Goal: Communication & Community: Answer question/provide support

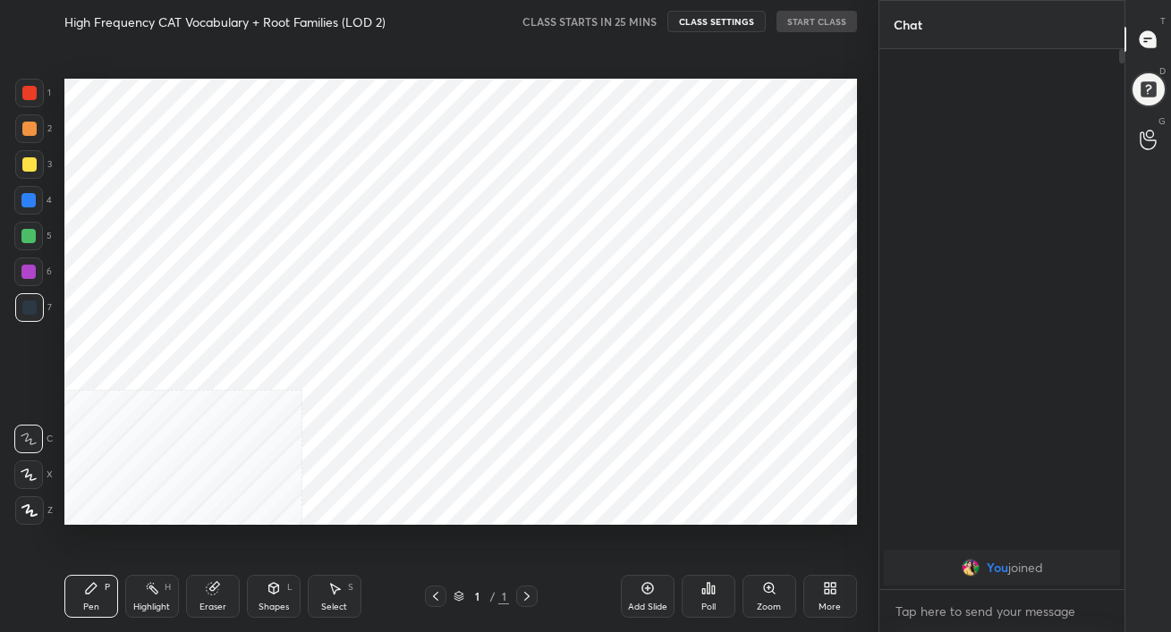
scroll to position [518, 806]
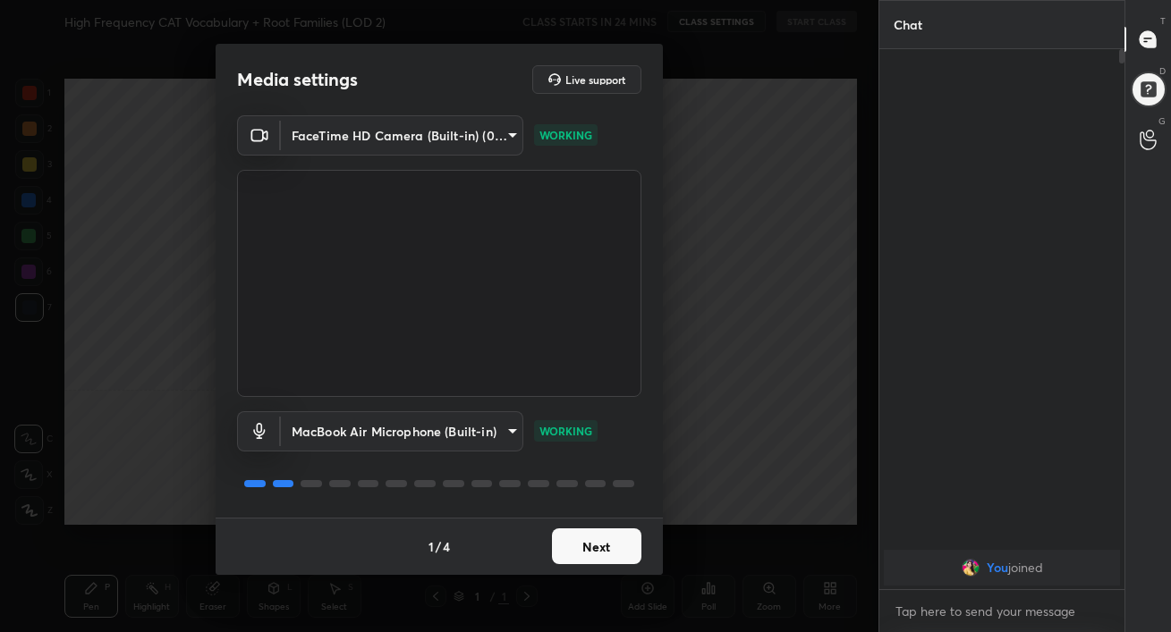
click at [605, 542] on button "Next" at bounding box center [596, 547] width 89 height 36
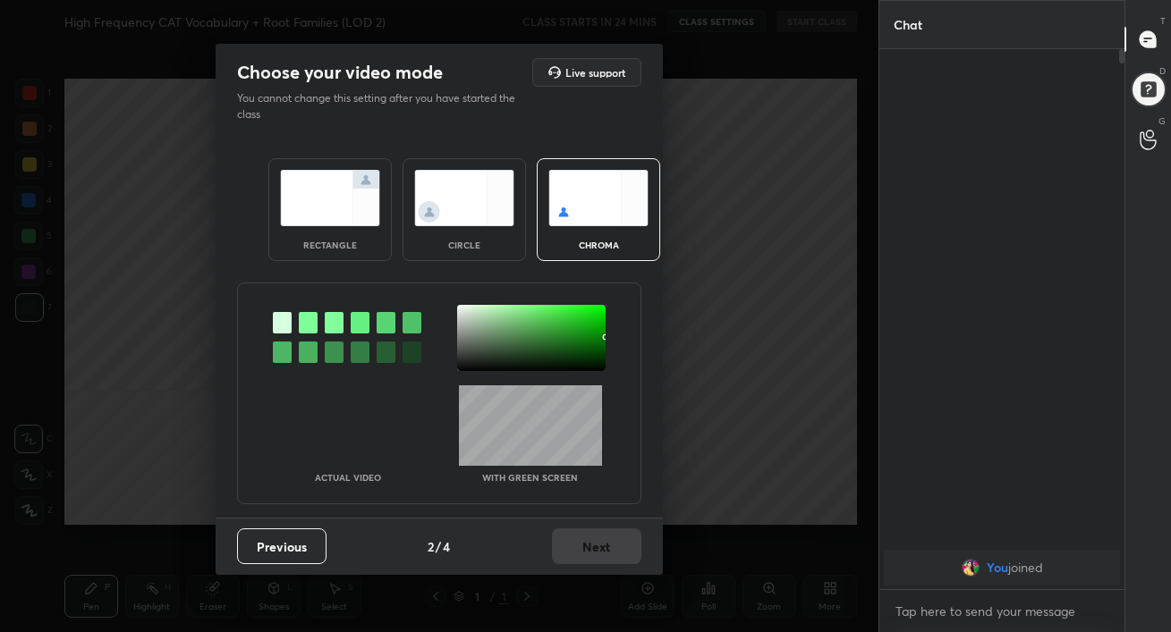
click at [326, 227] on div "rectangle" at bounding box center [329, 209] width 123 height 103
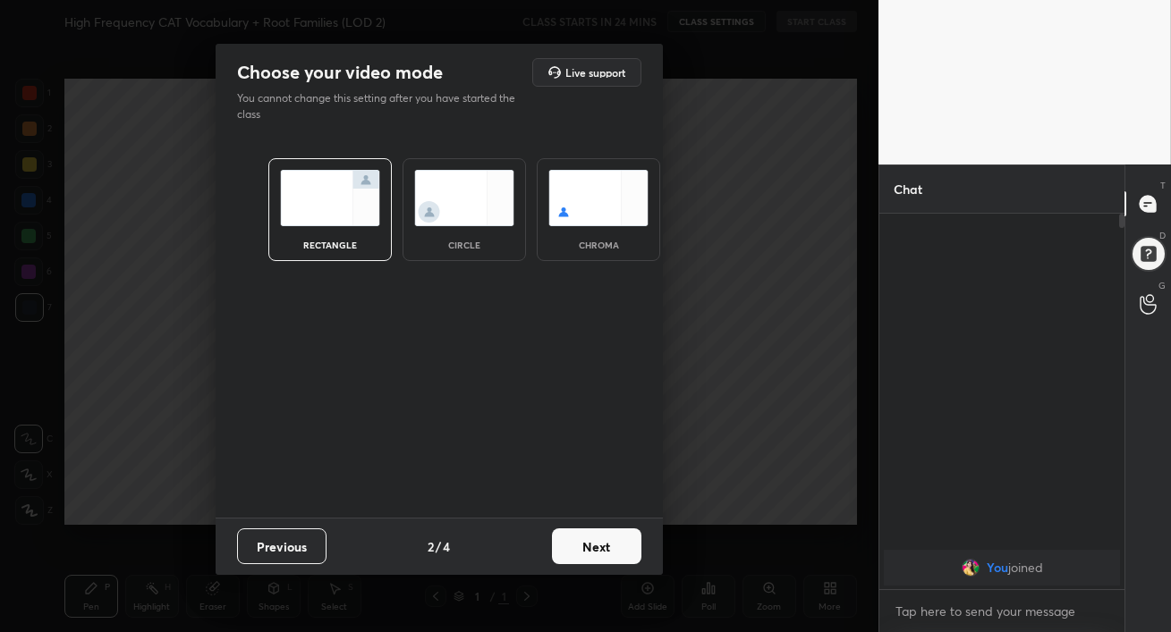
scroll to position [222, 240]
click at [597, 551] on button "Next" at bounding box center [596, 547] width 89 height 36
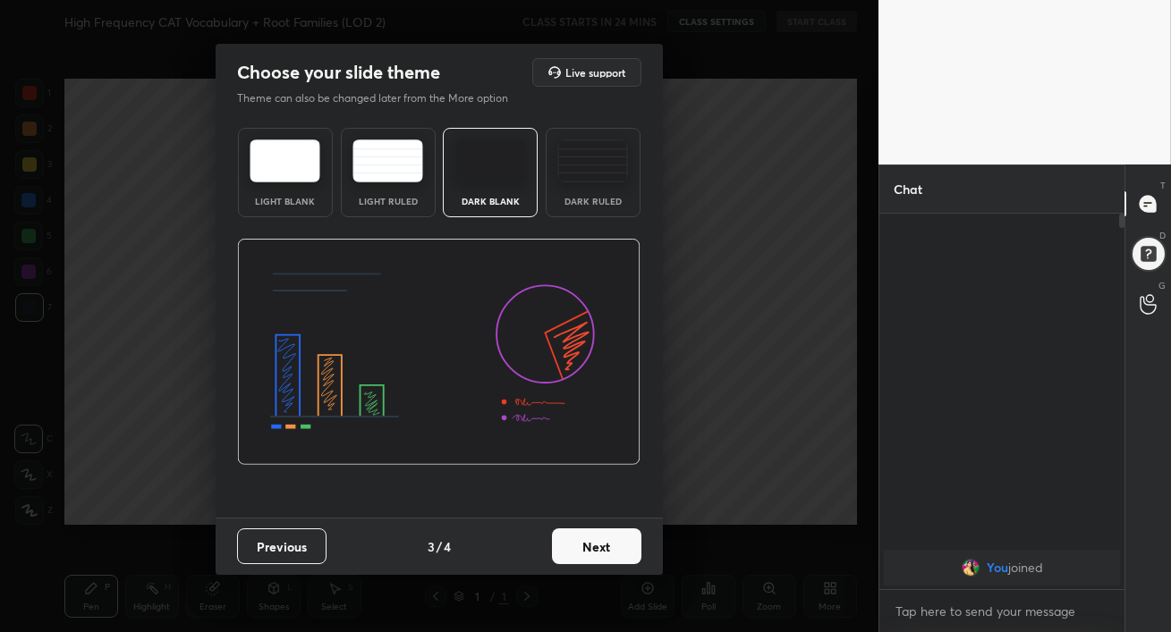
click at [596, 164] on img at bounding box center [592, 161] width 71 height 43
click at [605, 541] on button "Next" at bounding box center [596, 547] width 89 height 36
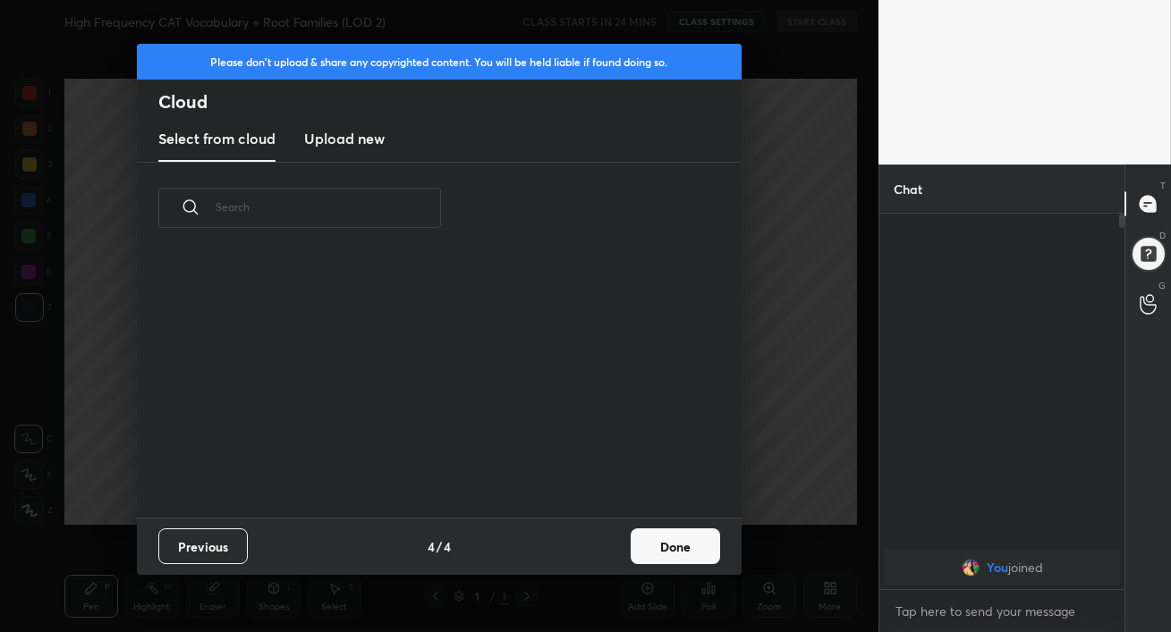
scroll to position [264, 574]
click at [341, 131] on h3 "Upload new" at bounding box center [344, 138] width 80 height 21
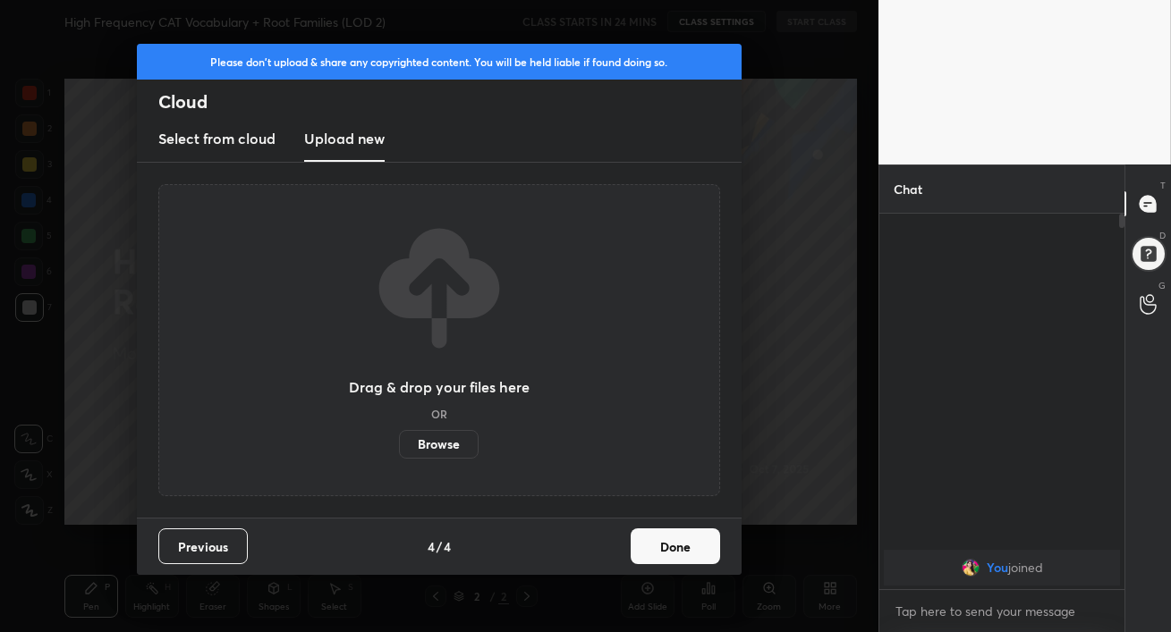
click at [445, 454] on label "Browse" at bounding box center [439, 444] width 80 height 29
click at [399, 454] on input "Browse" at bounding box center [399, 444] width 0 height 29
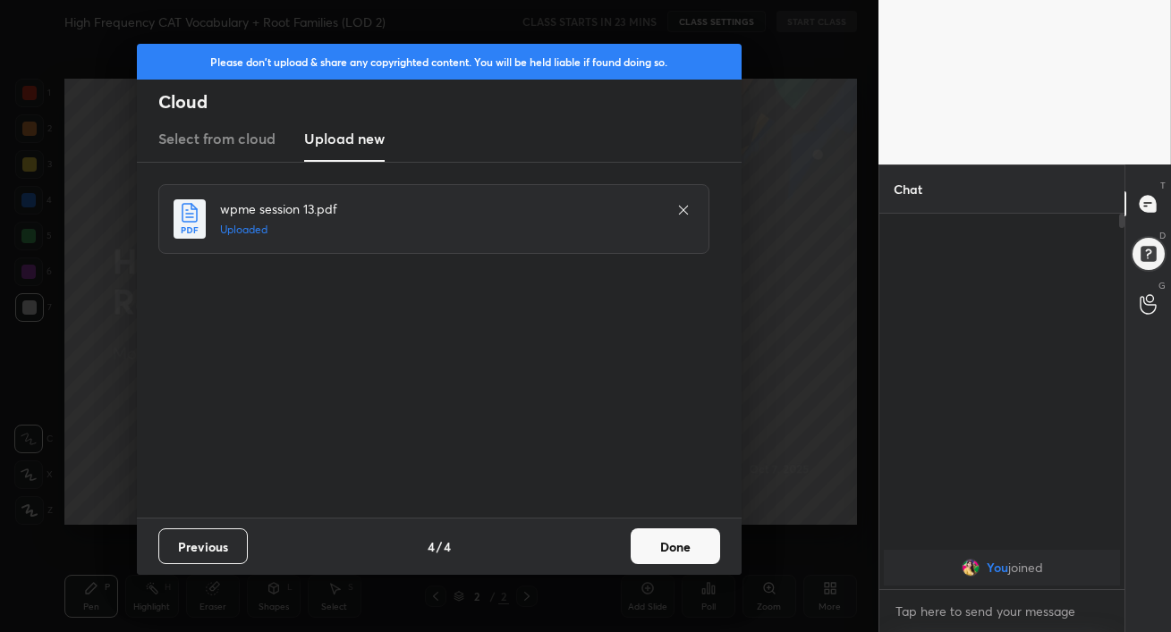
click at [674, 538] on button "Done" at bounding box center [674, 547] width 89 height 36
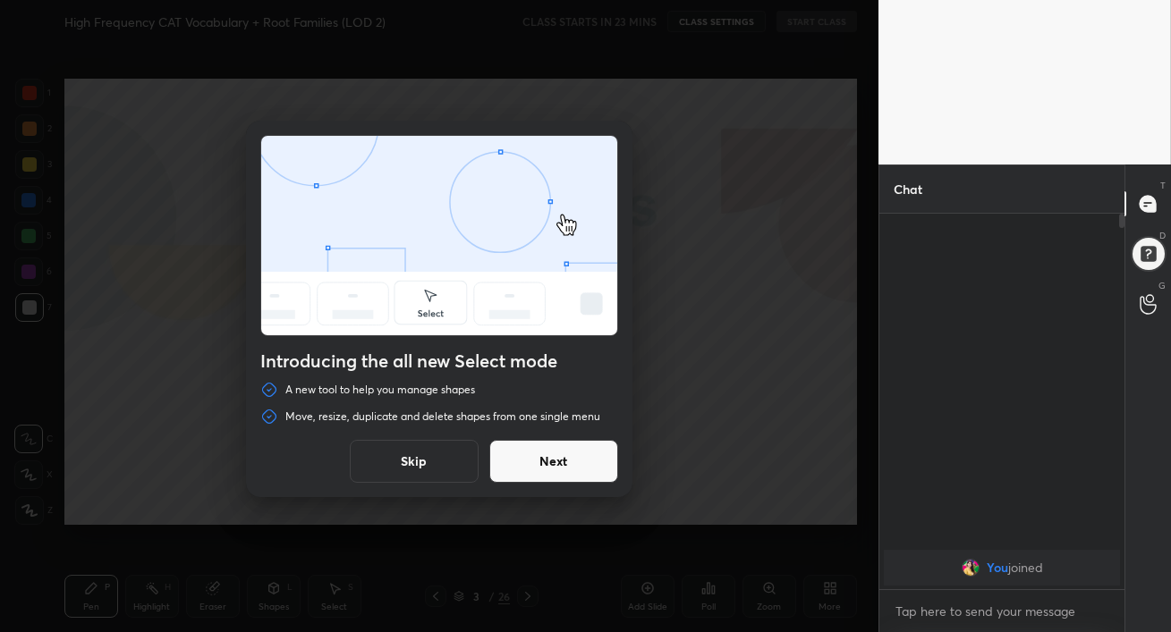
click at [551, 475] on button "Next" at bounding box center [553, 461] width 129 height 43
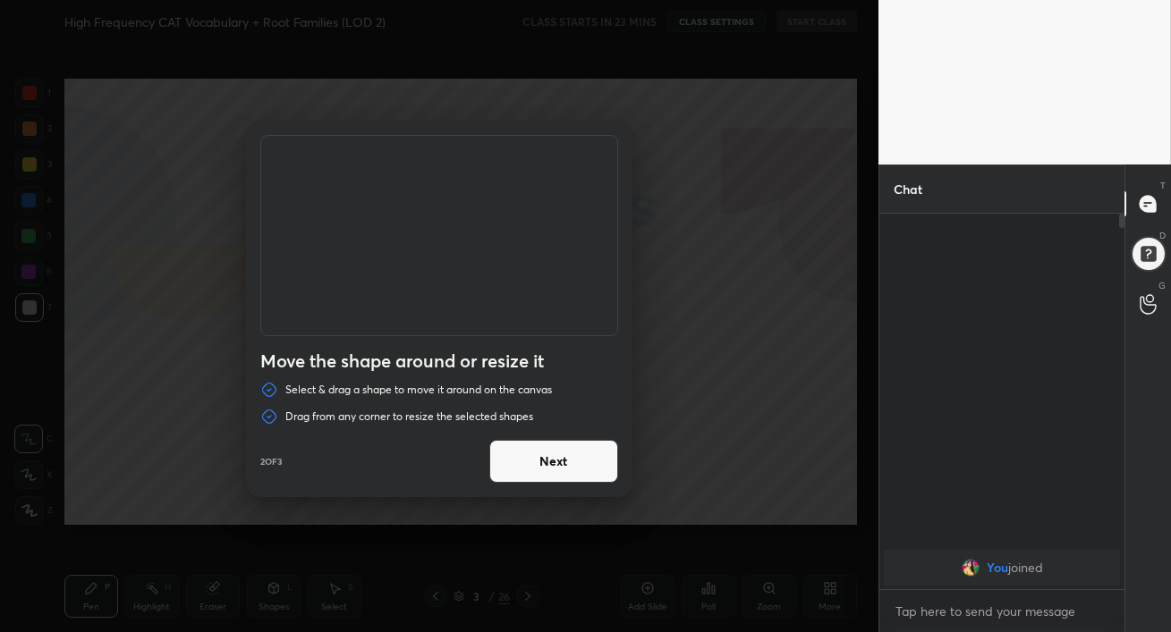
click at [551, 475] on button "Next" at bounding box center [553, 461] width 129 height 43
click at [551, 475] on button "Done" at bounding box center [553, 461] width 129 height 43
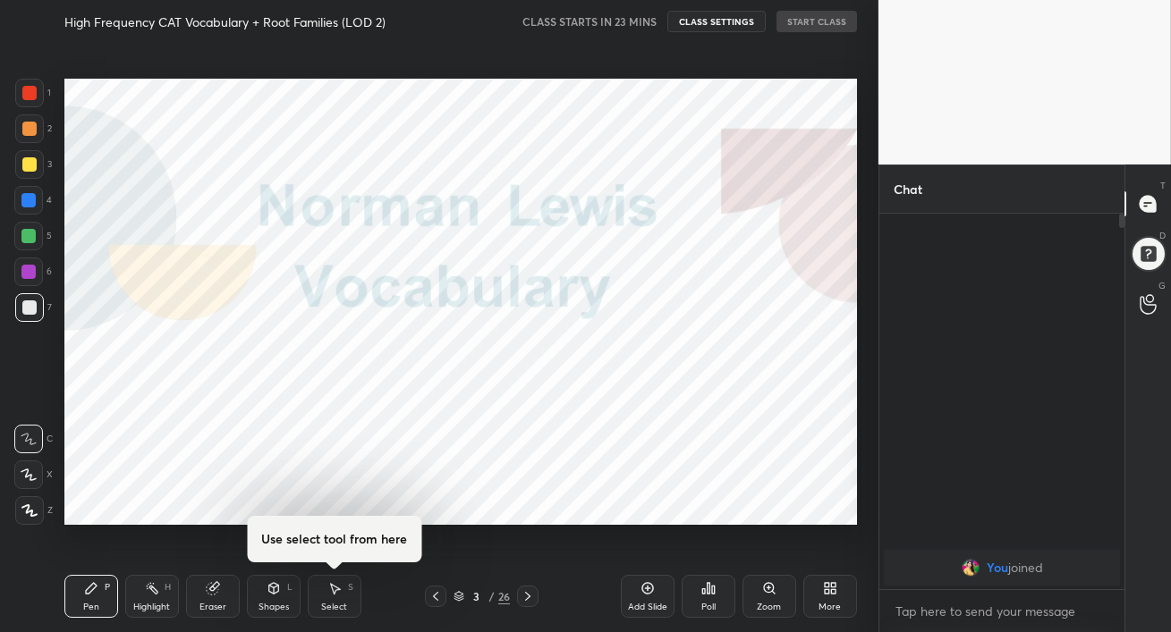
click at [525, 598] on icon at bounding box center [527, 596] width 14 height 14
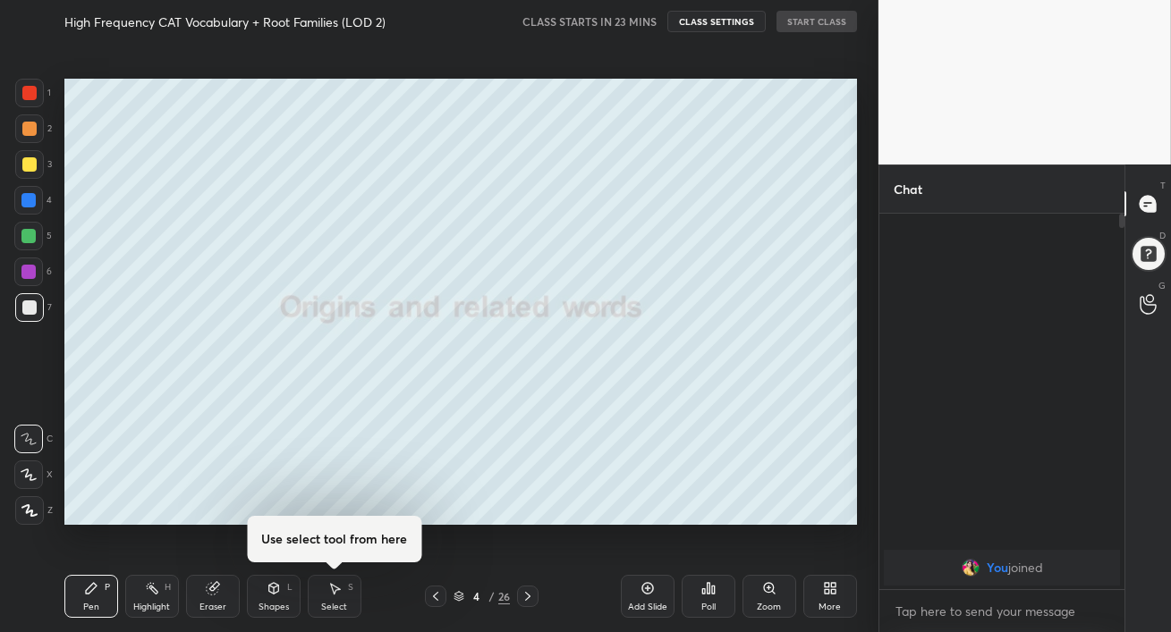
click at [525, 598] on icon at bounding box center [527, 596] width 14 height 14
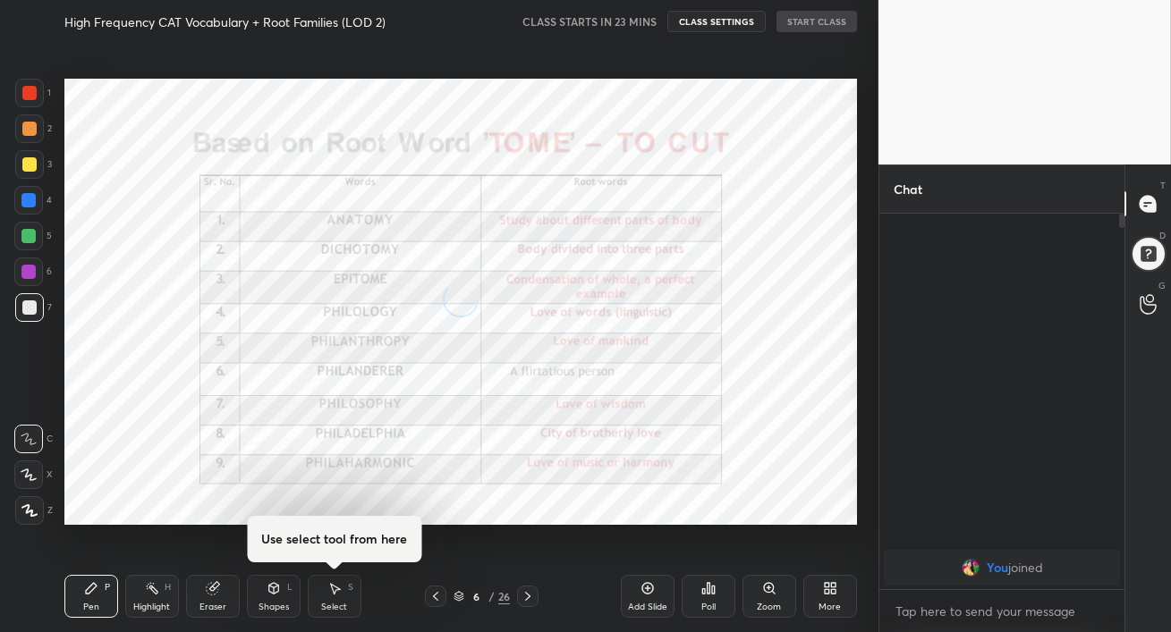
click at [525, 598] on icon at bounding box center [527, 596] width 14 height 14
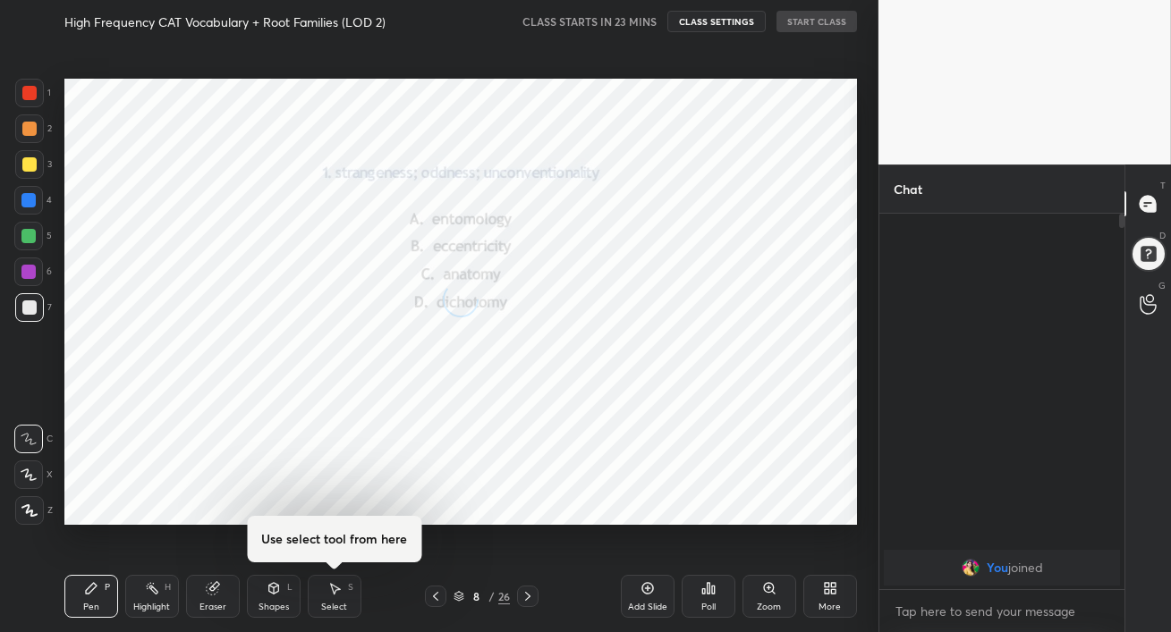
click at [525, 598] on icon at bounding box center [527, 596] width 14 height 14
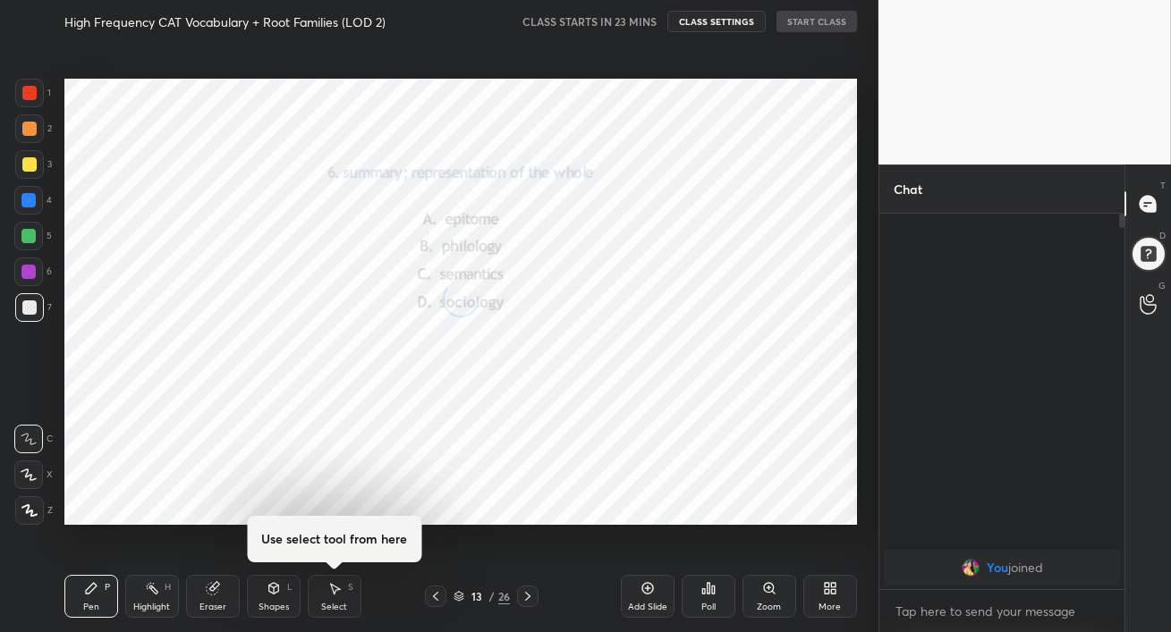
click at [525, 598] on icon at bounding box center [527, 596] width 14 height 14
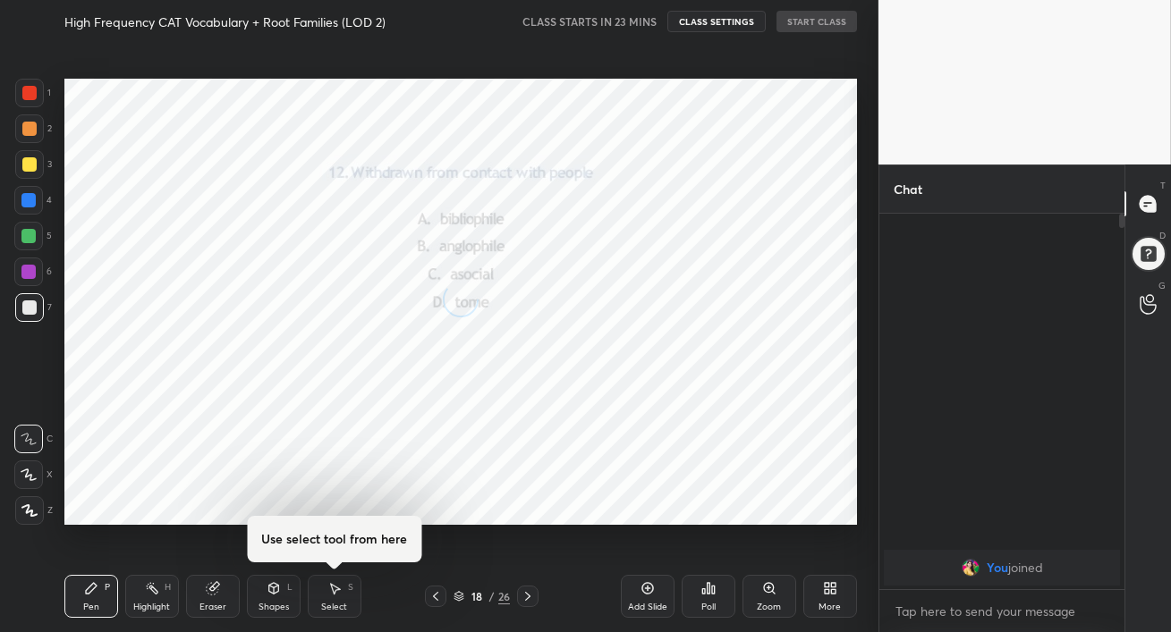
click at [525, 598] on icon at bounding box center [527, 596] width 14 height 14
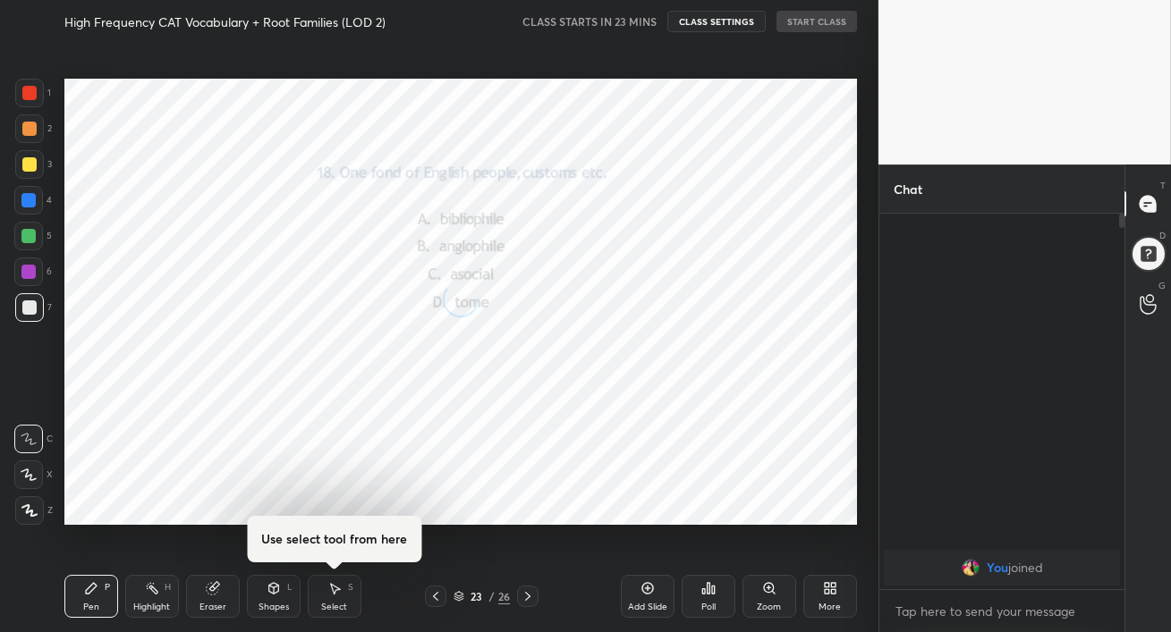
click at [525, 598] on icon at bounding box center [527, 596] width 14 height 14
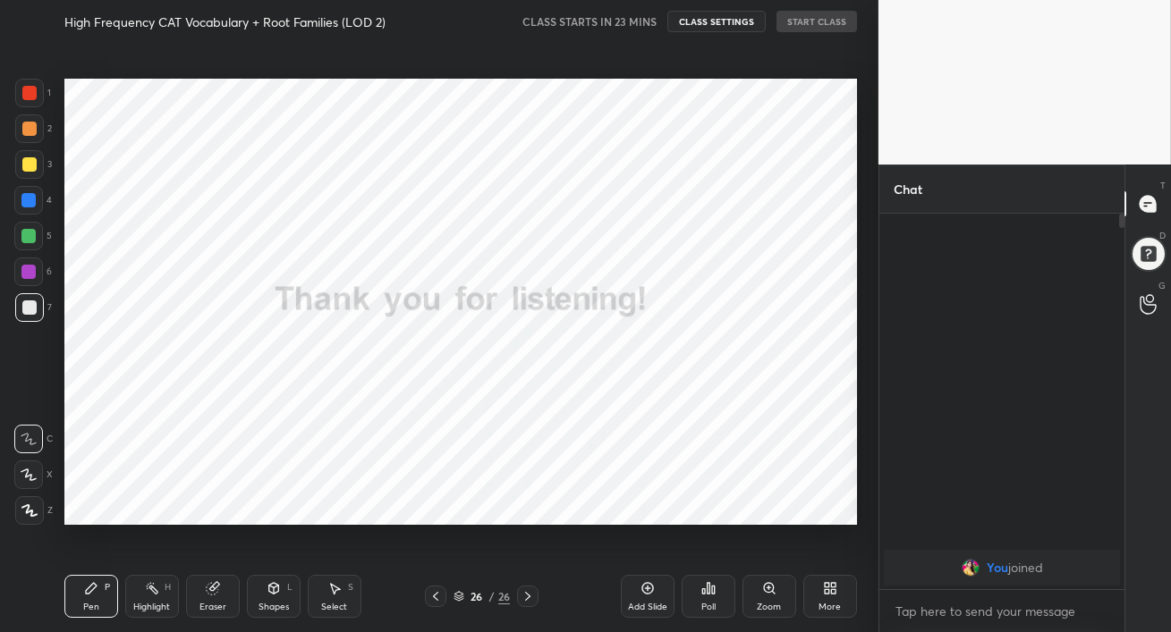
click at [436, 599] on icon at bounding box center [435, 596] width 5 height 9
click at [826, 587] on icon at bounding box center [827, 585] width 4 height 4
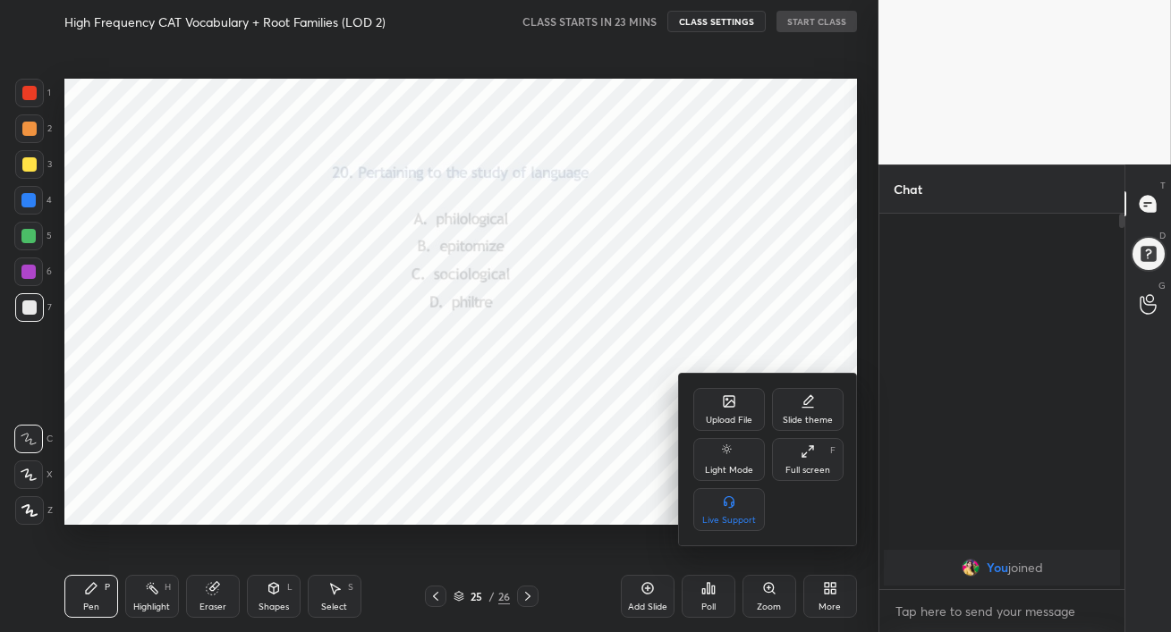
click at [734, 410] on div "Upload File" at bounding box center [729, 409] width 72 height 43
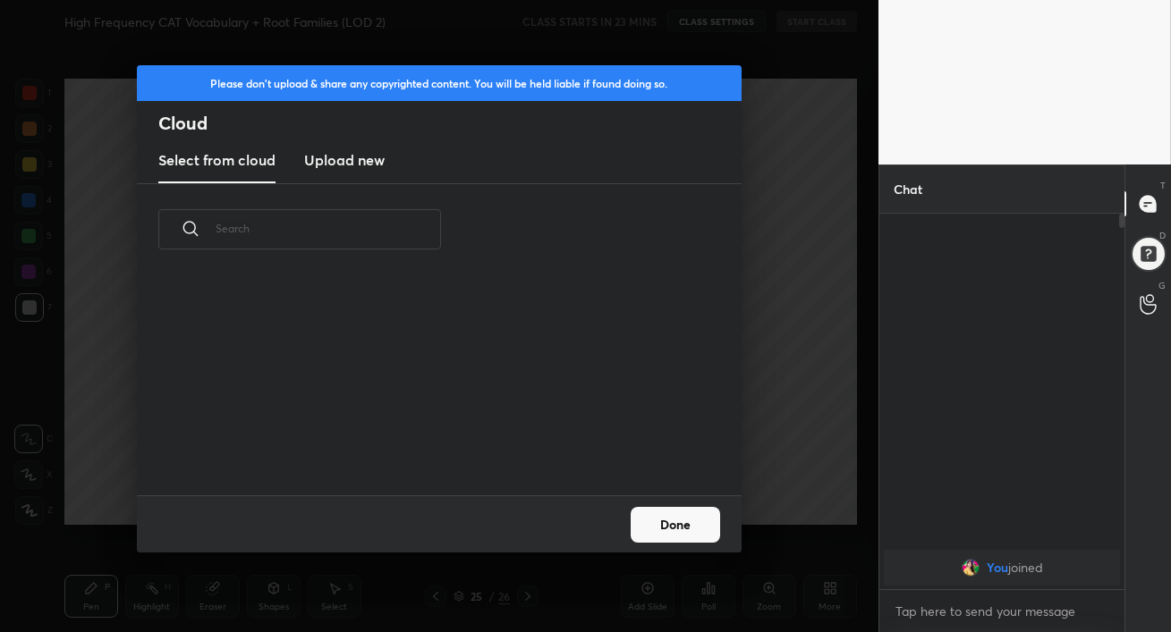
scroll to position [220, 574]
click at [698, 529] on button "Done" at bounding box center [674, 525] width 89 height 36
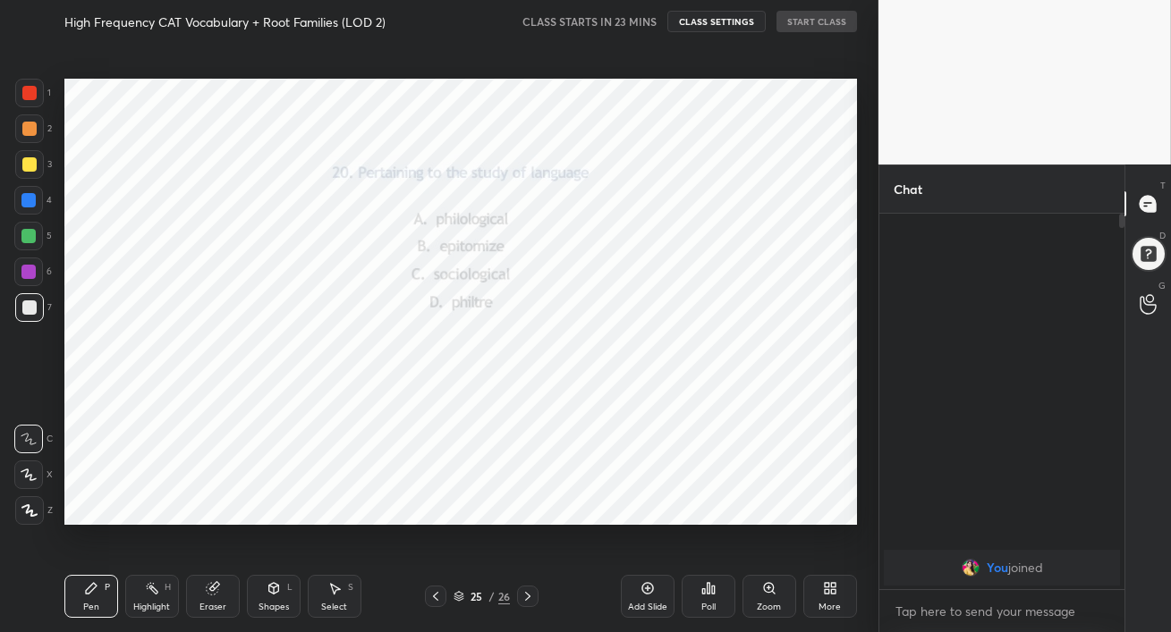
click at [432, 603] on icon at bounding box center [435, 596] width 14 height 14
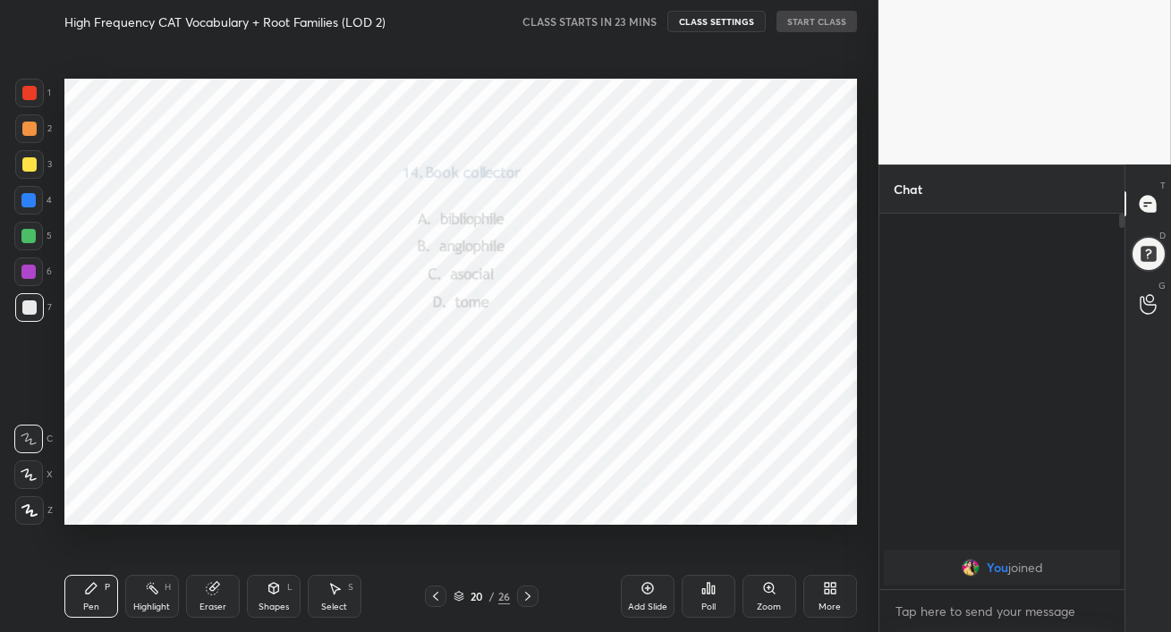
click at [432, 603] on icon at bounding box center [435, 596] width 14 height 14
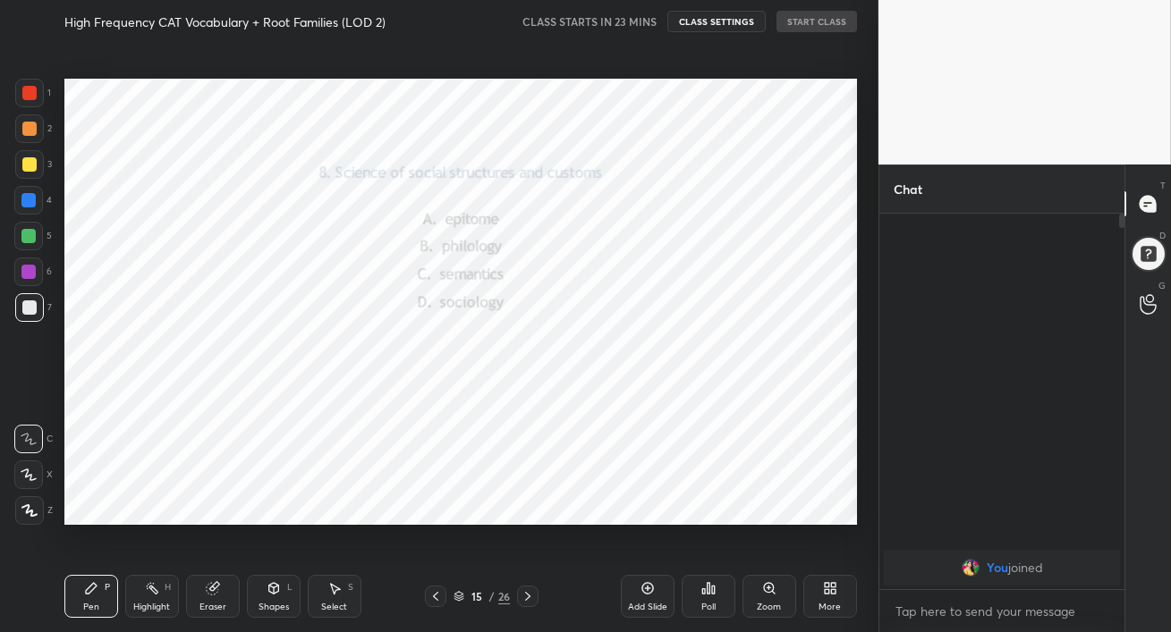
click at [432, 603] on icon at bounding box center [435, 596] width 14 height 14
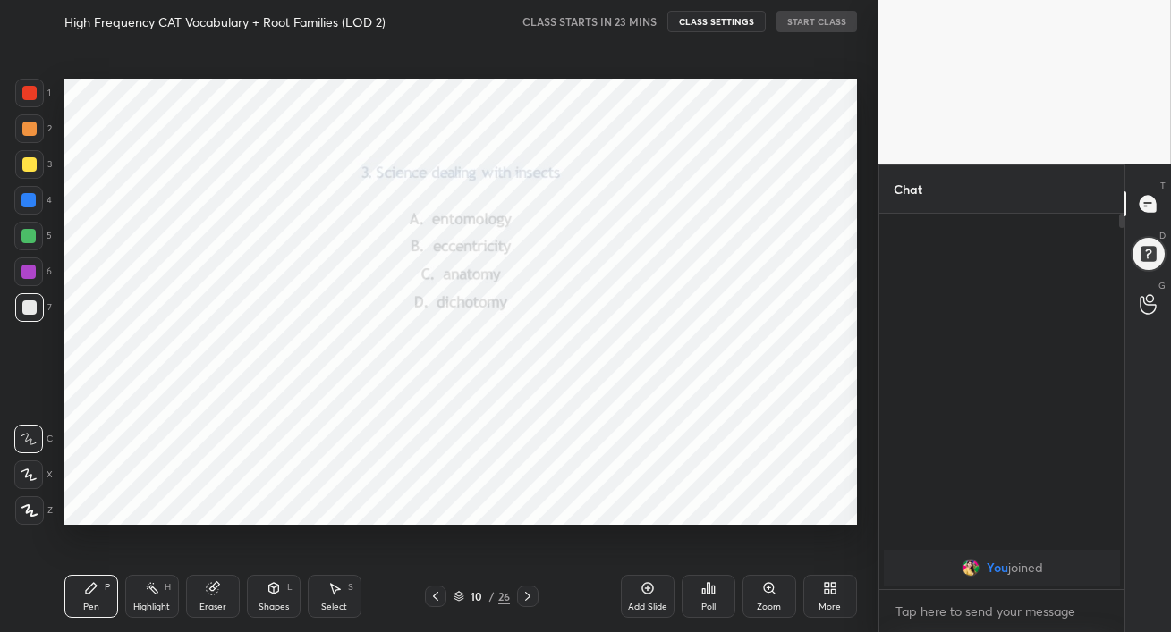
click at [432, 603] on icon at bounding box center [435, 596] width 14 height 14
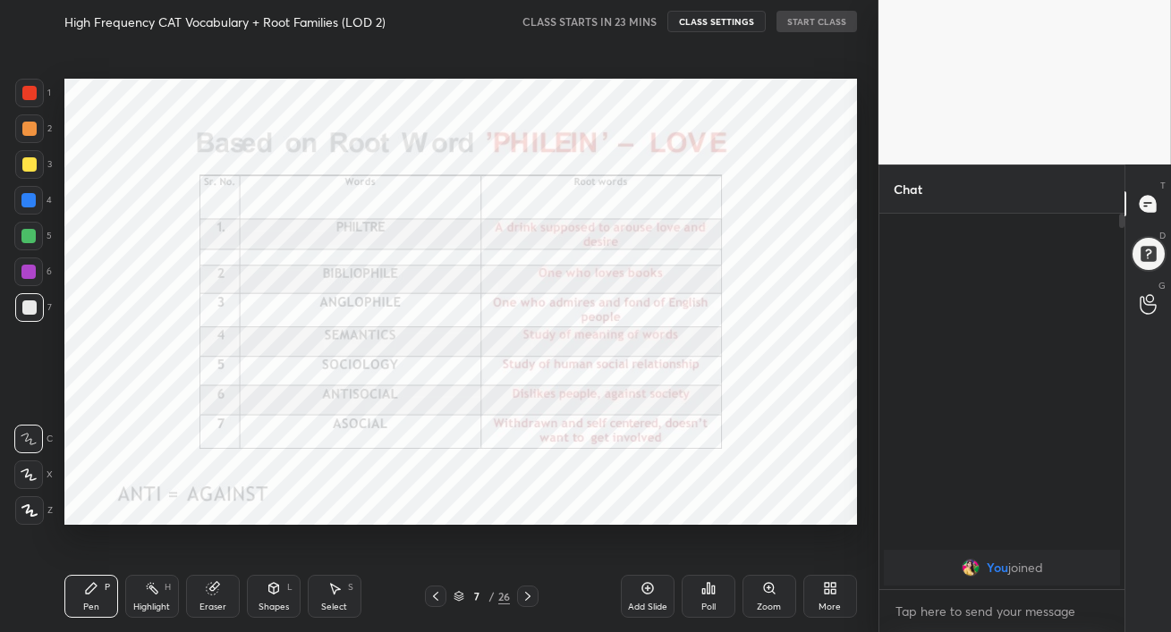
click at [432, 603] on icon at bounding box center [435, 596] width 14 height 14
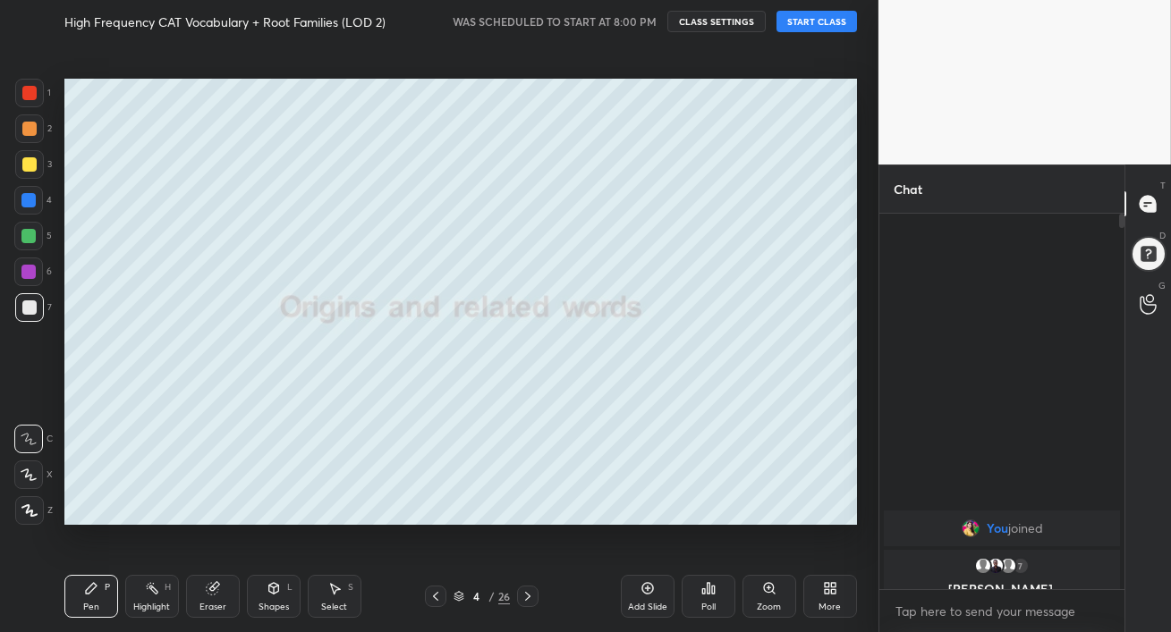
click at [816, 17] on button "START CLASS" at bounding box center [816, 21] width 80 height 21
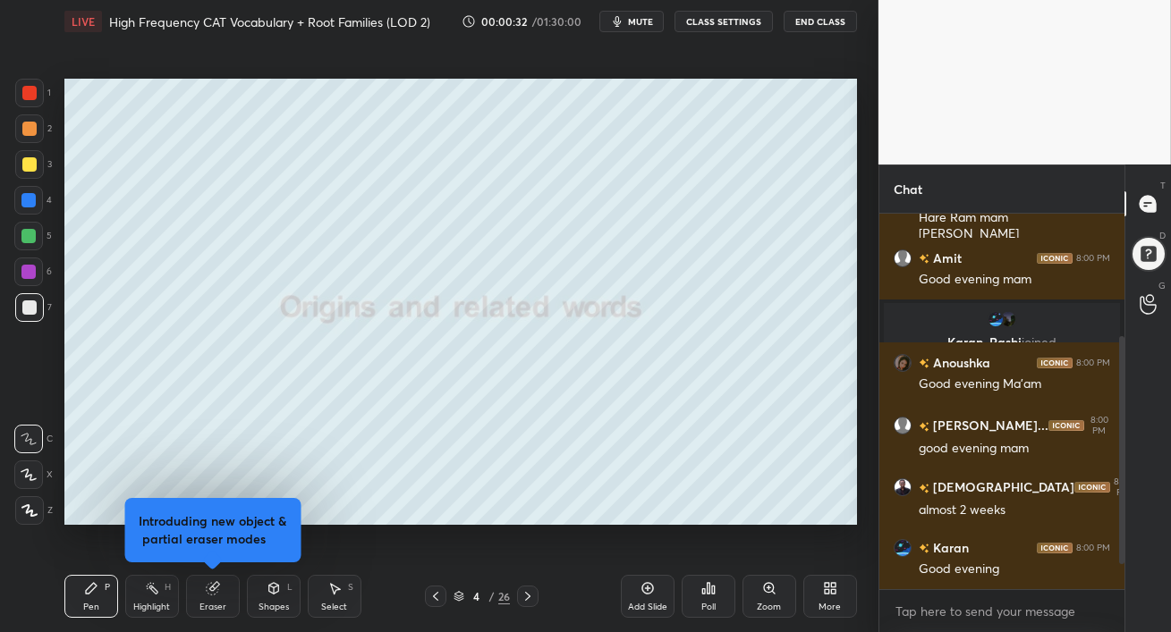
scroll to position [242, 0]
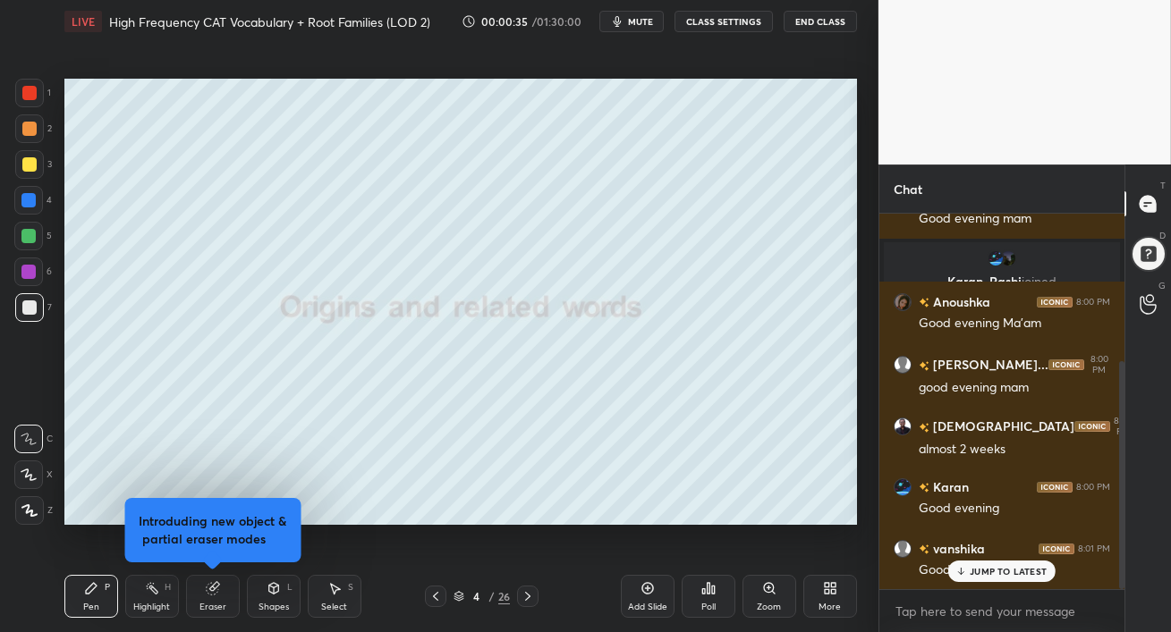
click at [970, 571] on p "JUMP TO LATEST" at bounding box center [1007, 571] width 77 height 11
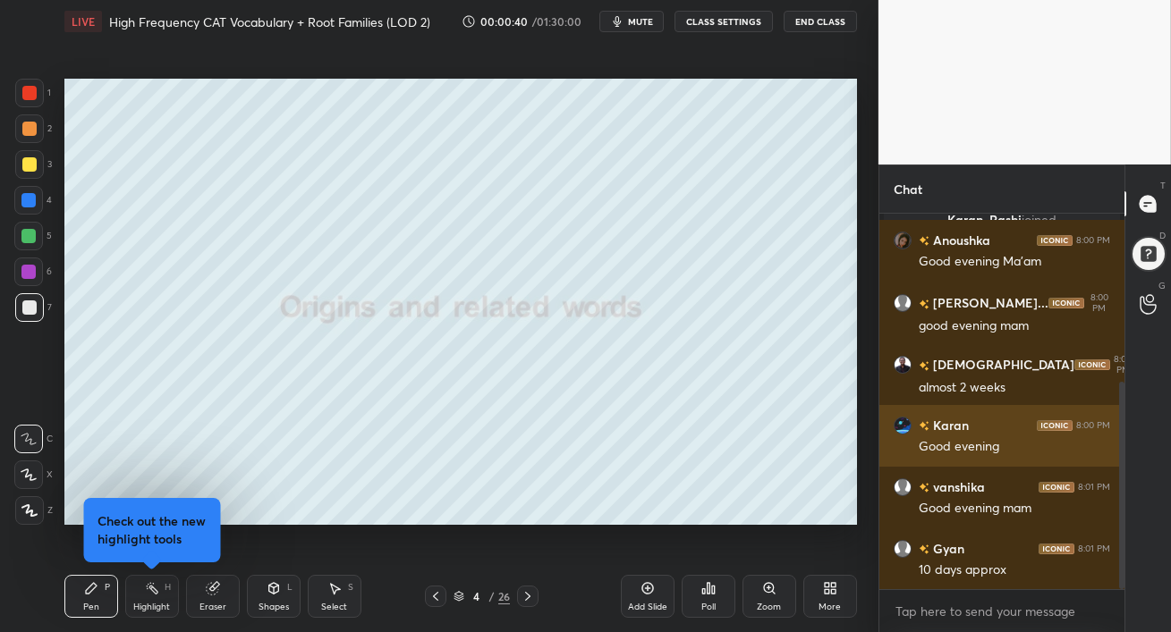
click at [943, 424] on h6 "Karan" at bounding box center [948, 425] width 39 height 19
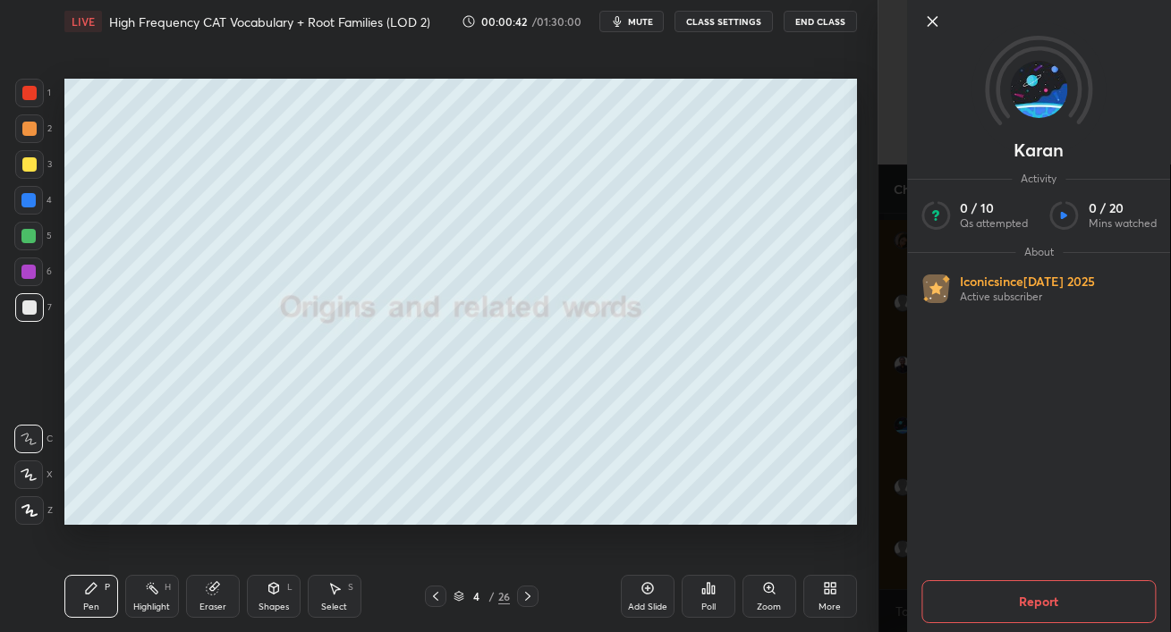
click at [934, 23] on icon at bounding box center [931, 21] width 9 height 9
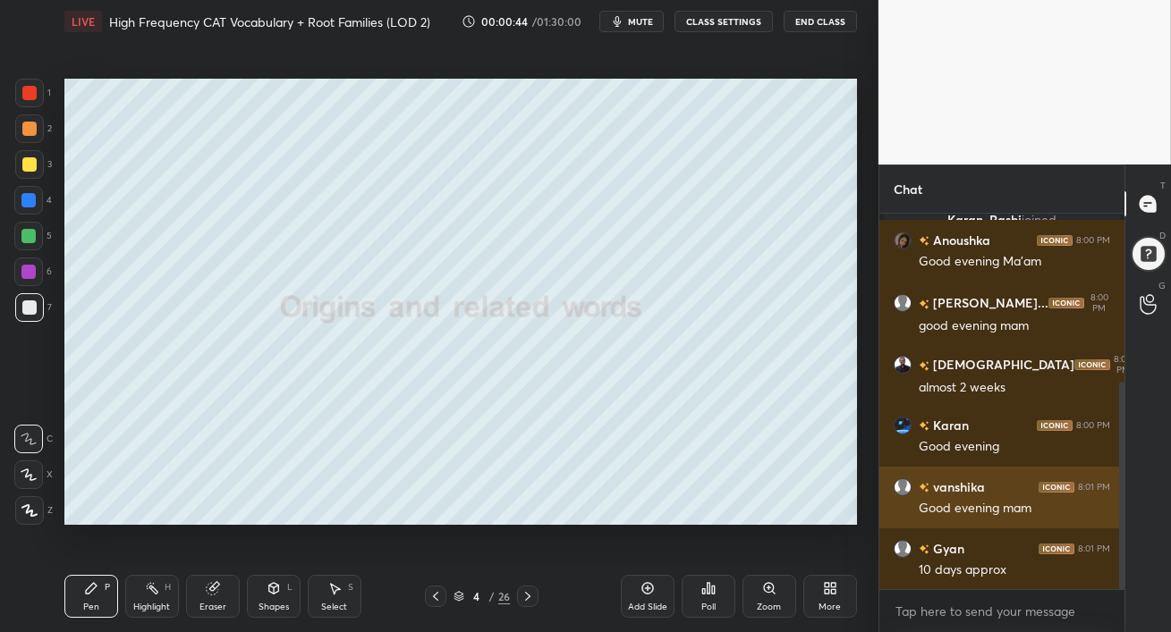
click at [942, 489] on h6 "vanshika" at bounding box center [956, 487] width 55 height 19
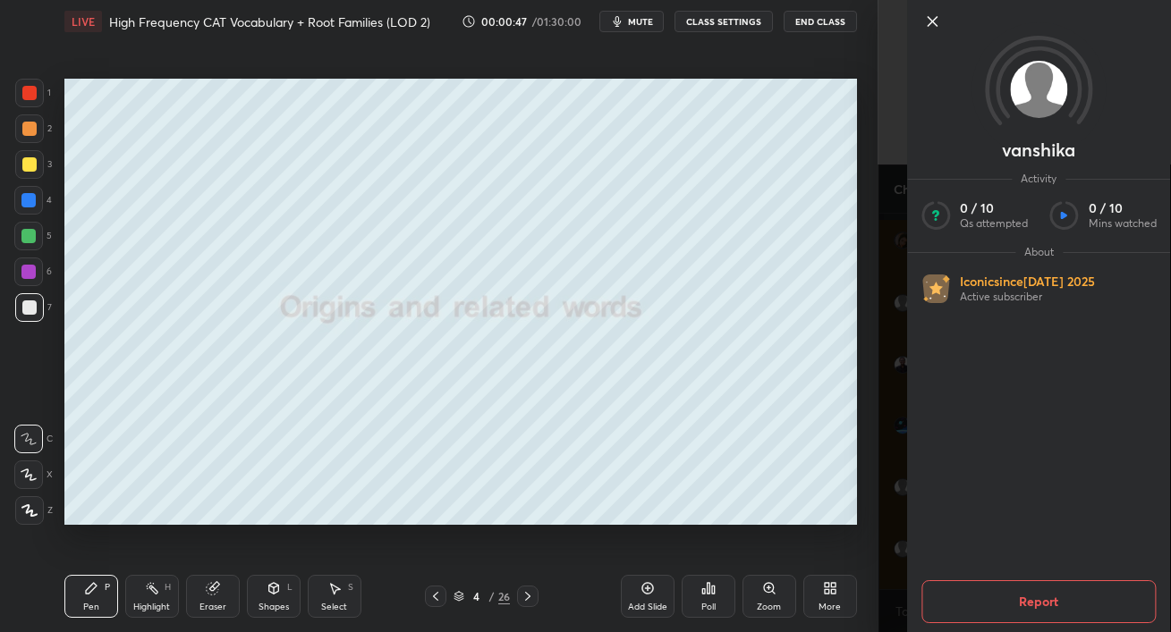
click at [926, 18] on icon at bounding box center [931, 21] width 21 height 21
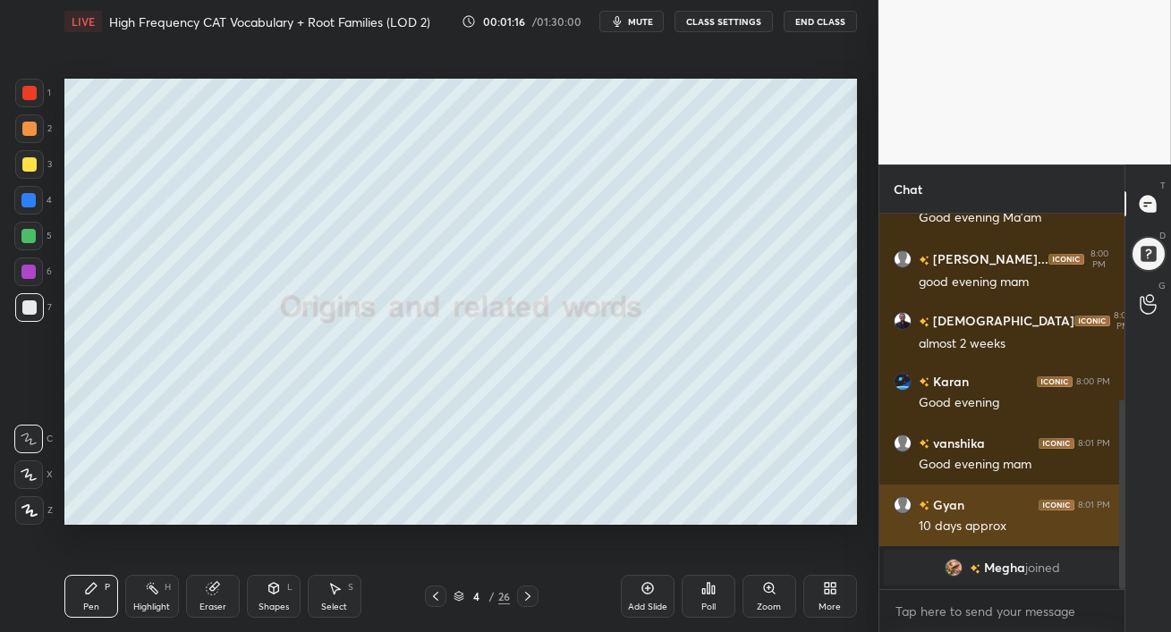
scroll to position [403, 0]
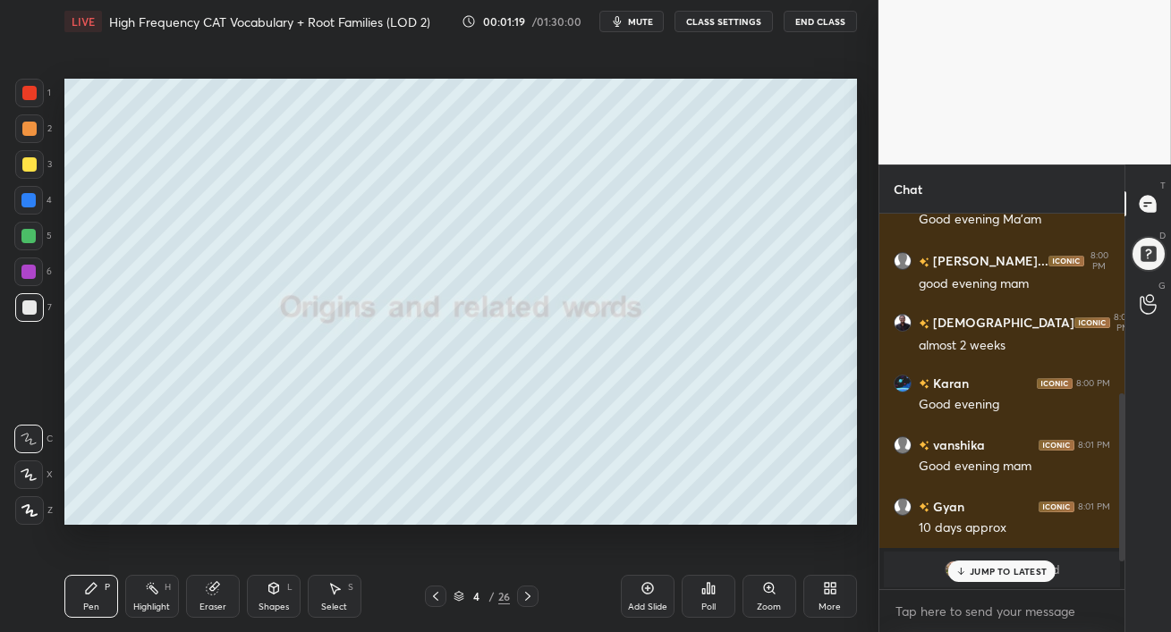
click at [990, 570] on p "JUMP TO LATEST" at bounding box center [1007, 571] width 77 height 11
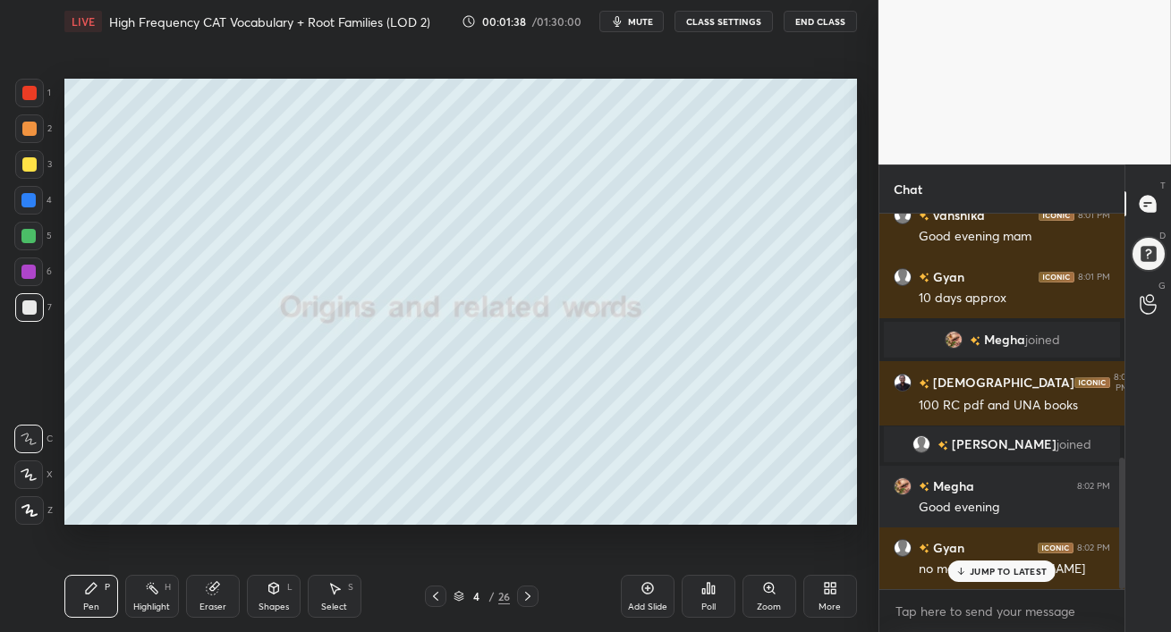
scroll to position [694, 0]
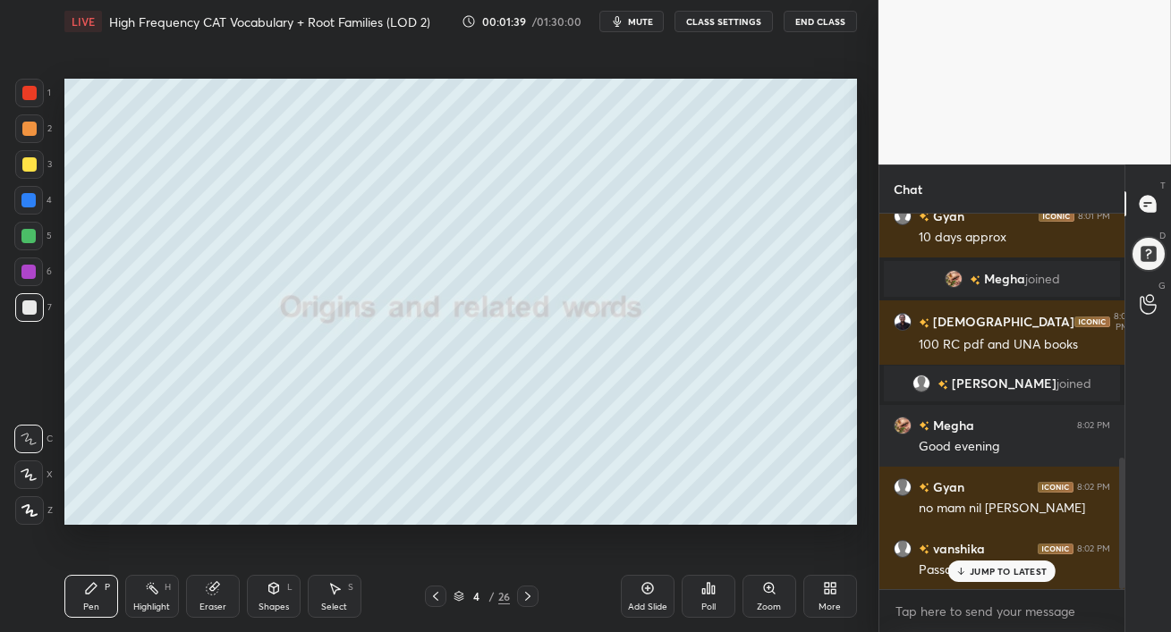
click at [35, 237] on div at bounding box center [28, 236] width 29 height 29
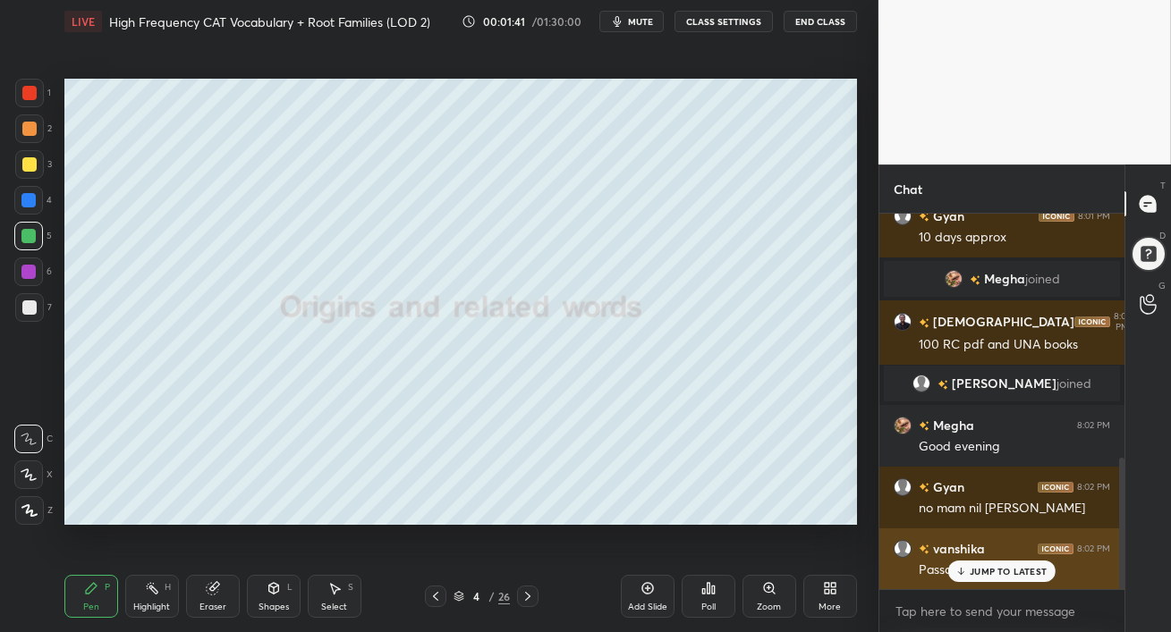
click at [988, 573] on p "JUMP TO LATEST" at bounding box center [1007, 571] width 77 height 11
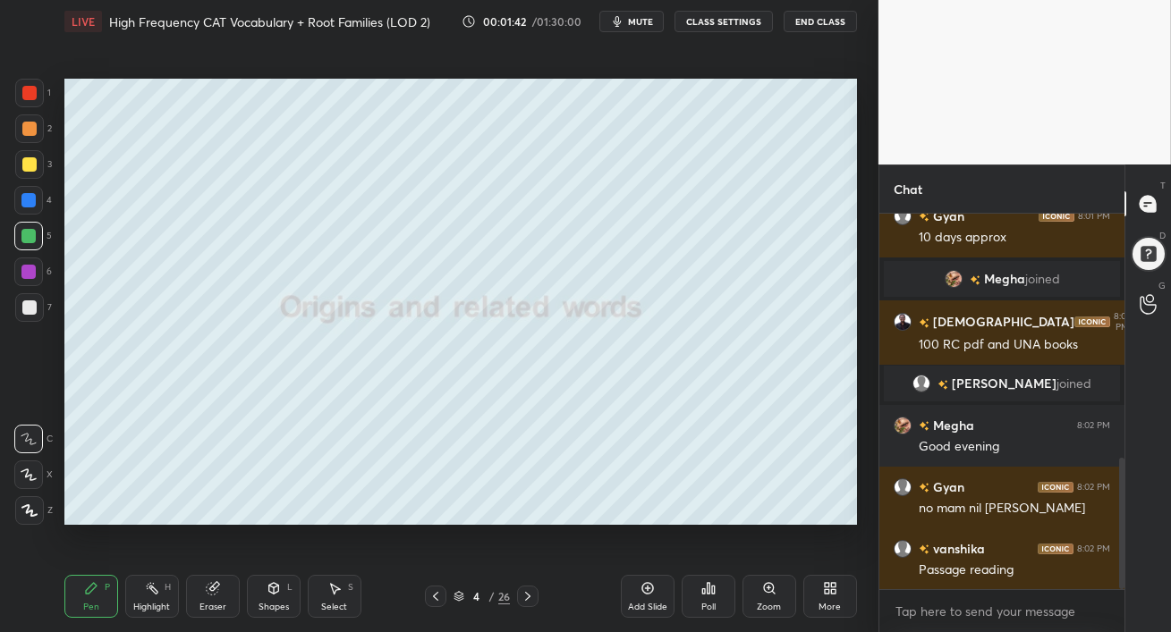
click at [30, 164] on div at bounding box center [29, 164] width 14 height 14
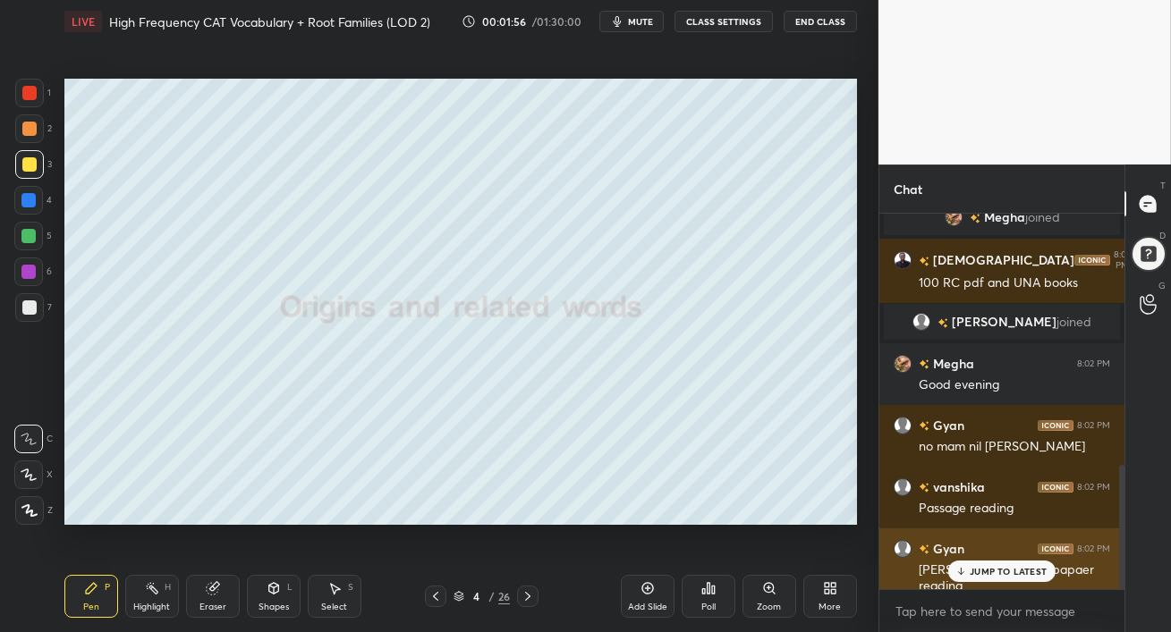
click at [977, 574] on p "JUMP TO LATEST" at bounding box center [1007, 571] width 77 height 11
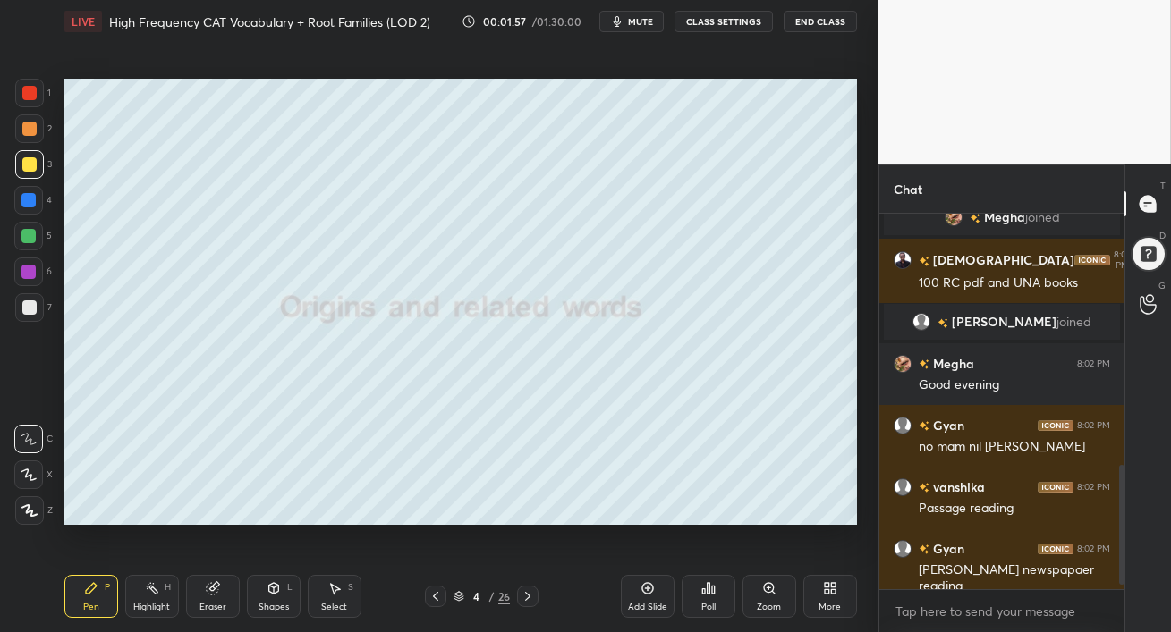
scroll to position [818, 0]
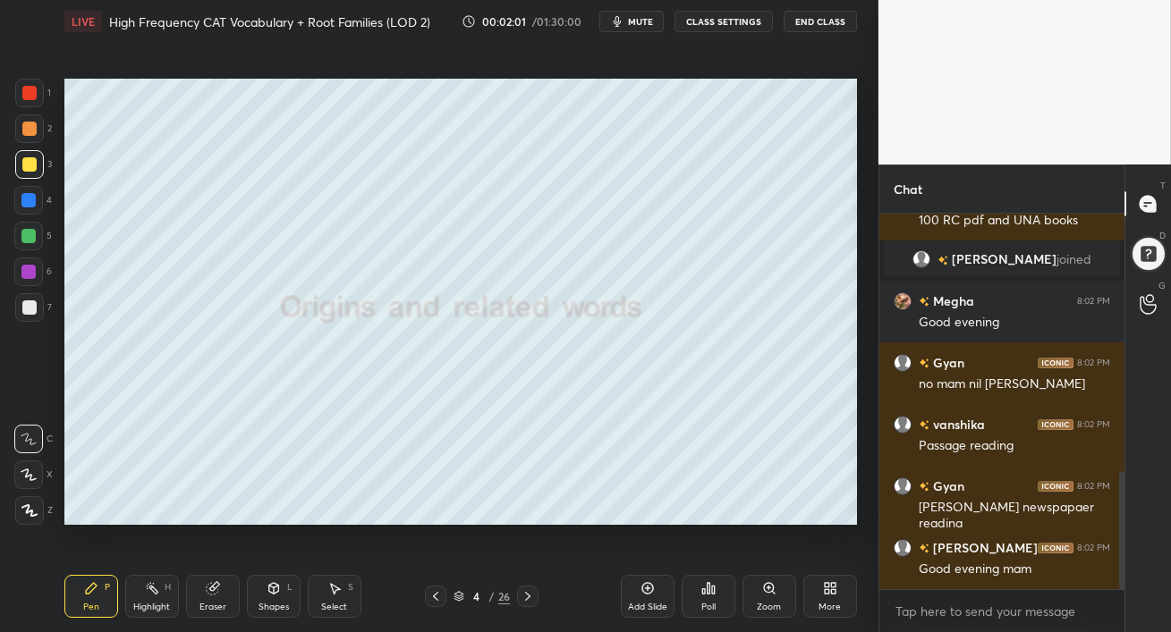
click at [27, 241] on div at bounding box center [28, 236] width 14 height 14
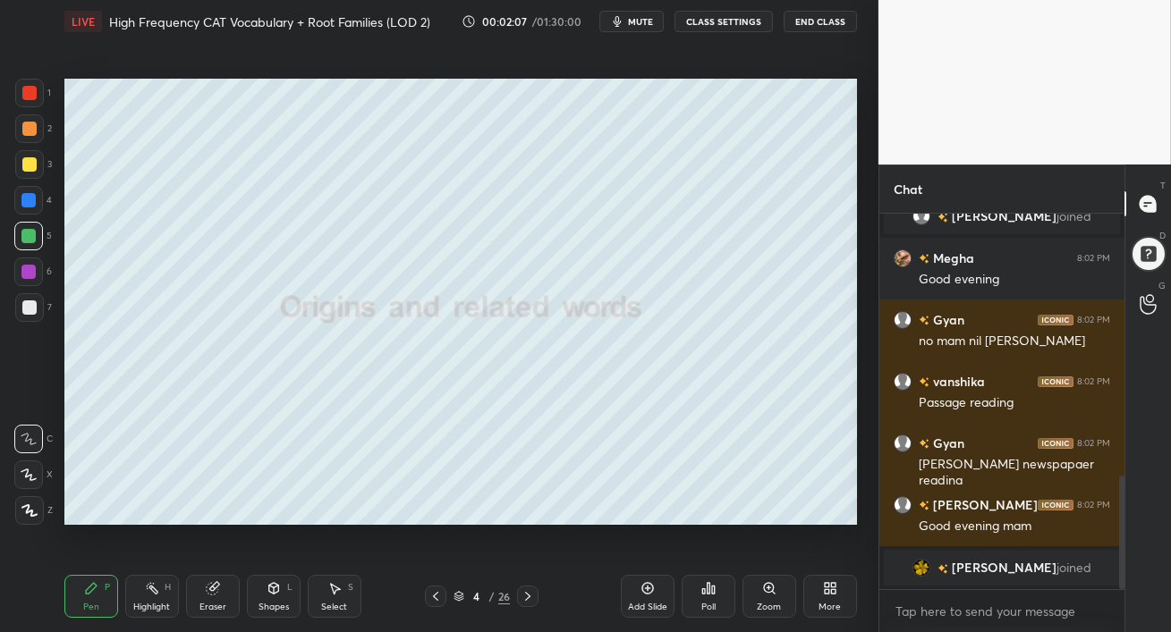
drag, startPoint x: 30, startPoint y: 136, endPoint x: 38, endPoint y: 154, distance: 19.6
click at [29, 136] on div at bounding box center [29, 128] width 29 height 29
click at [31, 241] on div at bounding box center [28, 236] width 14 height 14
click at [30, 308] on div at bounding box center [29, 307] width 14 height 14
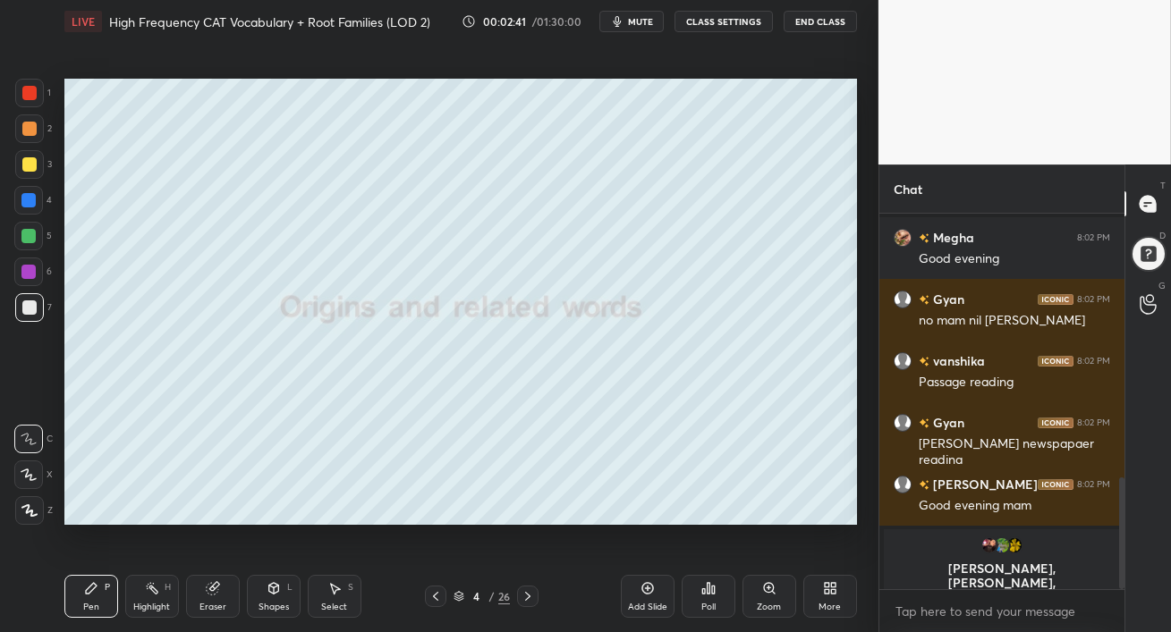
click at [50, 259] on div "1 2 3 4 5 6 7 C X Z C X Z E E Erase all H H LIVE High Frequency CAT Vocabulary …" at bounding box center [432, 316] width 864 height 632
click at [38, 252] on div "5" at bounding box center [33, 240] width 38 height 36
click at [35, 204] on div at bounding box center [28, 200] width 14 height 14
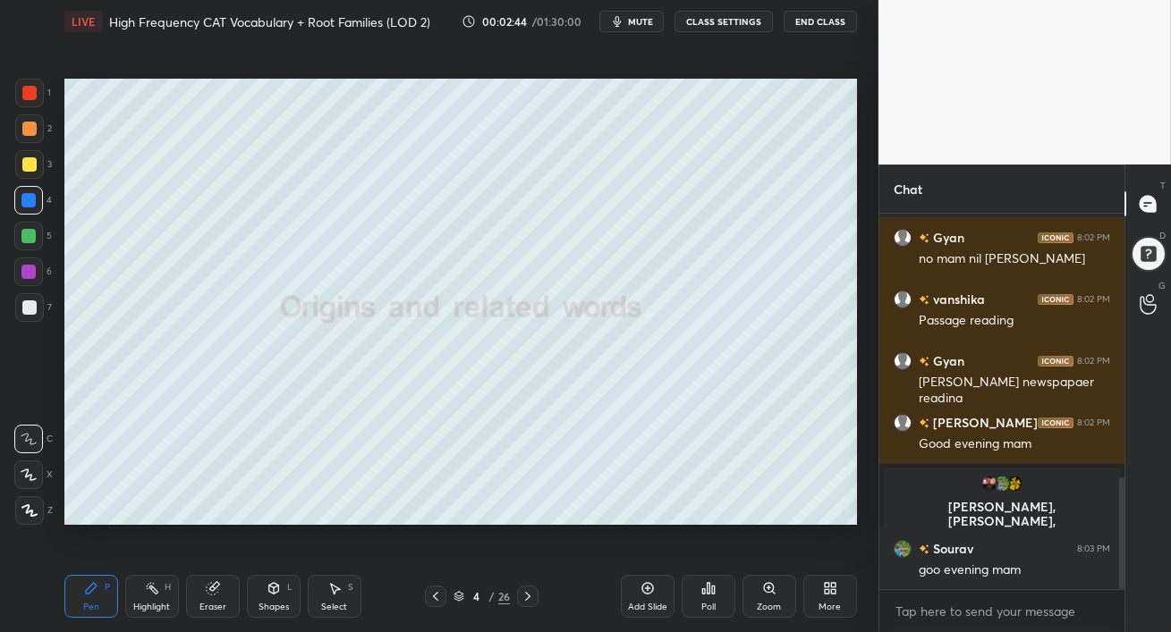
drag, startPoint x: 23, startPoint y: 239, endPoint x: 60, endPoint y: 262, distance: 43.4
click at [22, 240] on div at bounding box center [28, 236] width 14 height 14
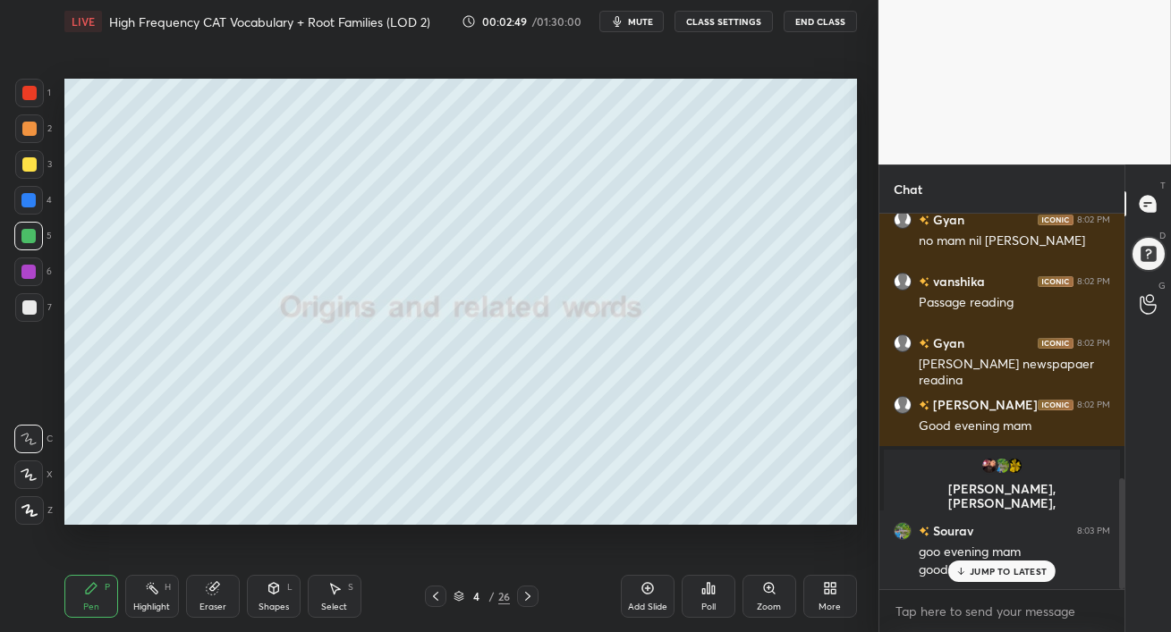
drag, startPoint x: 29, startPoint y: 166, endPoint x: 55, endPoint y: 174, distance: 27.2
click at [27, 166] on div at bounding box center [29, 164] width 14 height 14
click at [1004, 571] on p "JUMP TO LATEST" at bounding box center [1007, 571] width 77 height 11
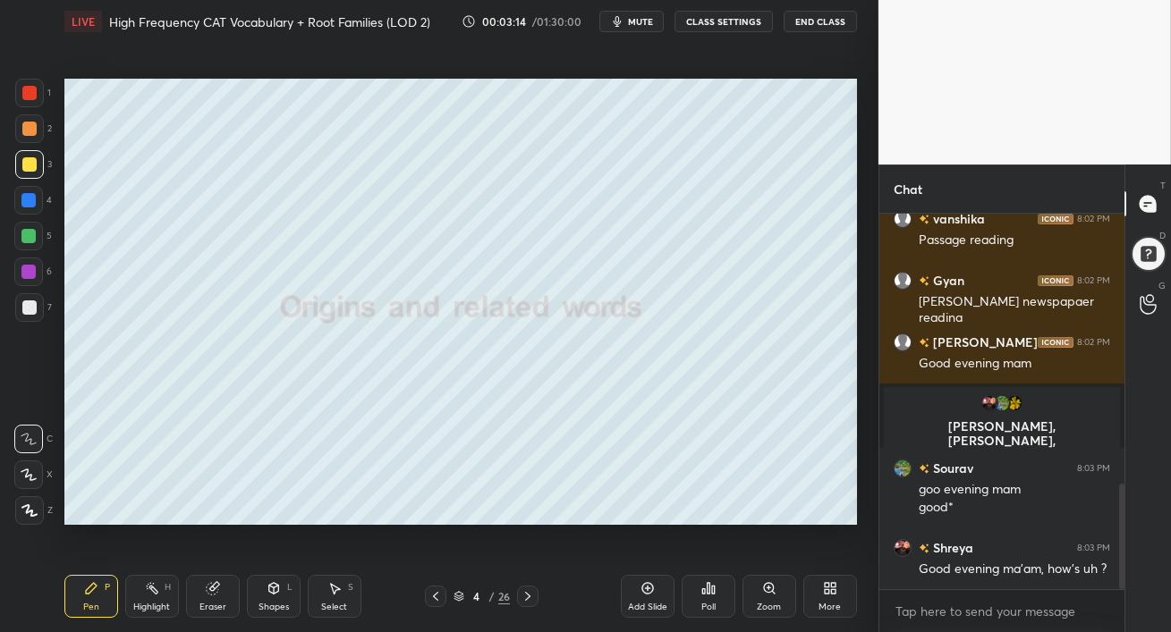
click at [33, 238] on div at bounding box center [28, 236] width 14 height 14
click at [26, 310] on div at bounding box center [29, 307] width 14 height 14
click at [31, 238] on div at bounding box center [28, 236] width 14 height 14
click at [24, 170] on div at bounding box center [29, 164] width 14 height 14
click at [26, 138] on div at bounding box center [29, 128] width 29 height 29
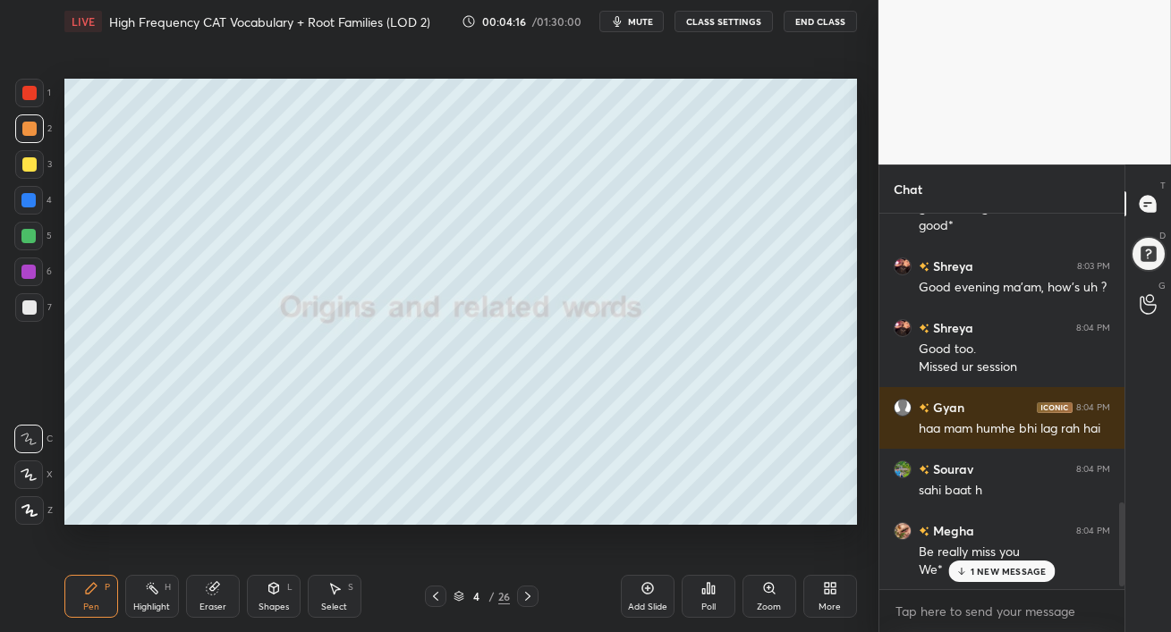
scroll to position [1369, 0]
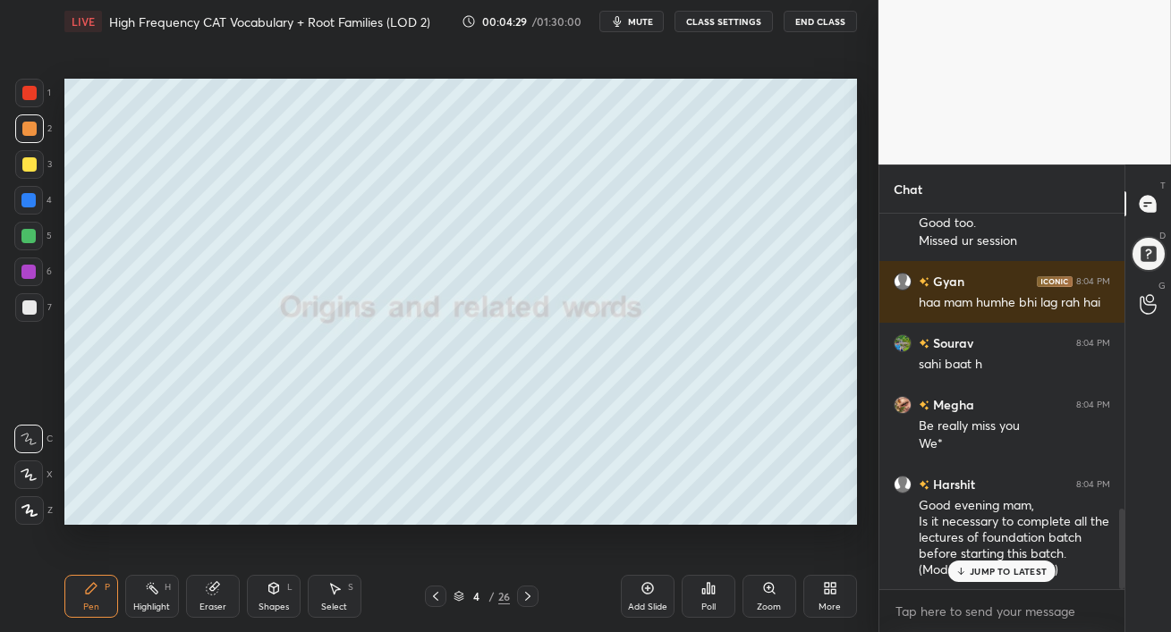
click at [976, 580] on div "JUMP TO LATEST" at bounding box center [1001, 571] width 107 height 21
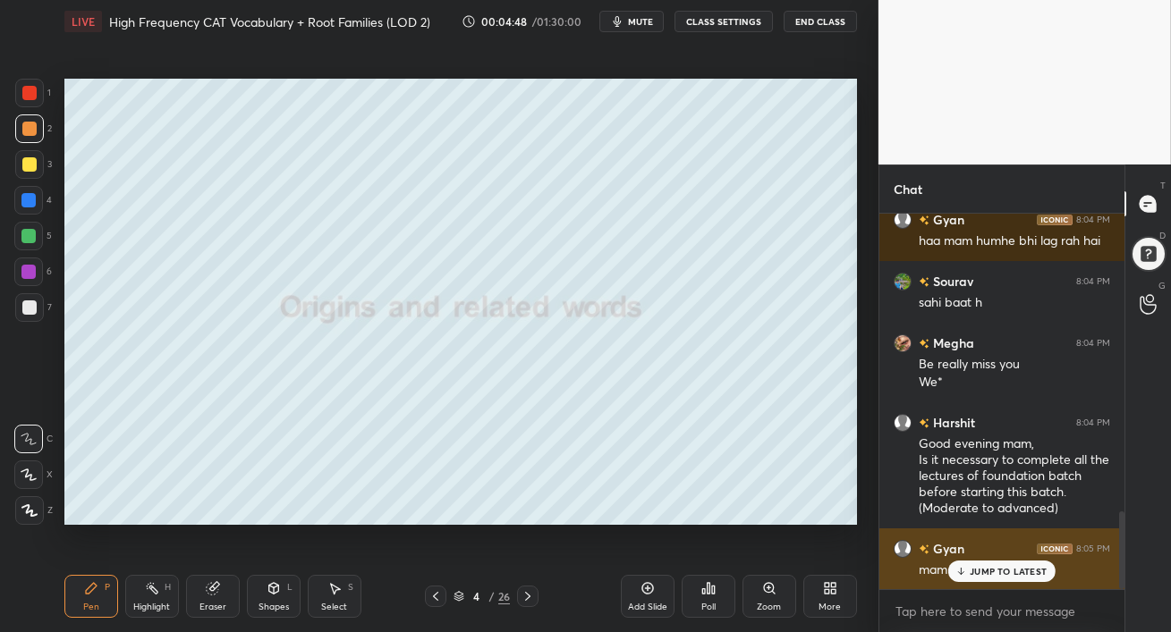
click at [1003, 572] on p "JUMP TO LATEST" at bounding box center [1007, 571] width 77 height 11
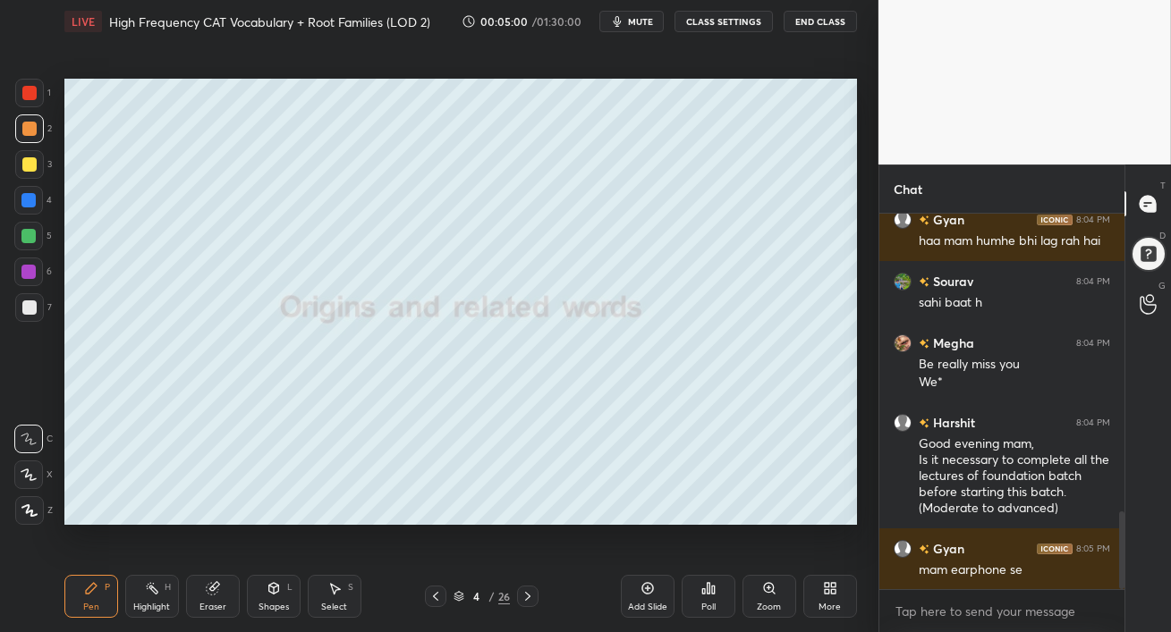
scroll to position [1449, 0]
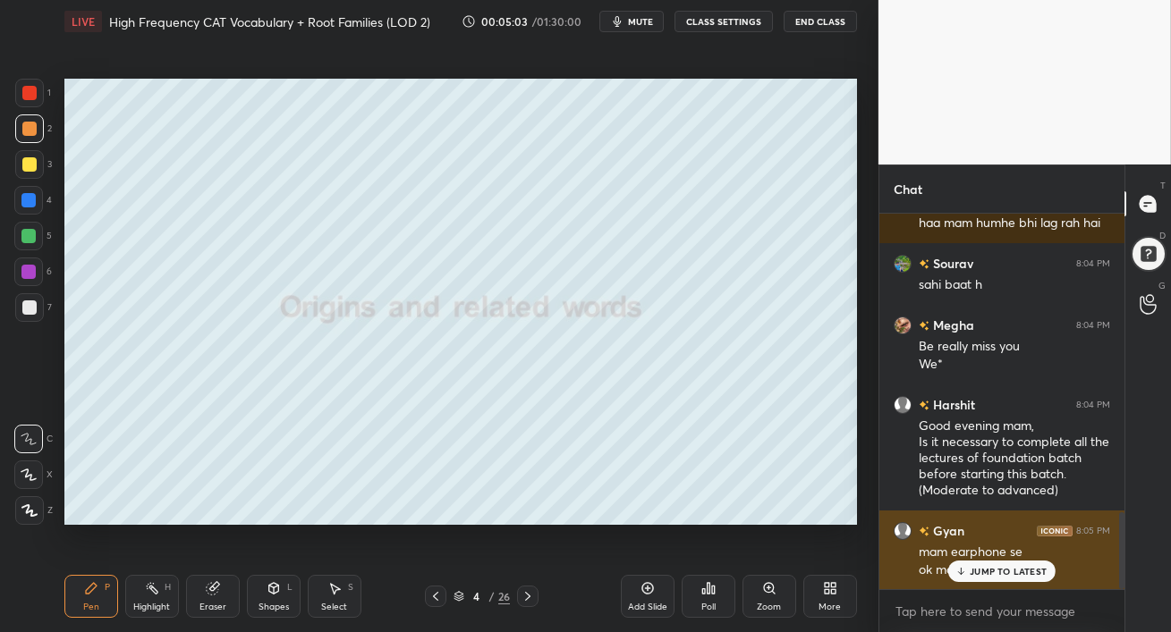
click at [966, 575] on icon at bounding box center [961, 571] width 12 height 11
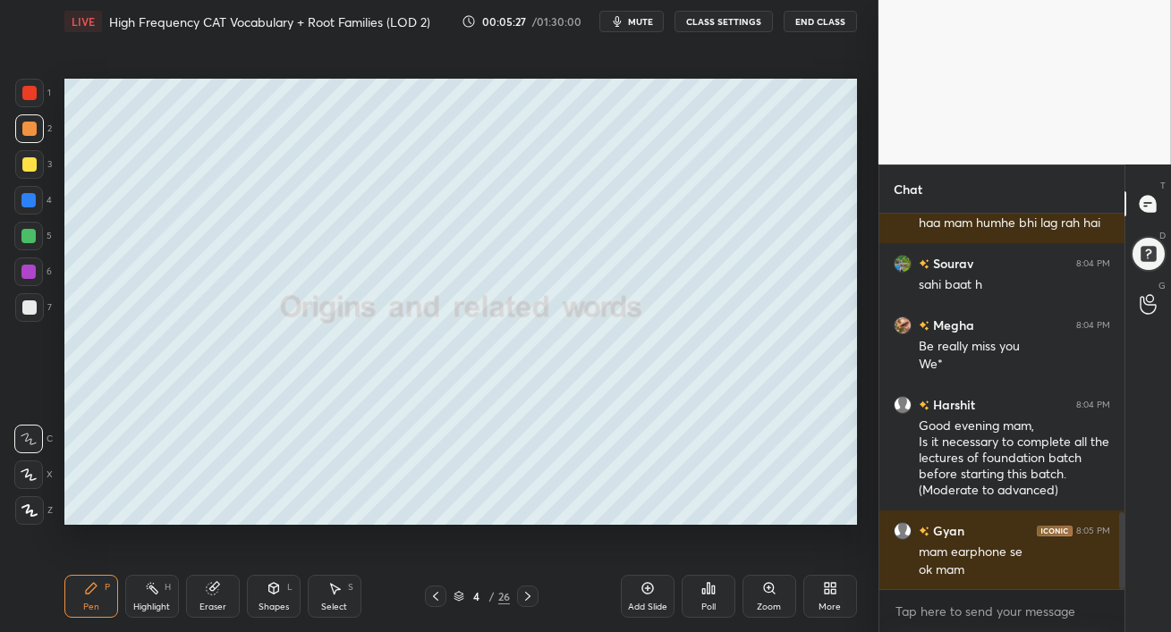
click at [27, 199] on div at bounding box center [28, 200] width 14 height 14
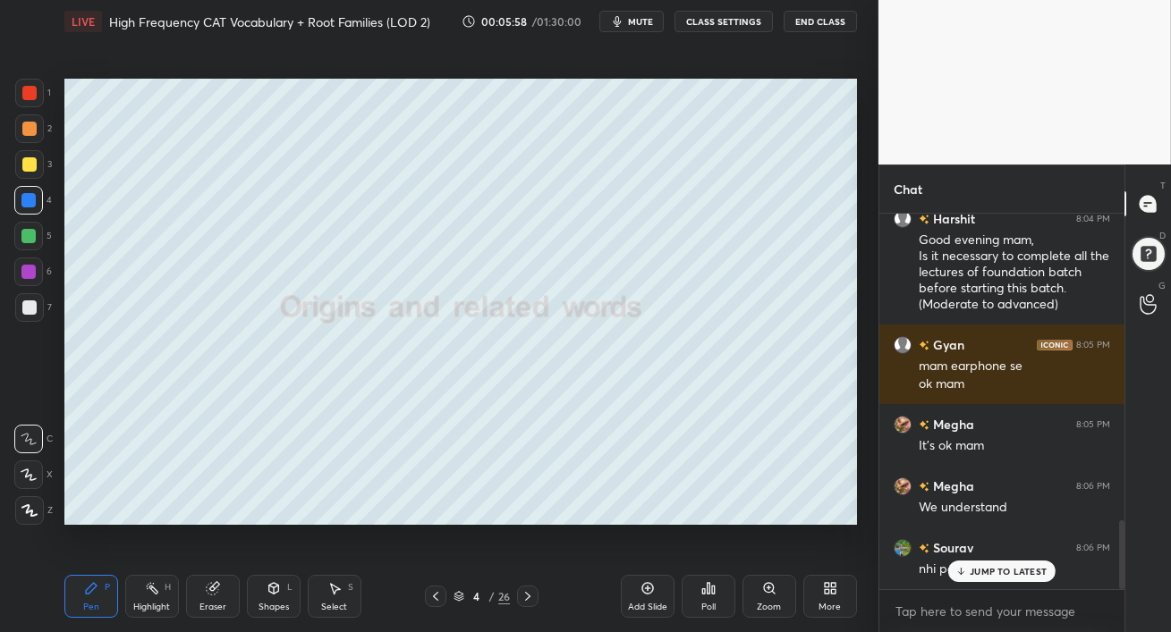
scroll to position [1677, 0]
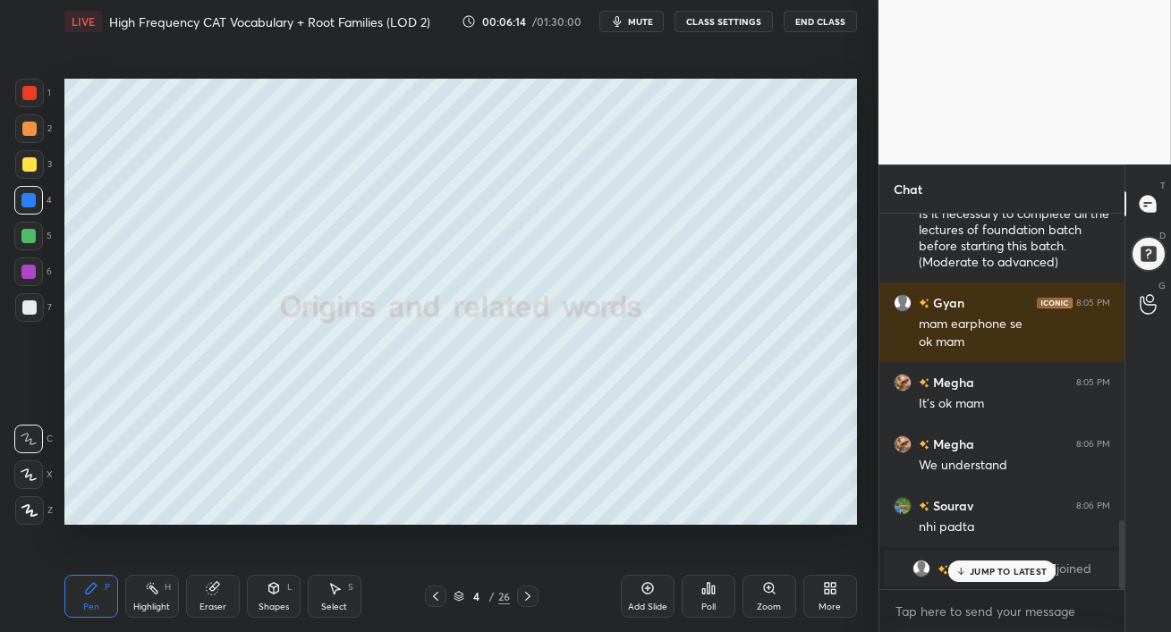
click at [989, 575] on p "JUMP TO LATEST" at bounding box center [1007, 571] width 77 height 11
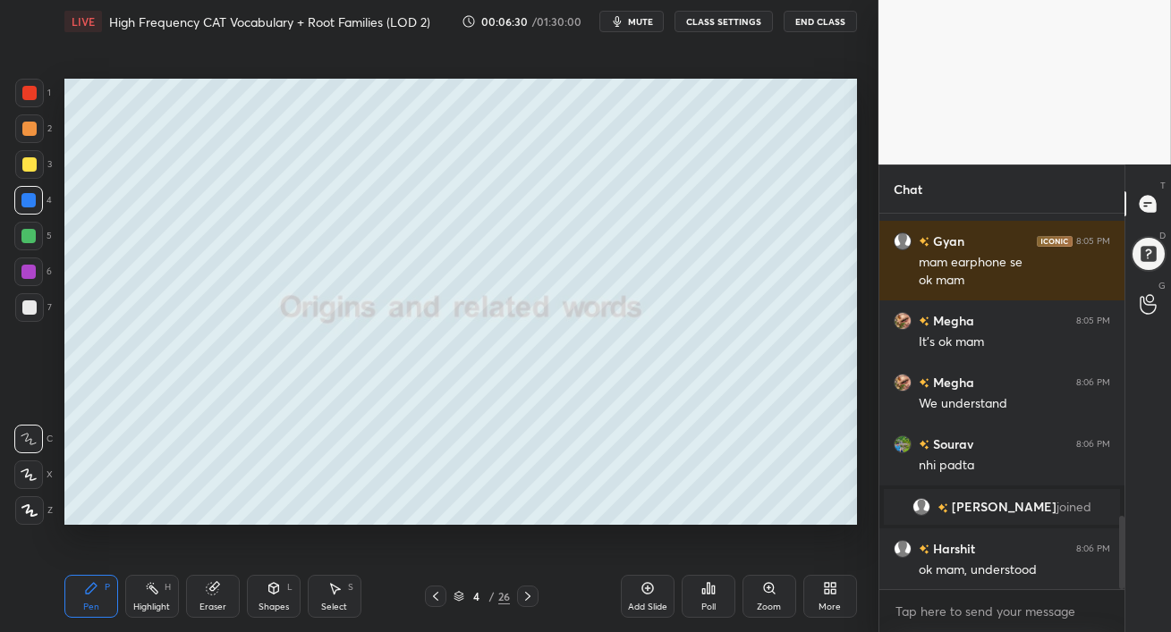
click at [529, 598] on icon at bounding box center [527, 596] width 14 height 14
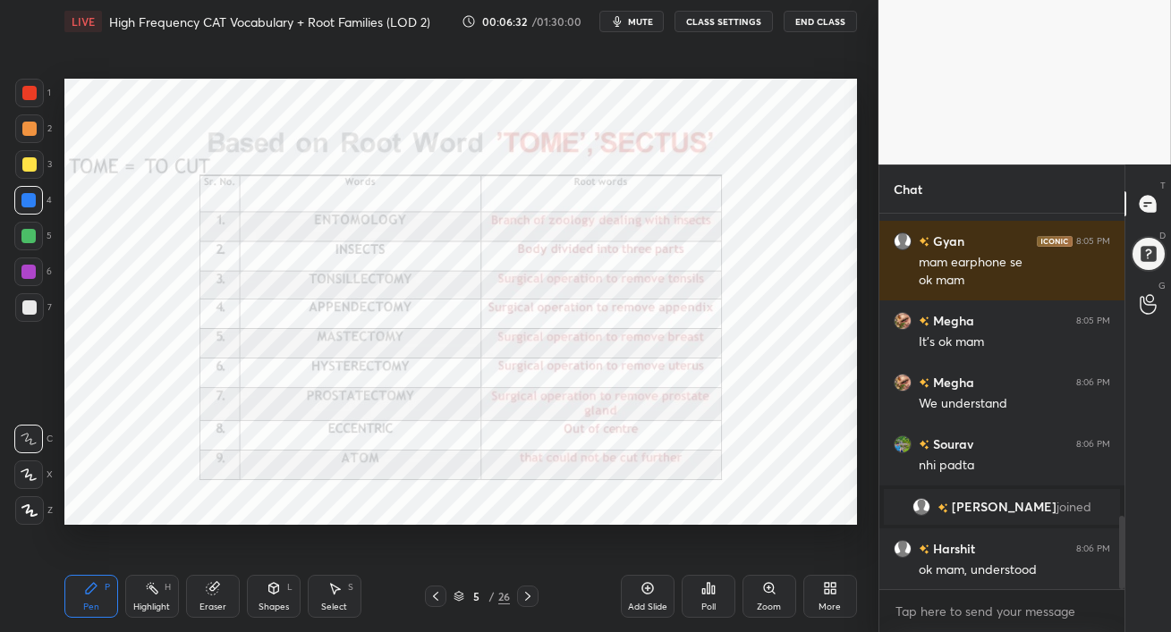
click at [429, 597] on icon at bounding box center [435, 596] width 14 height 14
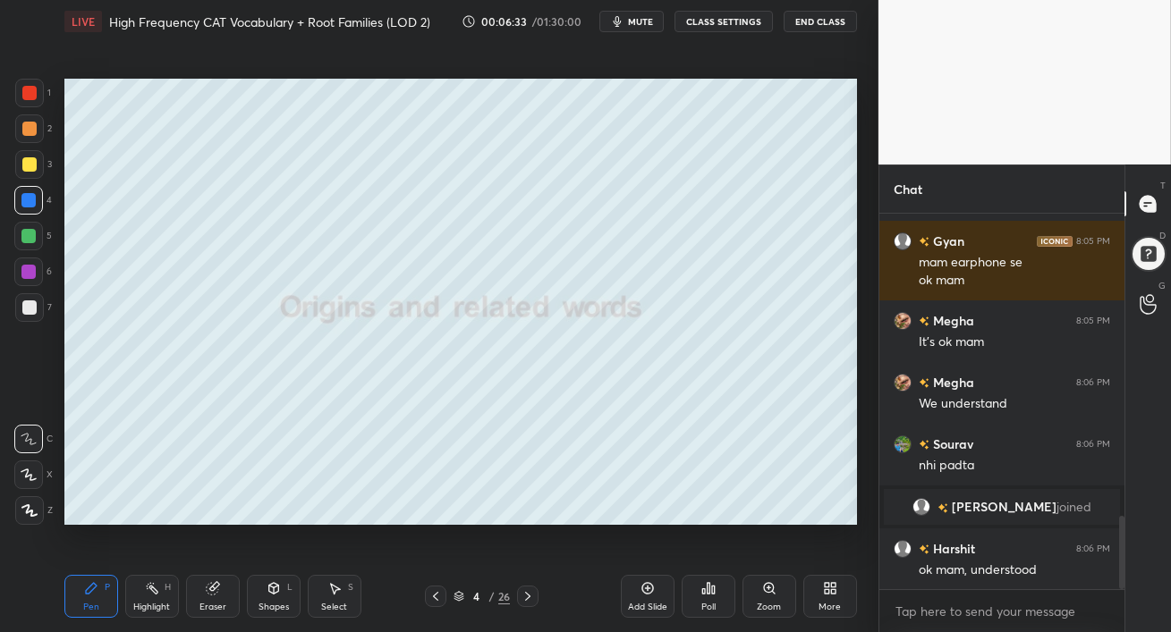
click at [528, 596] on icon at bounding box center [527, 596] width 14 height 14
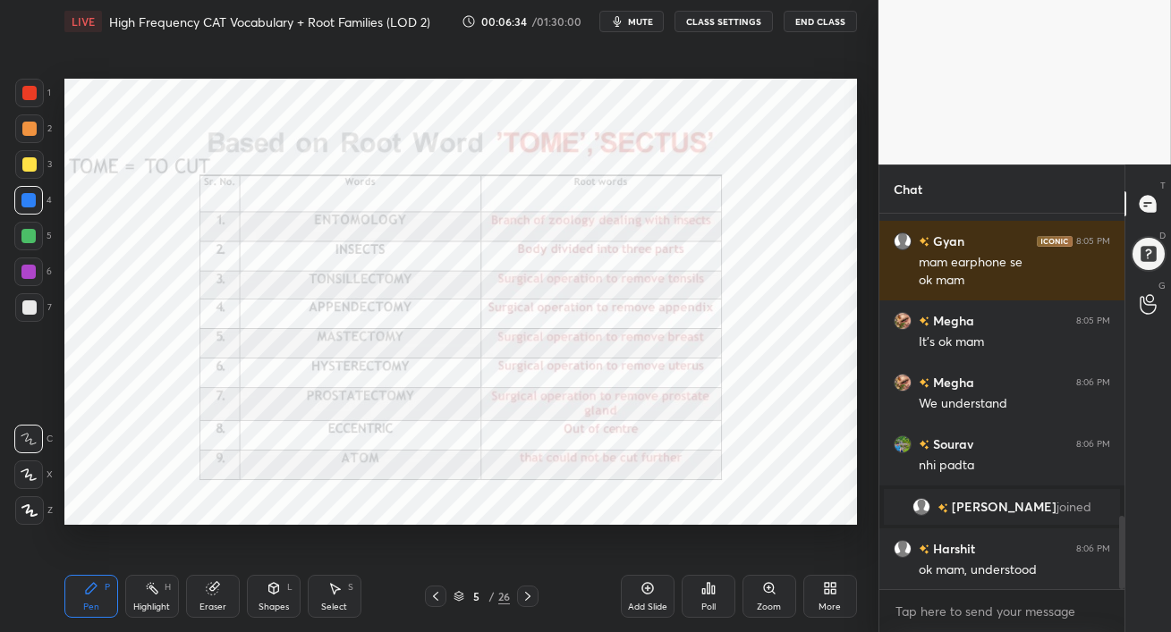
click at [25, 274] on div at bounding box center [28, 272] width 14 height 14
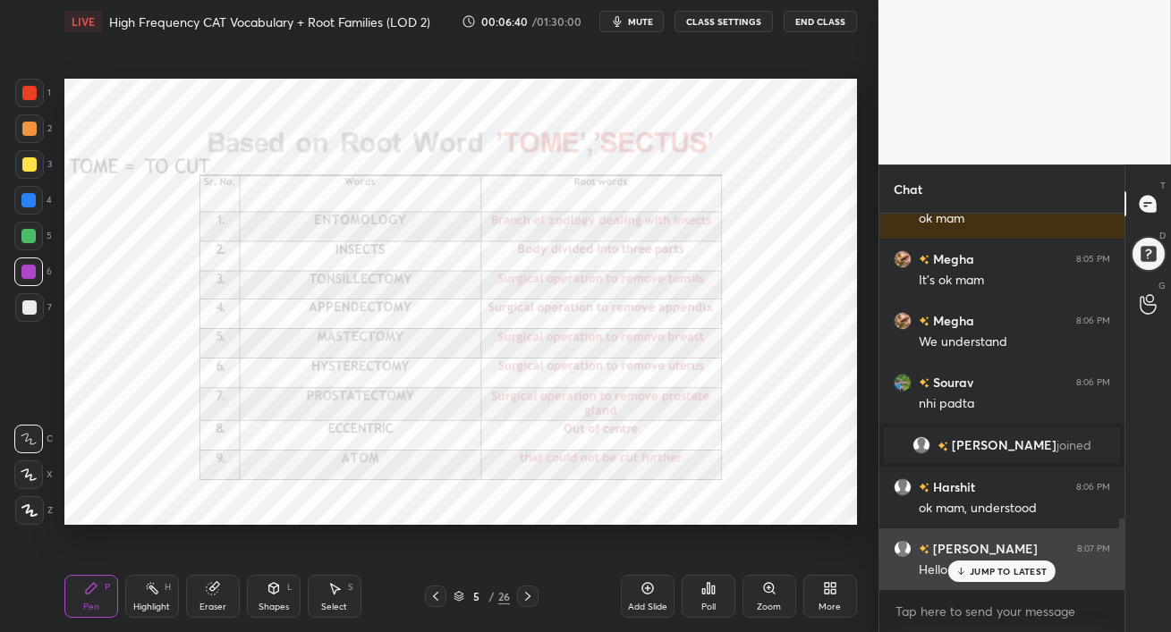
click at [991, 566] on p "JUMP TO LATEST" at bounding box center [1007, 571] width 77 height 11
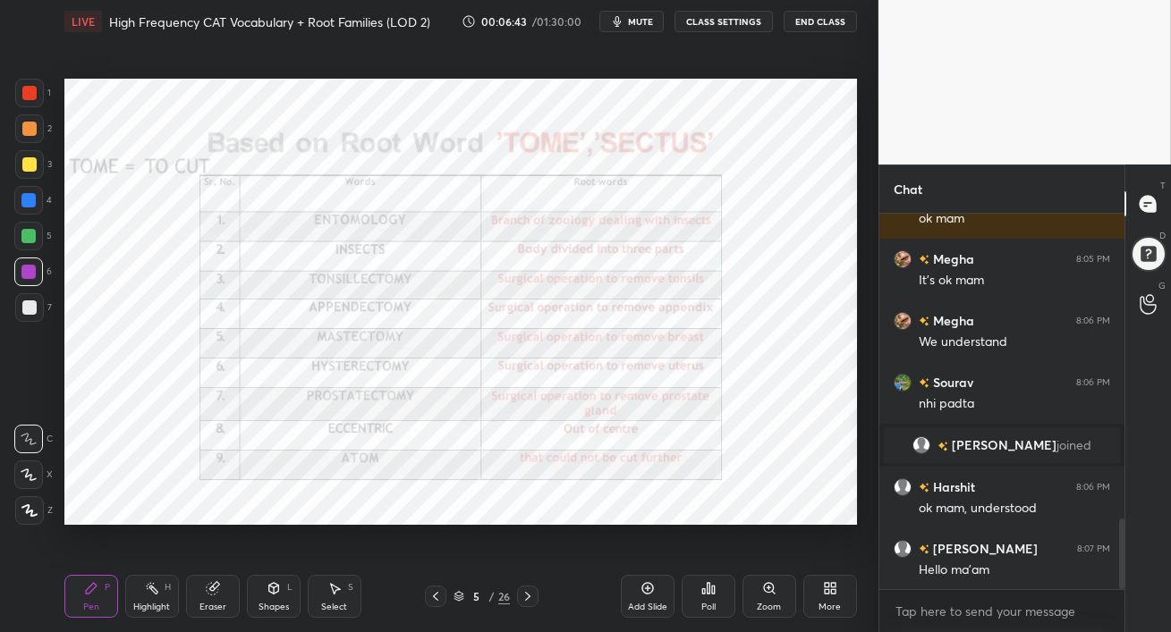
click at [29, 473] on icon at bounding box center [29, 475] width 16 height 13
drag, startPoint x: 22, startPoint y: 204, endPoint x: 13, endPoint y: 205, distance: 9.0
click at [21, 204] on div at bounding box center [28, 200] width 14 height 14
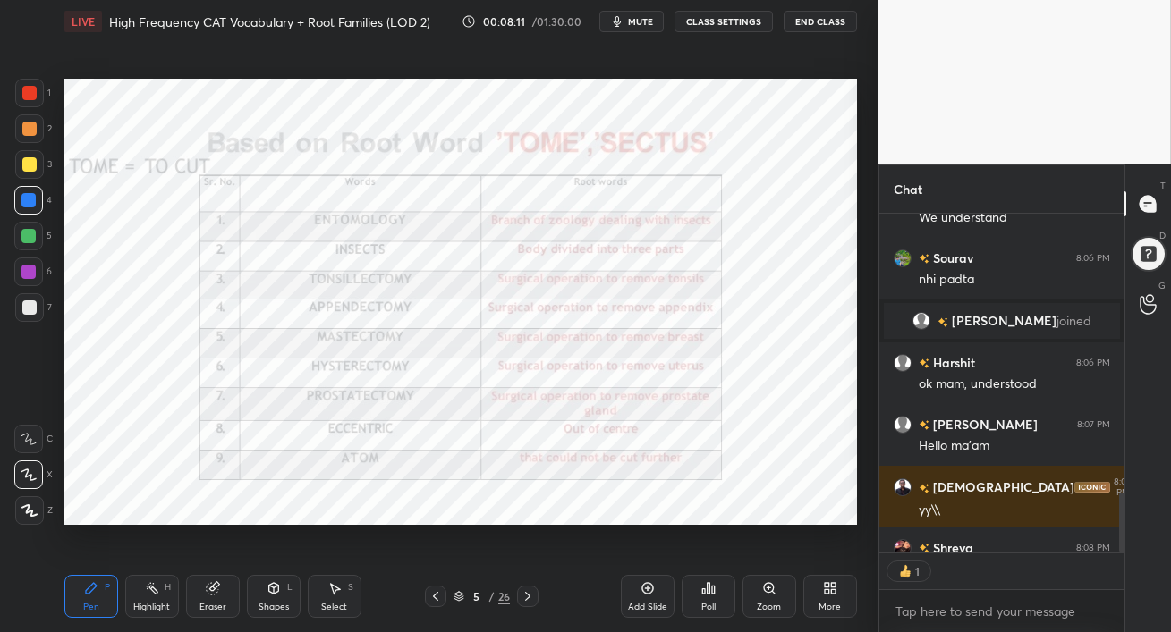
scroll to position [5, 5]
click at [527, 596] on icon at bounding box center [527, 596] width 14 height 14
click at [29, 134] on div at bounding box center [29, 129] width 14 height 14
click at [34, 108] on div "1" at bounding box center [33, 97] width 36 height 36
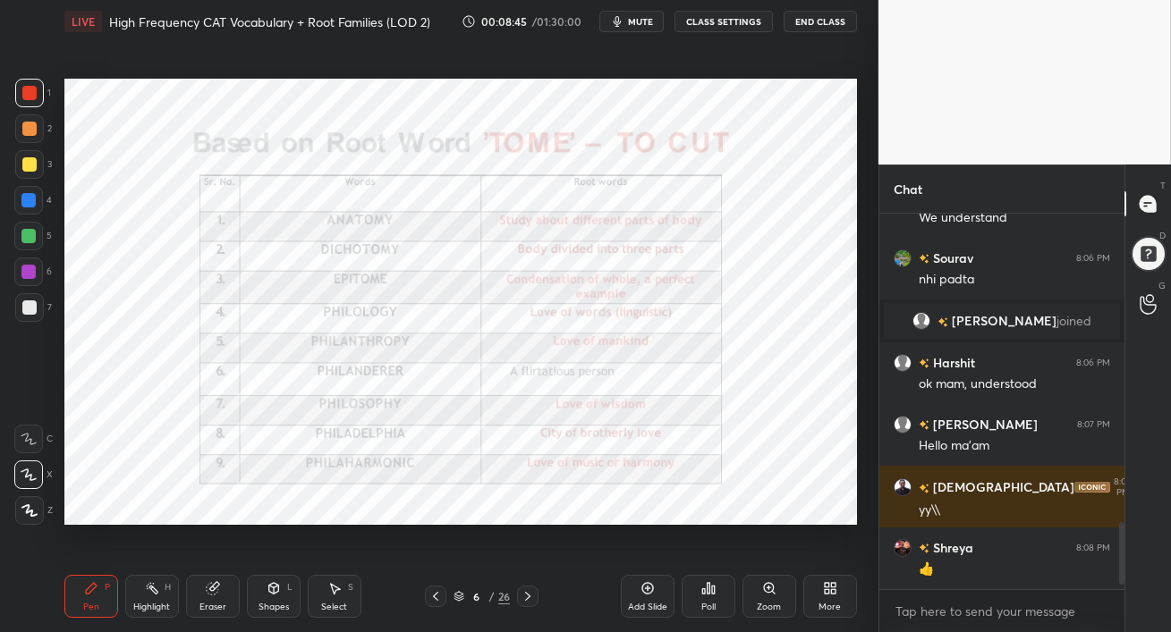
click at [26, 275] on div at bounding box center [28, 272] width 14 height 14
drag, startPoint x: 30, startPoint y: 238, endPoint x: 54, endPoint y: 245, distance: 24.3
click at [30, 239] on div at bounding box center [28, 236] width 14 height 14
drag, startPoint x: 30, startPoint y: 201, endPoint x: 45, endPoint y: 207, distance: 15.3
click at [30, 200] on div at bounding box center [28, 200] width 14 height 14
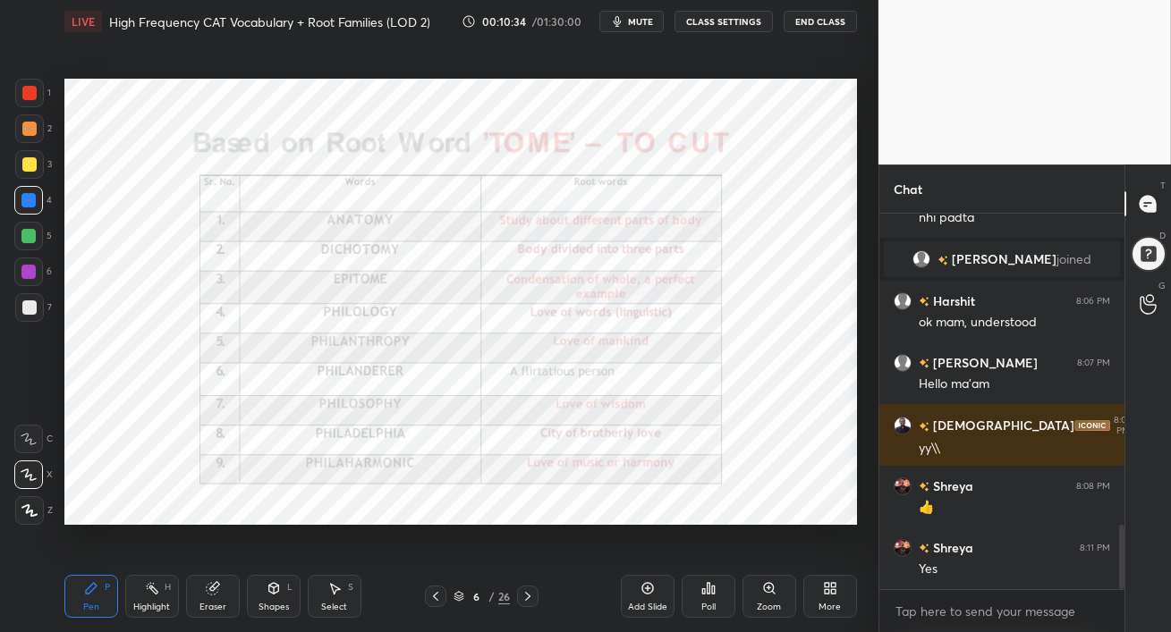
scroll to position [1861, 0]
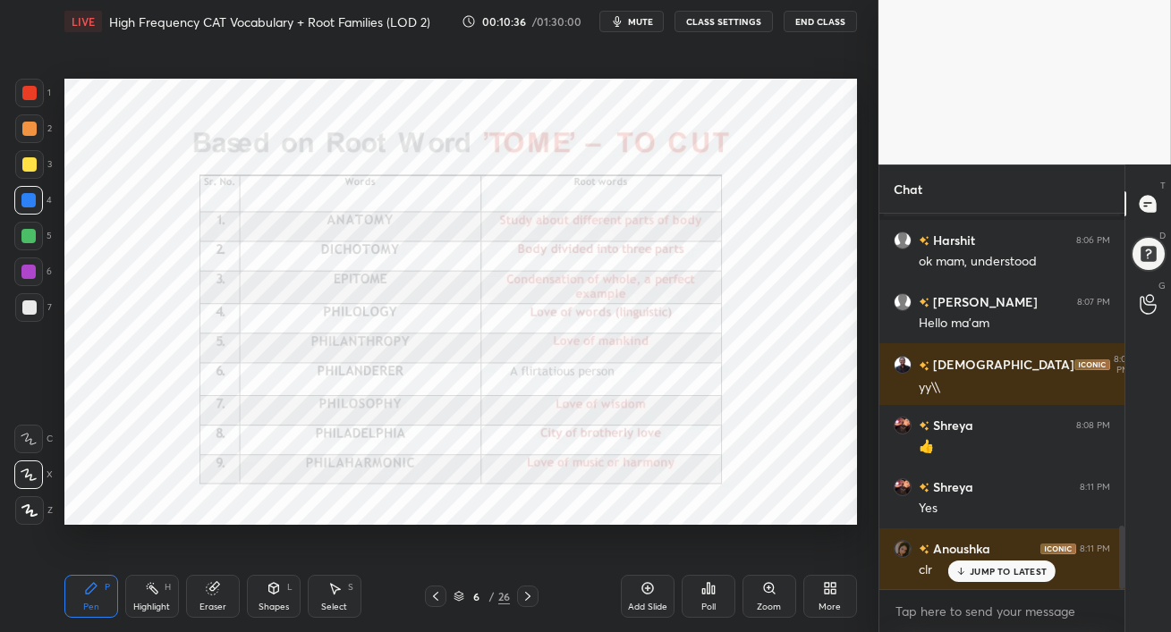
click at [438, 598] on icon at bounding box center [435, 596] width 14 height 14
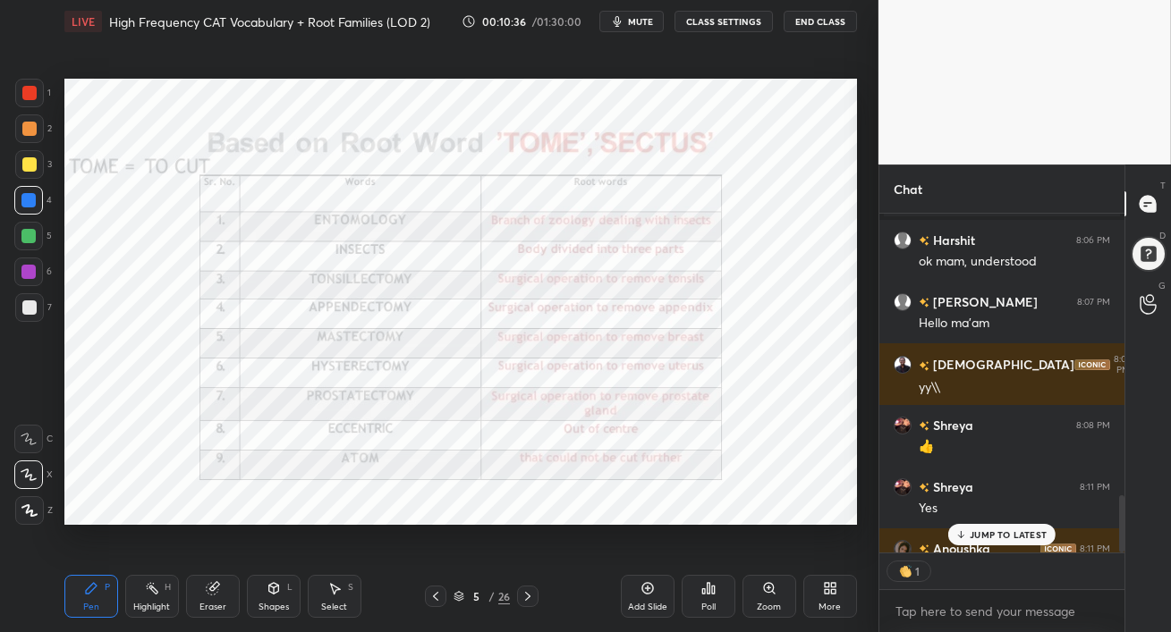
scroll to position [5, 5]
click at [437, 599] on icon at bounding box center [435, 596] width 14 height 14
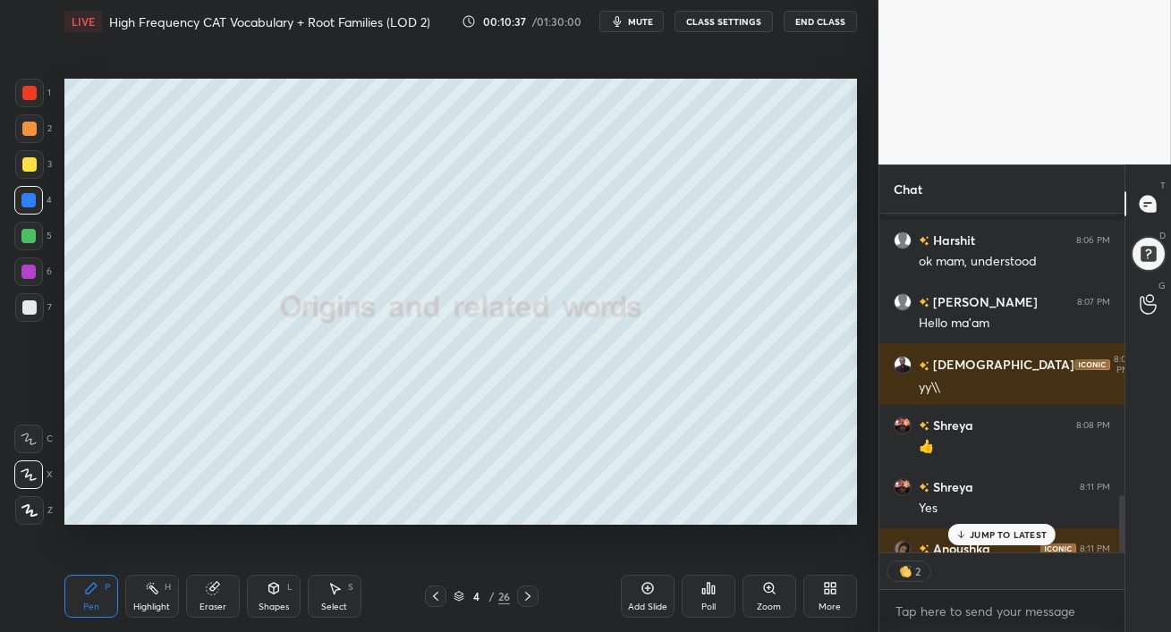
click at [524, 596] on icon at bounding box center [527, 596] width 14 height 14
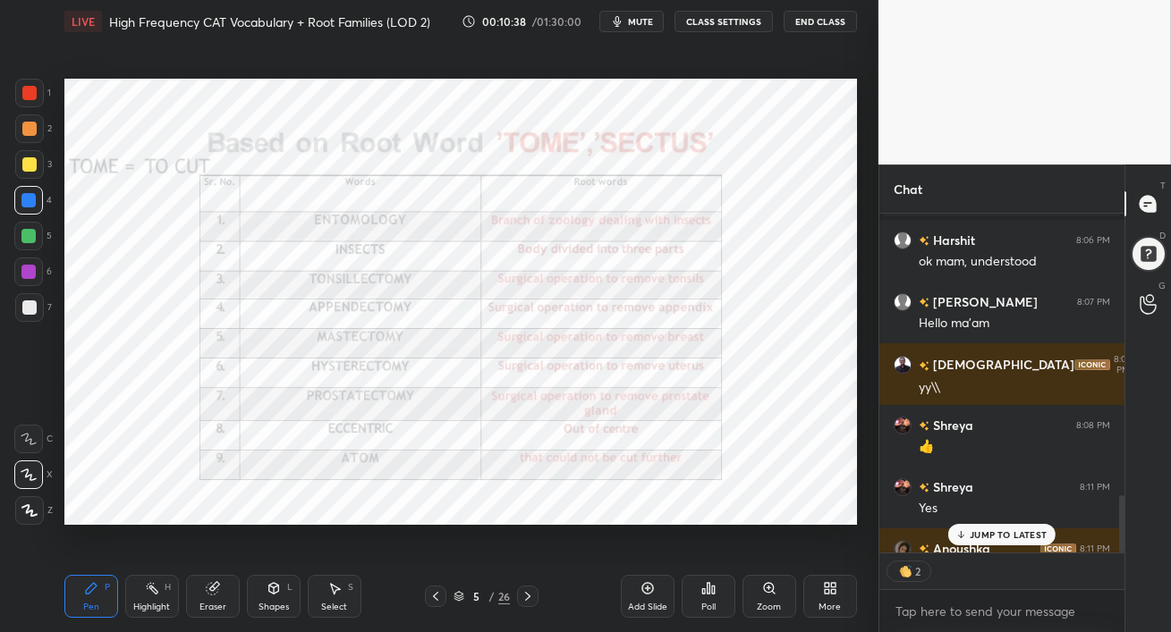
click at [525, 597] on icon at bounding box center [527, 596] width 14 height 14
click at [526, 598] on icon at bounding box center [527, 596] width 14 height 14
click at [960, 527] on div "JUMP TO LATEST" at bounding box center [1001, 534] width 107 height 21
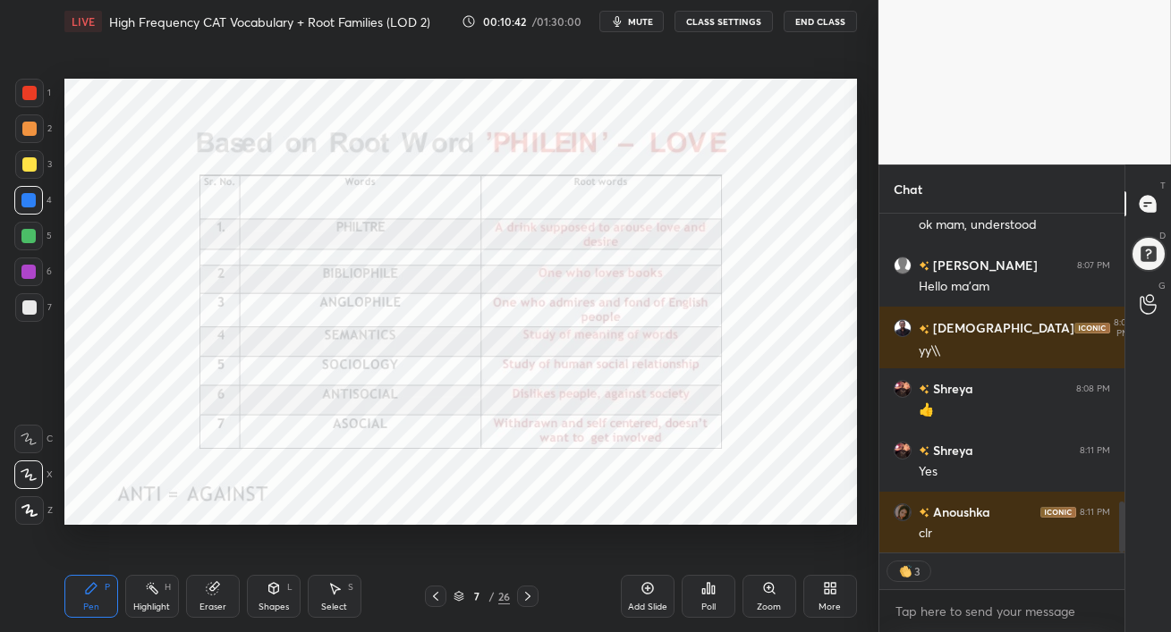
click at [21, 235] on div at bounding box center [28, 236] width 14 height 14
click at [28, 266] on div at bounding box center [28, 272] width 14 height 14
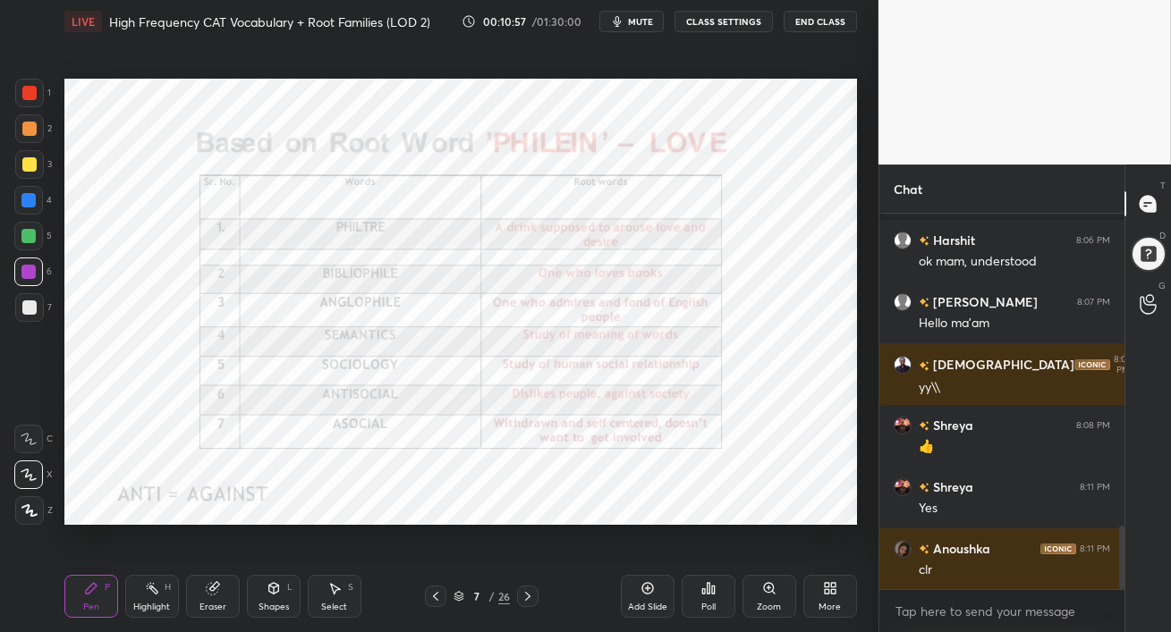
scroll to position [1923, 0]
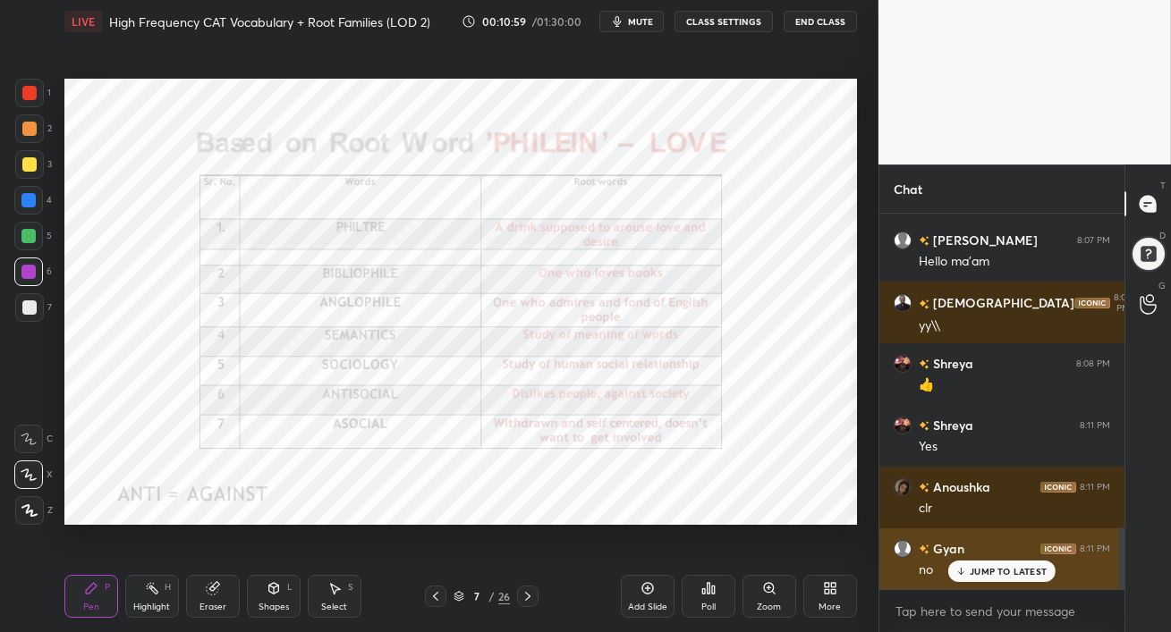
drag, startPoint x: 967, startPoint y: 573, endPoint x: 945, endPoint y: 583, distance: 23.6
click at [966, 573] on div "JUMP TO LATEST" at bounding box center [1001, 571] width 107 height 21
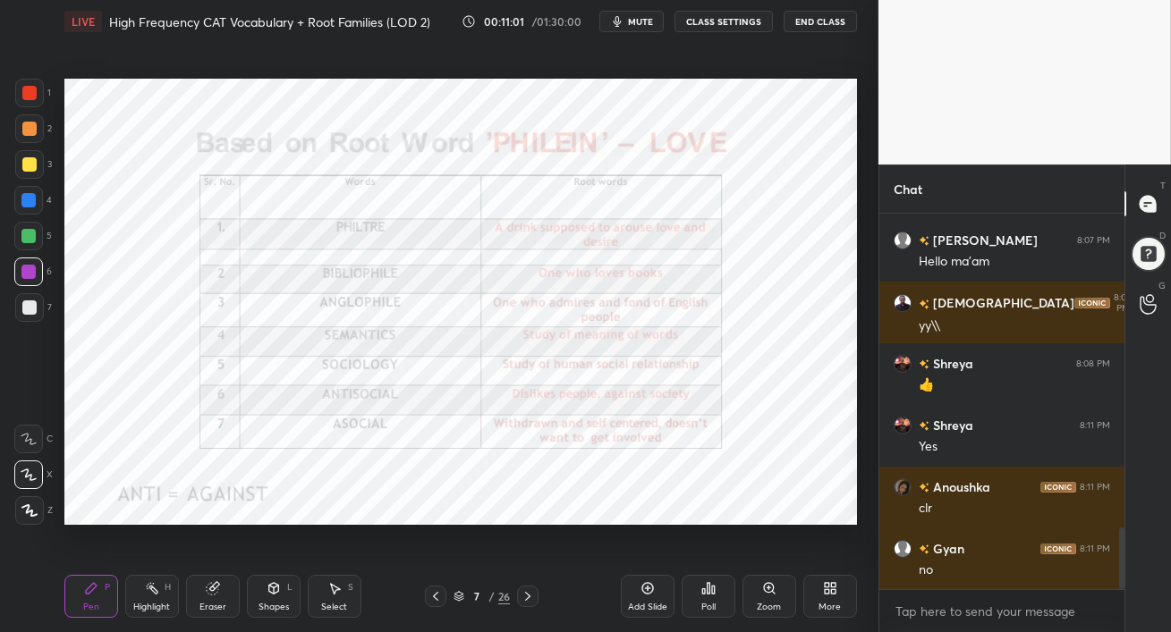
click at [30, 201] on div at bounding box center [28, 200] width 14 height 14
click at [30, 266] on div at bounding box center [28, 272] width 14 height 14
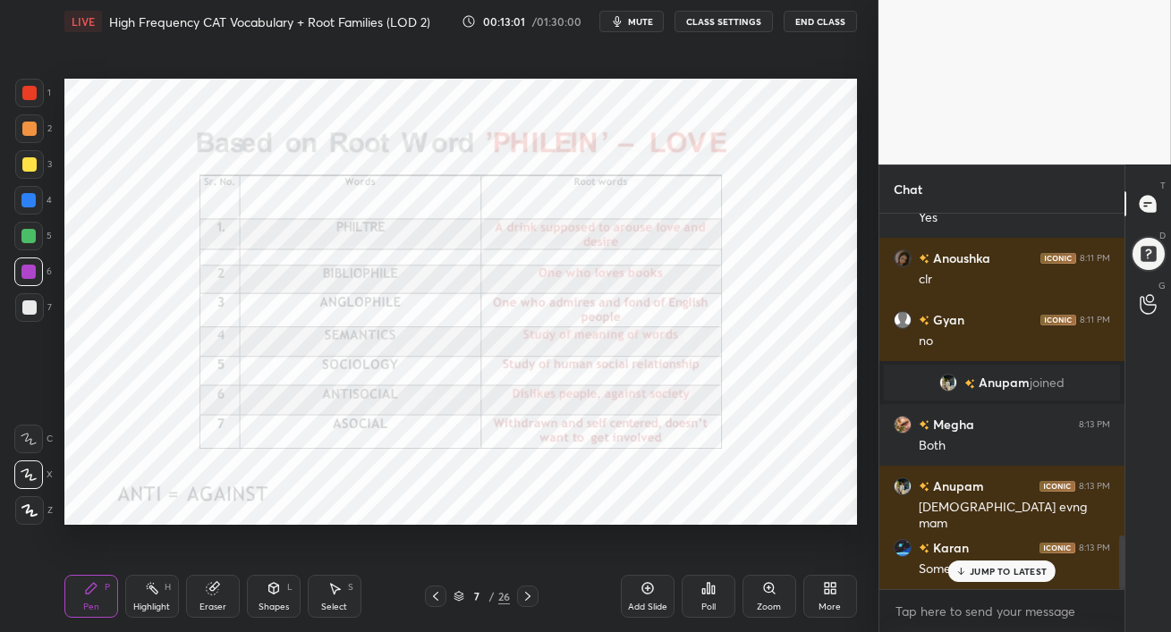
scroll to position [2240, 0]
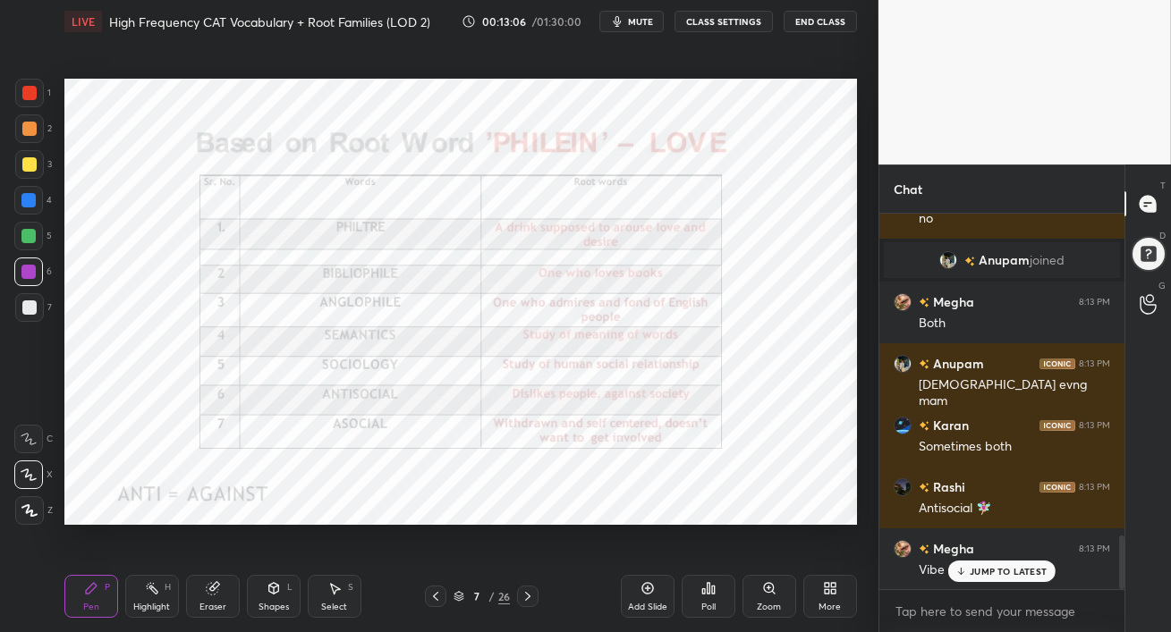
click at [970, 569] on p "JUMP TO LATEST" at bounding box center [1007, 571] width 77 height 11
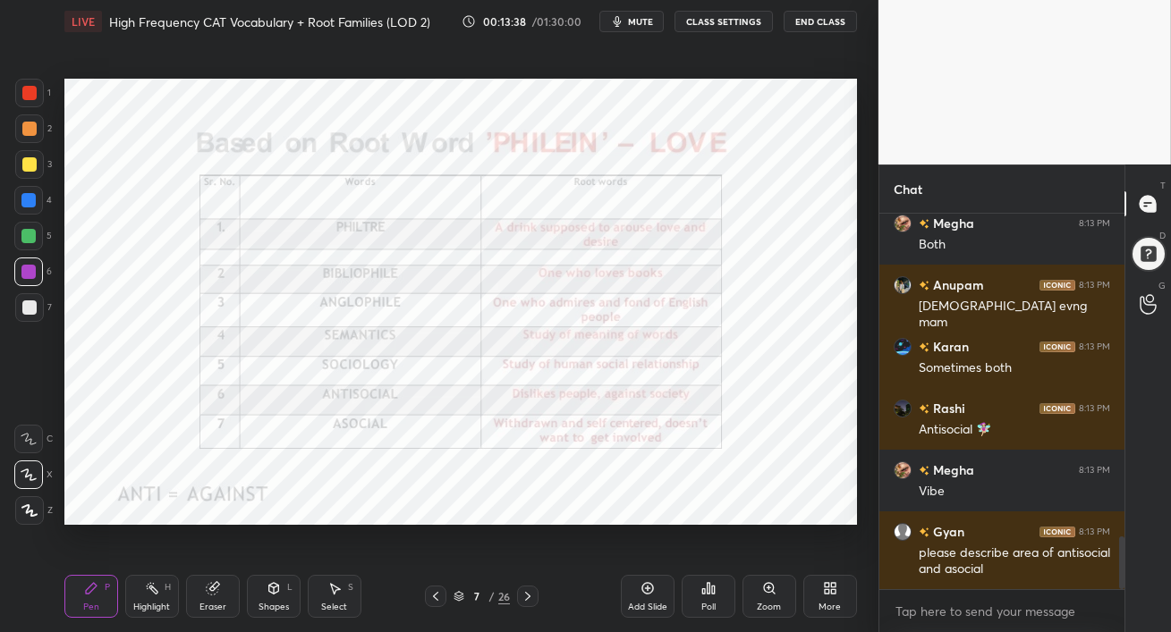
click at [25, 233] on div at bounding box center [28, 236] width 14 height 14
drag, startPoint x: 27, startPoint y: 280, endPoint x: 39, endPoint y: 289, distance: 15.4
click at [26, 279] on div at bounding box center [28, 272] width 29 height 29
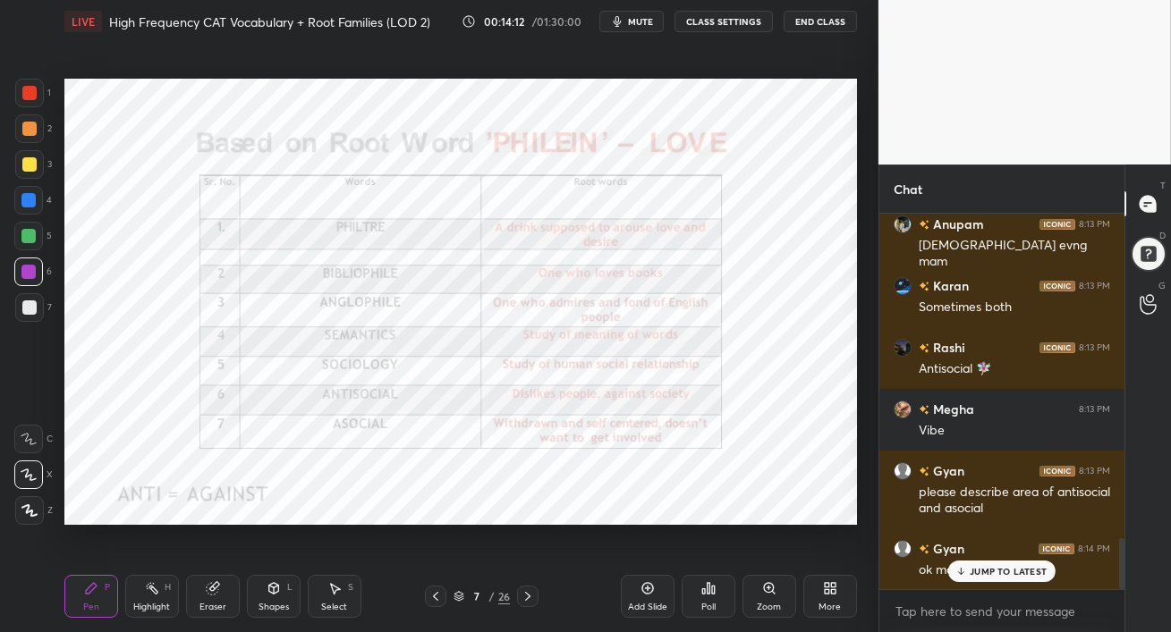
scroll to position [2441, 0]
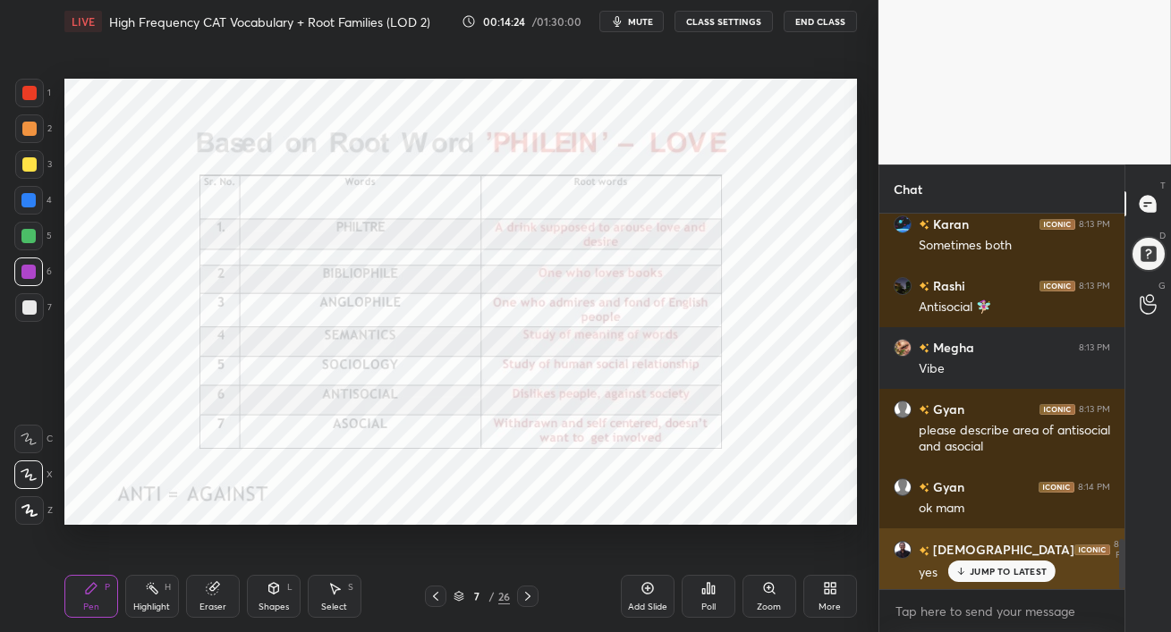
click at [1000, 573] on p "JUMP TO LATEST" at bounding box center [1007, 571] width 77 height 11
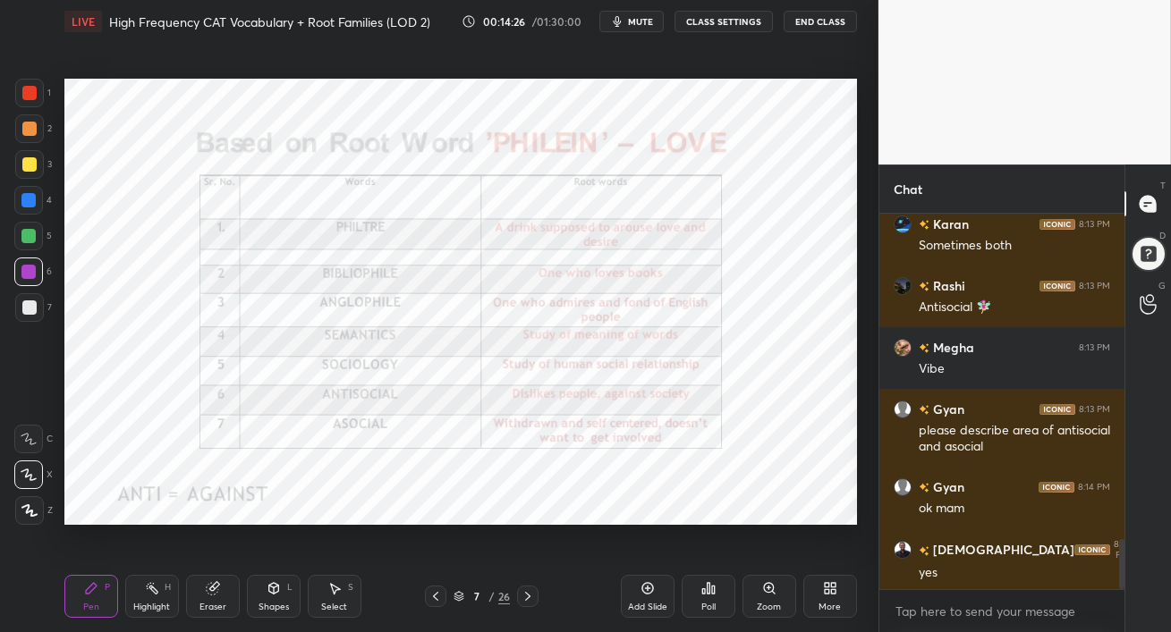
click at [529, 597] on icon at bounding box center [527, 596] width 14 height 14
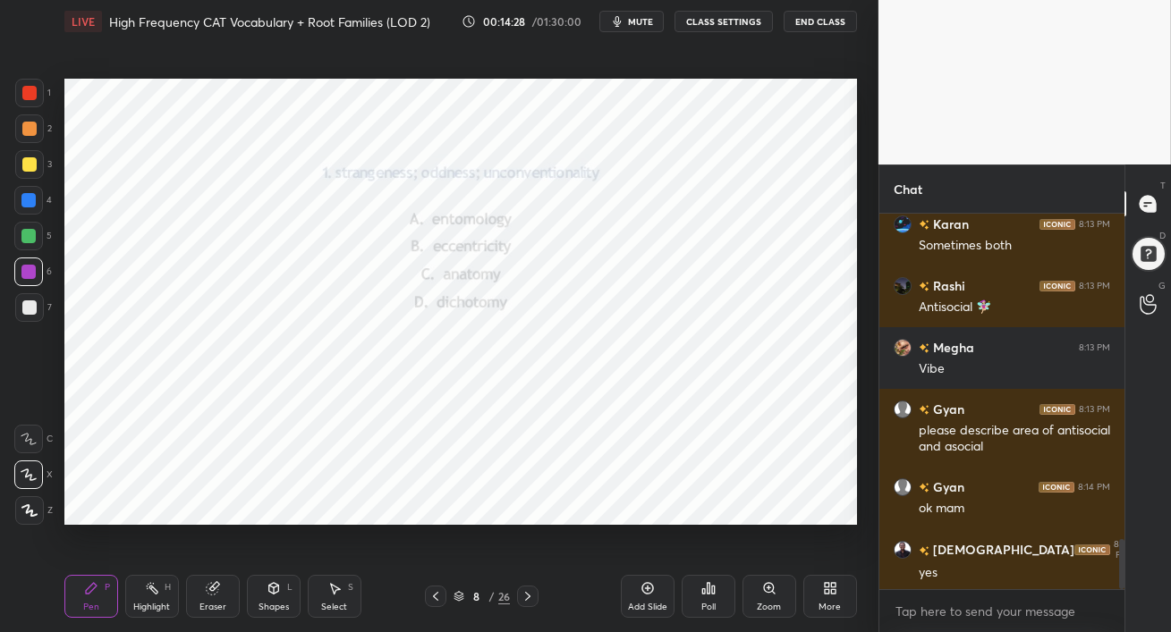
click at [26, 204] on div at bounding box center [28, 200] width 14 height 14
click at [710, 589] on icon at bounding box center [708, 588] width 14 height 14
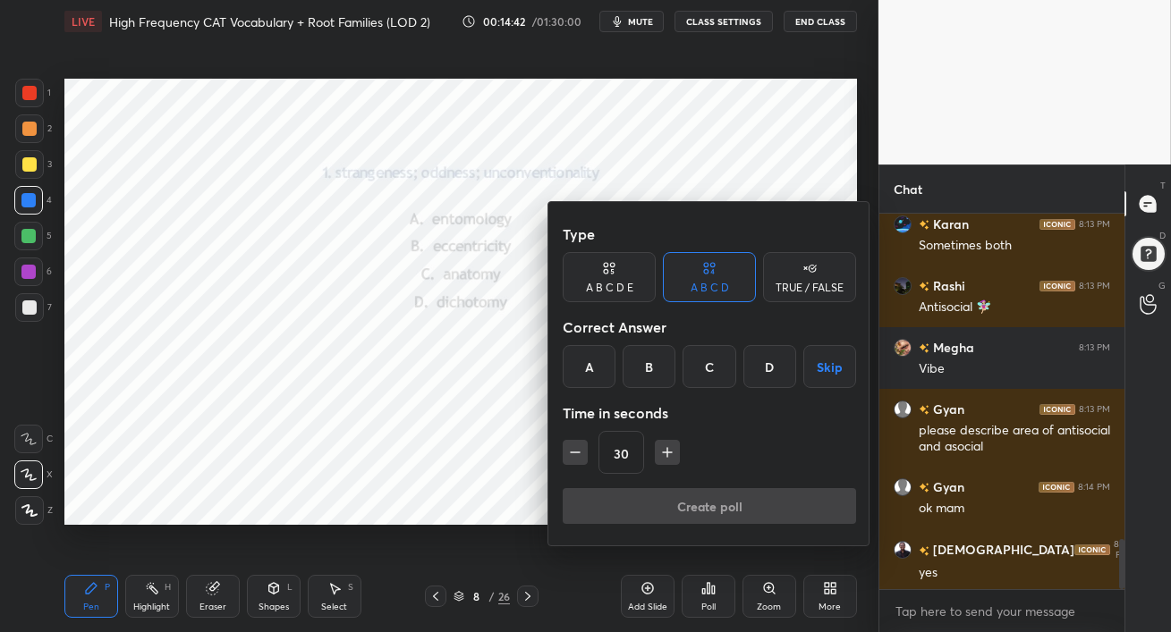
drag, startPoint x: 646, startPoint y: 363, endPoint x: 662, endPoint y: 407, distance: 46.7
click at [647, 363] on div "B" at bounding box center [648, 366] width 53 height 43
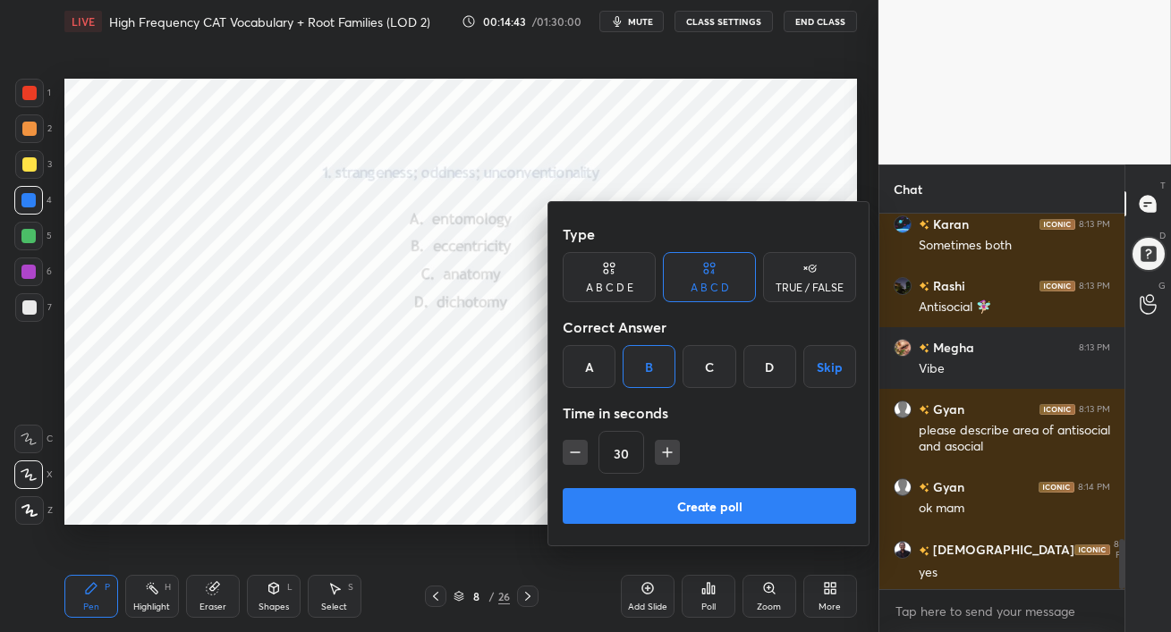
click at [476, 465] on div at bounding box center [585, 316] width 1171 height 632
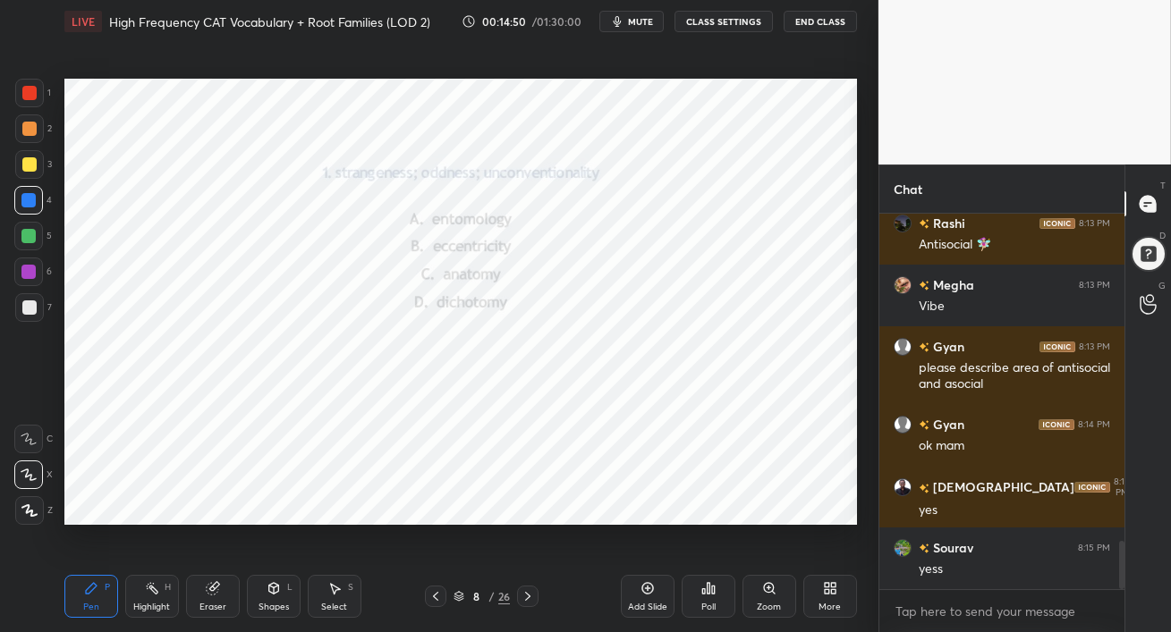
scroll to position [2566, 0]
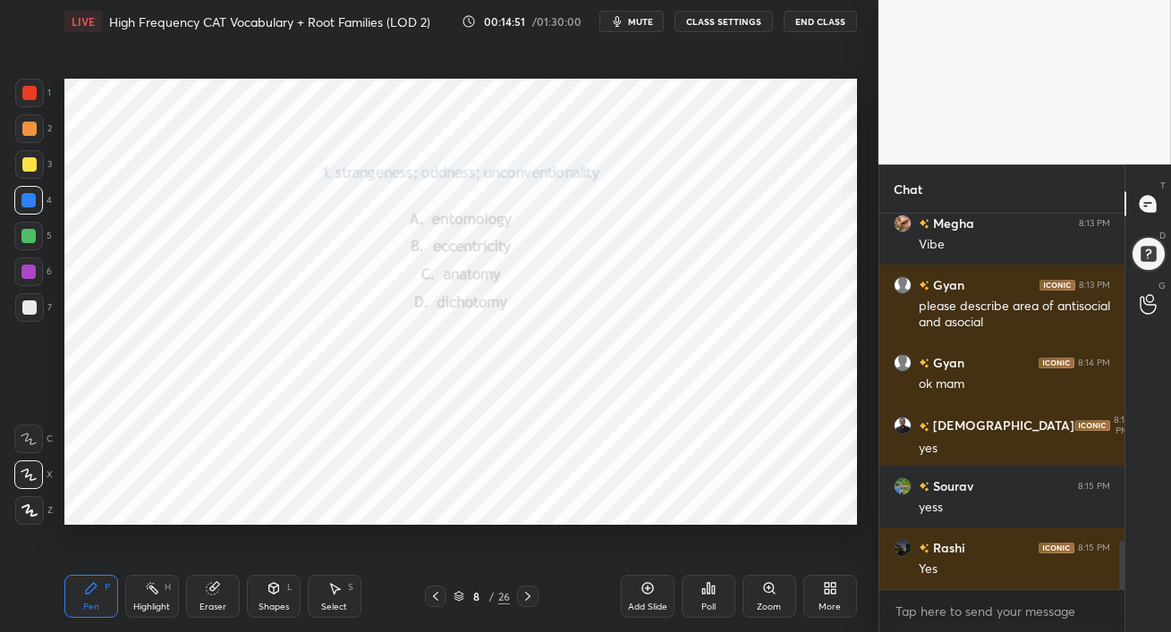
click at [436, 599] on icon at bounding box center [435, 596] width 14 height 14
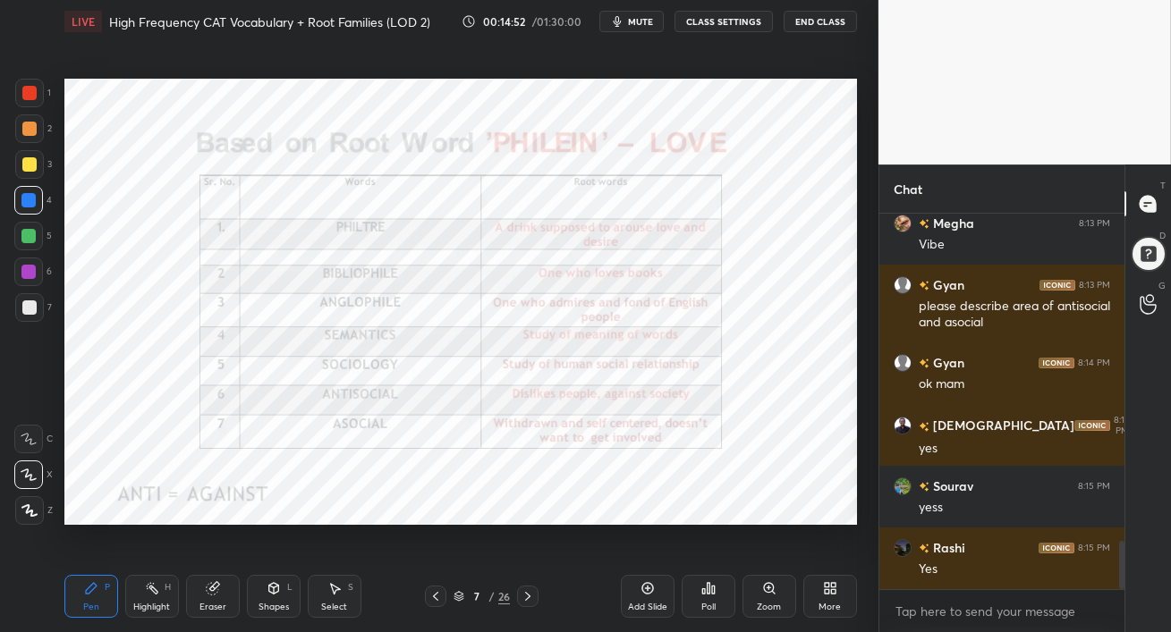
click at [437, 599] on icon at bounding box center [435, 596] width 14 height 14
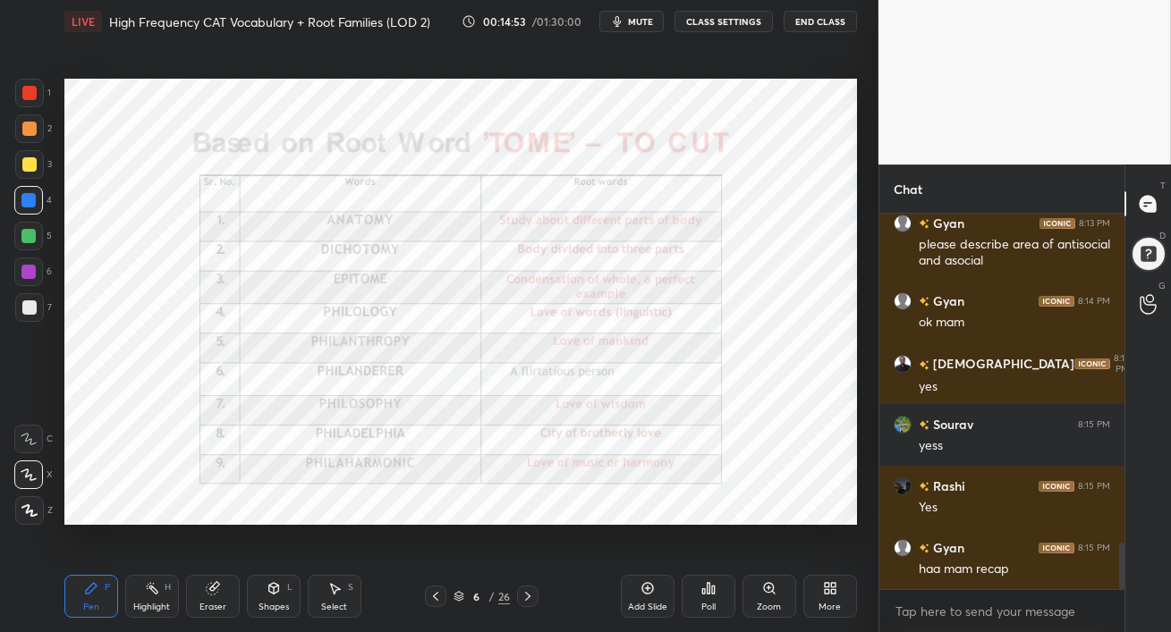
click at [437, 599] on icon at bounding box center [435, 596] width 14 height 14
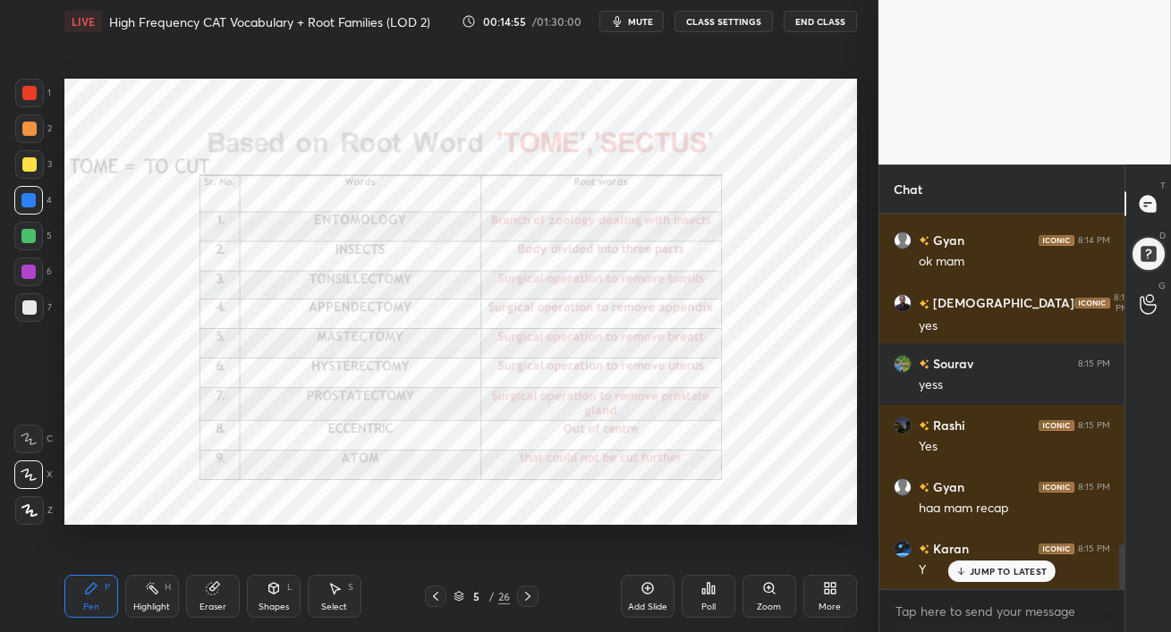
scroll to position [2750, 0]
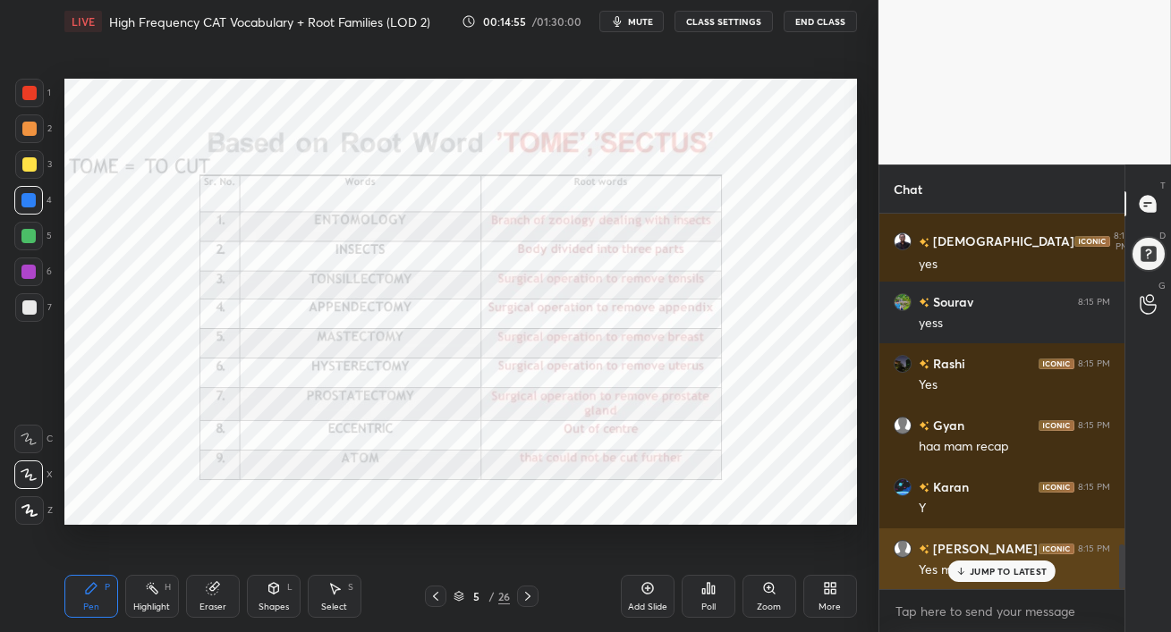
click at [977, 574] on p "JUMP TO LATEST" at bounding box center [1007, 571] width 77 height 11
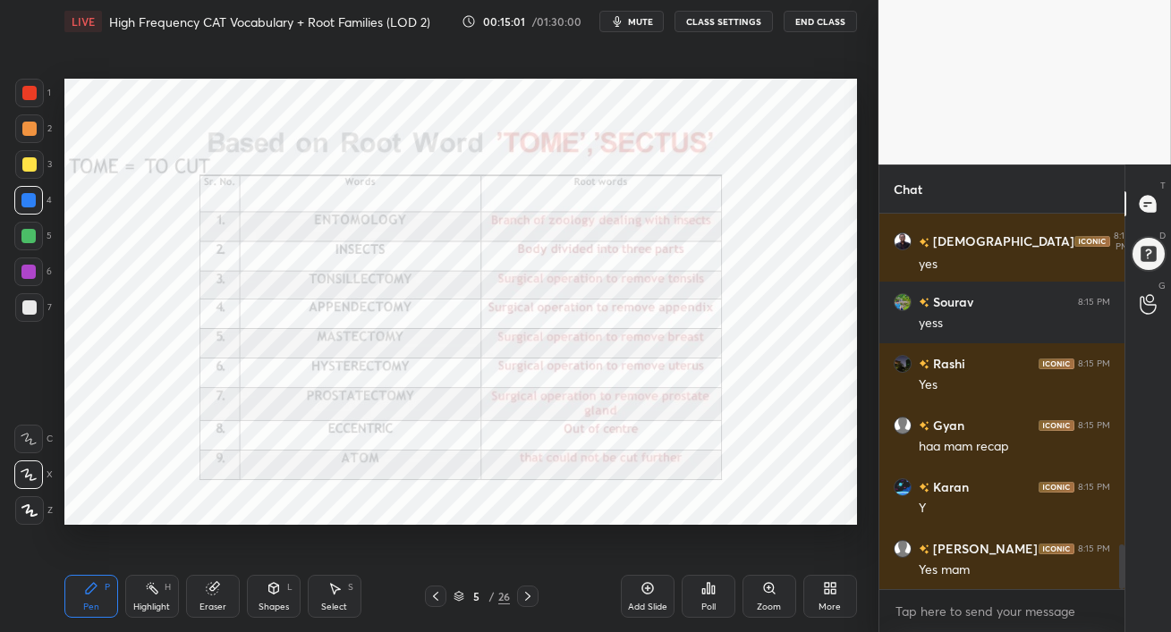
click at [642, 25] on span "mute" at bounding box center [640, 21] width 25 height 13
click at [226, 597] on div "Eraser" at bounding box center [213, 596] width 54 height 43
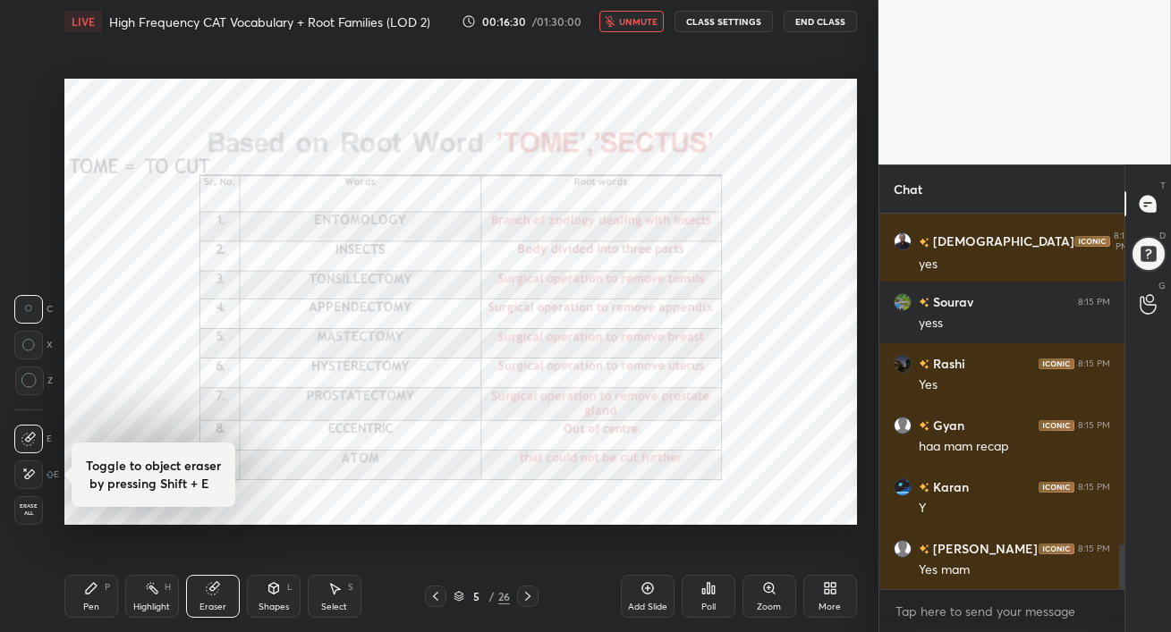
click at [25, 385] on icon at bounding box center [29, 381] width 16 height 16
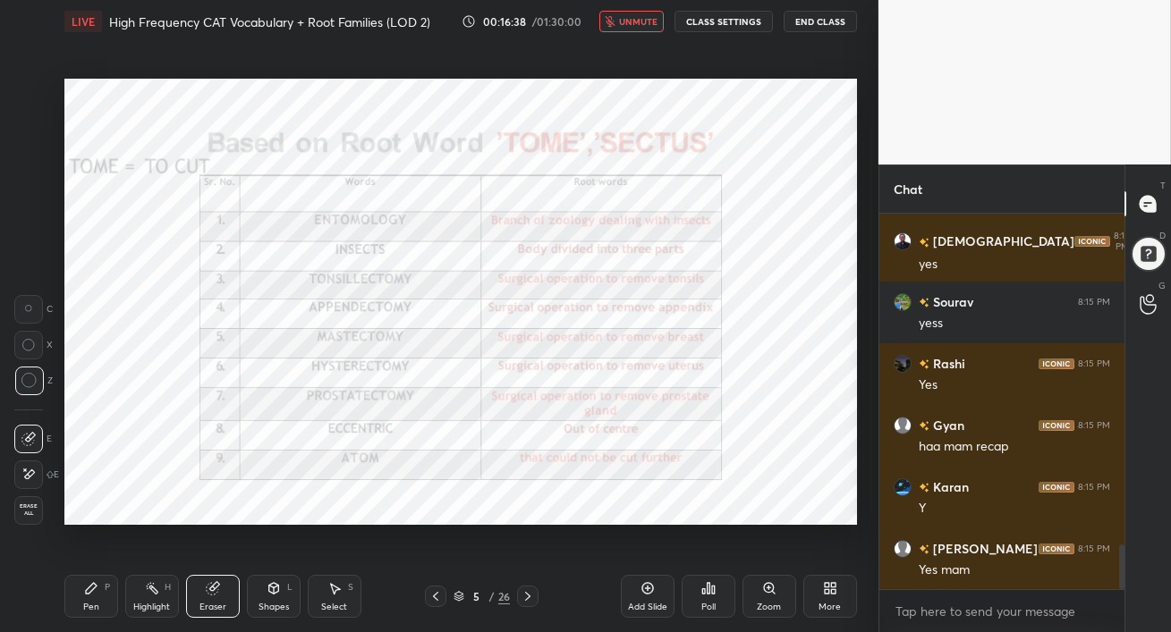
scroll to position [2813, 0]
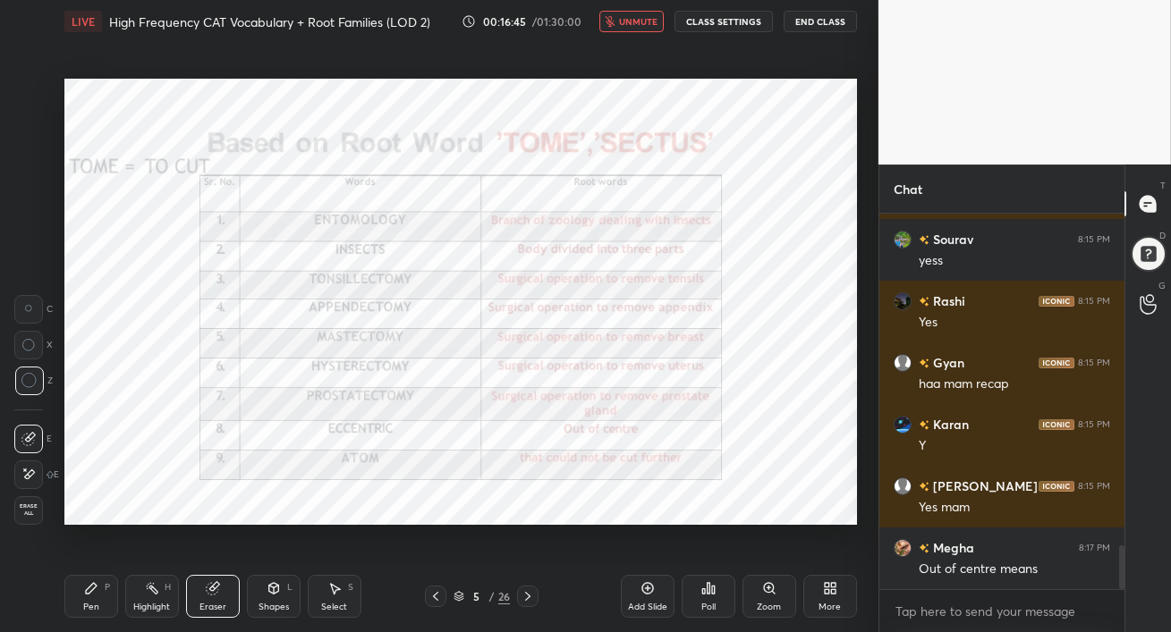
click at [623, 19] on span "unmute" at bounding box center [638, 21] width 38 height 13
click at [89, 608] on div "Pen" at bounding box center [91, 607] width 16 height 9
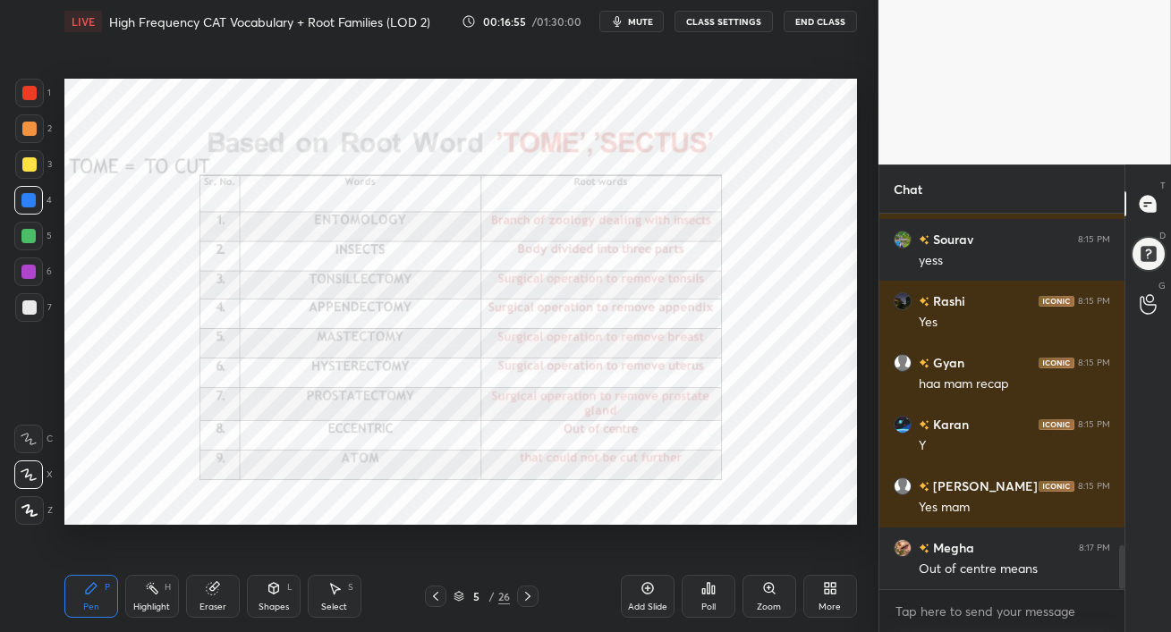
click at [31, 238] on div at bounding box center [28, 236] width 14 height 14
drag, startPoint x: 33, startPoint y: 270, endPoint x: 52, endPoint y: 280, distance: 21.2
click at [32, 270] on div at bounding box center [28, 272] width 14 height 14
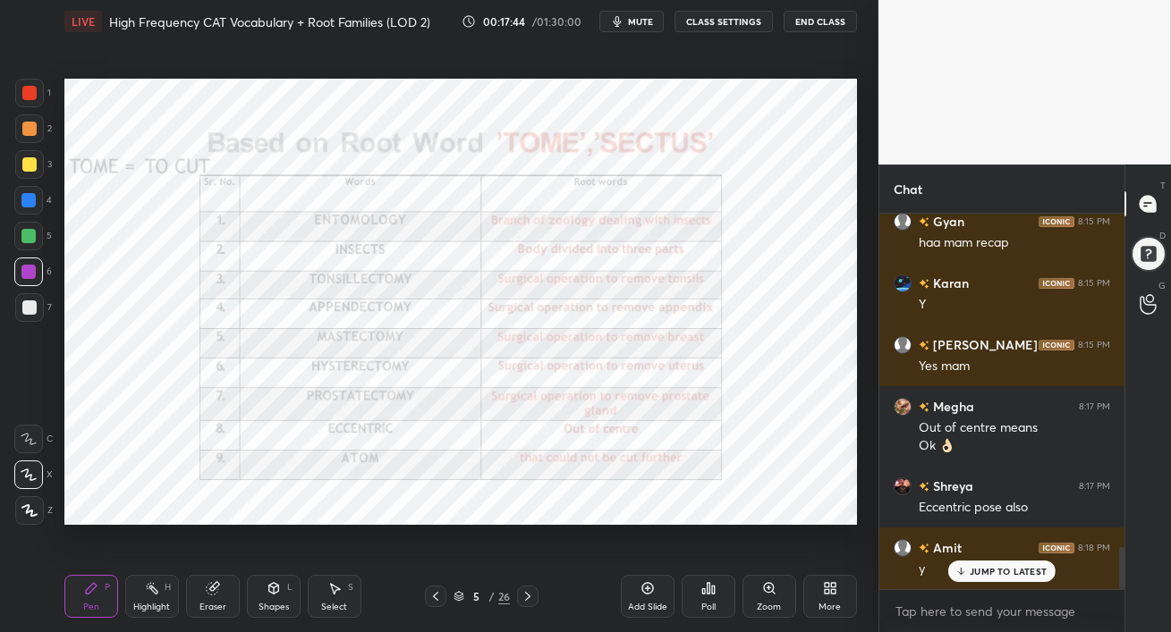
scroll to position [3015, 0]
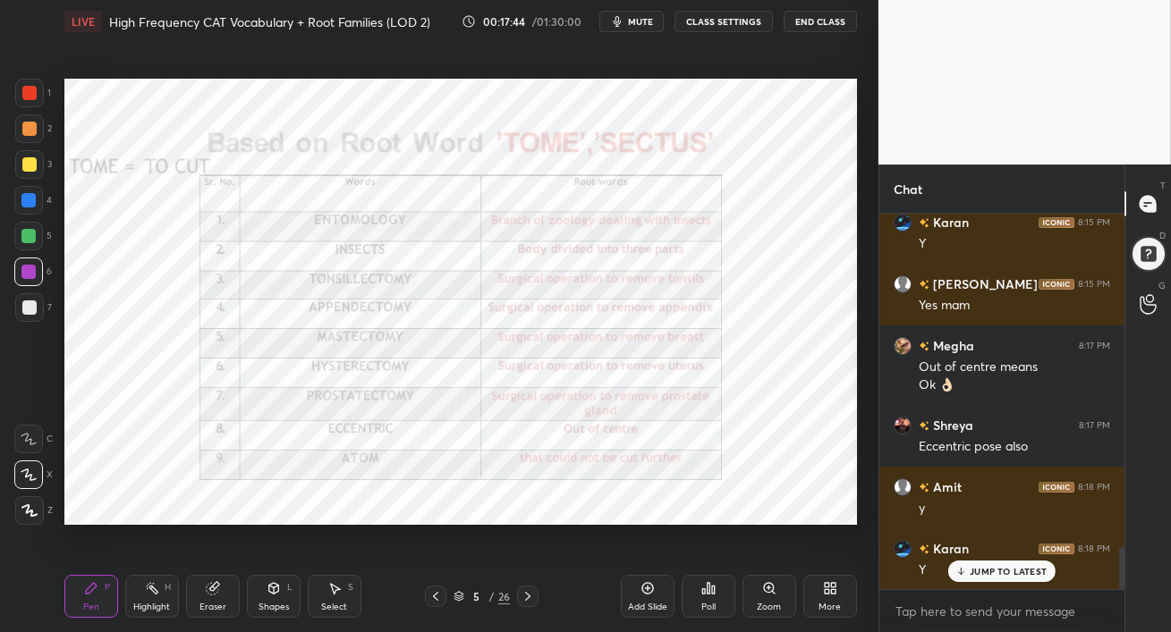
click at [528, 595] on icon at bounding box center [527, 596] width 14 height 14
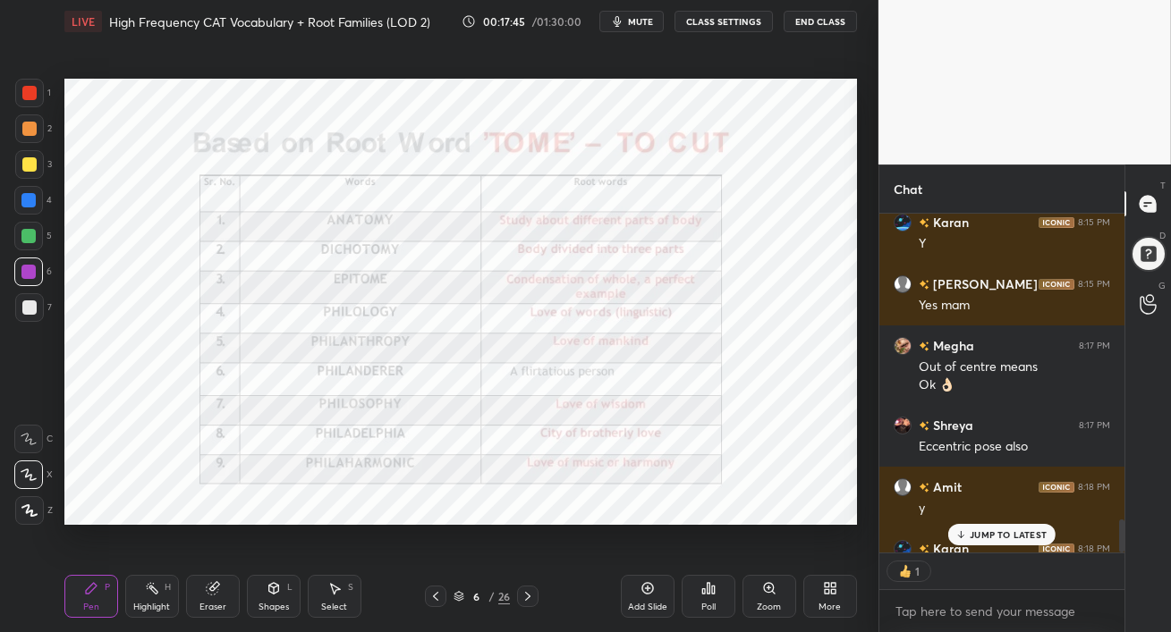
scroll to position [3113, 0]
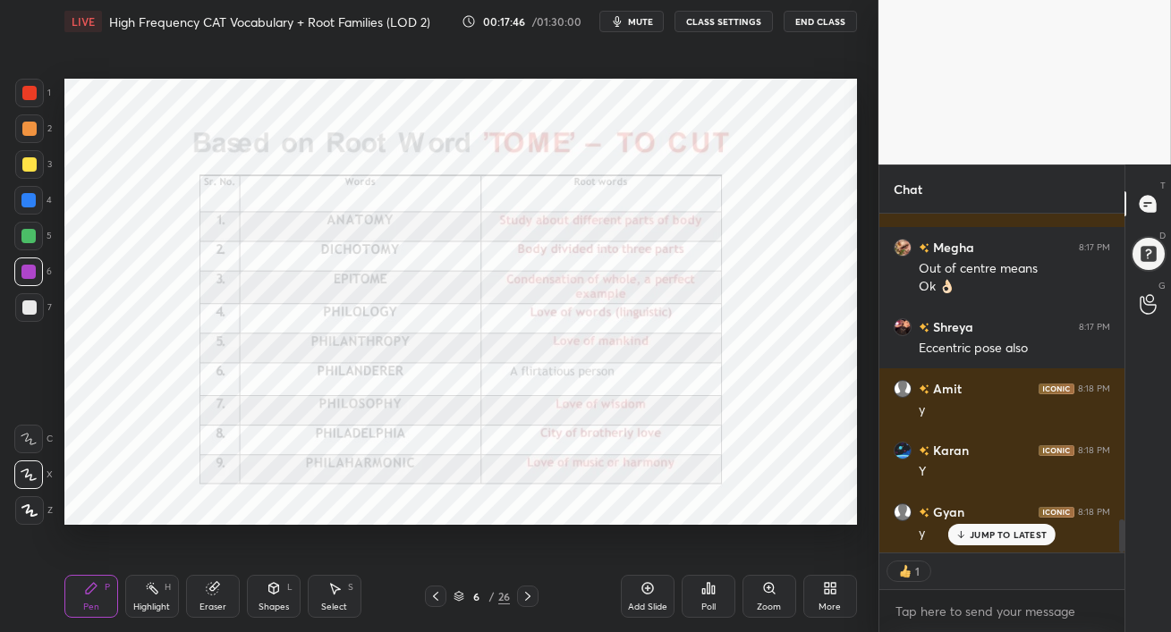
click at [640, 19] on span "mute" at bounding box center [640, 21] width 25 height 13
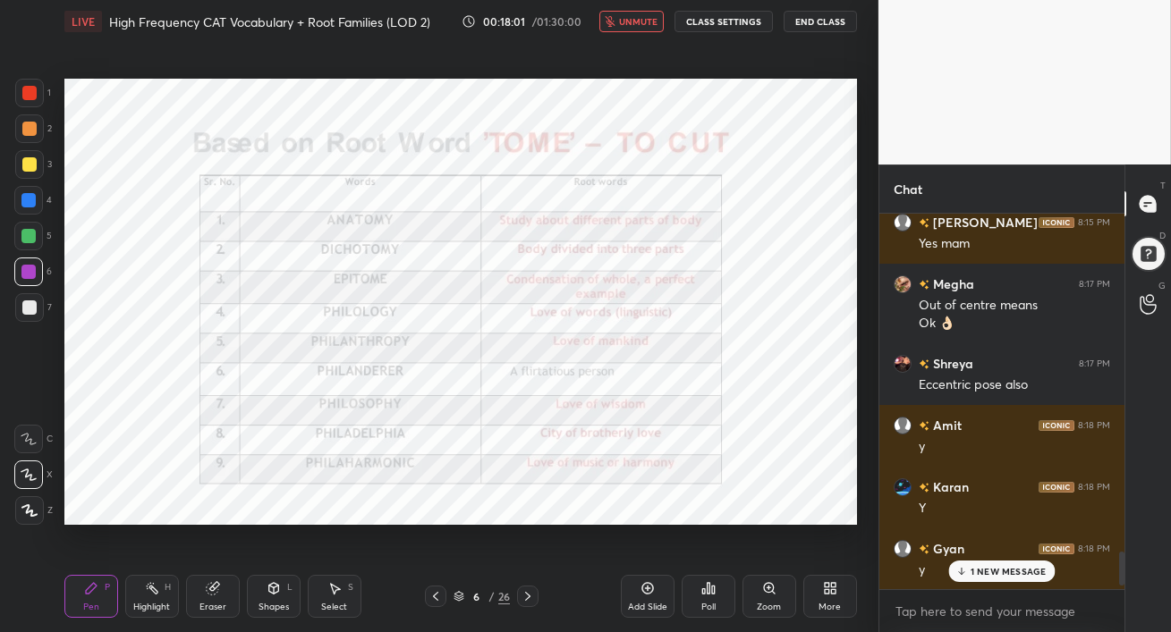
scroll to position [3359, 0]
click at [987, 576] on p "1 NEW MESSAGE" at bounding box center [1008, 571] width 76 height 11
click at [997, 562] on div "JUMP TO LATEST" at bounding box center [1001, 571] width 107 height 21
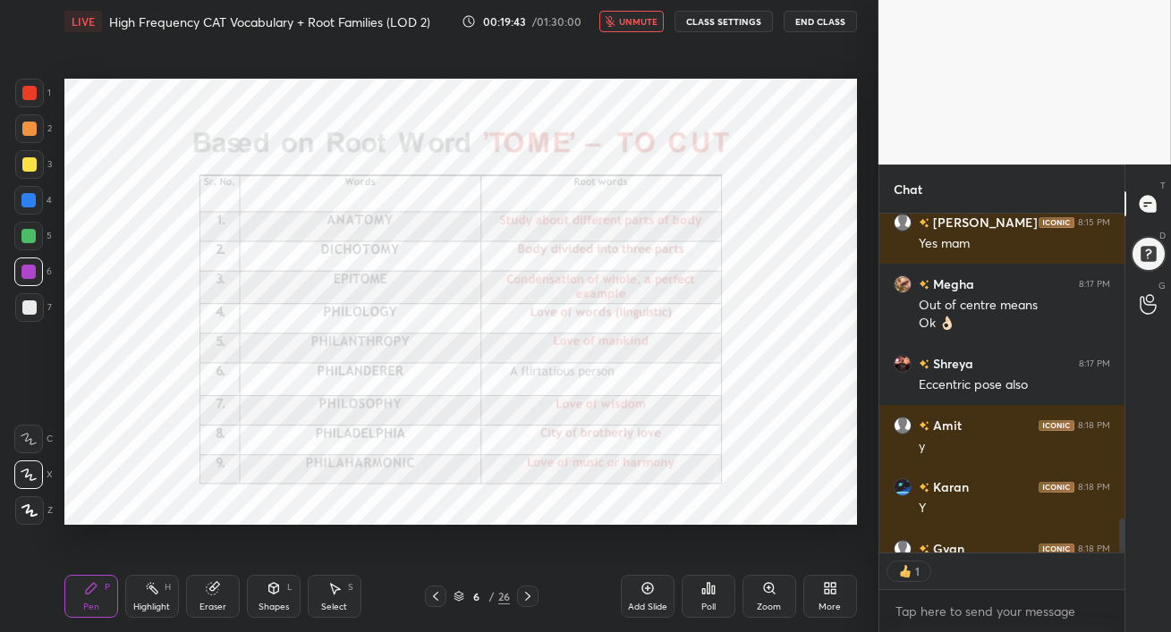
scroll to position [334, 240]
click at [636, 27] on button "unmute" at bounding box center [631, 21] width 64 height 21
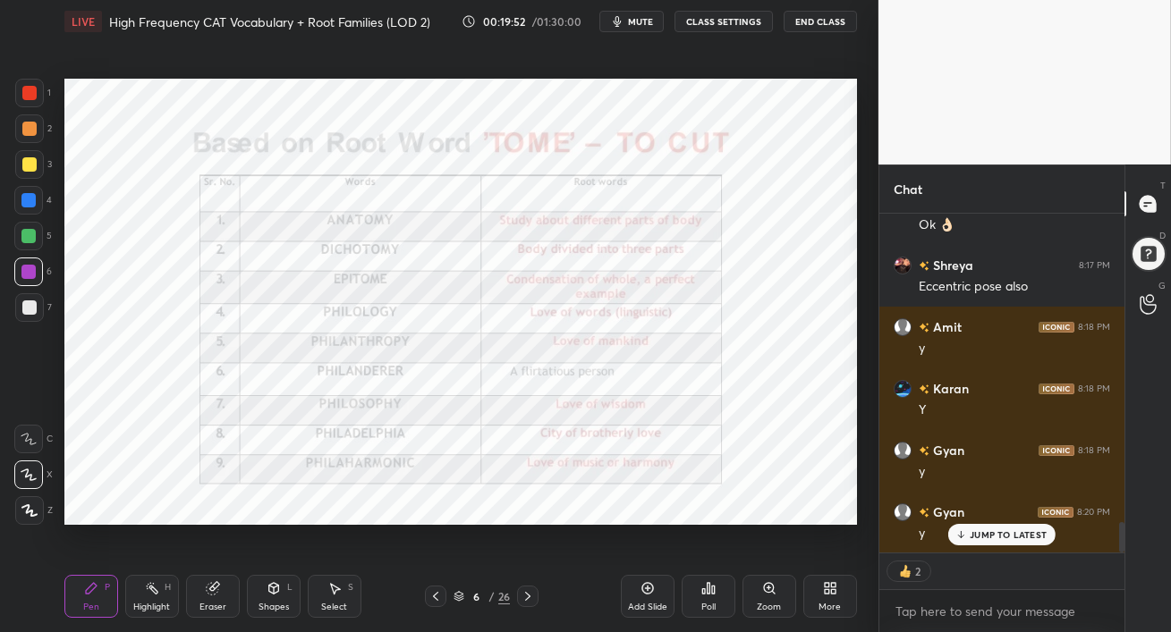
scroll to position [3519, 0]
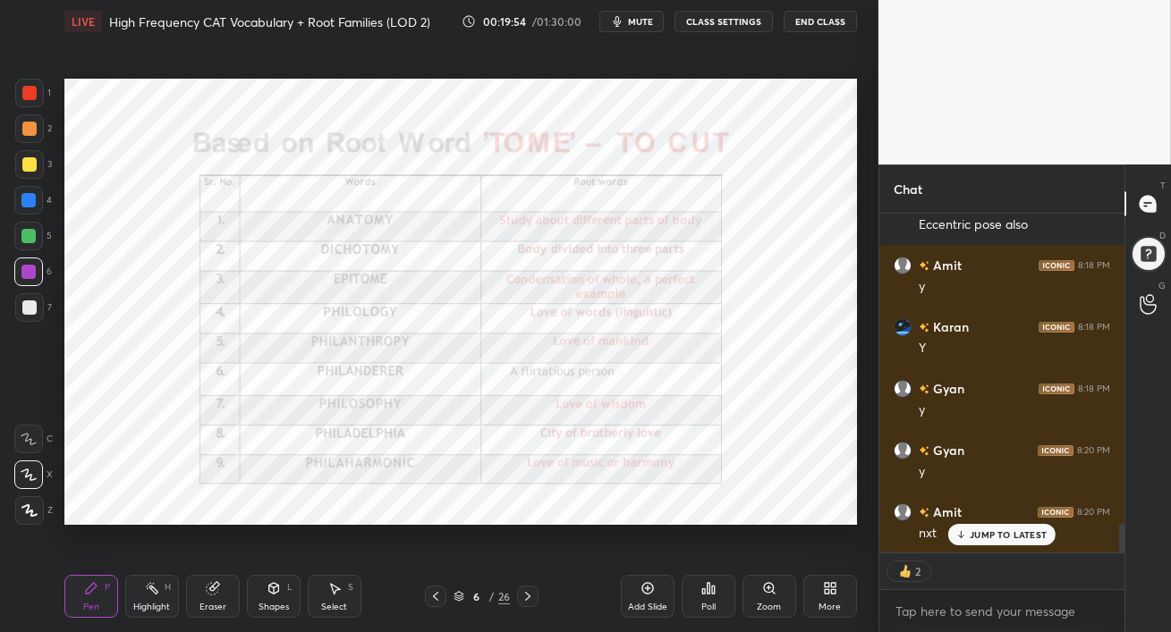
click at [529, 596] on icon at bounding box center [527, 596] width 14 height 14
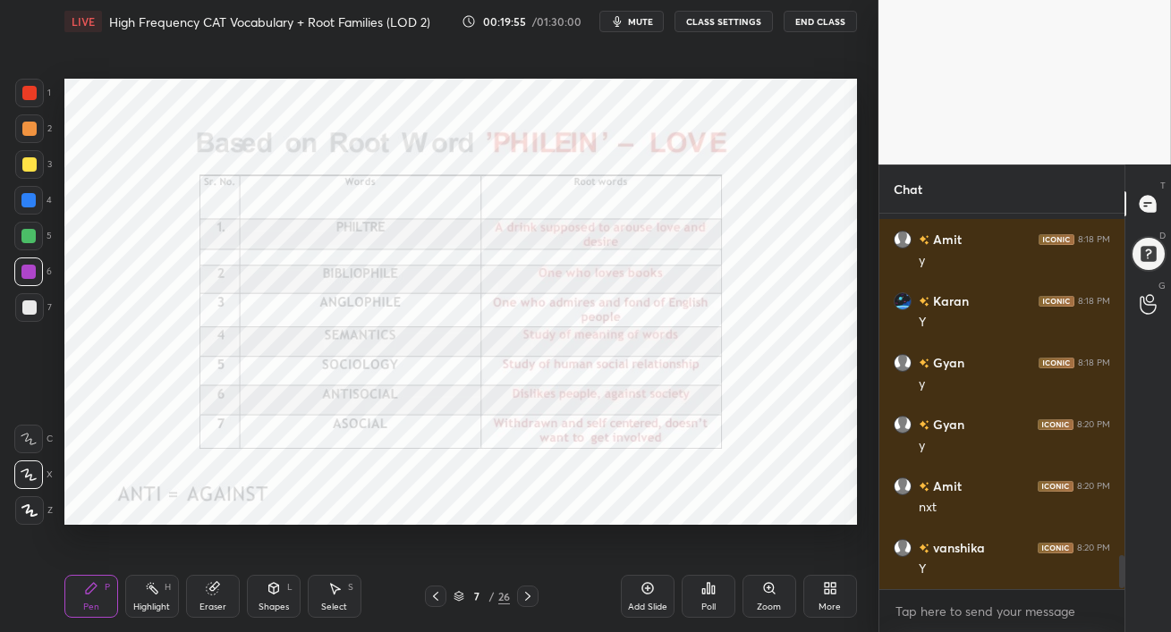
scroll to position [3545, 0]
click at [634, 21] on span "mute" at bounding box center [640, 21] width 25 height 13
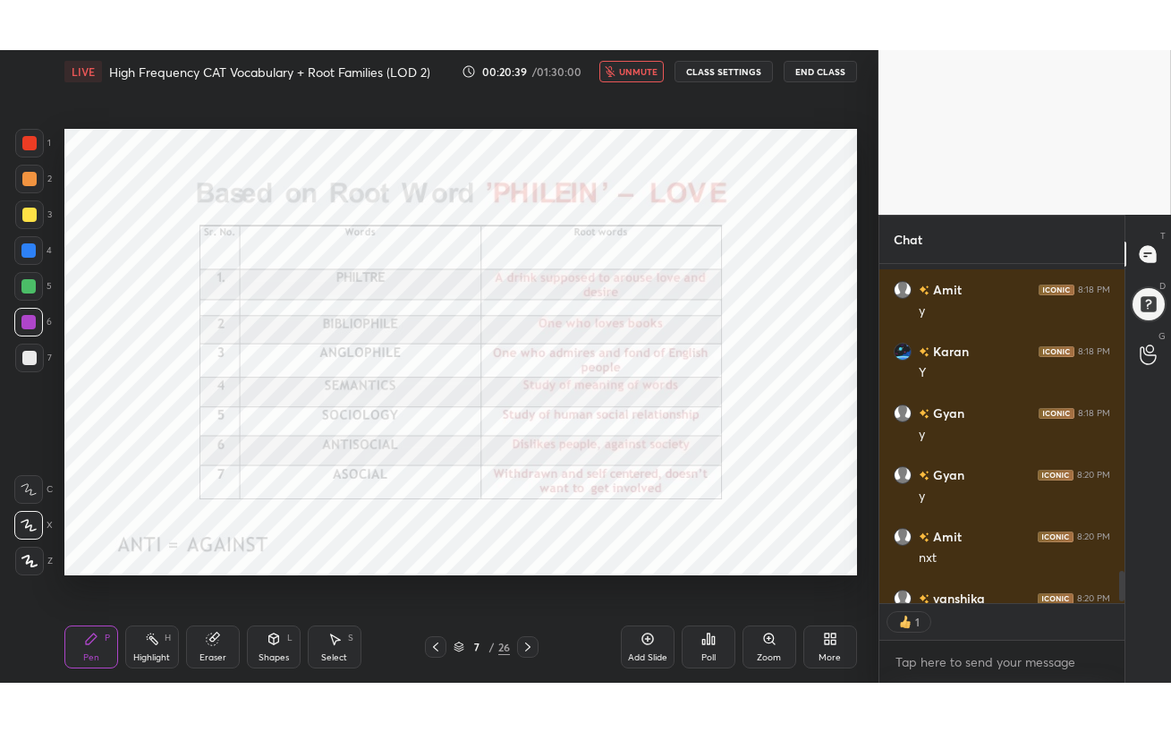
scroll to position [5, 5]
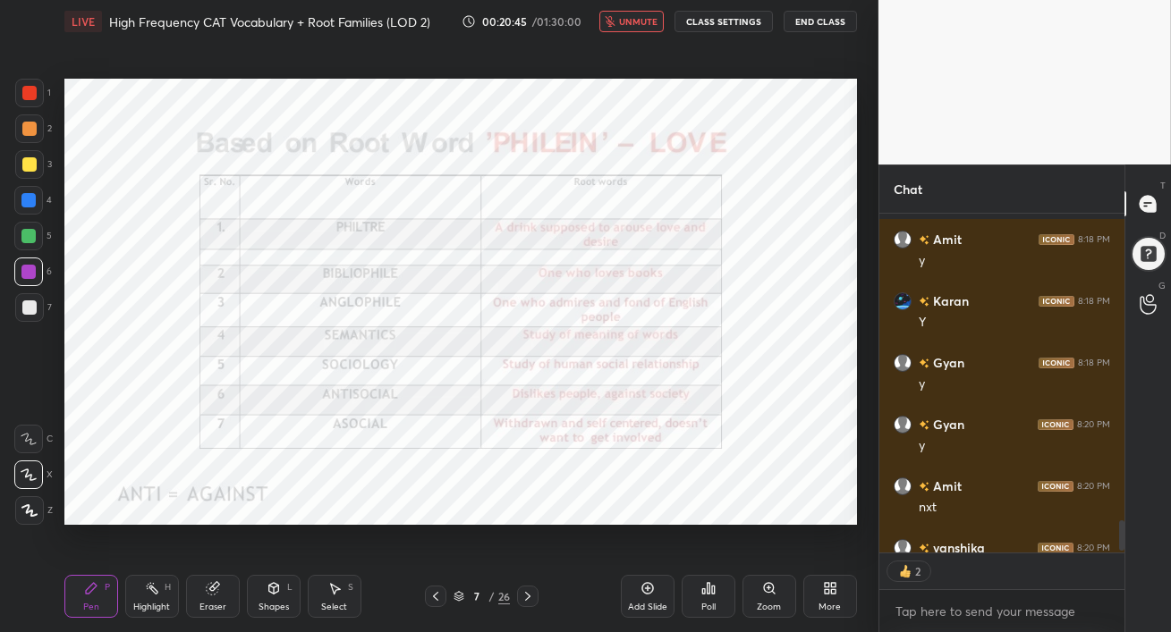
click at [644, 22] on span "unmute" at bounding box center [638, 21] width 38 height 13
click at [837, 599] on div "More" at bounding box center [830, 596] width 54 height 43
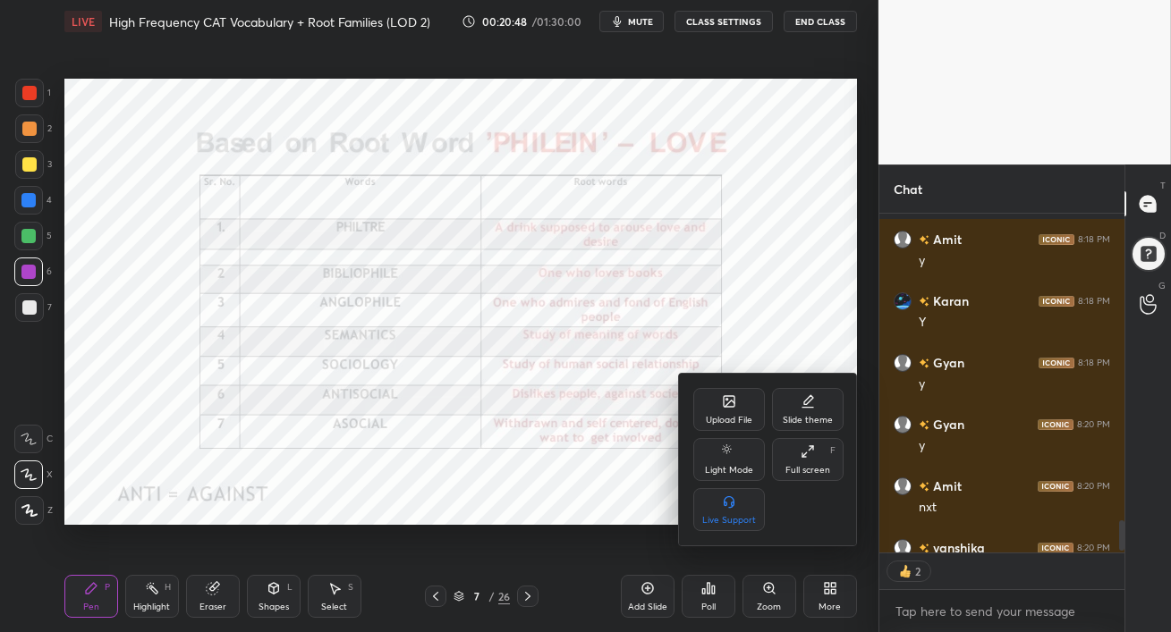
click at [799, 470] on div "Full screen" at bounding box center [807, 470] width 45 height 9
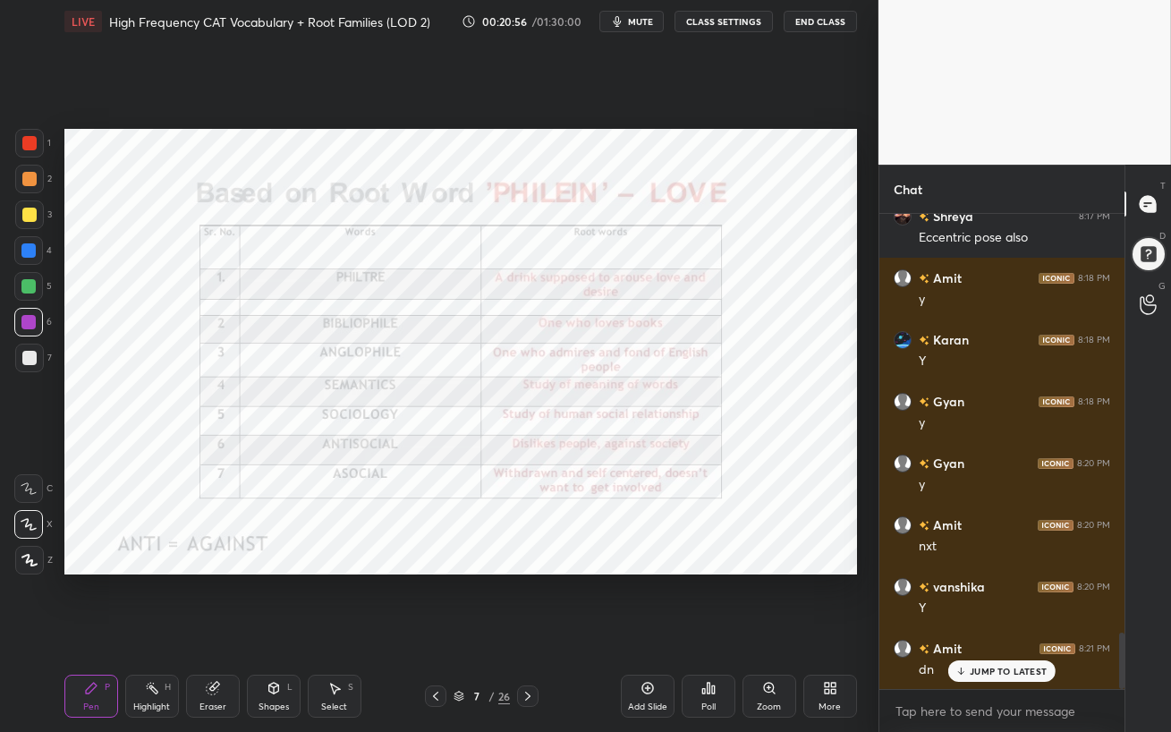
scroll to position [3568, 0]
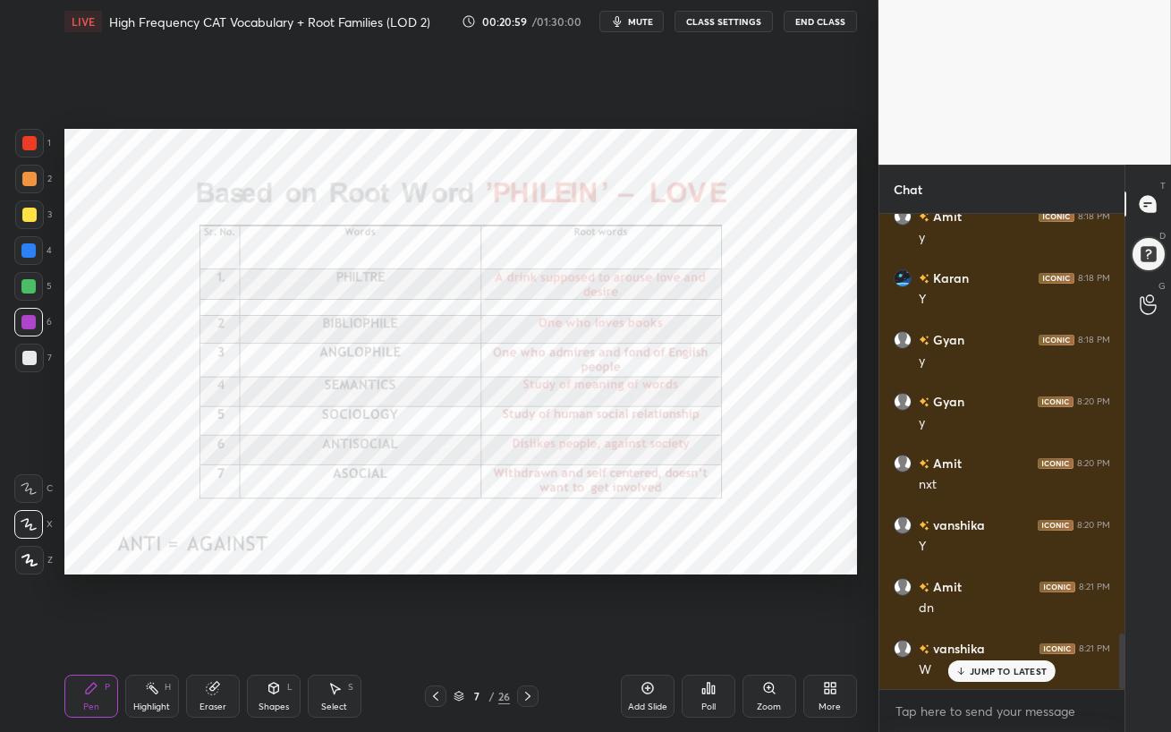
drag, startPoint x: 530, startPoint y: 698, endPoint x: 795, endPoint y: 688, distance: 264.9
click at [641, 631] on div "Pen P Highlight H Eraser Shapes L Select S 7 / 26 Add Slide Poll Zoom More" at bounding box center [460, 696] width 792 height 72
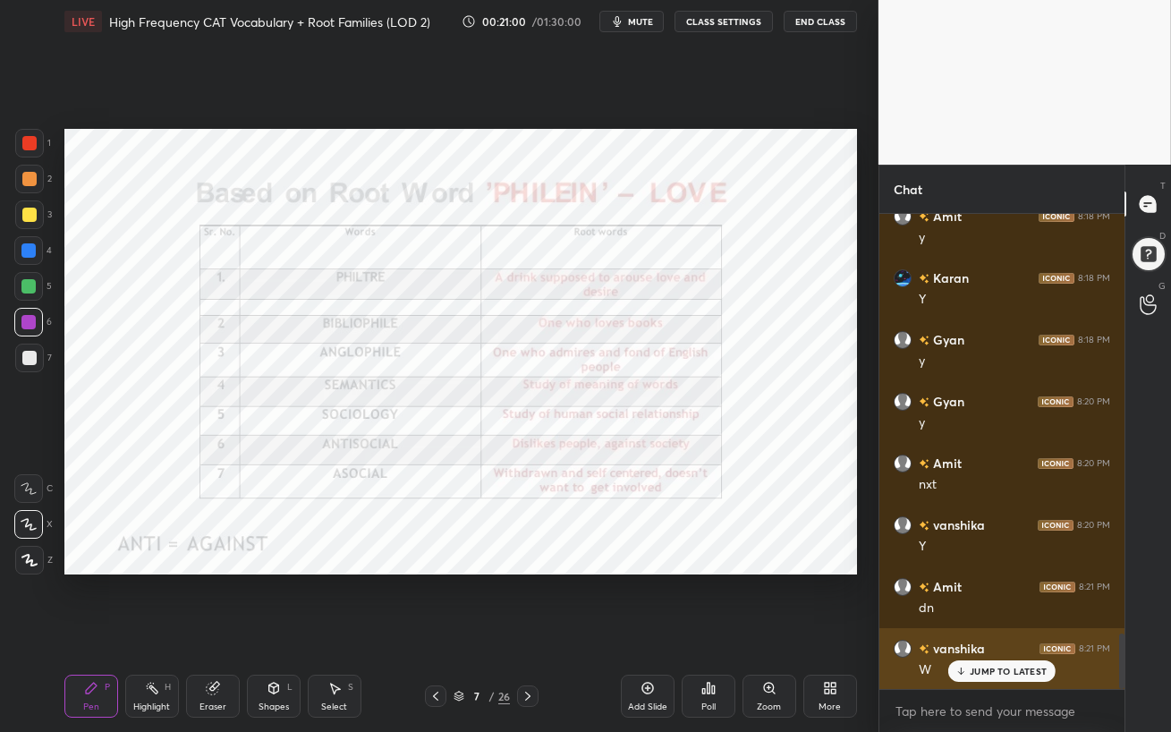
click at [970, 631] on p "JUMP TO LATEST" at bounding box center [1007, 670] width 77 height 11
click at [965, 631] on h6 "vanshika" at bounding box center [956, 648] width 55 height 19
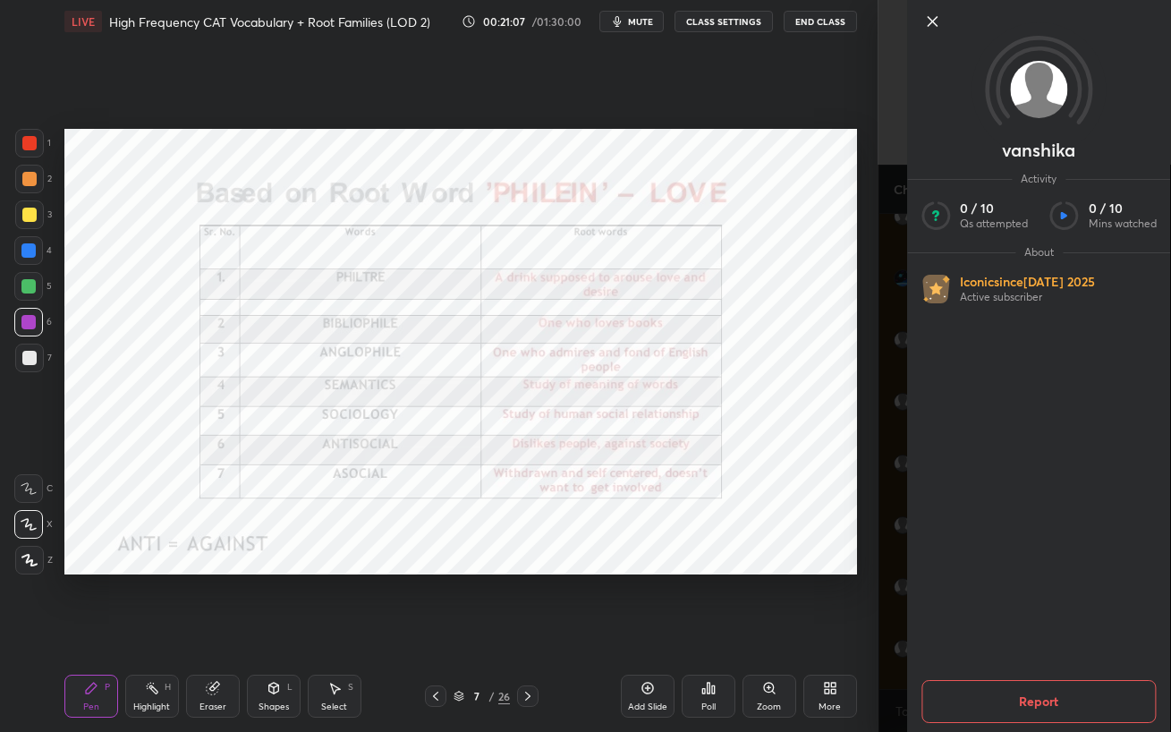
click at [930, 21] on icon at bounding box center [931, 21] width 9 height 9
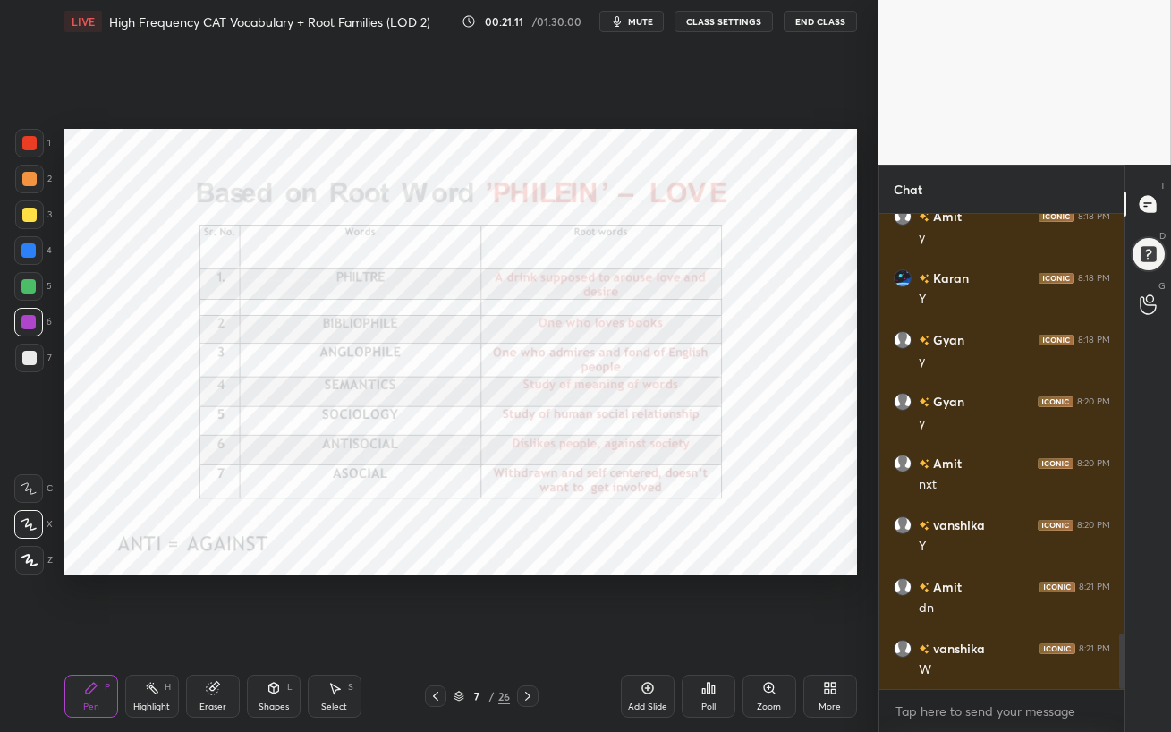
click at [21, 557] on icon at bounding box center [29, 560] width 16 height 13
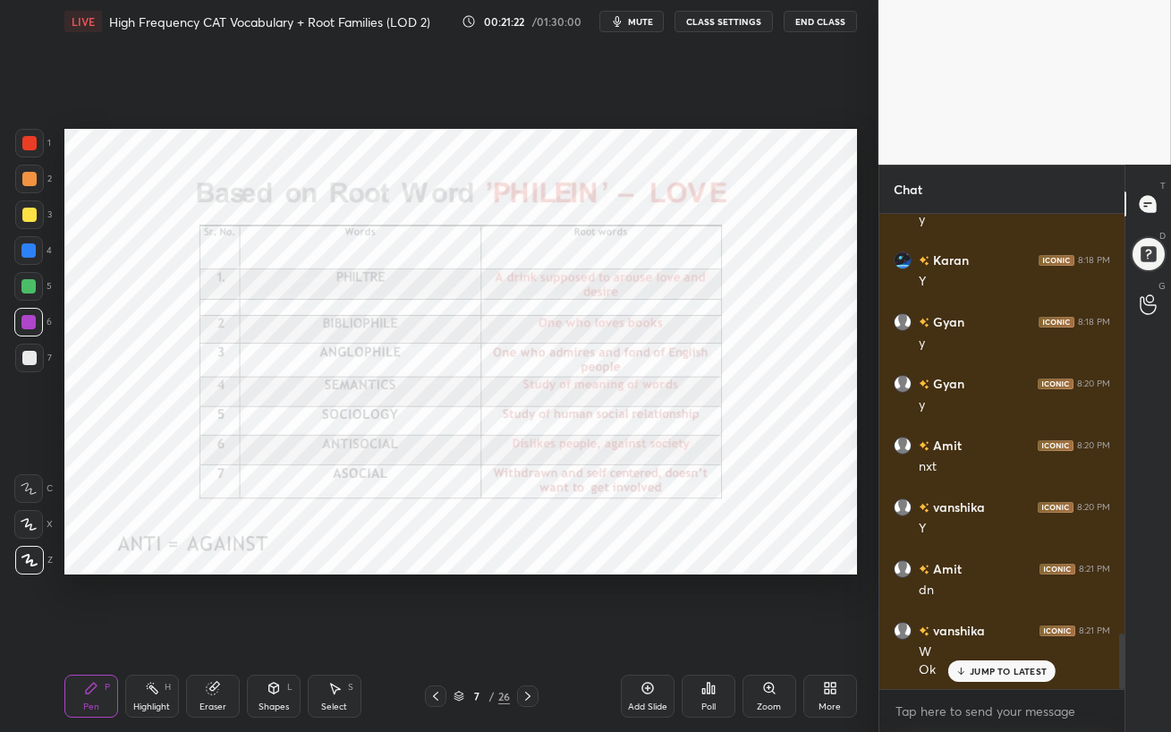
click at [527, 631] on icon at bounding box center [527, 696] width 14 height 14
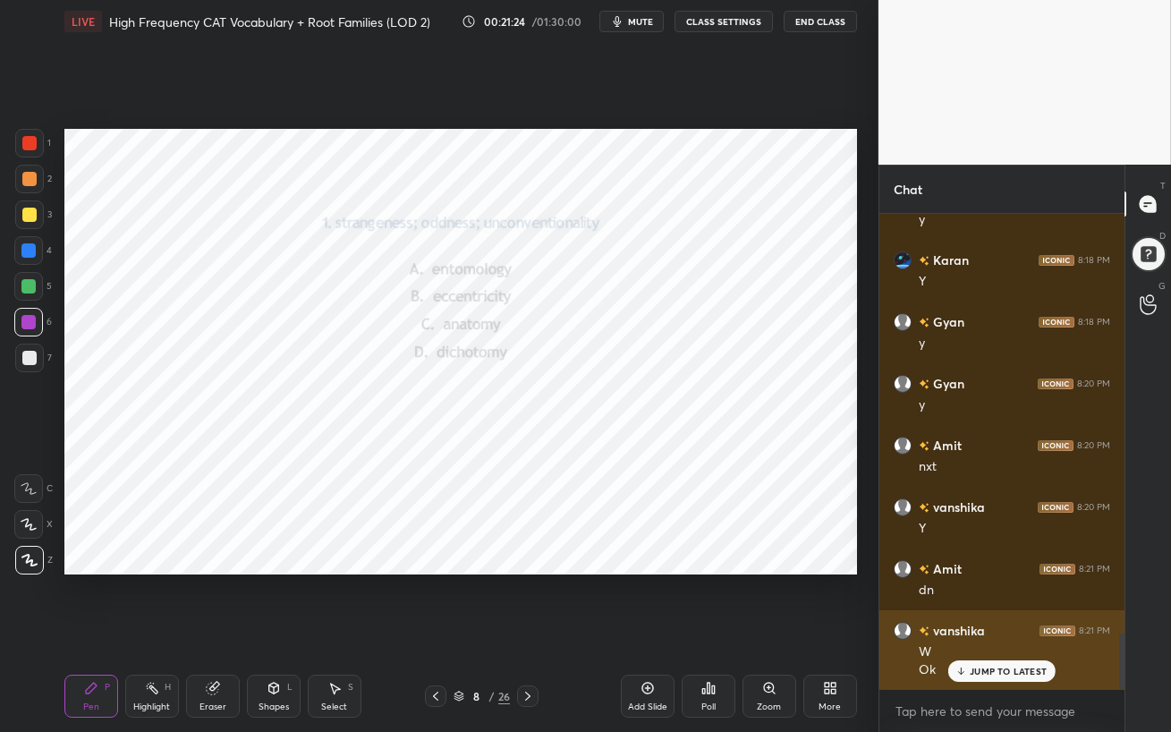
click at [970, 631] on p "JUMP TO LATEST" at bounding box center [1007, 670] width 77 height 11
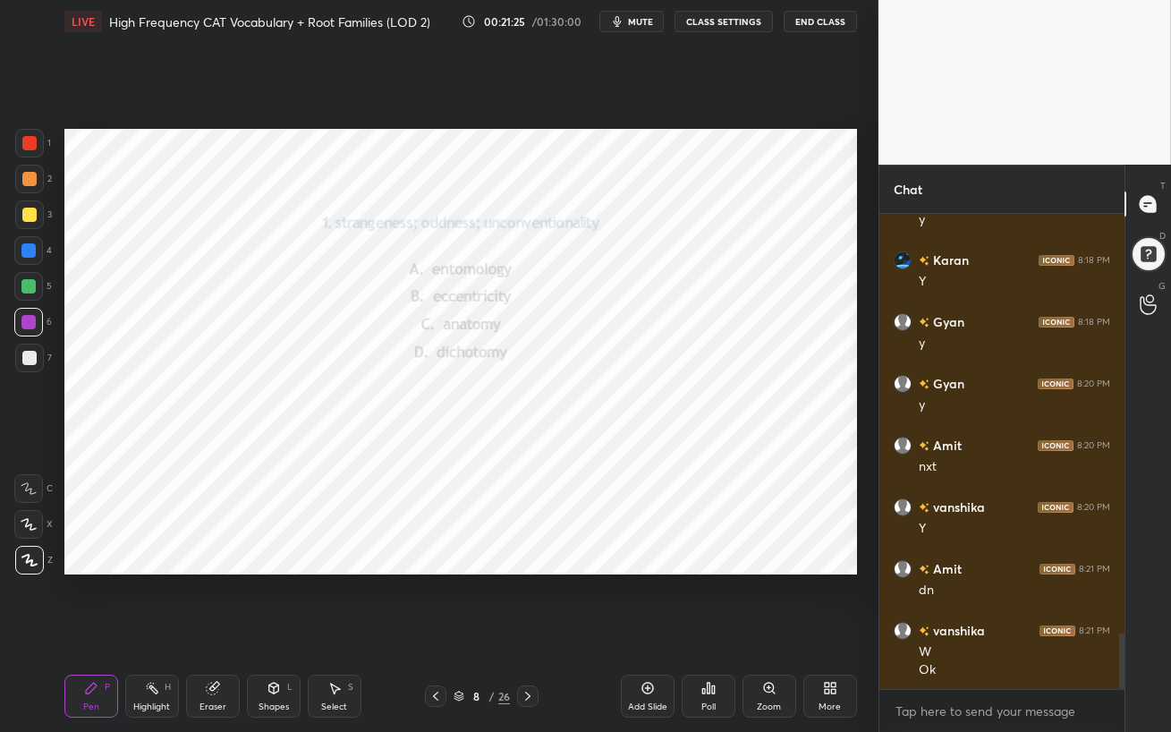
click at [24, 291] on div at bounding box center [28, 286] width 14 height 14
click at [710, 631] on icon at bounding box center [708, 688] width 14 height 14
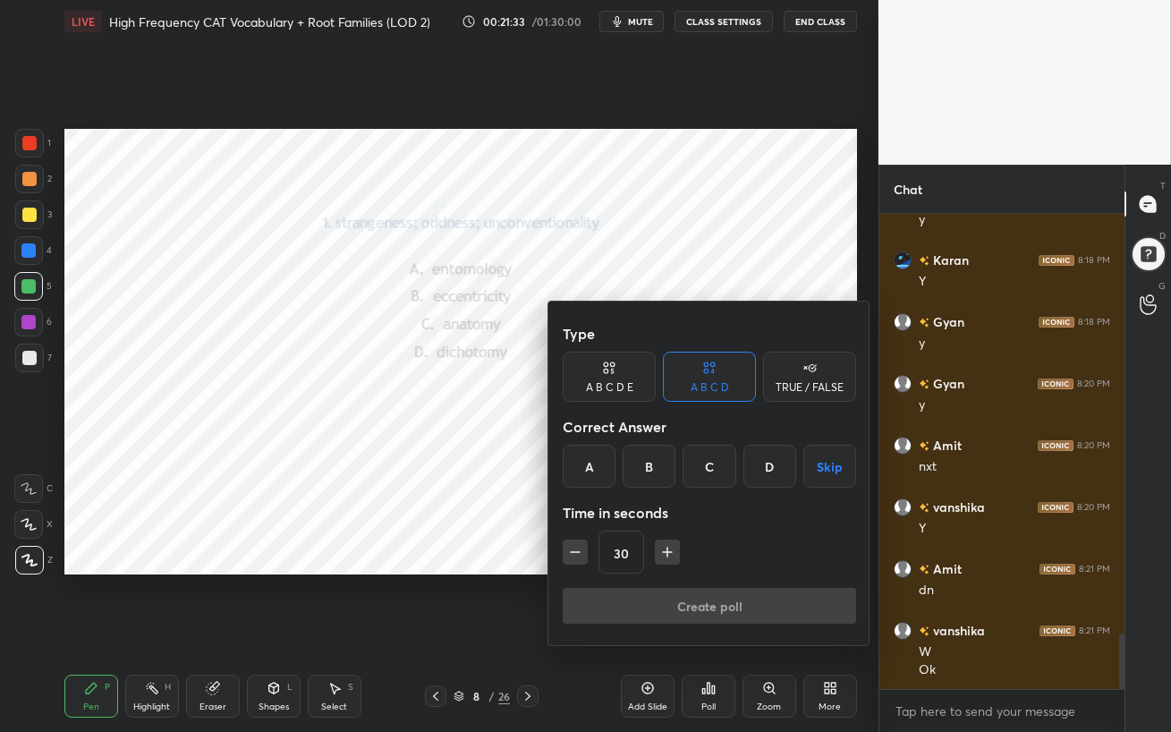
click at [652, 475] on div "B" at bounding box center [648, 465] width 53 height 43
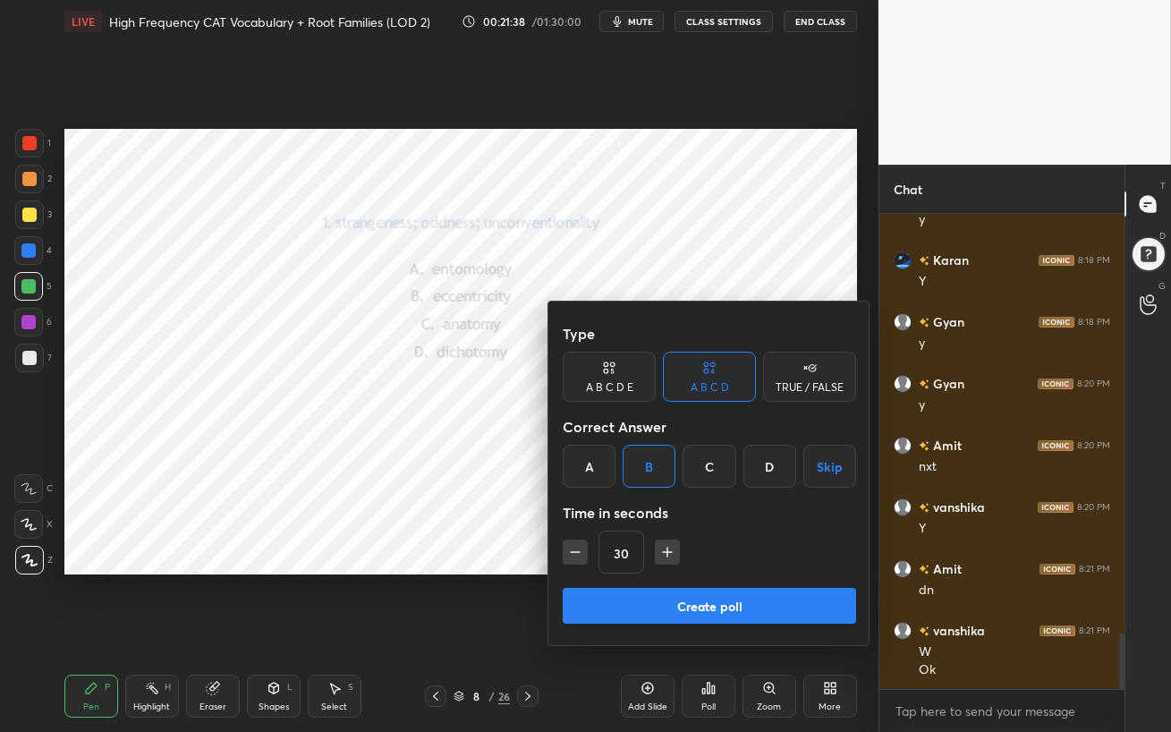
click at [756, 601] on button "Create poll" at bounding box center [709, 606] width 293 height 36
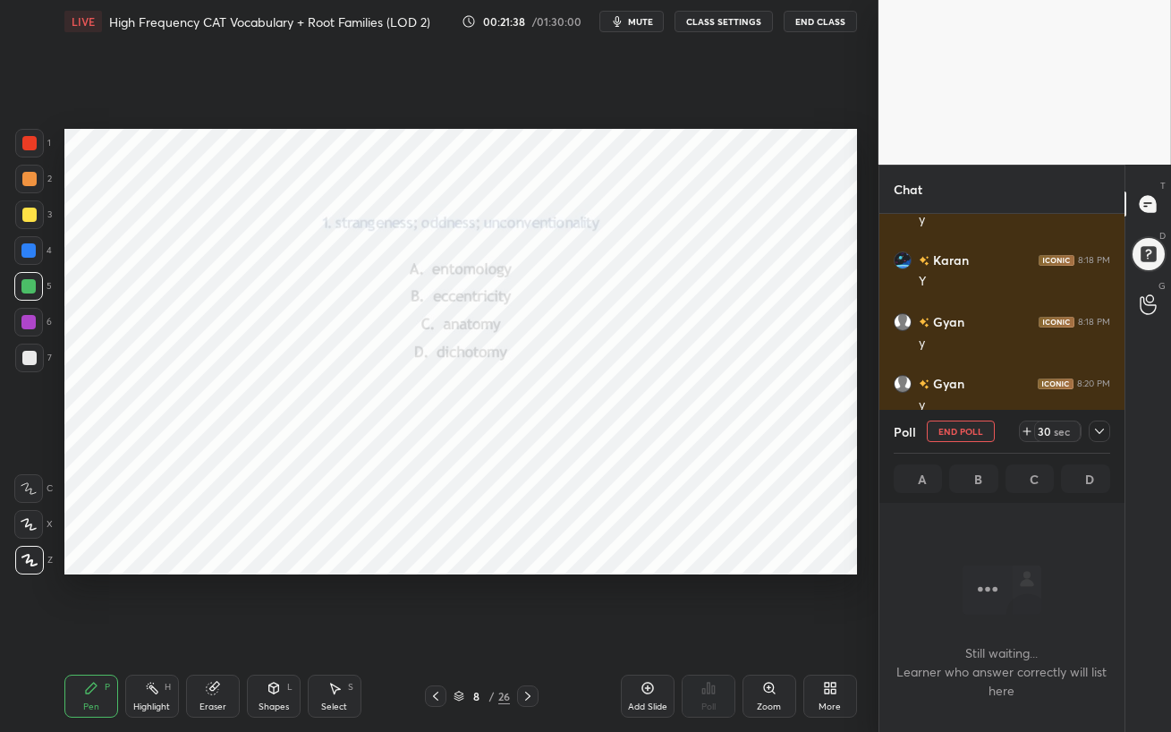
scroll to position [5, 5]
click at [647, 17] on span "mute" at bounding box center [640, 21] width 25 height 13
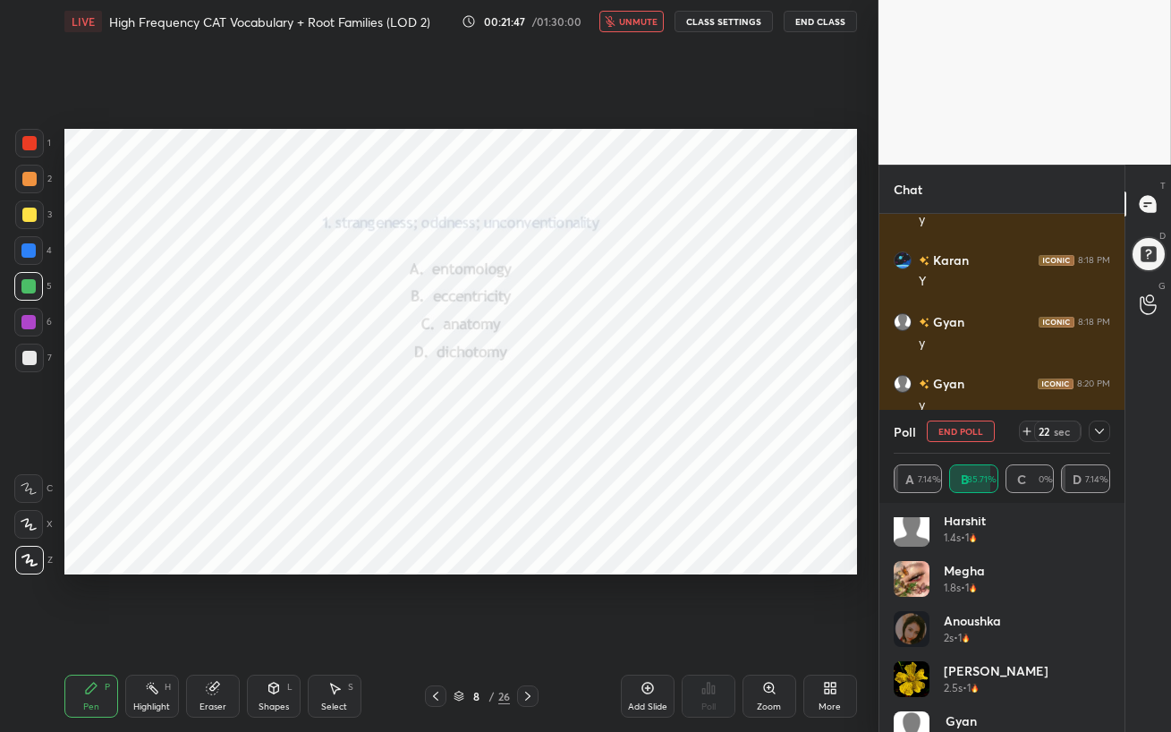
scroll to position [385, 0]
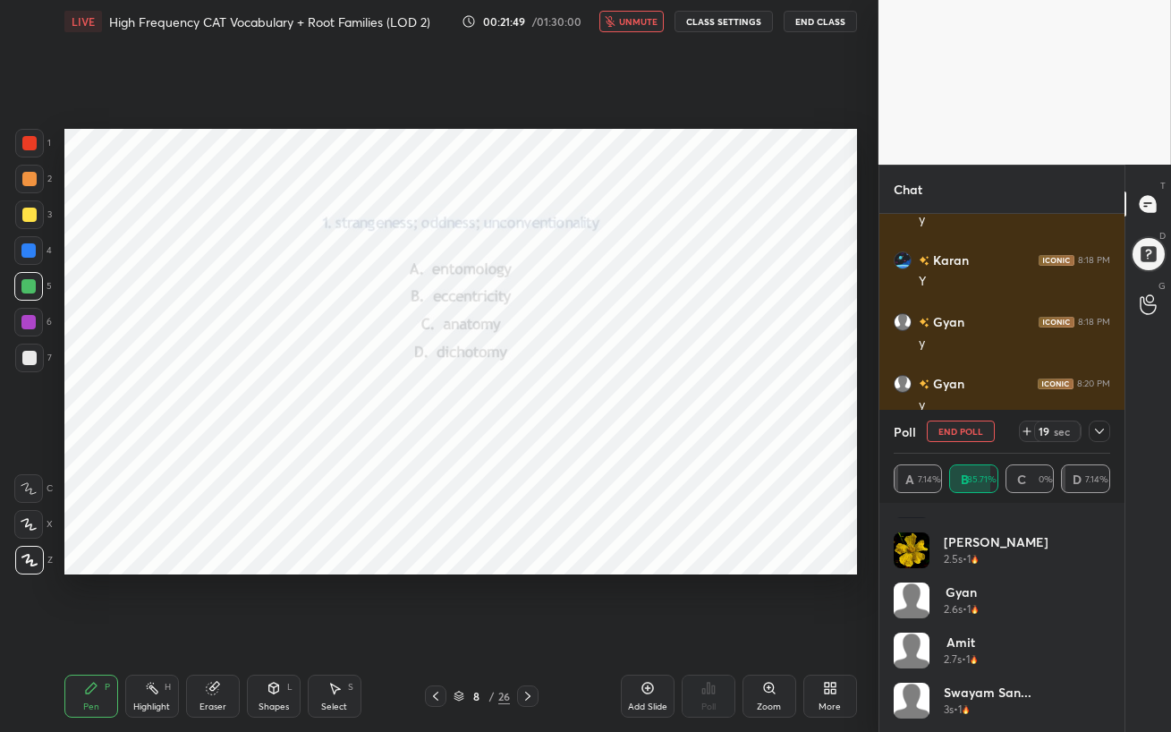
drag, startPoint x: 638, startPoint y: 624, endPoint x: 635, endPoint y: 16, distance: 608.1
click at [636, 17] on span "unmute" at bounding box center [638, 21] width 38 height 13
click at [28, 255] on div at bounding box center [28, 250] width 14 height 14
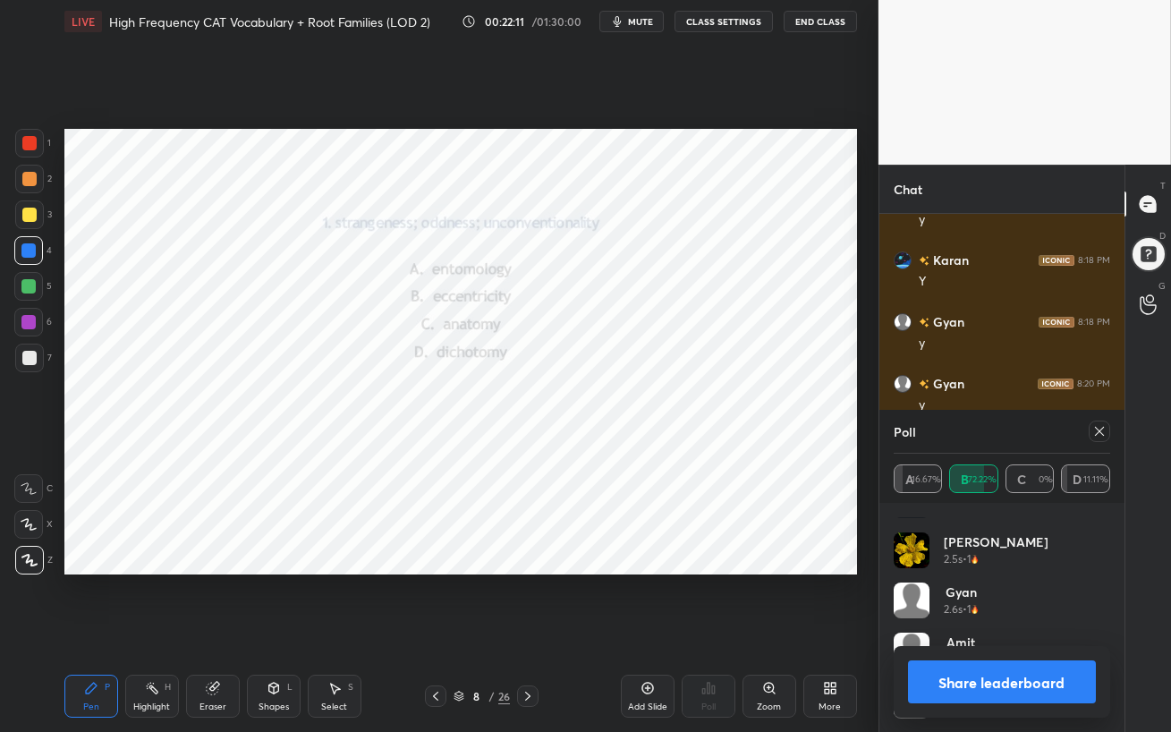
click at [1097, 430] on icon at bounding box center [1099, 431] width 14 height 14
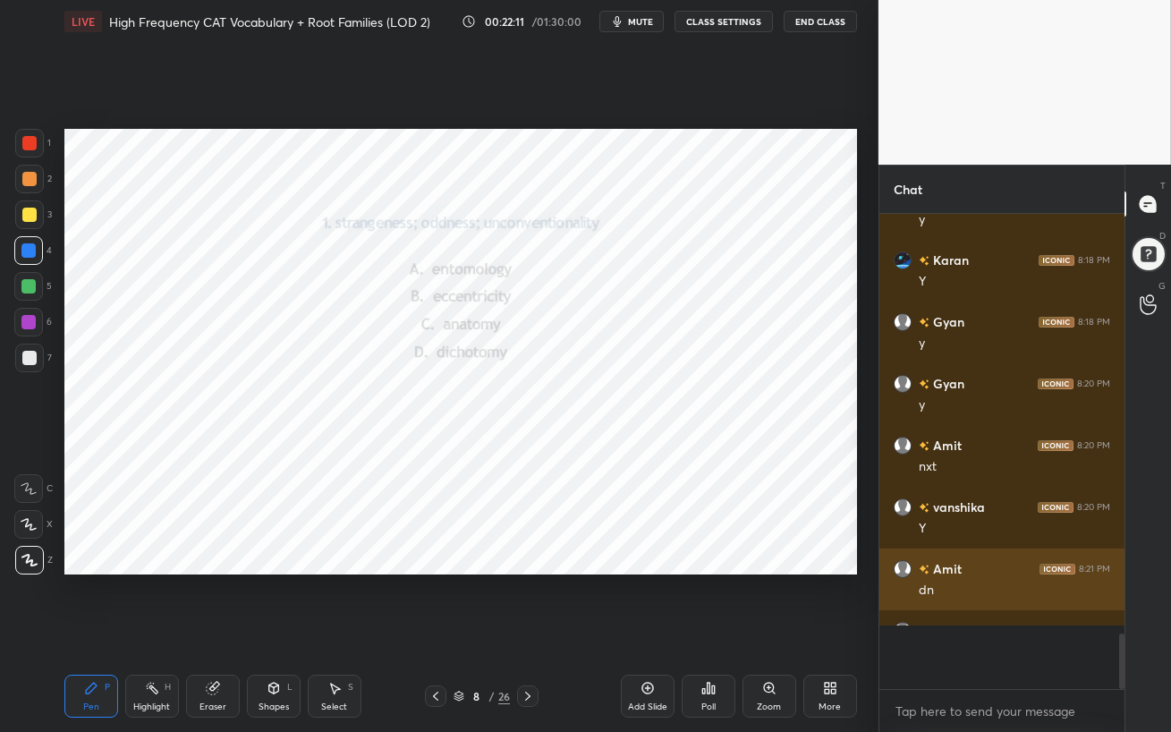
scroll to position [321, 240]
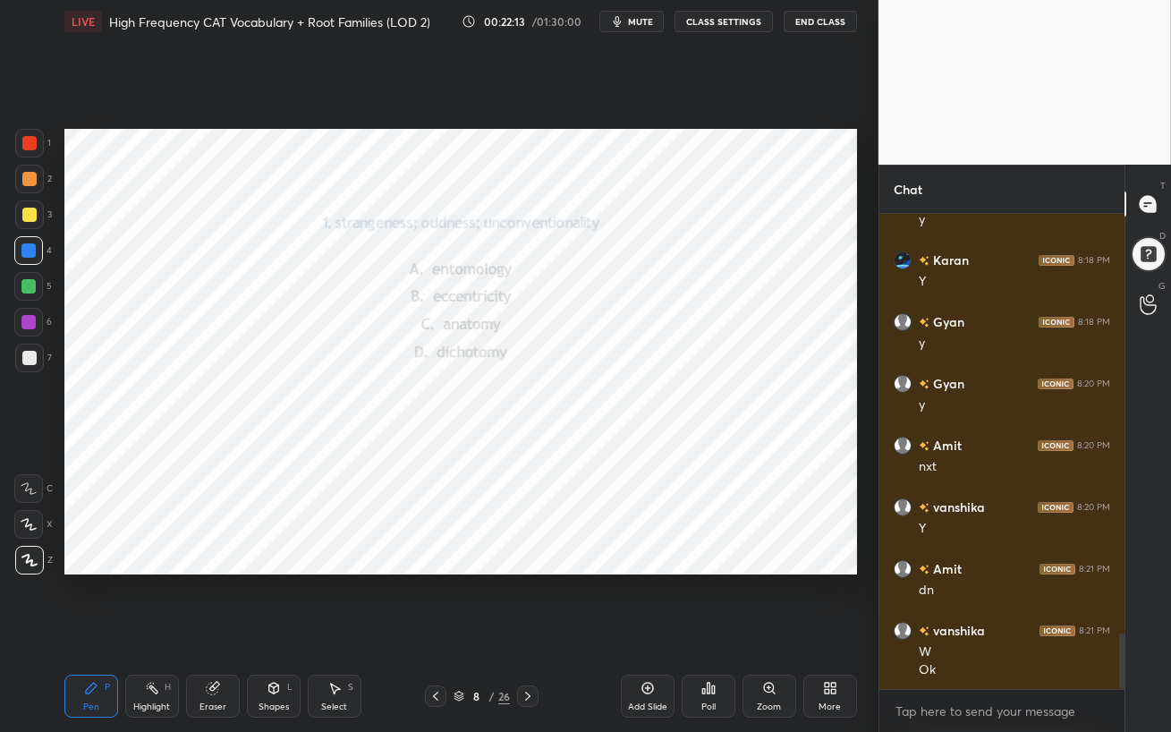
click at [531, 631] on icon at bounding box center [527, 696] width 14 height 14
click at [21, 326] on div at bounding box center [28, 322] width 14 height 14
click at [715, 631] on div "Poll" at bounding box center [708, 695] width 54 height 43
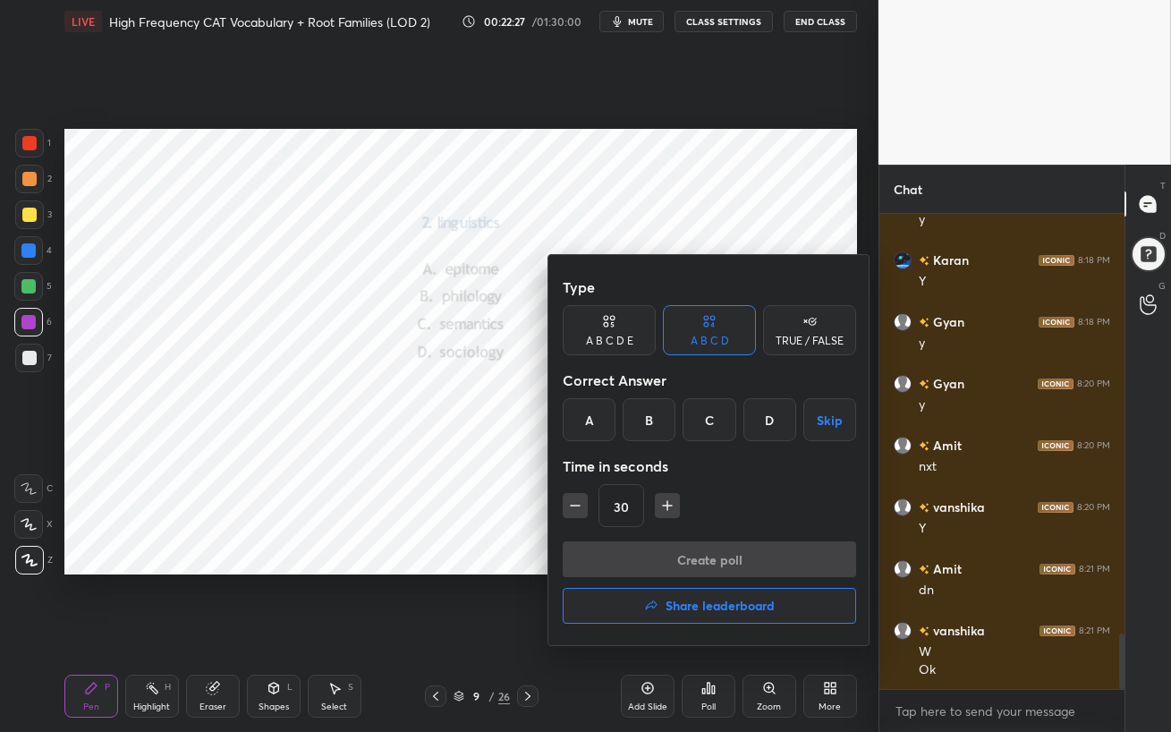
click at [645, 424] on div "B" at bounding box center [648, 419] width 53 height 43
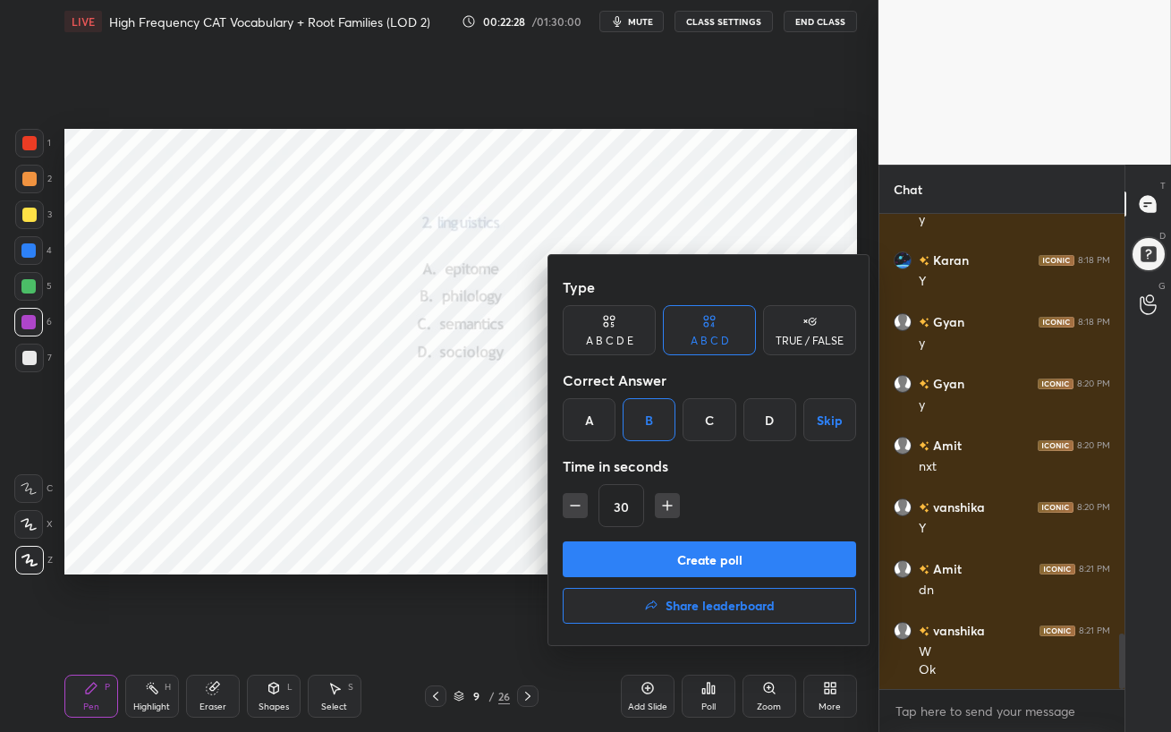
click at [707, 560] on button "Create poll" at bounding box center [709, 559] width 293 height 36
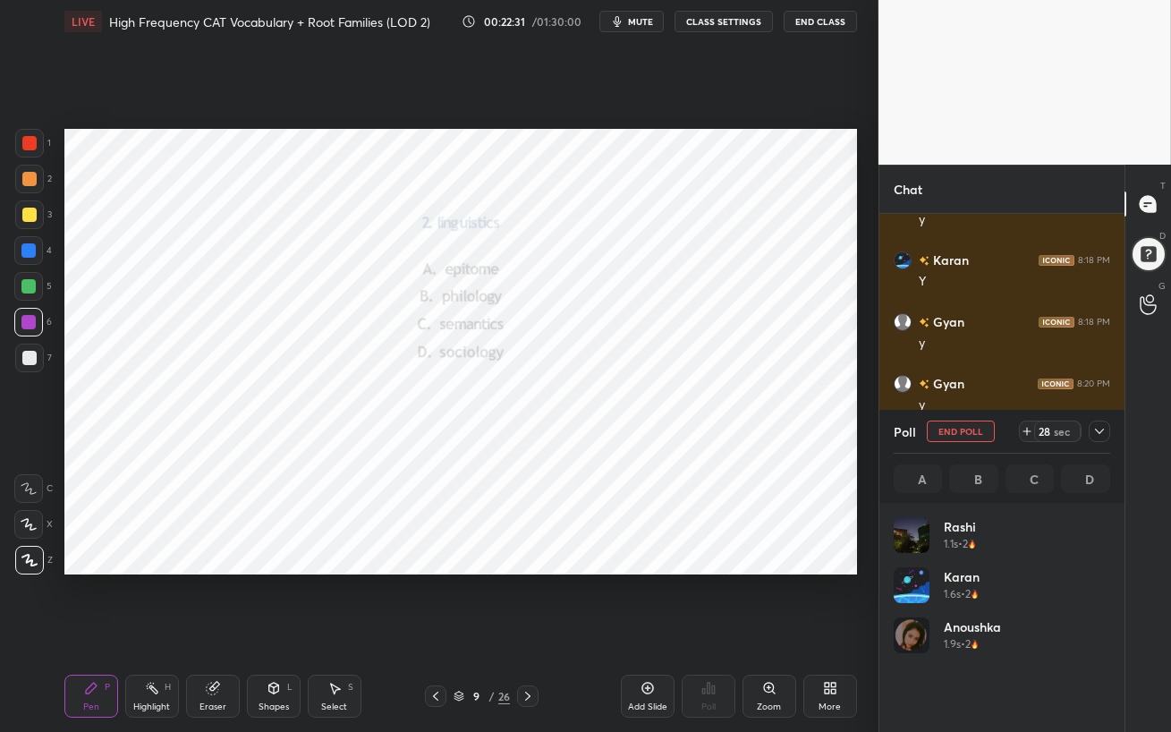
scroll to position [209, 211]
click at [639, 22] on span "mute" at bounding box center [640, 21] width 25 height 13
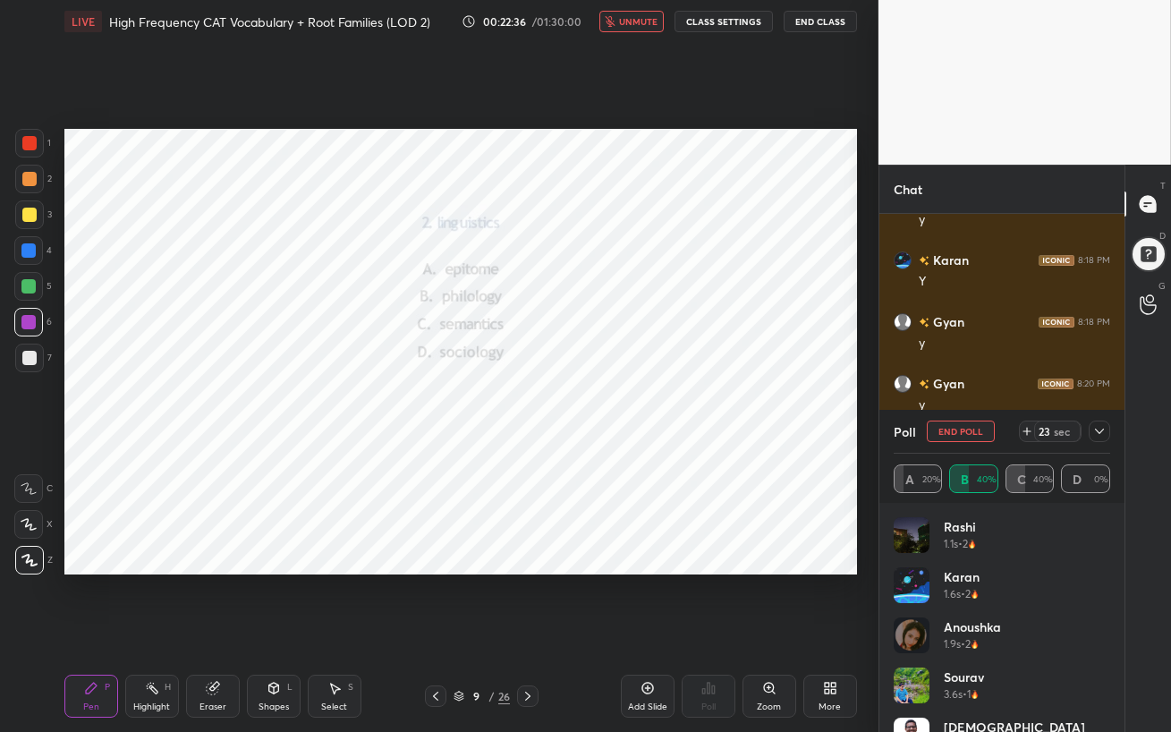
click at [638, 19] on span "unmute" at bounding box center [638, 21] width 38 height 13
drag, startPoint x: 1104, startPoint y: 619, endPoint x: 1117, endPoint y: 708, distance: 90.4
click at [1119, 631] on div "Rashi 1.1s • 2 Karan 1.6s • 2 Anoushka 1.9s • 2 Sourav 3.6s • 1 Jainik 4.2s • 2…" at bounding box center [1001, 617] width 245 height 229
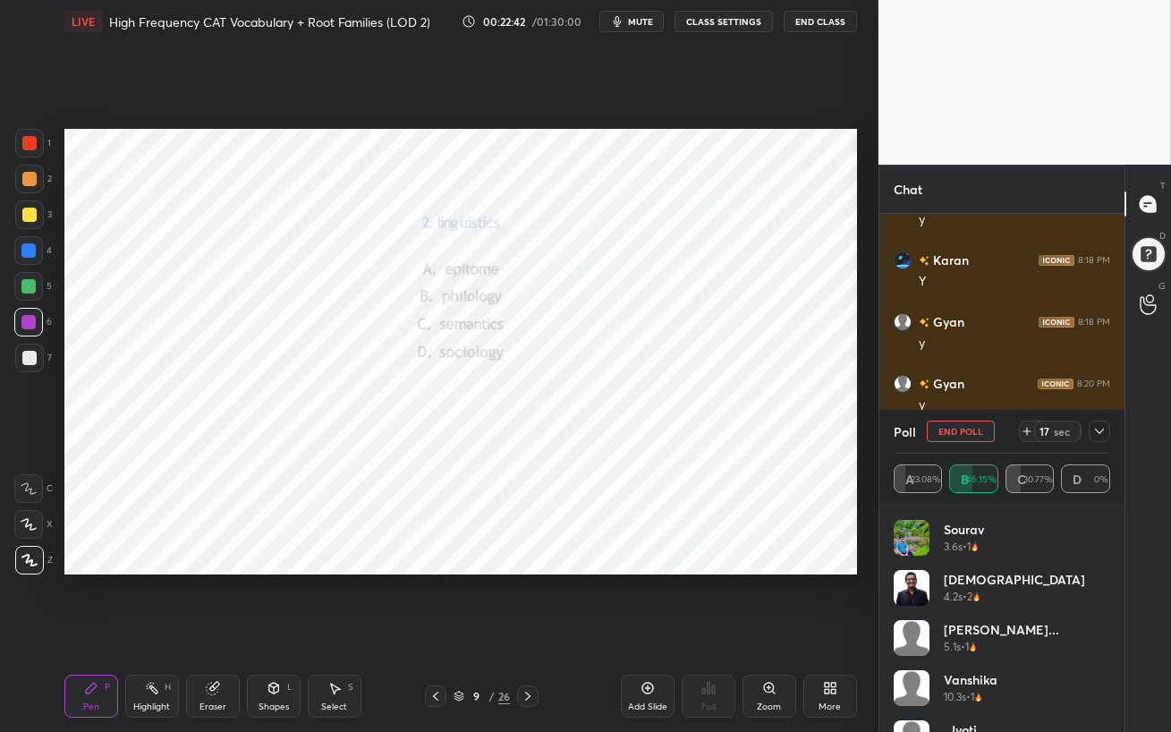
scroll to position [186, 0]
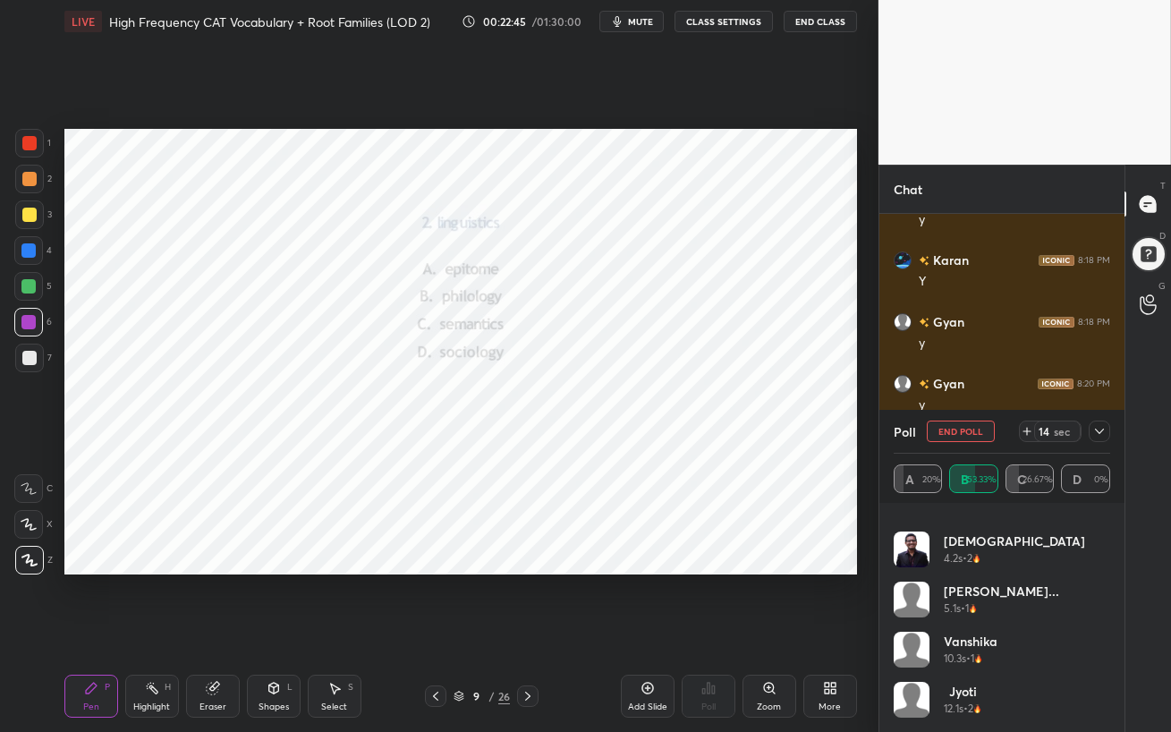
click at [28, 145] on div at bounding box center [29, 143] width 14 height 14
click at [1106, 631] on div "Anoushka 1.9s • 2 Sourav 3.6s • 1 Jainik 4.2s • 2 Khileshwar... 5.1s • 1 vanshi…" at bounding box center [1001, 617] width 245 height 229
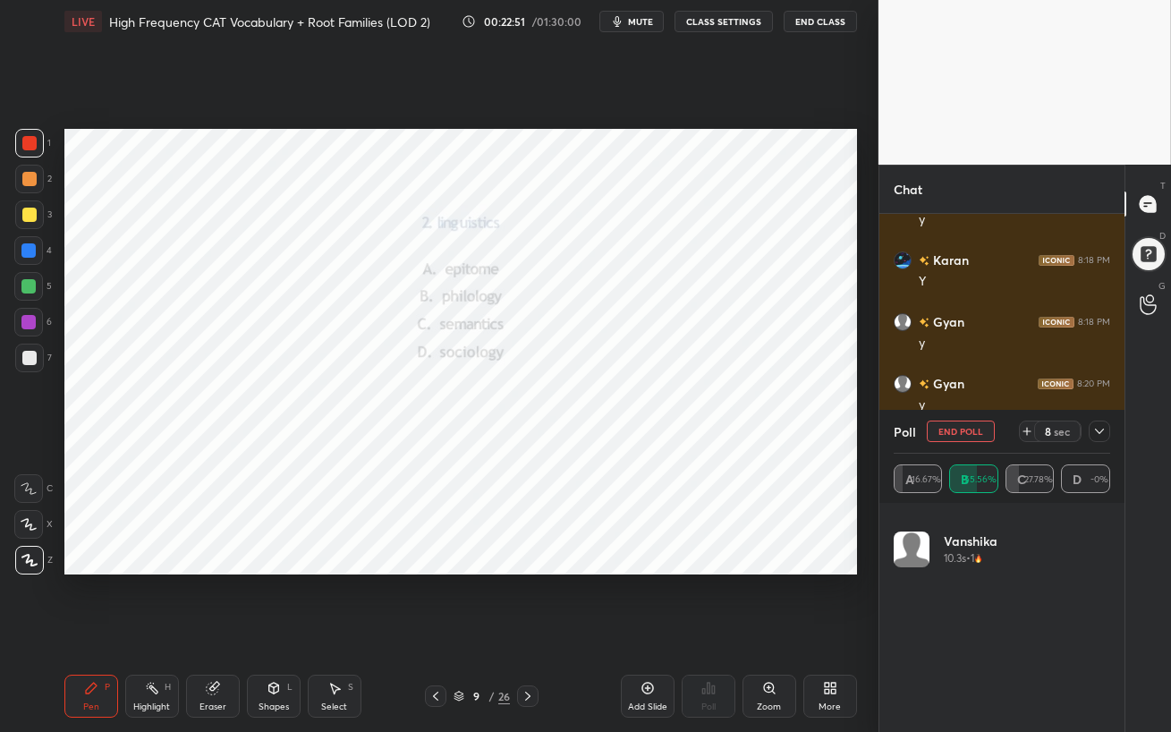
scroll to position [0, 0]
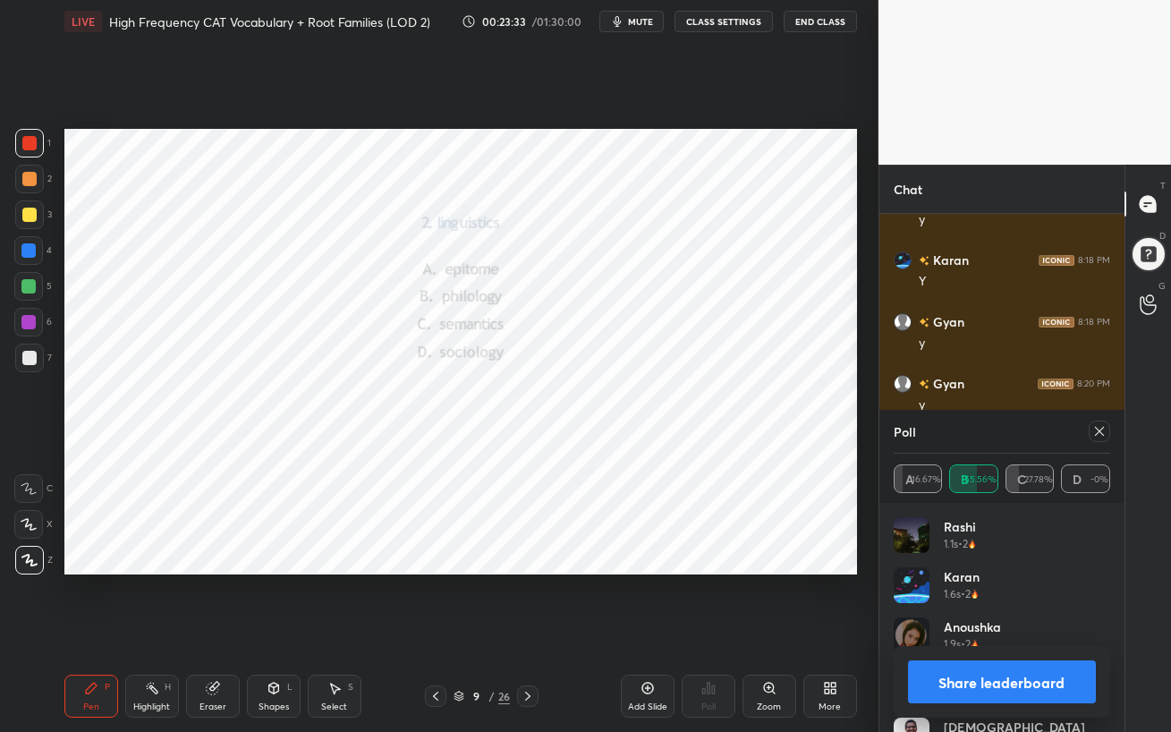
click at [1102, 436] on icon at bounding box center [1099, 431] width 14 height 14
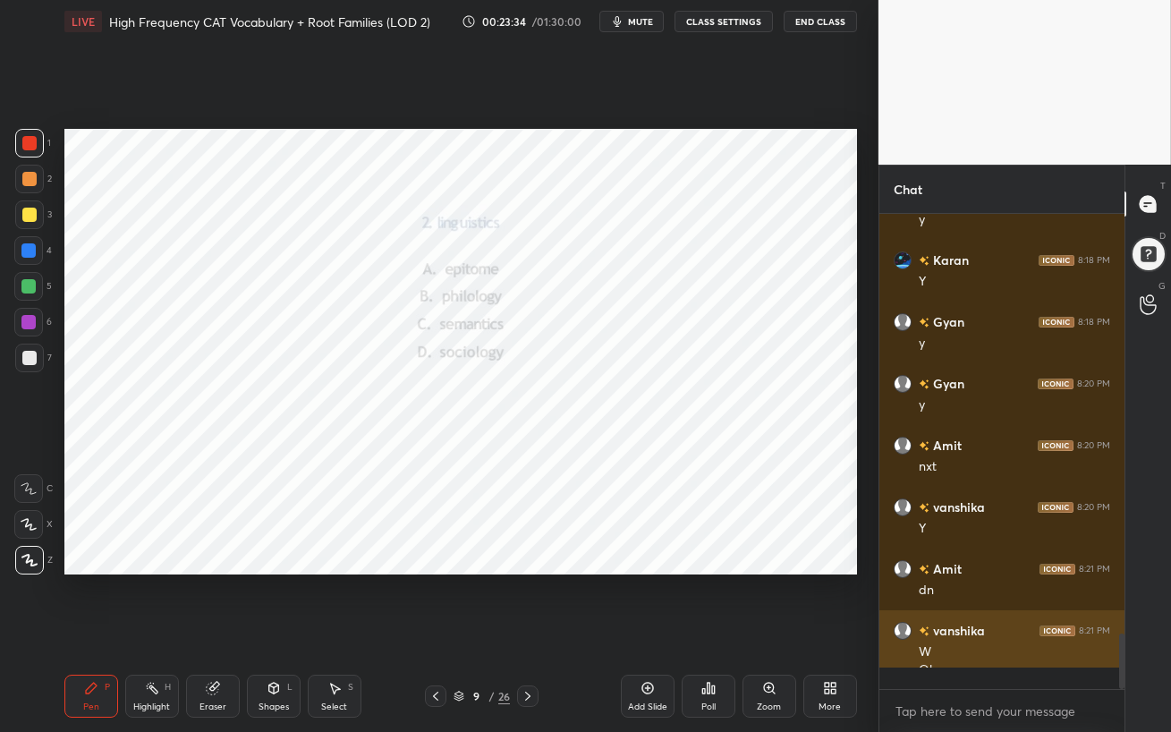
scroll to position [321, 240]
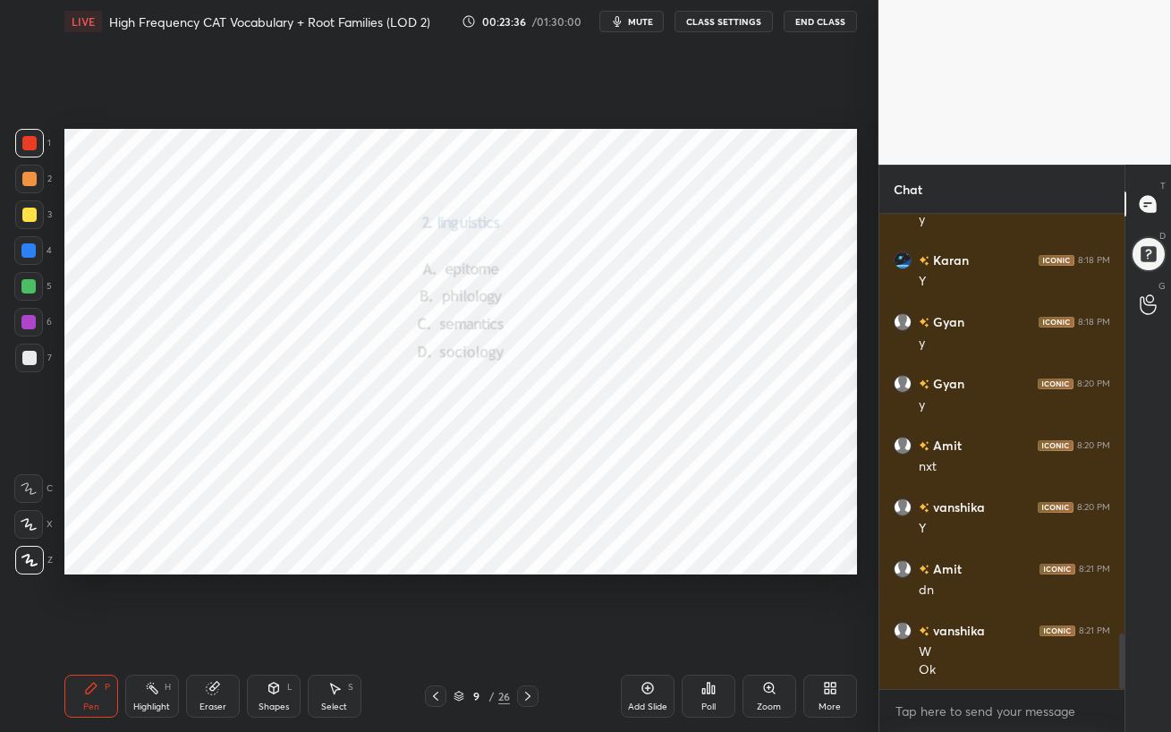
click at [528, 631] on icon at bounding box center [527, 696] width 14 height 14
click at [19, 251] on div at bounding box center [28, 250] width 29 height 29
click at [714, 631] on div "Poll" at bounding box center [708, 695] width 54 height 43
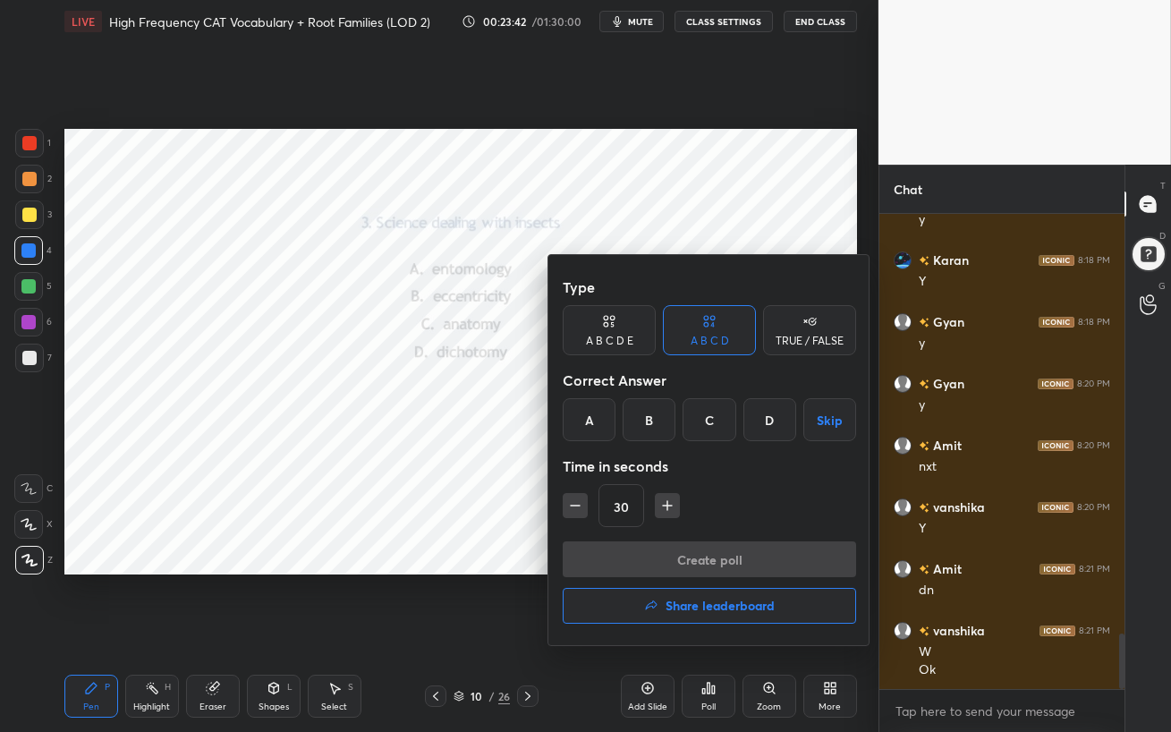
drag, startPoint x: 593, startPoint y: 410, endPoint x: 597, endPoint y: 419, distance: 10.8
click at [592, 410] on div "A" at bounding box center [589, 419] width 53 height 43
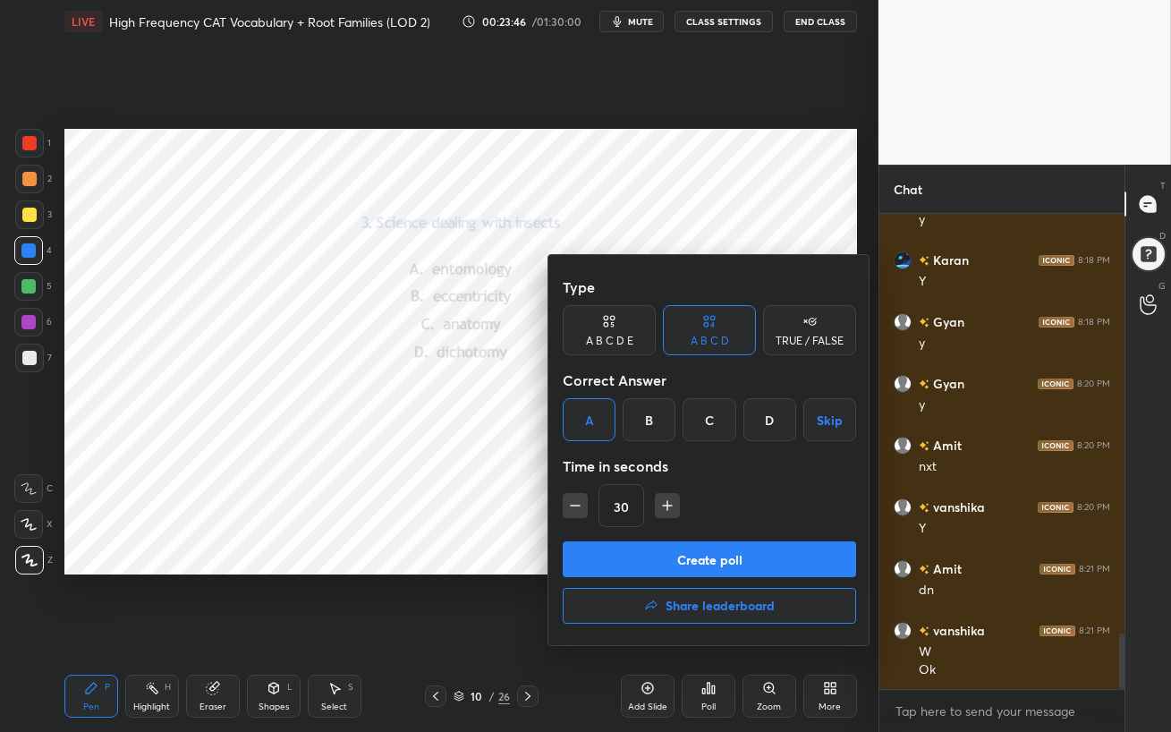
click at [761, 558] on button "Create poll" at bounding box center [709, 559] width 293 height 36
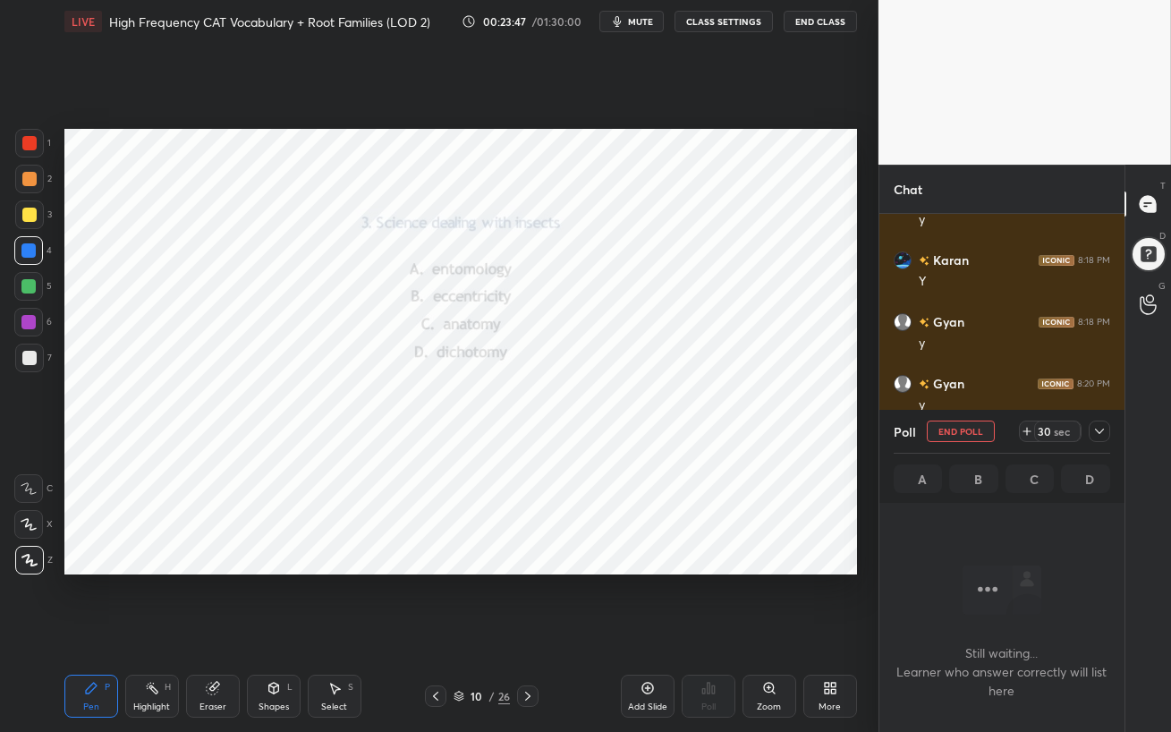
scroll to position [6, 5]
click at [639, 20] on span "mute" at bounding box center [640, 21] width 25 height 13
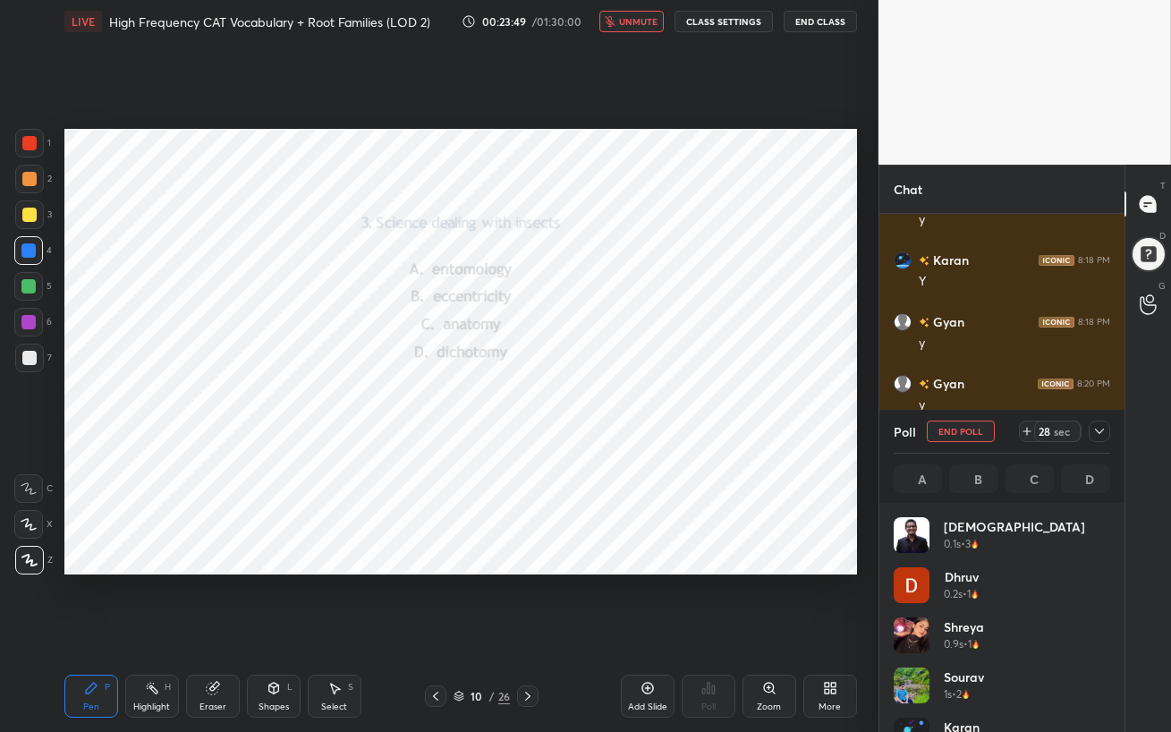
scroll to position [209, 211]
click at [643, 22] on span "unmute" at bounding box center [638, 21] width 38 height 13
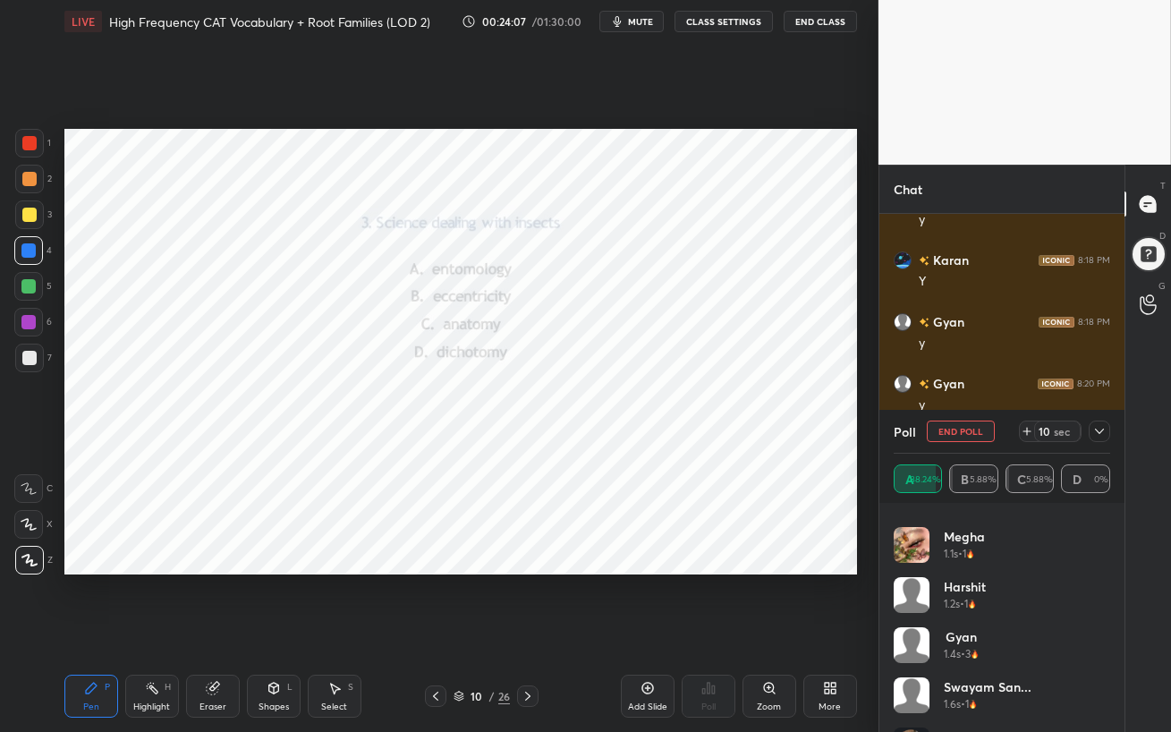
scroll to position [0, 0]
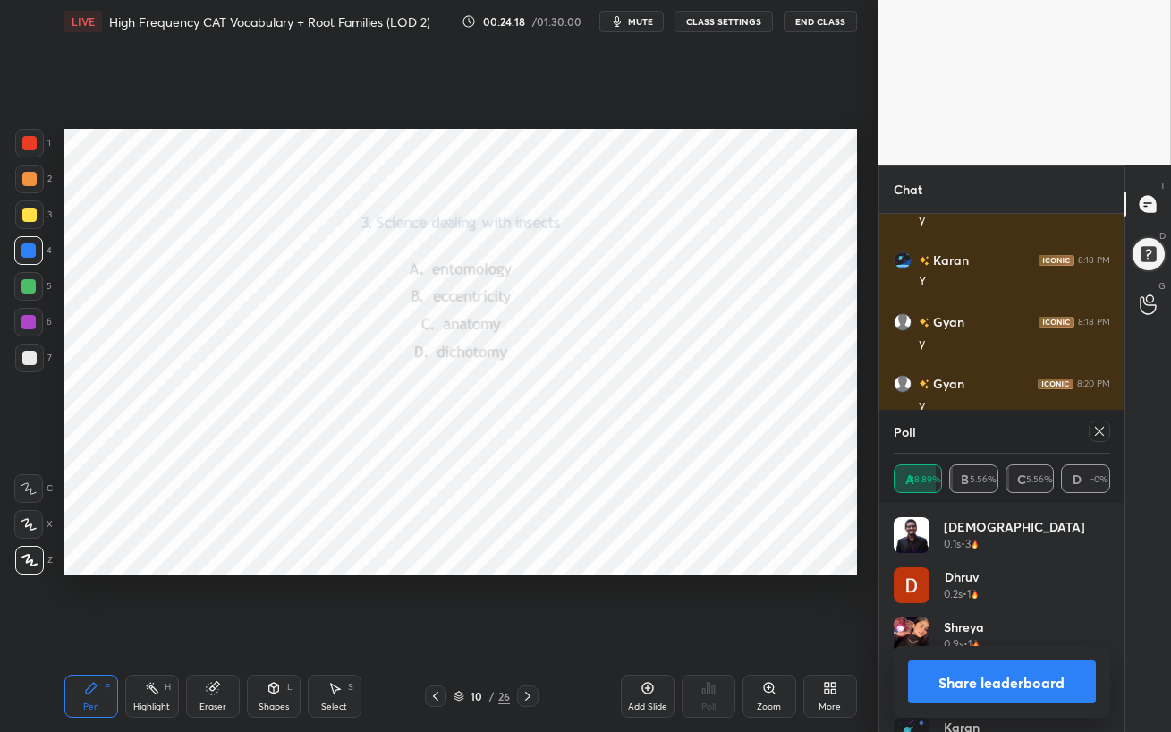
click at [1098, 429] on icon at bounding box center [1099, 431] width 14 height 14
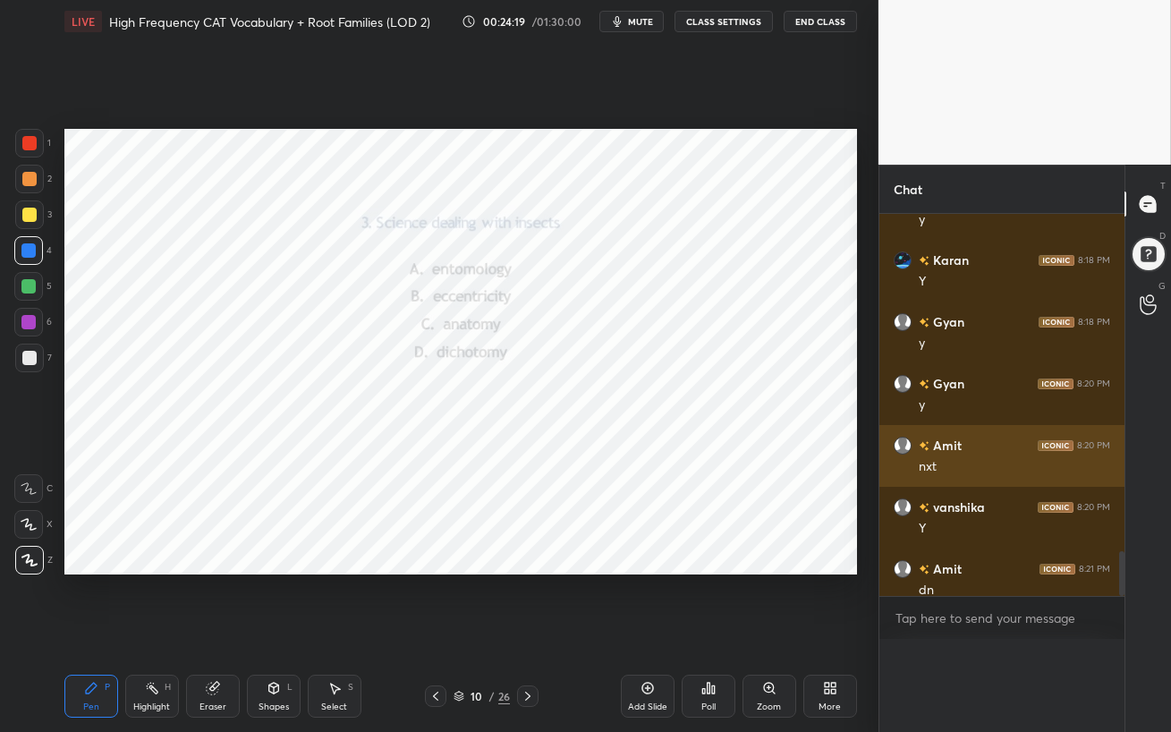
scroll to position [283, 240]
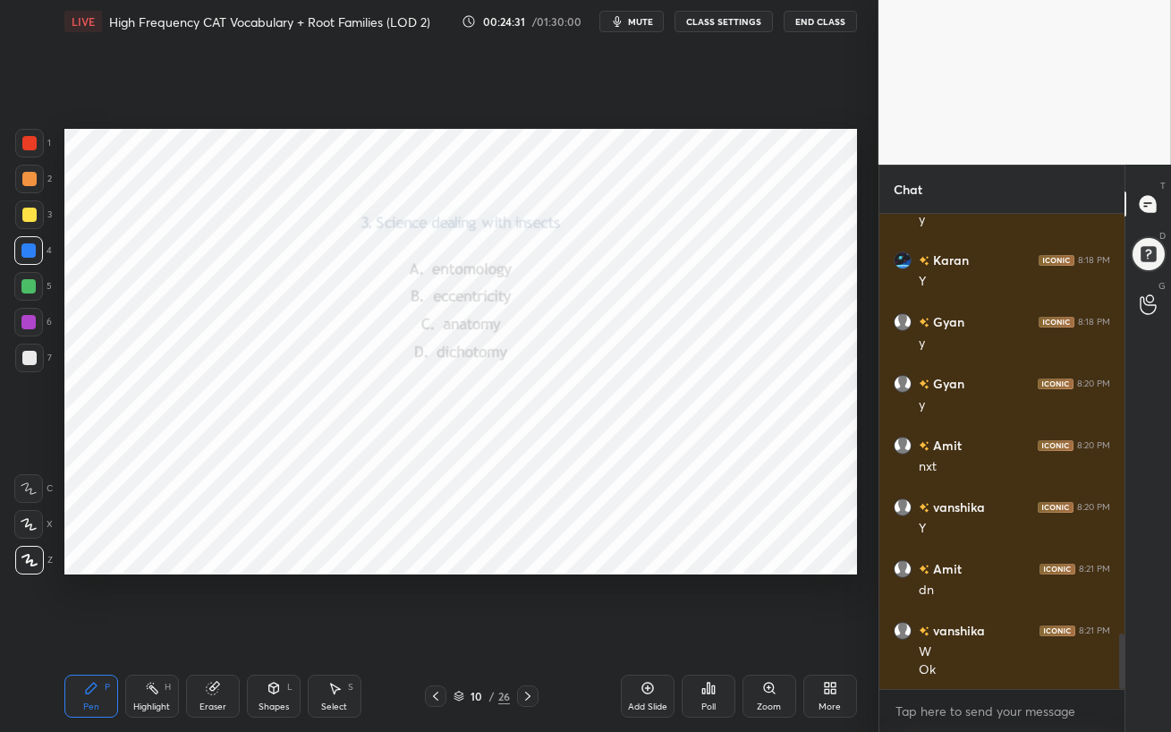
click at [530, 631] on icon at bounding box center [527, 696] width 14 height 14
click at [31, 331] on div at bounding box center [28, 322] width 29 height 29
click at [724, 631] on div "Poll" at bounding box center [708, 695] width 54 height 43
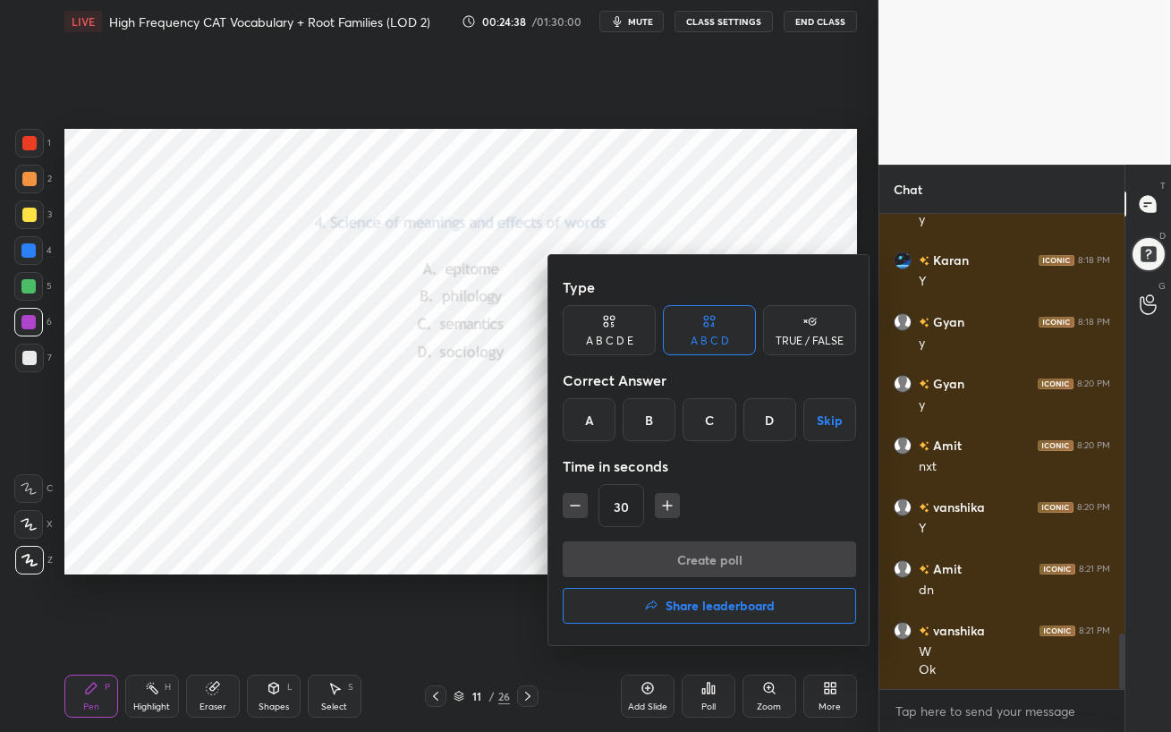
click at [706, 413] on div "C" at bounding box center [708, 419] width 53 height 43
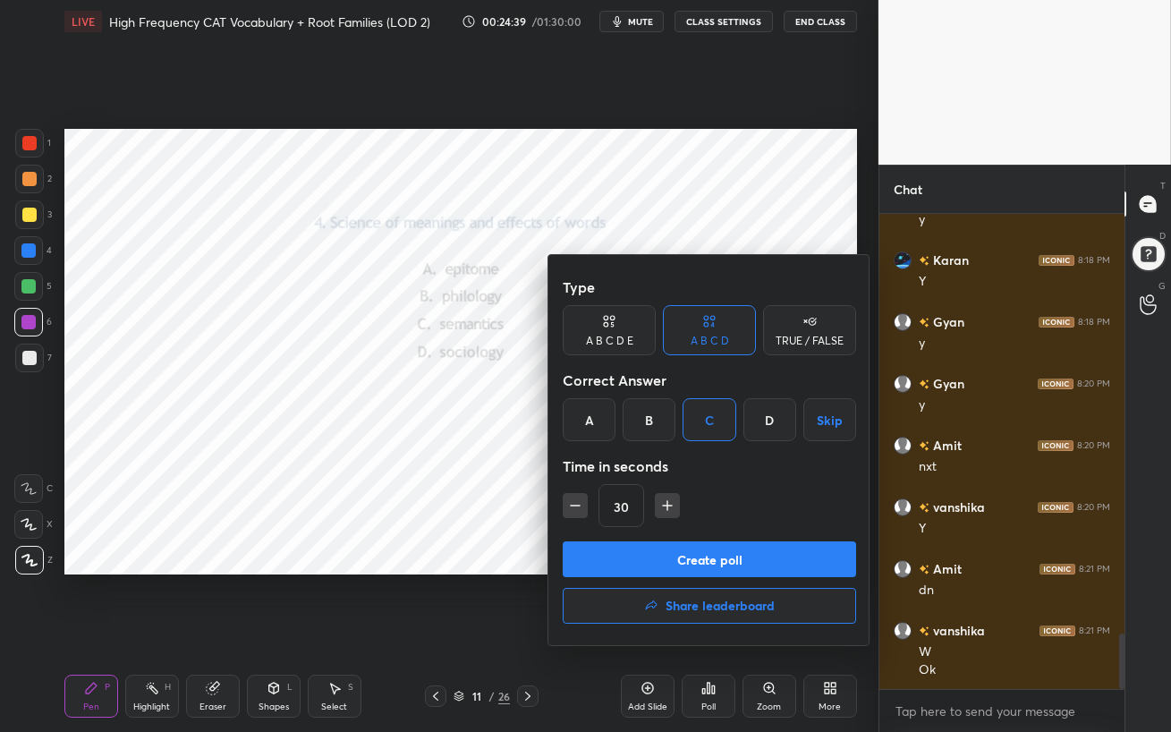
click at [698, 560] on button "Create poll" at bounding box center [709, 559] width 293 height 36
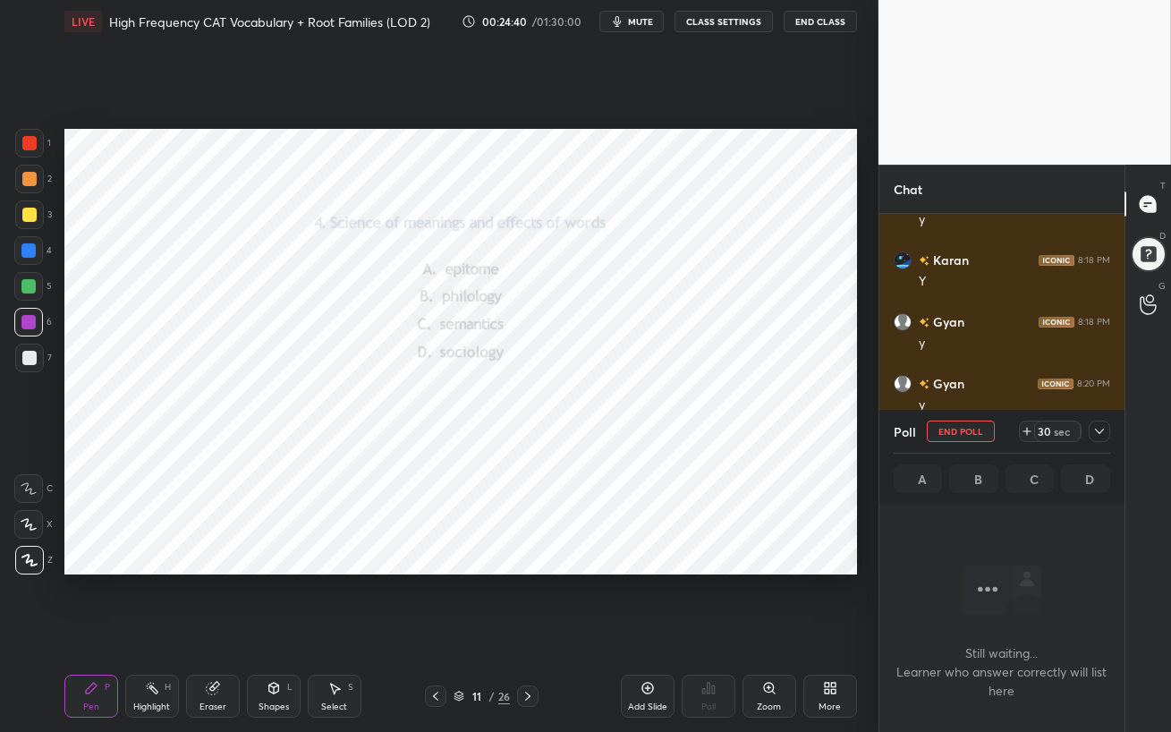
scroll to position [5, 5]
click at [637, 21] on span "mute" at bounding box center [640, 21] width 25 height 13
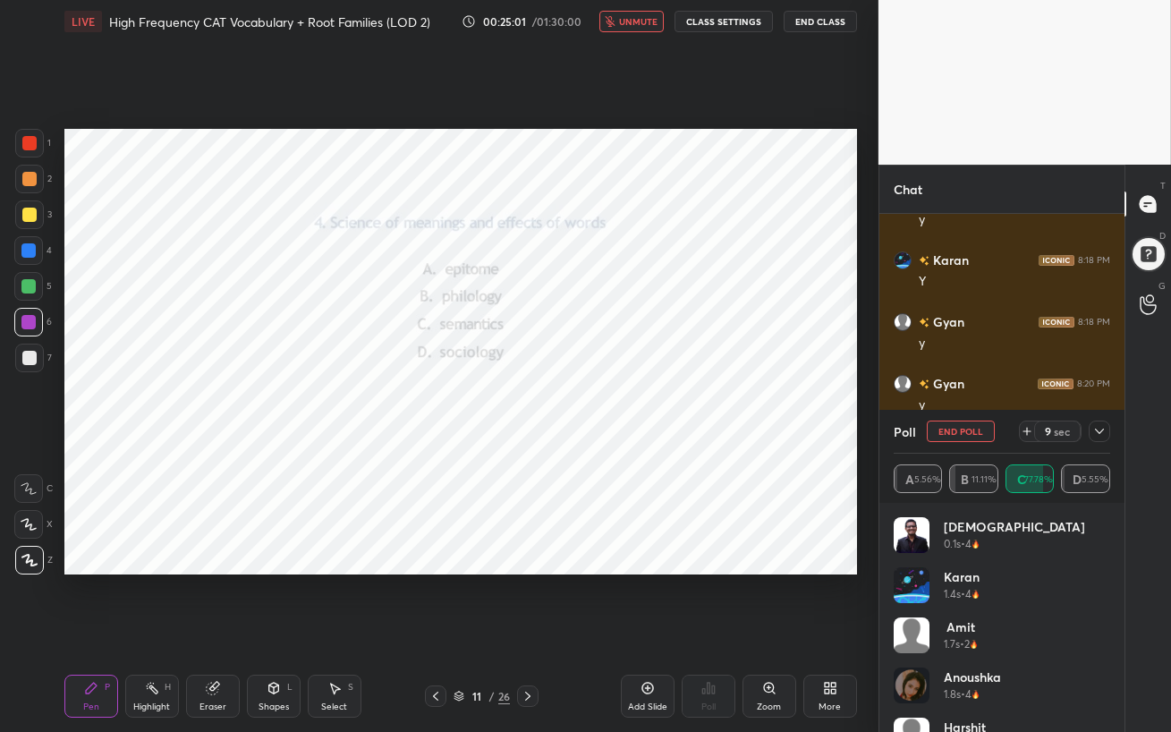
click at [646, 21] on span "unmute" at bounding box center [638, 21] width 38 height 13
click at [38, 260] on div at bounding box center [28, 250] width 29 height 29
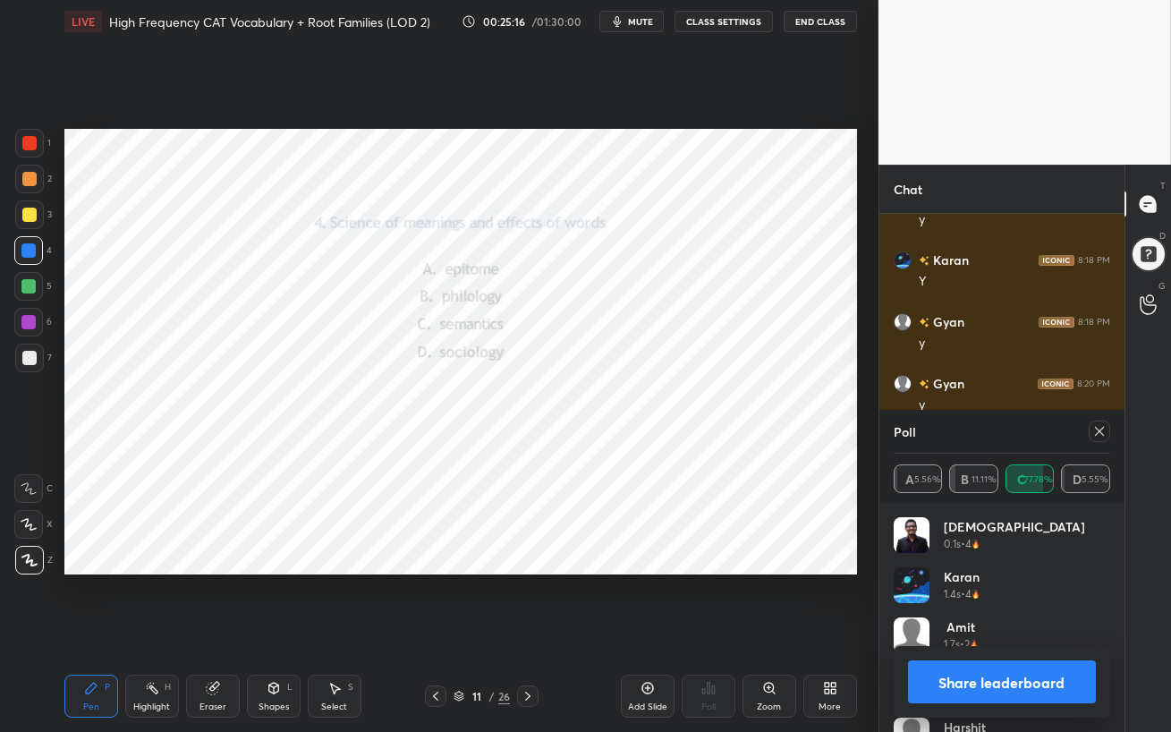
click at [1099, 435] on div at bounding box center [1098, 430] width 21 height 21
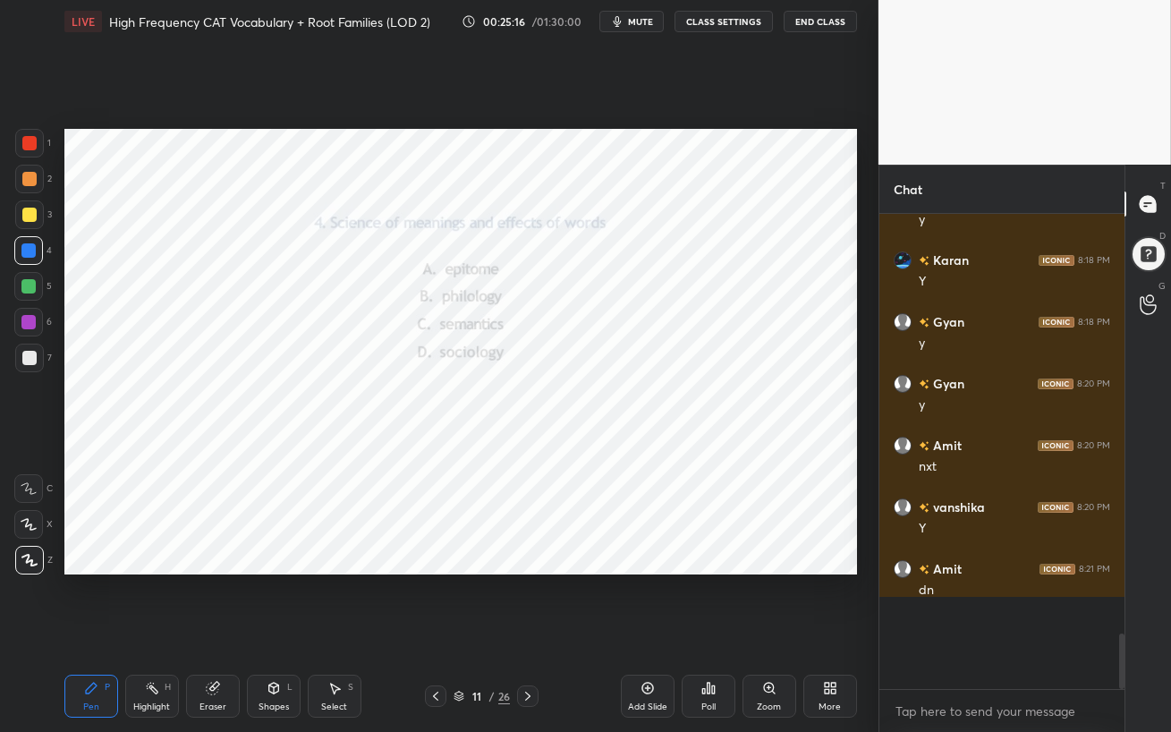
scroll to position [316, 240]
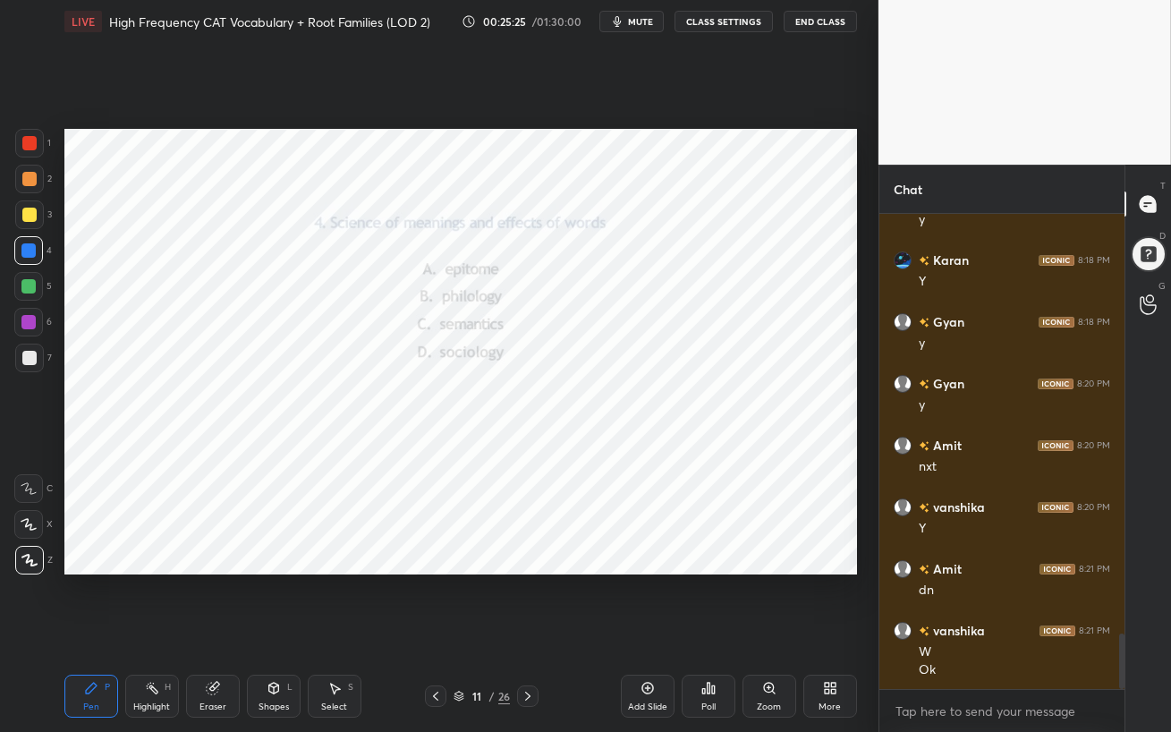
drag, startPoint x: 530, startPoint y: 695, endPoint x: 511, endPoint y: 691, distance: 20.0
click at [509, 631] on div "11 / 26" at bounding box center [482, 695] width 114 height 21
click at [529, 631] on icon at bounding box center [527, 696] width 14 height 14
click at [24, 310] on div at bounding box center [28, 322] width 29 height 29
click at [715, 631] on div "Poll" at bounding box center [708, 695] width 54 height 43
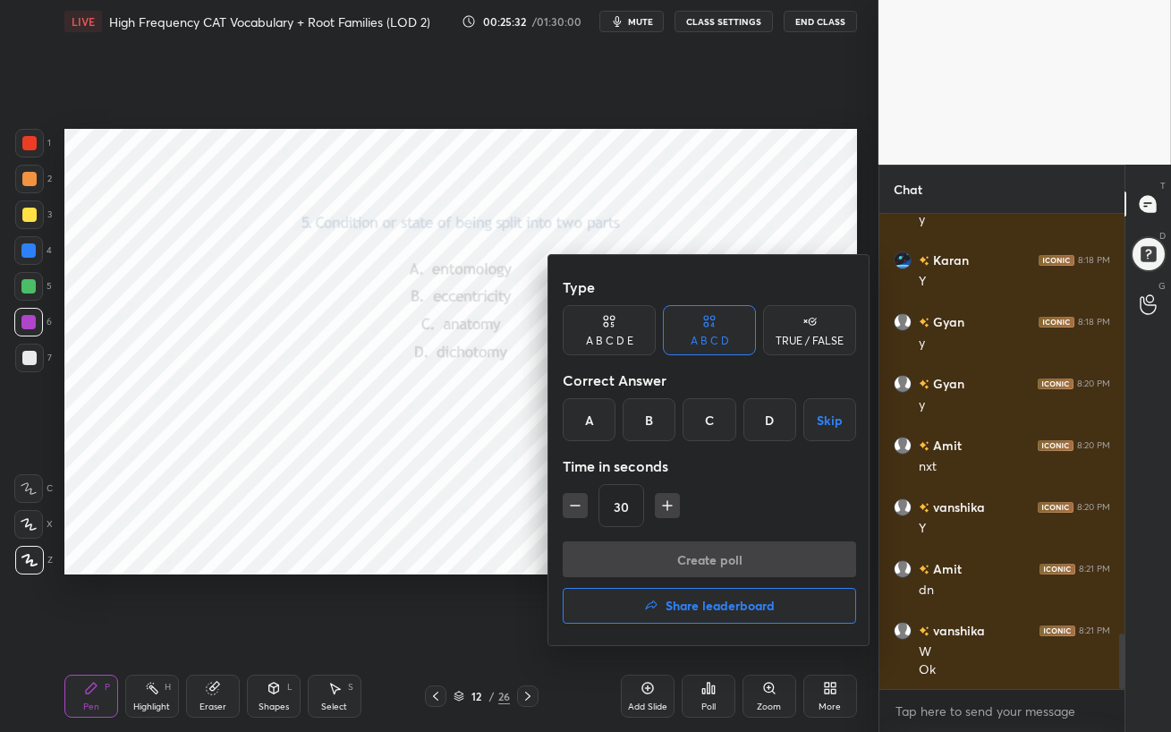
drag, startPoint x: 772, startPoint y: 425, endPoint x: 758, endPoint y: 475, distance: 51.8
click at [771, 425] on div "D" at bounding box center [769, 419] width 53 height 43
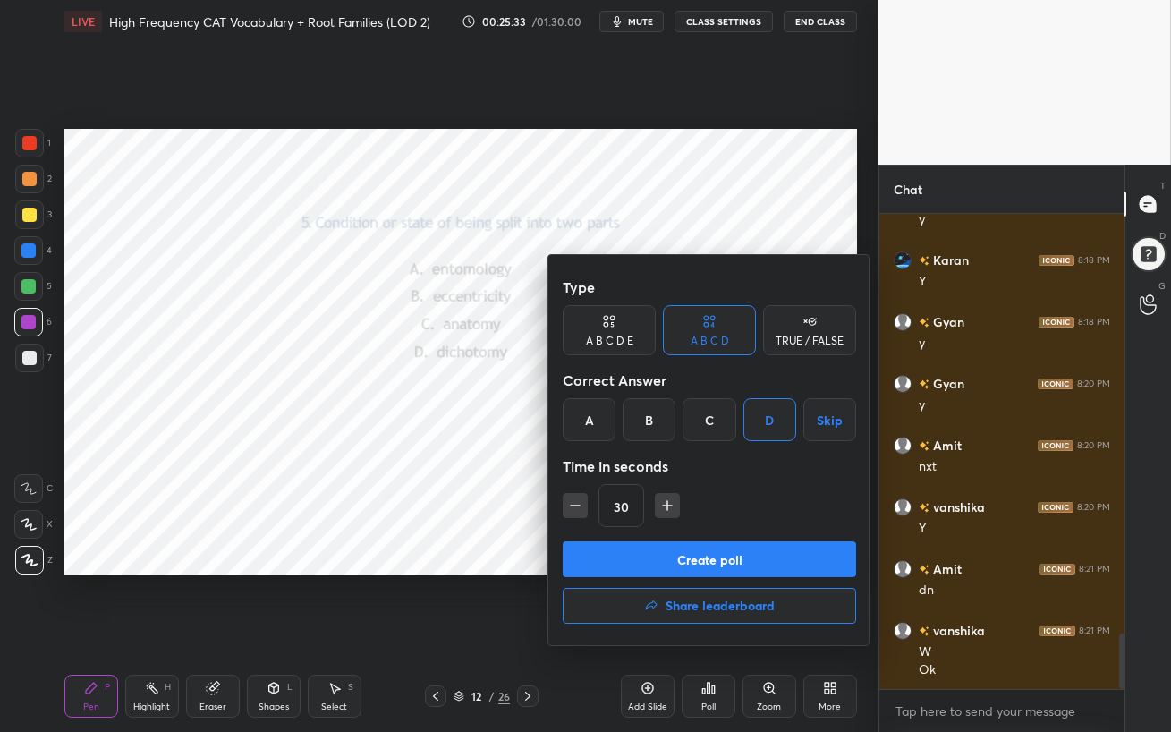
click at [738, 554] on button "Create poll" at bounding box center [709, 559] width 293 height 36
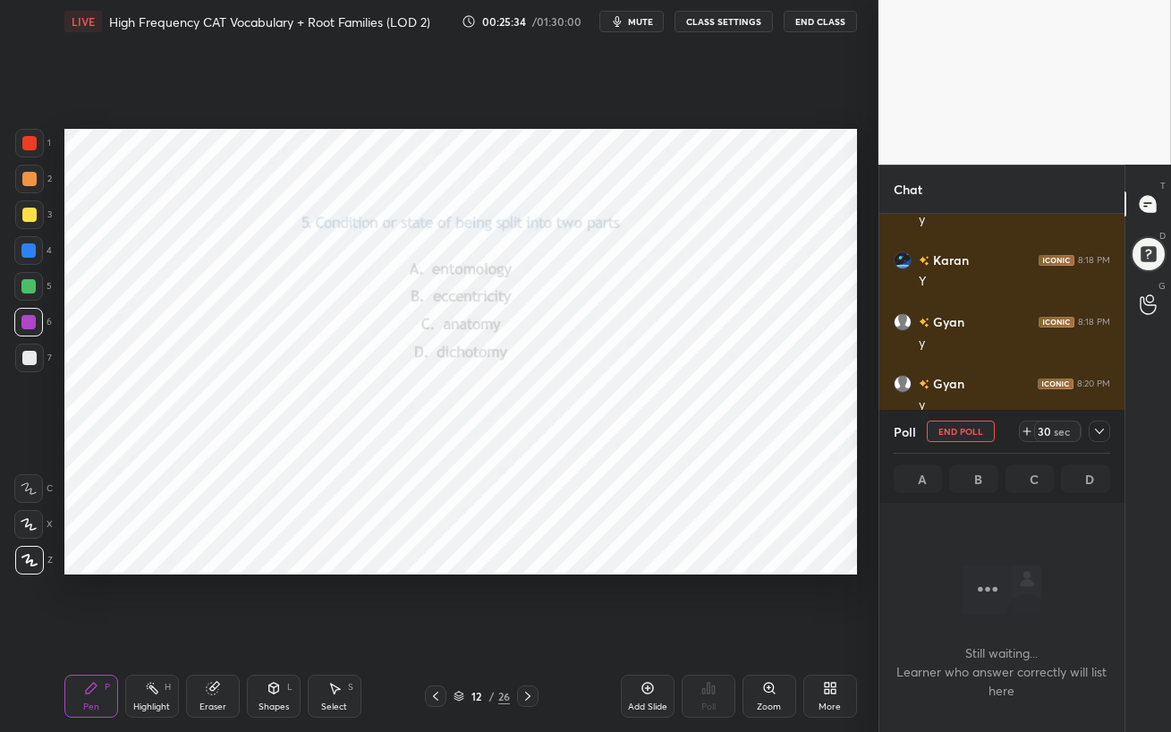
scroll to position [5, 5]
click at [639, 24] on span "mute" at bounding box center [640, 21] width 25 height 13
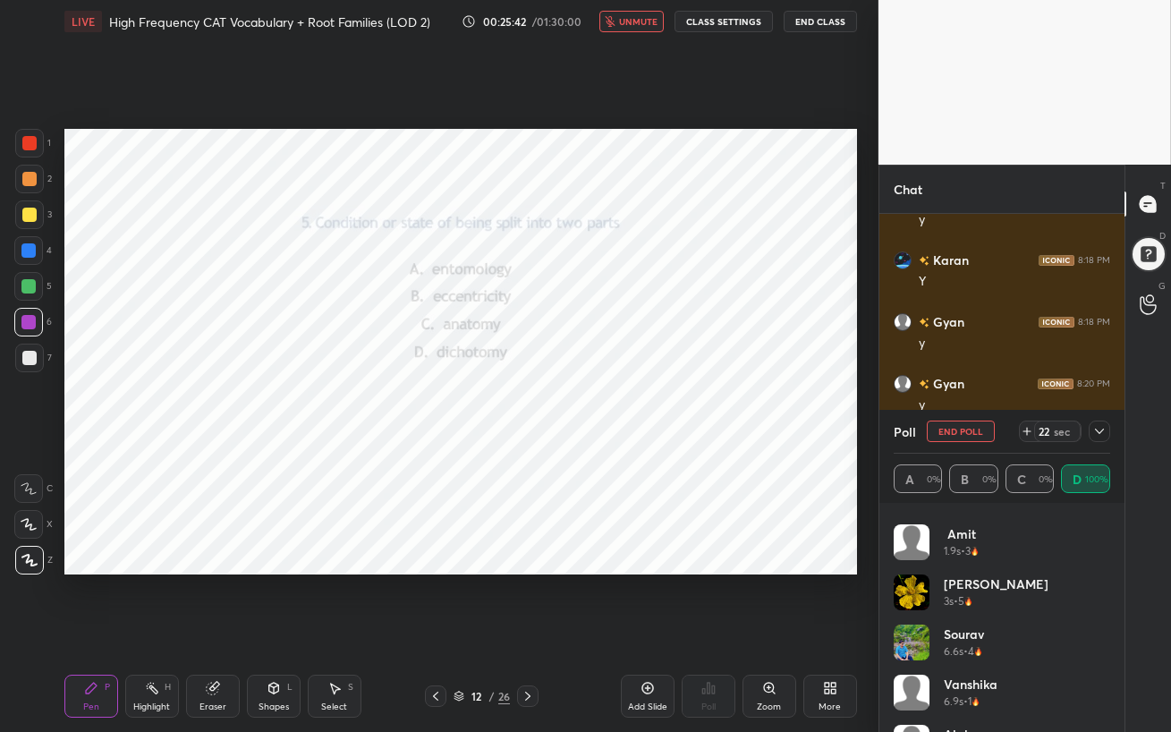
scroll to position [489, 0]
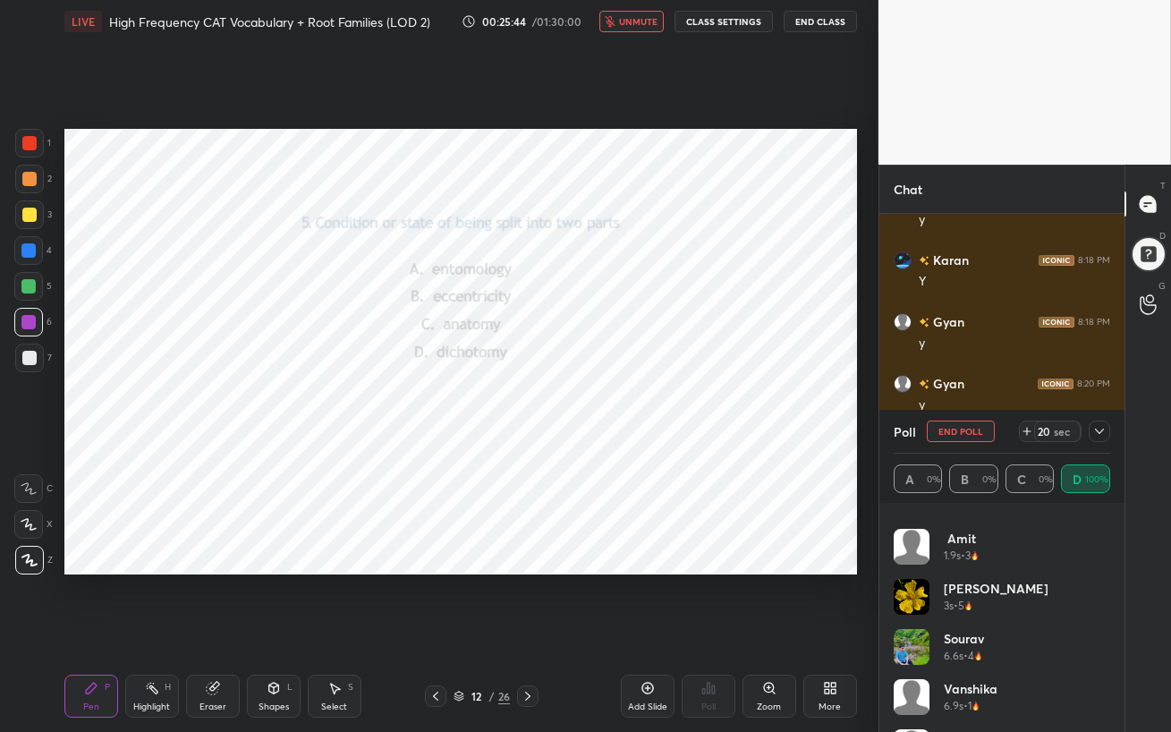
click at [642, 21] on span "unmute" at bounding box center [638, 21] width 38 height 13
click at [1101, 436] on icon at bounding box center [1099, 431] width 14 height 14
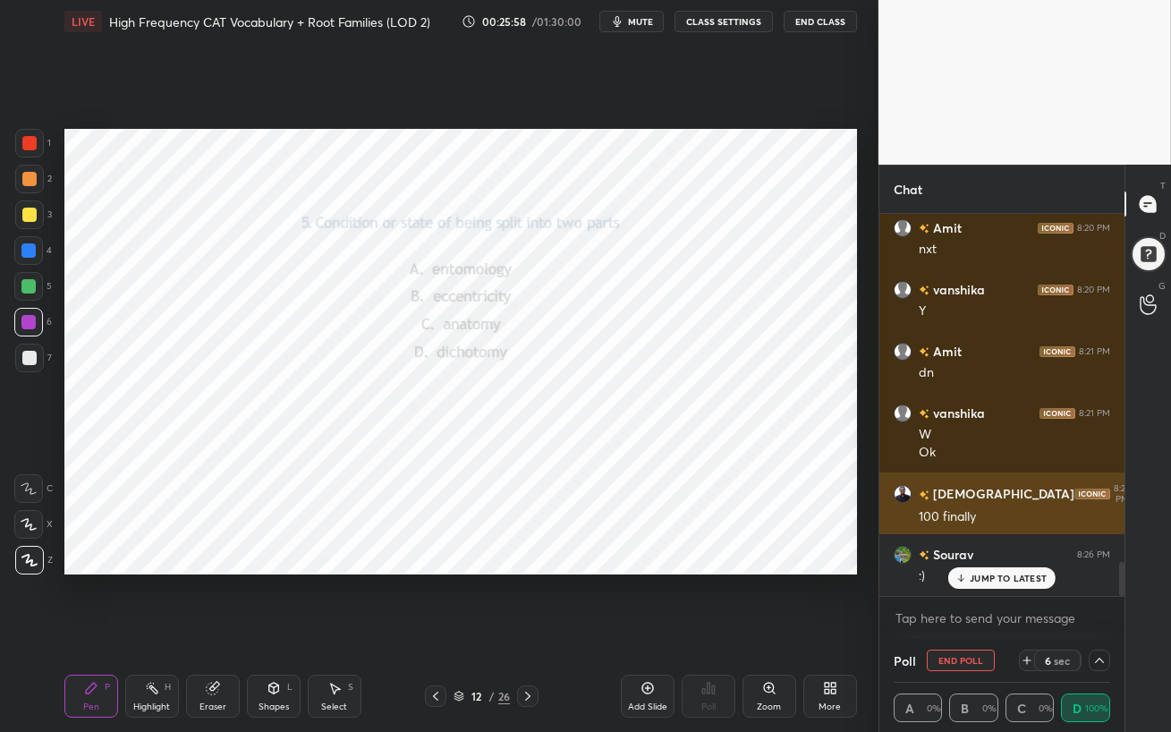
scroll to position [3864, 0]
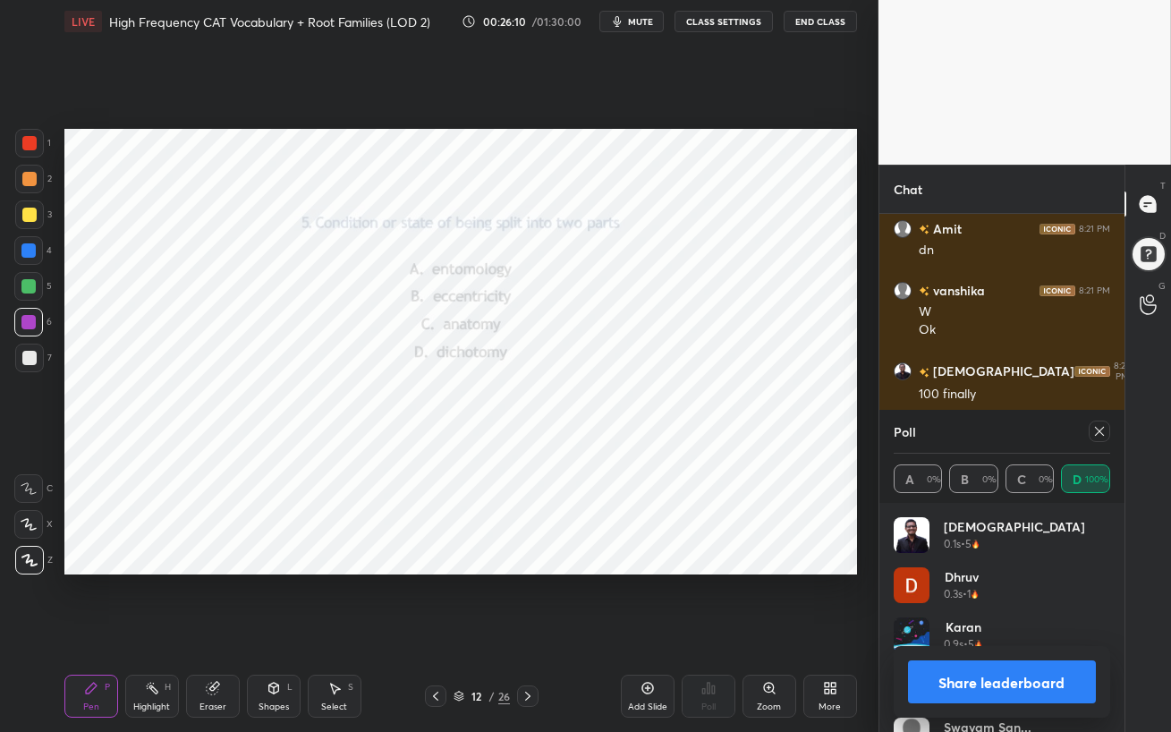
click at [1098, 434] on icon at bounding box center [1099, 431] width 14 height 14
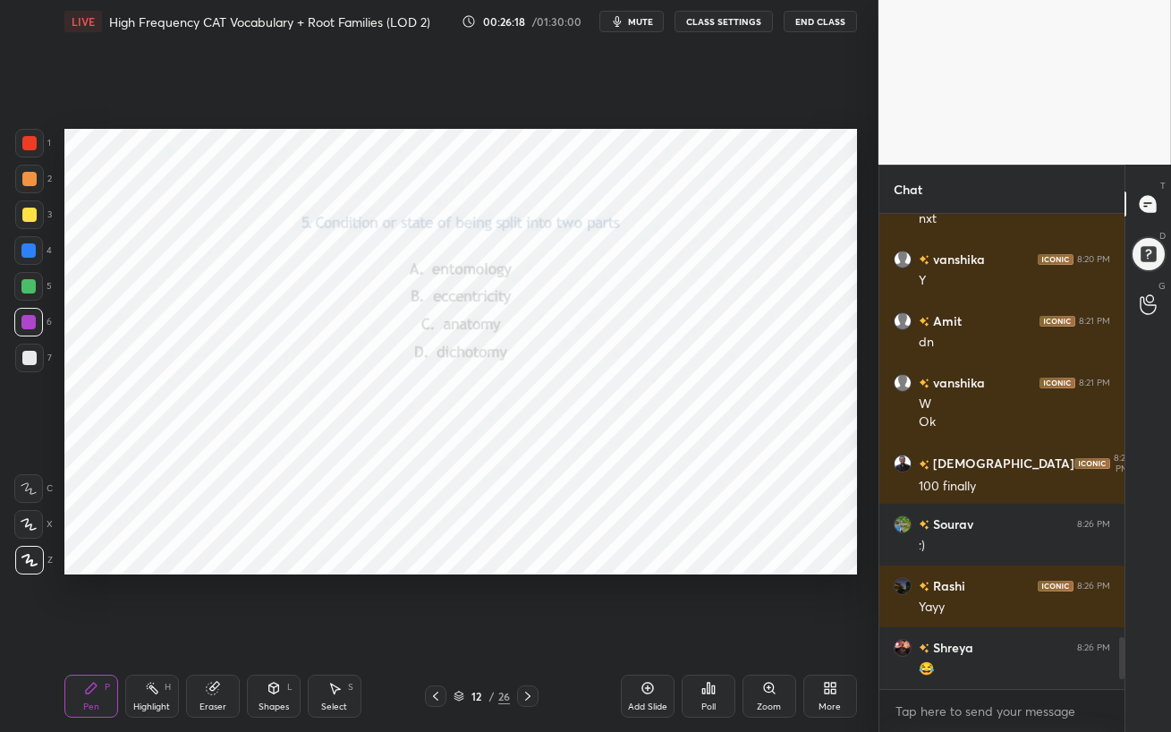
click at [26, 284] on div at bounding box center [28, 286] width 14 height 14
click at [529, 631] on icon at bounding box center [527, 696] width 14 height 14
click at [27, 326] on div at bounding box center [28, 322] width 14 height 14
click at [713, 631] on icon at bounding box center [713, 689] width 3 height 8
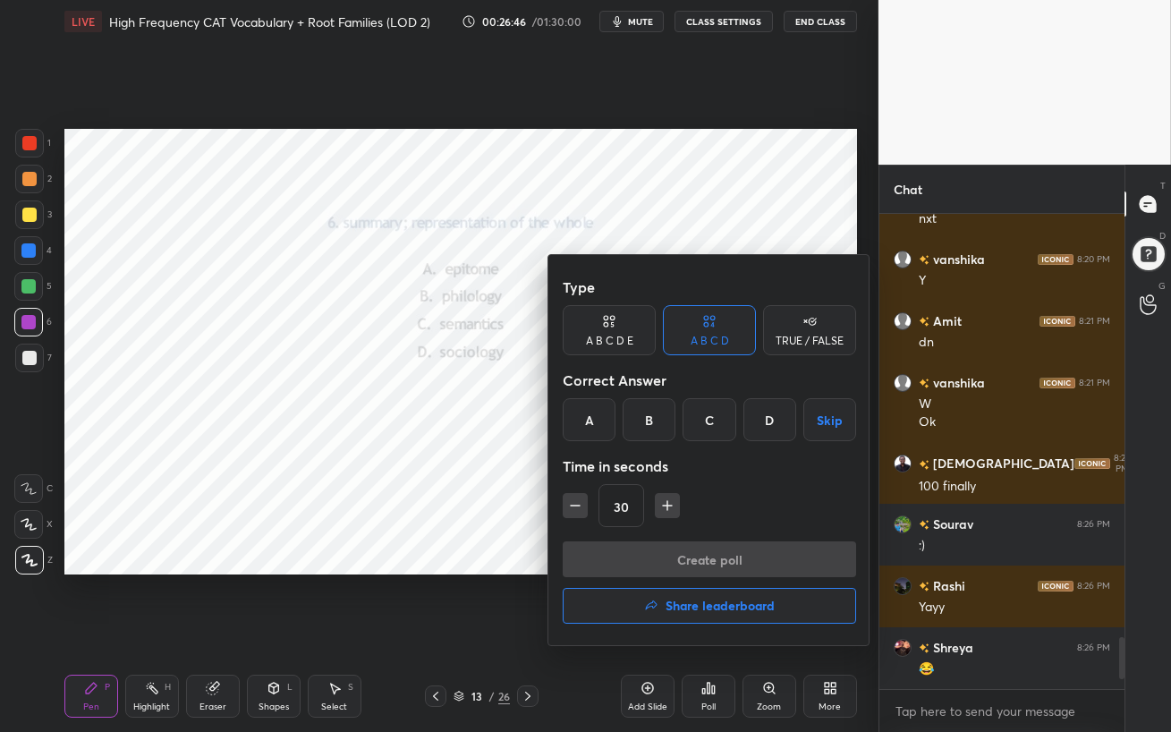
drag, startPoint x: 601, startPoint y: 420, endPoint x: 615, endPoint y: 439, distance: 23.6
click at [600, 420] on div "A" at bounding box center [589, 419] width 53 height 43
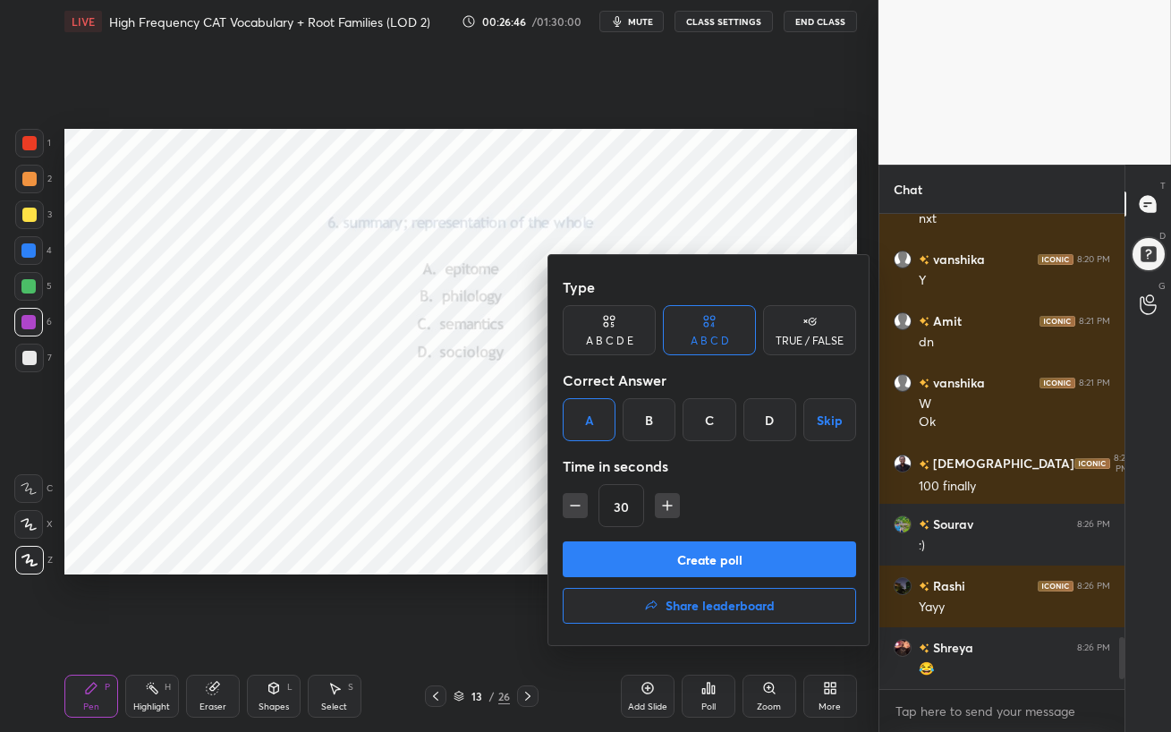
click at [727, 552] on button "Create poll" at bounding box center [709, 559] width 293 height 36
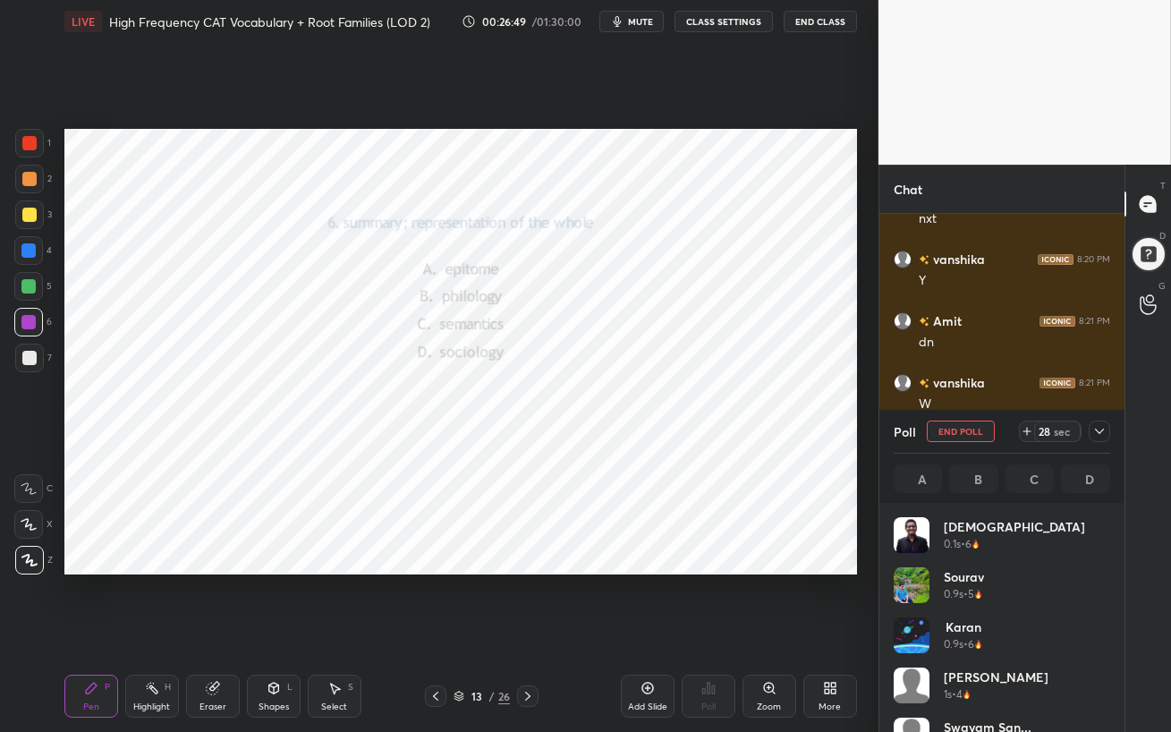
click at [639, 19] on span "mute" at bounding box center [640, 21] width 25 height 13
click at [28, 249] on div at bounding box center [28, 250] width 14 height 14
click at [649, 22] on span "unmute" at bounding box center [638, 21] width 38 height 13
click at [20, 259] on div at bounding box center [28, 250] width 29 height 29
click at [1105, 431] on div at bounding box center [1098, 430] width 21 height 21
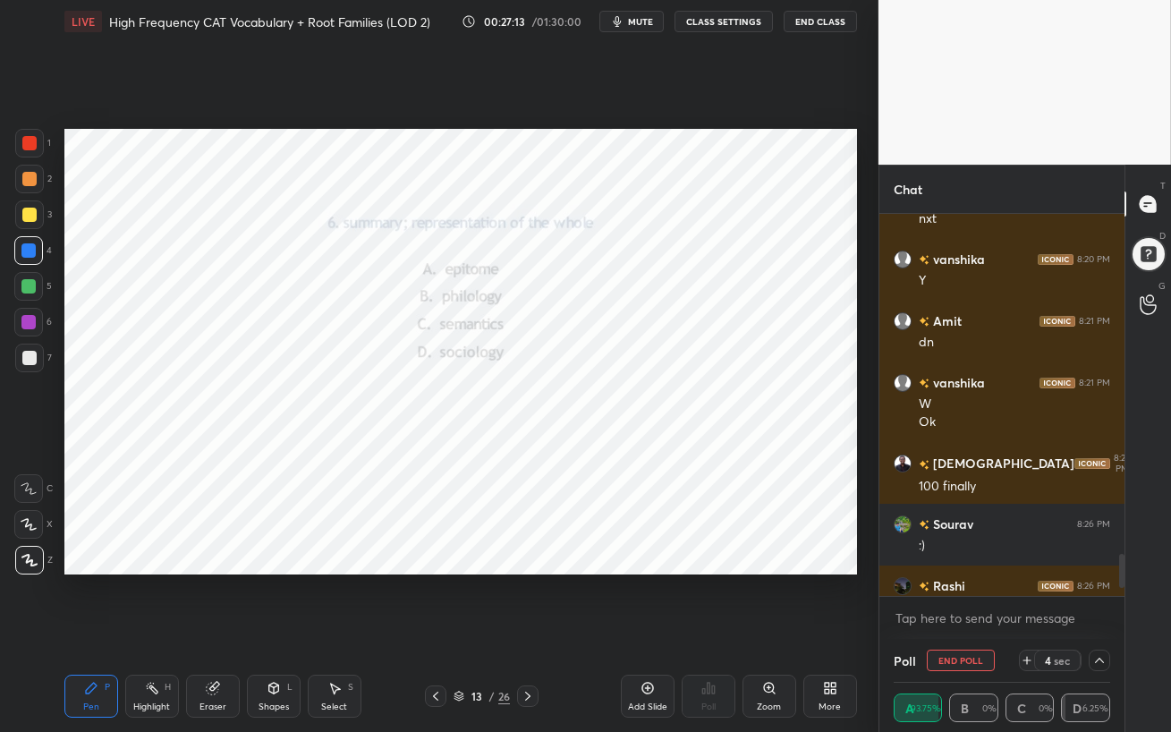
scroll to position [0, 5]
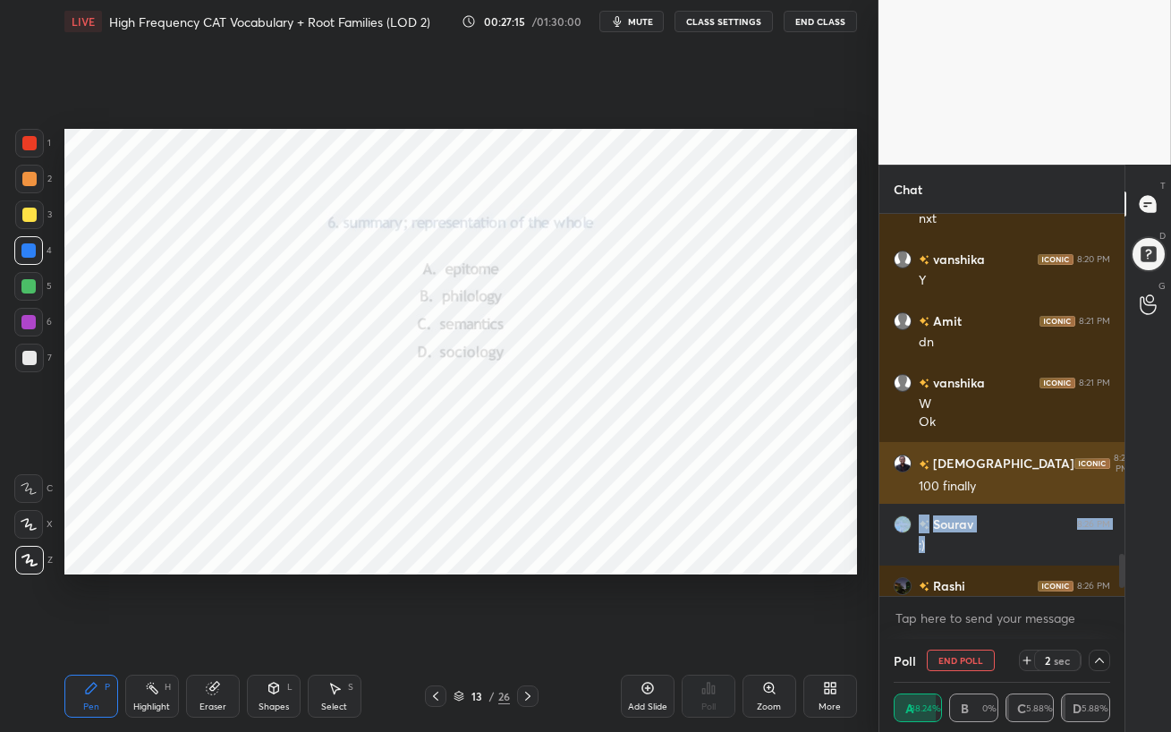
drag, startPoint x: 988, startPoint y: 556, endPoint x: 977, endPoint y: 489, distance: 67.9
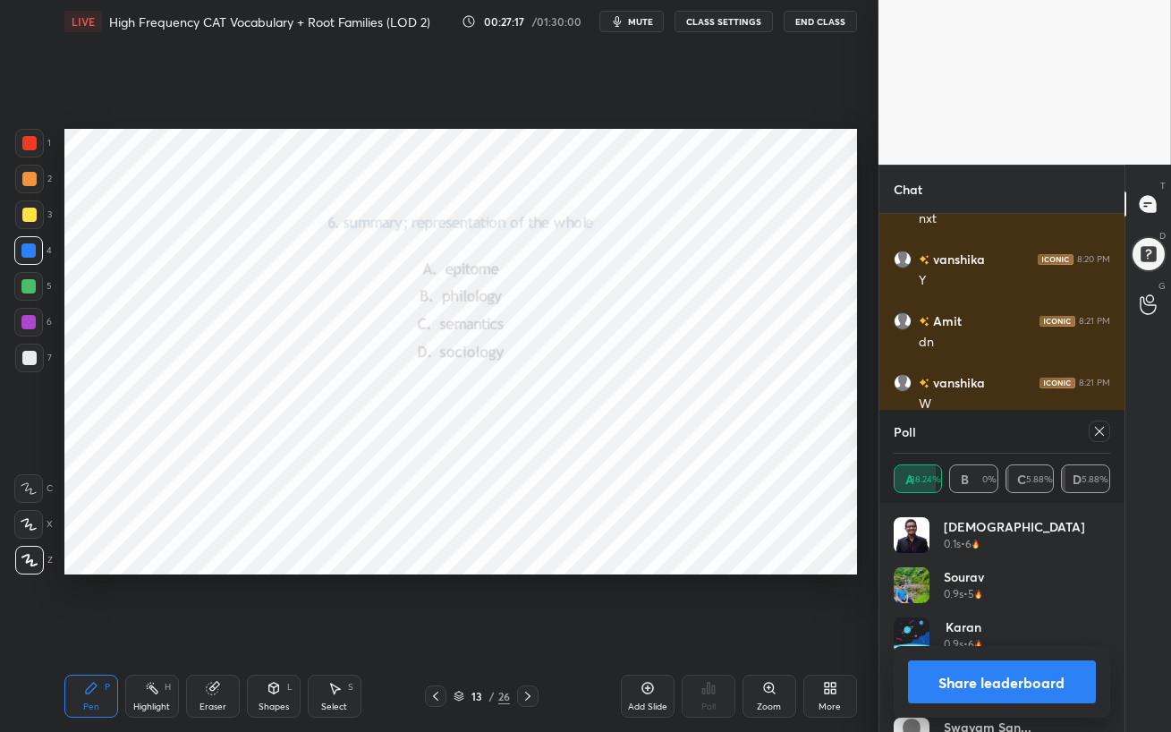
scroll to position [209, 211]
click at [1098, 432] on icon at bounding box center [1099, 431] width 9 height 9
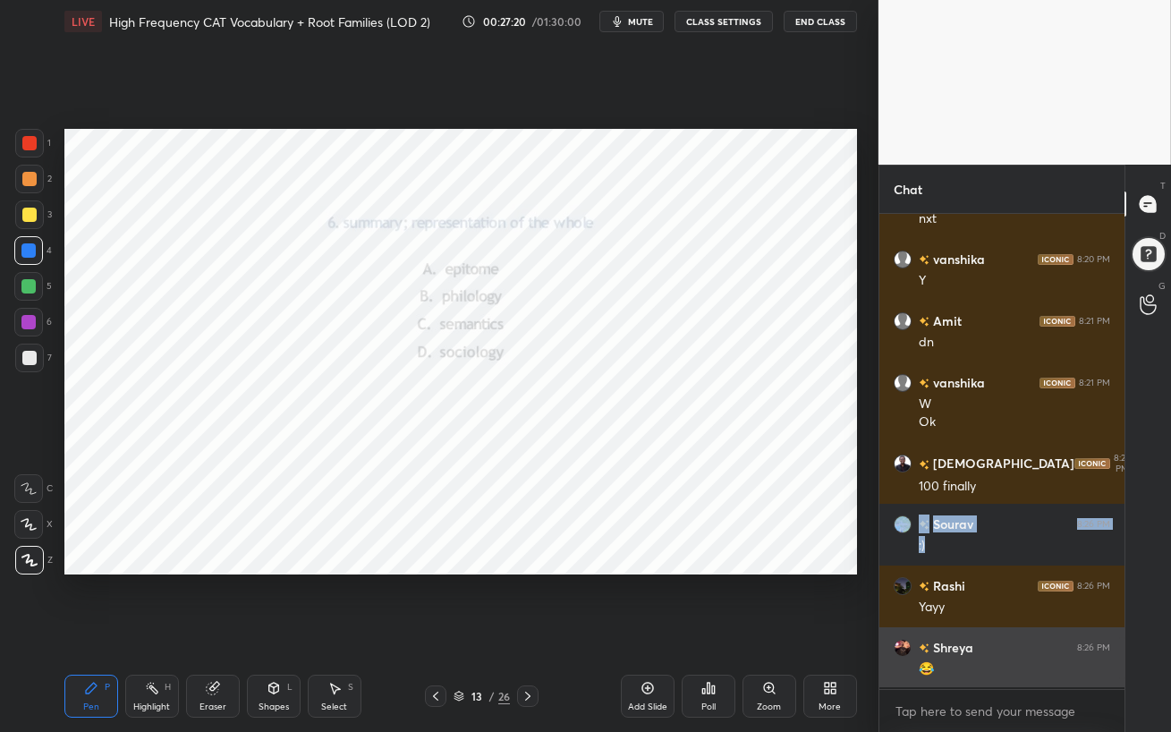
scroll to position [470, 240]
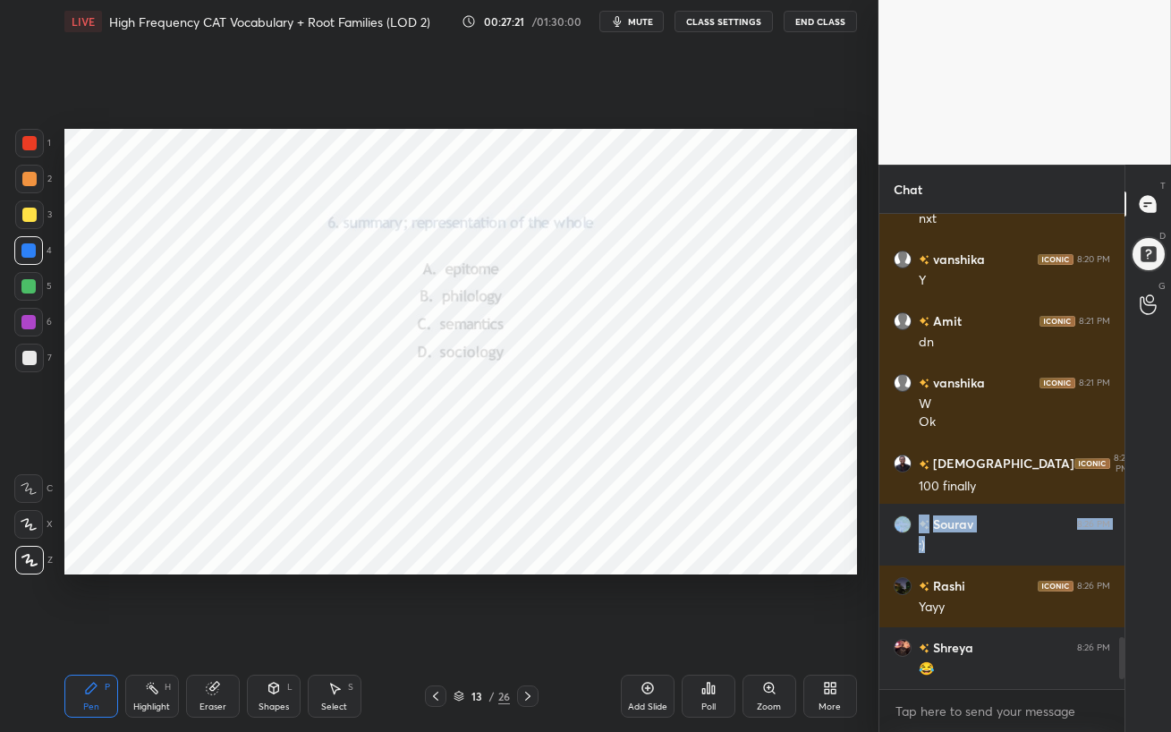
click at [525, 631] on icon at bounding box center [527, 696] width 14 height 14
click at [702, 631] on div "Poll" at bounding box center [708, 695] width 54 height 43
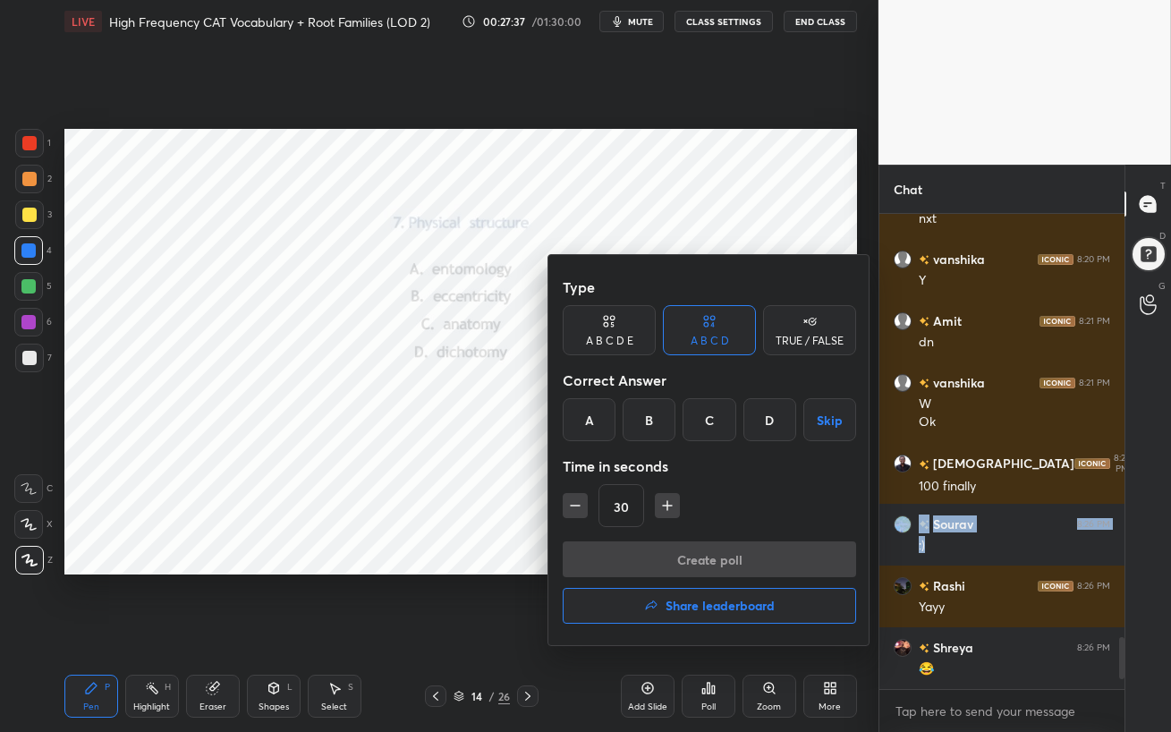
drag, startPoint x: 710, startPoint y: 416, endPoint x: 708, endPoint y: 457, distance: 41.2
click at [710, 417] on div "C" at bounding box center [708, 419] width 53 height 43
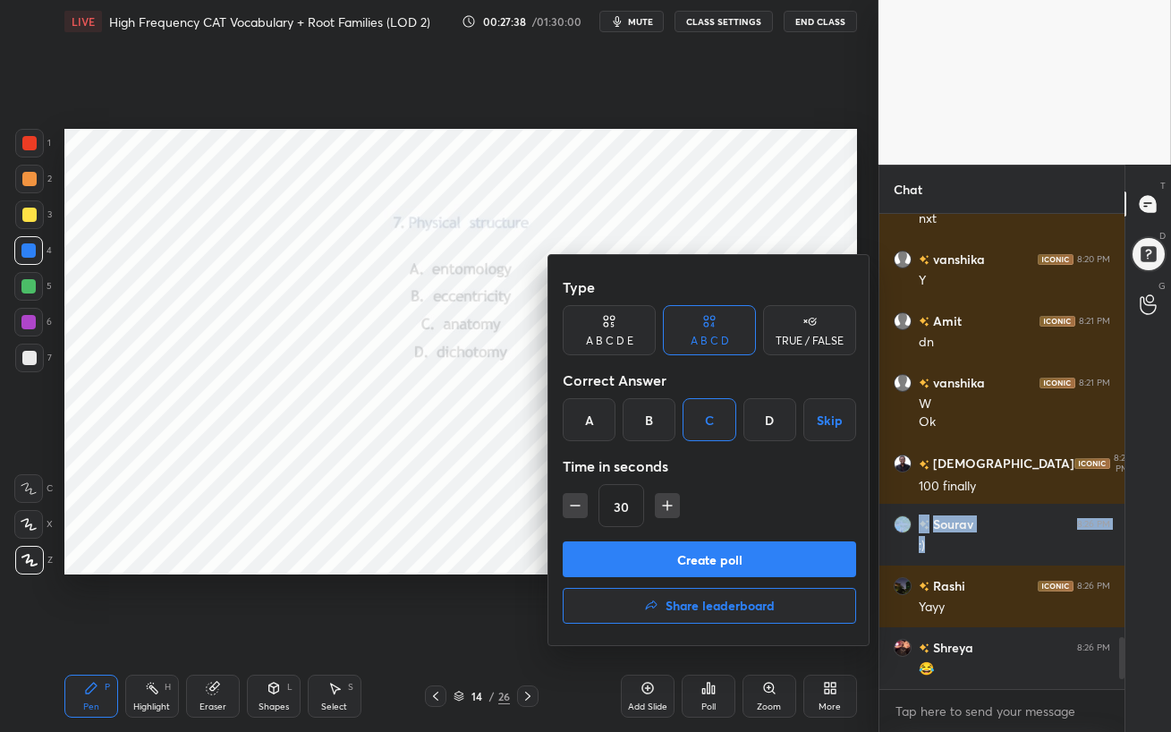
drag, startPoint x: 698, startPoint y: 560, endPoint x: 684, endPoint y: 563, distance: 13.7
click at [697, 560] on button "Create poll" at bounding box center [709, 559] width 293 height 36
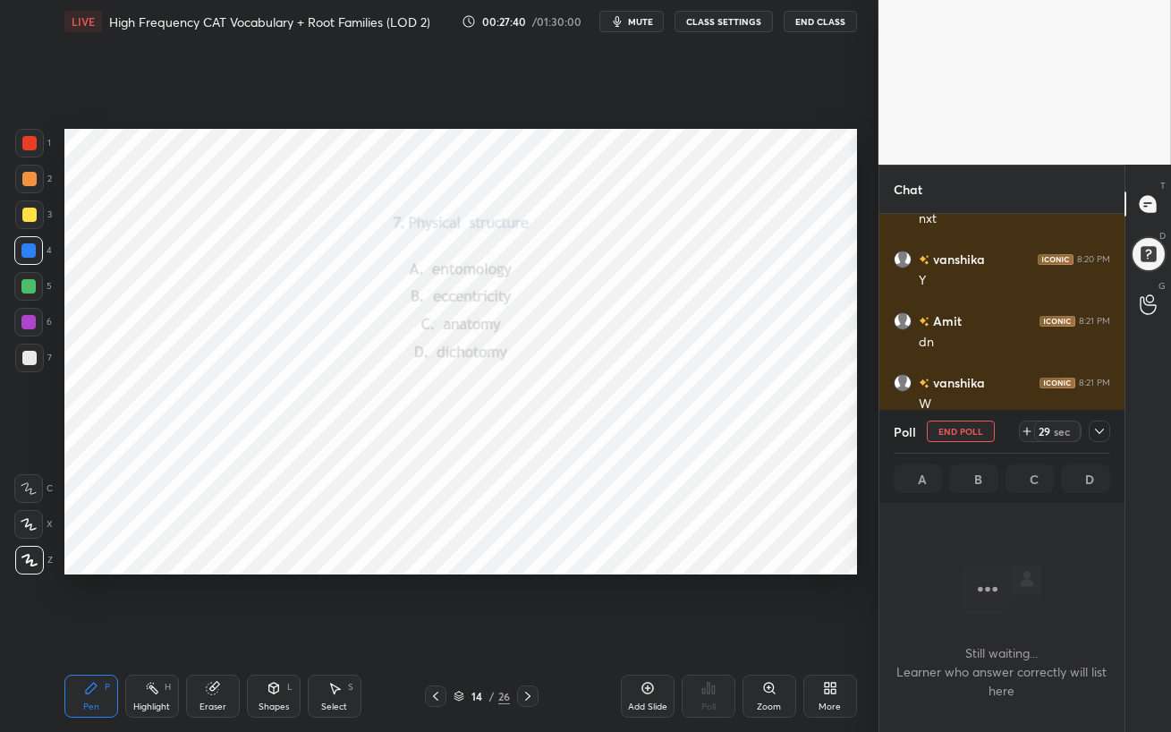
click at [642, 21] on span "mute" at bounding box center [640, 21] width 25 height 13
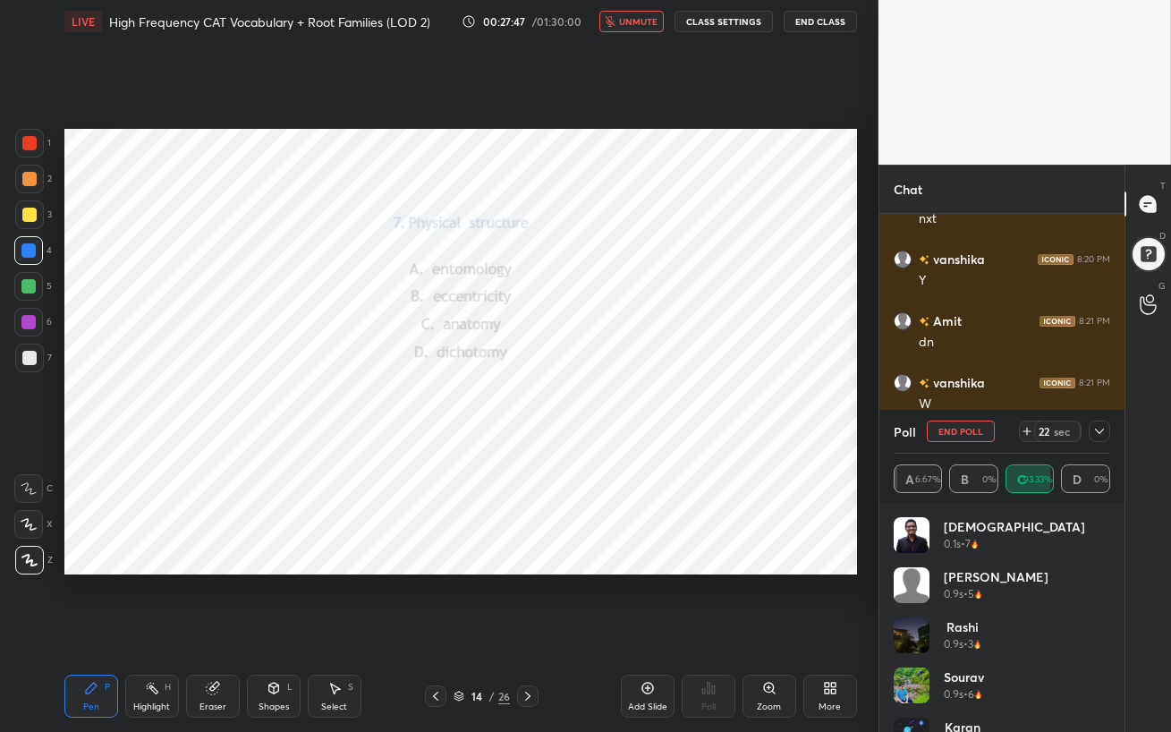
drag, startPoint x: 641, startPoint y: 19, endPoint x: 643, endPoint y: 103, distance: 84.1
click at [640, 20] on span "unmute" at bounding box center [638, 21] width 38 height 13
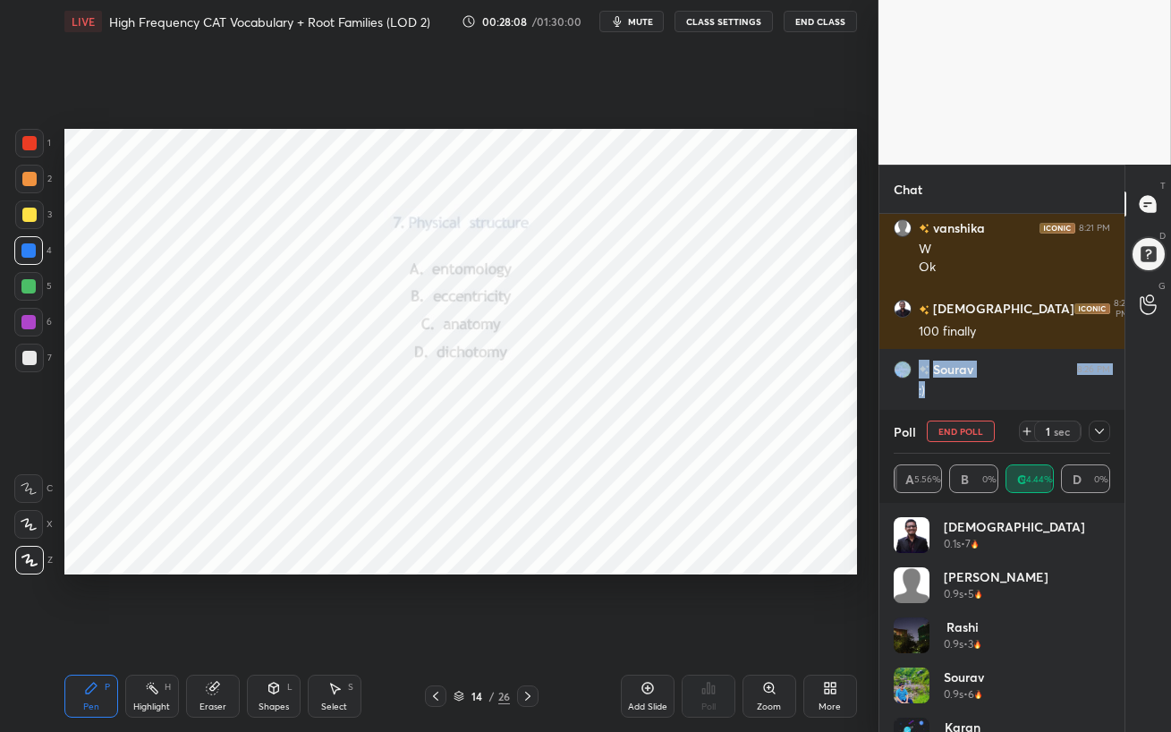
click at [1095, 435] on icon at bounding box center [1099, 431] width 14 height 14
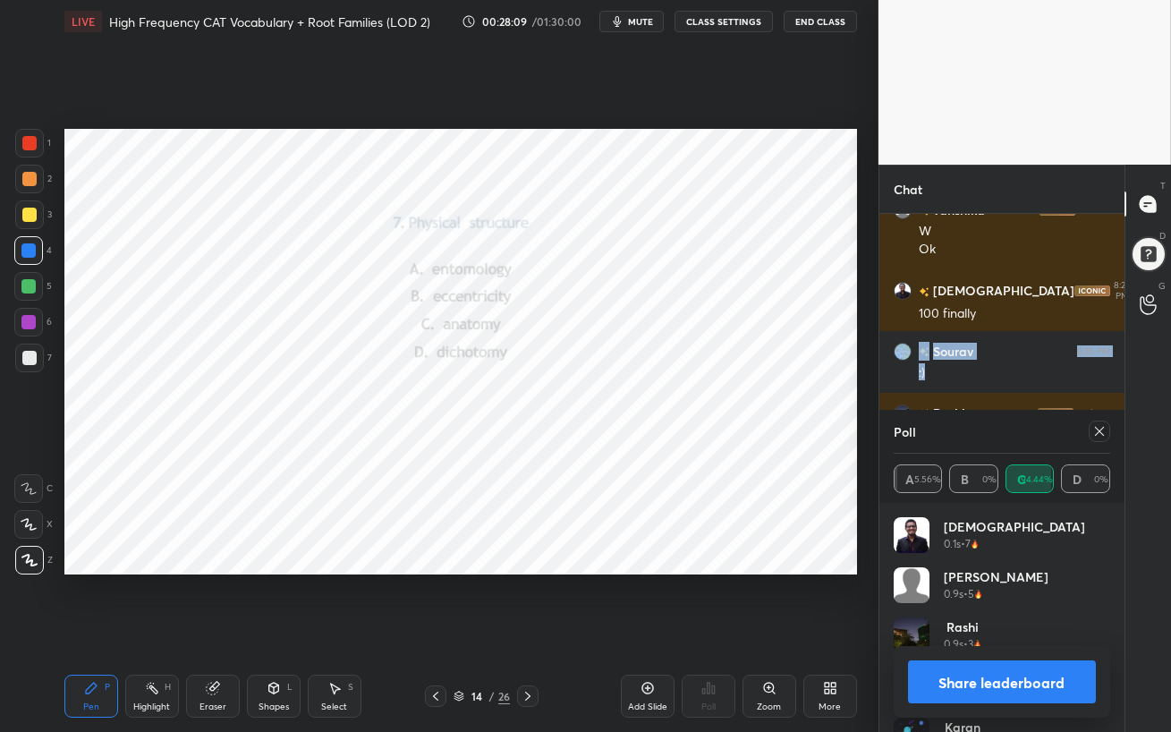
click at [1104, 427] on icon at bounding box center [1099, 431] width 14 height 14
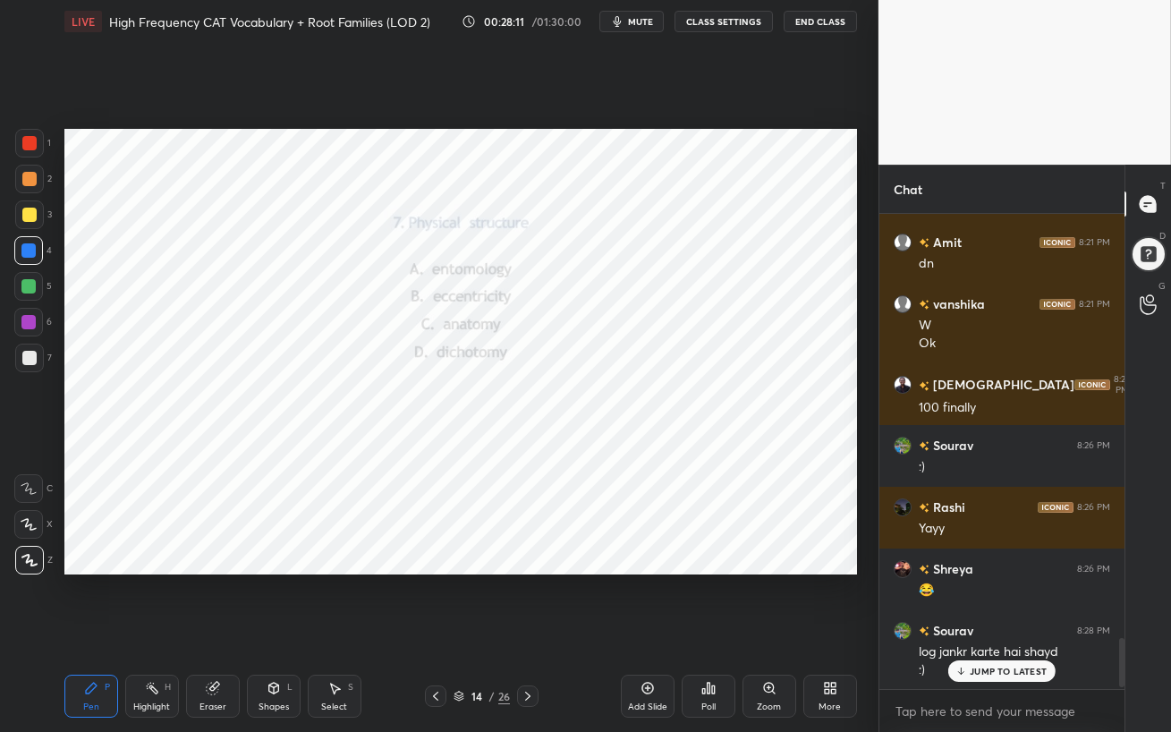
click at [1001, 631] on p "JUMP TO LATEST" at bounding box center [1007, 670] width 77 height 11
click at [531, 631] on icon at bounding box center [527, 696] width 14 height 14
click at [26, 313] on div at bounding box center [28, 322] width 29 height 29
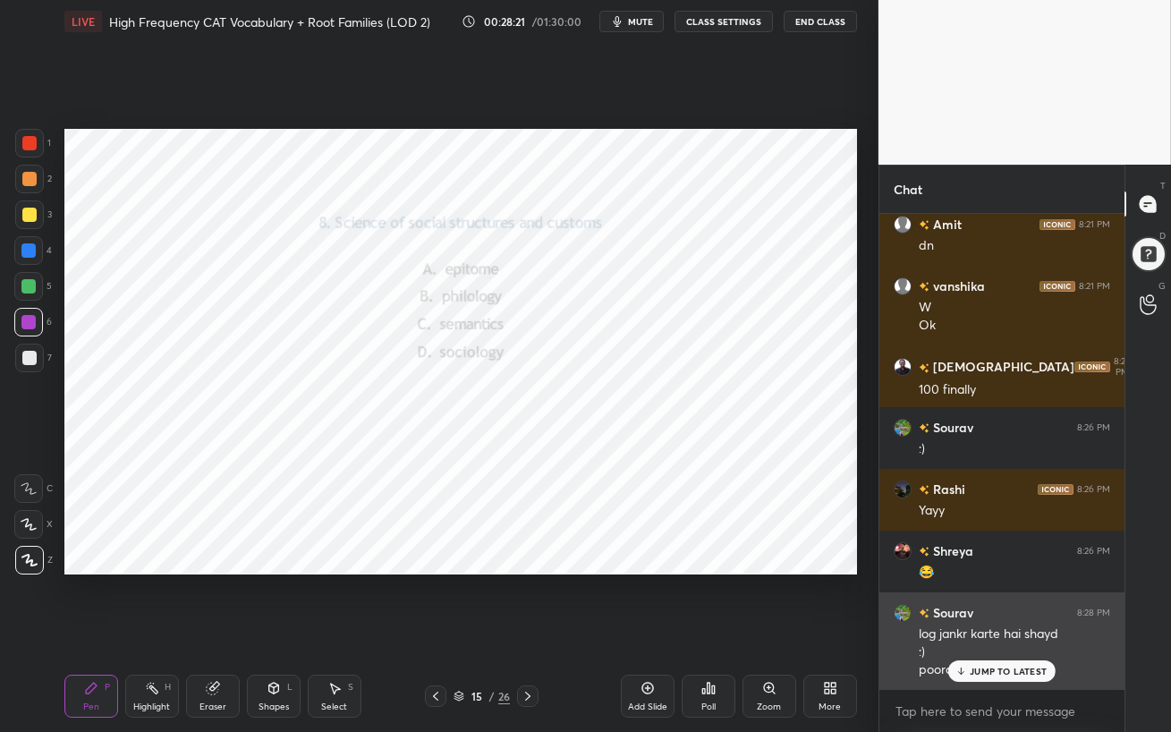
click at [977, 631] on p "JUMP TO LATEST" at bounding box center [1007, 670] width 77 height 11
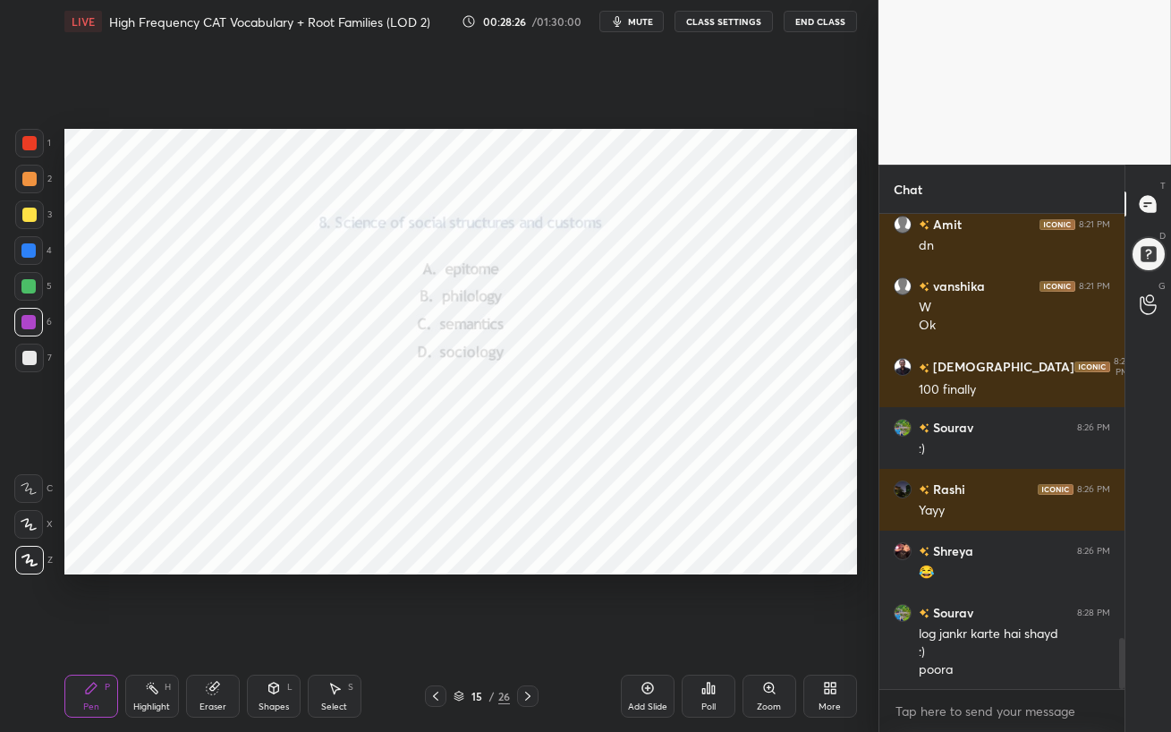
click at [716, 631] on div "Poll" at bounding box center [708, 695] width 54 height 43
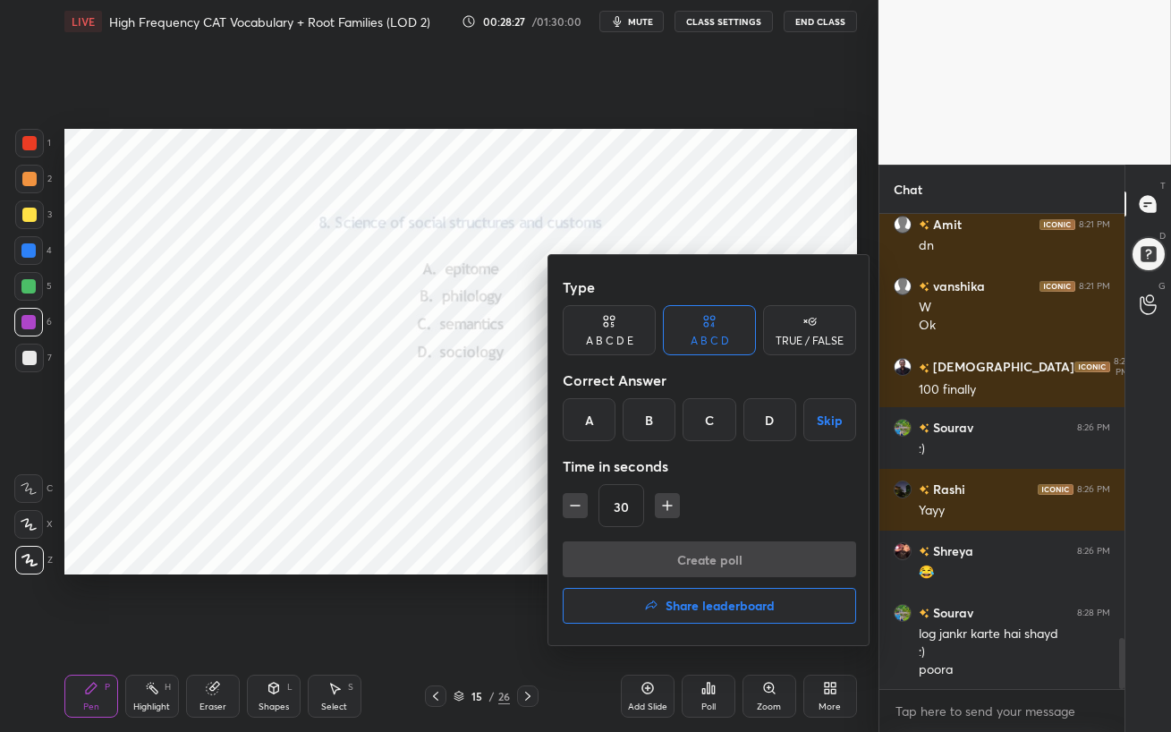
drag, startPoint x: 767, startPoint y: 425, endPoint x: 756, endPoint y: 470, distance: 46.2
click at [767, 424] on div "D" at bounding box center [769, 419] width 53 height 43
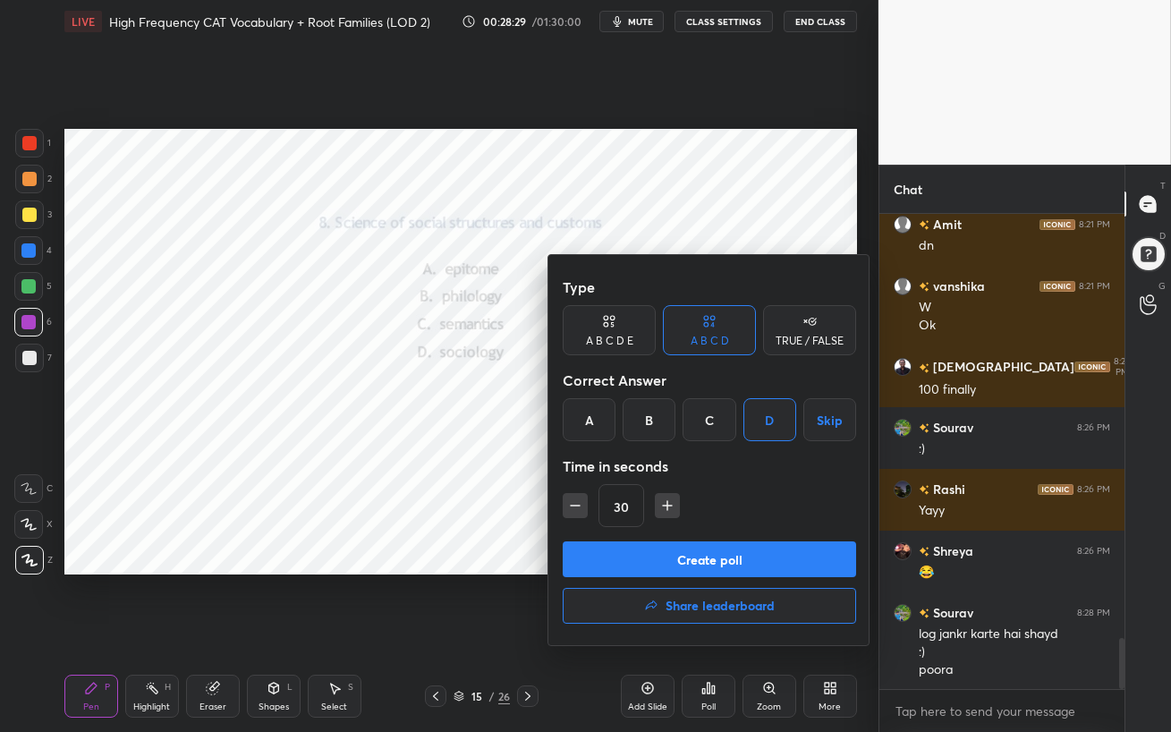
click at [736, 556] on button "Create poll" at bounding box center [709, 559] width 293 height 36
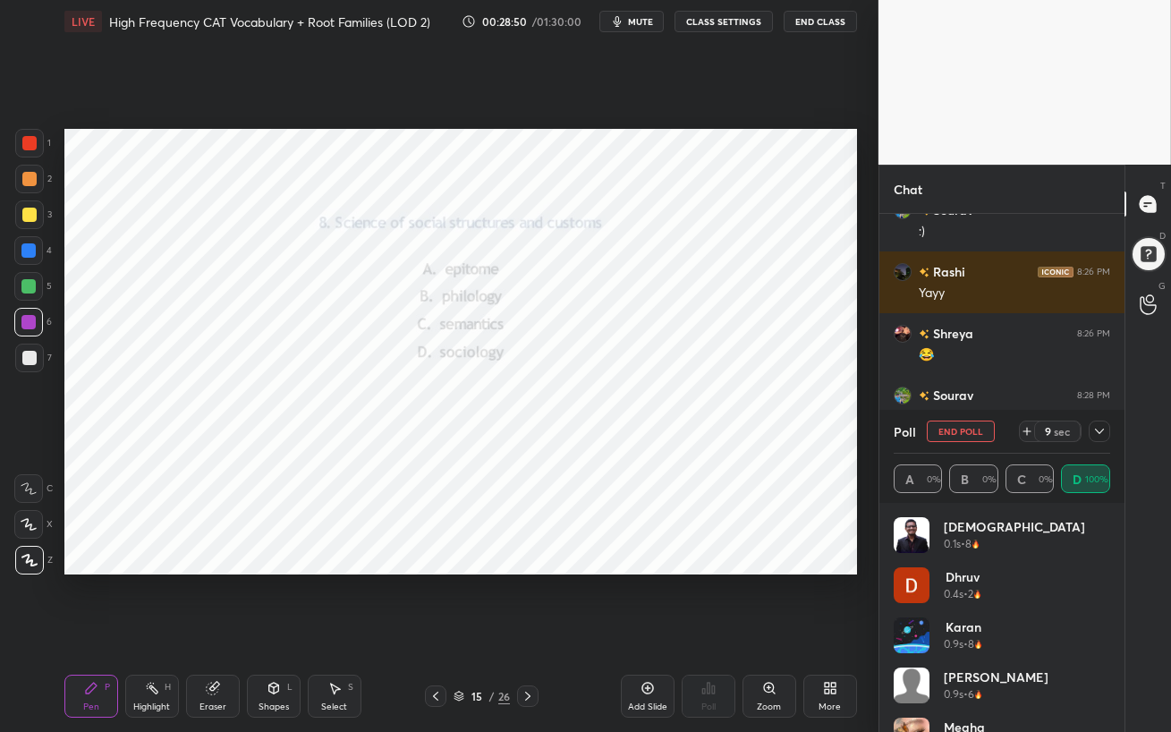
click at [1101, 432] on icon at bounding box center [1099, 431] width 14 height 14
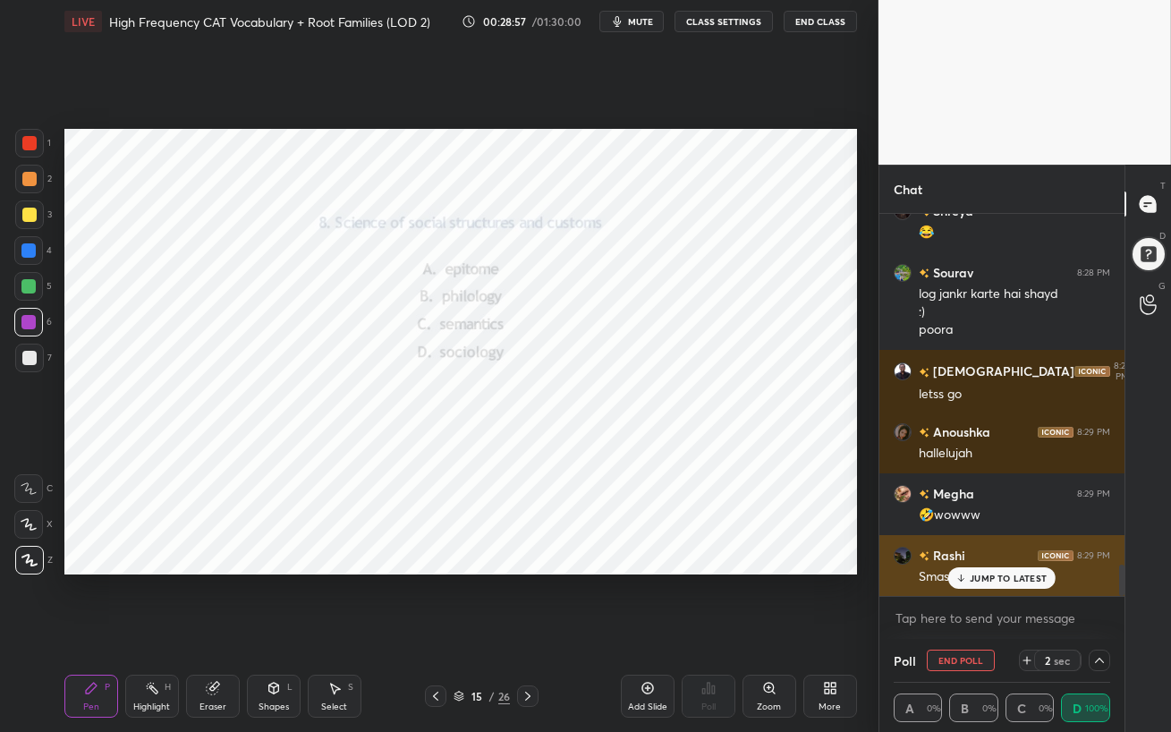
click at [975, 580] on div "JUMP TO LATEST" at bounding box center [1001, 577] width 107 height 21
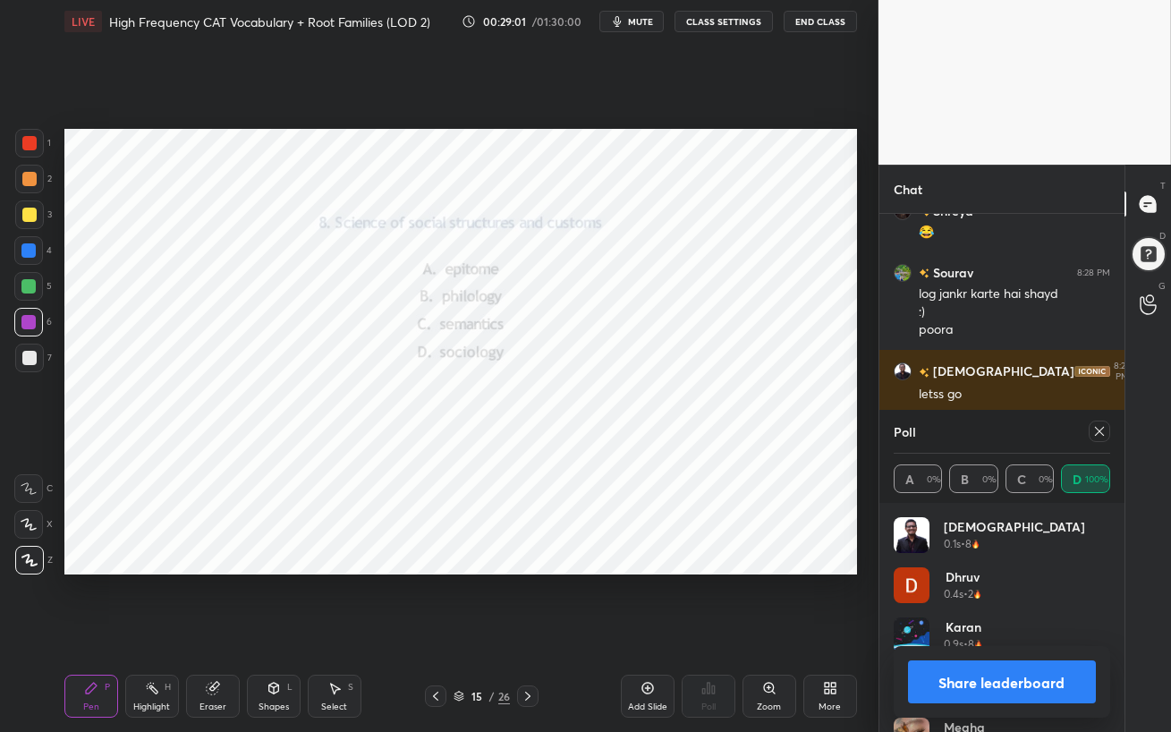
click at [1099, 434] on icon at bounding box center [1099, 431] width 14 height 14
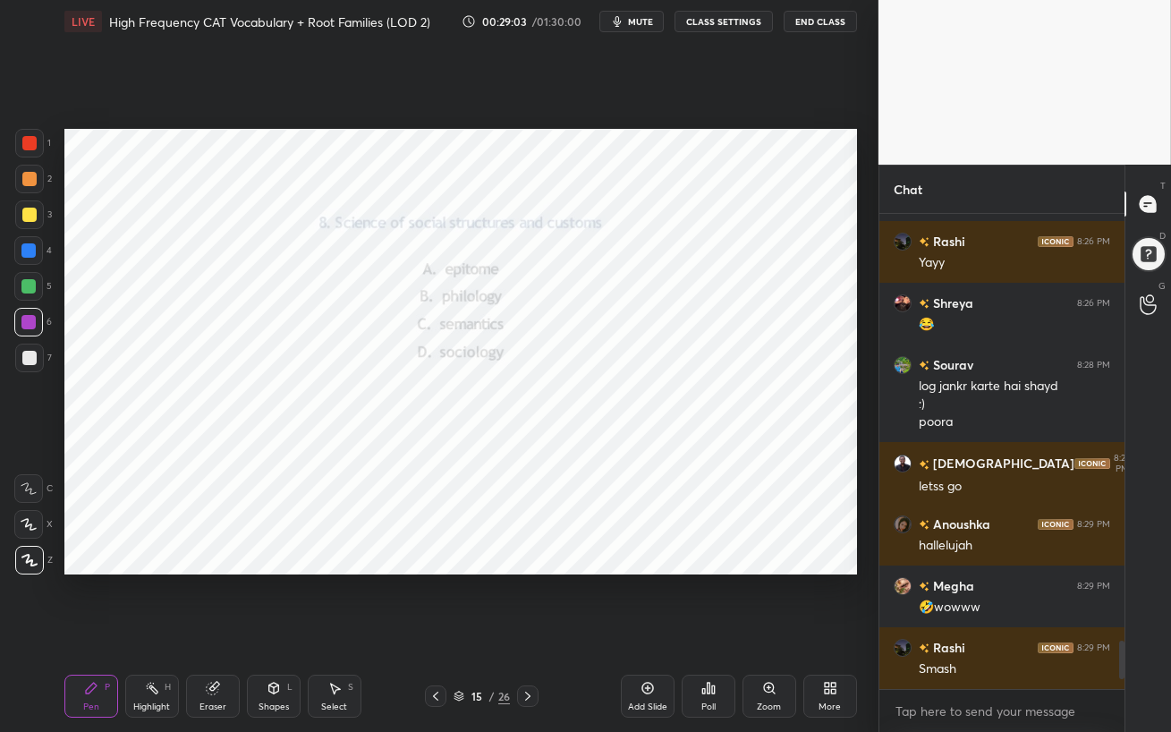
click at [530, 631] on icon at bounding box center [527, 696] width 14 height 14
drag, startPoint x: 23, startPoint y: 258, endPoint x: 60, endPoint y: 262, distance: 36.9
click at [23, 257] on div at bounding box center [28, 250] width 29 height 29
click at [712, 631] on icon at bounding box center [713, 689] width 3 height 8
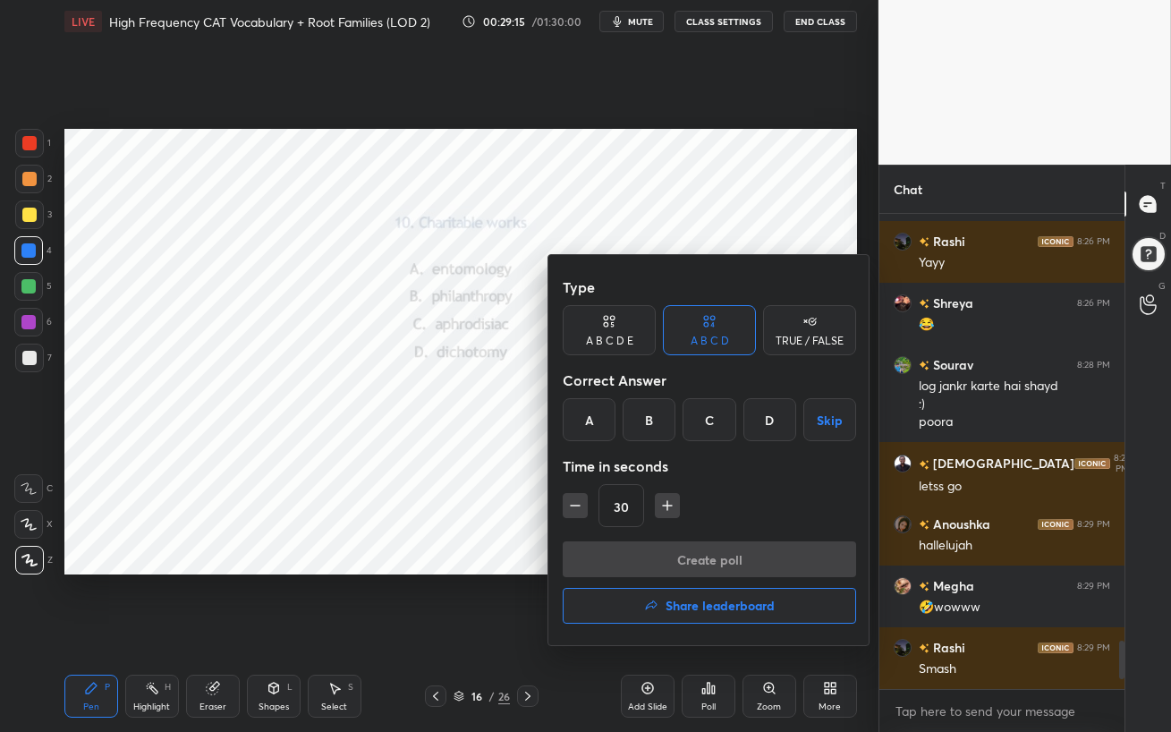
click at [653, 413] on div "B" at bounding box center [648, 419] width 53 height 43
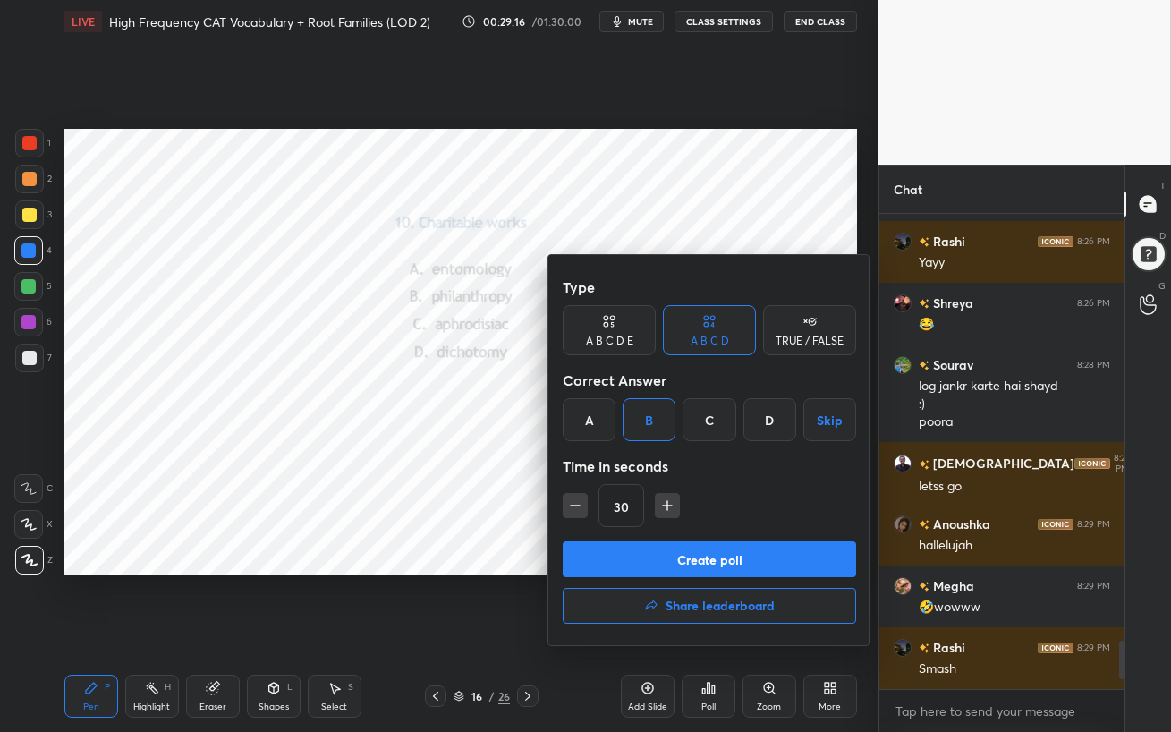
click at [702, 555] on button "Create poll" at bounding box center [709, 559] width 293 height 36
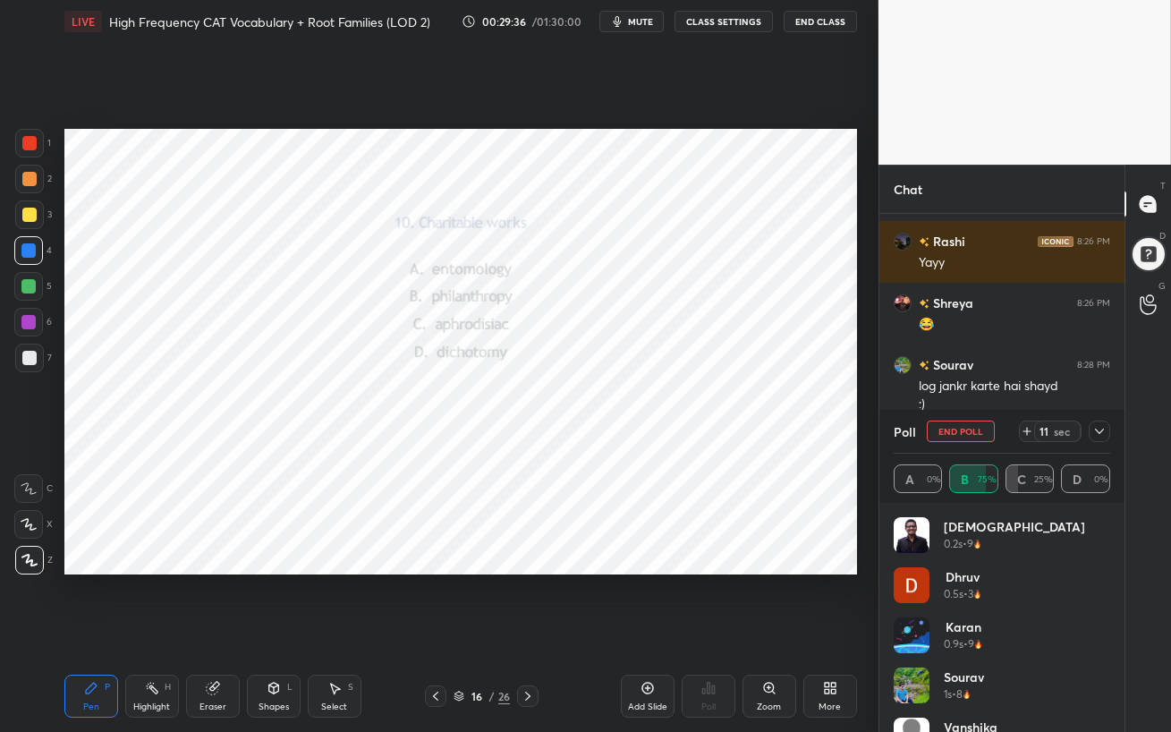
click at [1098, 431] on icon at bounding box center [1099, 431] width 14 height 14
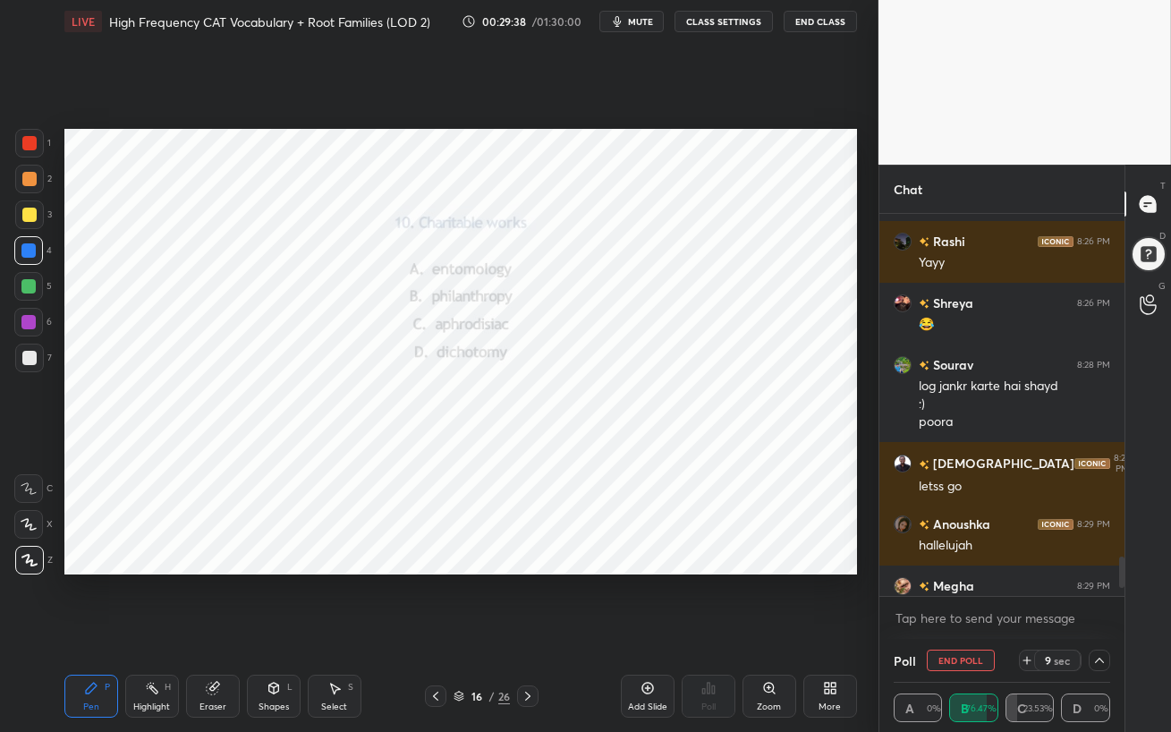
drag, startPoint x: 1124, startPoint y: 573, endPoint x: 1126, endPoint y: 606, distance: 33.1
click at [1126, 606] on div "T Messages (T) D Doubts (D) G Raise Hand (G)" at bounding box center [1147, 448] width 47 height 567
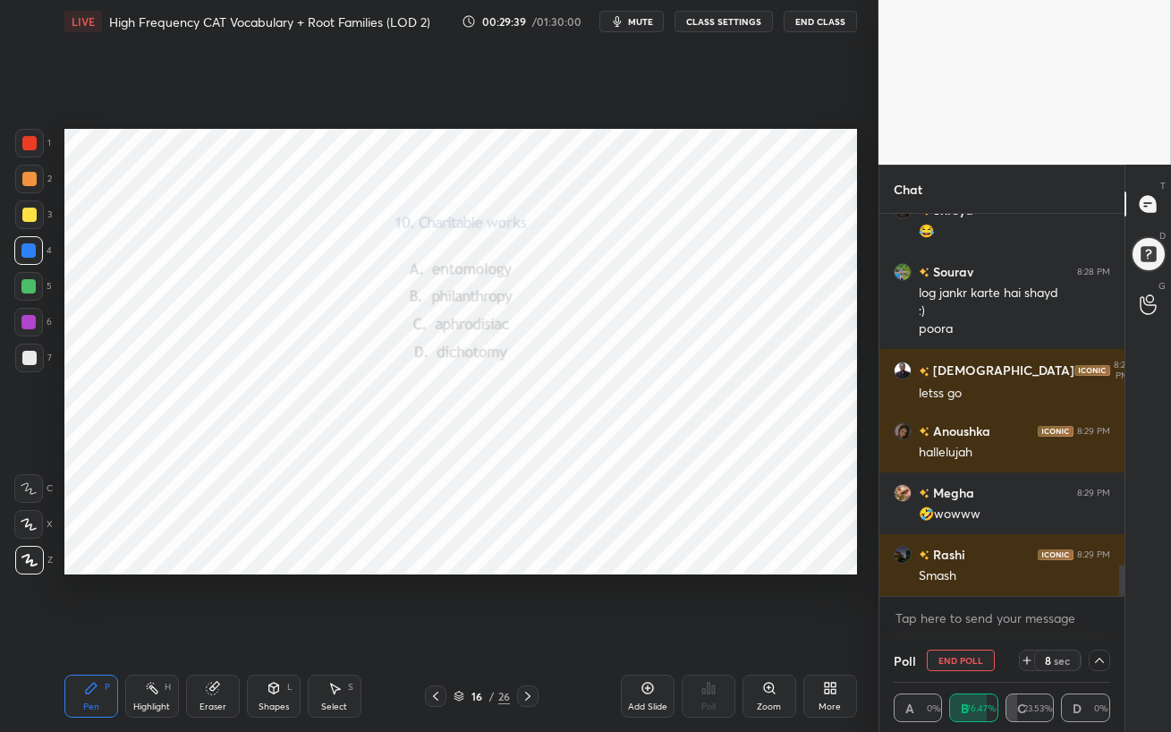
drag, startPoint x: 1121, startPoint y: 573, endPoint x: 1122, endPoint y: 595, distance: 21.5
click at [1122, 595] on div at bounding box center [1121, 579] width 5 height 31
click at [21, 325] on div at bounding box center [28, 322] width 14 height 14
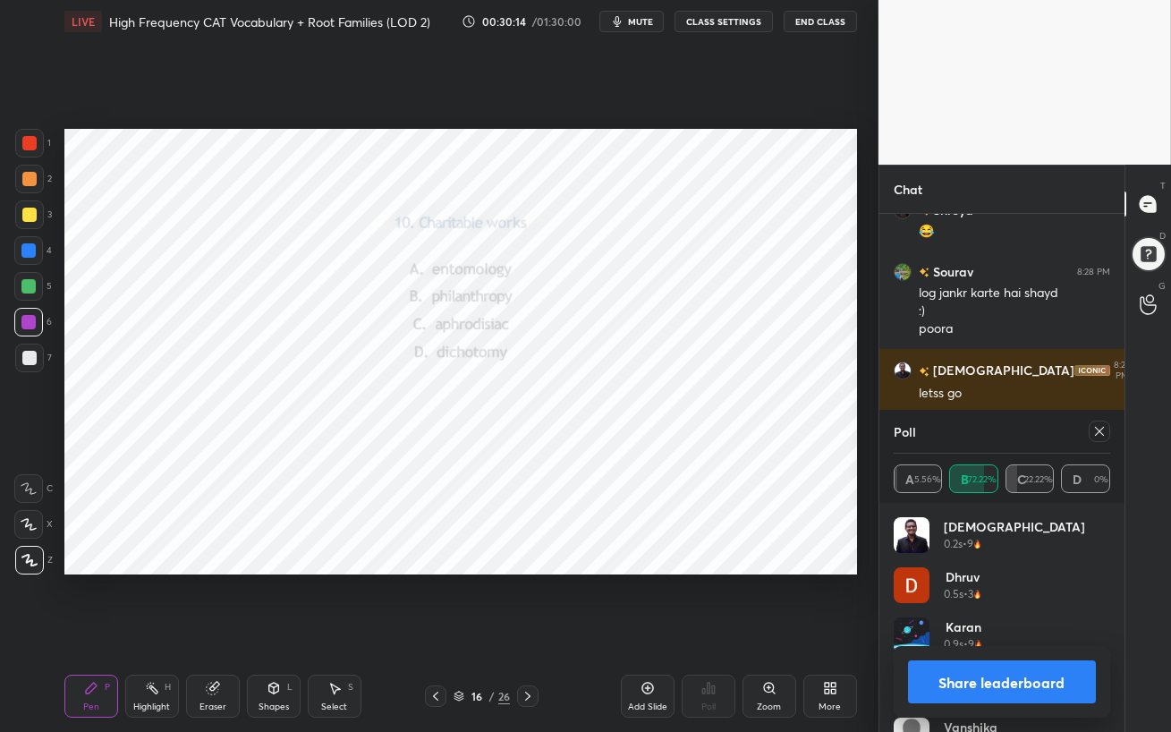
click at [1098, 429] on icon at bounding box center [1099, 431] width 14 height 14
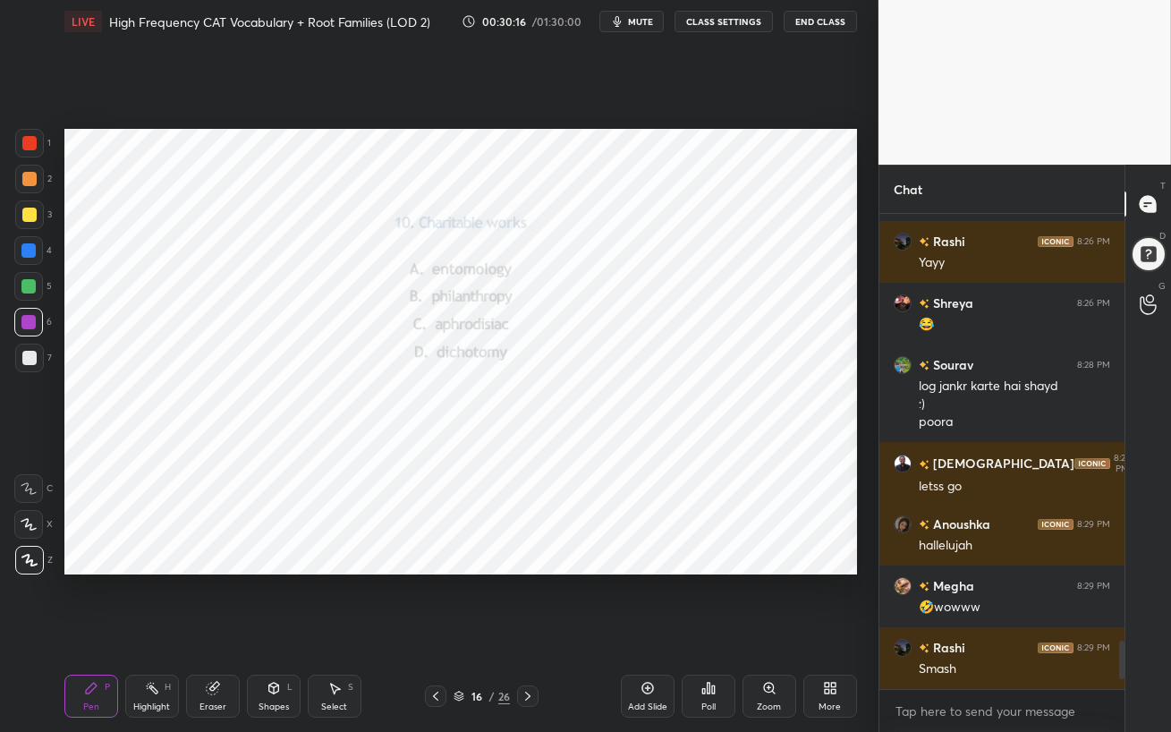
click at [528, 631] on icon at bounding box center [527, 696] width 14 height 14
click at [707, 631] on div "Poll" at bounding box center [708, 695] width 54 height 43
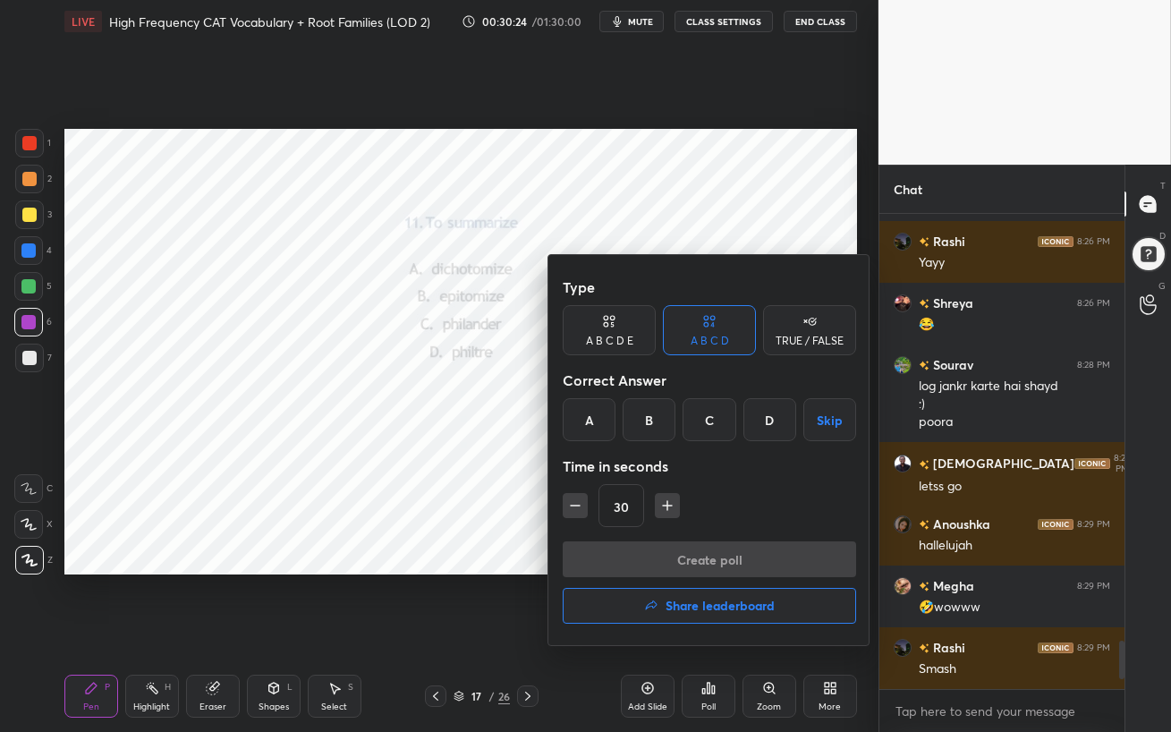
click at [644, 427] on div "B" at bounding box center [648, 419] width 53 height 43
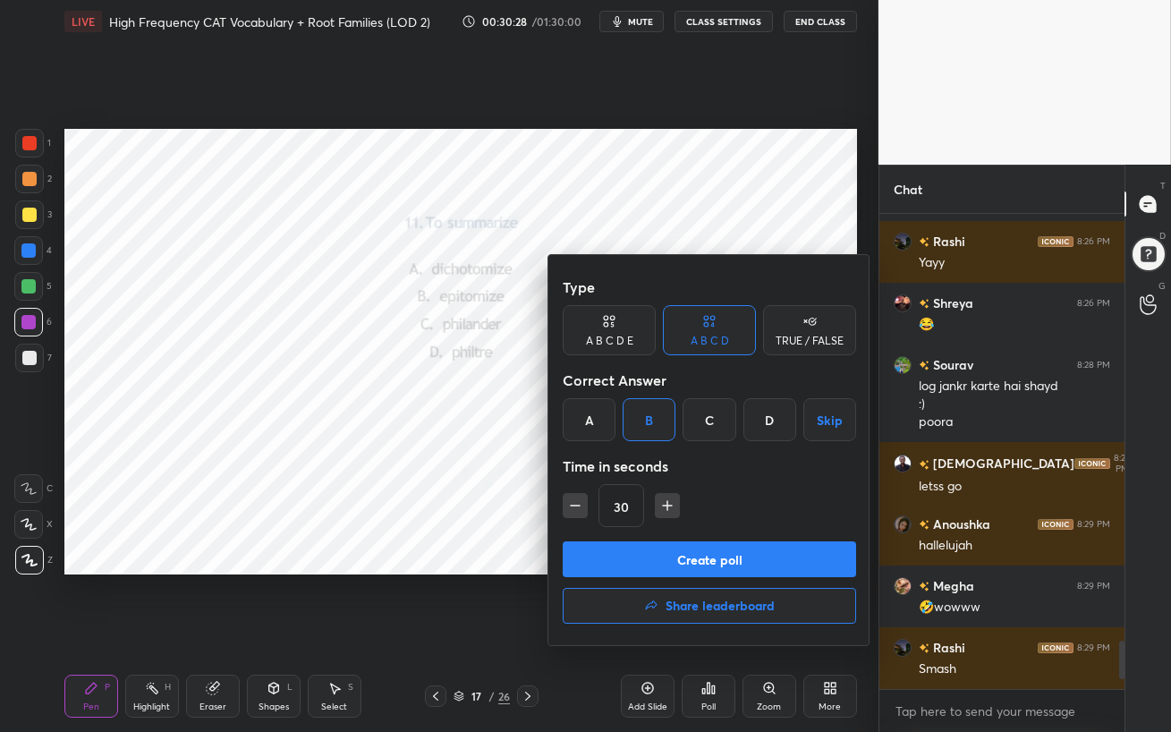
click at [681, 561] on button "Create poll" at bounding box center [709, 559] width 293 height 36
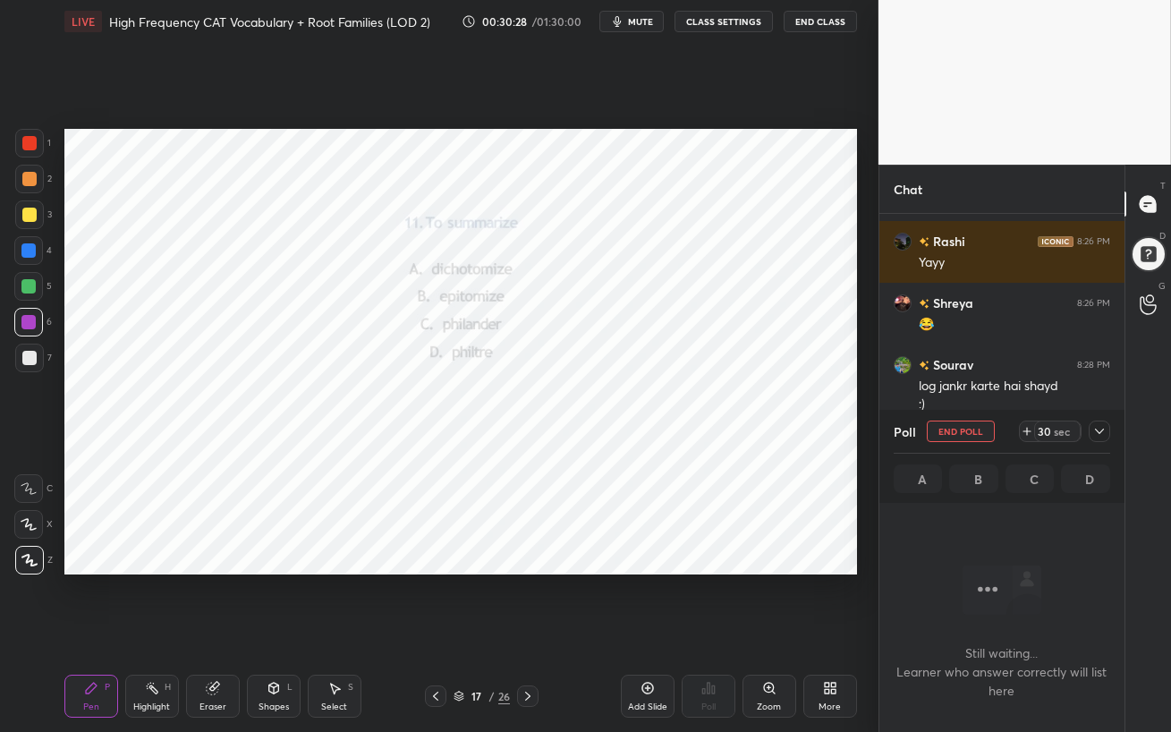
scroll to position [5, 5]
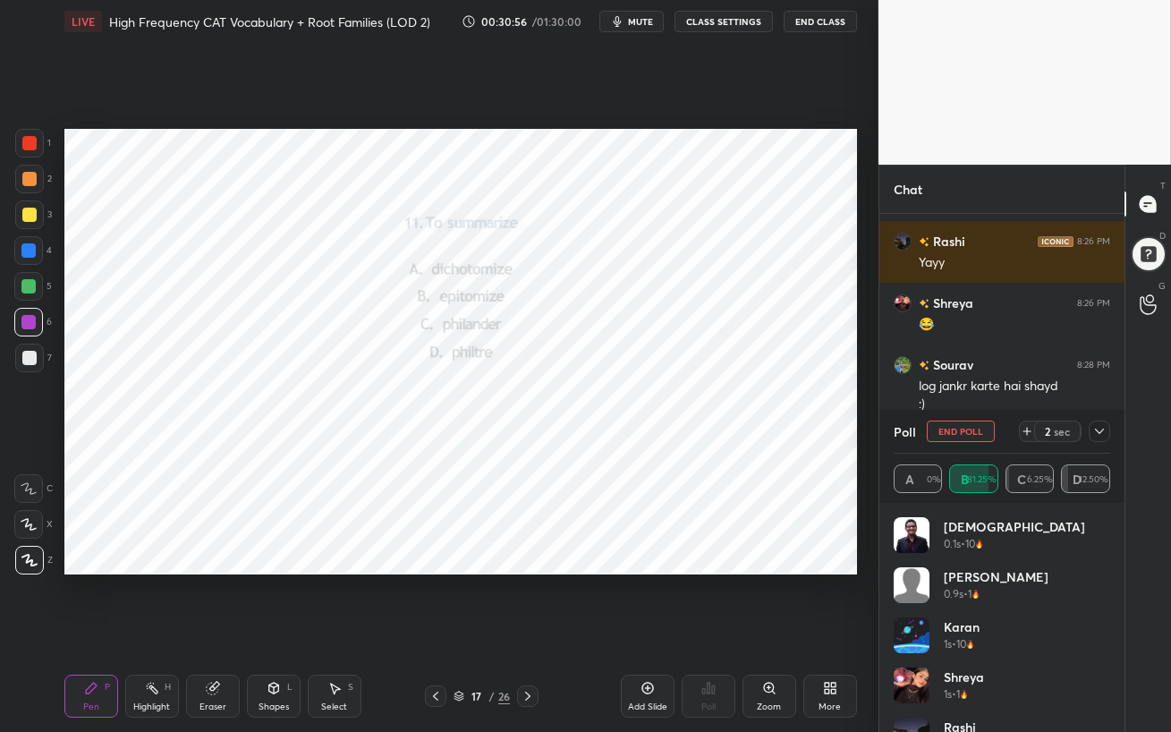
click at [963, 433] on button "End Poll" at bounding box center [960, 430] width 68 height 21
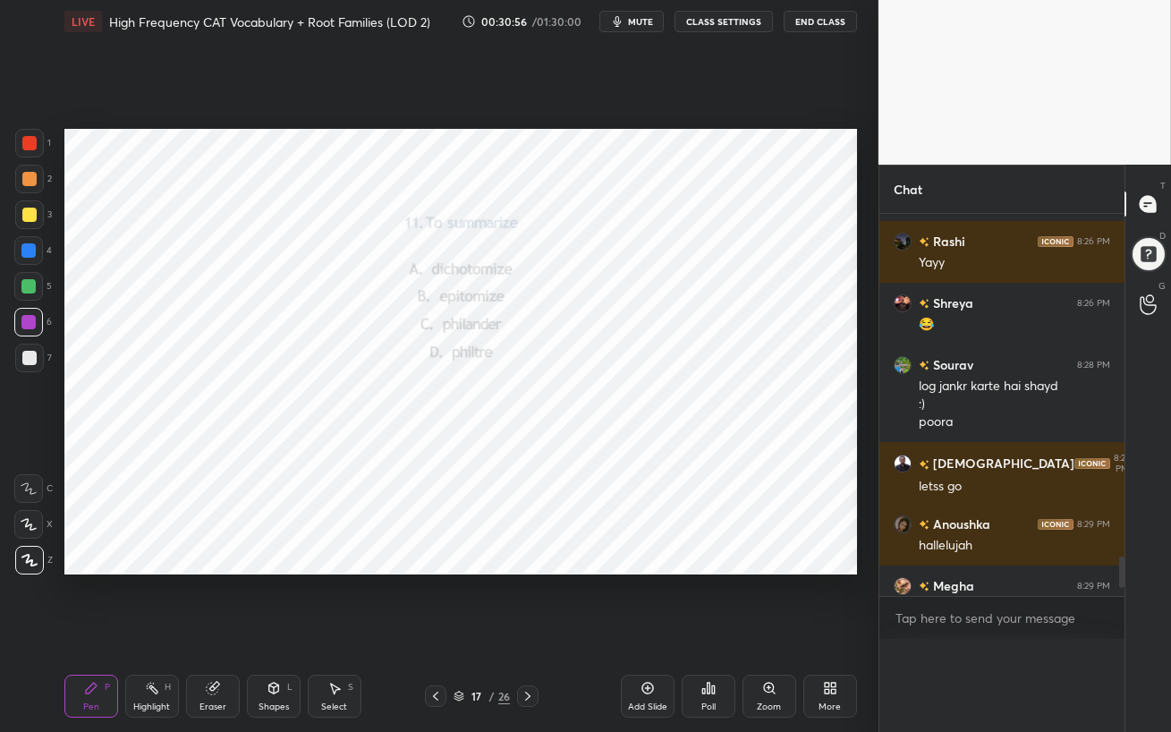
scroll to position [6, 5]
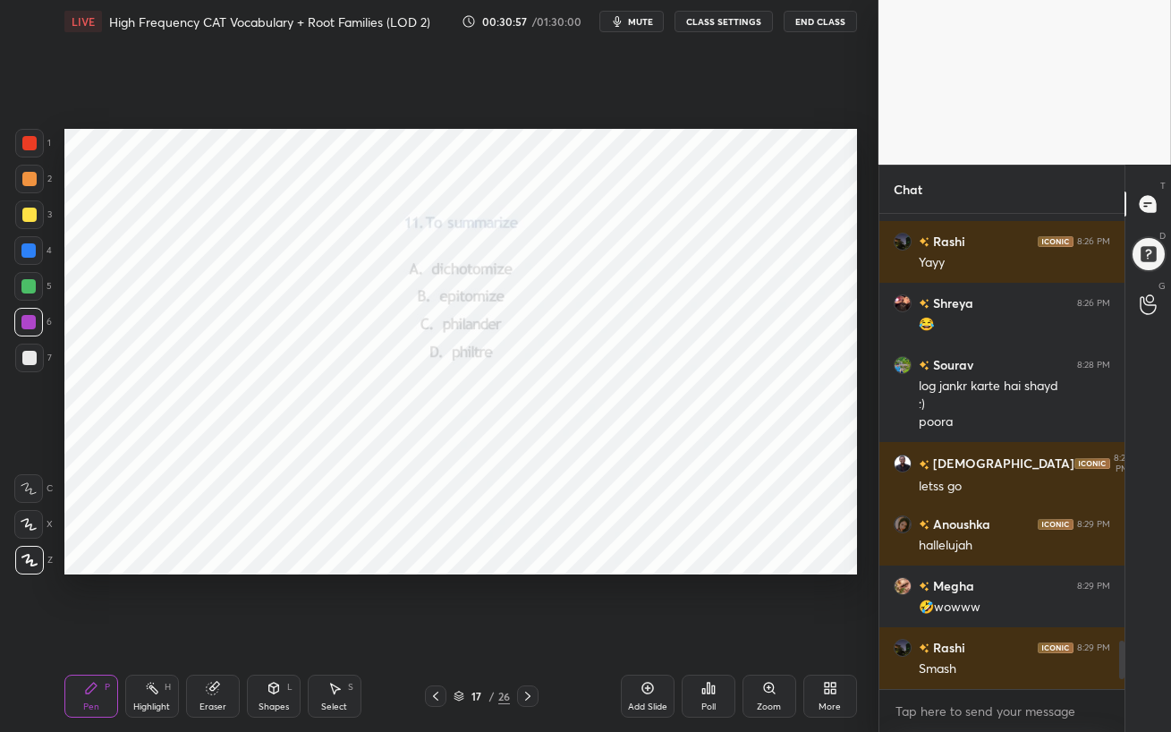
click at [528, 631] on icon at bounding box center [527, 696] width 14 height 14
click at [716, 631] on div "Poll" at bounding box center [708, 695] width 54 height 43
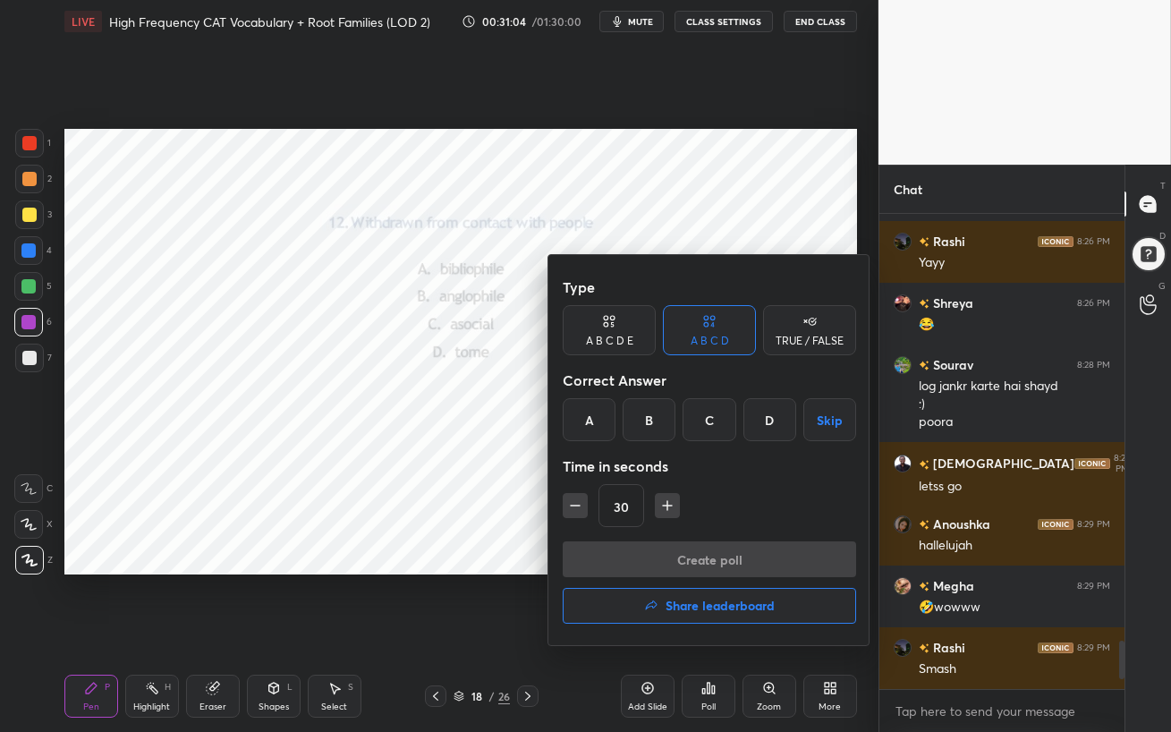
drag, startPoint x: 713, startPoint y: 418, endPoint x: 722, endPoint y: 484, distance: 66.8
click at [713, 418] on div "C" at bounding box center [708, 419] width 53 height 43
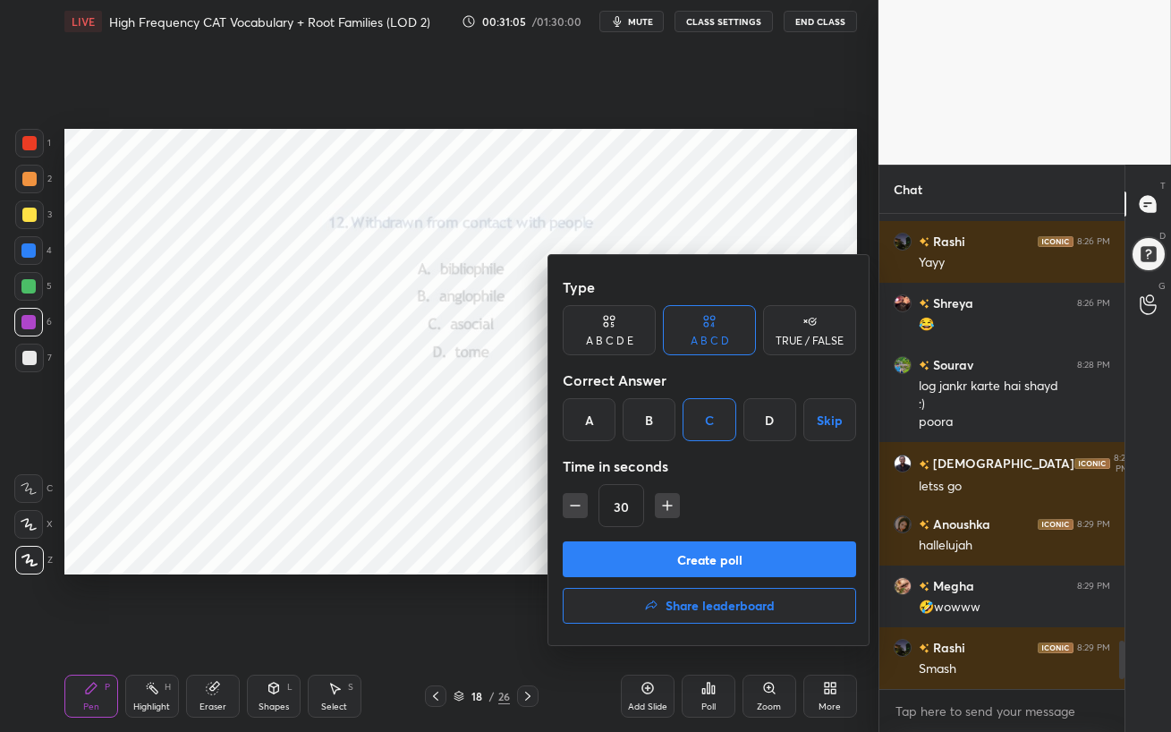
click at [725, 559] on button "Create poll" at bounding box center [709, 559] width 293 height 36
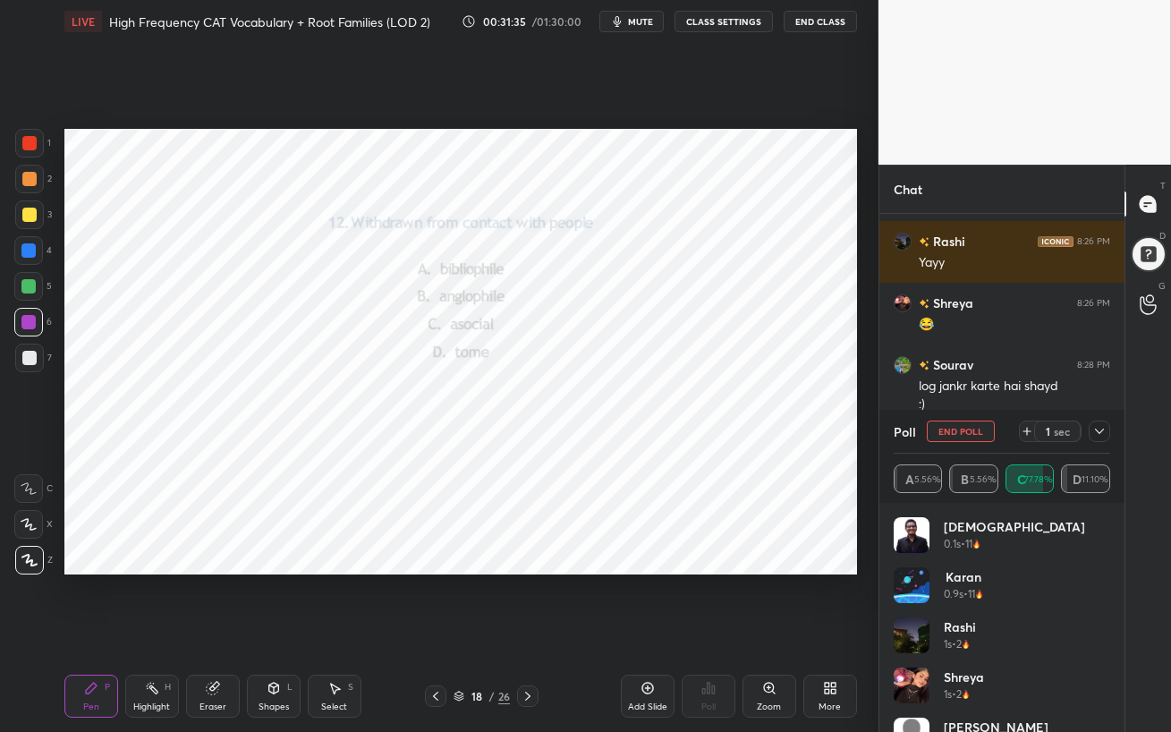
click at [1099, 435] on icon at bounding box center [1099, 431] width 14 height 14
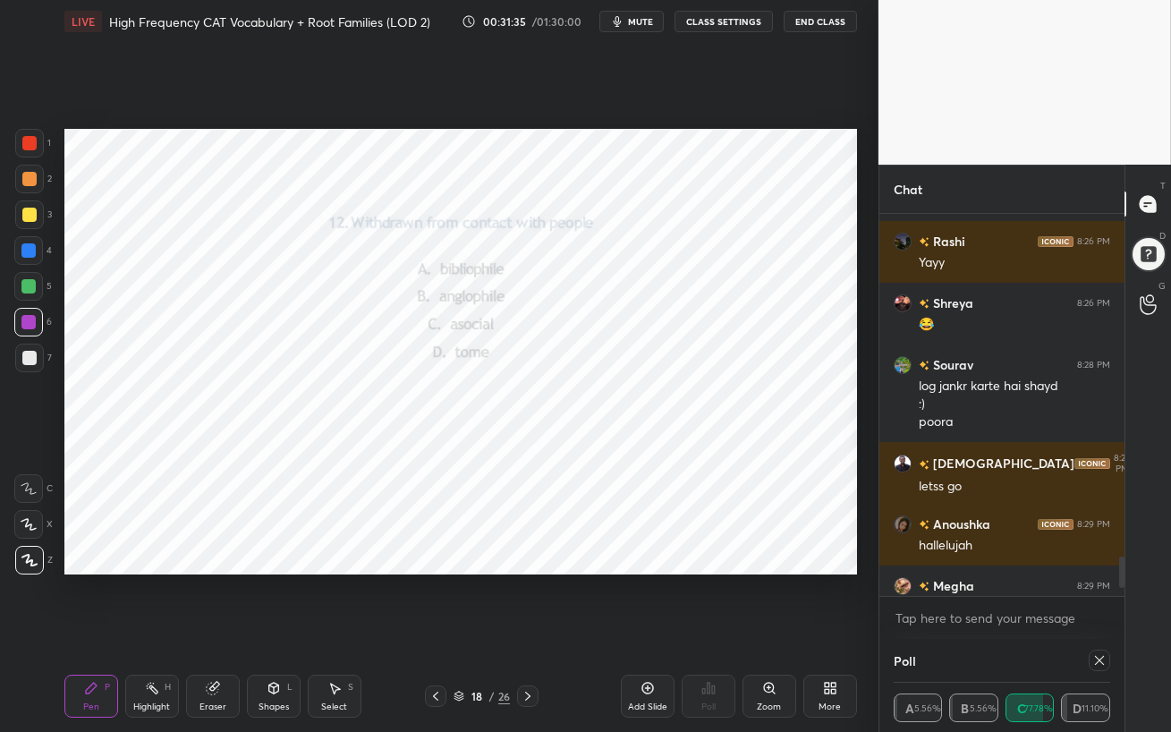
scroll to position [0, 0]
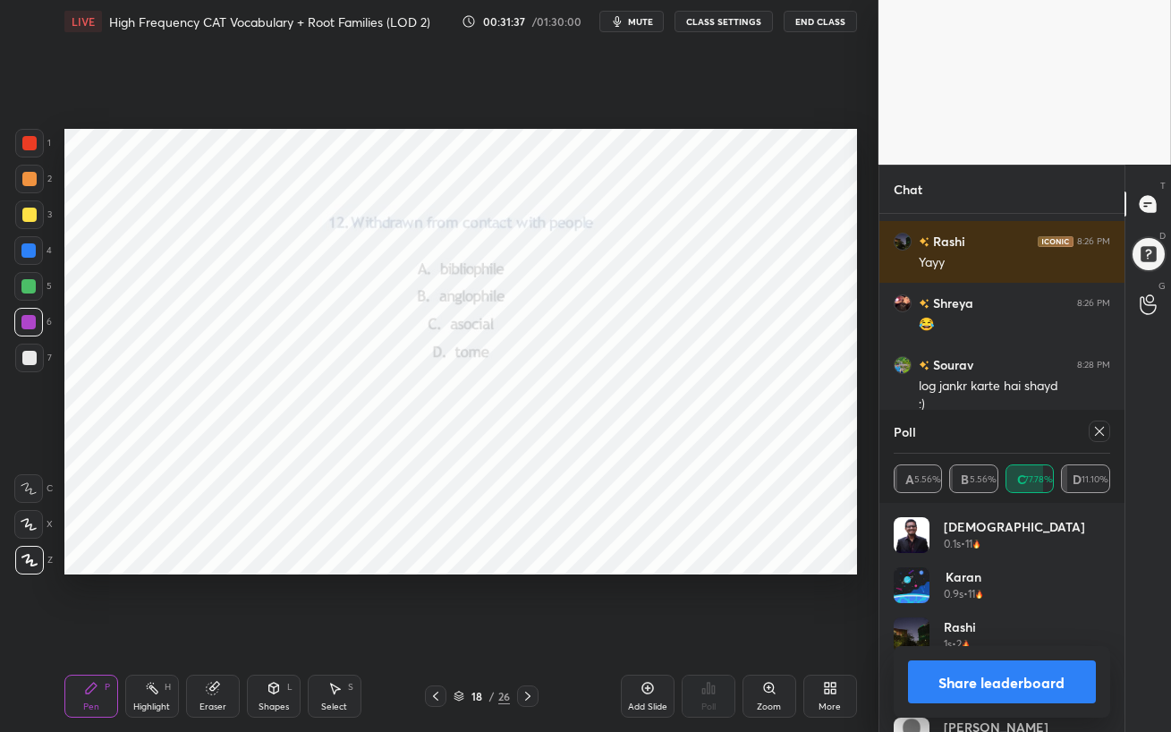
click at [1097, 434] on icon at bounding box center [1099, 431] width 14 height 14
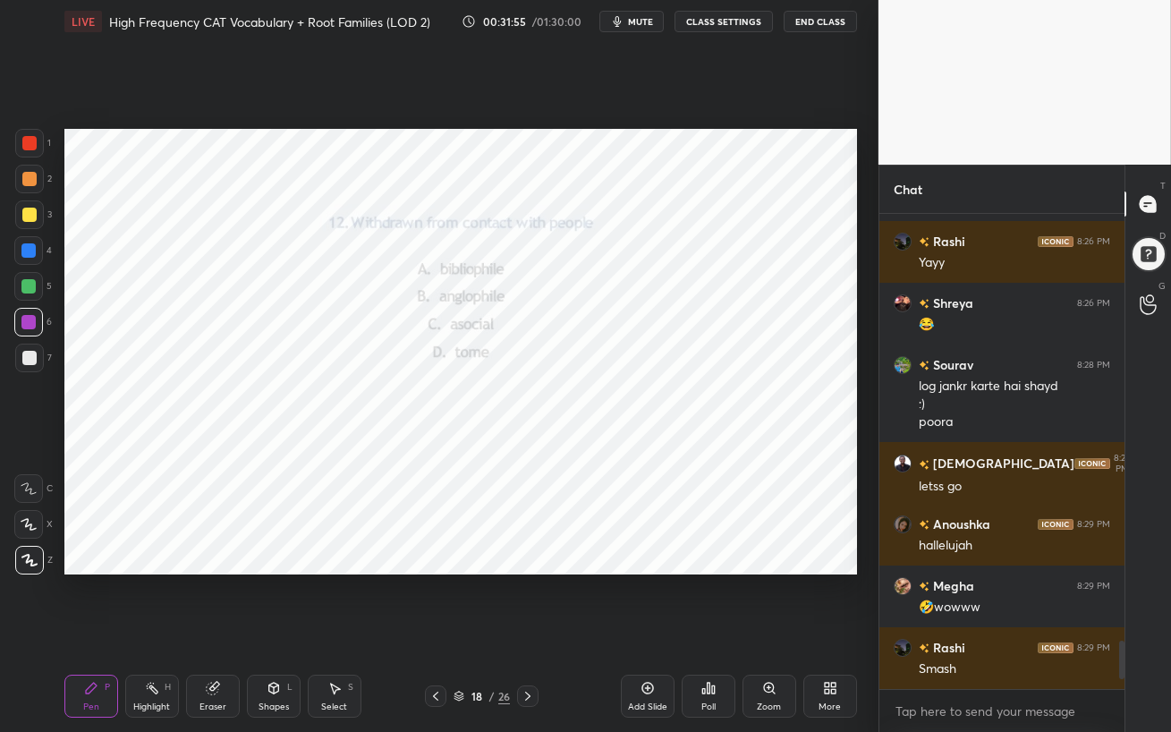
click at [527, 631] on icon at bounding box center [527, 695] width 5 height 9
drag, startPoint x: 26, startPoint y: 250, endPoint x: 53, endPoint y: 247, distance: 27.0
click at [25, 250] on div at bounding box center [28, 250] width 14 height 14
click at [713, 631] on div "Poll" at bounding box center [708, 695] width 54 height 43
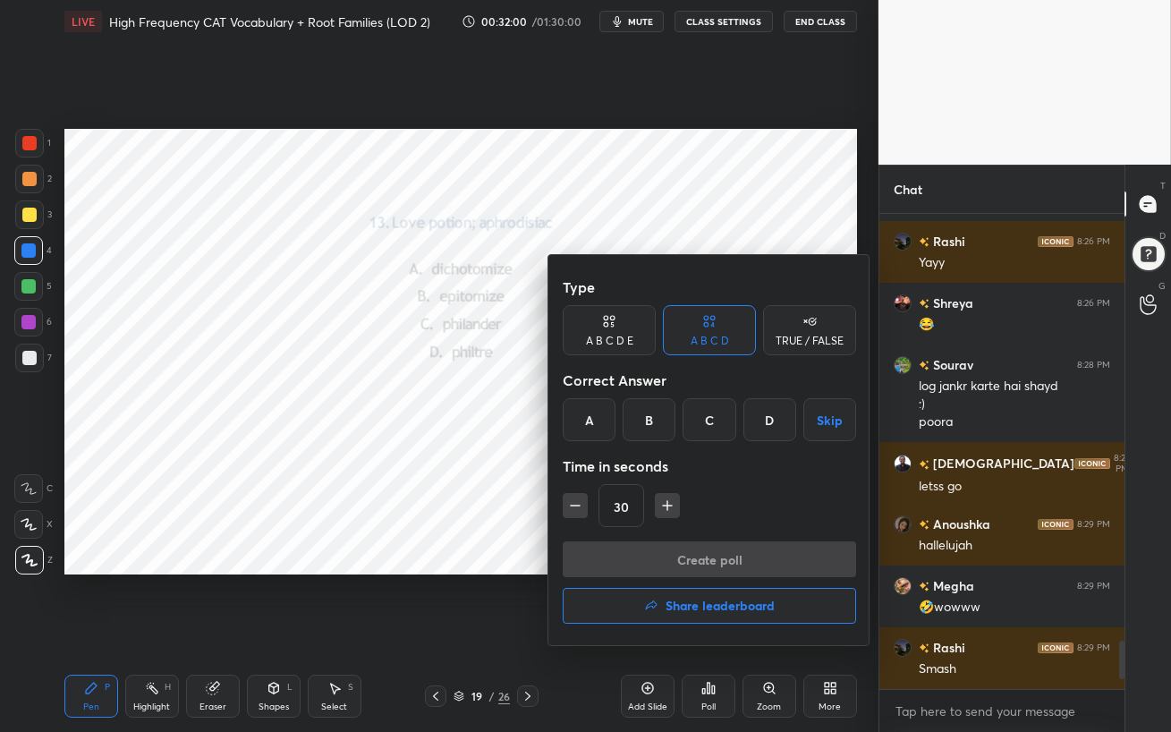
click at [770, 427] on div "D" at bounding box center [769, 419] width 53 height 43
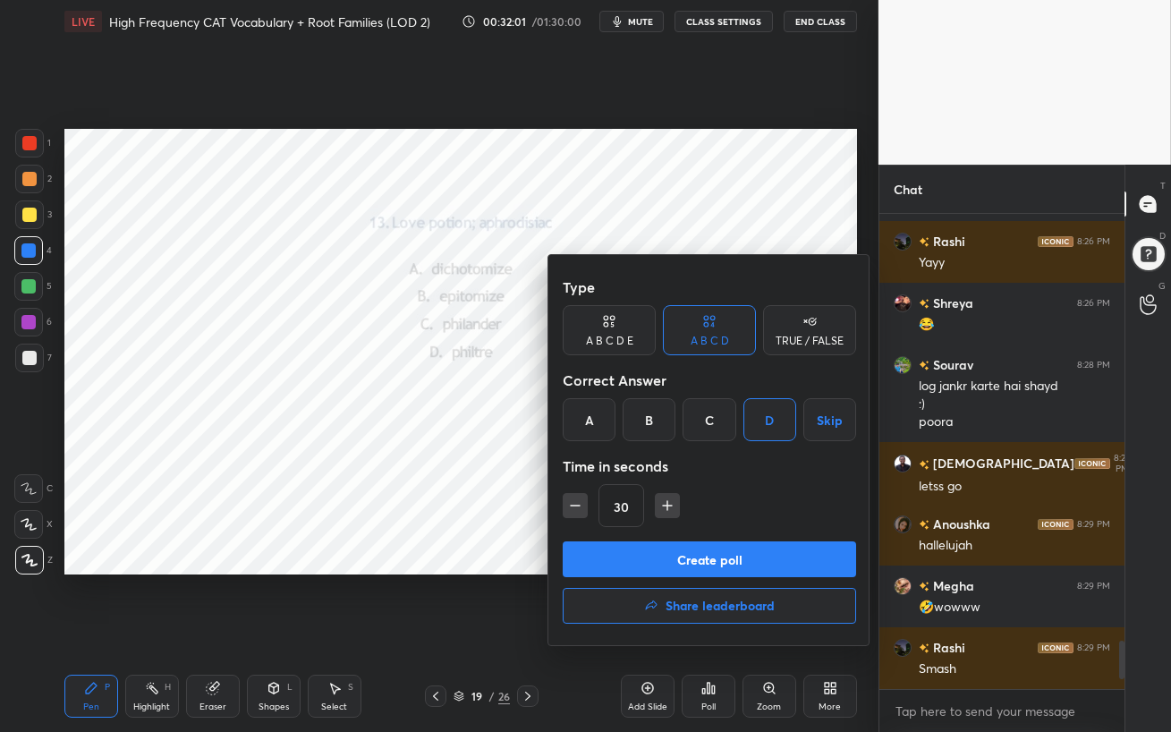
click at [709, 561] on button "Create poll" at bounding box center [709, 559] width 293 height 36
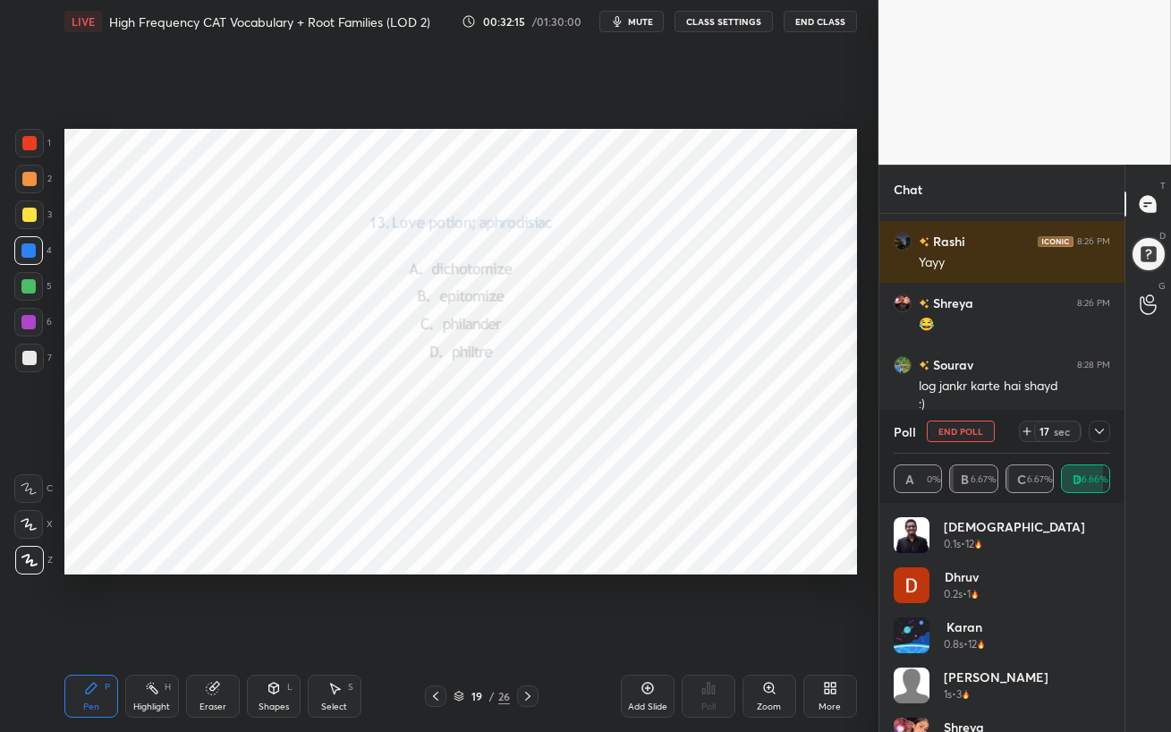
click at [1100, 432] on icon at bounding box center [1099, 431] width 14 height 14
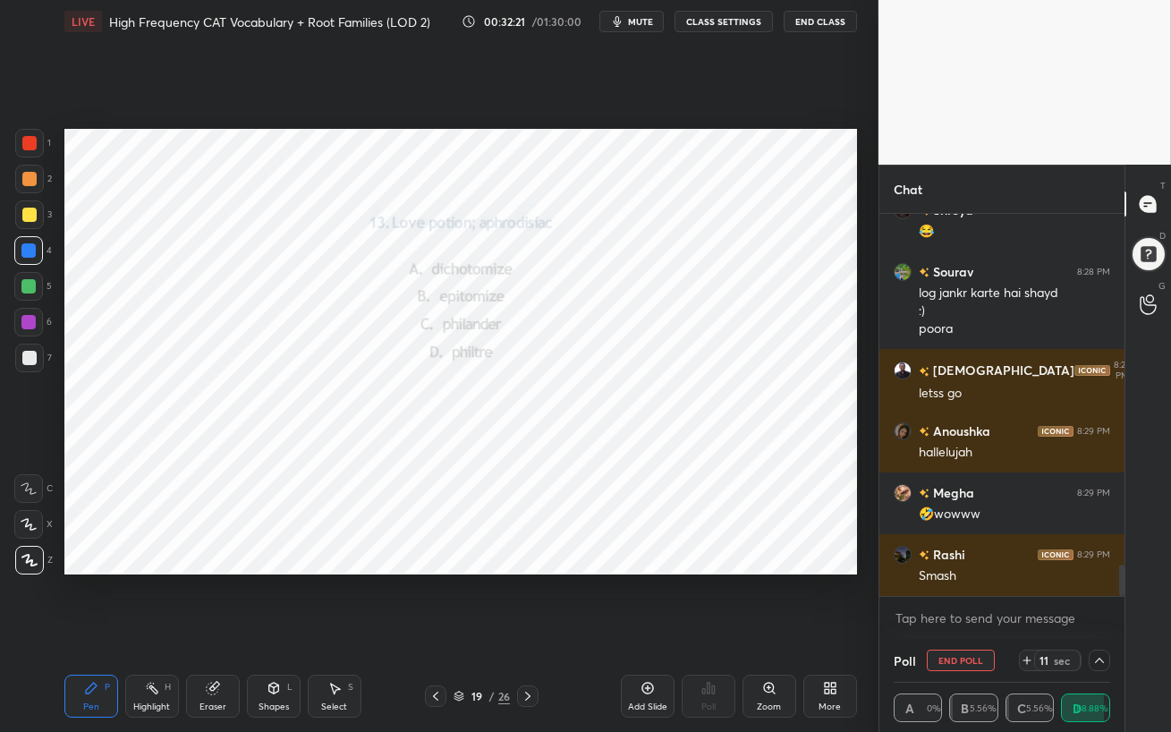
click at [29, 324] on div at bounding box center [28, 322] width 14 height 14
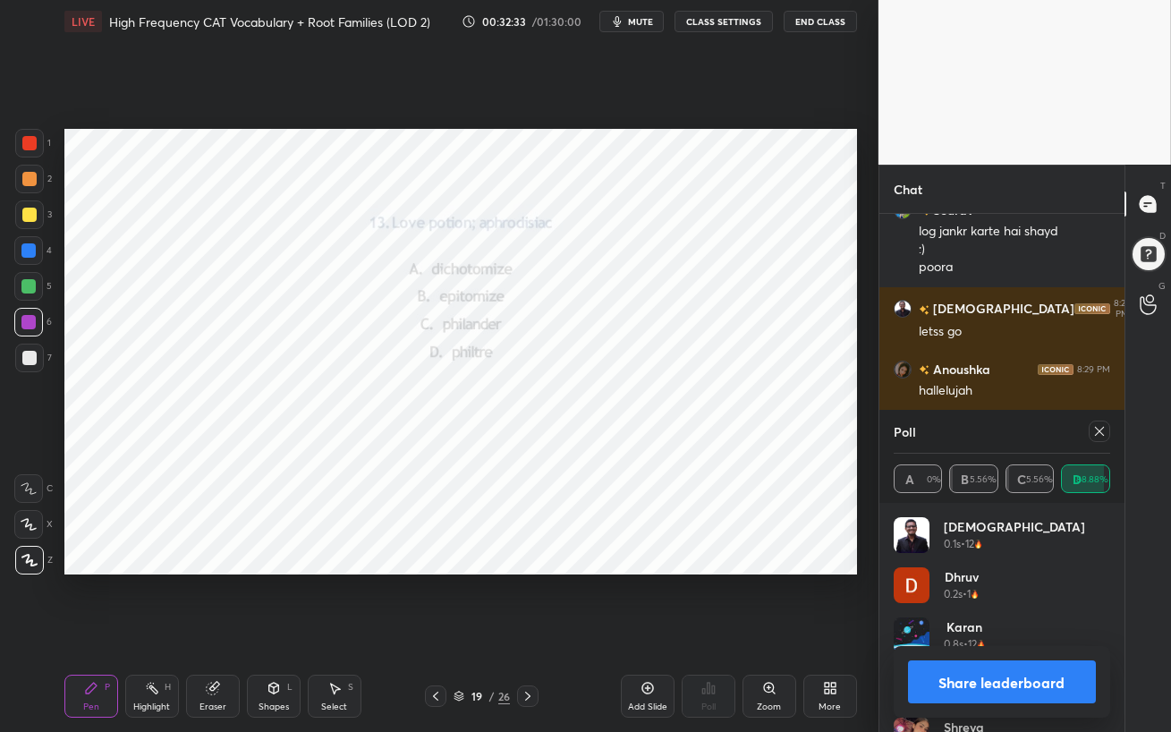
click at [1097, 436] on icon at bounding box center [1099, 431] width 14 height 14
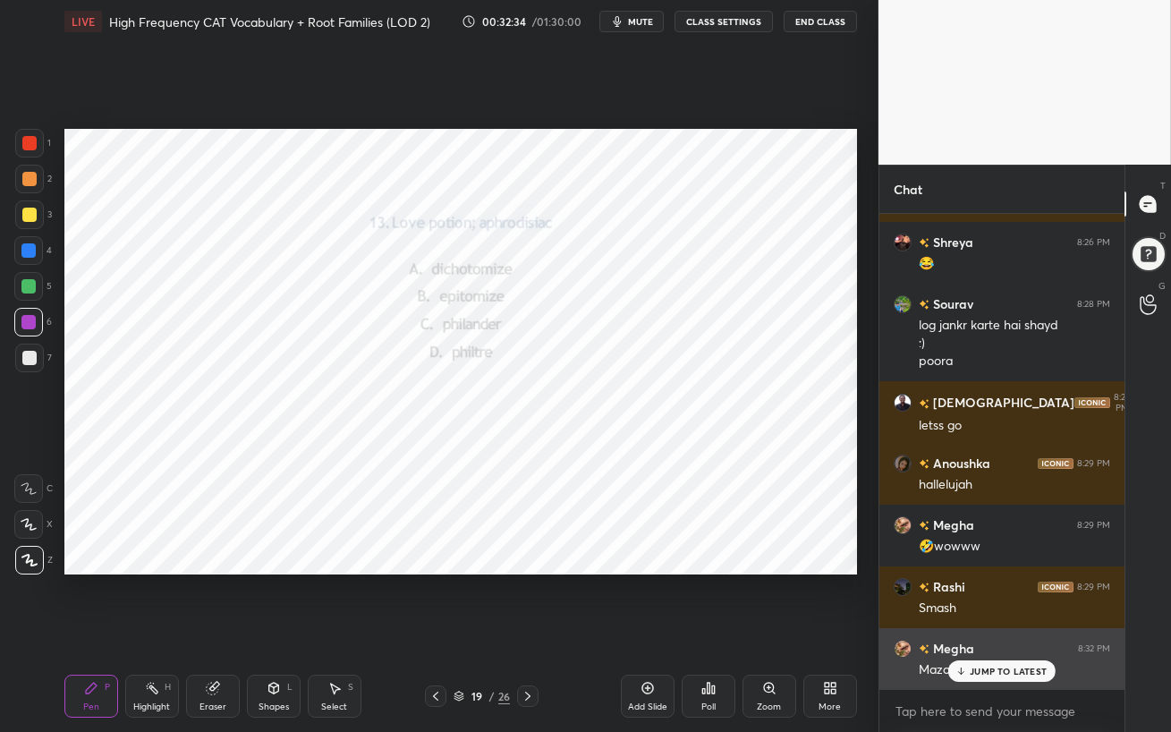
click at [988, 631] on p "JUMP TO LATEST" at bounding box center [1007, 670] width 77 height 11
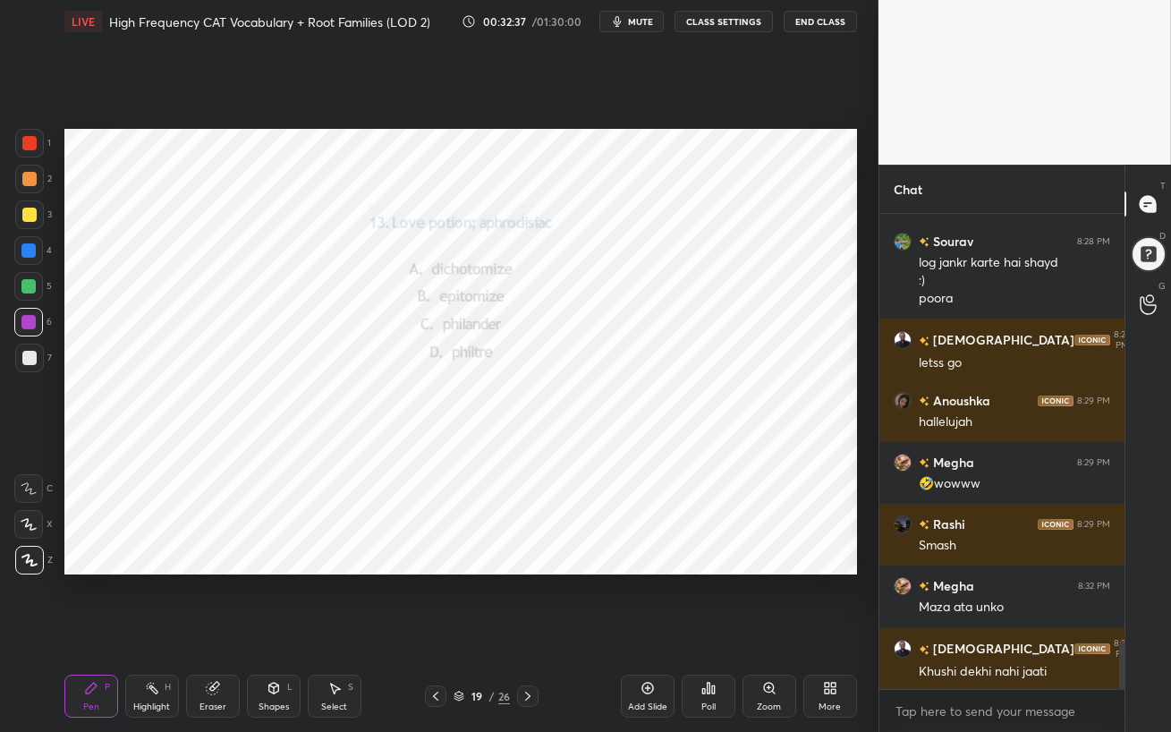
click at [531, 631] on icon at bounding box center [527, 696] width 14 height 14
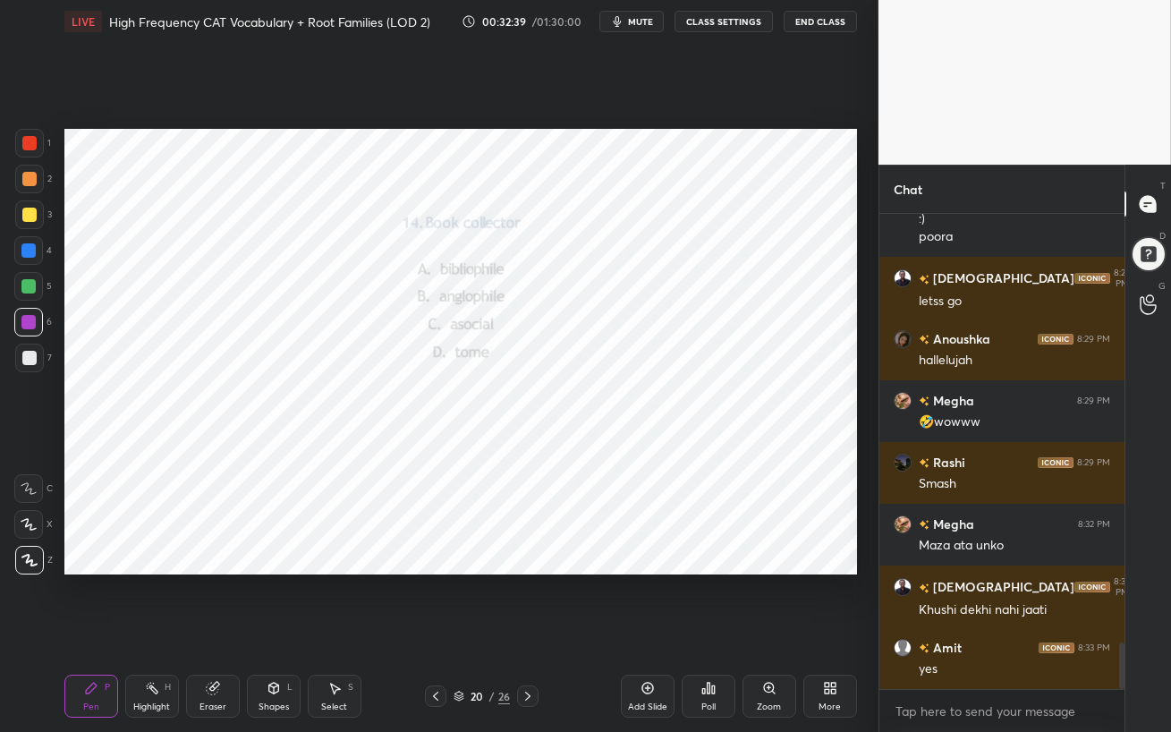
click at [29, 282] on div at bounding box center [28, 286] width 14 height 14
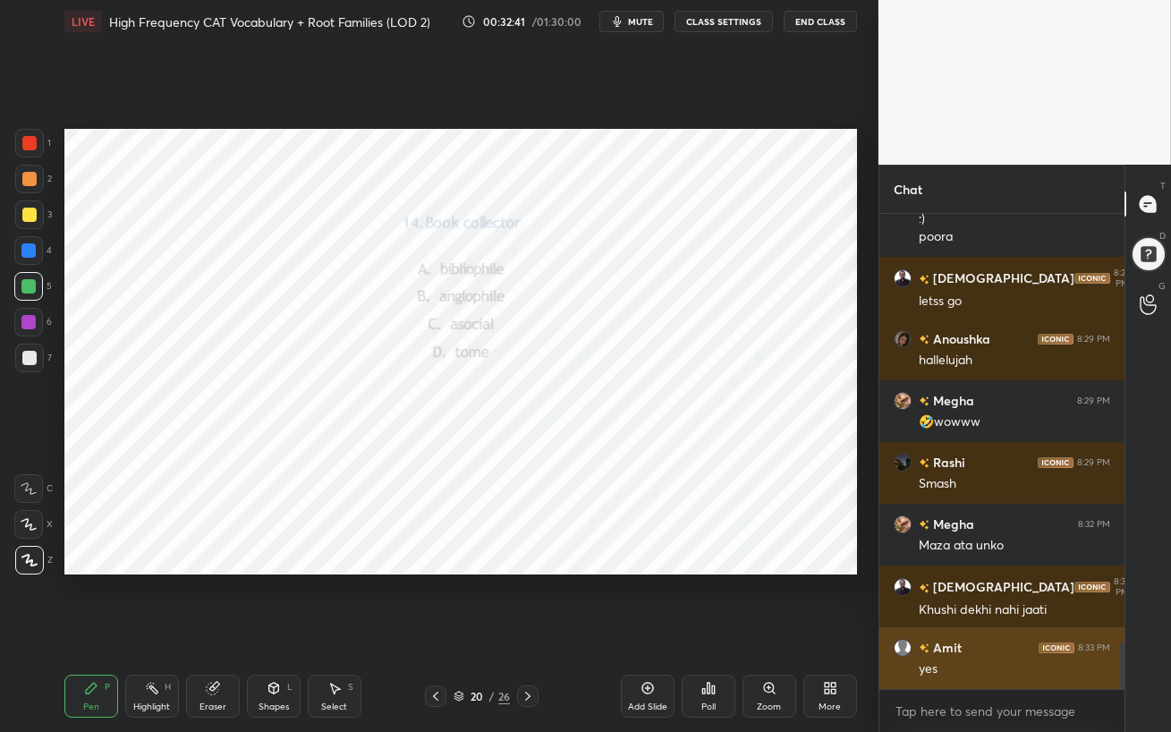
click at [945, 631] on h6 "Amit" at bounding box center [945, 647] width 32 height 19
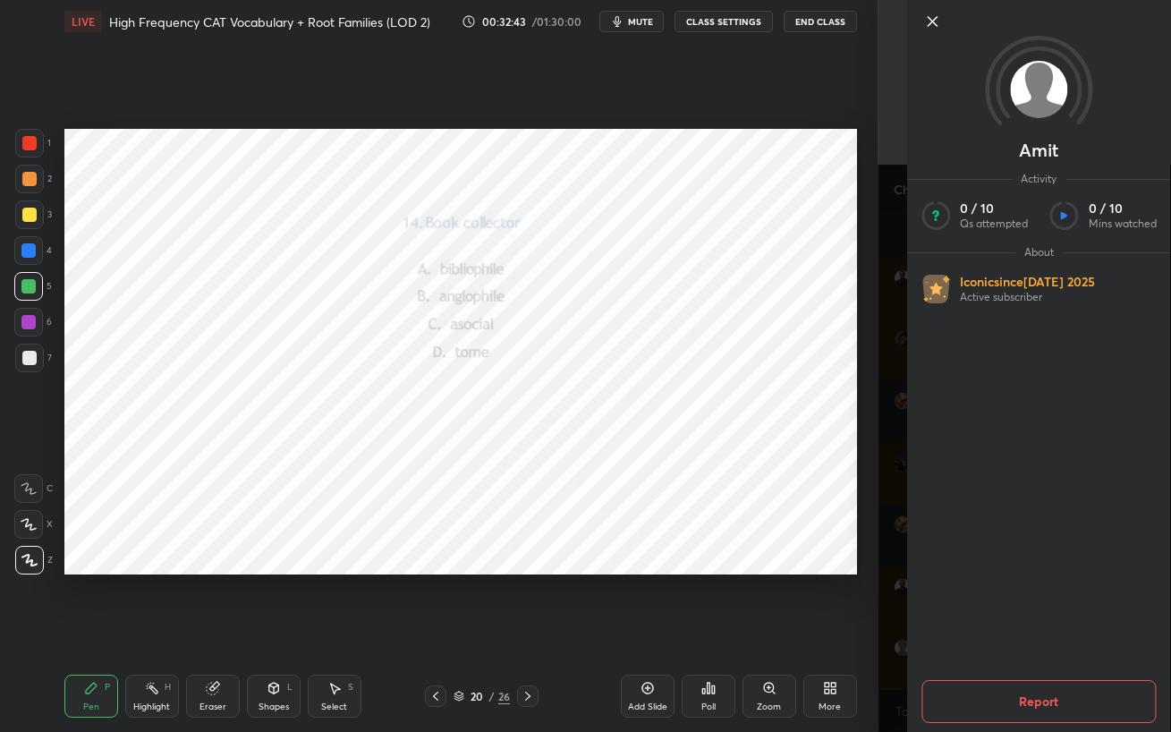
click at [935, 25] on icon at bounding box center [931, 21] width 21 height 21
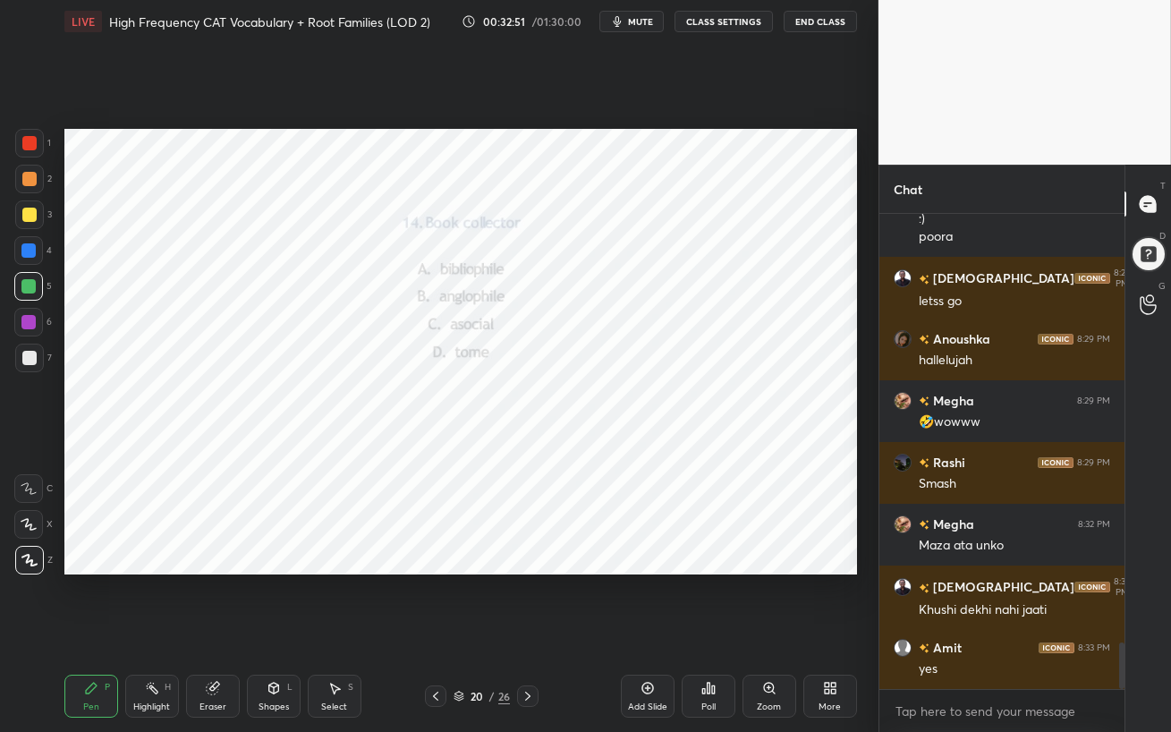
click at [704, 631] on div "Poll" at bounding box center [708, 706] width 14 height 9
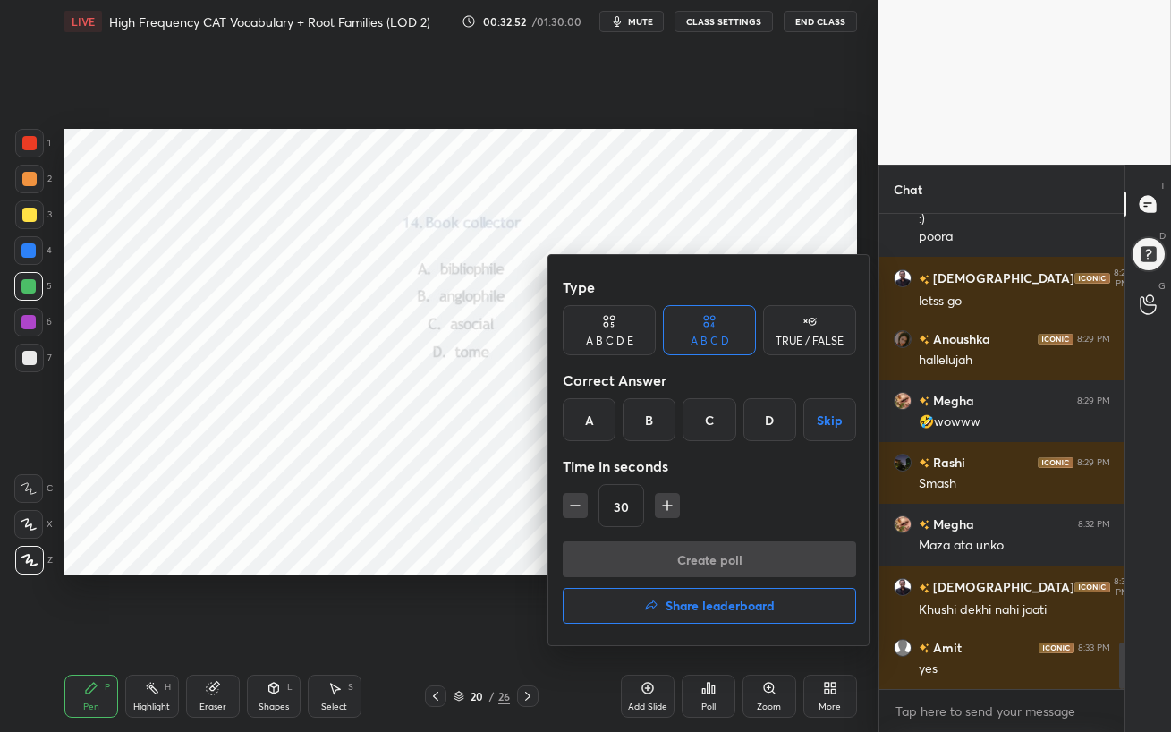
click at [585, 419] on div "A" at bounding box center [589, 419] width 53 height 43
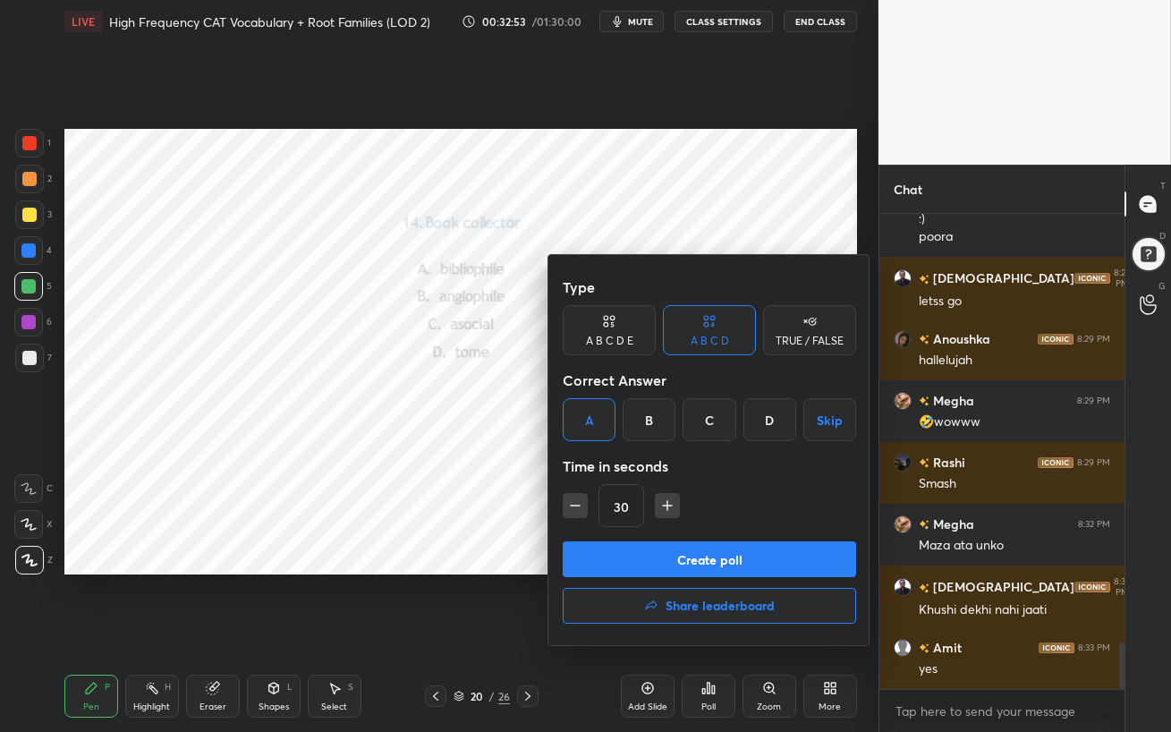
drag, startPoint x: 664, startPoint y: 554, endPoint x: 669, endPoint y: 545, distance: 10.0
click at [664, 554] on button "Create poll" at bounding box center [709, 559] width 293 height 36
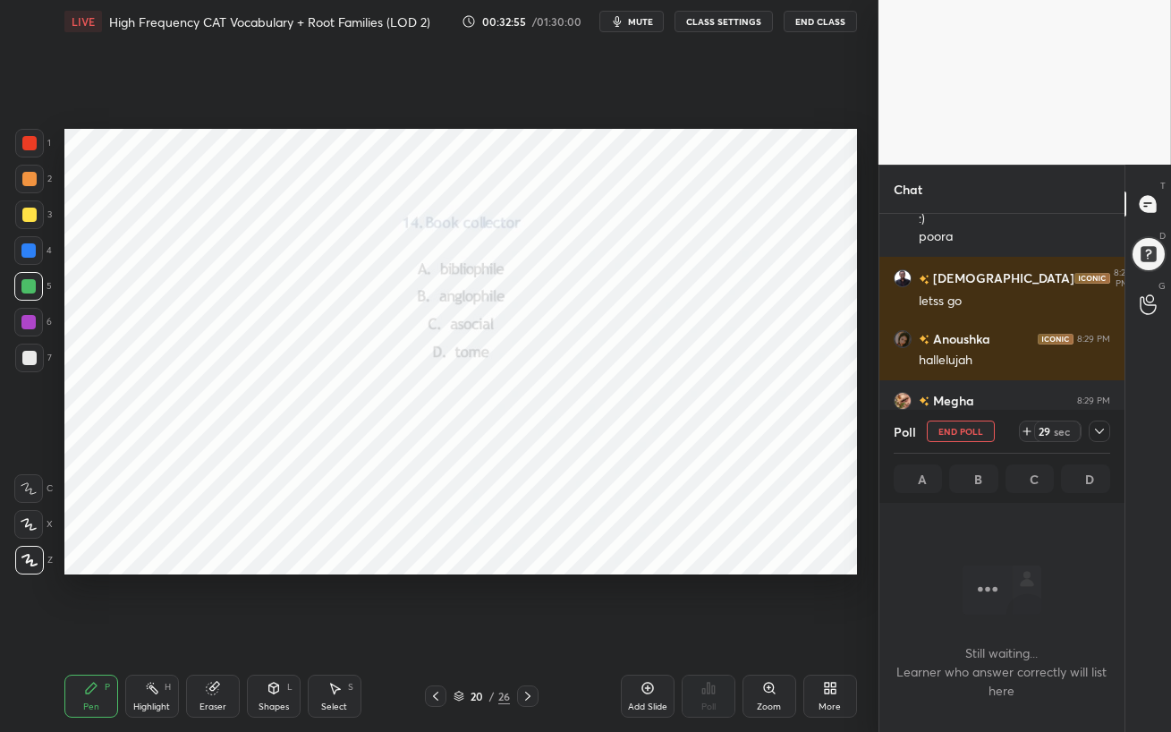
click at [642, 21] on span "mute" at bounding box center [640, 21] width 25 height 13
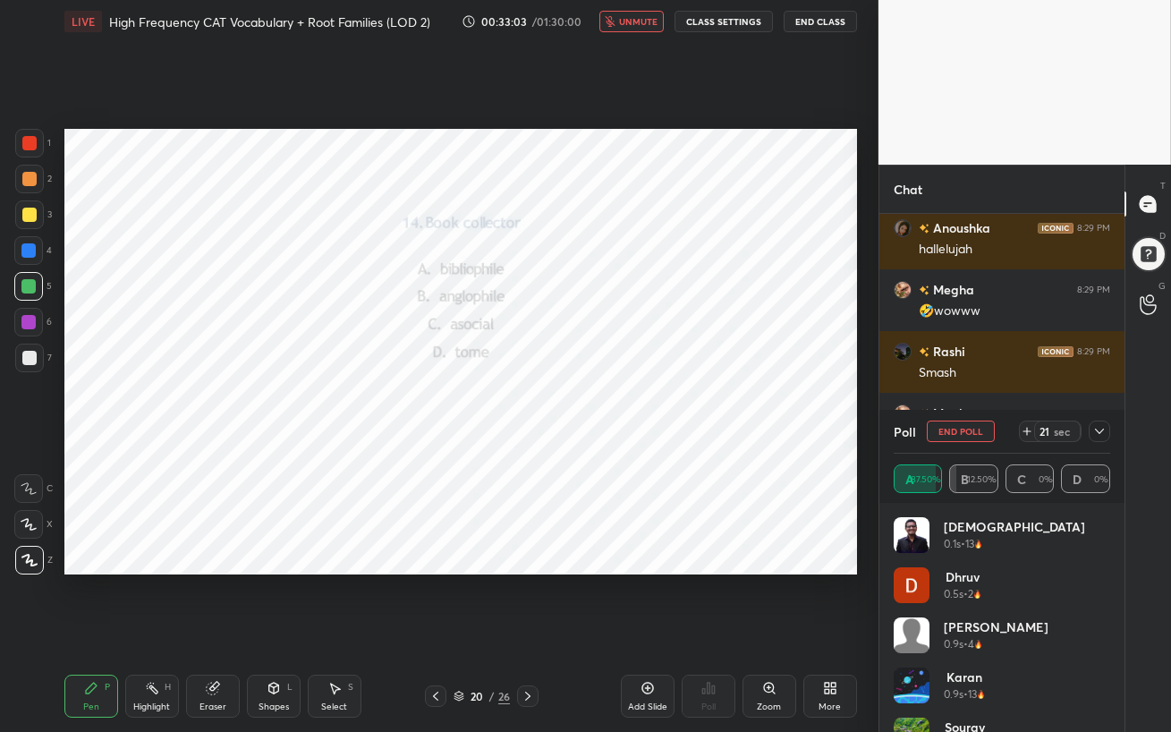
drag, startPoint x: 636, startPoint y: 26, endPoint x: 638, endPoint y: 54, distance: 27.8
click at [636, 25] on span "unmute" at bounding box center [638, 21] width 38 height 13
click at [1104, 427] on icon at bounding box center [1099, 431] width 14 height 14
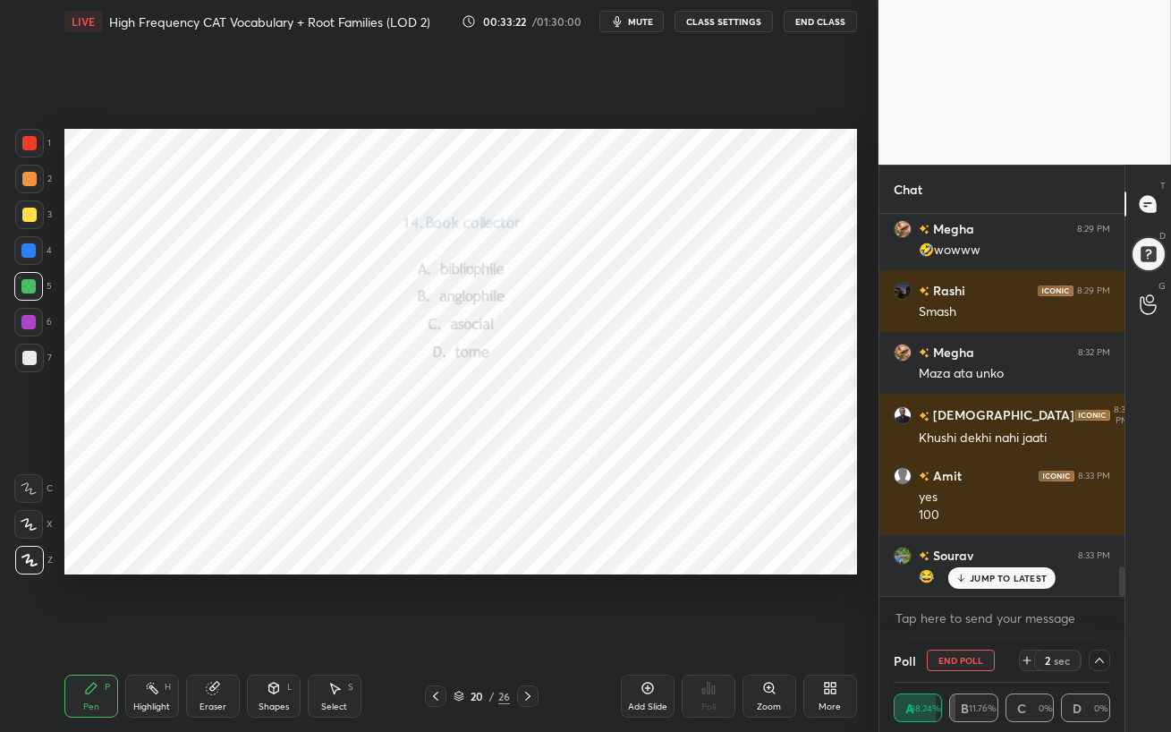
click at [986, 582] on p "JUMP TO LATEST" at bounding box center [1007, 577] width 77 height 11
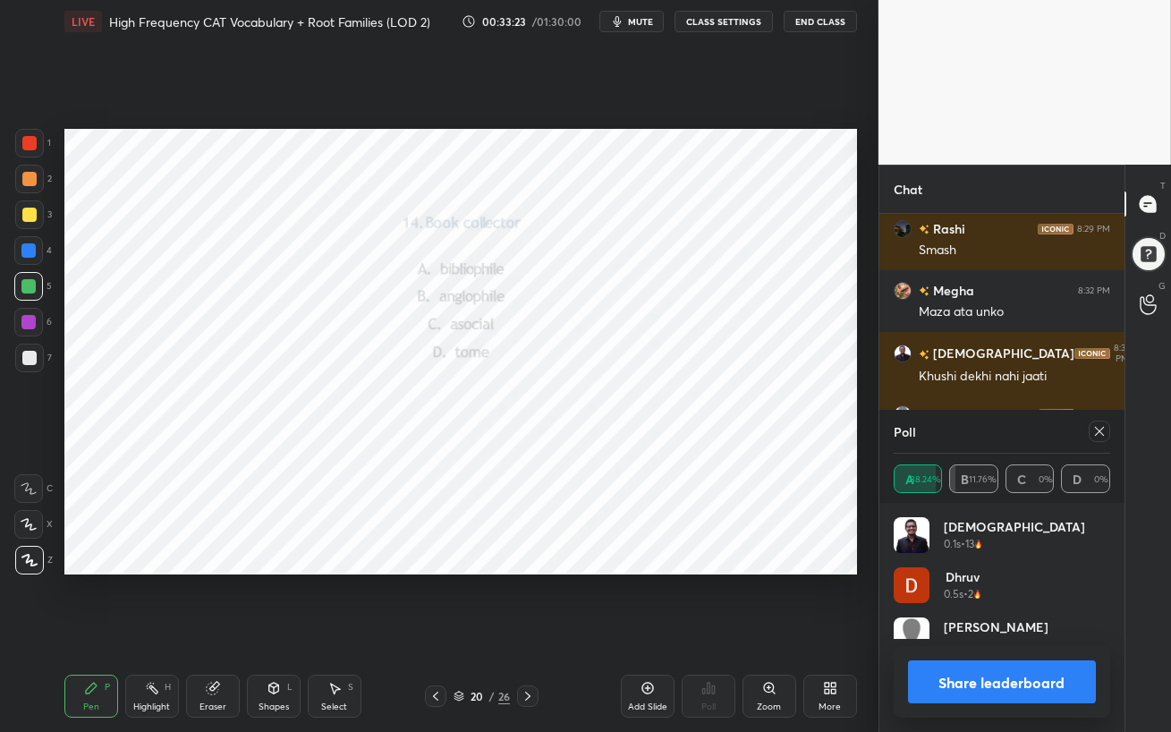
click at [984, 581] on div "Poll A 88.24% B 11.76% C 0% D 0% Jainik 0.1s • 13 Dhruv 0.5s • 2 Bastab 0.9s • …" at bounding box center [1001, 571] width 245 height 322
click at [1101, 434] on icon at bounding box center [1099, 431] width 9 height 9
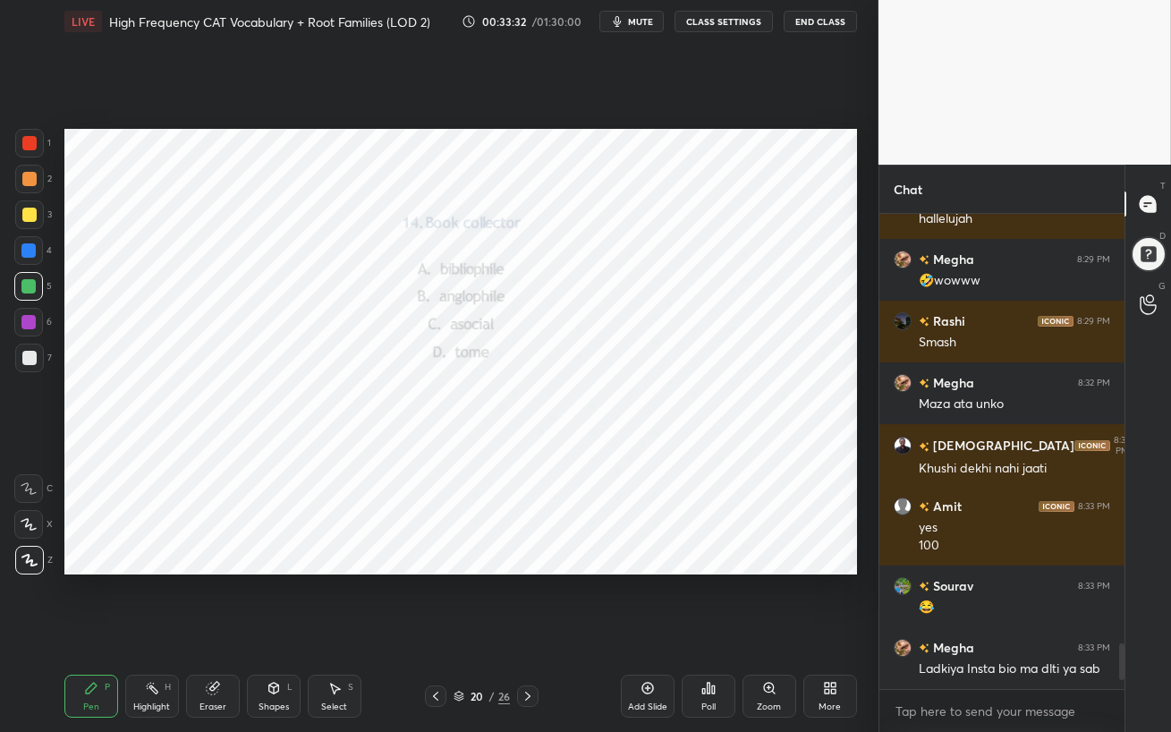
click at [25, 325] on div at bounding box center [28, 322] width 14 height 14
click at [526, 631] on icon at bounding box center [527, 696] width 14 height 14
click at [714, 631] on div "Poll" at bounding box center [708, 706] width 14 height 9
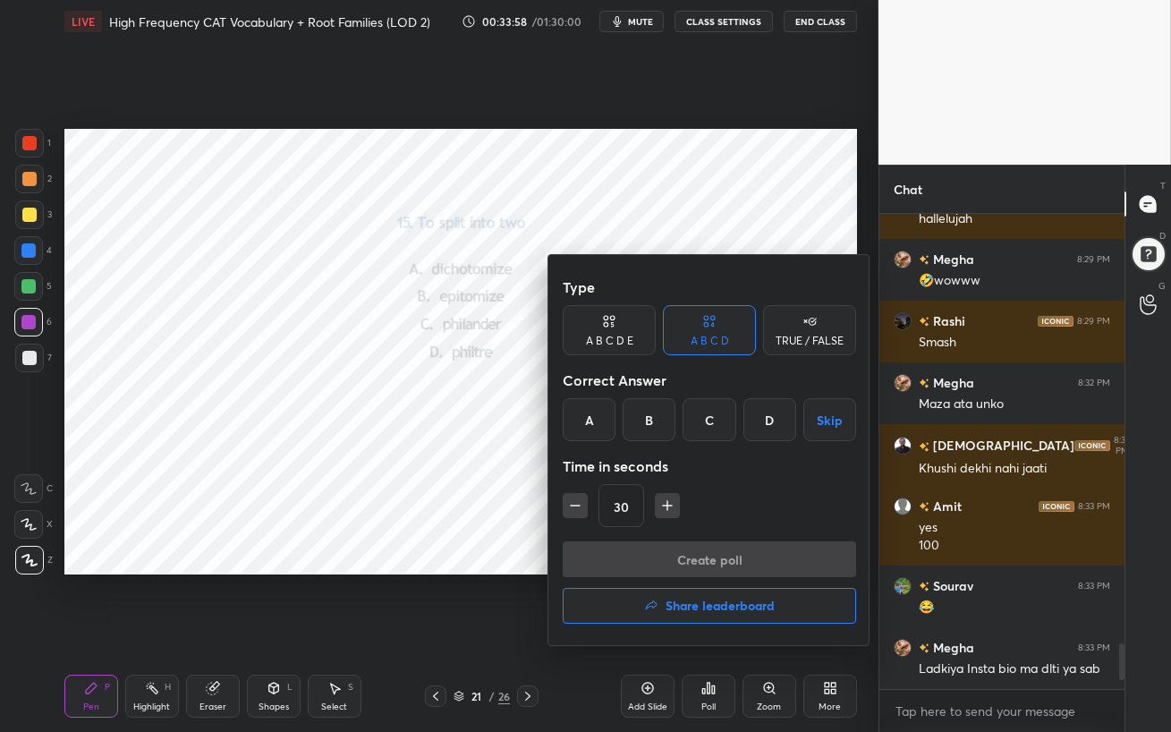
click at [586, 421] on div "A" at bounding box center [589, 419] width 53 height 43
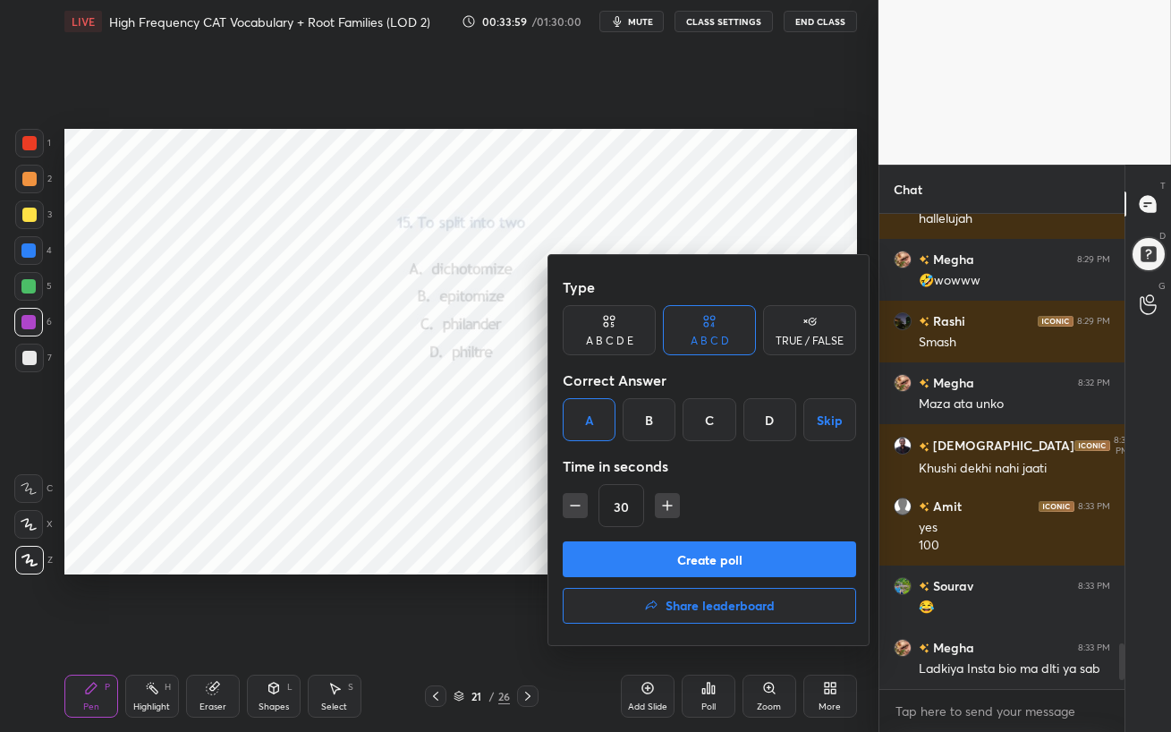
click at [656, 559] on button "Create poll" at bounding box center [709, 559] width 293 height 36
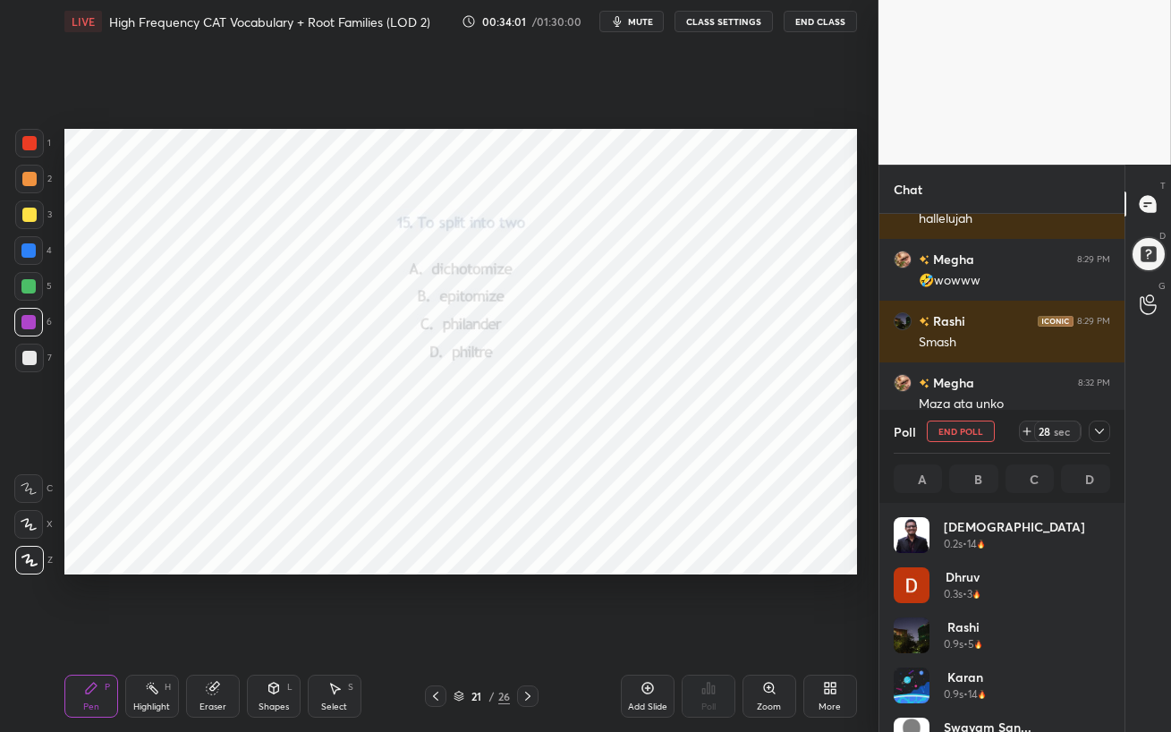
scroll to position [5, 5]
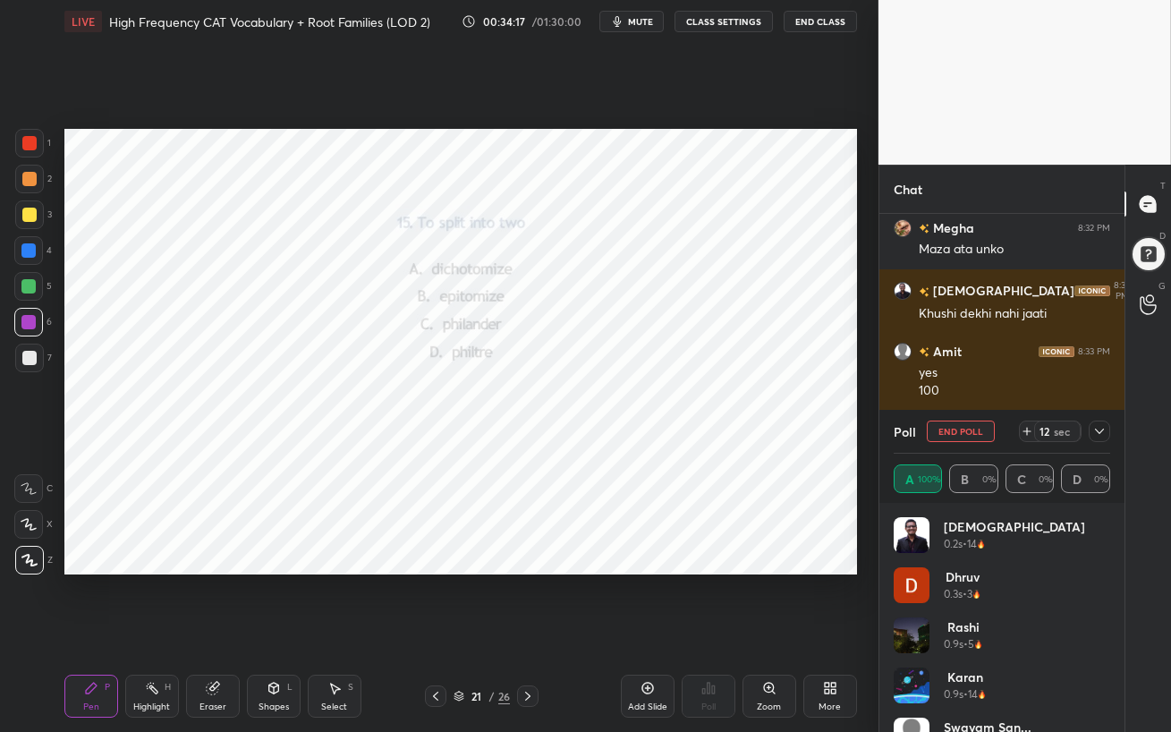
click at [1104, 428] on icon at bounding box center [1099, 431] width 14 height 14
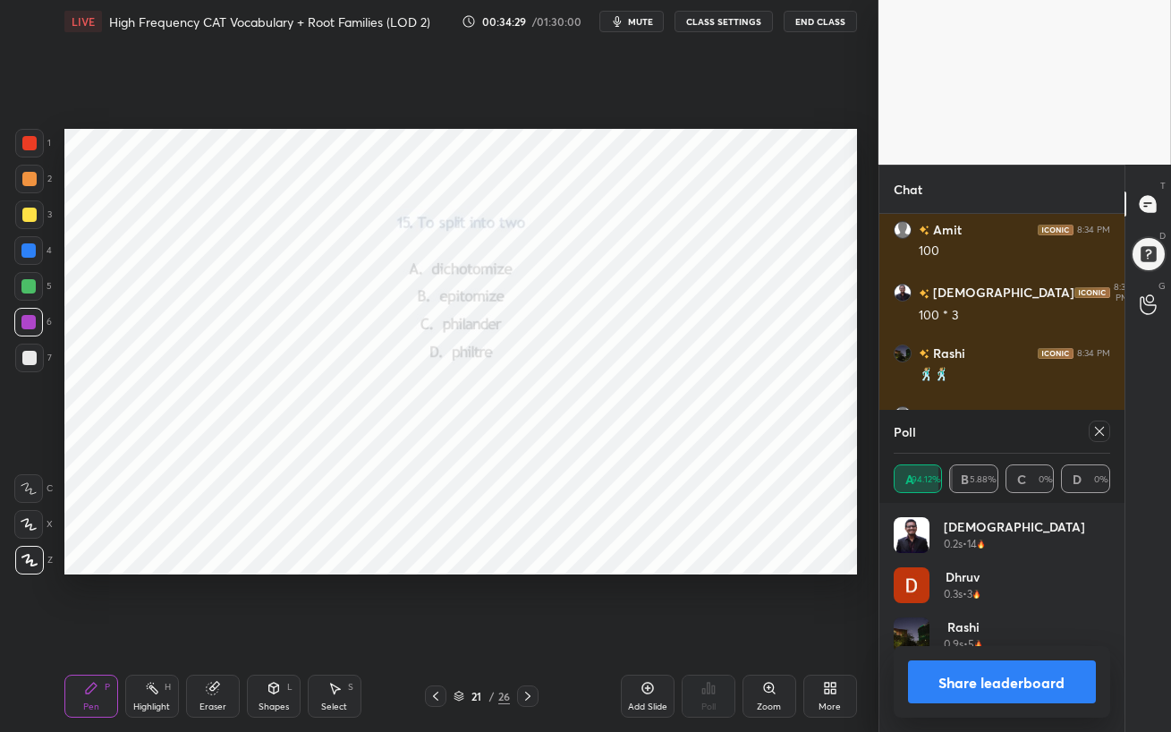
scroll to position [209, 211]
click at [1100, 436] on icon at bounding box center [1099, 431] width 14 height 14
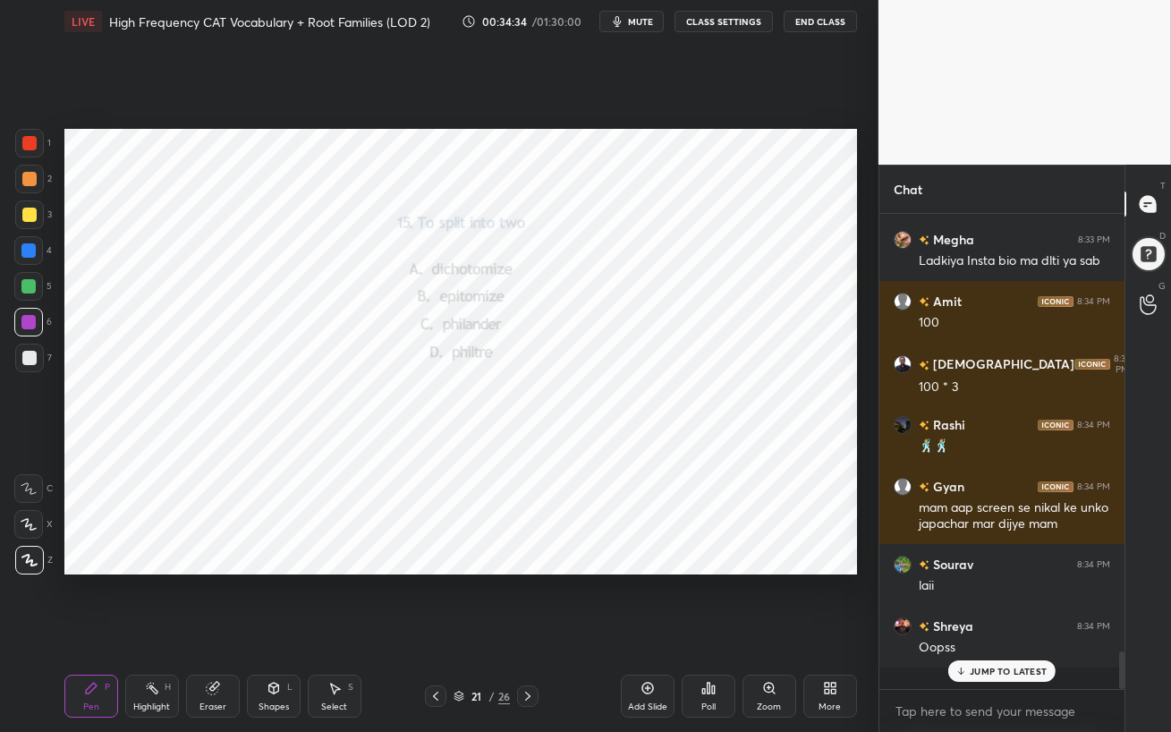
scroll to position [447, 240]
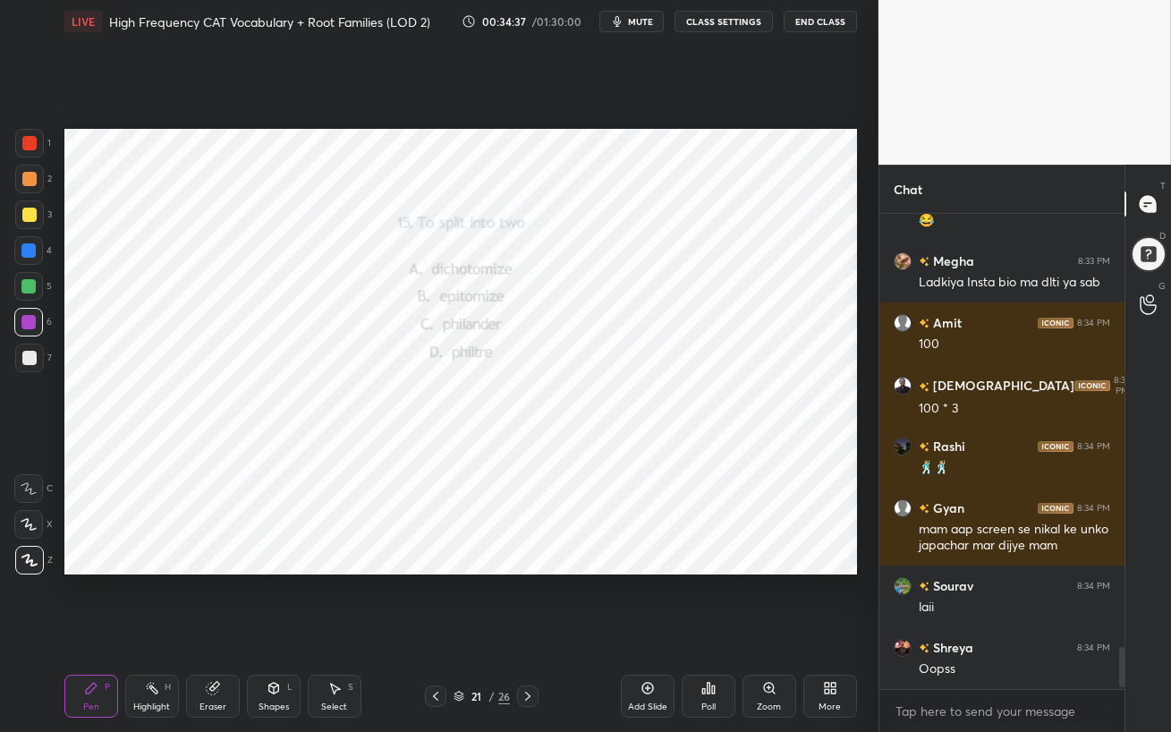
click at [32, 283] on div at bounding box center [28, 286] width 14 height 14
click at [18, 255] on div at bounding box center [28, 250] width 29 height 29
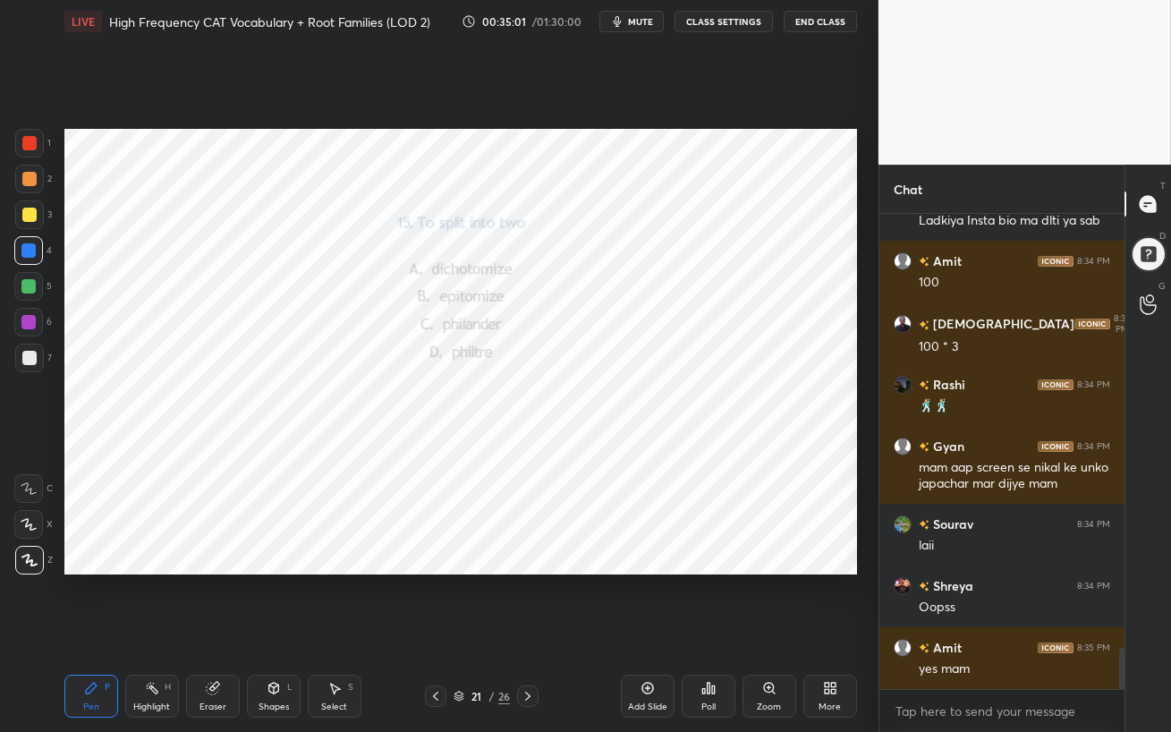
click at [531, 631] on icon at bounding box center [527, 696] width 14 height 14
click at [718, 631] on div "Poll" at bounding box center [708, 695] width 54 height 43
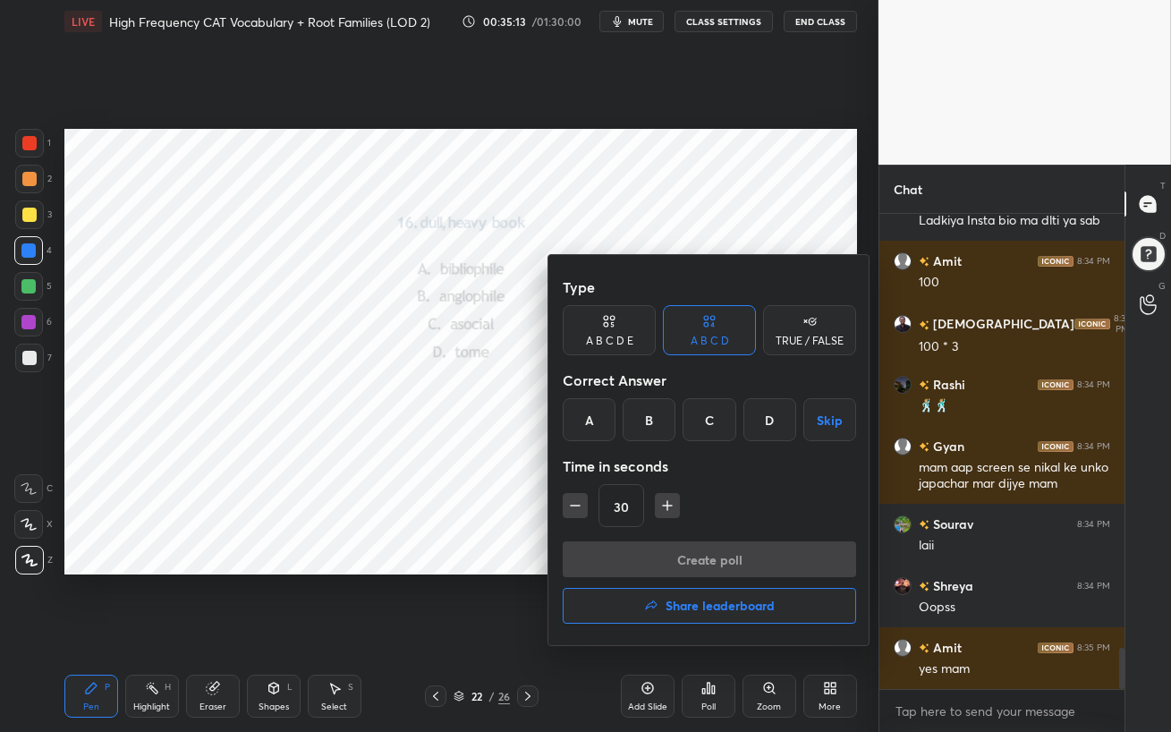
click at [579, 410] on div "A" at bounding box center [589, 419] width 53 height 43
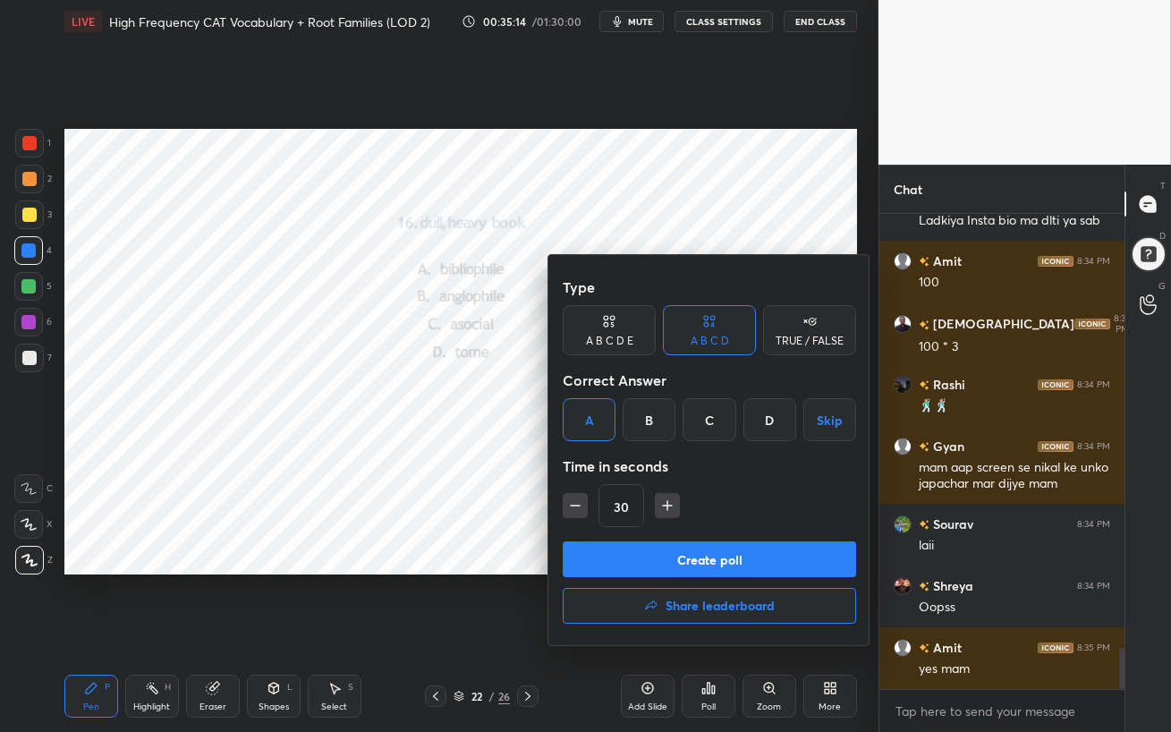
drag, startPoint x: 647, startPoint y: 551, endPoint x: 639, endPoint y: 552, distance: 9.0
click at [647, 551] on button "Create poll" at bounding box center [709, 559] width 293 height 36
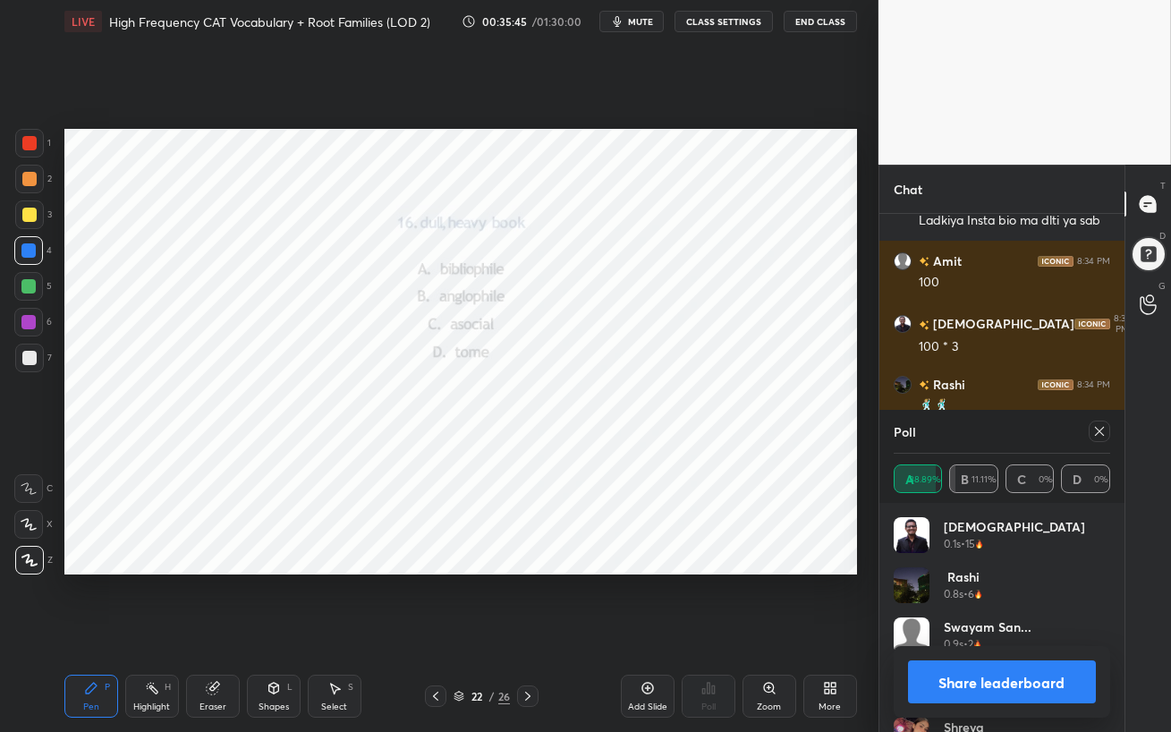
scroll to position [5106, 0]
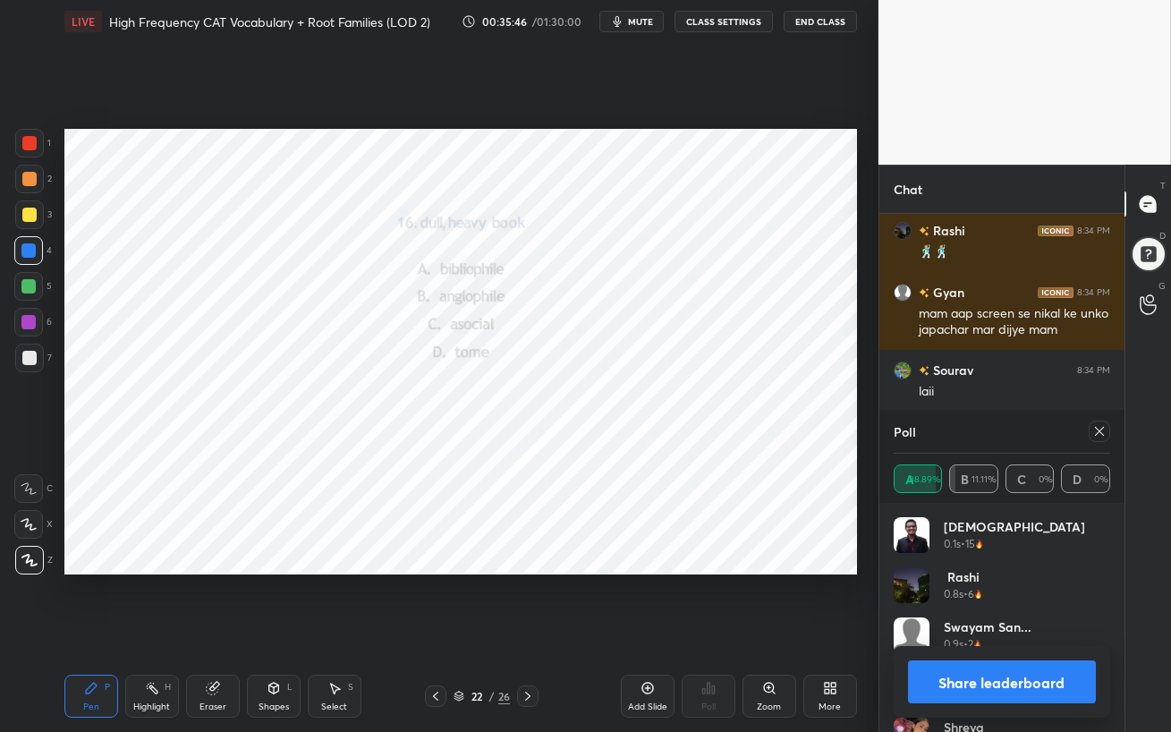
click at [1098, 435] on icon at bounding box center [1099, 431] width 14 height 14
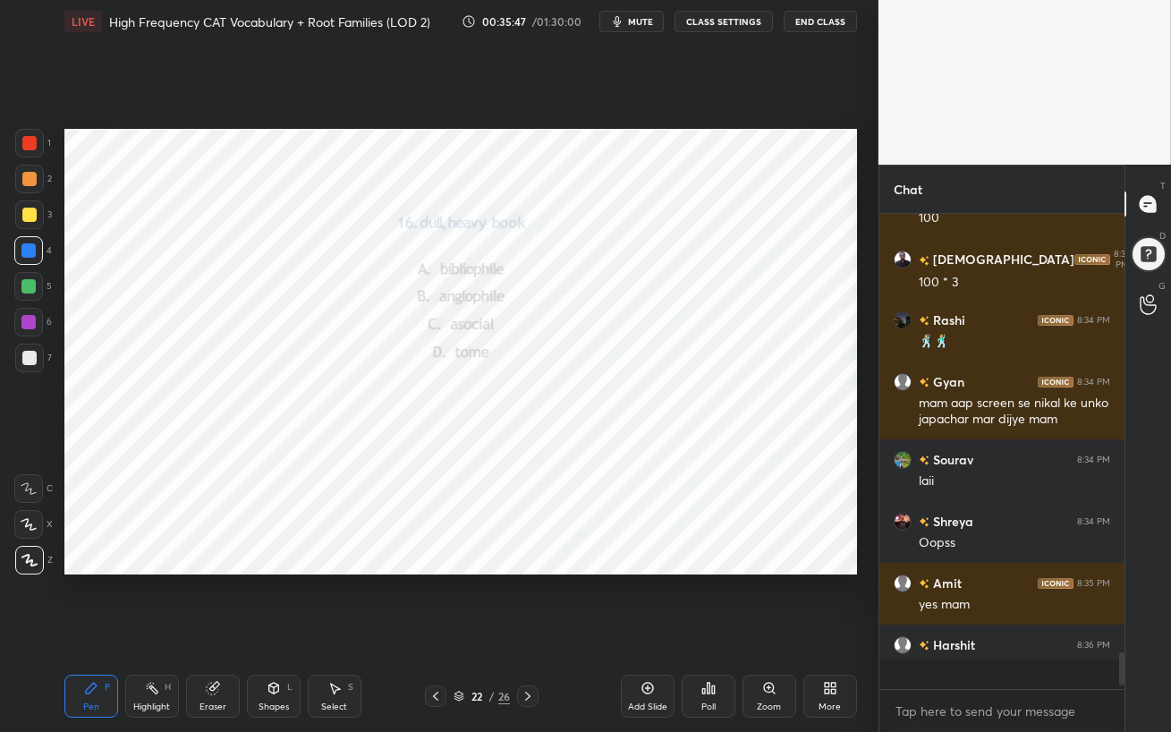
scroll to position [470, 240]
click at [24, 330] on div at bounding box center [28, 322] width 29 height 29
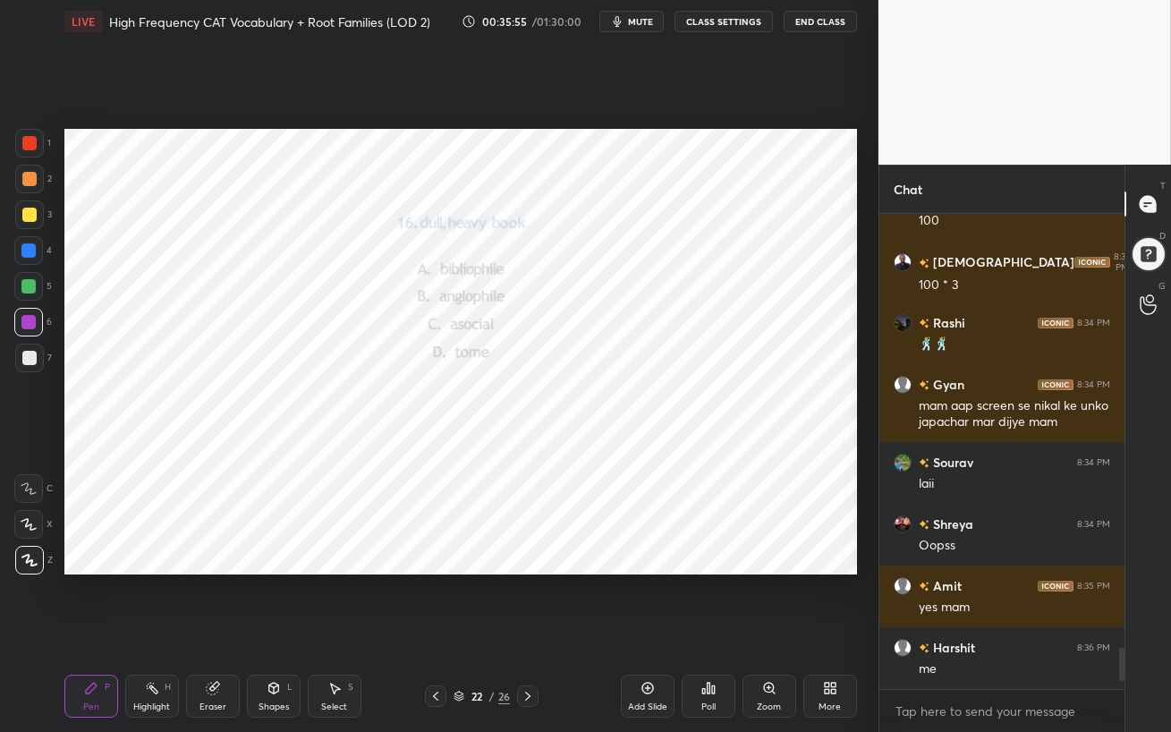
click at [1125, 631] on div "T Messages (T) D Doubts (D) G Raise Hand (G)" at bounding box center [1147, 448] width 47 height 567
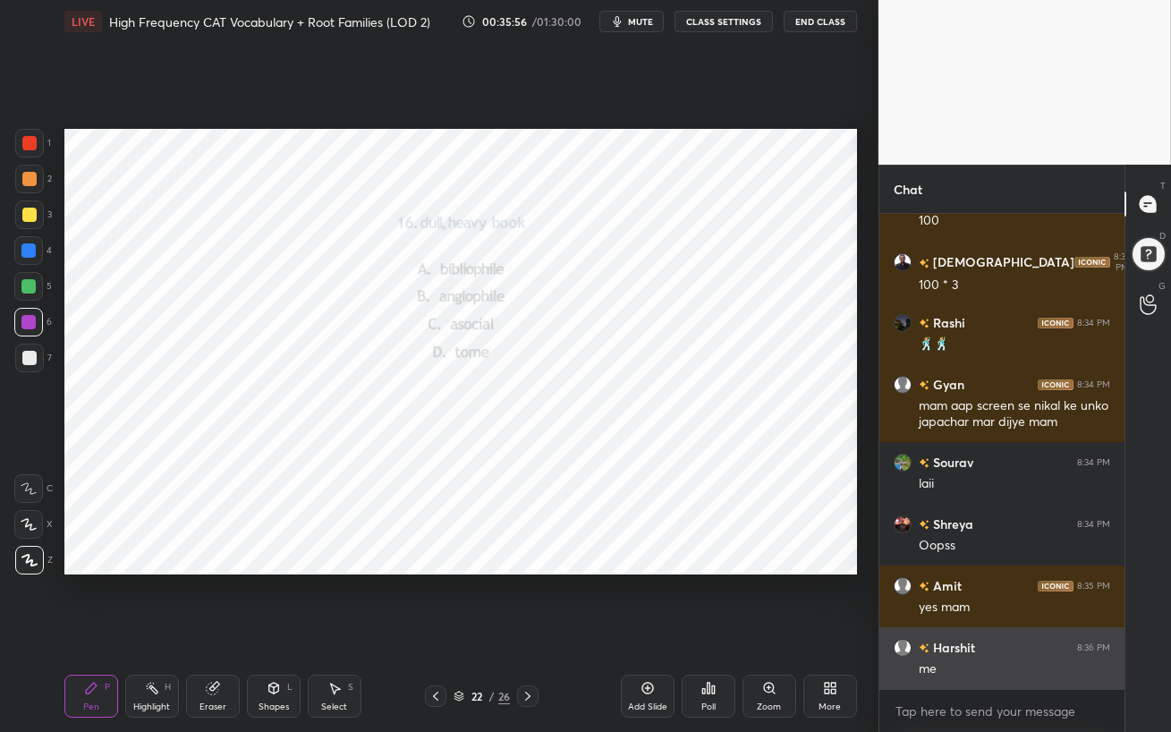
drag, startPoint x: 1121, startPoint y: 665, endPoint x: 1079, endPoint y: 688, distance: 47.6
click at [1121, 631] on div at bounding box center [1121, 663] width 5 height 33
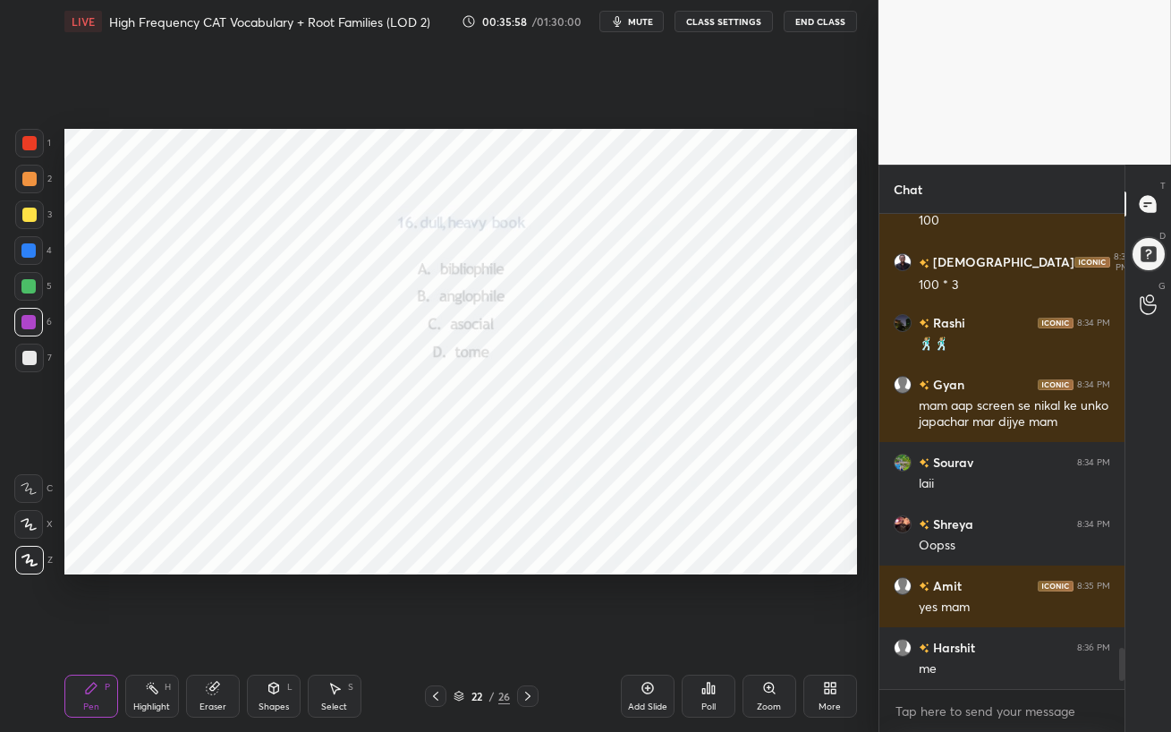
click at [529, 631] on icon at bounding box center [527, 696] width 14 height 14
click at [29, 247] on div at bounding box center [28, 250] width 14 height 14
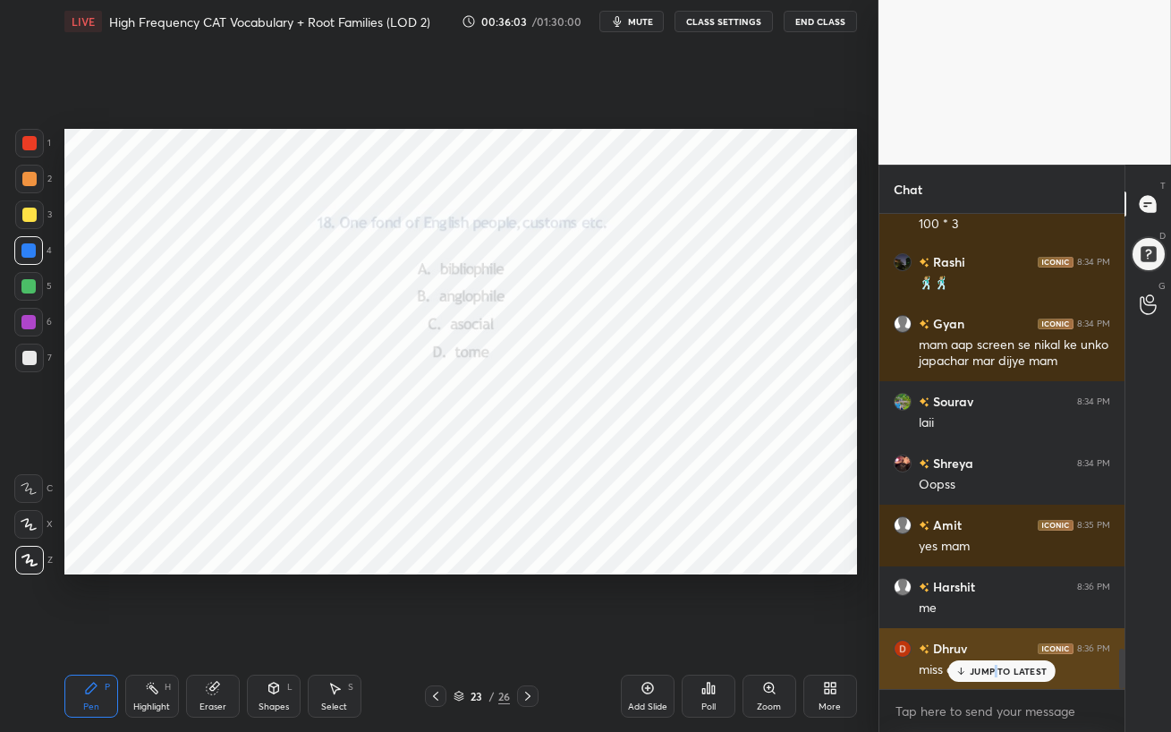
click at [996, 631] on p "JUMP TO LATEST" at bounding box center [1007, 670] width 77 height 11
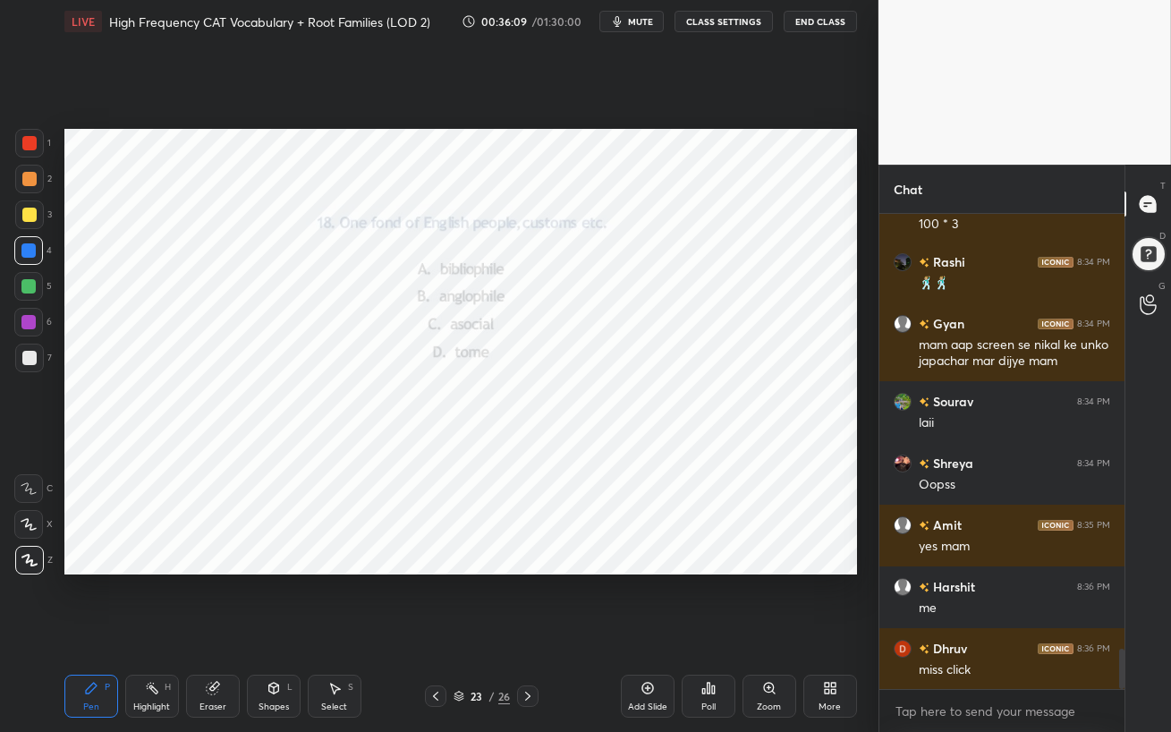
click at [713, 631] on div "Poll" at bounding box center [708, 695] width 54 height 43
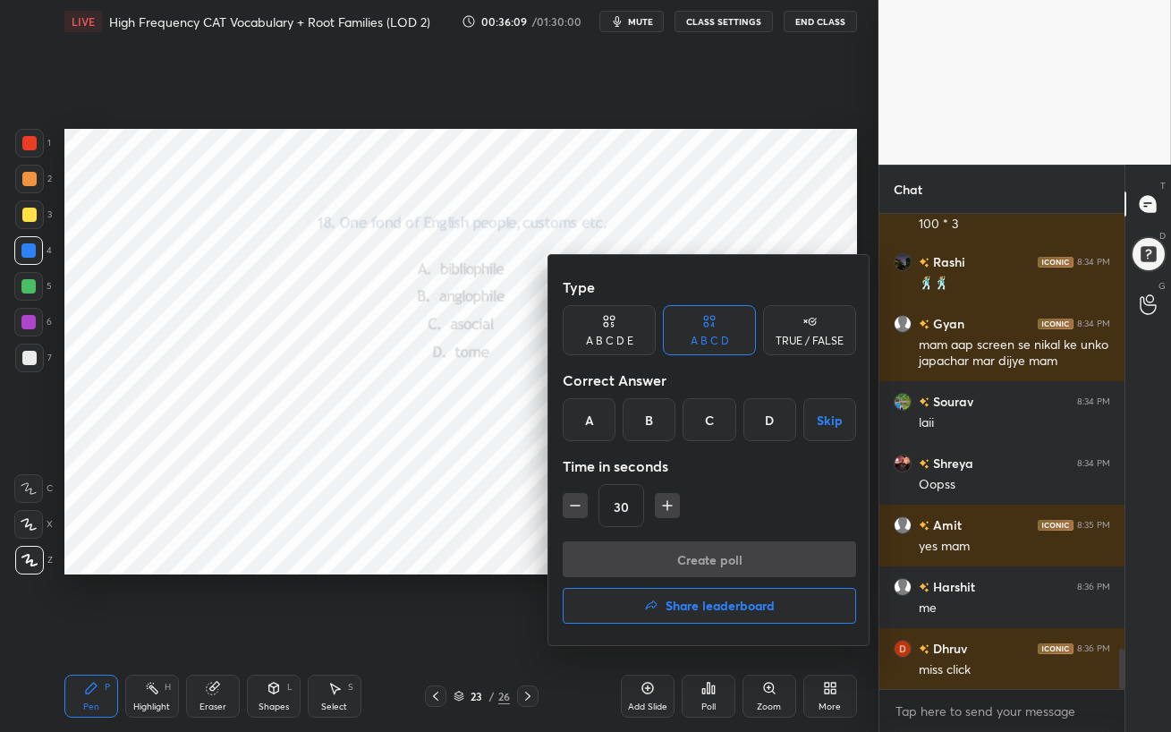
click at [647, 415] on div "B" at bounding box center [648, 419] width 53 height 43
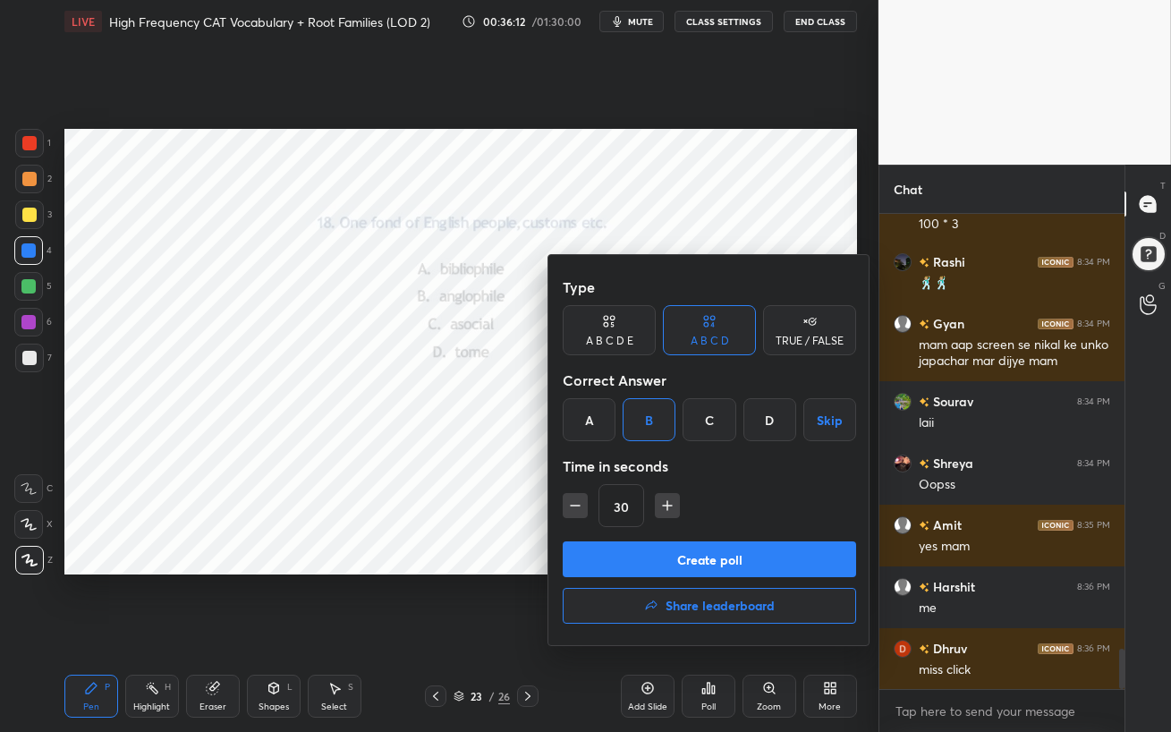
click at [736, 559] on button "Create poll" at bounding box center [709, 559] width 293 height 36
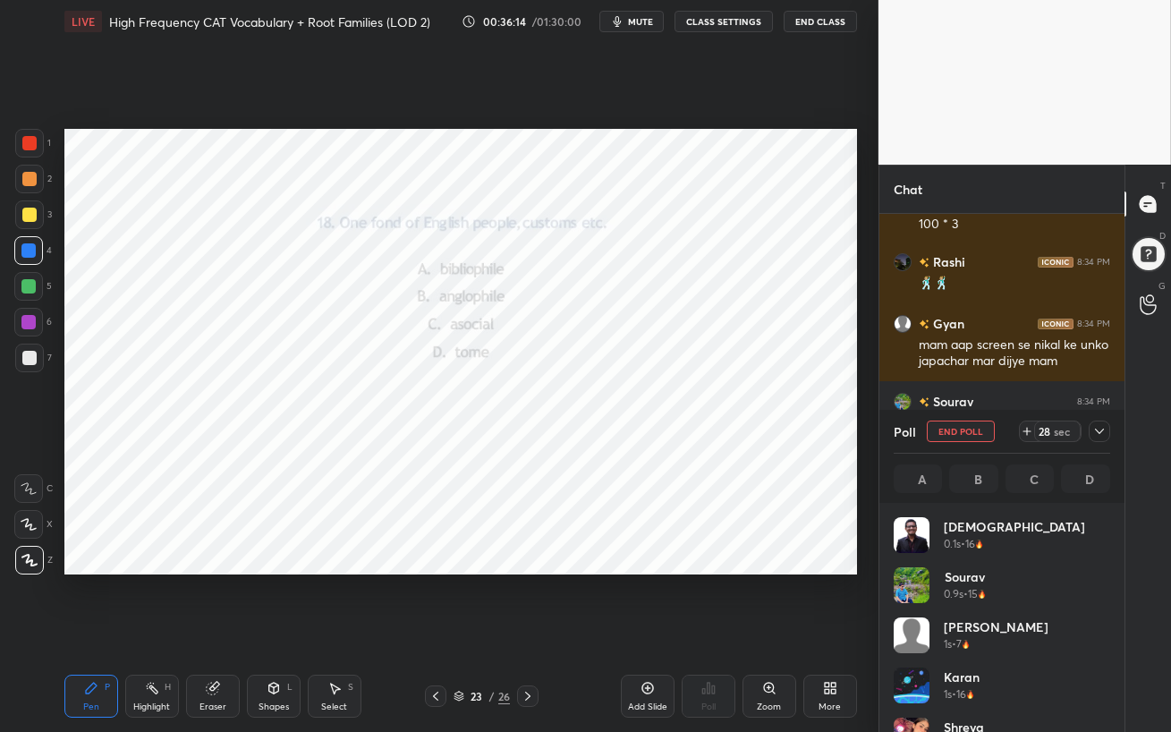
scroll to position [209, 211]
click at [1100, 427] on icon at bounding box center [1099, 431] width 14 height 14
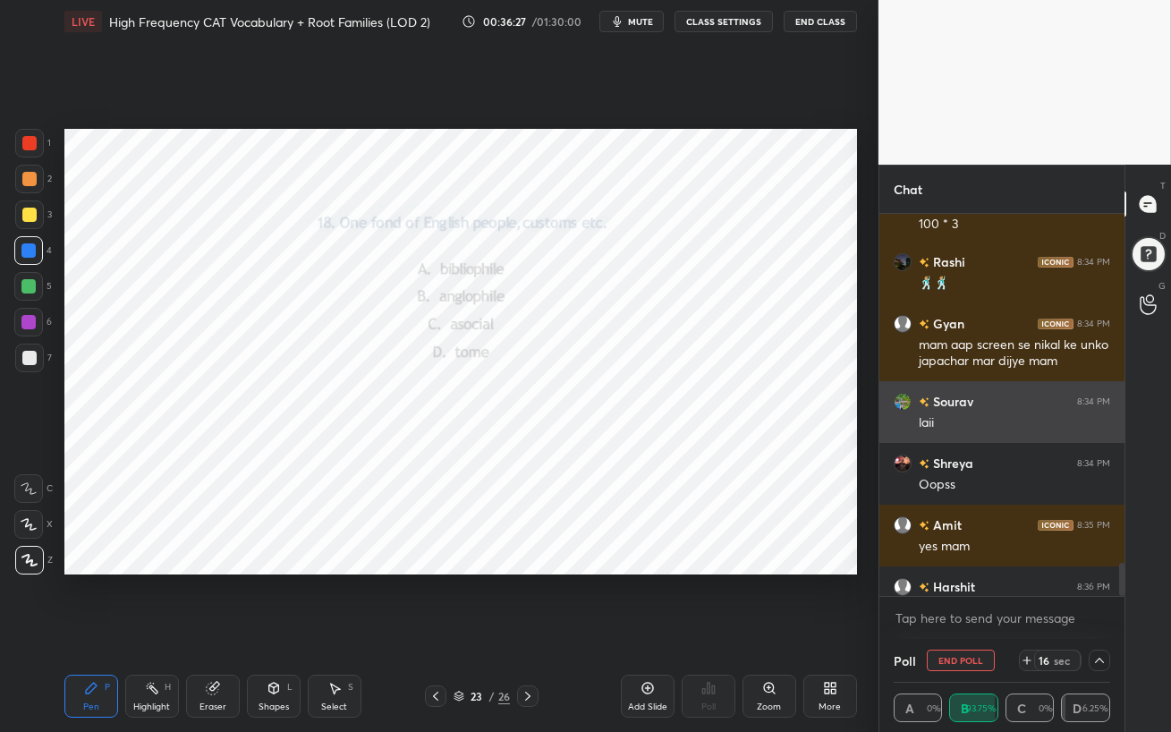
scroll to position [6, 5]
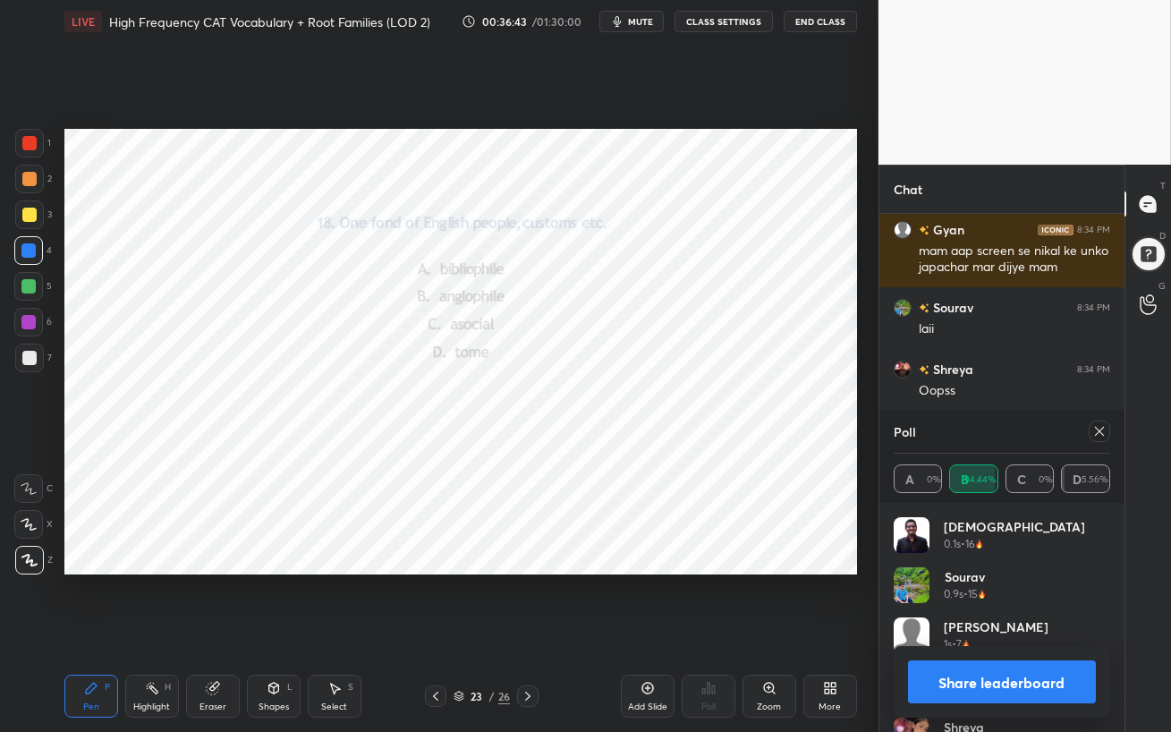
click at [1103, 429] on icon at bounding box center [1099, 431] width 14 height 14
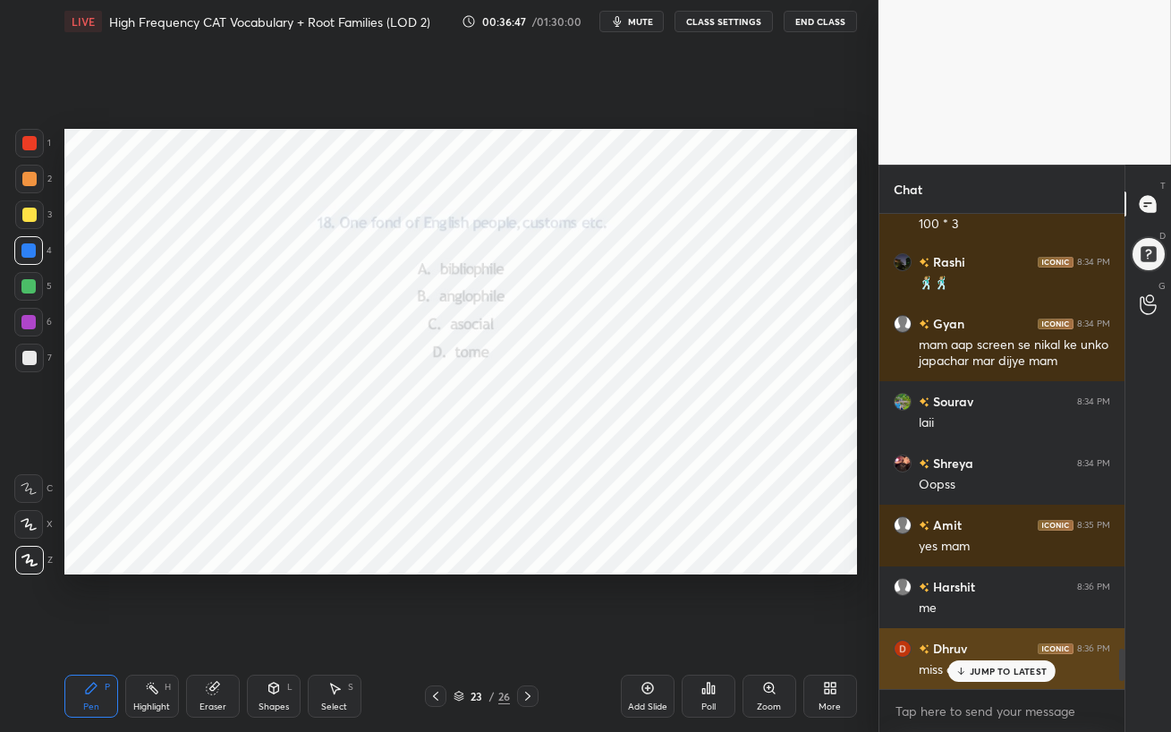
click at [988, 631] on div "JUMP TO LATEST" at bounding box center [1001, 670] width 107 height 21
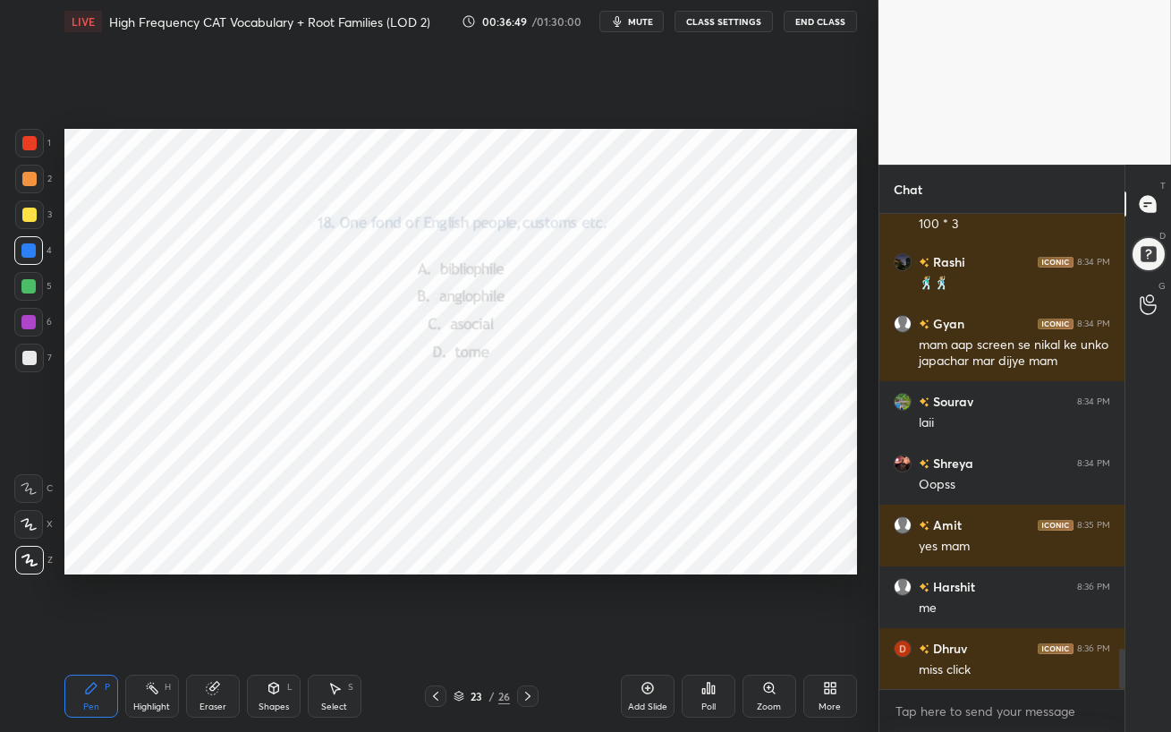
click at [528, 631] on icon at bounding box center [527, 695] width 5 height 9
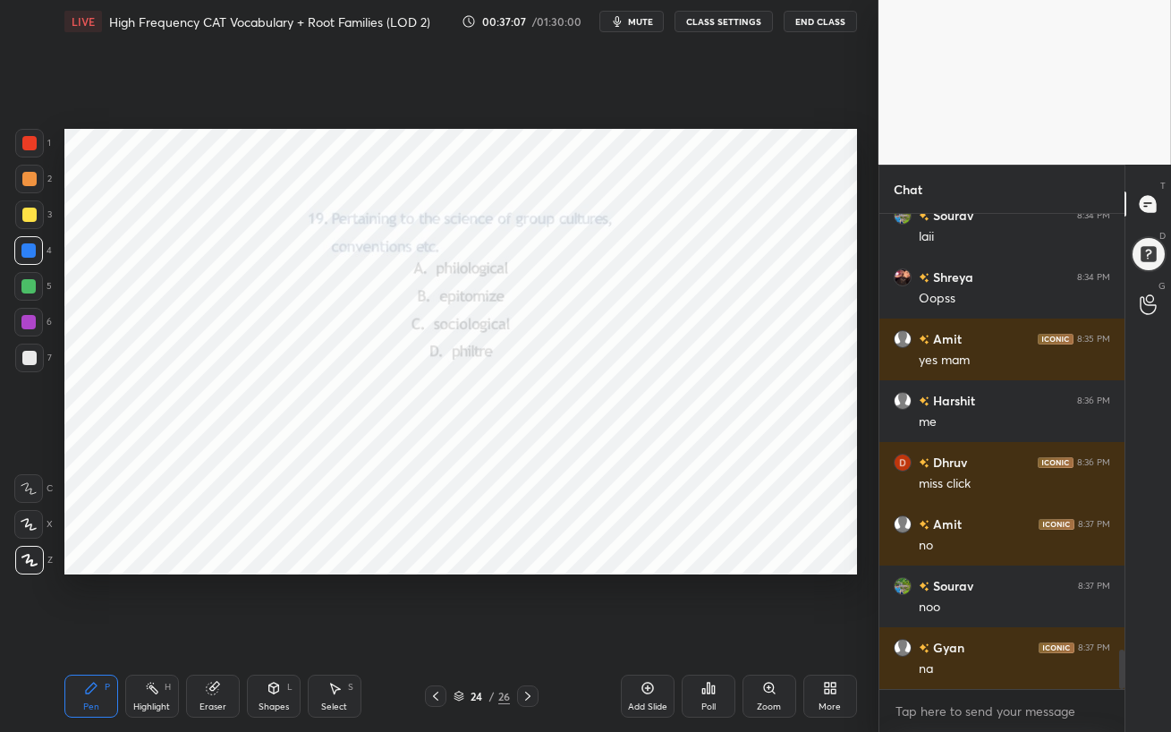
click at [716, 631] on div "Poll" at bounding box center [708, 695] width 54 height 43
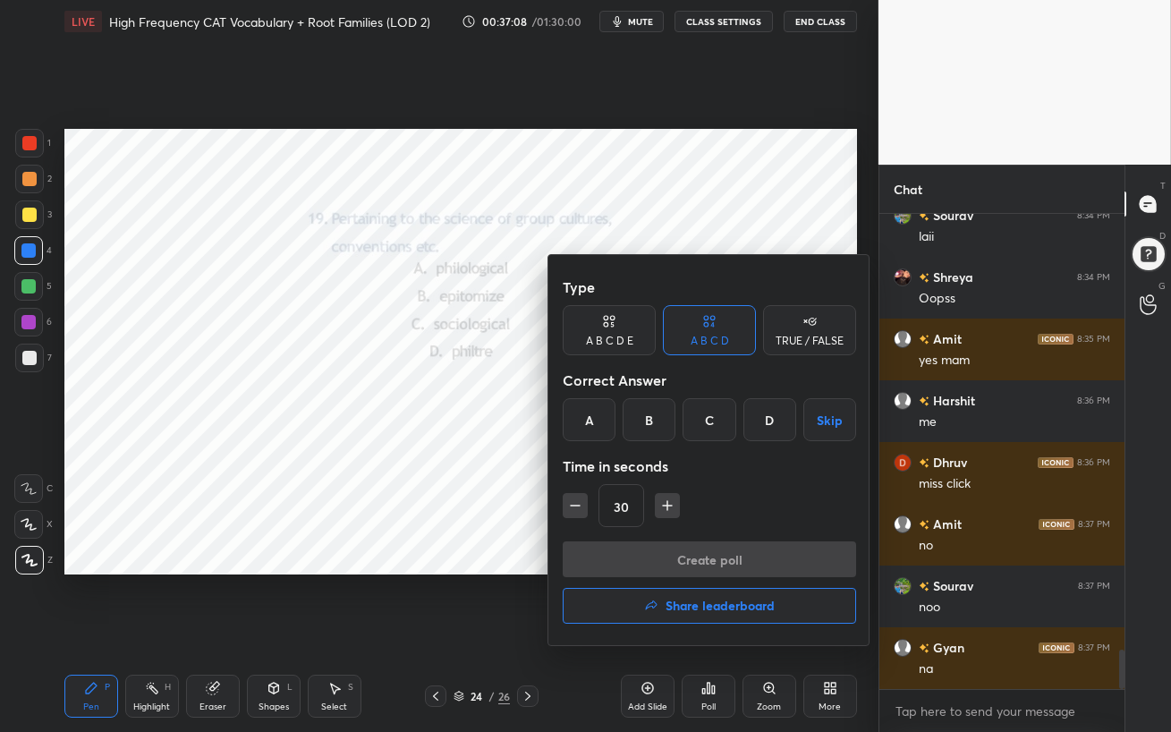
click at [708, 412] on div "C" at bounding box center [708, 419] width 53 height 43
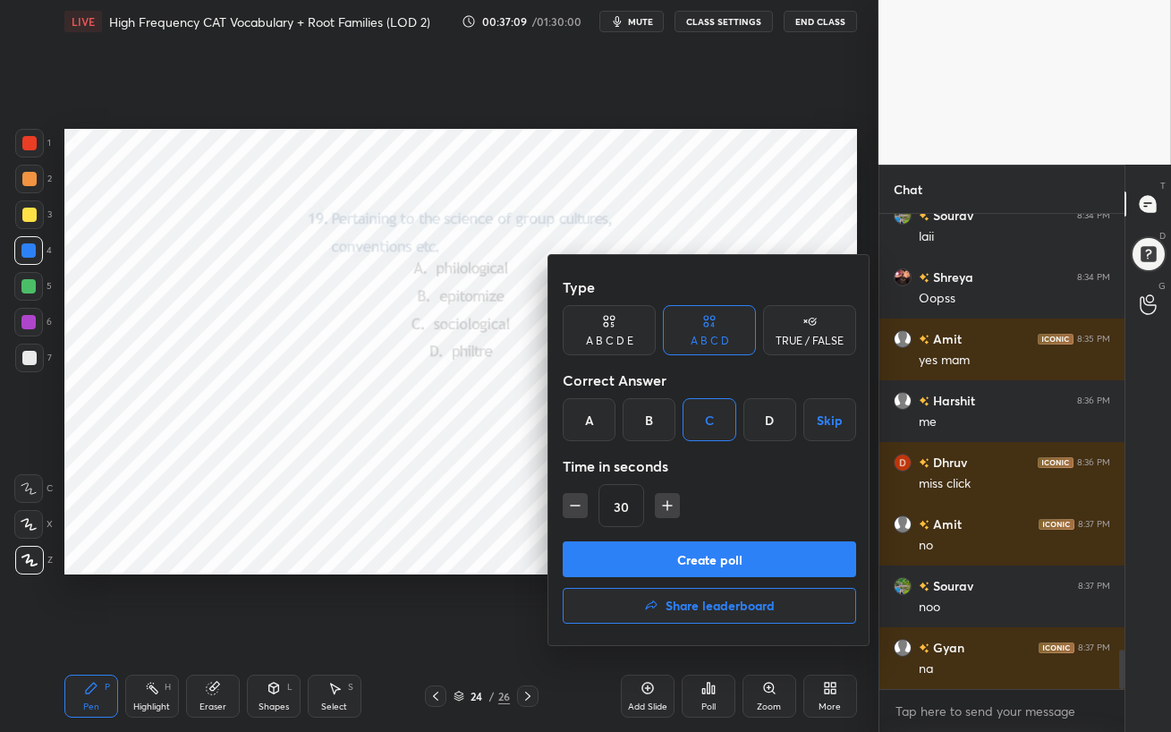
click at [704, 556] on button "Create poll" at bounding box center [709, 559] width 293 height 36
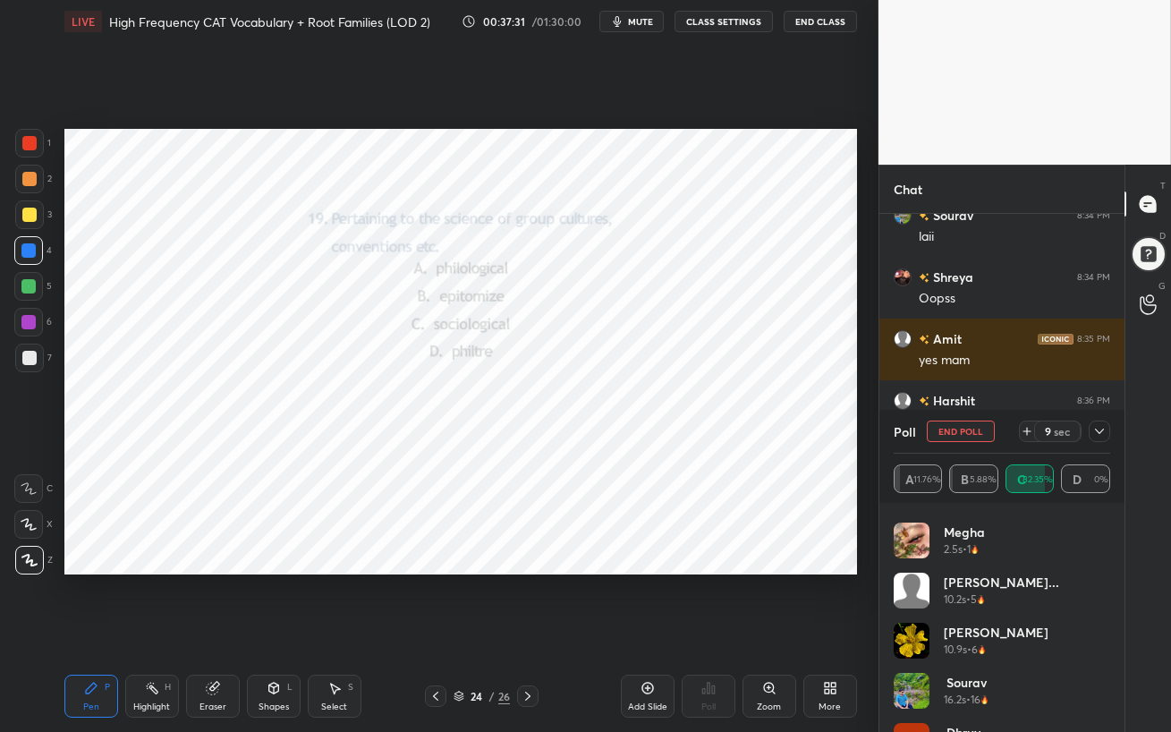
scroll to position [486, 0]
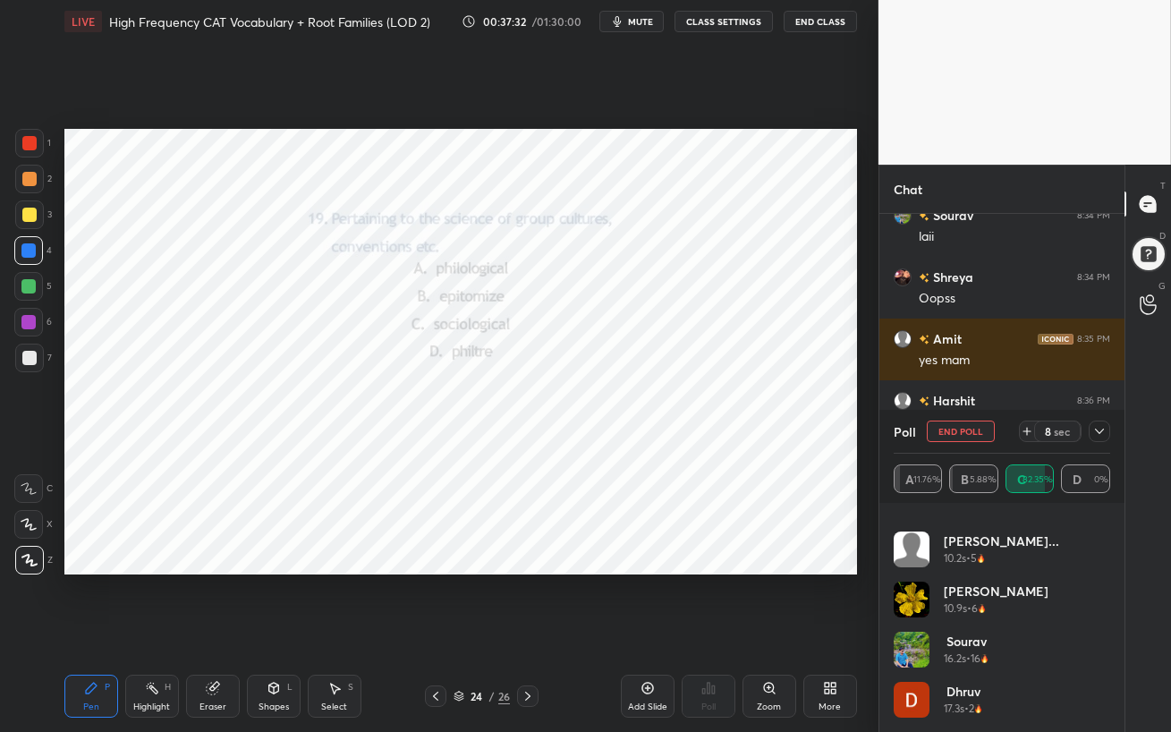
click at [1099, 433] on icon at bounding box center [1099, 431] width 14 height 14
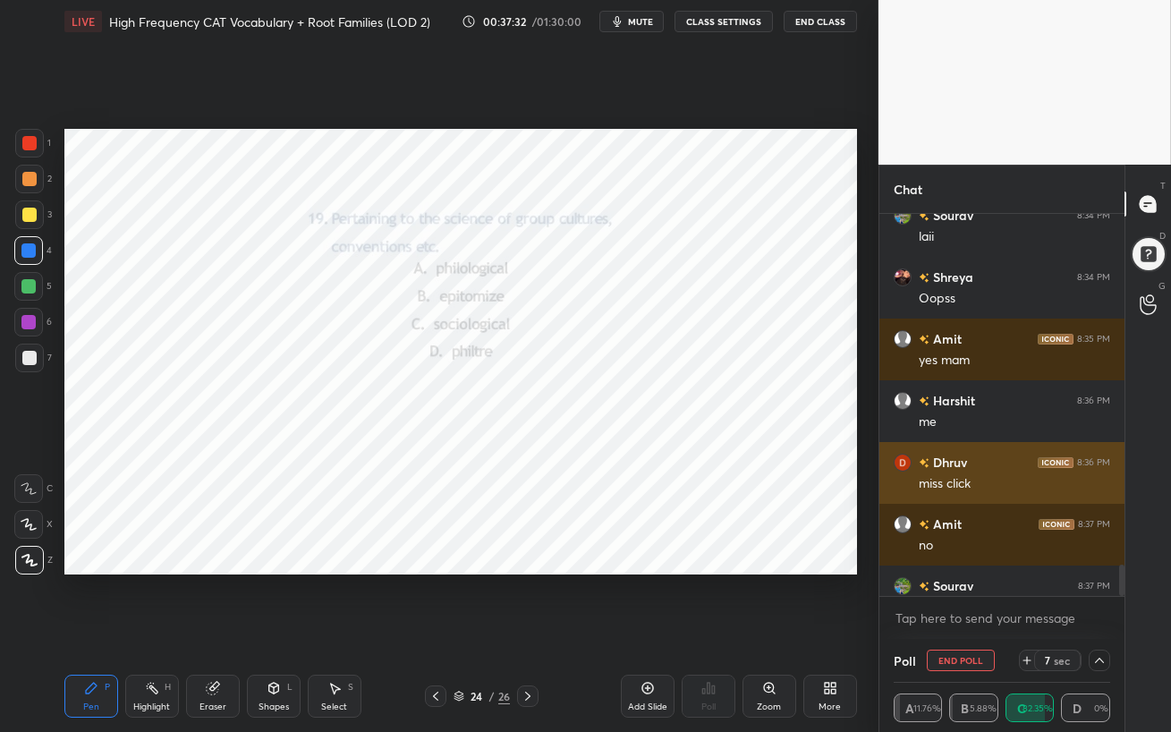
scroll to position [0, 0]
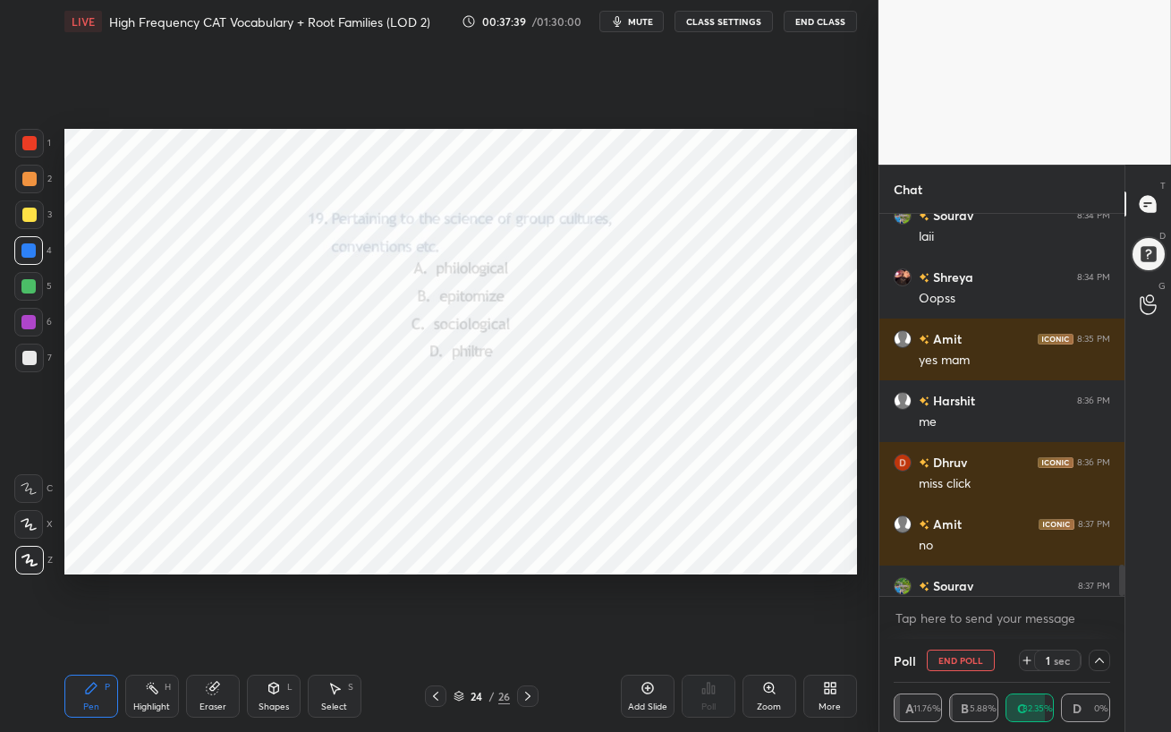
click at [977, 631] on button "End Poll" at bounding box center [960, 659] width 68 height 21
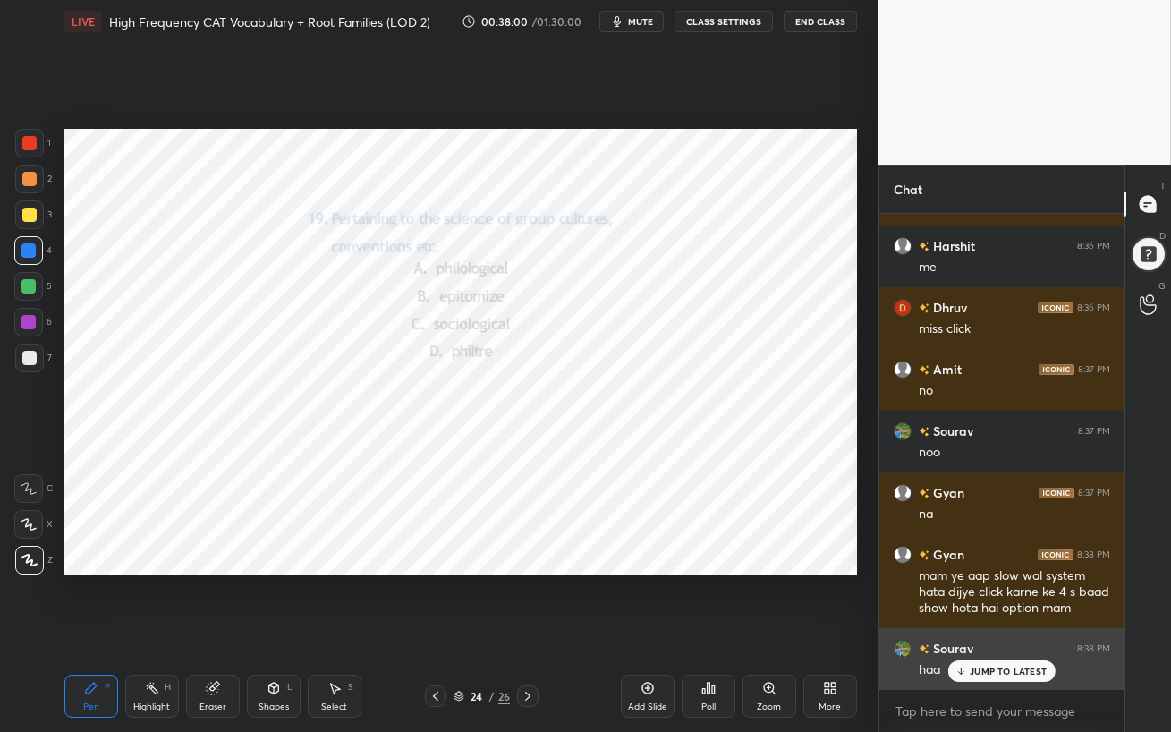
click at [1040, 631] on p "JUMP TO LATEST" at bounding box center [1007, 670] width 77 height 11
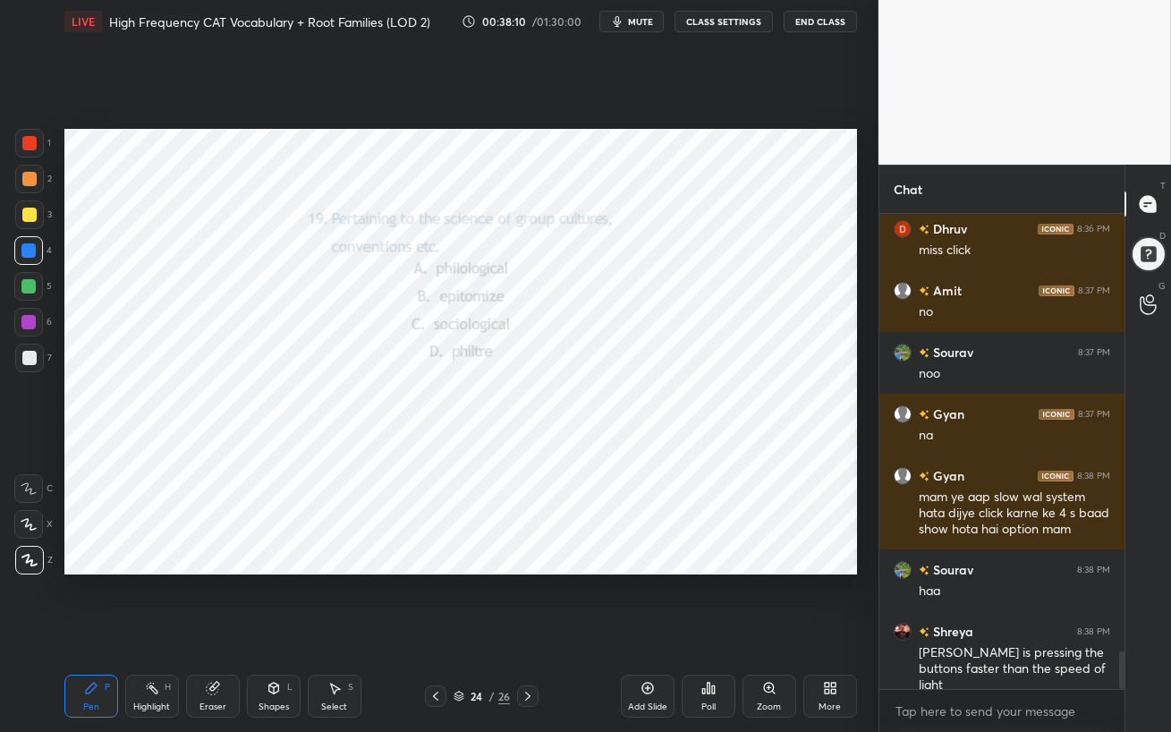
scroll to position [5556, 0]
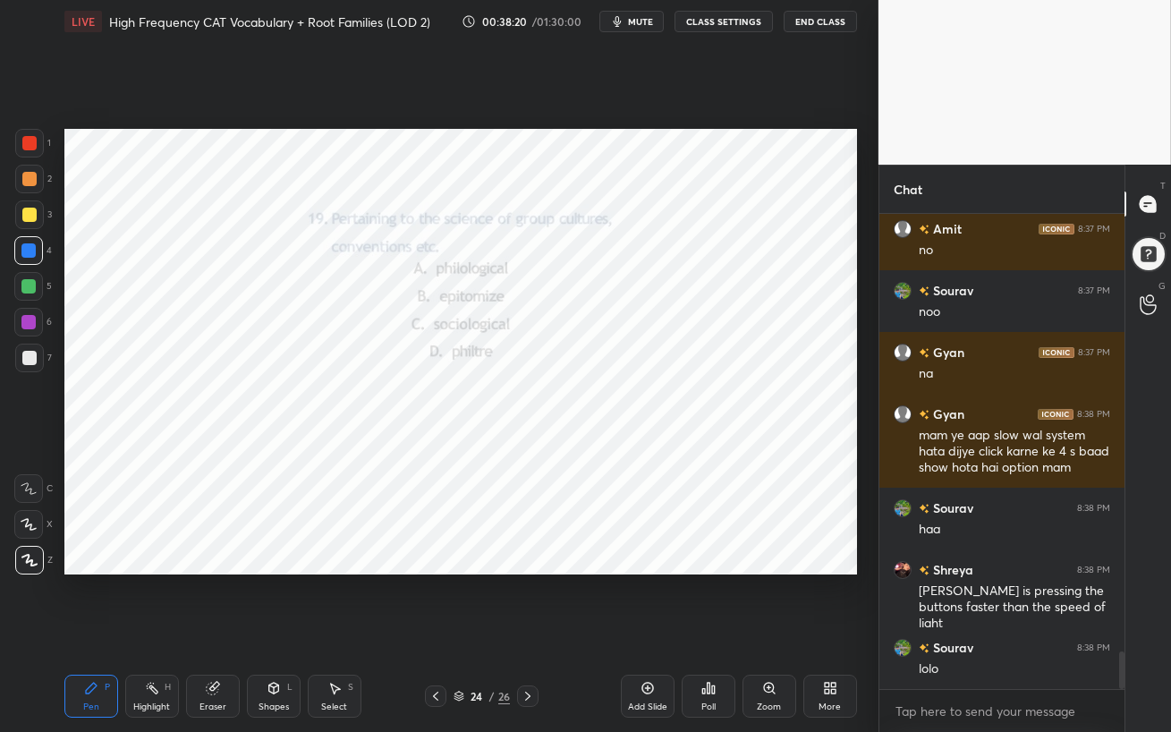
click at [26, 328] on div at bounding box center [28, 322] width 29 height 29
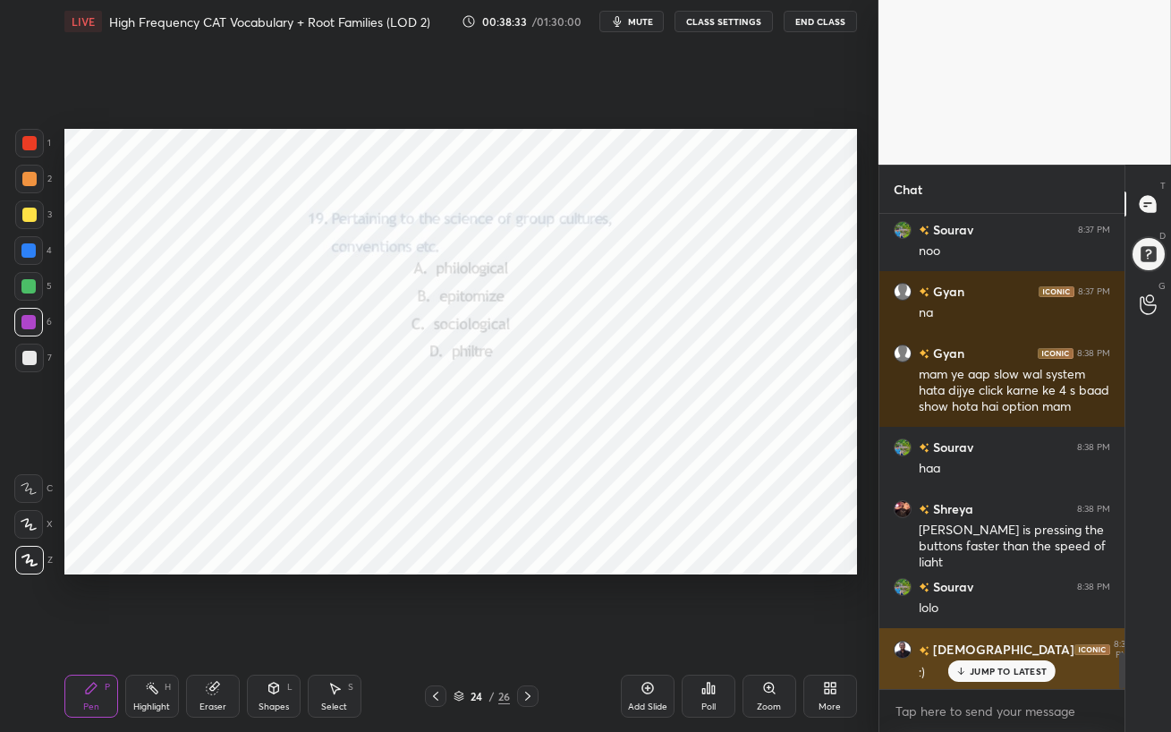
click at [984, 631] on p "JUMP TO LATEST" at bounding box center [1007, 670] width 77 height 11
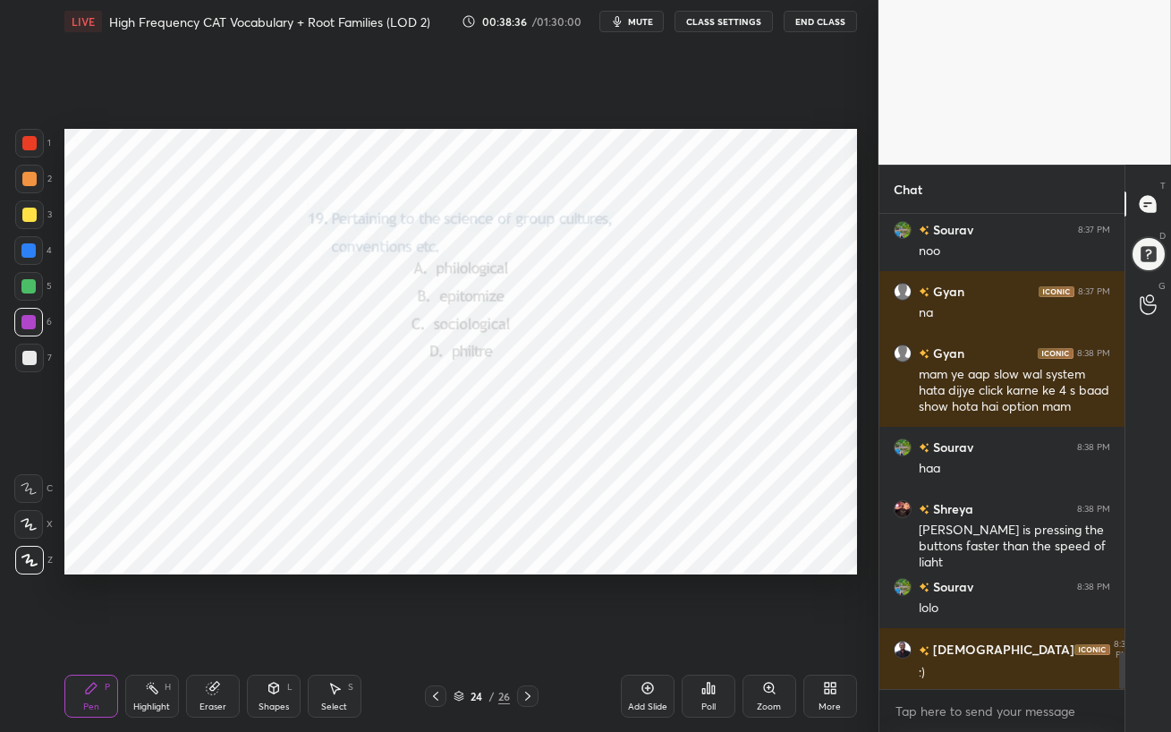
click at [35, 327] on div at bounding box center [28, 322] width 29 height 29
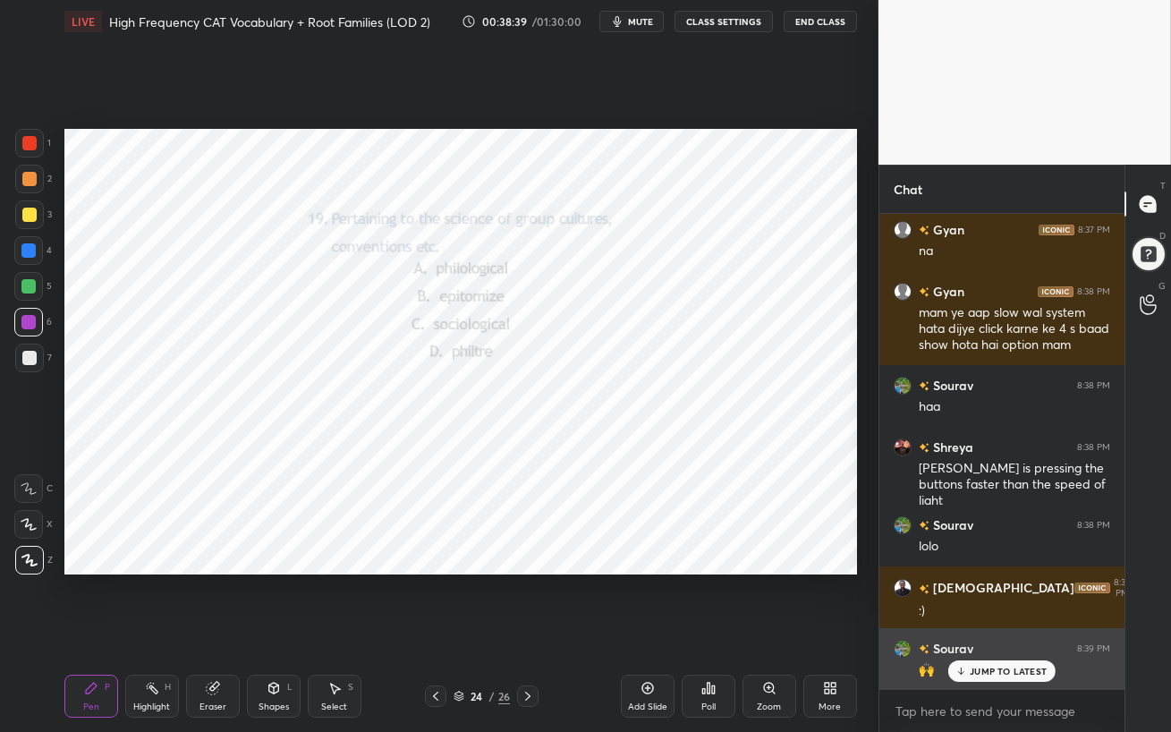
click at [997, 631] on p "JUMP TO LATEST" at bounding box center [1007, 670] width 77 height 11
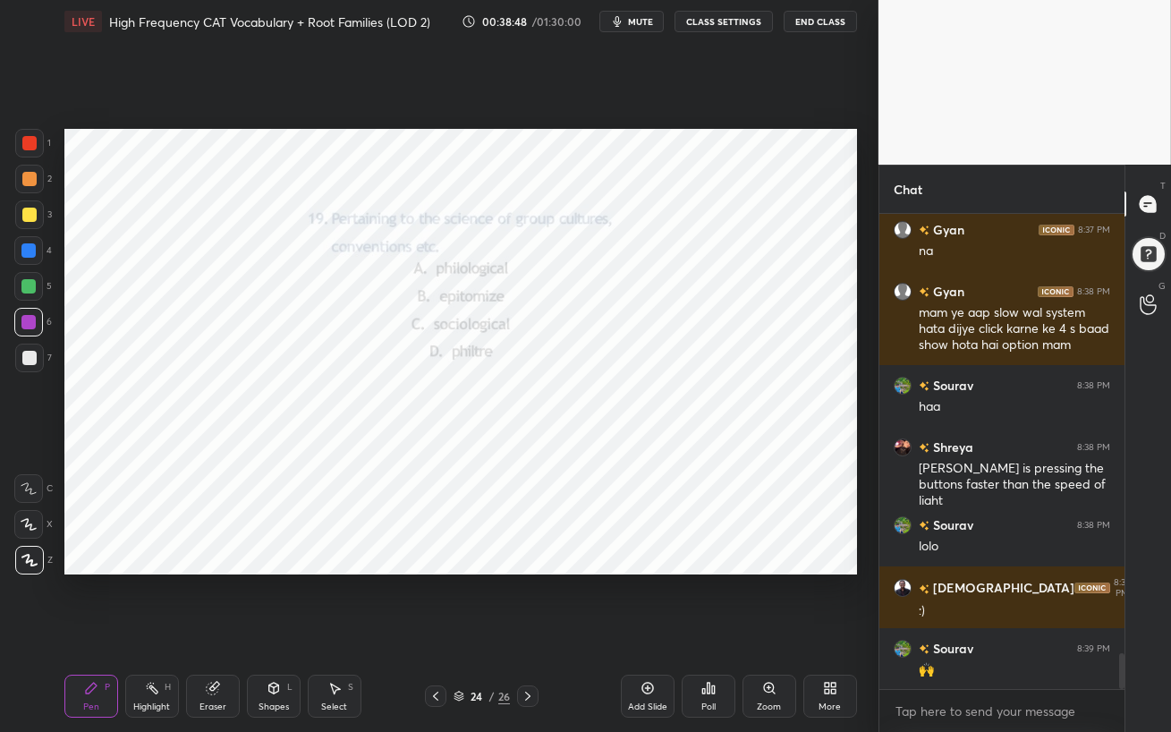
scroll to position [5757, 0]
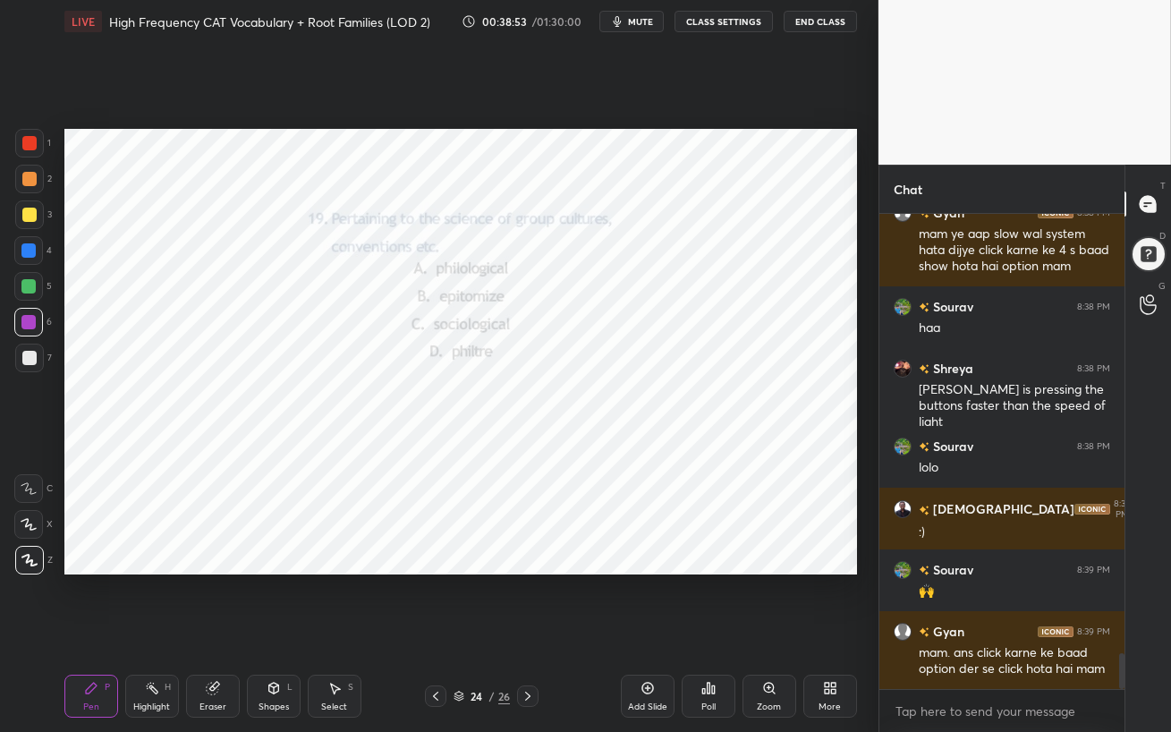
drag, startPoint x: 34, startPoint y: 289, endPoint x: 50, endPoint y: 300, distance: 19.9
click at [34, 289] on div at bounding box center [28, 286] width 14 height 14
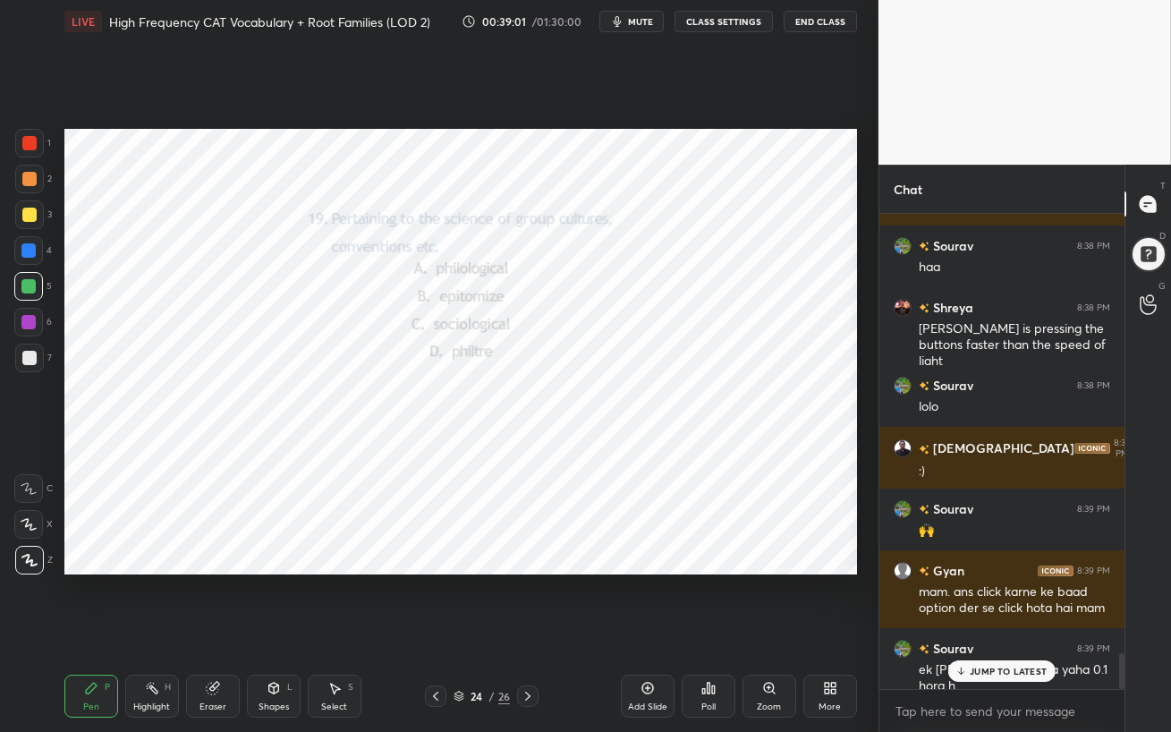
click at [992, 631] on p "JUMP TO LATEST" at bounding box center [1007, 670] width 77 height 11
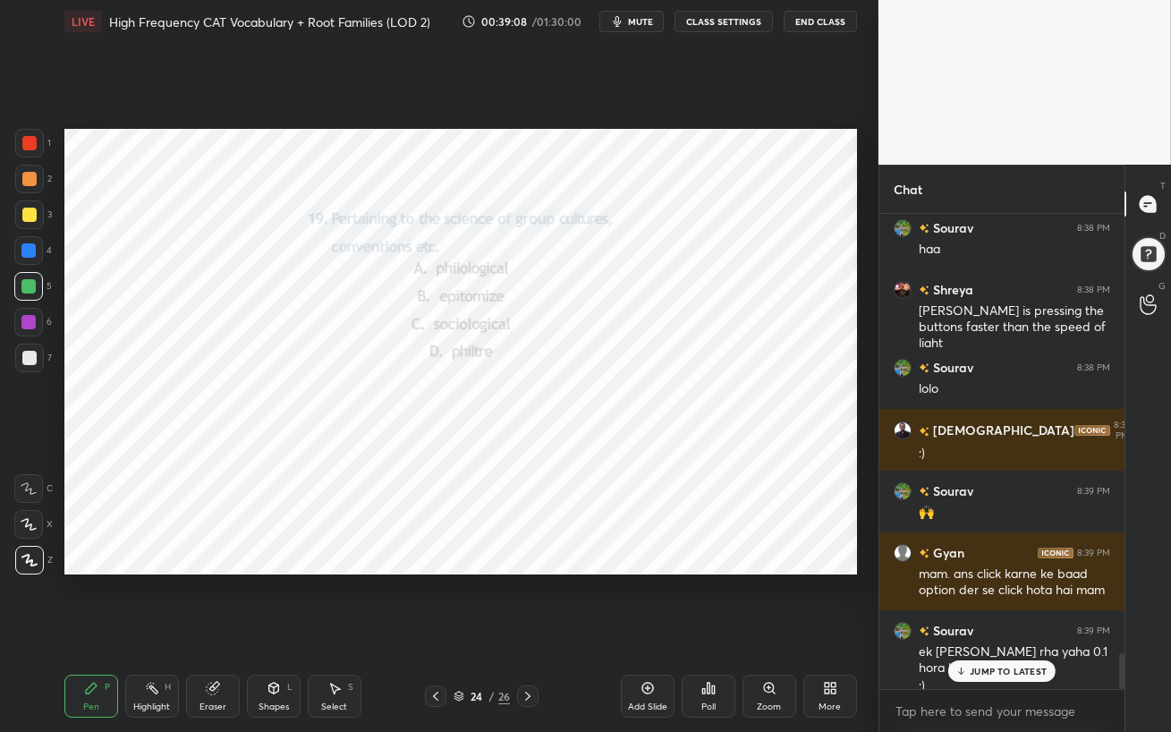
click at [984, 631] on p "JUMP TO LATEST" at bounding box center [1007, 670] width 77 height 11
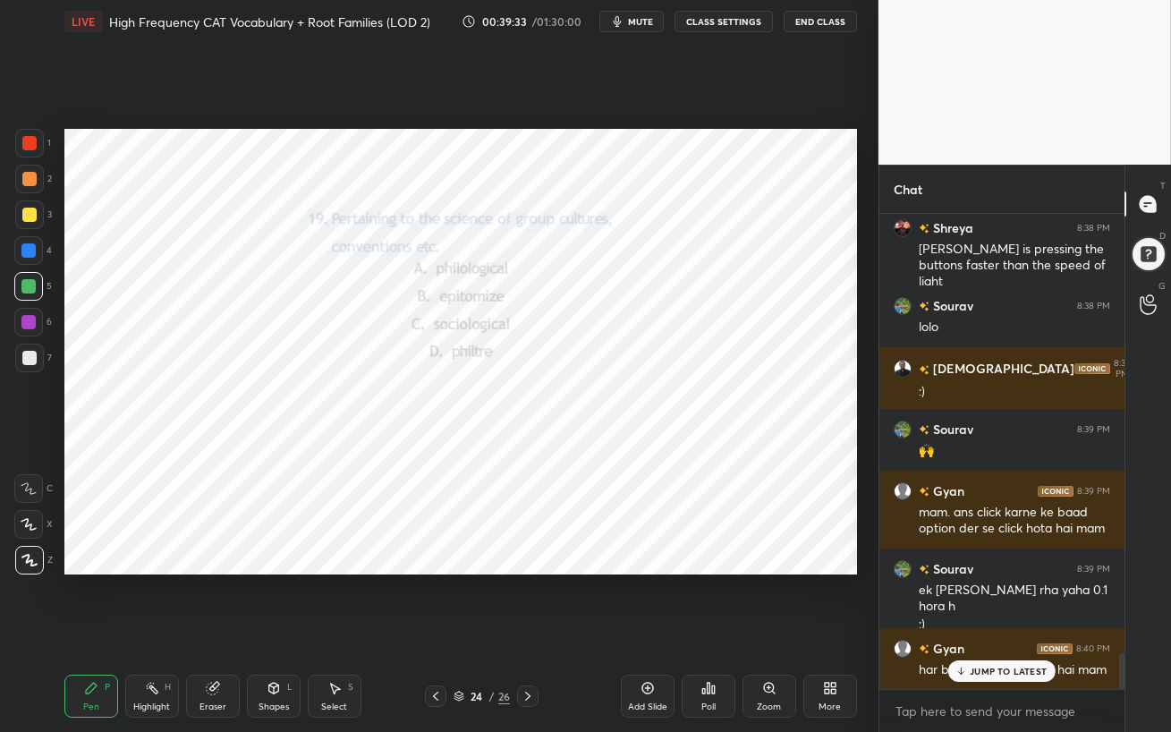
click at [974, 631] on p "JUMP TO LATEST" at bounding box center [1007, 670] width 77 height 11
click at [530, 631] on icon at bounding box center [527, 696] width 14 height 14
click at [706, 631] on div "Poll" at bounding box center [708, 706] width 14 height 9
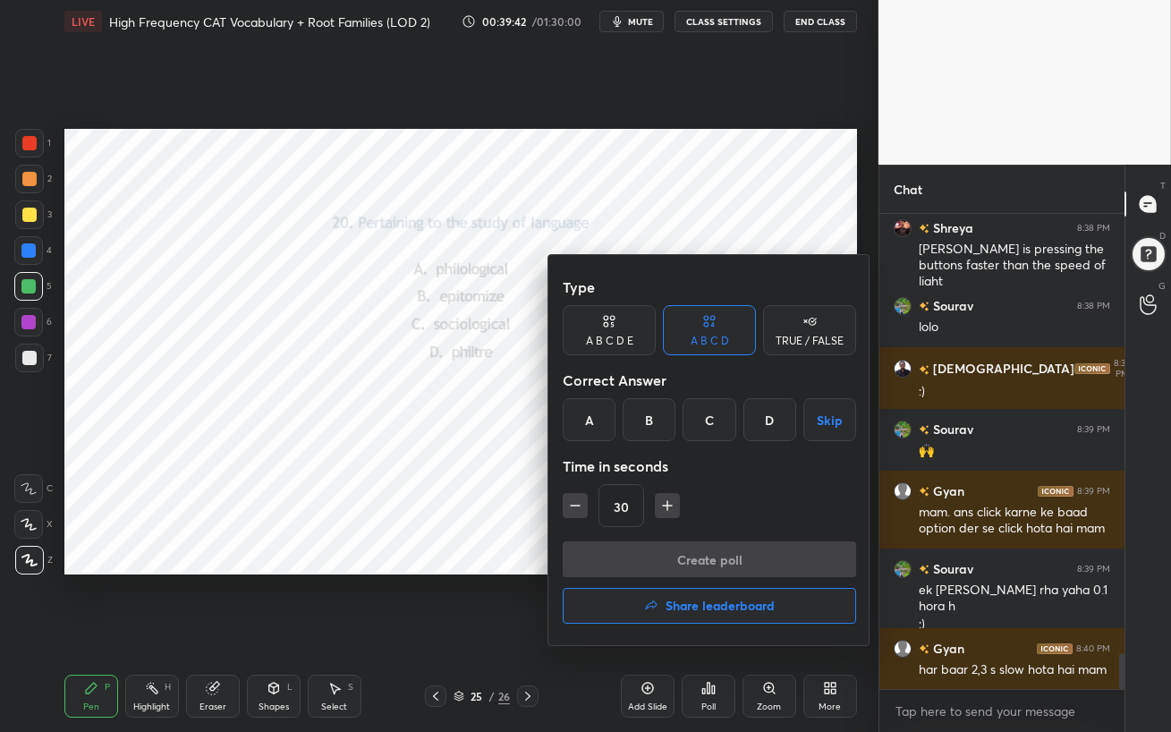
click at [596, 428] on div "A" at bounding box center [589, 419] width 53 height 43
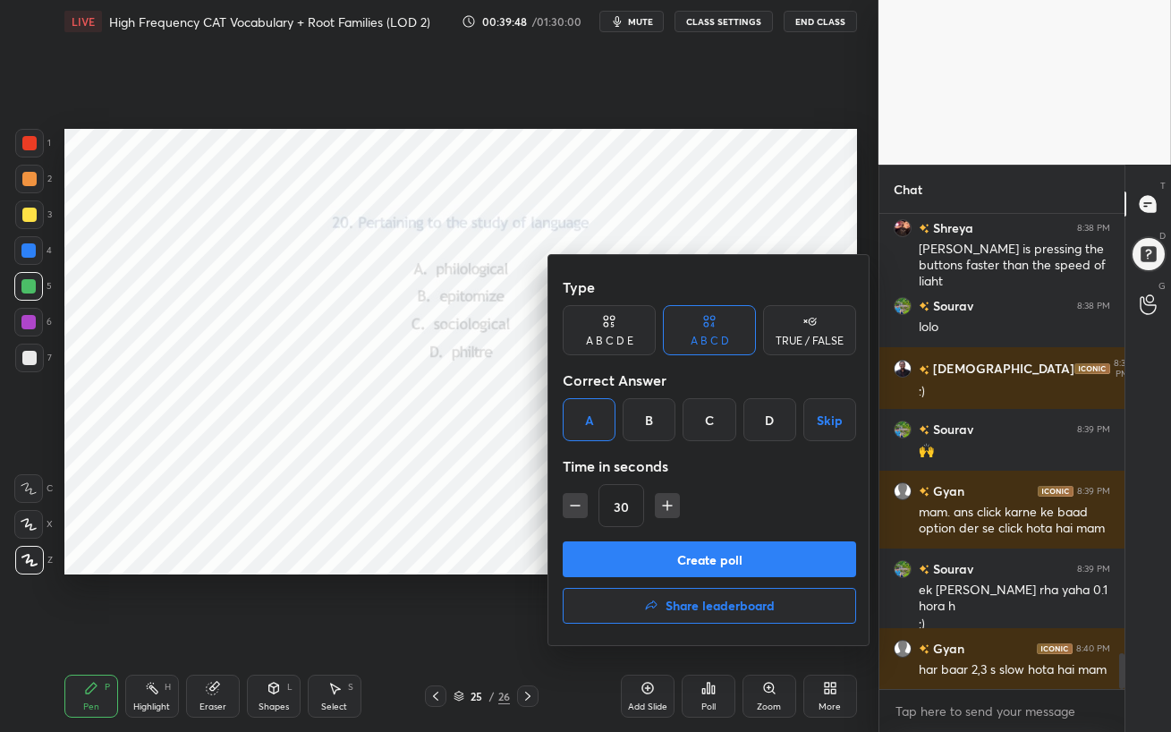
click at [725, 561] on button "Create poll" at bounding box center [709, 559] width 293 height 36
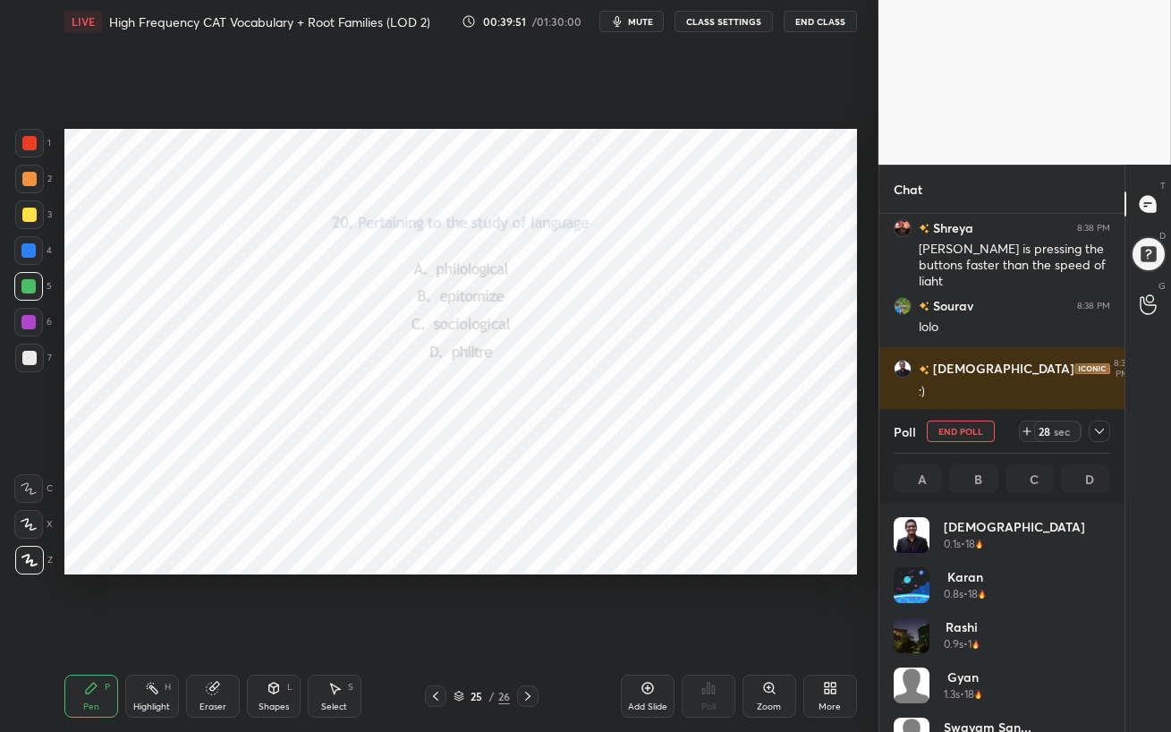
scroll to position [209, 211]
click at [1100, 432] on icon at bounding box center [1099, 431] width 14 height 14
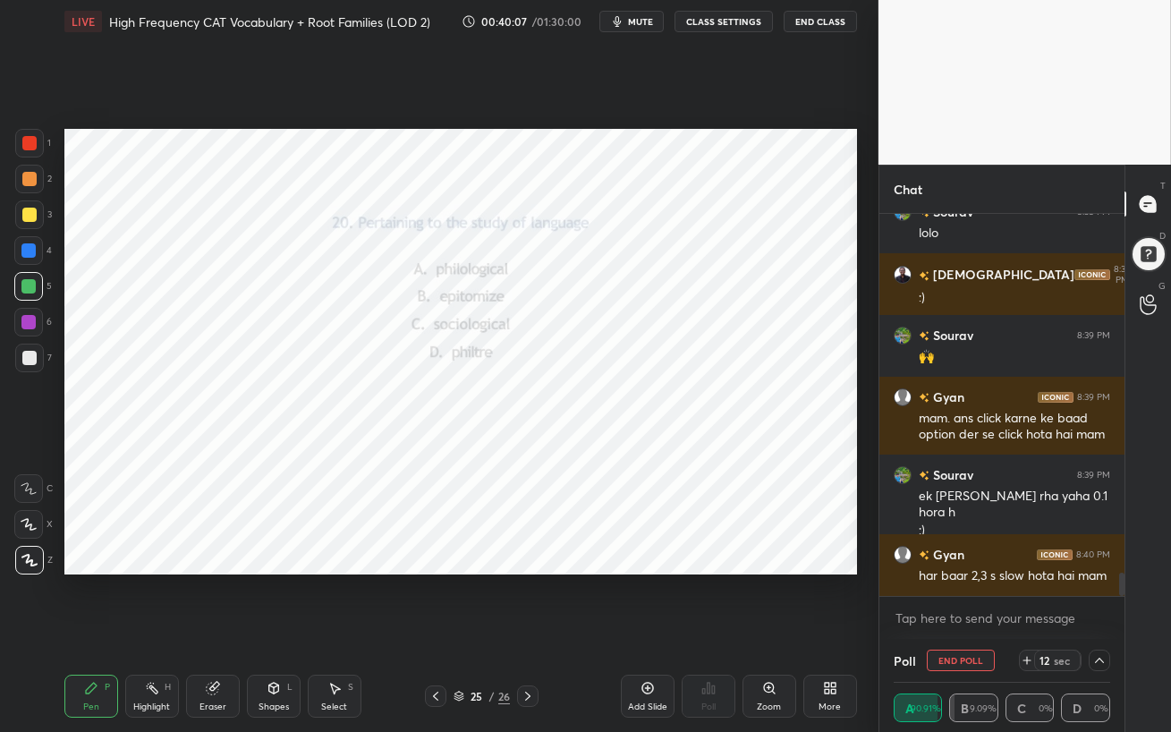
scroll to position [6053, 0]
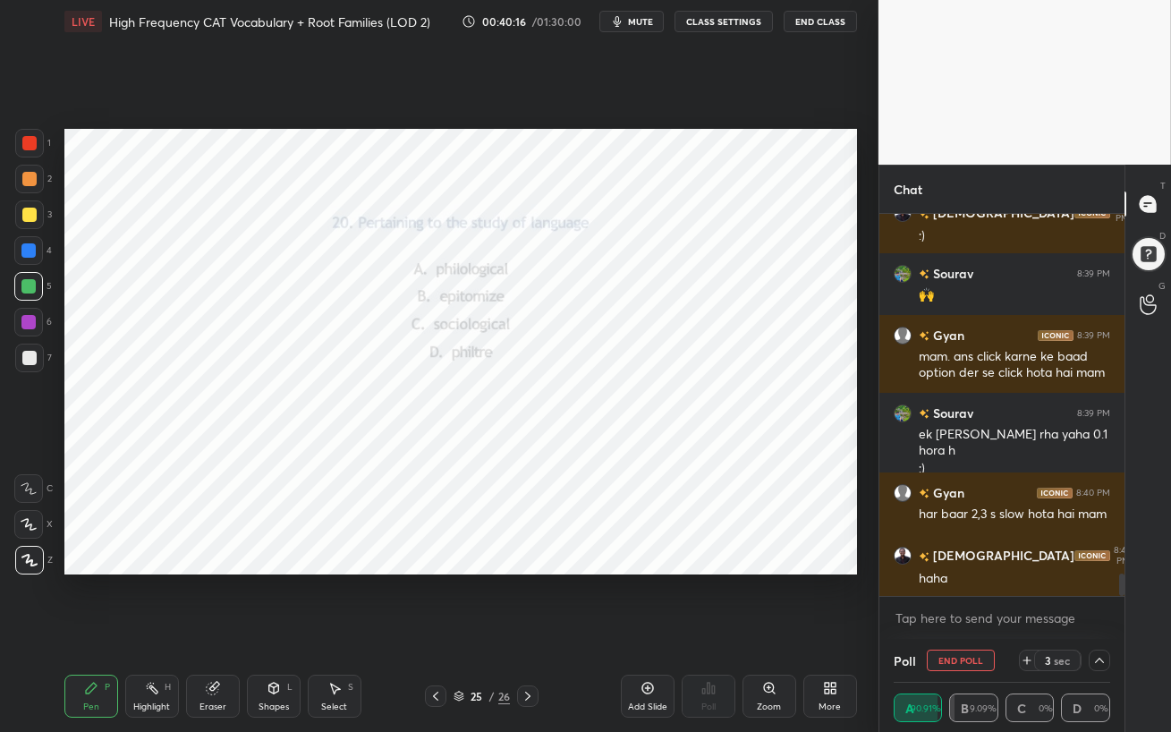
drag, startPoint x: 26, startPoint y: 260, endPoint x: 25, endPoint y: 269, distance: 9.0
click at [25, 260] on div at bounding box center [28, 250] width 29 height 29
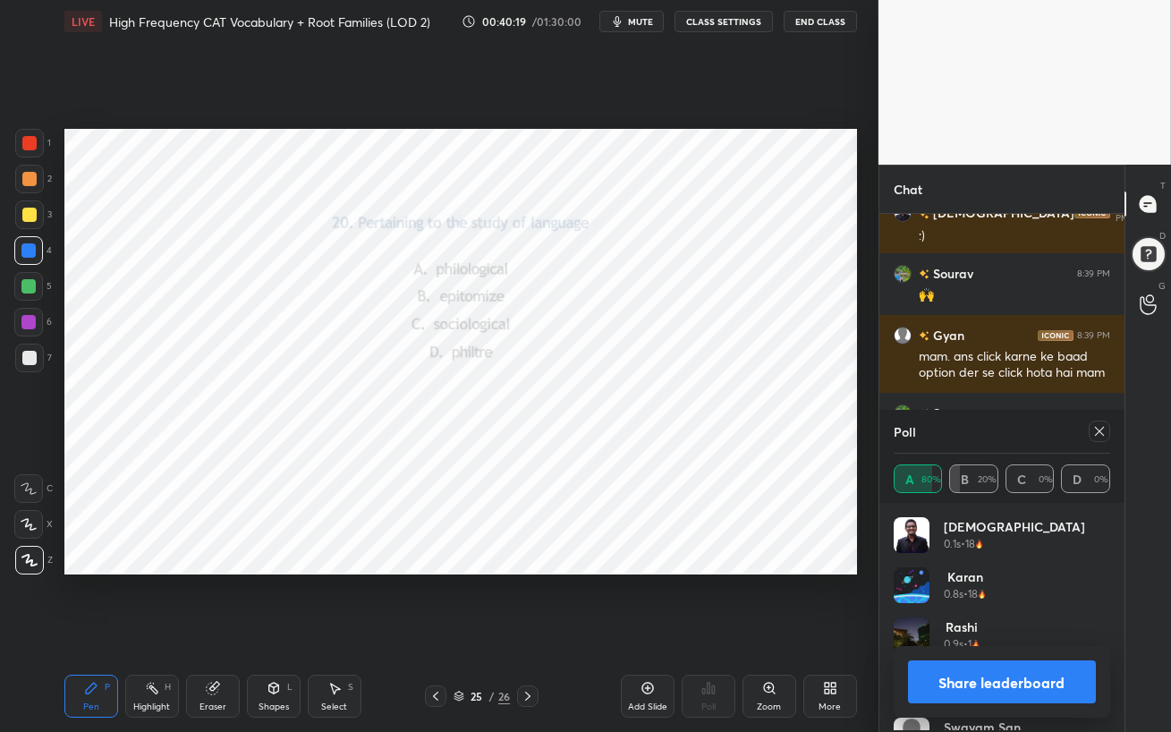
scroll to position [209, 211]
click at [1104, 427] on icon at bounding box center [1099, 431] width 14 height 14
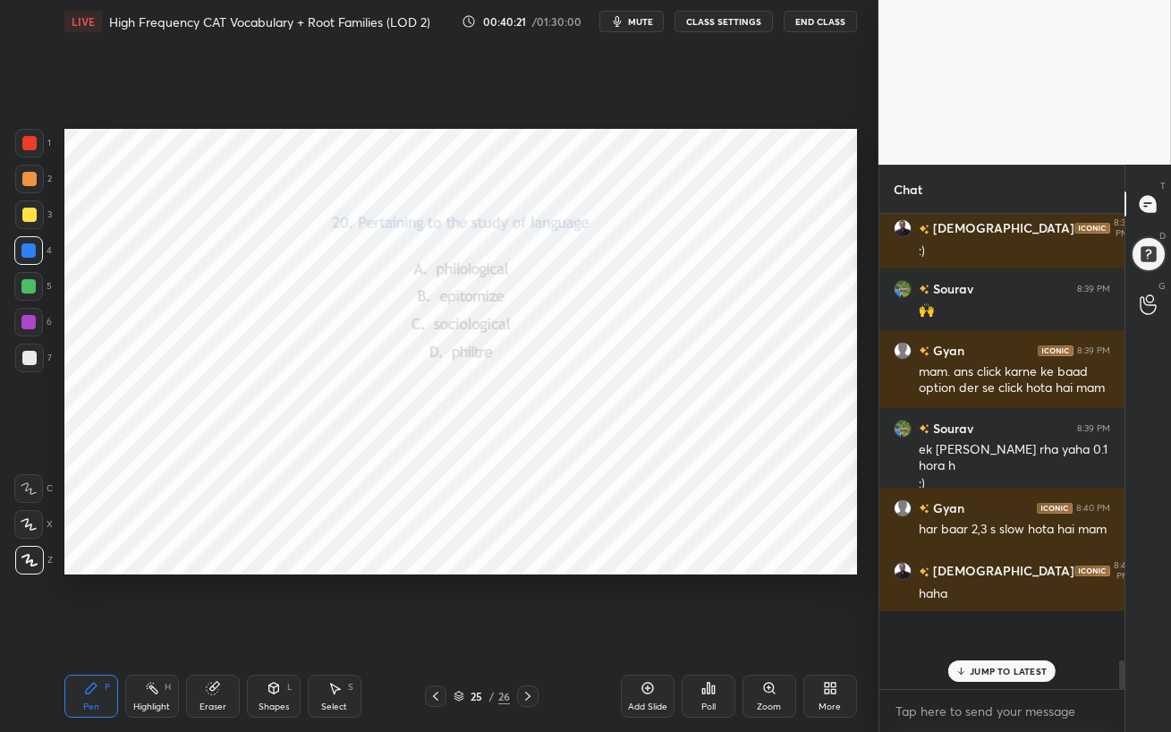
scroll to position [317, 240]
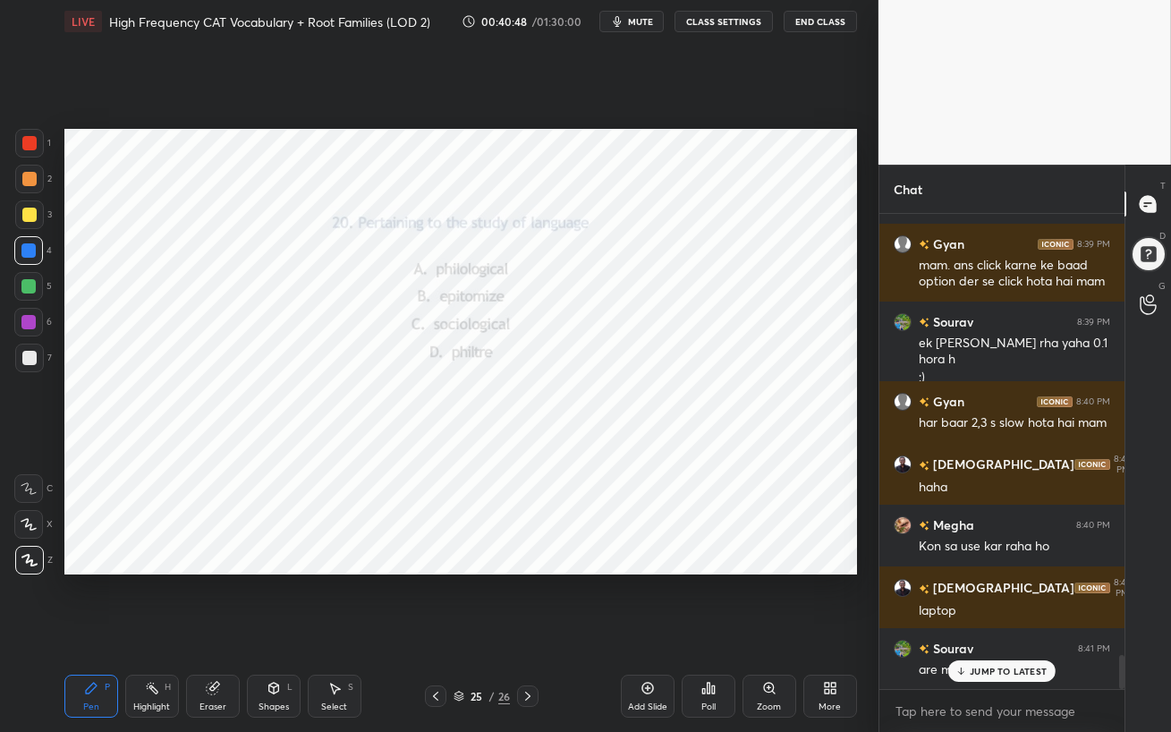
click at [999, 631] on p "JUMP TO LATEST" at bounding box center [1007, 670] width 77 height 11
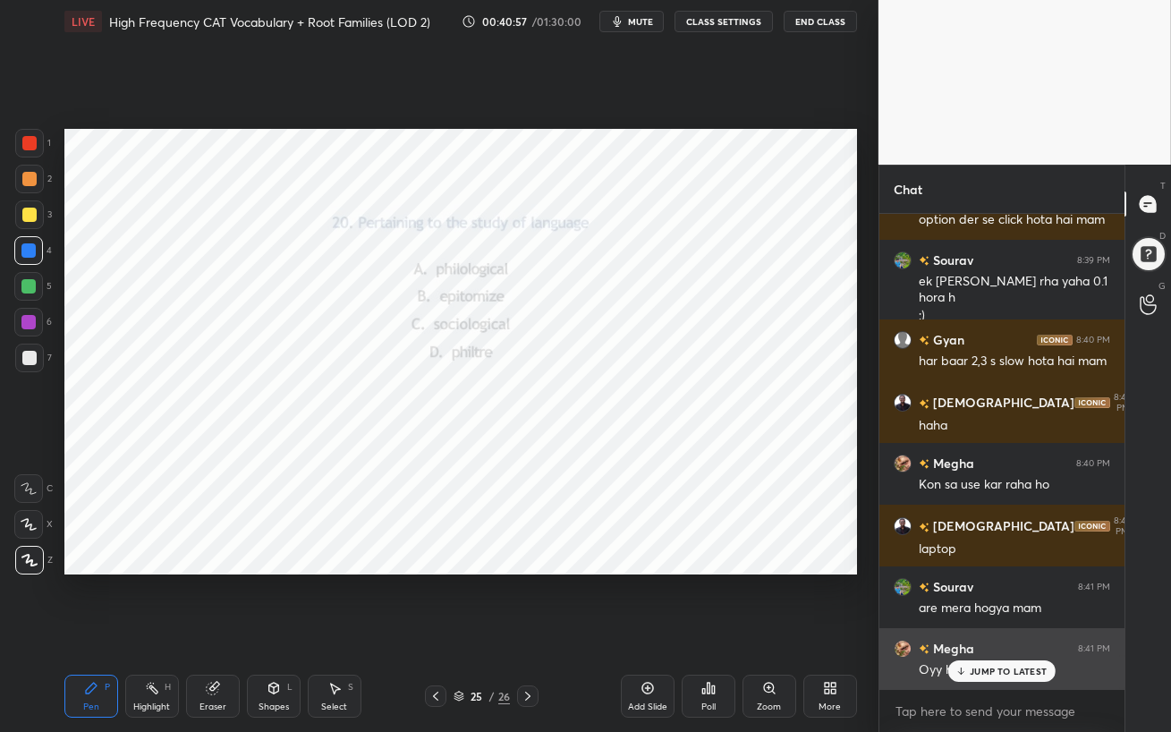
click at [983, 631] on div "JUMP TO LATEST" at bounding box center [1001, 670] width 107 height 21
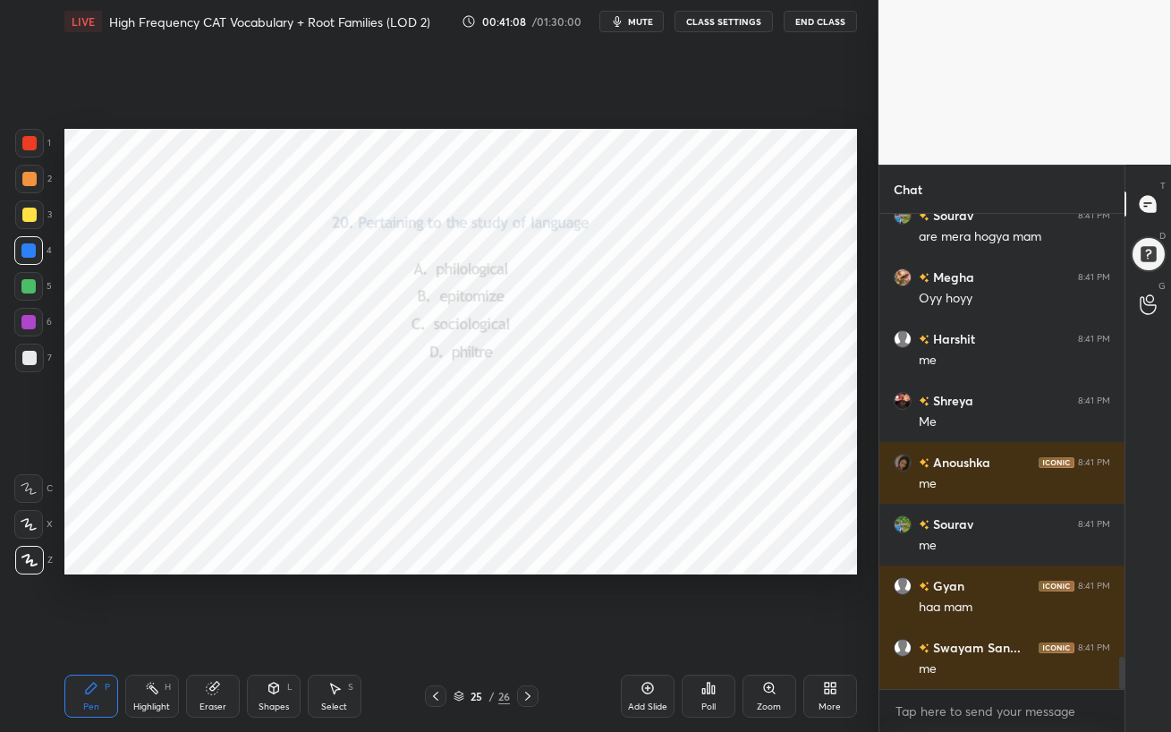
scroll to position [6639, 0]
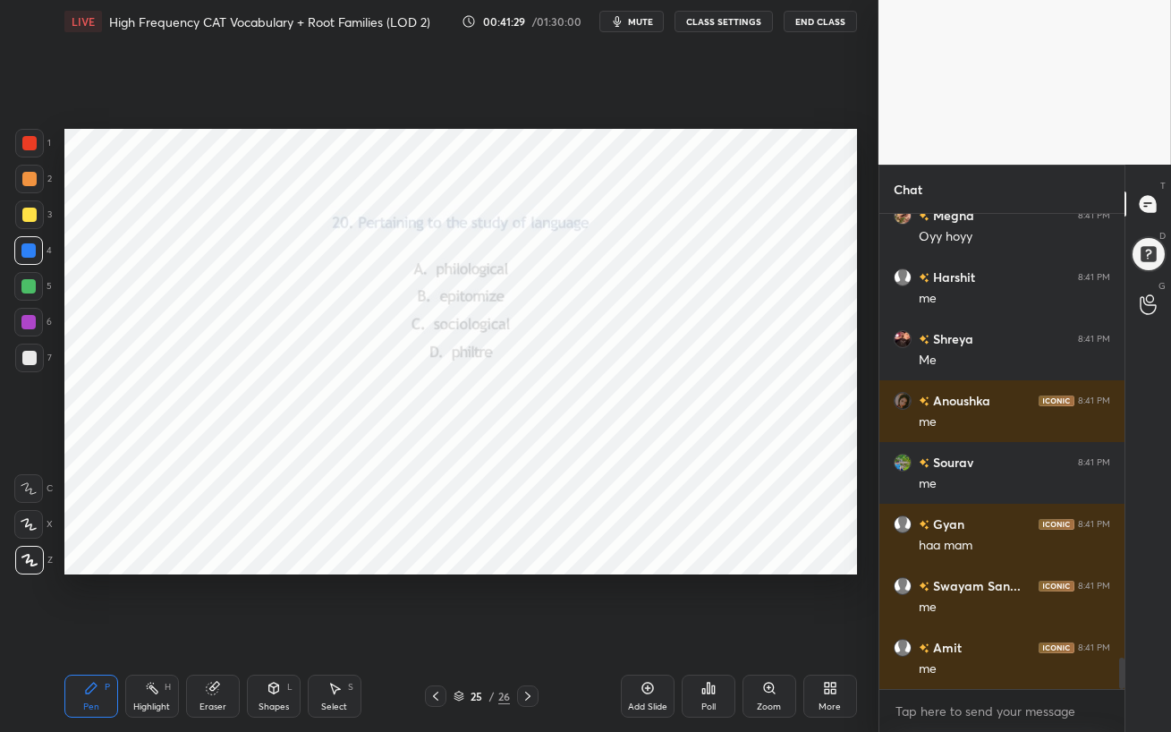
click at [526, 631] on icon at bounding box center [527, 696] width 14 height 14
click at [440, 631] on icon at bounding box center [435, 696] width 14 height 14
click at [832, 631] on icon at bounding box center [833, 691] width 4 height 4
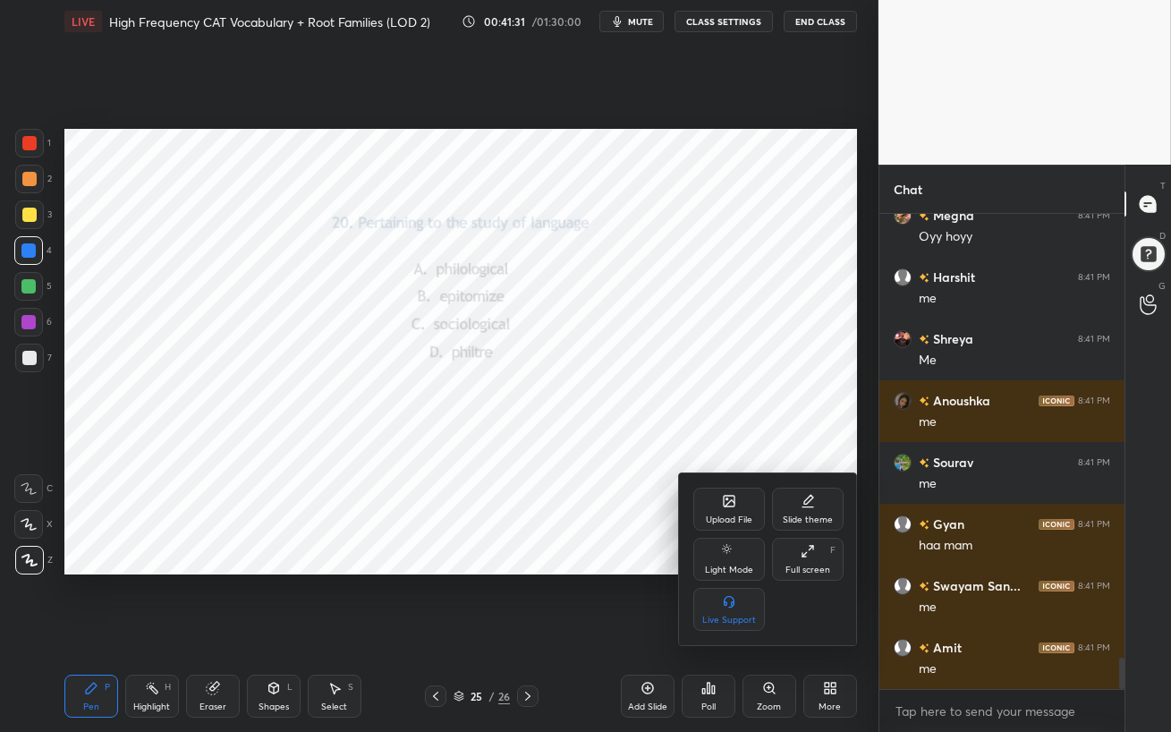
click at [724, 516] on div "Upload File" at bounding box center [729, 519] width 47 height 9
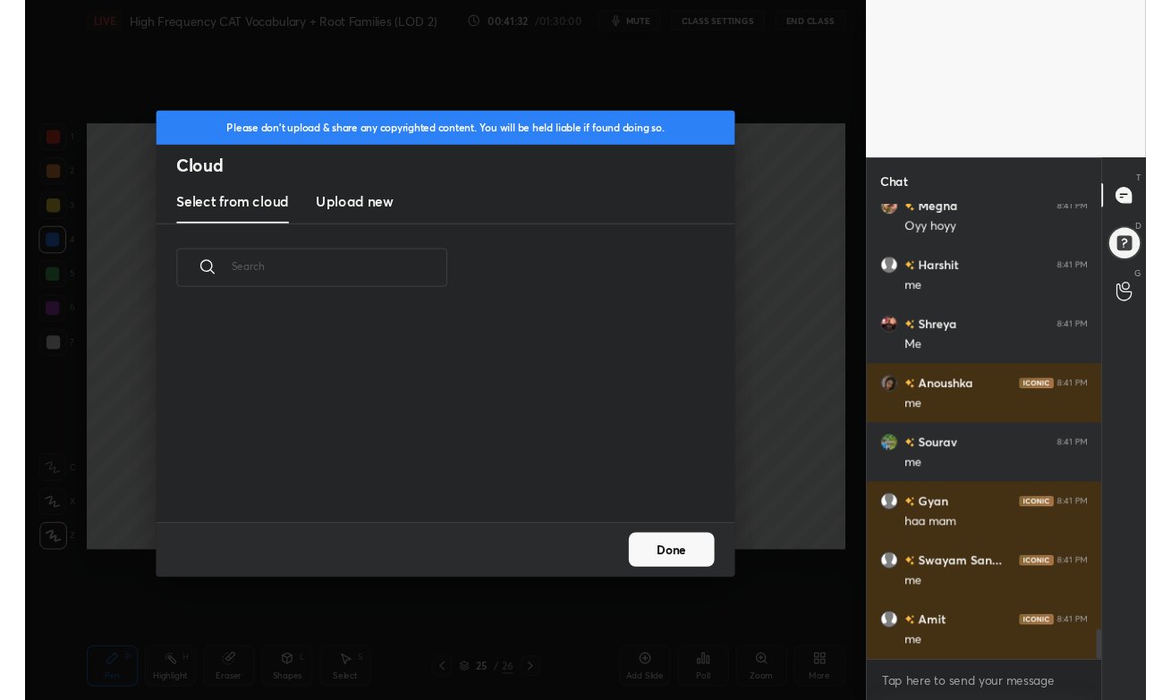
scroll to position [220, 574]
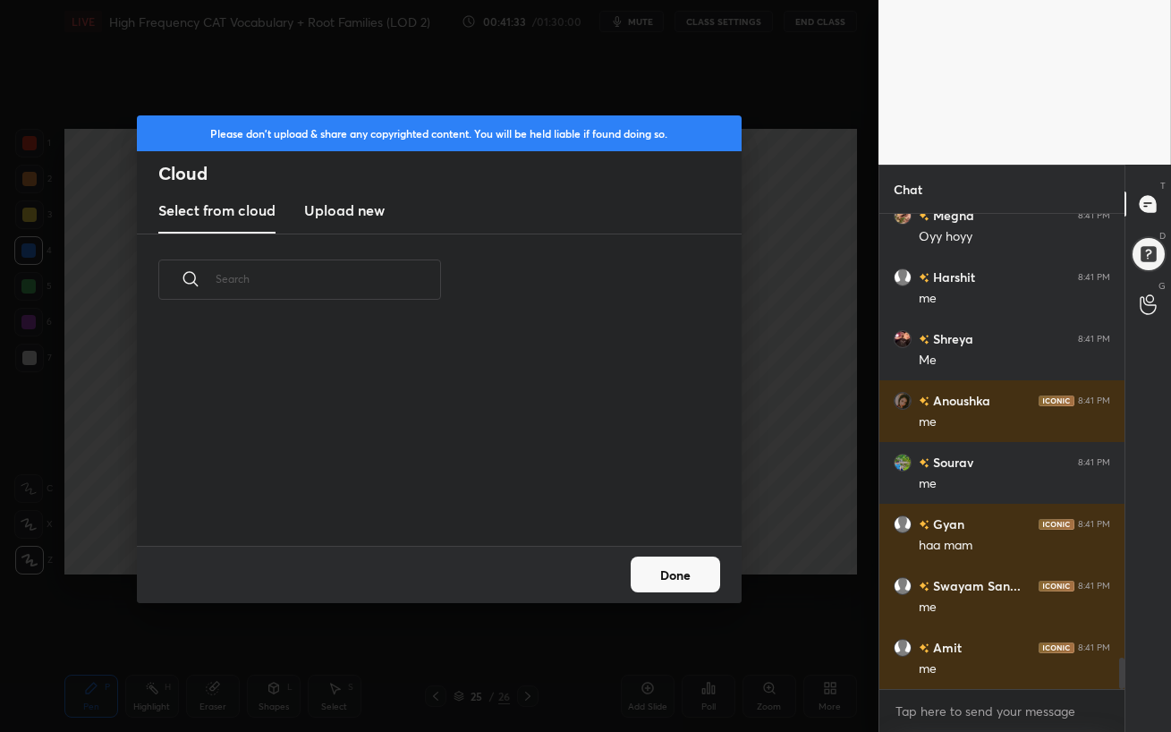
click at [350, 214] on h3 "Upload new" at bounding box center [344, 209] width 80 height 21
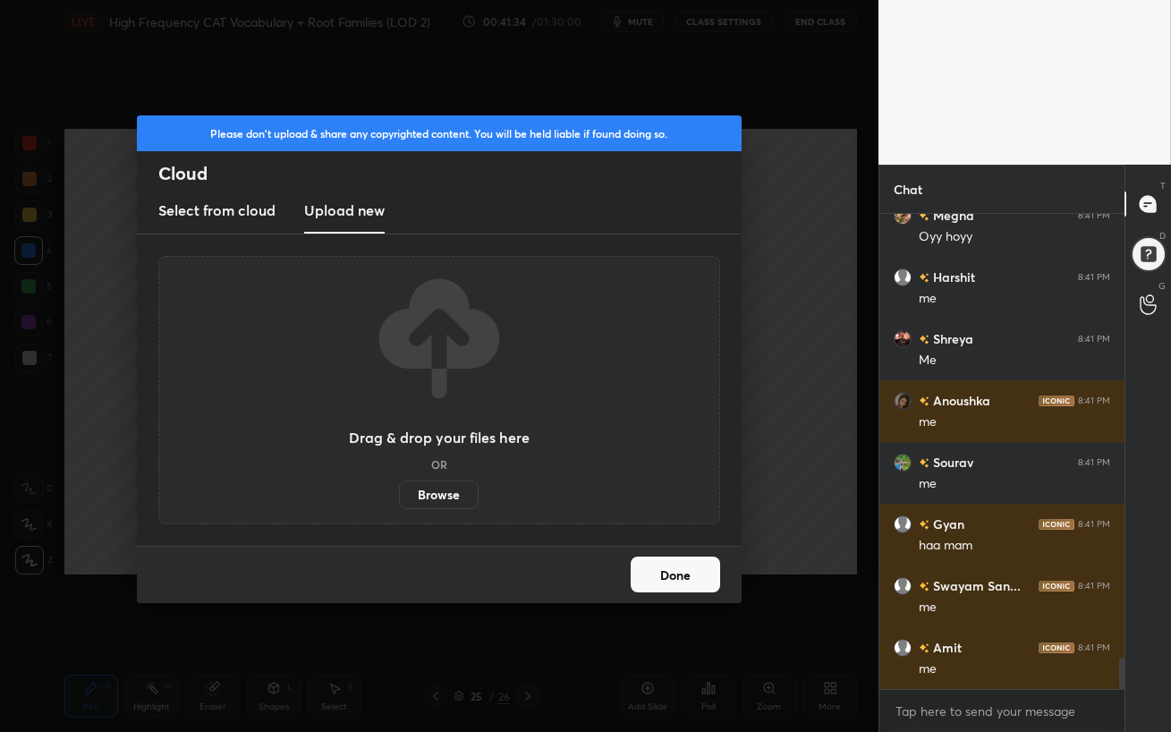
click at [428, 494] on label "Browse" at bounding box center [439, 494] width 80 height 29
click at [399, 494] on input "Browse" at bounding box center [399, 494] width 0 height 29
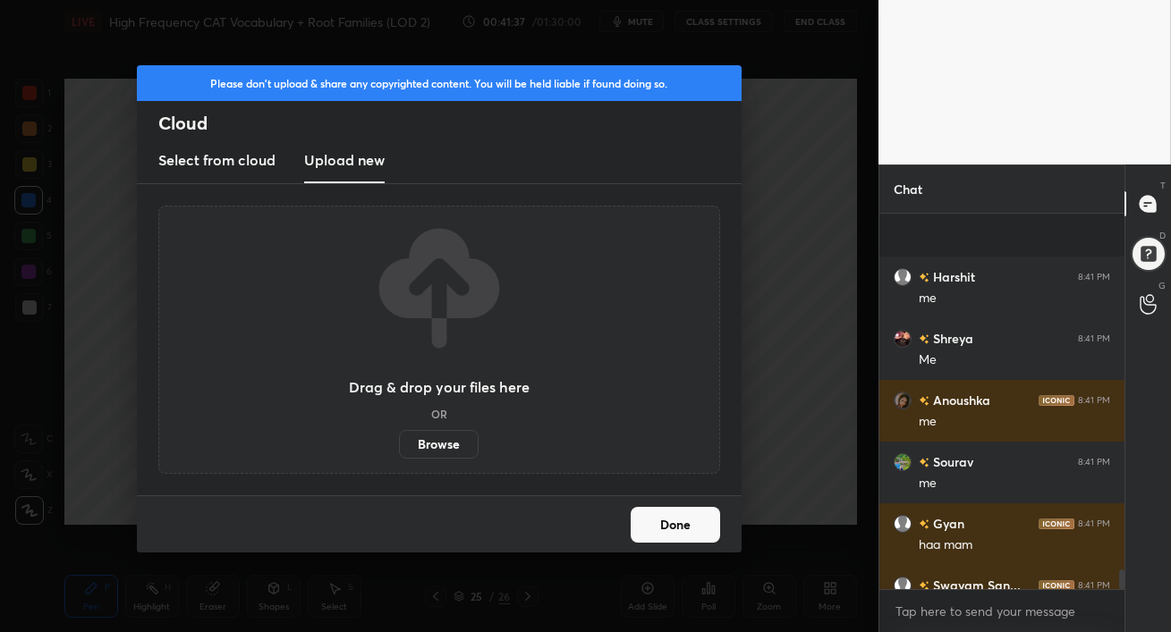
scroll to position [6800, 0]
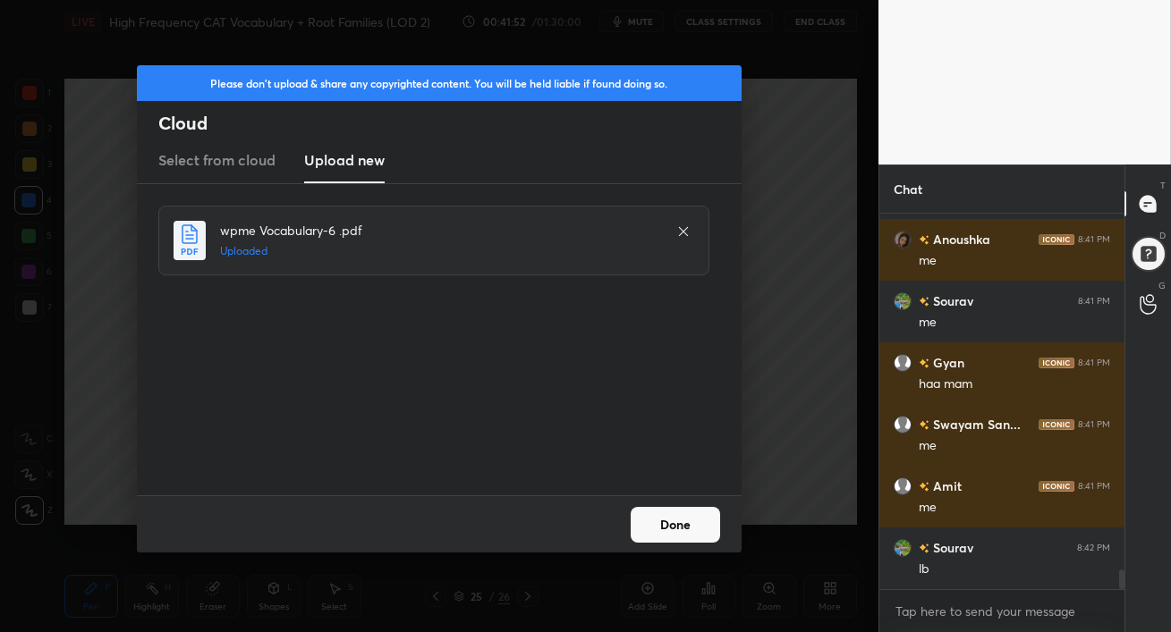
click at [670, 528] on button "Done" at bounding box center [674, 525] width 89 height 36
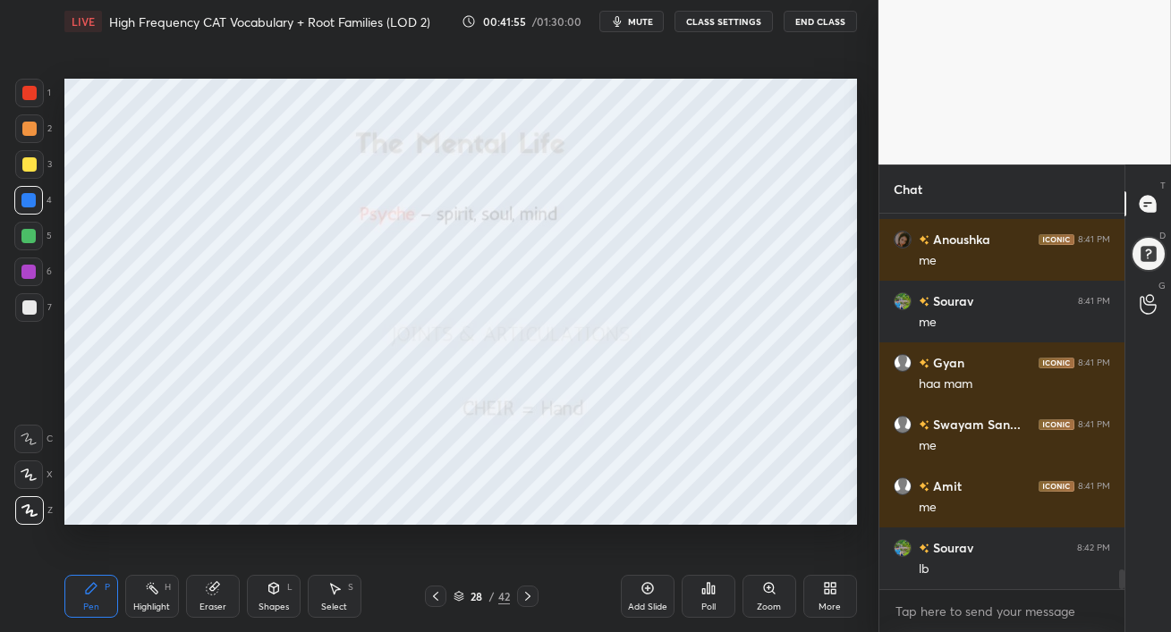
click at [716, 602] on div "Poll" at bounding box center [708, 596] width 54 height 43
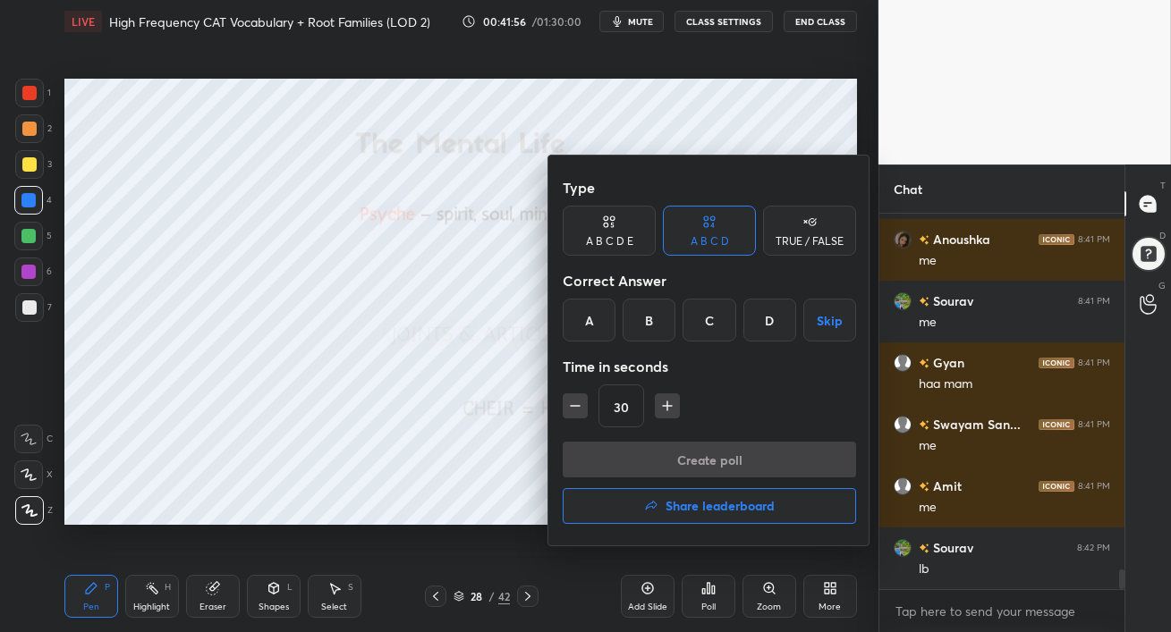
click at [709, 514] on button "Share leaderboard" at bounding box center [709, 506] width 293 height 36
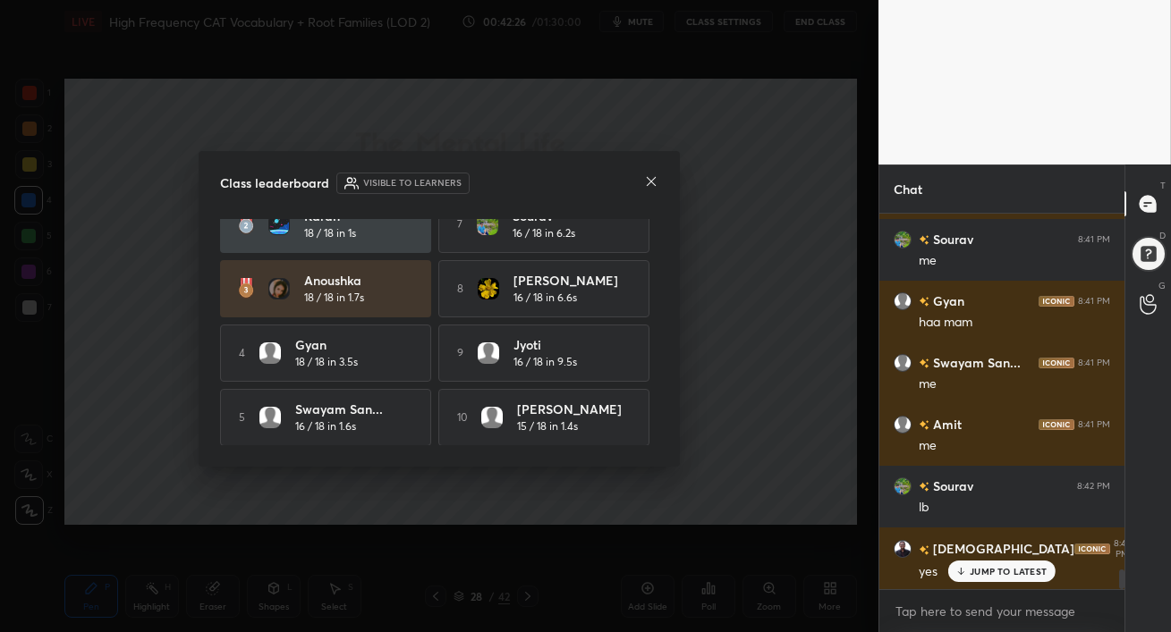
scroll to position [6923, 0]
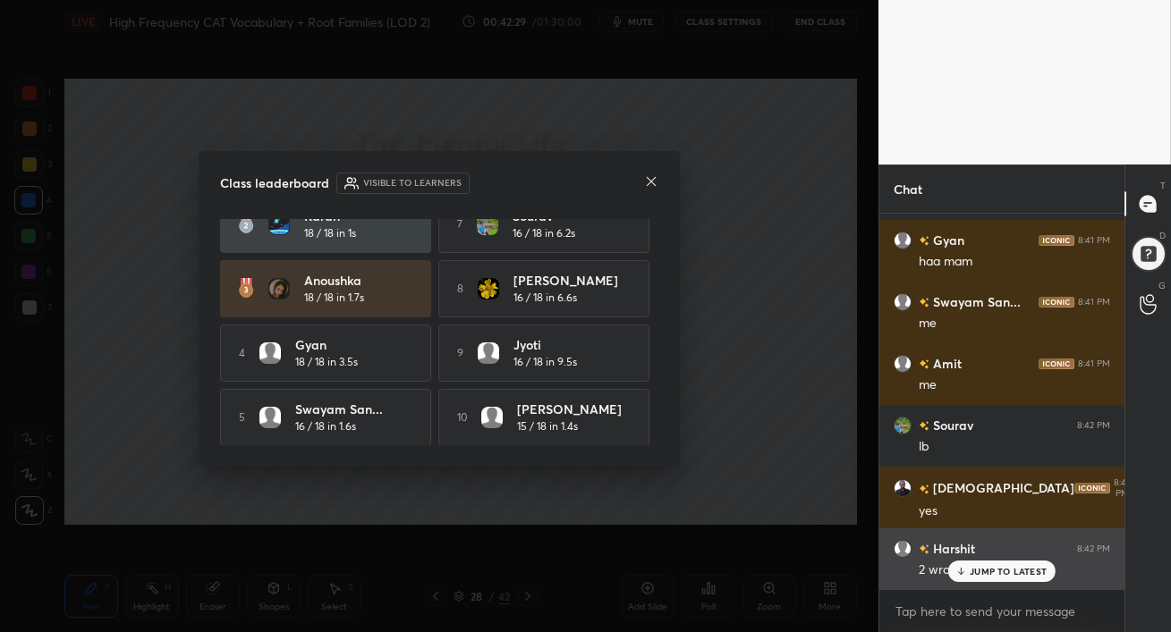
click at [970, 571] on p "JUMP TO LATEST" at bounding box center [1007, 571] width 77 height 11
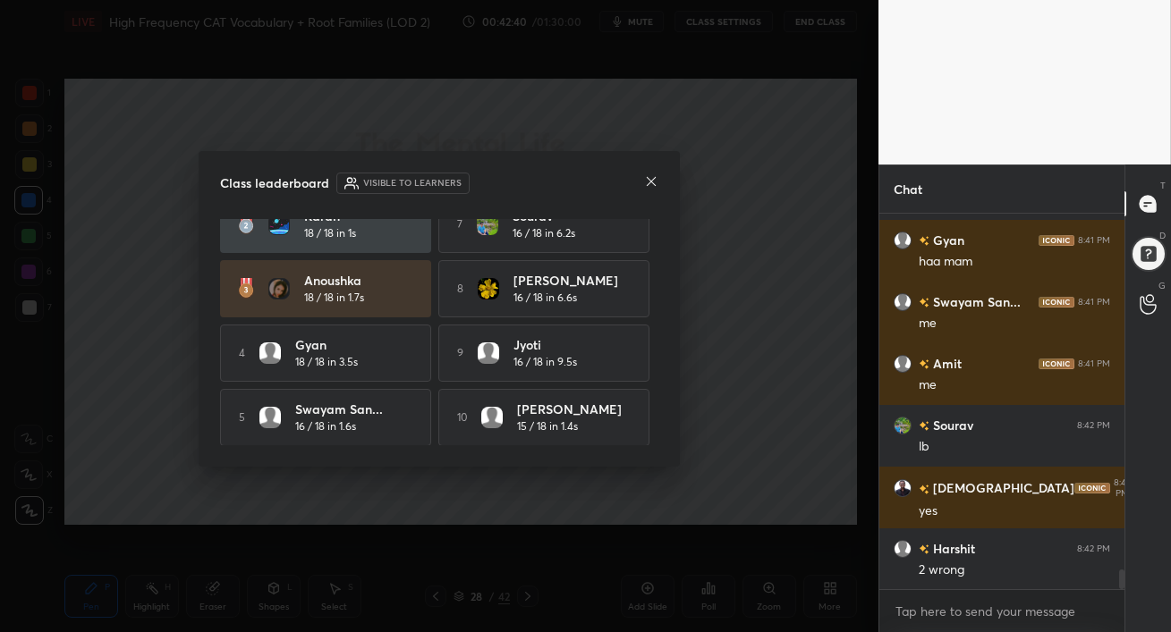
click at [645, 184] on icon at bounding box center [651, 181] width 14 height 14
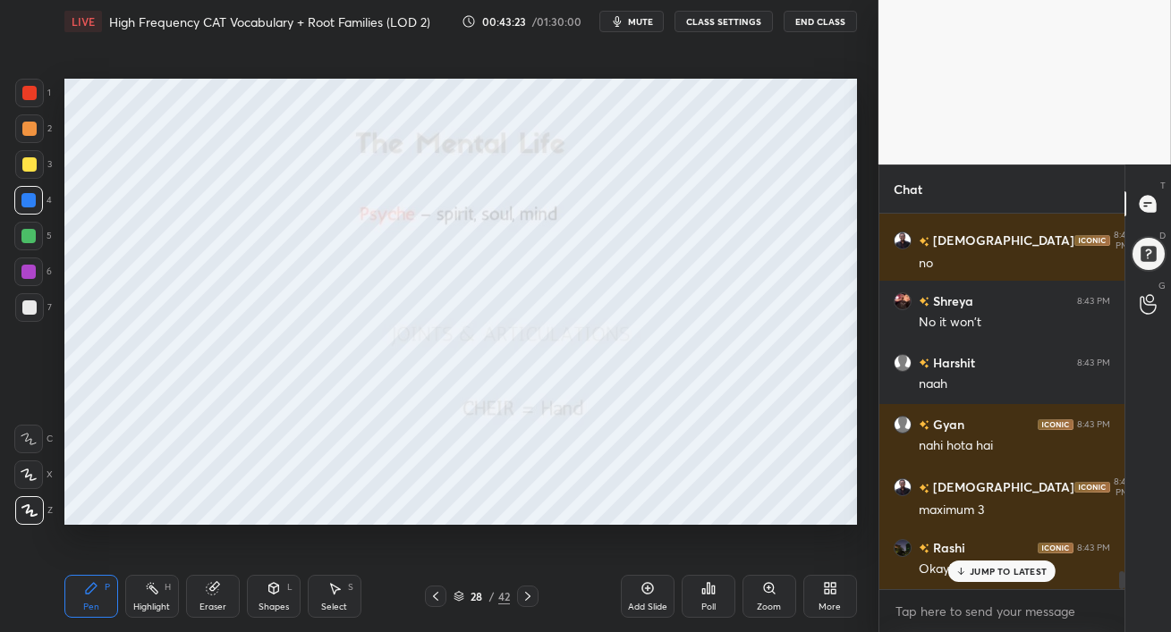
scroll to position [7432, 0]
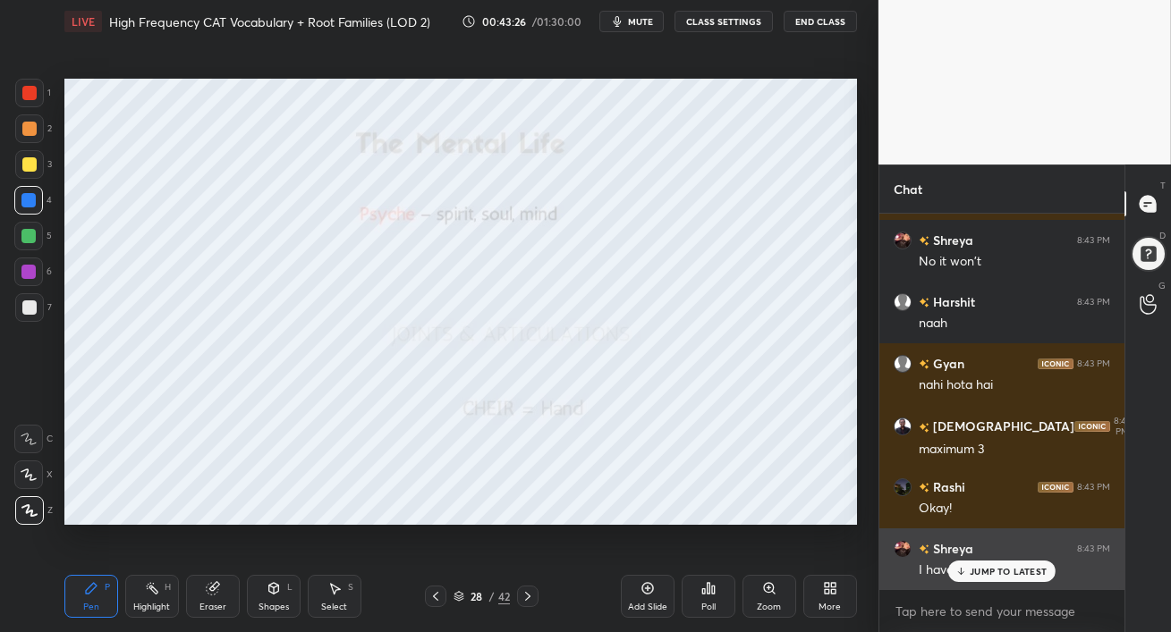
click at [981, 570] on p "JUMP TO LATEST" at bounding box center [1007, 571] width 77 height 11
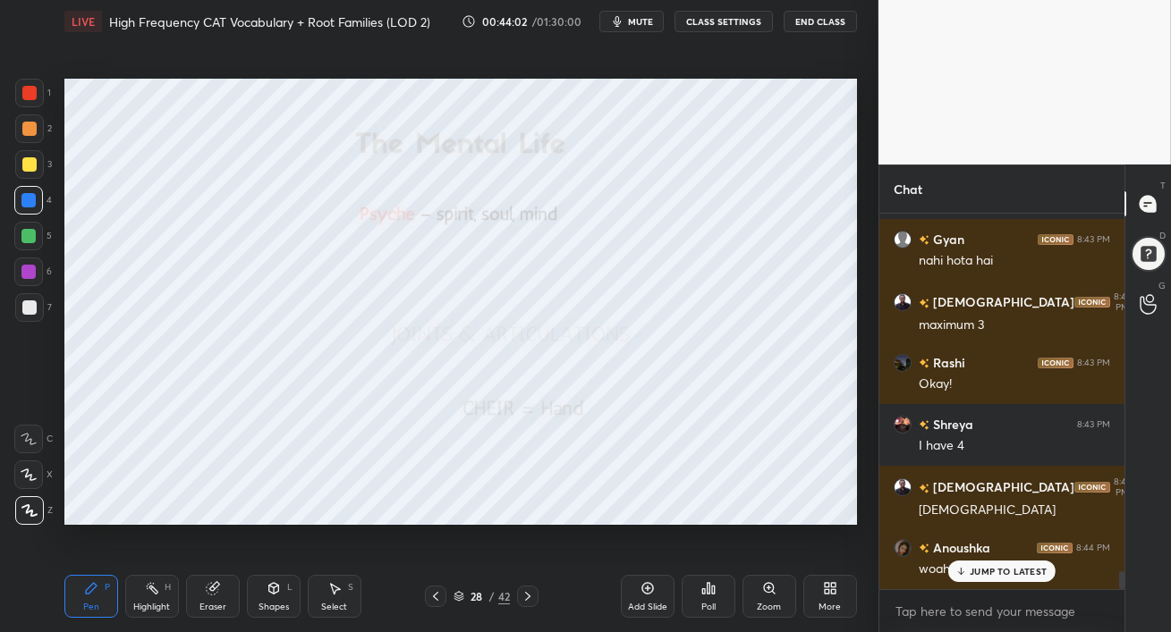
scroll to position [7634, 0]
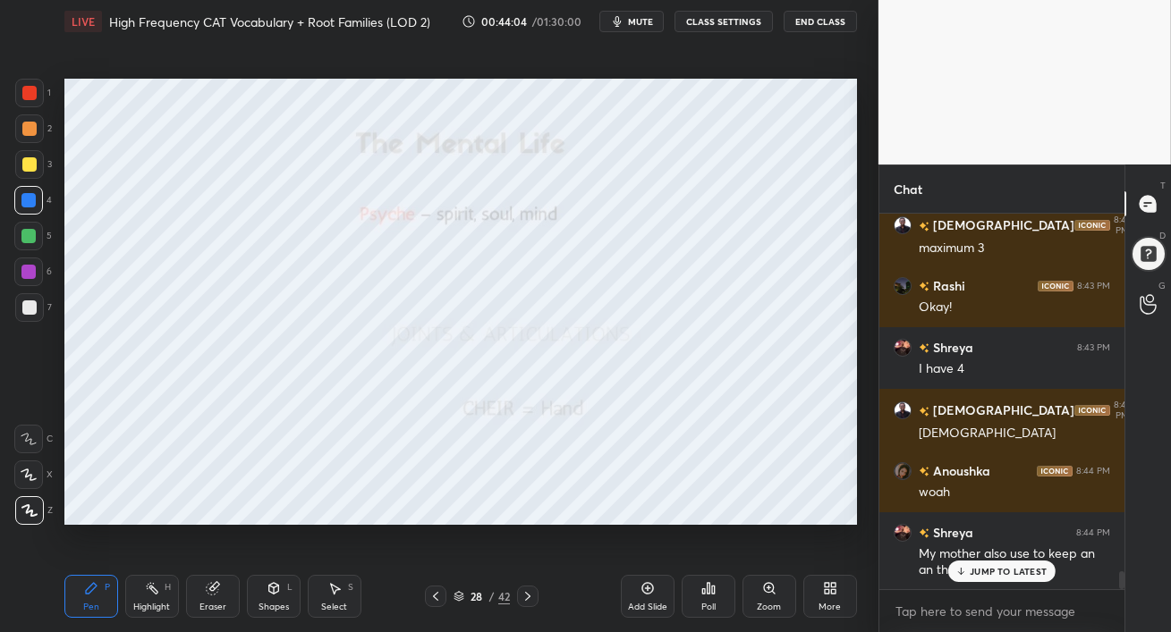
click at [1010, 568] on p "JUMP TO LATEST" at bounding box center [1007, 571] width 77 height 11
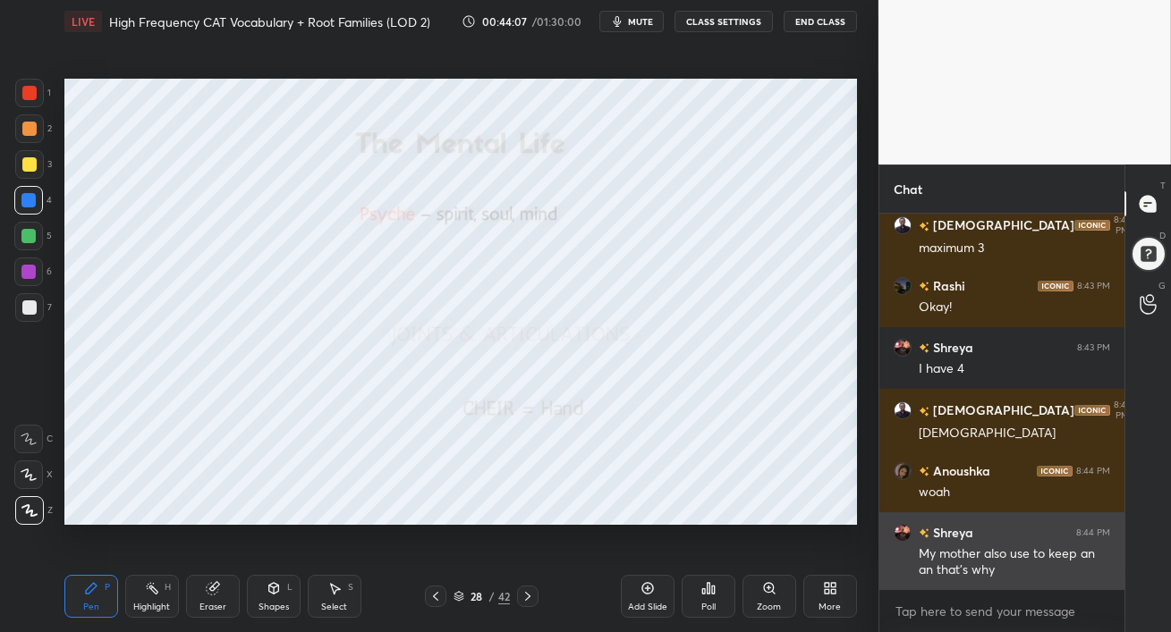
click at [963, 535] on h6 "Shreya" at bounding box center [951, 532] width 44 height 19
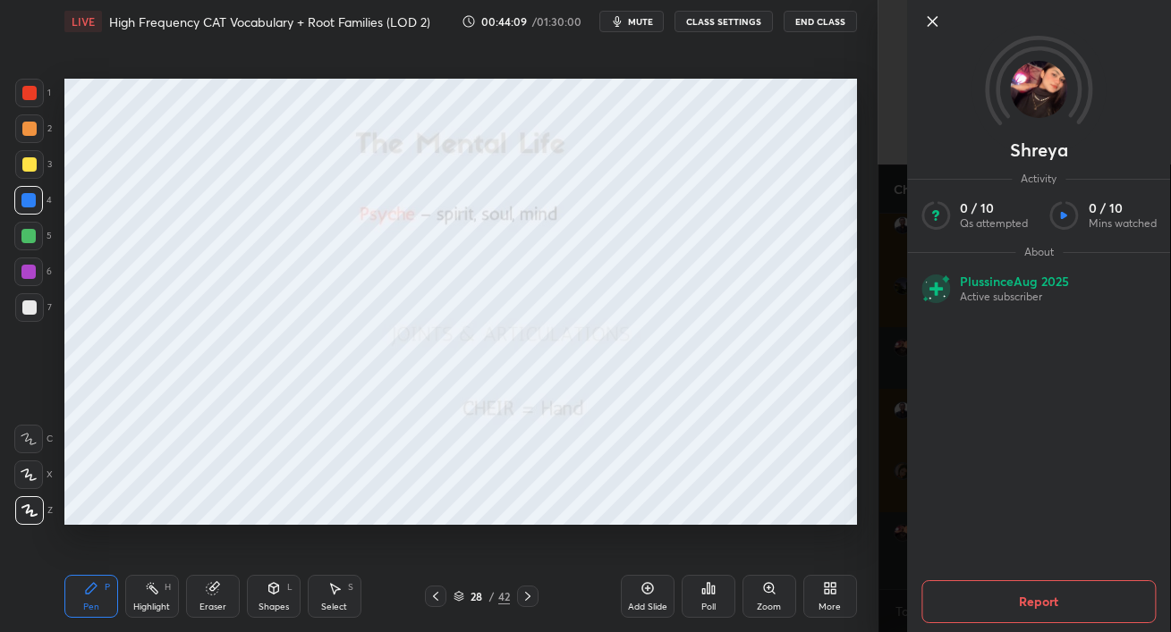
click at [932, 25] on icon at bounding box center [931, 21] width 21 height 21
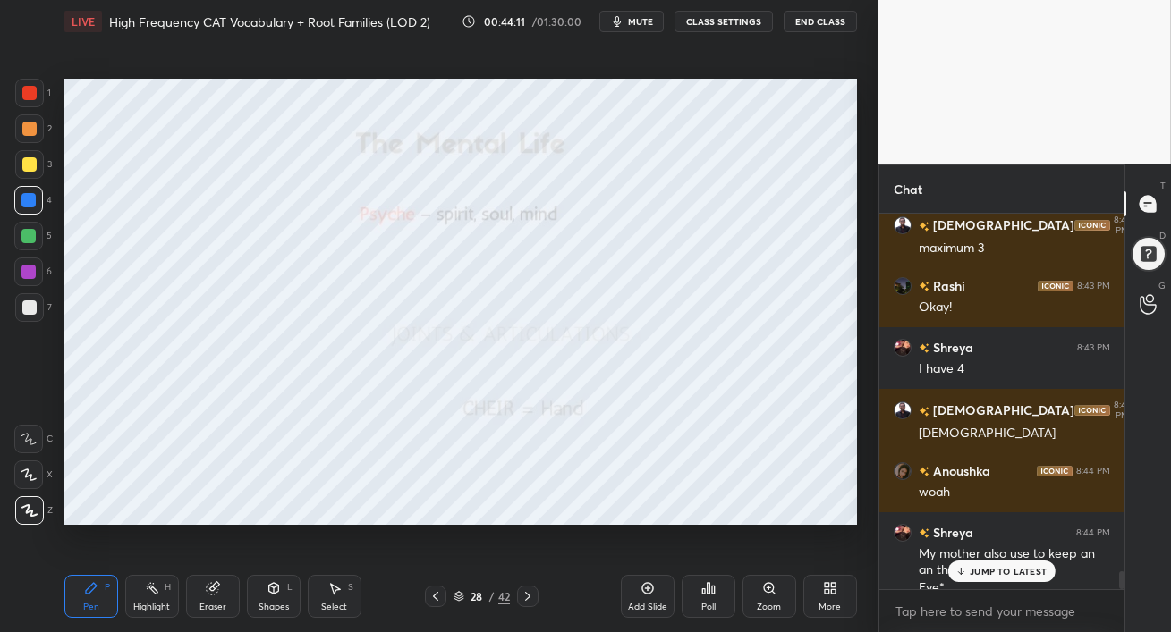
scroll to position [7652, 0]
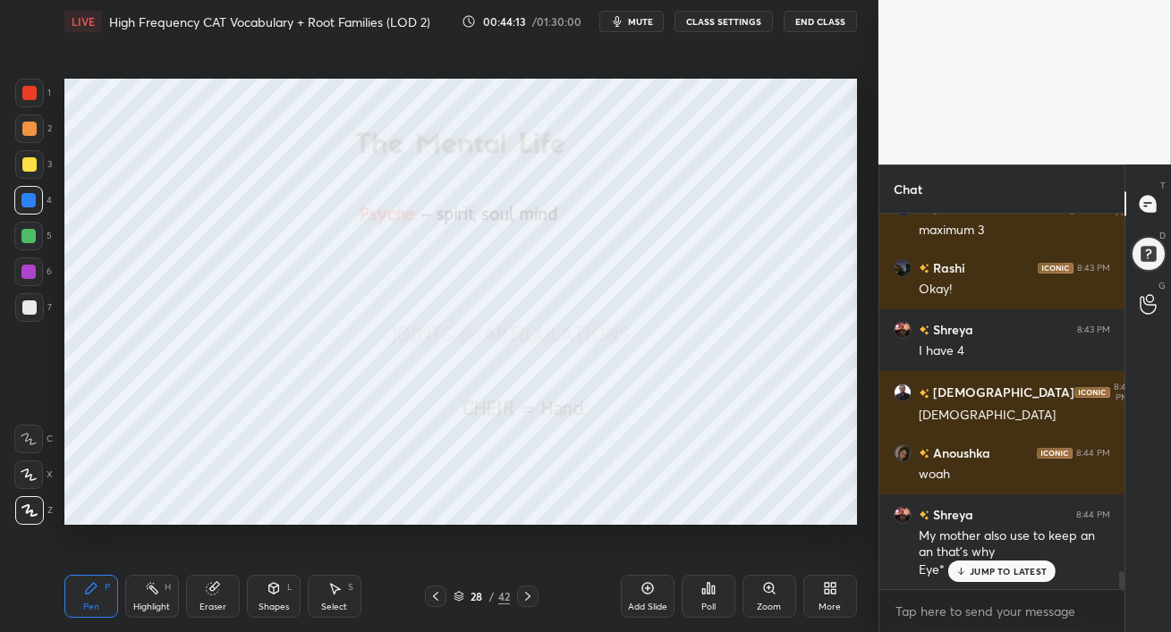
click at [968, 573] on div "JUMP TO LATEST" at bounding box center [1001, 571] width 107 height 21
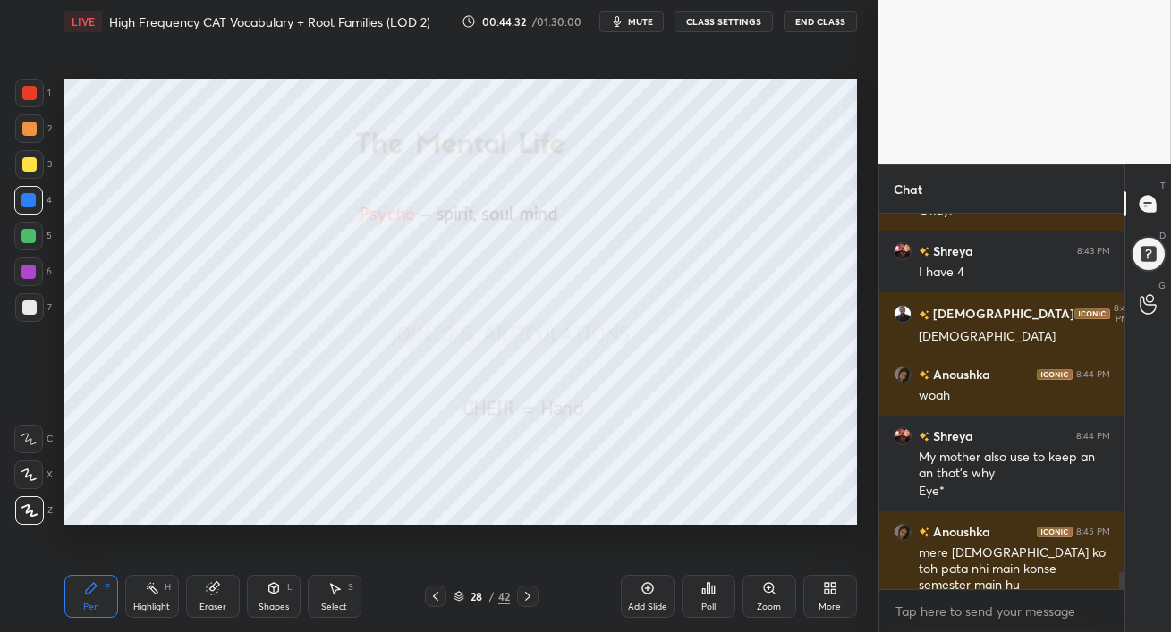
scroll to position [7792, 0]
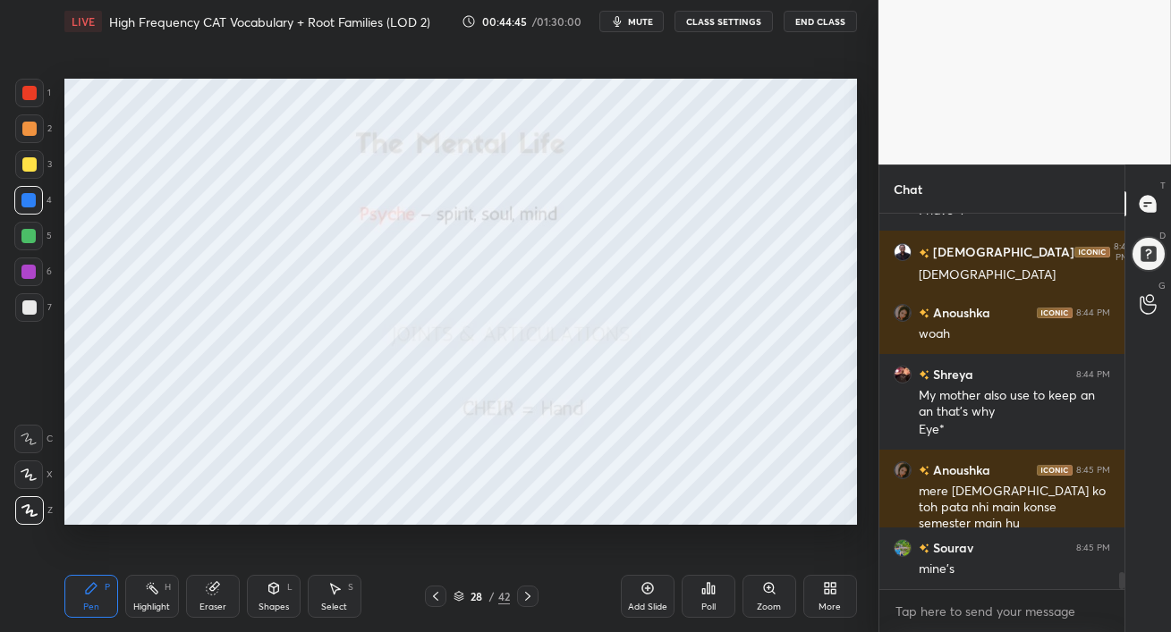
drag, startPoint x: 26, startPoint y: 283, endPoint x: 38, endPoint y: 290, distance: 13.2
click at [25, 283] on div at bounding box center [28, 272] width 29 height 29
click at [28, 233] on div at bounding box center [28, 236] width 14 height 14
click at [30, 165] on div at bounding box center [29, 164] width 14 height 14
click at [25, 178] on div at bounding box center [29, 164] width 29 height 29
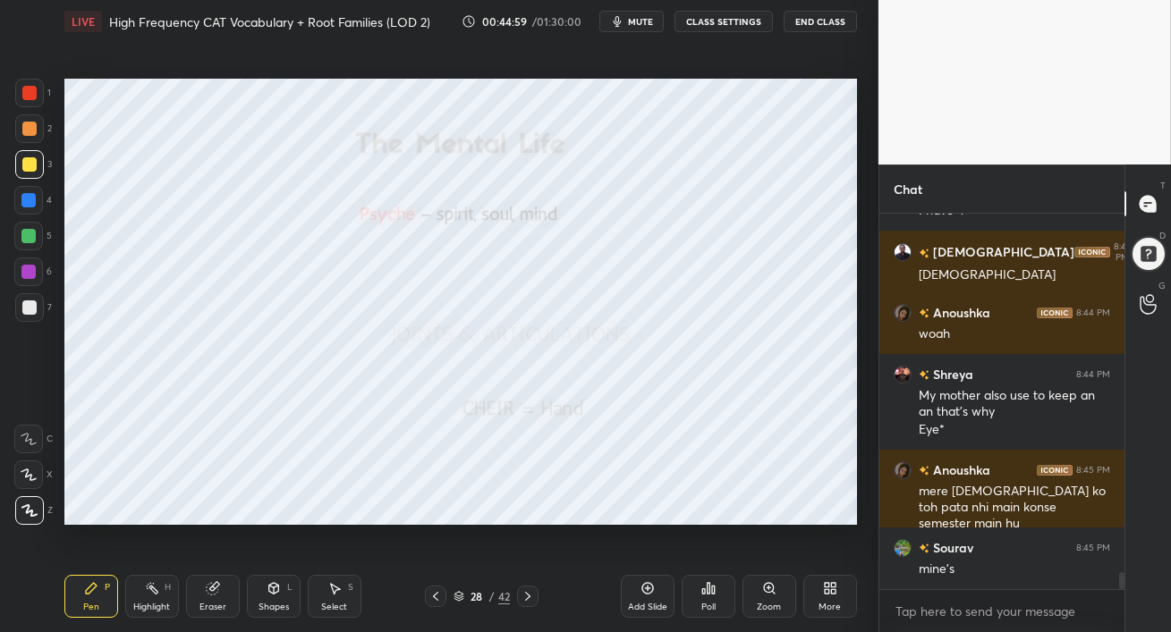
scroll to position [7853, 0]
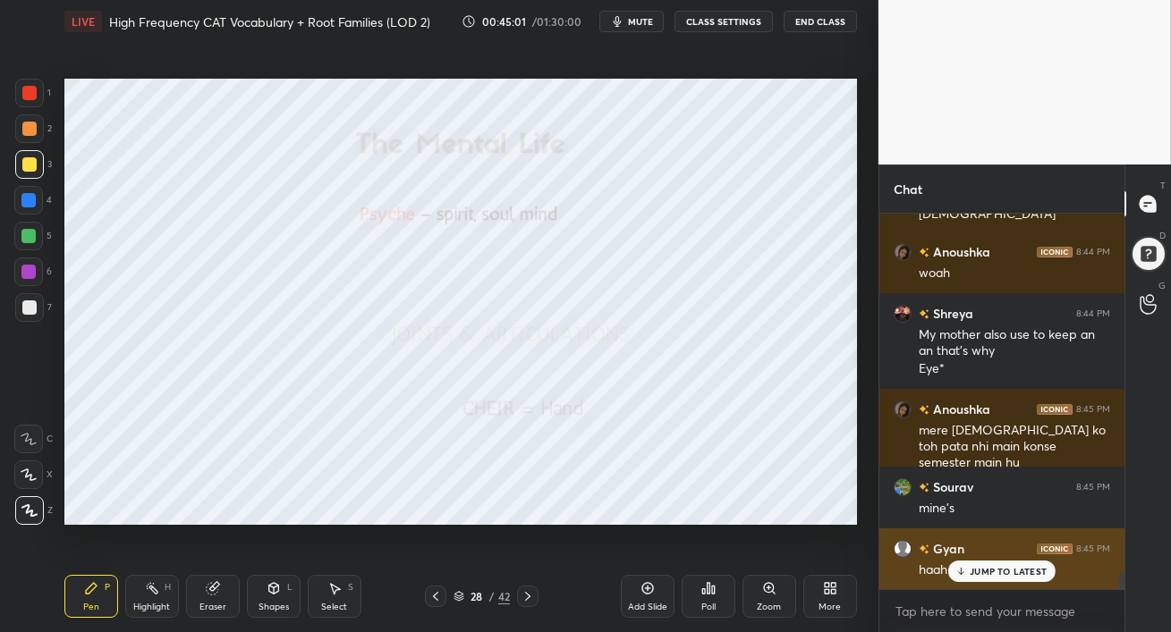
click at [992, 571] on p "JUMP TO LATEST" at bounding box center [1007, 571] width 77 height 11
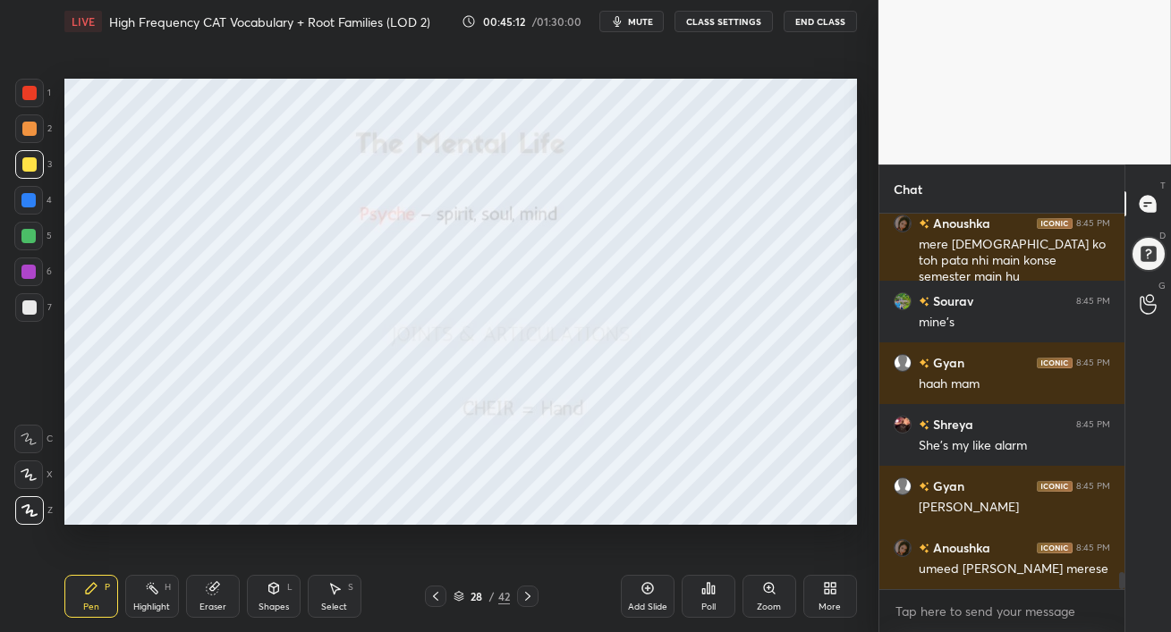
scroll to position [8100, 0]
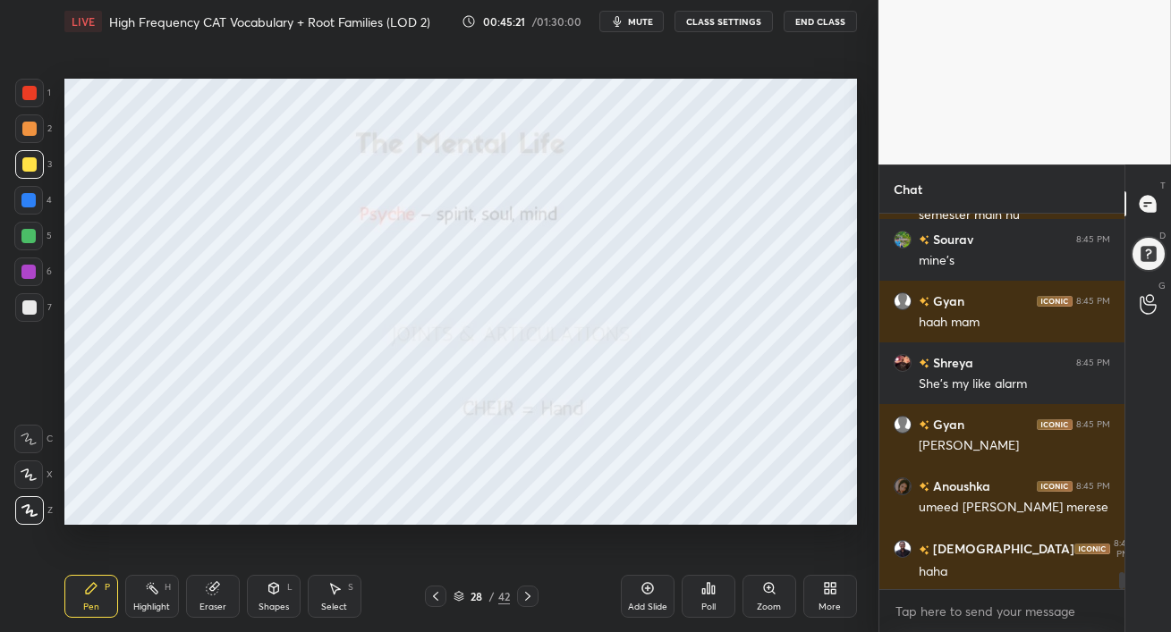
click at [22, 158] on div at bounding box center [29, 164] width 14 height 14
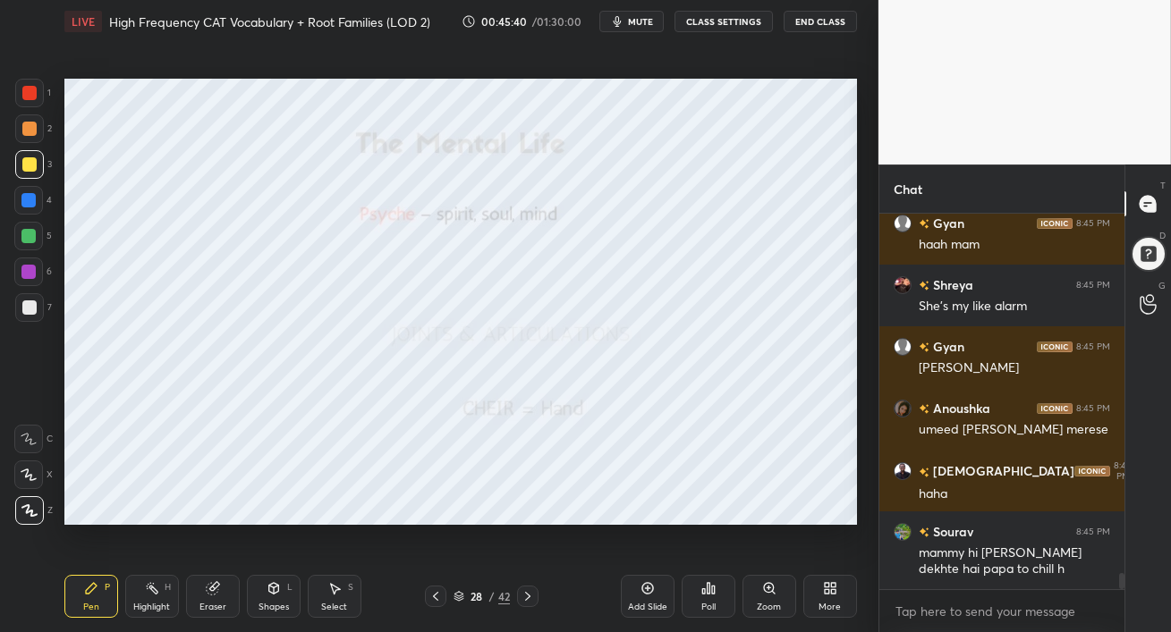
scroll to position [8240, 0]
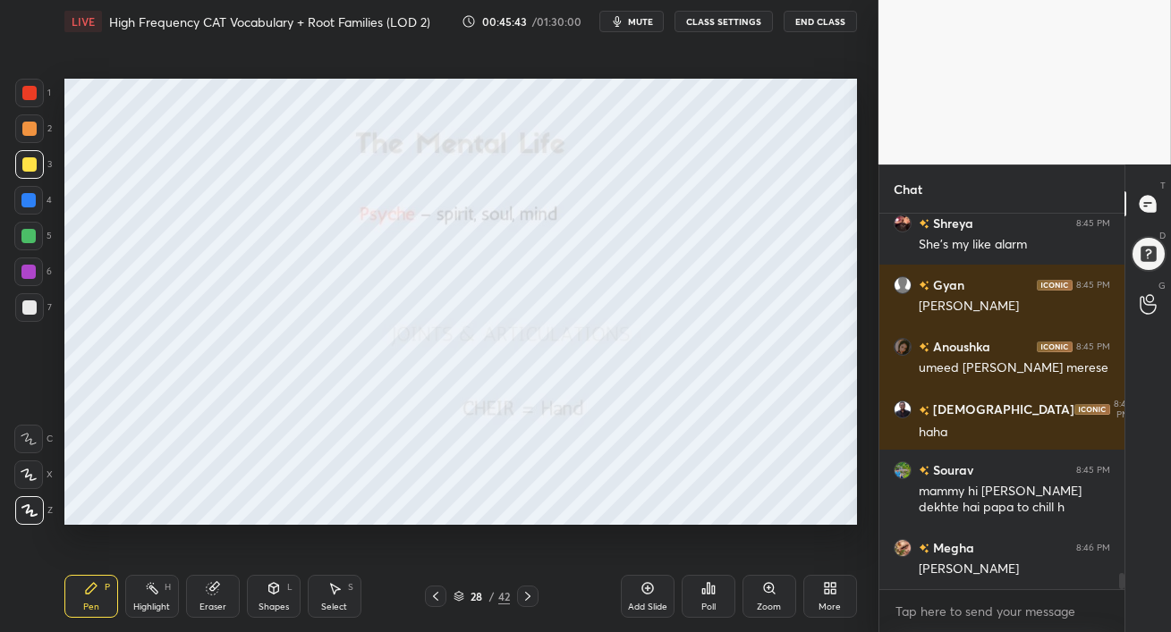
click at [29, 232] on div at bounding box center [28, 236] width 14 height 14
drag, startPoint x: 33, startPoint y: 280, endPoint x: 39, endPoint y: 289, distance: 10.9
click at [32, 279] on div at bounding box center [28, 272] width 29 height 29
click at [524, 596] on icon at bounding box center [527, 596] width 14 height 14
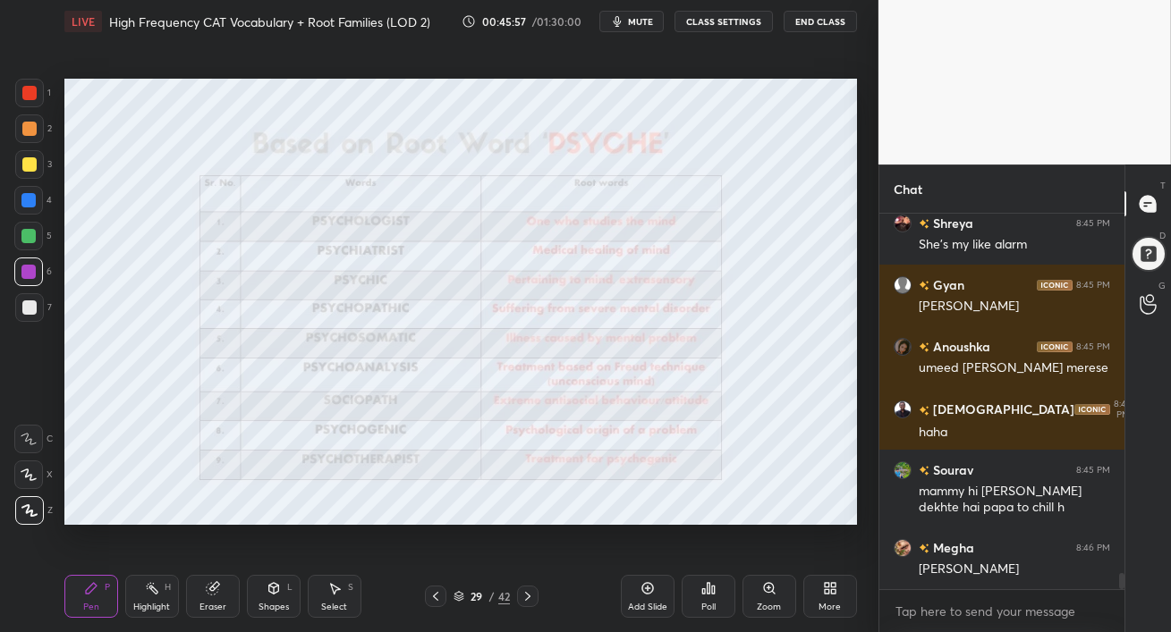
click at [29, 132] on div at bounding box center [29, 129] width 14 height 14
click at [30, 99] on div at bounding box center [29, 93] width 14 height 14
click at [30, 236] on div at bounding box center [28, 236] width 14 height 14
click at [29, 273] on div at bounding box center [28, 272] width 14 height 14
drag, startPoint x: 24, startPoint y: 224, endPoint x: 42, endPoint y: 229, distance: 18.4
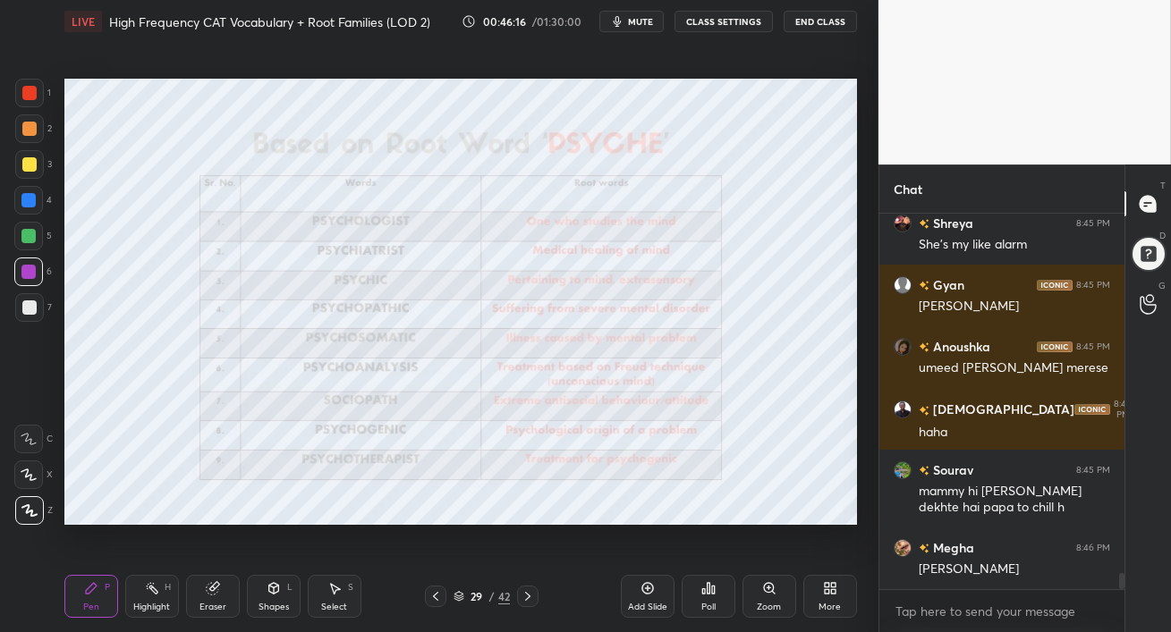
click at [23, 224] on div at bounding box center [28, 236] width 29 height 29
click at [40, 272] on div at bounding box center [28, 272] width 29 height 29
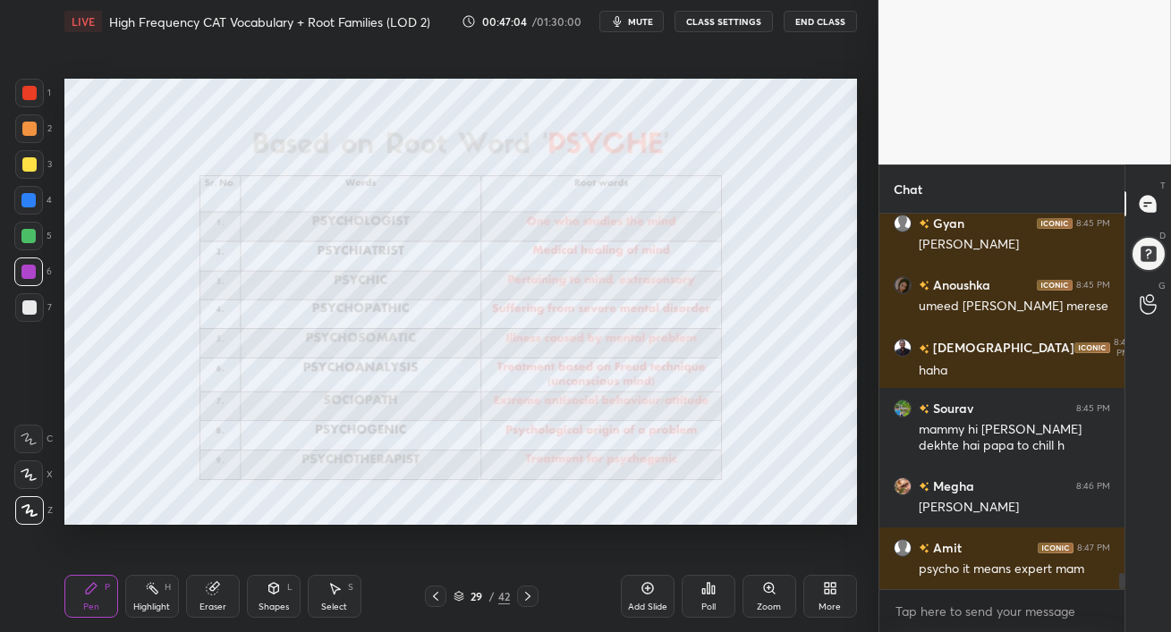
drag, startPoint x: 15, startPoint y: 241, endPoint x: 54, endPoint y: 251, distance: 39.9
click at [14, 241] on div at bounding box center [28, 236] width 29 height 29
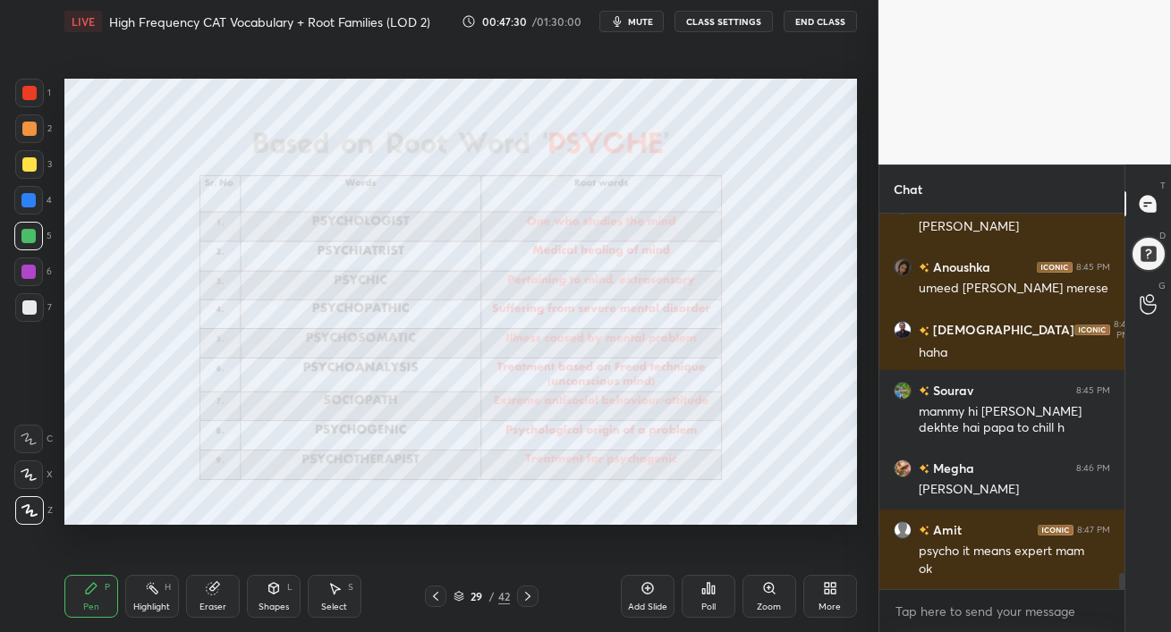
drag, startPoint x: 30, startPoint y: 205, endPoint x: 56, endPoint y: 236, distance: 40.6
click at [30, 205] on div at bounding box center [28, 200] width 14 height 14
click at [27, 313] on div at bounding box center [29, 307] width 14 height 14
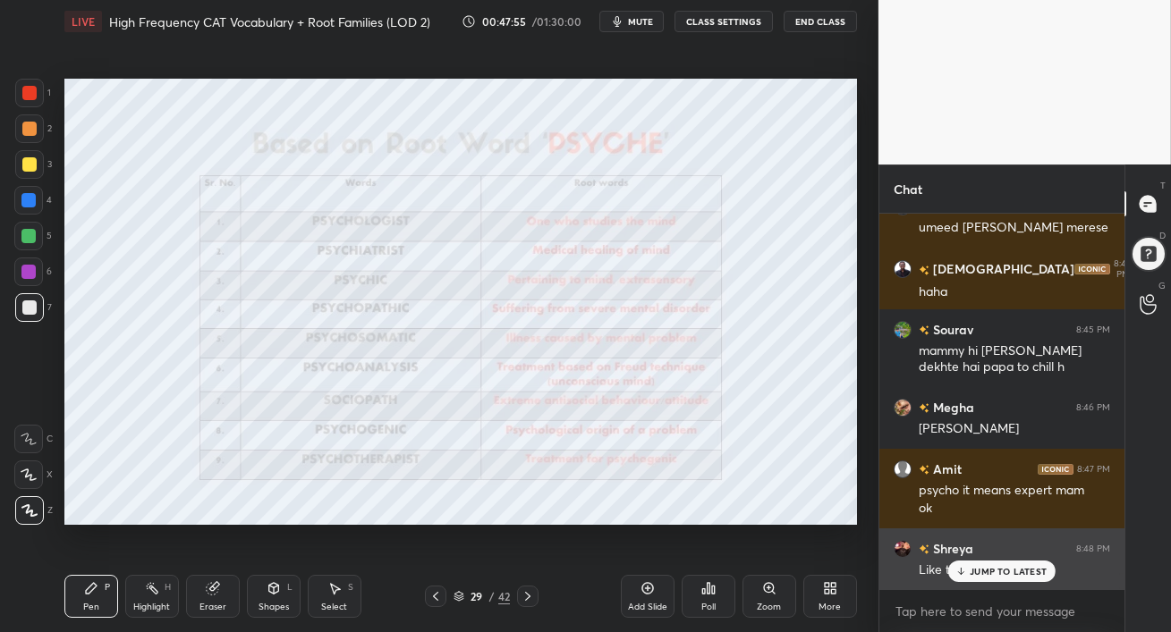
click at [1005, 568] on p "JUMP TO LATEST" at bounding box center [1007, 571] width 77 height 11
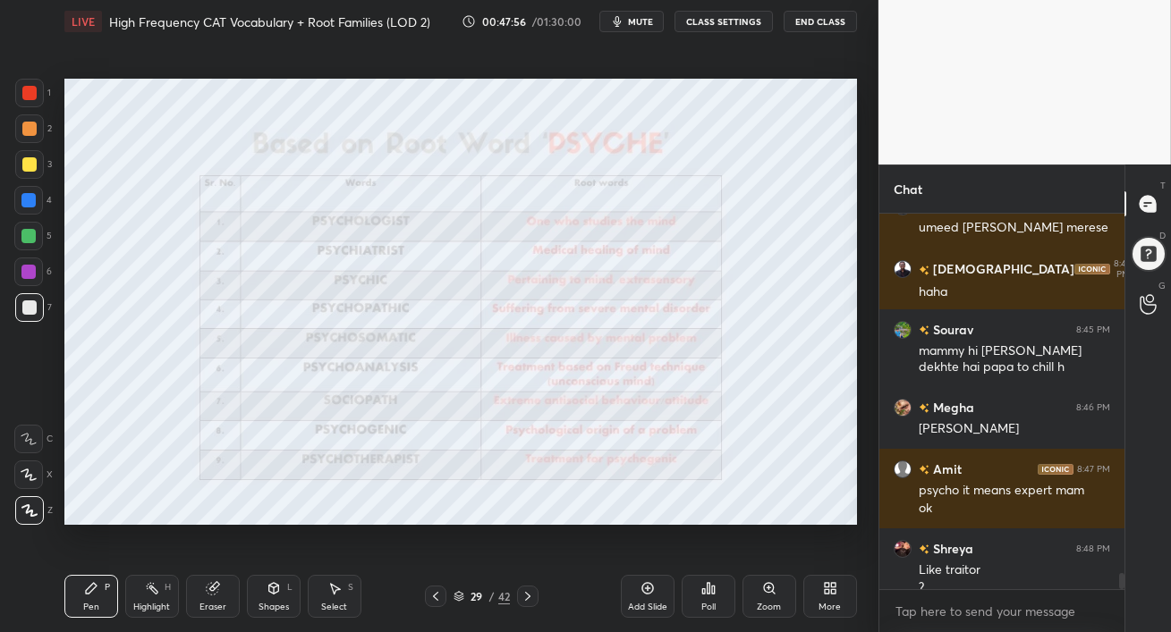
scroll to position [8398, 0]
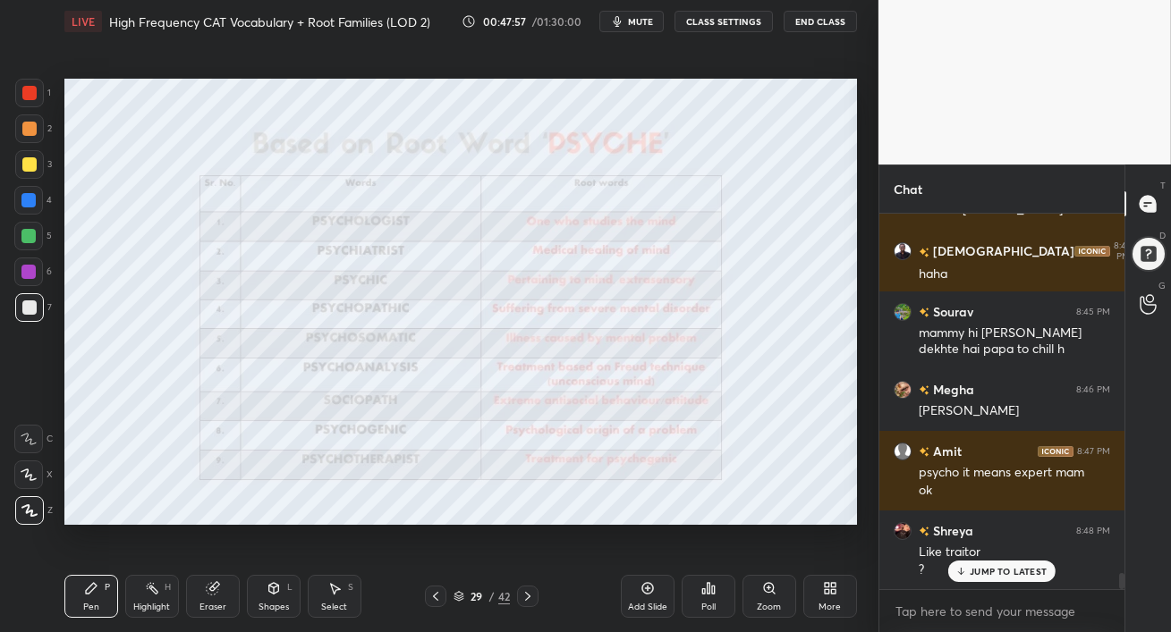
click at [29, 307] on div at bounding box center [29, 307] width 14 height 14
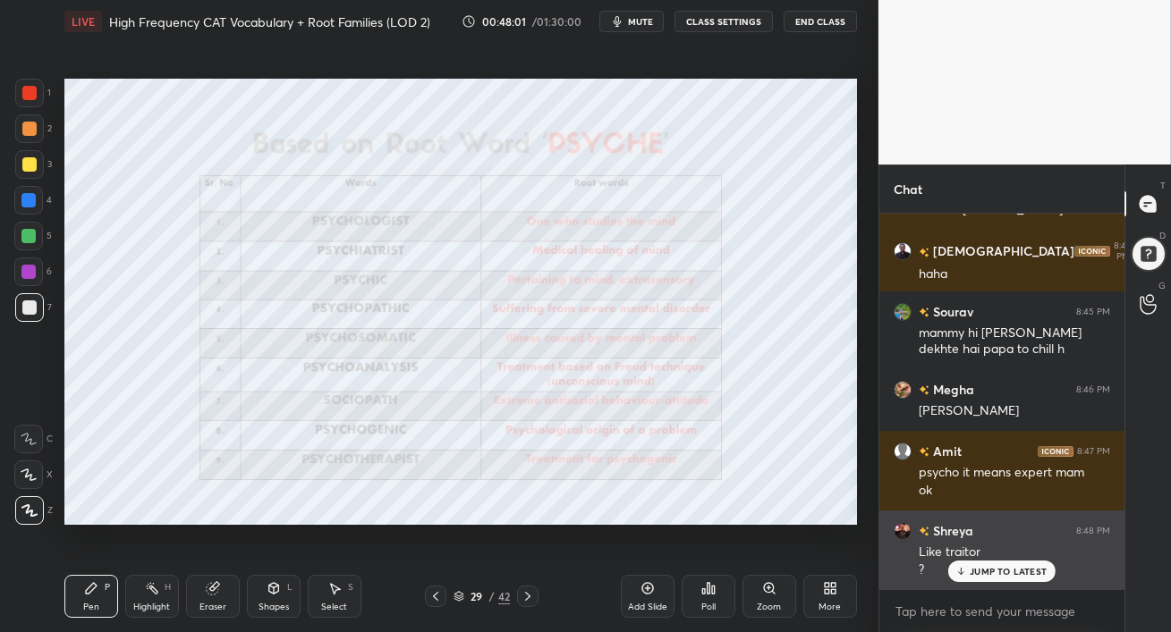
click at [977, 570] on p "JUMP TO LATEST" at bounding box center [1007, 571] width 77 height 11
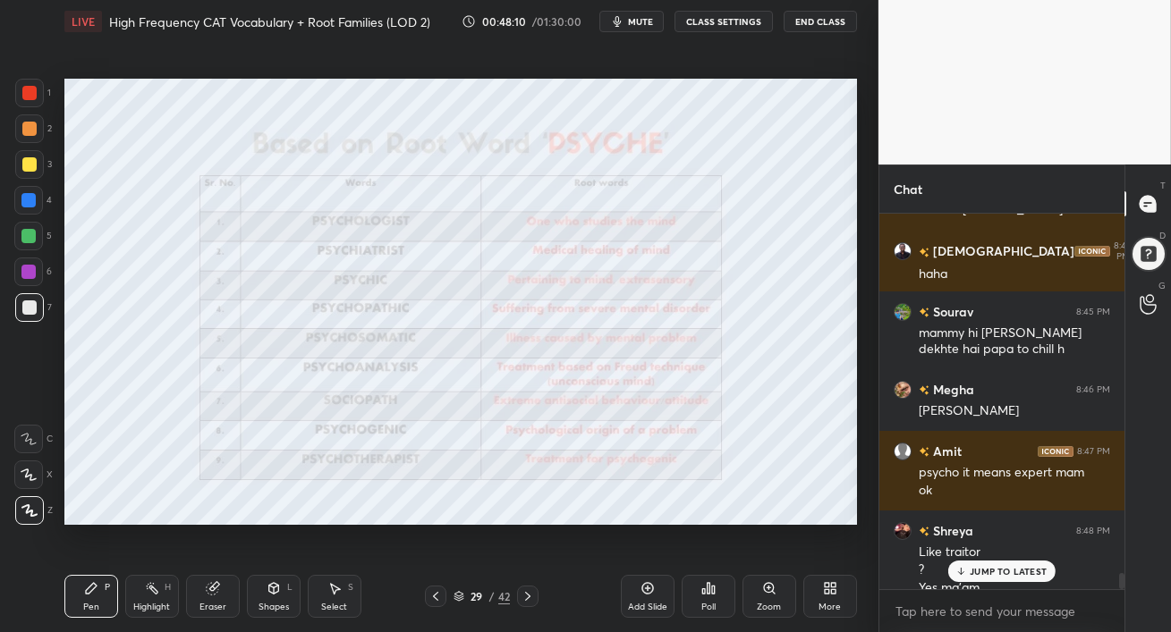
scroll to position [8416, 0]
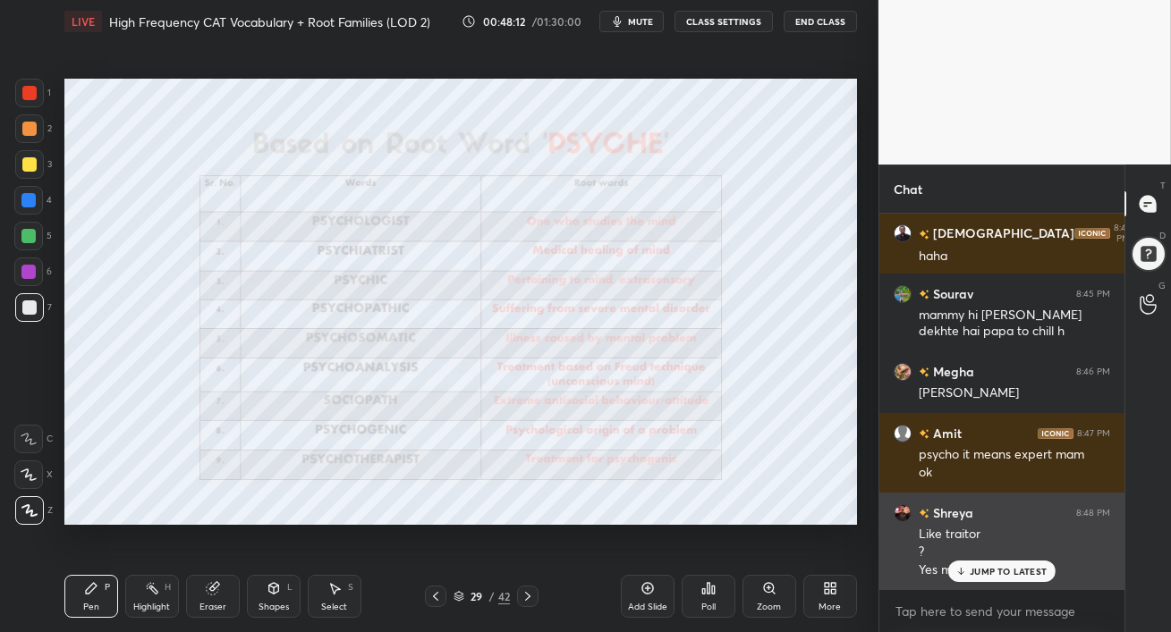
drag, startPoint x: 1007, startPoint y: 575, endPoint x: 995, endPoint y: 578, distance: 11.9
click at [1005, 574] on p "JUMP TO LATEST" at bounding box center [1007, 571] width 77 height 11
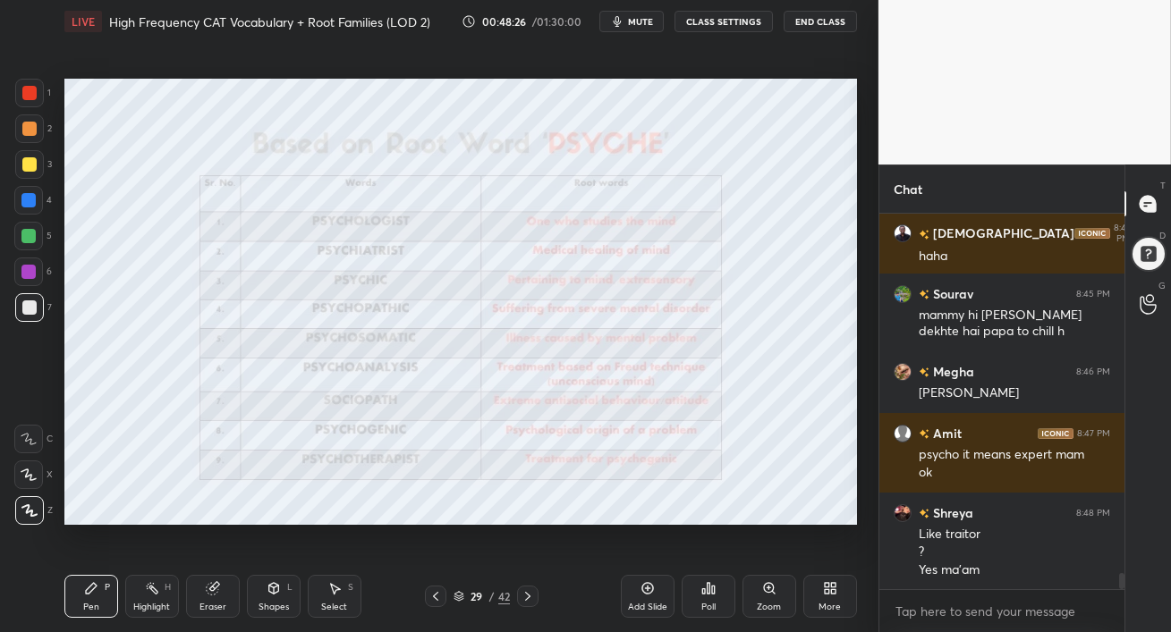
scroll to position [8478, 0]
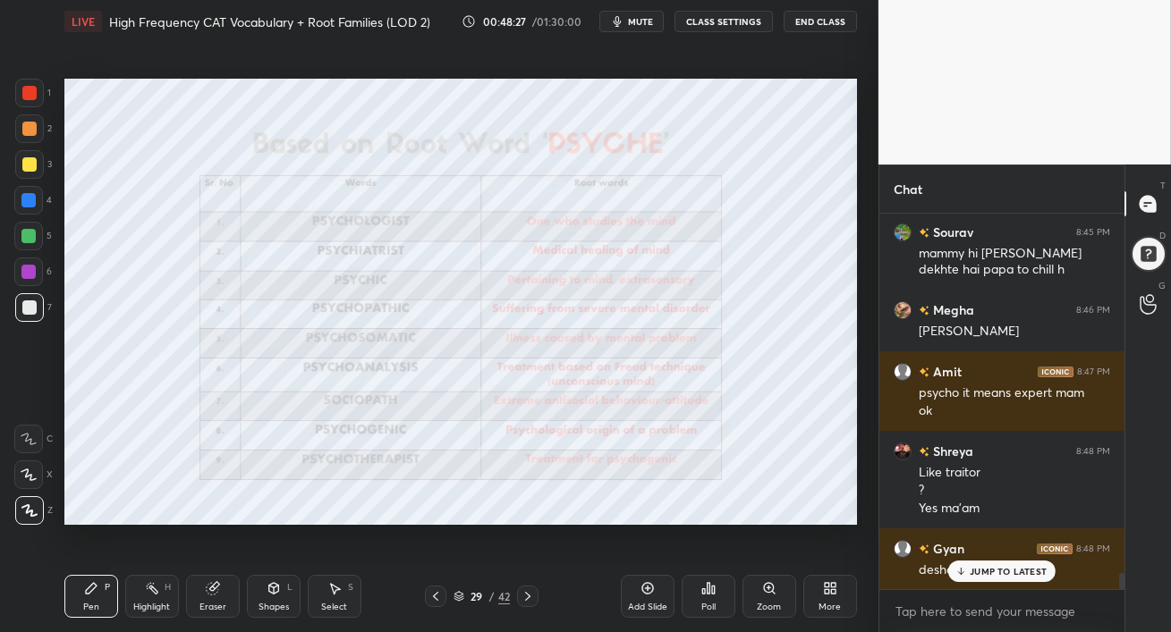
click at [30, 240] on div at bounding box center [28, 236] width 14 height 14
click at [977, 575] on p "JUMP TO LATEST" at bounding box center [1007, 571] width 77 height 11
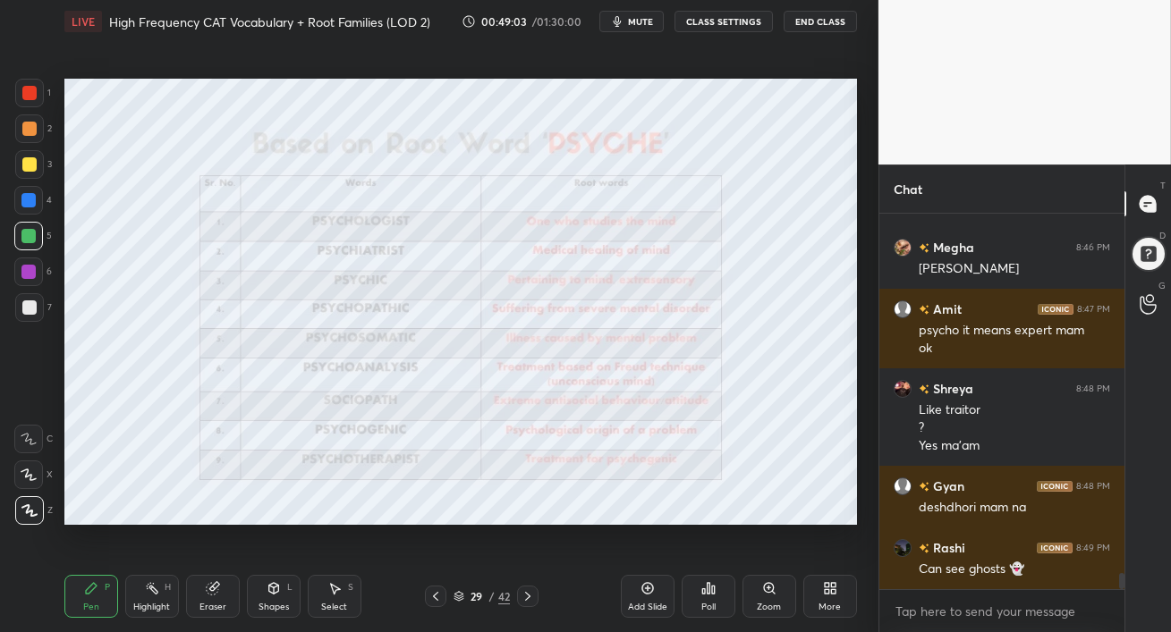
scroll to position [8602, 0]
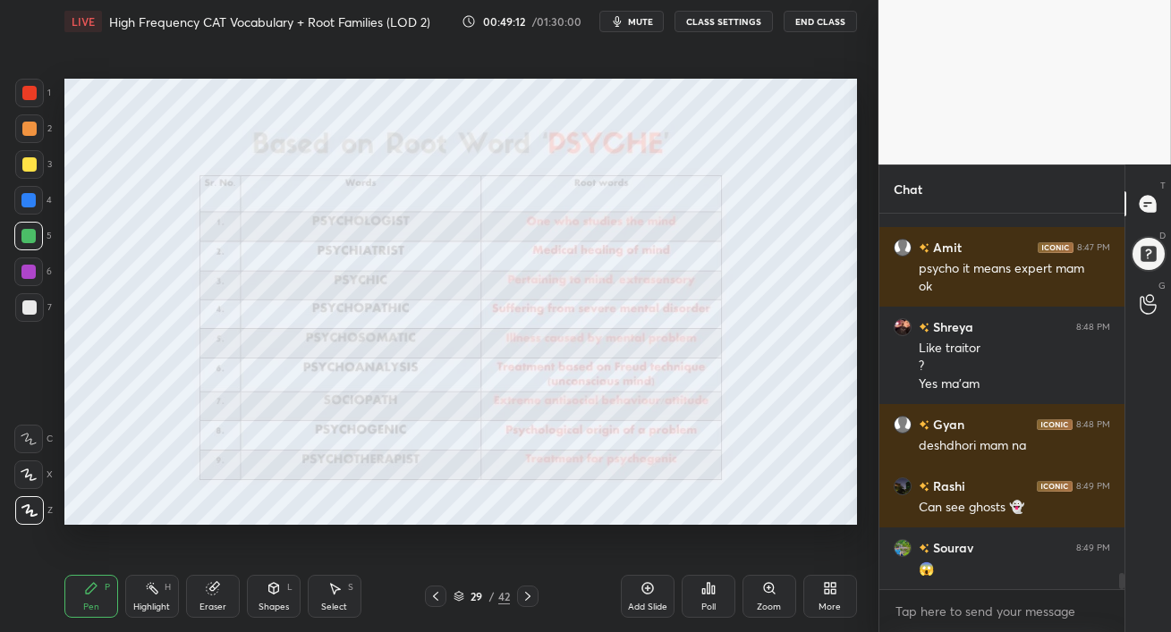
drag, startPoint x: 29, startPoint y: 201, endPoint x: 53, endPoint y: 236, distance: 42.4
click at [27, 201] on div at bounding box center [28, 200] width 14 height 14
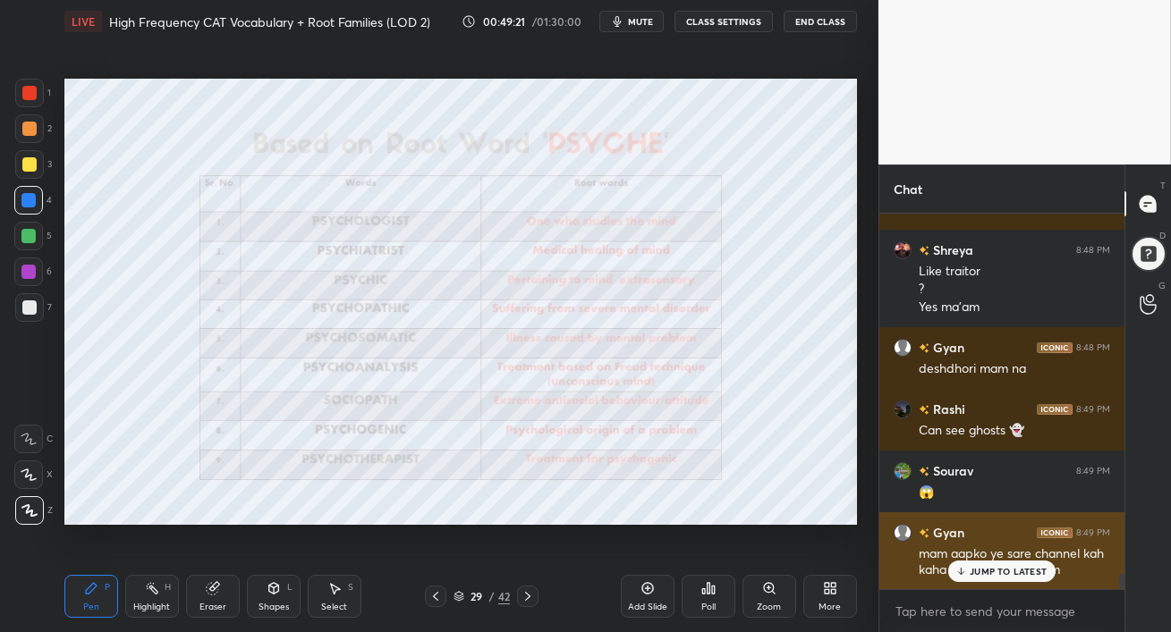
click at [973, 571] on p "JUMP TO LATEST" at bounding box center [1007, 571] width 77 height 11
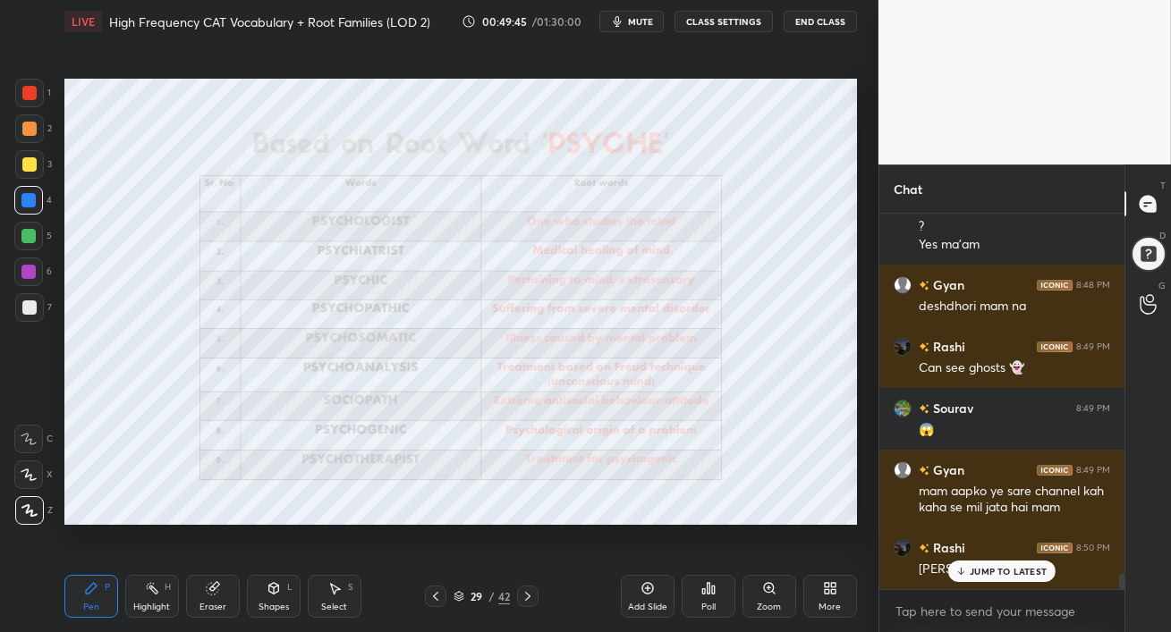
scroll to position [8819, 0]
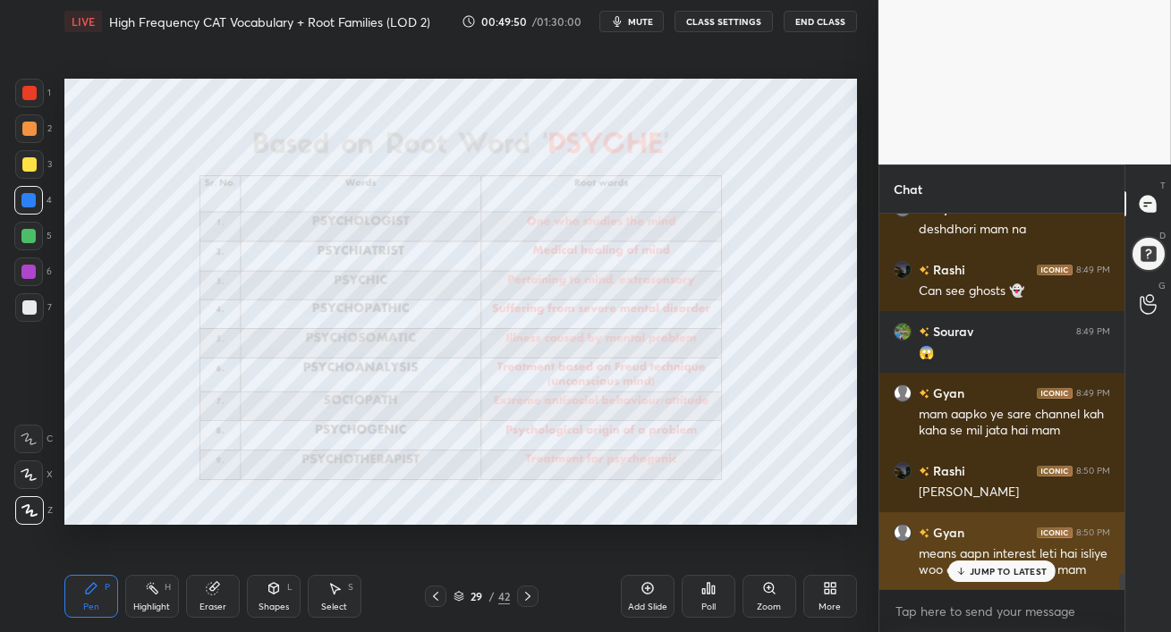
click at [987, 574] on p "JUMP TO LATEST" at bounding box center [1007, 571] width 77 height 11
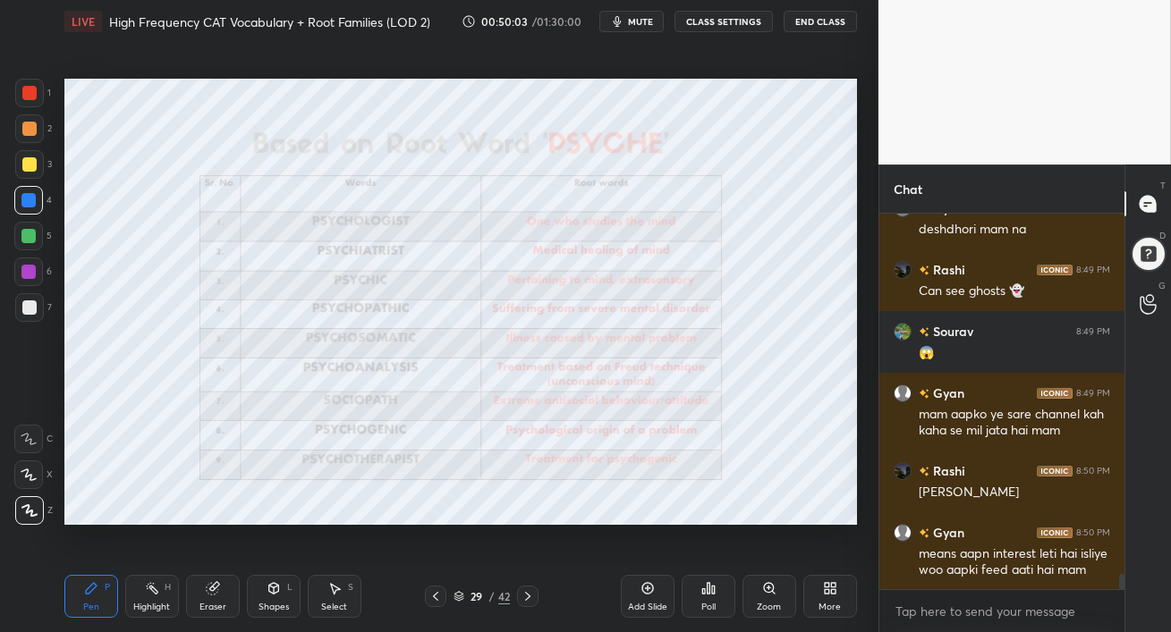
click at [24, 281] on div at bounding box center [28, 272] width 29 height 29
click at [30, 310] on div at bounding box center [29, 307] width 14 height 14
click at [30, 305] on div at bounding box center [29, 307] width 14 height 14
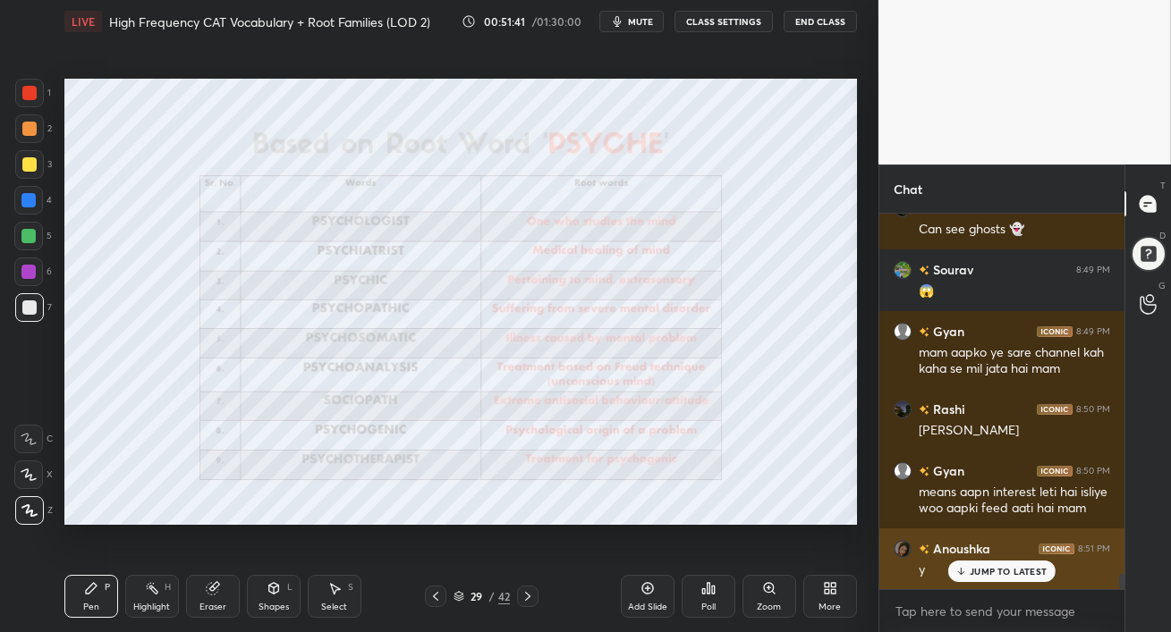
click at [990, 571] on p "JUMP TO LATEST" at bounding box center [1007, 571] width 77 height 11
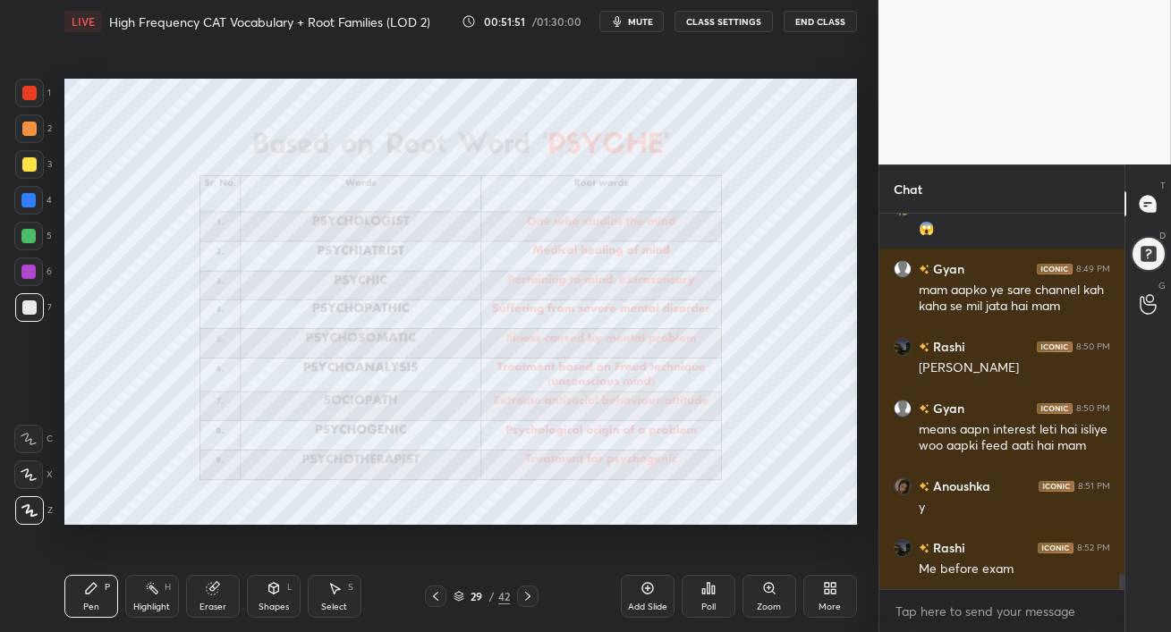
scroll to position [9037, 0]
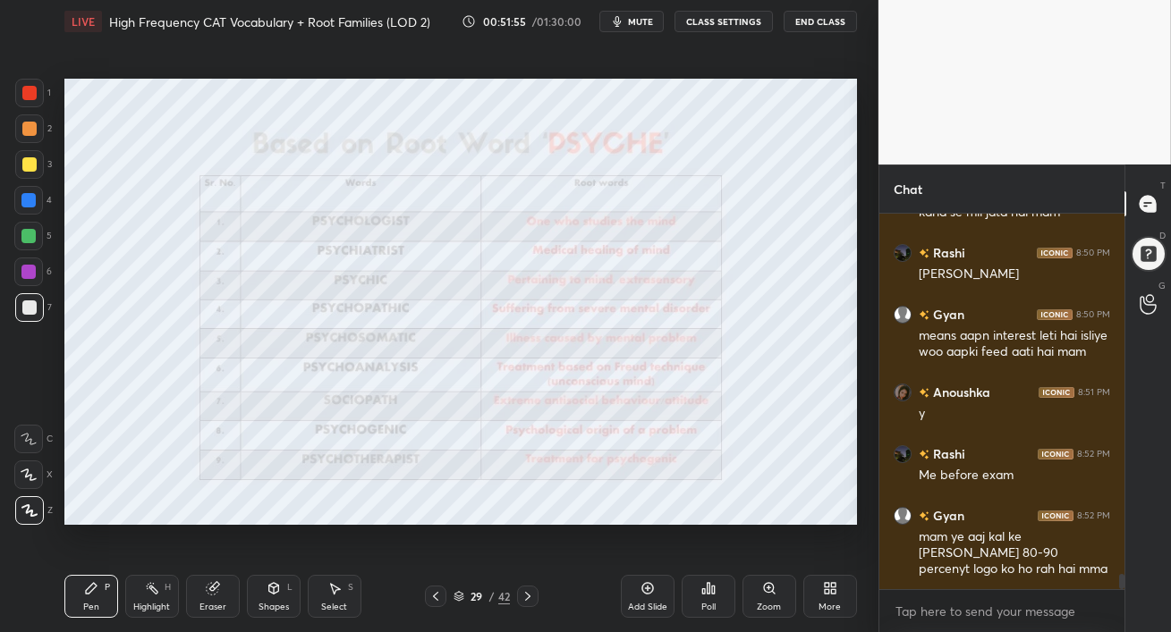
drag, startPoint x: 30, startPoint y: 233, endPoint x: 37, endPoint y: 249, distance: 17.6
click at [28, 233] on div at bounding box center [28, 236] width 14 height 14
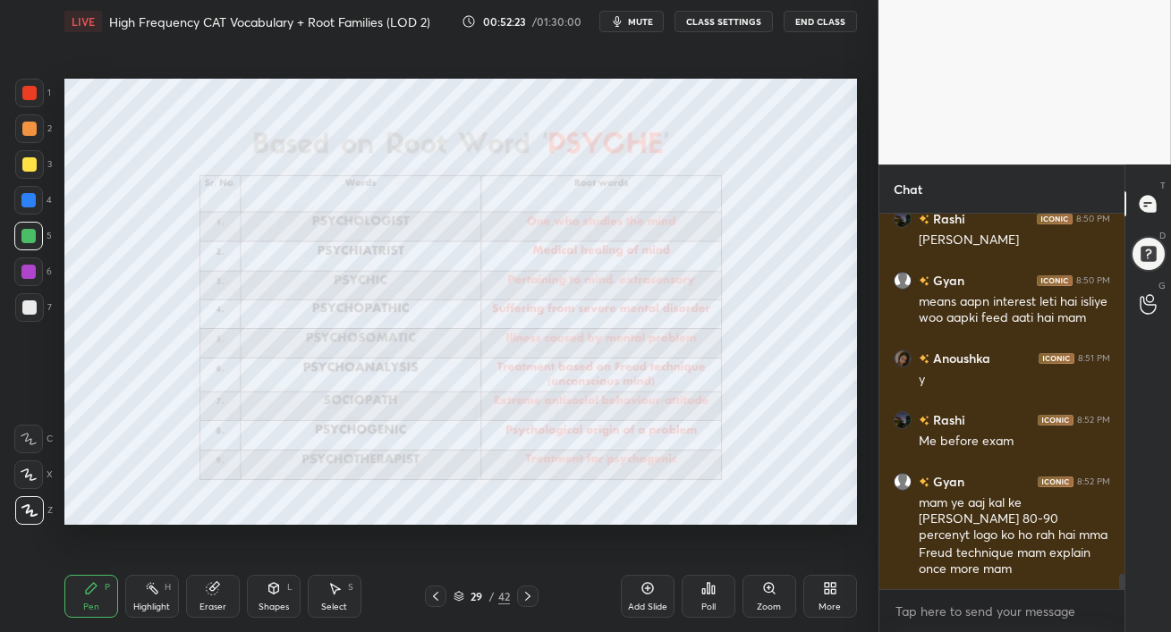
click at [31, 310] on div at bounding box center [29, 307] width 14 height 14
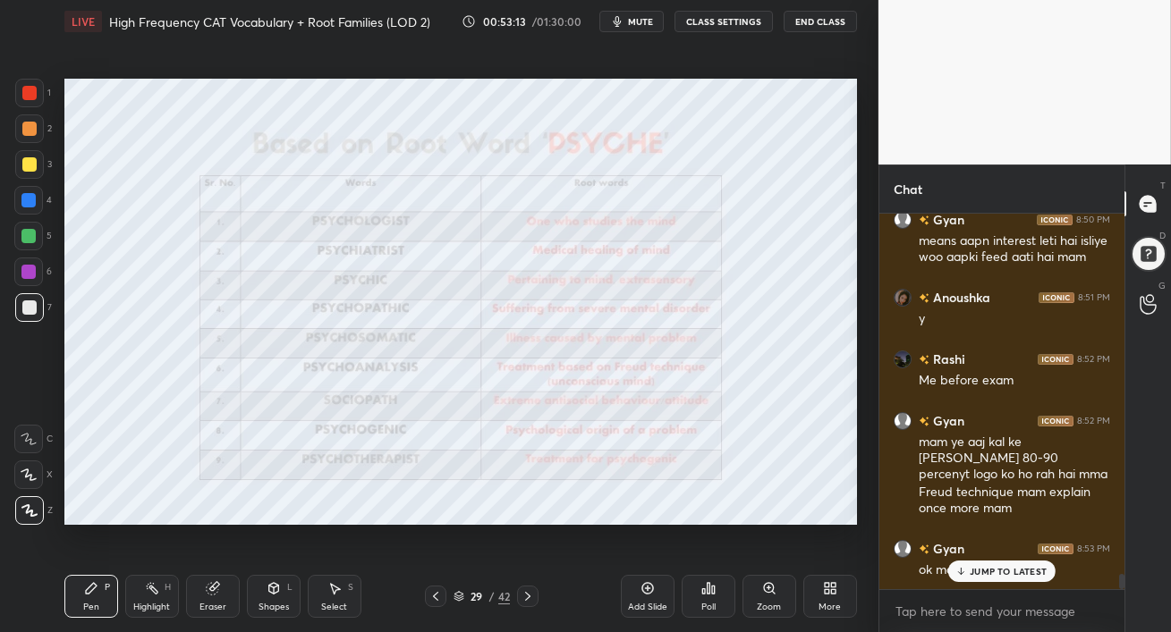
drag, startPoint x: 27, startPoint y: 245, endPoint x: 60, endPoint y: 259, distance: 36.1
click at [24, 244] on div at bounding box center [28, 236] width 29 height 29
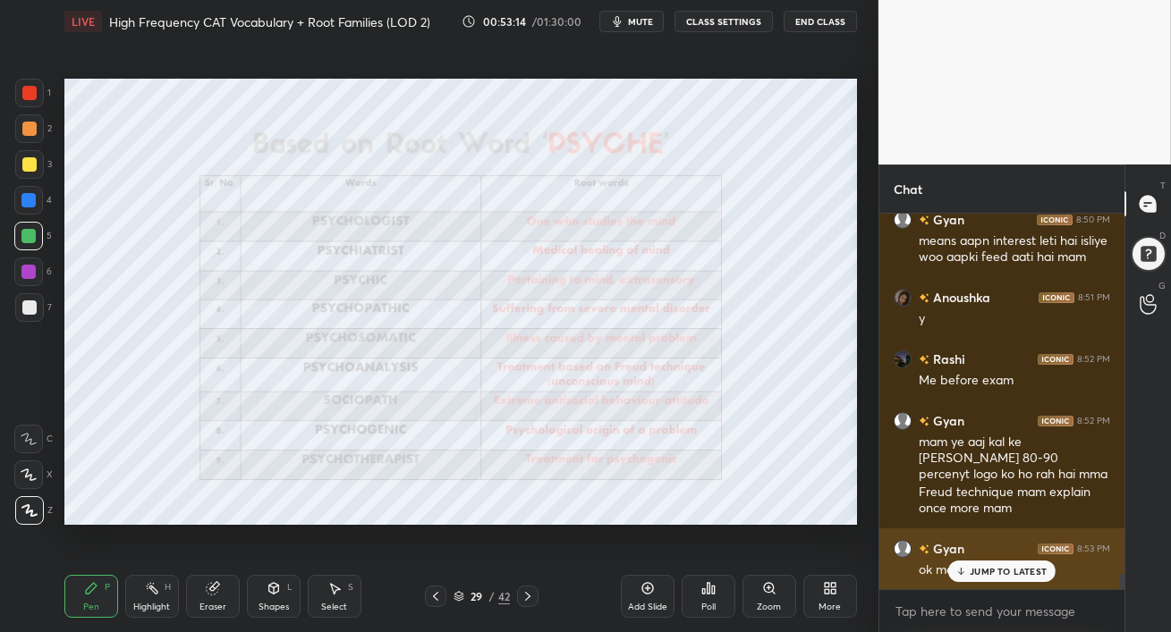
click at [972, 578] on div "JUMP TO LATEST" at bounding box center [1001, 571] width 107 height 21
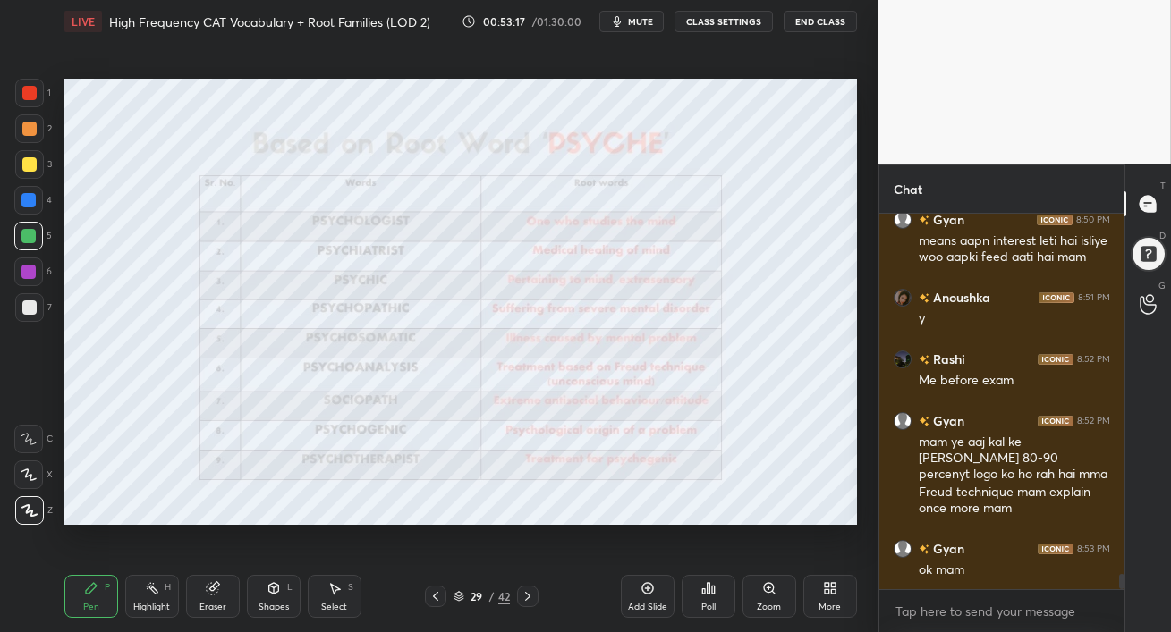
click at [34, 305] on div at bounding box center [29, 307] width 14 height 14
click at [34, 236] on div at bounding box center [28, 236] width 14 height 14
click at [33, 203] on div at bounding box center [28, 200] width 14 height 14
click at [219, 595] on div "Eraser" at bounding box center [213, 596] width 54 height 43
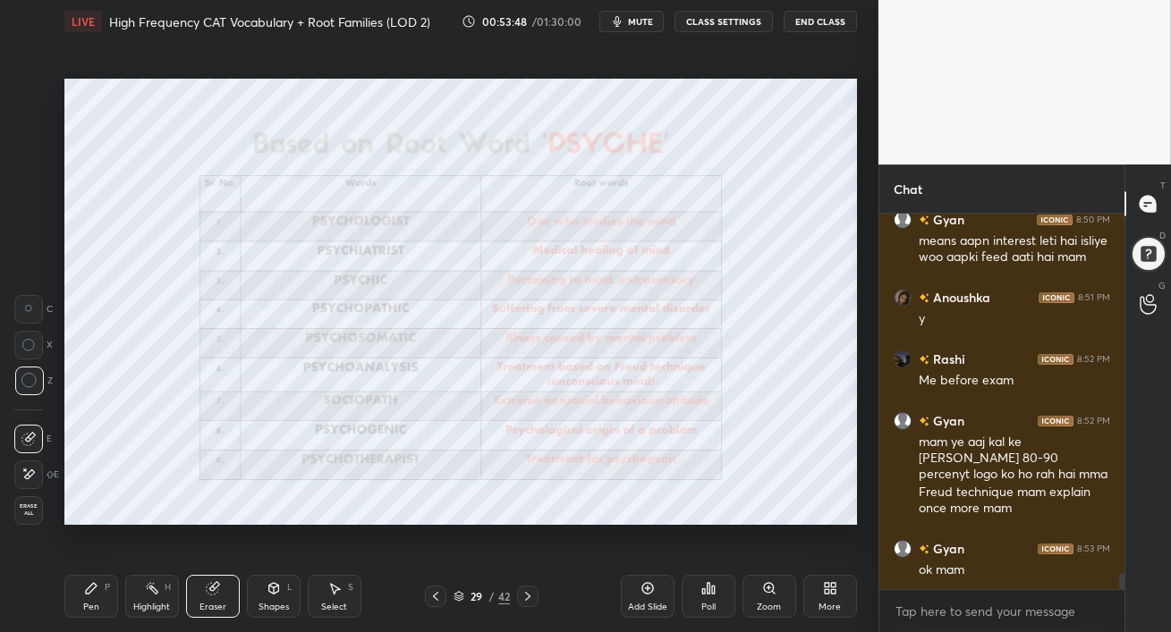
click at [90, 596] on div "Pen P" at bounding box center [91, 596] width 54 height 43
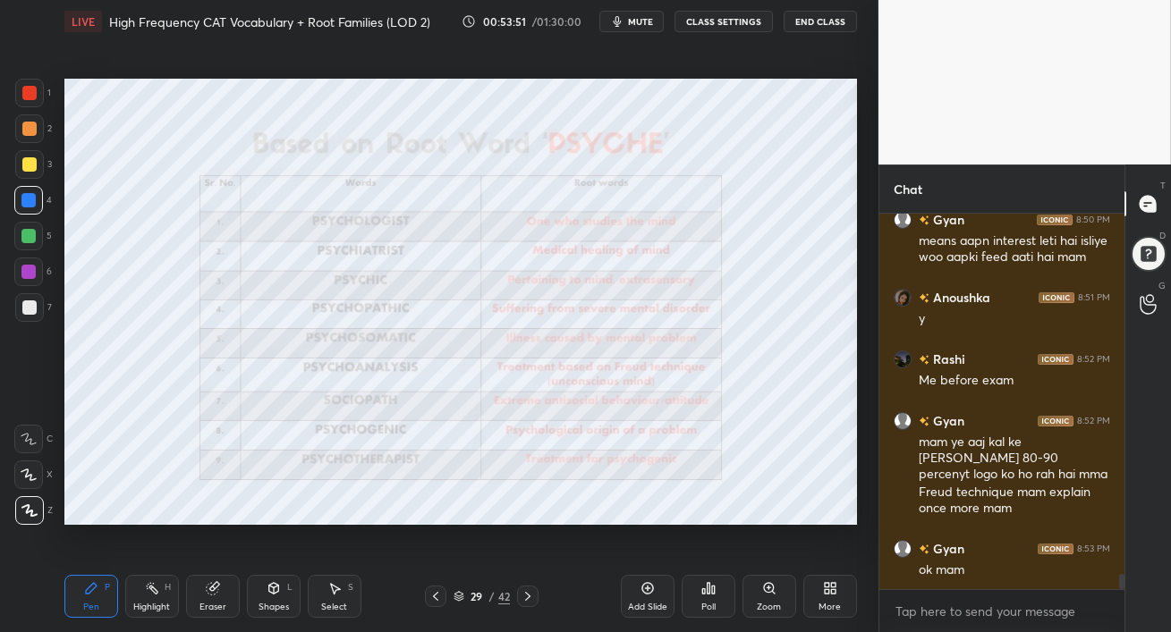
drag, startPoint x: 16, startPoint y: 313, endPoint x: 32, endPoint y: 318, distance: 17.0
click at [16, 312] on div at bounding box center [29, 307] width 29 height 29
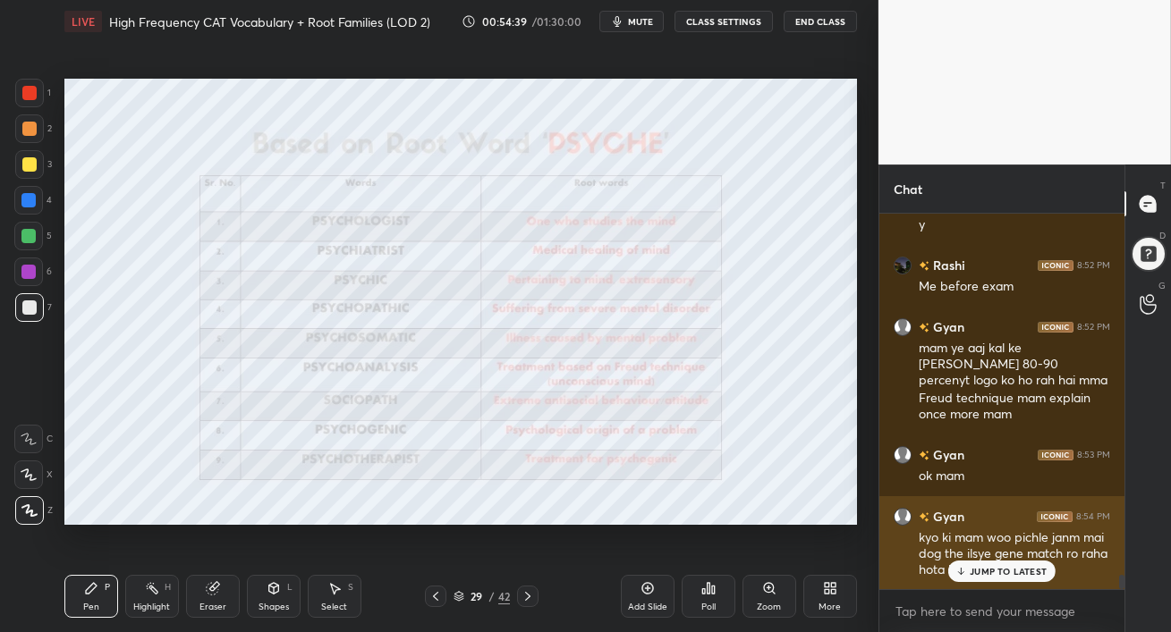
click at [965, 572] on icon at bounding box center [961, 571] width 12 height 11
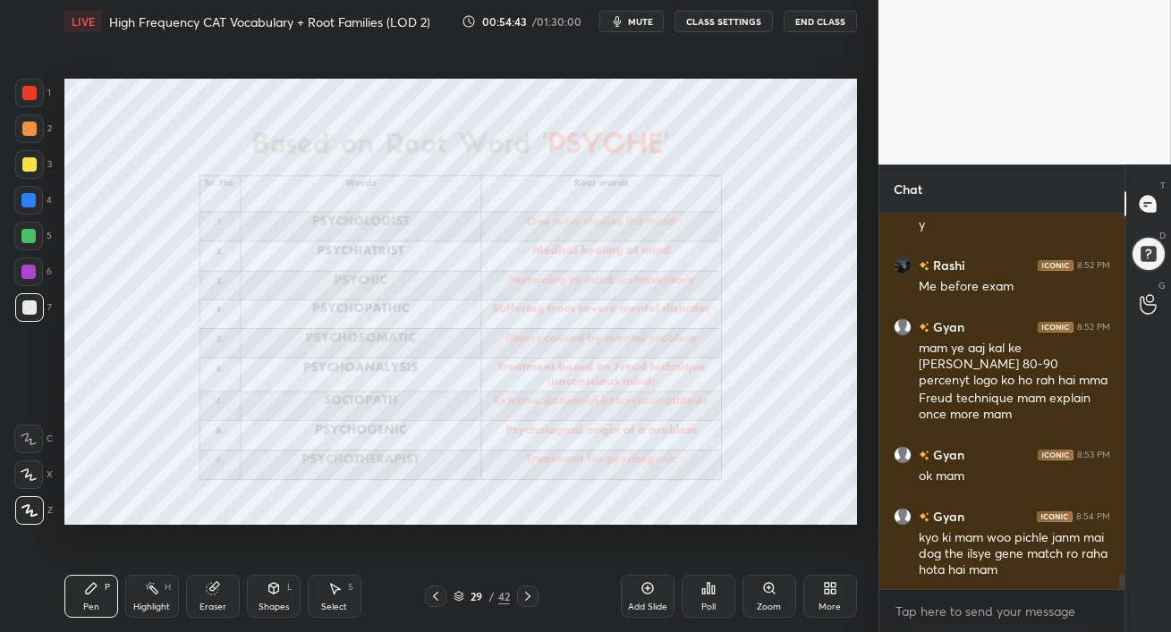
click at [21, 235] on div at bounding box center [28, 236] width 14 height 14
click at [28, 240] on div at bounding box center [28, 236] width 14 height 14
click at [27, 157] on div at bounding box center [29, 164] width 29 height 29
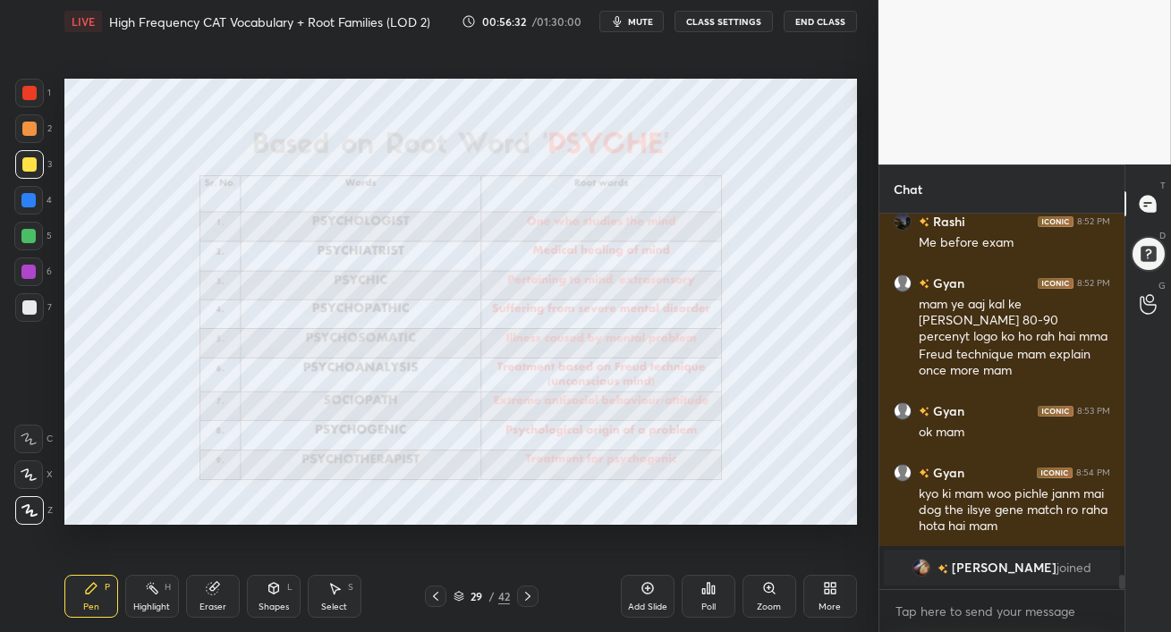
click at [13, 275] on div "1 2 3 4 5 6 7 C X Z C X Z E E Erase all H H" at bounding box center [28, 301] width 57 height 445
click at [527, 597] on icon at bounding box center [527, 596] width 14 height 14
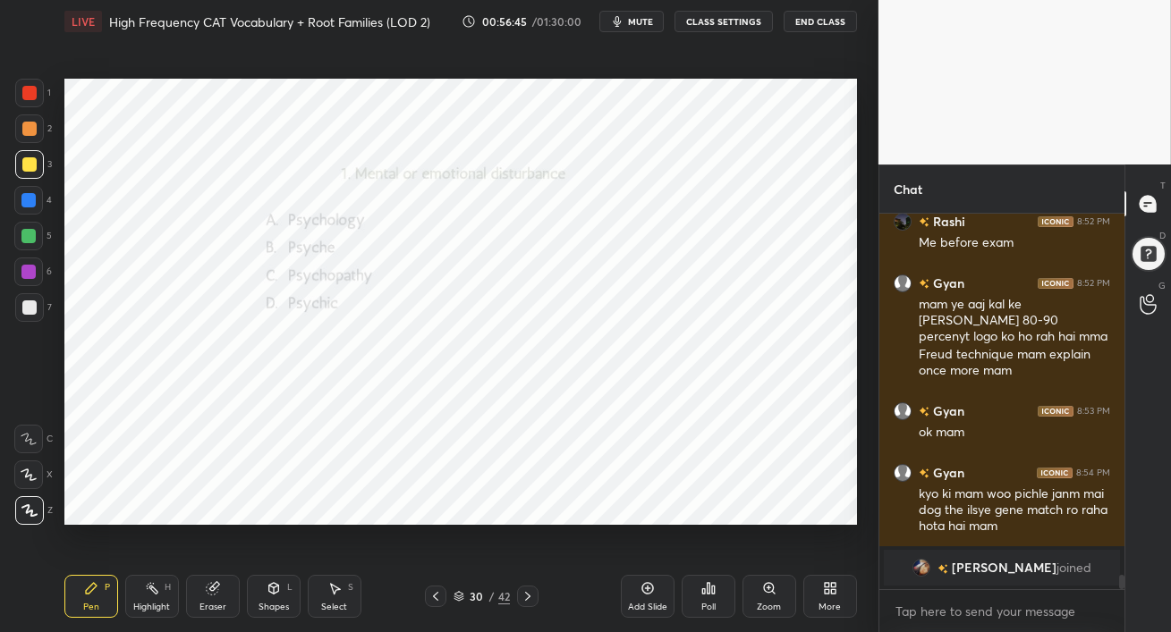
click at [435, 596] on icon at bounding box center [435, 596] width 14 height 14
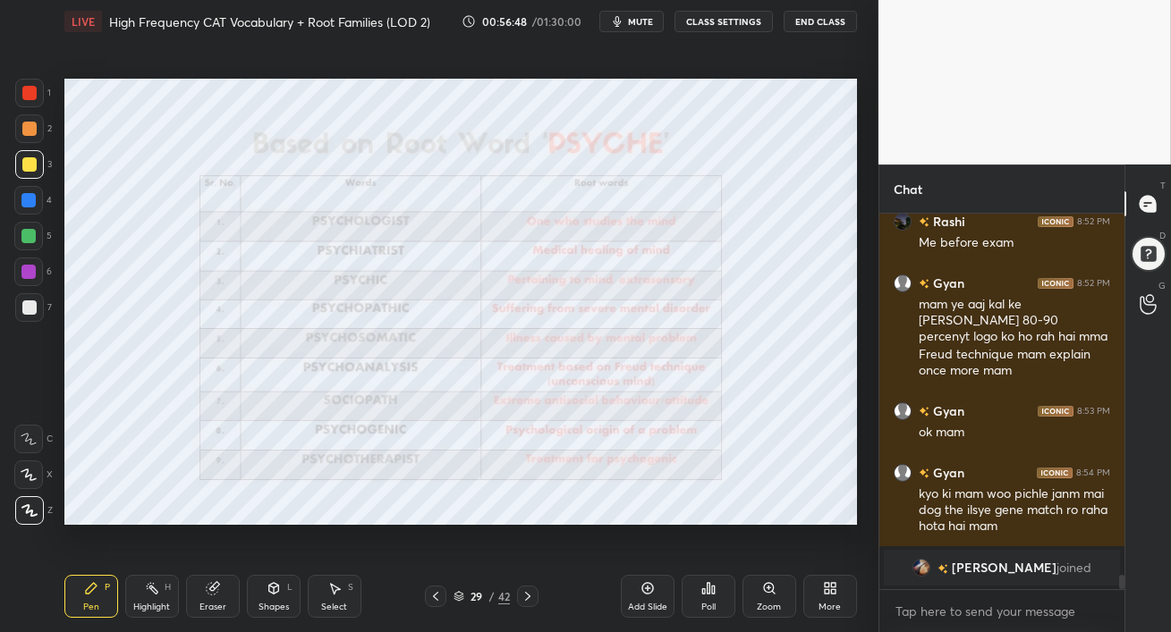
click at [643, 22] on span "mute" at bounding box center [640, 21] width 25 height 13
click at [641, 18] on span "unmute" at bounding box center [638, 21] width 38 height 13
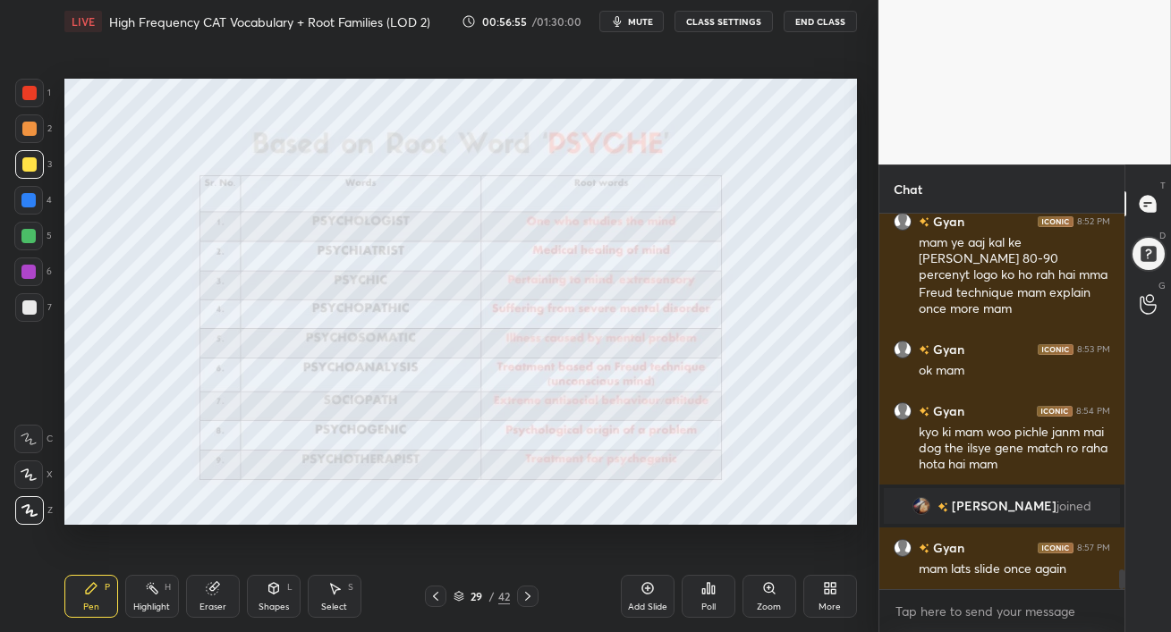
scroll to position [6791, 0]
click at [652, 23] on span "mute" at bounding box center [640, 21] width 25 height 13
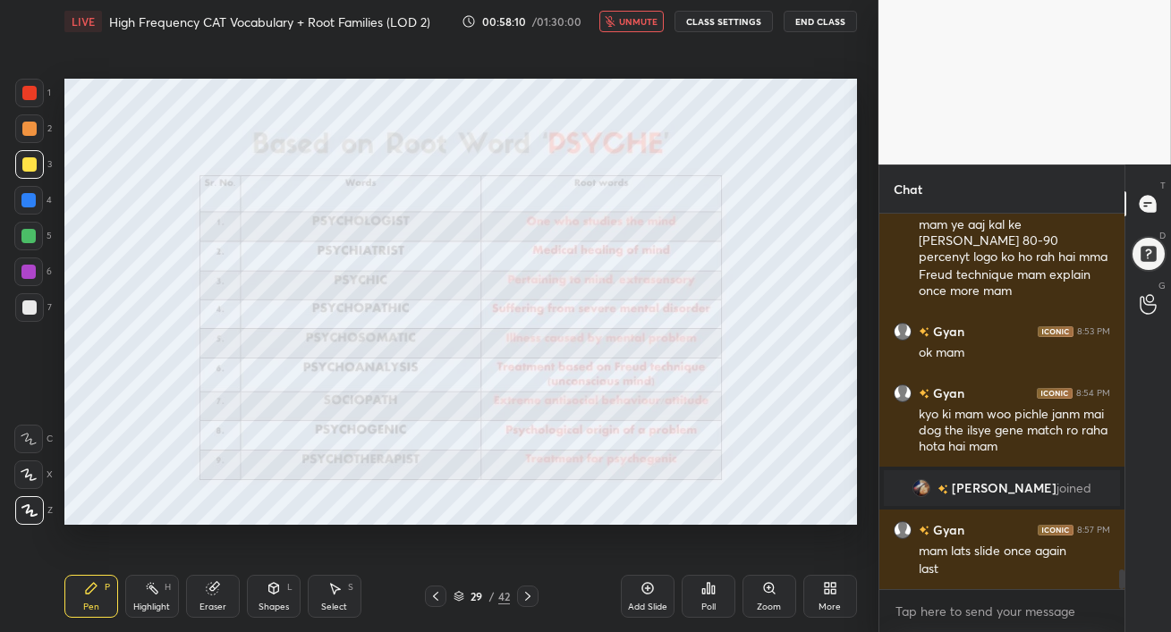
click at [645, 21] on span "unmute" at bounding box center [638, 21] width 38 height 13
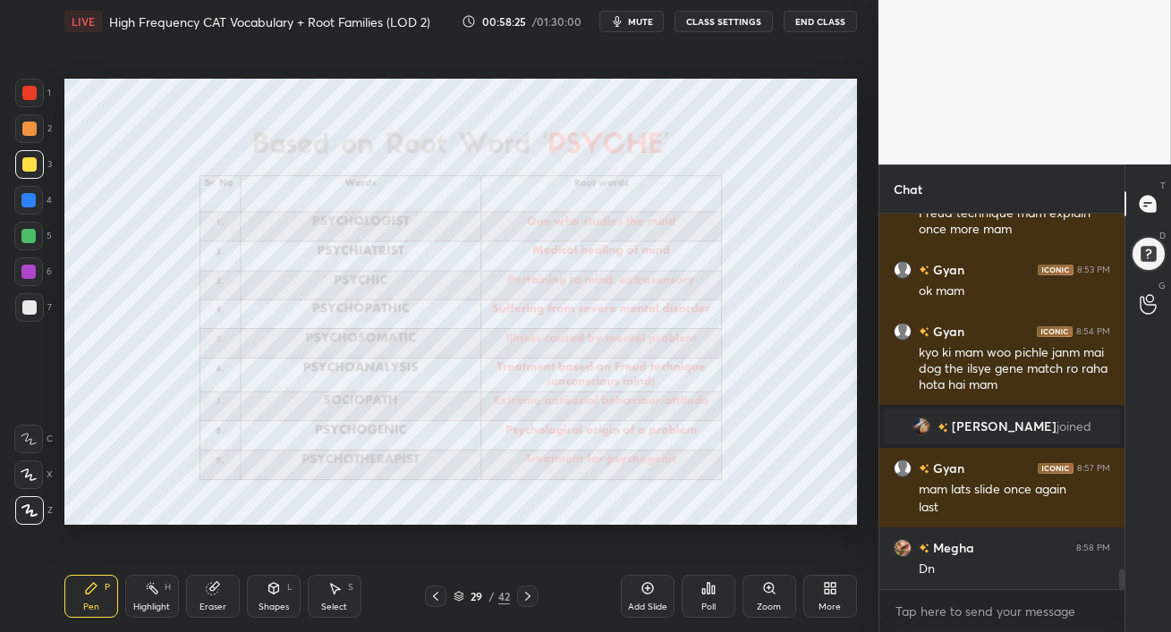
click at [433, 597] on icon at bounding box center [435, 596] width 14 height 14
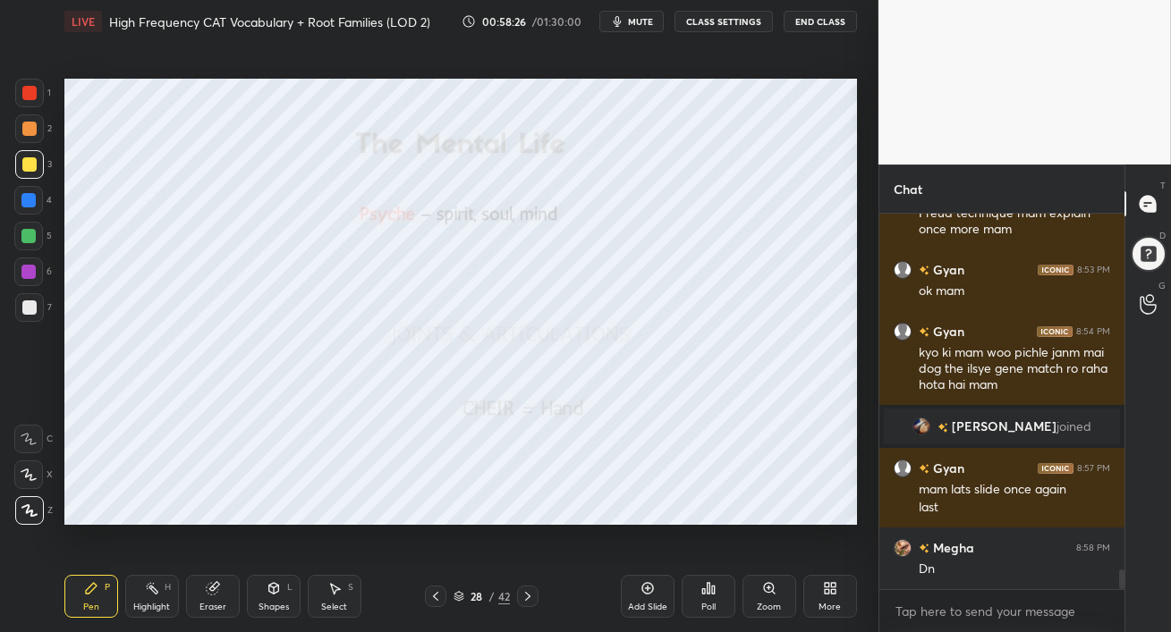
click at [435, 599] on icon at bounding box center [435, 596] width 5 height 9
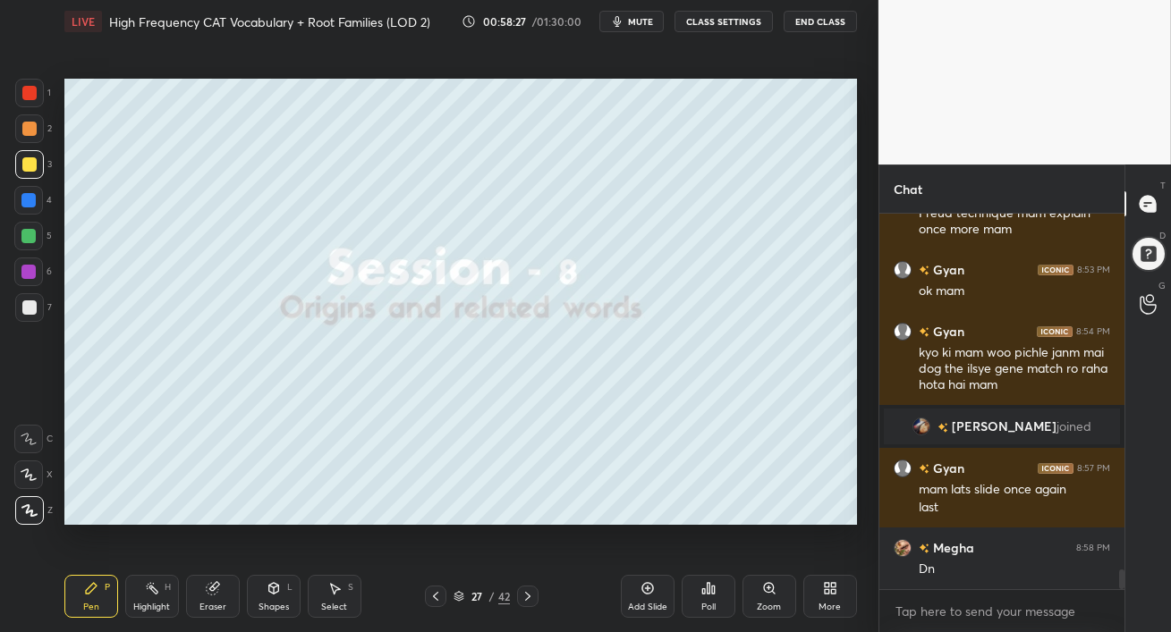
click at [528, 596] on icon at bounding box center [527, 596] width 14 height 14
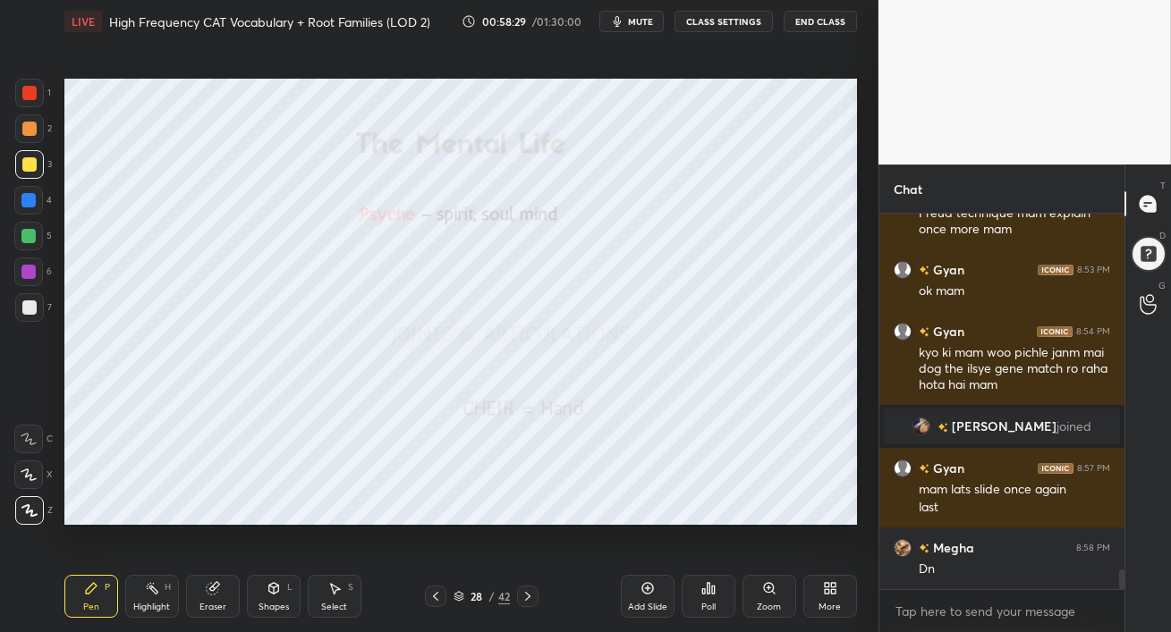
click at [528, 598] on icon at bounding box center [527, 596] width 14 height 14
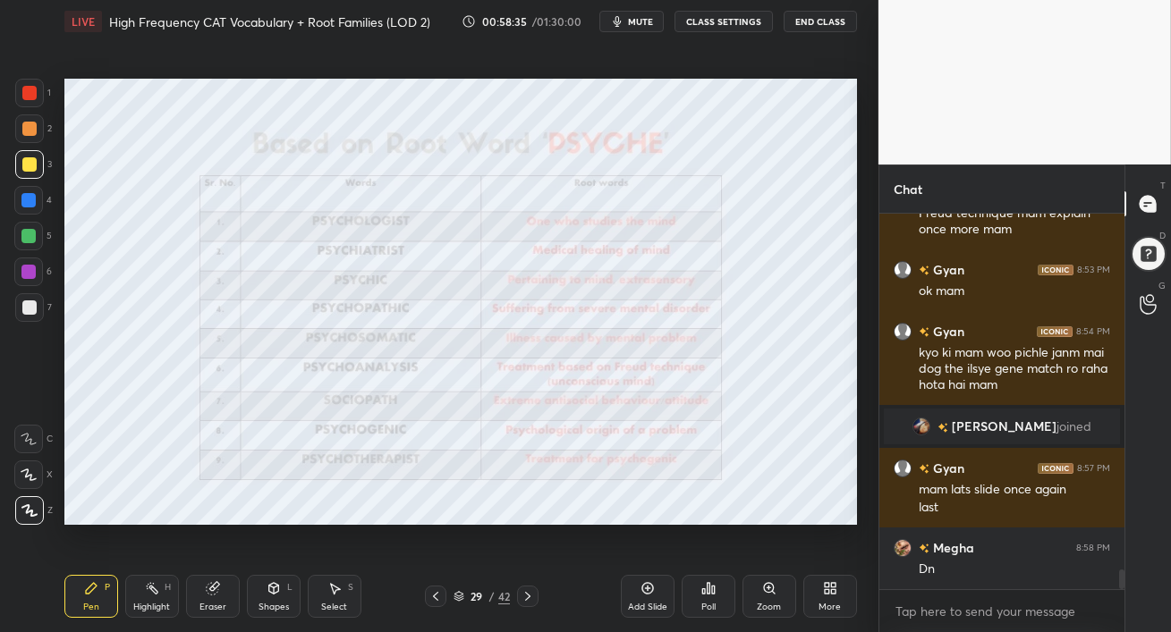
click at [438, 597] on icon at bounding box center [435, 596] width 14 height 14
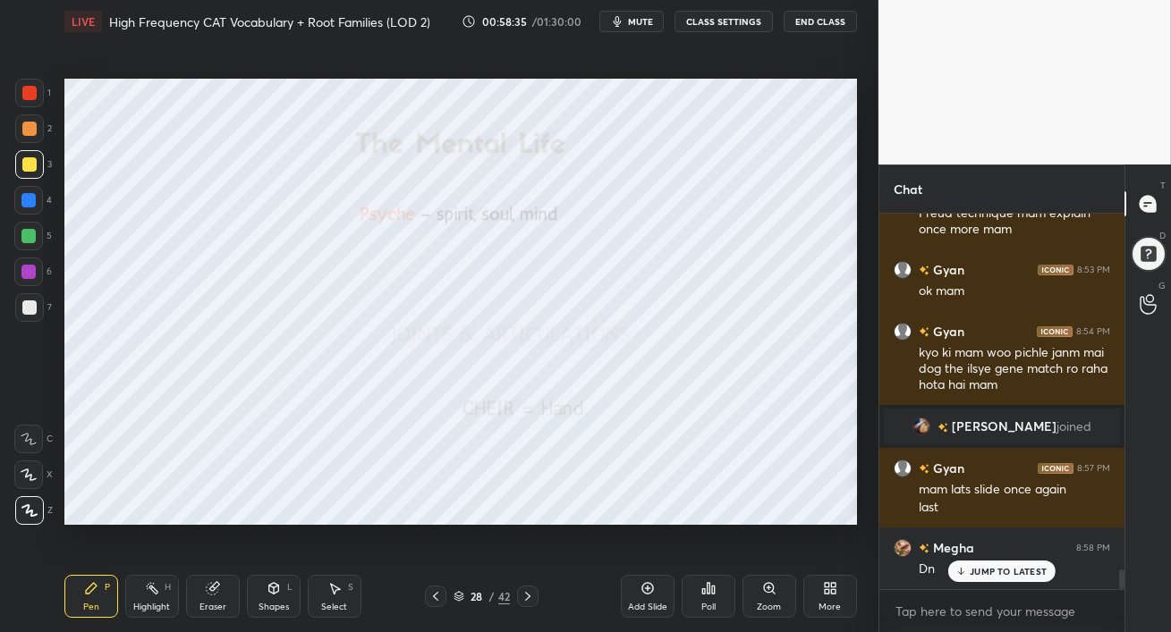
scroll to position [6932, 0]
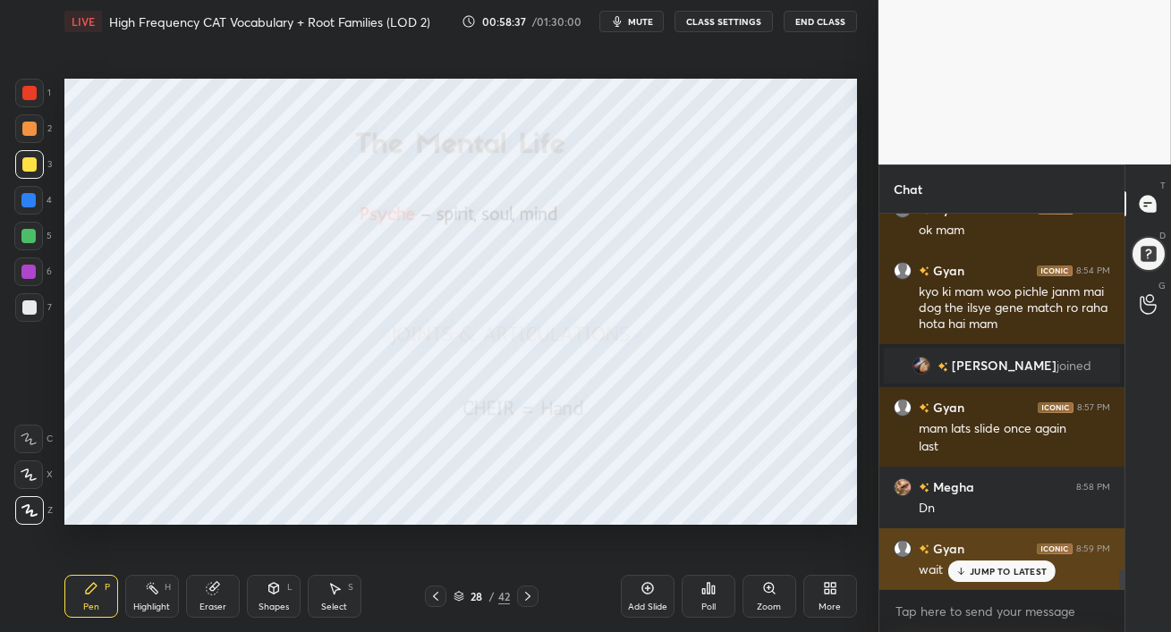
click at [995, 571] on p "JUMP TO LATEST" at bounding box center [1007, 571] width 77 height 11
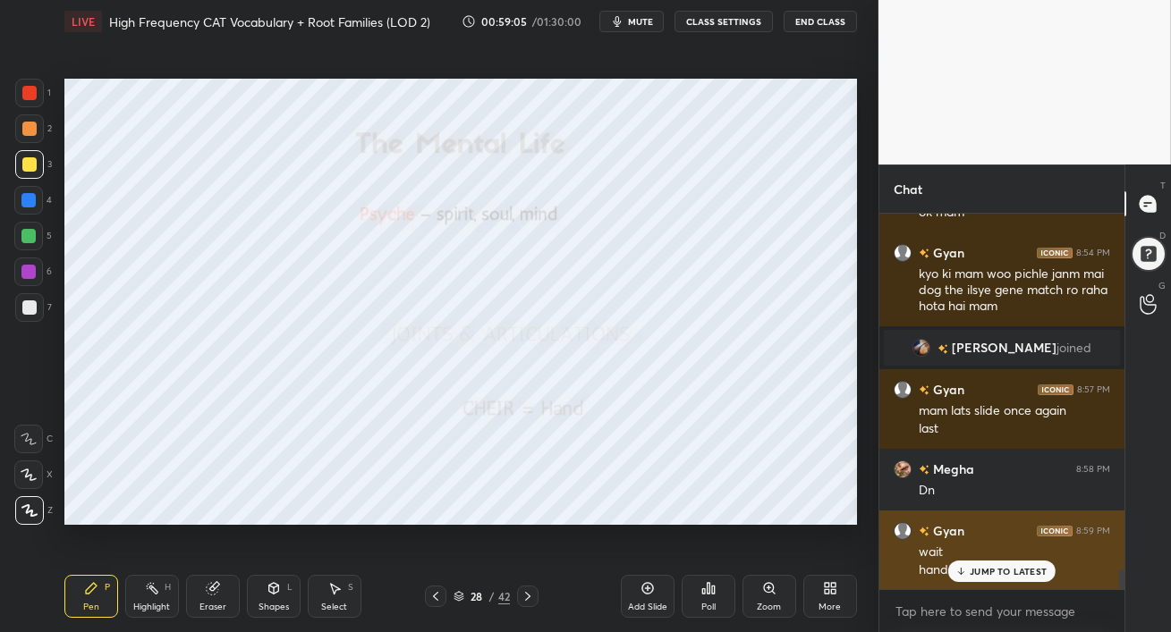
click at [989, 577] on div "JUMP TO LATEST" at bounding box center [1001, 571] width 107 height 21
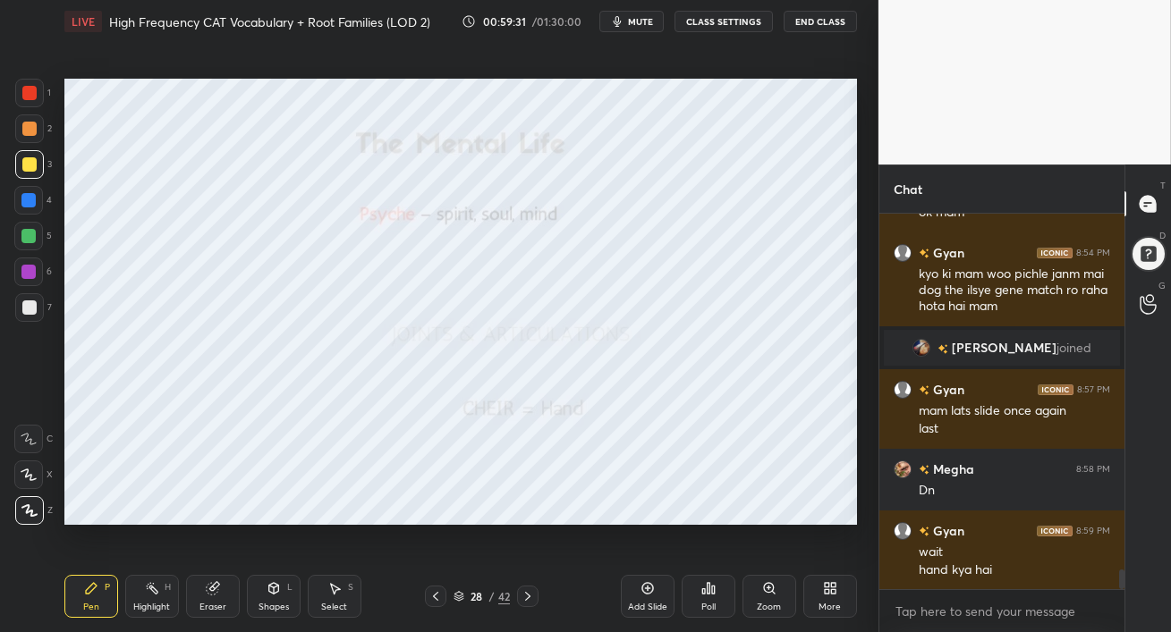
scroll to position [7011, 0]
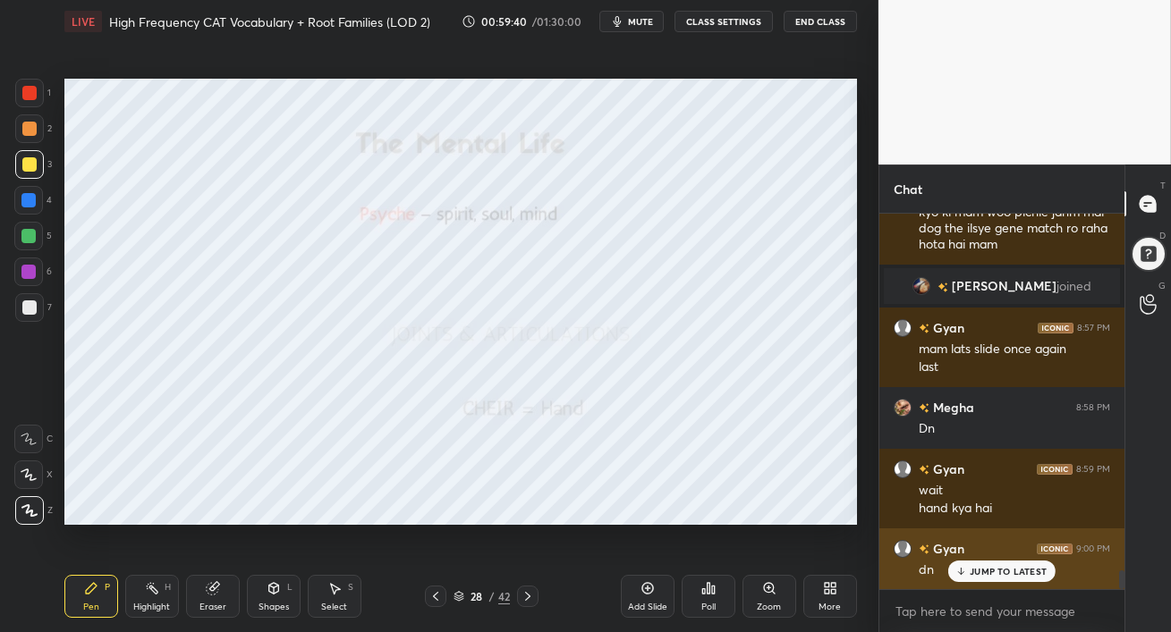
drag, startPoint x: 971, startPoint y: 566, endPoint x: 974, endPoint y: 575, distance: 9.3
click at [971, 566] on p "JUMP TO LATEST" at bounding box center [1007, 571] width 77 height 11
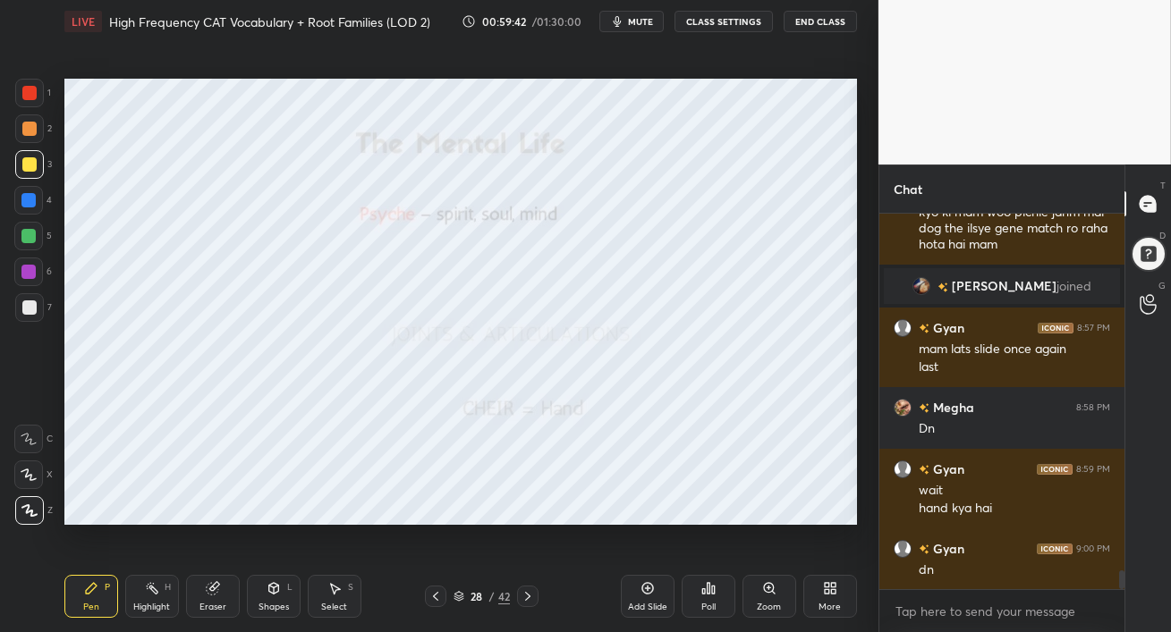
click at [529, 596] on icon at bounding box center [527, 596] width 5 height 9
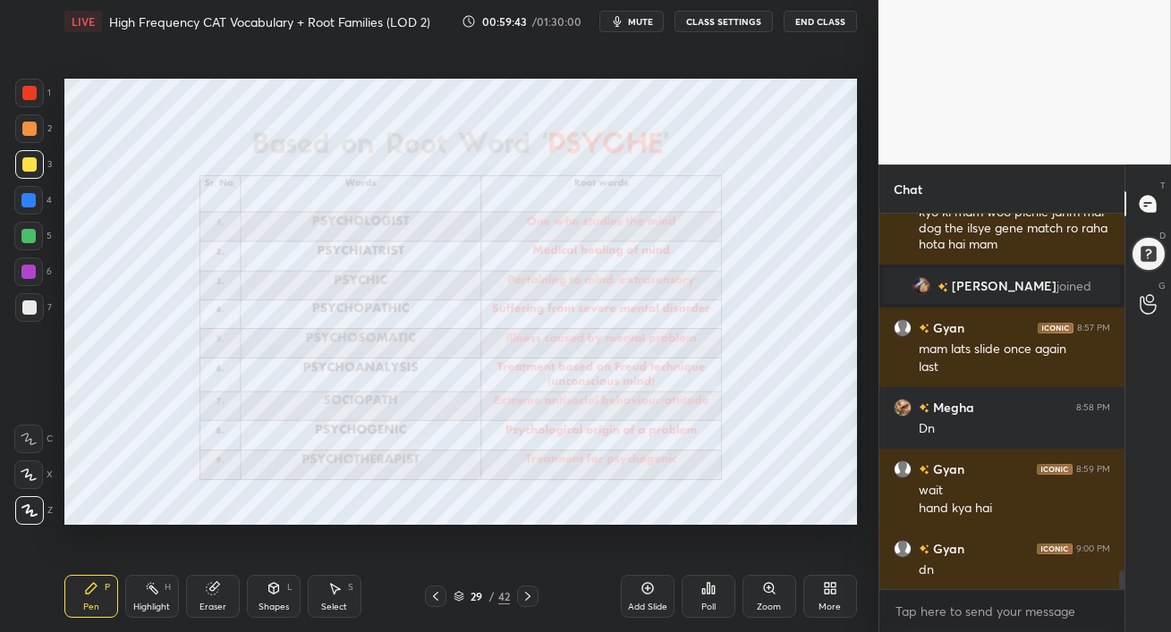
click at [529, 597] on icon at bounding box center [527, 596] width 5 height 9
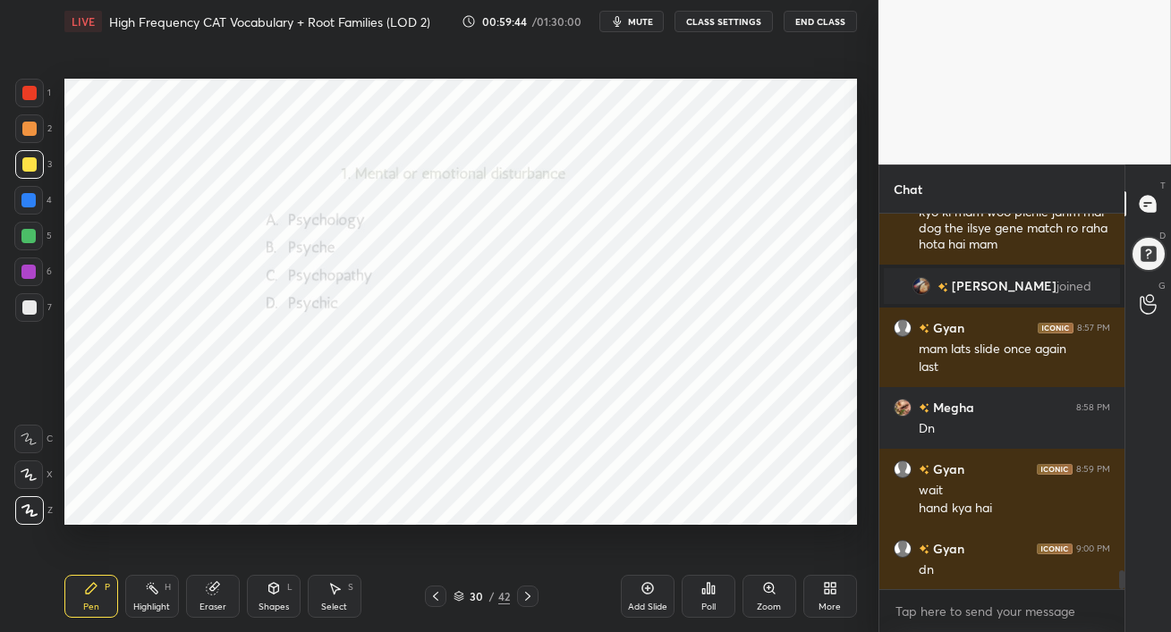
click at [17, 199] on div at bounding box center [28, 200] width 29 height 29
click at [712, 603] on div "Poll" at bounding box center [708, 607] width 14 height 9
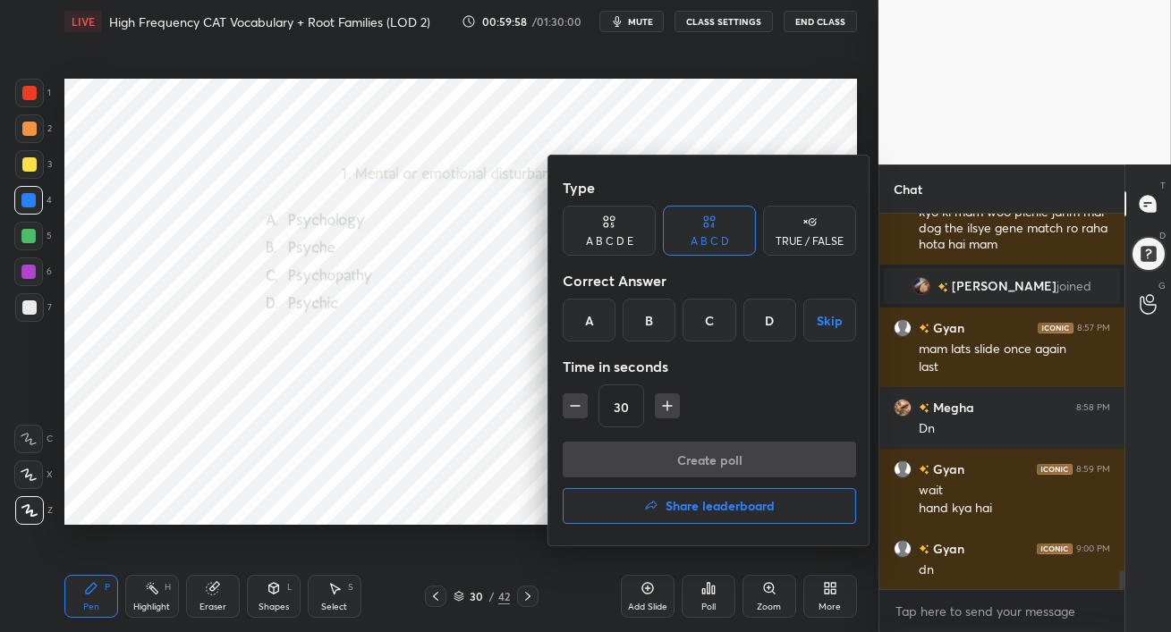
click at [715, 323] on div "C" at bounding box center [708, 320] width 53 height 43
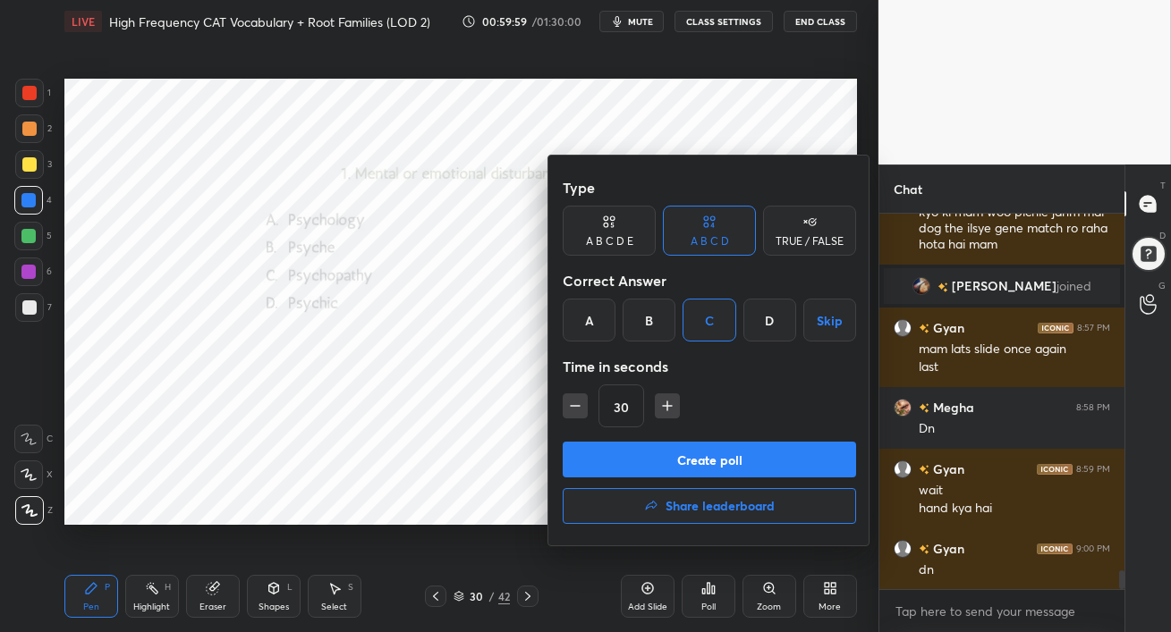
click at [702, 463] on button "Create poll" at bounding box center [709, 460] width 293 height 36
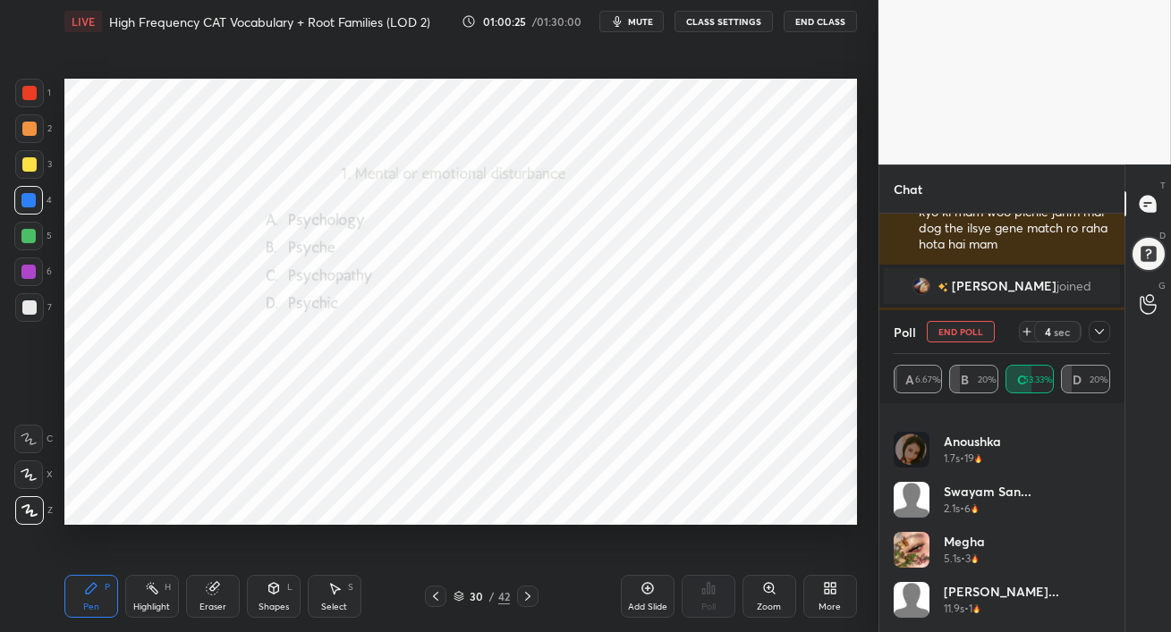
scroll to position [0, 0]
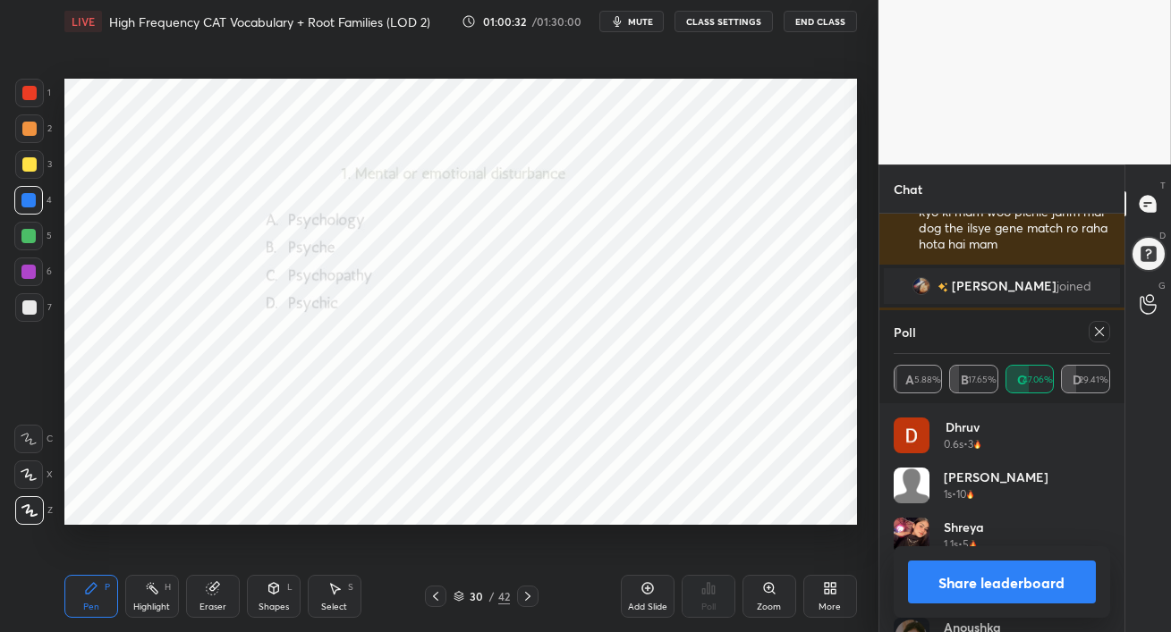
click at [1095, 334] on icon at bounding box center [1099, 332] width 14 height 14
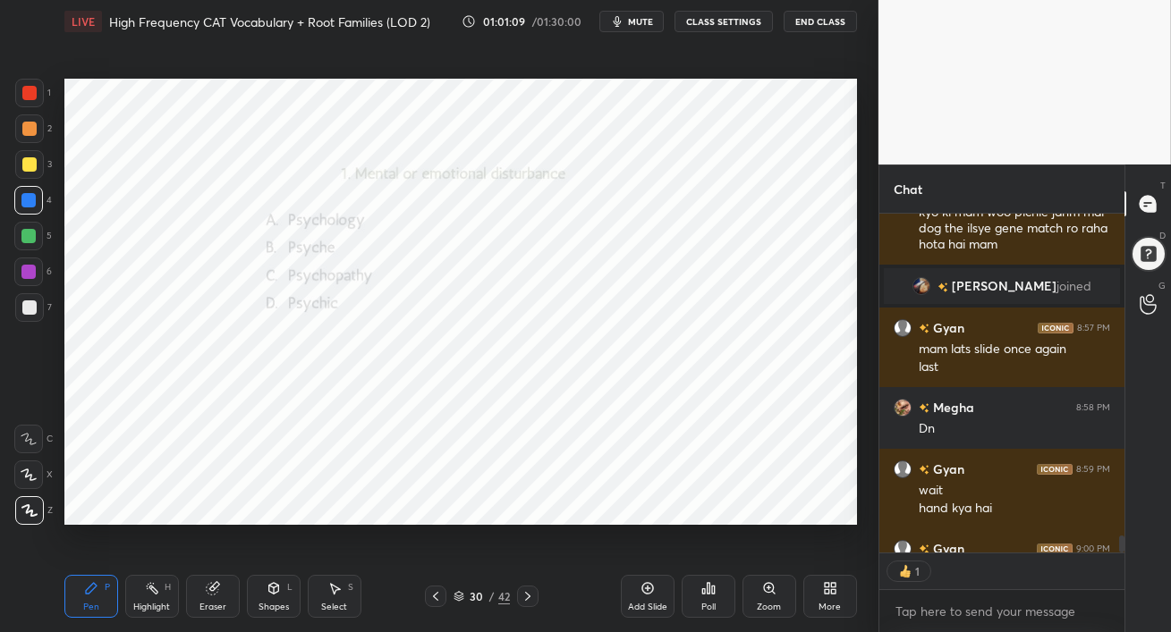
scroll to position [334, 240]
click at [529, 598] on icon at bounding box center [527, 596] width 14 height 14
click at [30, 135] on div at bounding box center [29, 128] width 29 height 29
click at [27, 108] on div "1" at bounding box center [33, 97] width 36 height 36
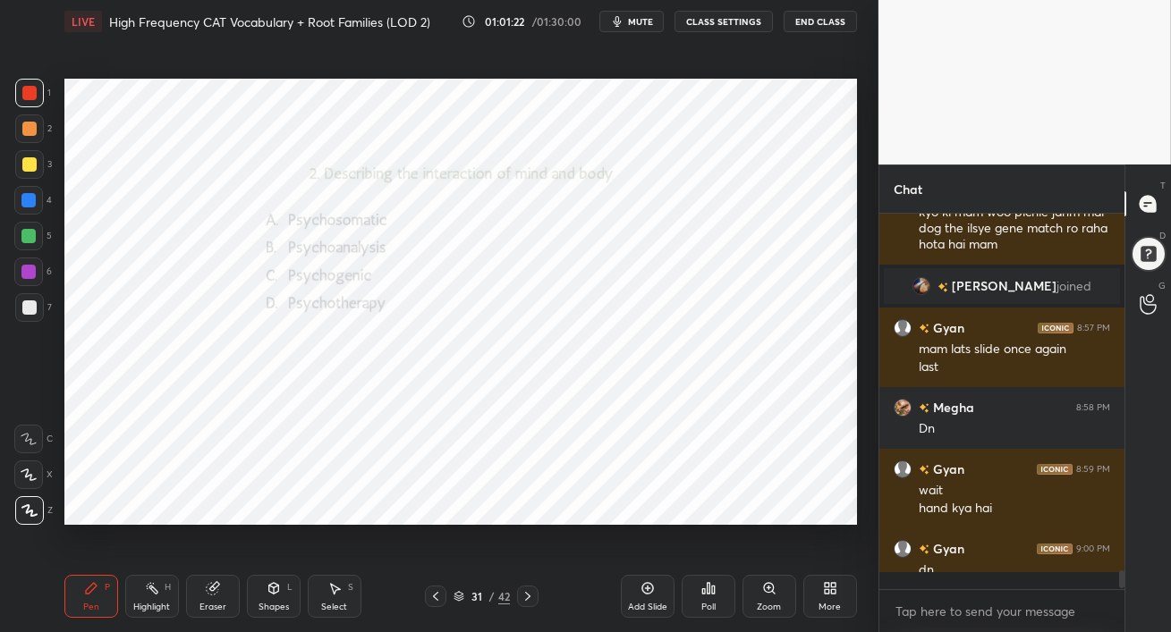
scroll to position [7011, 0]
click at [993, 563] on div "JUMP TO LATEST" at bounding box center [1001, 571] width 107 height 21
click at [708, 599] on div "Poll" at bounding box center [708, 596] width 54 height 43
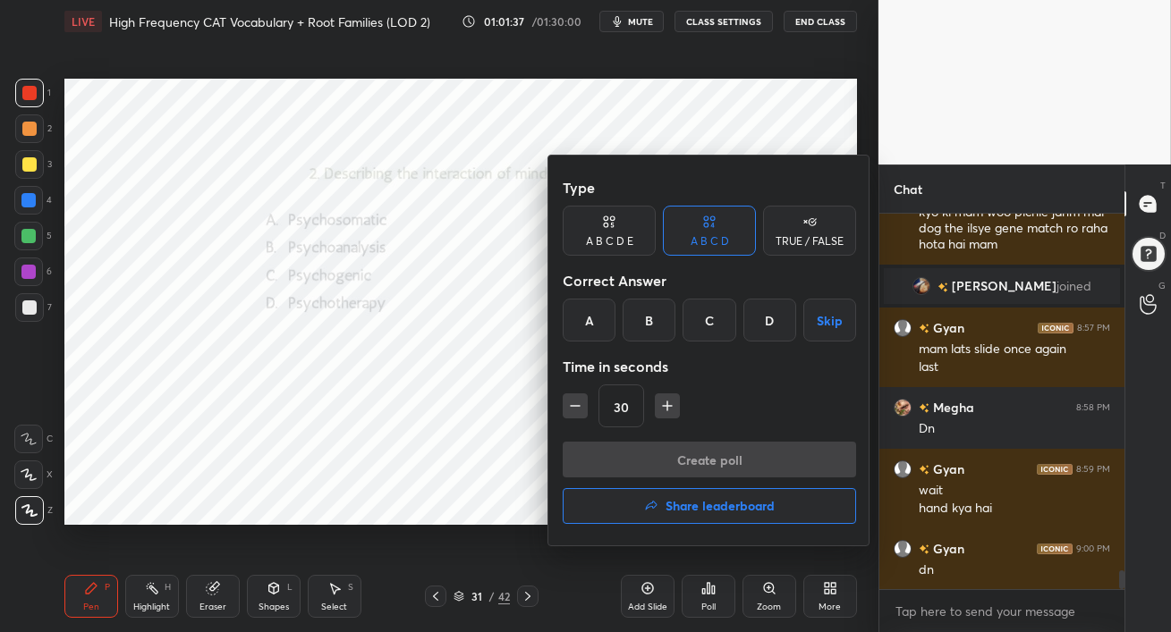
drag, startPoint x: 596, startPoint y: 317, endPoint x: 630, endPoint y: 376, distance: 66.9
click at [596, 317] on div "A" at bounding box center [589, 320] width 53 height 43
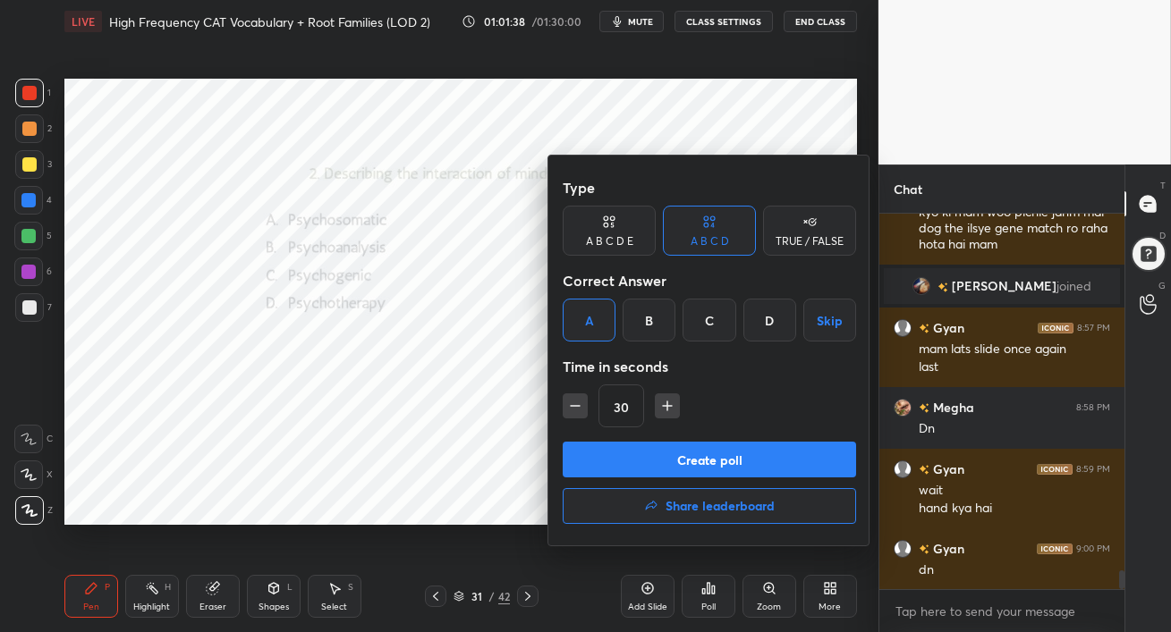
click at [686, 461] on button "Create poll" at bounding box center [709, 460] width 293 height 36
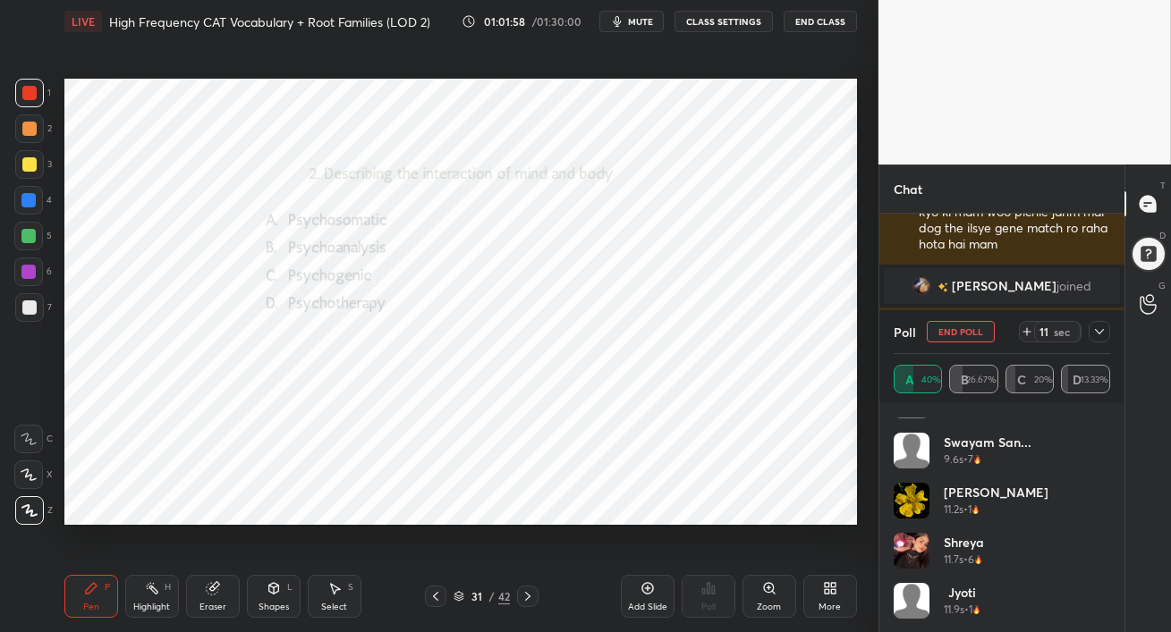
scroll to position [0, 0]
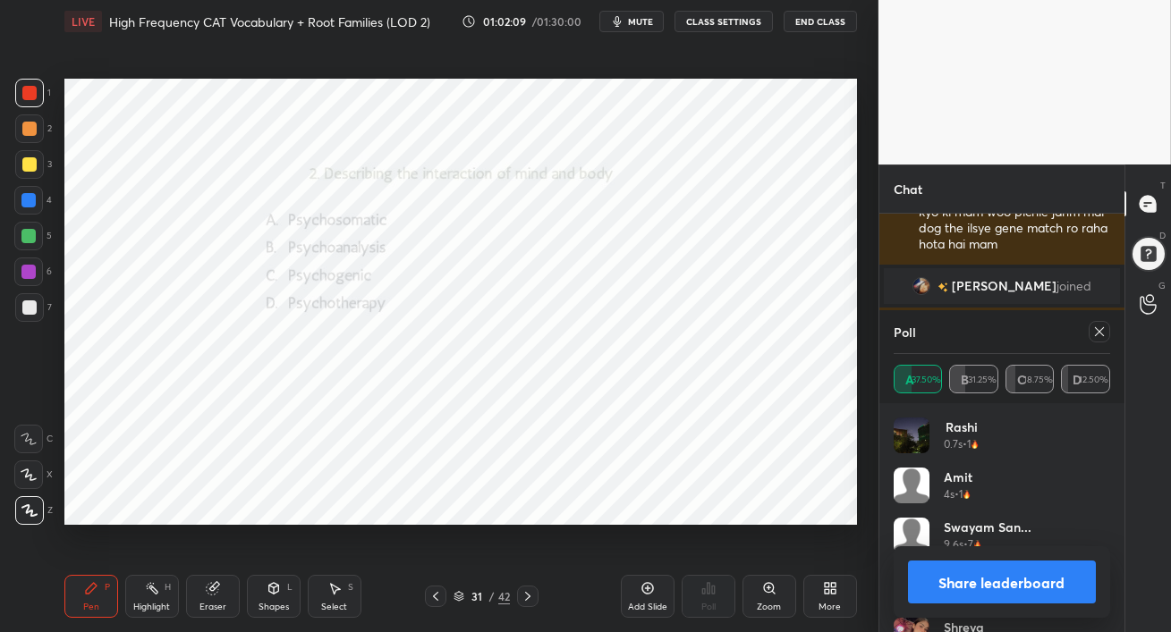
click at [1099, 333] on icon at bounding box center [1099, 331] width 9 height 9
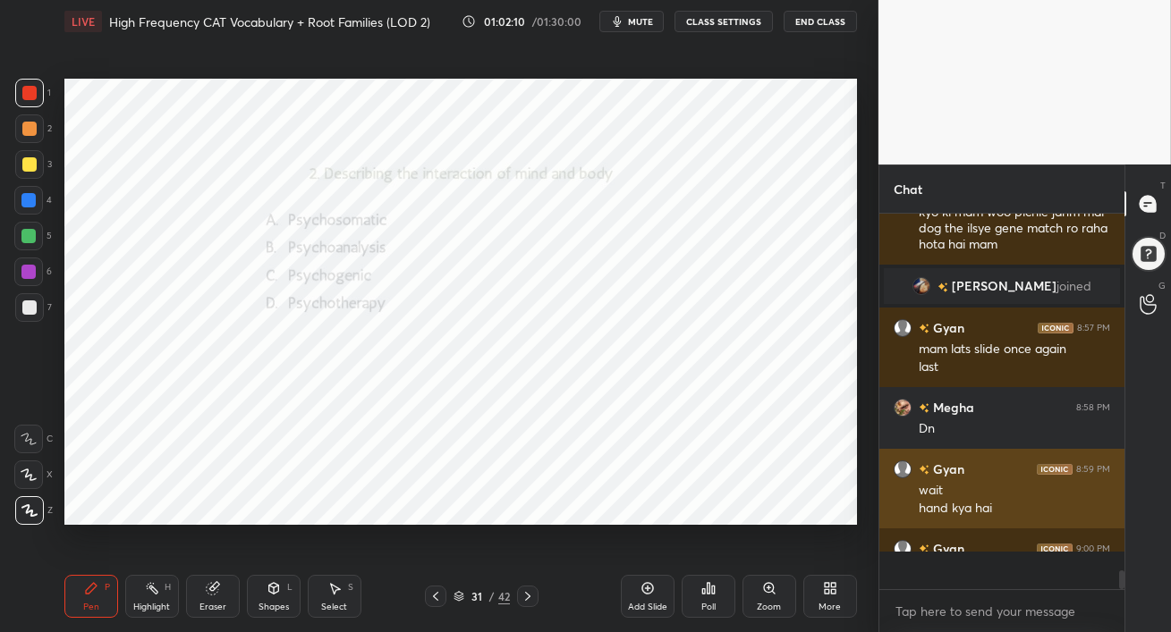
scroll to position [370, 240]
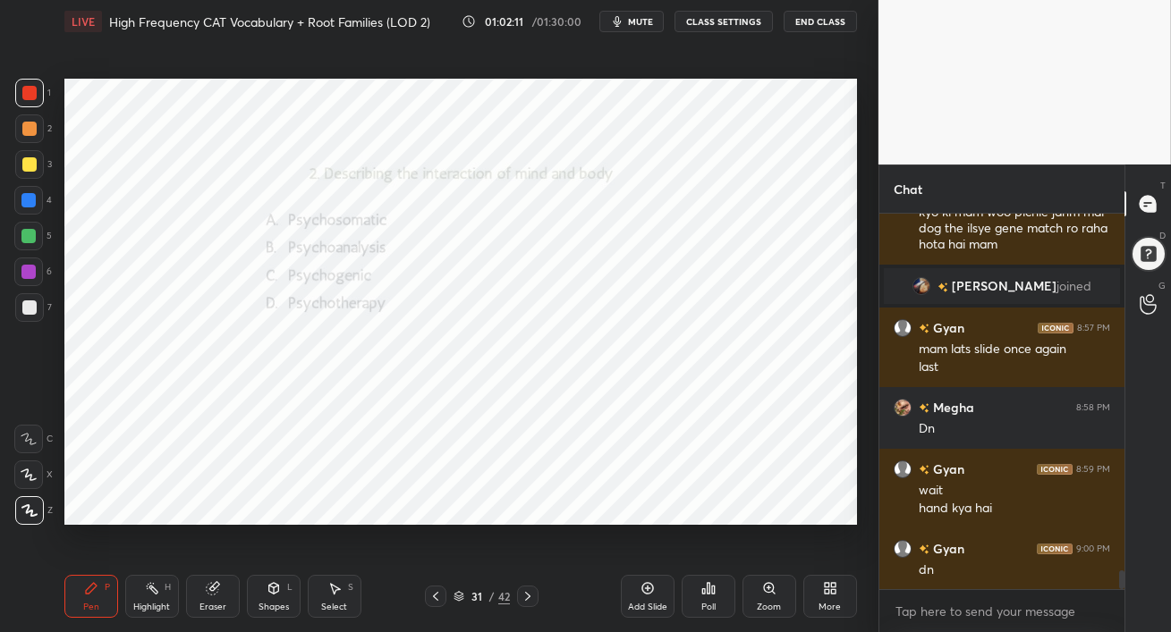
click at [30, 204] on div at bounding box center [28, 200] width 14 height 14
click at [29, 273] on div at bounding box center [28, 272] width 14 height 14
drag, startPoint x: 27, startPoint y: 198, endPoint x: 46, endPoint y: 203, distance: 19.5
click at [26, 198] on div at bounding box center [28, 200] width 14 height 14
click at [530, 598] on icon at bounding box center [527, 596] width 14 height 14
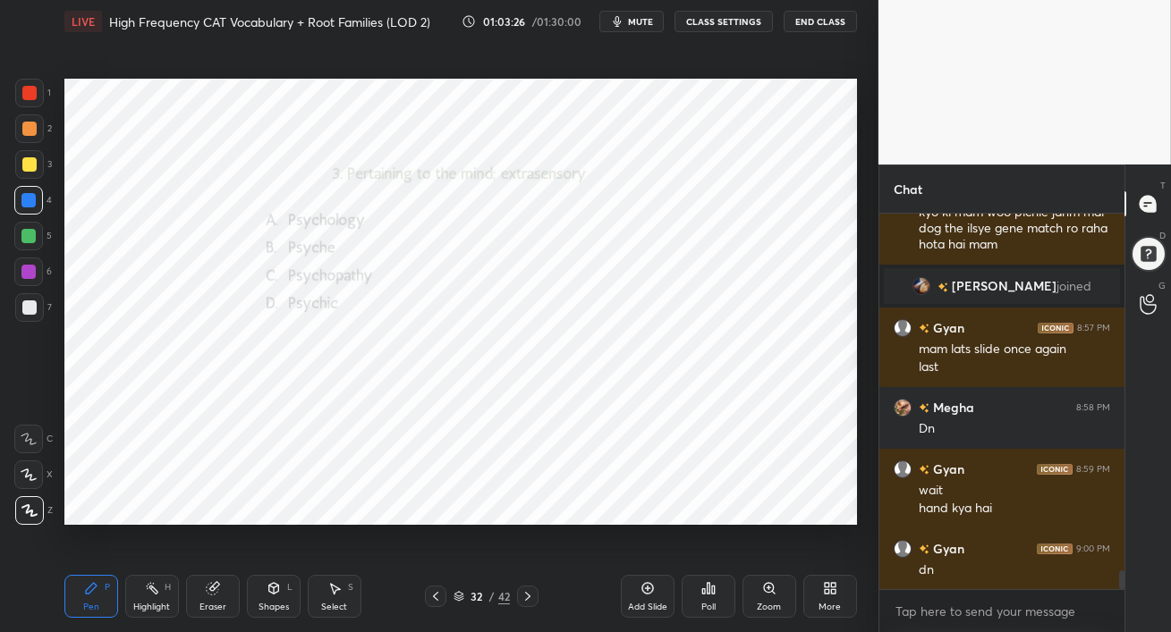
click at [20, 244] on div at bounding box center [28, 236] width 29 height 29
click at [709, 599] on div "Poll" at bounding box center [708, 596] width 54 height 43
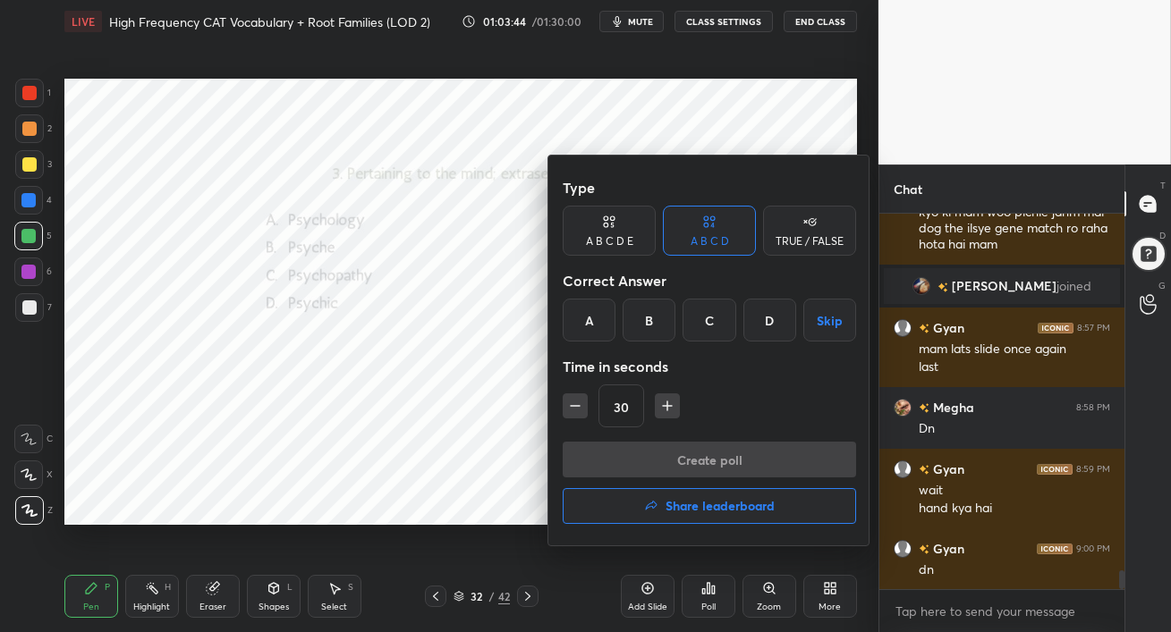
click at [770, 328] on div "D" at bounding box center [769, 320] width 53 height 43
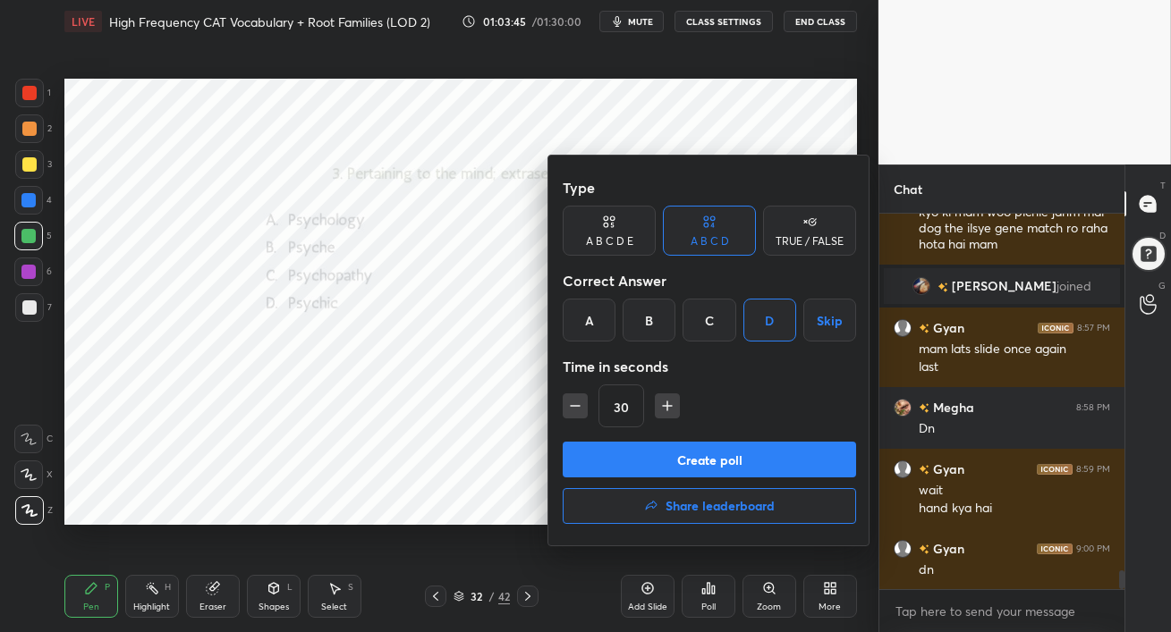
click at [747, 455] on button "Create poll" at bounding box center [709, 460] width 293 height 36
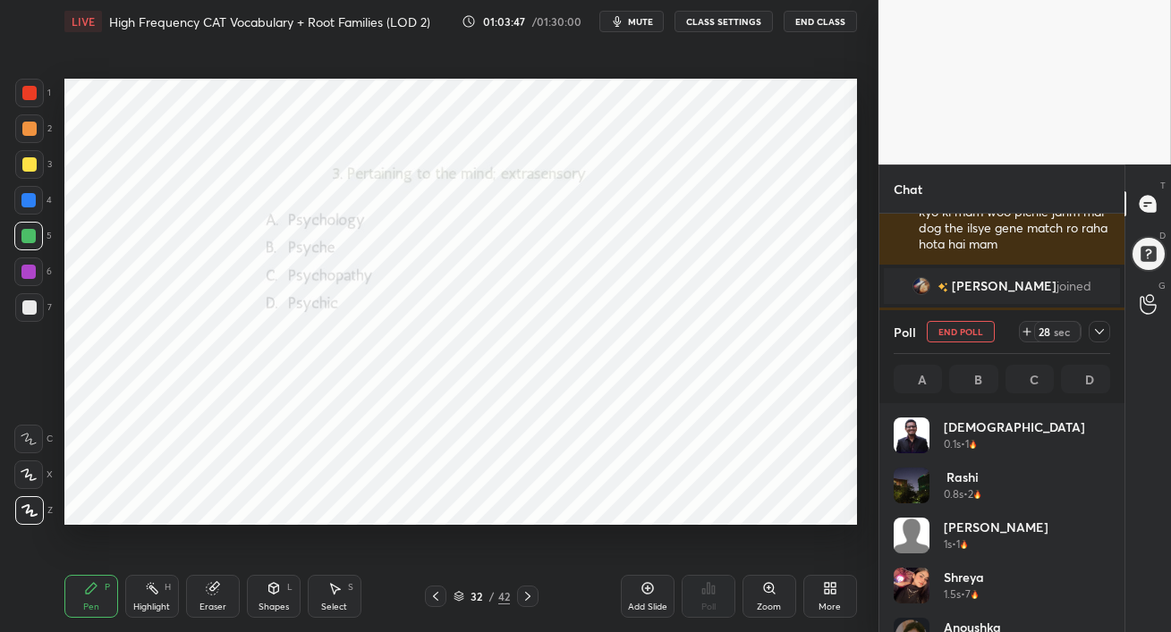
scroll to position [5, 5]
click at [29, 261] on div at bounding box center [28, 272] width 29 height 29
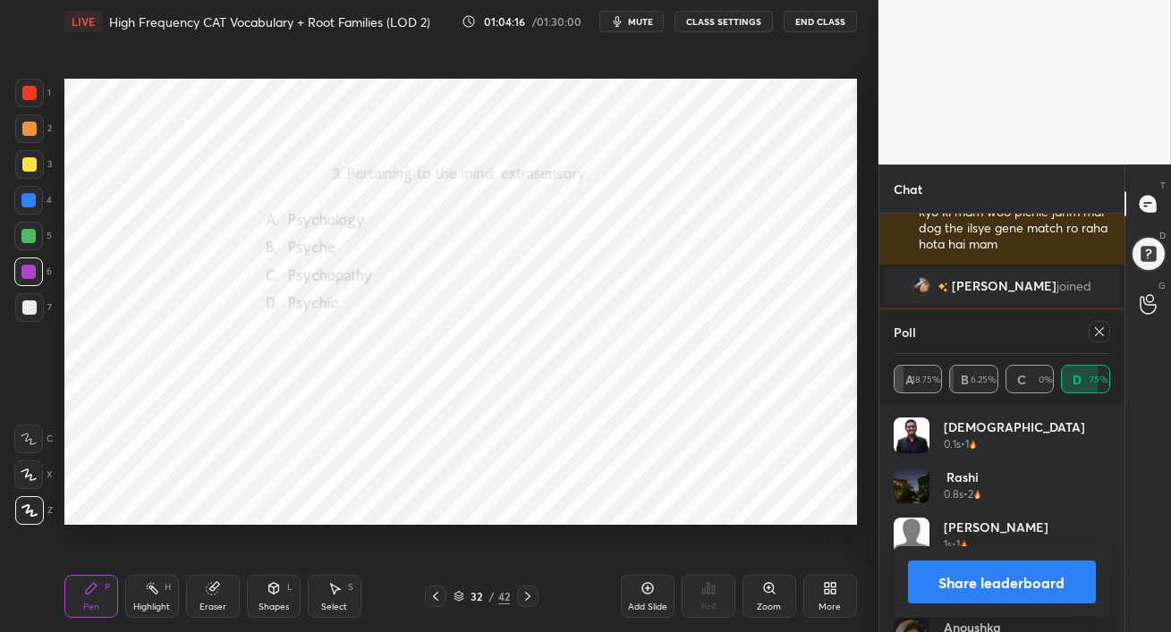
click at [1095, 332] on icon at bounding box center [1099, 332] width 14 height 14
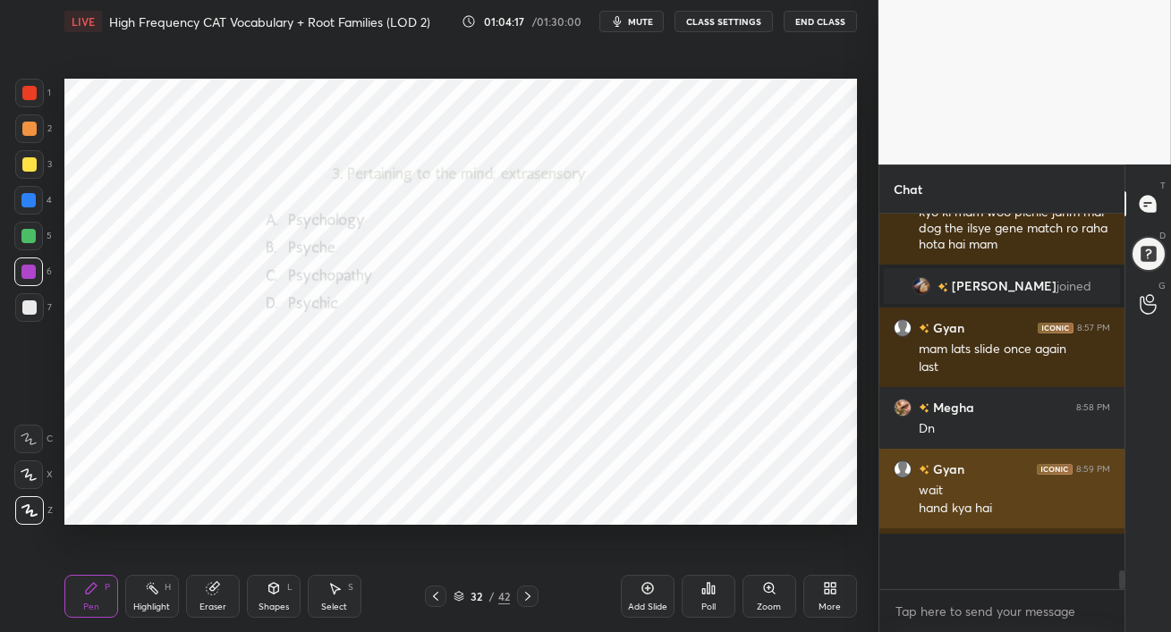
scroll to position [6, 5]
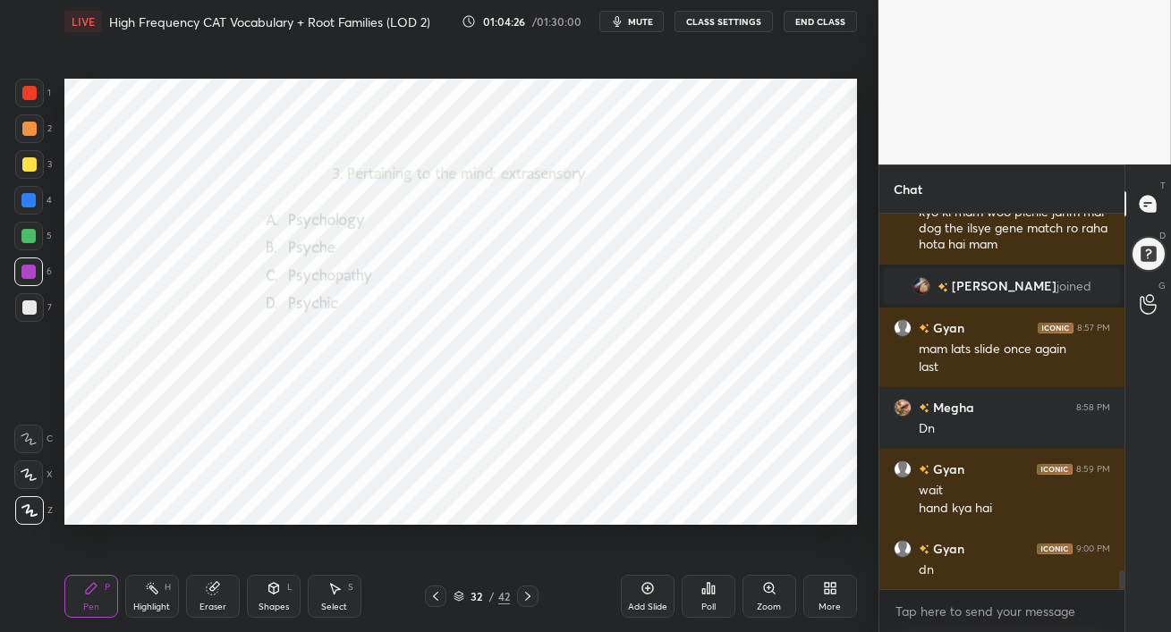
click at [528, 595] on icon at bounding box center [527, 596] width 5 height 9
click at [712, 594] on icon at bounding box center [708, 588] width 14 height 14
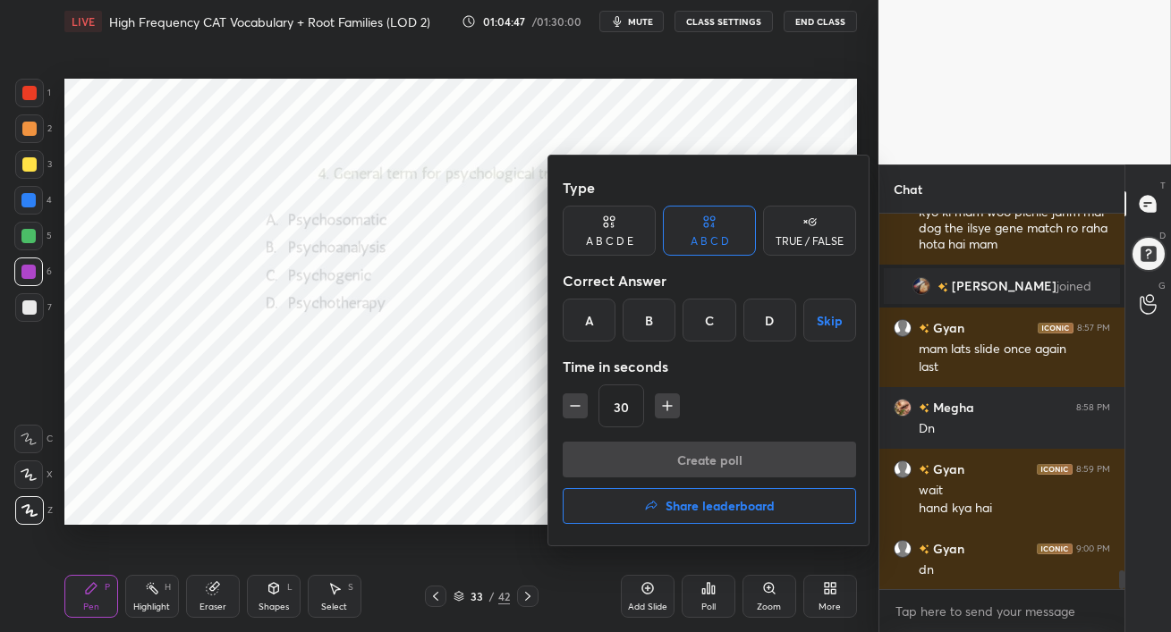
drag, startPoint x: 328, startPoint y: 183, endPoint x: 351, endPoint y: 179, distance: 22.8
click at [334, 180] on div at bounding box center [585, 316] width 1171 height 632
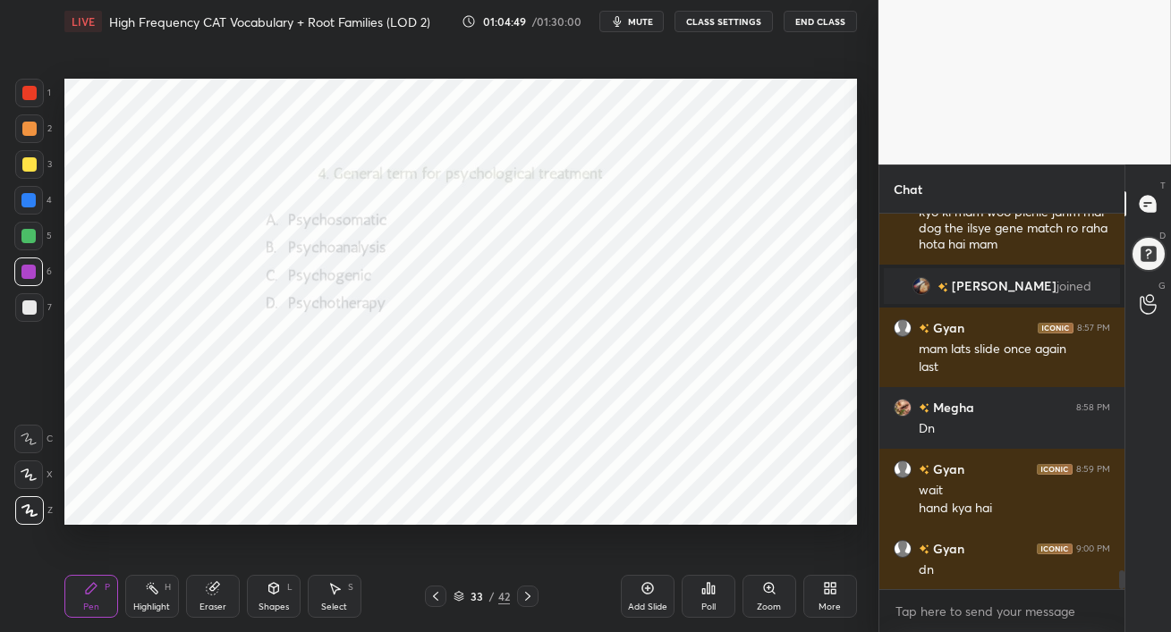
click at [703, 590] on icon at bounding box center [703, 591] width 3 height 4
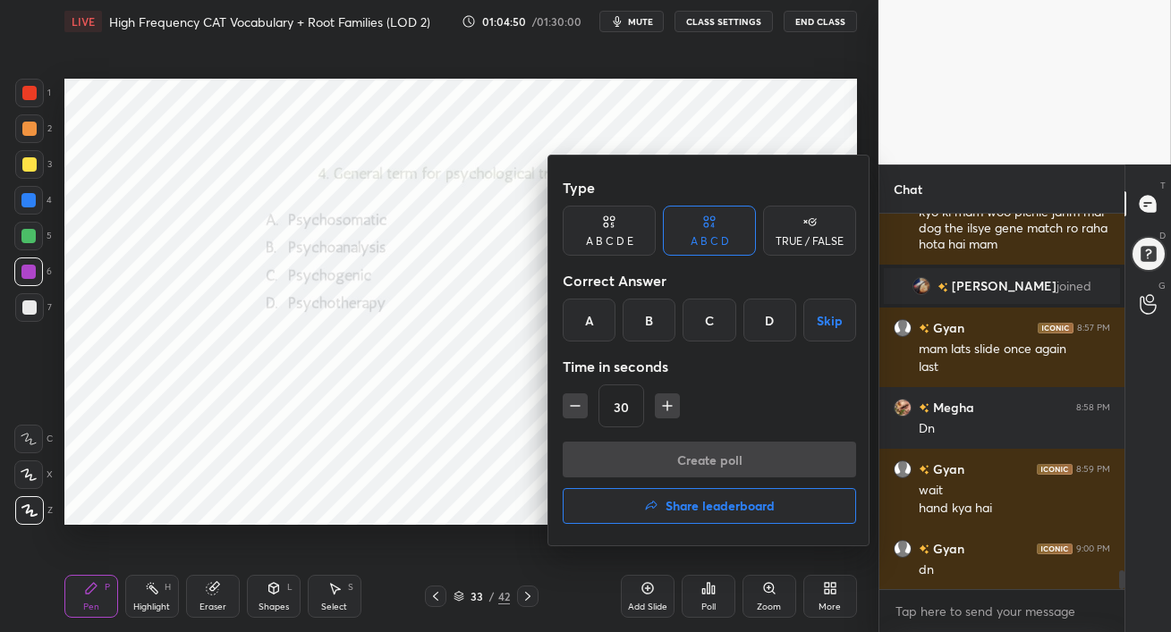
click at [766, 322] on div "D" at bounding box center [769, 320] width 53 height 43
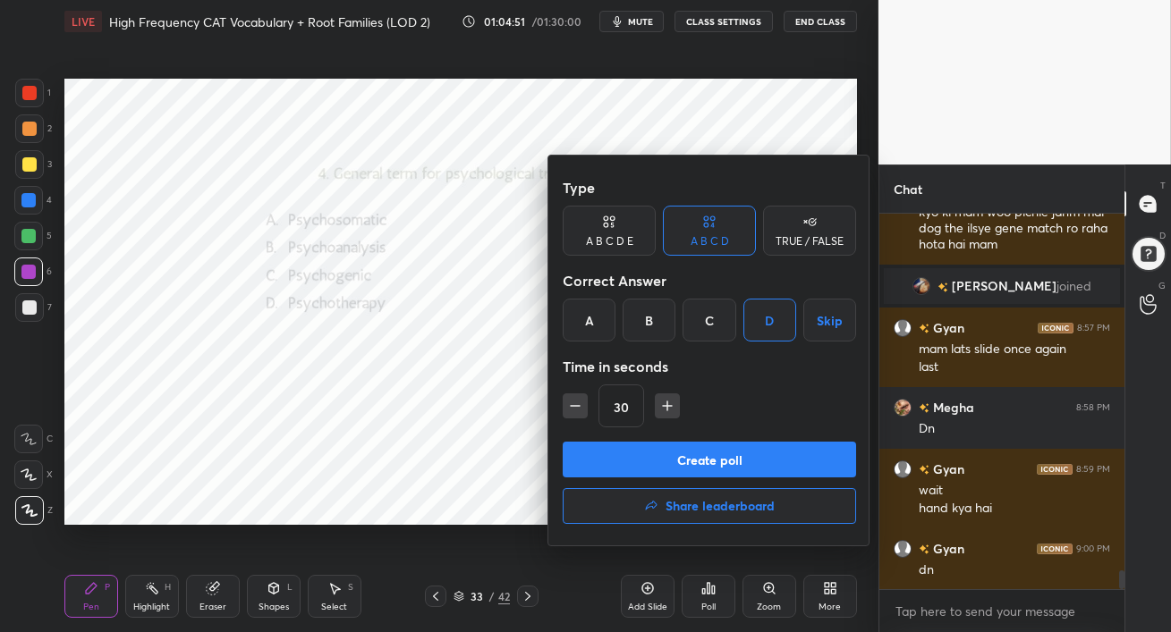
click at [745, 457] on button "Create poll" at bounding box center [709, 460] width 293 height 36
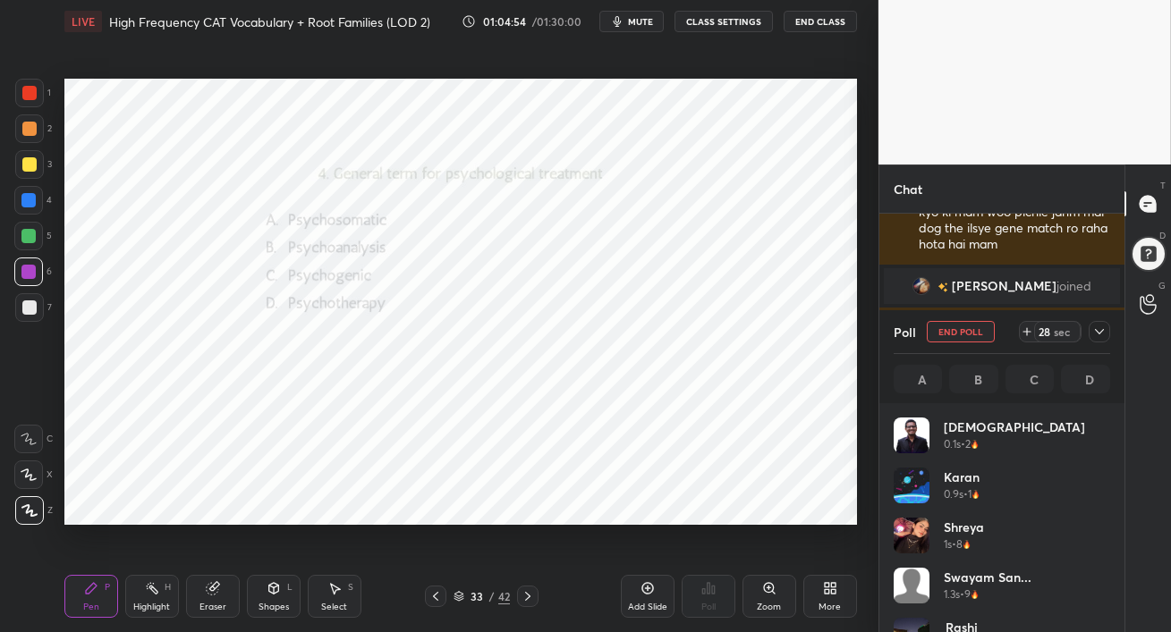
scroll to position [209, 211]
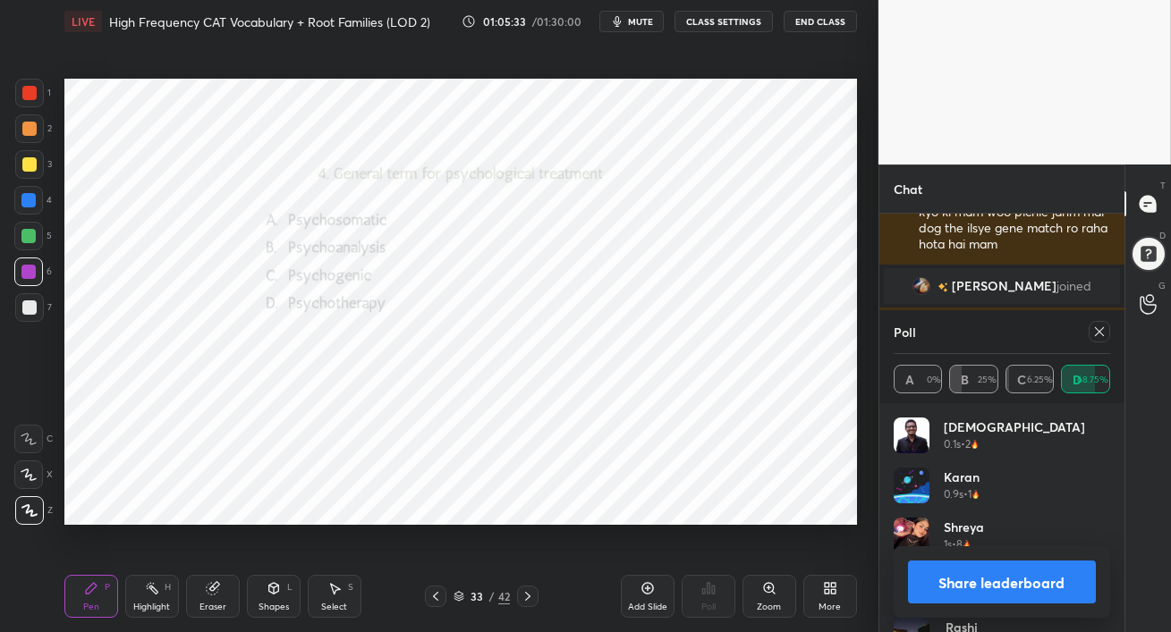
click at [1100, 332] on icon at bounding box center [1099, 332] width 14 height 14
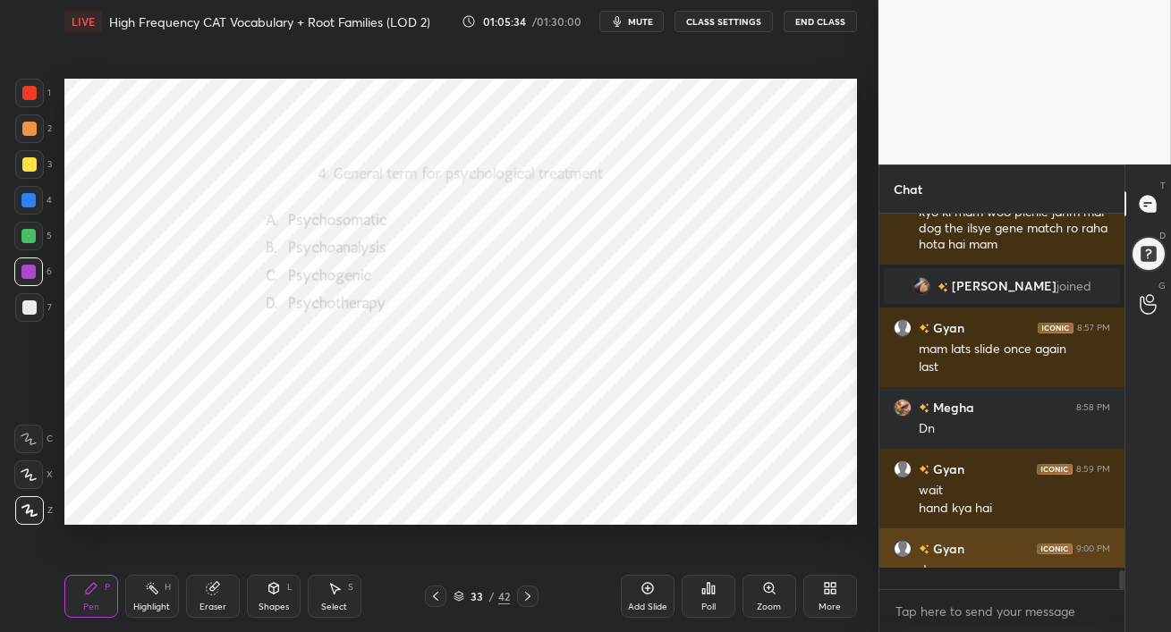
scroll to position [1, 5]
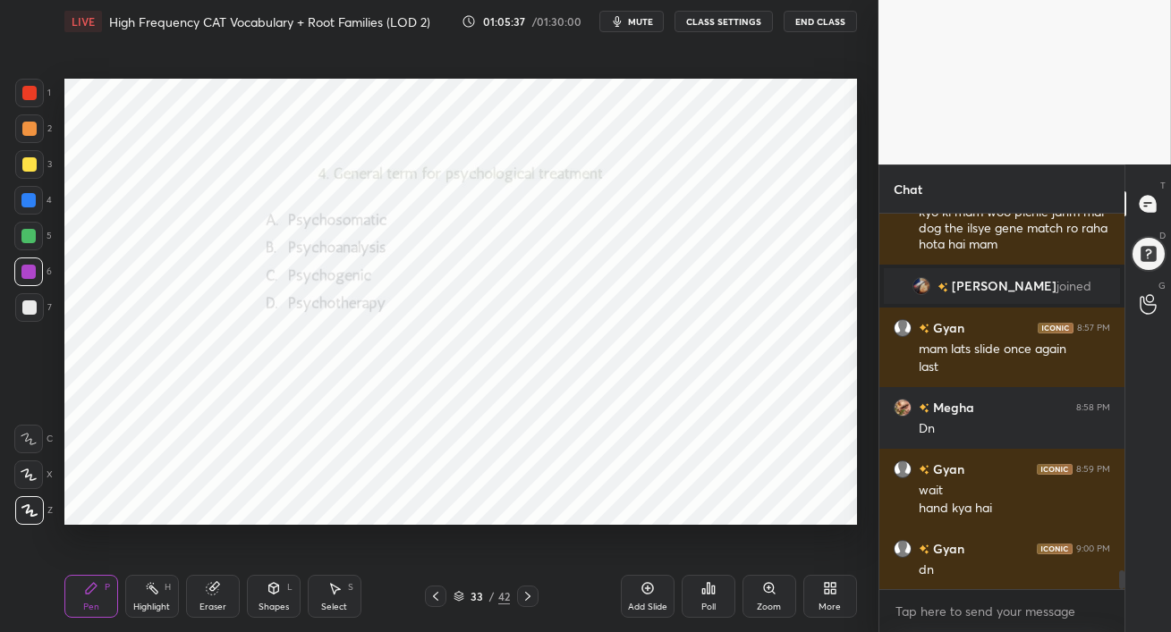
click at [36, 234] on div at bounding box center [28, 236] width 29 height 29
click at [27, 211] on div at bounding box center [28, 200] width 29 height 29
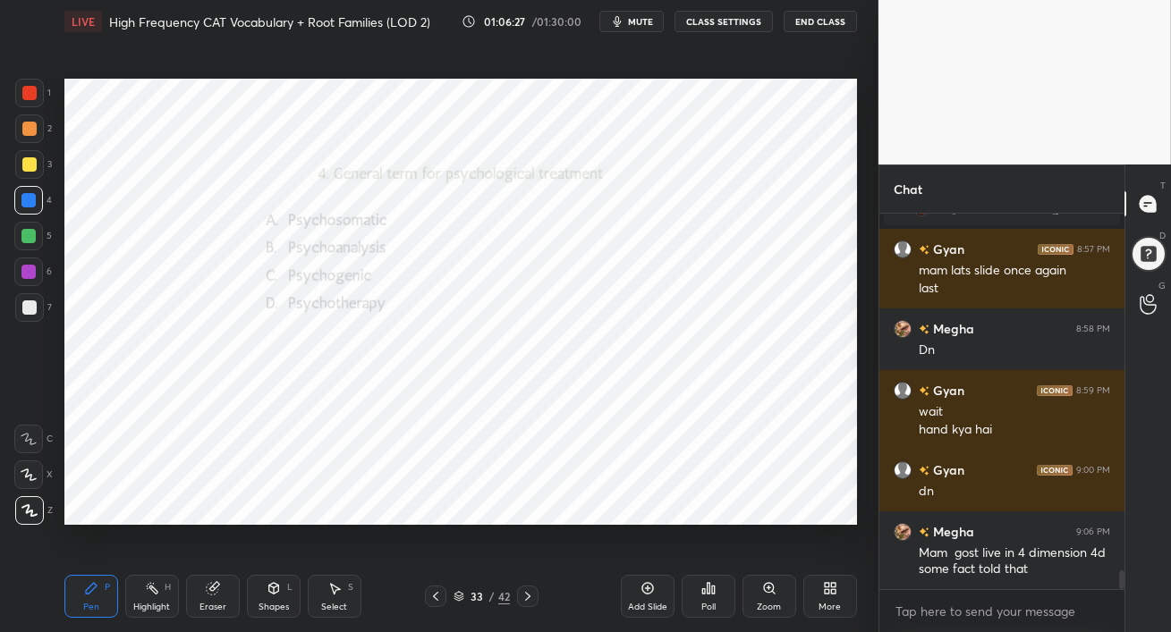
click at [23, 229] on div at bounding box center [28, 236] width 29 height 29
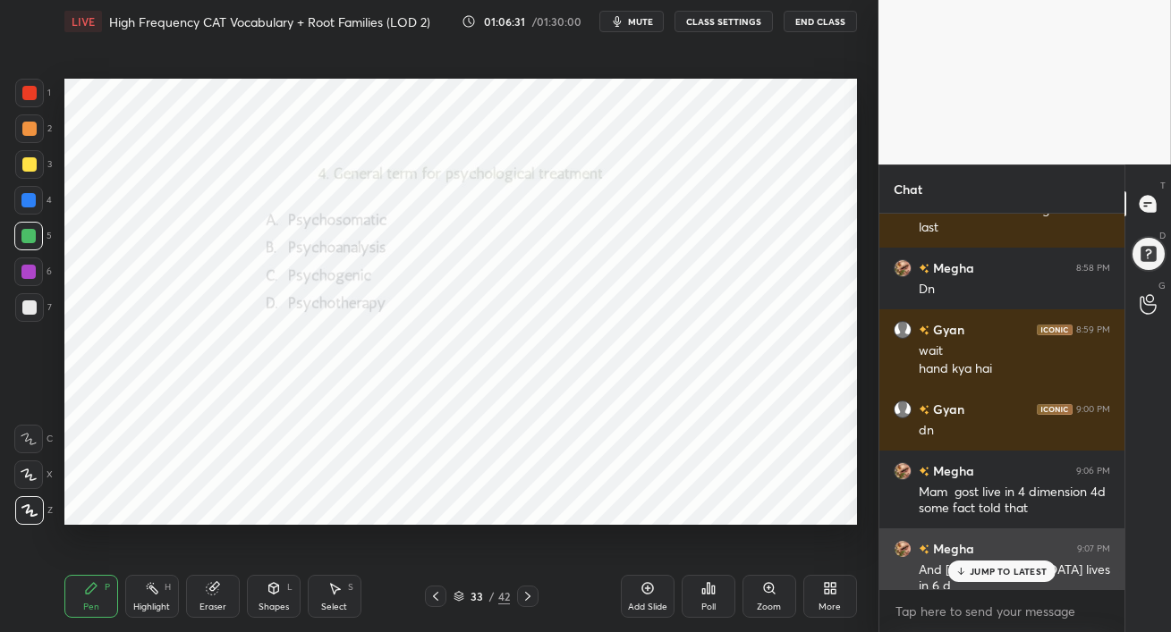
click at [969, 565] on div "JUMP TO LATEST" at bounding box center [1001, 571] width 107 height 21
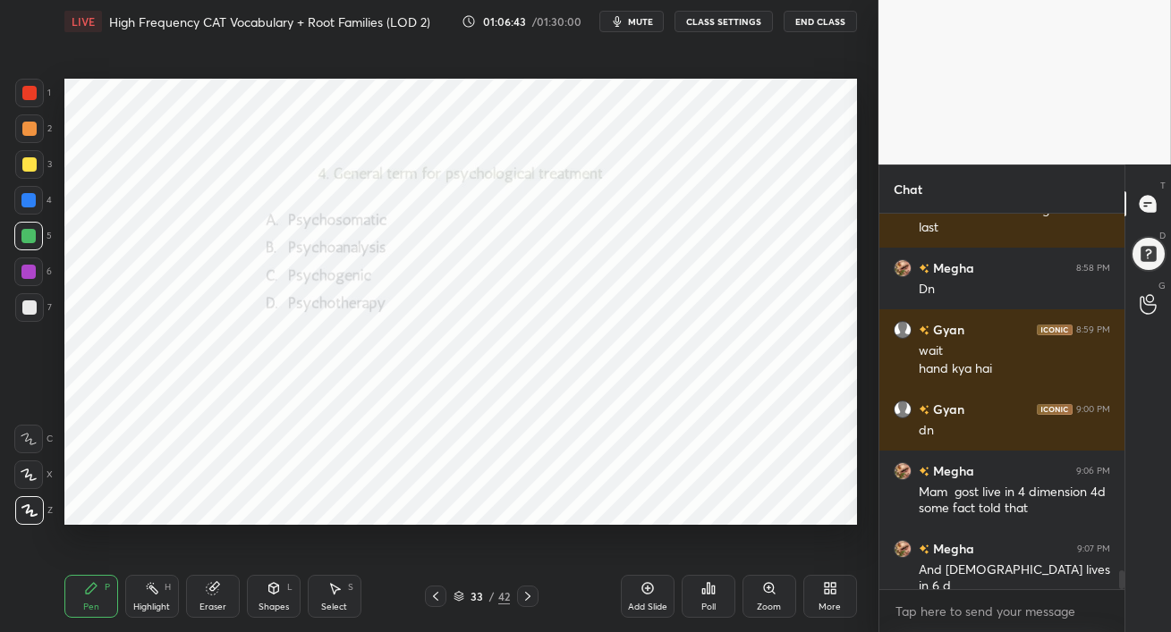
scroll to position [7169, 0]
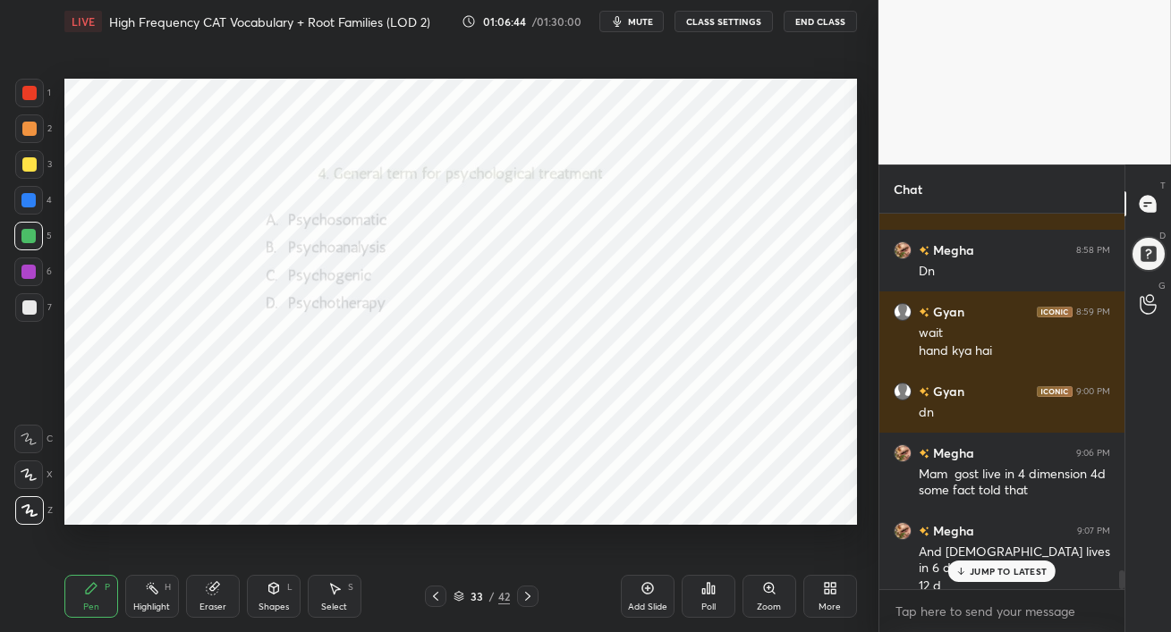
click at [968, 573] on div "JUMP TO LATEST" at bounding box center [1001, 571] width 107 height 21
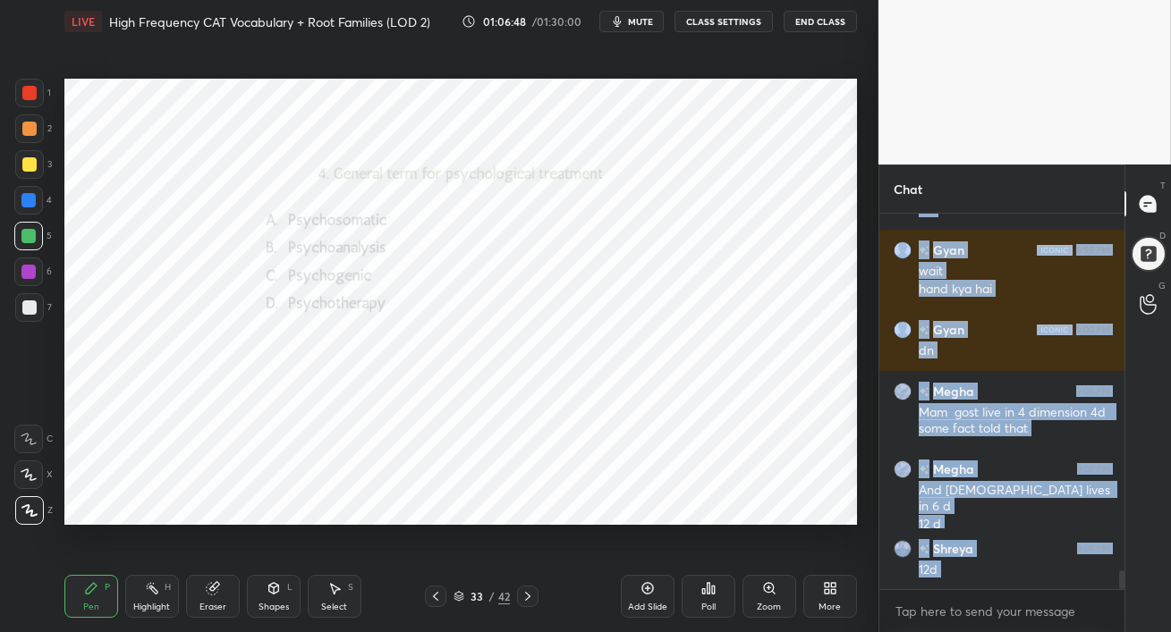
click at [528, 599] on icon at bounding box center [527, 596] width 14 height 14
click at [26, 198] on div at bounding box center [28, 200] width 14 height 14
click at [32, 237] on div at bounding box center [28, 236] width 14 height 14
drag, startPoint x: 34, startPoint y: 202, endPoint x: 36, endPoint y: 216, distance: 14.4
click at [33, 202] on div at bounding box center [28, 200] width 14 height 14
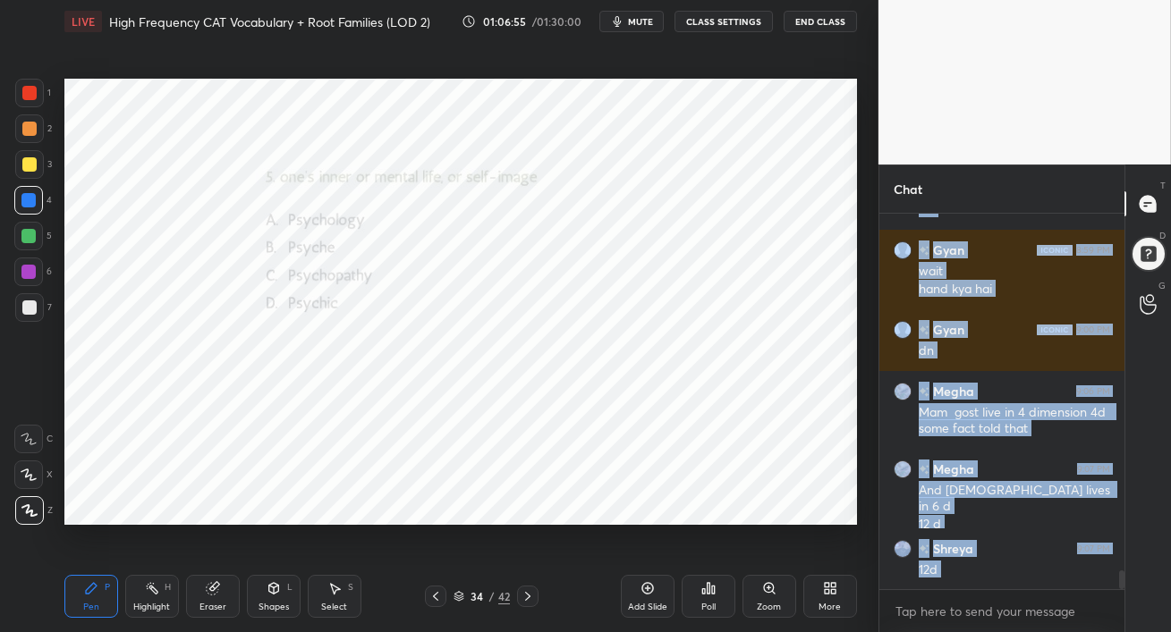
click at [32, 233] on div at bounding box center [28, 236] width 14 height 14
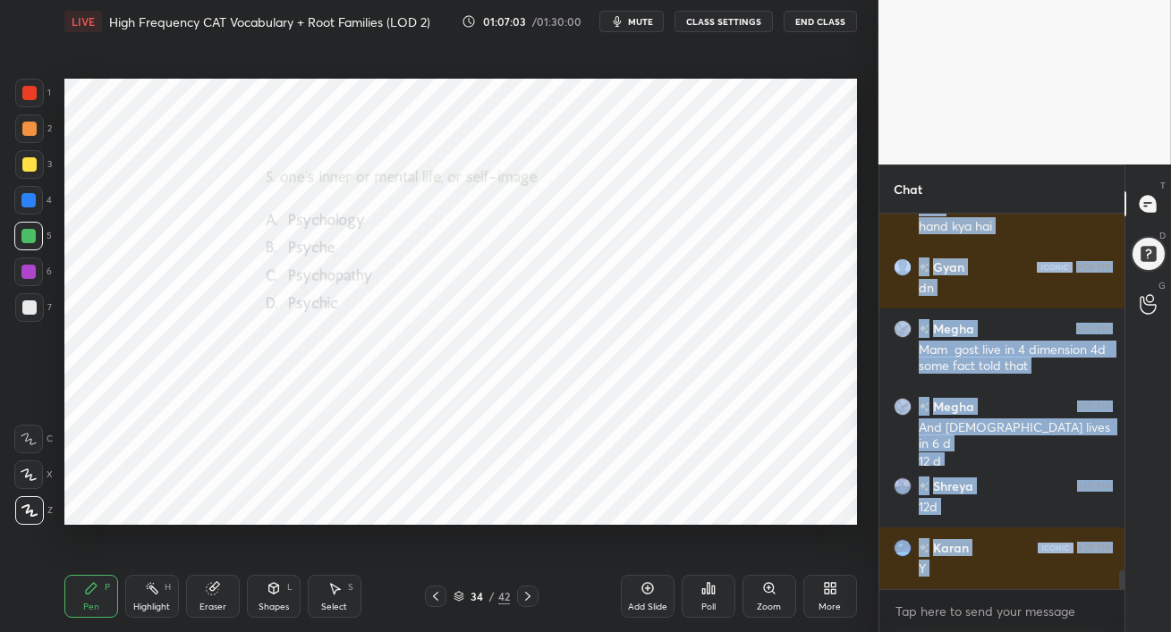
scroll to position [7355, 0]
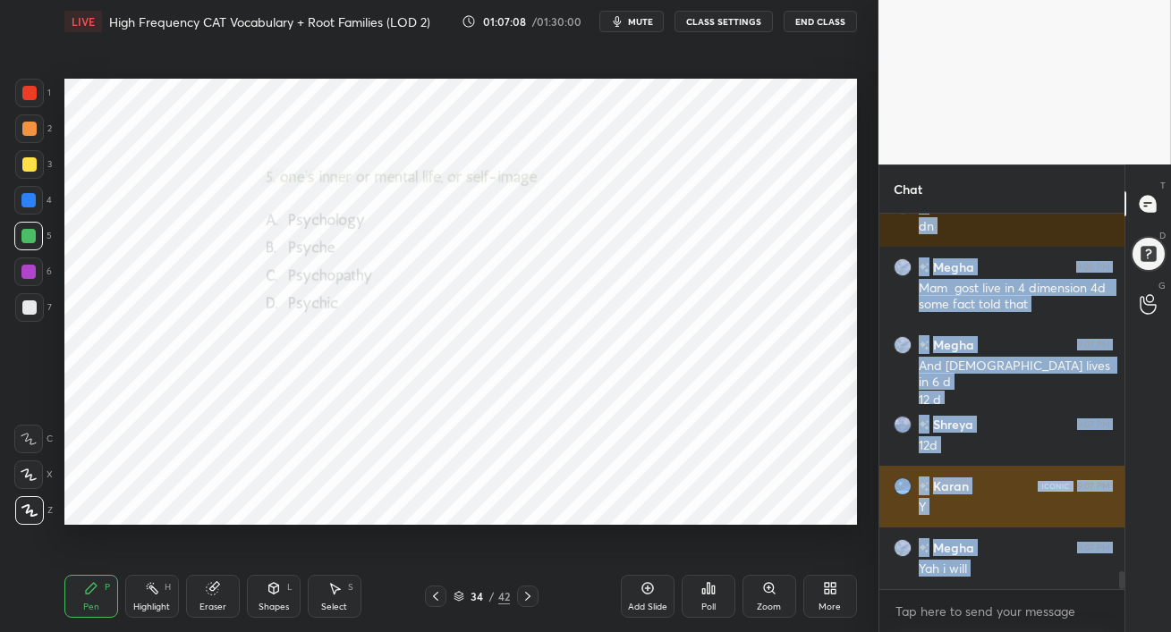
click at [960, 486] on h6 "Karan" at bounding box center [948, 486] width 39 height 19
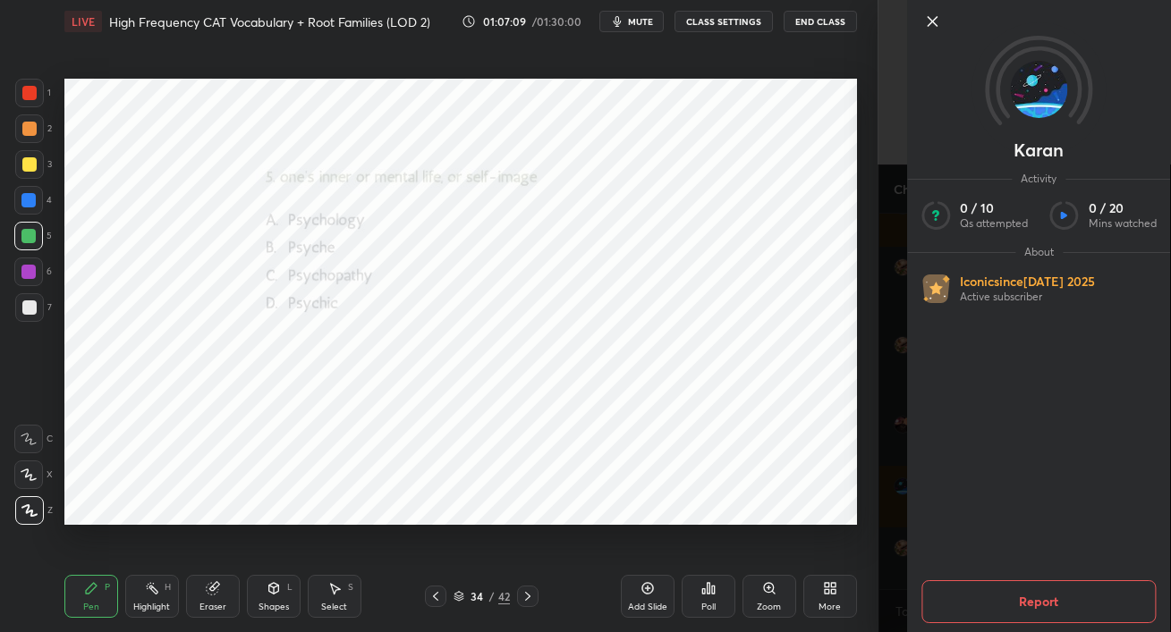
click at [790, 526] on div "Setting up your live class Poll for secs No correct answer Start poll" at bounding box center [460, 302] width 807 height 518
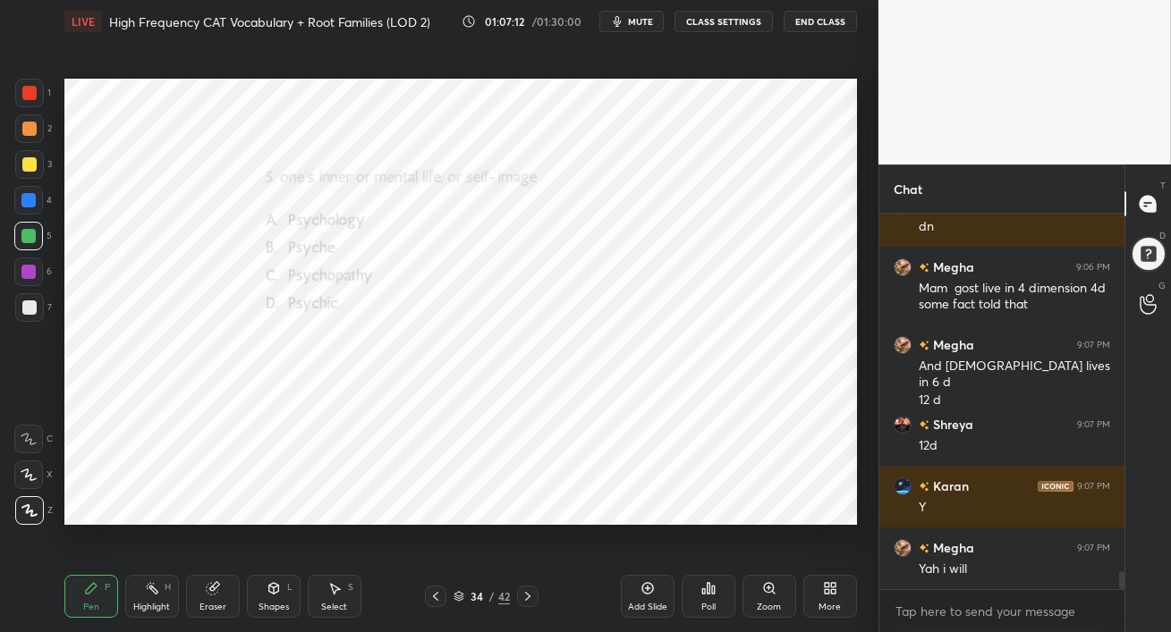
click at [31, 199] on div at bounding box center [28, 200] width 14 height 14
click at [711, 591] on icon at bounding box center [708, 588] width 14 height 14
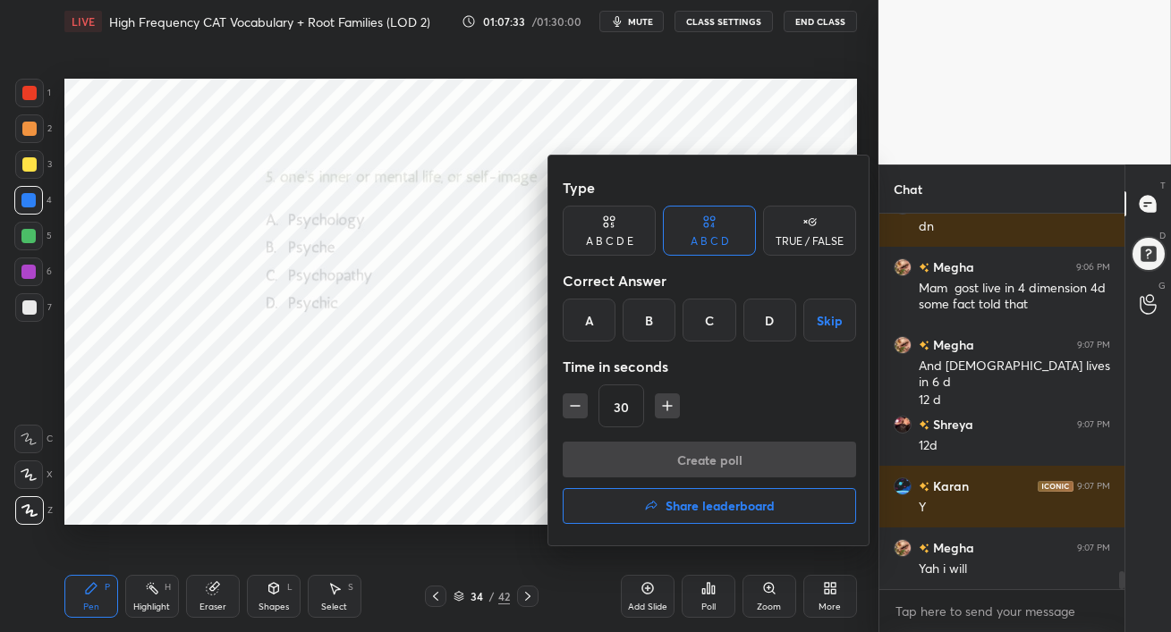
drag, startPoint x: 647, startPoint y: 317, endPoint x: 664, endPoint y: 400, distance: 84.2
click at [646, 318] on div "B" at bounding box center [648, 320] width 53 height 43
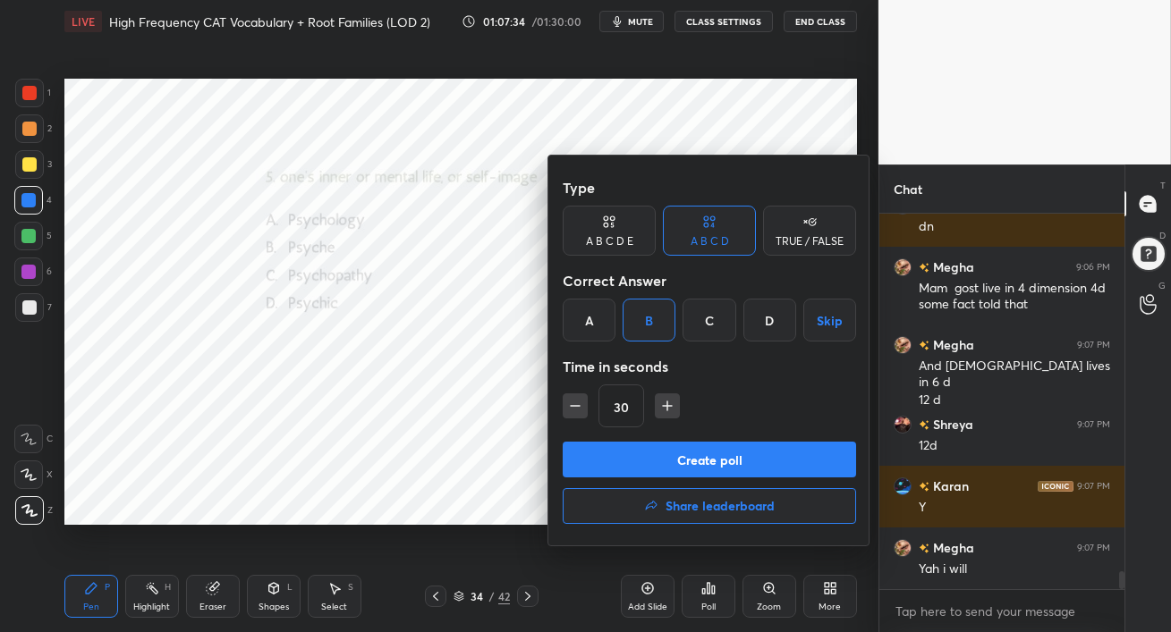
click at [675, 461] on button "Create poll" at bounding box center [709, 460] width 293 height 36
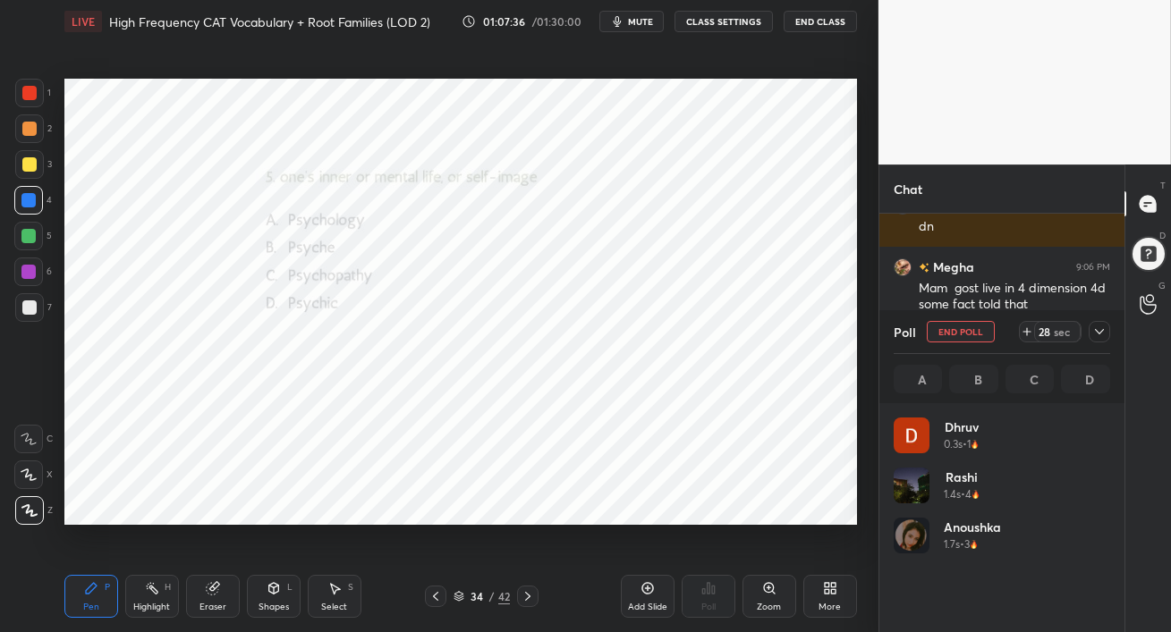
scroll to position [209, 211]
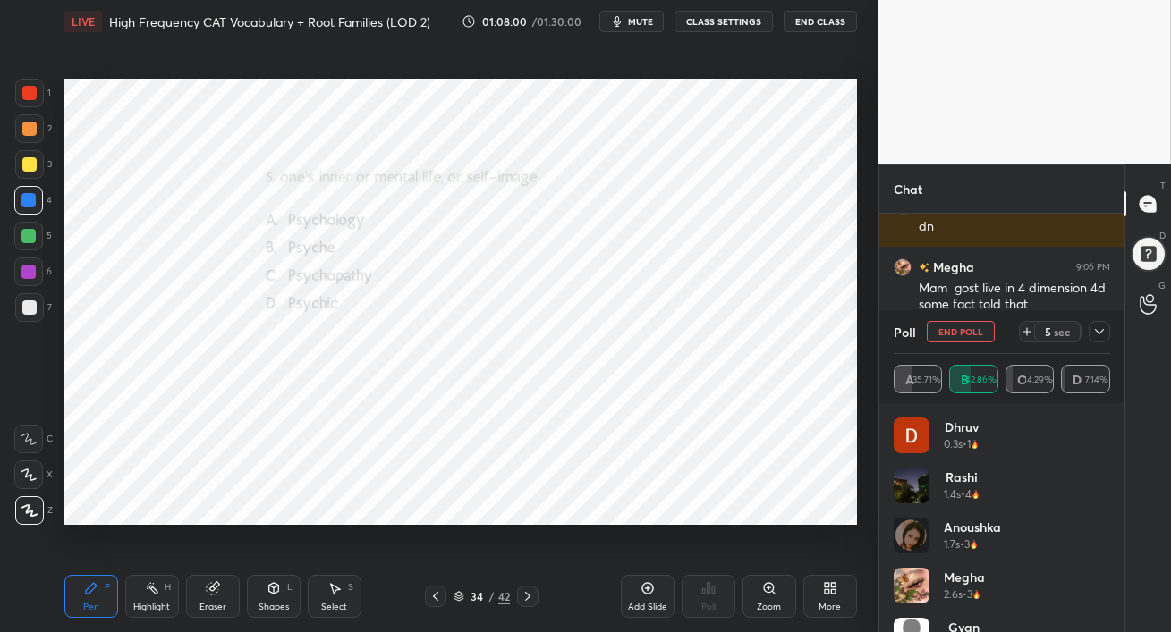
click at [1096, 332] on icon at bounding box center [1099, 331] width 9 height 5
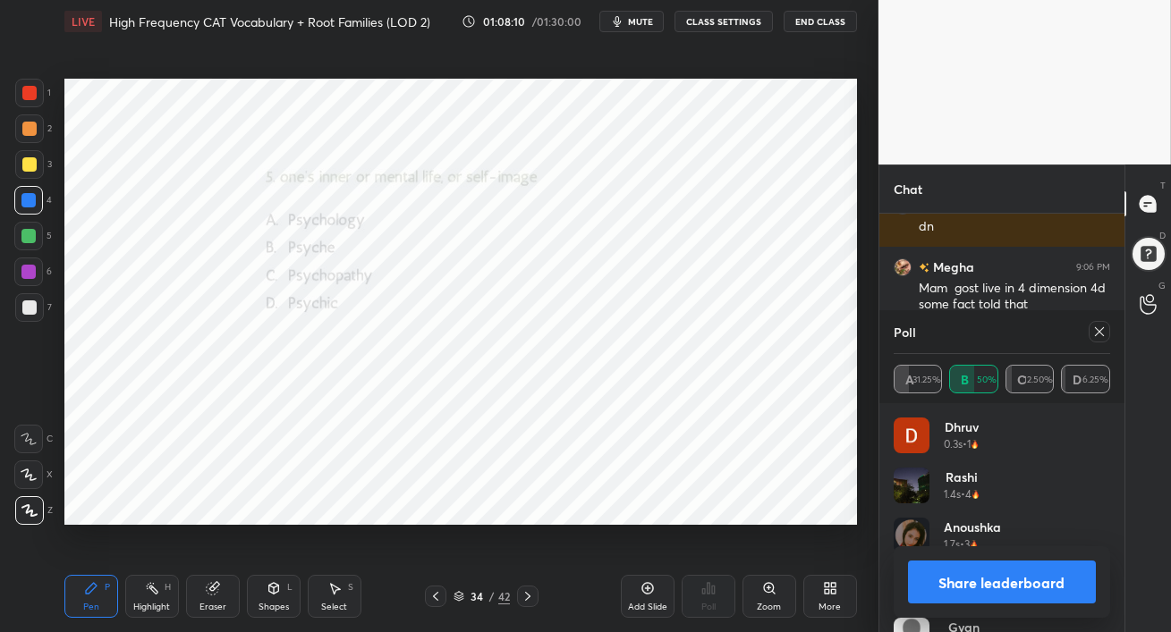
click at [1101, 335] on icon at bounding box center [1099, 332] width 14 height 14
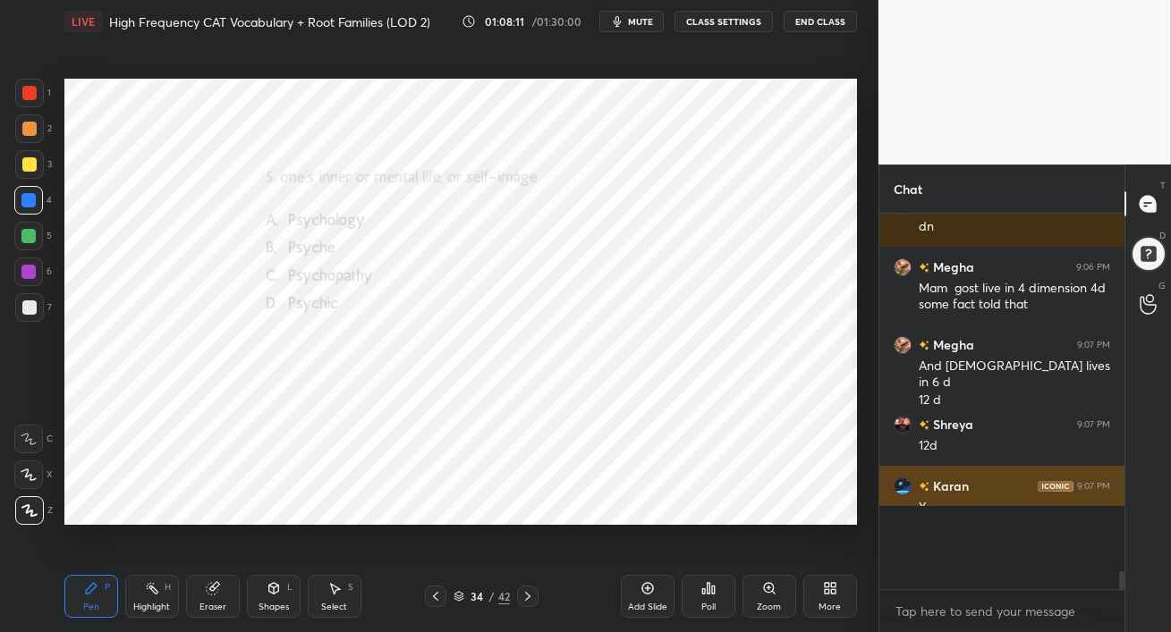
scroll to position [221, 240]
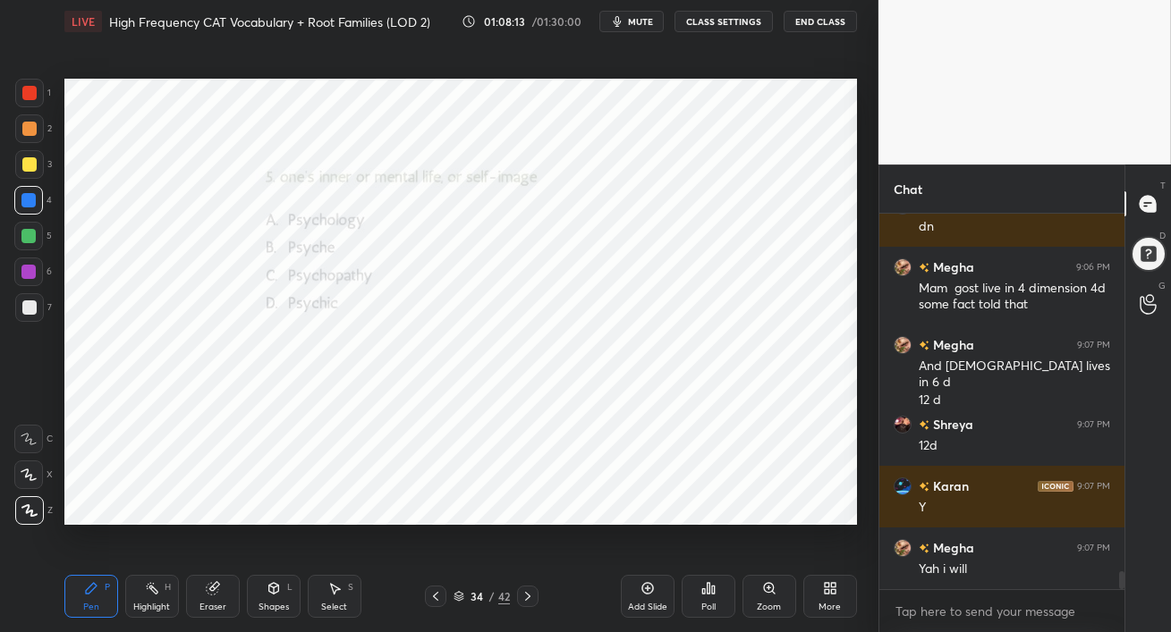
click at [30, 241] on div at bounding box center [28, 236] width 14 height 14
click at [527, 597] on icon at bounding box center [527, 596] width 14 height 14
click at [707, 599] on div "Poll" at bounding box center [708, 596] width 54 height 43
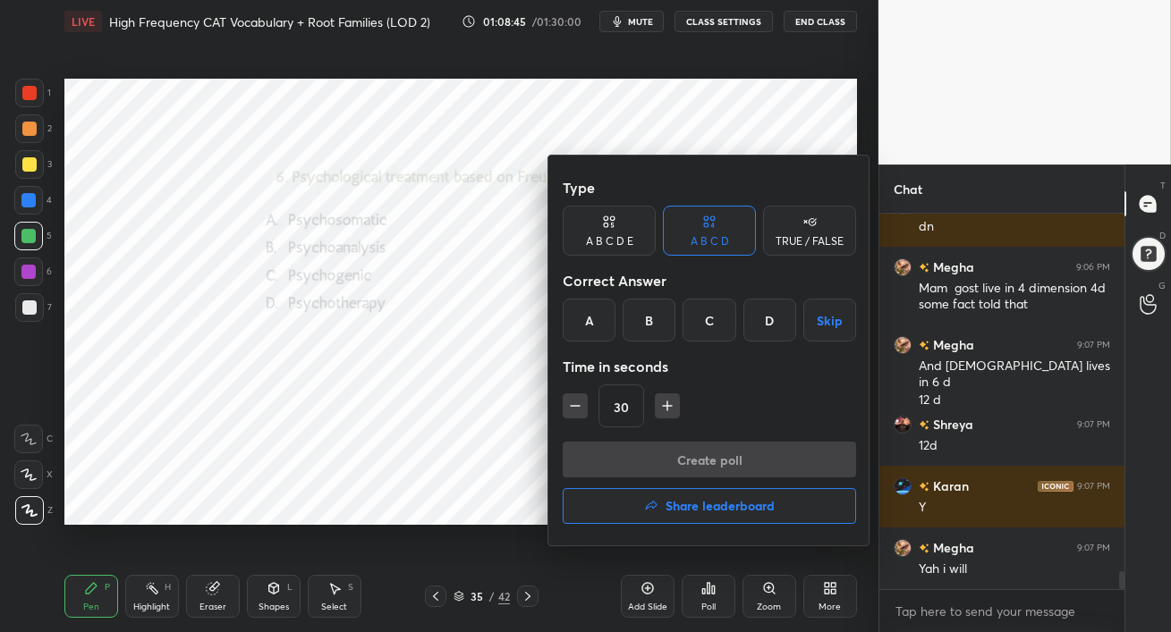
click at [648, 322] on div "B" at bounding box center [648, 320] width 53 height 43
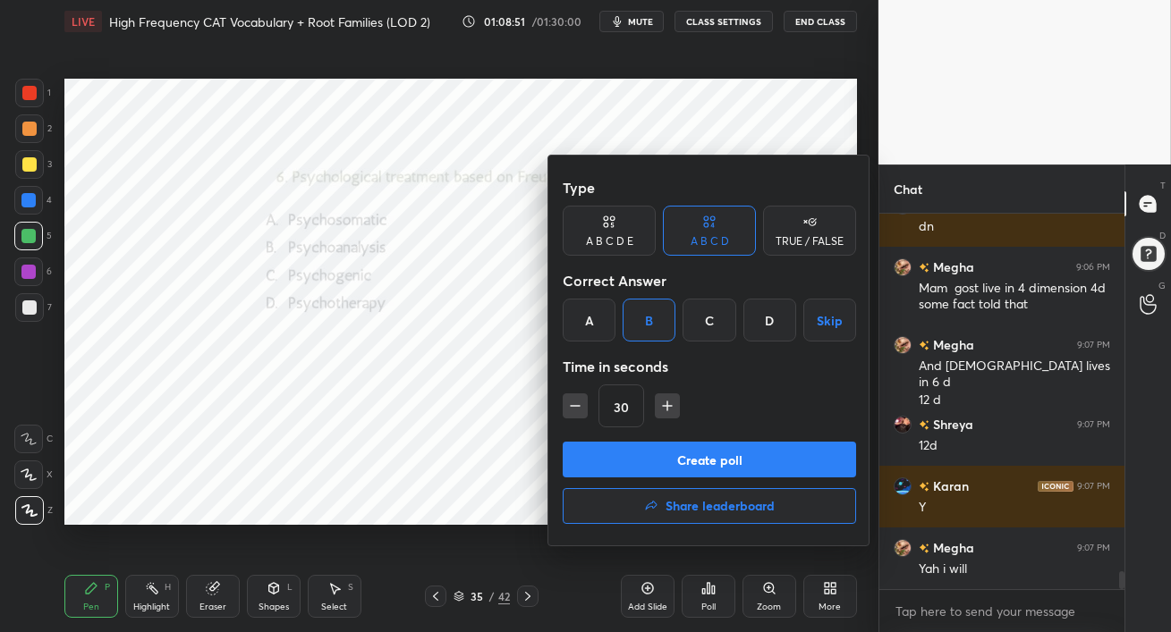
click at [732, 464] on button "Create poll" at bounding box center [709, 460] width 293 height 36
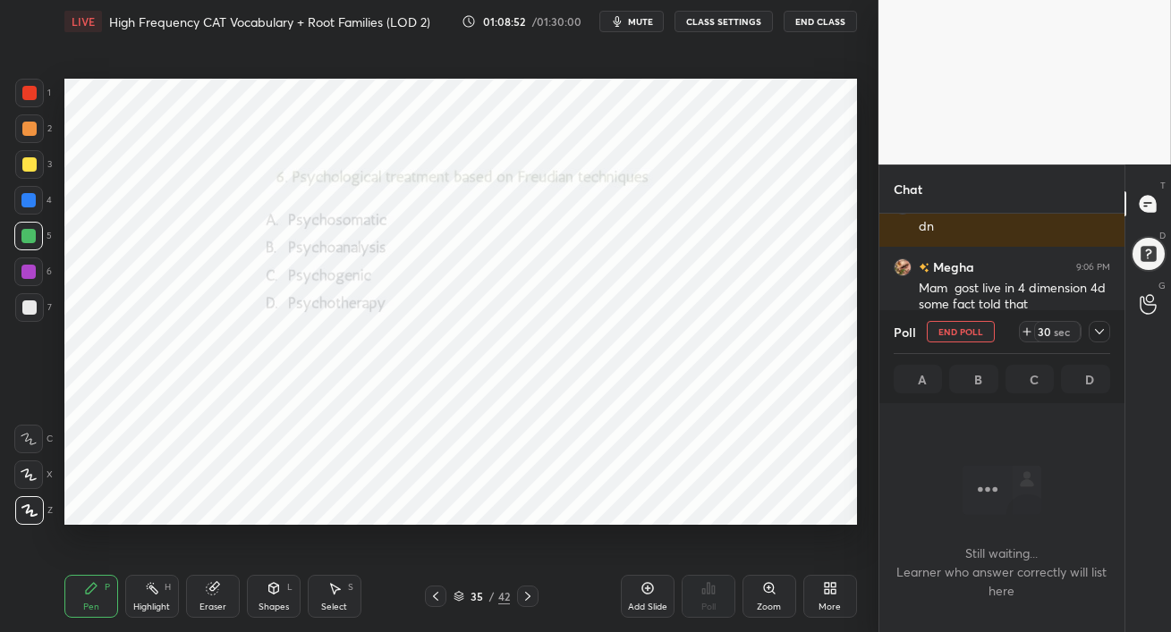
scroll to position [5, 5]
click at [637, 20] on span "mute" at bounding box center [640, 21] width 25 height 13
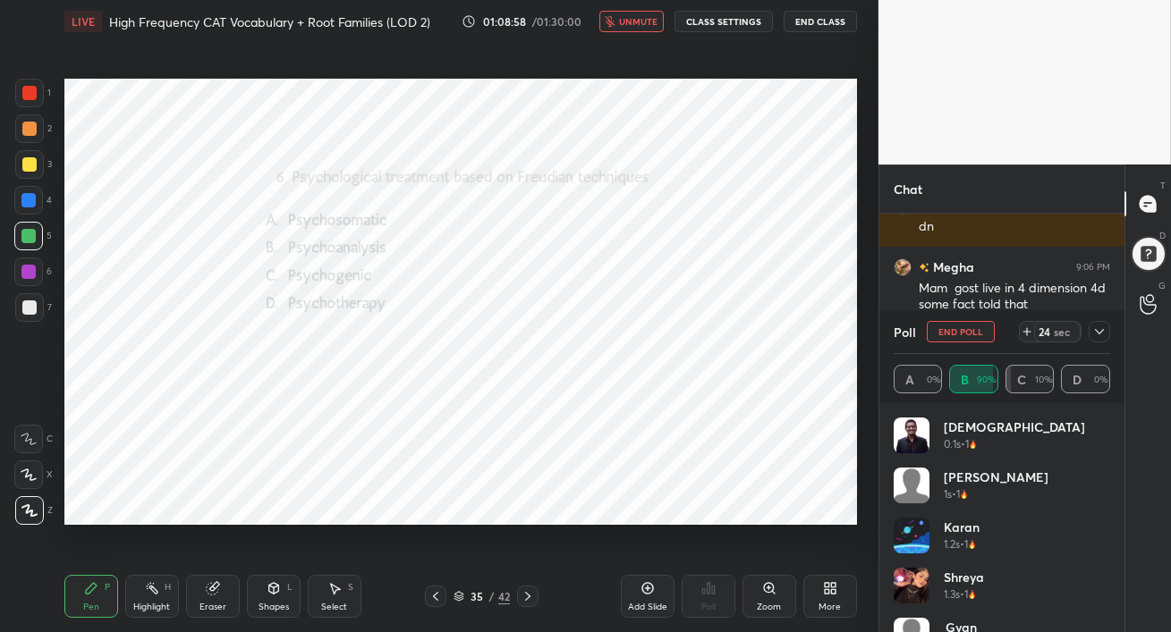
click at [636, 26] on button "unmute" at bounding box center [631, 21] width 64 height 21
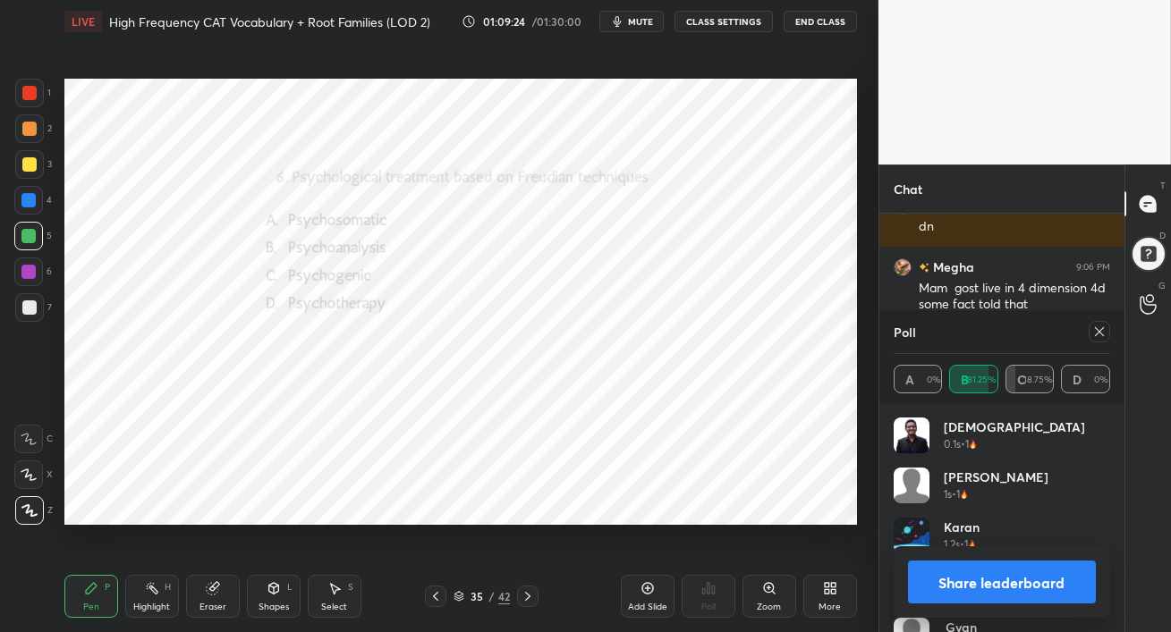
click at [1106, 332] on icon at bounding box center [1099, 332] width 14 height 14
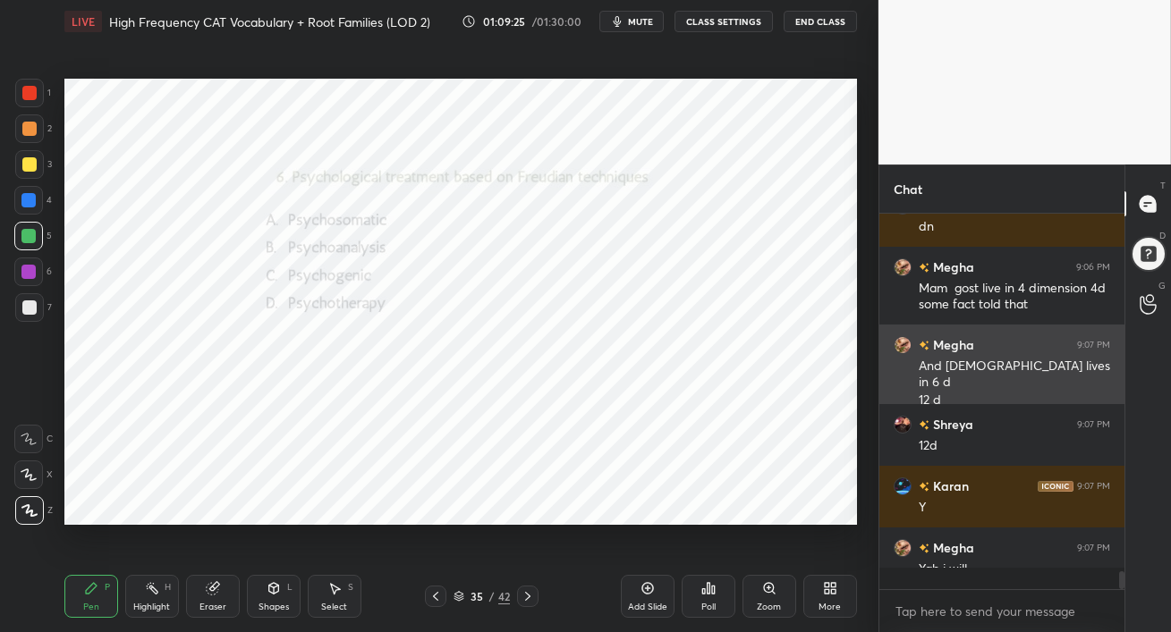
scroll to position [222, 240]
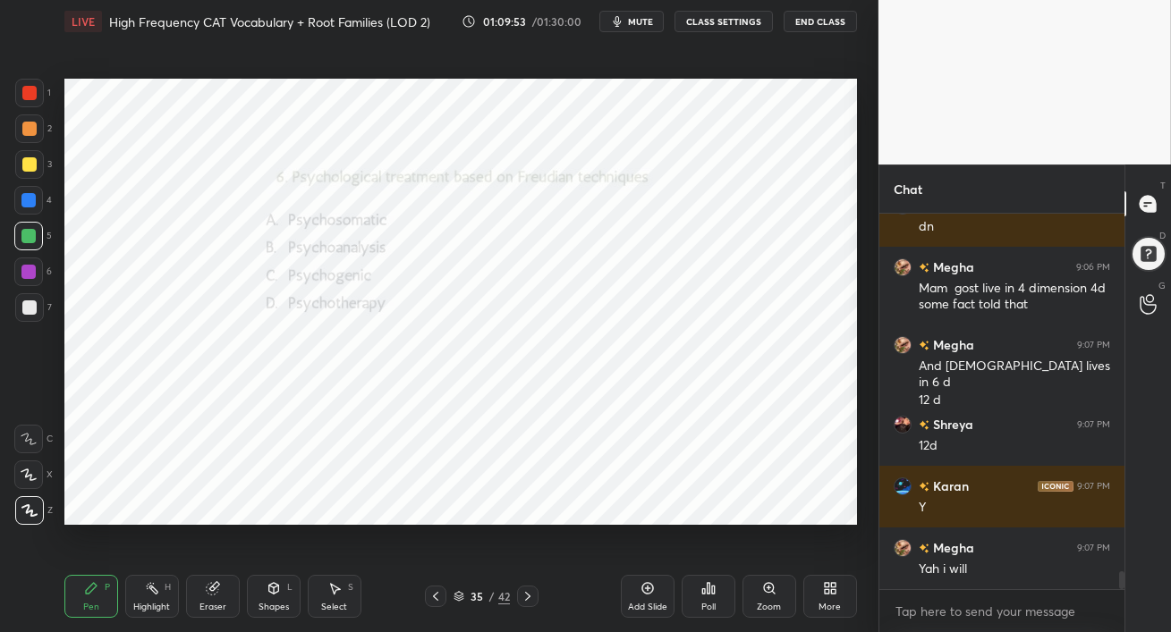
drag, startPoint x: 30, startPoint y: 202, endPoint x: 54, endPoint y: 206, distance: 24.4
click at [30, 202] on div at bounding box center [28, 200] width 14 height 14
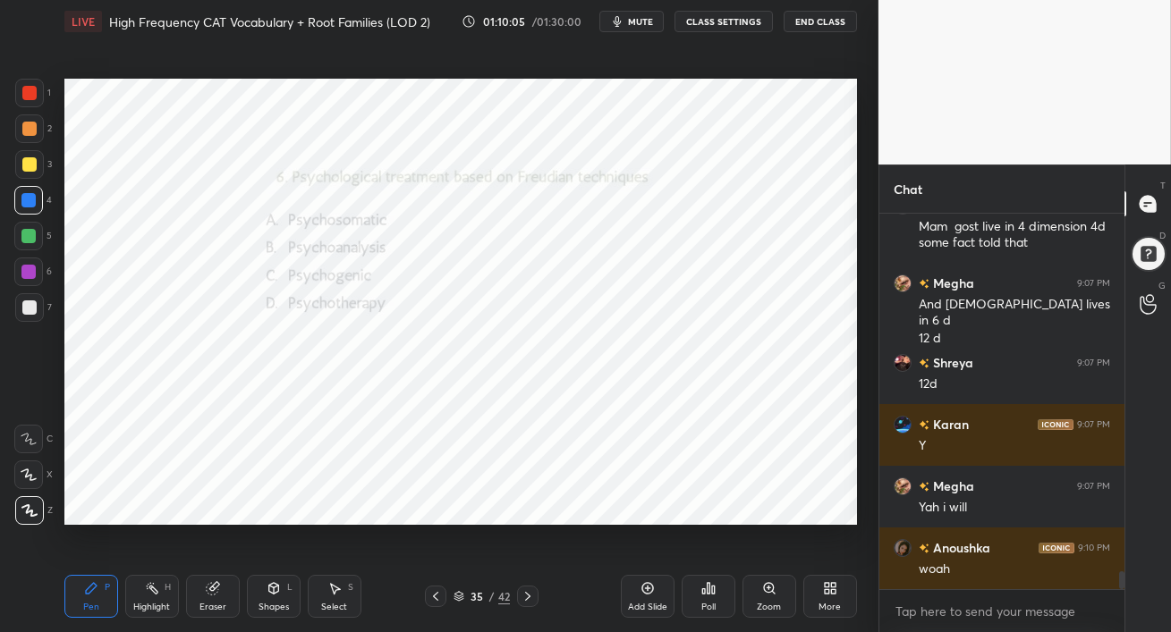
scroll to position [7434, 0]
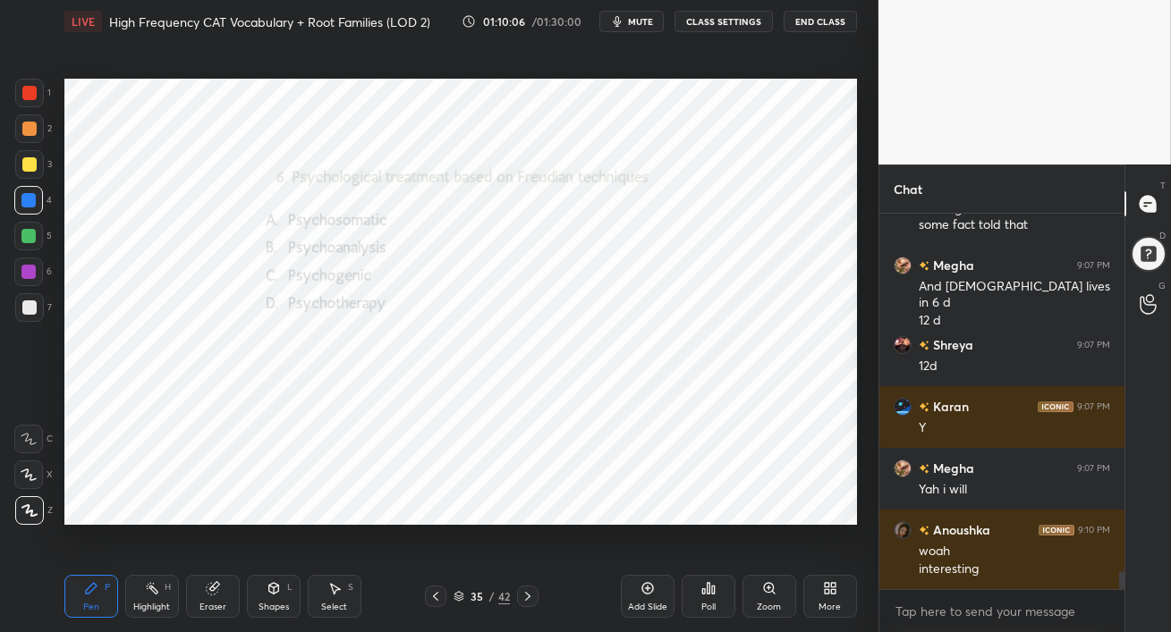
click at [36, 275] on div at bounding box center [28, 272] width 29 height 29
click at [526, 597] on icon at bounding box center [527, 596] width 14 height 14
click at [720, 597] on div "Poll" at bounding box center [708, 596] width 54 height 43
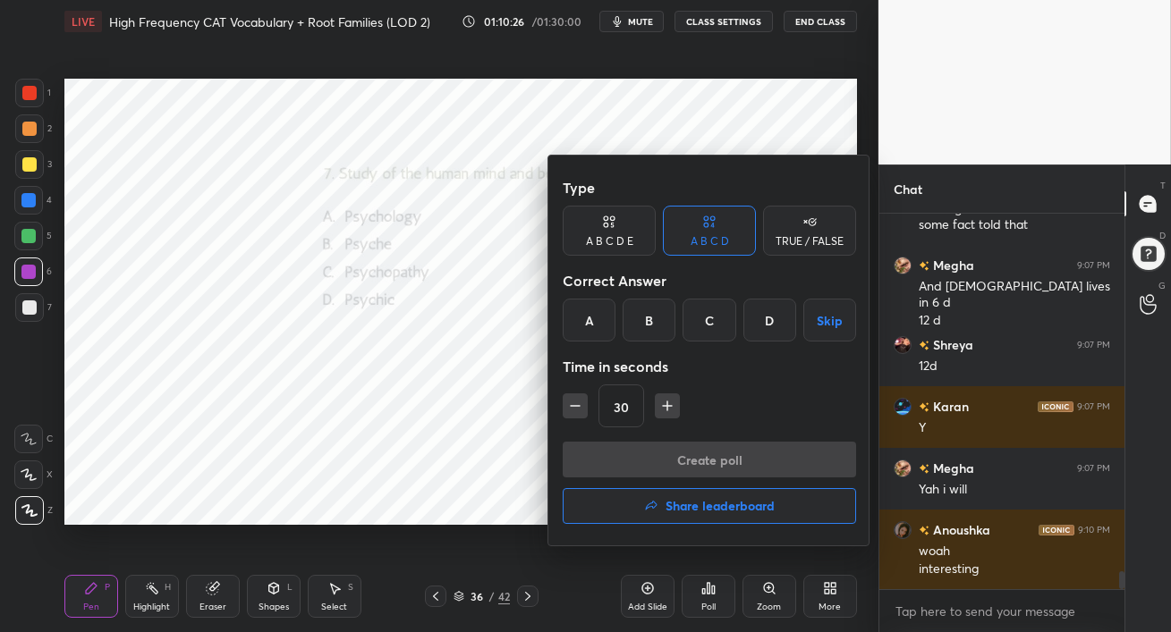
click at [585, 309] on div "A" at bounding box center [589, 320] width 53 height 43
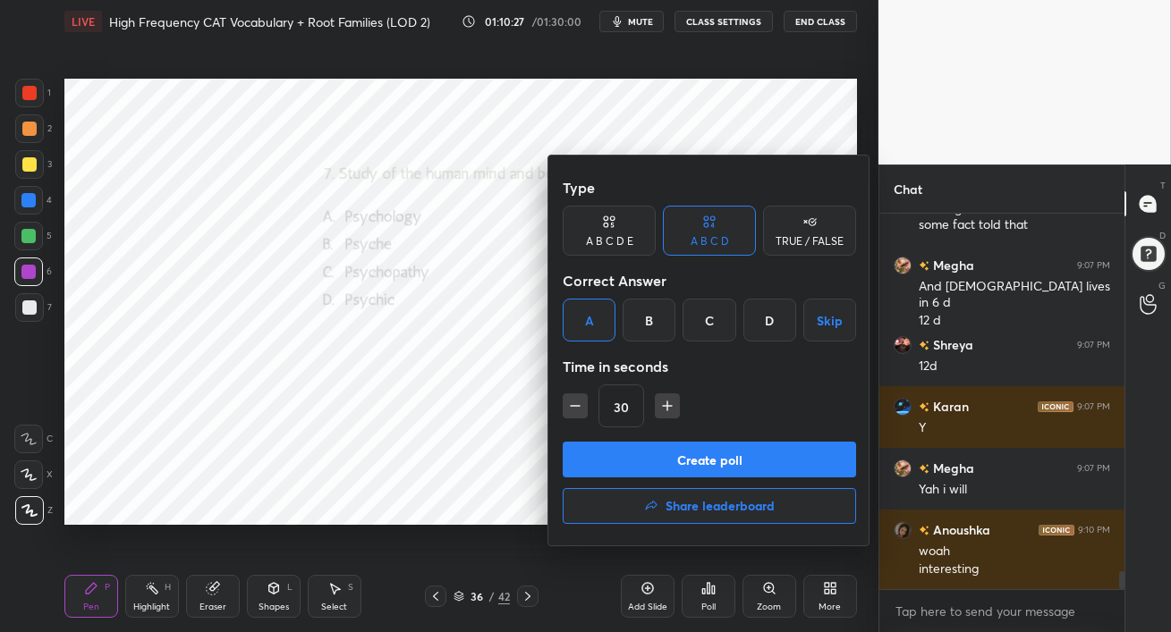
click at [648, 461] on button "Create poll" at bounding box center [709, 460] width 293 height 36
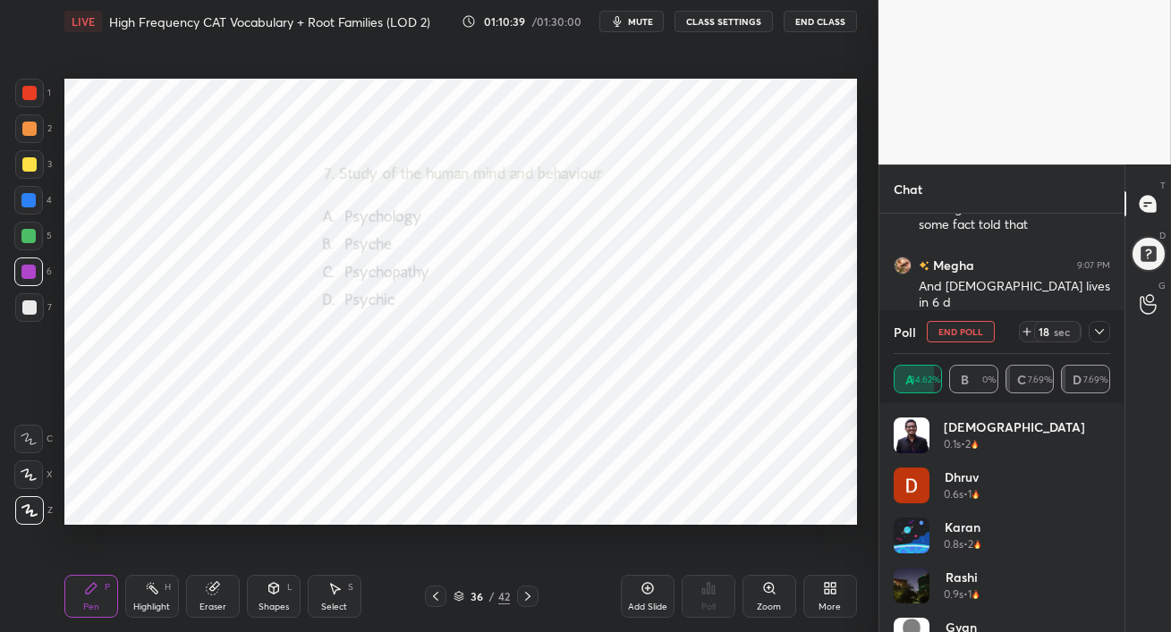
scroll to position [7588, 0]
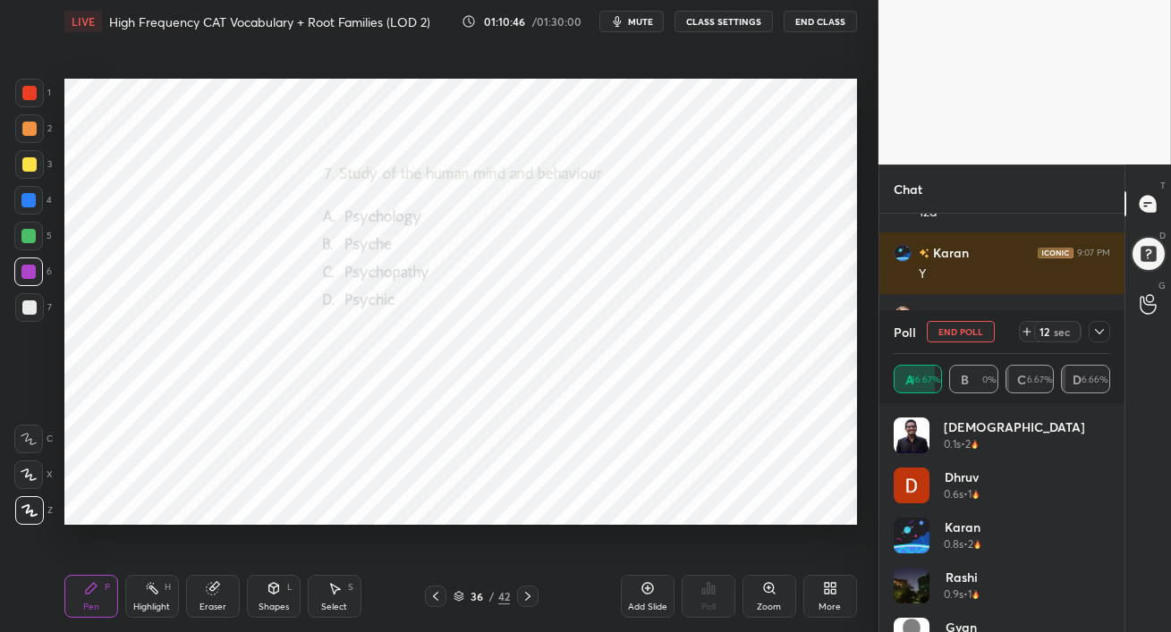
click at [1099, 336] on icon at bounding box center [1099, 332] width 14 height 14
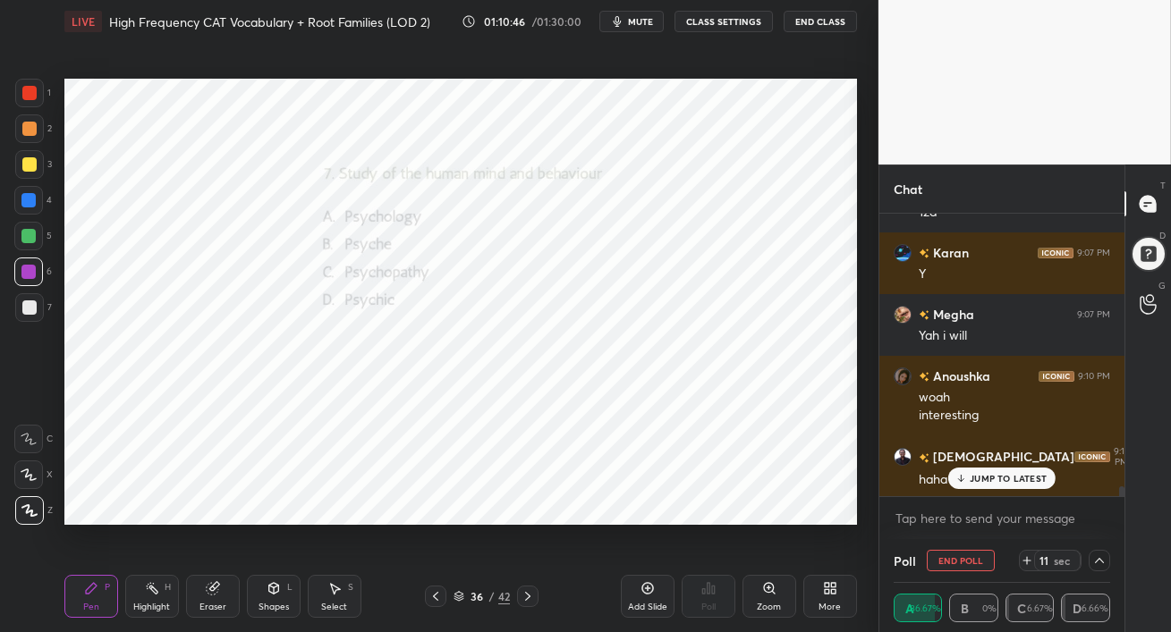
scroll to position [0, 5]
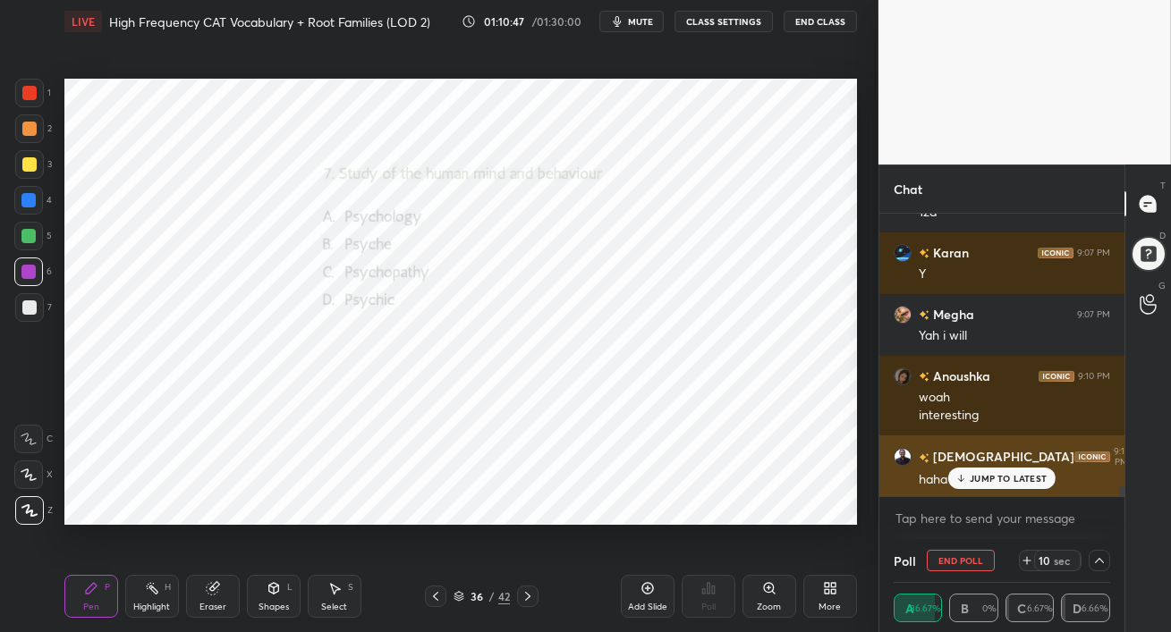
click at [975, 488] on div "JUMP TO LATEST" at bounding box center [1001, 478] width 107 height 21
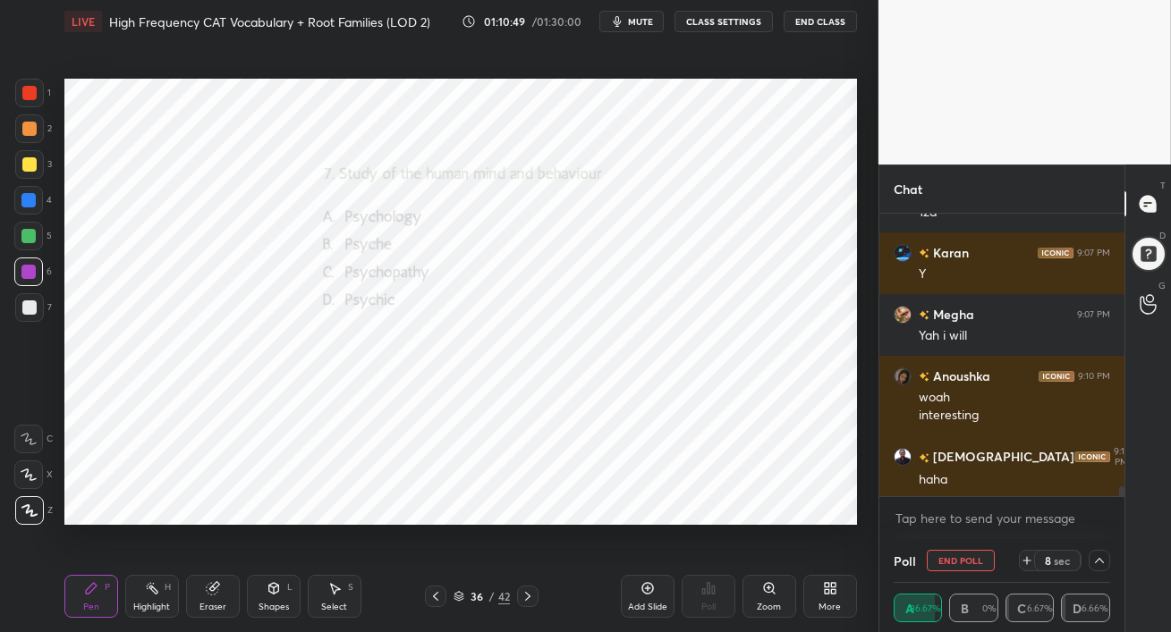
drag, startPoint x: 29, startPoint y: 238, endPoint x: 61, endPoint y: 239, distance: 32.2
click at [27, 240] on div at bounding box center [28, 236] width 14 height 14
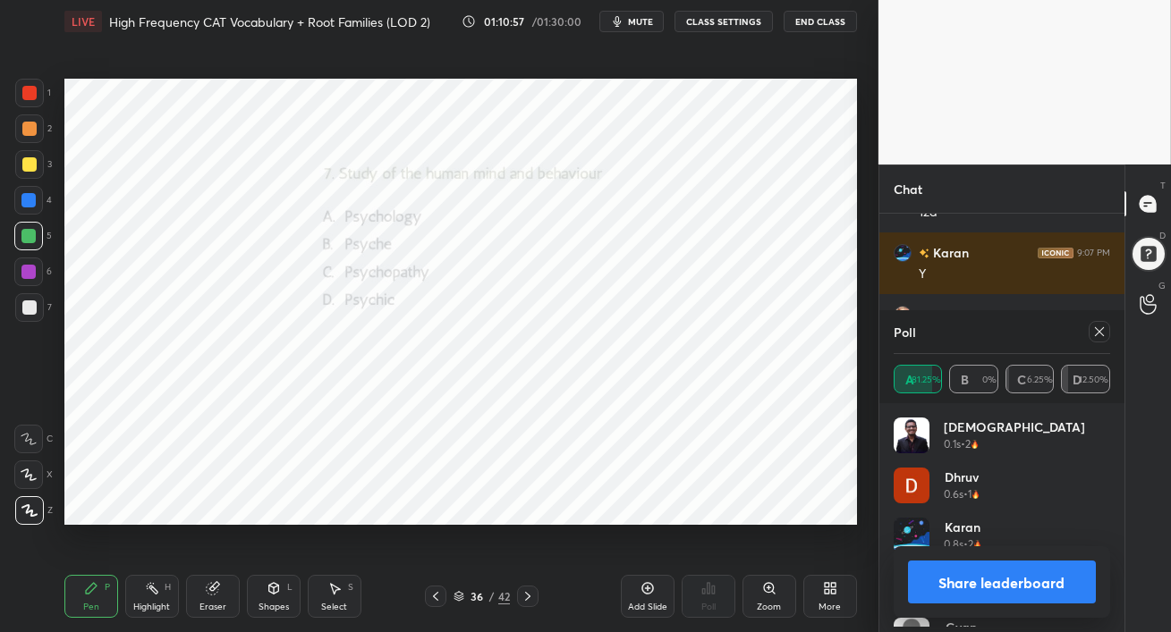
scroll to position [209, 211]
click at [1104, 335] on icon at bounding box center [1099, 332] width 14 height 14
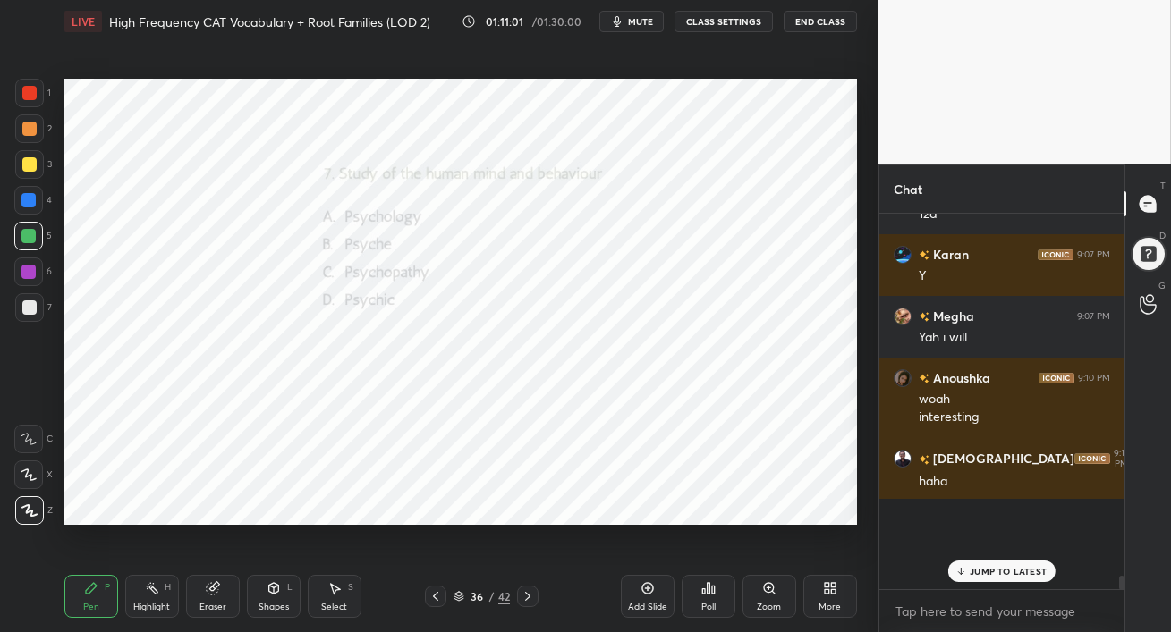
scroll to position [7509, 0]
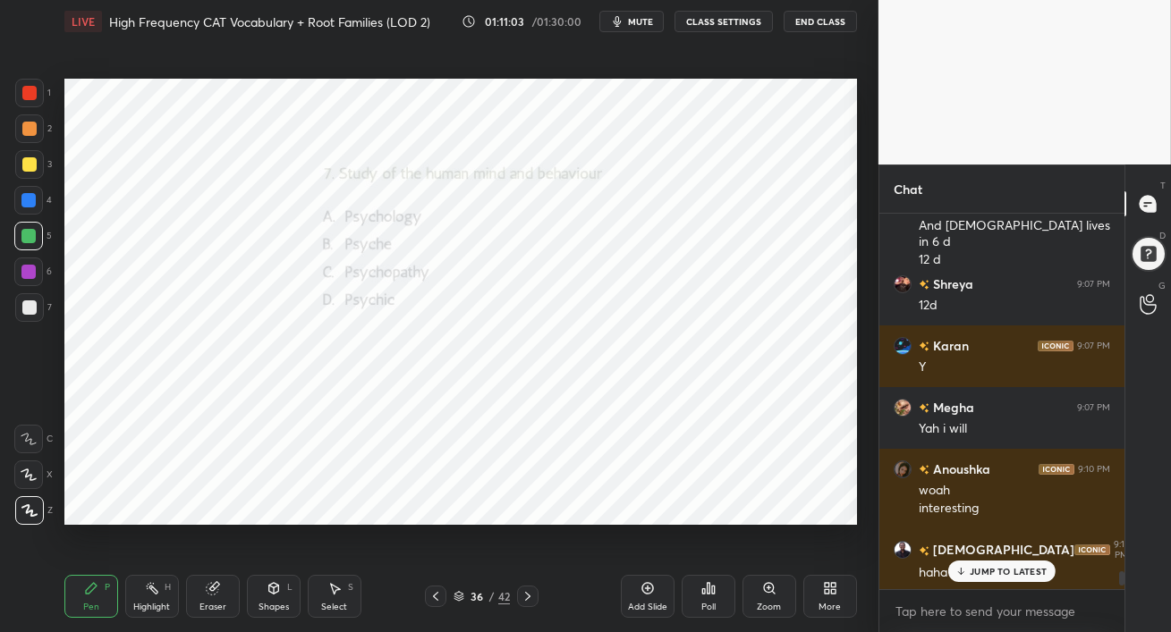
click at [532, 596] on icon at bounding box center [527, 596] width 14 height 14
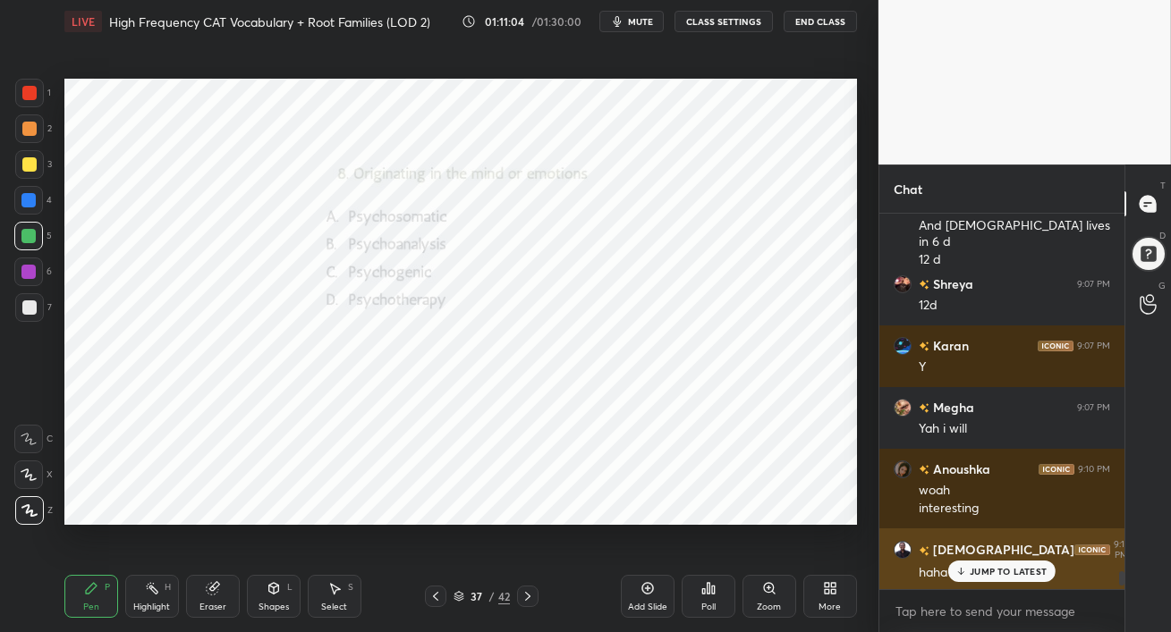
click at [996, 578] on div "JUMP TO LATEST" at bounding box center [1001, 571] width 107 height 21
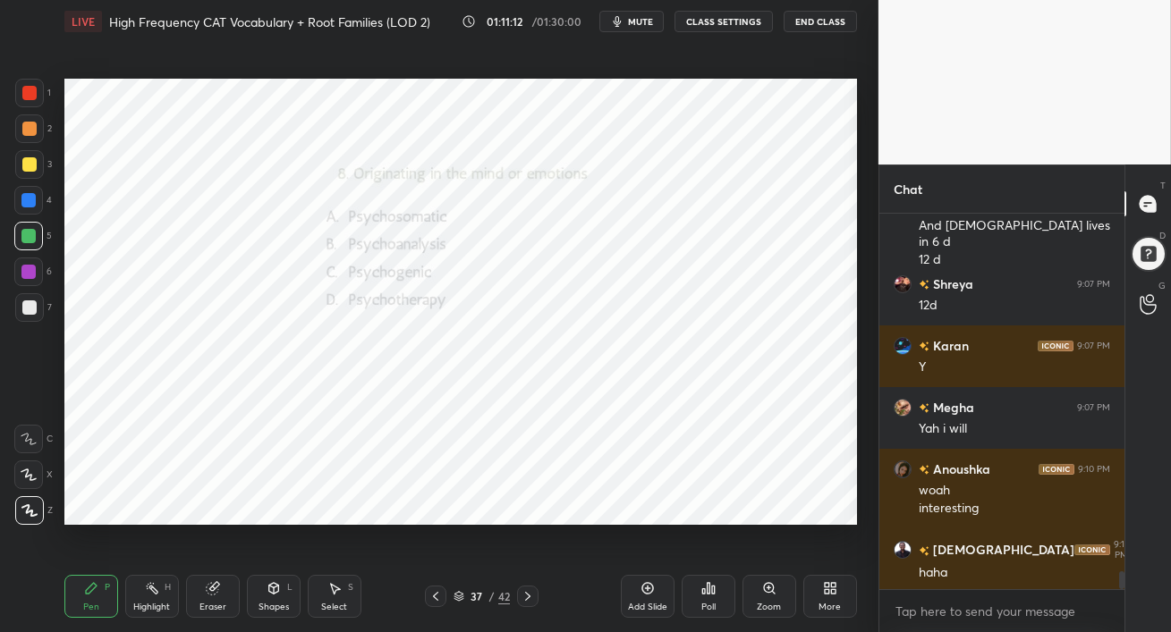
click at [19, 207] on div at bounding box center [28, 200] width 29 height 29
click at [708, 592] on icon at bounding box center [707, 588] width 3 height 11
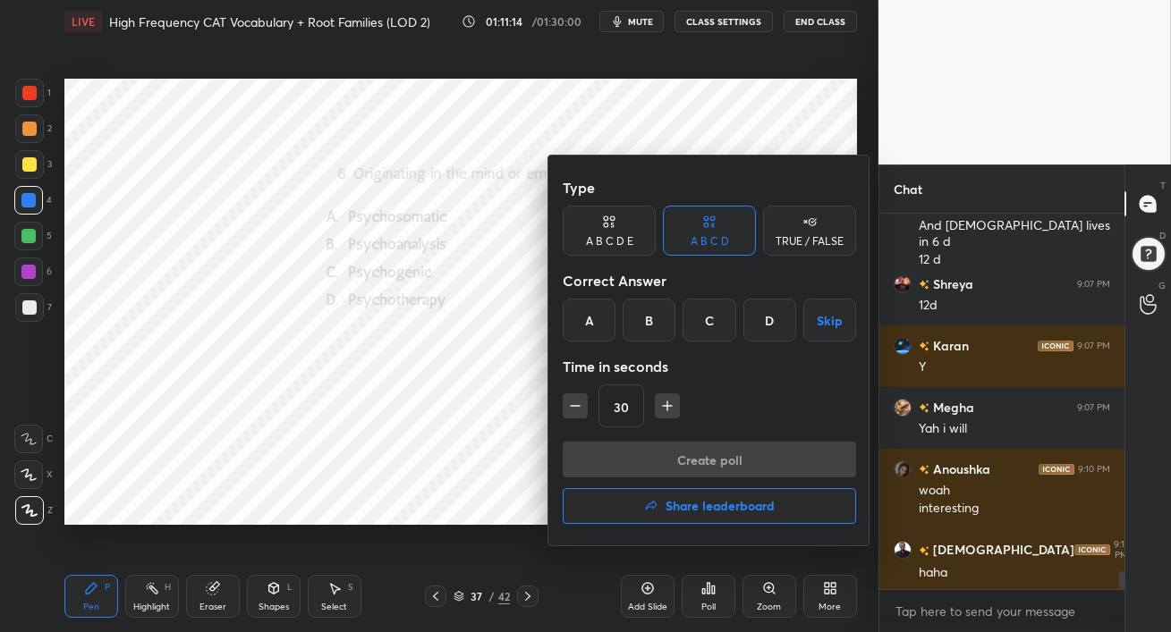
click at [706, 319] on div "C" at bounding box center [708, 320] width 53 height 43
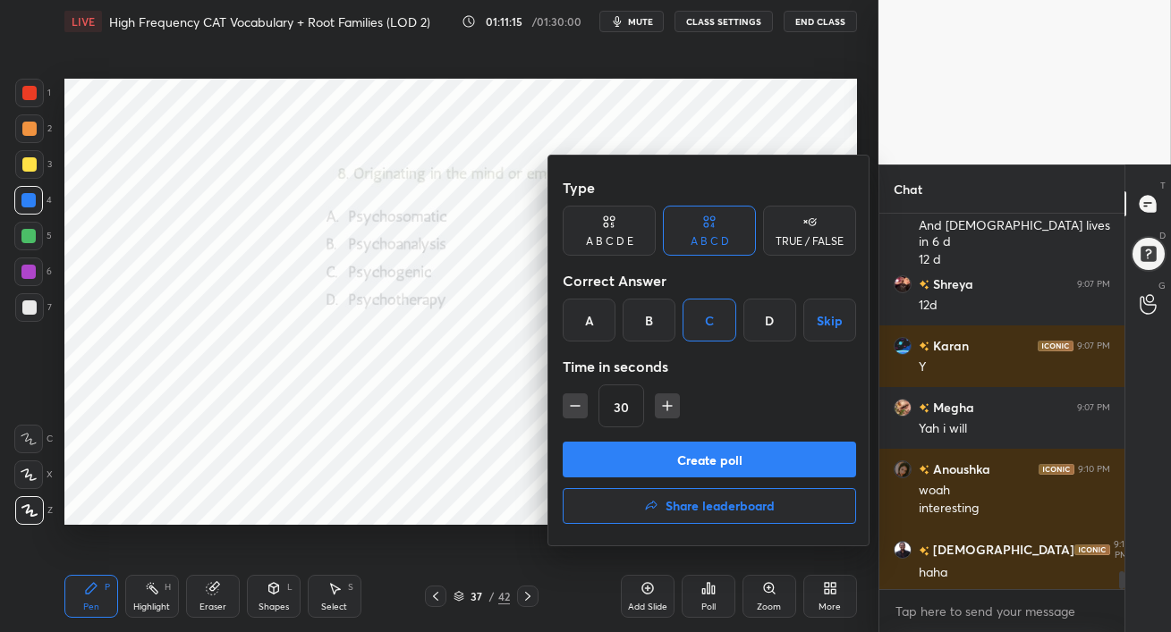
click at [698, 453] on button "Create poll" at bounding box center [709, 460] width 293 height 36
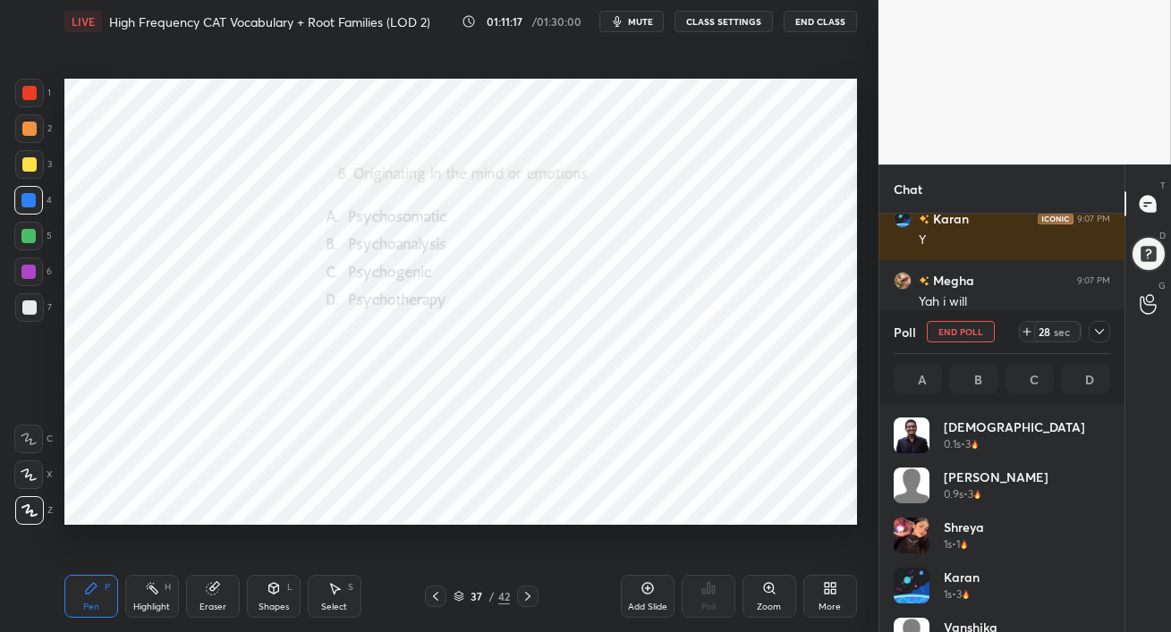
click at [637, 30] on button "mute" at bounding box center [631, 21] width 64 height 21
click at [630, 23] on span "unmute" at bounding box center [638, 21] width 38 height 13
click at [27, 119] on div at bounding box center [29, 128] width 29 height 29
click at [29, 97] on div at bounding box center [29, 93] width 14 height 14
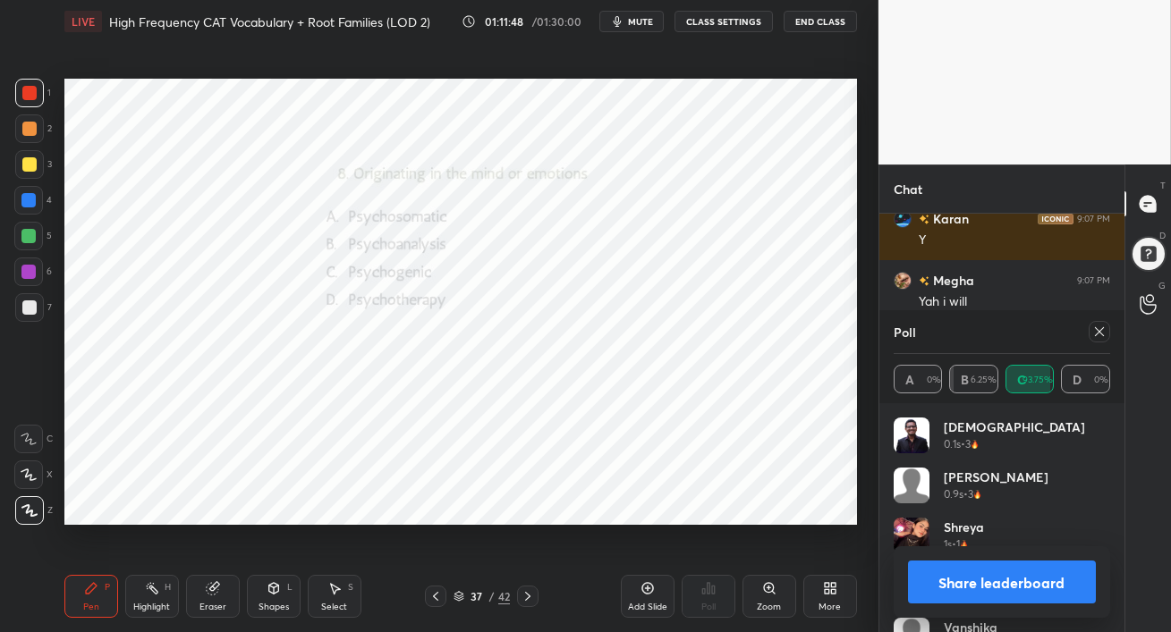
click at [1099, 334] on icon at bounding box center [1099, 332] width 14 height 14
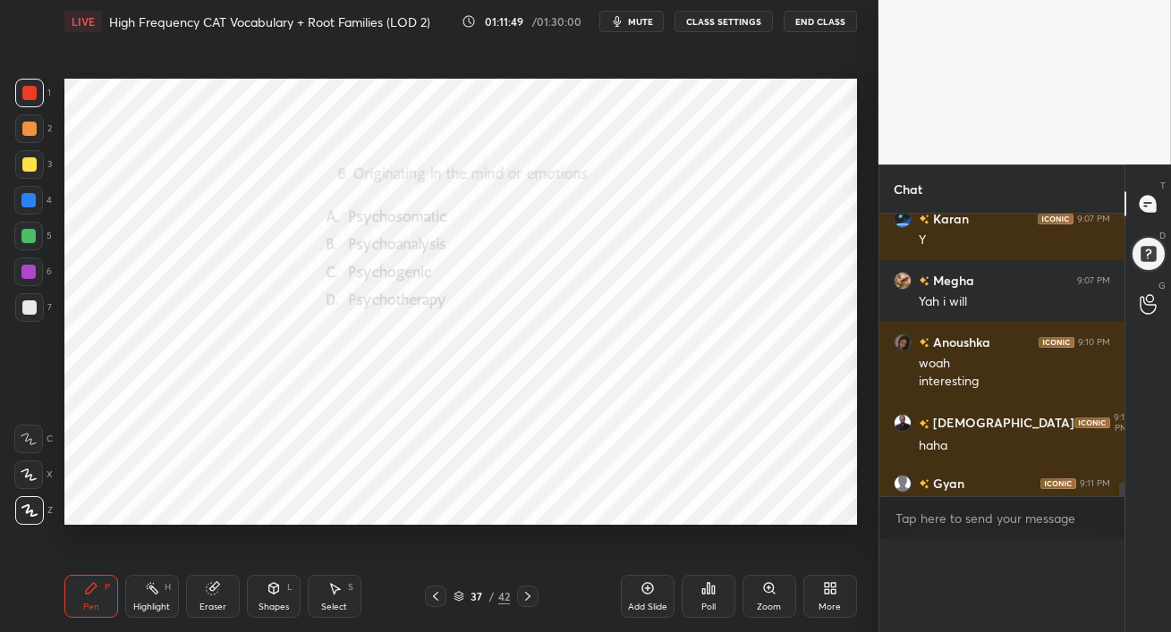
scroll to position [0, 0]
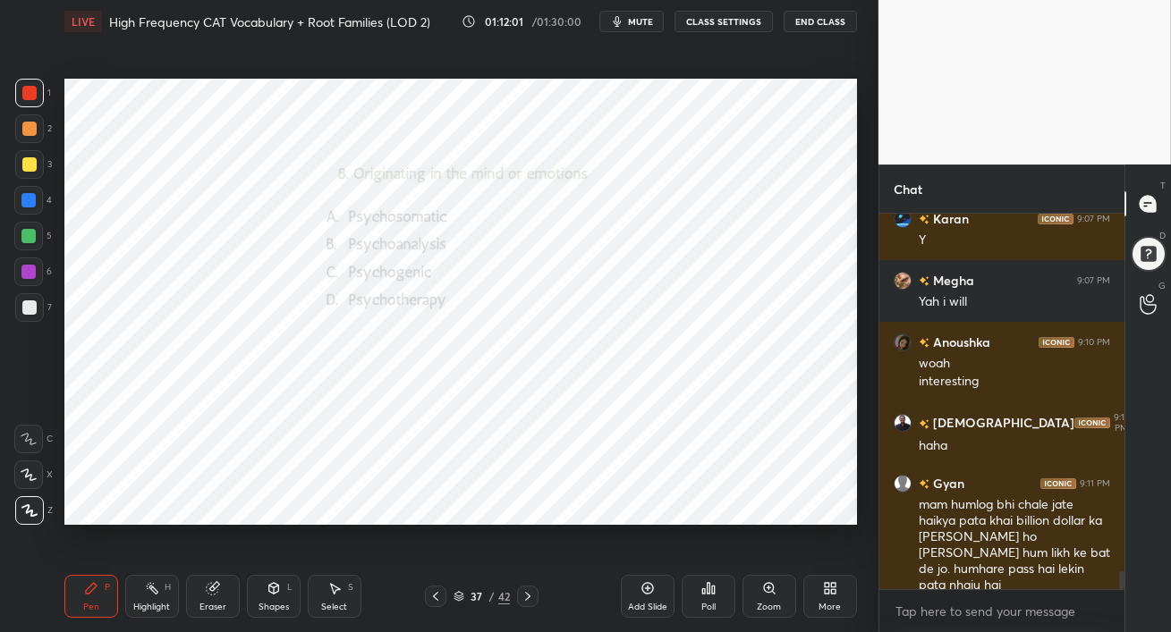
click at [30, 241] on div at bounding box center [28, 236] width 14 height 14
click at [27, 169] on div at bounding box center [29, 164] width 14 height 14
click at [36, 131] on div at bounding box center [29, 128] width 29 height 29
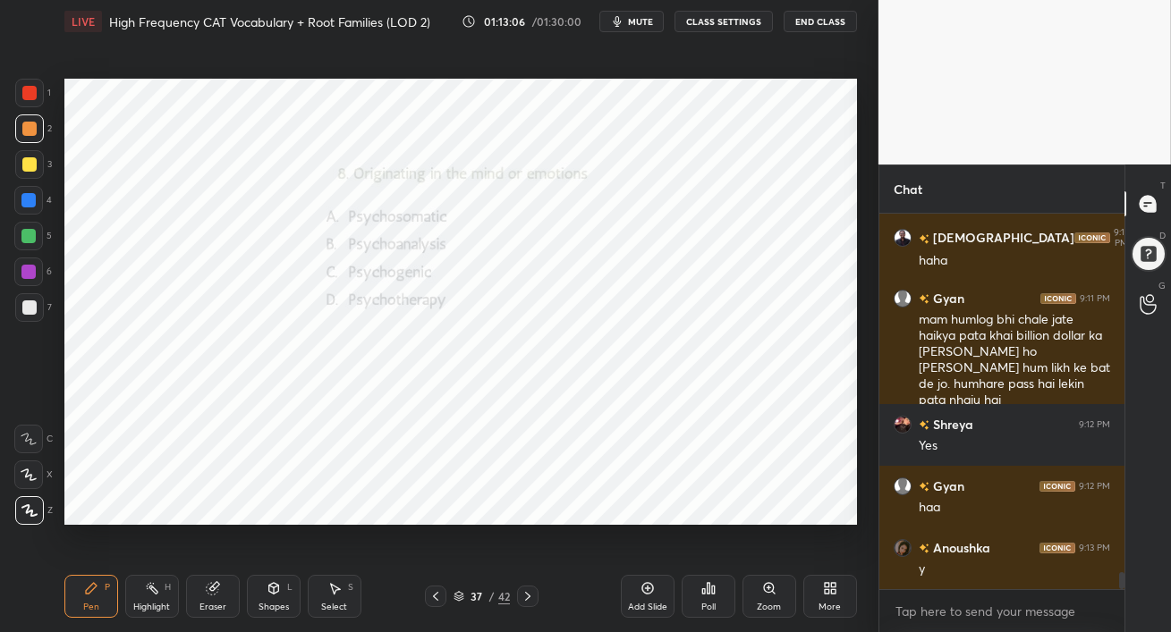
scroll to position [7869, 0]
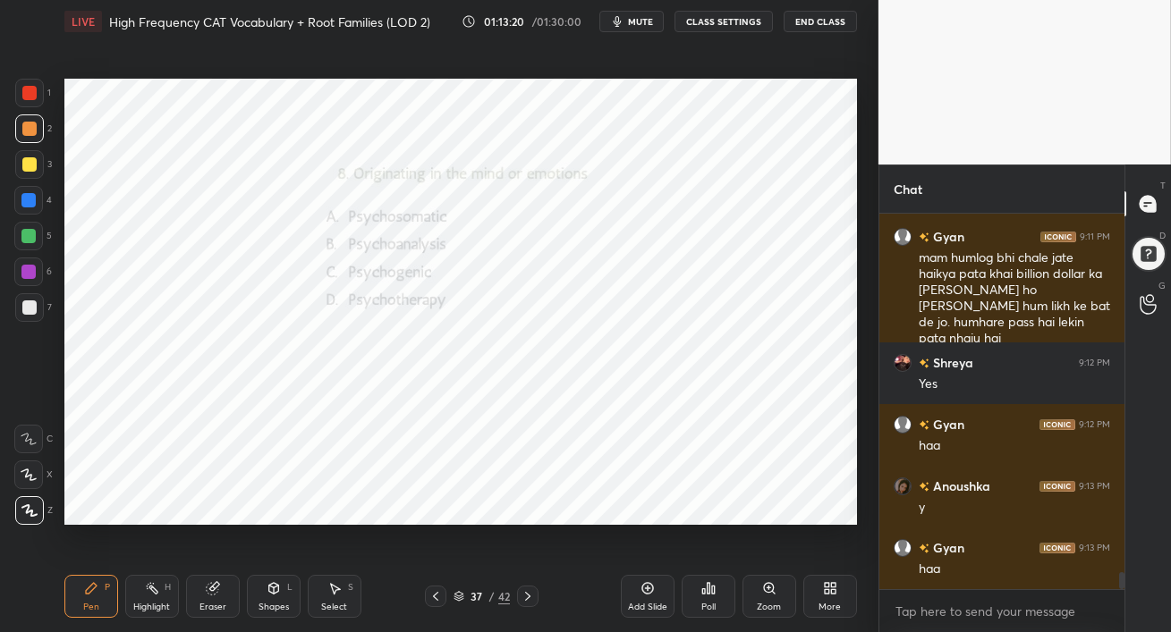
click at [32, 280] on div at bounding box center [28, 272] width 29 height 29
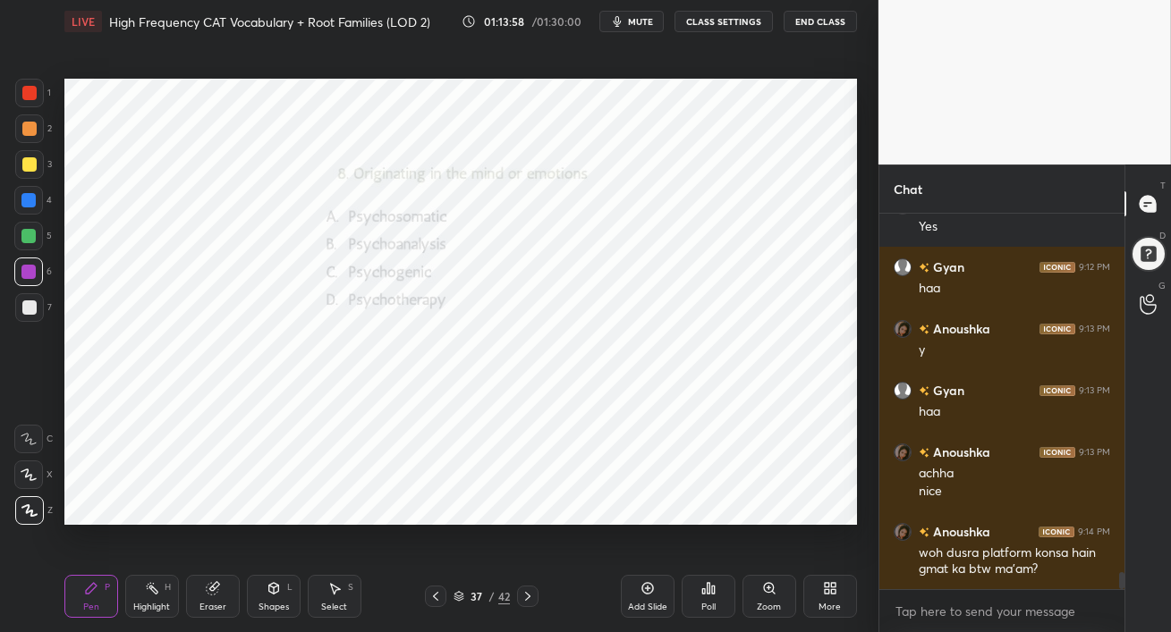
scroll to position [8044, 0]
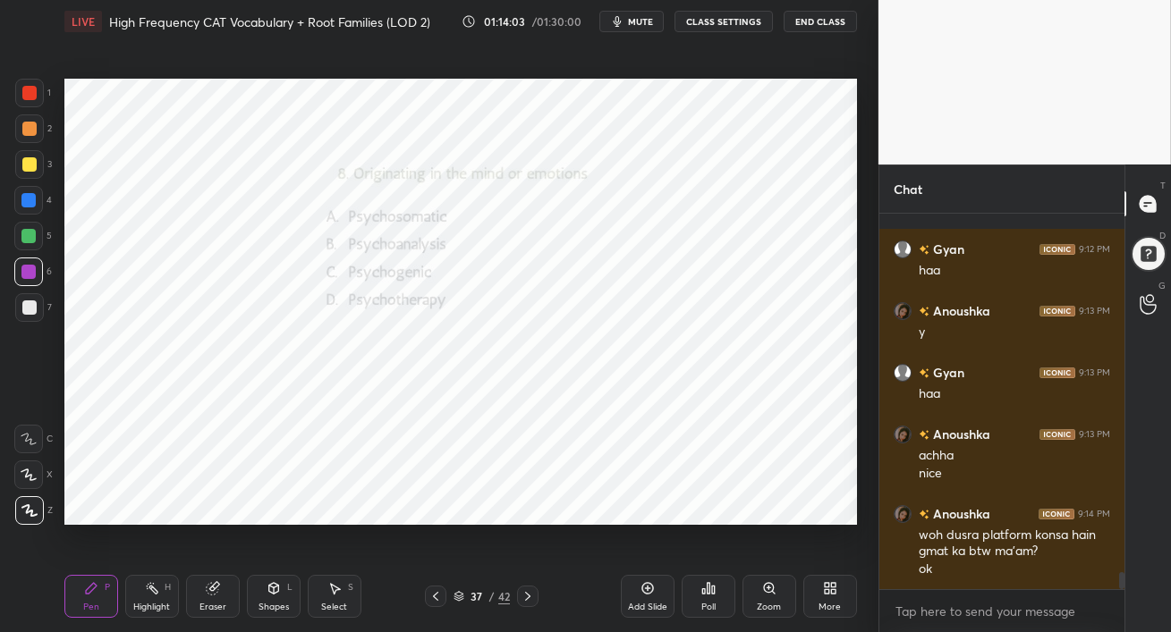
click at [531, 595] on icon at bounding box center [527, 596] width 14 height 14
click at [21, 204] on div at bounding box center [28, 200] width 14 height 14
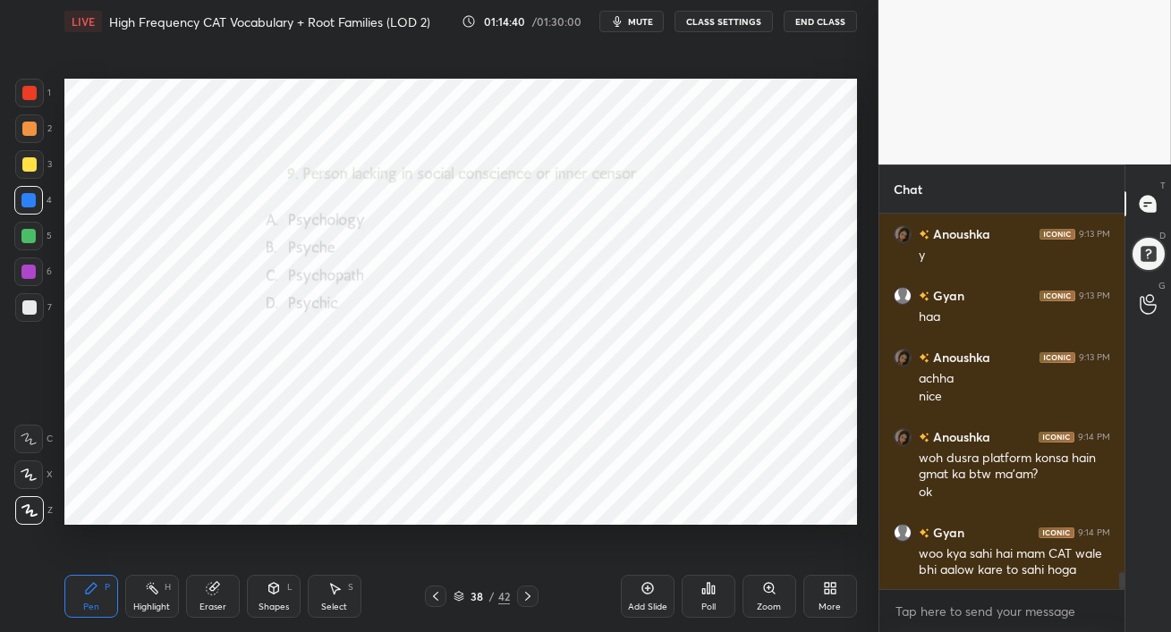
click at [709, 595] on div "Poll" at bounding box center [708, 596] width 54 height 43
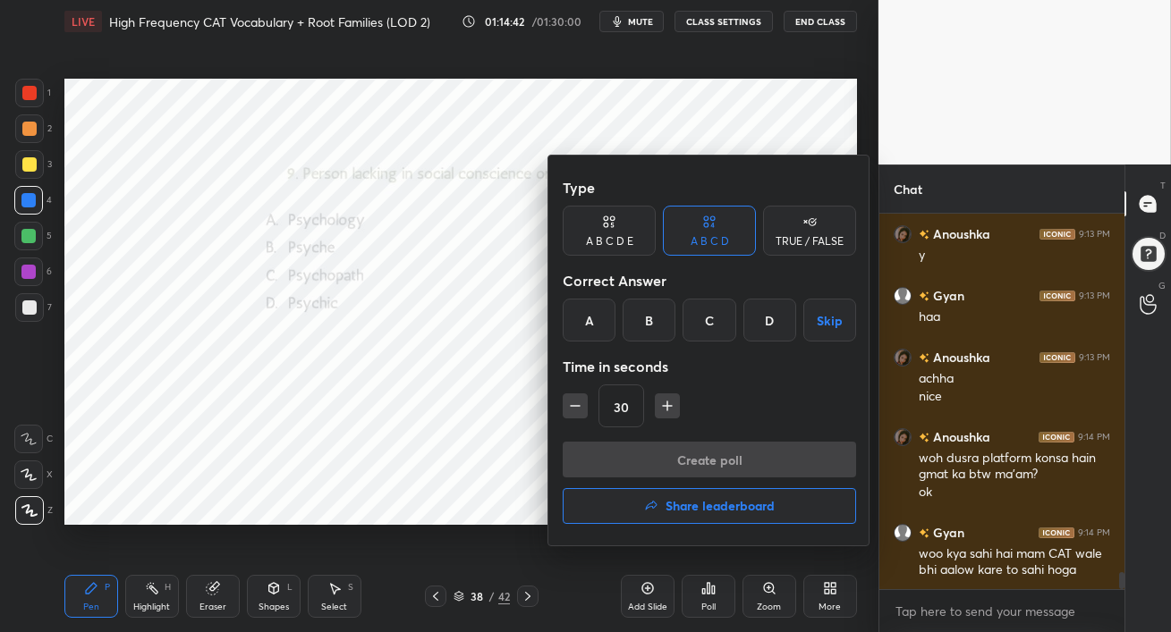
click at [715, 321] on div "C" at bounding box center [708, 320] width 53 height 43
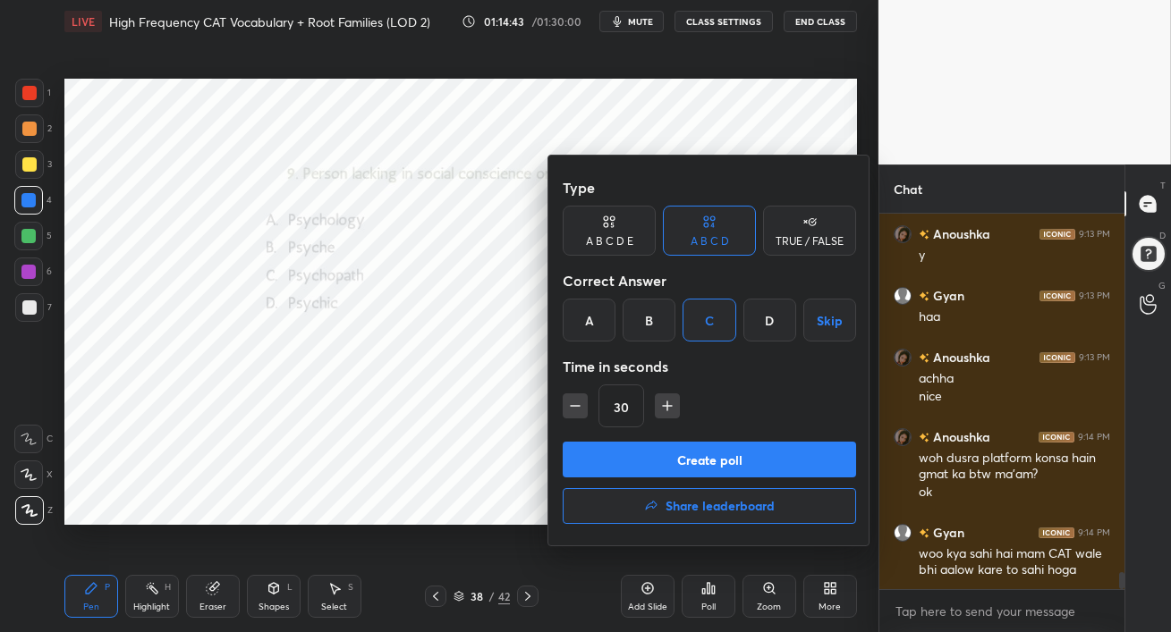
click at [726, 459] on button "Create poll" at bounding box center [709, 460] width 293 height 36
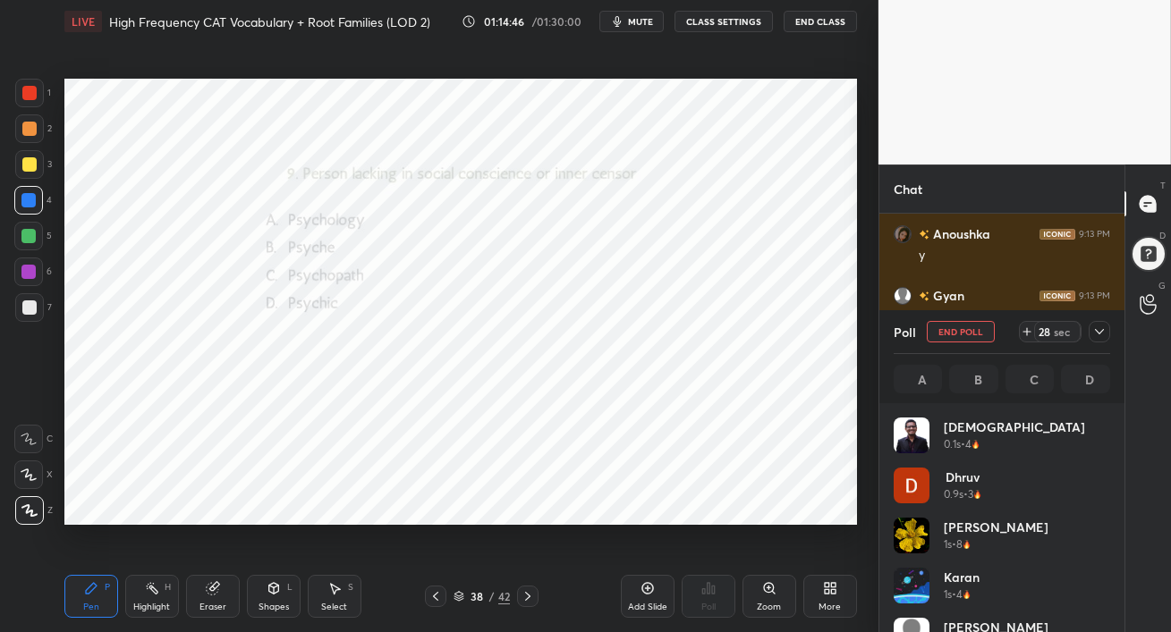
scroll to position [209, 211]
click at [1101, 333] on icon at bounding box center [1099, 332] width 14 height 14
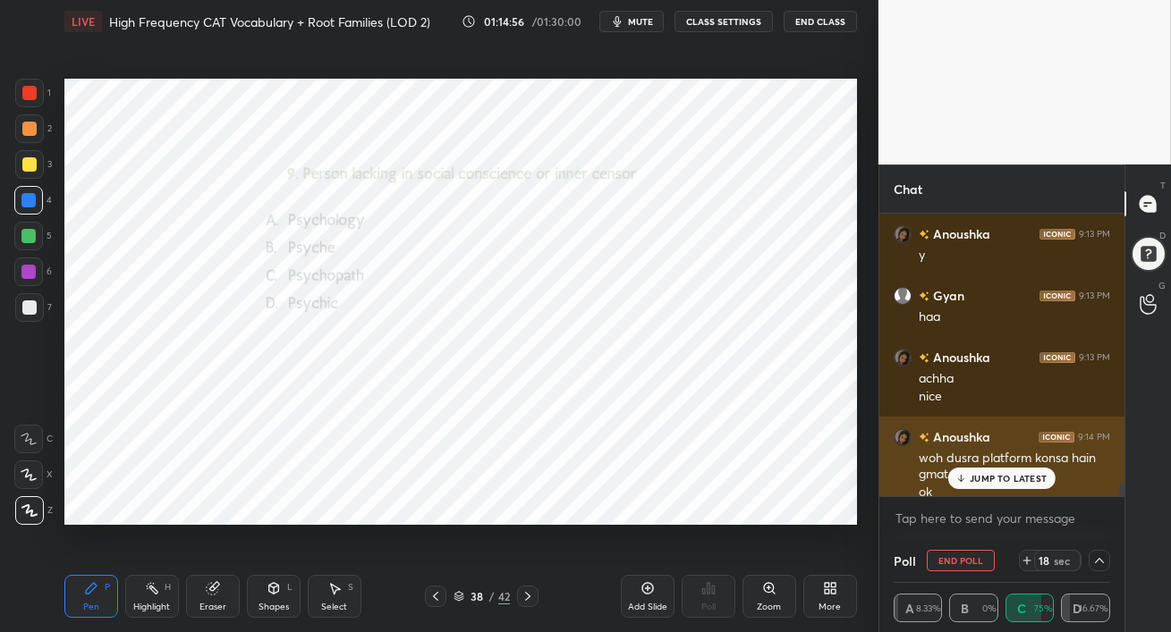
scroll to position [8214, 0]
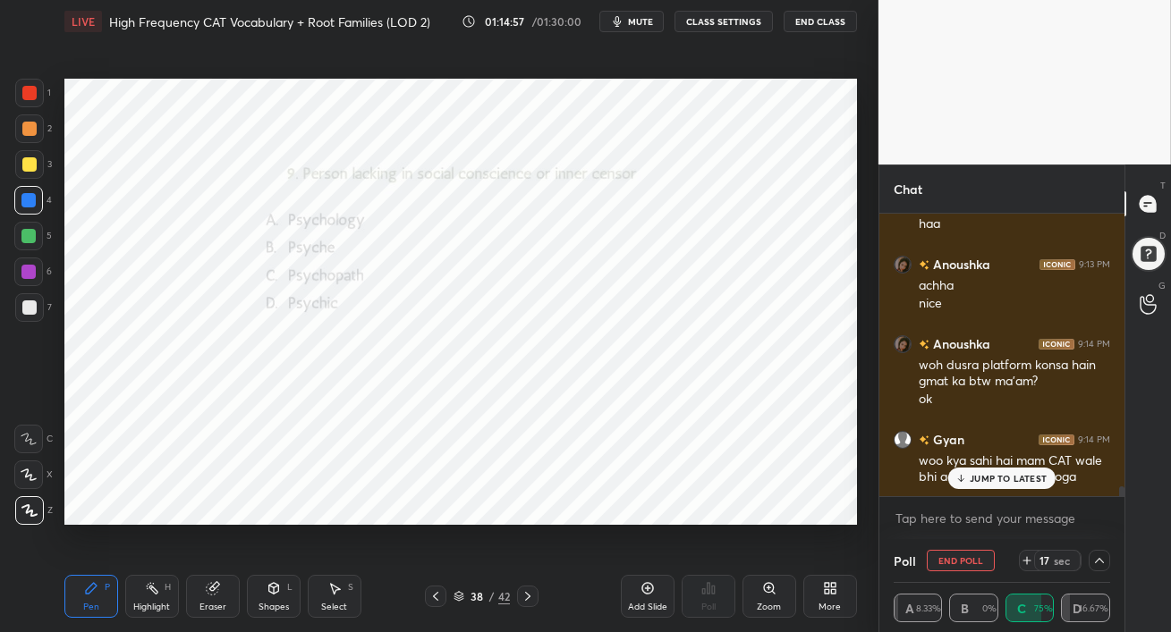
click at [1005, 475] on p "JUMP TO LATEST" at bounding box center [1007, 478] width 77 height 11
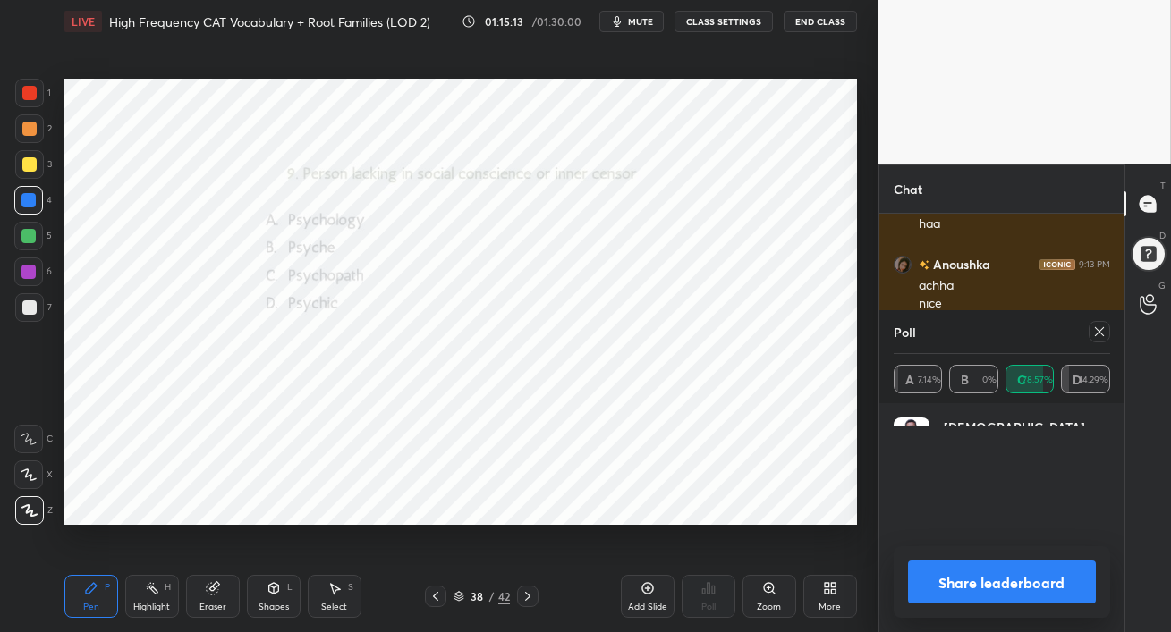
scroll to position [209, 211]
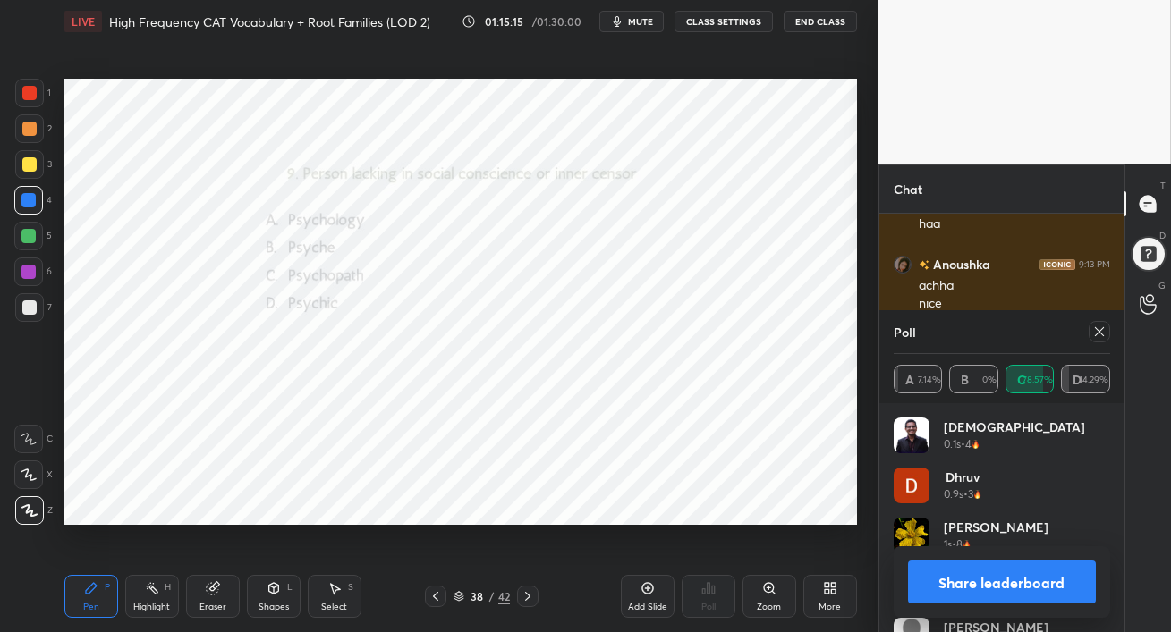
click at [1099, 331] on icon at bounding box center [1099, 332] width 14 height 14
type textarea "x"
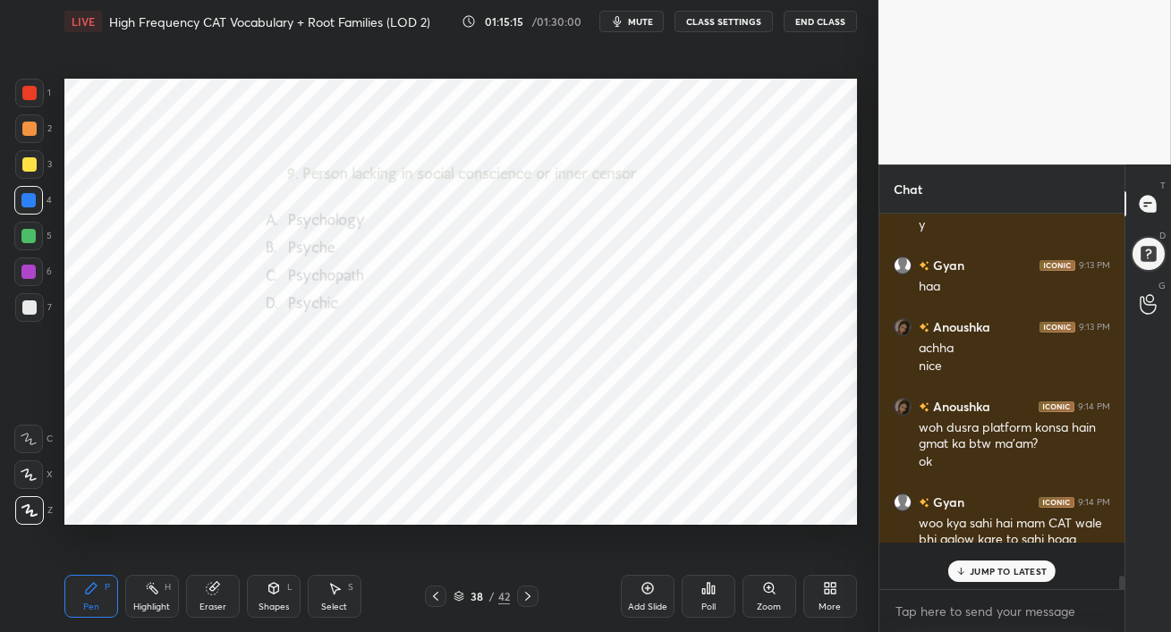
scroll to position [370, 240]
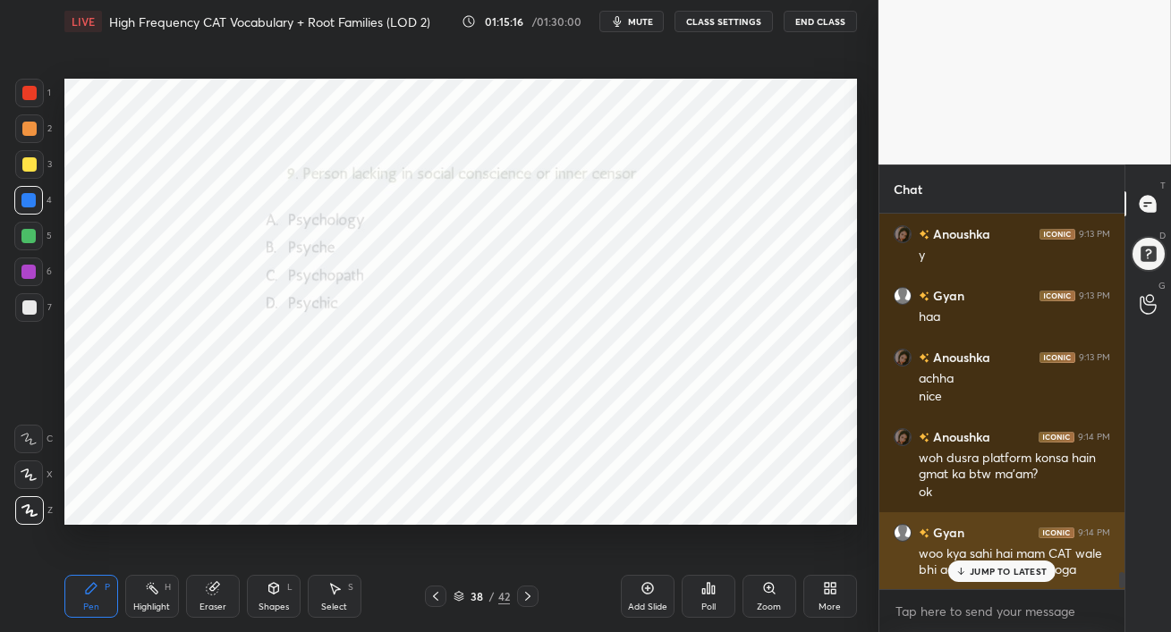
click at [969, 573] on div "JUMP TO LATEST" at bounding box center [1001, 571] width 107 height 21
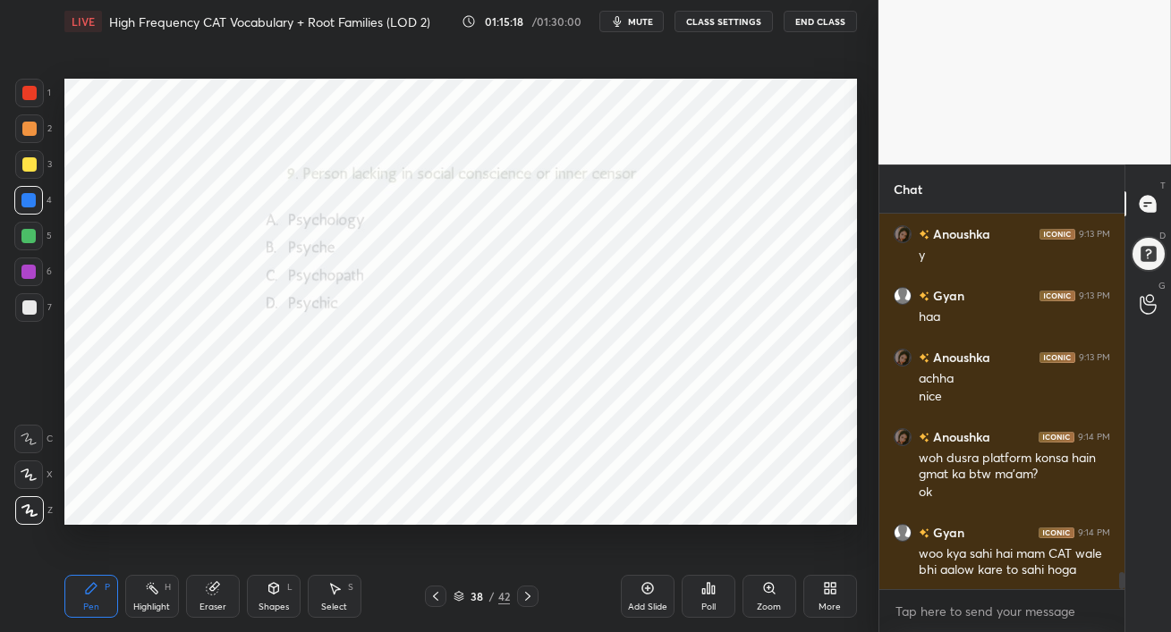
click at [30, 276] on div at bounding box center [28, 272] width 14 height 14
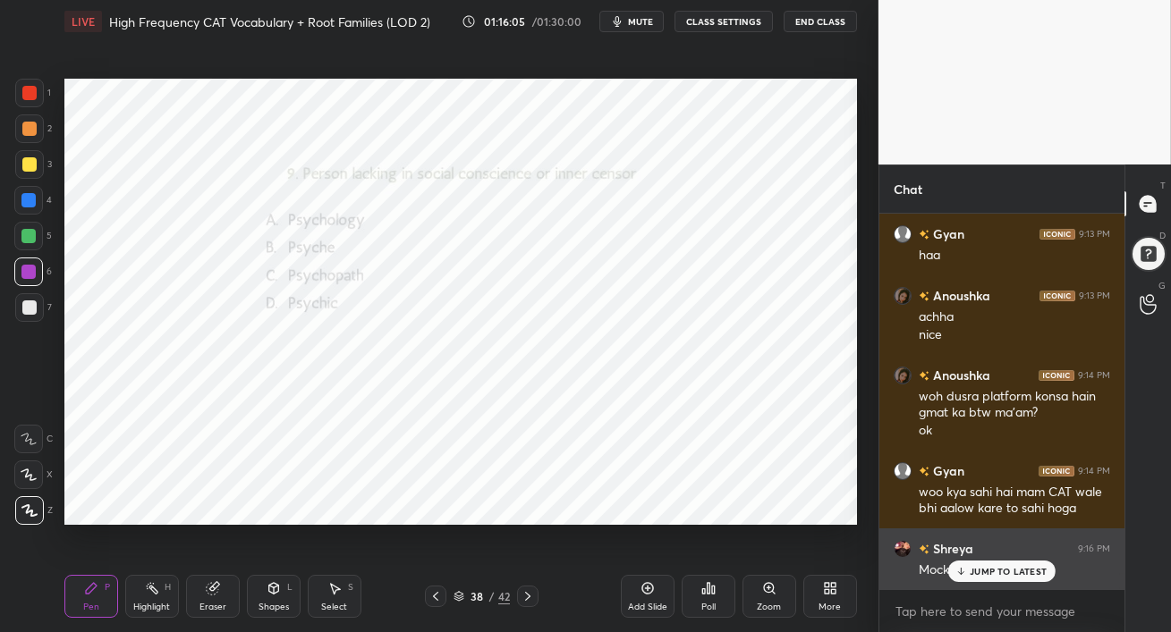
click at [958, 568] on icon at bounding box center [961, 571] width 12 height 11
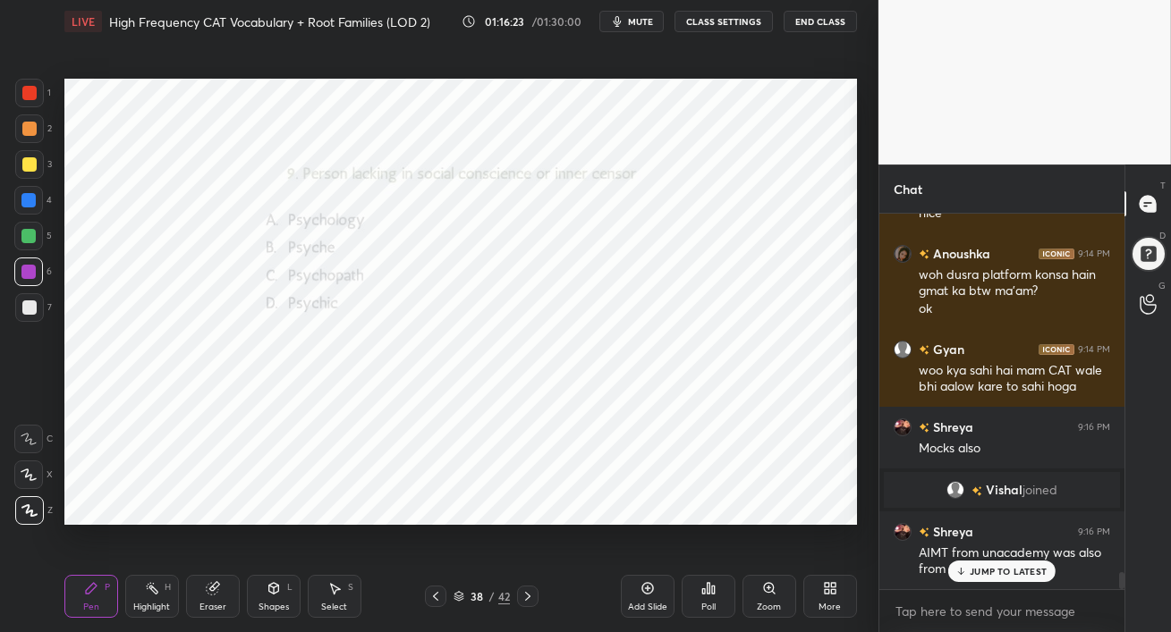
scroll to position [7781, 0]
click at [979, 577] on div "JUMP TO LATEST" at bounding box center [1001, 571] width 107 height 21
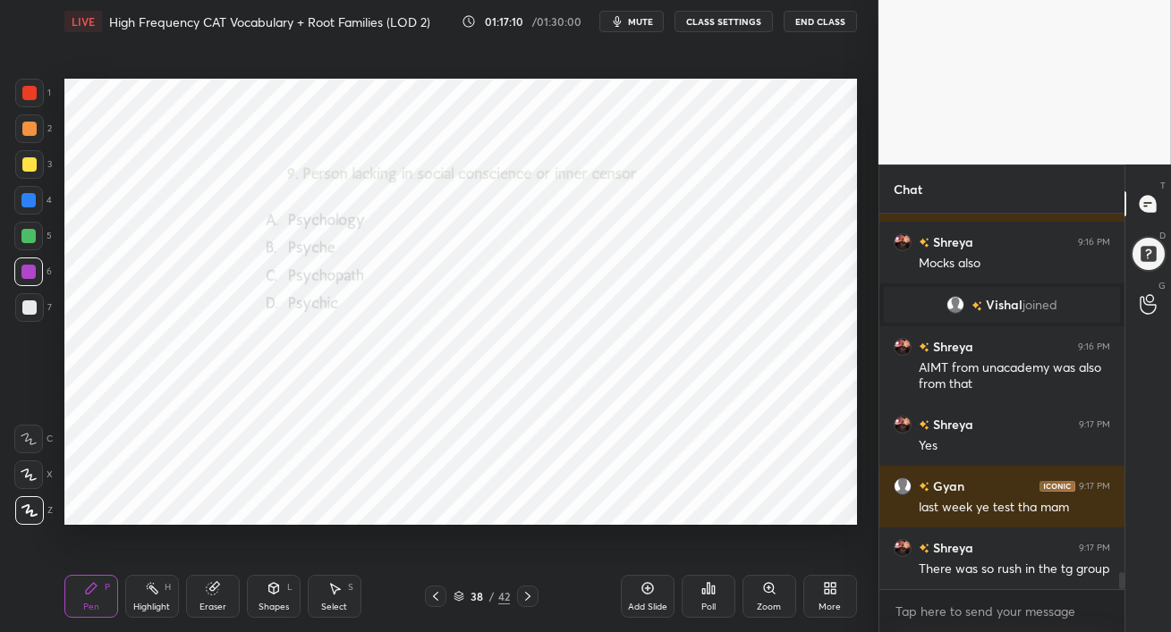
scroll to position [8029, 0]
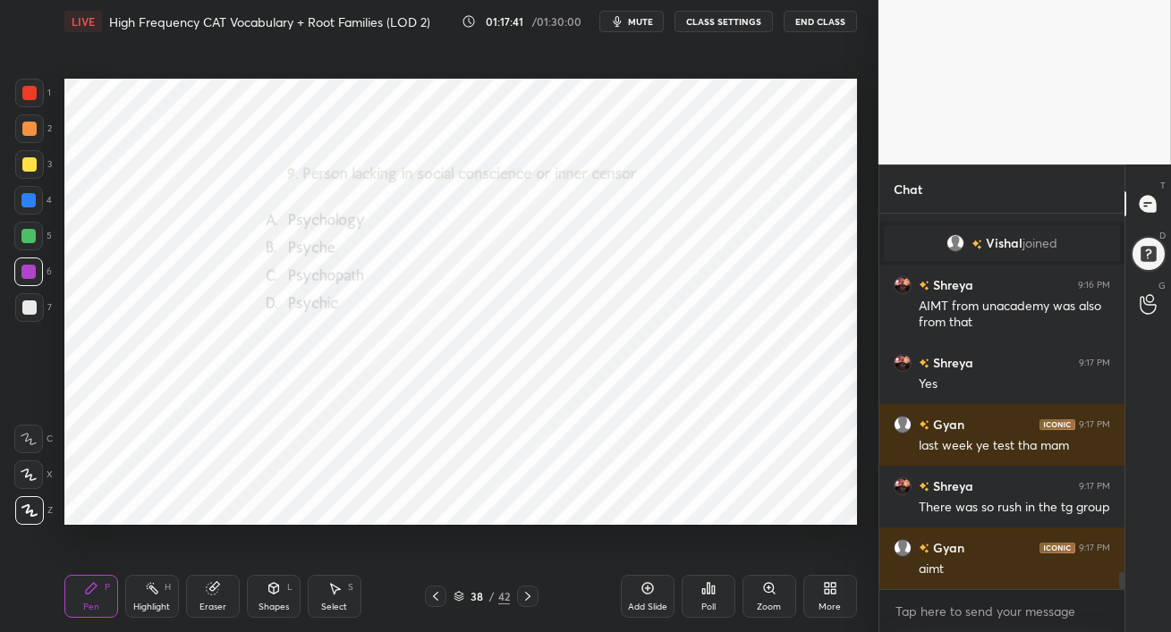
click at [19, 202] on div at bounding box center [28, 200] width 29 height 29
click at [710, 593] on icon at bounding box center [708, 588] width 14 height 14
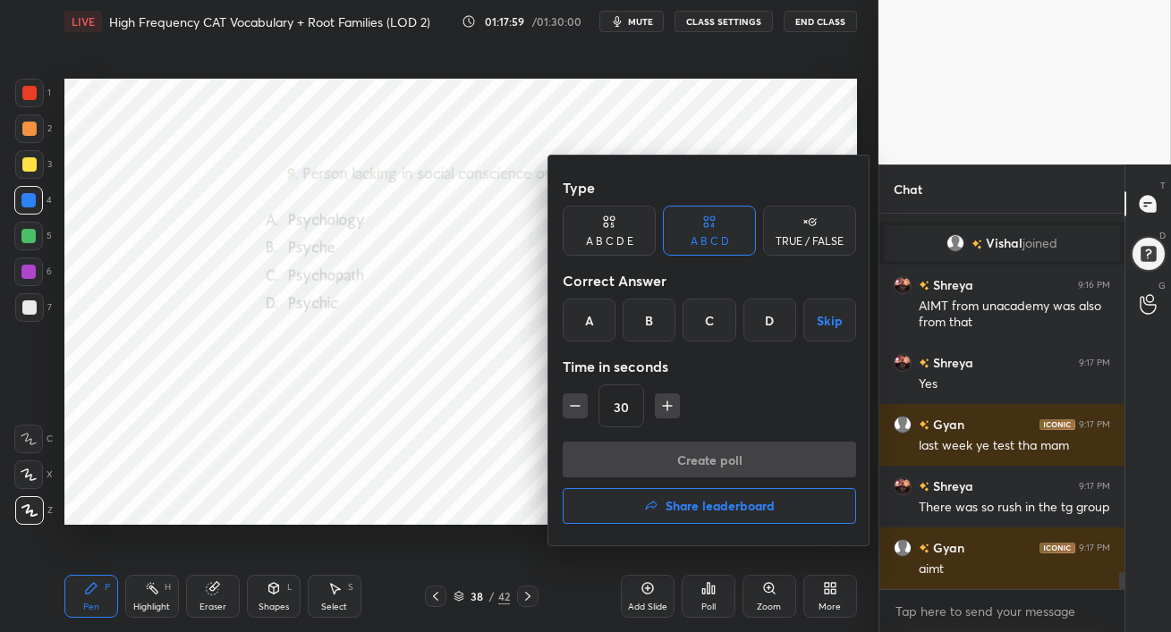
click at [715, 318] on div "C" at bounding box center [708, 320] width 53 height 43
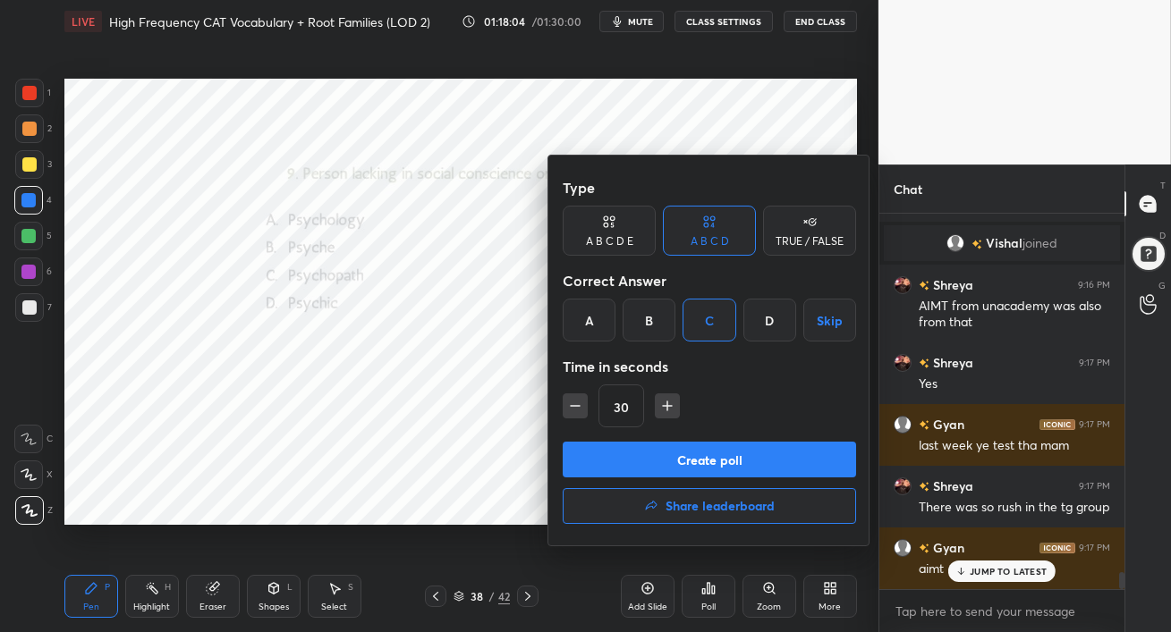
scroll to position [8090, 0]
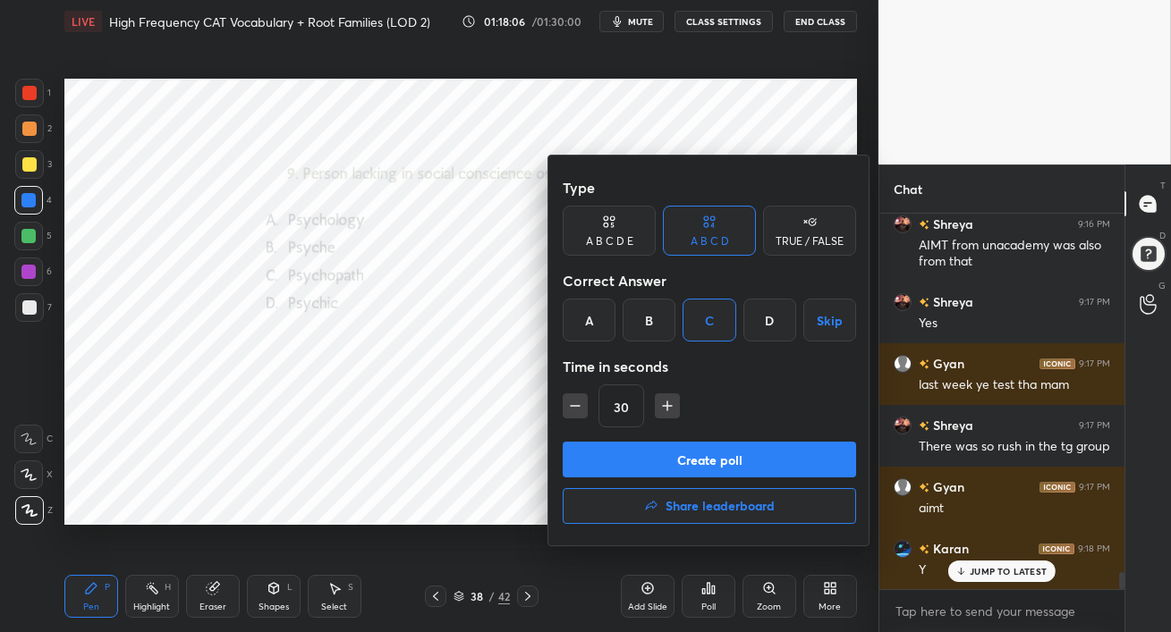
drag, startPoint x: 487, startPoint y: 458, endPoint x: 499, endPoint y: 458, distance: 11.6
click at [486, 458] on div at bounding box center [585, 316] width 1171 height 632
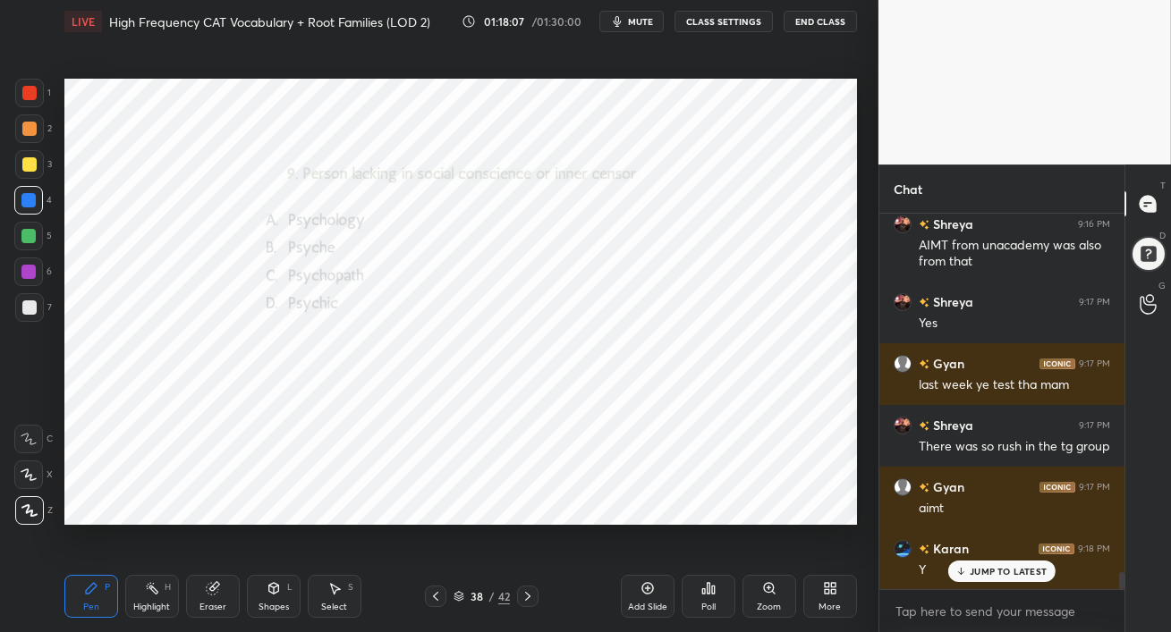
click at [530, 597] on icon at bounding box center [527, 596] width 14 height 14
click at [964, 577] on div "JUMP TO LATEST" at bounding box center [1001, 571] width 107 height 21
click at [29, 136] on div at bounding box center [29, 128] width 29 height 29
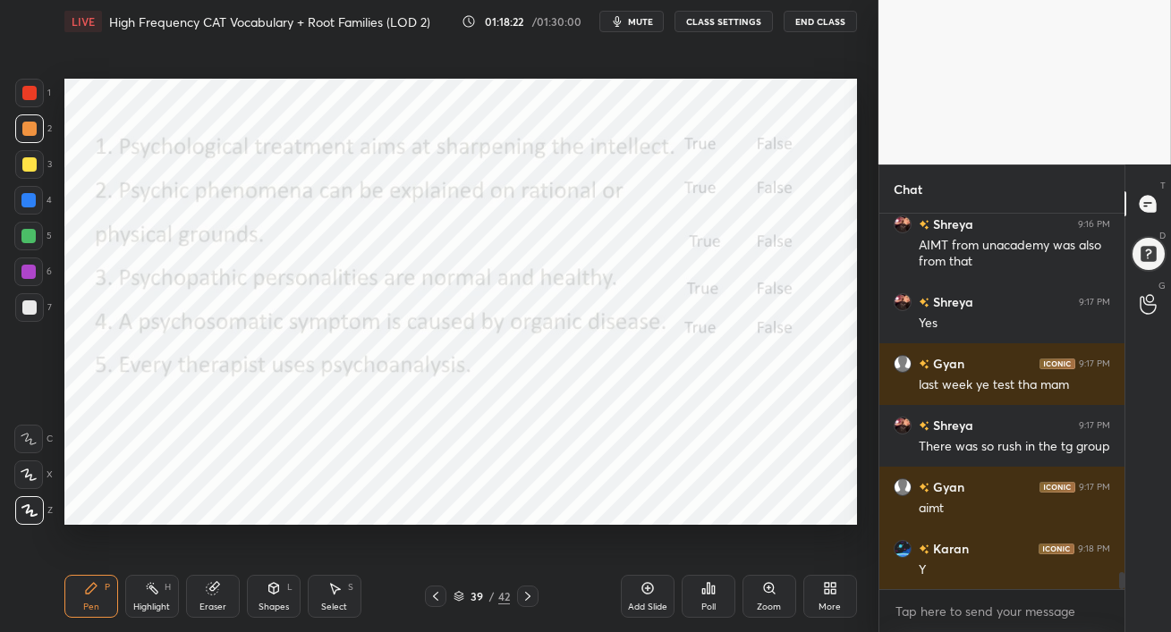
click at [832, 599] on div "More" at bounding box center [830, 596] width 54 height 43
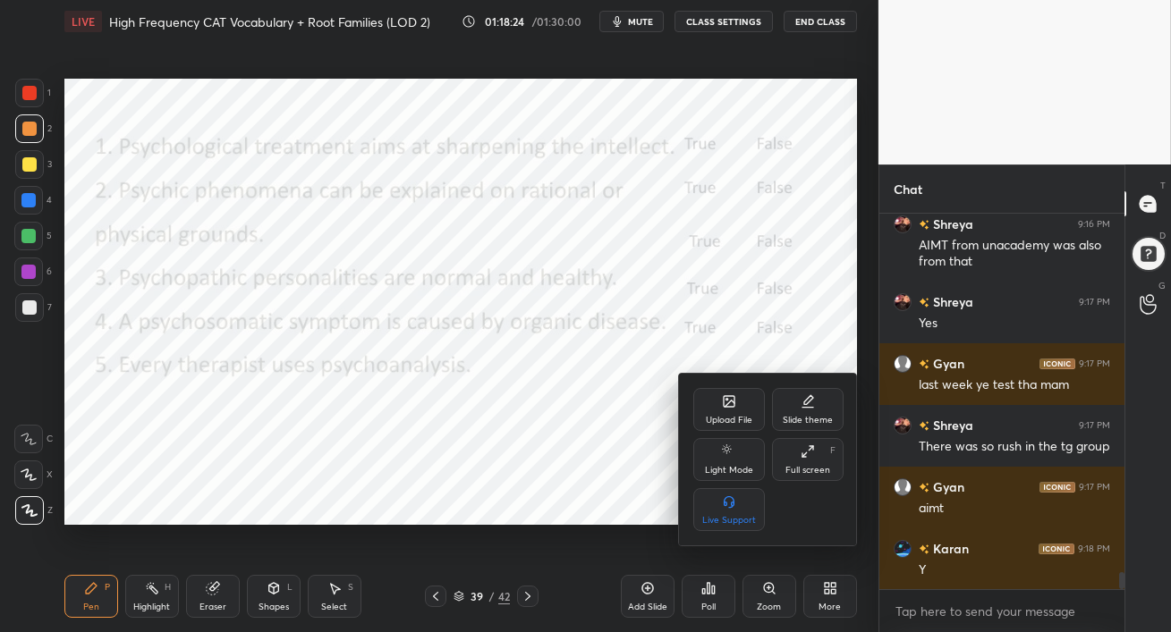
click at [713, 599] on div at bounding box center [585, 316] width 1171 height 632
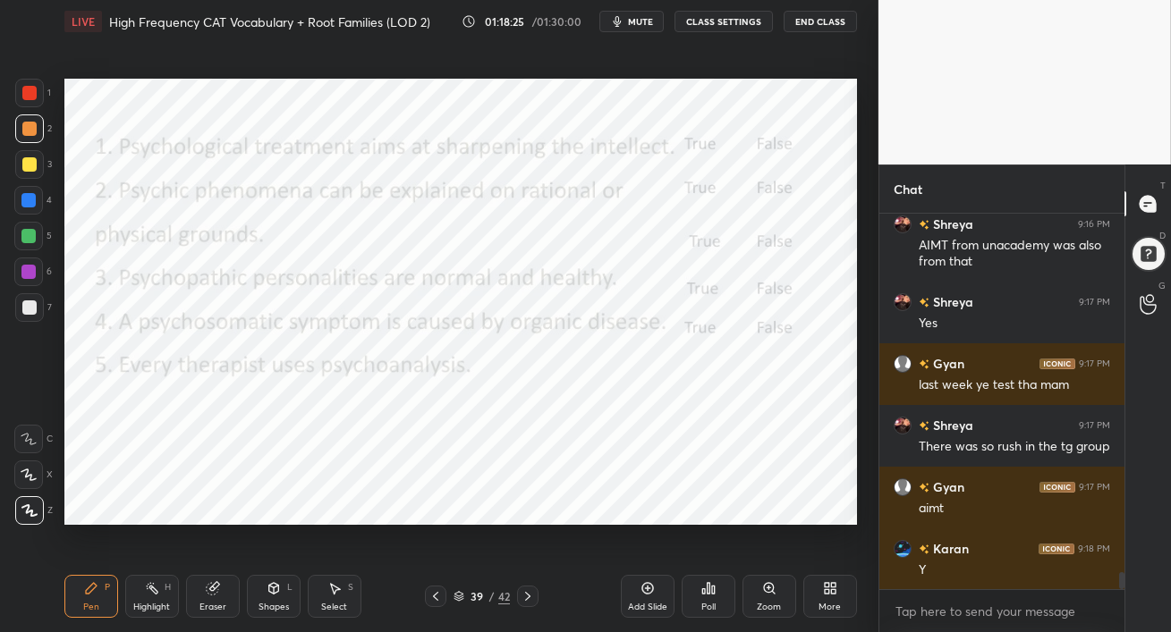
click at [713, 603] on div "Poll" at bounding box center [708, 607] width 14 height 9
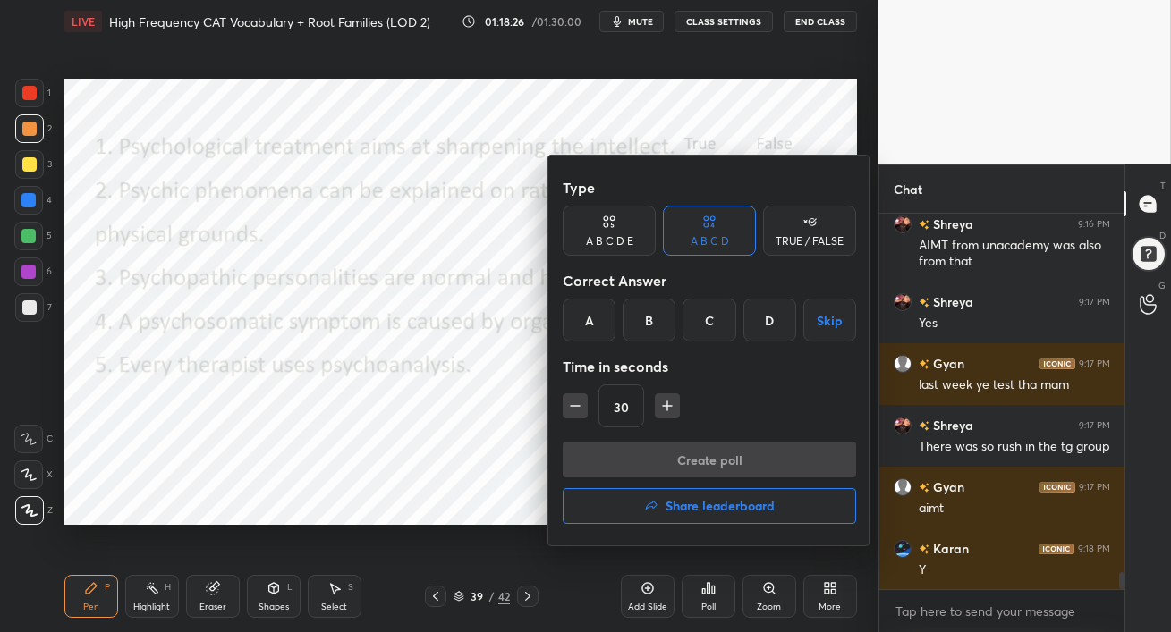
click at [811, 239] on div "TRUE / FALSE" at bounding box center [809, 241] width 68 height 11
click at [710, 324] on div "False" at bounding box center [709, 320] width 93 height 43
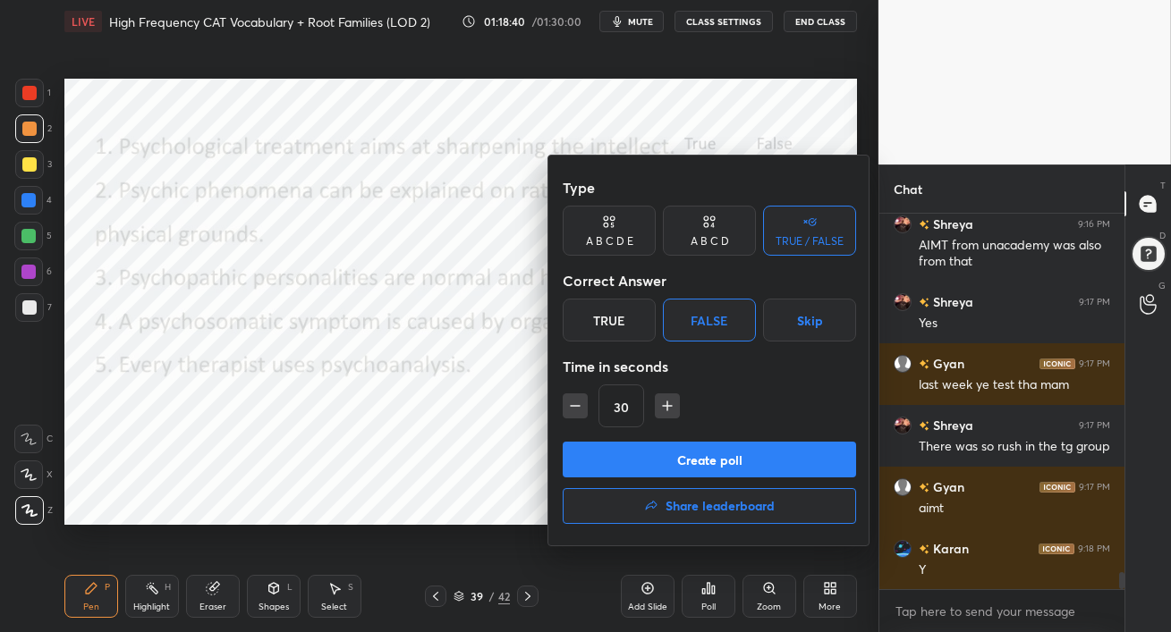
click at [573, 406] on icon "button" at bounding box center [575, 406] width 9 height 0
type input "15"
click at [686, 465] on button "Create poll" at bounding box center [709, 460] width 293 height 36
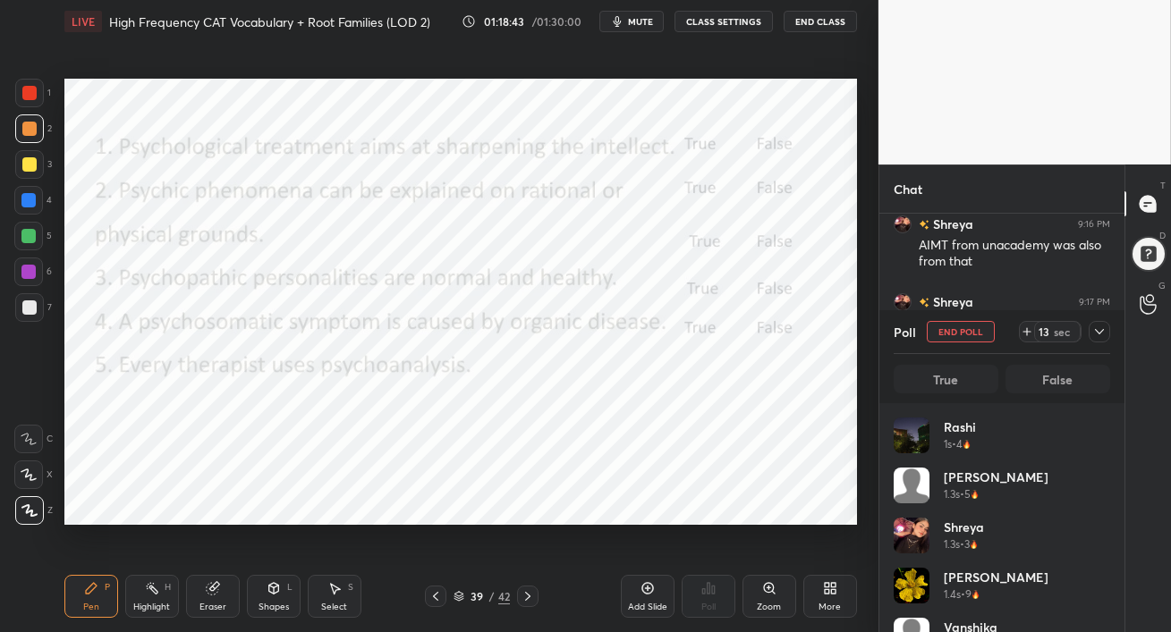
scroll to position [209, 211]
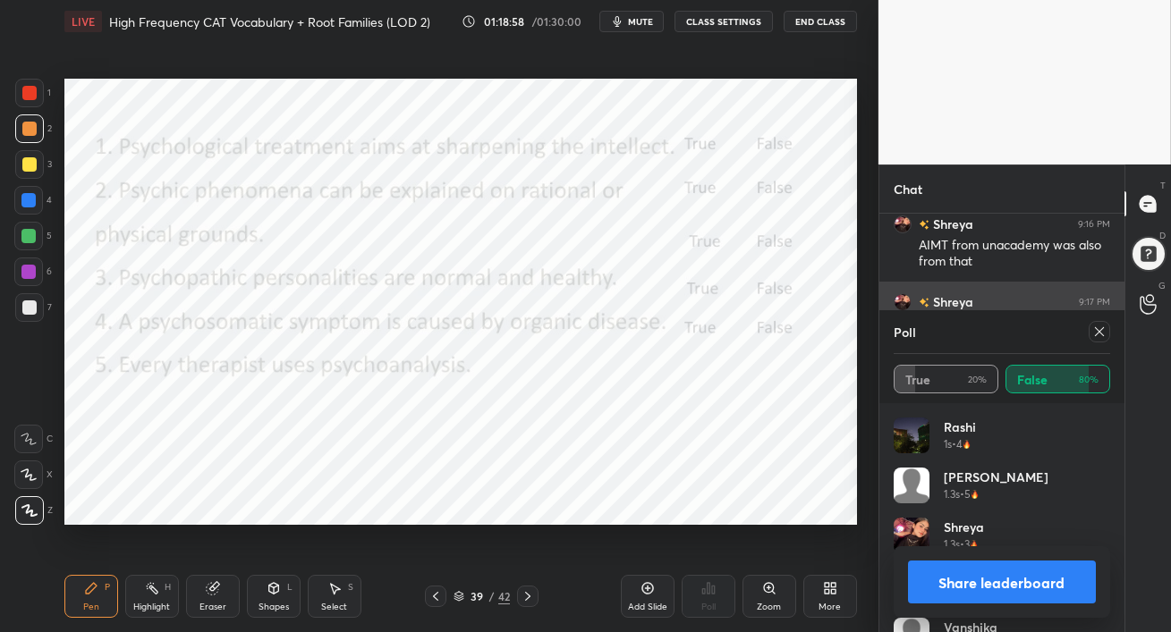
click at [1099, 334] on icon at bounding box center [1099, 332] width 14 height 14
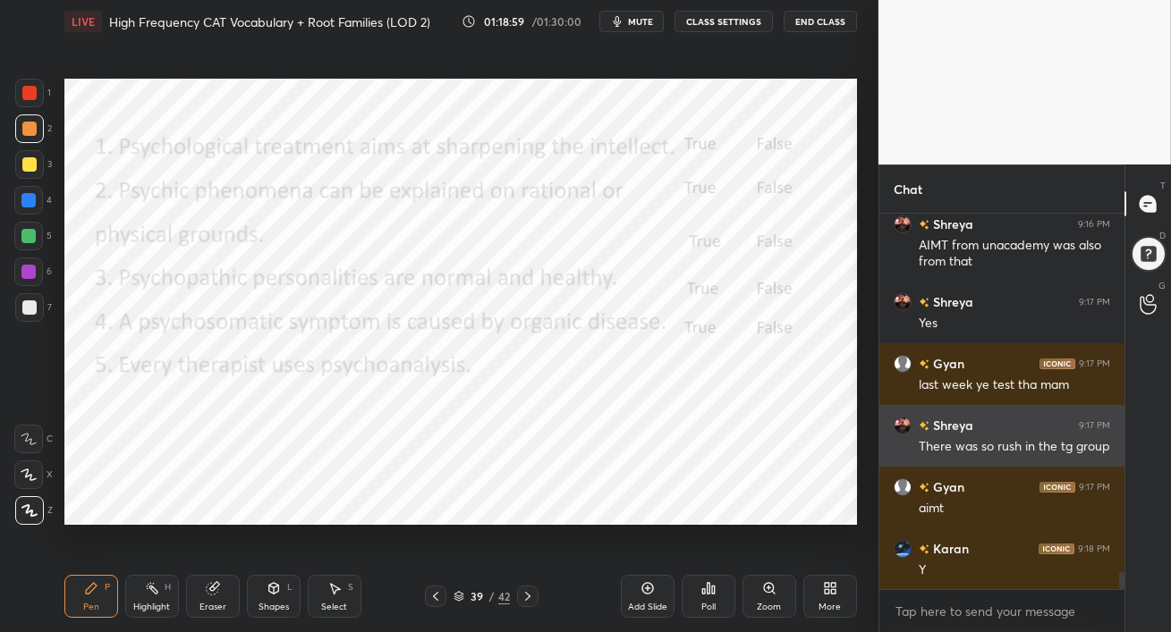
scroll to position [6, 5]
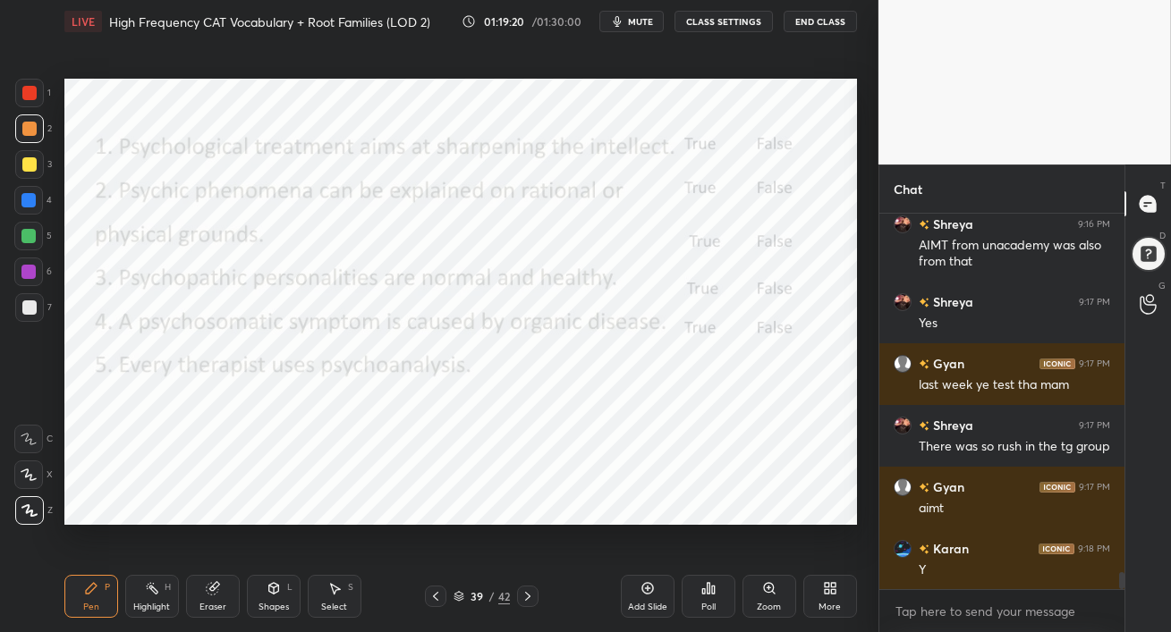
click at [704, 593] on icon at bounding box center [708, 588] width 14 height 14
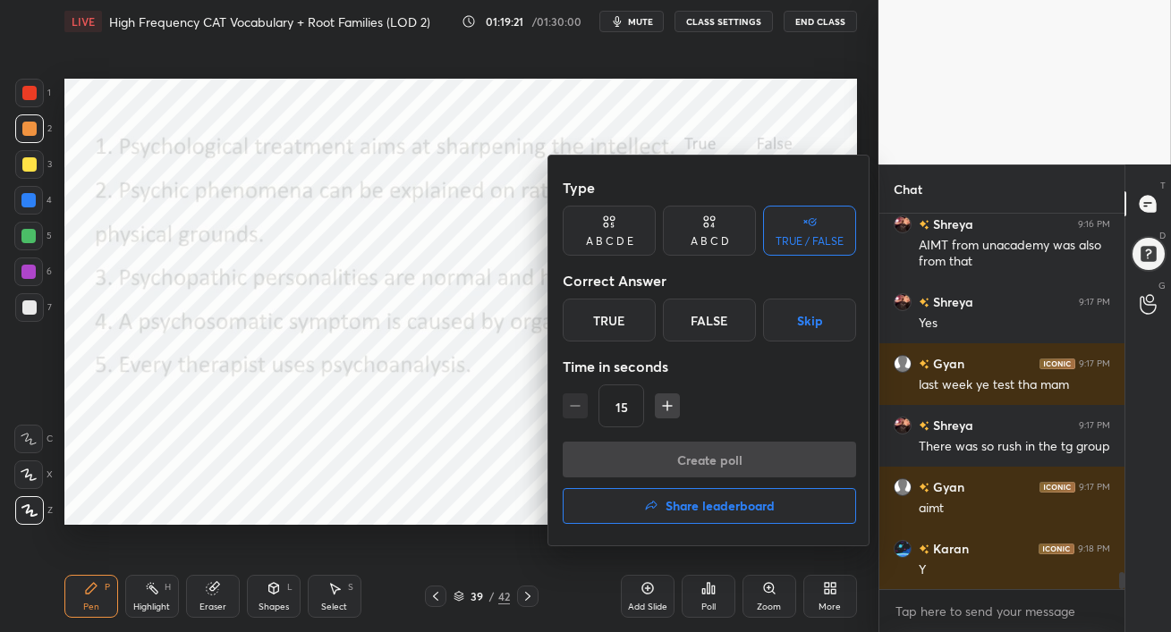
click at [709, 321] on div "False" at bounding box center [709, 320] width 93 height 43
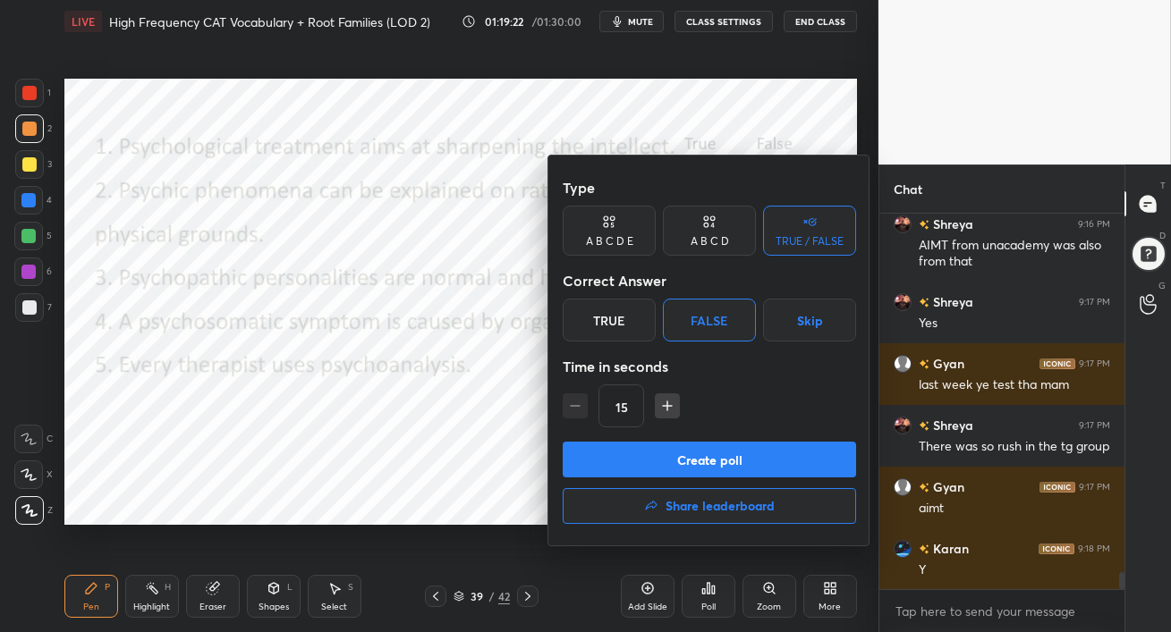
click at [691, 461] on button "Create poll" at bounding box center [709, 460] width 293 height 36
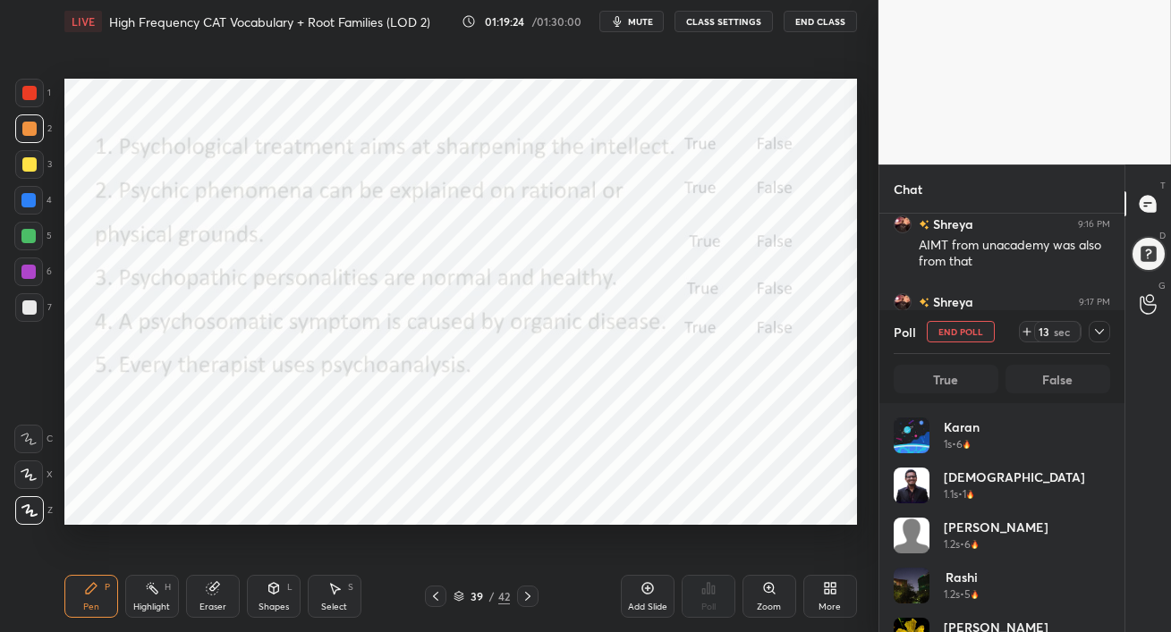
scroll to position [5, 5]
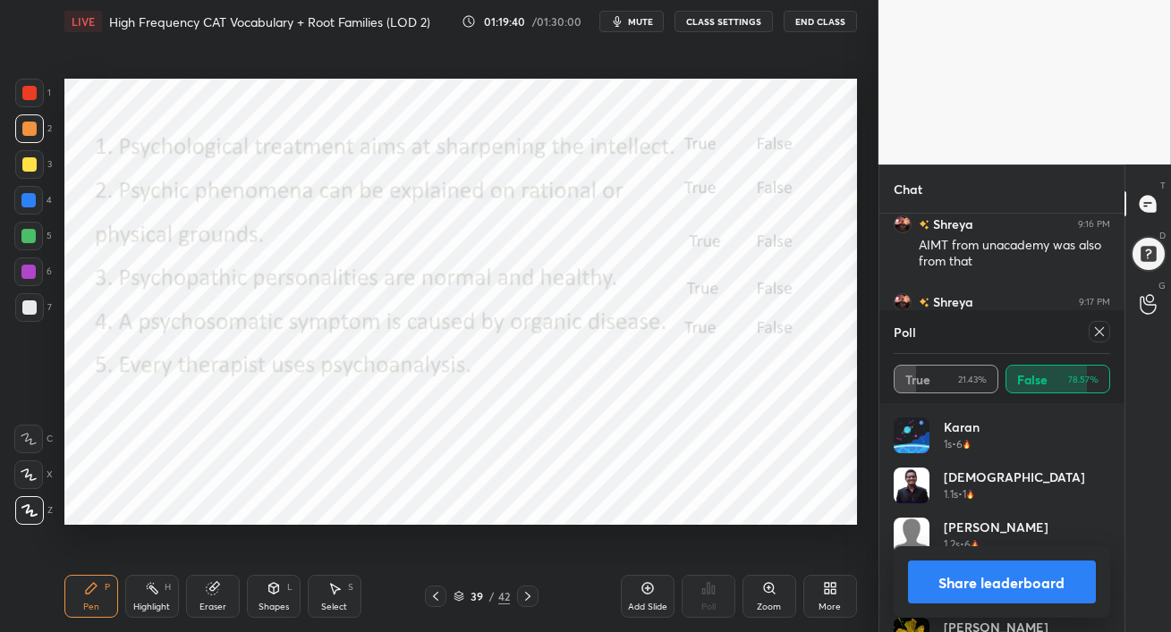
click at [1103, 334] on icon at bounding box center [1099, 332] width 14 height 14
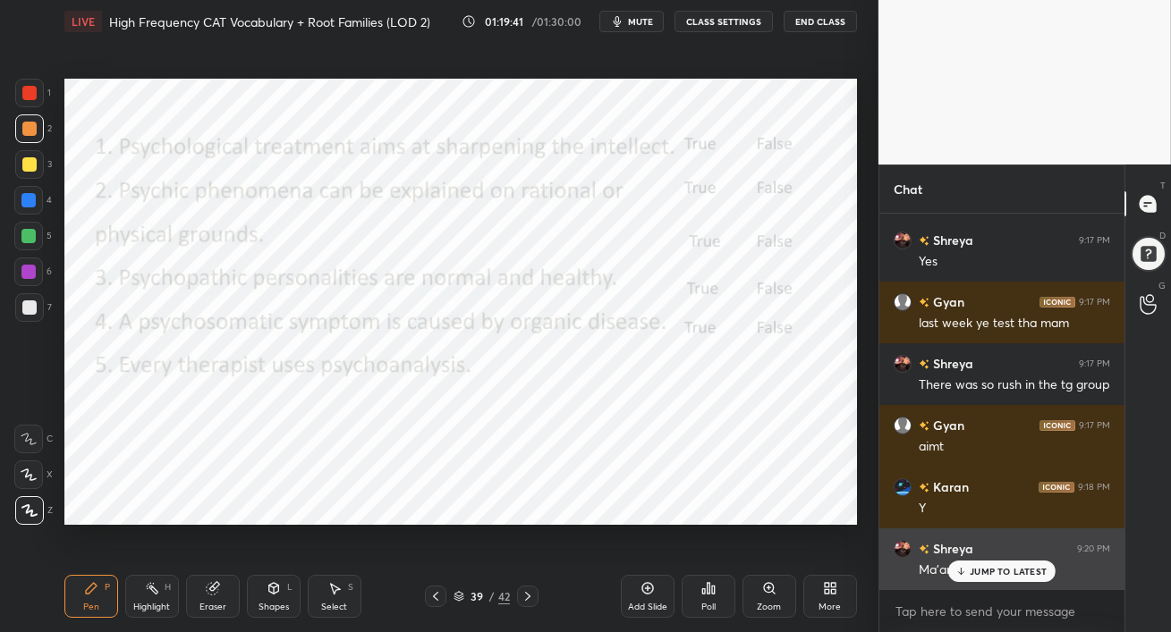
click at [982, 580] on div "JUMP TO LATEST" at bounding box center [1001, 571] width 107 height 21
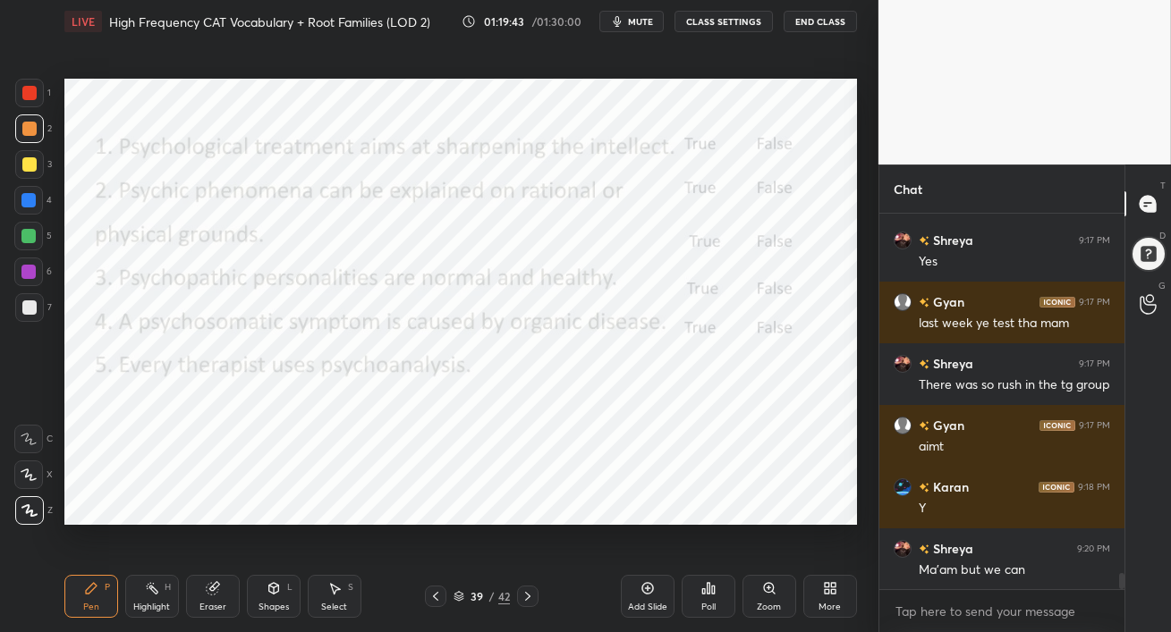
click at [32, 241] on div at bounding box center [28, 236] width 14 height 14
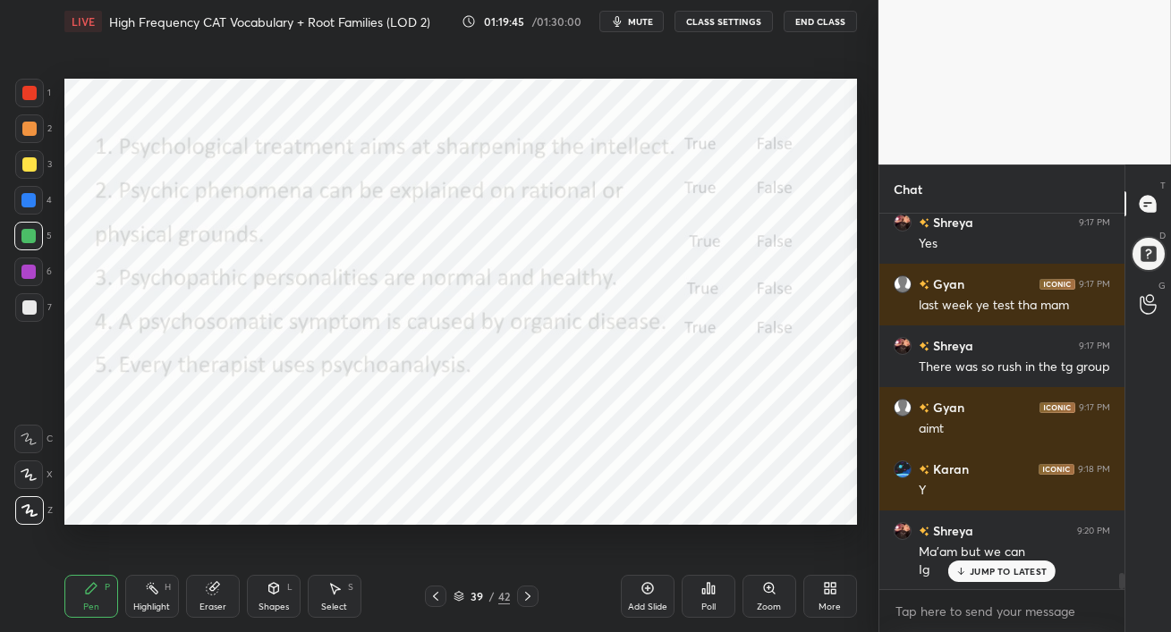
click at [982, 572] on p "JUMP TO LATEST" at bounding box center [1007, 571] width 77 height 11
click at [20, 272] on div at bounding box center [28, 272] width 29 height 29
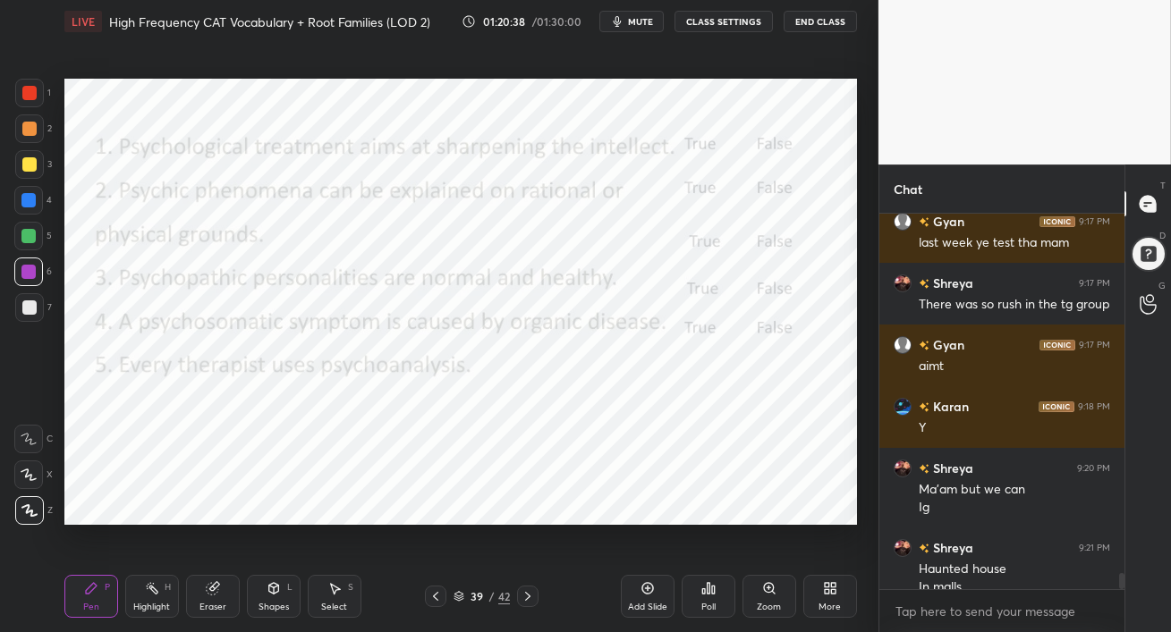
scroll to position [8250, 0]
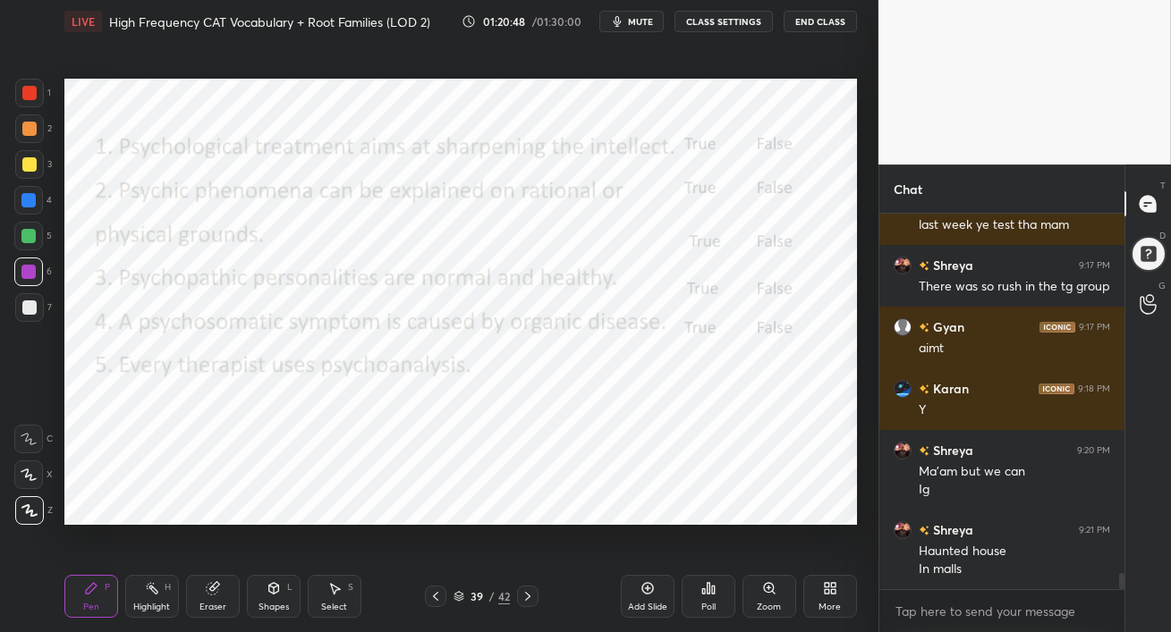
click at [712, 595] on icon at bounding box center [708, 588] width 14 height 14
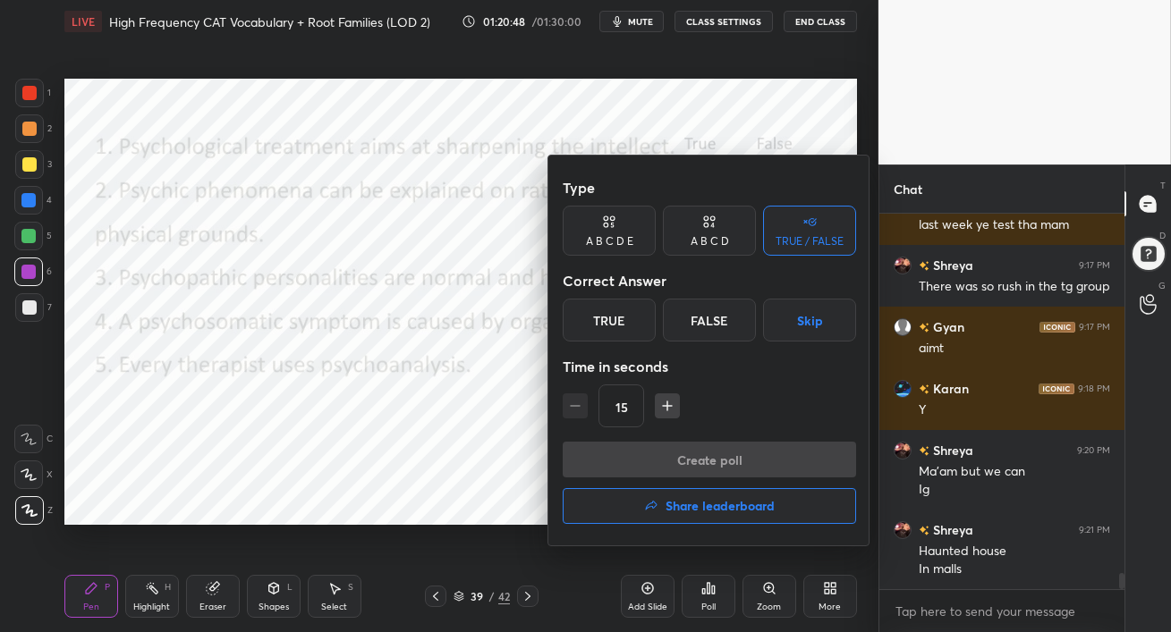
scroll to position [8360, 0]
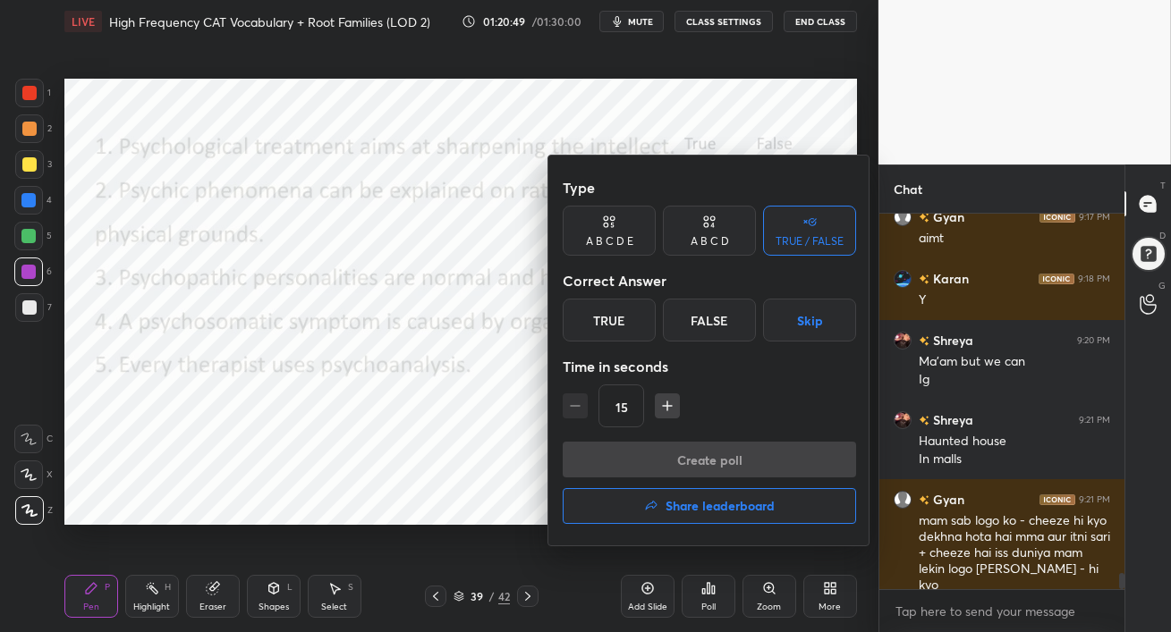
click at [719, 314] on div "False" at bounding box center [709, 320] width 93 height 43
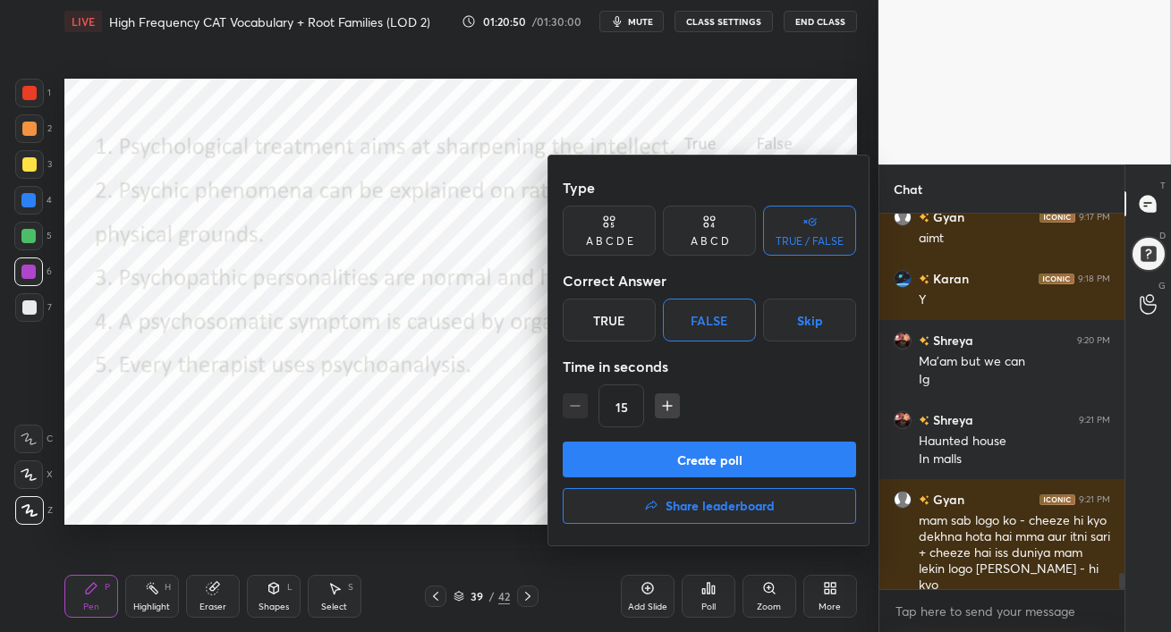
click at [706, 458] on button "Create poll" at bounding box center [709, 460] width 293 height 36
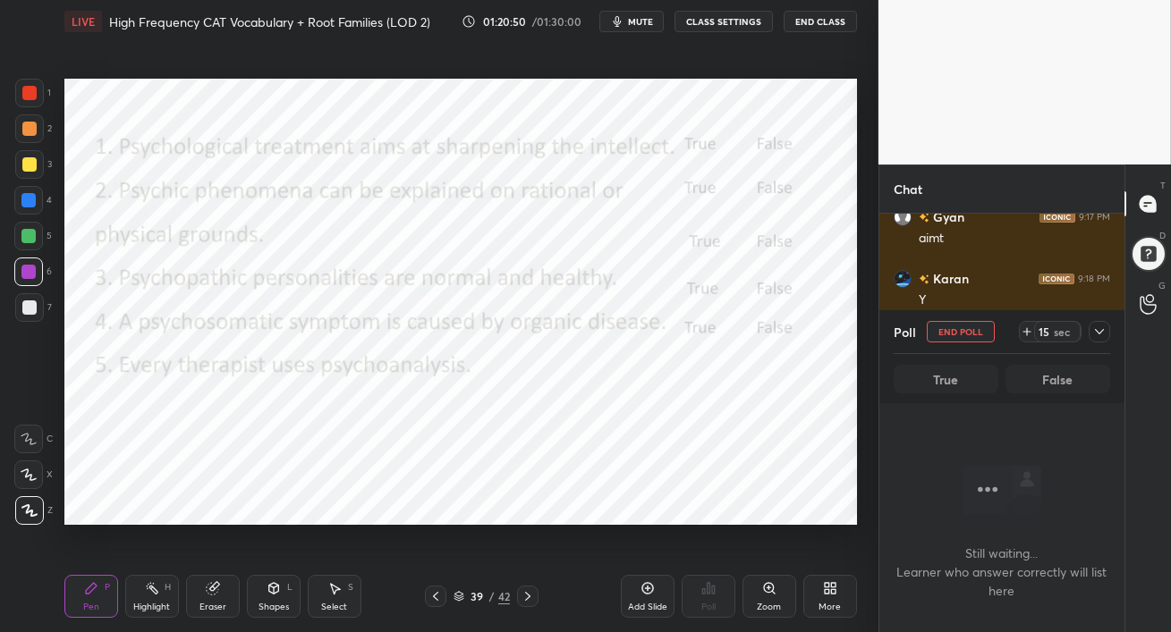
scroll to position [6, 5]
click at [1105, 334] on icon at bounding box center [1099, 332] width 14 height 14
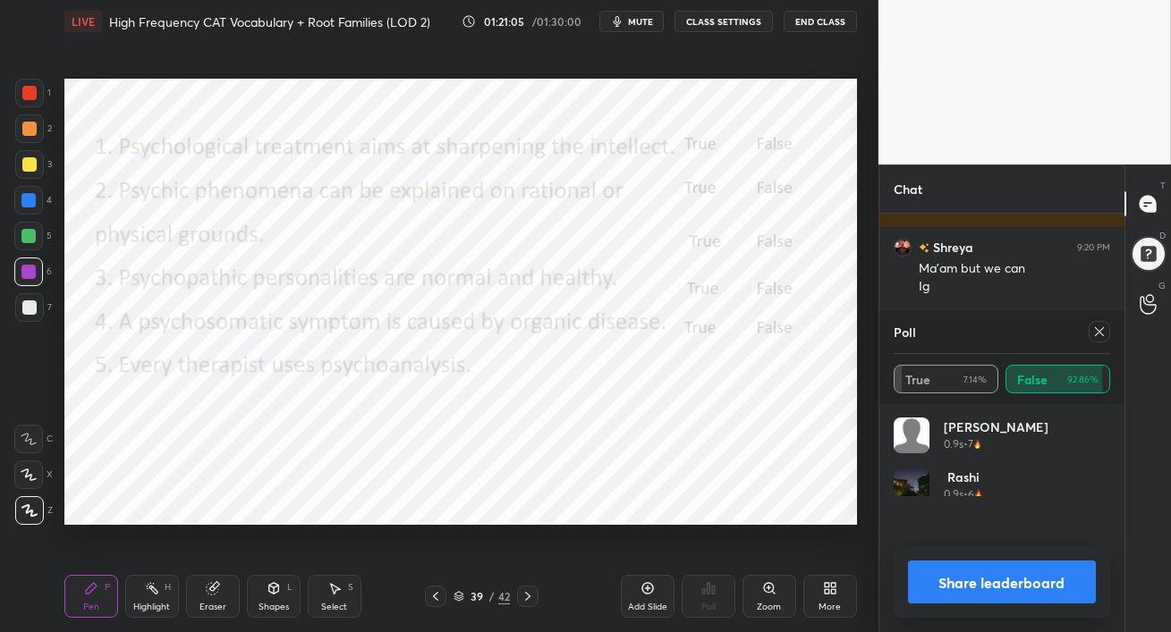
scroll to position [209, 211]
click at [1101, 334] on icon at bounding box center [1099, 332] width 14 height 14
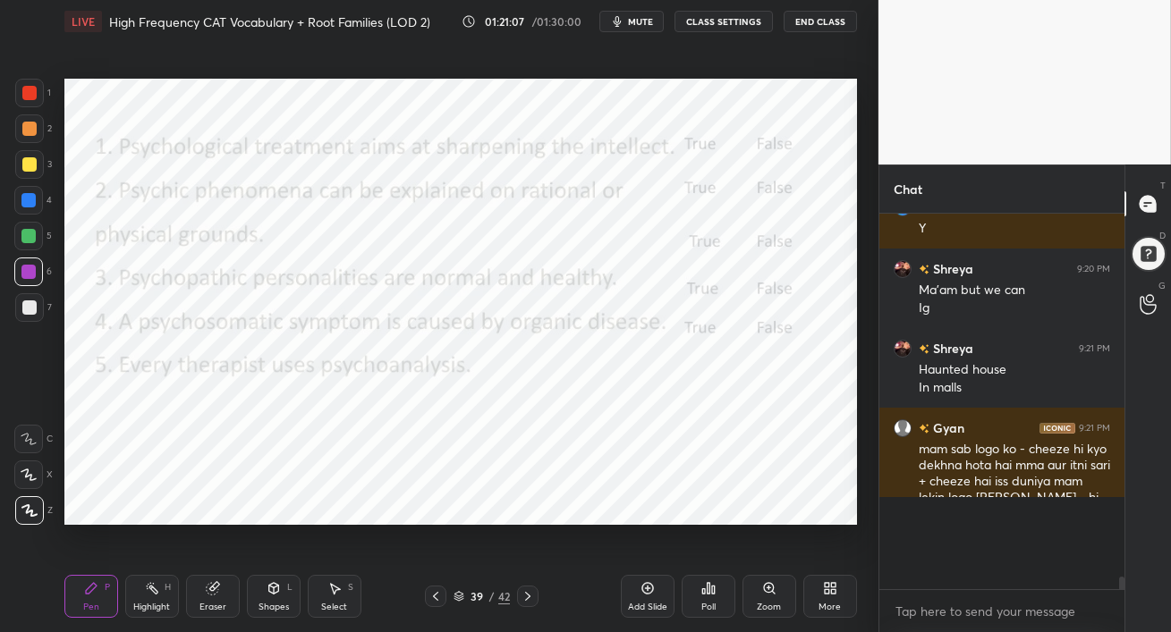
scroll to position [365, 240]
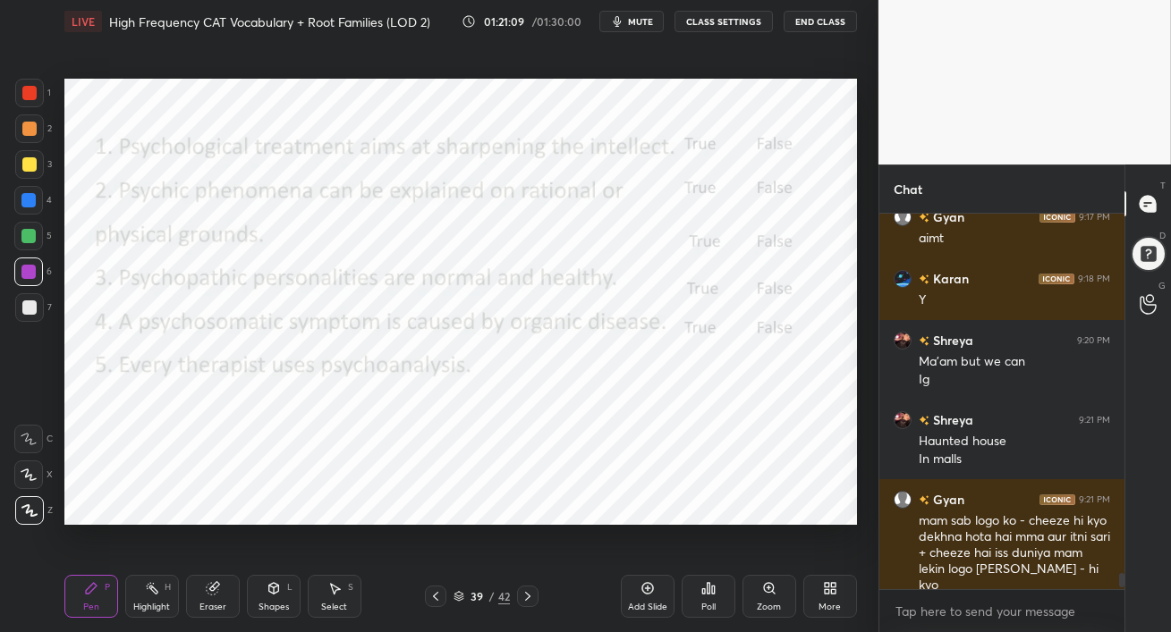
click at [16, 239] on div at bounding box center [28, 236] width 29 height 29
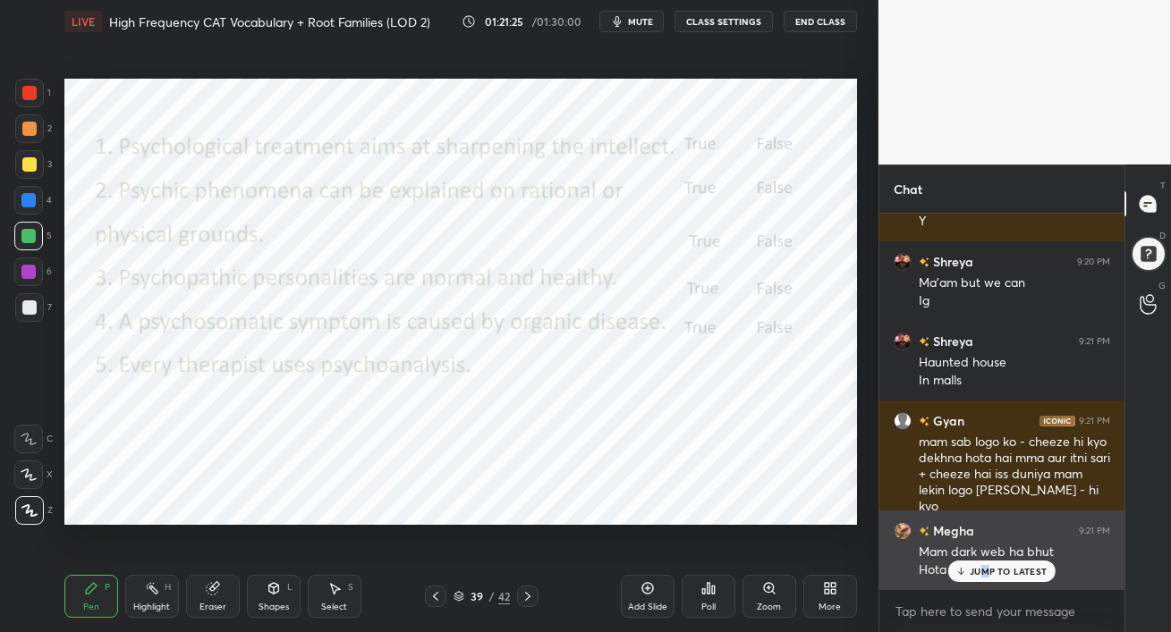
click at [983, 569] on p "JUMP TO LATEST" at bounding box center [1007, 571] width 77 height 11
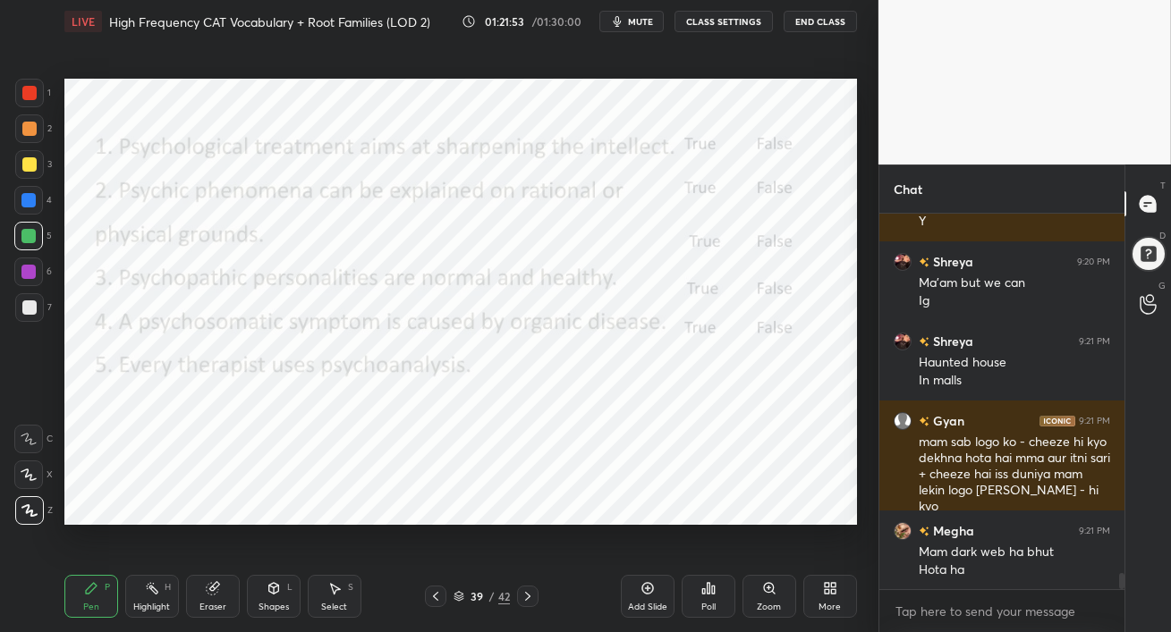
click at [706, 592] on icon at bounding box center [707, 588] width 3 height 11
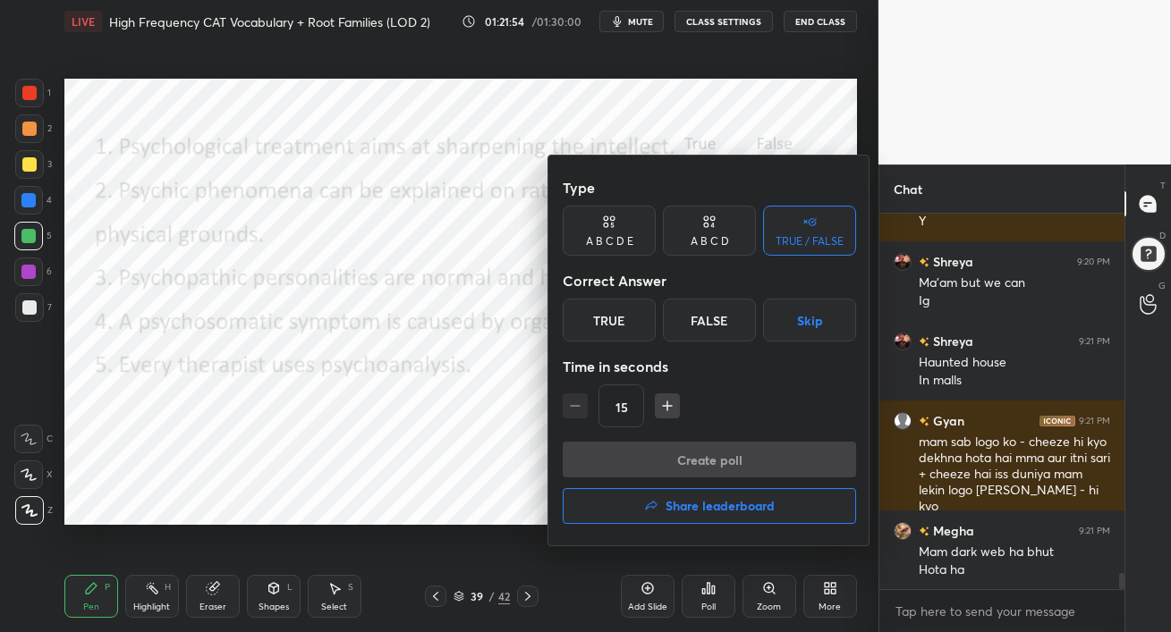
click at [726, 322] on div "False" at bounding box center [709, 320] width 93 height 43
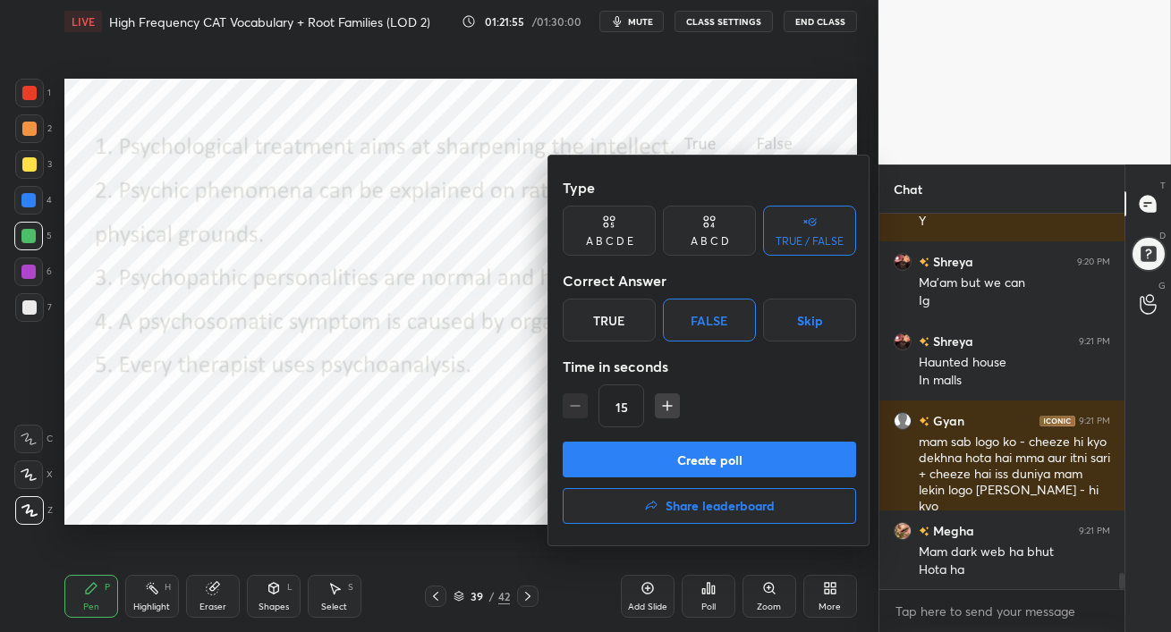
click at [723, 453] on button "Create poll" at bounding box center [709, 460] width 293 height 36
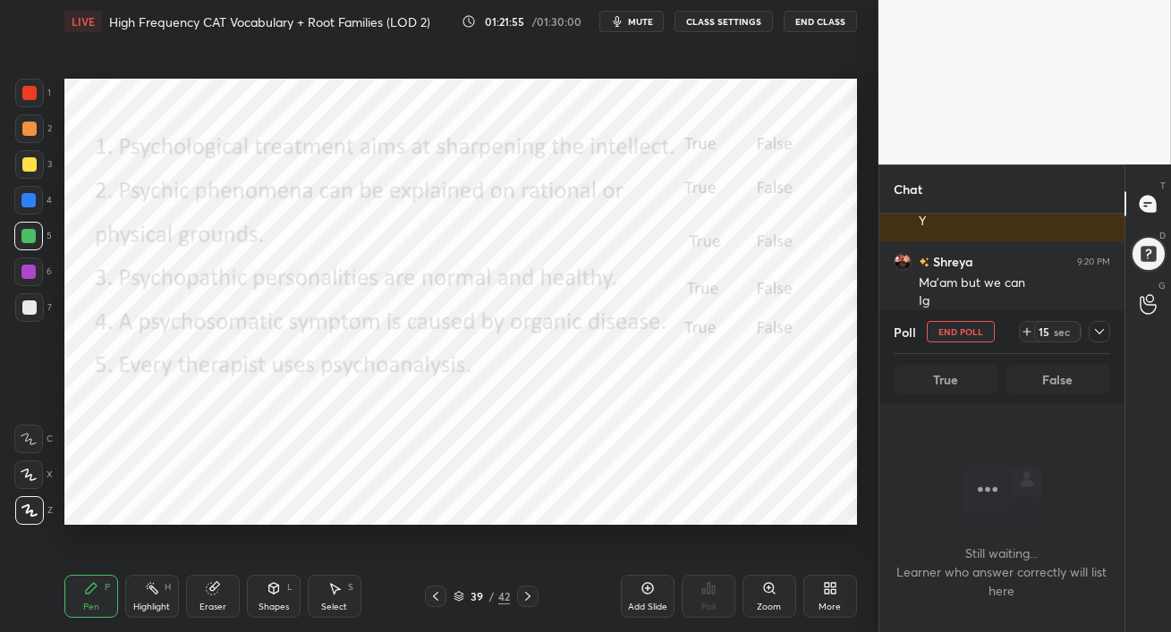
scroll to position [6, 5]
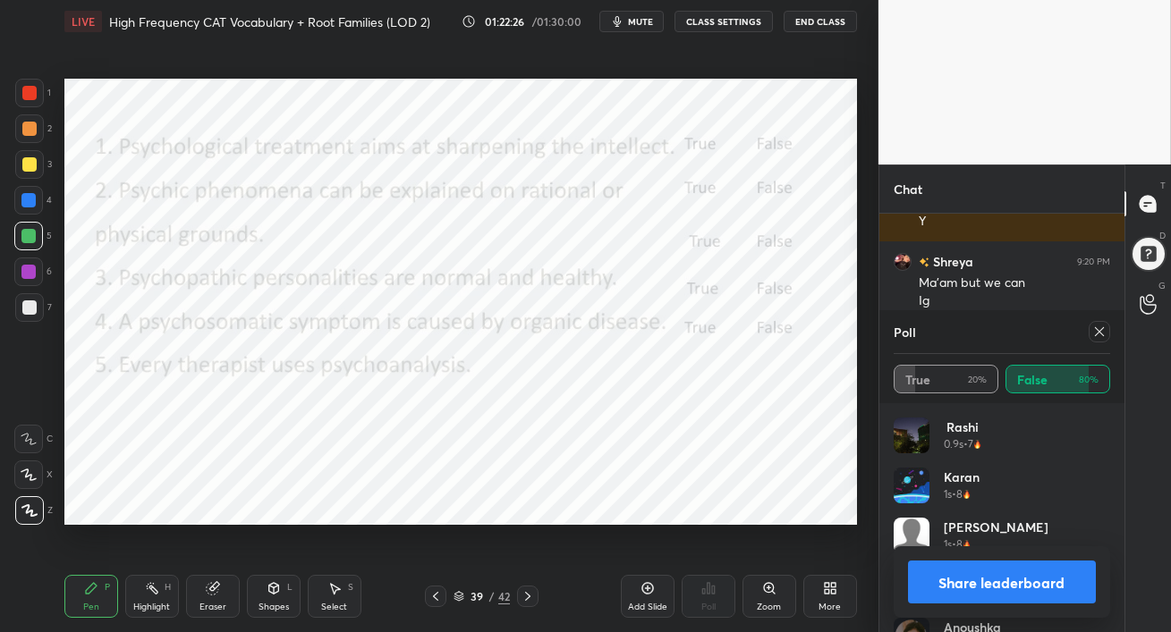
click at [1096, 333] on icon at bounding box center [1099, 332] width 14 height 14
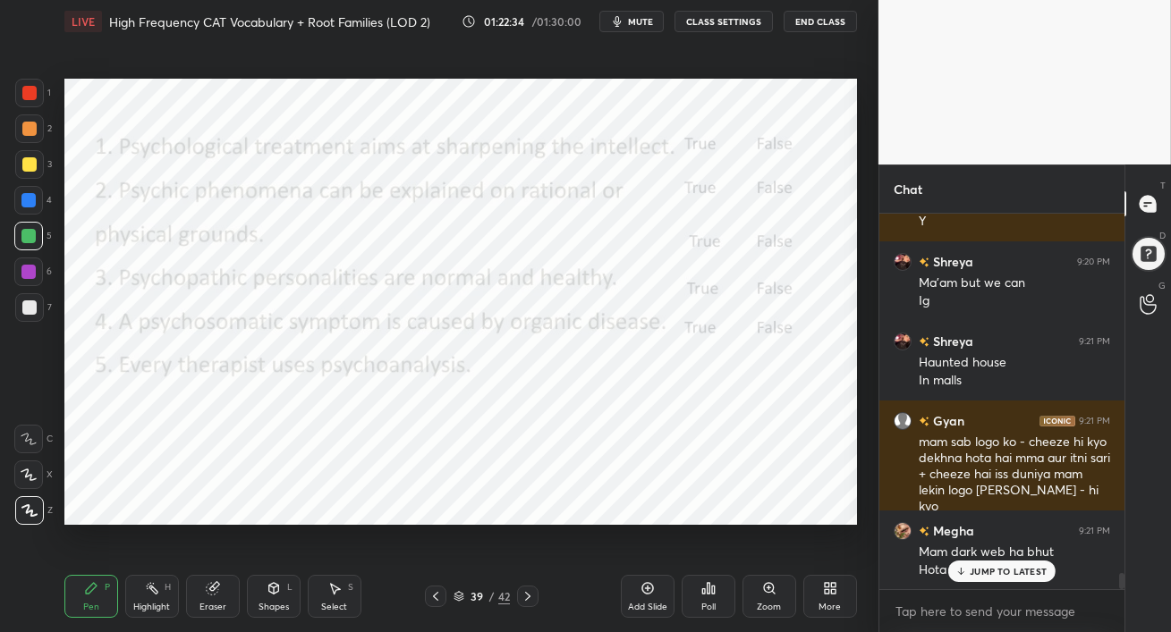
scroll to position [8500, 0]
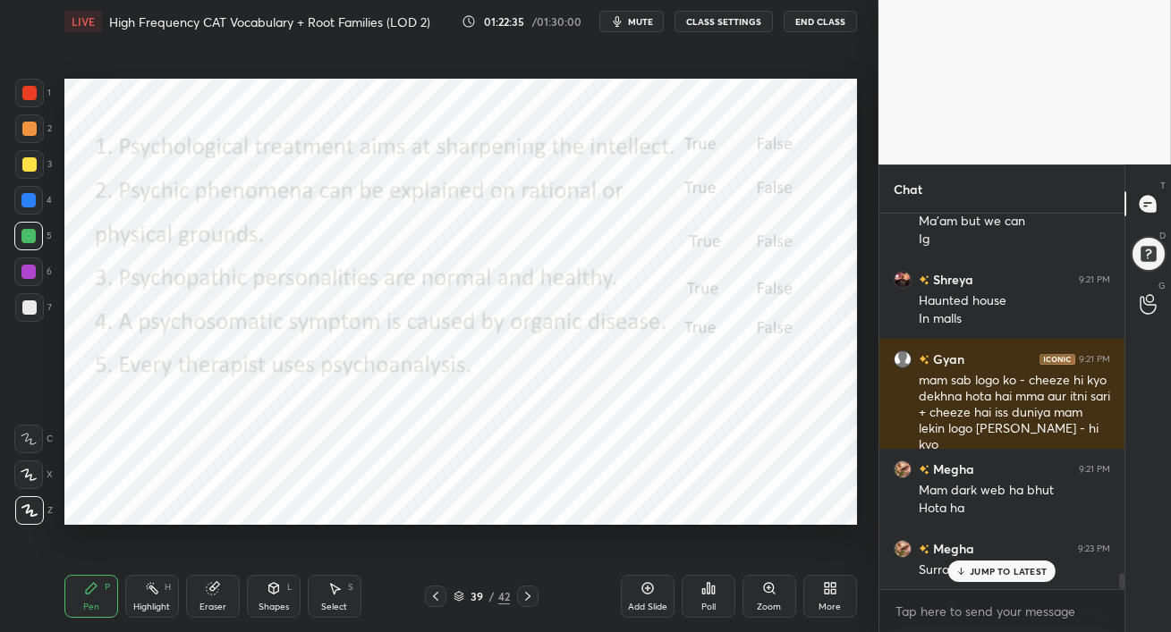
click at [979, 569] on p "JUMP TO LATEST" at bounding box center [1007, 571] width 77 height 11
click at [707, 600] on div "Poll" at bounding box center [708, 596] width 54 height 43
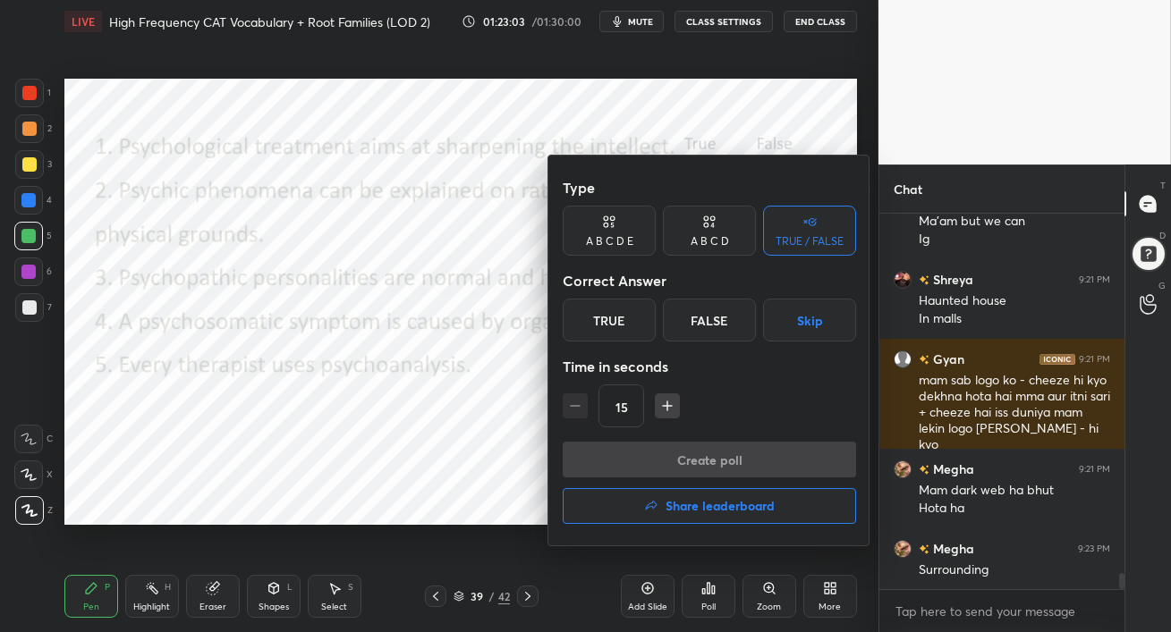
drag, startPoint x: 711, startPoint y: 323, endPoint x: 707, endPoint y: 402, distance: 79.7
click at [711, 324] on div "False" at bounding box center [709, 320] width 93 height 43
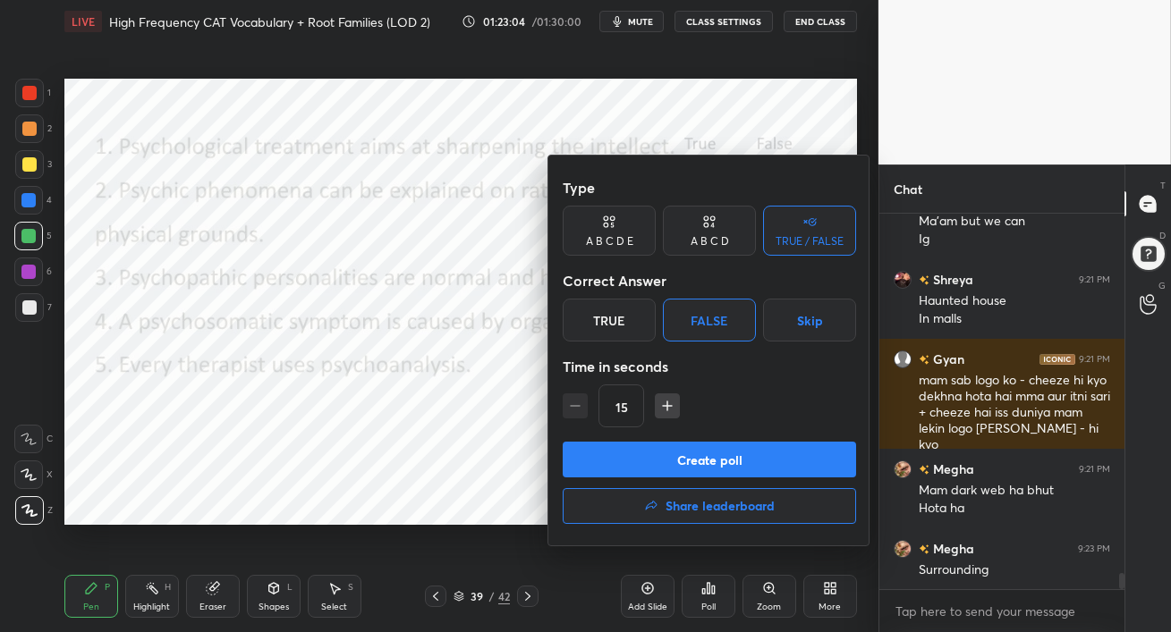
click at [698, 458] on button "Create poll" at bounding box center [709, 460] width 293 height 36
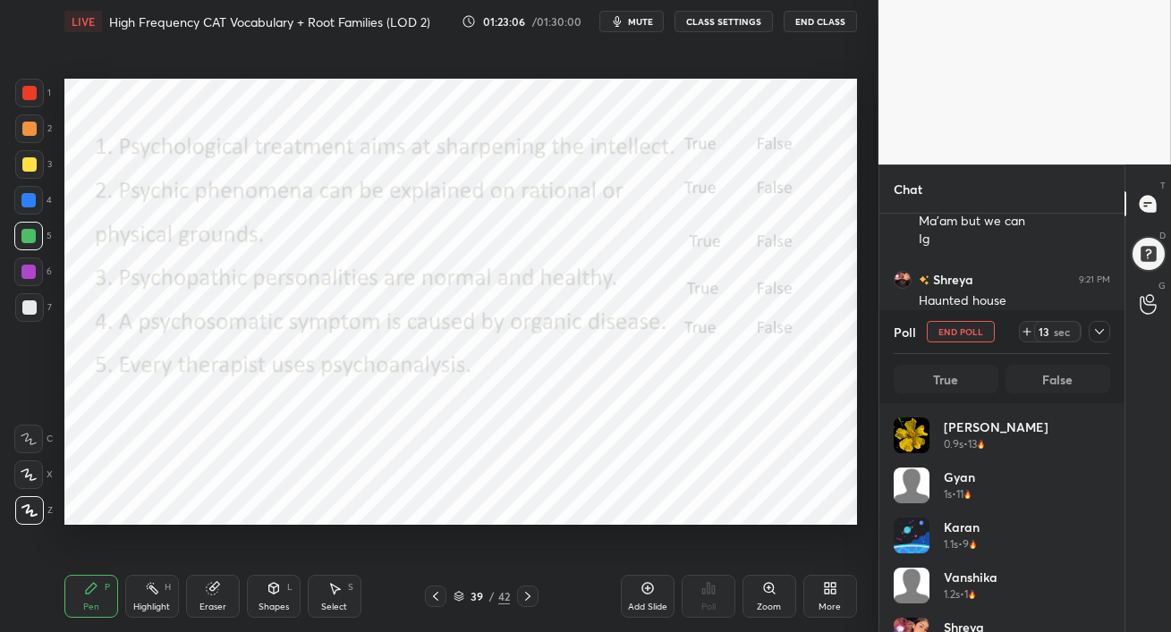
scroll to position [209, 211]
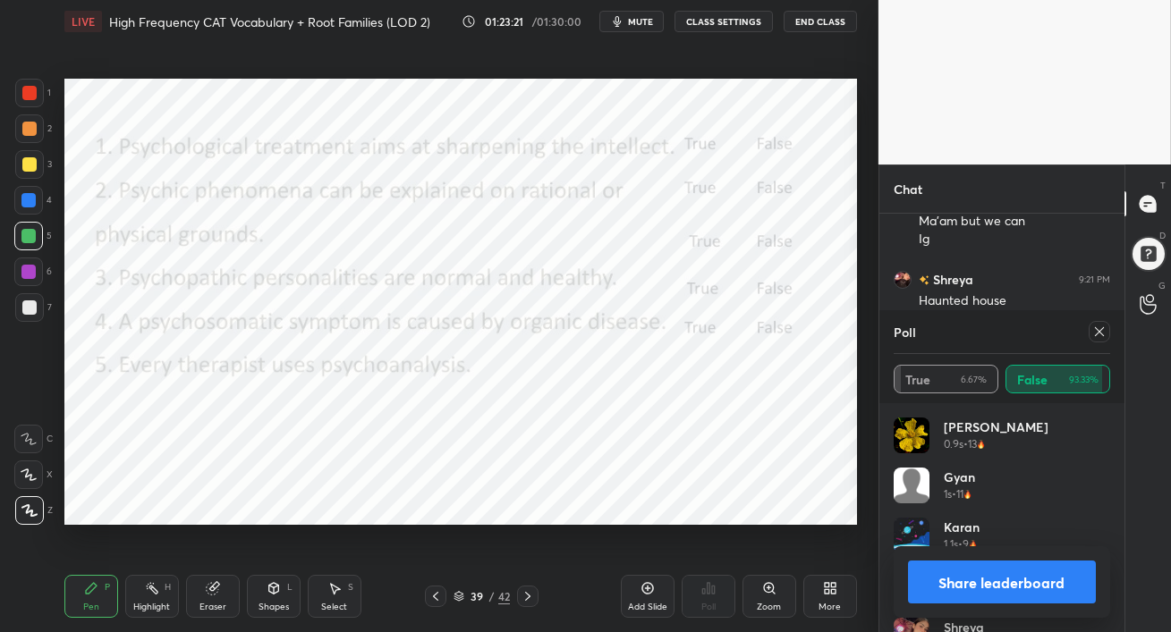
click at [1104, 330] on icon at bounding box center [1099, 332] width 14 height 14
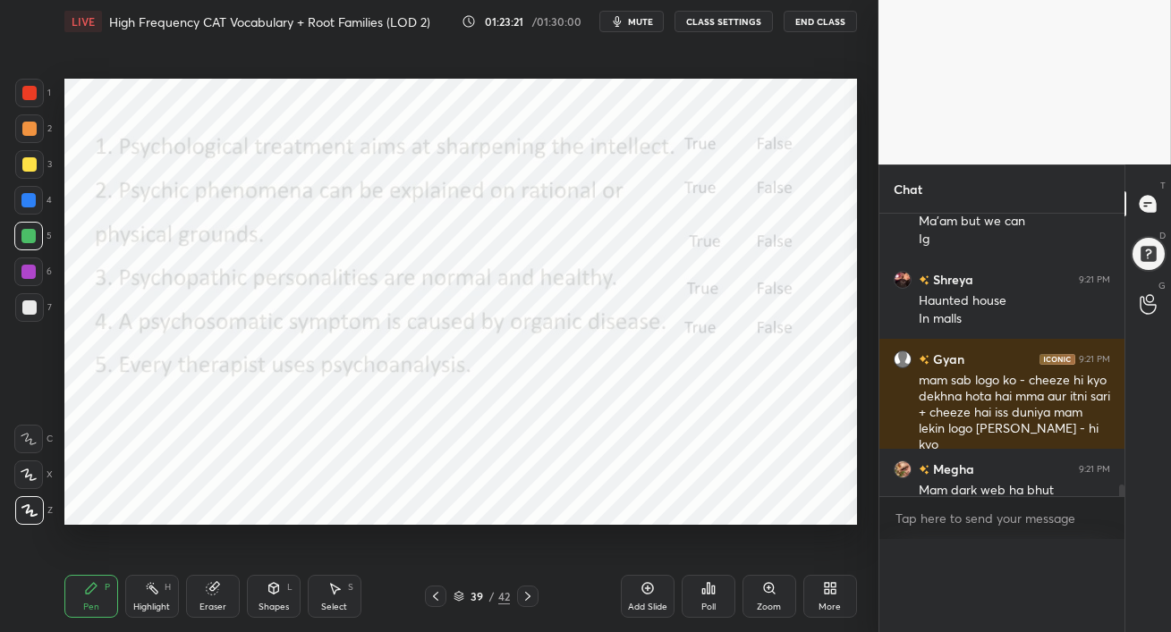
scroll to position [157, 240]
click at [527, 597] on icon at bounding box center [527, 596] width 14 height 14
click at [26, 97] on div at bounding box center [29, 93] width 14 height 14
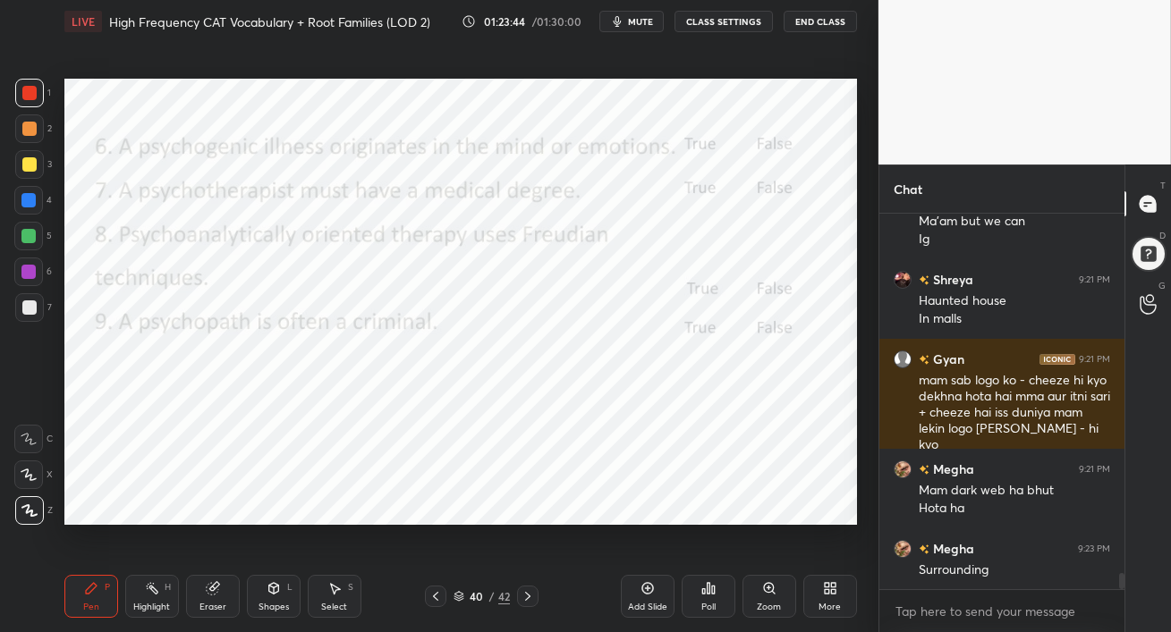
click at [709, 593] on icon at bounding box center [707, 588] width 3 height 11
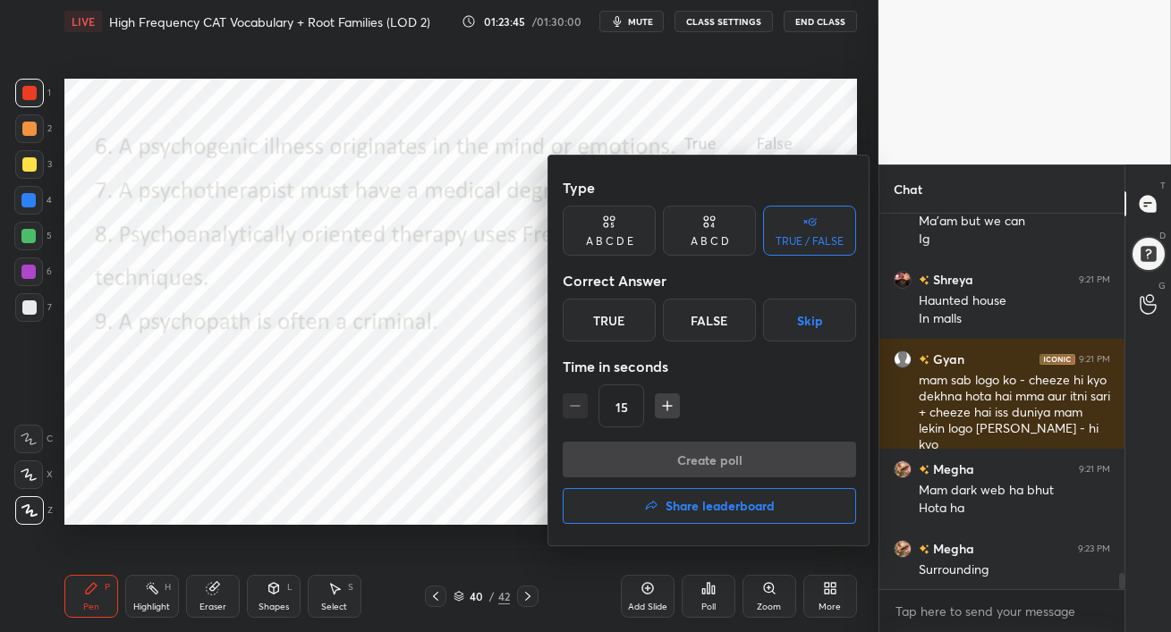
drag, startPoint x: 624, startPoint y: 317, endPoint x: 644, endPoint y: 370, distance: 57.2
click at [624, 318] on div "True" at bounding box center [609, 320] width 93 height 43
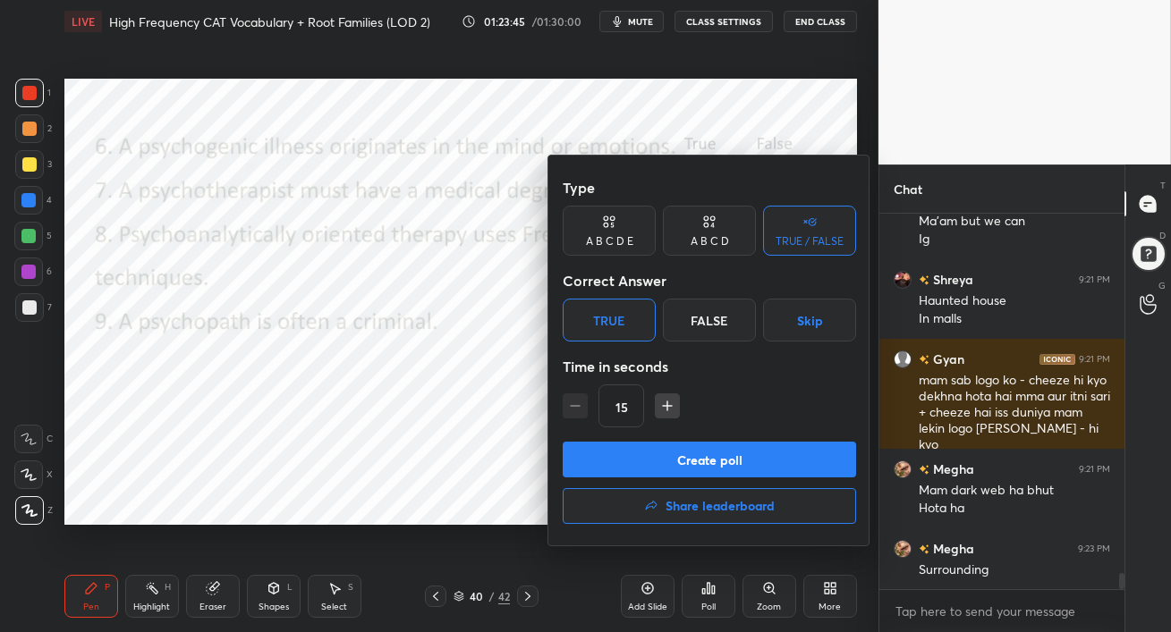
click at [674, 464] on button "Create poll" at bounding box center [709, 460] width 293 height 36
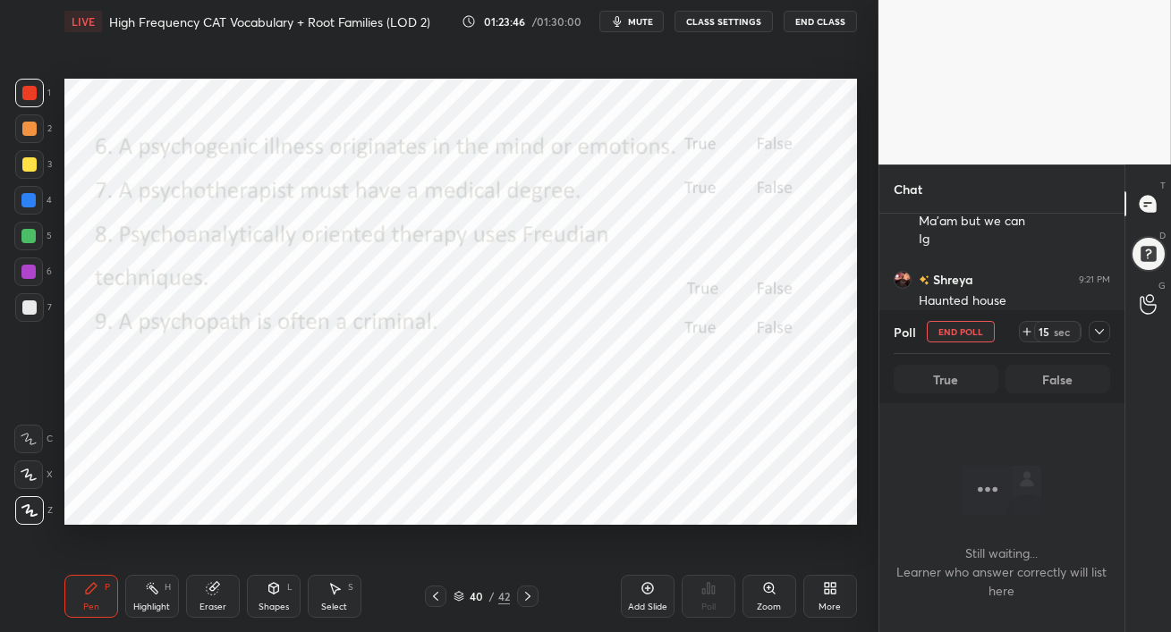
scroll to position [5, 5]
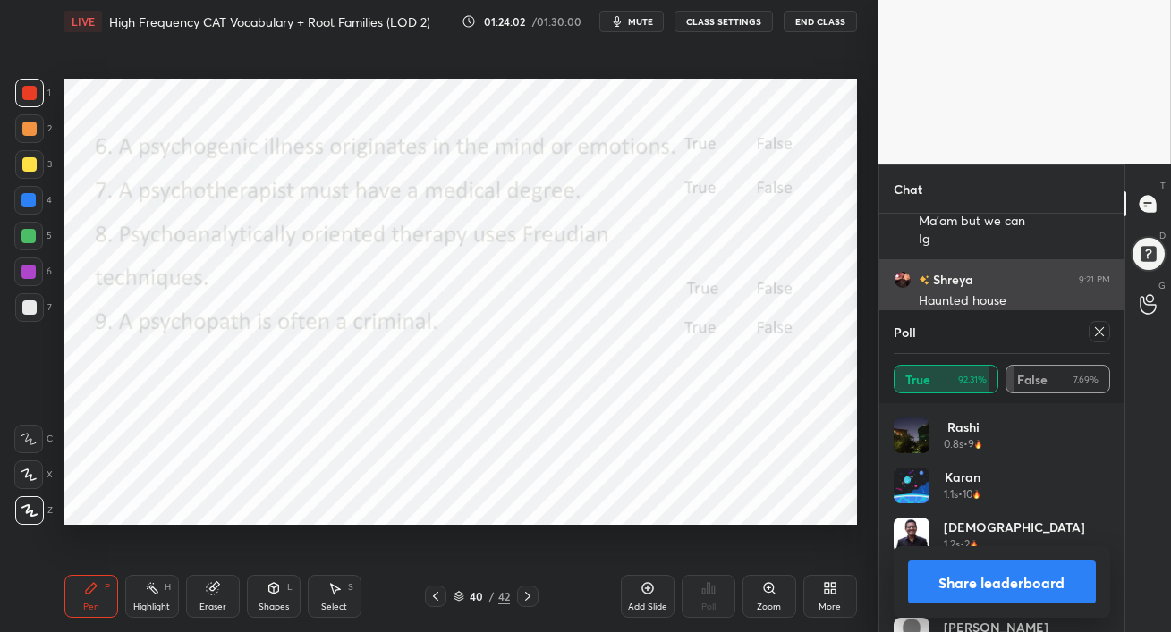
click at [1093, 330] on icon at bounding box center [1099, 332] width 14 height 14
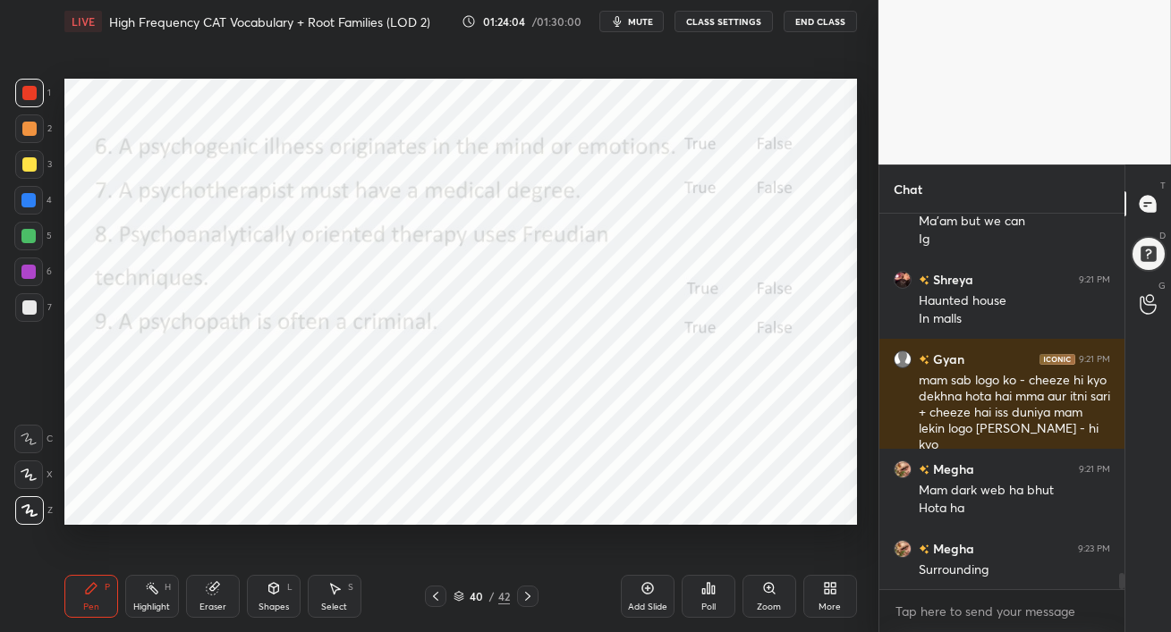
click at [18, 199] on div at bounding box center [28, 200] width 29 height 29
click at [704, 599] on div "Poll" at bounding box center [708, 596] width 54 height 43
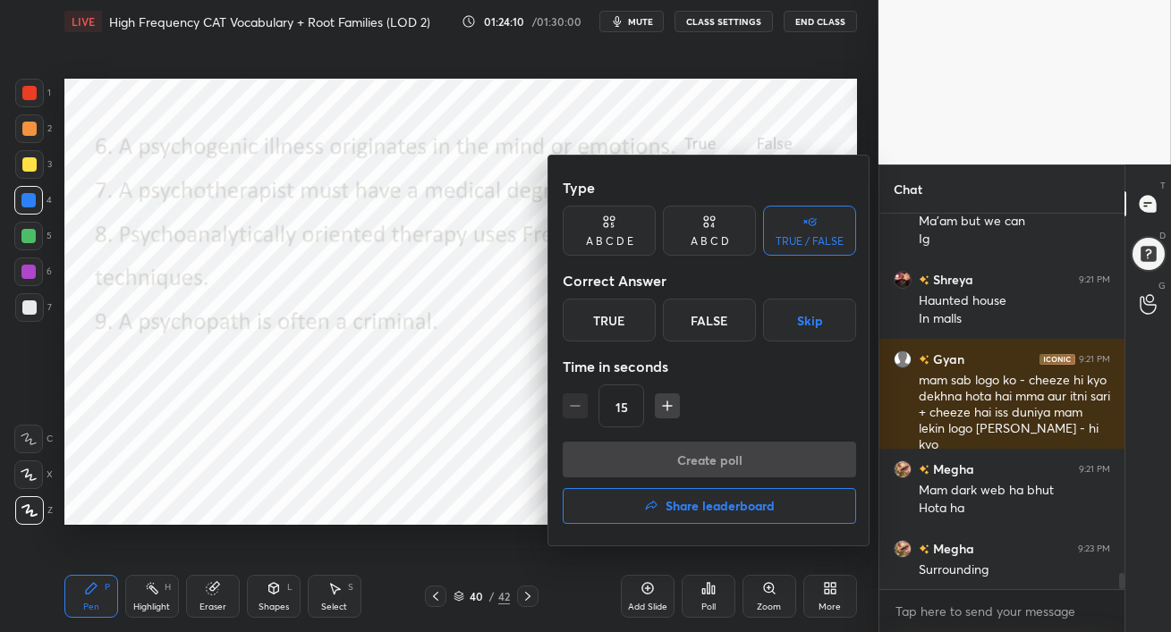
drag, startPoint x: 612, startPoint y: 316, endPoint x: 647, endPoint y: 387, distance: 80.0
click at [612, 316] on div "True" at bounding box center [609, 320] width 93 height 43
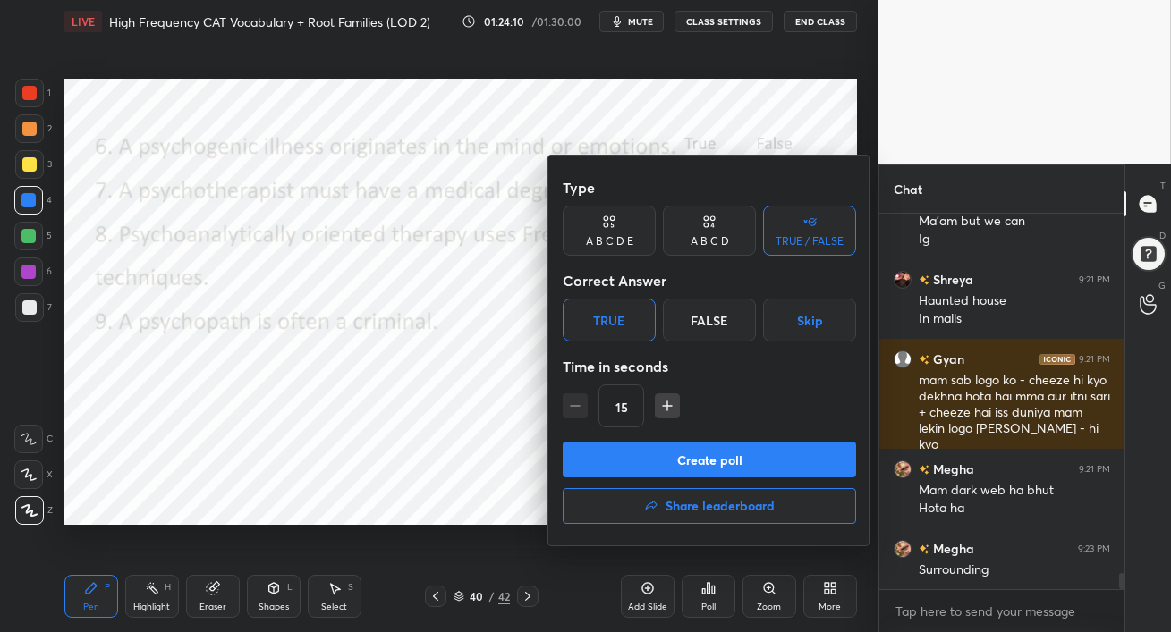
click at [662, 461] on button "Create poll" at bounding box center [709, 460] width 293 height 36
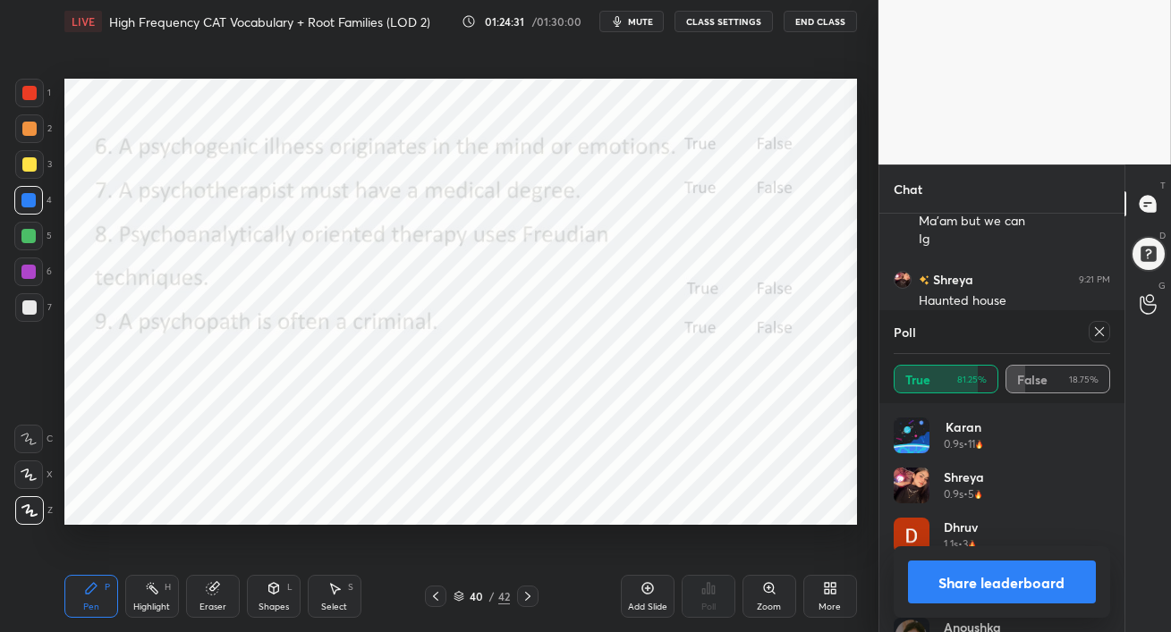
click at [1092, 338] on icon at bounding box center [1099, 332] width 14 height 14
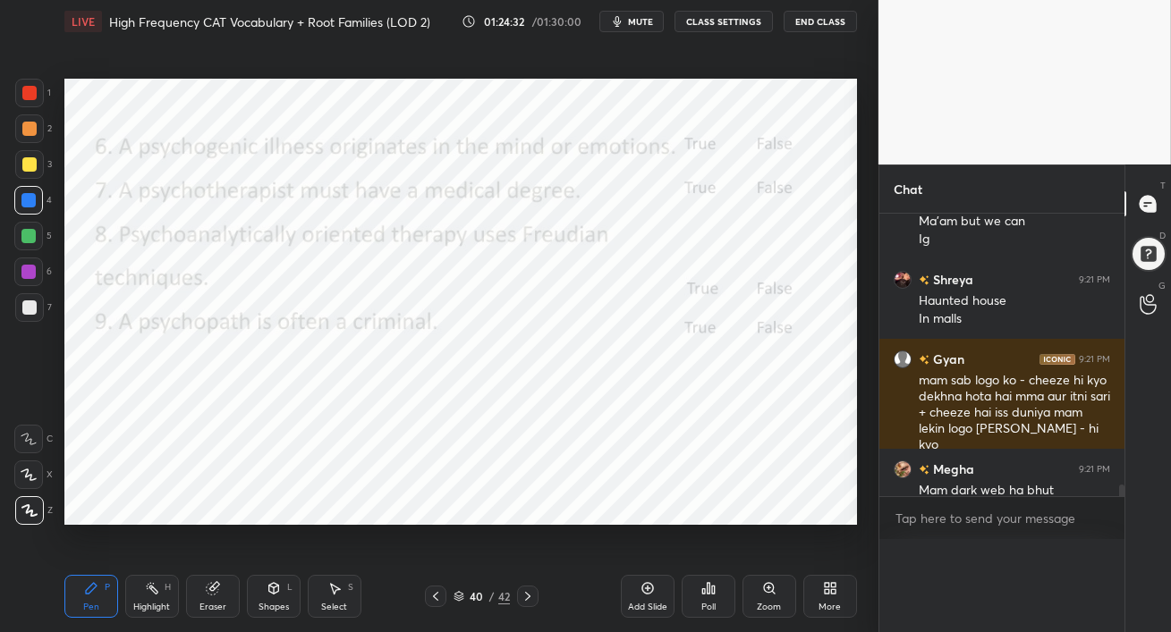
scroll to position [0, 5]
click at [710, 594] on icon at bounding box center [708, 588] width 14 height 14
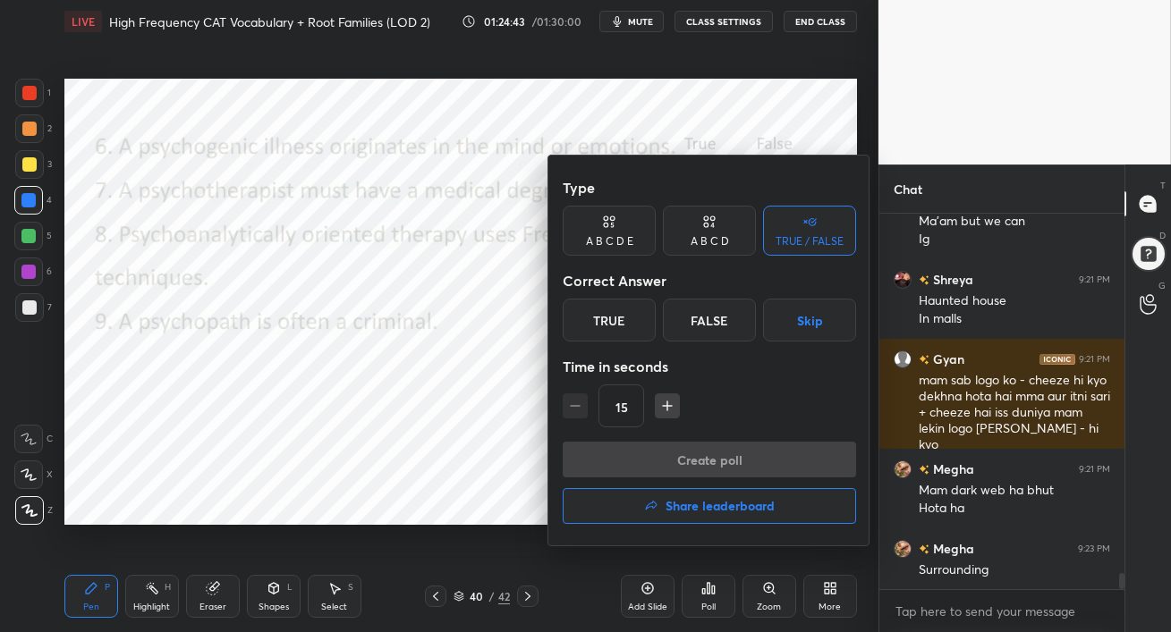
click at [622, 313] on div "True" at bounding box center [609, 320] width 93 height 43
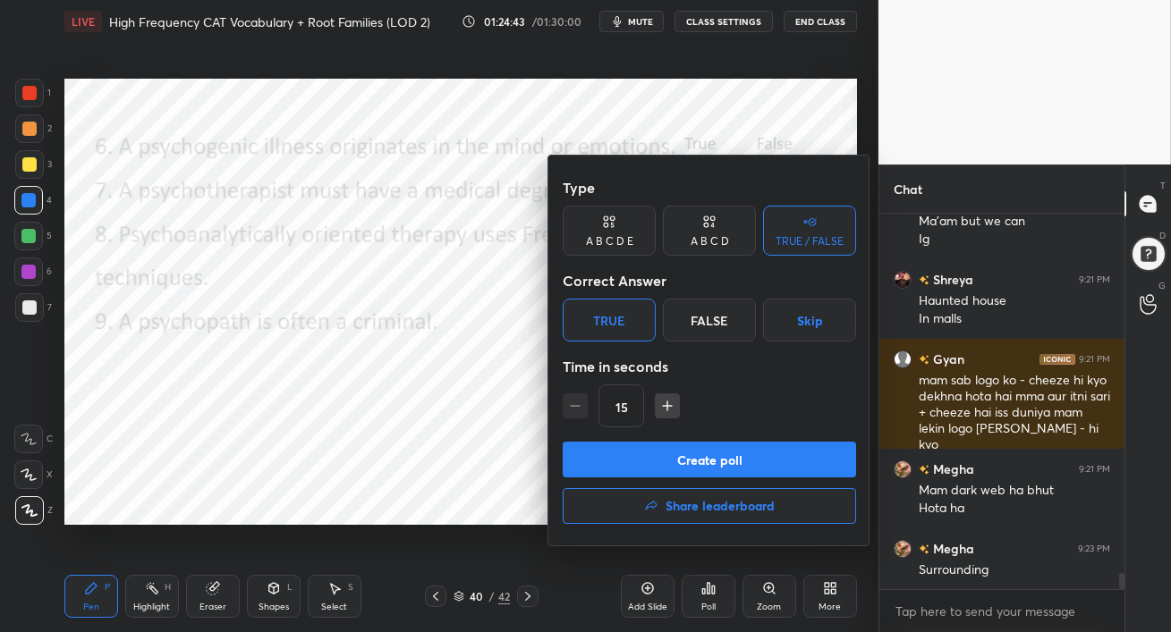
click at [739, 454] on button "Create poll" at bounding box center [709, 460] width 293 height 36
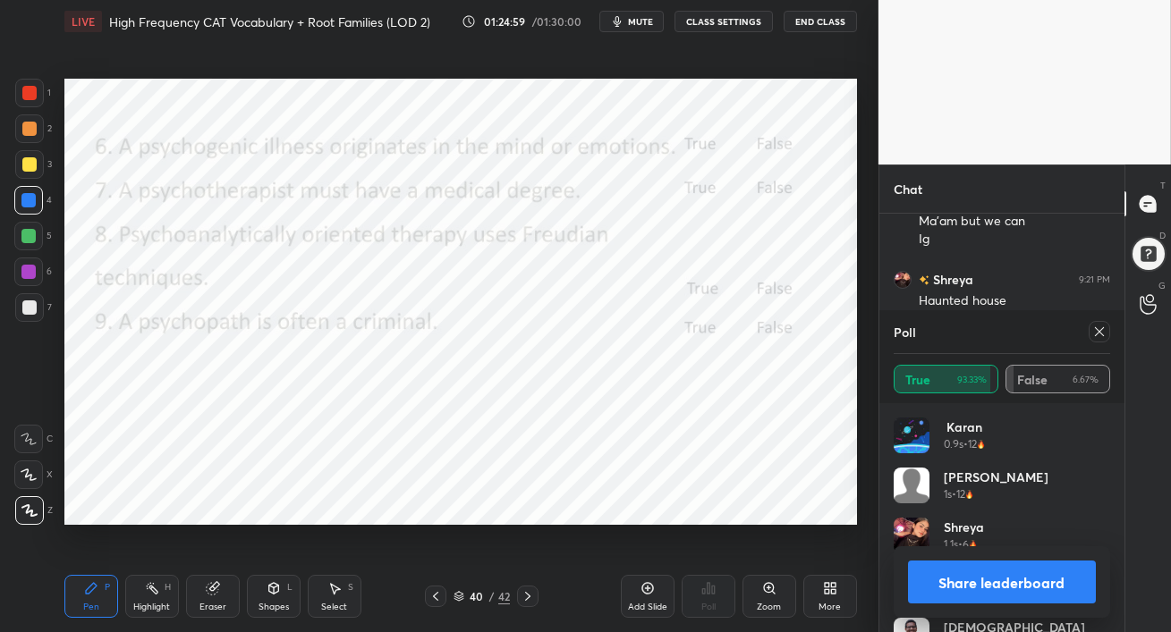
click at [1100, 332] on icon at bounding box center [1099, 332] width 14 height 14
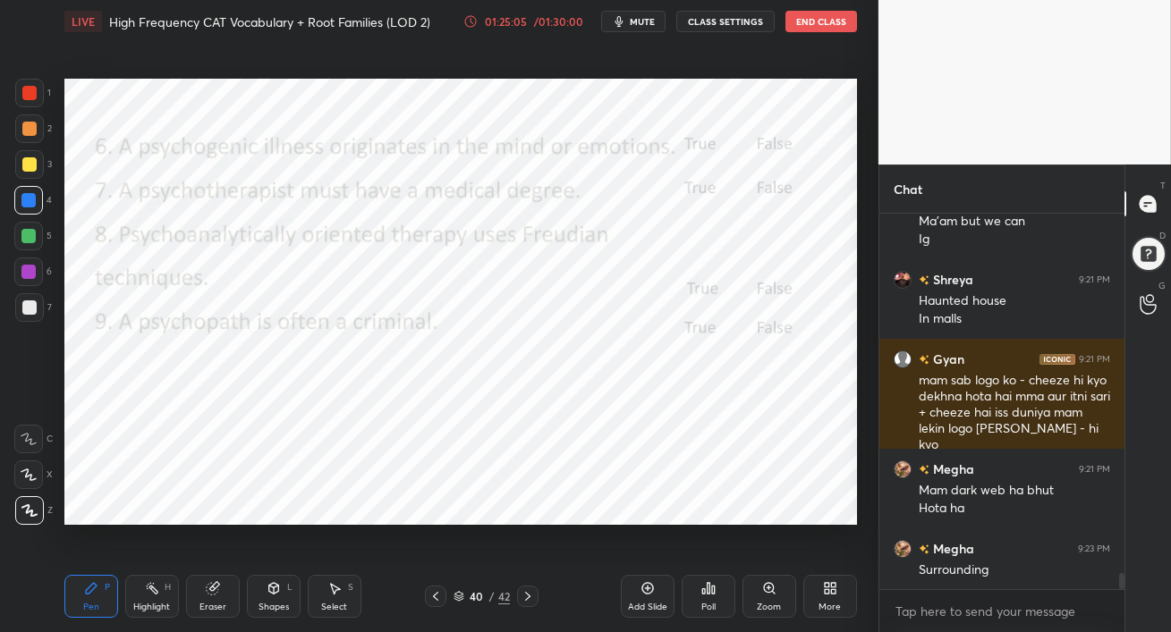
click at [715, 595] on div "Poll" at bounding box center [708, 596] width 54 height 43
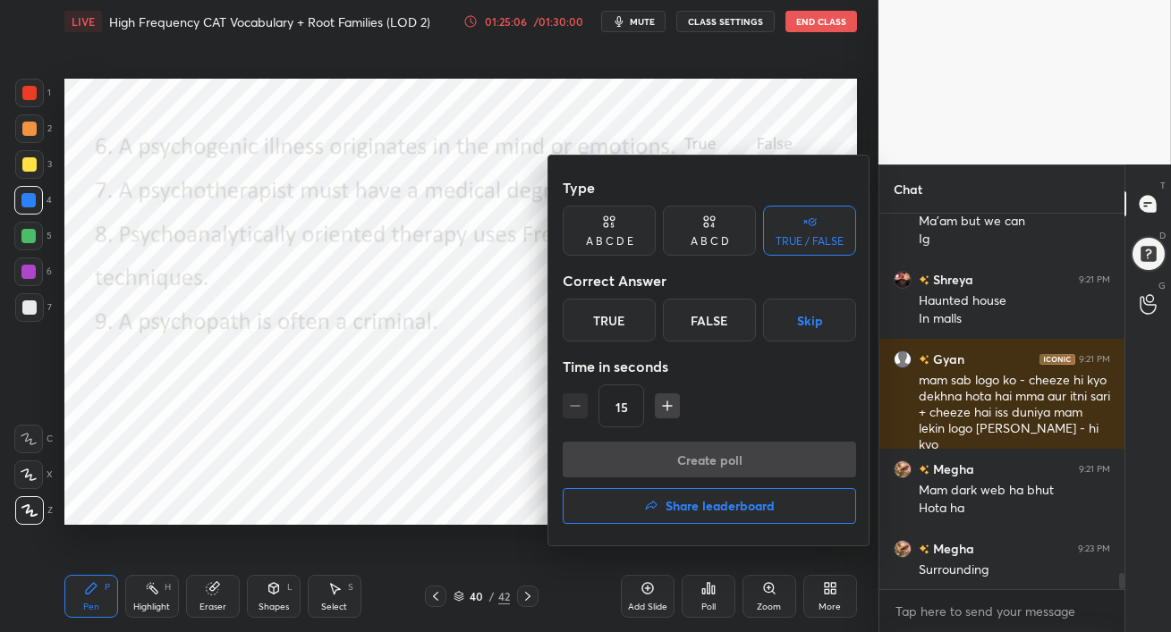
click at [628, 317] on div "True" at bounding box center [609, 320] width 93 height 43
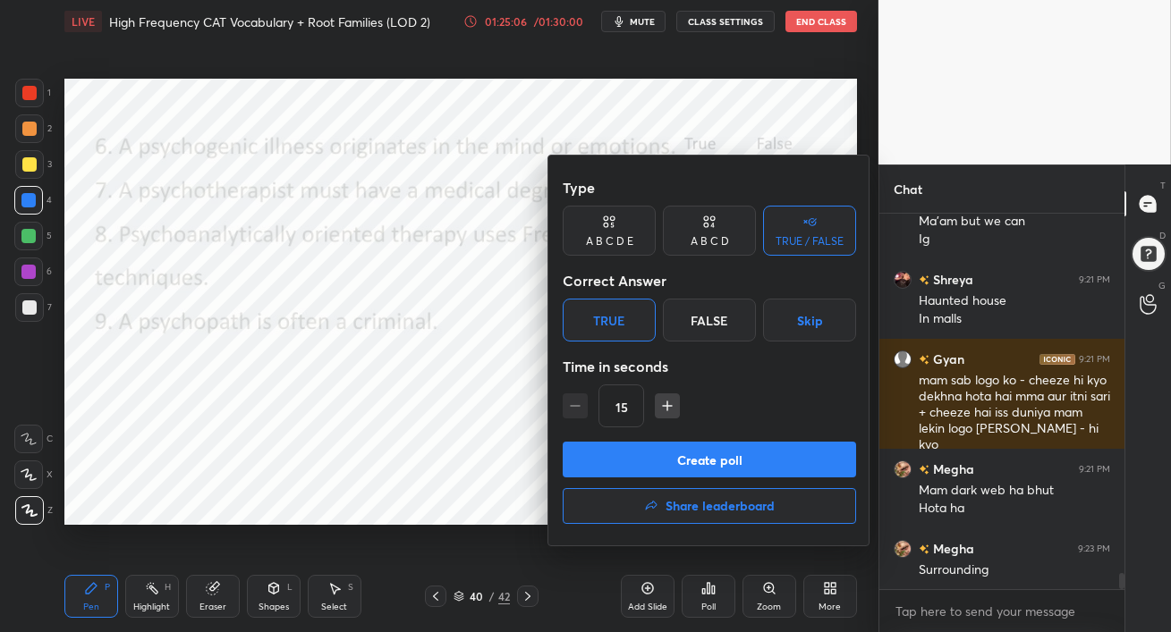
click at [674, 470] on button "Create poll" at bounding box center [709, 460] width 293 height 36
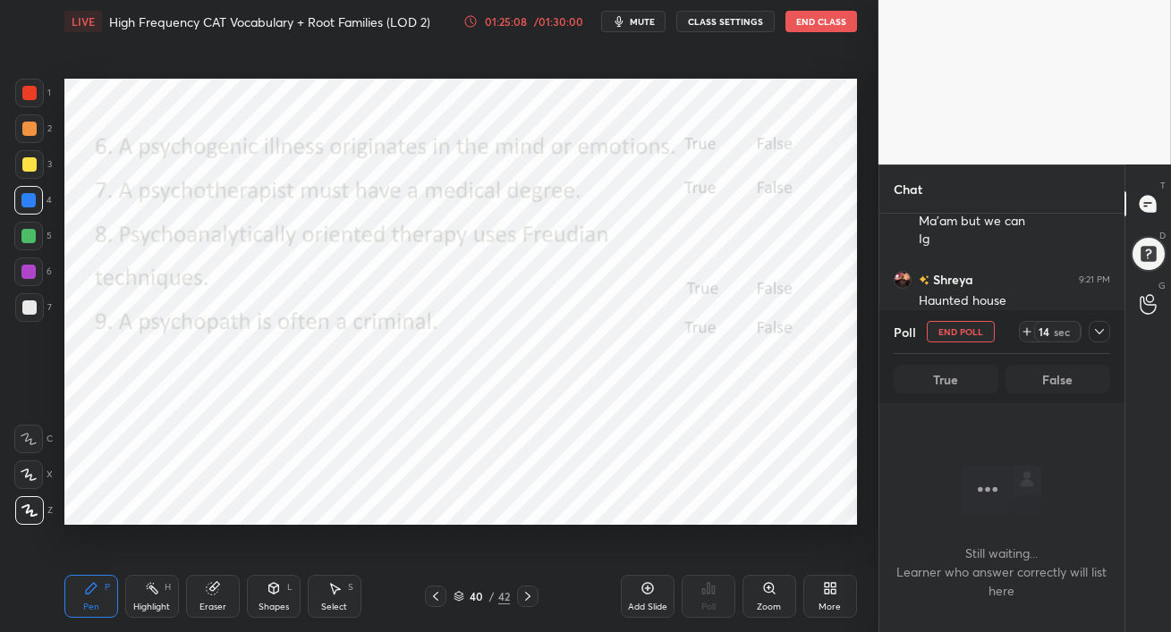
click at [522, 19] on div "01:25:08" at bounding box center [506, 21] width 50 height 11
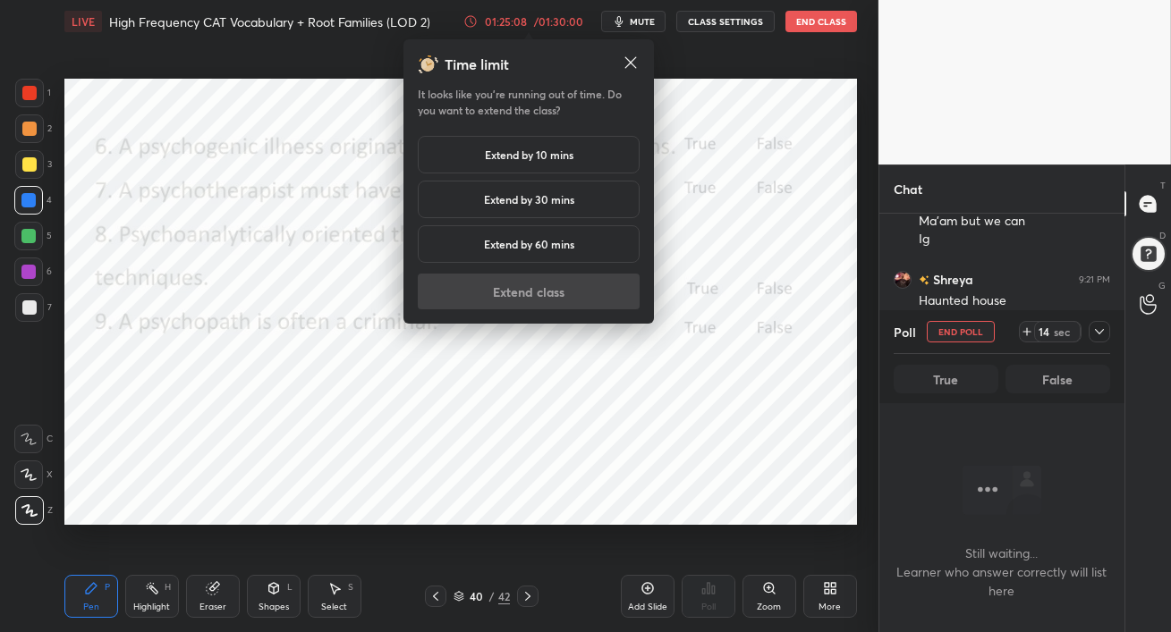
click at [527, 157] on h5 "Extend by 10 mins" at bounding box center [529, 155] width 89 height 16
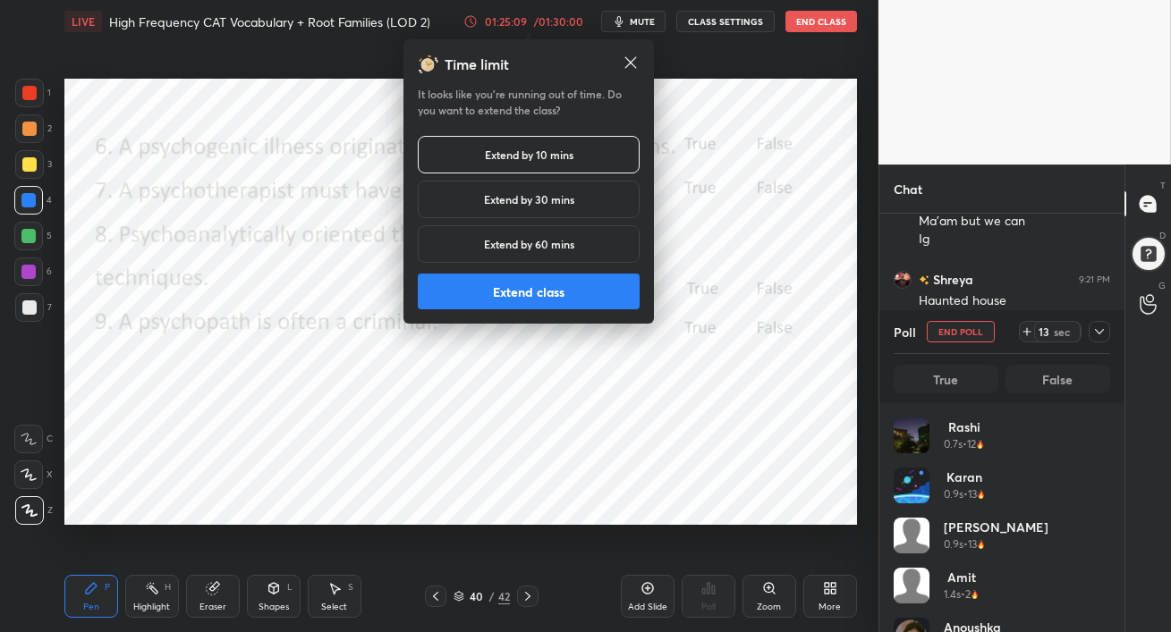
click at [524, 293] on button "Extend class" at bounding box center [529, 292] width 222 height 36
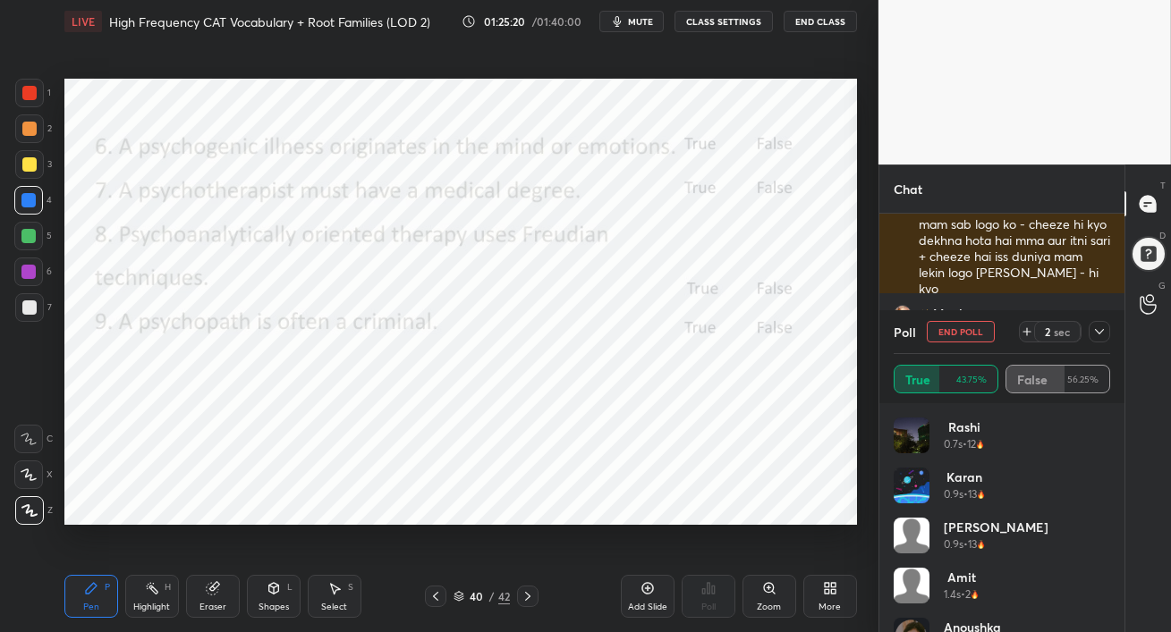
click at [1096, 331] on icon at bounding box center [1099, 331] width 9 height 5
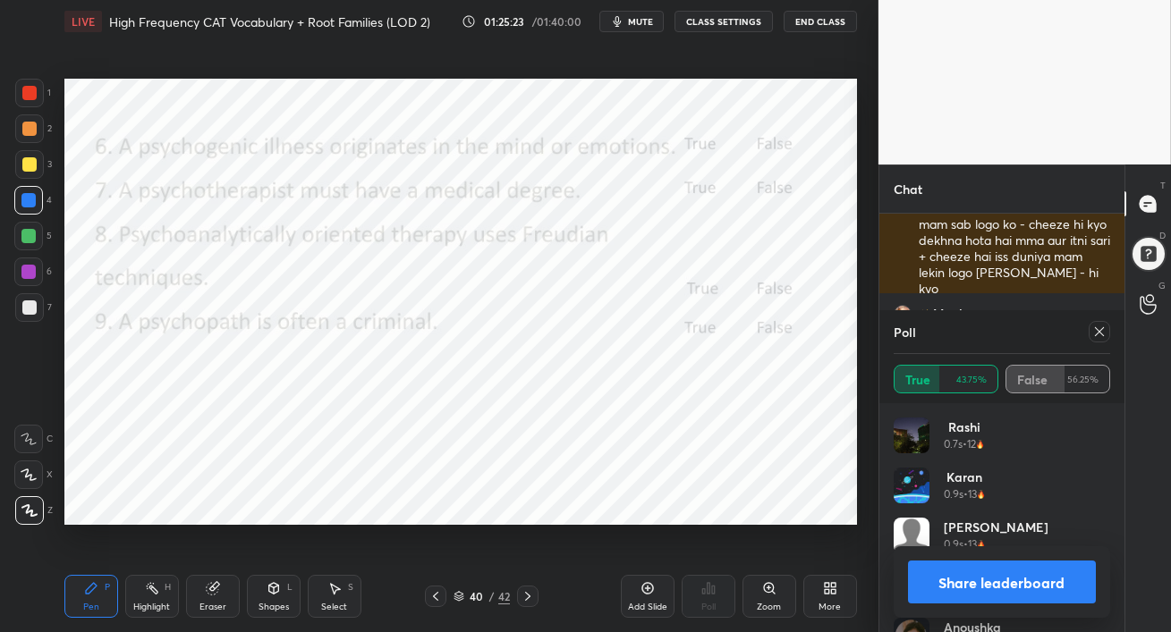
click at [1104, 332] on div at bounding box center [1098, 331] width 21 height 21
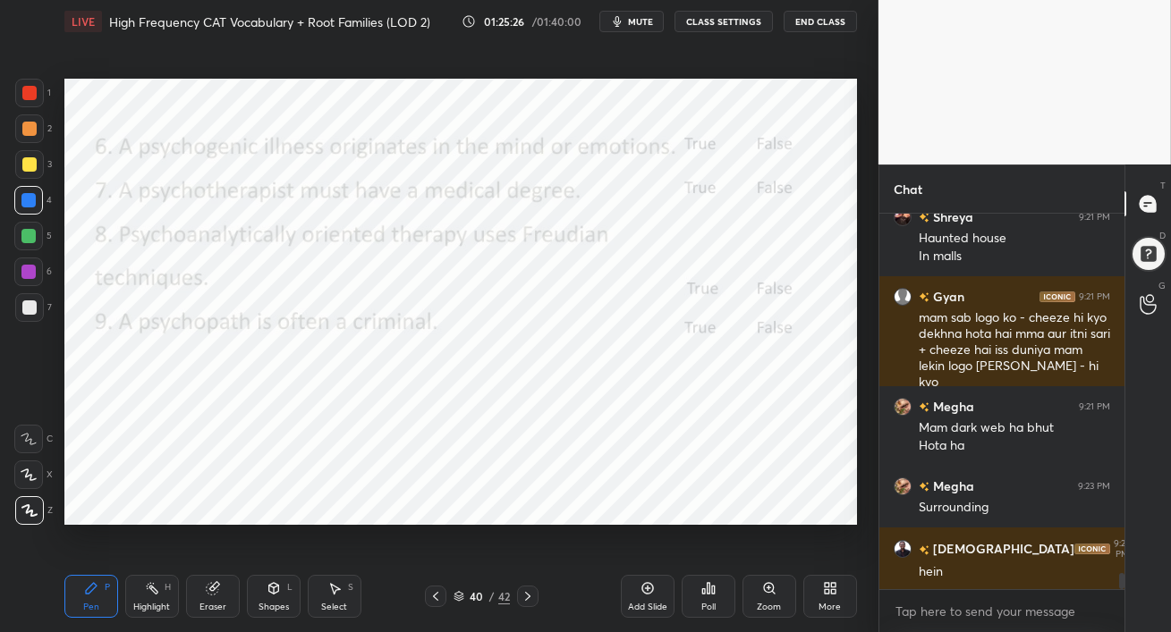
click at [22, 272] on div at bounding box center [28, 272] width 14 height 14
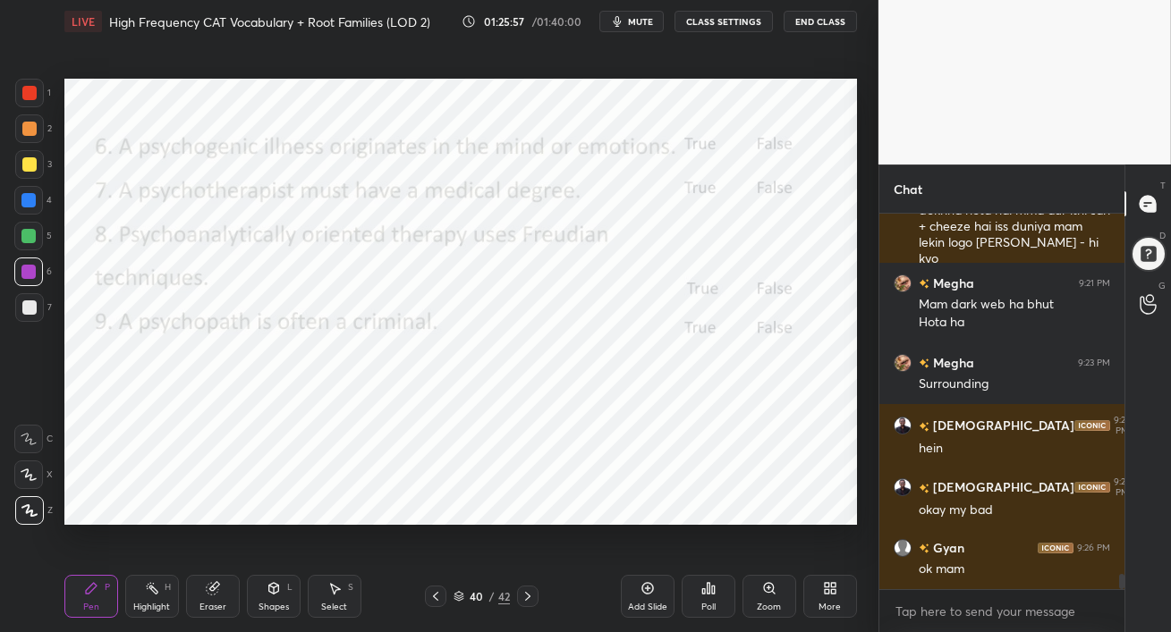
drag, startPoint x: 529, startPoint y: 595, endPoint x: 533, endPoint y: 632, distance: 37.8
click at [533, 631] on div "Pen P Highlight H Eraser Shapes L Select S 40 / 42 Add Slide Poll Zoom More" at bounding box center [460, 597] width 792 height 72
click at [712, 604] on div "Poll" at bounding box center [708, 607] width 14 height 9
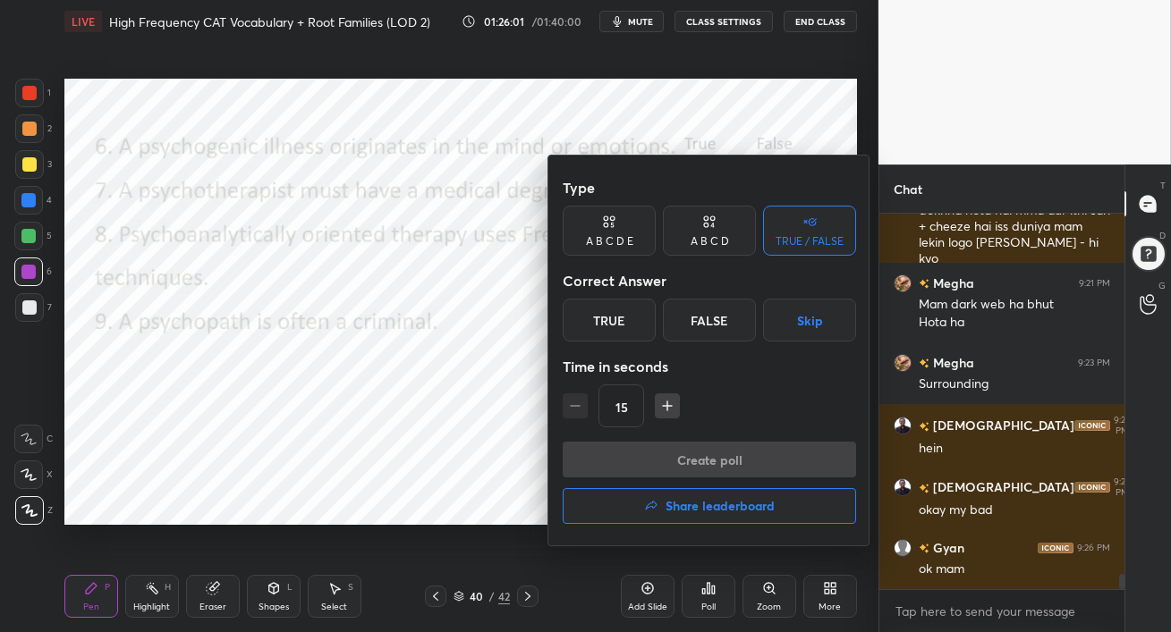
click at [707, 514] on button "Share leaderboard" at bounding box center [709, 506] width 293 height 36
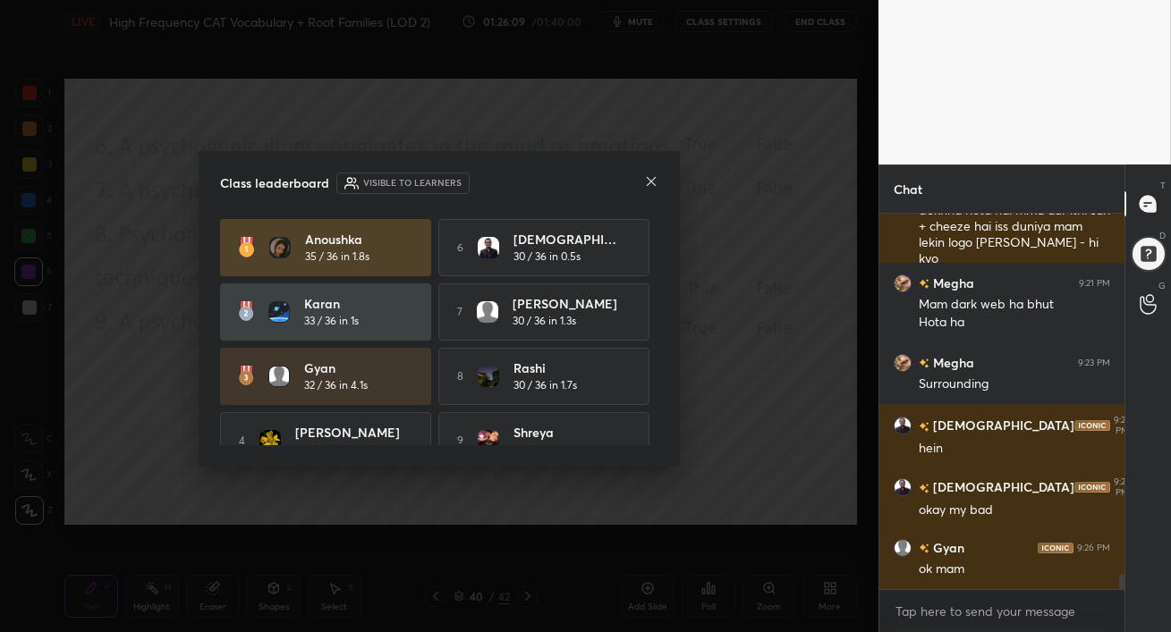
scroll to position [93, 0]
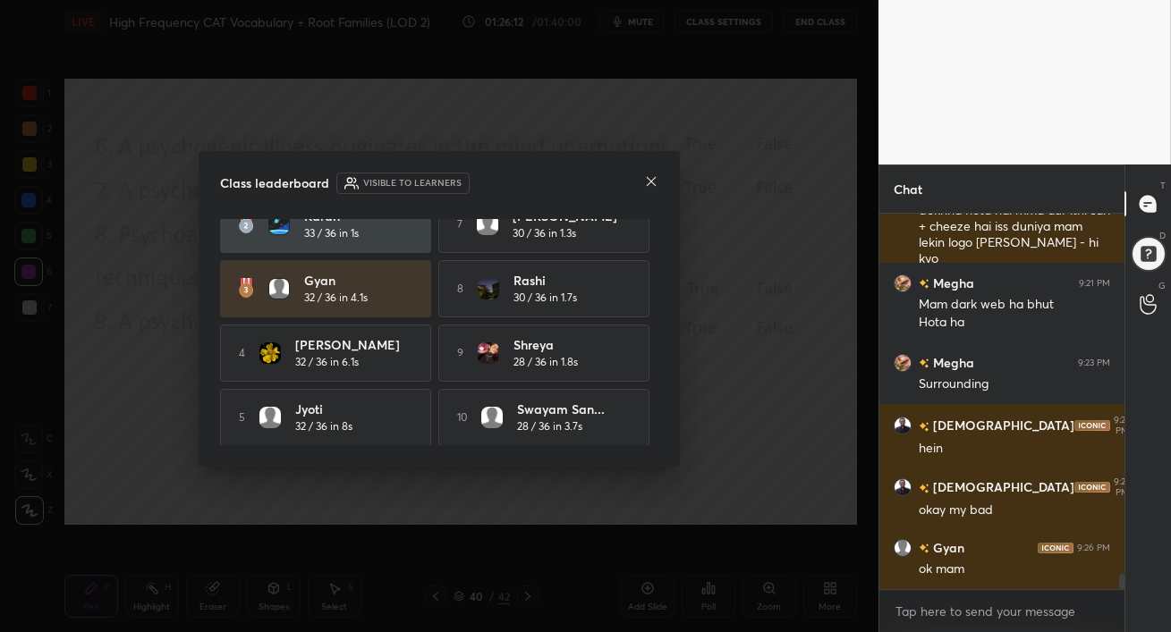
click at [648, 175] on icon at bounding box center [651, 181] width 14 height 14
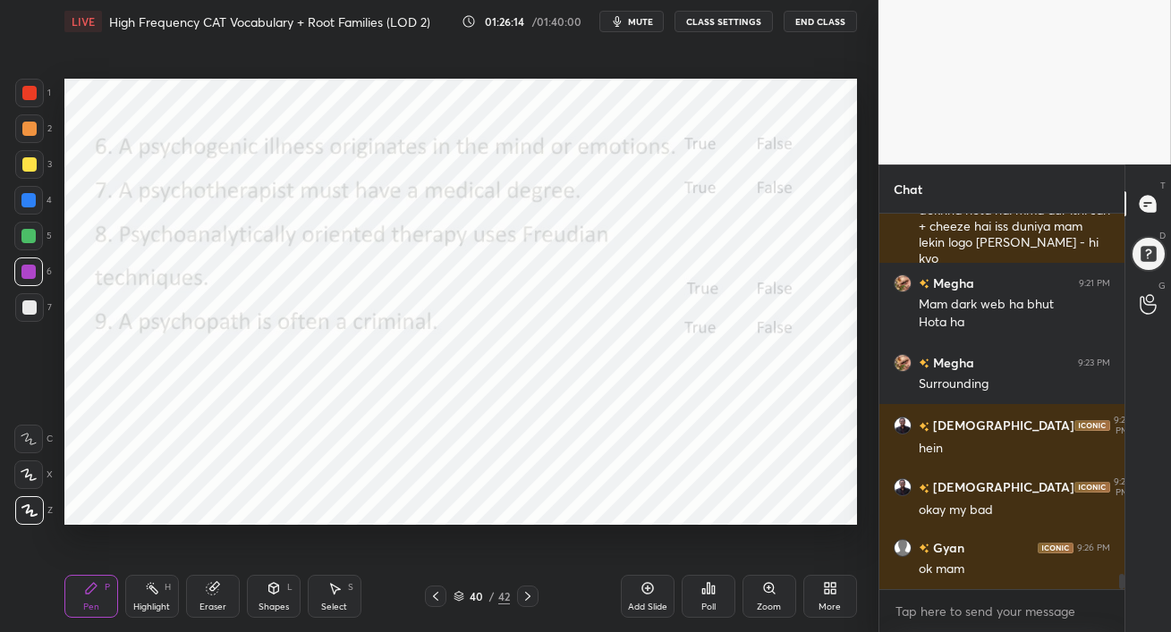
click at [26, 89] on div at bounding box center [29, 93] width 14 height 14
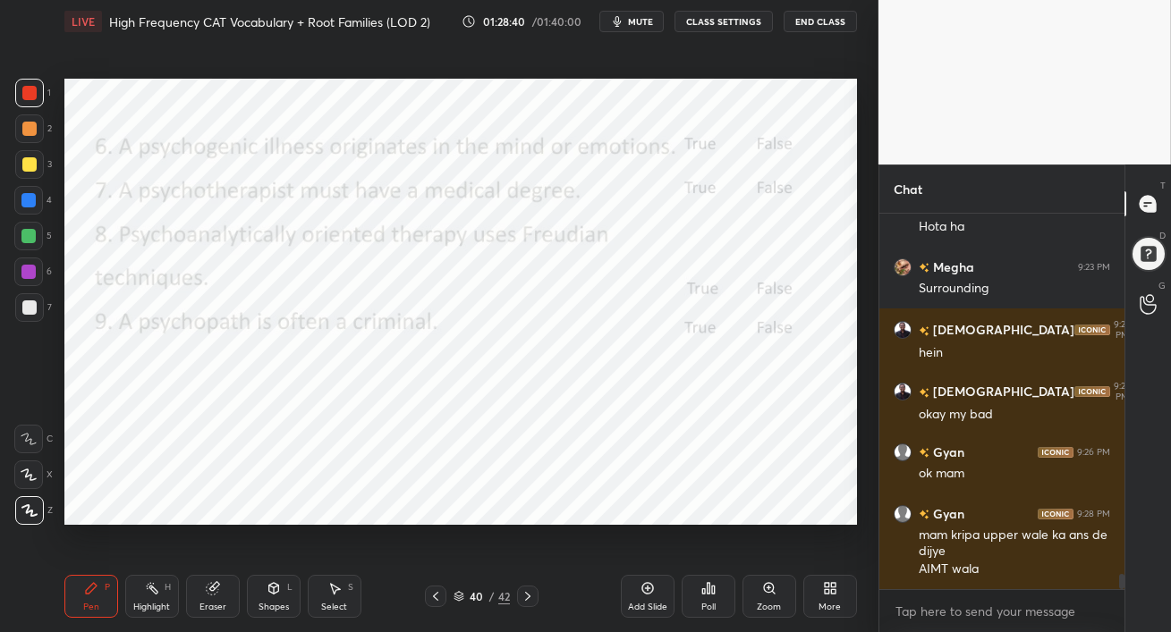
scroll to position [8844, 0]
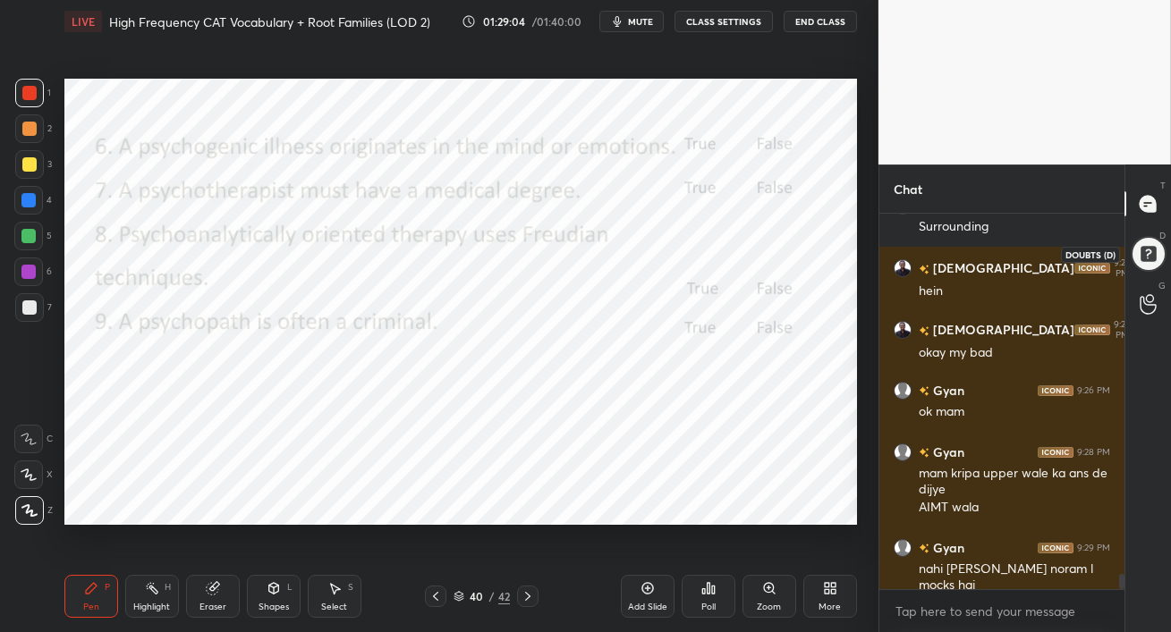
click at [1147, 258] on div at bounding box center [1147, 254] width 36 height 36
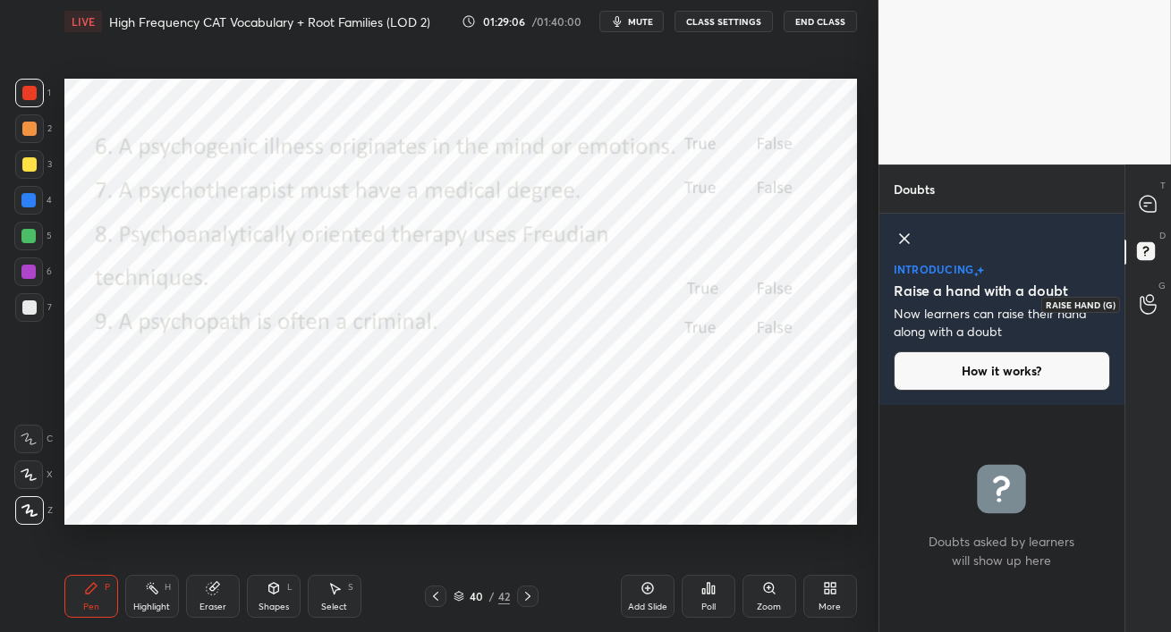
click at [1152, 302] on icon at bounding box center [1147, 304] width 17 height 21
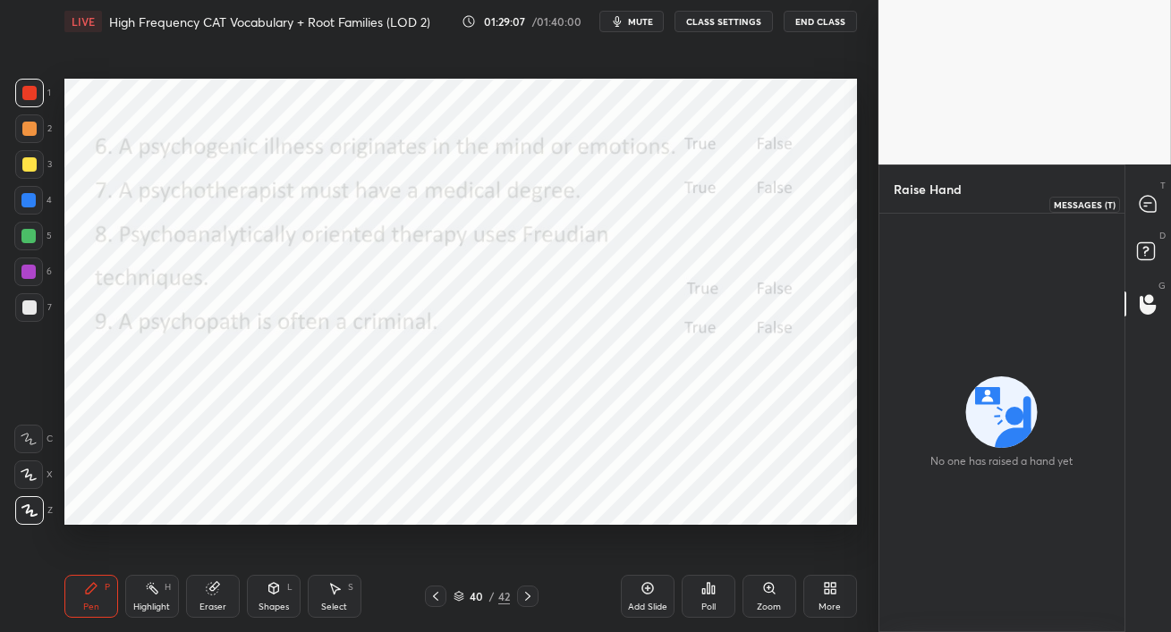
click at [1149, 199] on icon at bounding box center [1147, 204] width 16 height 16
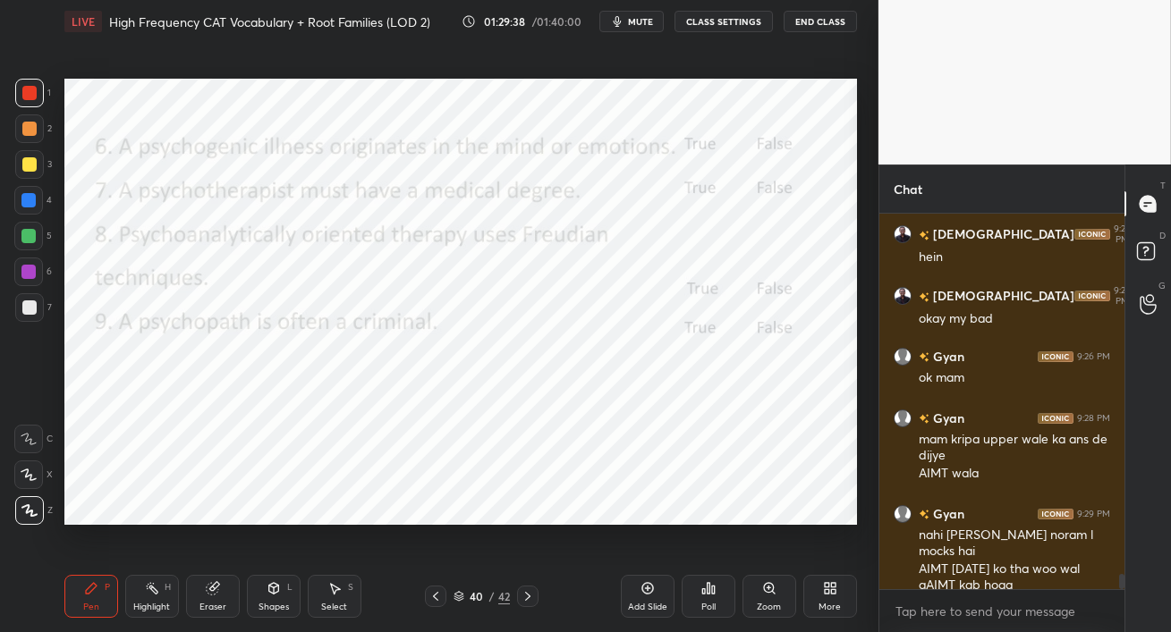
scroll to position [9221, 0]
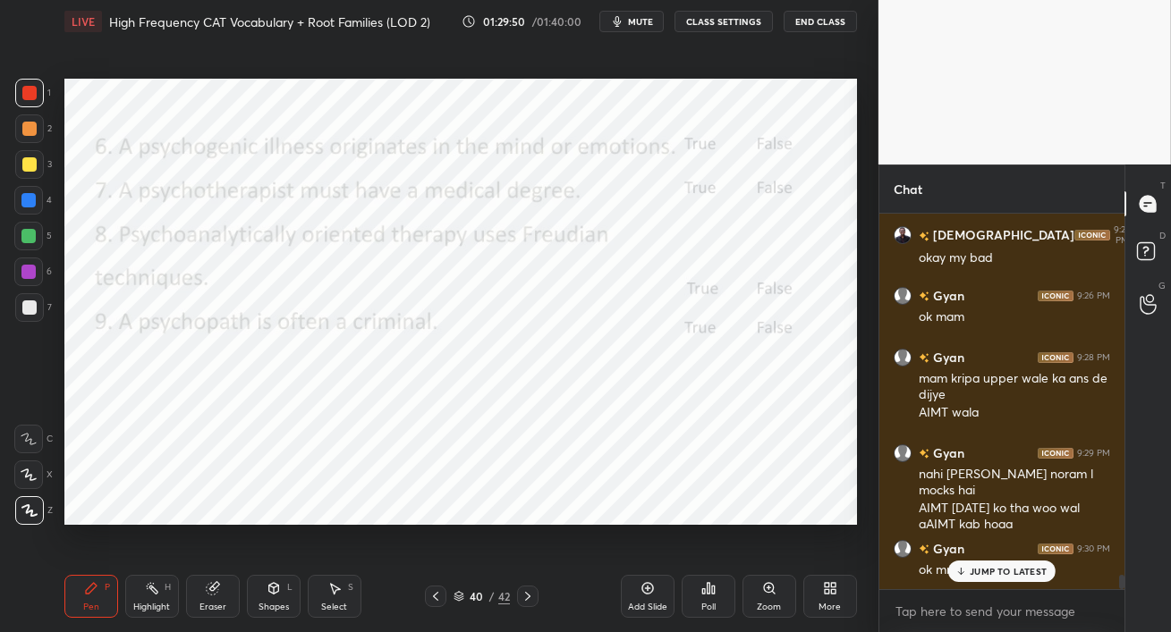
click at [969, 578] on div "JUMP TO LATEST" at bounding box center [1001, 571] width 107 height 21
click at [640, 22] on span "mute" at bounding box center [640, 21] width 25 height 13
drag, startPoint x: 641, startPoint y: 23, endPoint x: 637, endPoint y: 68, distance: 44.9
click at [641, 22] on span "unmute" at bounding box center [638, 21] width 38 height 13
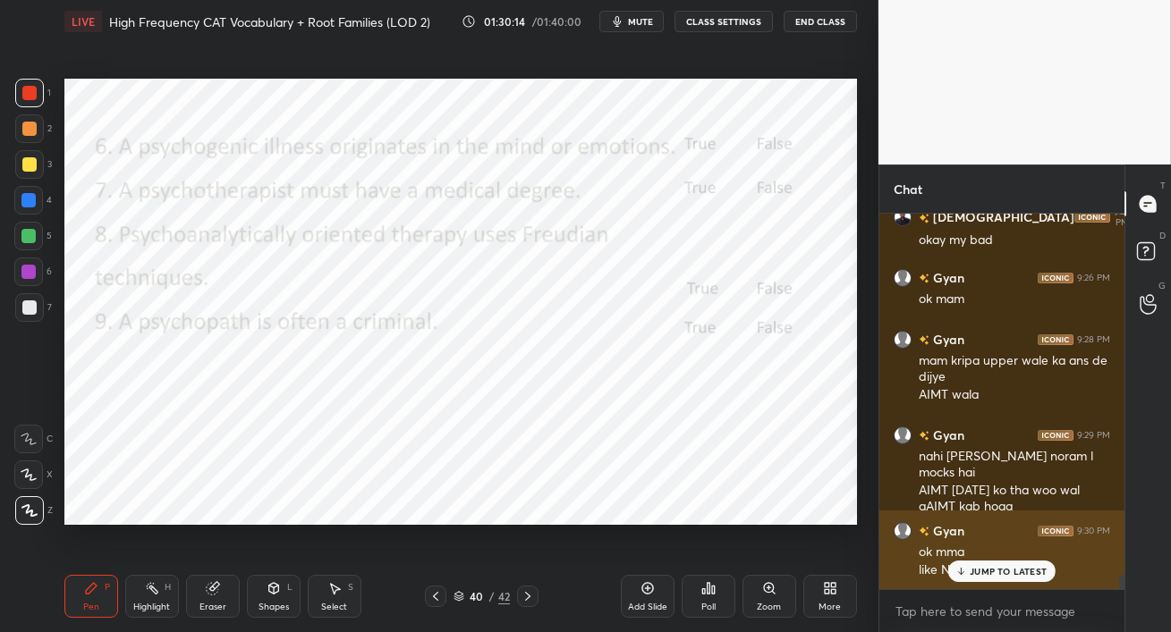
click at [969, 571] on div "JUMP TO LATEST" at bounding box center [1001, 571] width 107 height 21
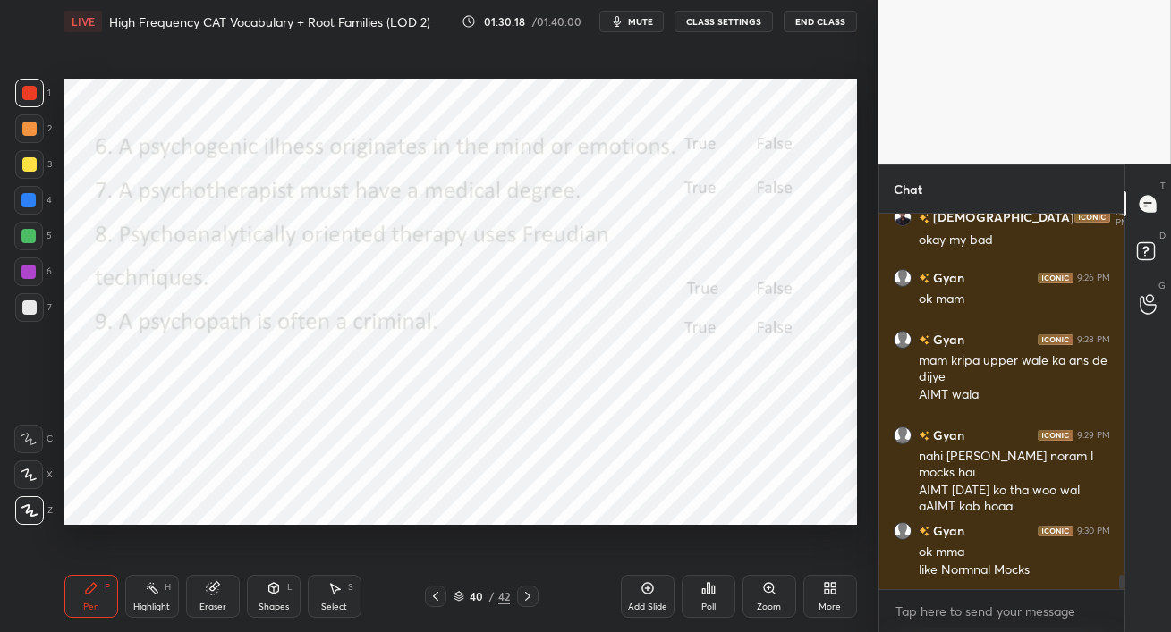
scroll to position [9301, 0]
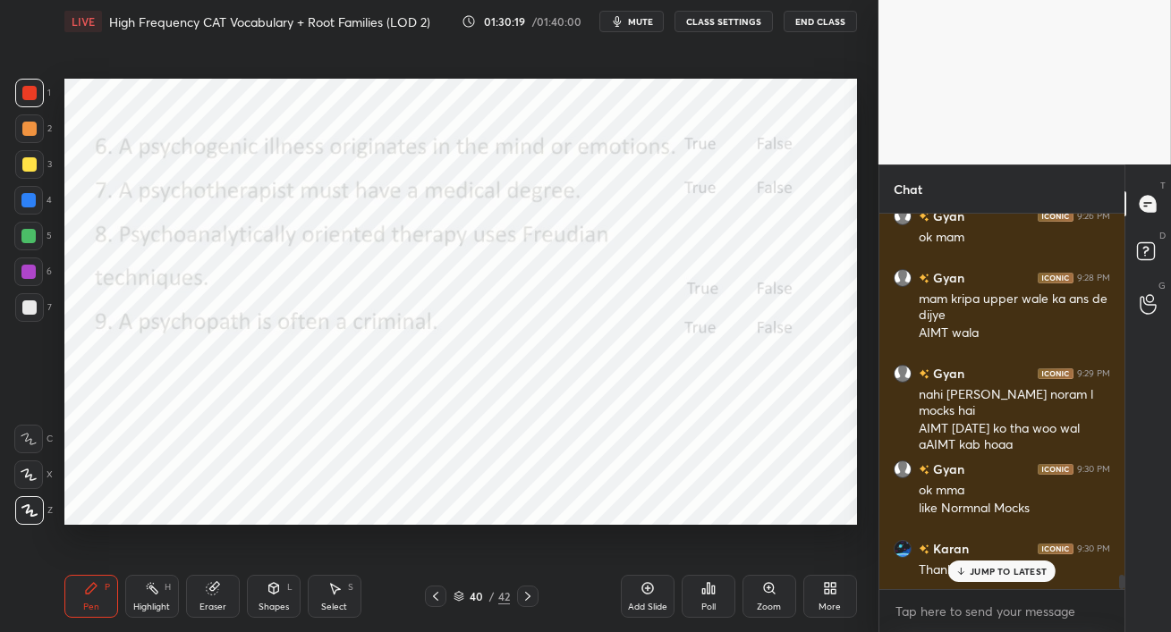
click at [635, 21] on span "mute" at bounding box center [640, 21] width 25 height 13
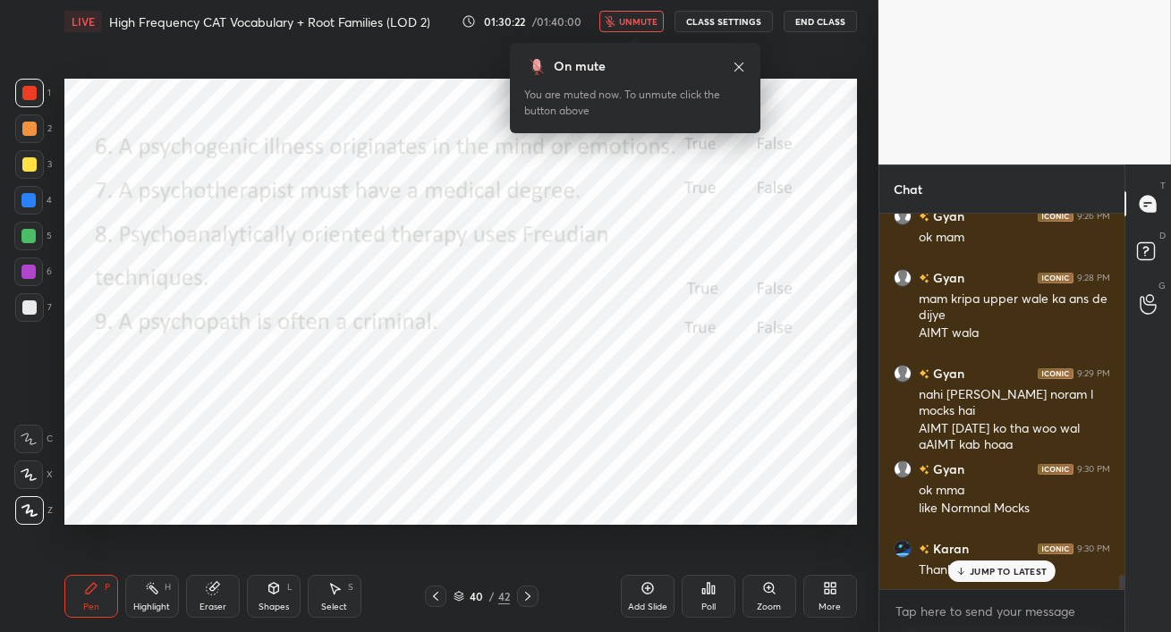
scroll to position [9363, 0]
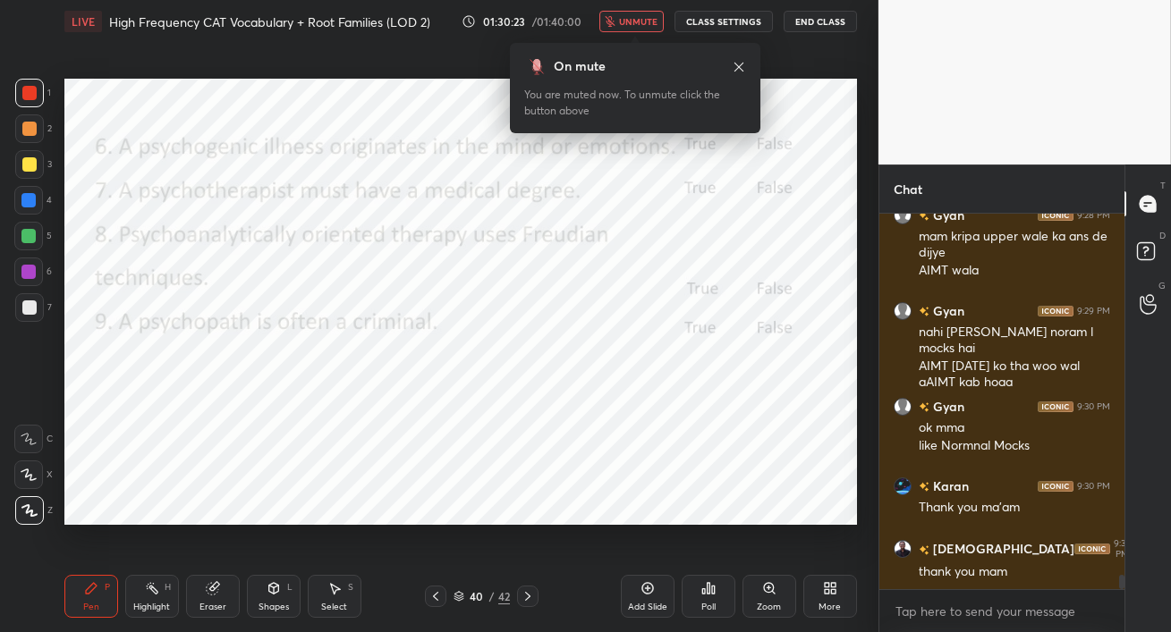
click at [630, 21] on span "unmute" at bounding box center [638, 21] width 38 height 13
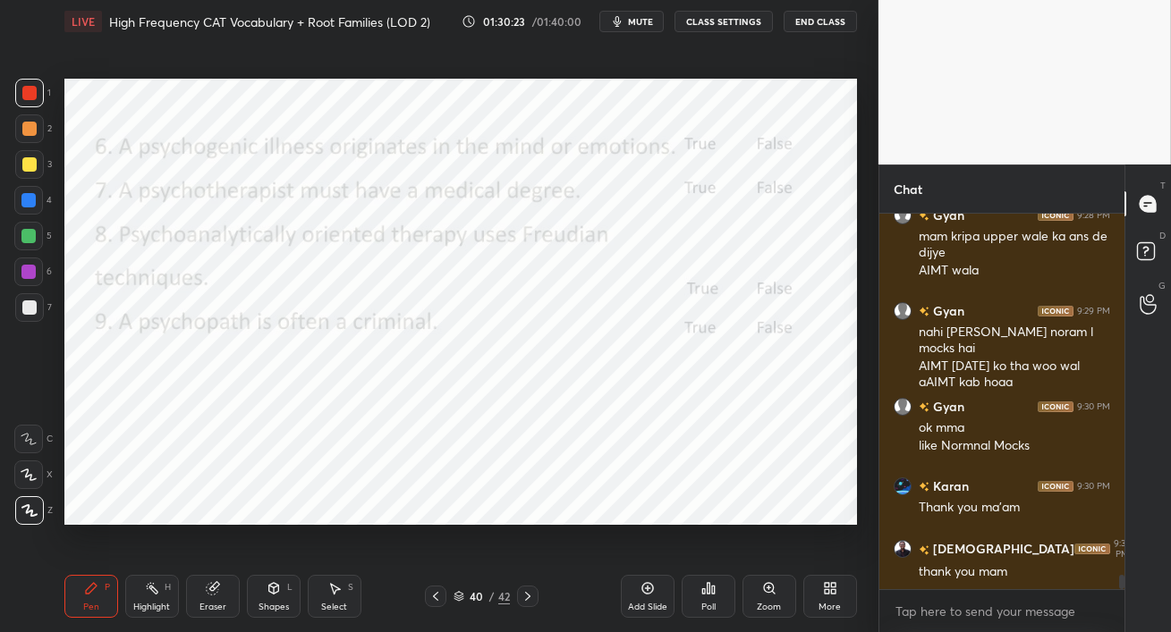
scroll to position [9425, 0]
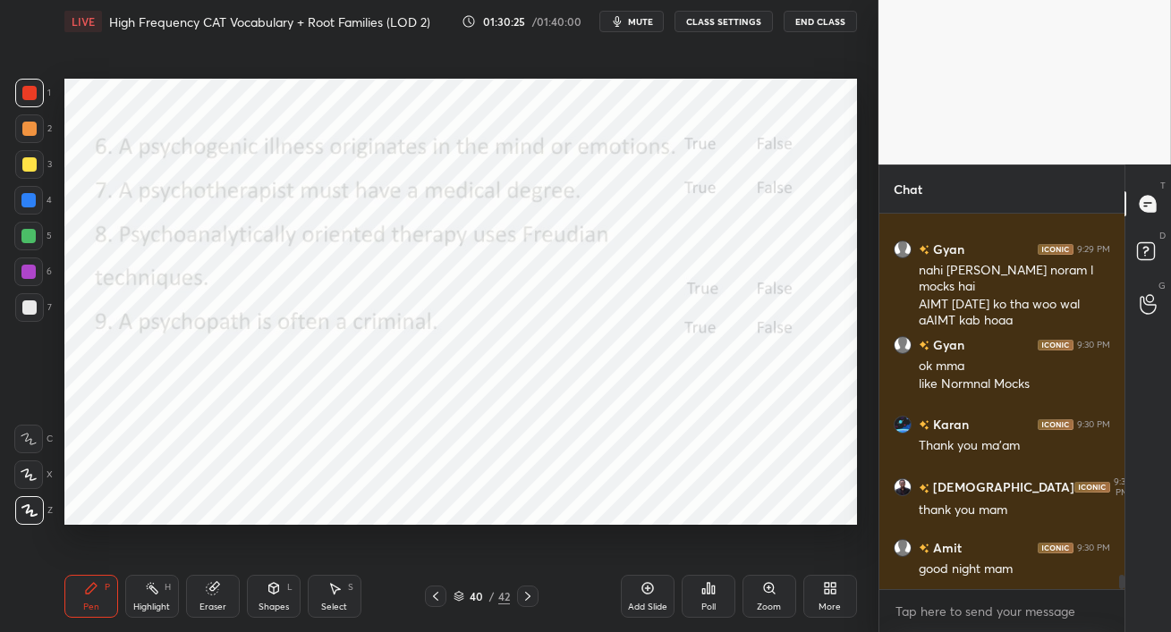
click at [833, 24] on button "End Class" at bounding box center [819, 21] width 73 height 21
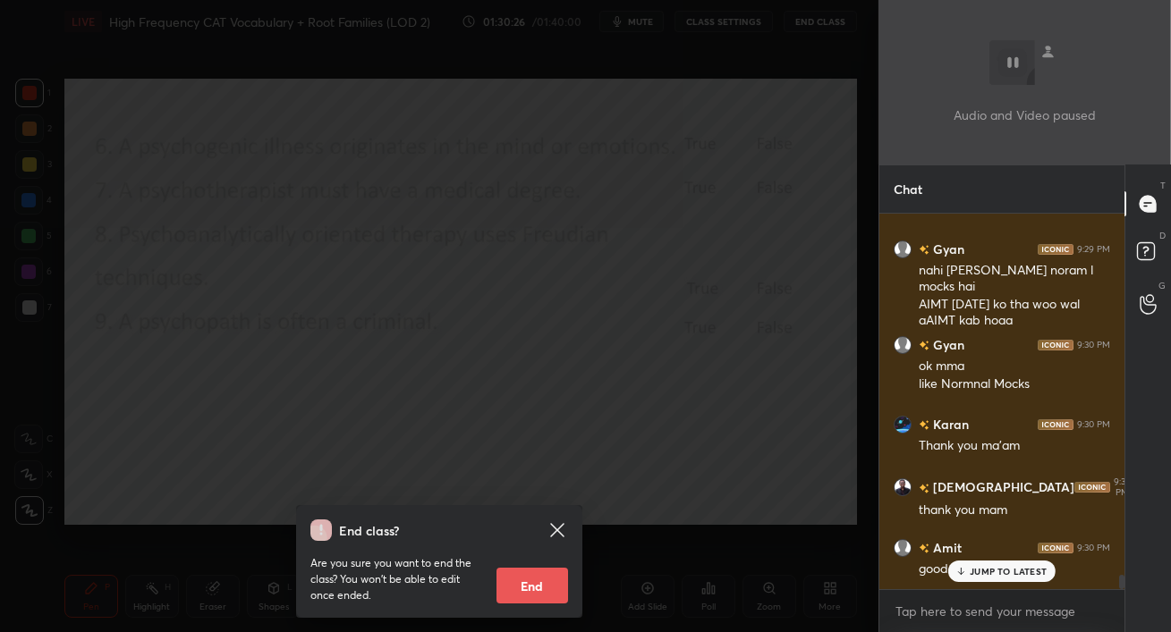
scroll to position [9502, 0]
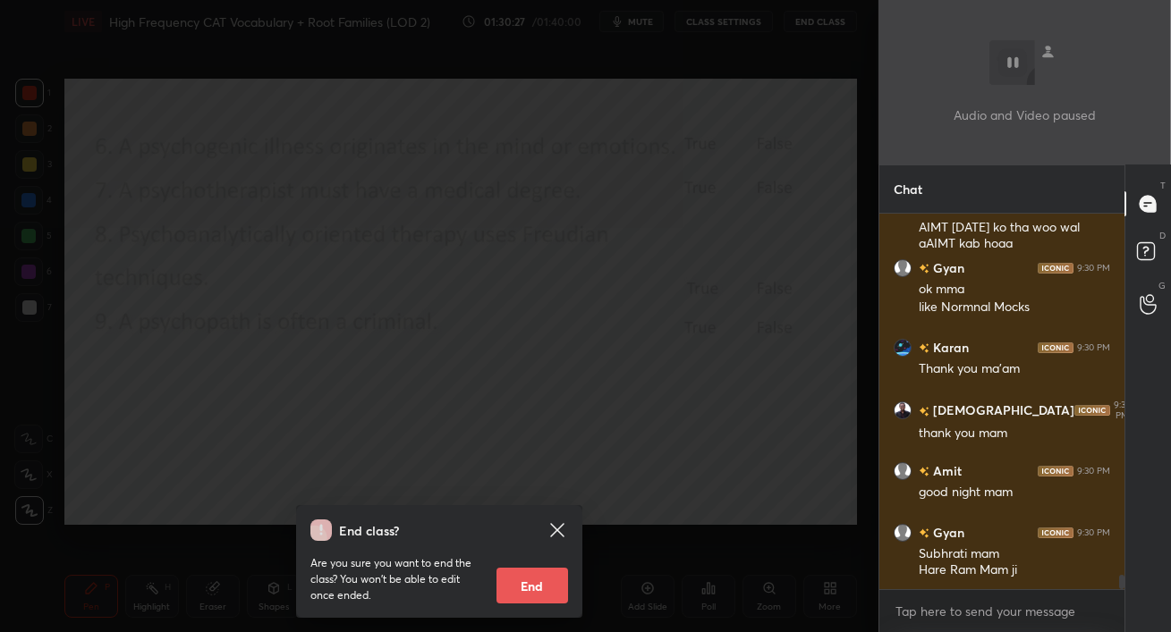
click at [545, 584] on button "End" at bounding box center [532, 586] width 72 height 36
type textarea "x"
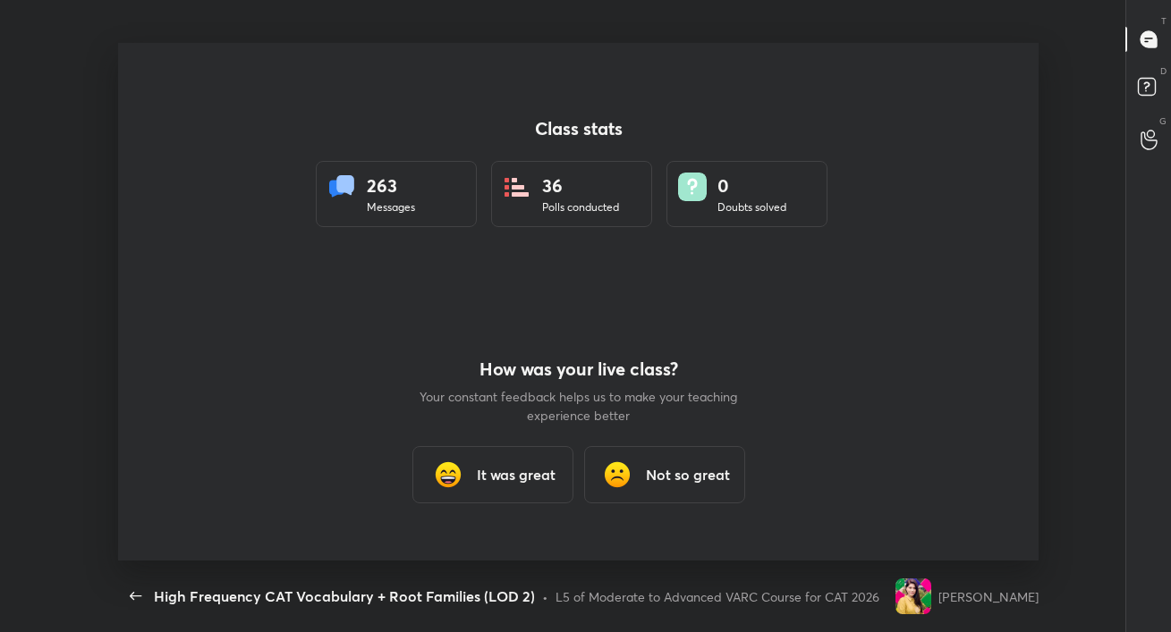
scroll to position [6, 0]
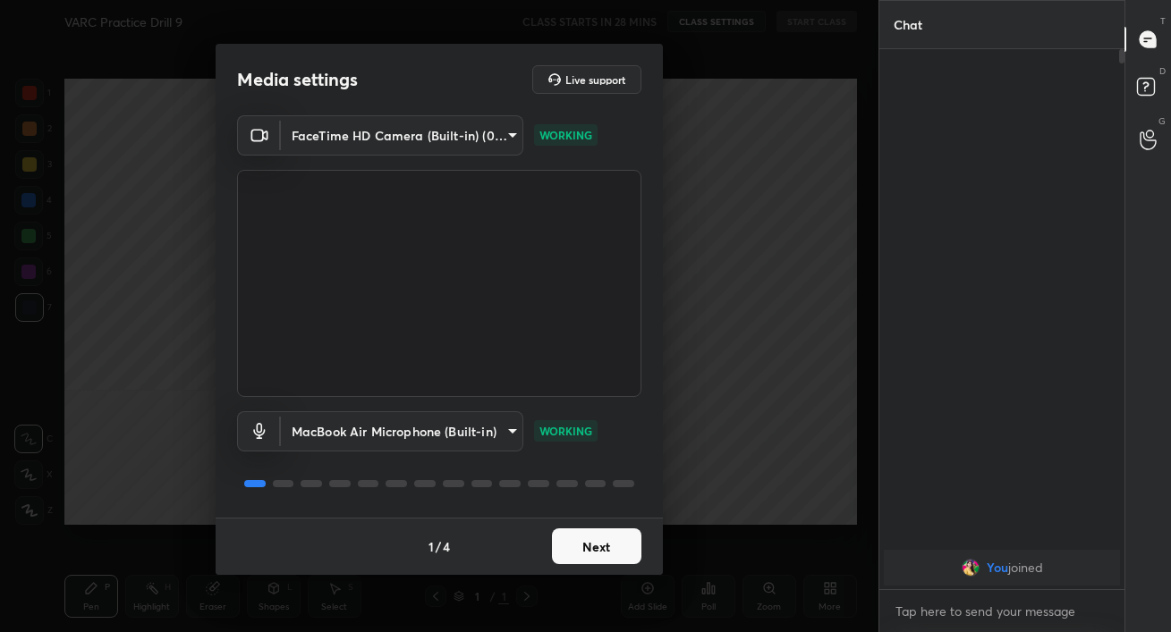
click at [601, 543] on button "Next" at bounding box center [596, 547] width 89 height 36
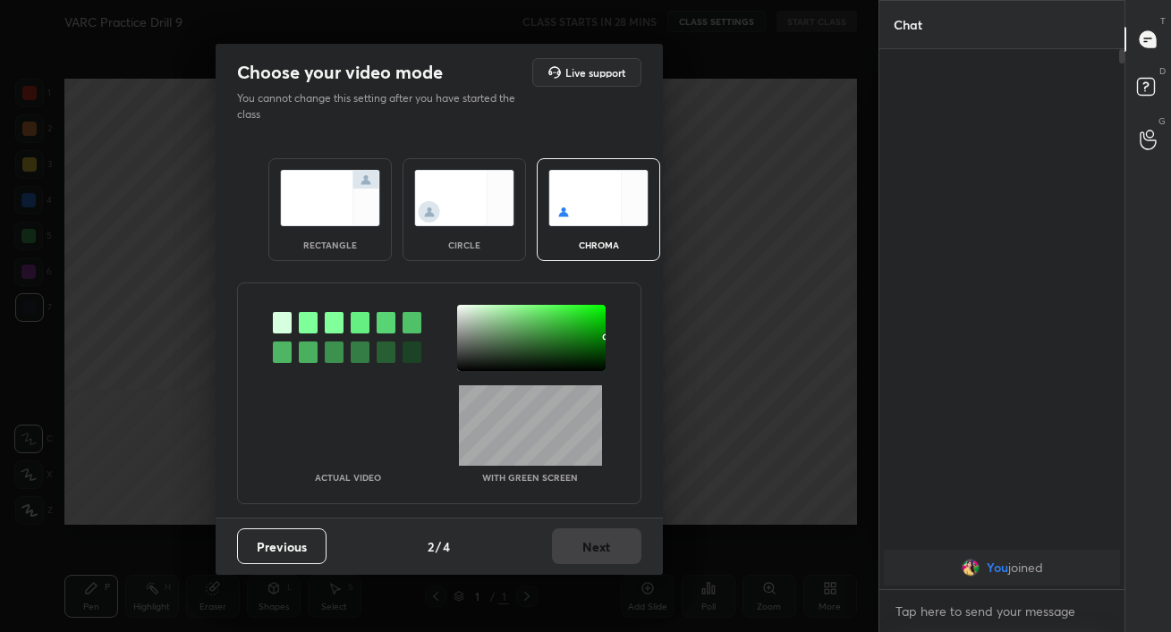
click at [308, 204] on img at bounding box center [330, 198] width 100 height 56
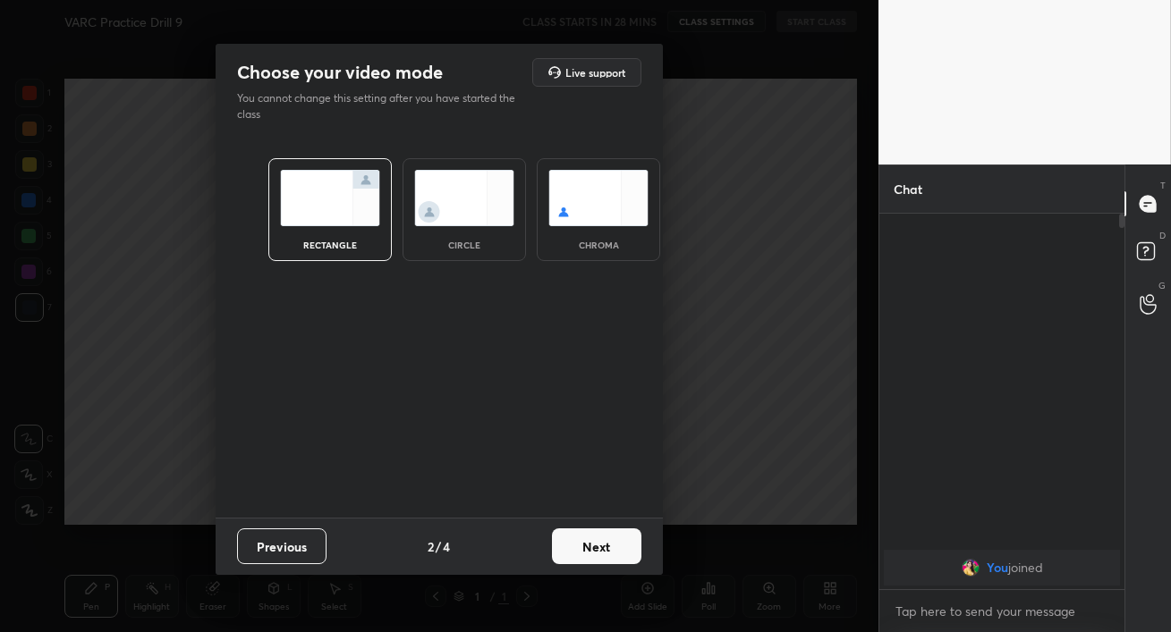
click at [588, 546] on button "Next" at bounding box center [596, 547] width 89 height 36
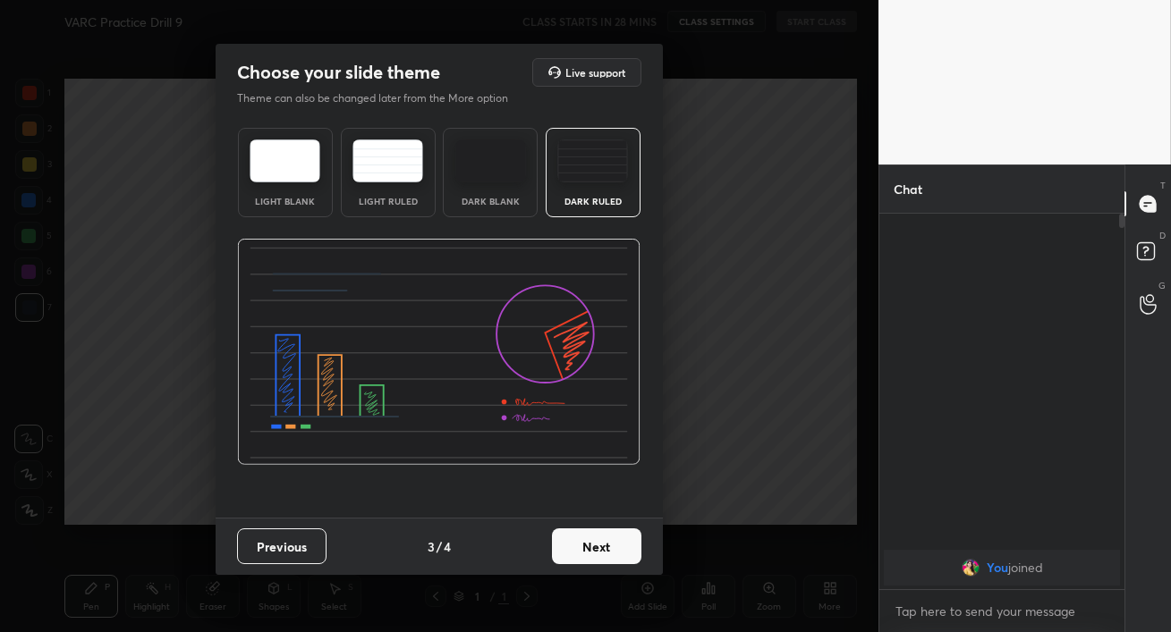
click at [603, 548] on button "Next" at bounding box center [596, 547] width 89 height 36
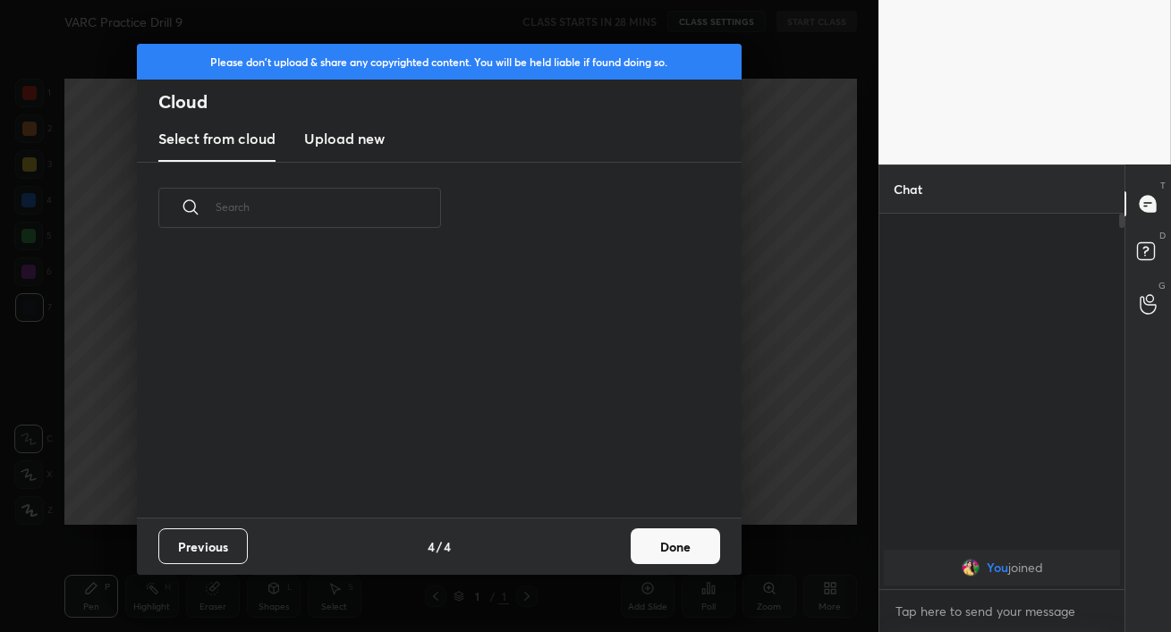
scroll to position [264, 574]
click at [350, 131] on h3 "Upload new" at bounding box center [344, 138] width 80 height 21
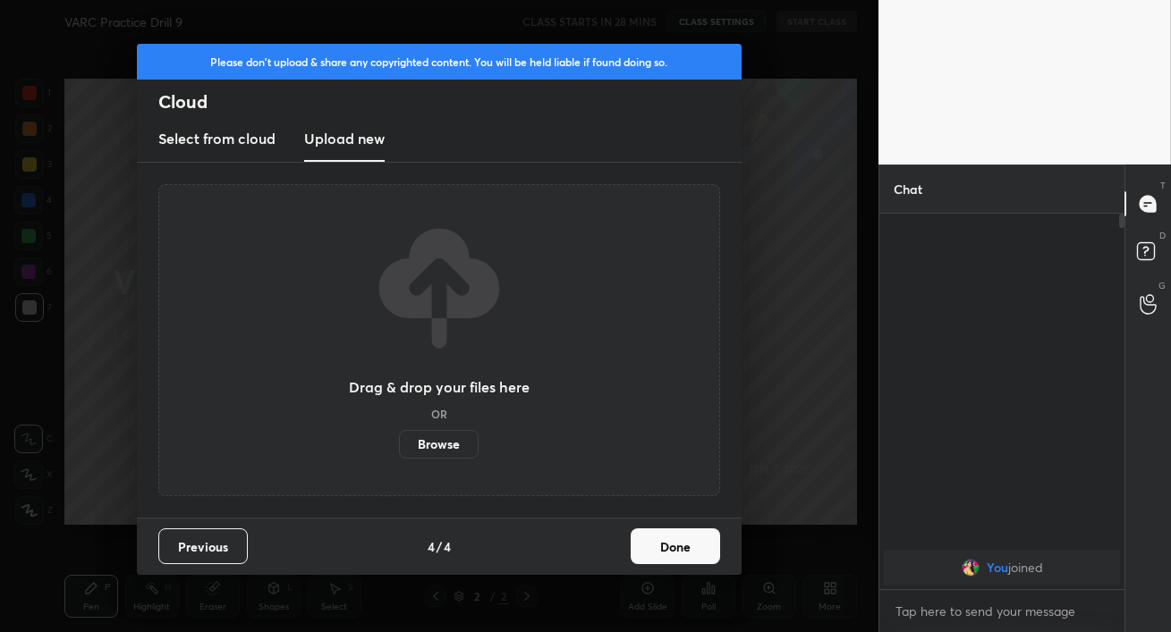
click at [437, 436] on label "Browse" at bounding box center [439, 444] width 80 height 29
click at [399, 436] on input "Browse" at bounding box center [399, 444] width 0 height 29
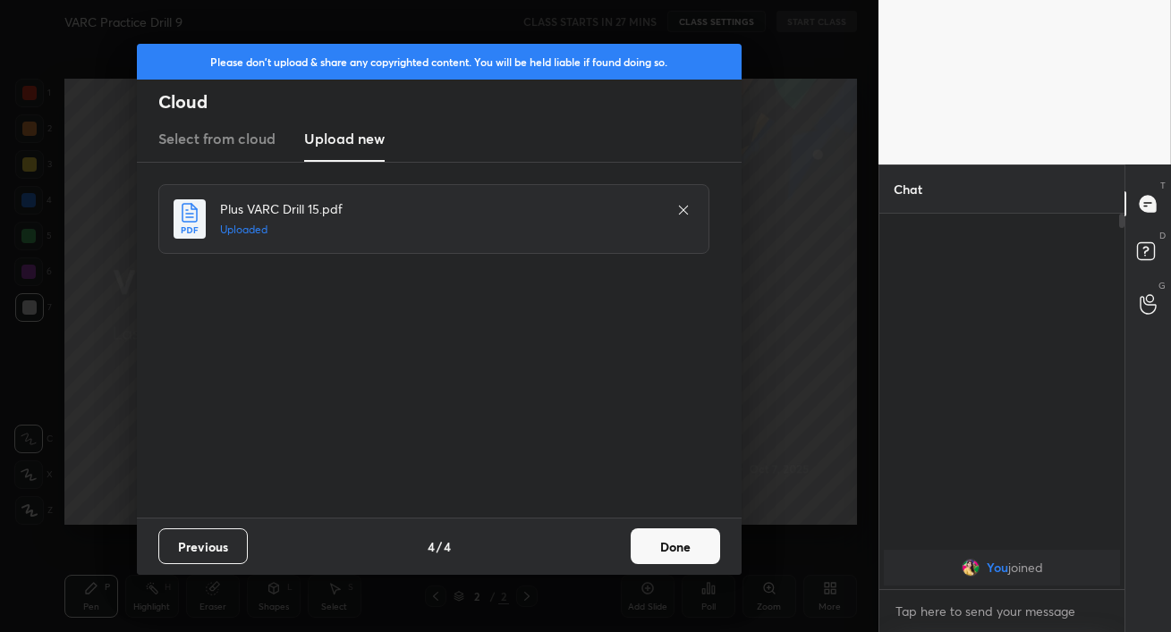
click at [679, 543] on button "Done" at bounding box center [674, 547] width 89 height 36
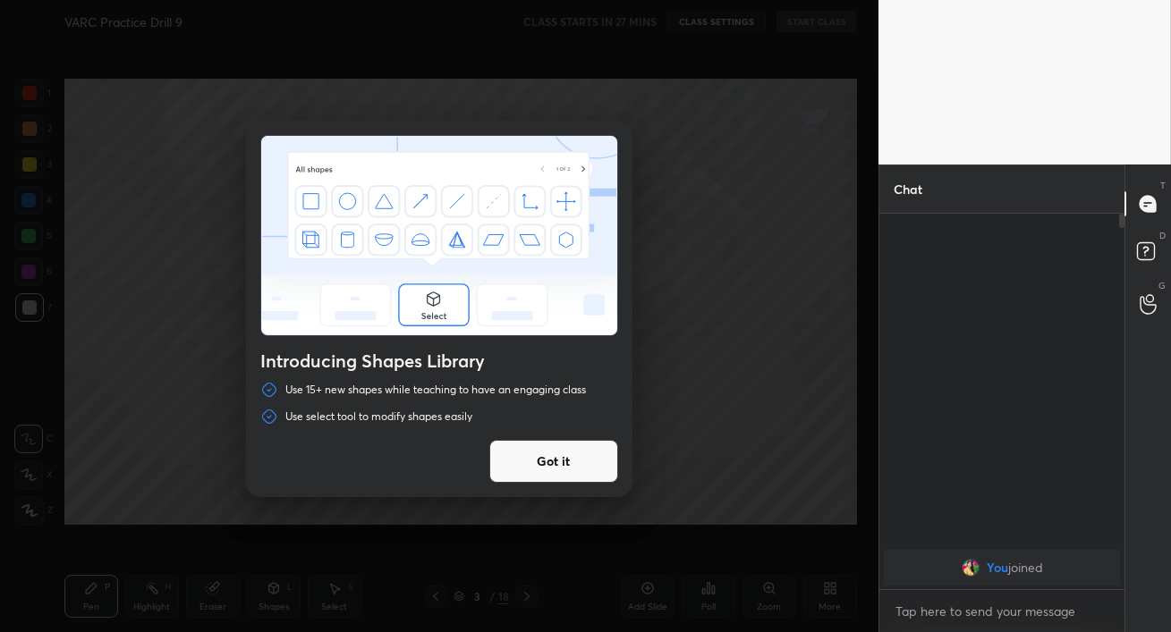
click at [580, 450] on button "Got it" at bounding box center [553, 461] width 129 height 43
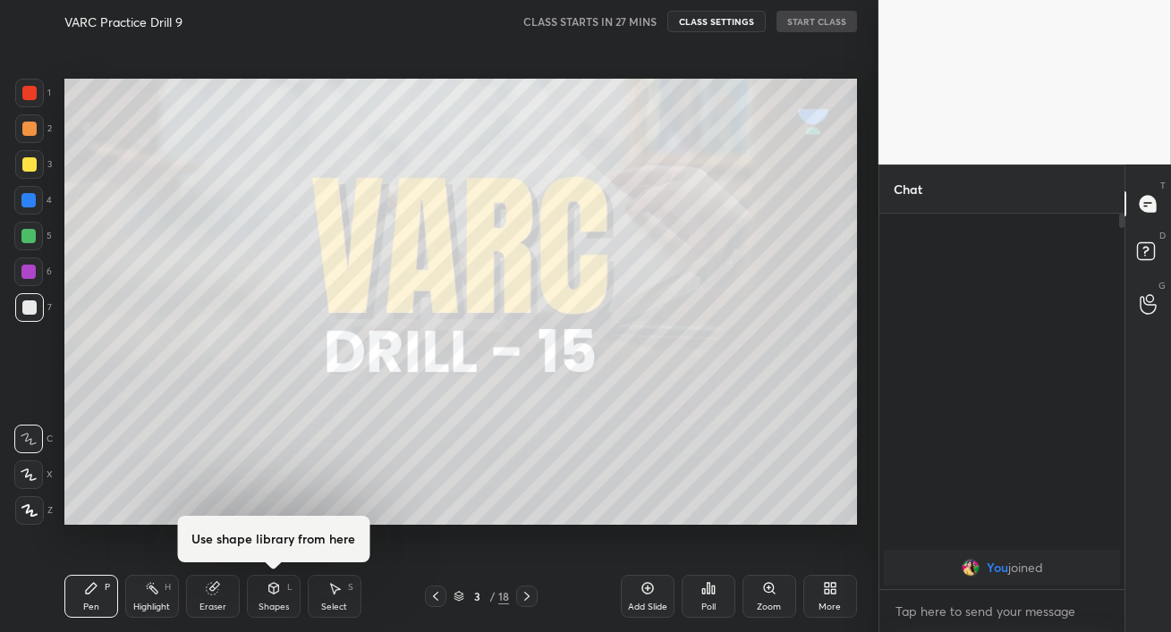
click at [580, 450] on div at bounding box center [439, 316] width 878 height 632
click at [530, 598] on icon at bounding box center [527, 596] width 14 height 14
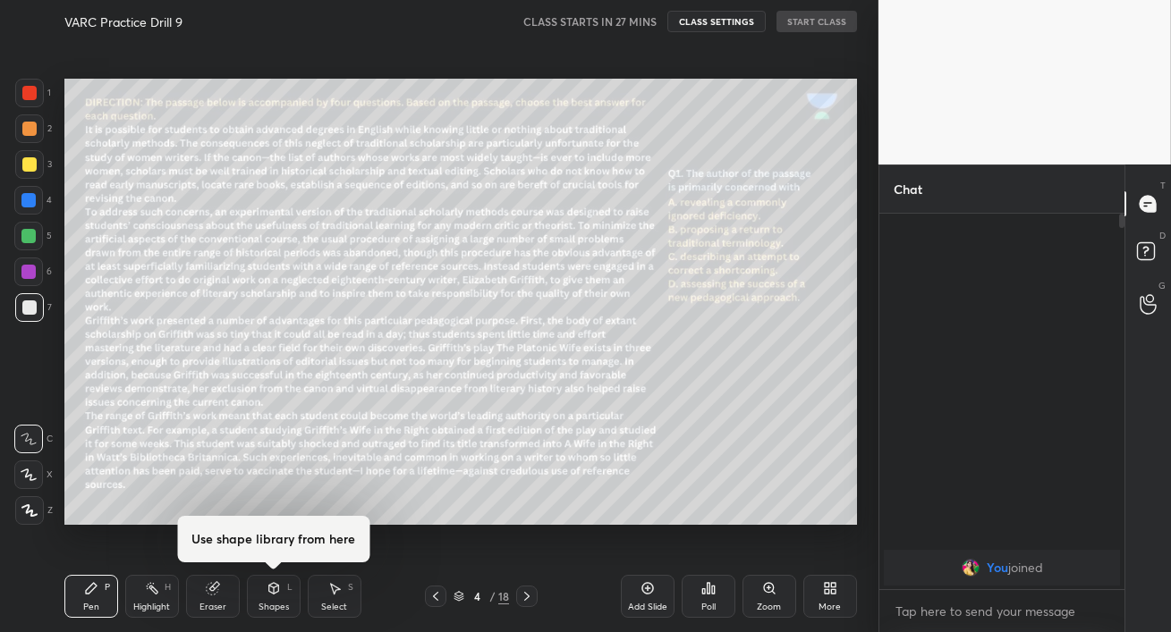
click at [530, 598] on icon at bounding box center [527, 596] width 14 height 14
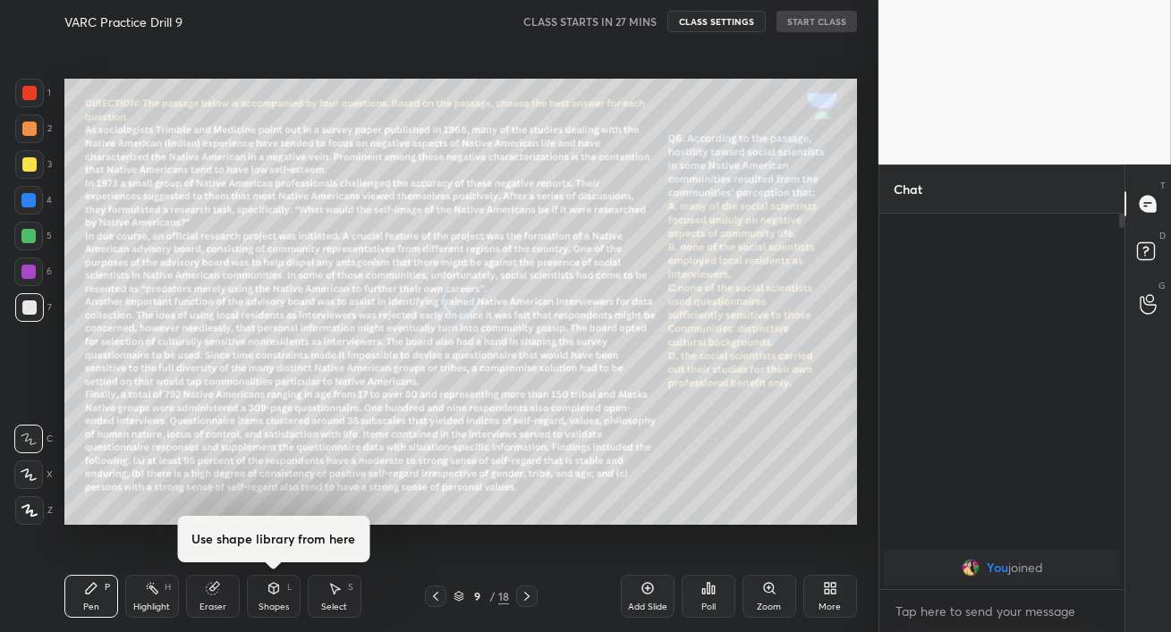
click at [530, 598] on icon at bounding box center [527, 596] width 14 height 14
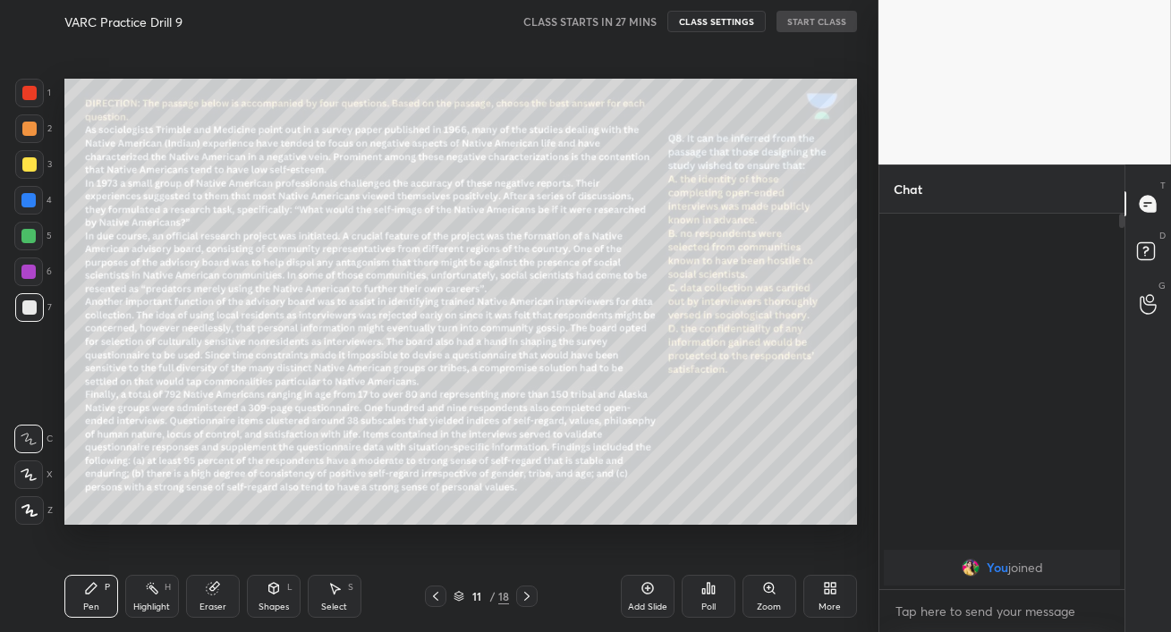
click at [529, 597] on icon at bounding box center [527, 596] width 14 height 14
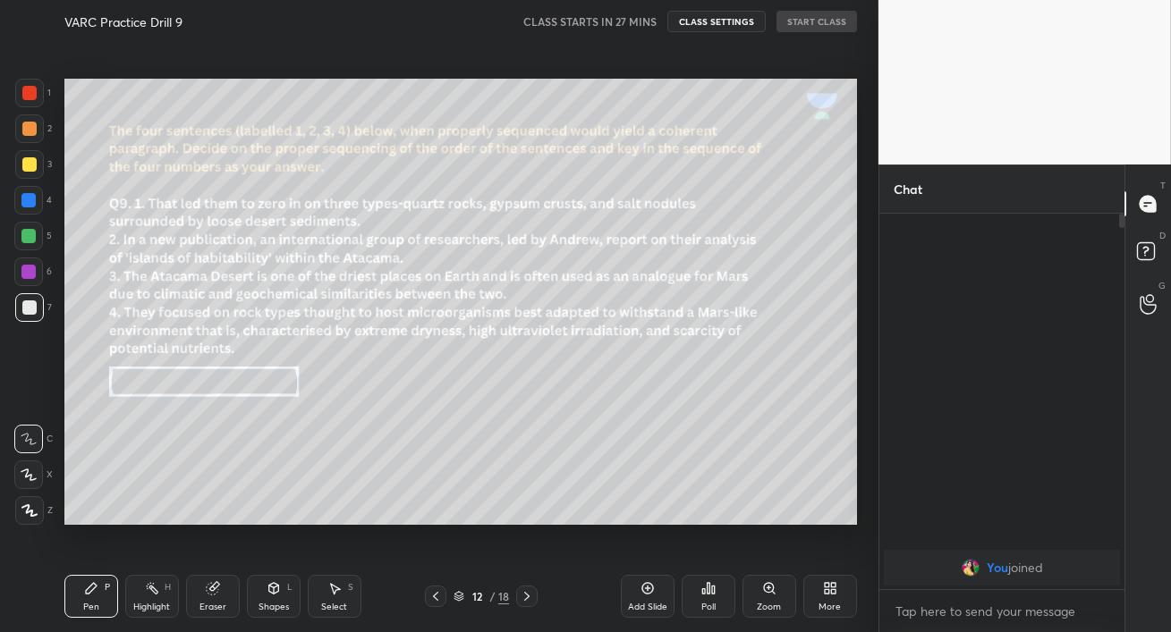
click at [529, 597] on icon at bounding box center [527, 596] width 14 height 14
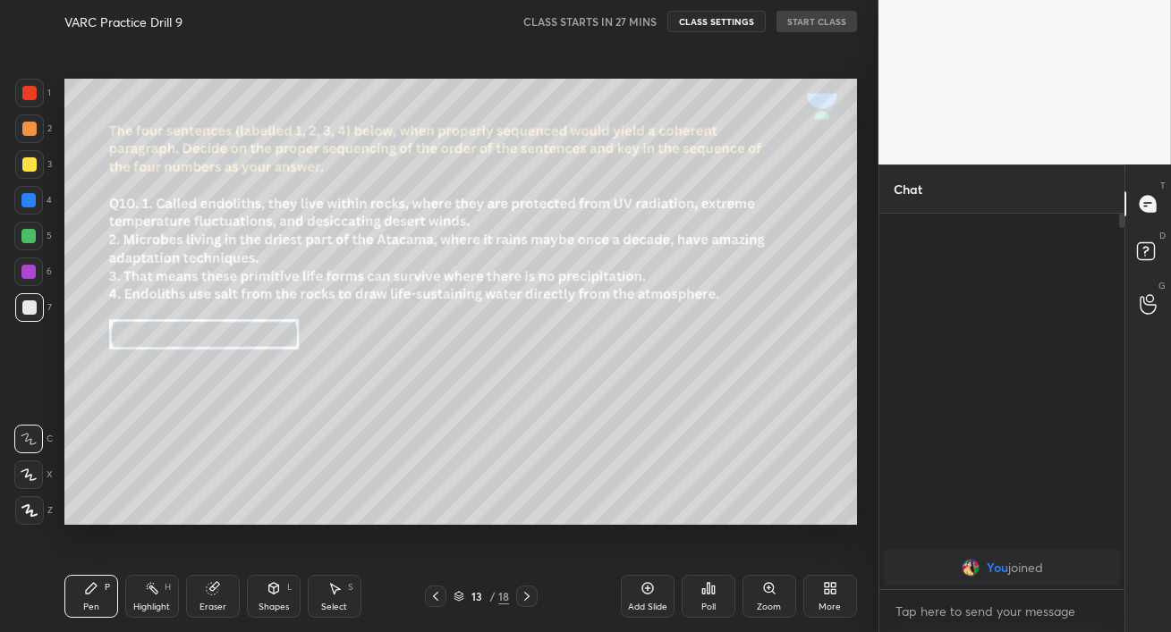
click at [529, 597] on icon at bounding box center [527, 596] width 14 height 14
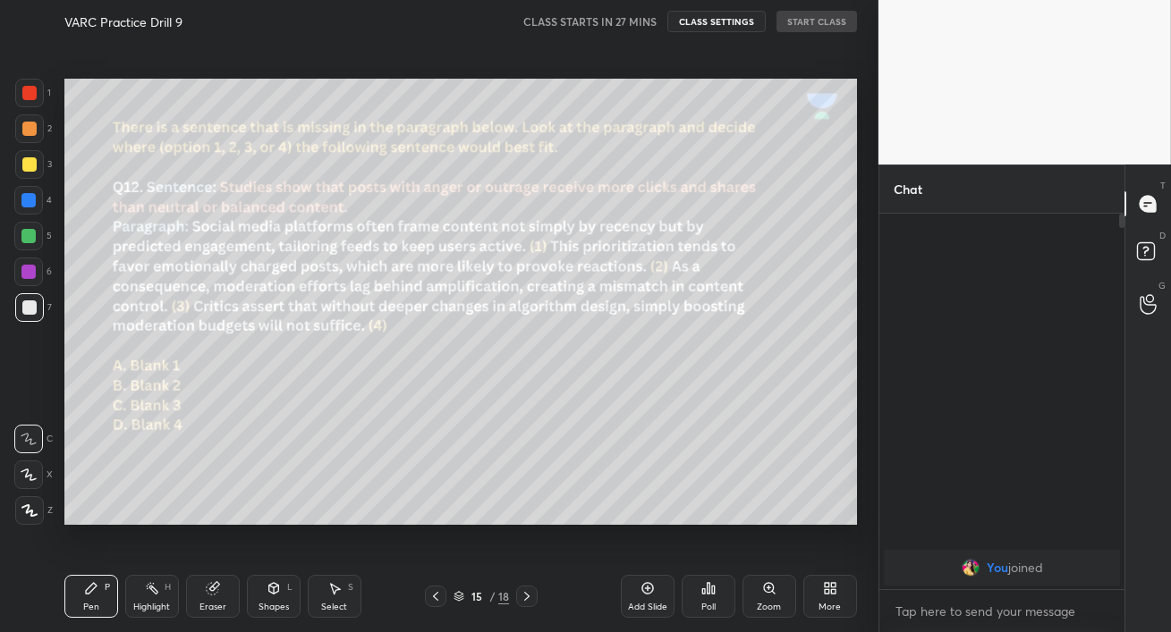
click at [529, 597] on icon at bounding box center [527, 596] width 14 height 14
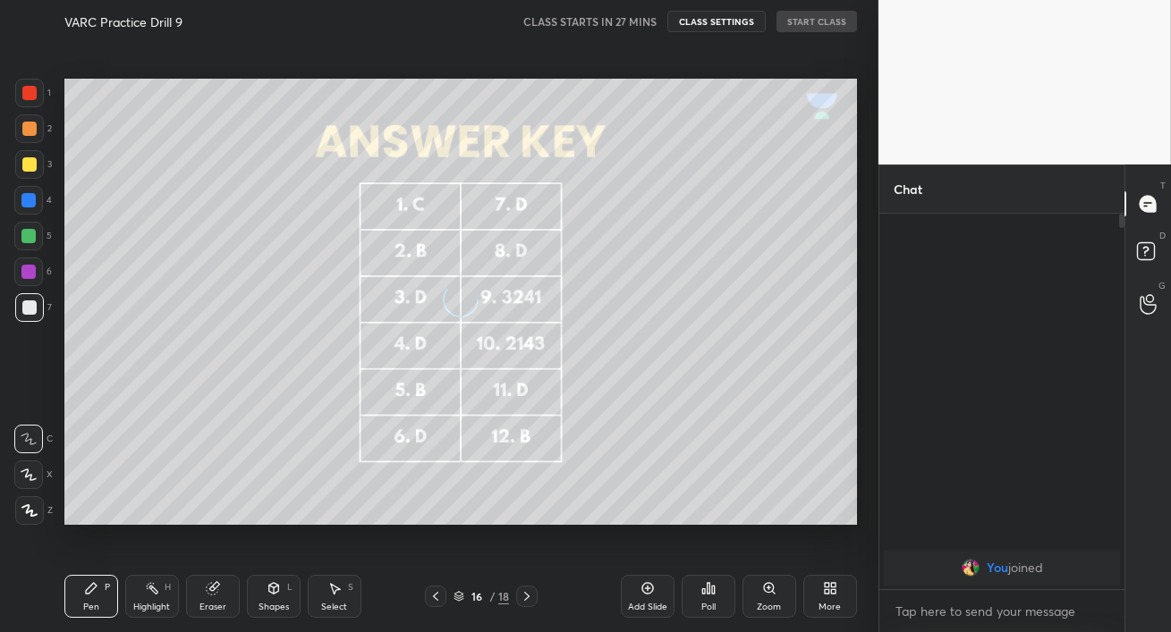
click at [529, 597] on icon at bounding box center [527, 596] width 14 height 14
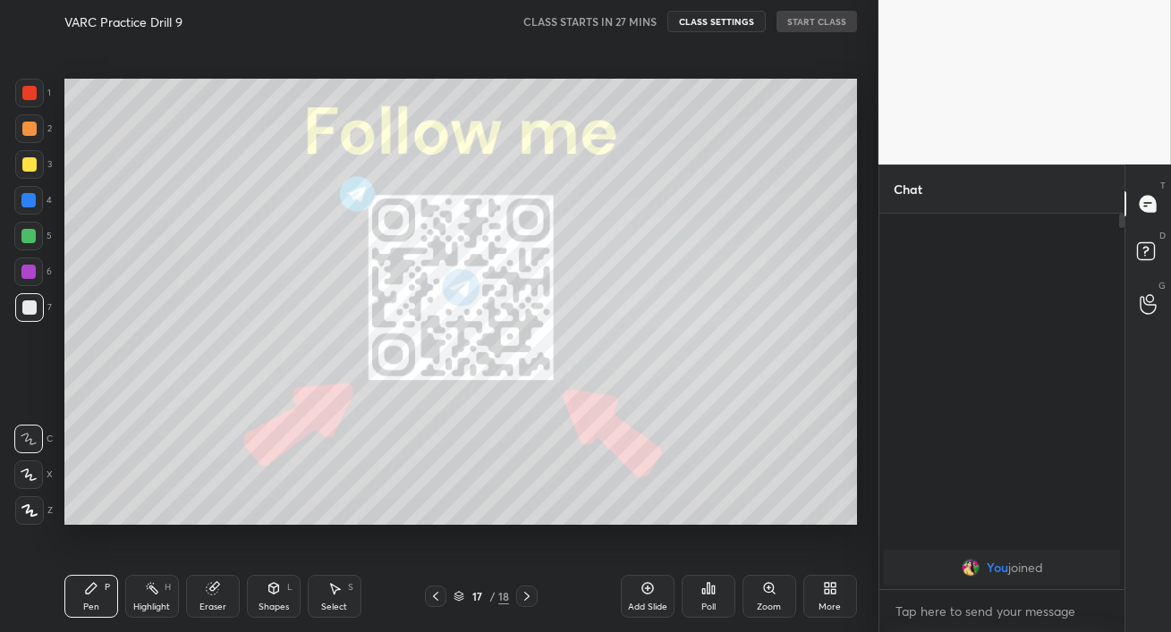
click at [529, 597] on icon at bounding box center [527, 596] width 14 height 14
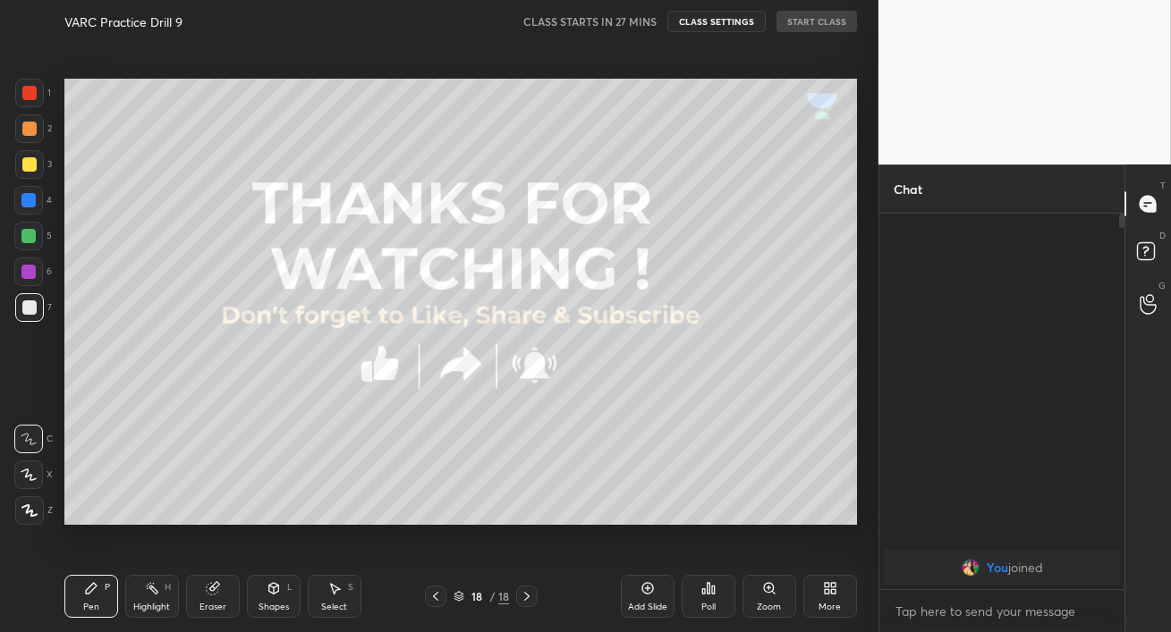
click at [440, 597] on icon at bounding box center [435, 596] width 14 height 14
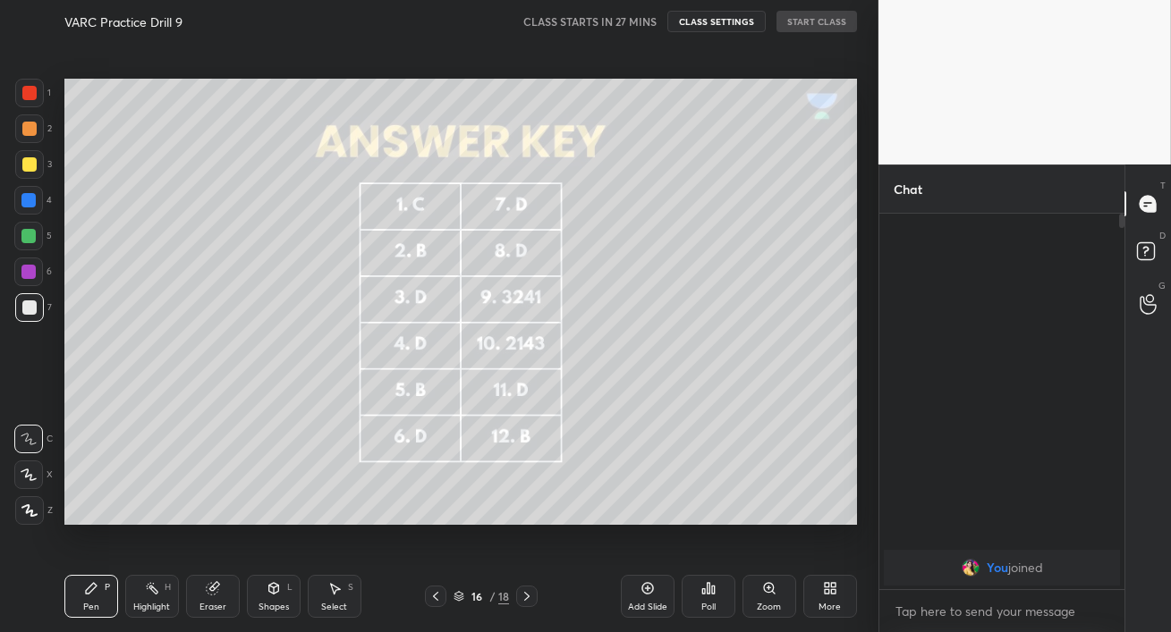
click at [442, 594] on icon at bounding box center [435, 596] width 14 height 14
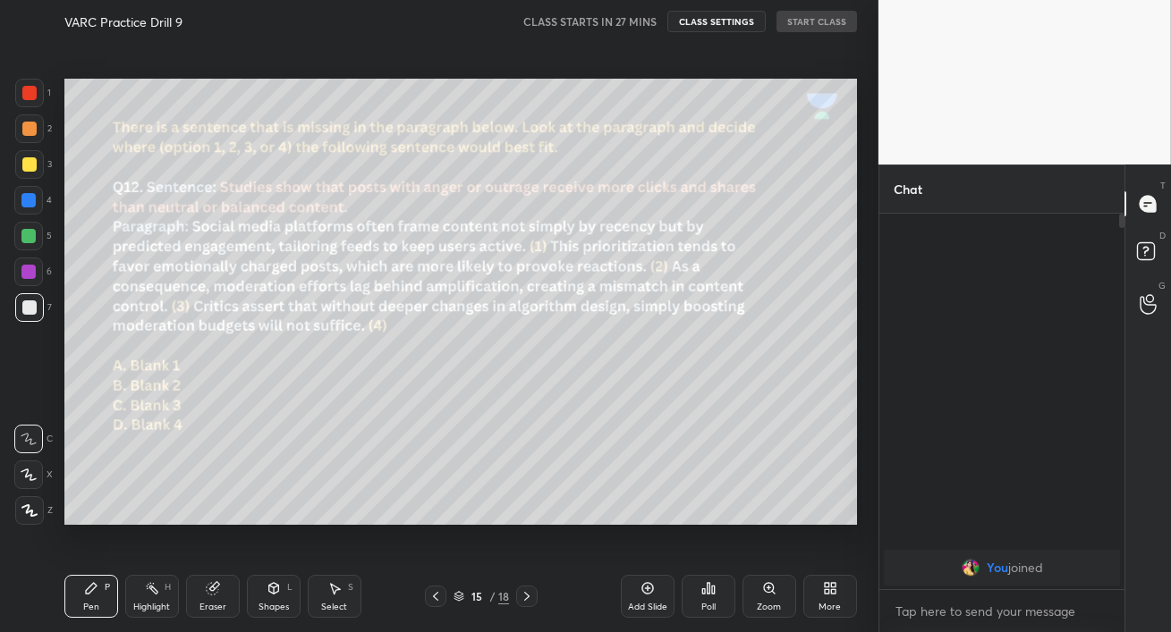
click at [442, 594] on icon at bounding box center [435, 596] width 14 height 14
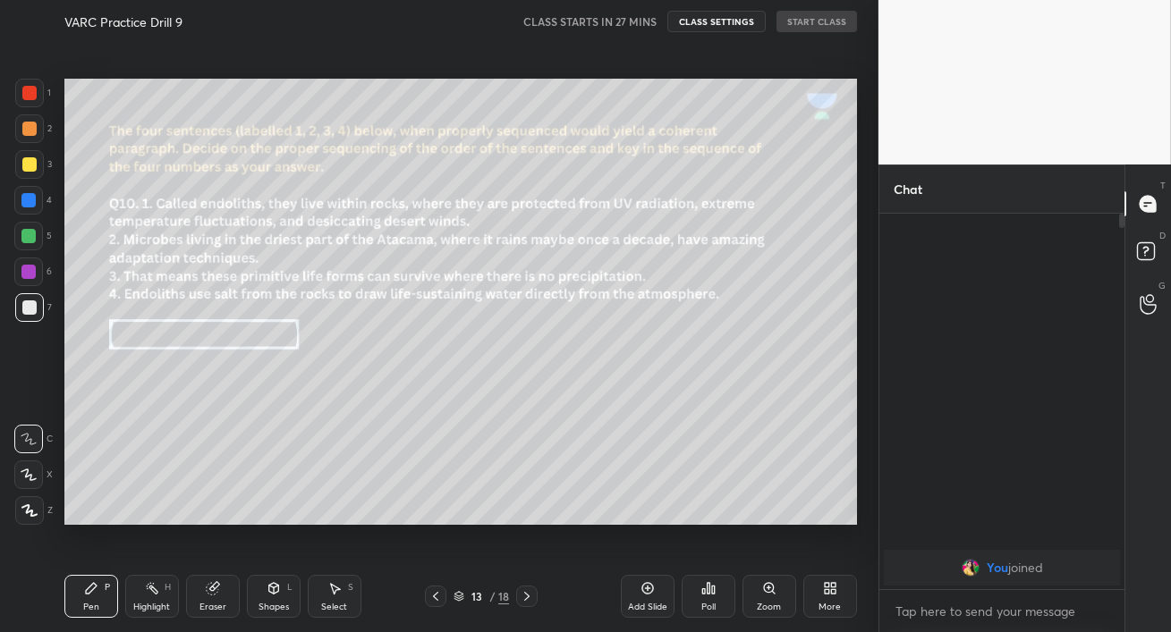
click at [442, 594] on icon at bounding box center [435, 596] width 14 height 14
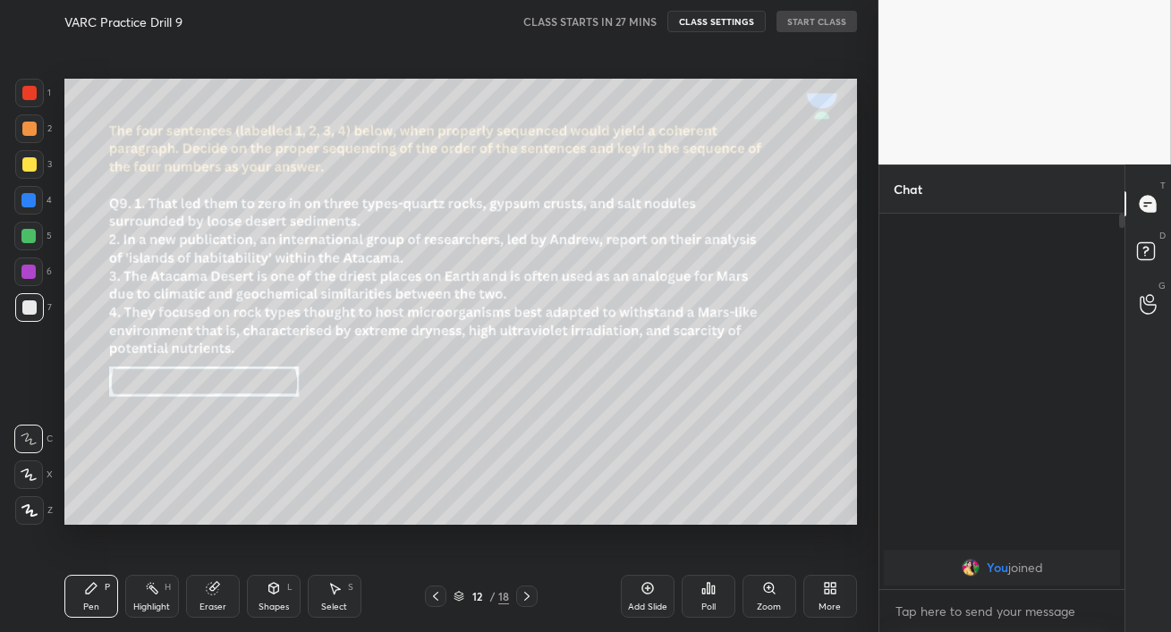
click at [442, 594] on icon at bounding box center [435, 596] width 14 height 14
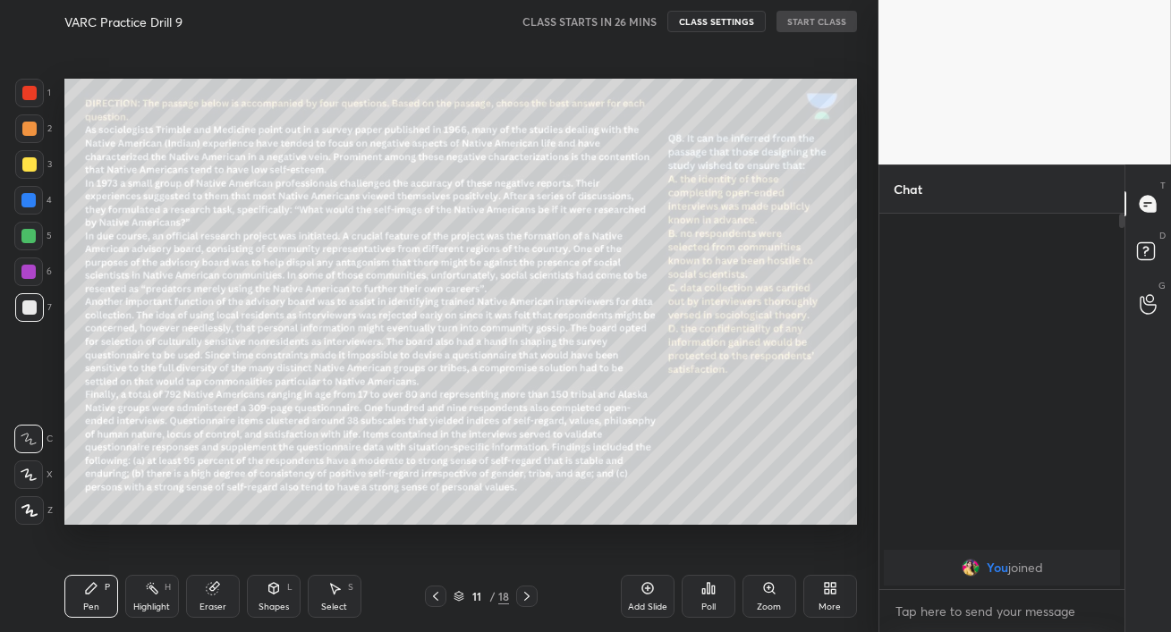
click at [838, 586] on div "More" at bounding box center [830, 596] width 54 height 43
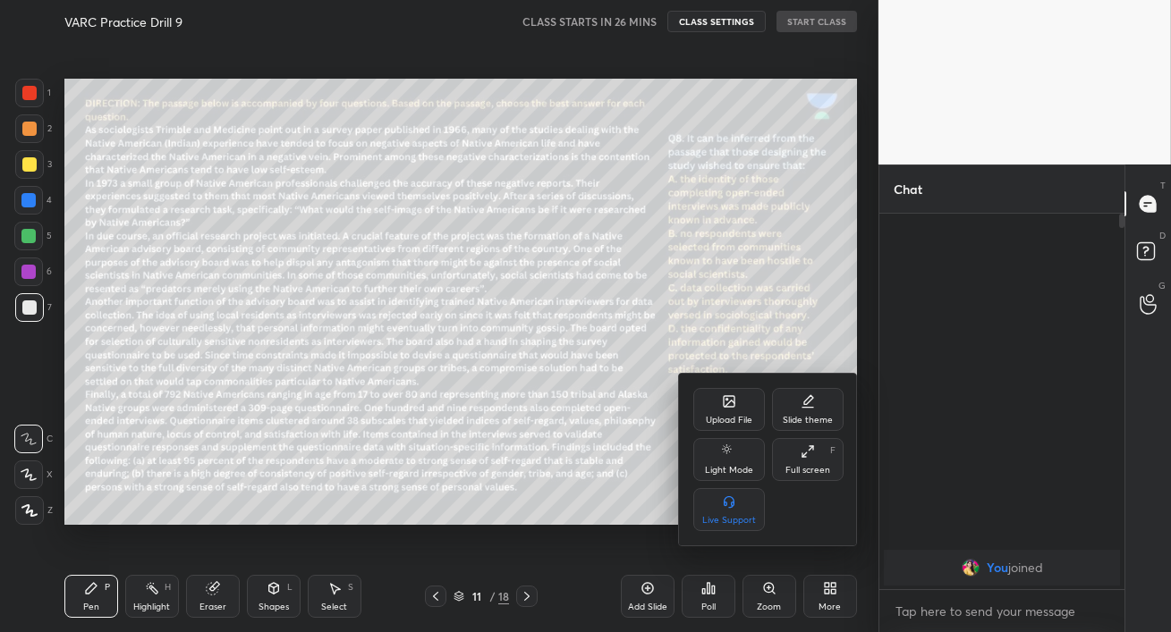
click at [737, 409] on div "Upload File" at bounding box center [729, 409] width 72 height 43
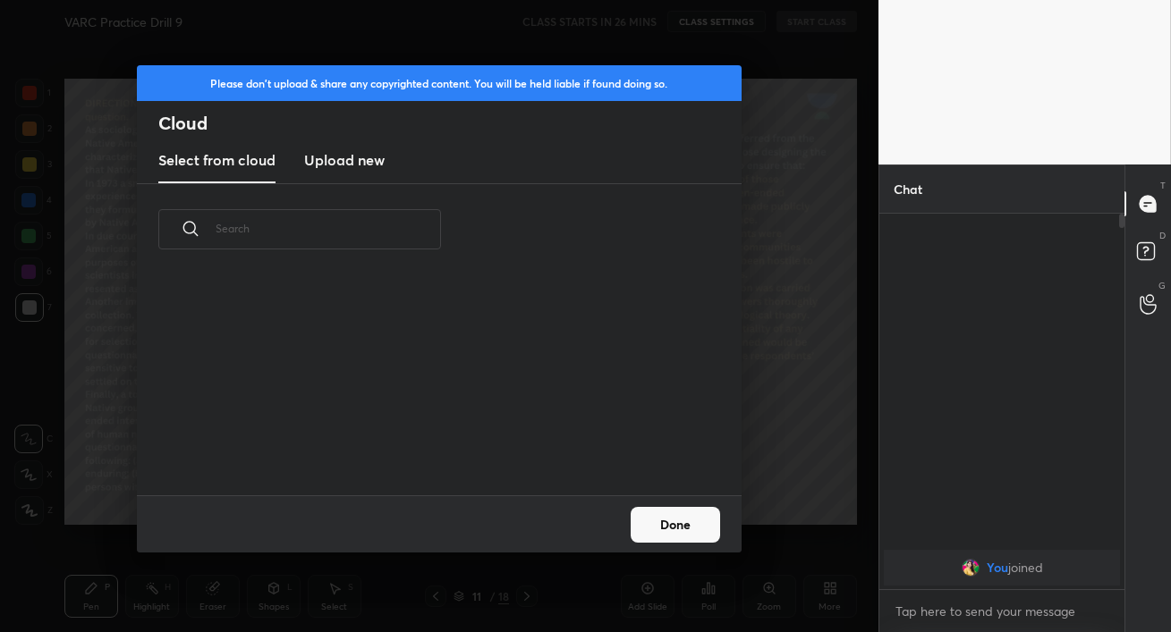
scroll to position [220, 574]
click at [345, 156] on h3 "Upload new" at bounding box center [344, 159] width 80 height 21
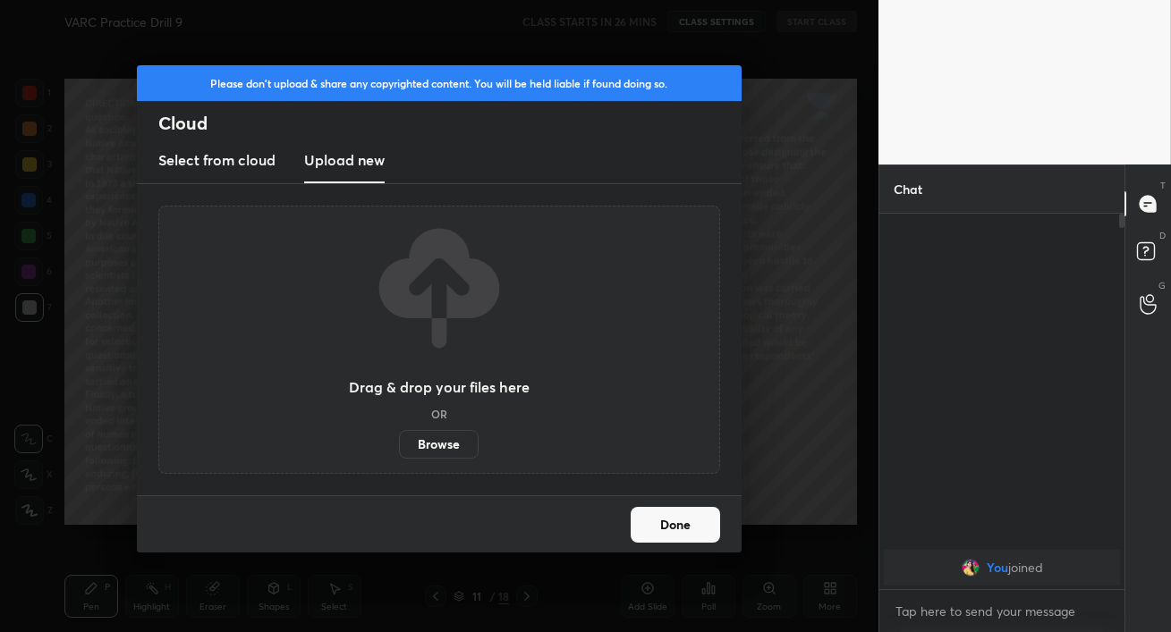
click at [422, 439] on label "Browse" at bounding box center [439, 444] width 80 height 29
click at [399, 439] on input "Browse" at bounding box center [399, 444] width 0 height 29
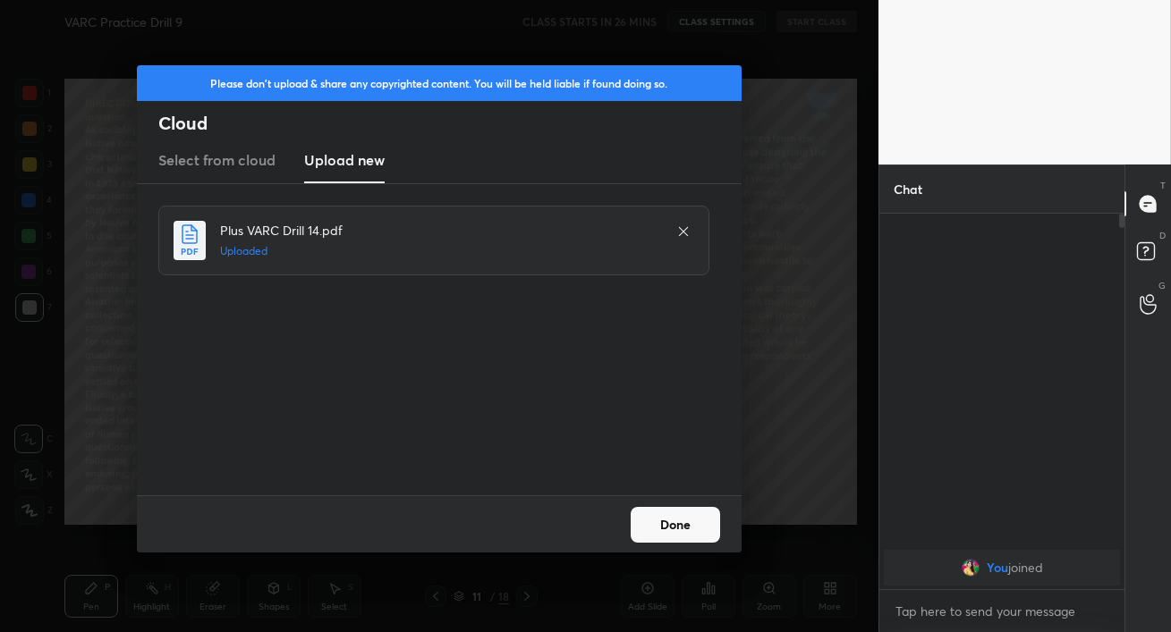
click at [695, 537] on button "Done" at bounding box center [674, 525] width 89 height 36
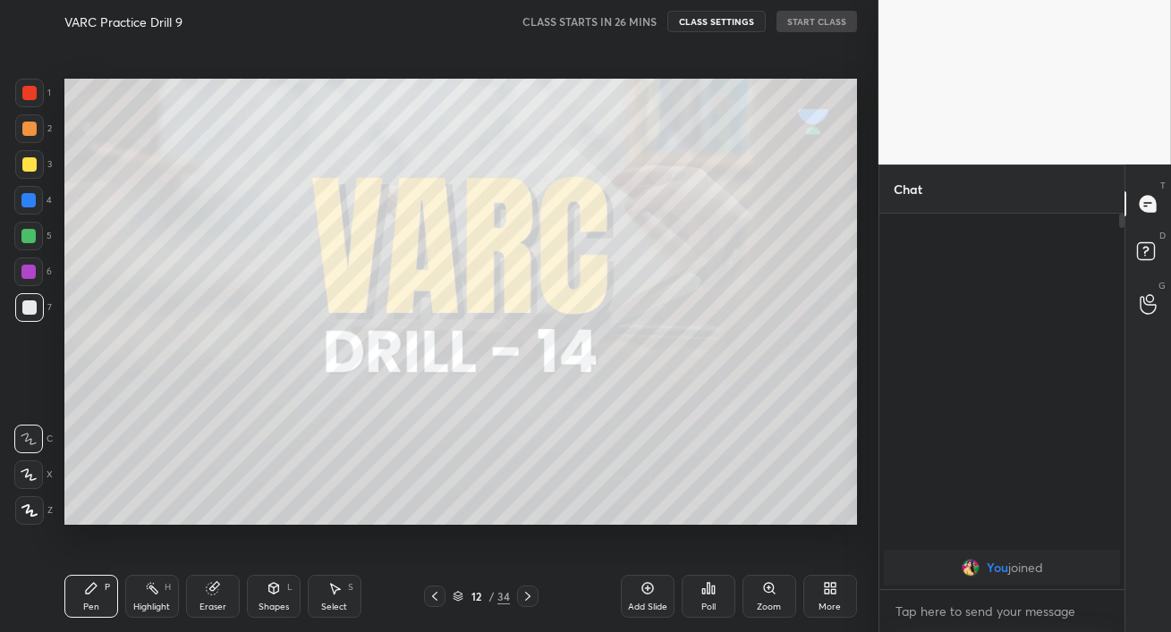
click at [526, 596] on icon at bounding box center [527, 596] width 14 height 14
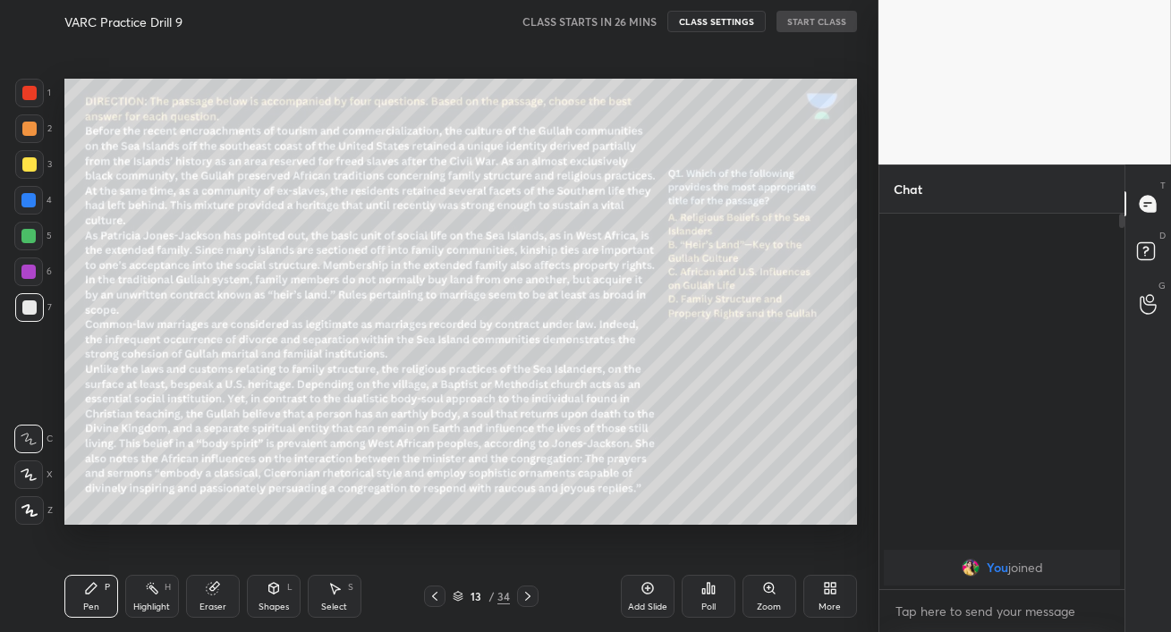
click at [526, 596] on icon at bounding box center [527, 596] width 14 height 14
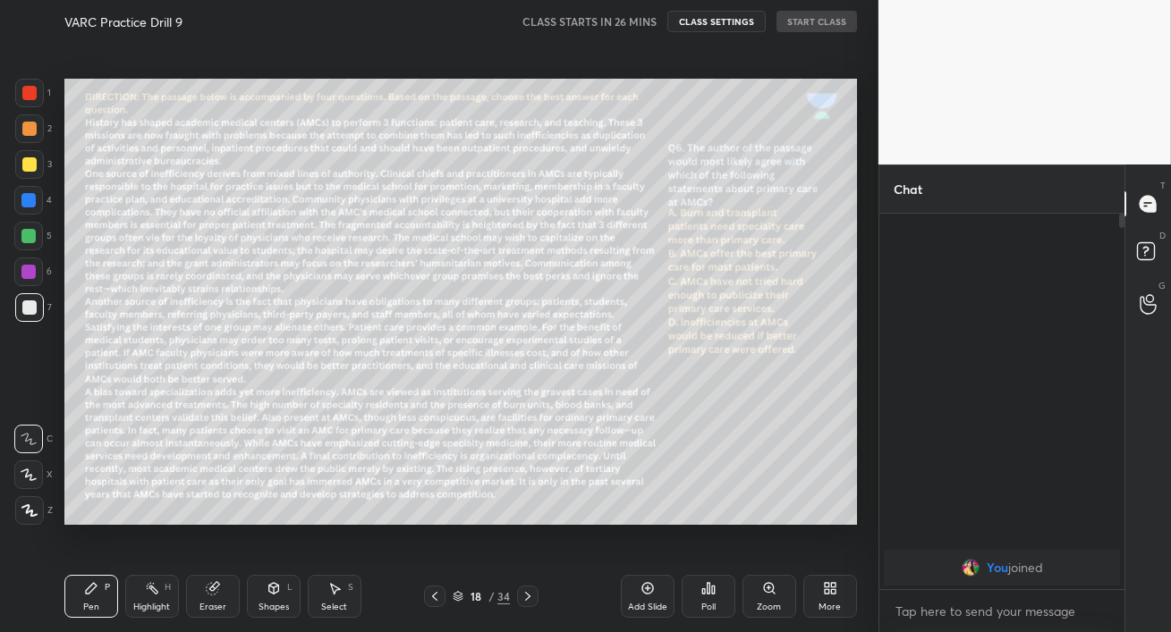
click at [526, 596] on icon at bounding box center [527, 596] width 14 height 14
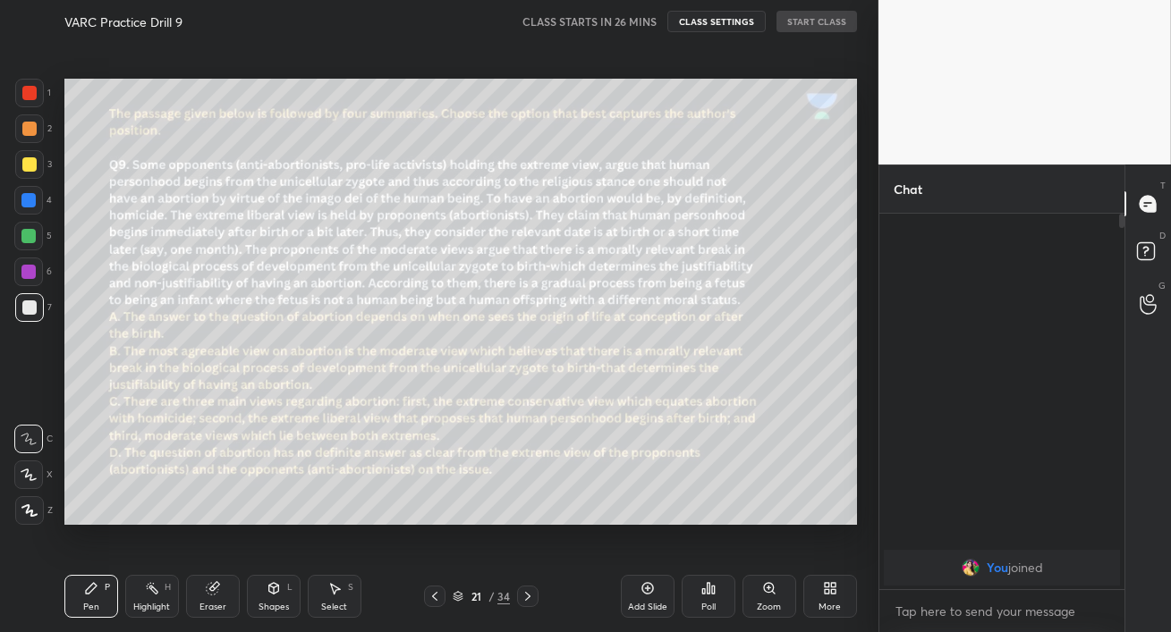
click at [430, 592] on icon at bounding box center [434, 596] width 14 height 14
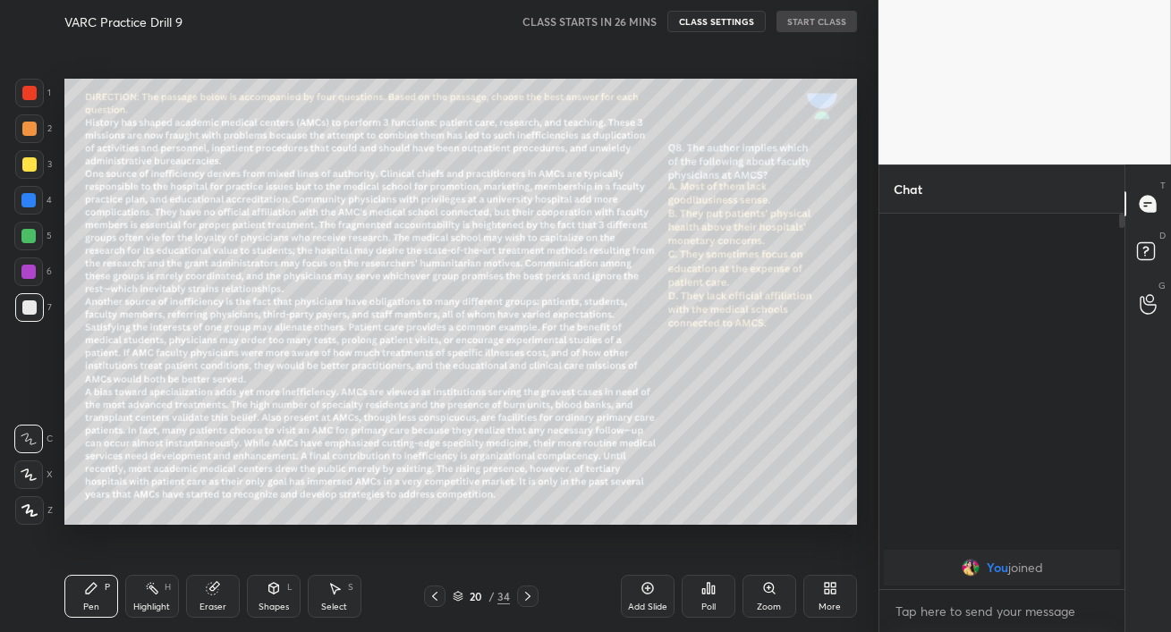
click at [524, 596] on icon at bounding box center [527, 596] width 14 height 14
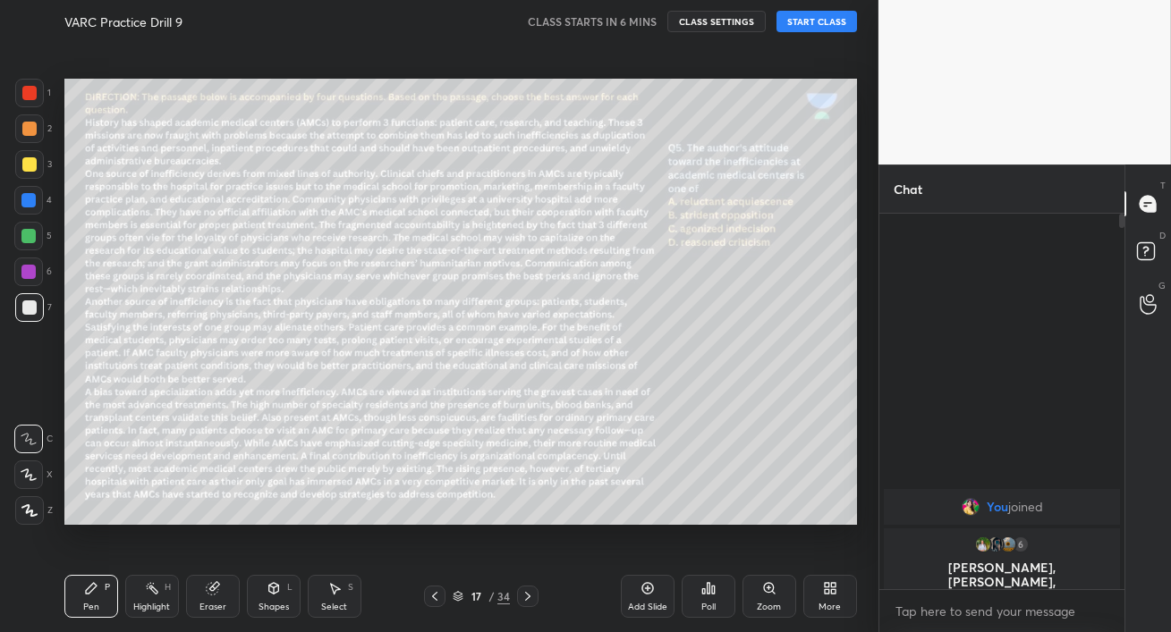
click at [436, 595] on icon at bounding box center [434, 596] width 14 height 14
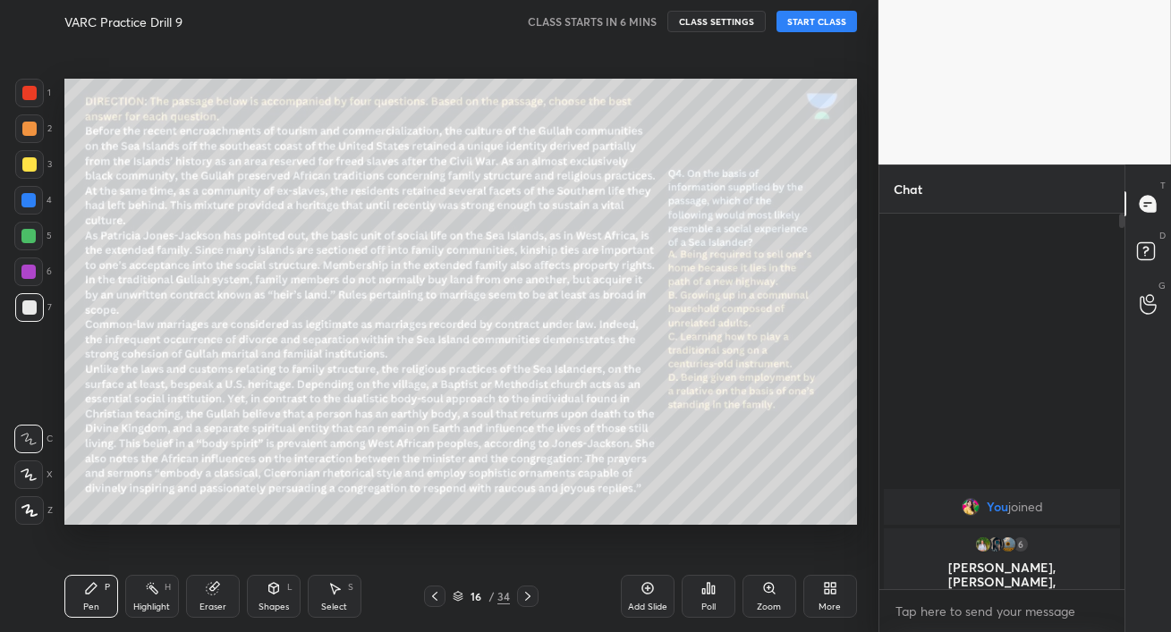
click at [436, 595] on icon at bounding box center [434, 596] width 14 height 14
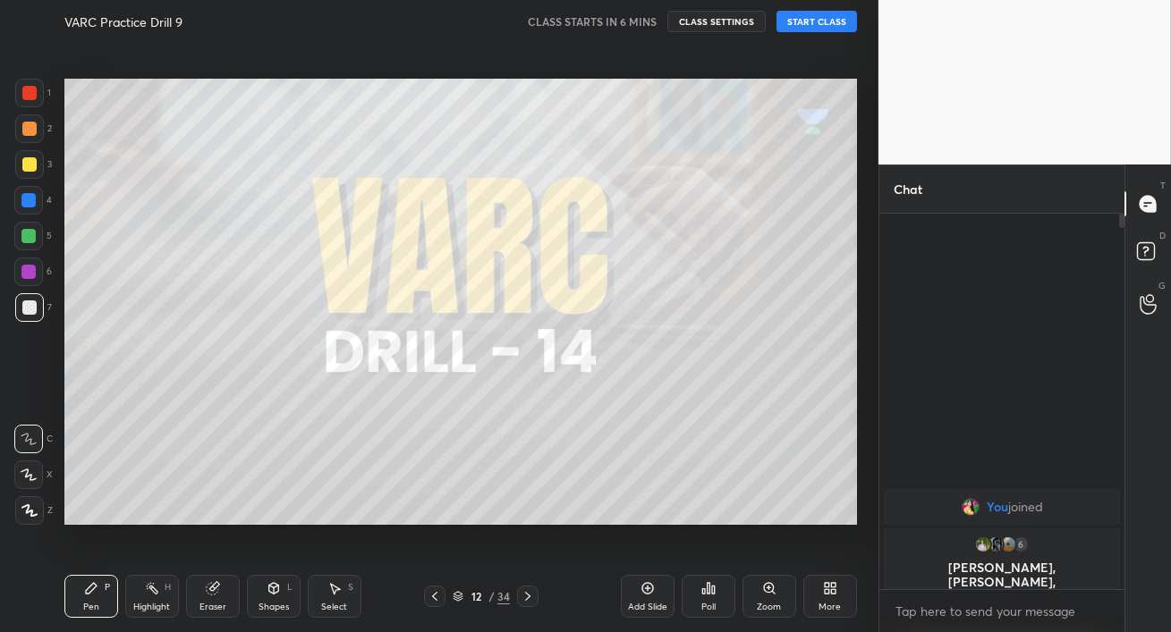
click at [436, 595] on icon at bounding box center [434, 596] width 14 height 14
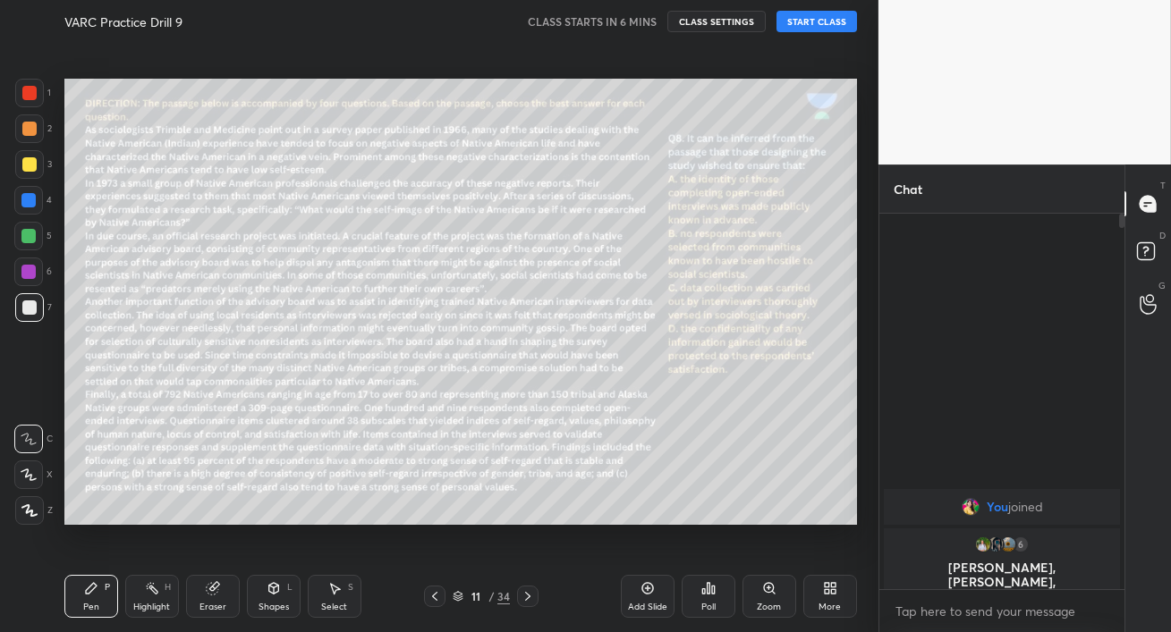
click at [436, 595] on icon at bounding box center [434, 596] width 14 height 14
click at [821, 20] on button "START CLASS" at bounding box center [816, 21] width 80 height 21
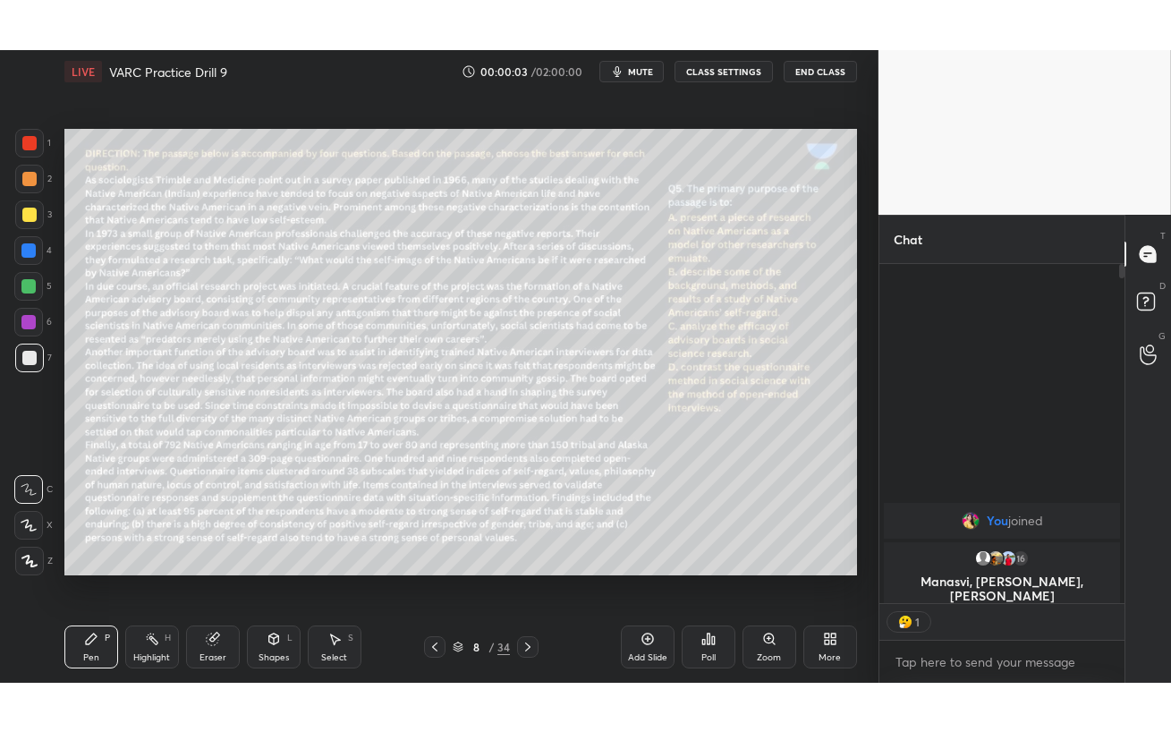
scroll to position [5, 5]
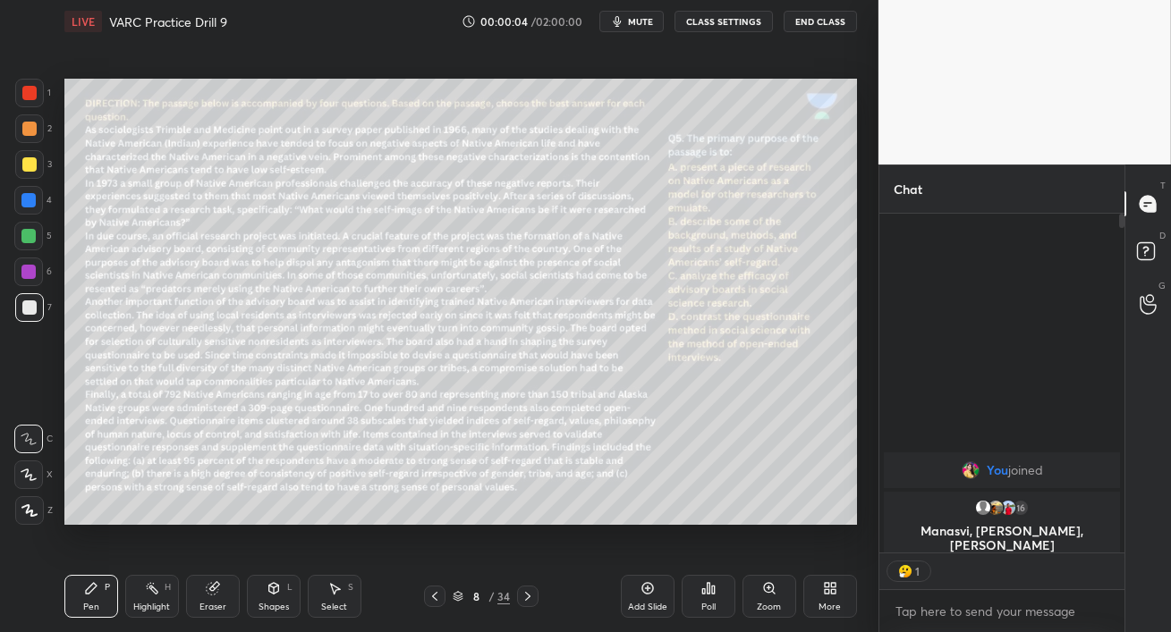
click at [823, 591] on icon at bounding box center [830, 588] width 14 height 14
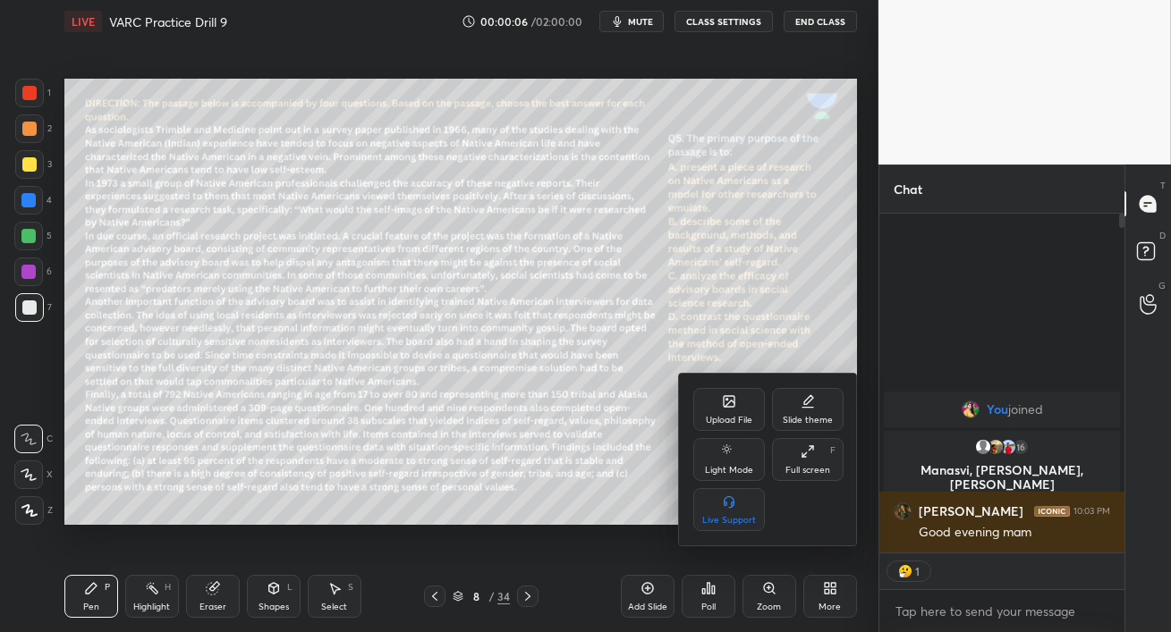
click at [802, 463] on div "Full screen F" at bounding box center [808, 459] width 72 height 43
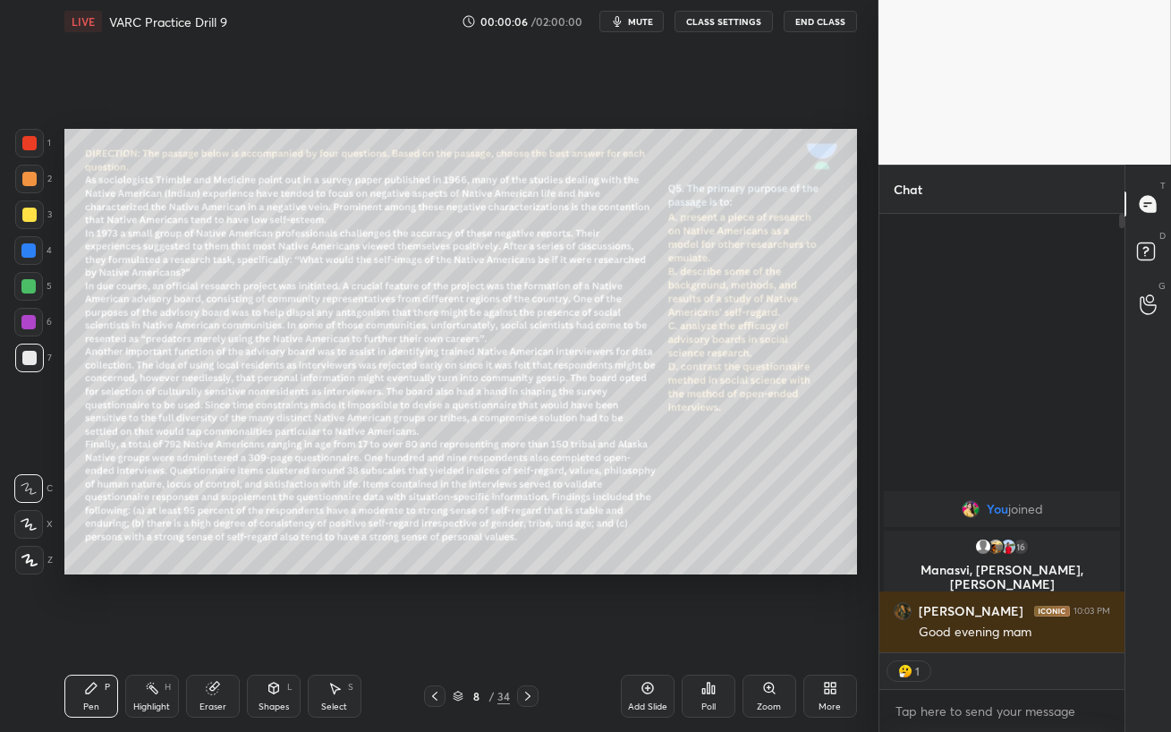
scroll to position [321, 240]
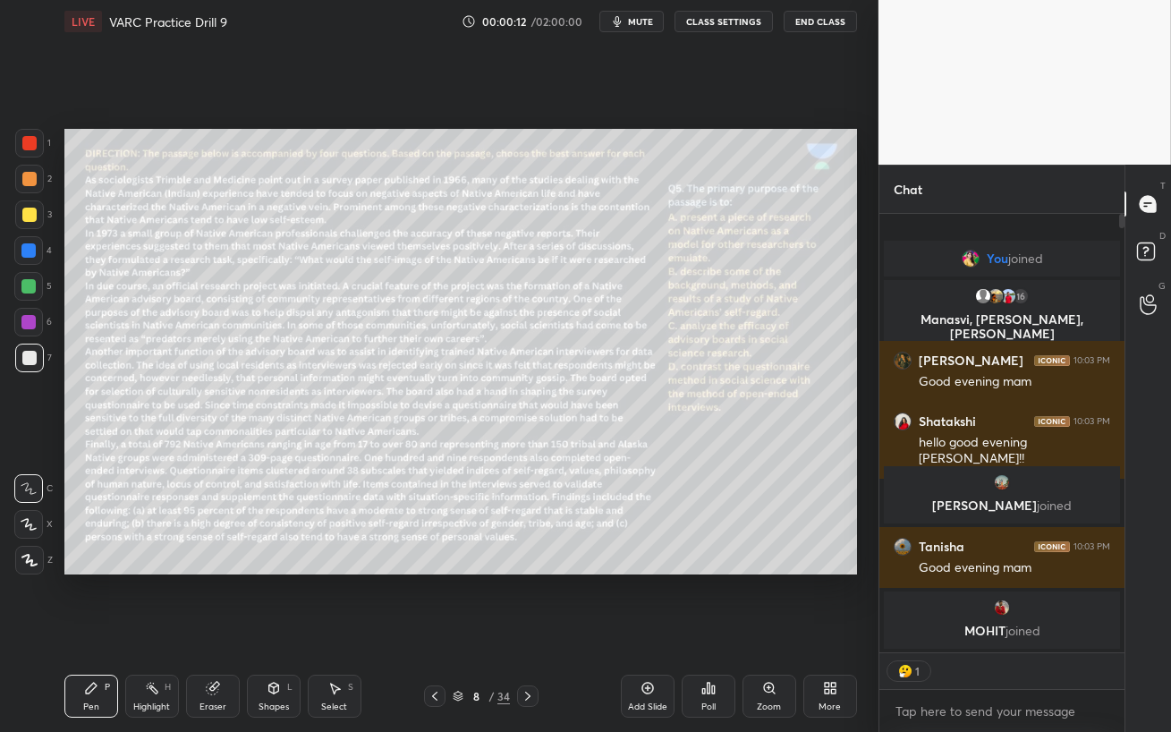
click at [985, 503] on p "[PERSON_NAME] joined" at bounding box center [1001, 505] width 215 height 14
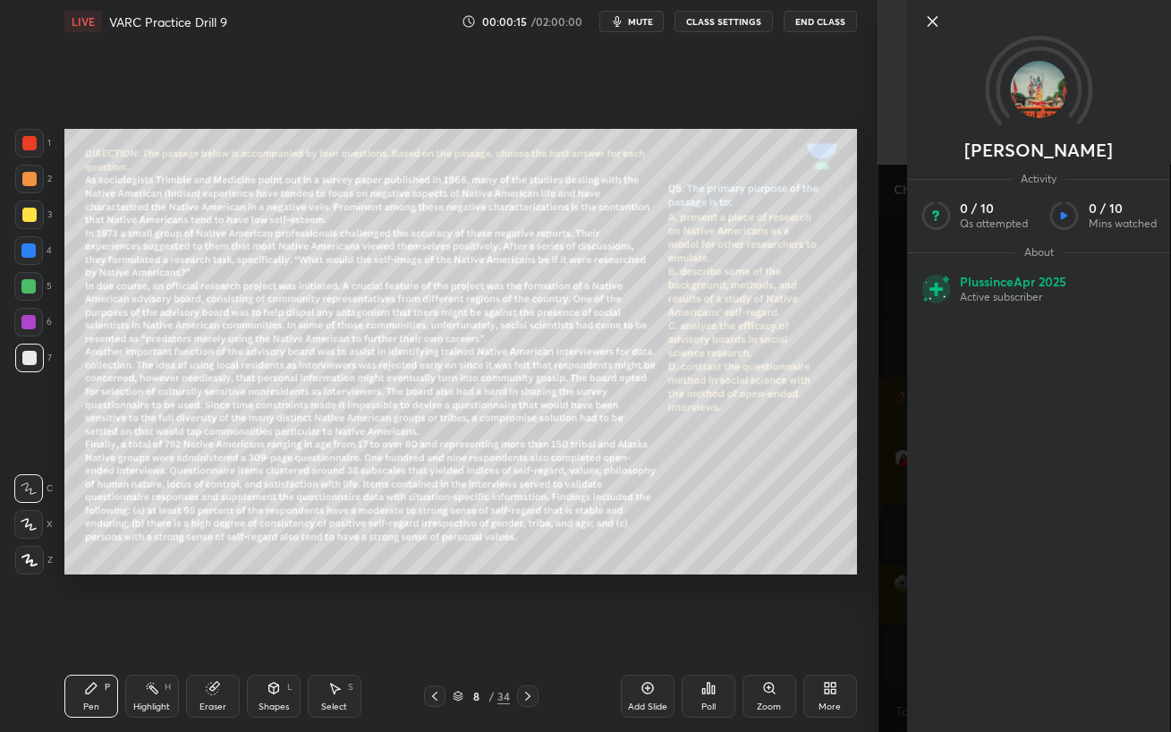
click at [932, 21] on icon at bounding box center [931, 21] width 9 height 9
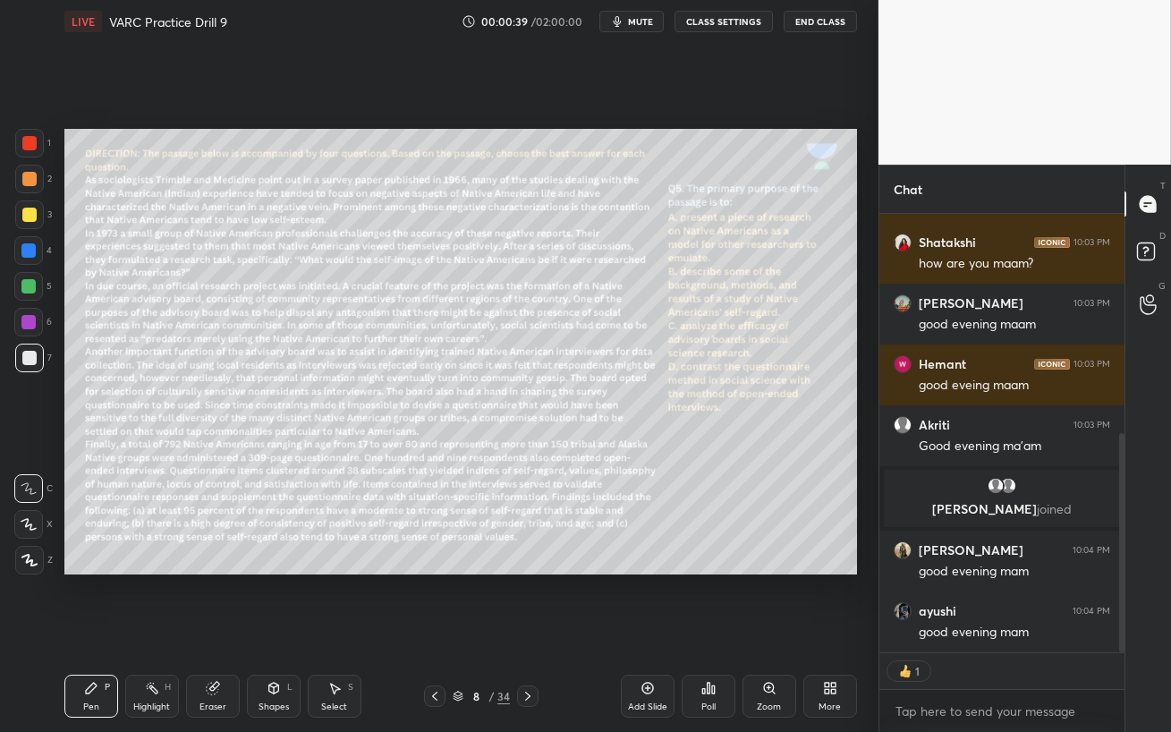
scroll to position [496, 0]
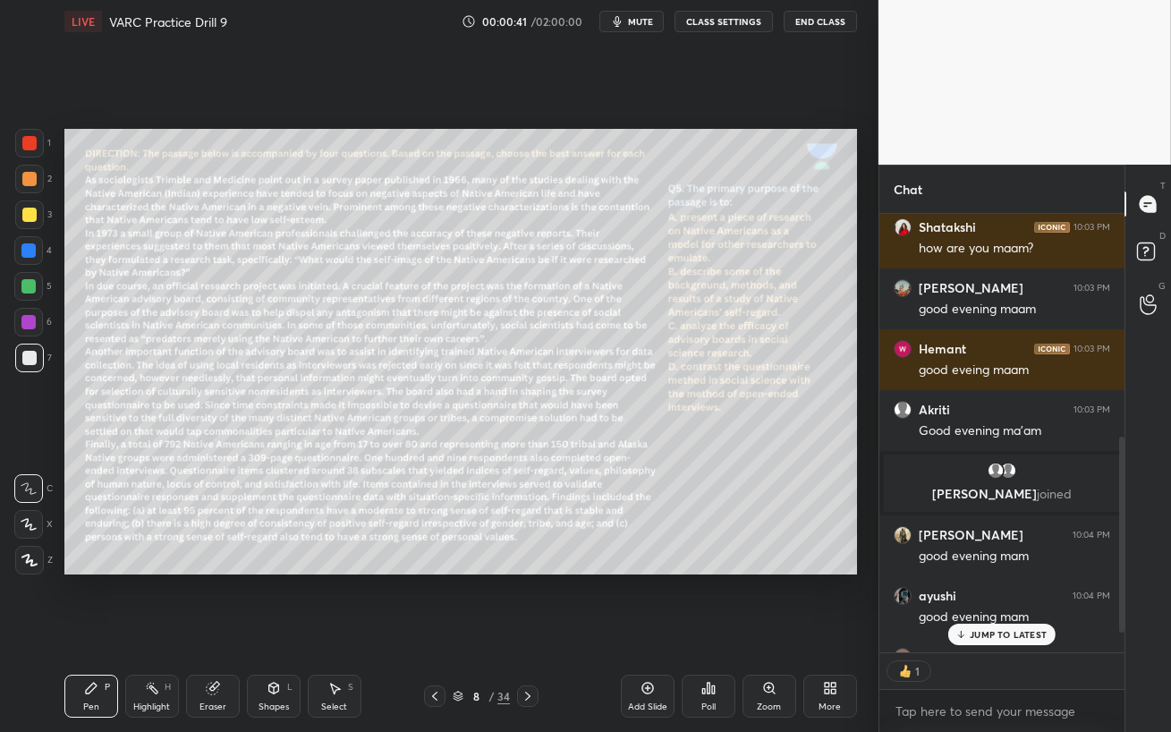
click at [988, 630] on p "JUMP TO LATEST" at bounding box center [1007, 634] width 77 height 11
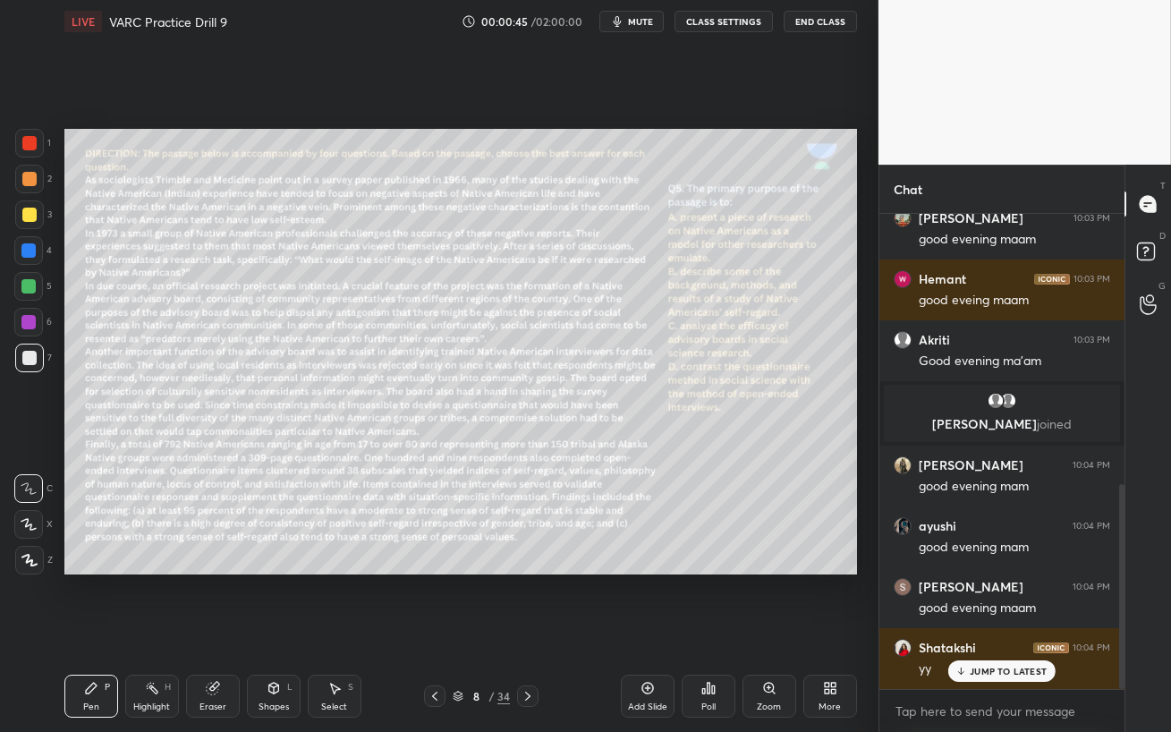
scroll to position [626, 0]
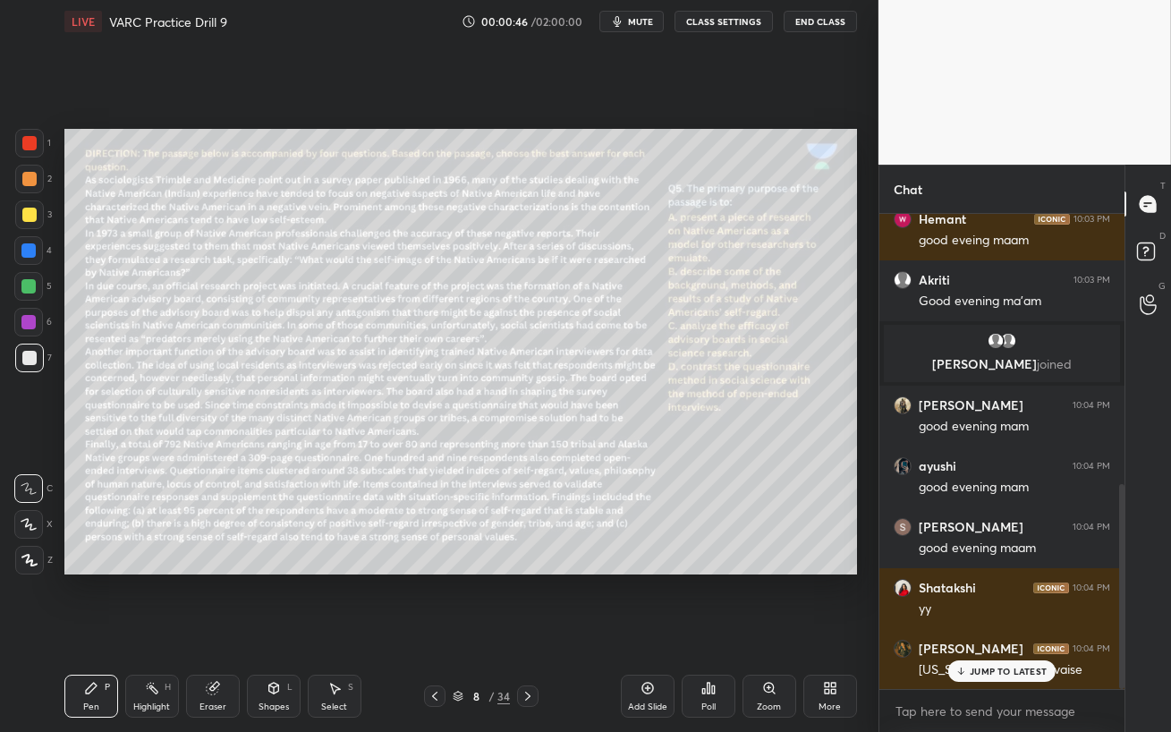
click at [525, 631] on icon at bounding box center [527, 696] width 14 height 14
click at [1009, 631] on div "JUMP TO LATEST" at bounding box center [1001, 670] width 107 height 21
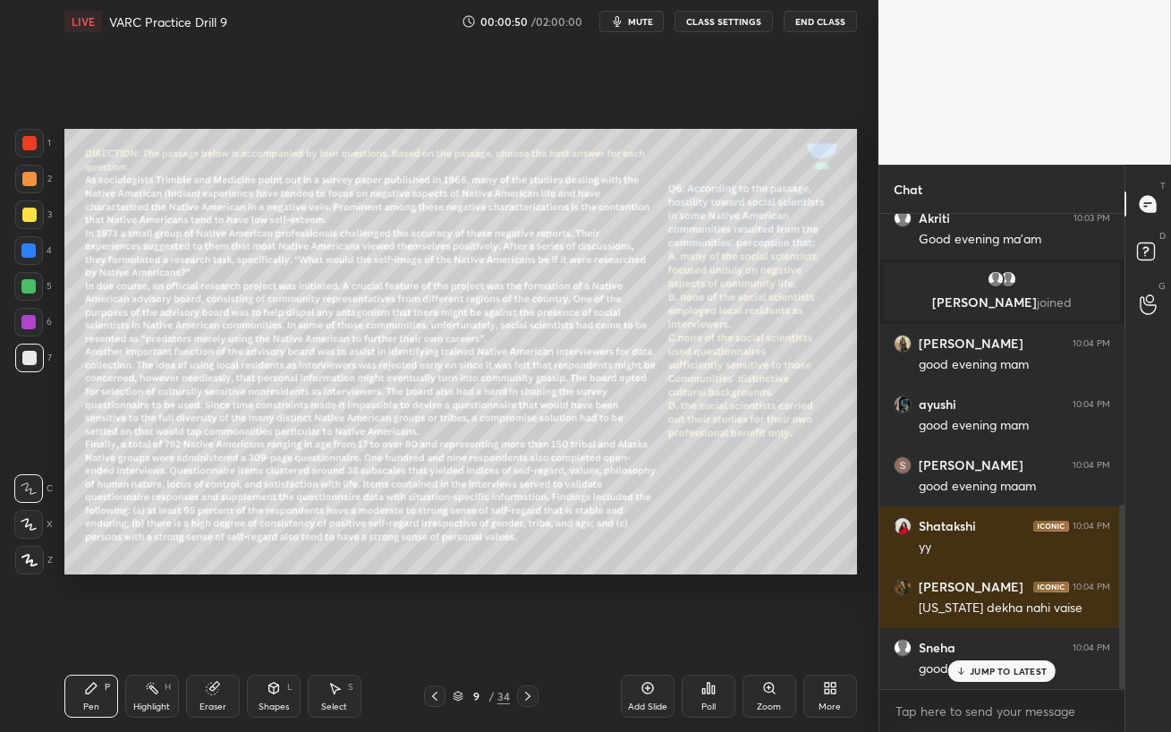
scroll to position [748, 0]
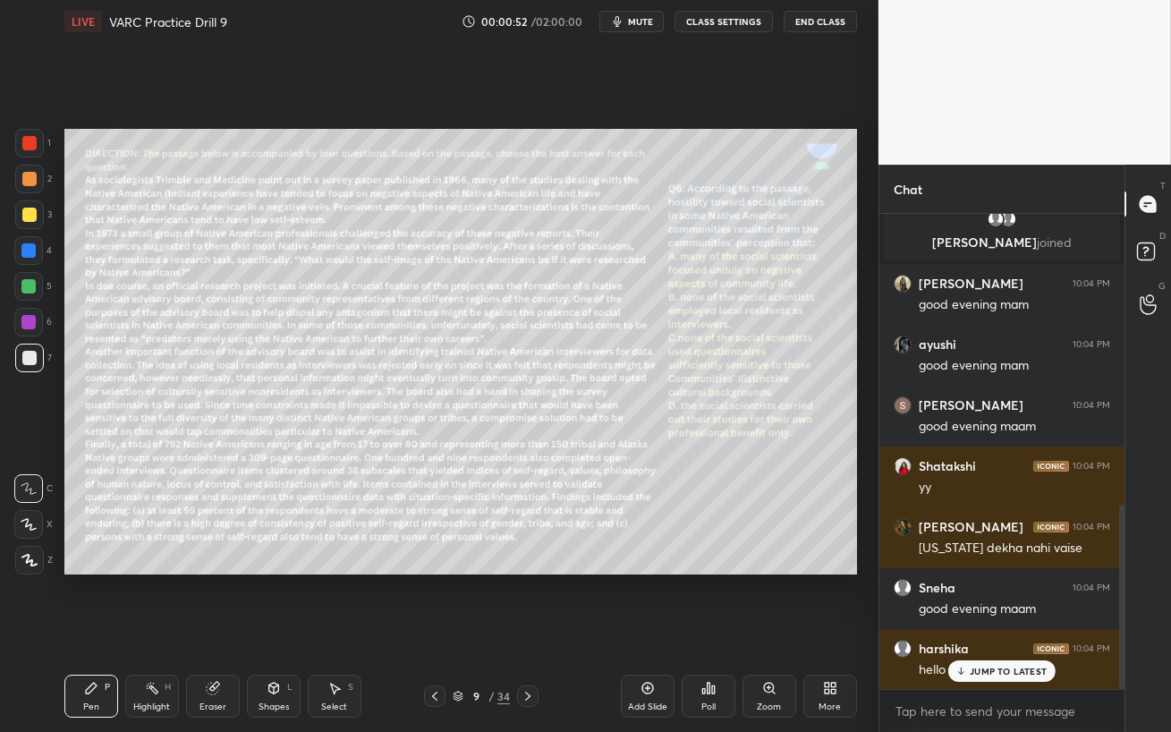
click at [992, 631] on p "JUMP TO LATEST" at bounding box center [1007, 670] width 77 height 11
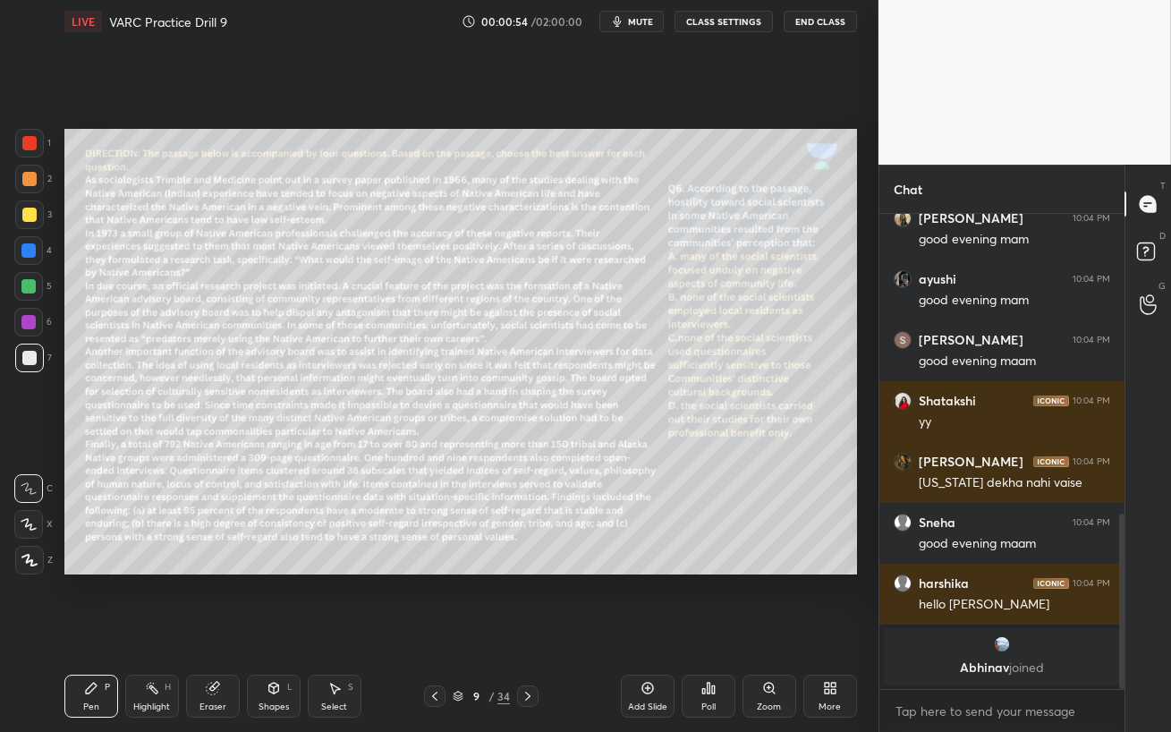
click at [528, 631] on icon at bounding box center [527, 696] width 14 height 14
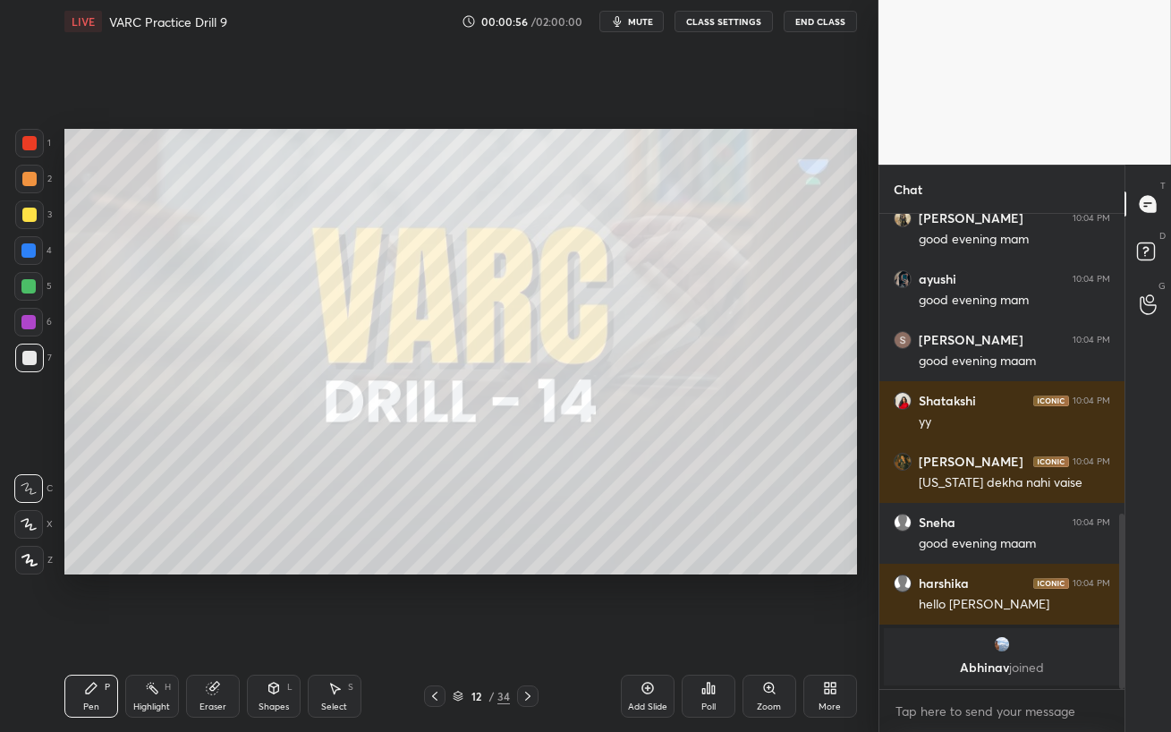
click at [528, 631] on icon at bounding box center [527, 696] width 14 height 14
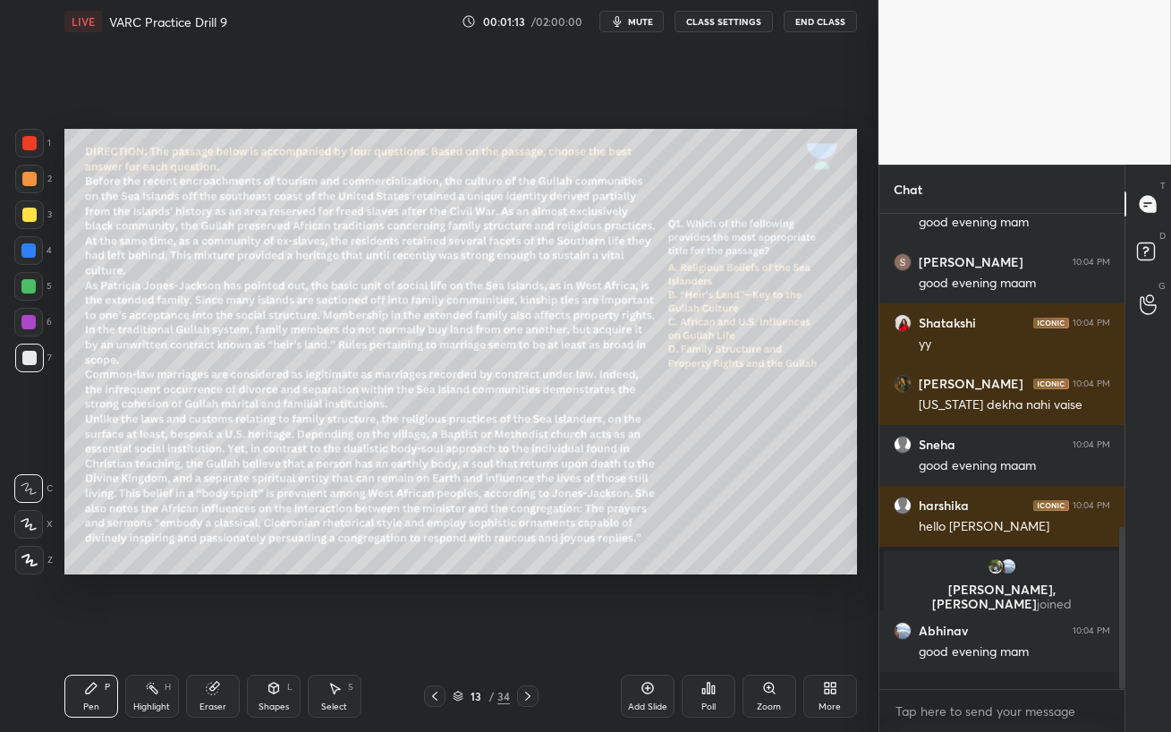
scroll to position [845, 0]
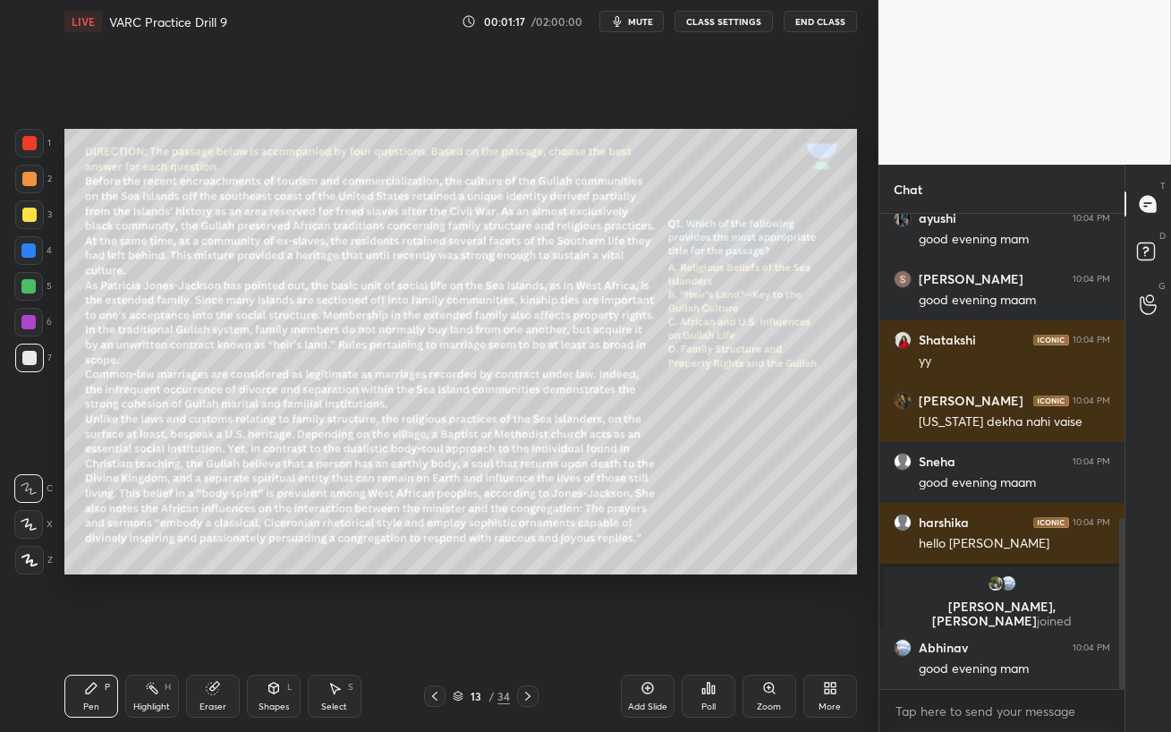
click at [21, 291] on div at bounding box center [28, 286] width 14 height 14
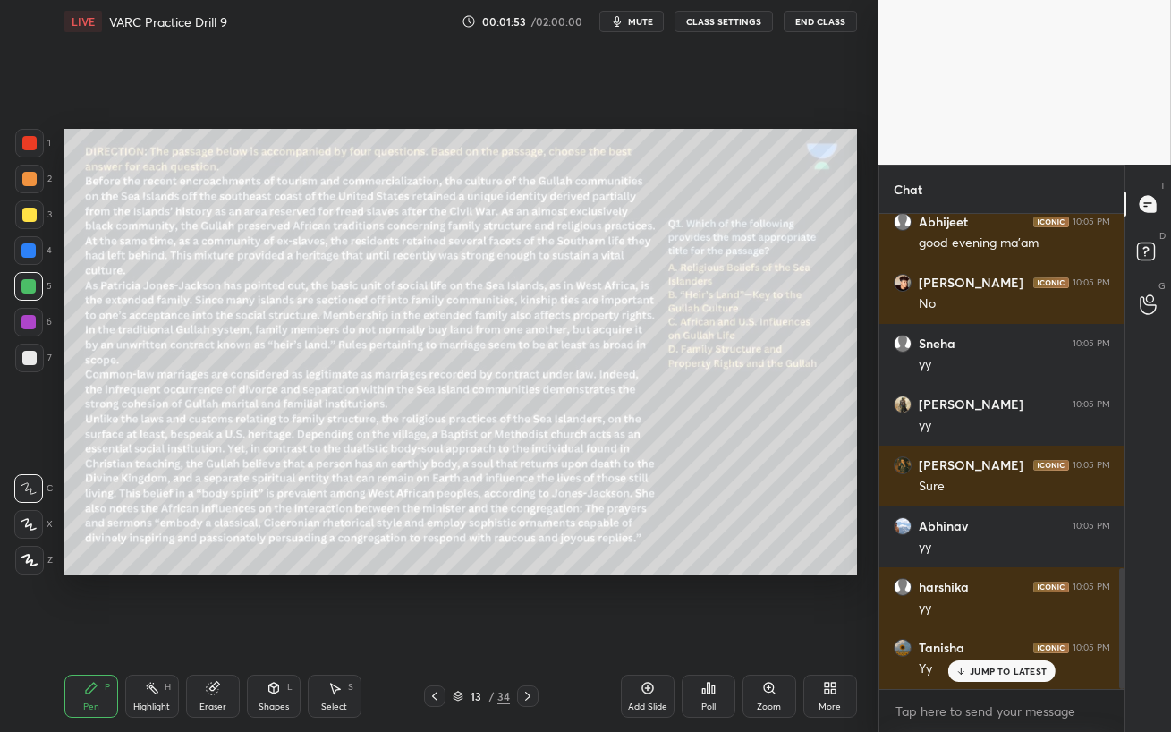
scroll to position [1392, 0]
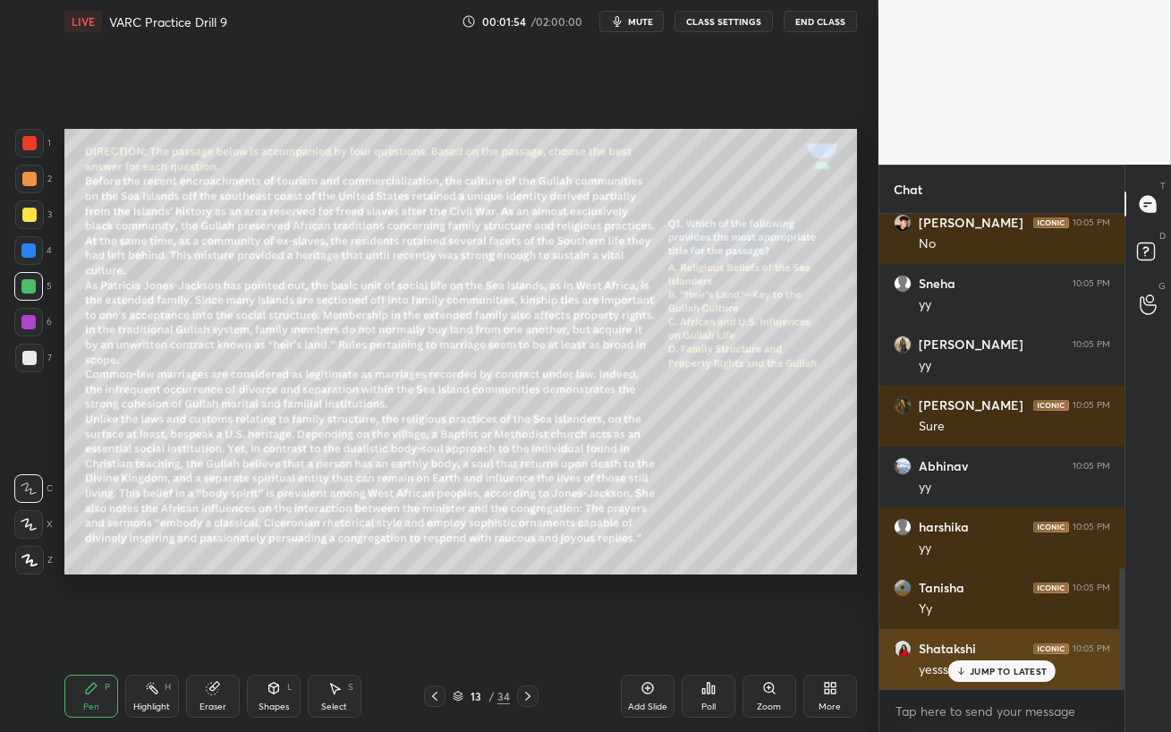
click at [960, 631] on icon at bounding box center [961, 670] width 12 height 11
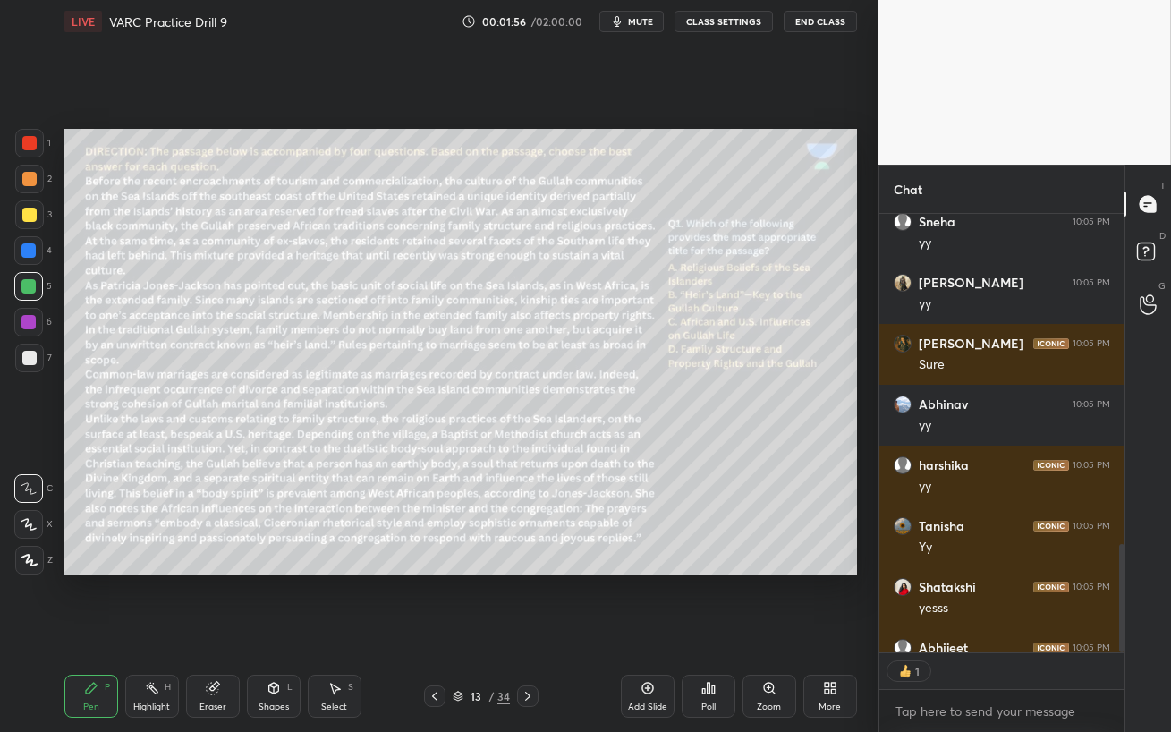
scroll to position [433, 240]
click at [530, 631] on icon at bounding box center [527, 696] width 14 height 14
click at [531, 631] on icon at bounding box center [527, 696] width 14 height 14
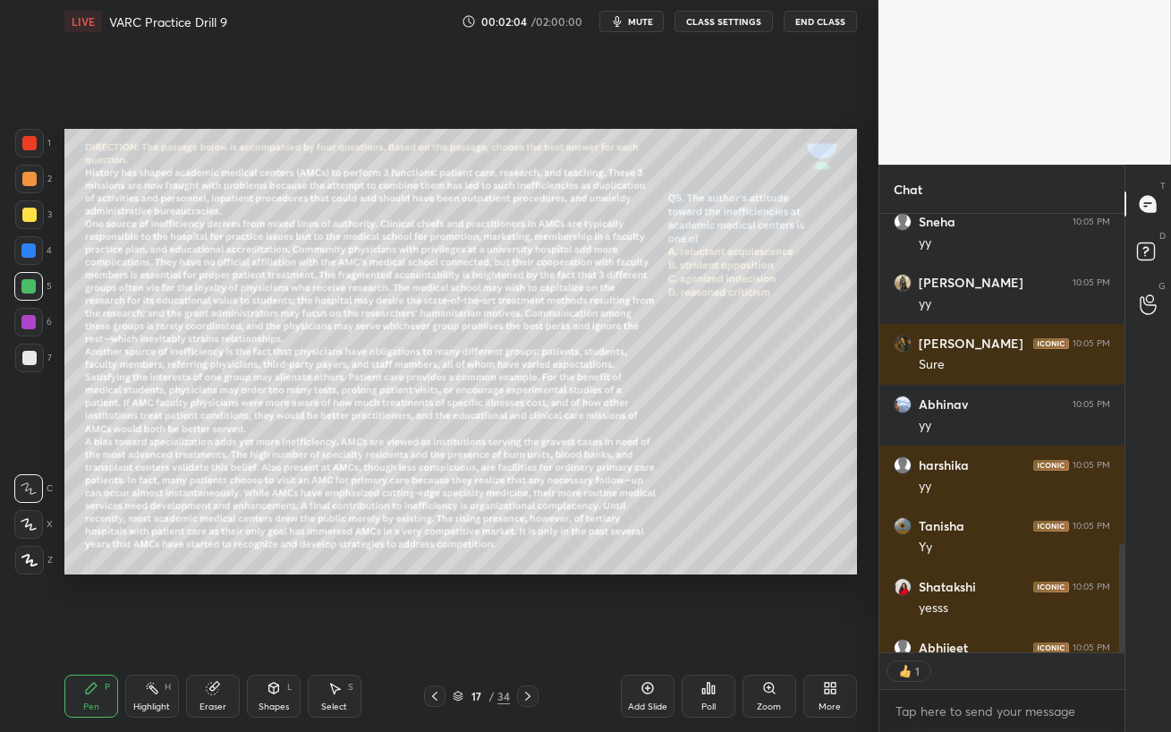
click at [531, 631] on icon at bounding box center [527, 696] width 14 height 14
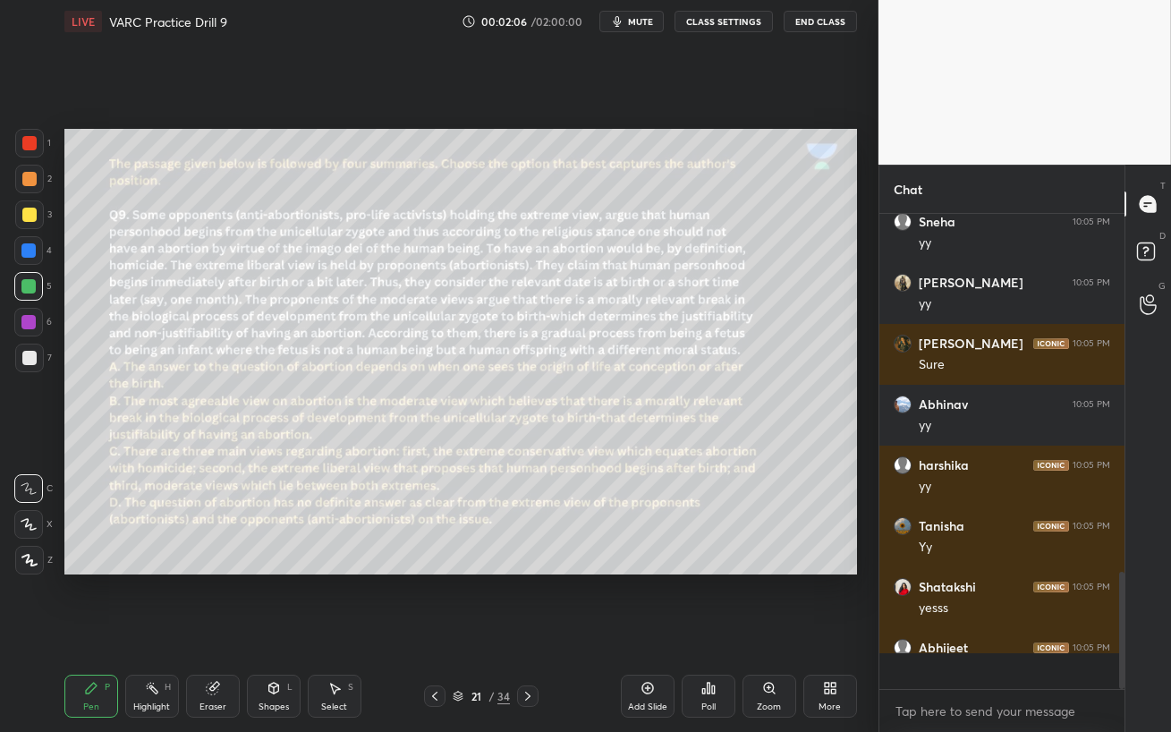
scroll to position [1453, 0]
click at [29, 183] on div at bounding box center [29, 179] width 14 height 14
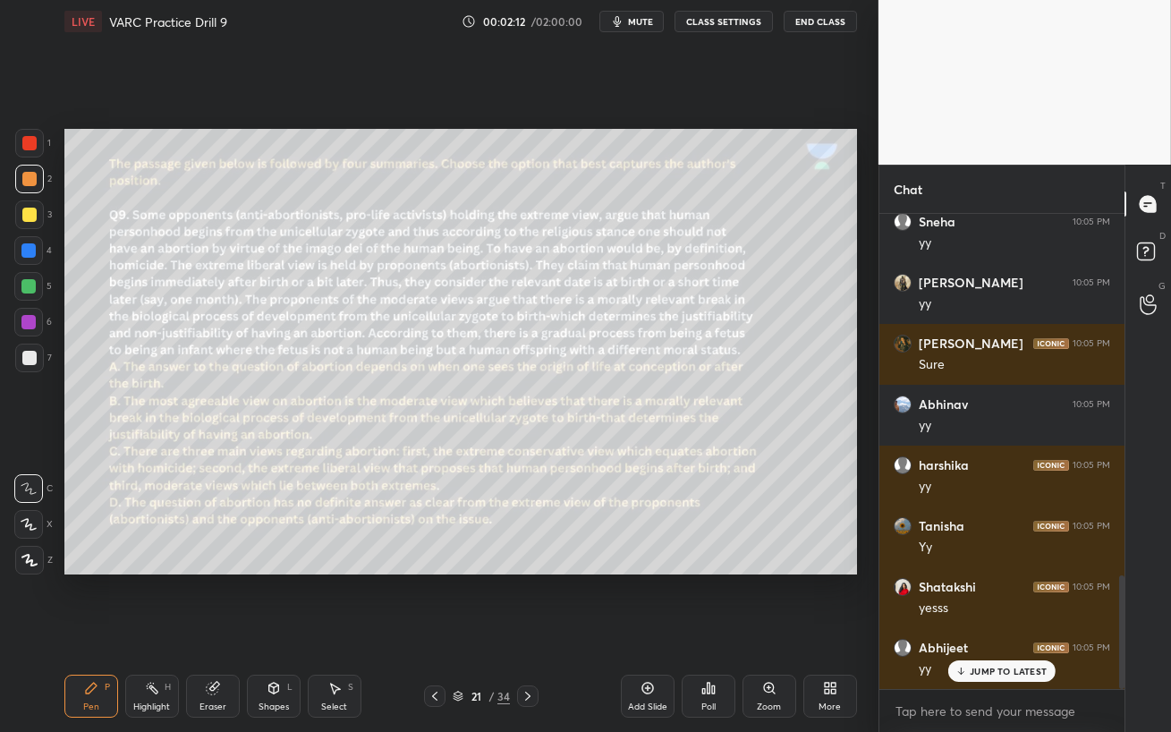
scroll to position [1517, 0]
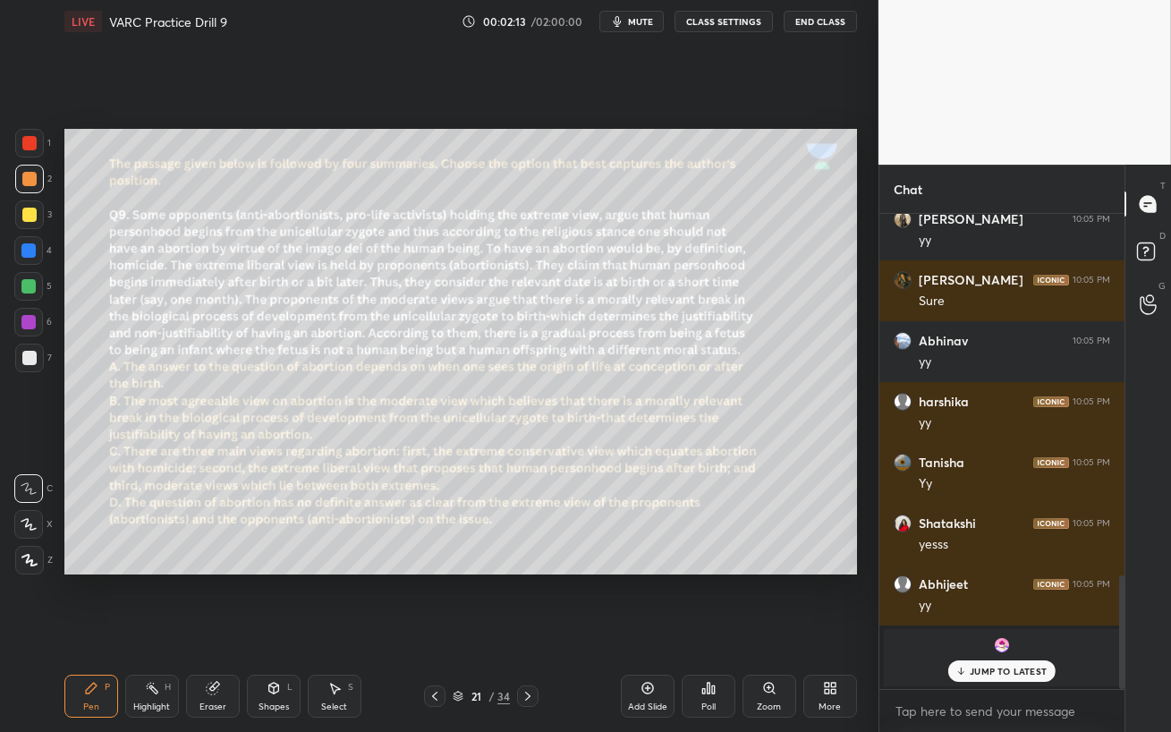
click at [1003, 631] on p "JUMP TO LATEST" at bounding box center [1007, 670] width 77 height 11
click at [639, 19] on span "mute" at bounding box center [640, 21] width 25 height 13
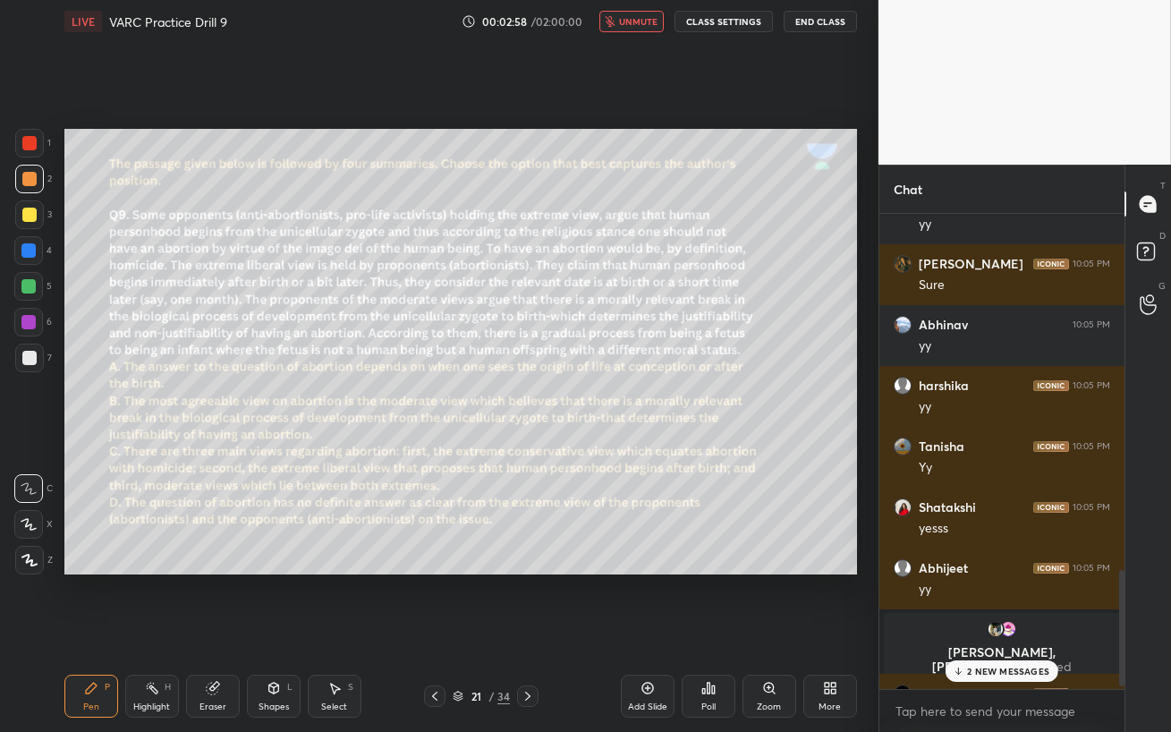
scroll to position [1607, 0]
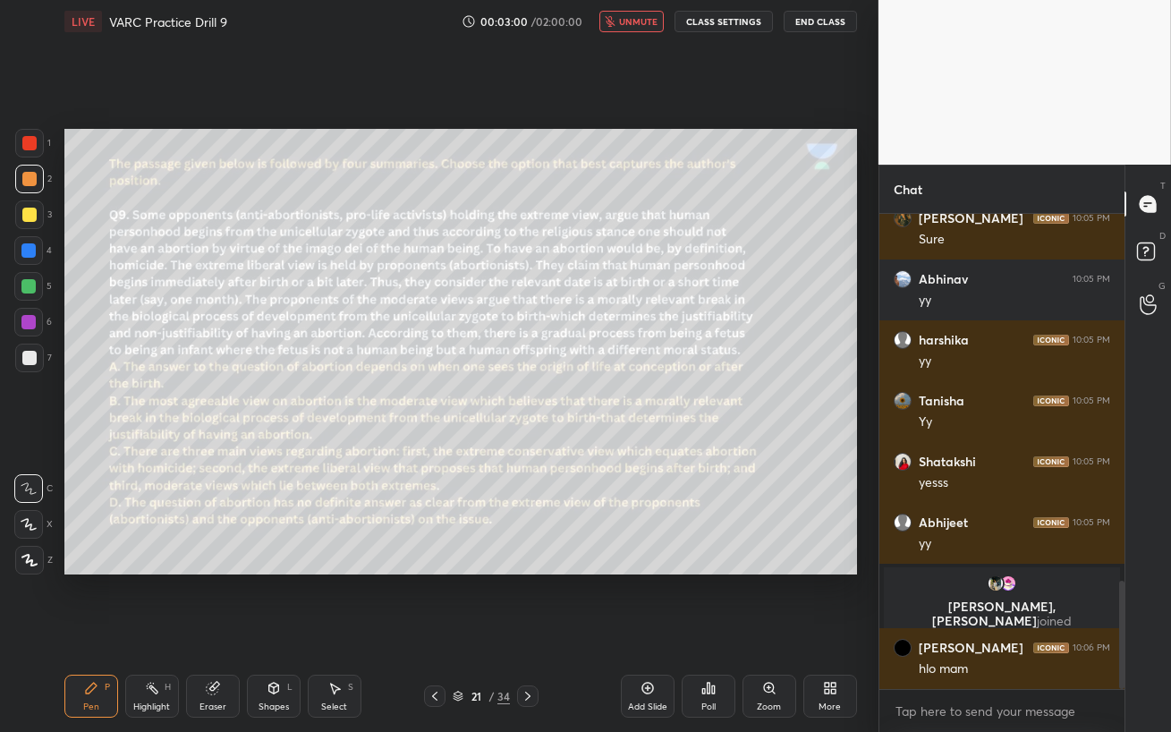
click at [615, 22] on icon "button" at bounding box center [610, 21] width 10 height 11
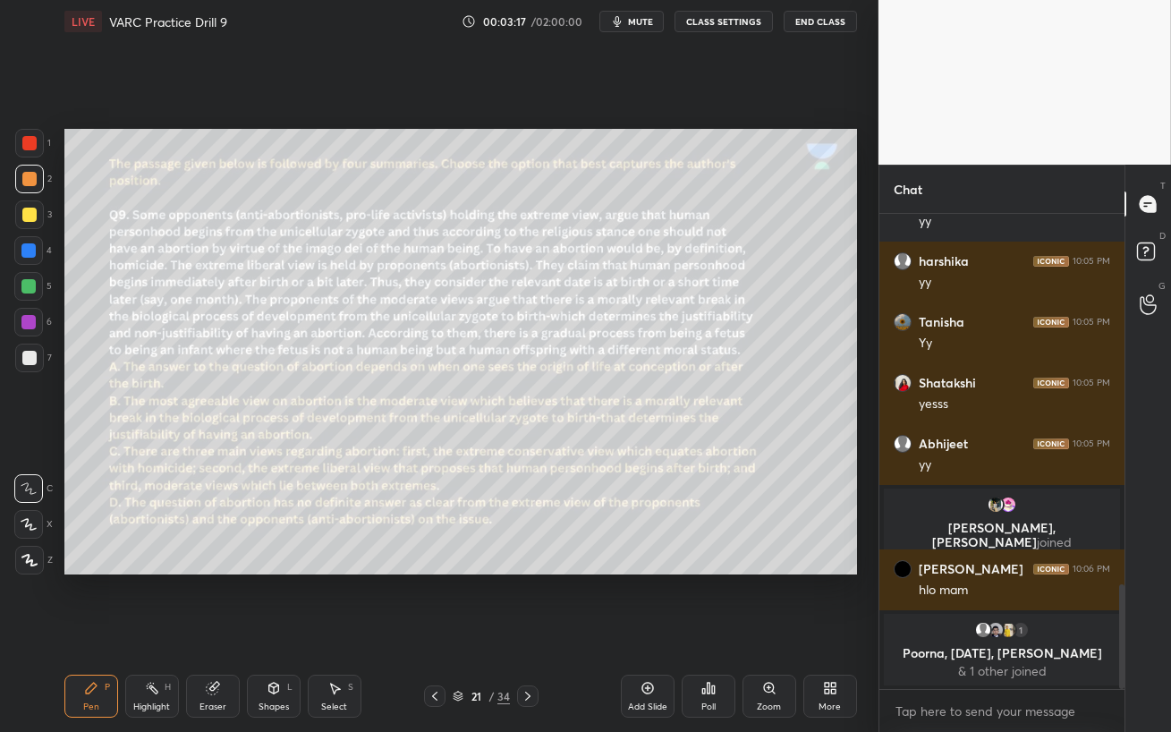
scroll to position [1498, 0]
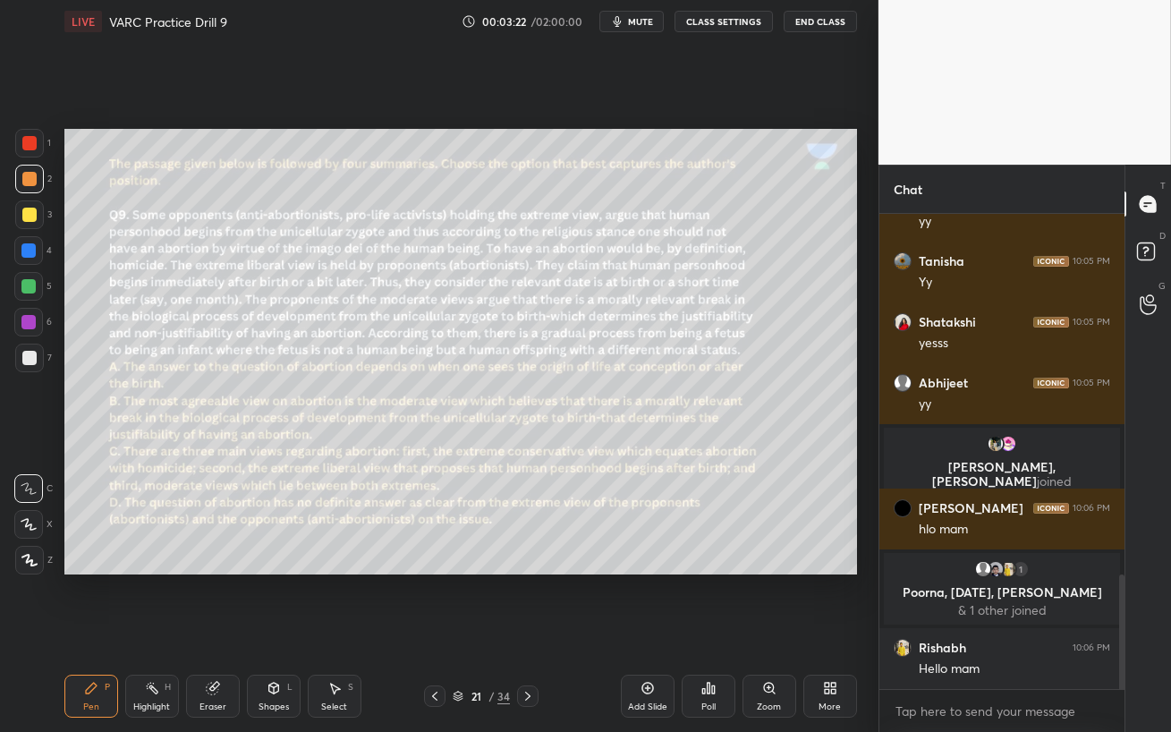
click at [641, 14] on button "mute" at bounding box center [631, 21] width 64 height 21
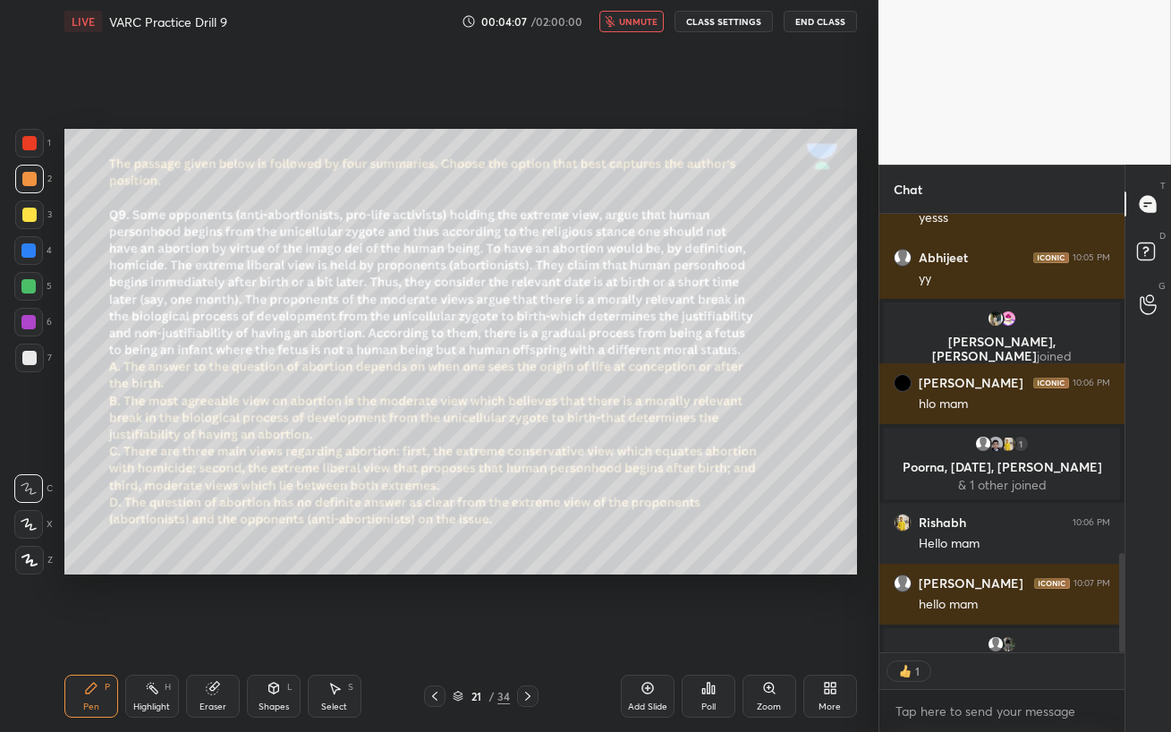
scroll to position [5, 5]
click at [622, 23] on button "unmute" at bounding box center [631, 21] width 64 height 21
click at [644, 26] on span "mute" at bounding box center [640, 21] width 25 height 13
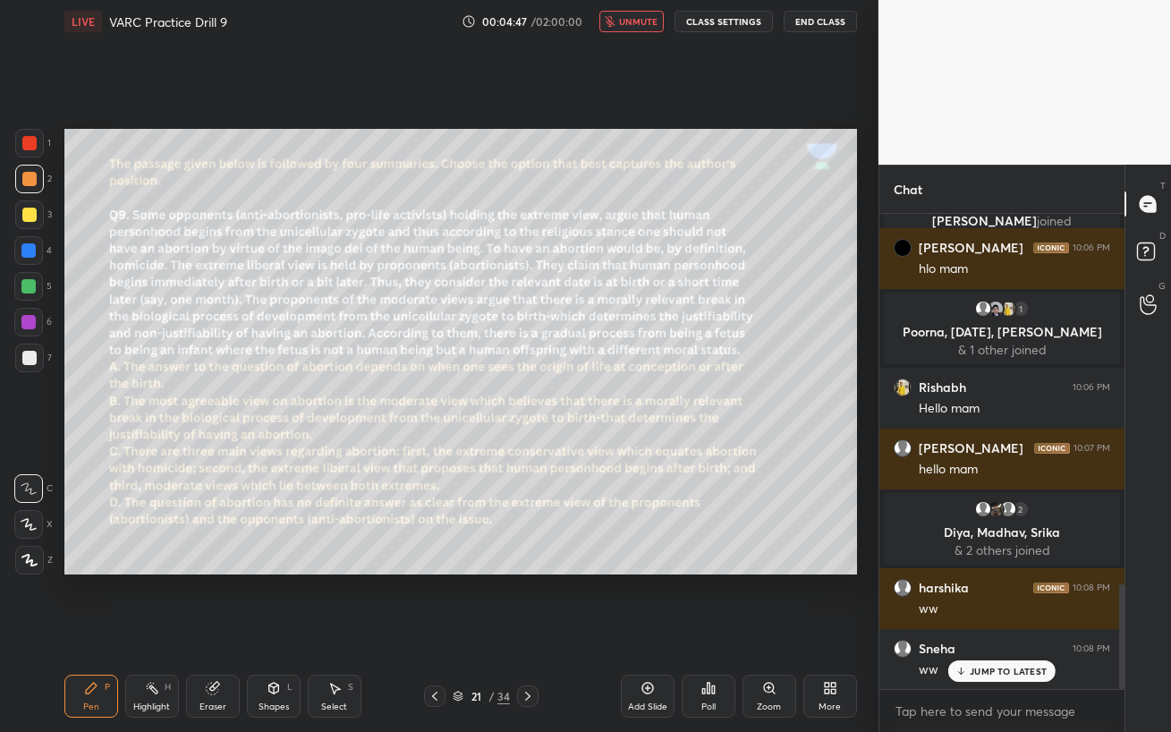
scroll to position [1743, 0]
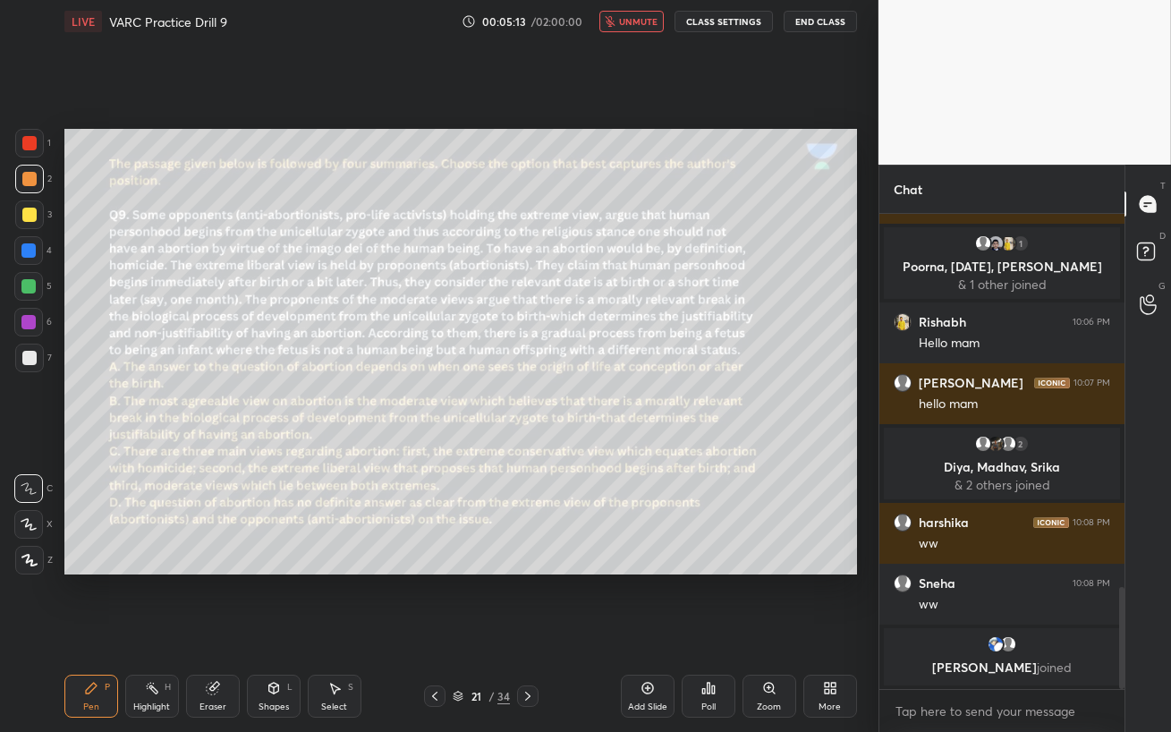
click at [633, 23] on span "unmute" at bounding box center [638, 21] width 38 height 13
click at [706, 631] on div "Poll" at bounding box center [708, 695] width 54 height 43
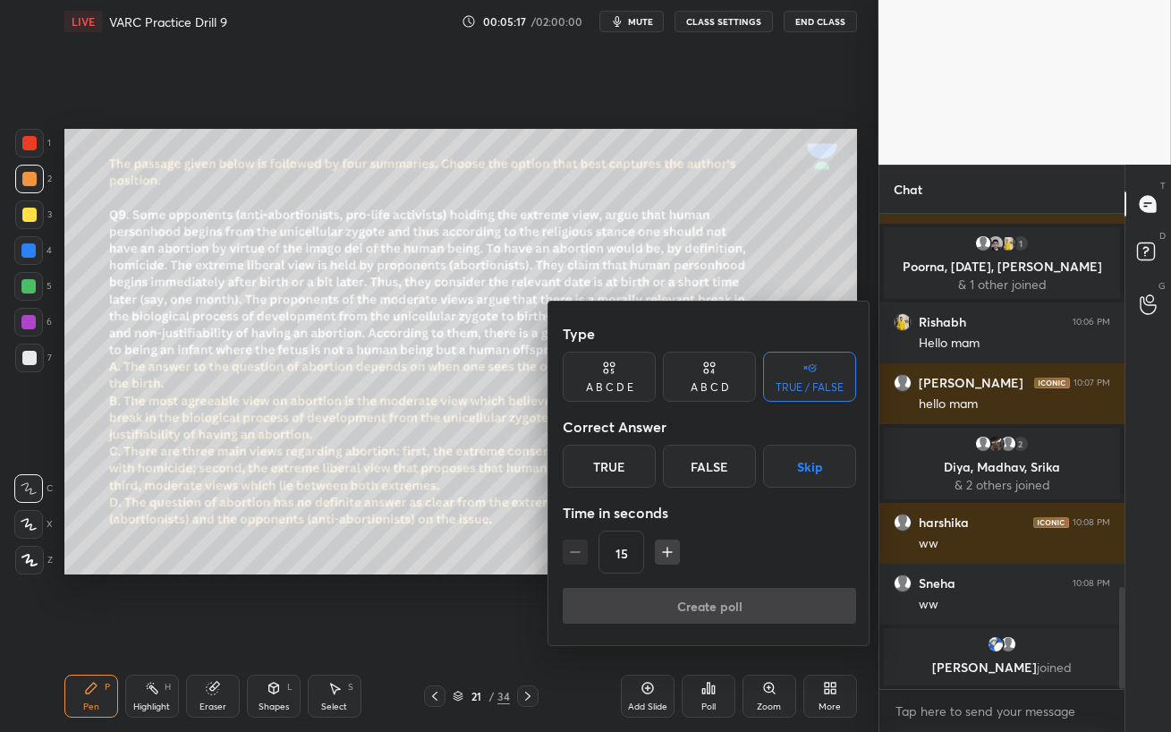
click at [709, 374] on icon at bounding box center [709, 368] width 14 height 18
click at [715, 468] on div "C" at bounding box center [708, 465] width 53 height 43
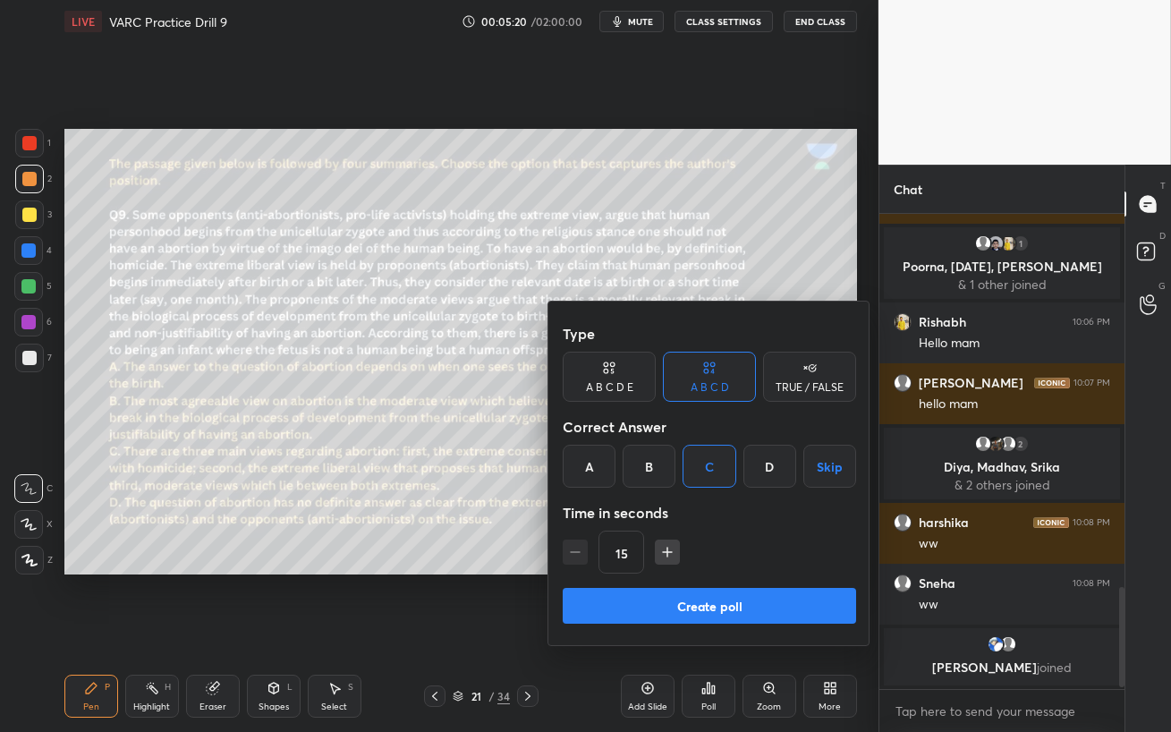
scroll to position [1803, 0]
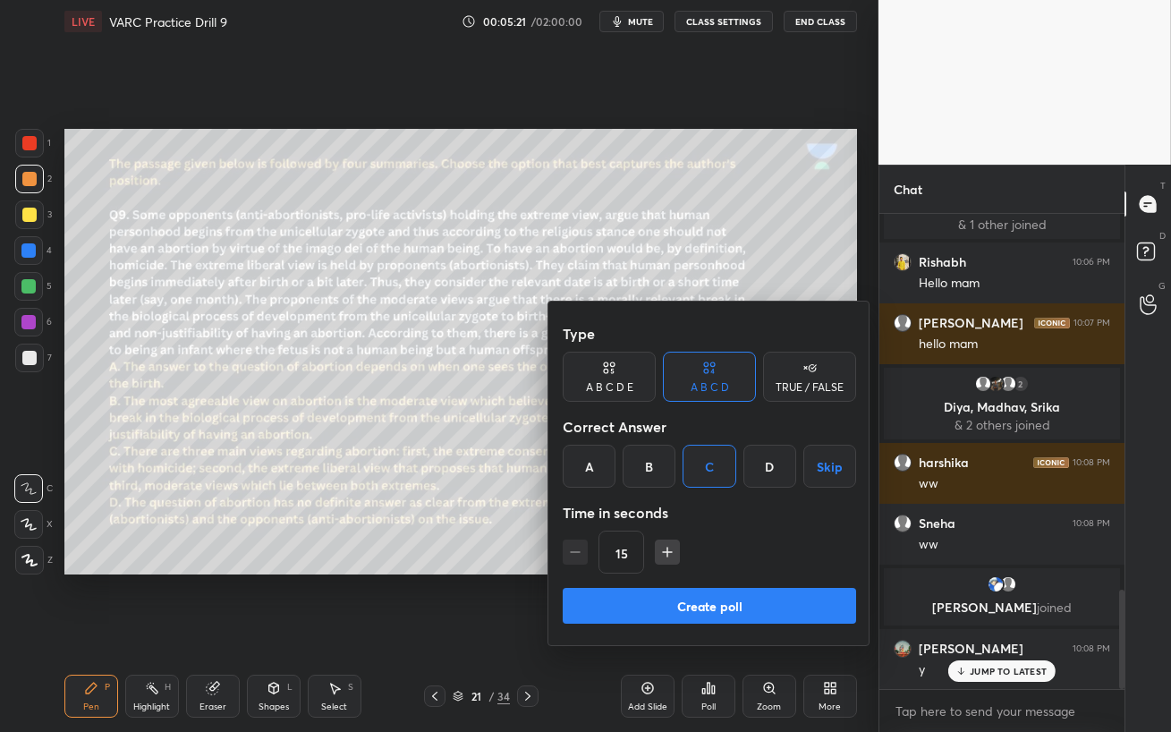
click at [773, 612] on button "Create poll" at bounding box center [709, 606] width 293 height 36
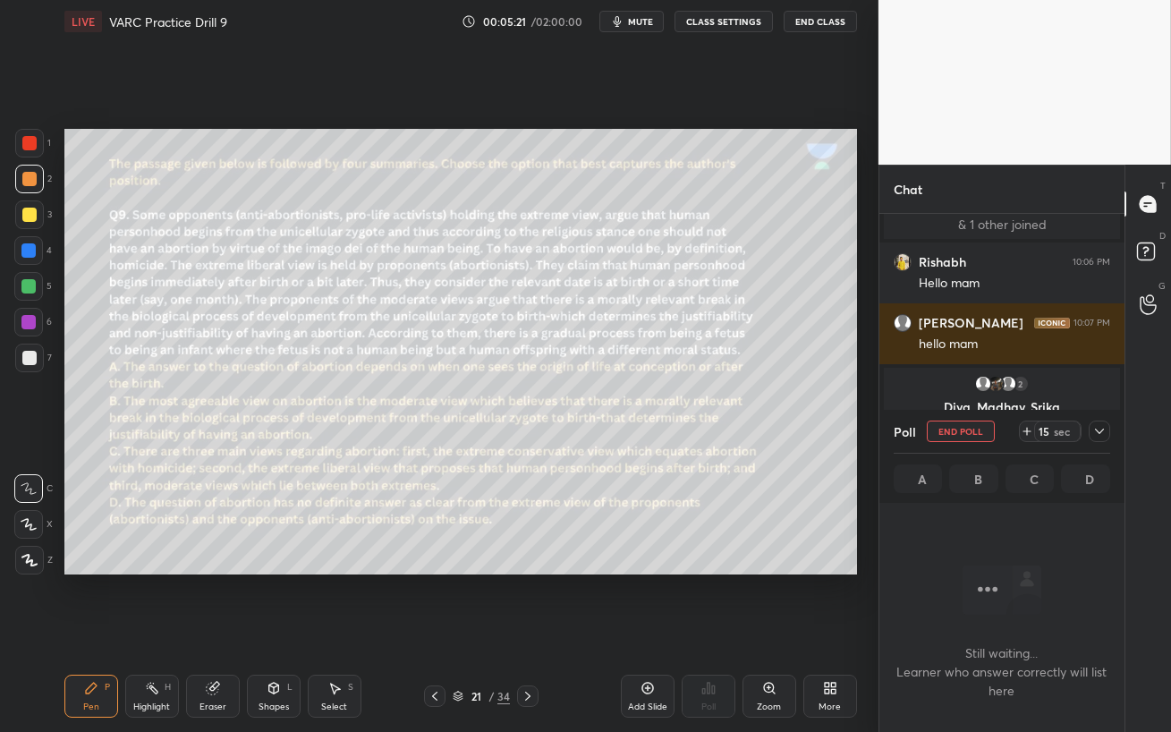
scroll to position [6, 5]
click at [638, 21] on span "mute" at bounding box center [640, 21] width 25 height 13
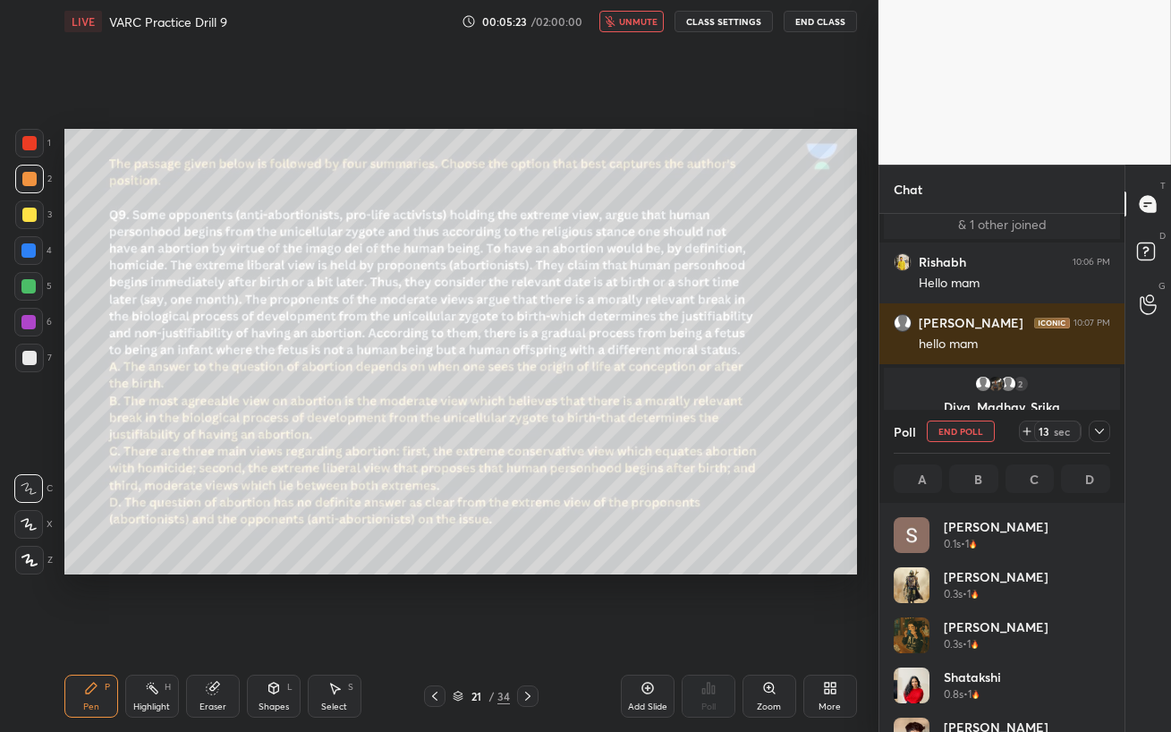
scroll to position [209, 211]
click at [633, 22] on span "unmute" at bounding box center [638, 21] width 38 height 13
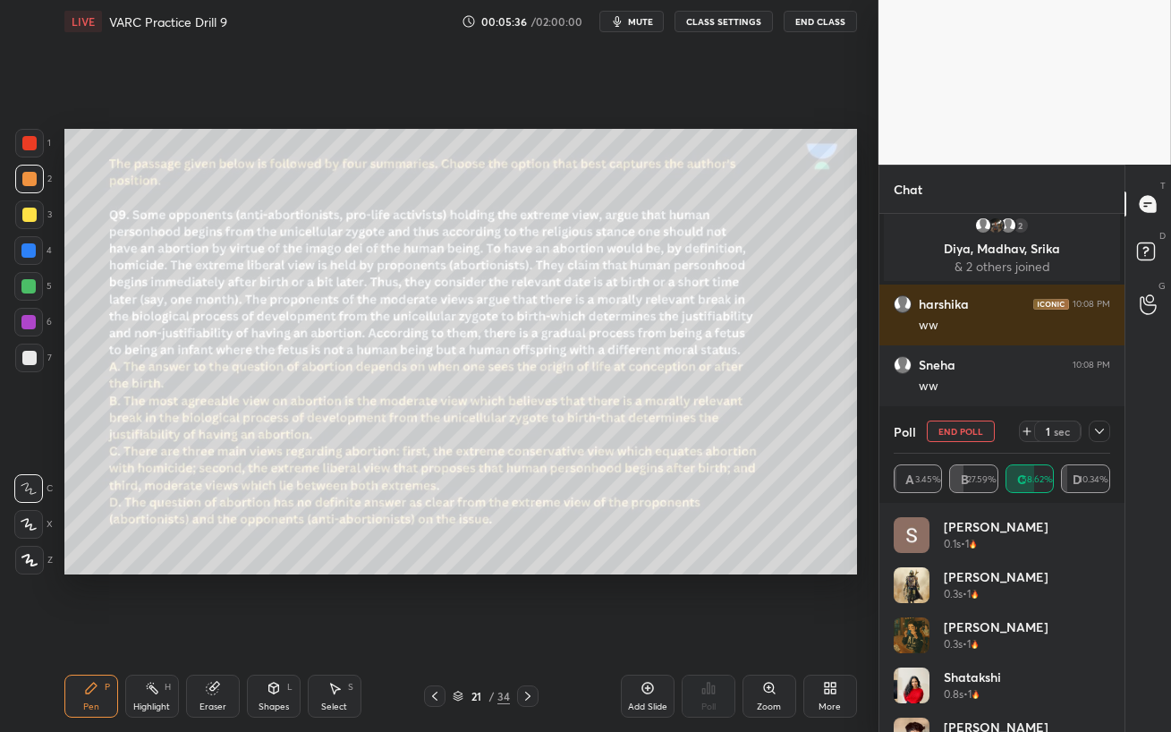
click at [1100, 432] on icon at bounding box center [1099, 431] width 14 height 14
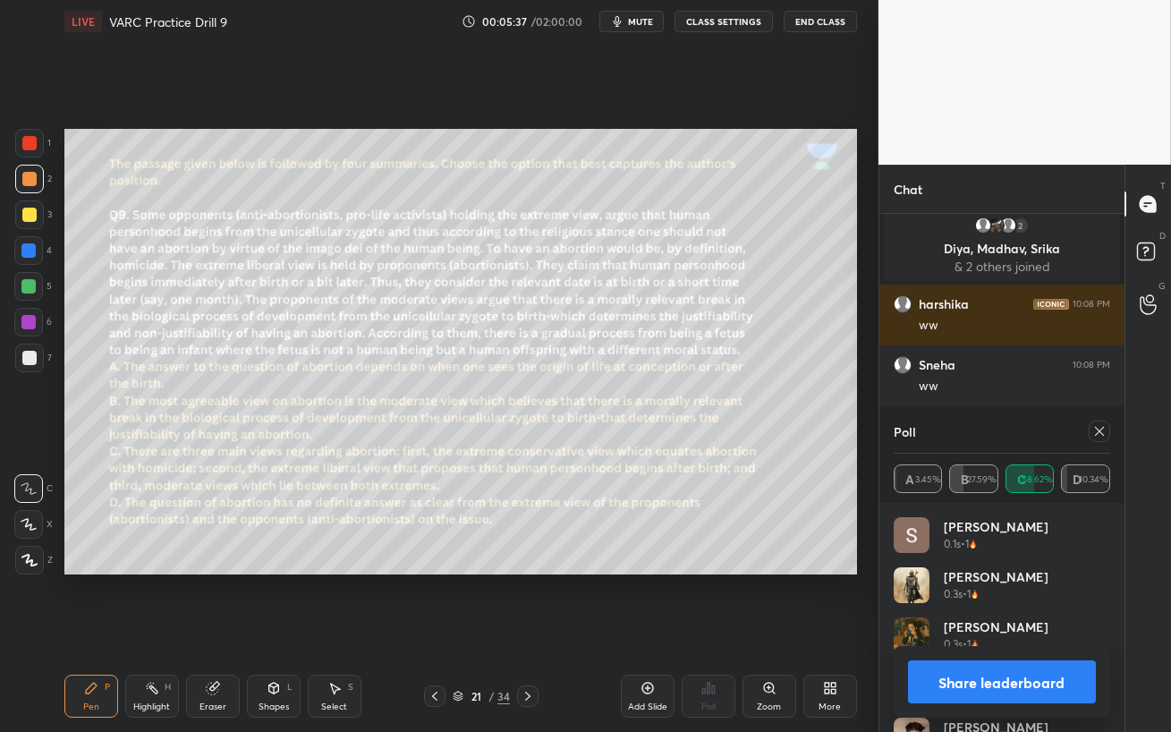
scroll to position [209, 211]
click at [1103, 434] on icon at bounding box center [1099, 431] width 14 height 14
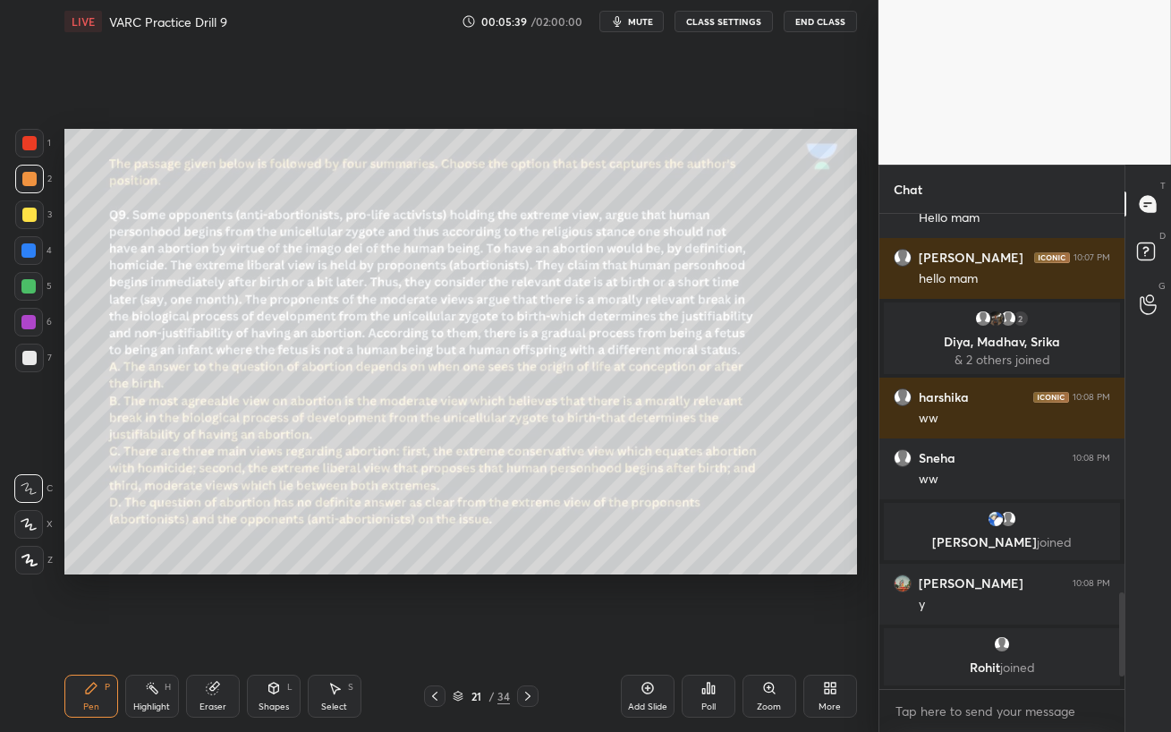
scroll to position [321, 240]
click at [29, 360] on div at bounding box center [29, 358] width 14 height 14
click at [26, 283] on div at bounding box center [28, 286] width 14 height 14
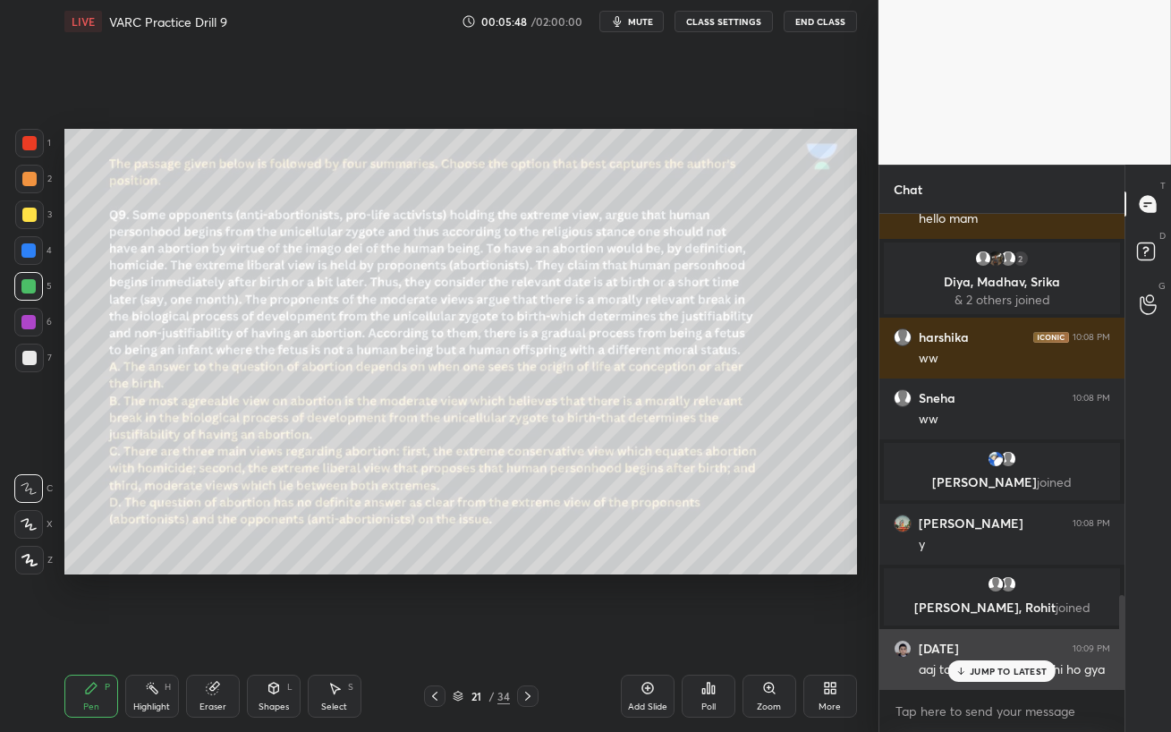
click at [986, 631] on p "JUMP TO LATEST" at bounding box center [1007, 670] width 77 height 11
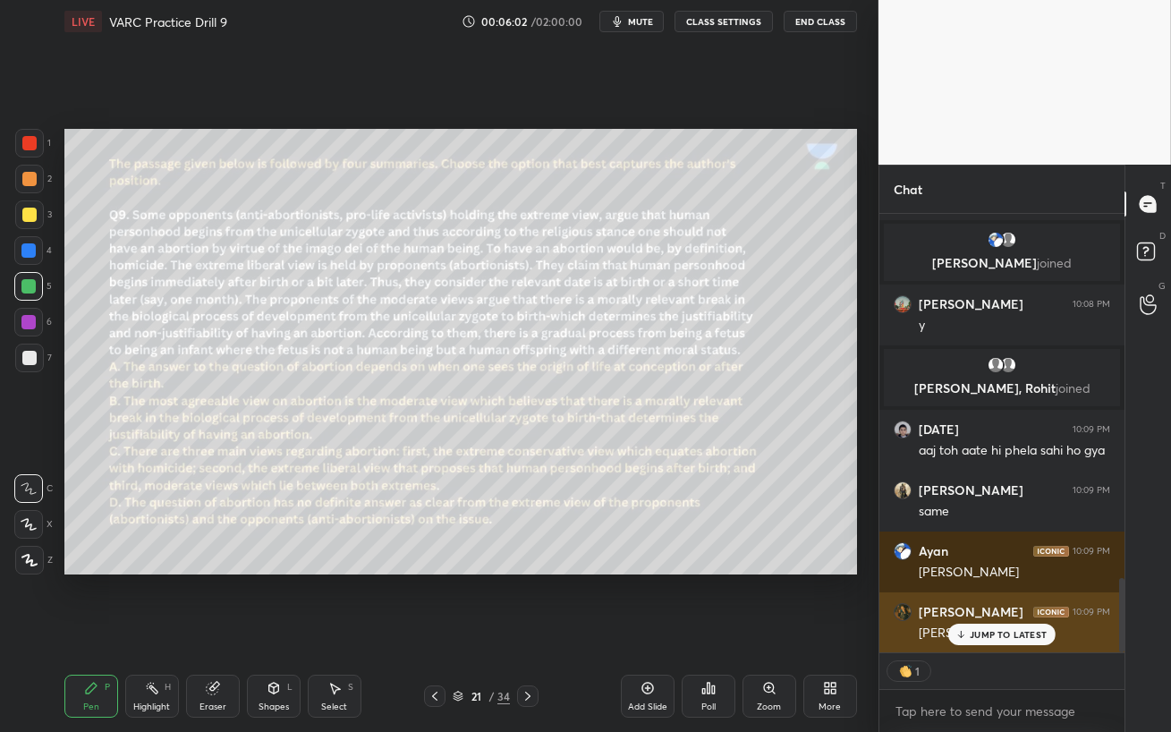
click at [994, 631] on p "JUMP TO LATEST" at bounding box center [1007, 634] width 77 height 11
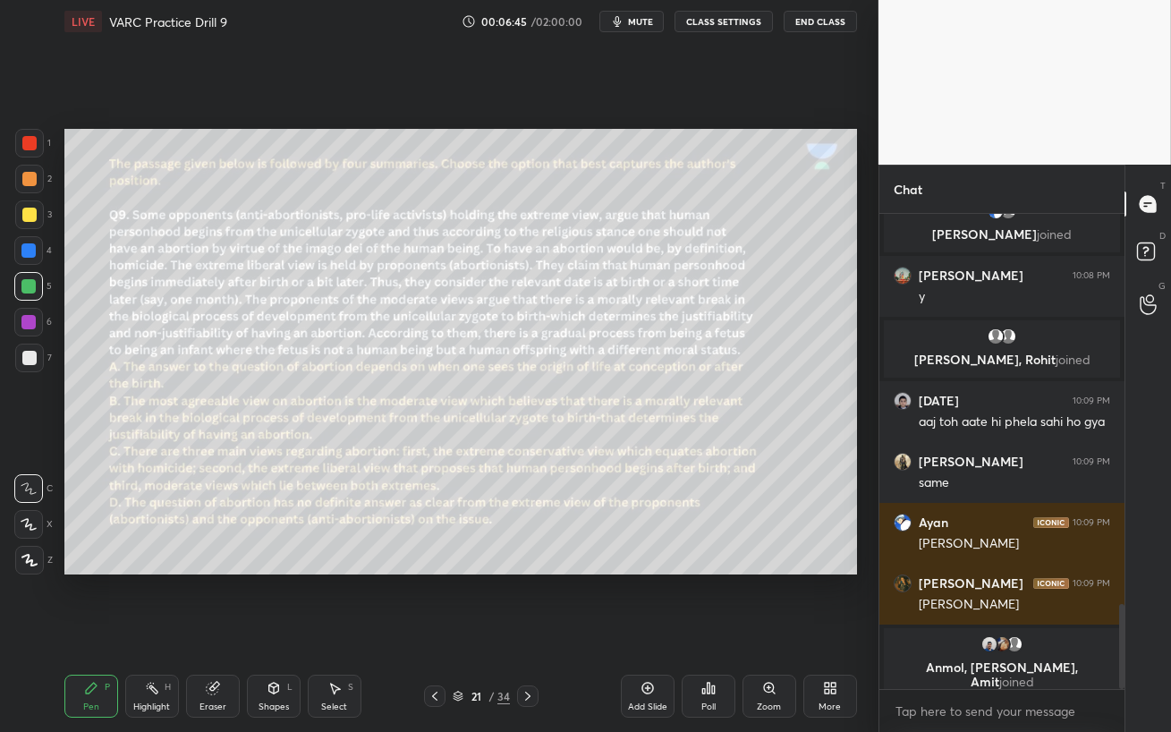
drag, startPoint x: 29, startPoint y: 258, endPoint x: 38, endPoint y: 257, distance: 10.0
click at [28, 257] on div at bounding box center [28, 250] width 29 height 29
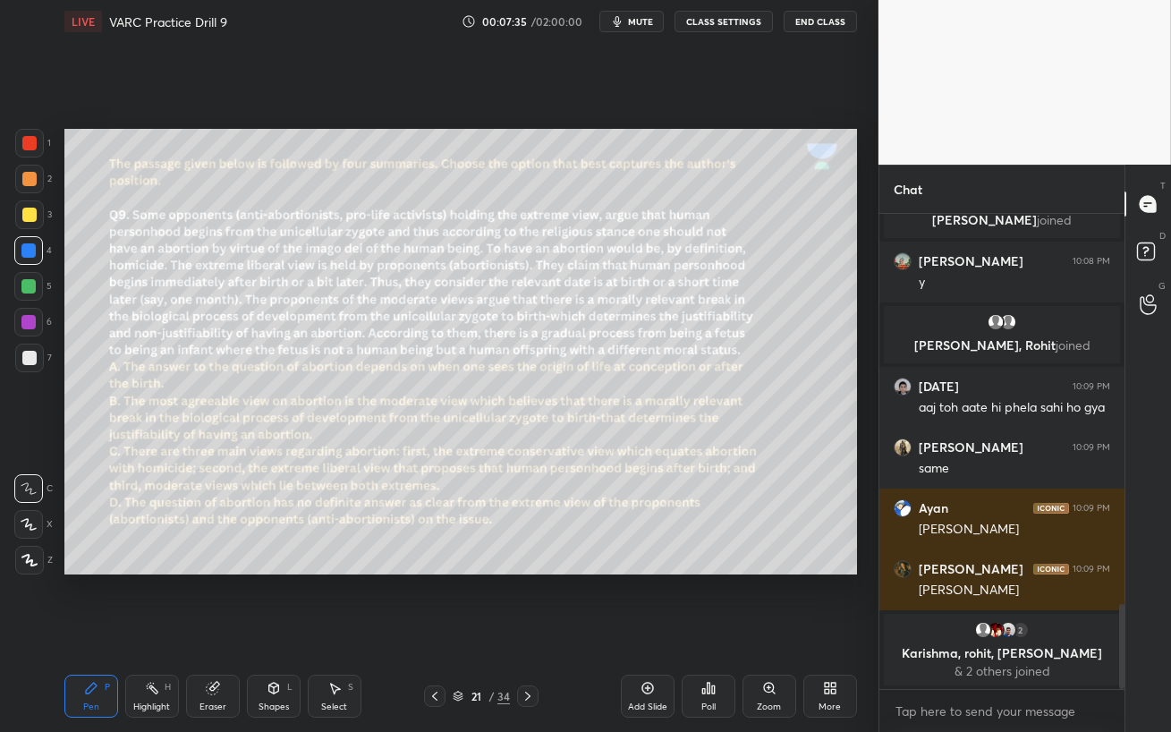
click at [28, 313] on div at bounding box center [28, 322] width 29 height 29
click at [26, 252] on div at bounding box center [28, 250] width 14 height 14
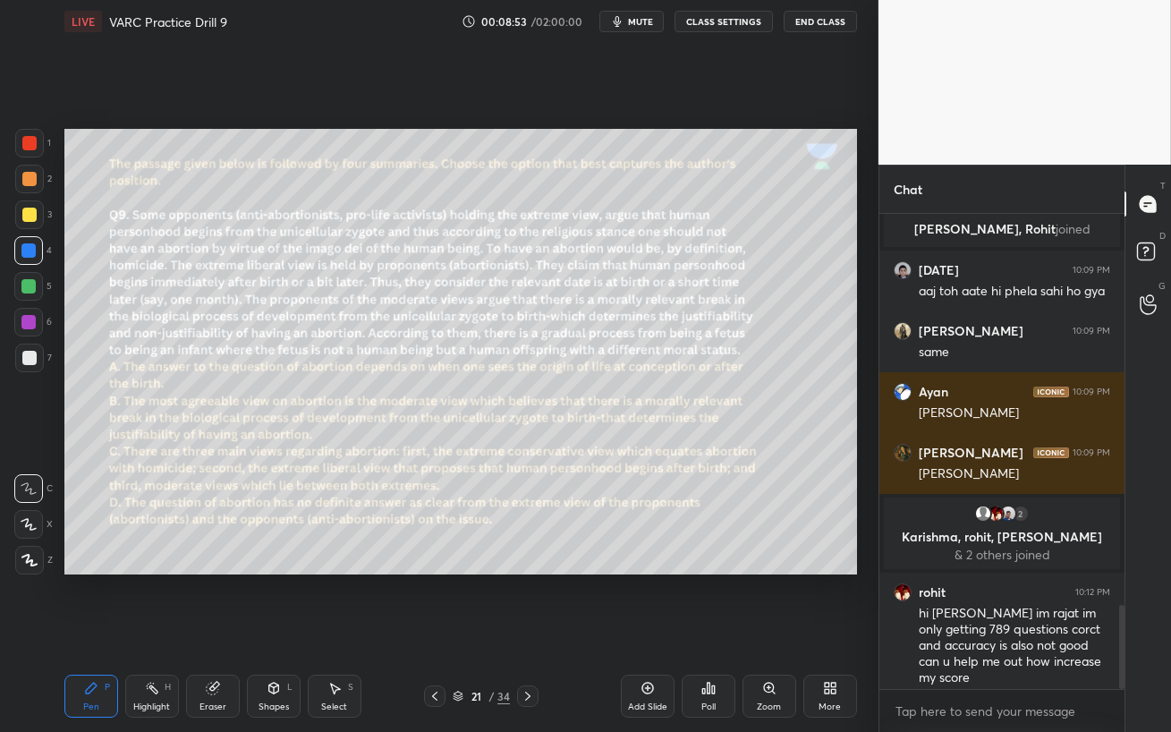
scroll to position [2199, 0]
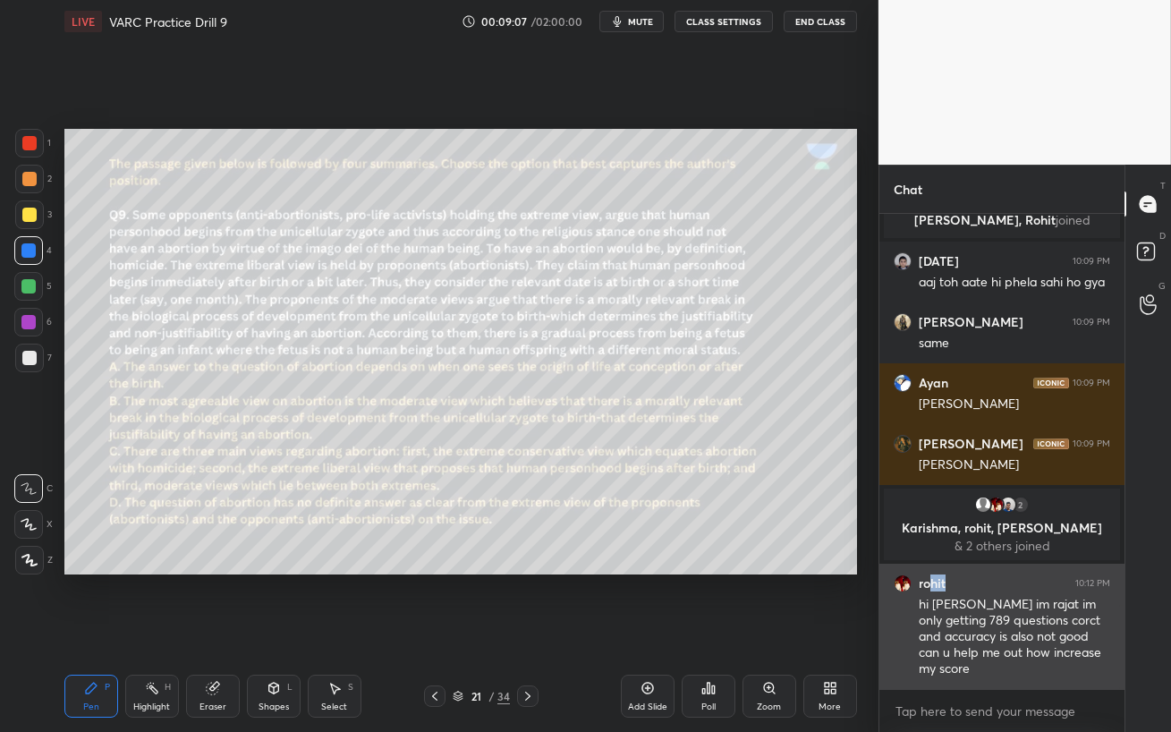
click at [933, 589] on div "rohit" at bounding box center [919, 583] width 52 height 18
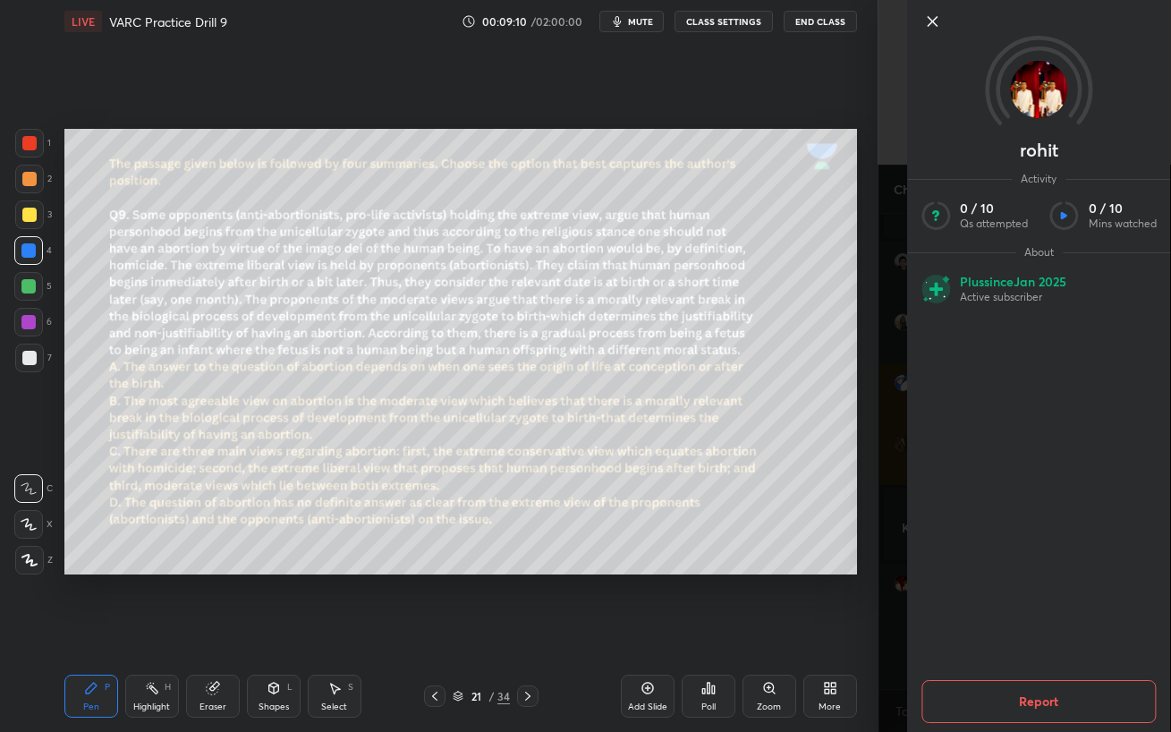
click at [1038, 151] on p "rohit" at bounding box center [1038, 150] width 38 height 14
click at [1028, 85] on img at bounding box center [1038, 89] width 57 height 57
click at [933, 24] on icon at bounding box center [931, 21] width 21 height 21
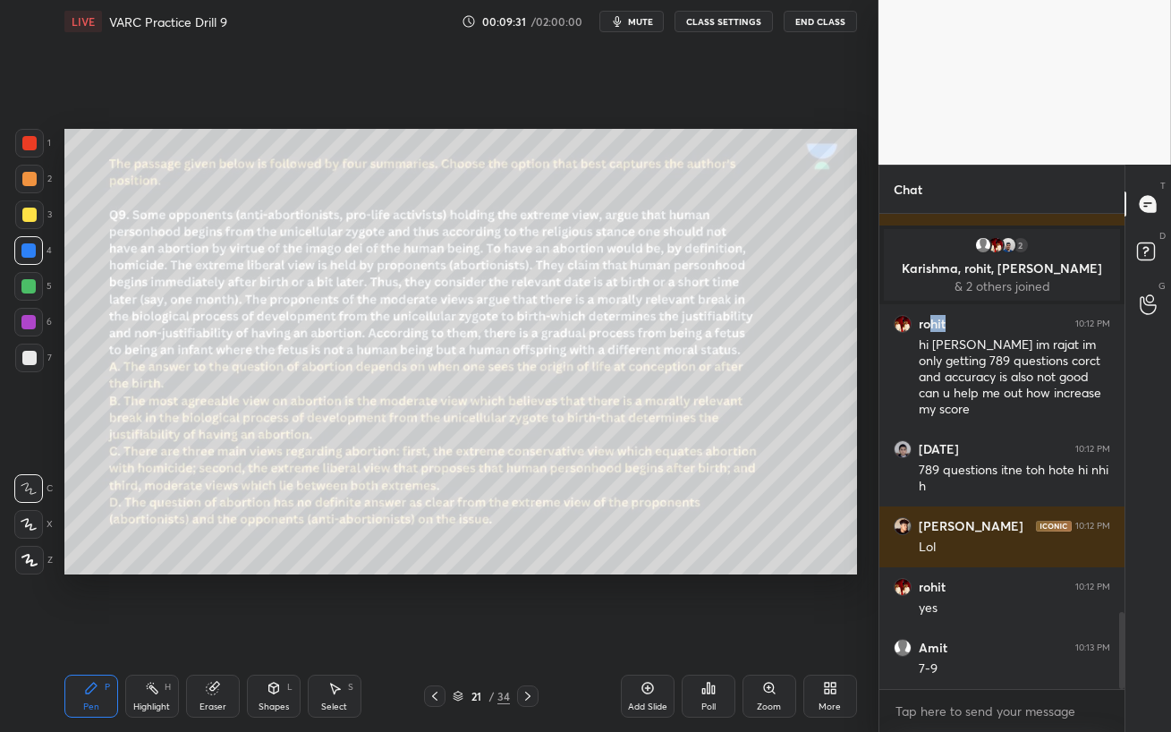
scroll to position [2518, 0]
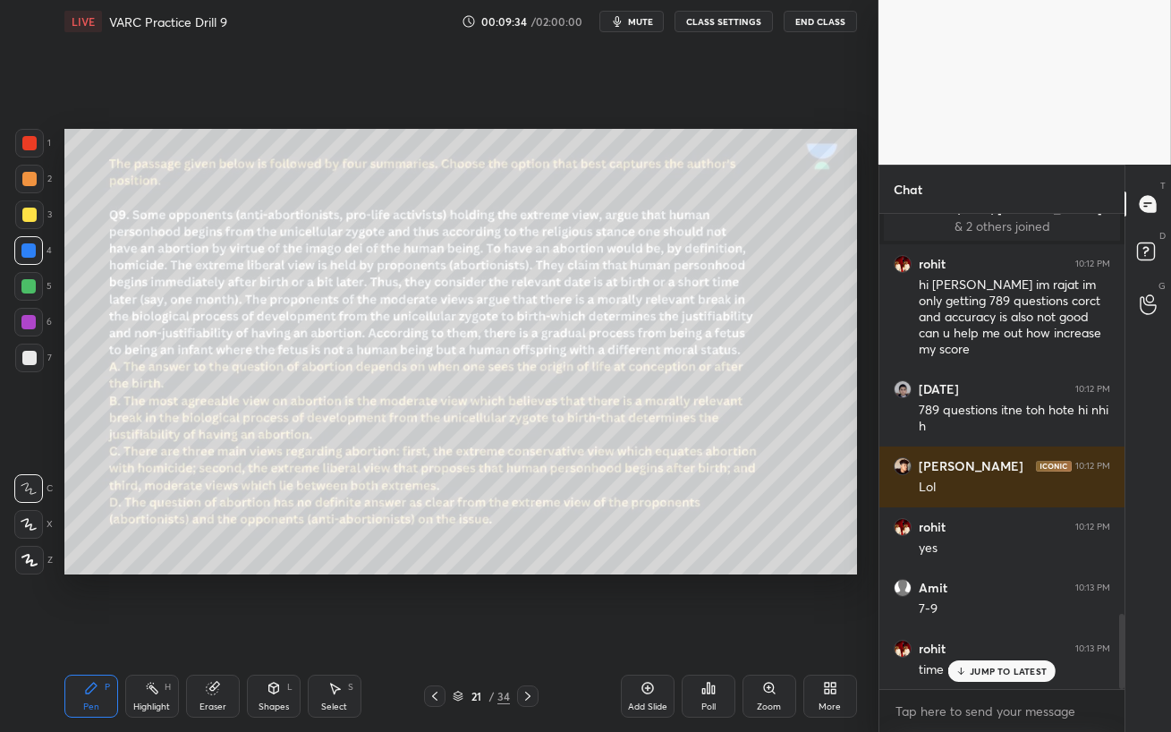
click at [974, 631] on p "JUMP TO LATEST" at bounding box center [1007, 670] width 77 height 11
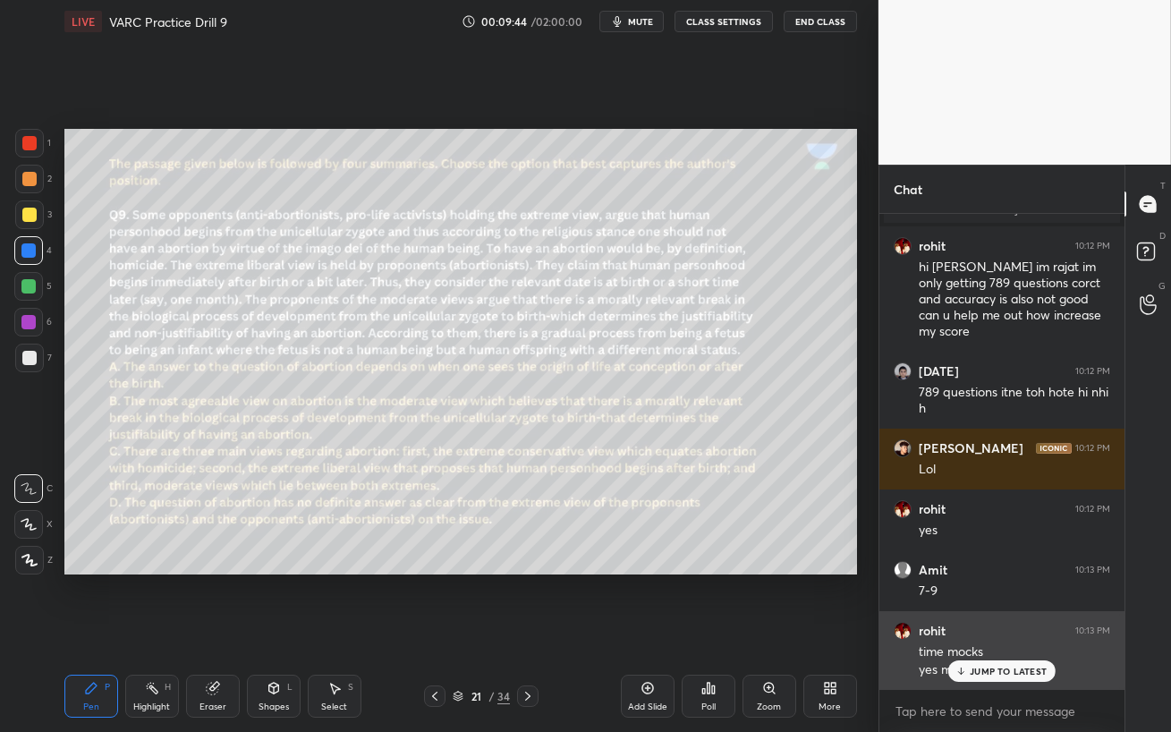
click at [983, 631] on p "JUMP TO LATEST" at bounding box center [1007, 670] width 77 height 11
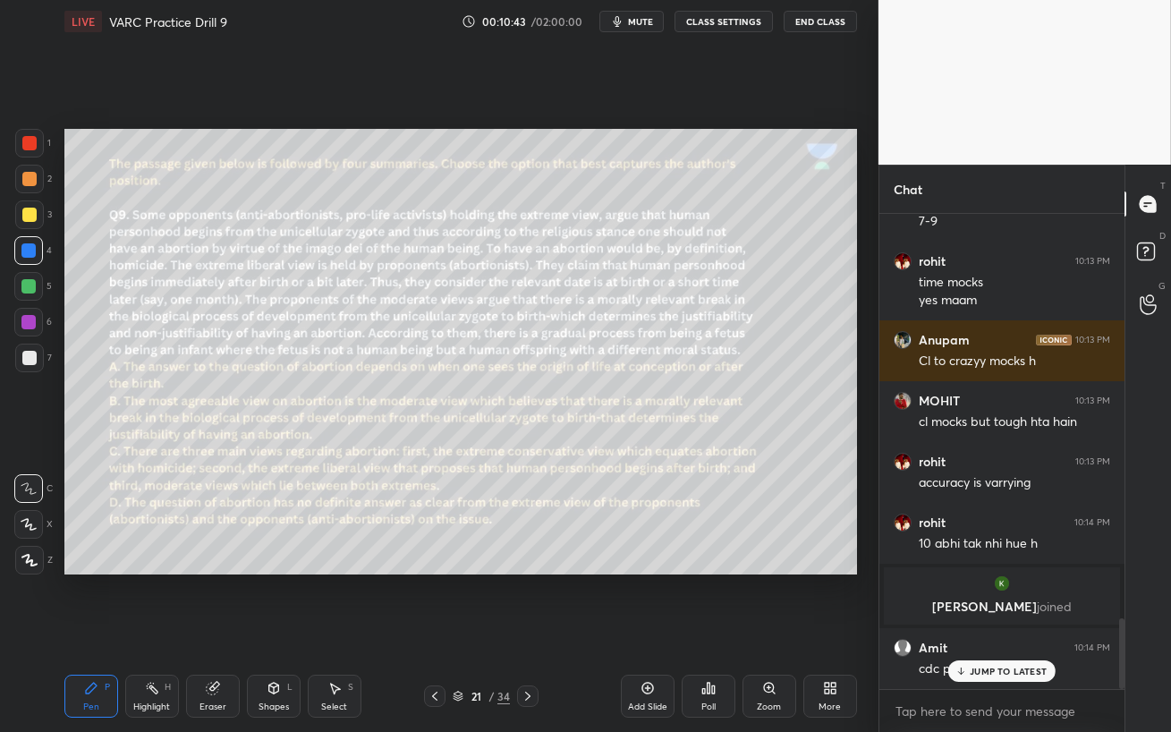
scroll to position [2697, 0]
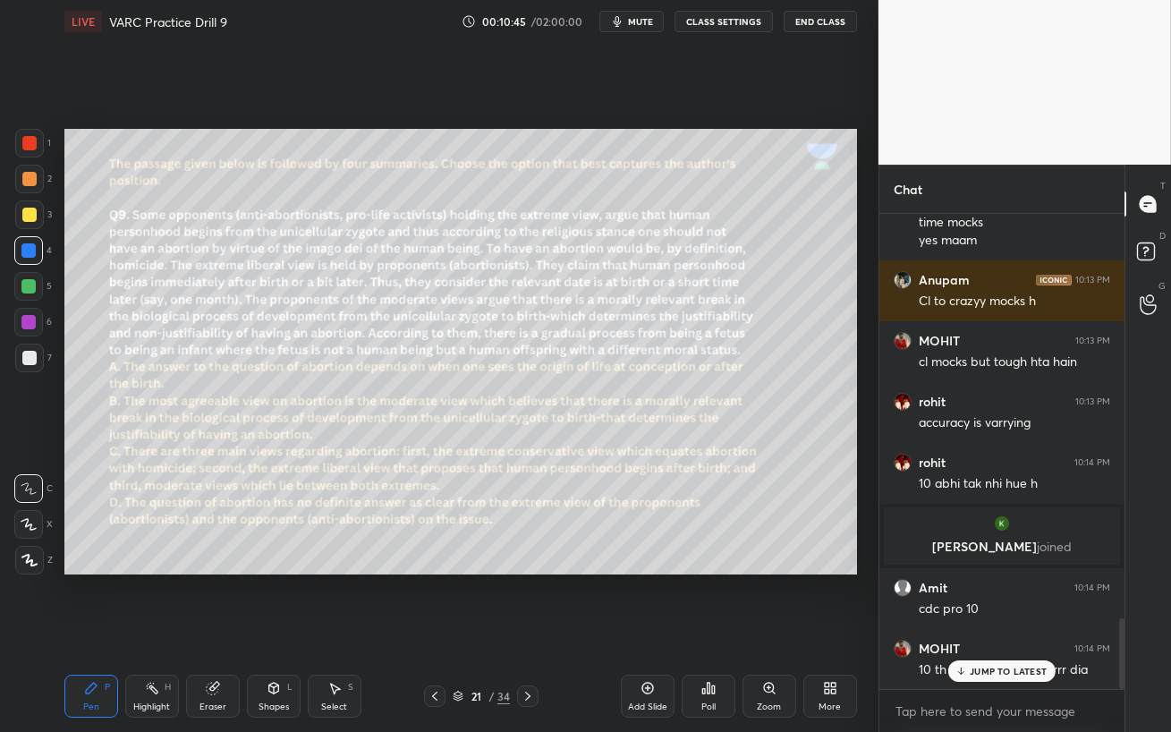
click at [975, 631] on p "JUMP TO LATEST" at bounding box center [1007, 670] width 77 height 11
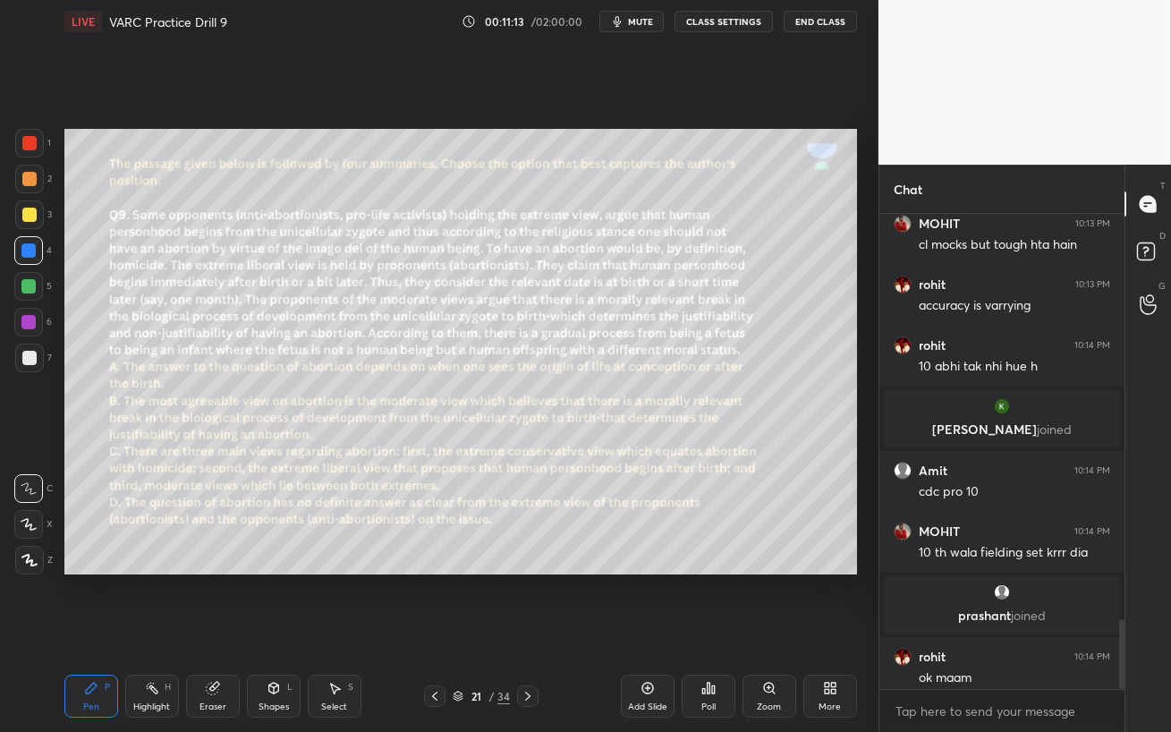
scroll to position [2771, 0]
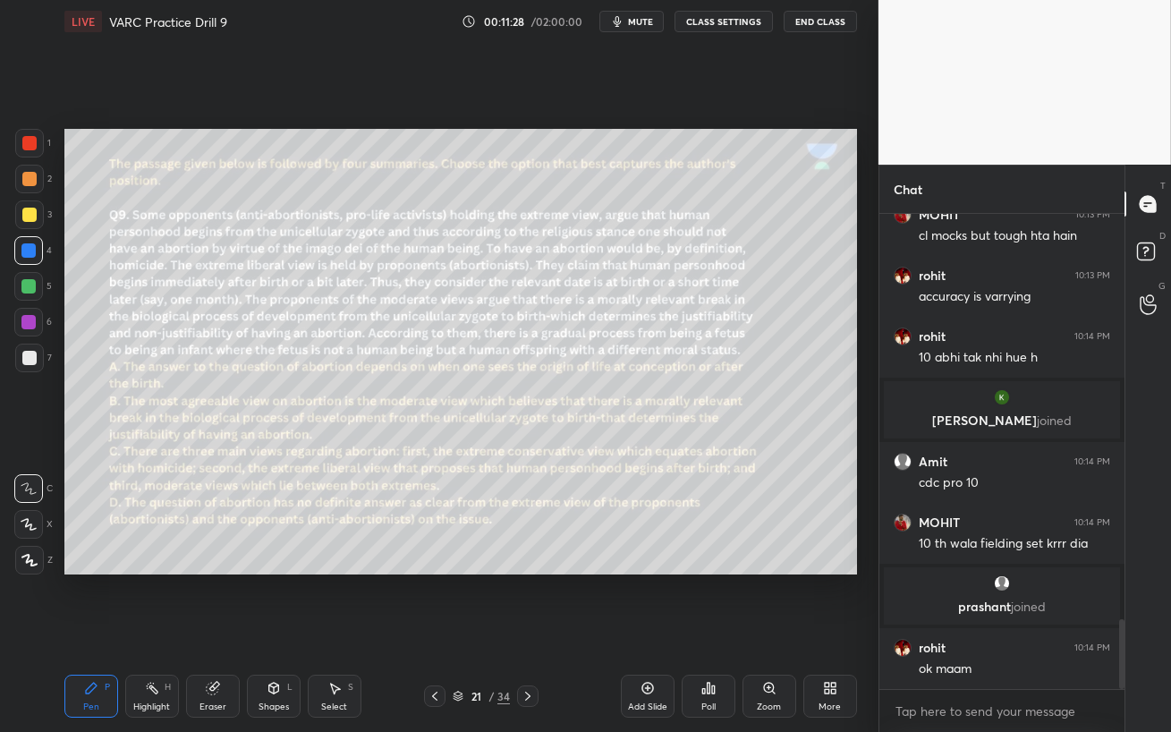
click at [642, 16] on span "mute" at bounding box center [640, 21] width 25 height 13
click at [641, 21] on span "unmute" at bounding box center [638, 21] width 38 height 13
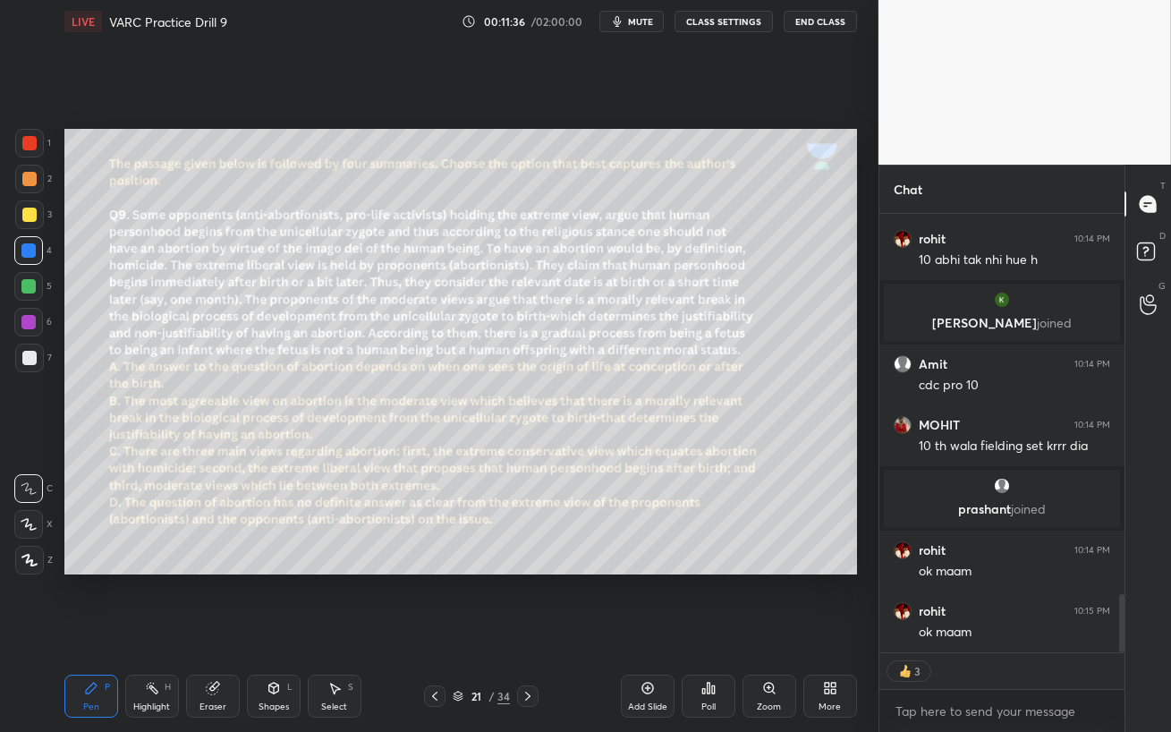
click at [527, 631] on icon at bounding box center [527, 695] width 5 height 9
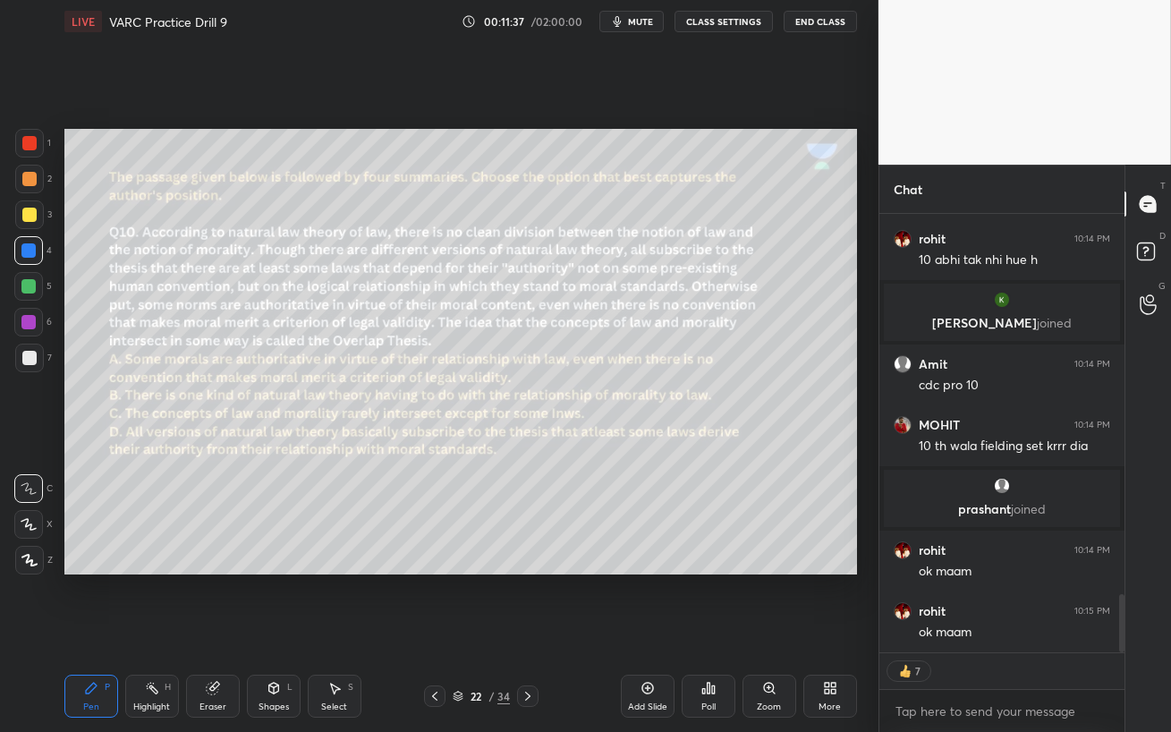
click at [23, 181] on div at bounding box center [29, 179] width 14 height 14
click at [29, 256] on div at bounding box center [28, 250] width 14 height 14
drag, startPoint x: 642, startPoint y: 626, endPoint x: 641, endPoint y: 19, distance: 607.2
click at [642, 19] on span "mute" at bounding box center [640, 21] width 25 height 13
type textarea "x"
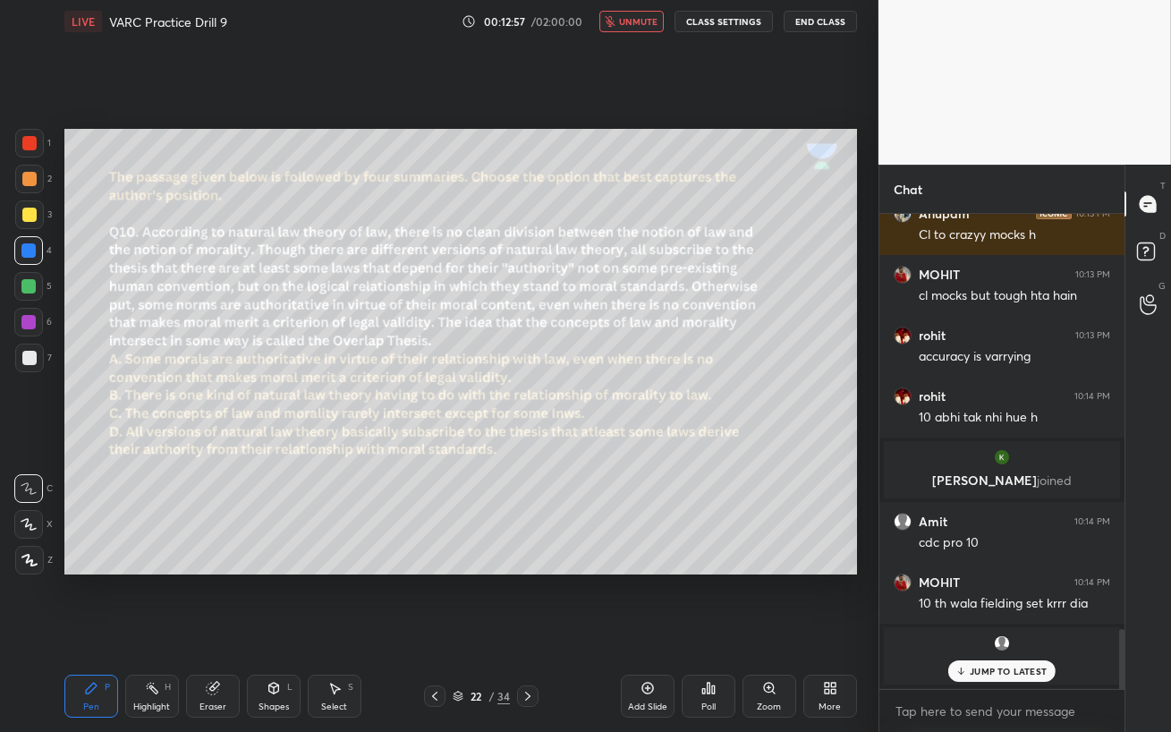
scroll to position [3598, 0]
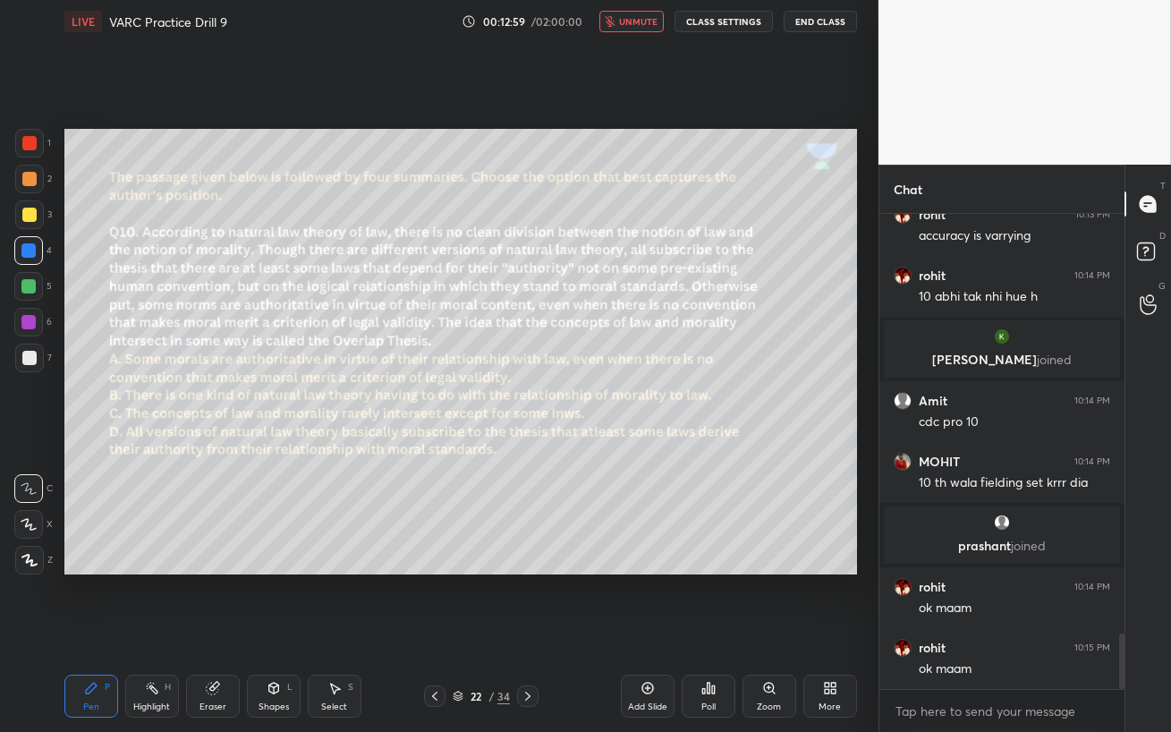
drag, startPoint x: 638, startPoint y: 18, endPoint x: 638, endPoint y: 625, distance: 607.2
click at [638, 18] on span "unmute" at bounding box center [638, 21] width 38 height 13
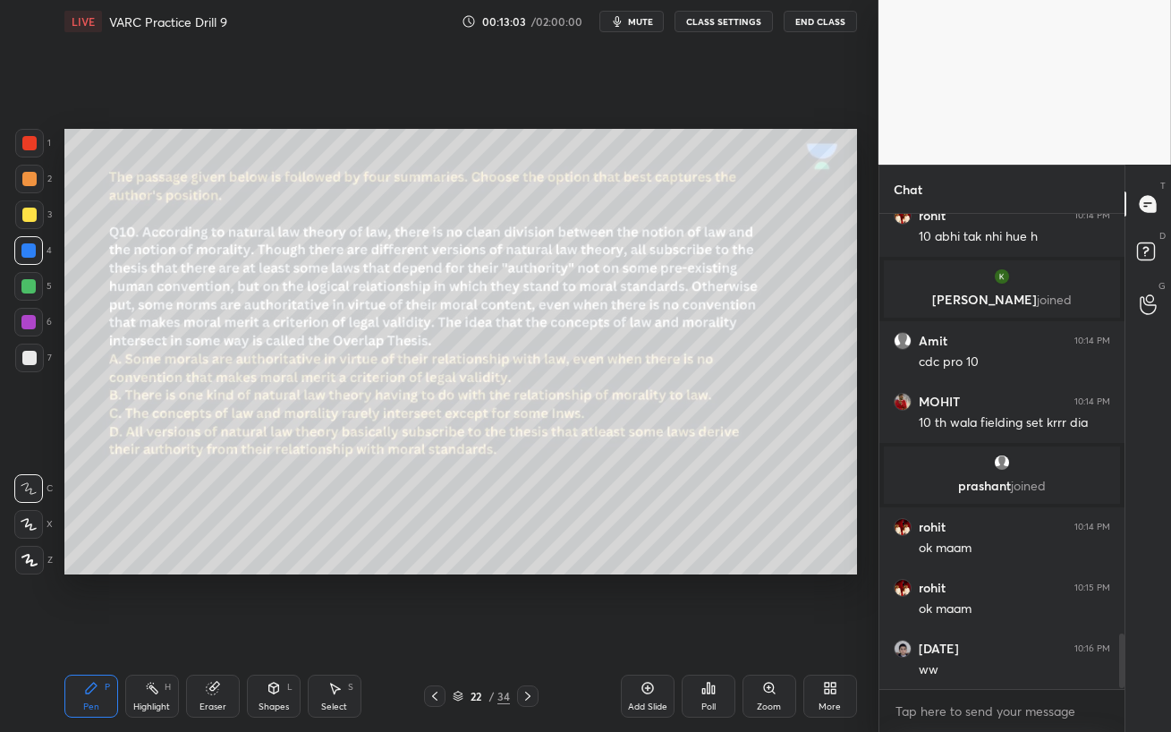
click at [638, 18] on span "mute" at bounding box center [640, 21] width 25 height 13
click at [990, 631] on p "JUMP TO LATEST" at bounding box center [1007, 670] width 77 height 11
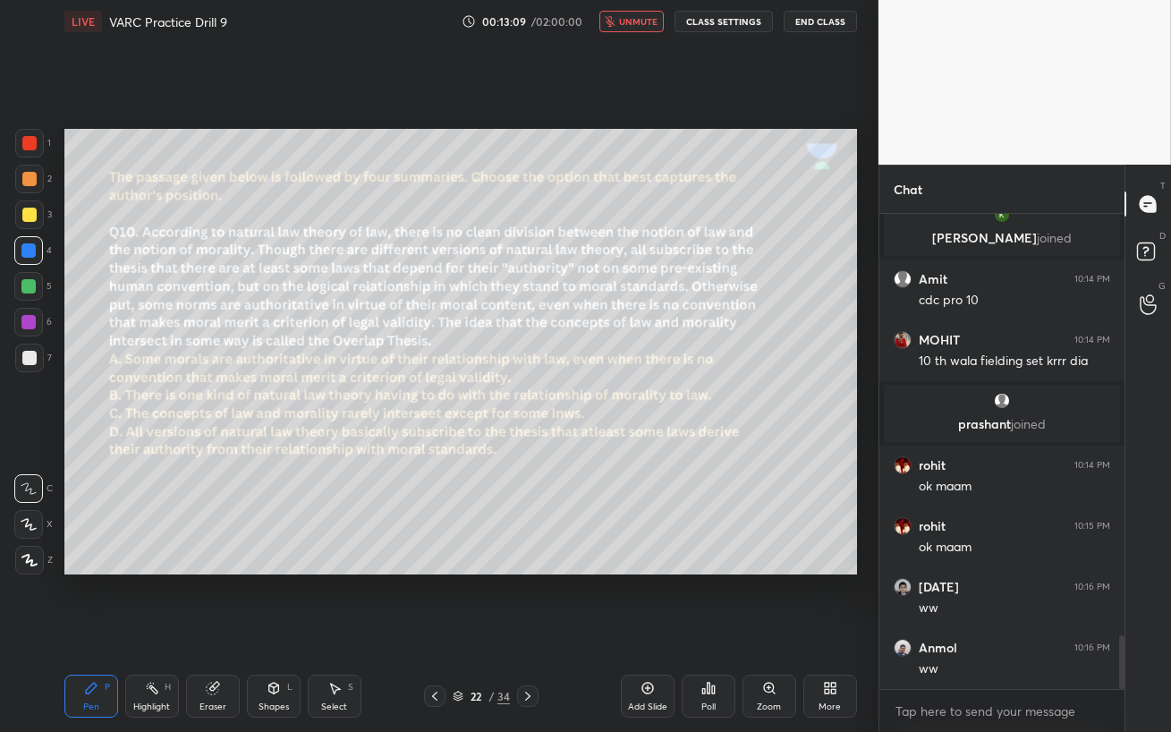
scroll to position [3779, 0]
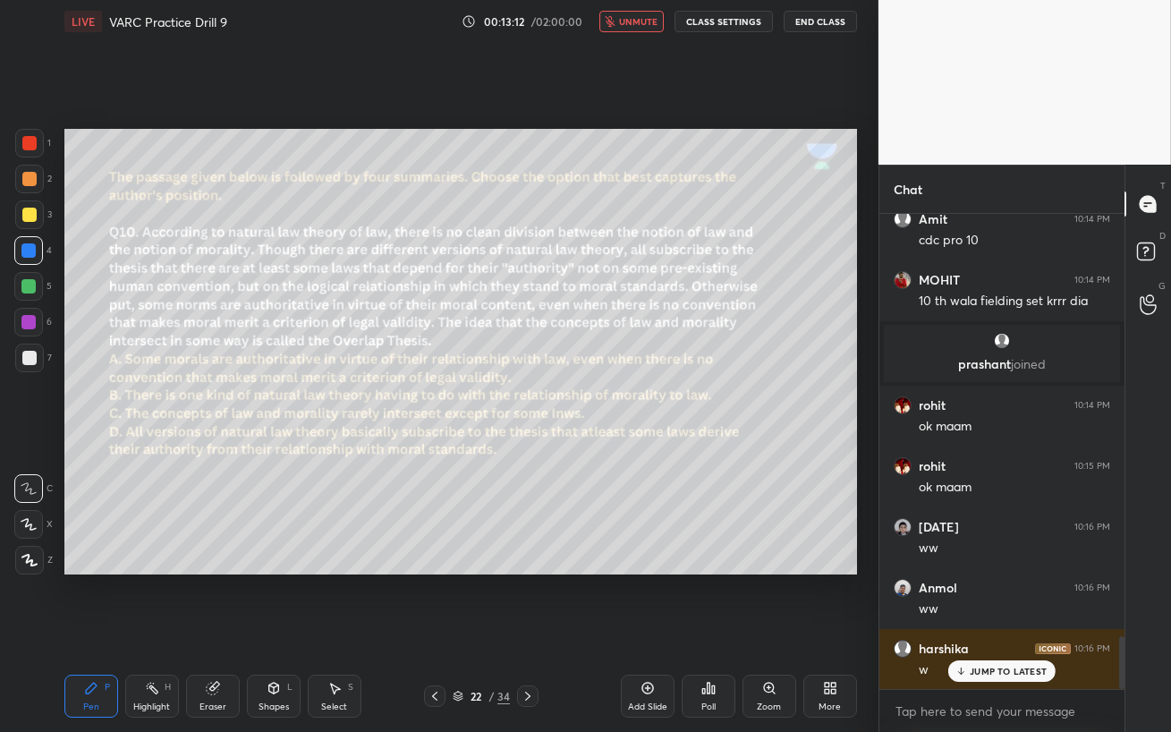
click at [1009, 631] on p "JUMP TO LATEST" at bounding box center [1007, 670] width 77 height 11
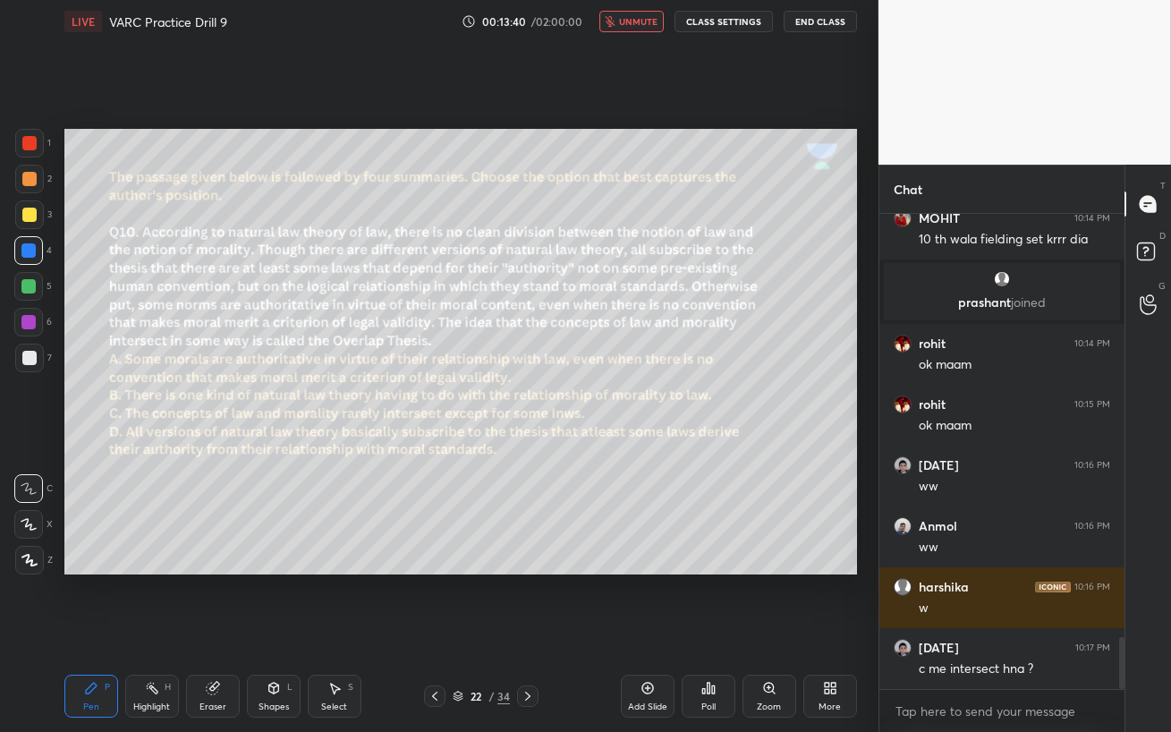
click at [621, 24] on button "unmute" at bounding box center [631, 21] width 64 height 21
click at [645, 24] on span "mute" at bounding box center [640, 21] width 25 height 13
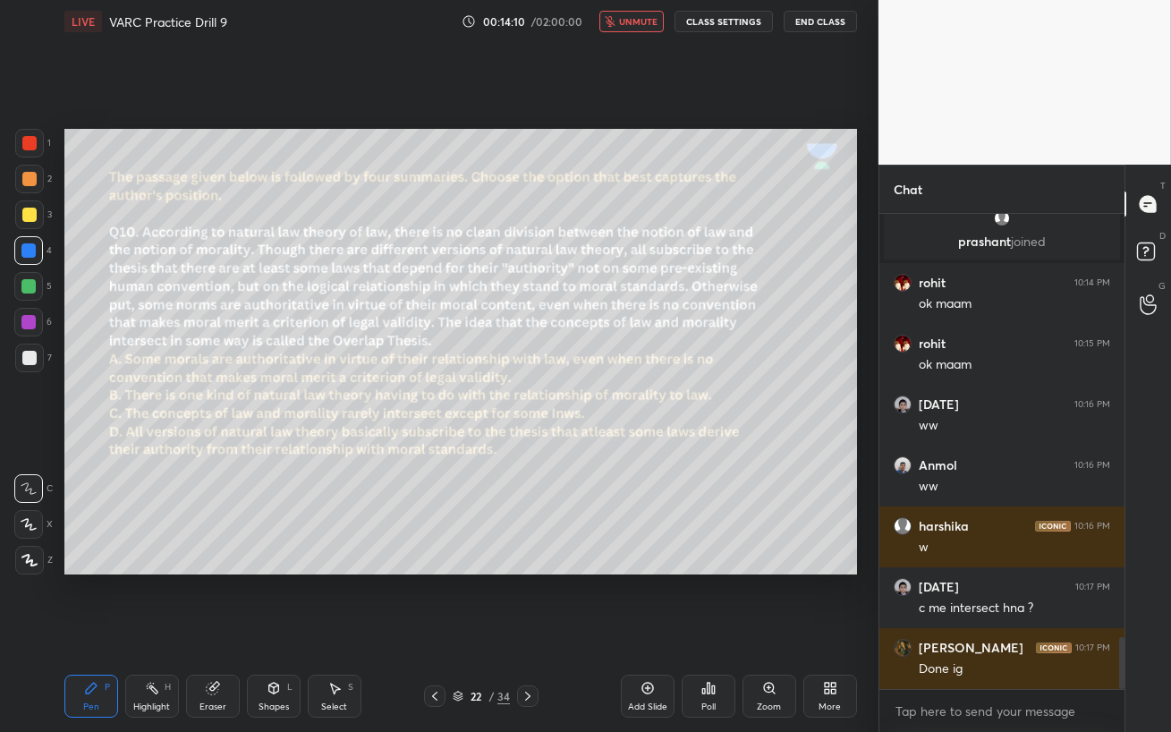
click at [639, 17] on span "unmute" at bounding box center [638, 21] width 38 height 13
click at [639, 22] on span "mute" at bounding box center [640, 21] width 25 height 13
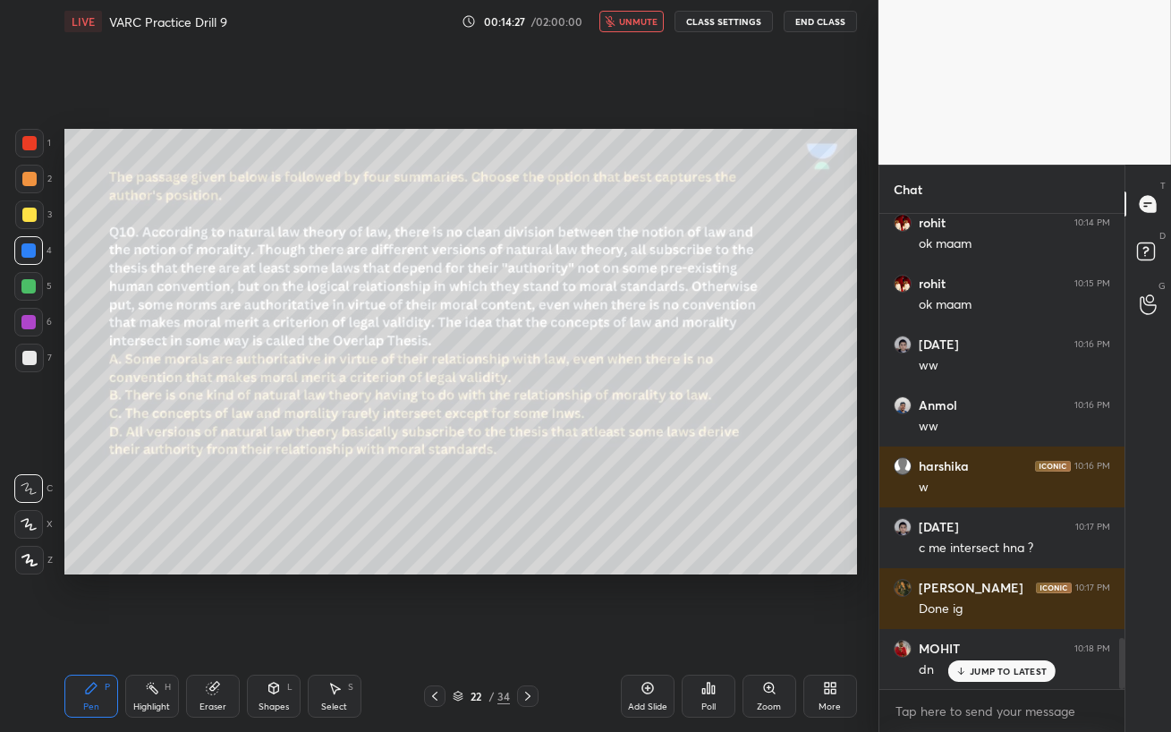
click at [626, 24] on span "unmute" at bounding box center [638, 21] width 38 height 13
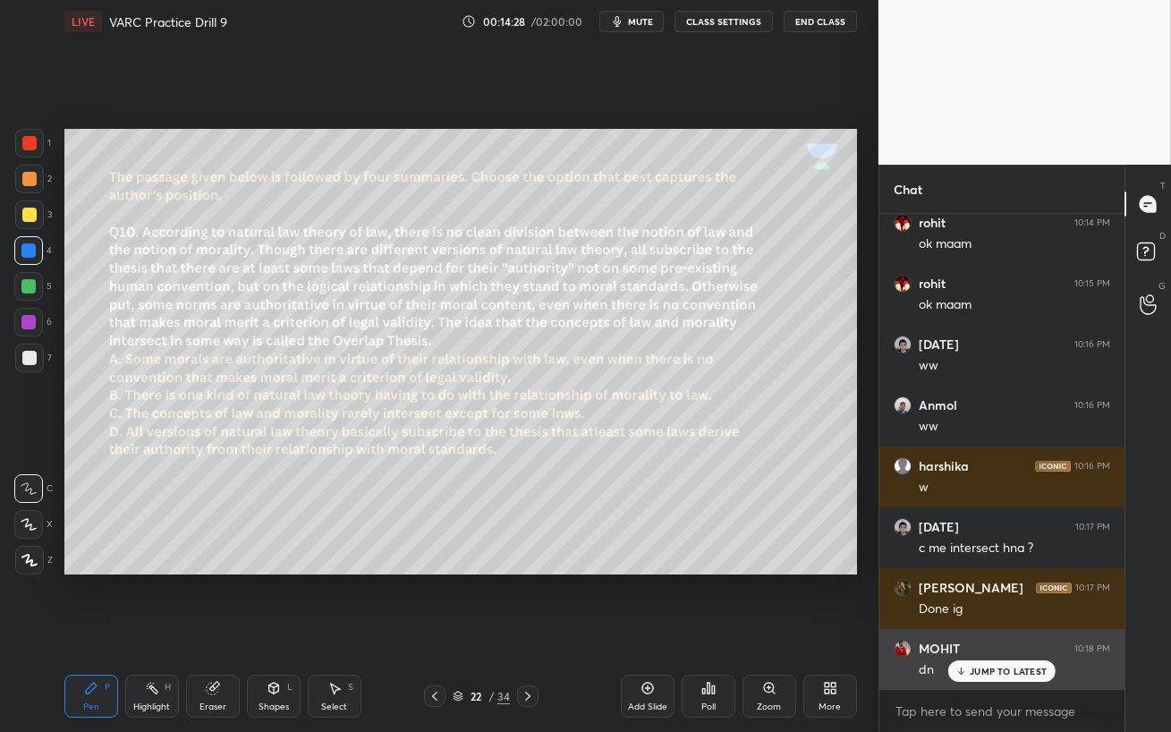
click at [997, 631] on p "JUMP TO LATEST" at bounding box center [1007, 670] width 77 height 11
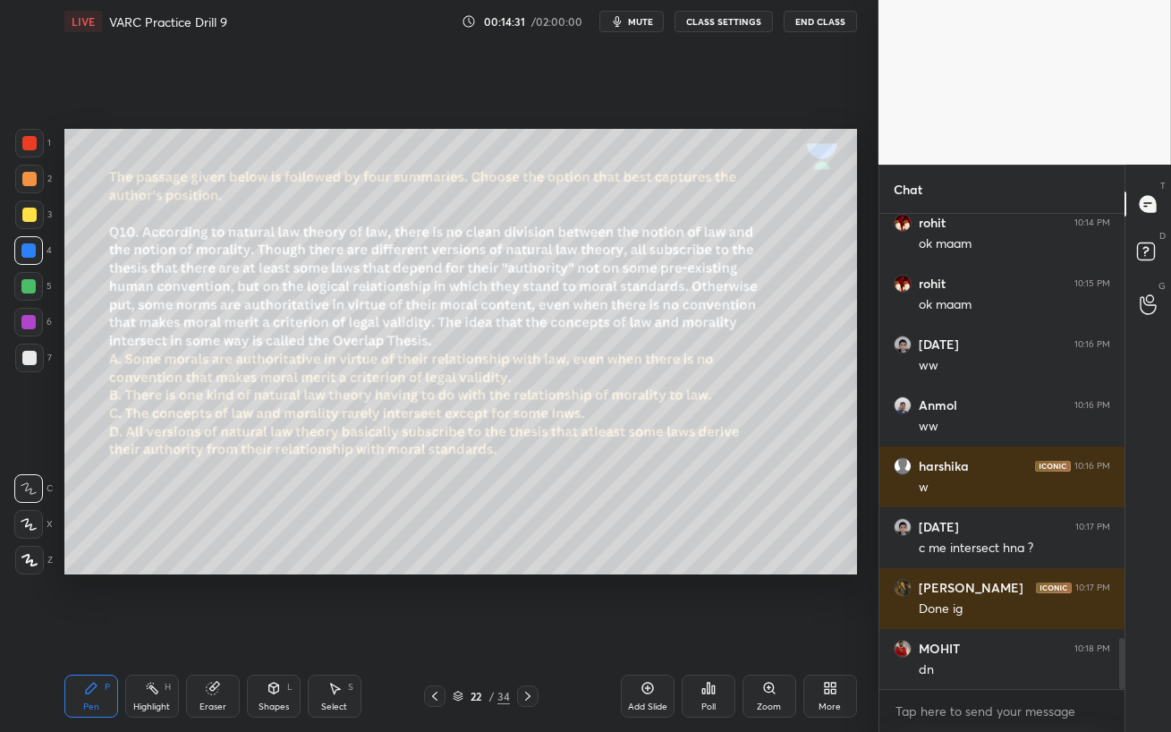
click at [24, 319] on div at bounding box center [28, 322] width 14 height 14
click at [18, 173] on div at bounding box center [29, 179] width 29 height 29
click at [25, 146] on div at bounding box center [29, 143] width 14 height 14
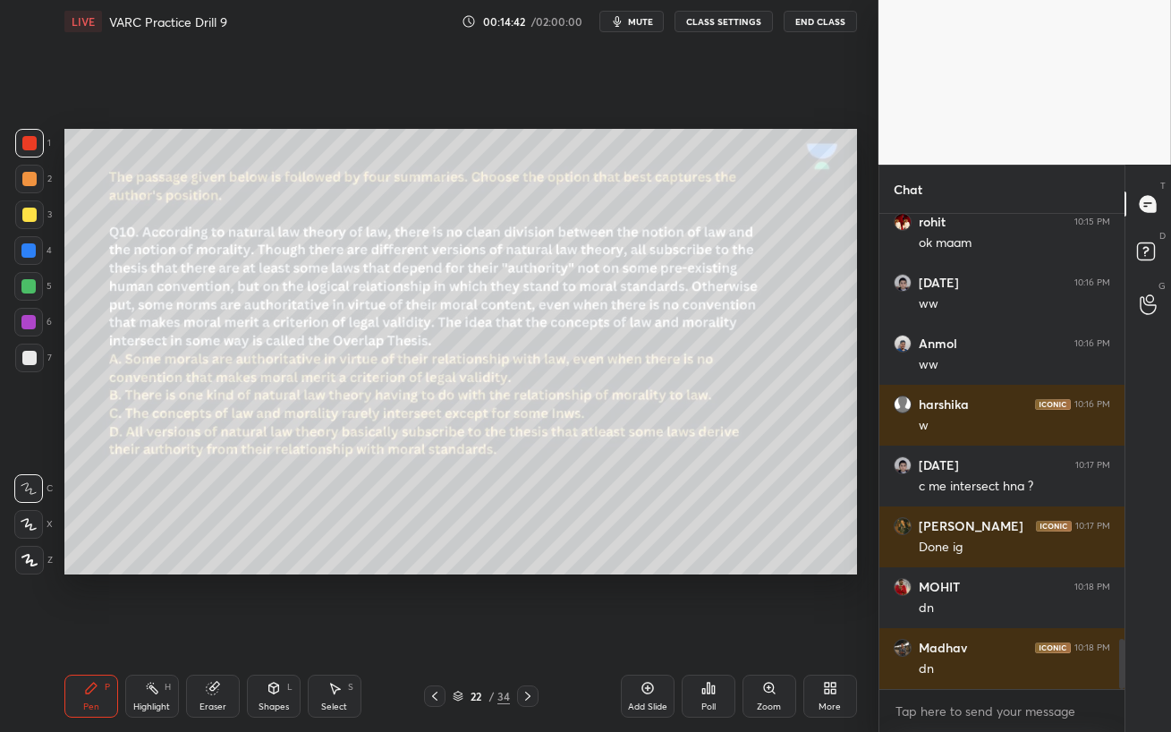
click at [706, 631] on div "Poll" at bounding box center [708, 706] width 14 height 9
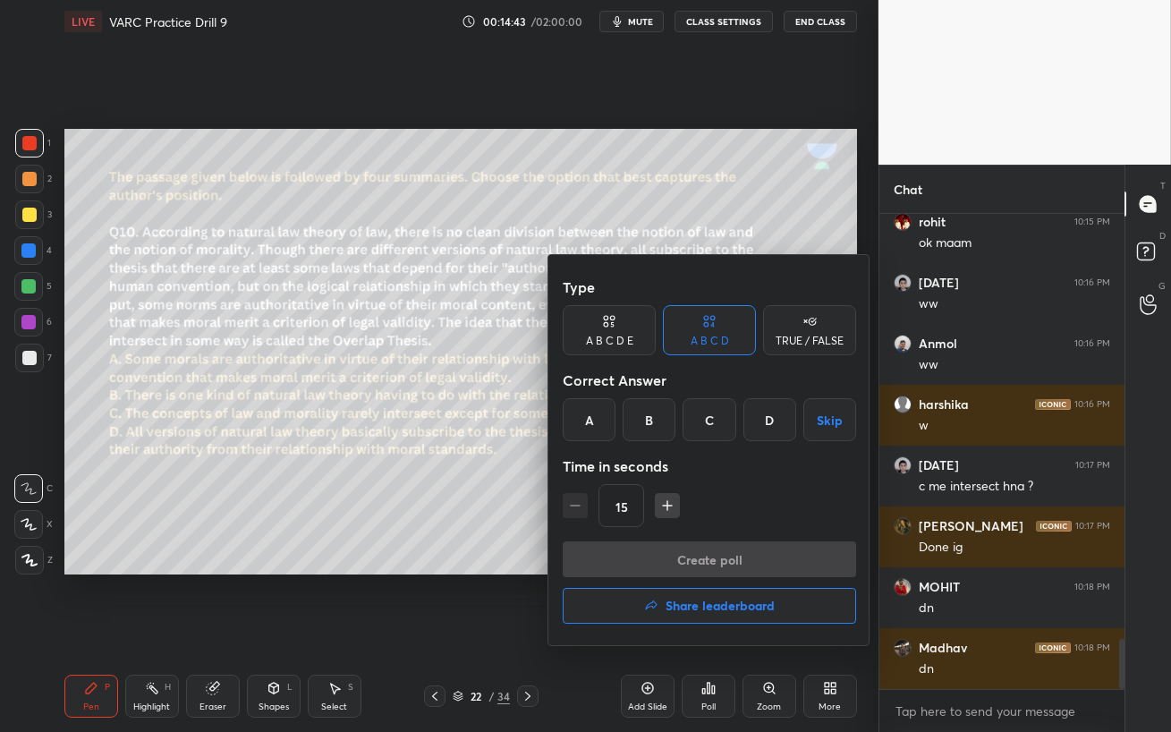
click at [766, 417] on div "D" at bounding box center [769, 419] width 53 height 43
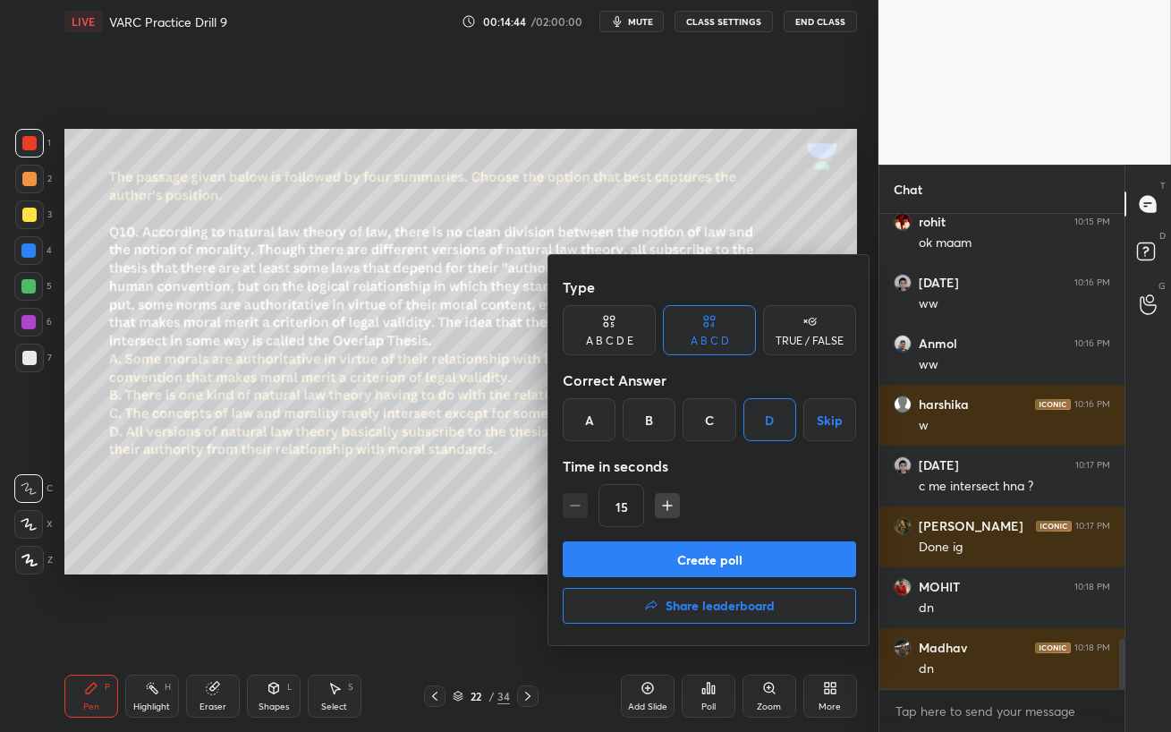
click at [658, 507] on icon "button" at bounding box center [667, 505] width 18 height 18
type input "30"
click at [669, 548] on button "Create poll" at bounding box center [709, 559] width 293 height 36
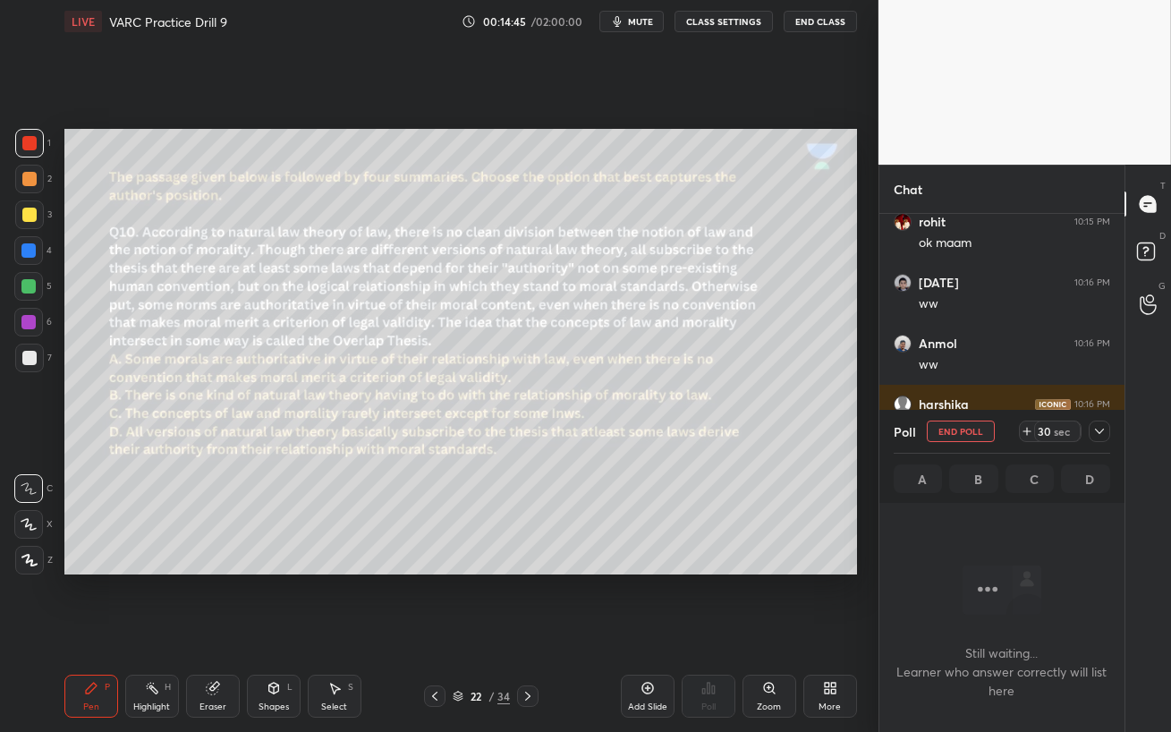
scroll to position [228, 240]
click at [631, 20] on span "mute" at bounding box center [640, 21] width 25 height 13
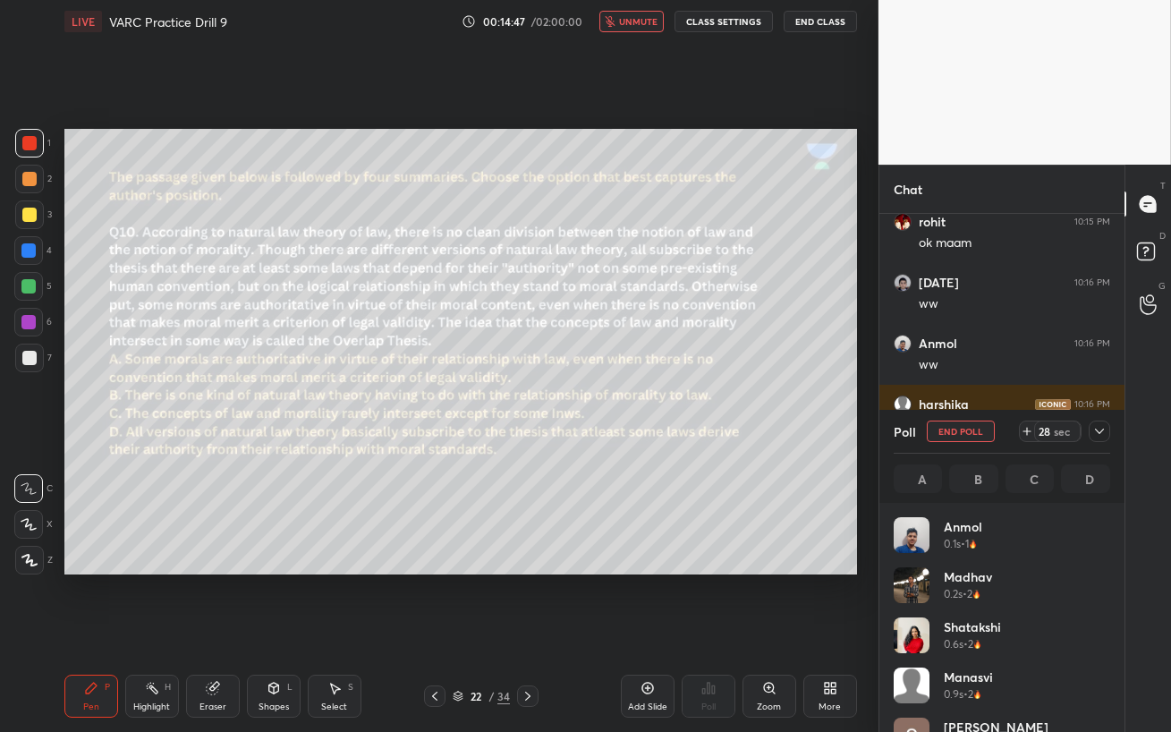
scroll to position [209, 211]
drag, startPoint x: 631, startPoint y: 18, endPoint x: 642, endPoint y: 58, distance: 41.6
click at [630, 18] on span "unmute" at bounding box center [638, 21] width 38 height 13
click at [631, 17] on span "mute" at bounding box center [640, 21] width 25 height 13
click at [630, 20] on span "unmute" at bounding box center [638, 21] width 38 height 13
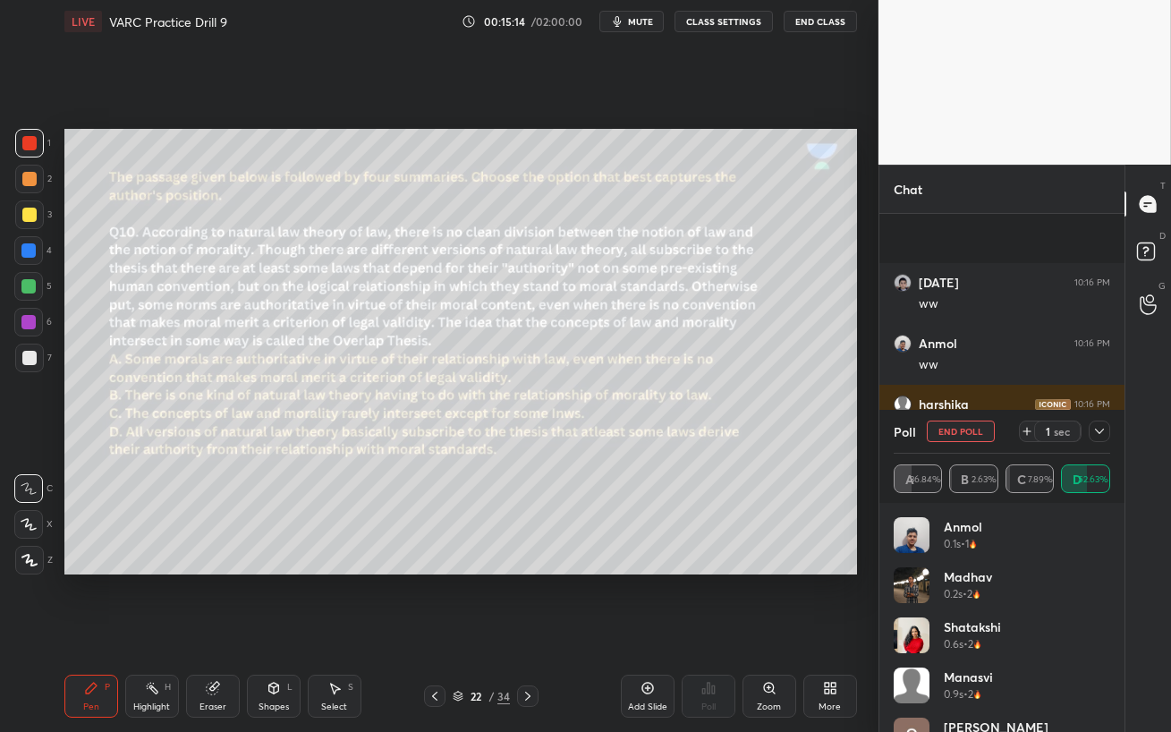
scroll to position [4181, 0]
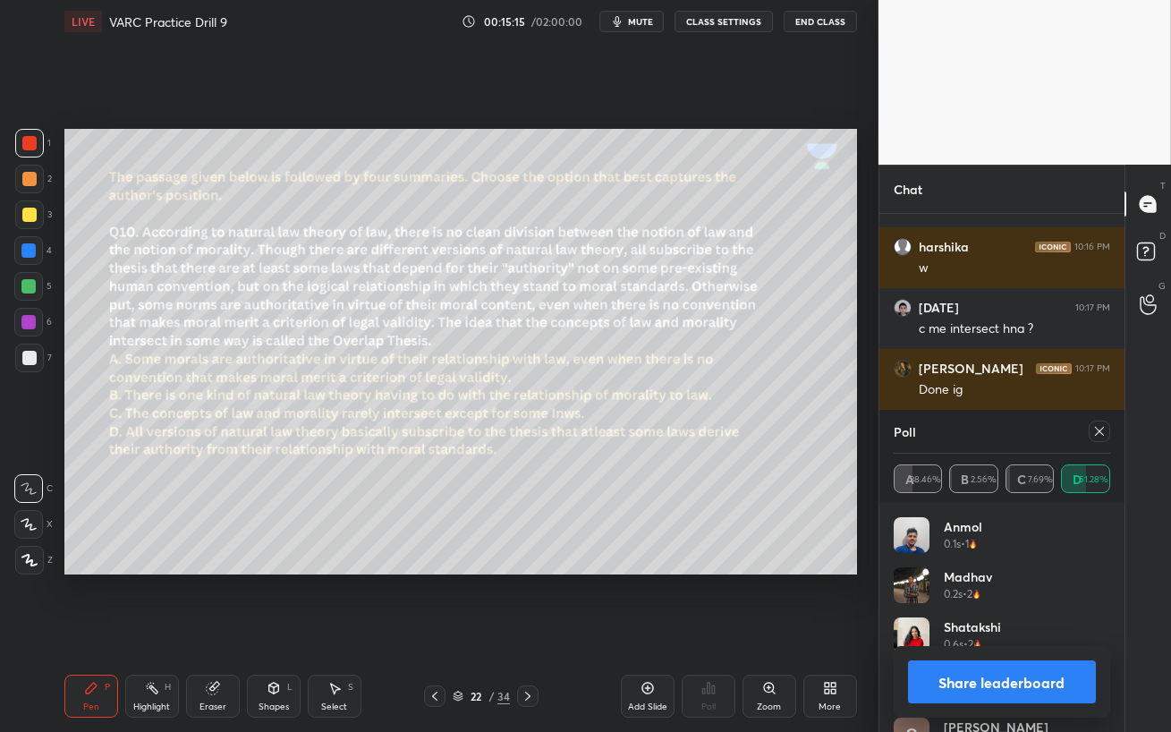
click at [1096, 431] on icon at bounding box center [1099, 431] width 14 height 14
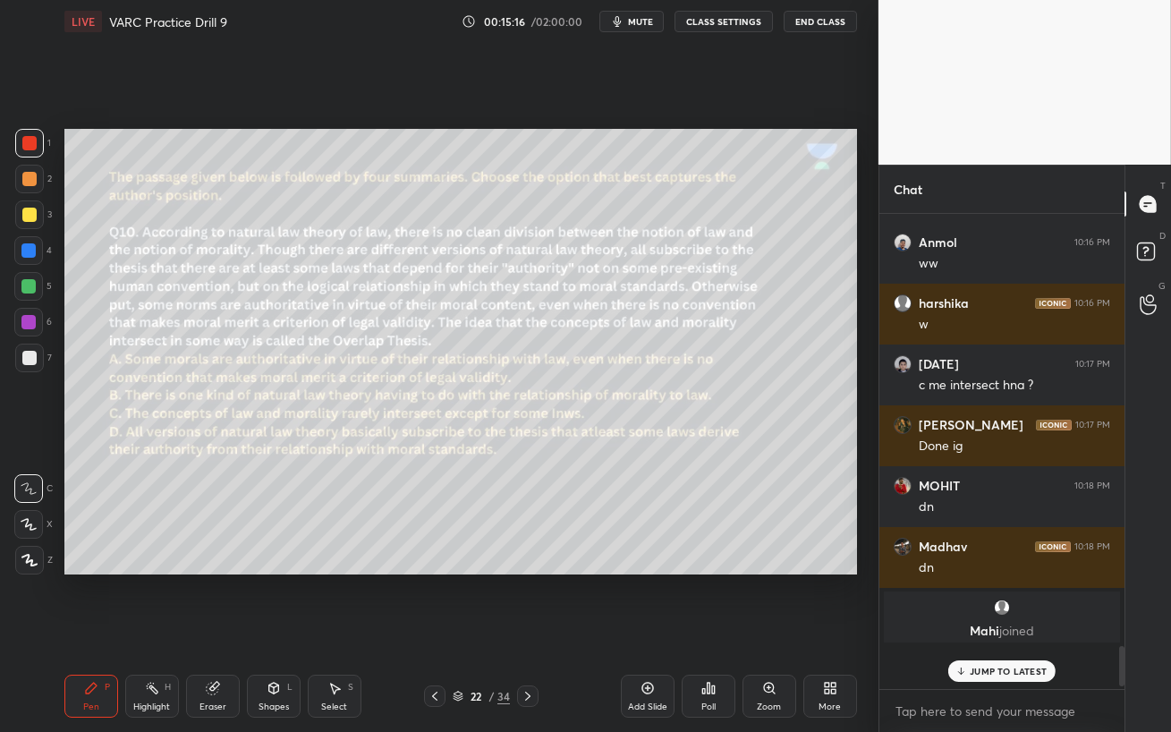
scroll to position [470, 240]
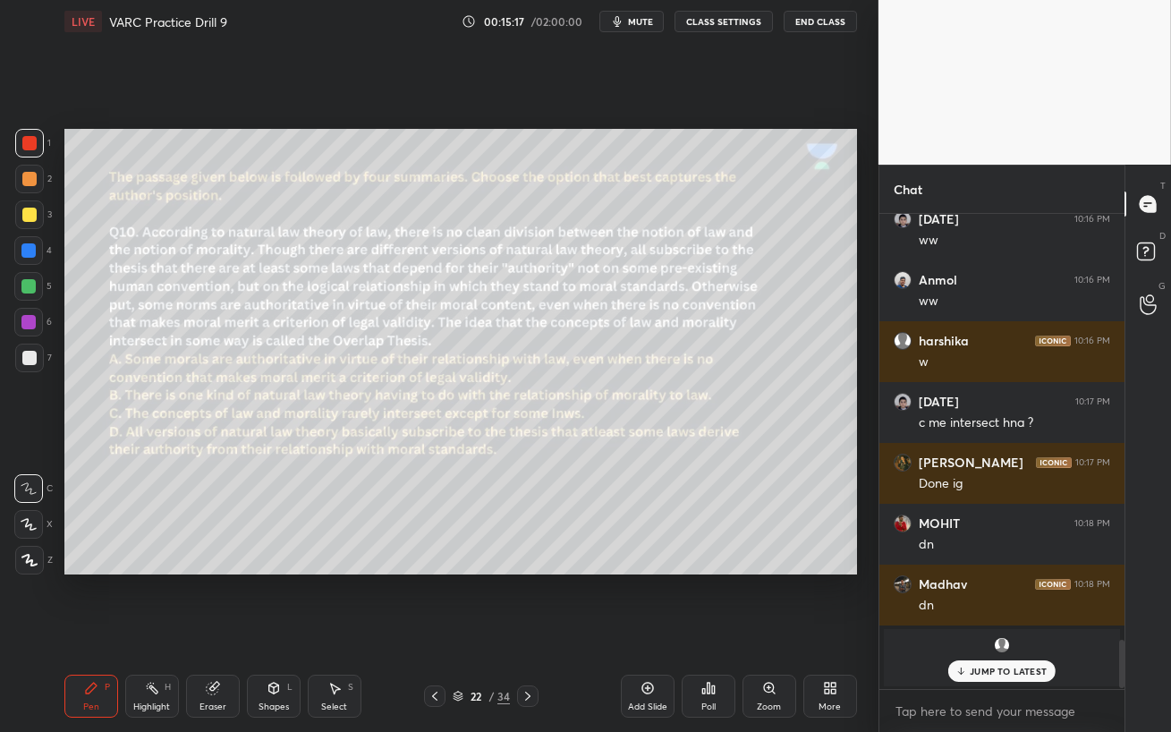
click at [1013, 631] on p "JUMP TO LATEST" at bounding box center [1007, 670] width 77 height 11
click at [28, 248] on div at bounding box center [28, 250] width 14 height 14
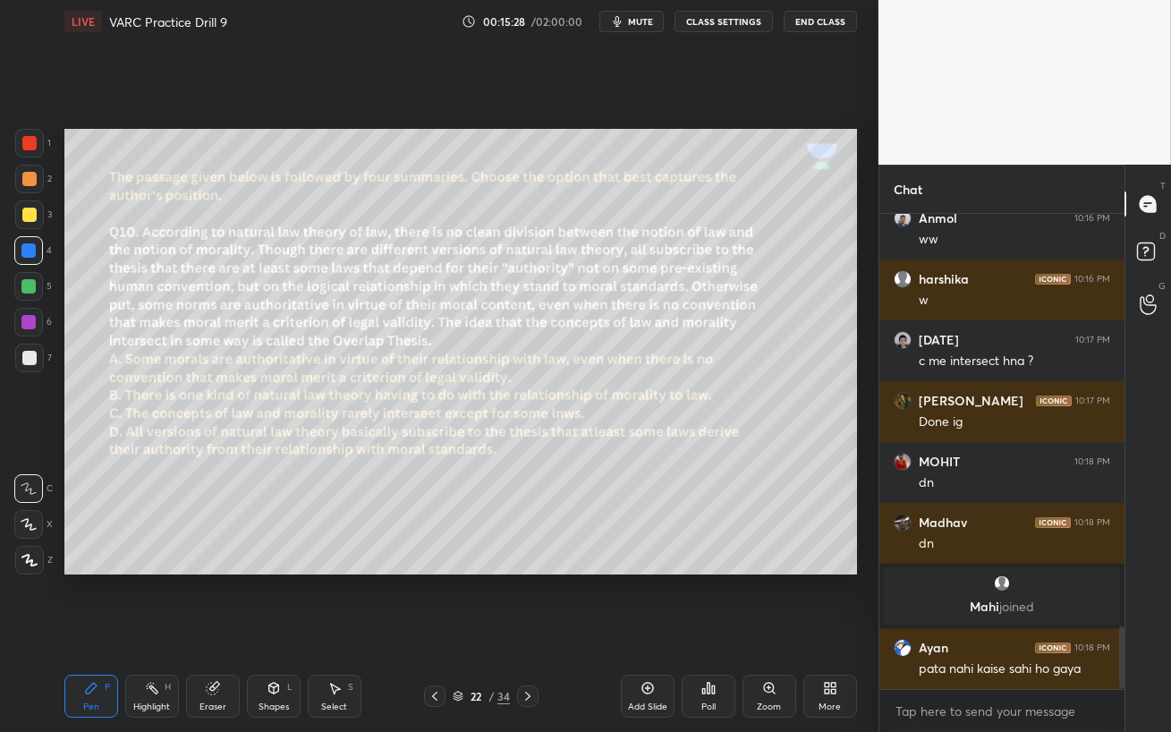
scroll to position [3166, 0]
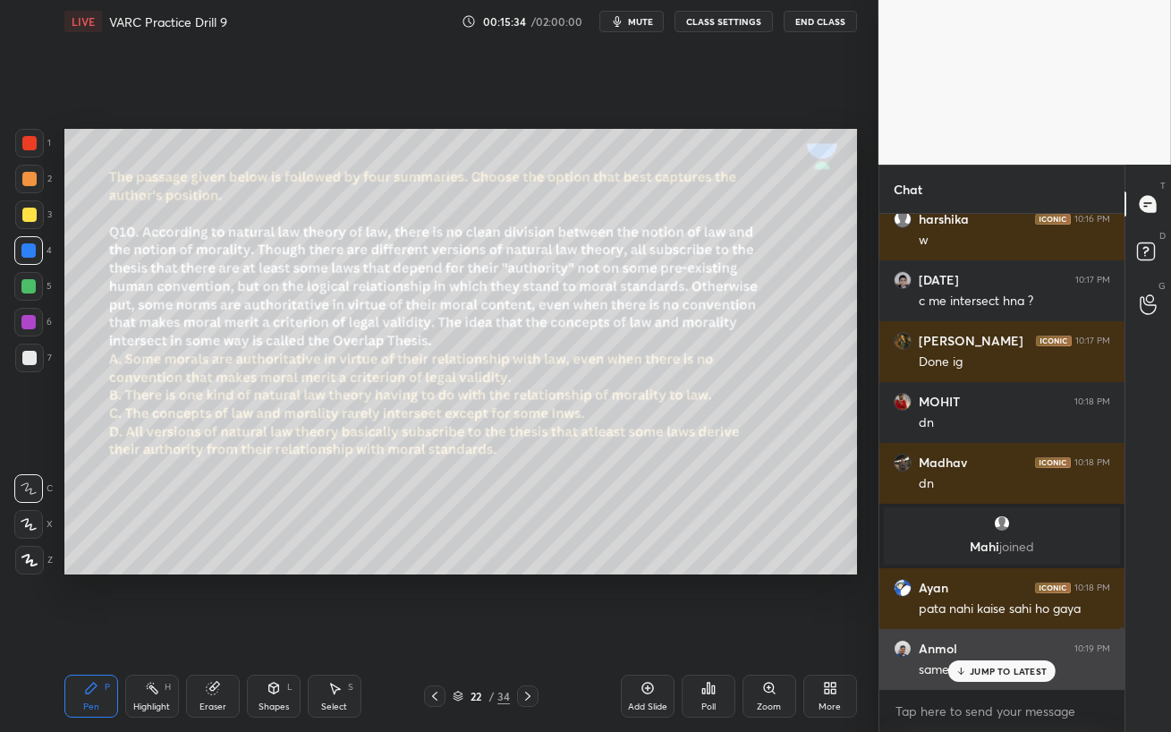
click at [967, 631] on div "JUMP TO LATEST" at bounding box center [1001, 670] width 107 height 21
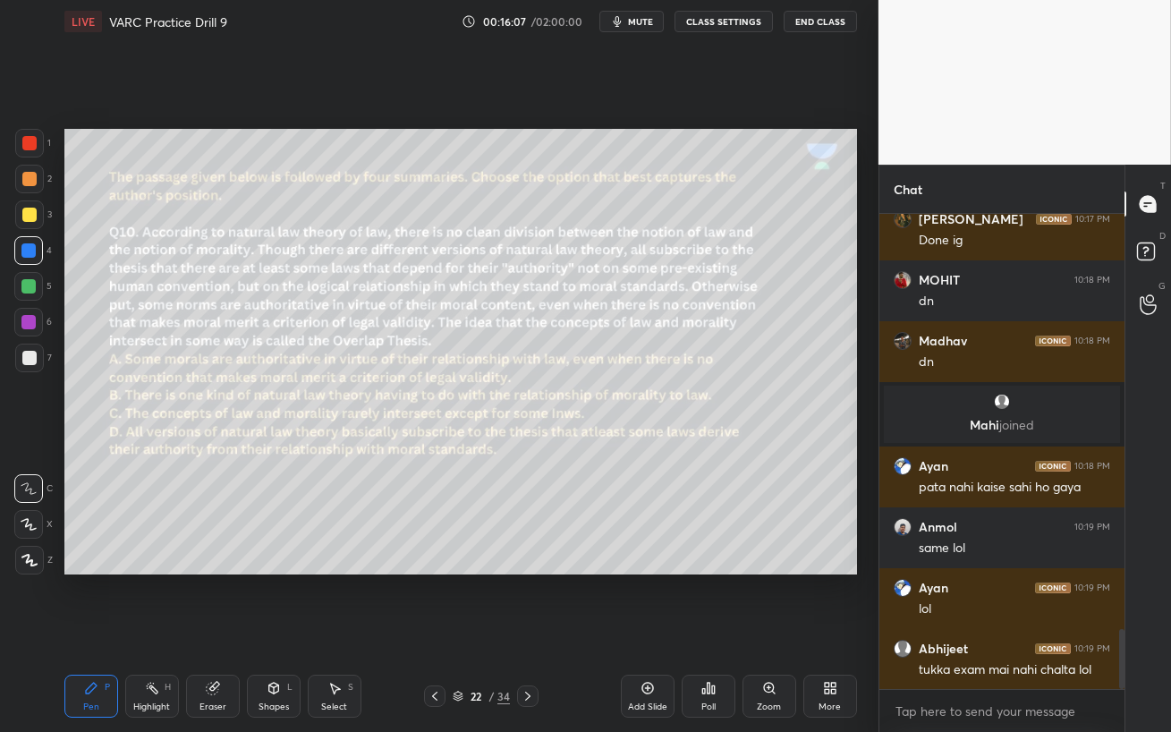
scroll to position [3349, 0]
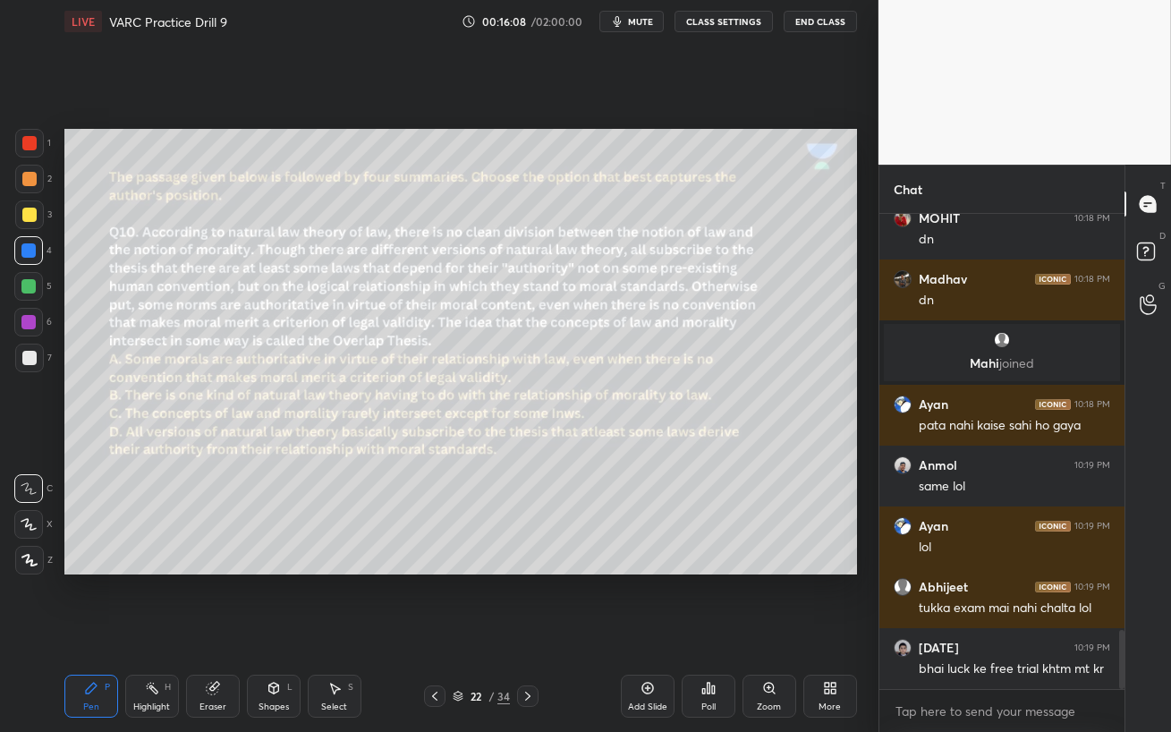
click at [19, 323] on div at bounding box center [28, 322] width 29 height 29
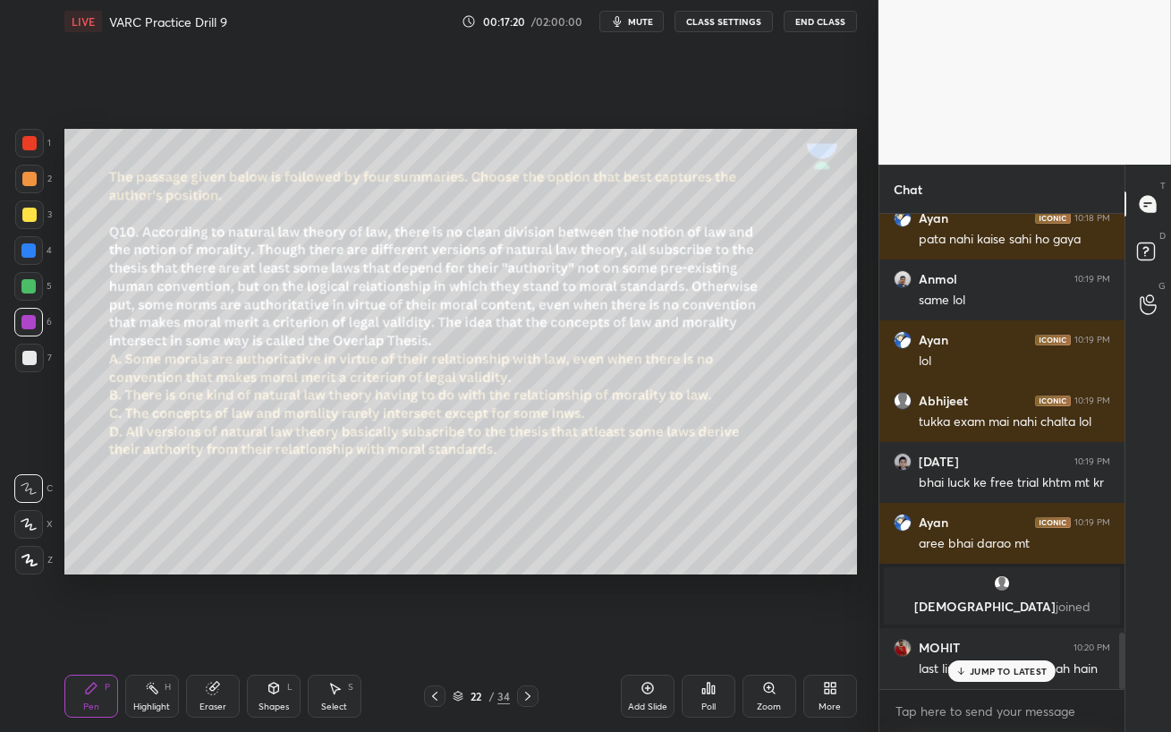
scroll to position [3511, 0]
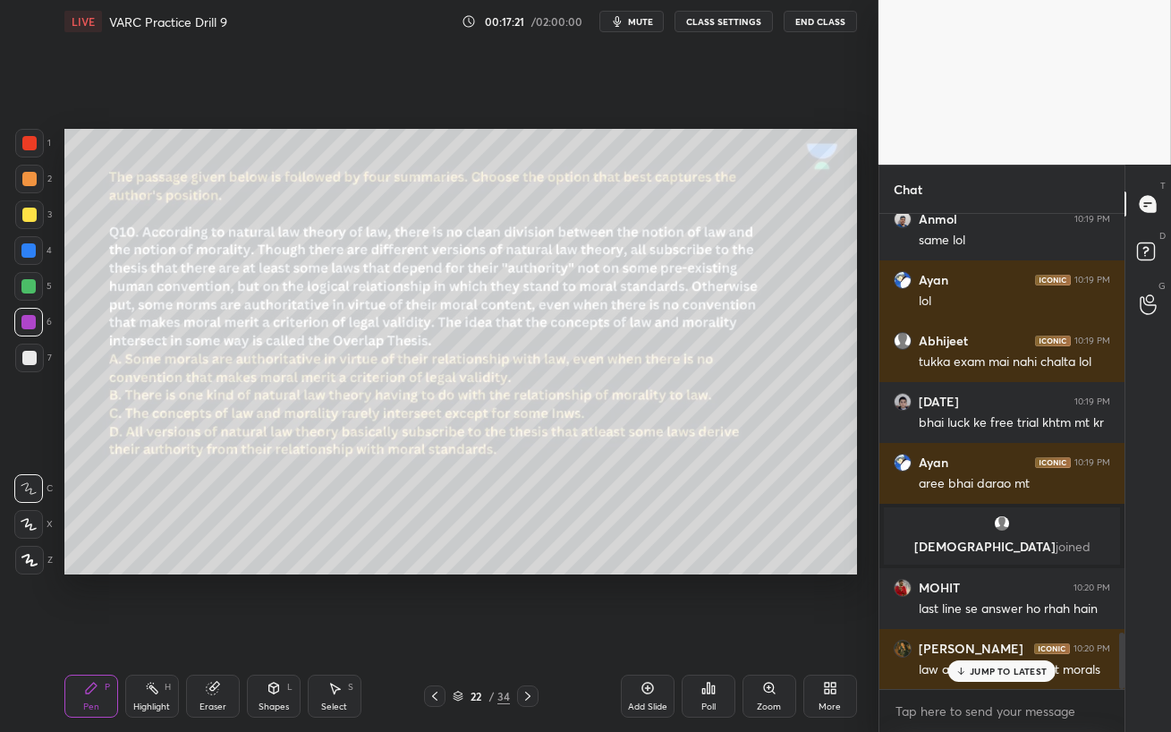
click at [963, 631] on icon at bounding box center [961, 670] width 12 height 11
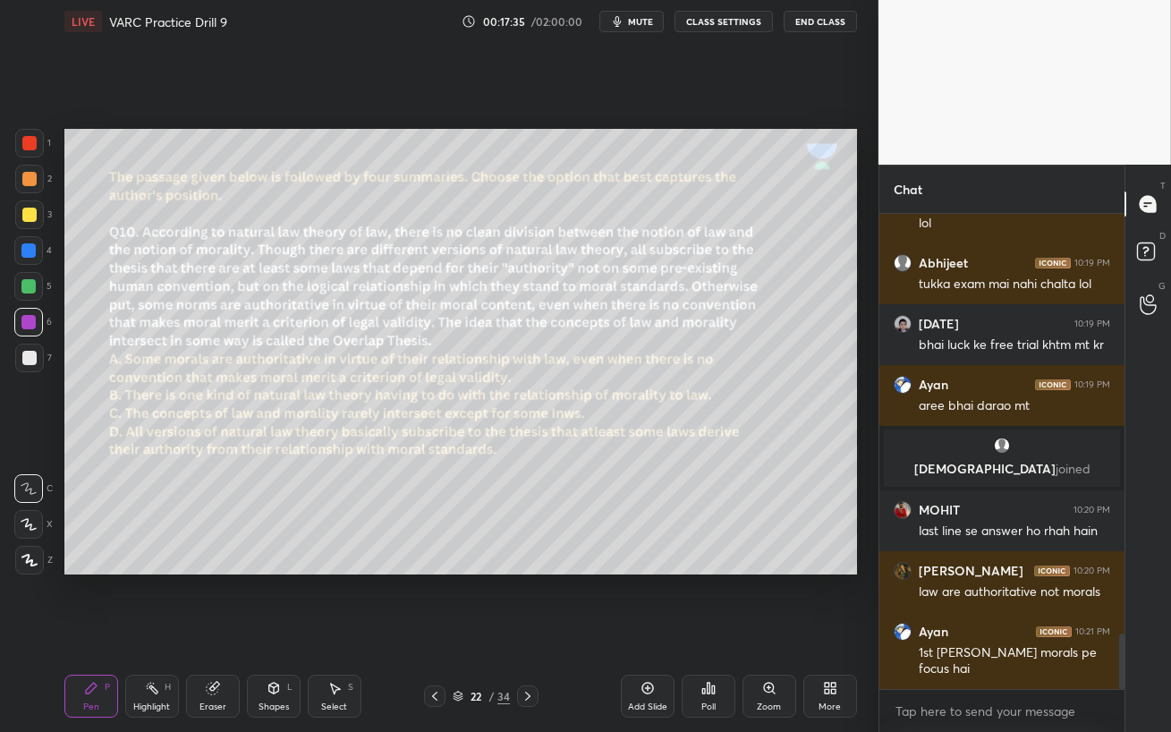
click at [23, 302] on div "5" at bounding box center [33, 290] width 38 height 36
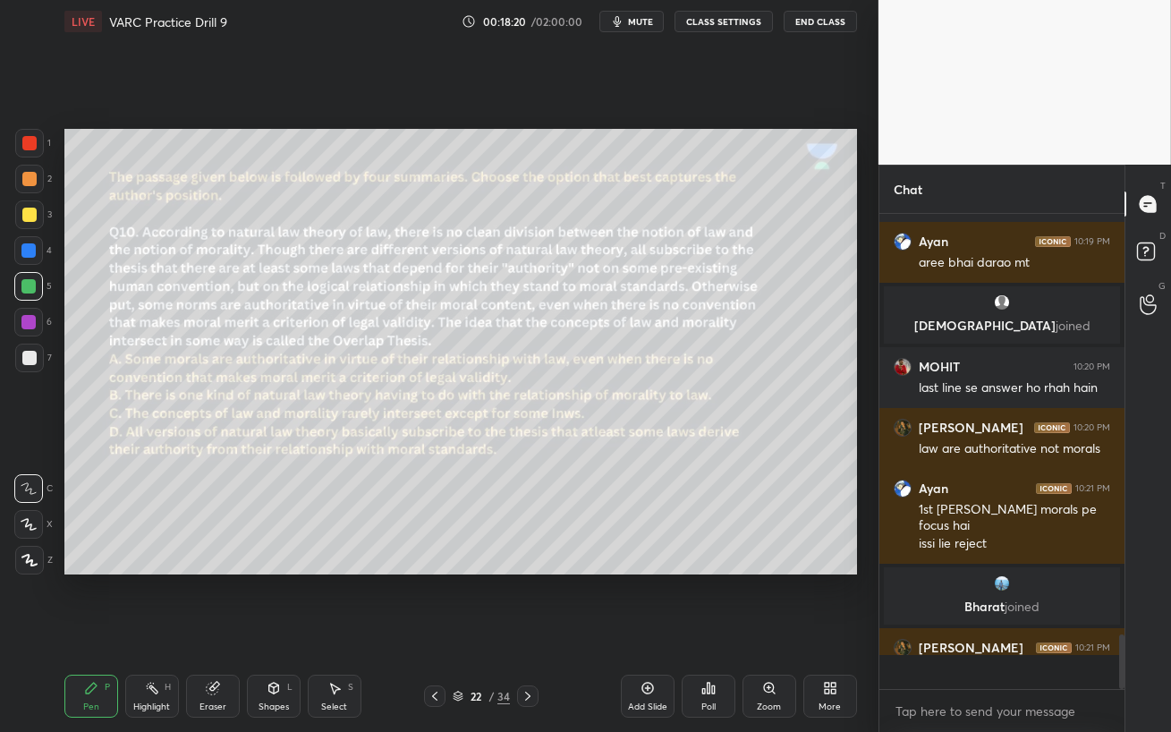
scroll to position [3648, 0]
drag, startPoint x: 30, startPoint y: 255, endPoint x: 38, endPoint y: 285, distance: 31.5
click at [29, 256] on div at bounding box center [28, 250] width 14 height 14
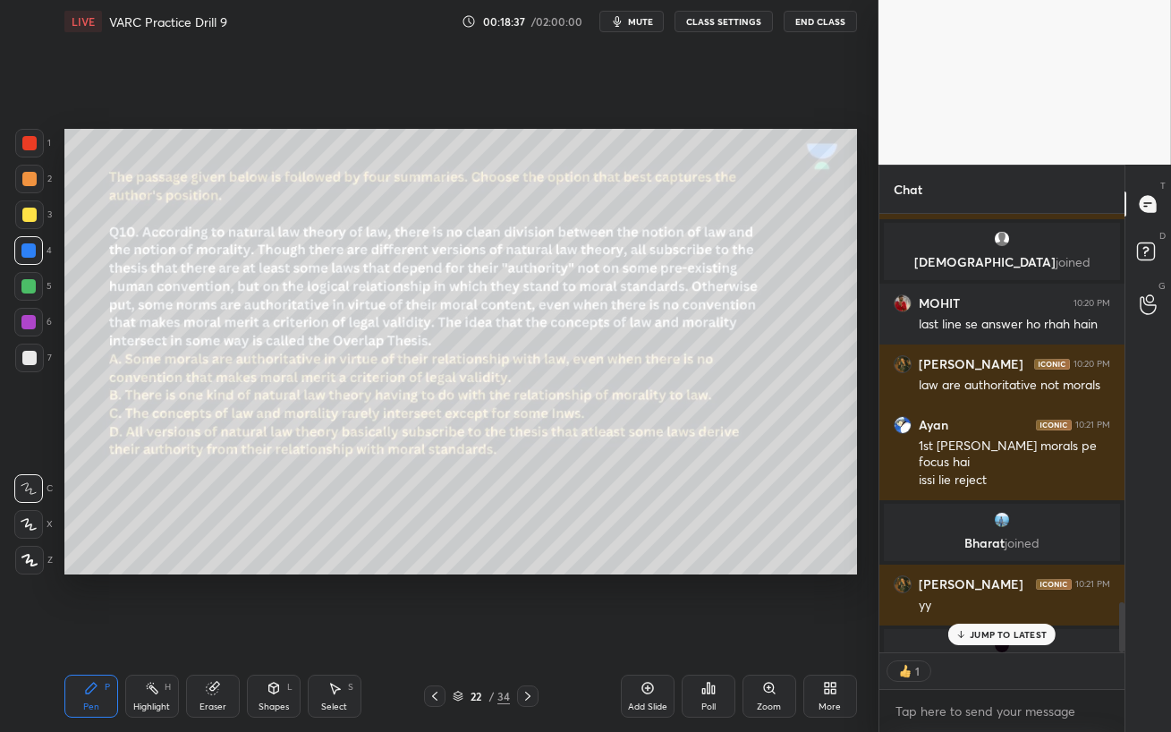
scroll to position [5, 5]
click at [972, 631] on p "1 NEW MESSAGE" at bounding box center [1008, 634] width 76 height 11
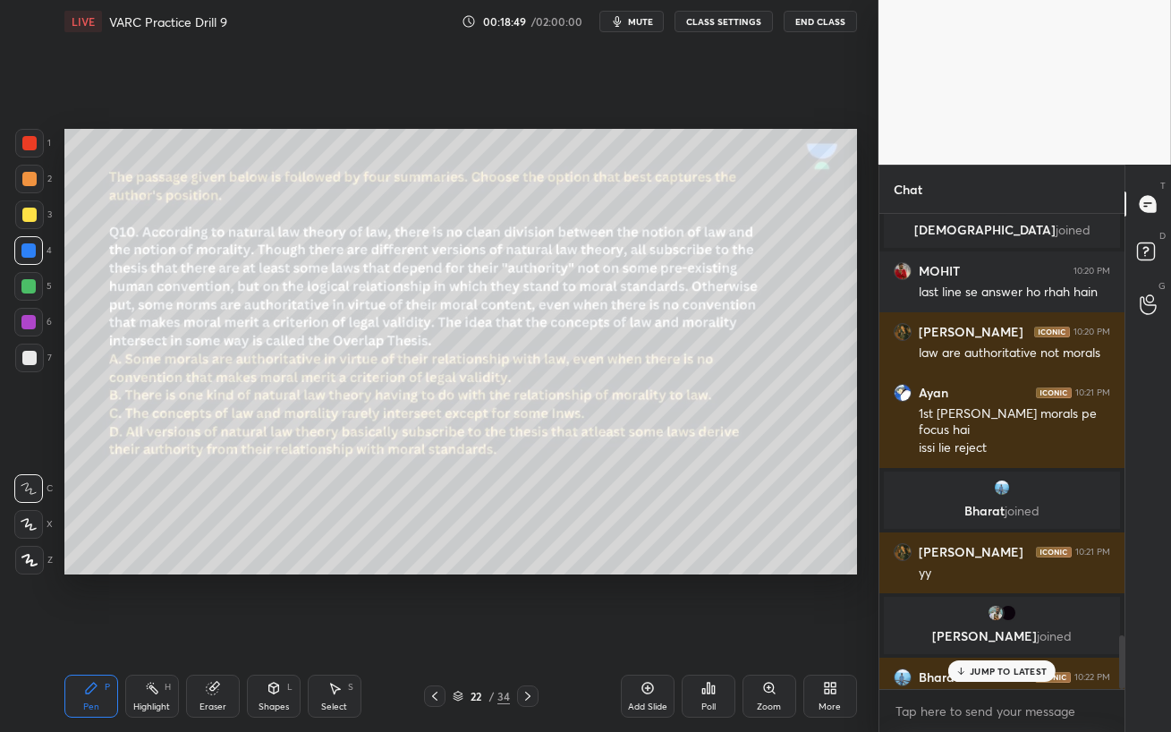
scroll to position [3756, 0]
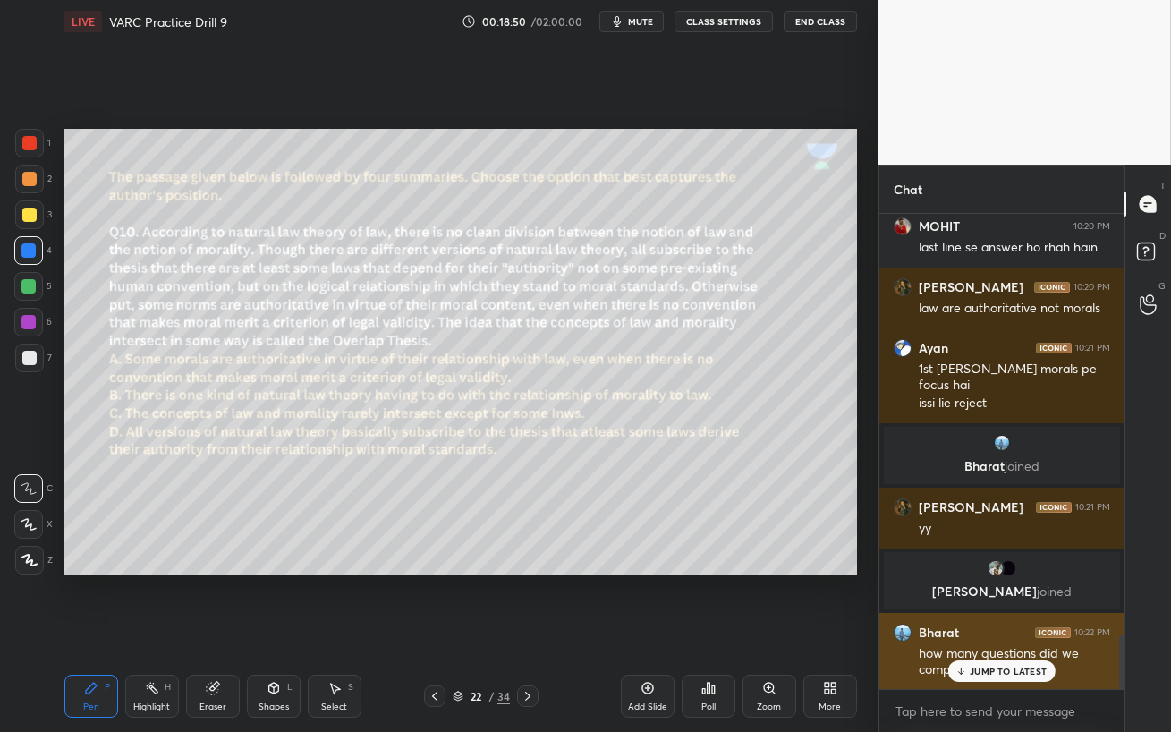
click at [1007, 631] on p "JUMP TO LATEST" at bounding box center [1007, 670] width 77 height 11
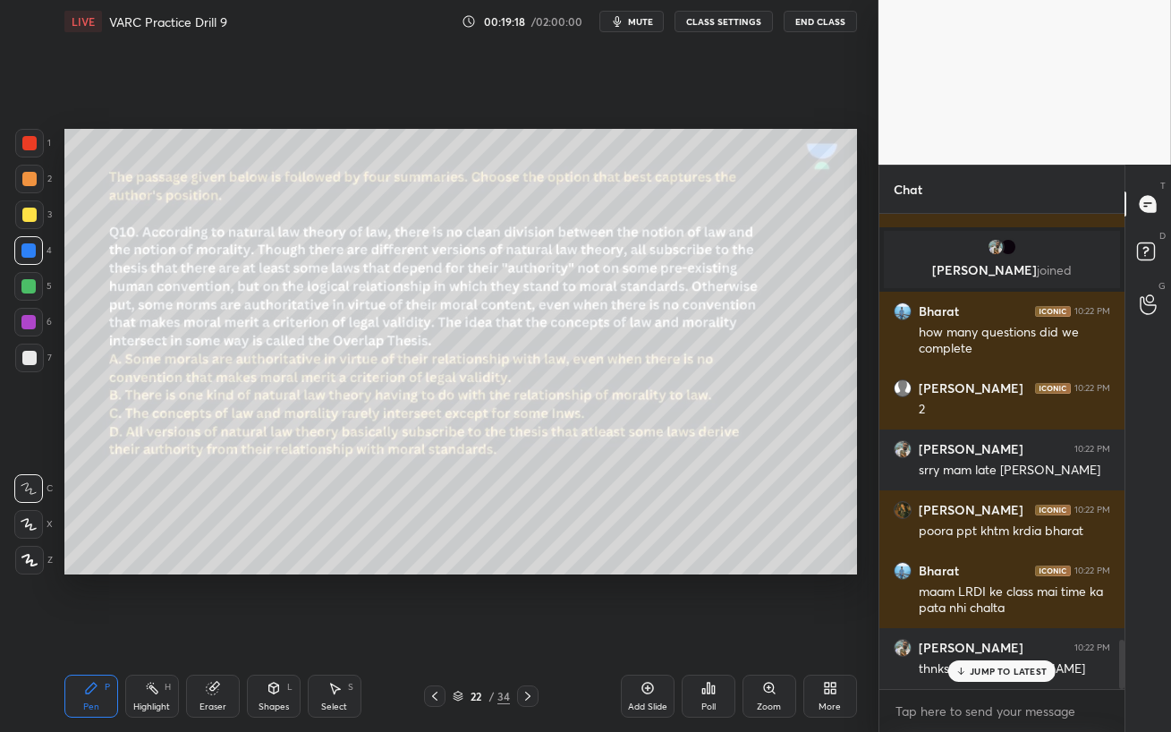
scroll to position [4137, 0]
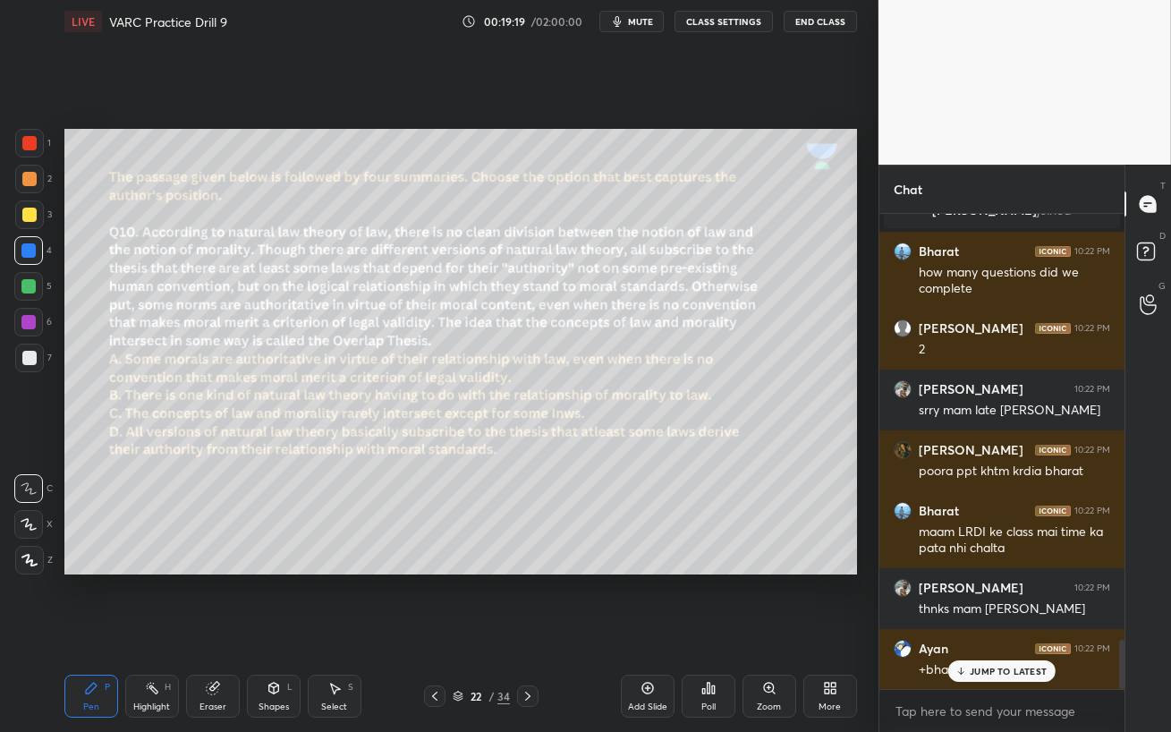
click at [966, 631] on icon at bounding box center [961, 670] width 12 height 11
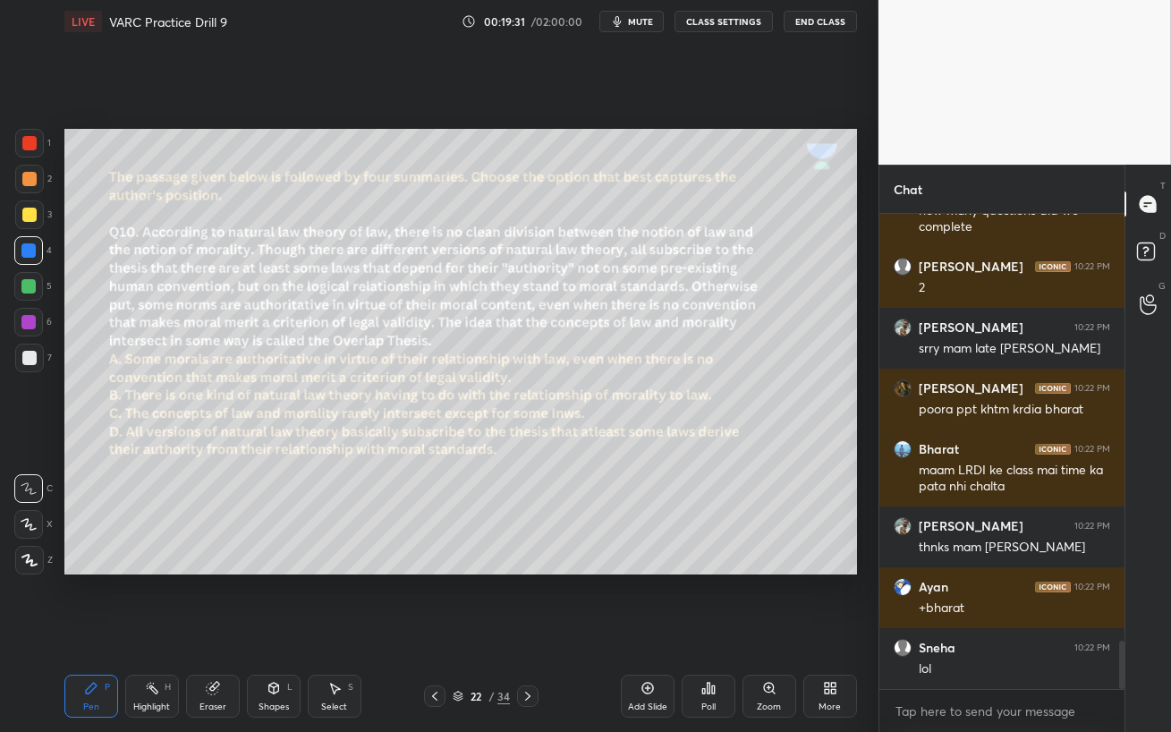
click at [436, 631] on icon at bounding box center [434, 696] width 14 height 14
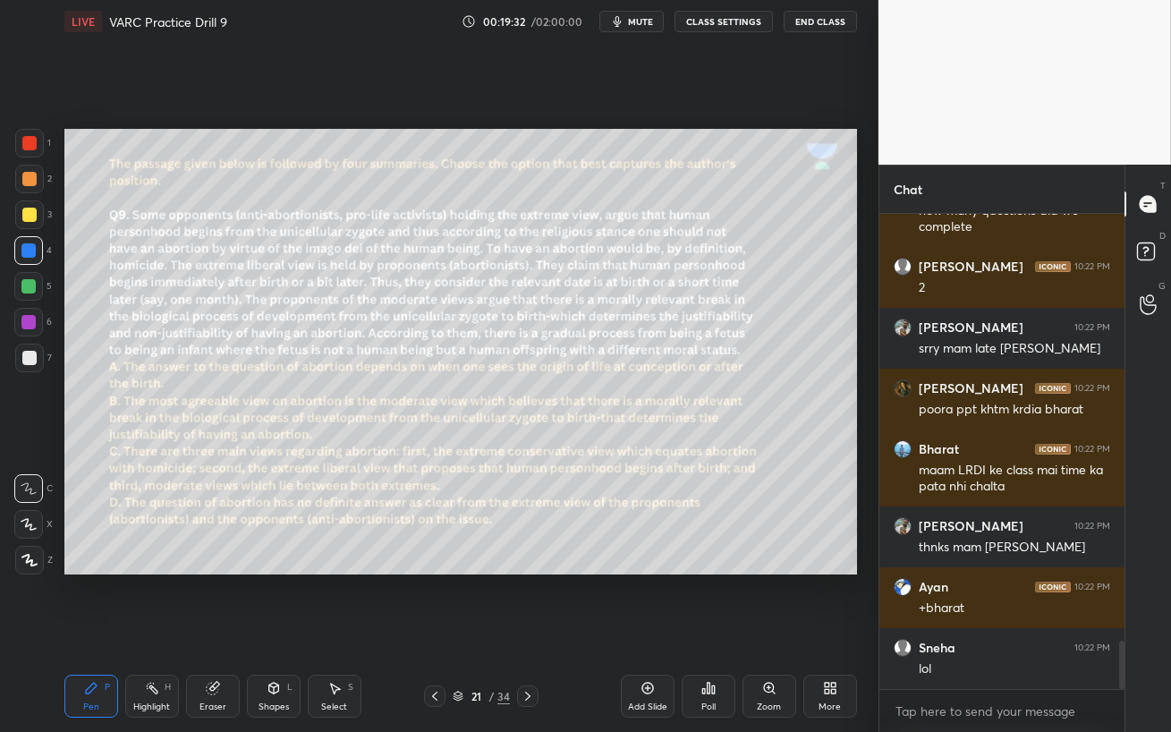
click at [436, 631] on icon at bounding box center [434, 696] width 14 height 14
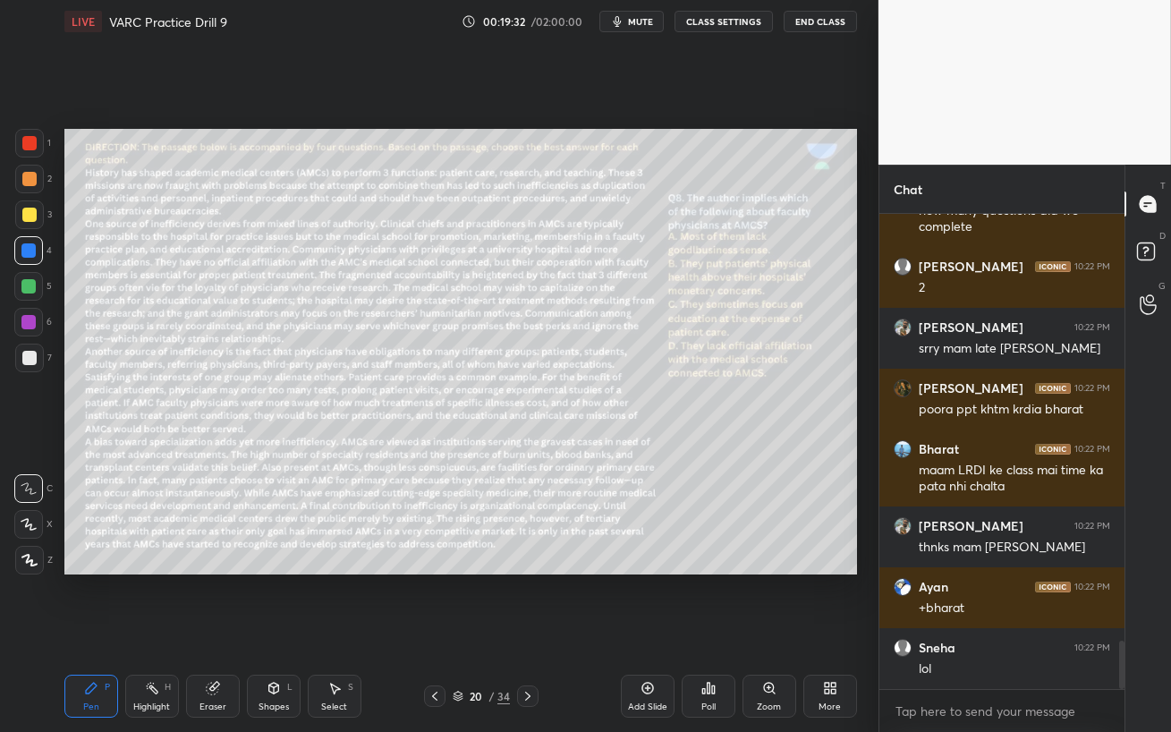
click at [436, 631] on icon at bounding box center [434, 696] width 14 height 14
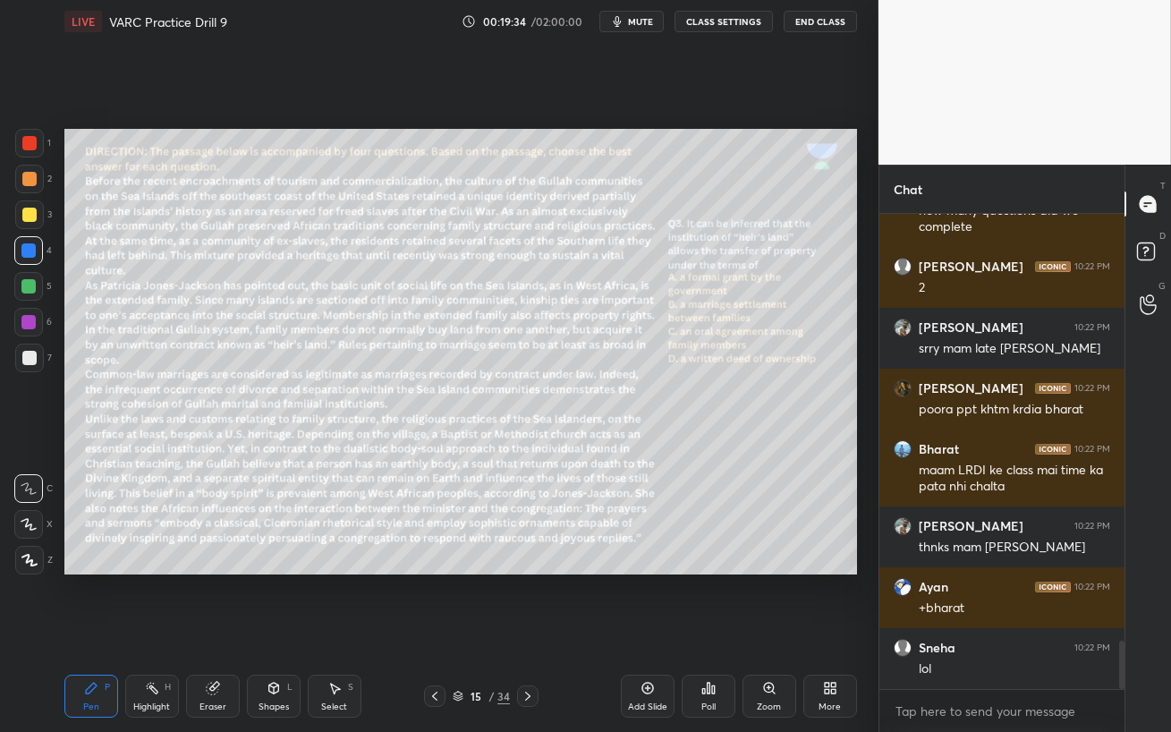
click at [436, 631] on icon at bounding box center [434, 696] width 14 height 14
drag, startPoint x: 199, startPoint y: 703, endPoint x: 208, endPoint y: 698, distance: 10.0
click at [198, 631] on div "Eraser" at bounding box center [213, 695] width 54 height 43
click at [36, 435] on div at bounding box center [29, 430] width 29 height 29
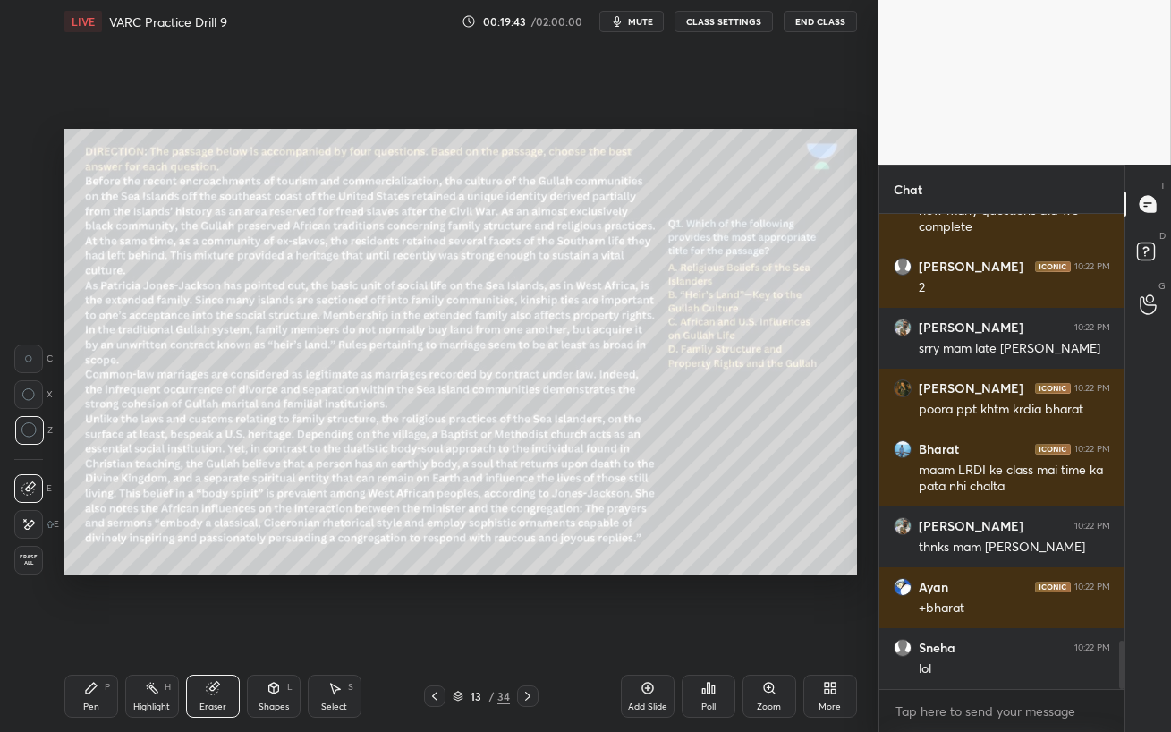
click at [93, 631] on div "Pen P" at bounding box center [91, 695] width 54 height 43
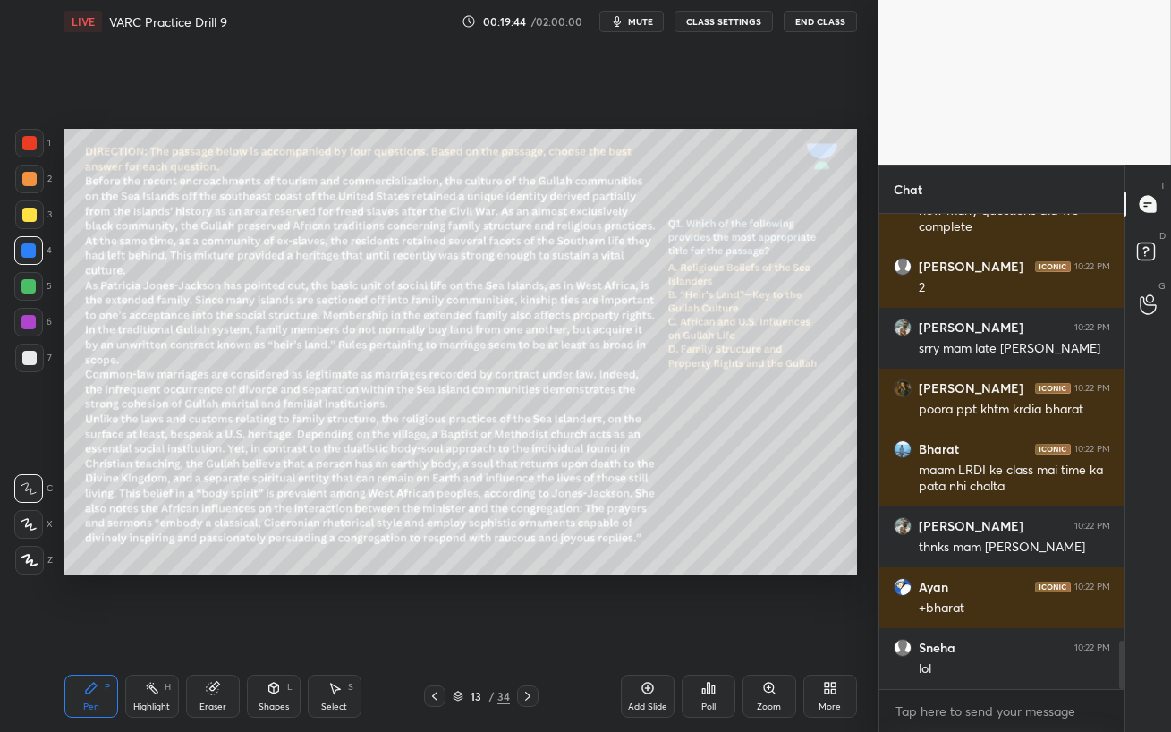
click at [30, 178] on div at bounding box center [29, 179] width 14 height 14
click at [29, 293] on div at bounding box center [28, 286] width 29 height 29
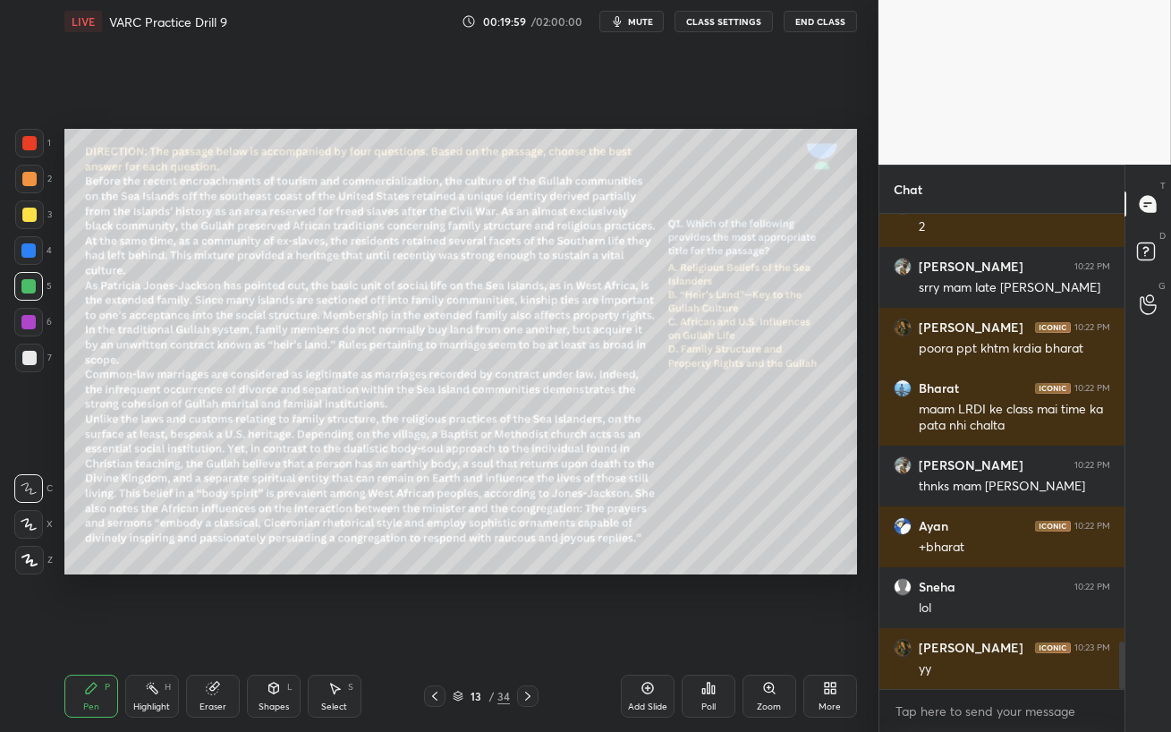
click at [634, 21] on span "mute" at bounding box center [640, 21] width 25 height 13
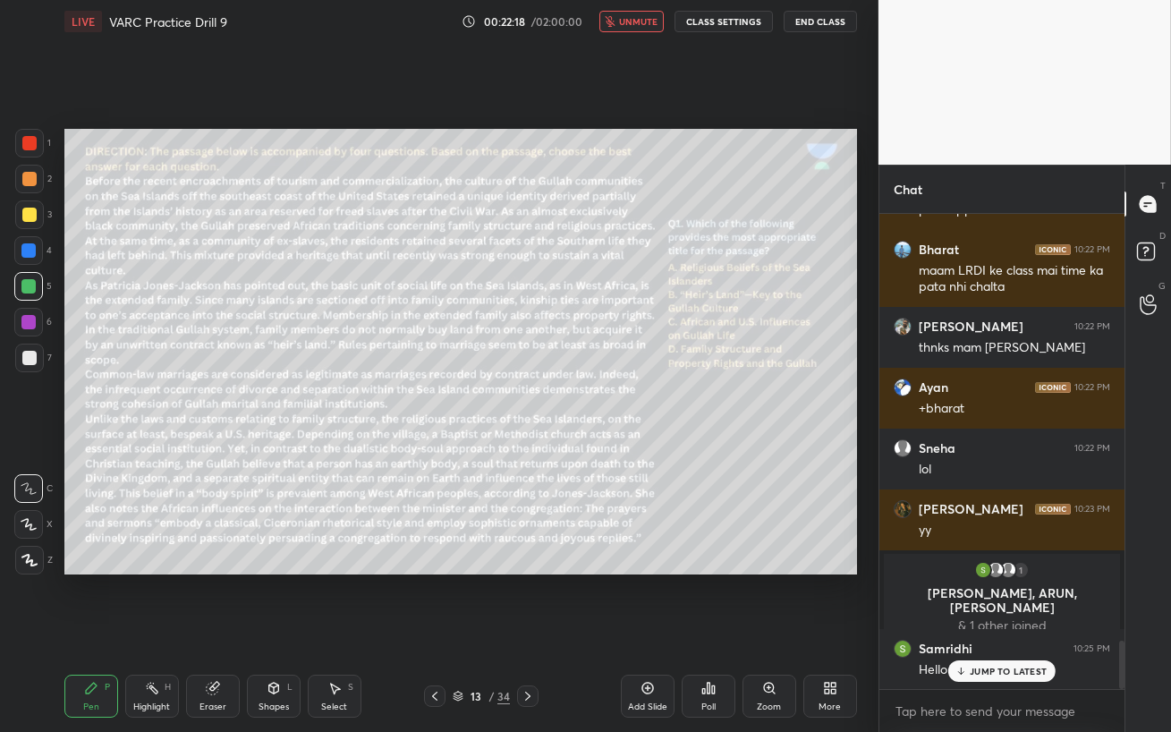
scroll to position [4252, 0]
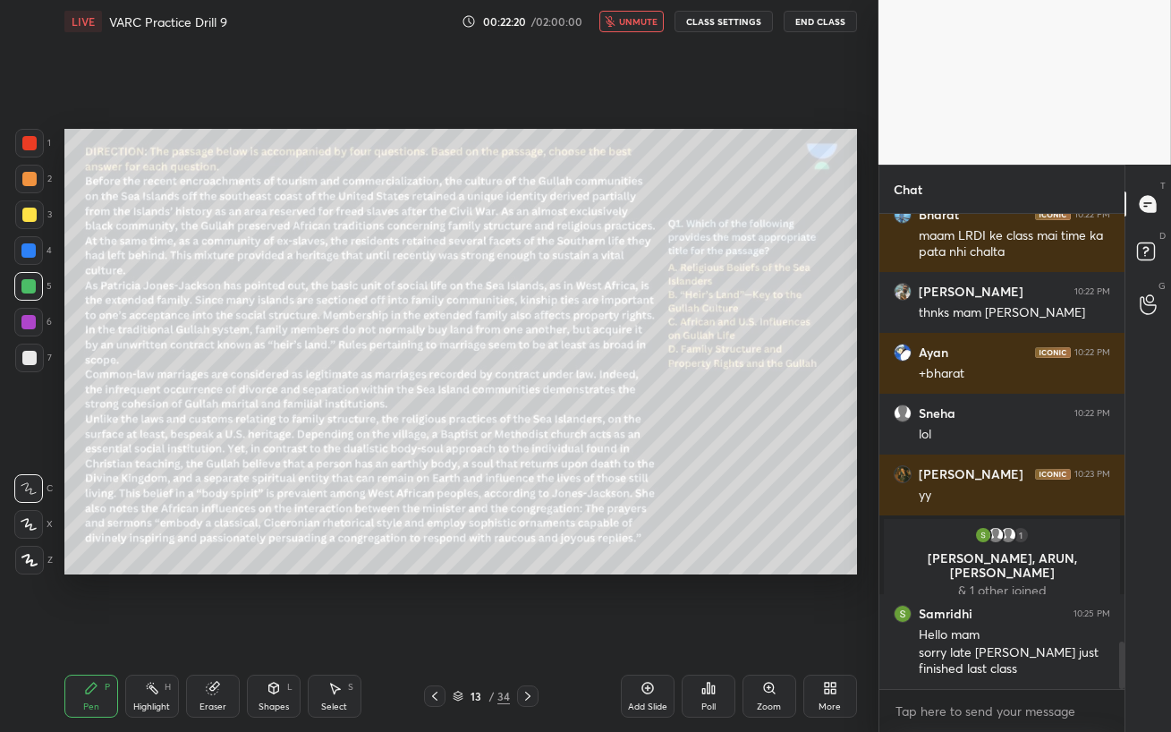
drag, startPoint x: 630, startPoint y: 21, endPoint x: 629, endPoint y: 43, distance: 22.4
click at [629, 20] on span "unmute" at bounding box center [638, 21] width 38 height 13
click at [641, 21] on span "mute" at bounding box center [640, 21] width 25 height 13
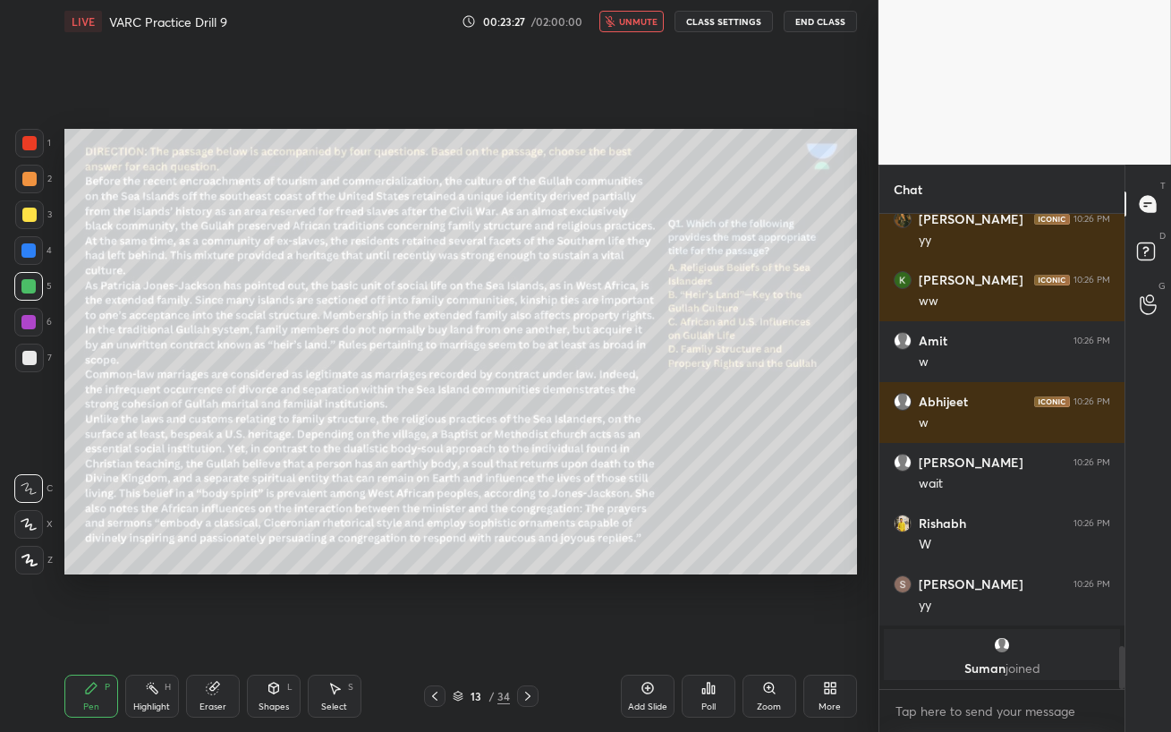
scroll to position [4802, 0]
click at [641, 23] on span "unmute" at bounding box center [638, 21] width 38 height 13
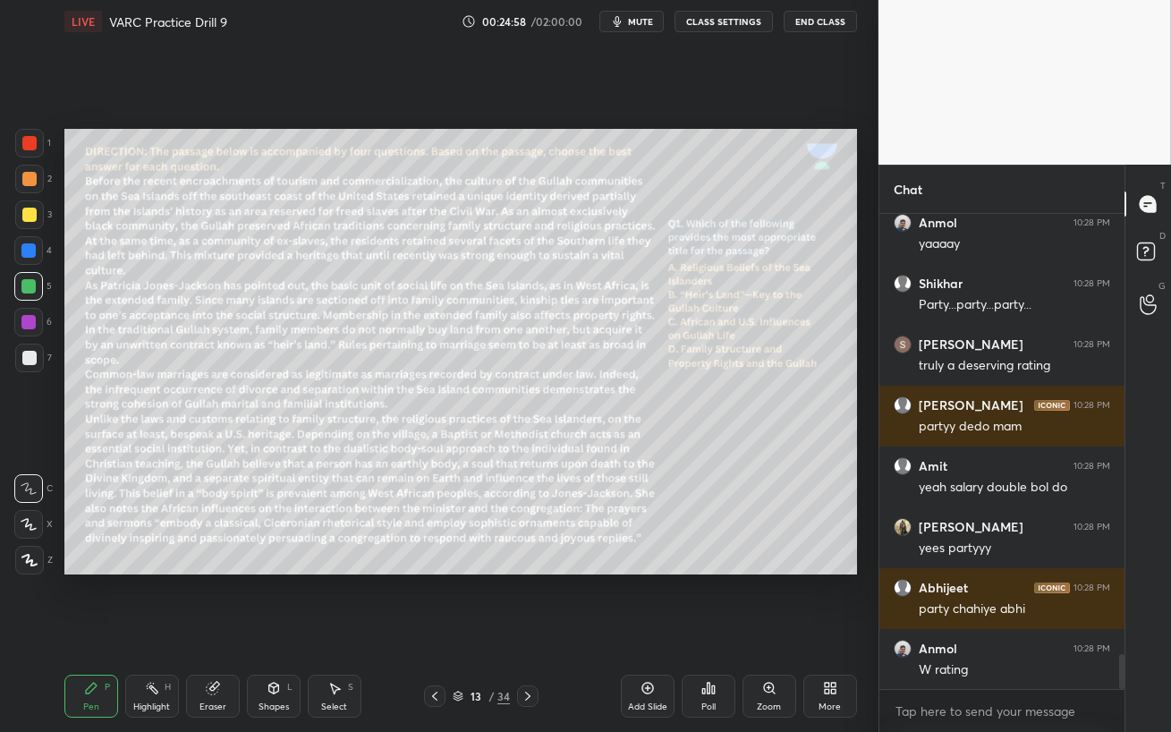
scroll to position [6041, 0]
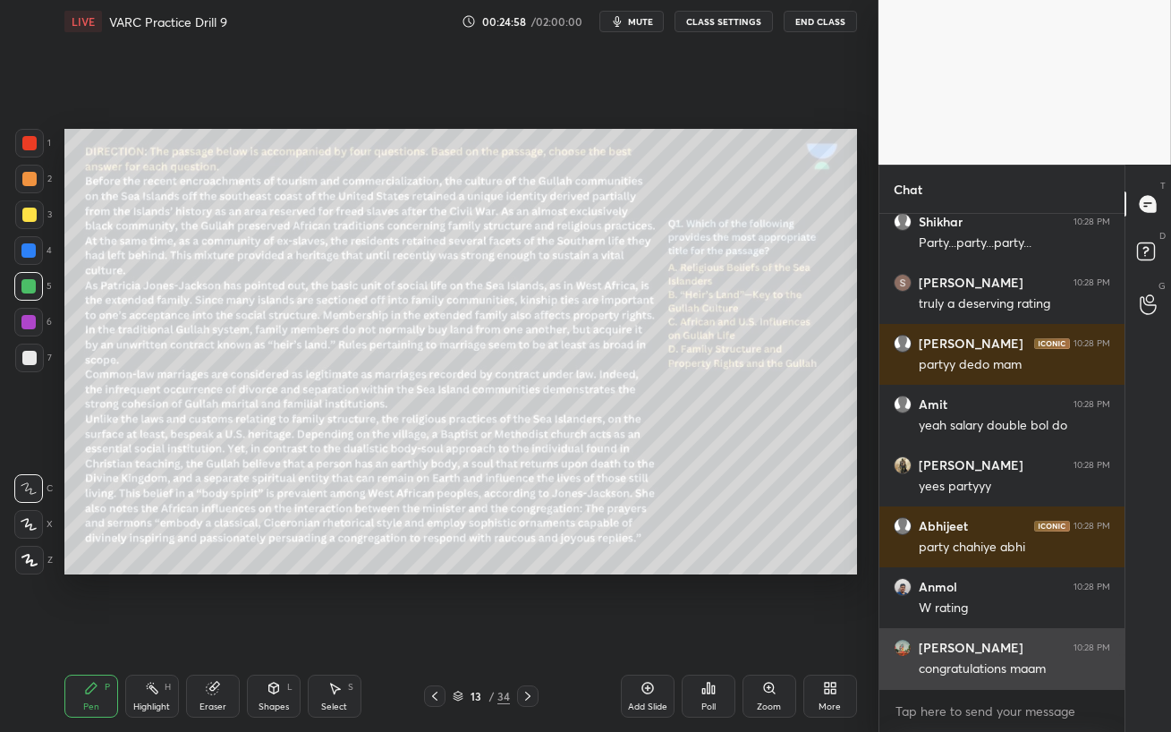
click at [987, 631] on div "congratulations maam" at bounding box center [1013, 669] width 191 height 18
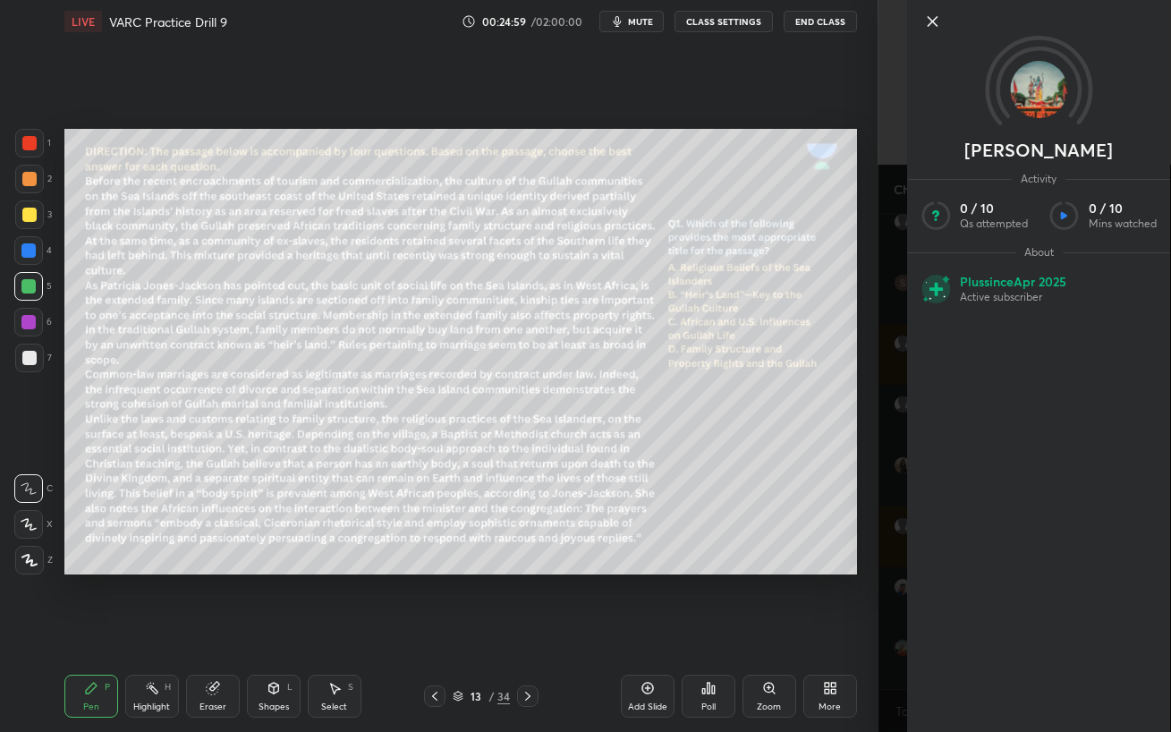
click at [774, 617] on div "Setting up your live class Poll for secs No correct answer Start poll" at bounding box center [460, 351] width 807 height 617
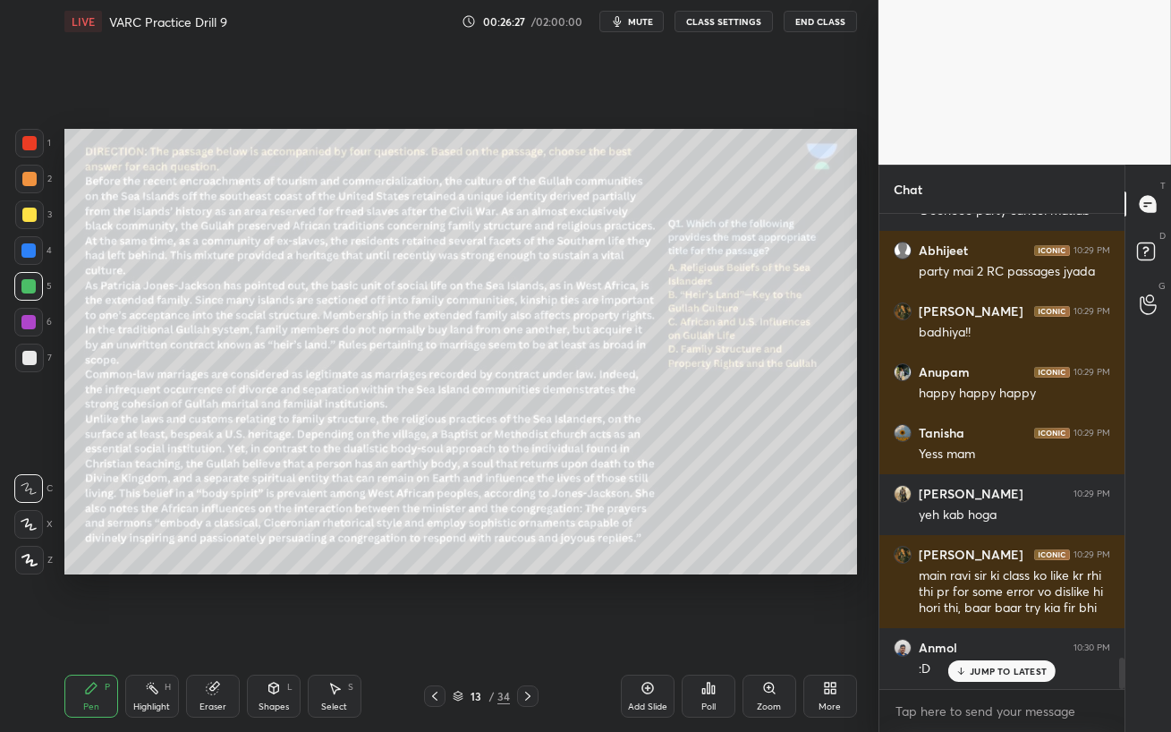
scroll to position [6632, 0]
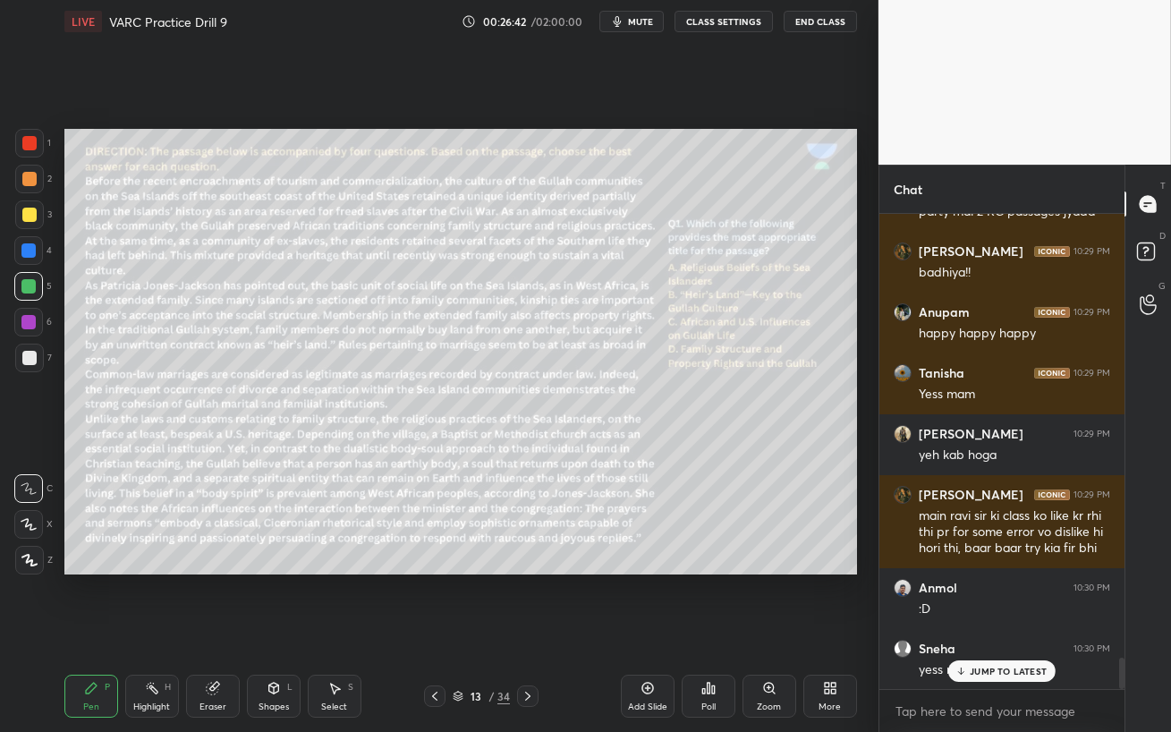
click at [986, 631] on p "JUMP TO LATEST" at bounding box center [1007, 670] width 77 height 11
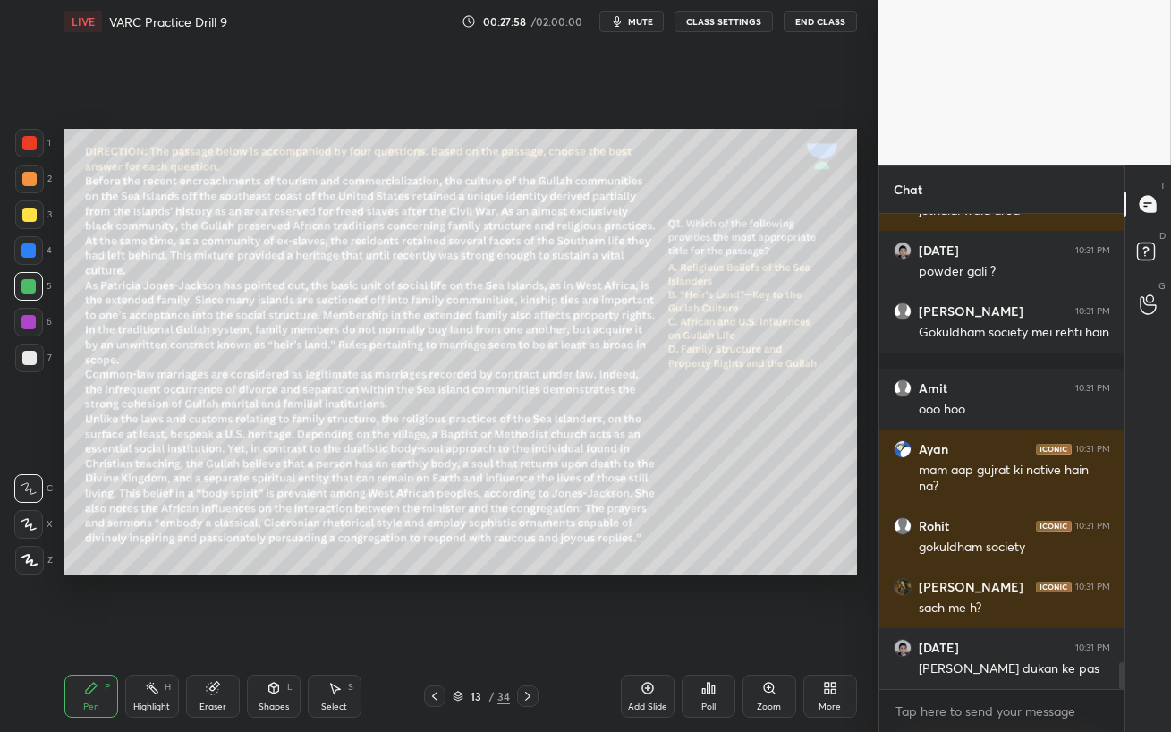
scroll to position [7965, 0]
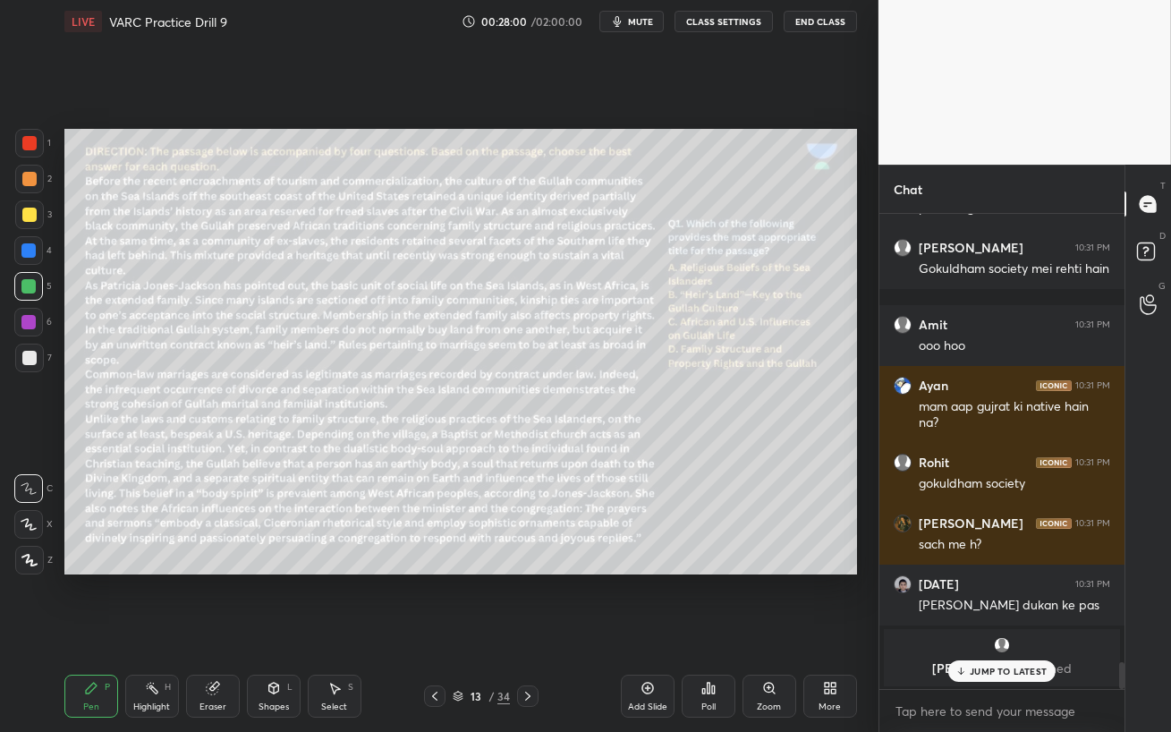
click at [997, 631] on p "JUMP TO LATEST" at bounding box center [1007, 670] width 77 height 11
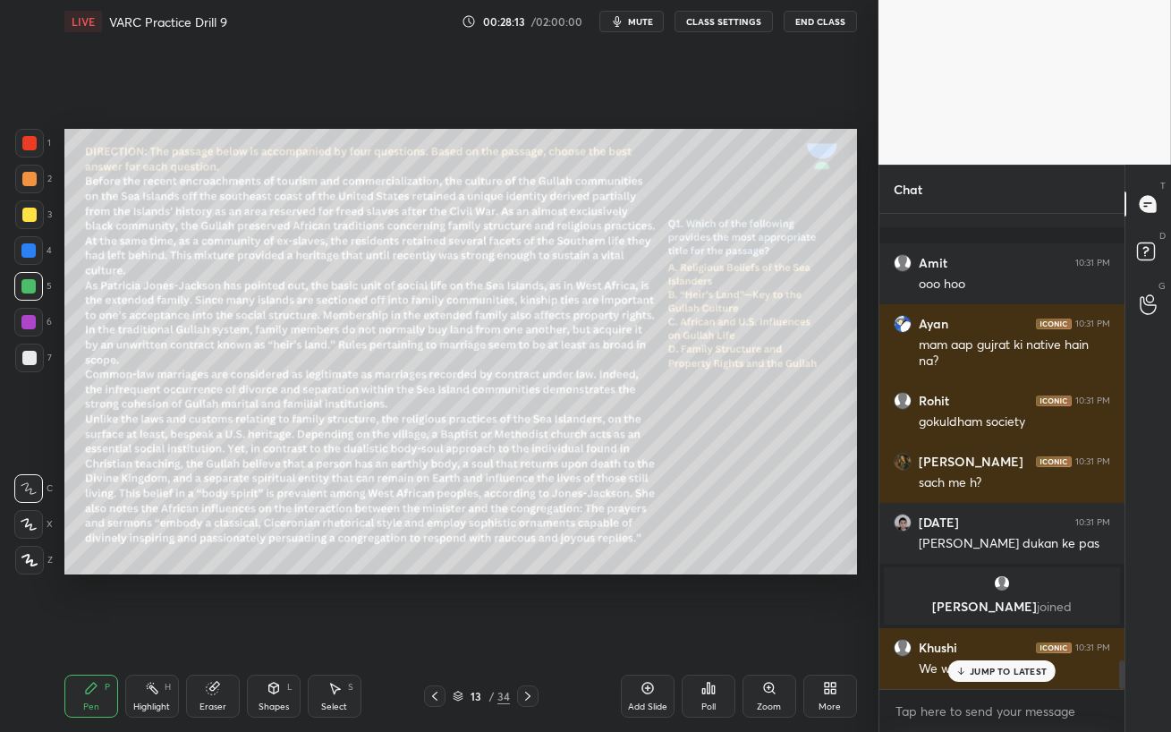
scroll to position [7503, 0]
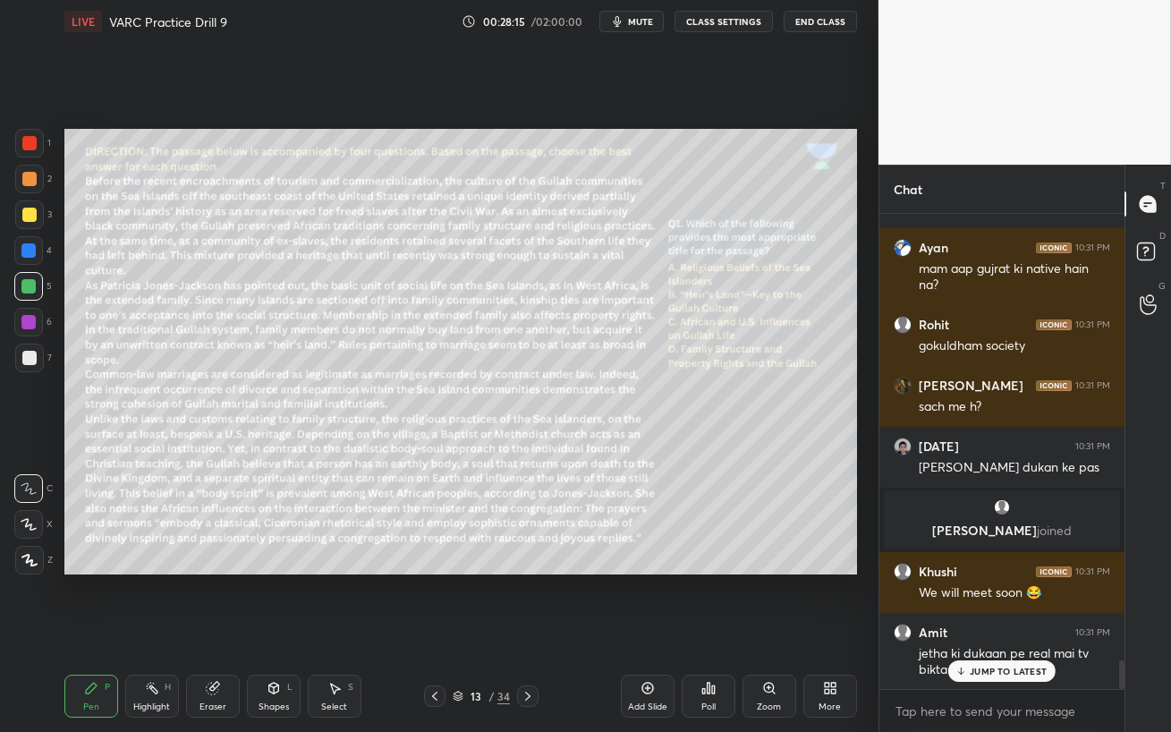
click at [1008, 631] on p "JUMP TO LATEST" at bounding box center [1007, 670] width 77 height 11
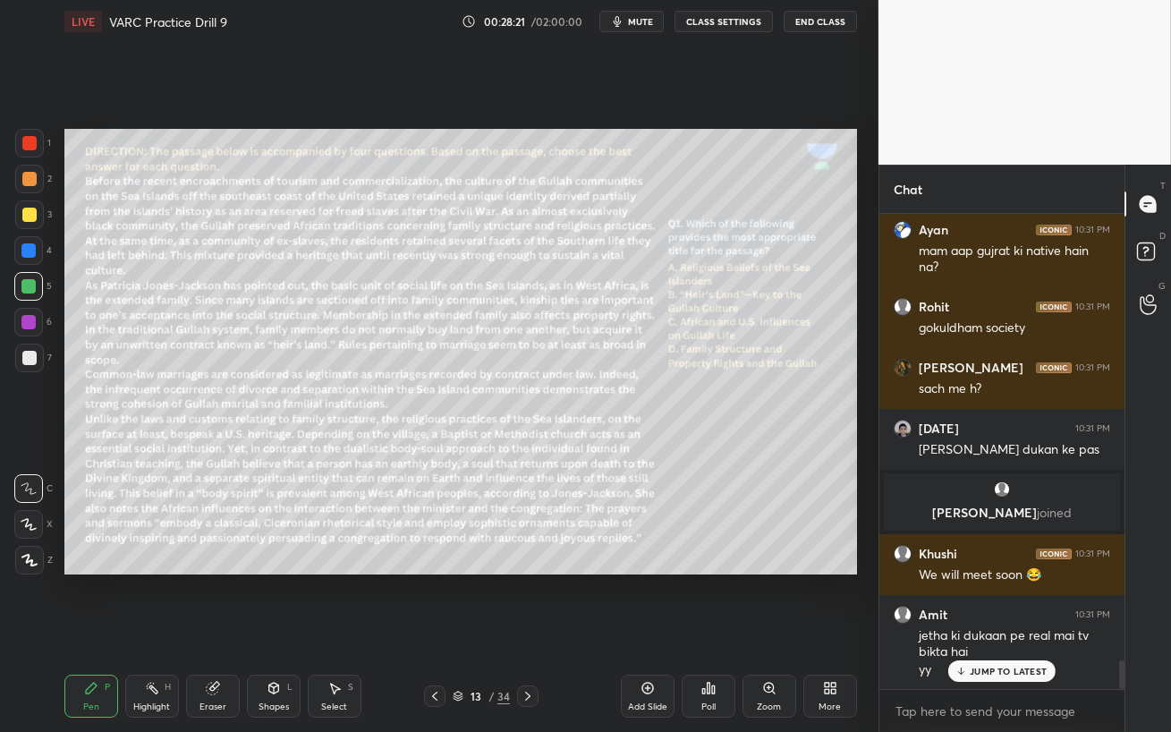
scroll to position [7583, 0]
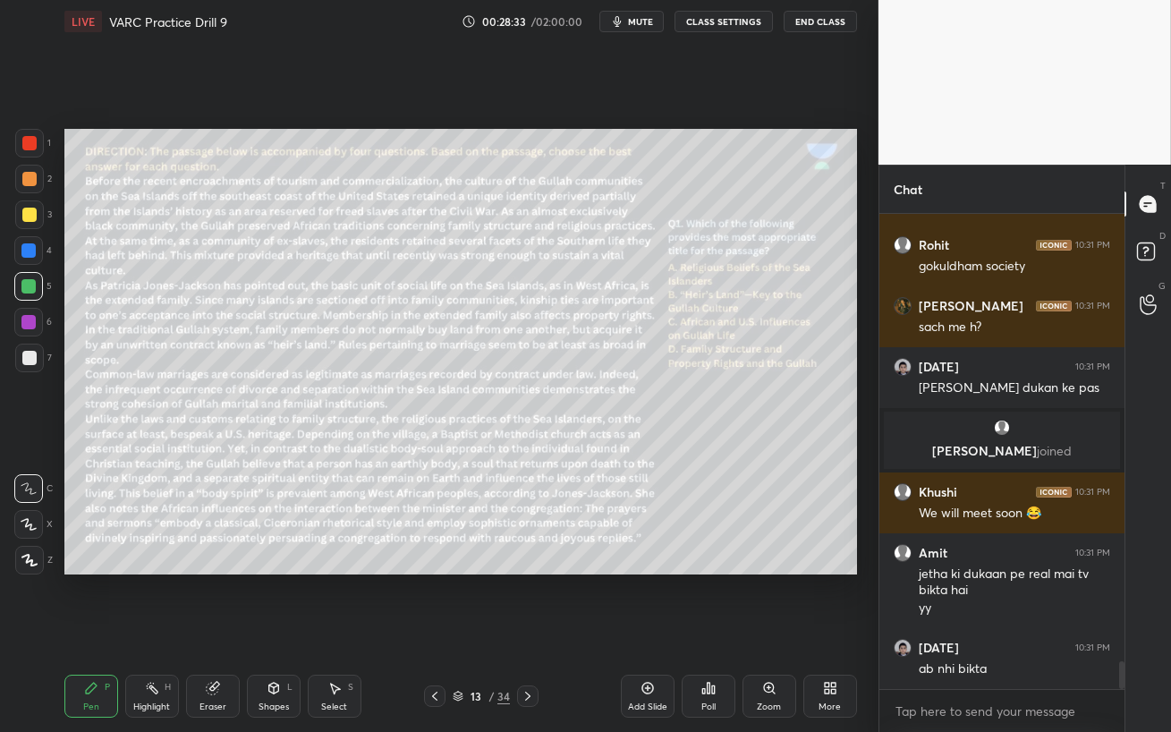
click at [647, 631] on icon at bounding box center [647, 688] width 14 height 14
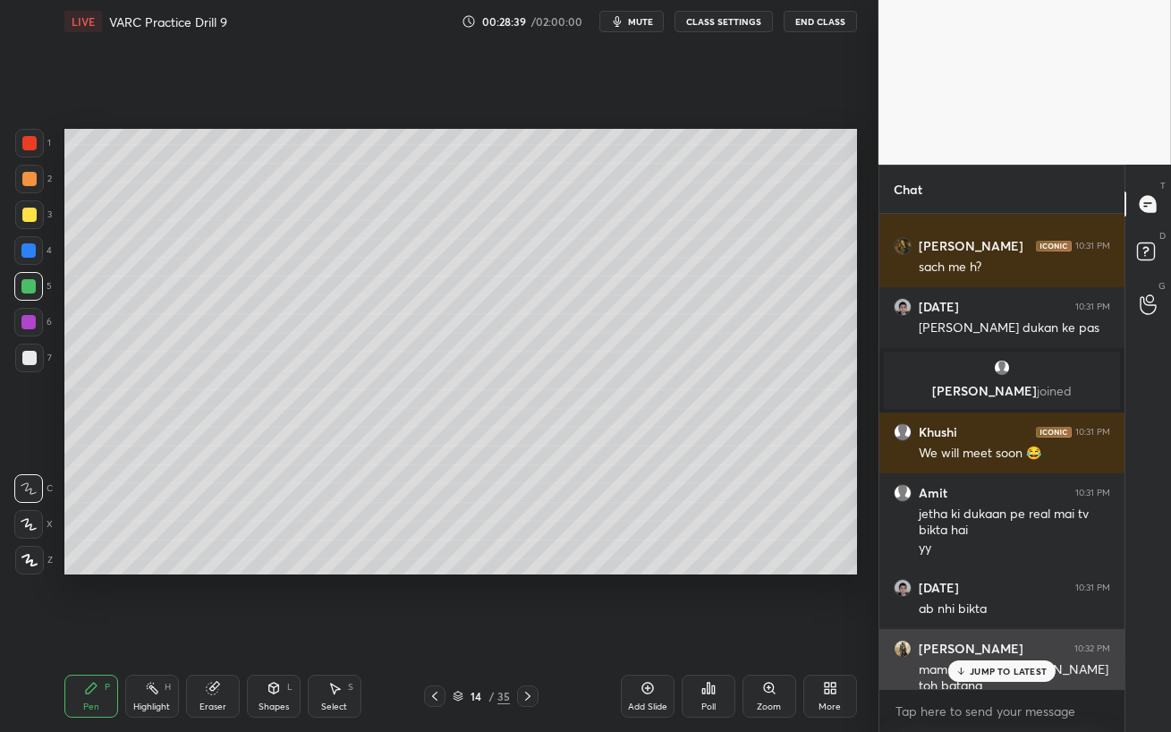
click at [967, 631] on div "JUMP TO LATEST" at bounding box center [1001, 670] width 107 height 21
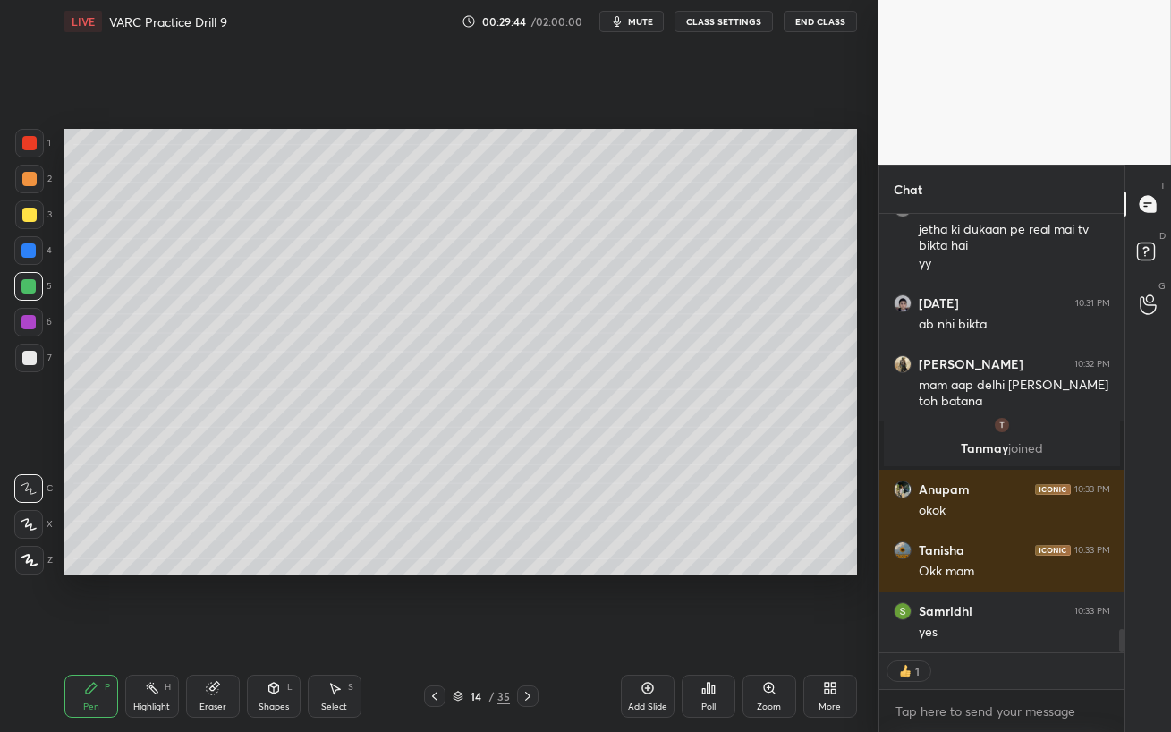
scroll to position [7940, 0]
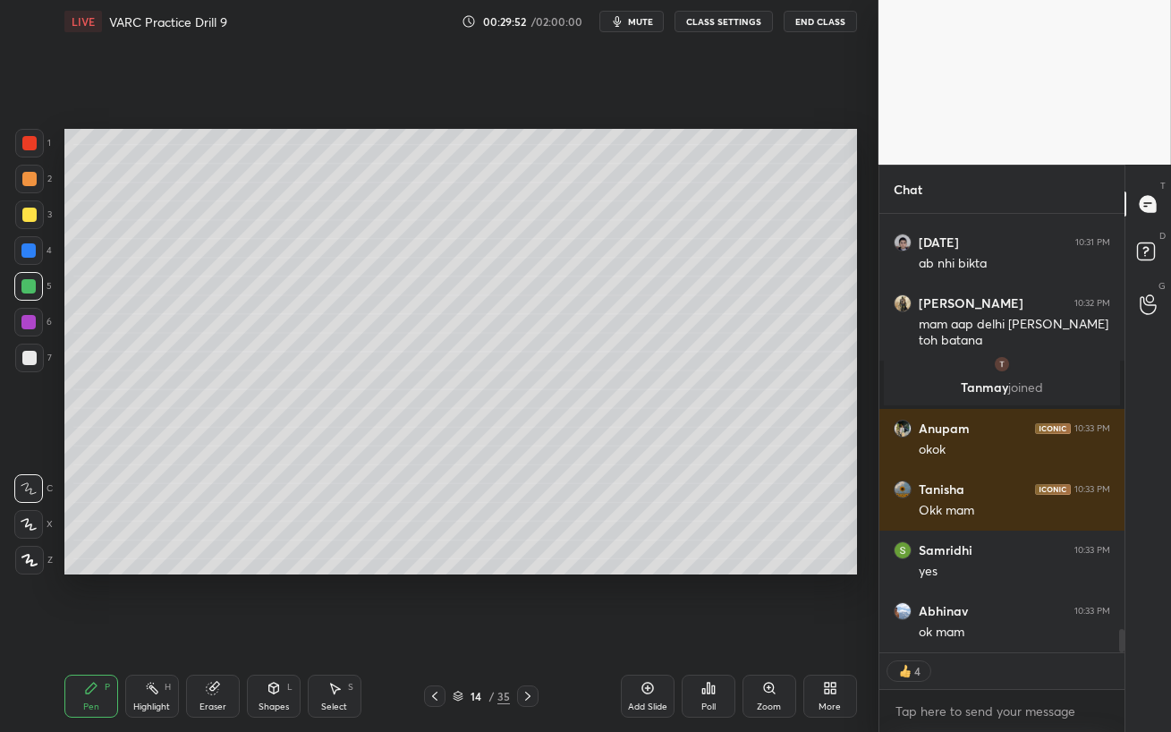
click at [214, 631] on div "Eraser" at bounding box center [213, 695] width 54 height 43
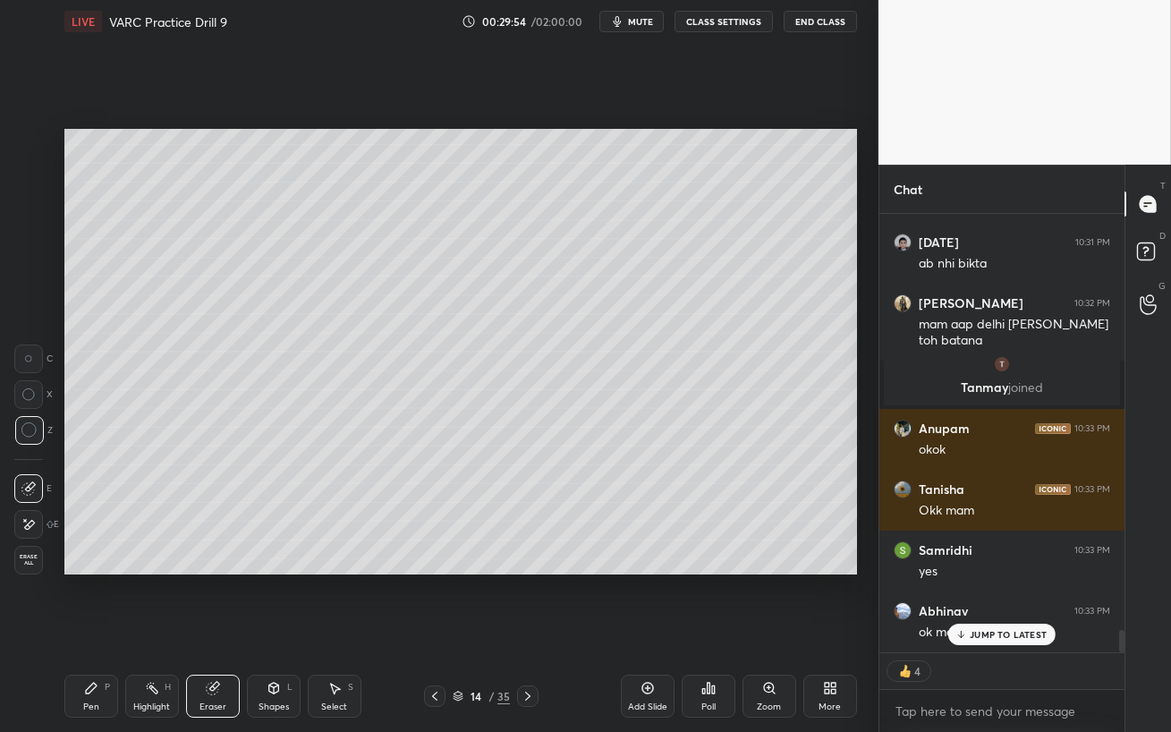
scroll to position [7999, 0]
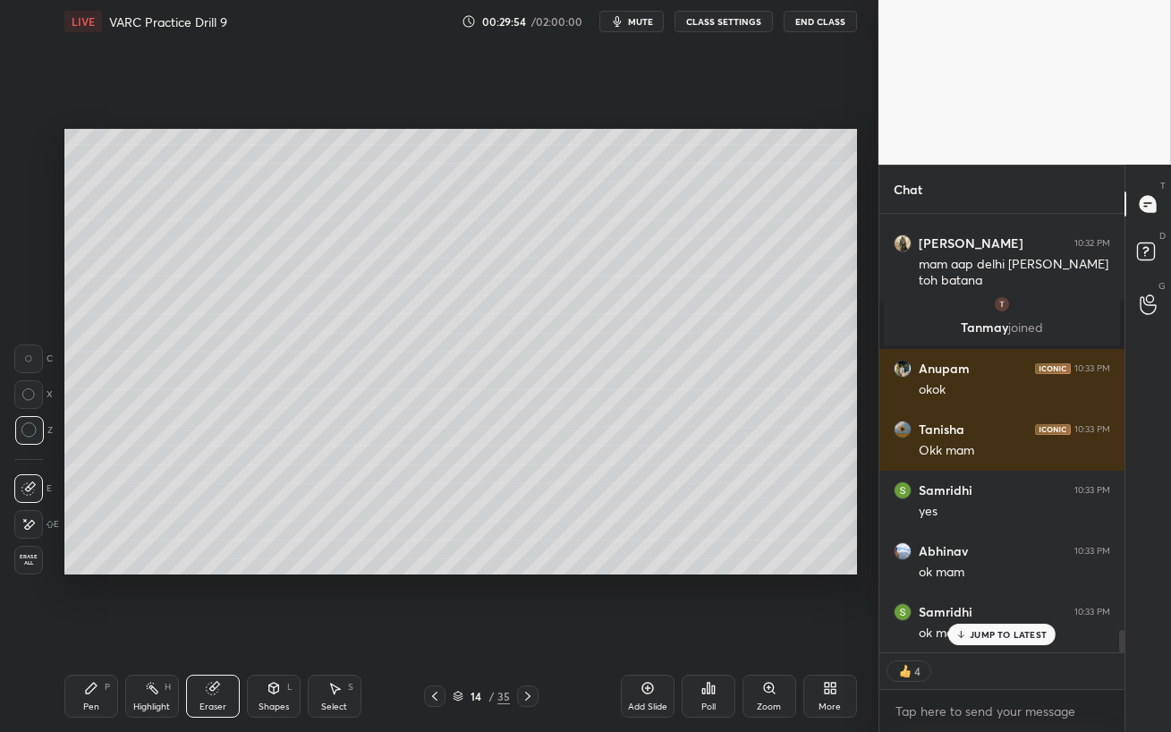
click at [100, 631] on div "Pen P" at bounding box center [91, 695] width 54 height 43
click at [1003, 631] on div "[DATE] 10:31 PM powder gali ? [PERSON_NAME] 10:31 PM Gokuldham society mei reht…" at bounding box center [1001, 433] width 245 height 438
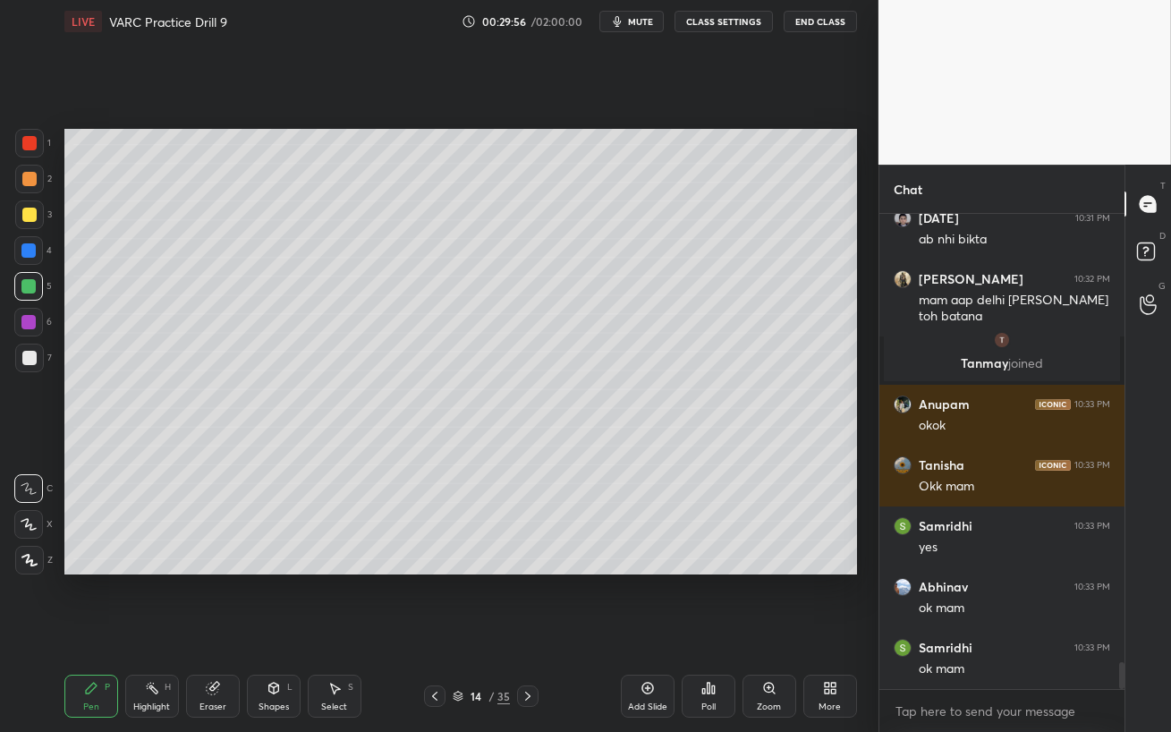
scroll to position [8024, 0]
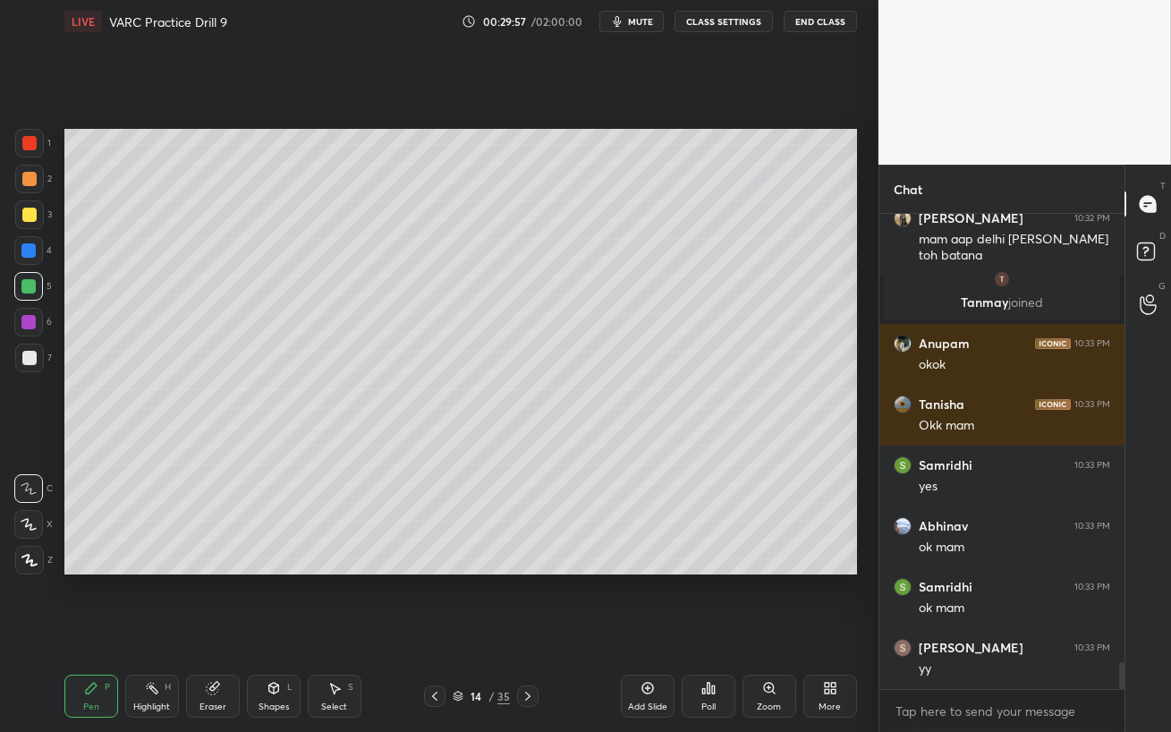
click at [24, 362] on div at bounding box center [29, 358] width 14 height 14
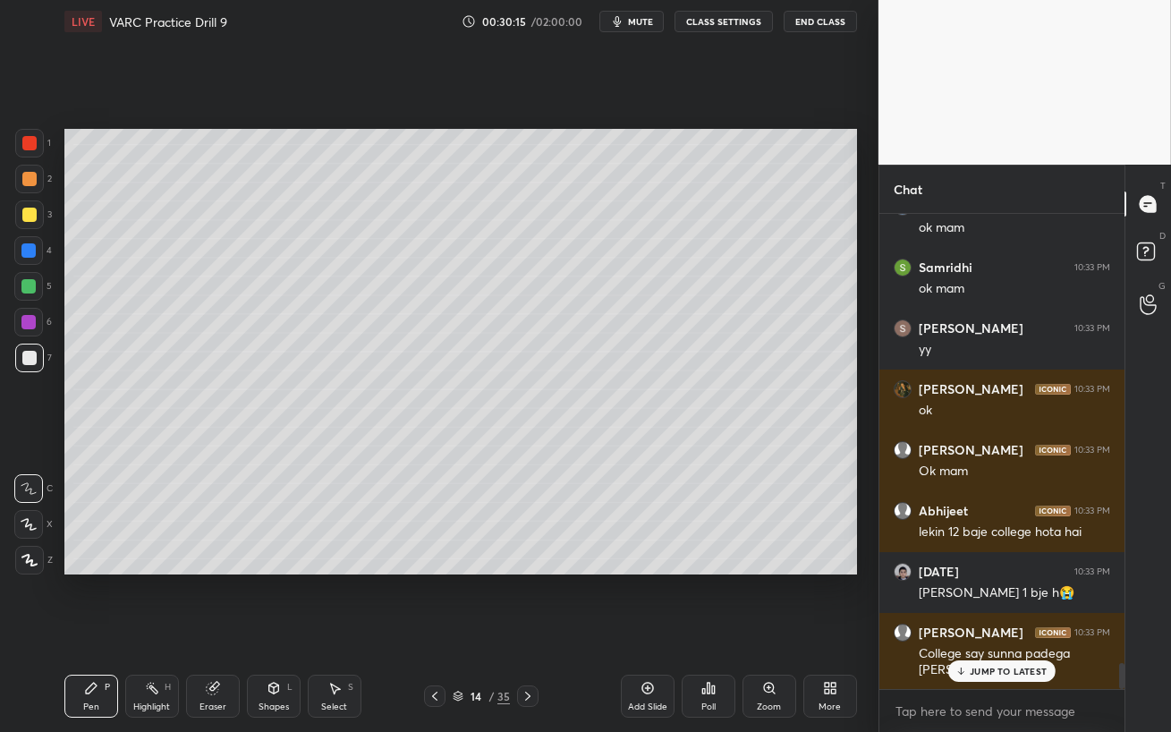
scroll to position [8405, 0]
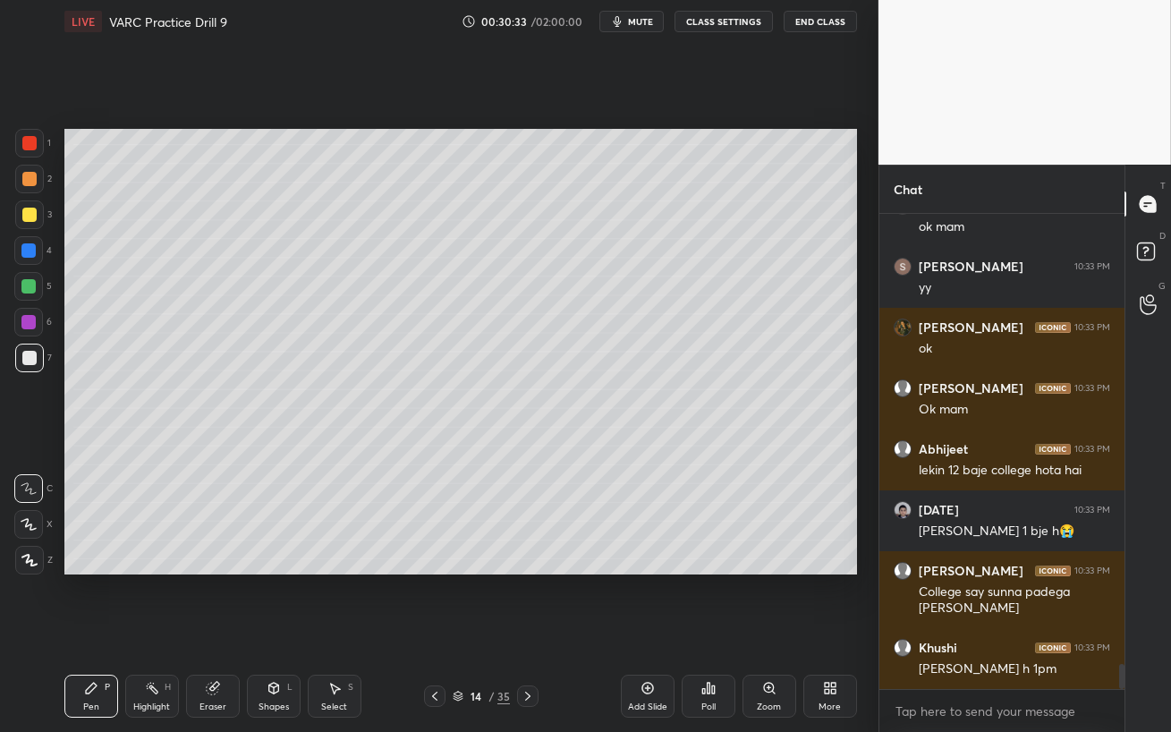
drag, startPoint x: 436, startPoint y: 698, endPoint x: 428, endPoint y: 732, distance: 34.1
click at [437, 631] on div "Pen P Highlight H Eraser Shapes L Select S 14 / 35 Add Slide Poll Zoom More" at bounding box center [460, 696] width 792 height 72
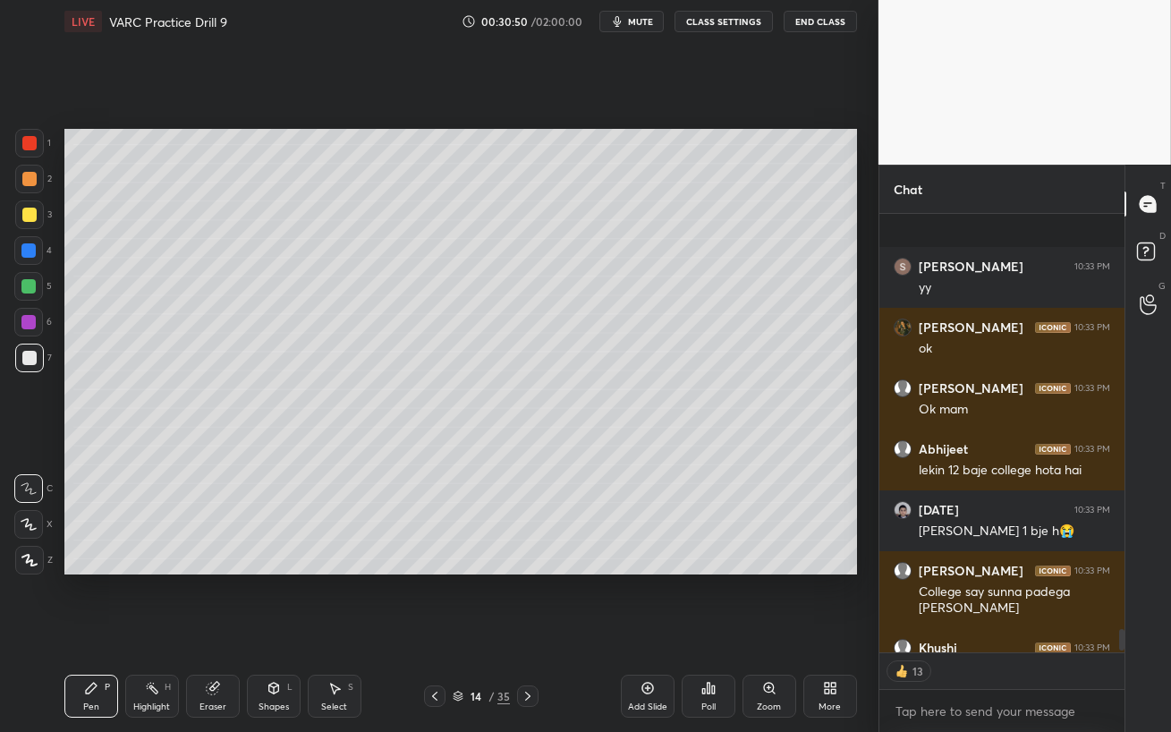
scroll to position [8503, 0]
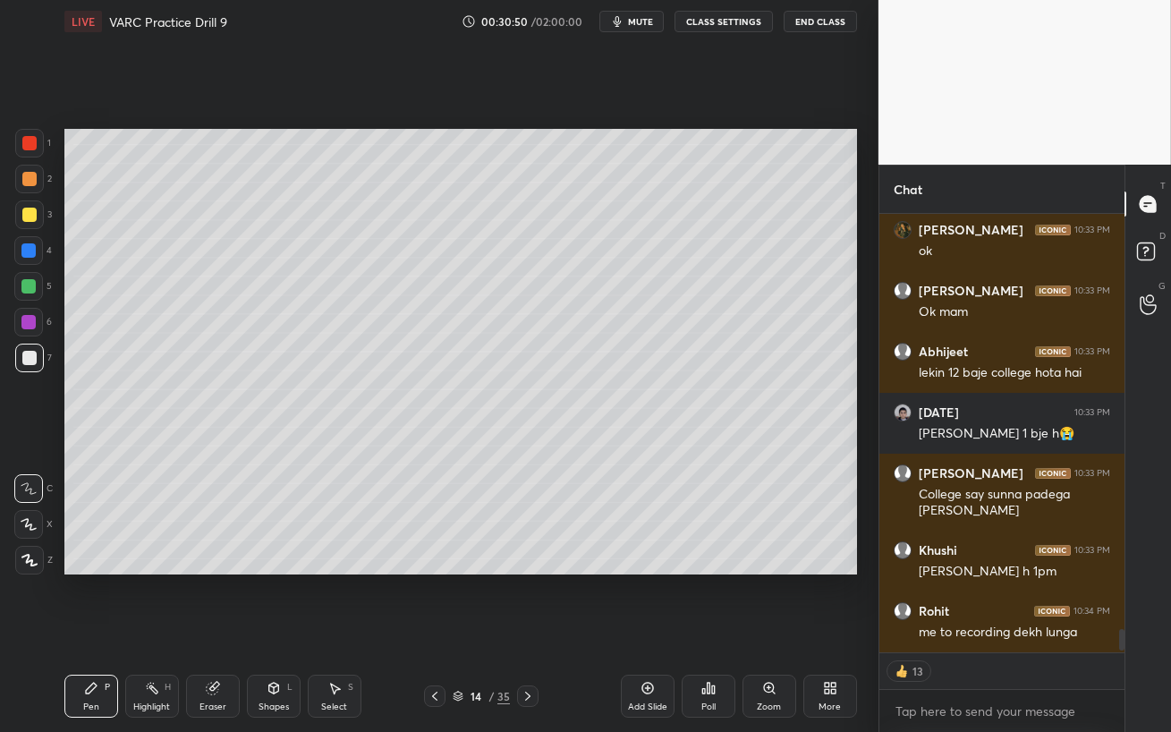
click at [434, 631] on icon at bounding box center [434, 695] width 5 height 9
drag, startPoint x: 25, startPoint y: 252, endPoint x: 54, endPoint y: 250, distance: 28.7
click at [24, 252] on div at bounding box center [28, 250] width 14 height 14
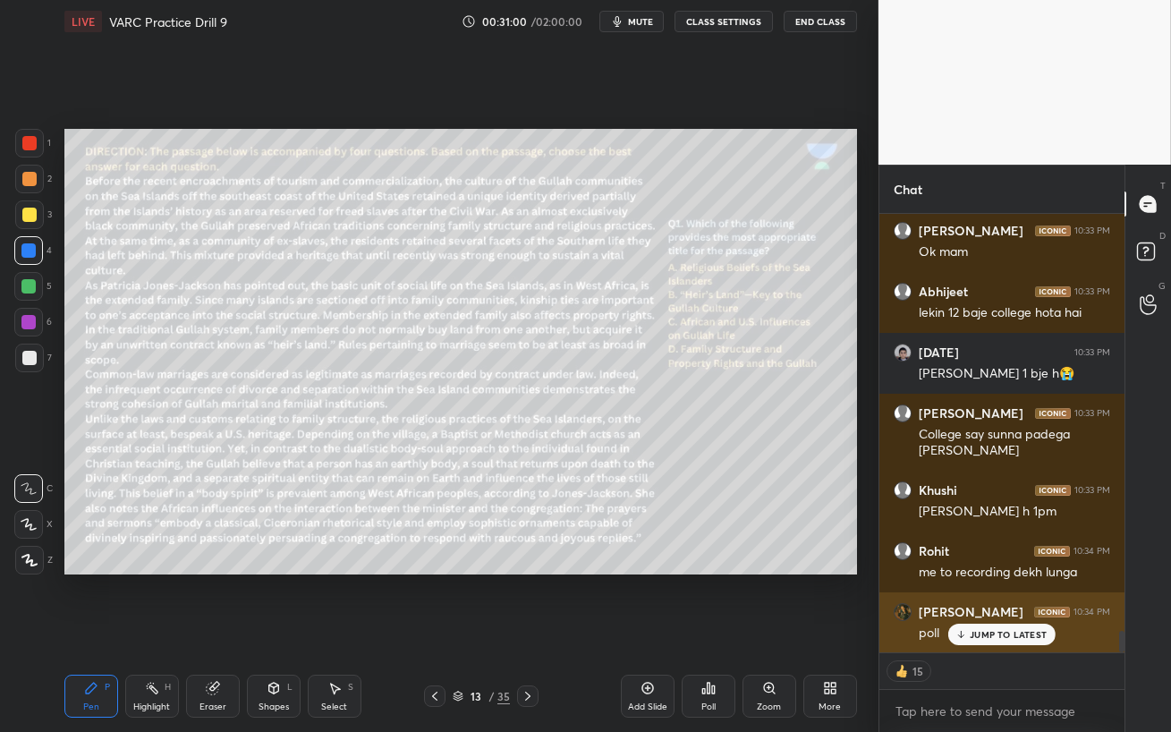
click at [969, 629] on p "JUMP TO LATEST" at bounding box center [1007, 634] width 77 height 11
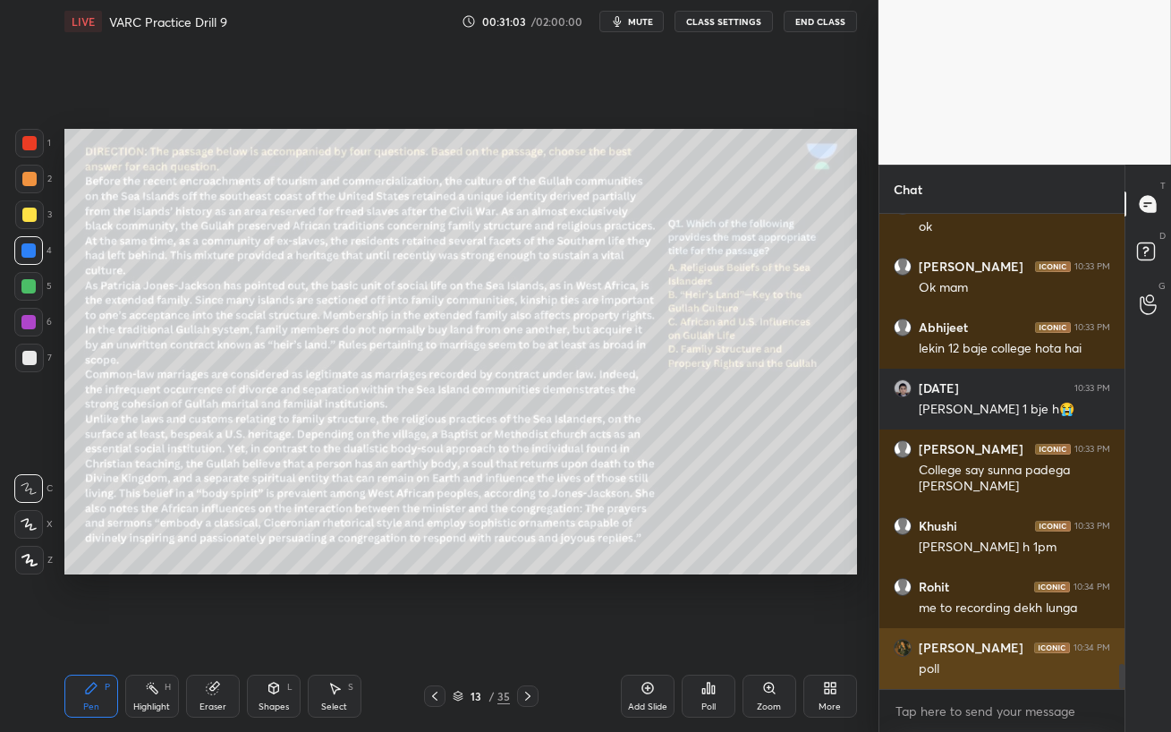
scroll to position [8588, 0]
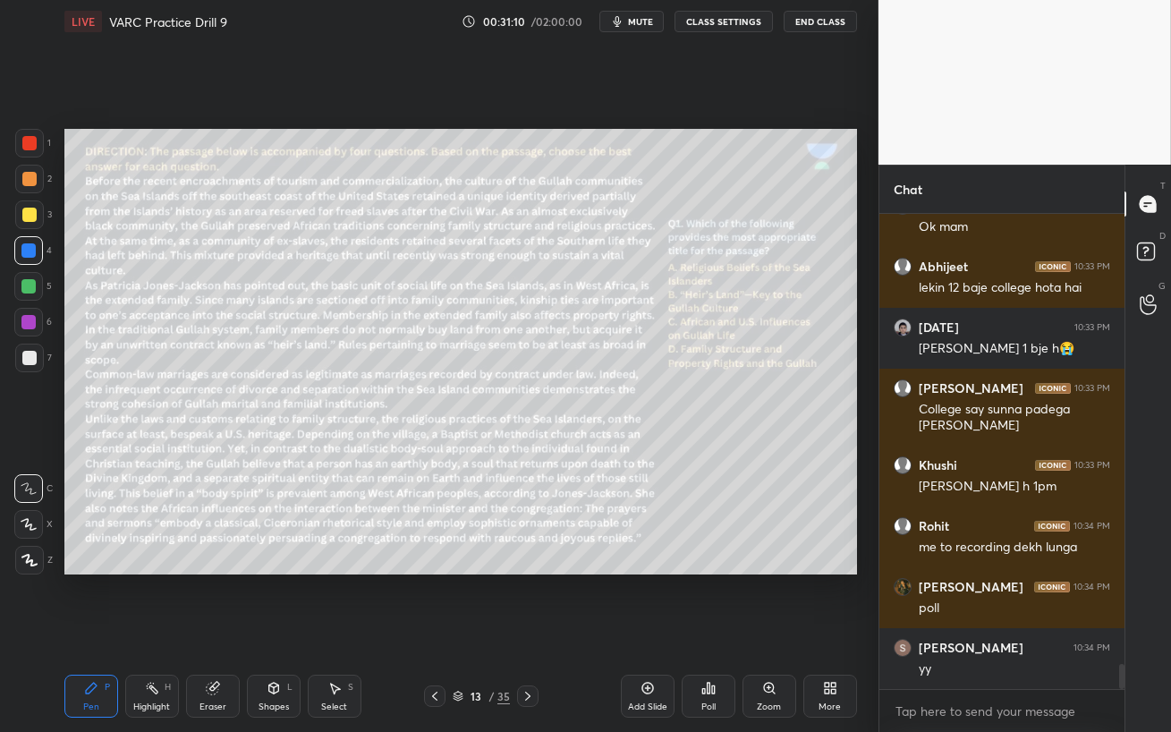
click at [639, 23] on span "mute" at bounding box center [640, 21] width 25 height 13
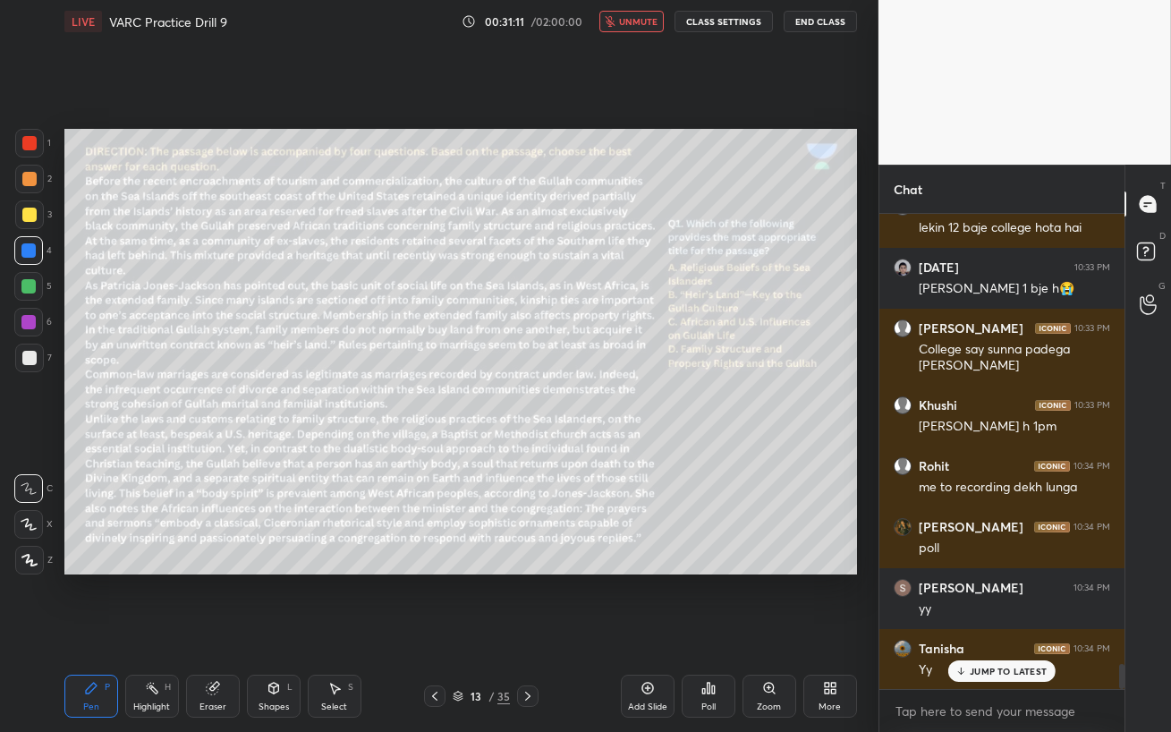
scroll to position [8710, 0]
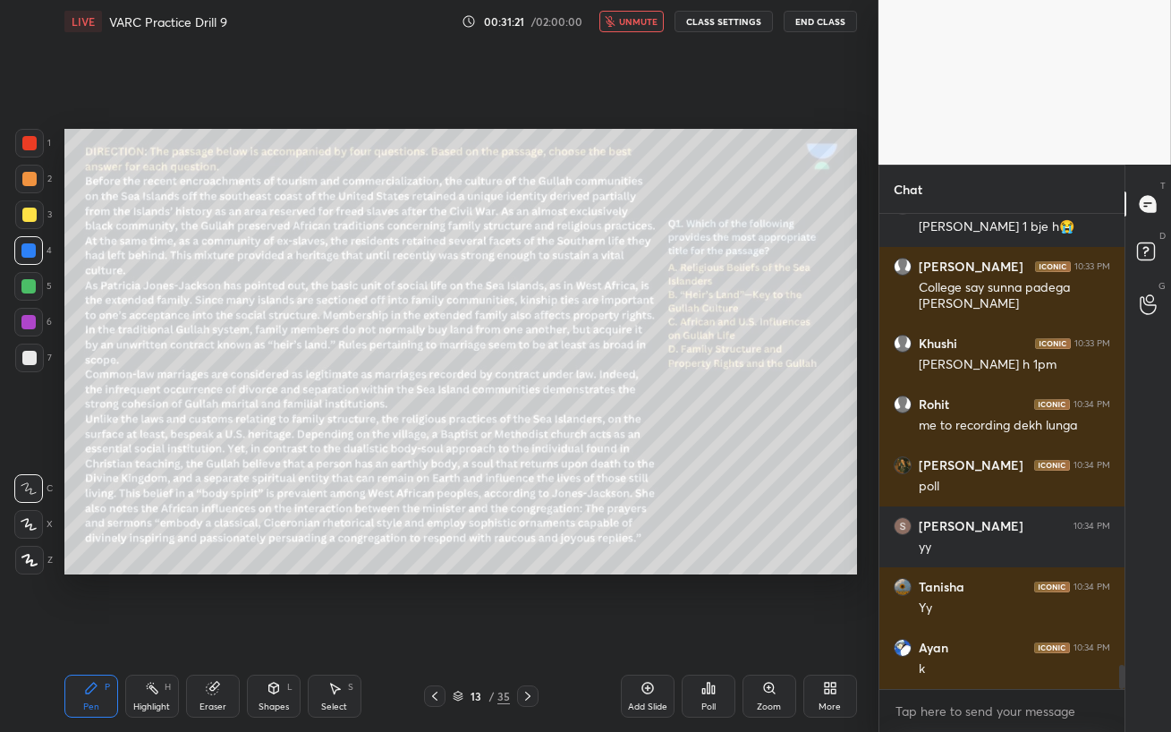
click at [25, 560] on icon at bounding box center [29, 560] width 16 height 13
click at [21, 323] on div at bounding box center [28, 322] width 29 height 29
click at [24, 139] on div at bounding box center [29, 143] width 14 height 14
click at [639, 22] on span "unmute" at bounding box center [638, 21] width 38 height 13
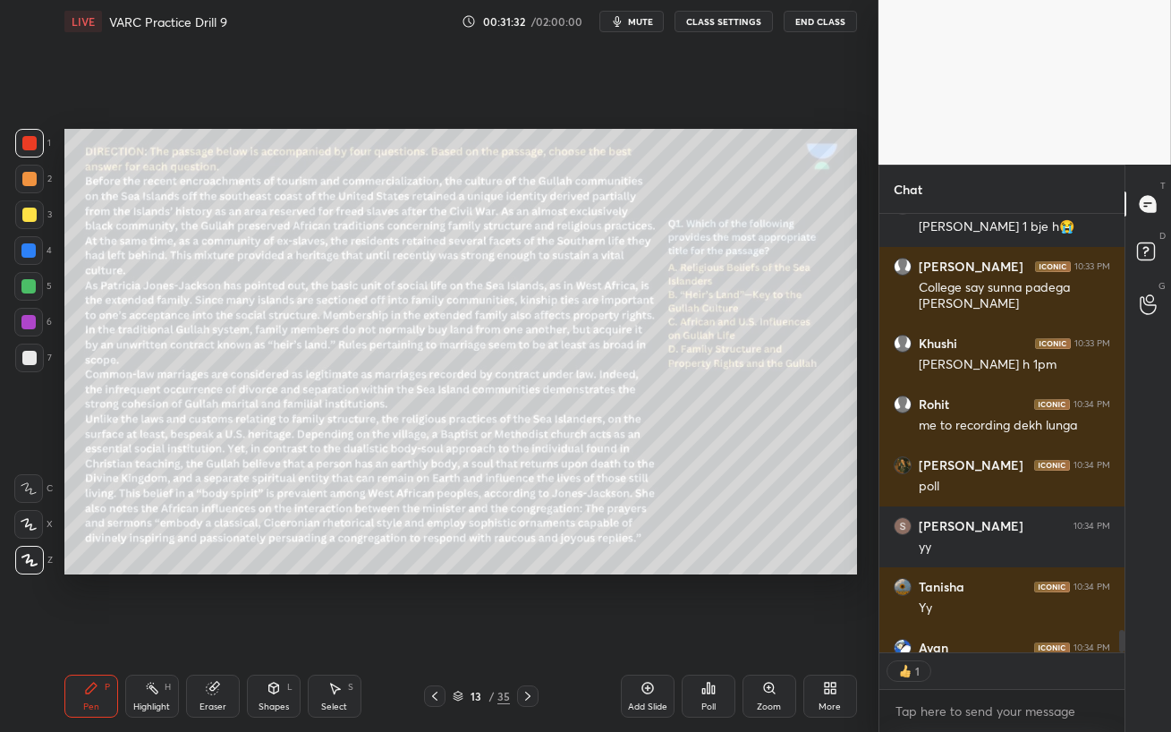
scroll to position [5, 5]
click at [216, 631] on div "Eraser" at bounding box center [213, 695] width 54 height 43
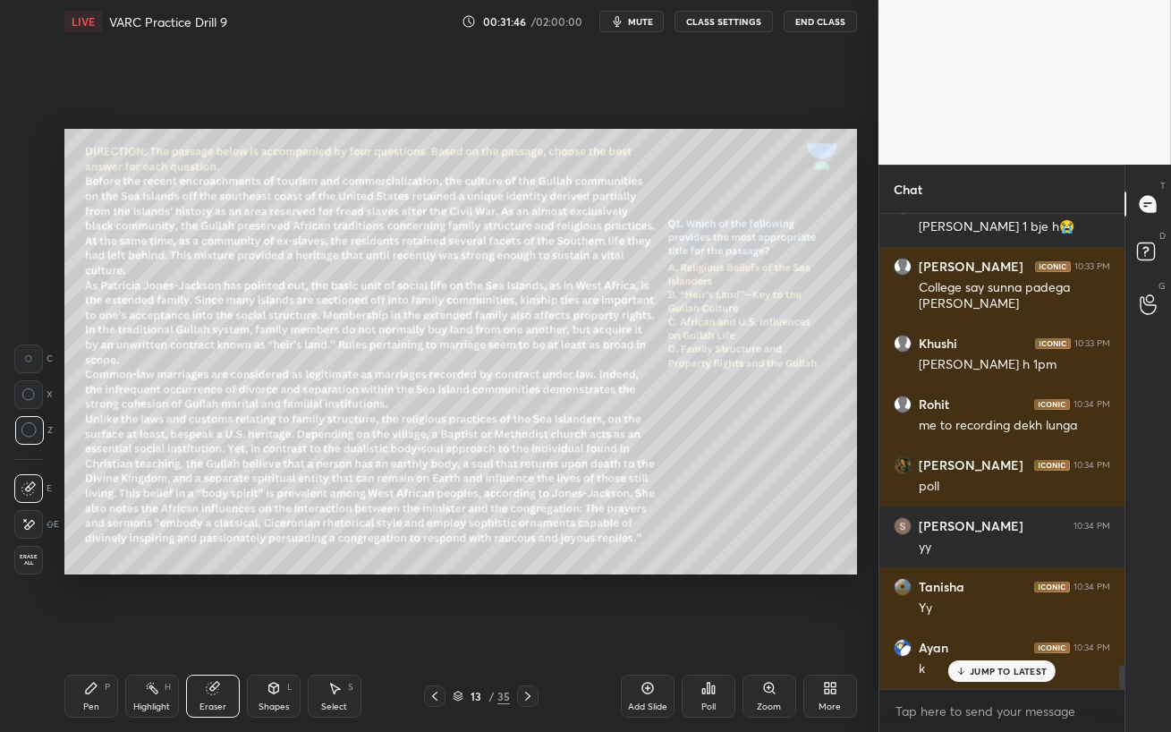
scroll to position [8769, 0]
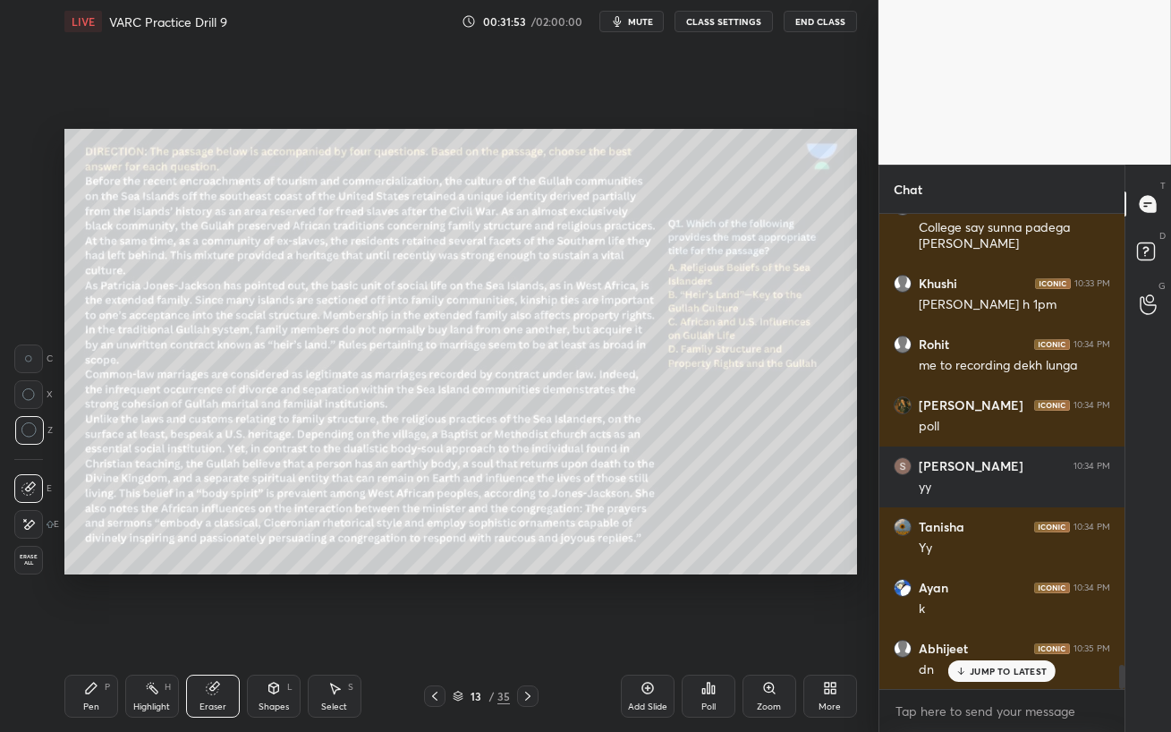
click at [316, 631] on div "Setting up your live class Poll for secs No correct answer Start poll" at bounding box center [460, 351] width 807 height 617
click at [69, 631] on div "Pen P" at bounding box center [91, 695] width 54 height 43
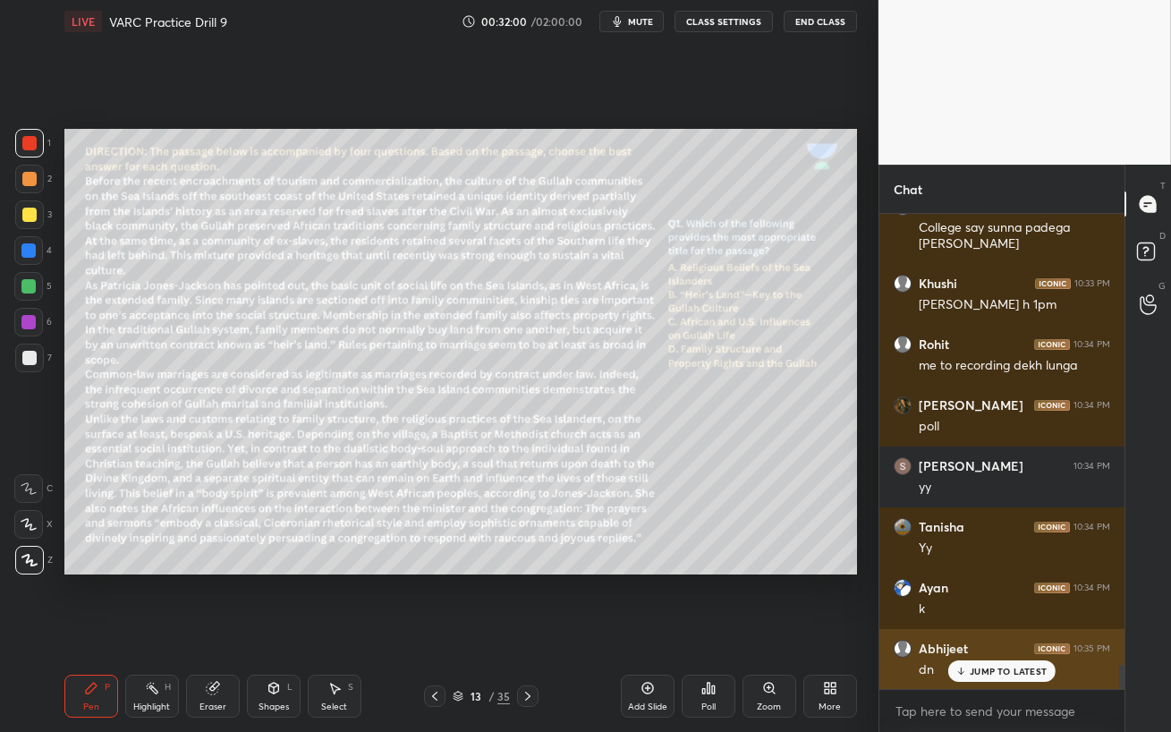
click at [982, 631] on p "JUMP TO LATEST" at bounding box center [1007, 670] width 77 height 11
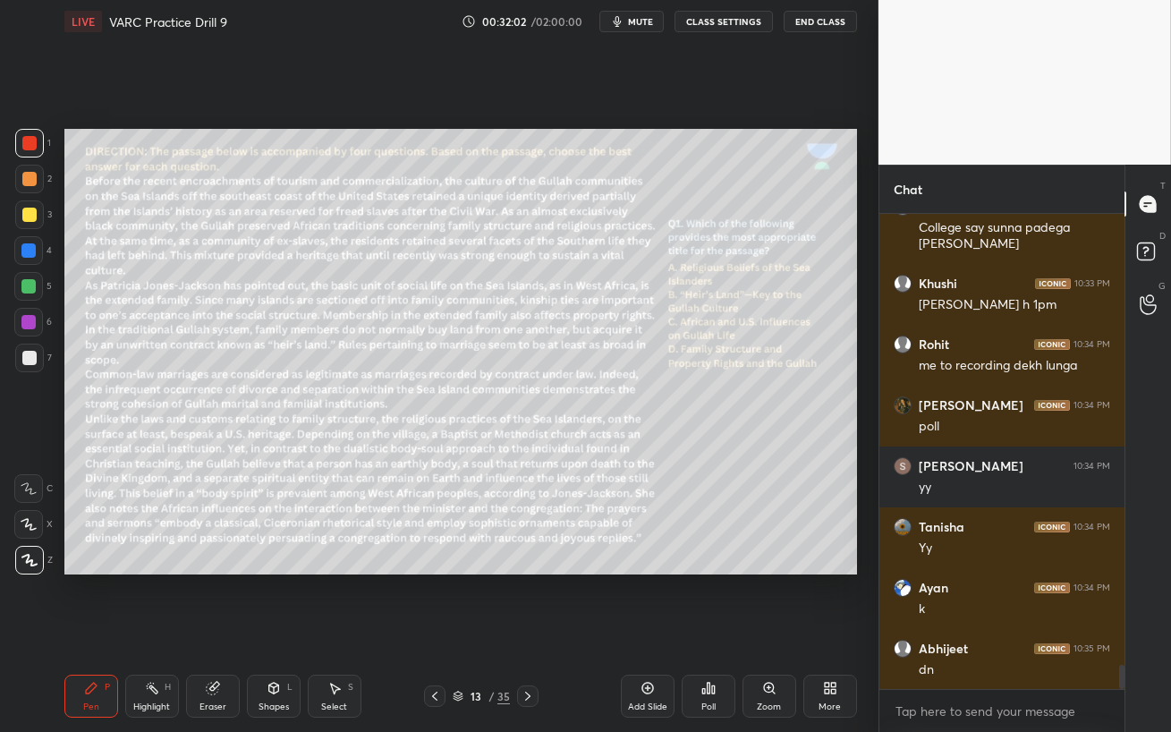
click at [718, 631] on div "Poll" at bounding box center [708, 695] width 54 height 43
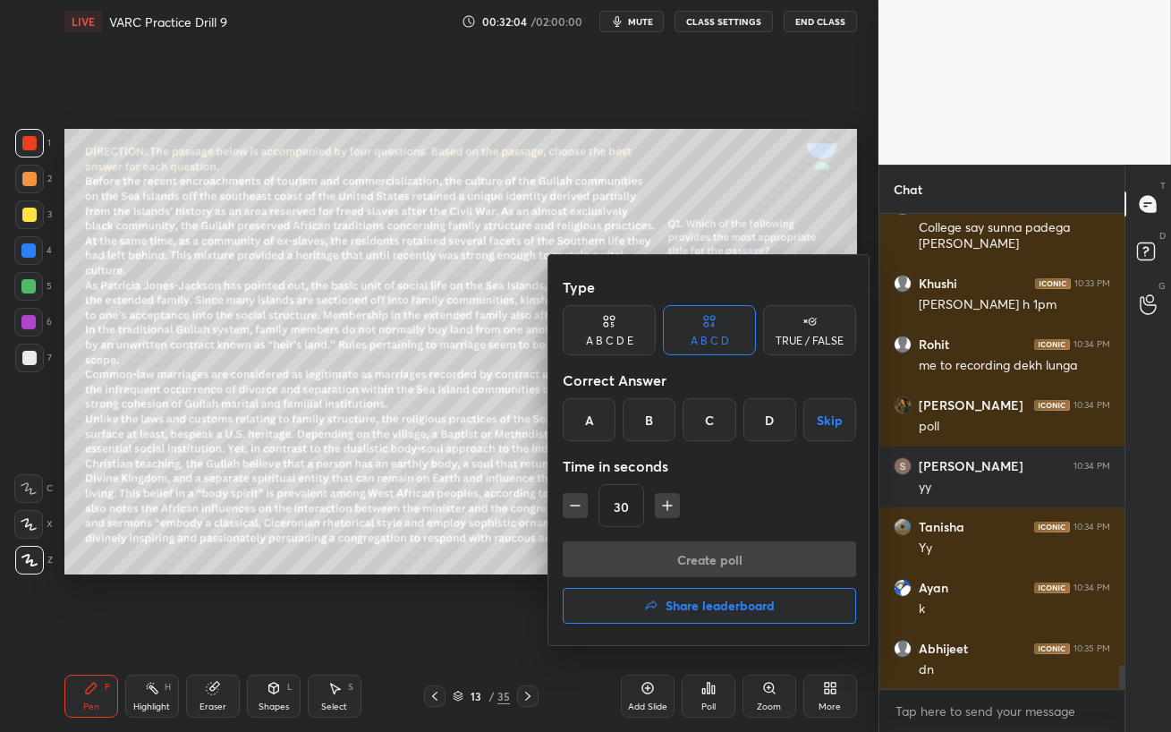
click at [478, 568] on div at bounding box center [585, 366] width 1171 height 732
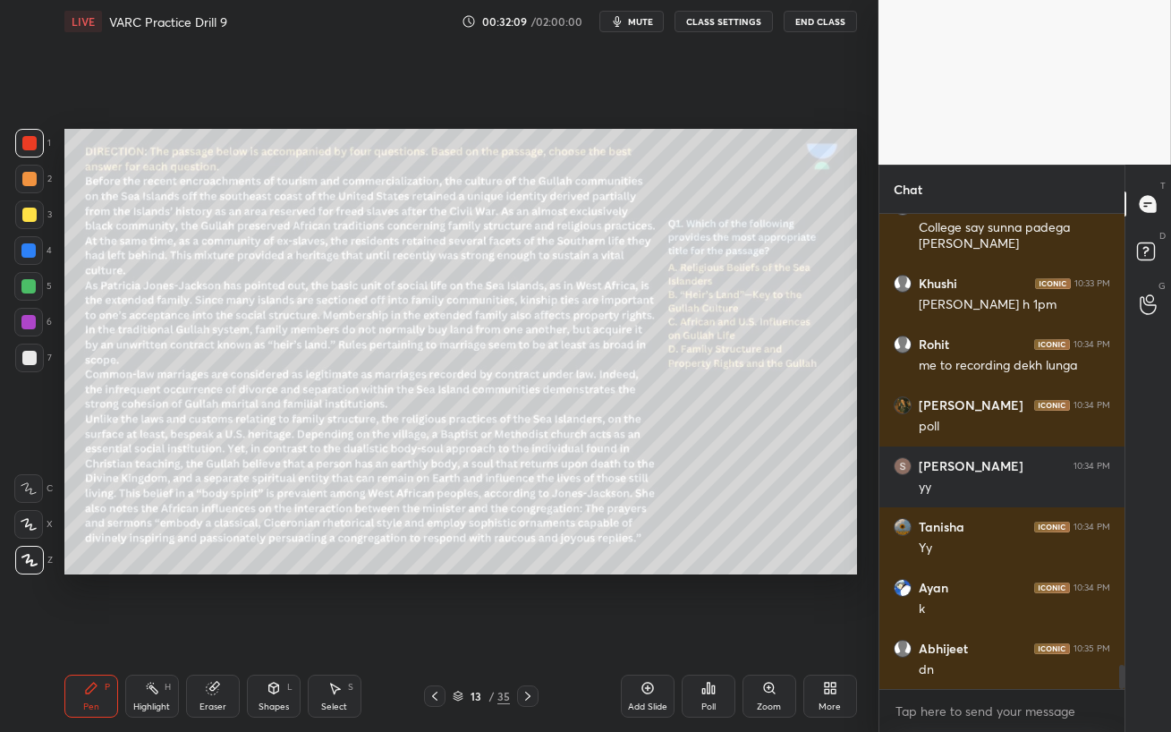
click at [696, 631] on div "Poll" at bounding box center [708, 695] width 54 height 43
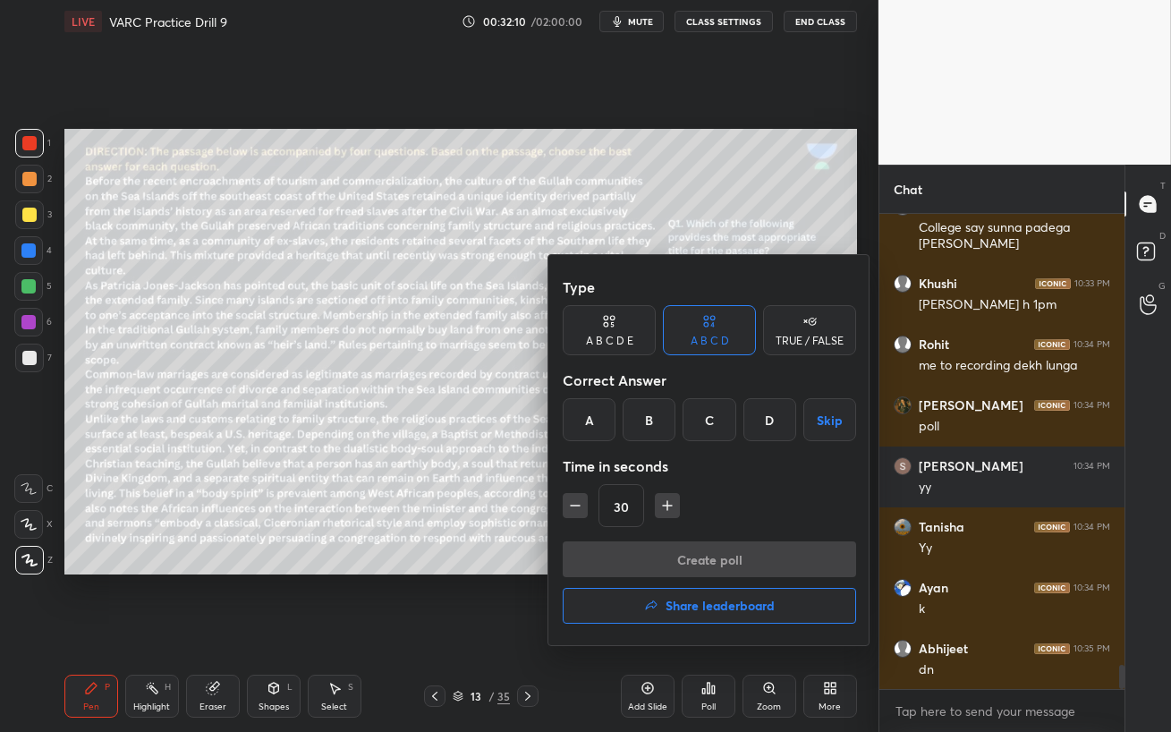
drag, startPoint x: 699, startPoint y: 419, endPoint x: 695, endPoint y: 437, distance: 18.4
click at [698, 420] on div "C" at bounding box center [708, 419] width 53 height 43
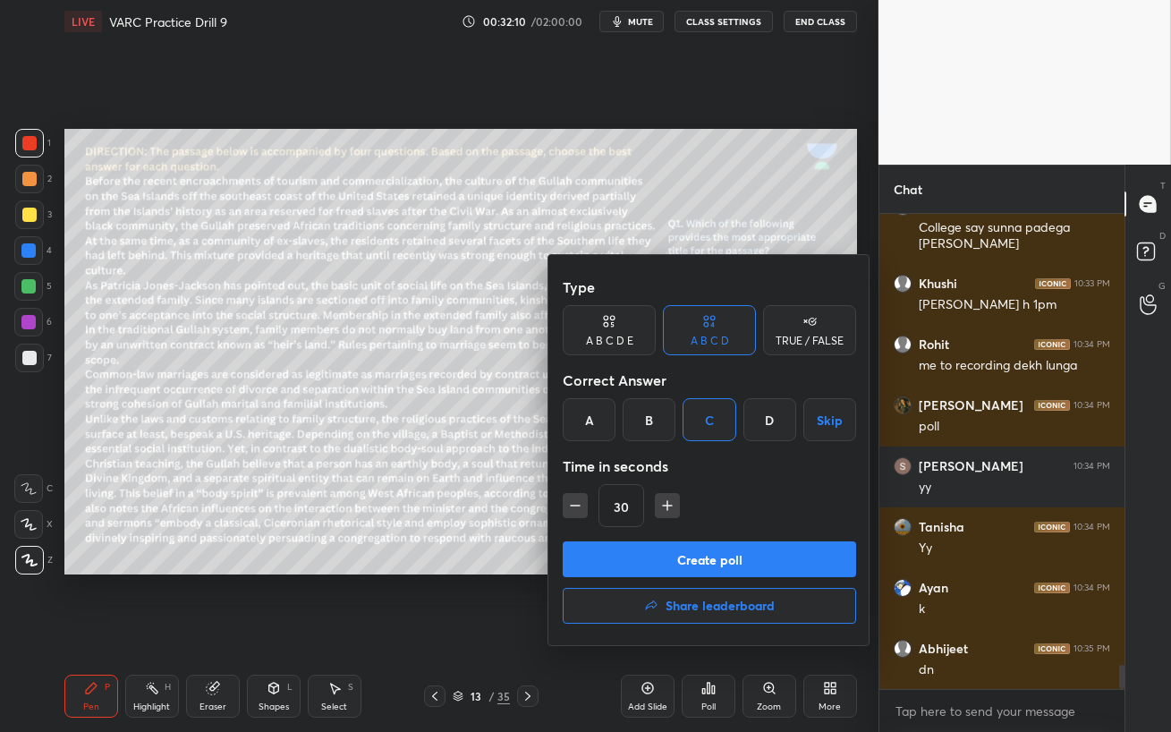
click at [688, 563] on button "Create poll" at bounding box center [709, 559] width 293 height 36
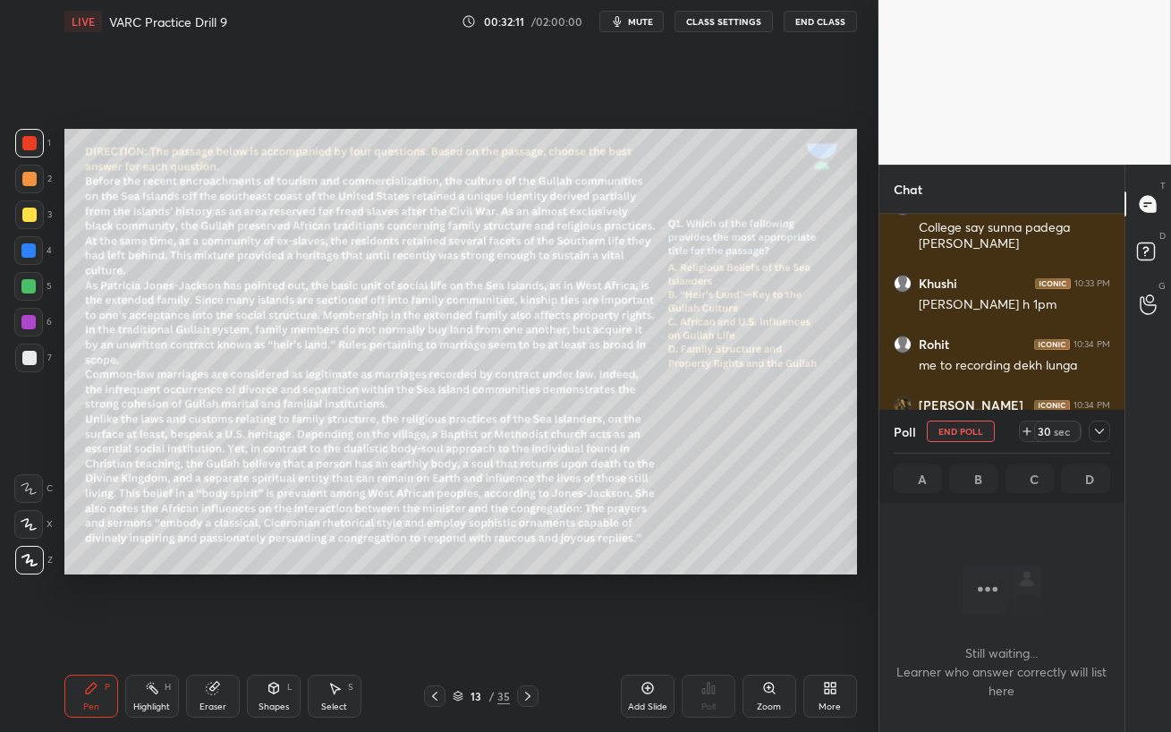
scroll to position [6, 5]
click at [638, 19] on span "mute" at bounding box center [640, 21] width 25 height 13
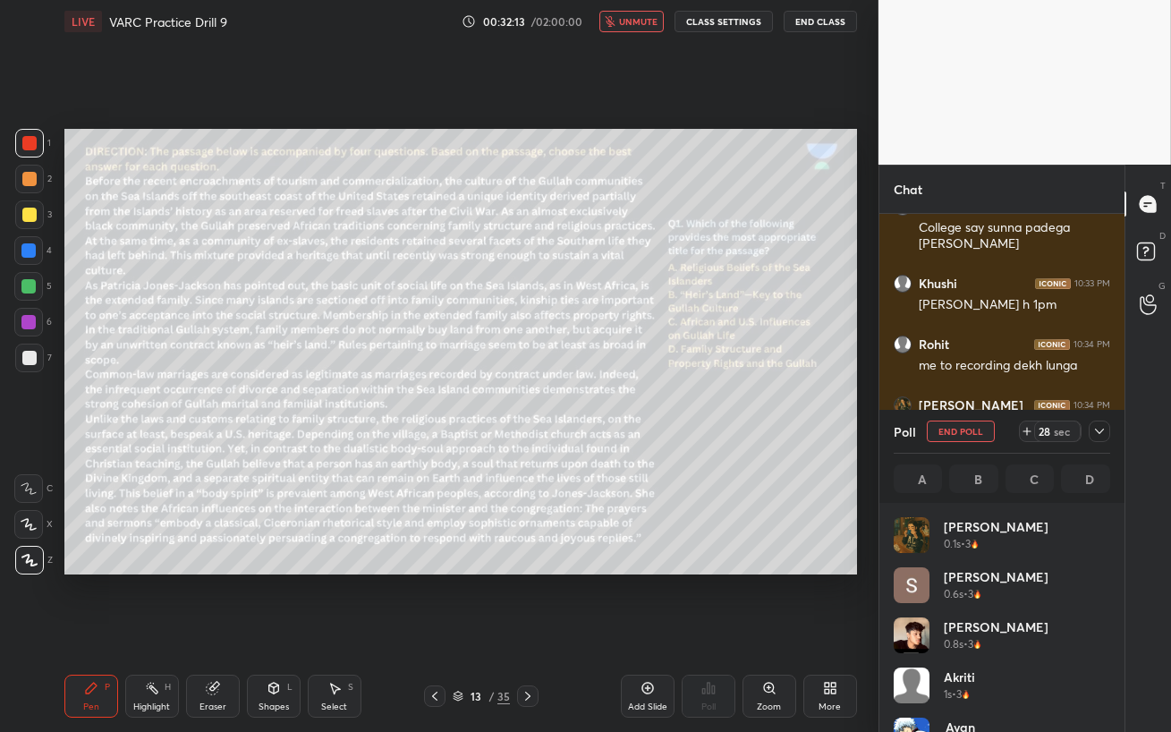
scroll to position [5, 5]
click at [214, 631] on div "Eraser" at bounding box center [213, 695] width 54 height 43
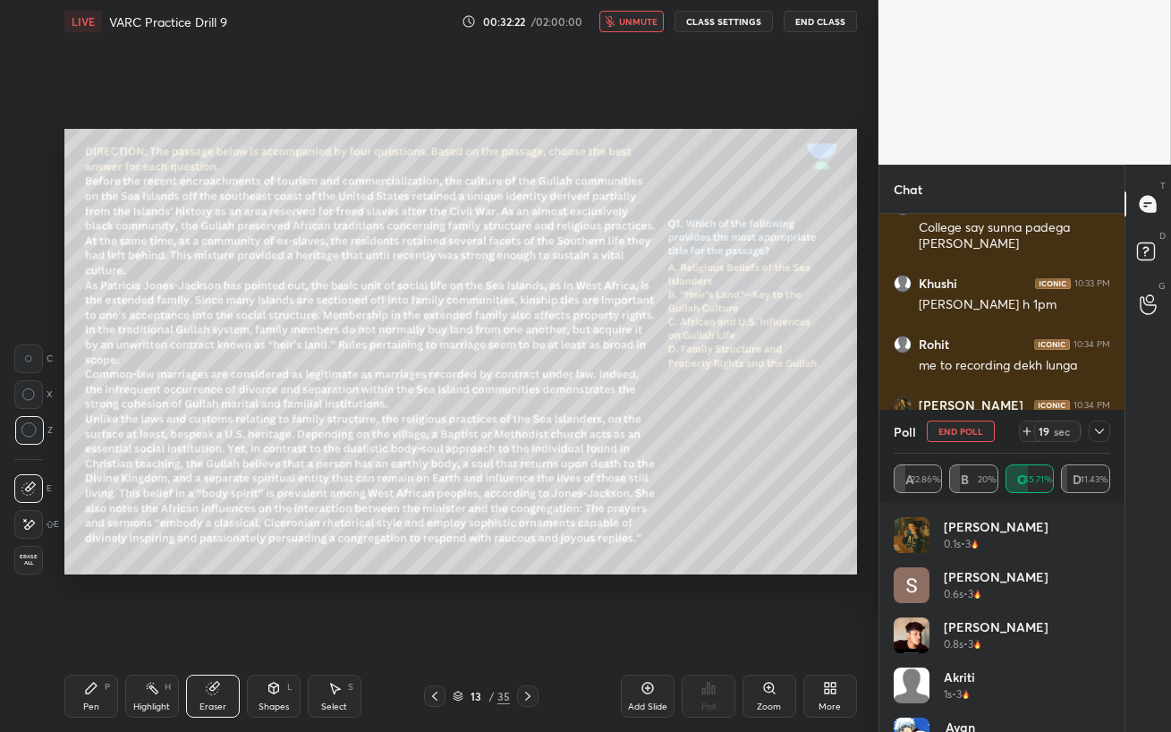
scroll to position [8924, 0]
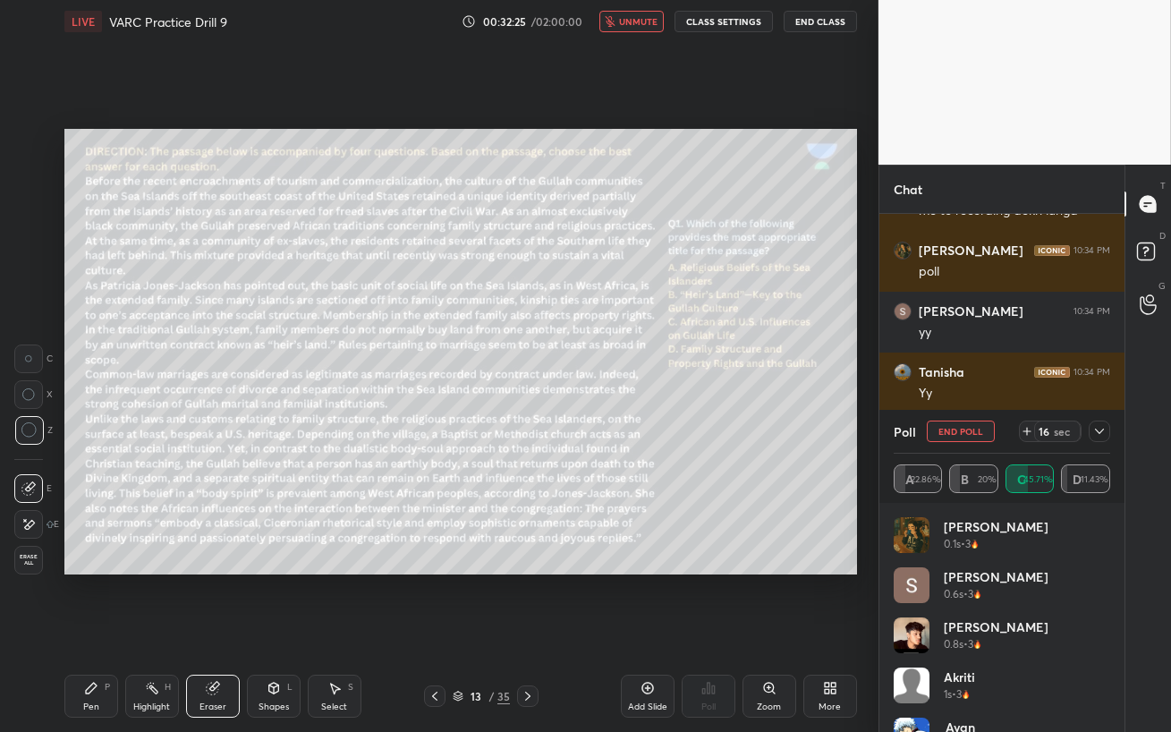
click at [212, 581] on div "Setting up your live class Poll for secs No correct answer Start poll" at bounding box center [460, 351] width 807 height 617
click at [376, 576] on div "Setting up your live class Poll for secs No correct answer Start poll" at bounding box center [460, 351] width 807 height 617
drag, startPoint x: 74, startPoint y: 714, endPoint x: 63, endPoint y: 715, distance: 10.9
click at [72, 631] on div "Pen P" at bounding box center [91, 695] width 54 height 43
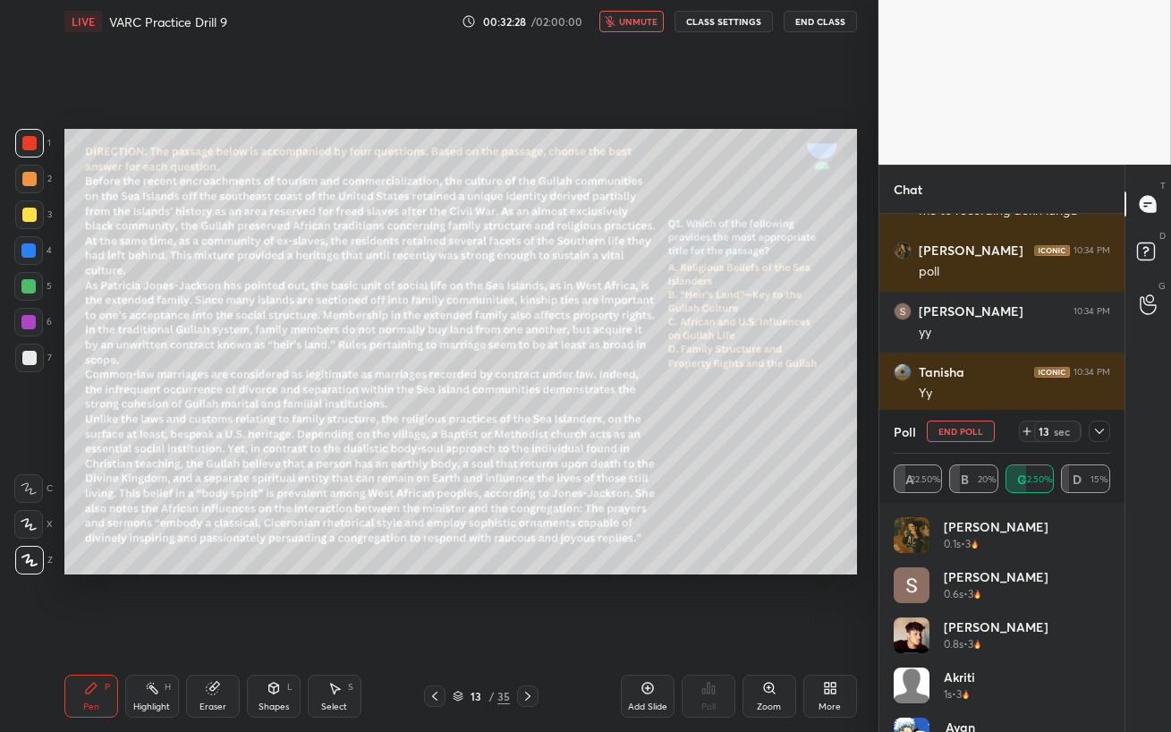
scroll to position [8984, 0]
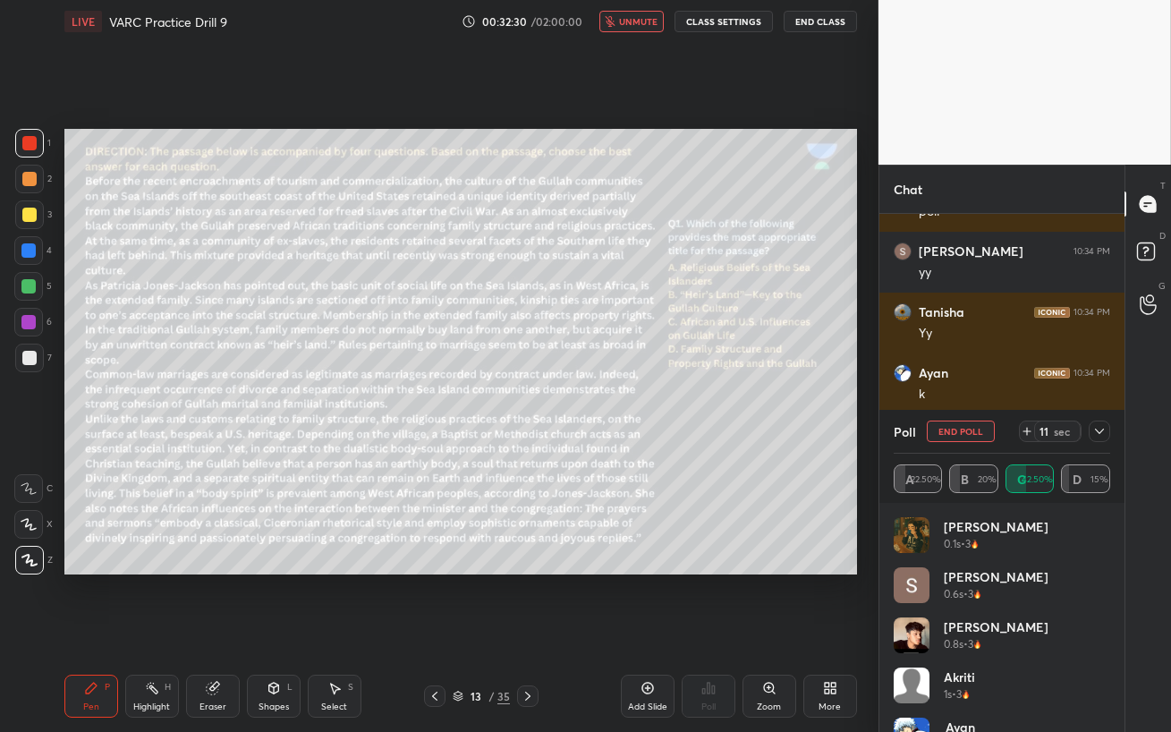
click at [218, 631] on div "Eraser" at bounding box center [212, 706] width 27 height 9
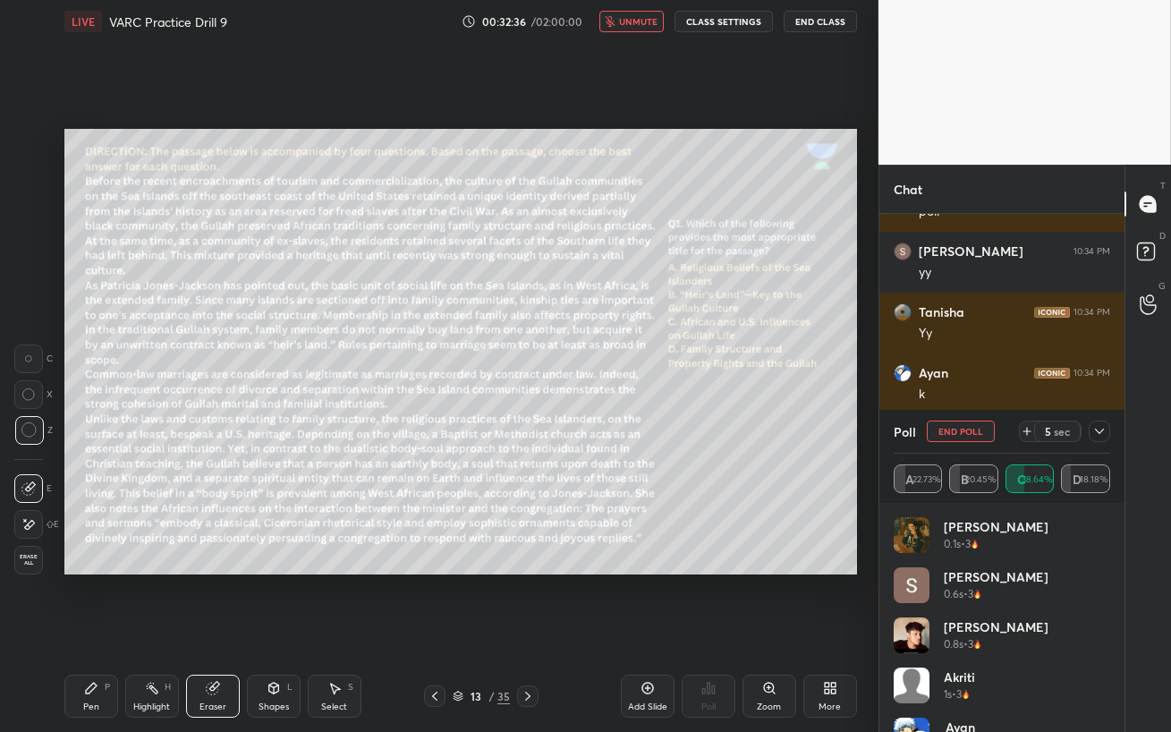
scroll to position [9049, 0]
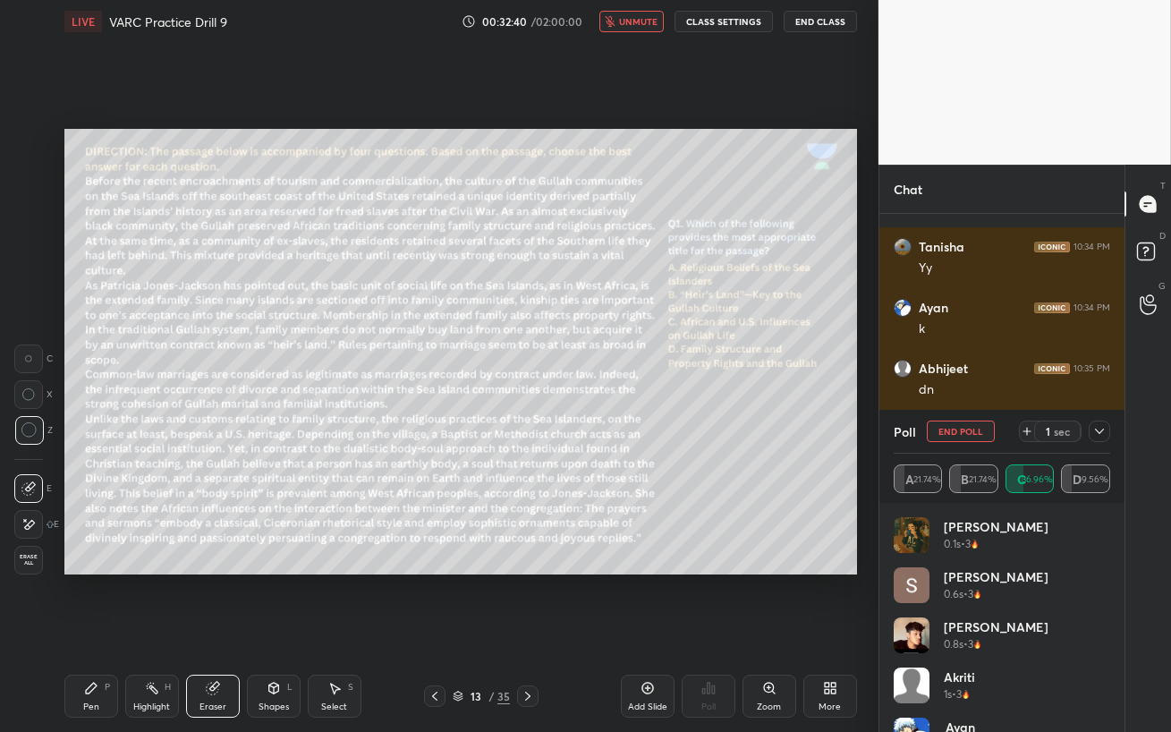
click at [351, 622] on div "Setting up your live class Poll for secs No correct answer Start poll" at bounding box center [460, 351] width 807 height 617
click at [80, 631] on div "Pen P" at bounding box center [91, 695] width 54 height 43
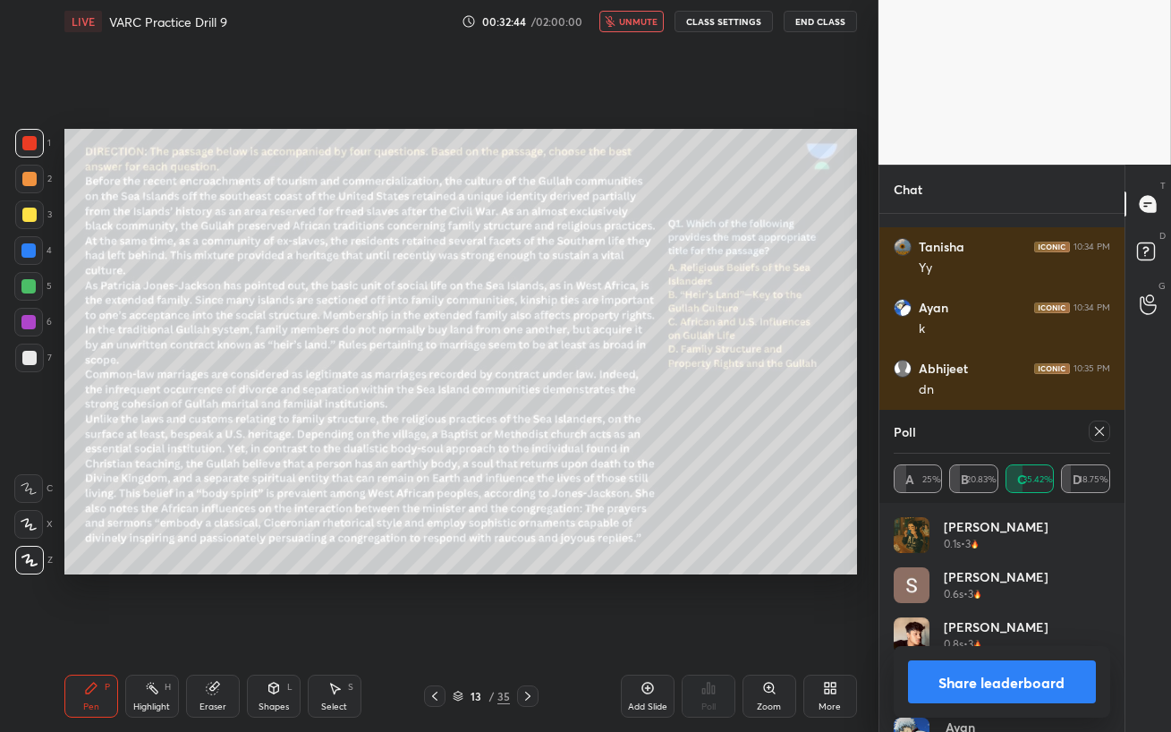
click at [1100, 432] on icon at bounding box center [1099, 431] width 9 height 9
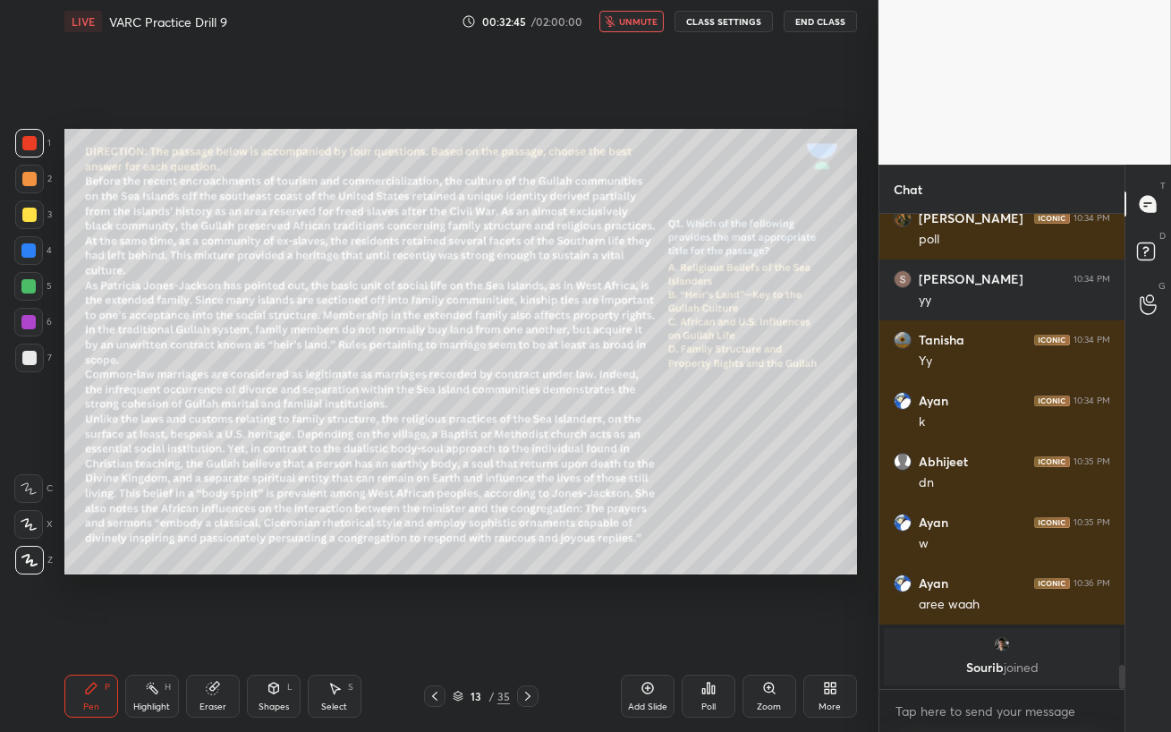
scroll to position [321, 240]
click at [635, 20] on span "unmute" at bounding box center [638, 21] width 38 height 13
click at [216, 631] on div "Eraser" at bounding box center [212, 706] width 27 height 9
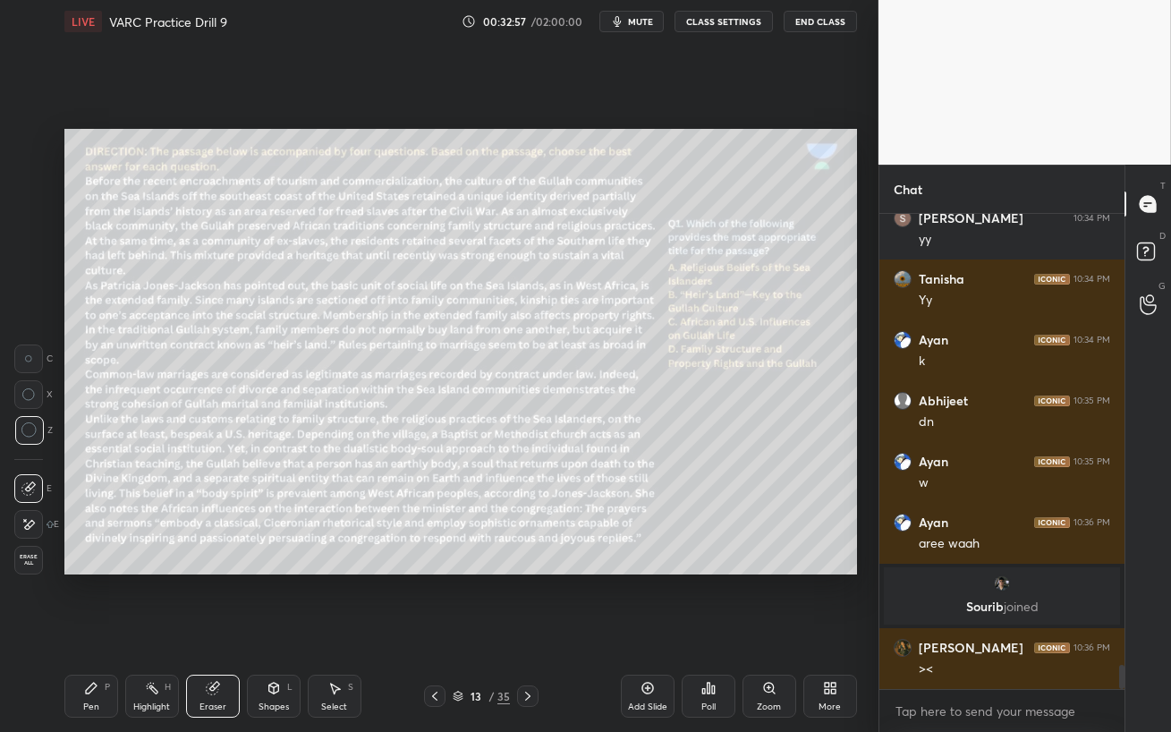
scroll to position [9017, 0]
click at [89, 631] on div "Pen P" at bounding box center [91, 695] width 54 height 43
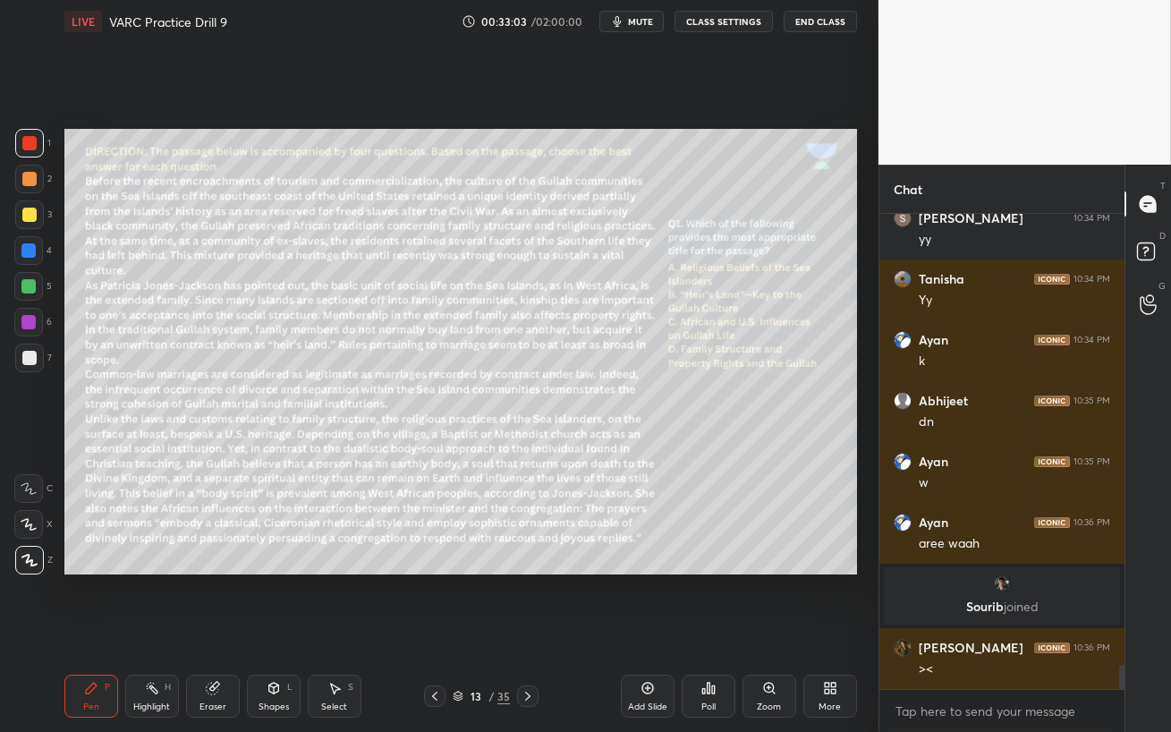
click at [25, 322] on div at bounding box center [28, 322] width 14 height 14
click at [28, 246] on div at bounding box center [28, 250] width 14 height 14
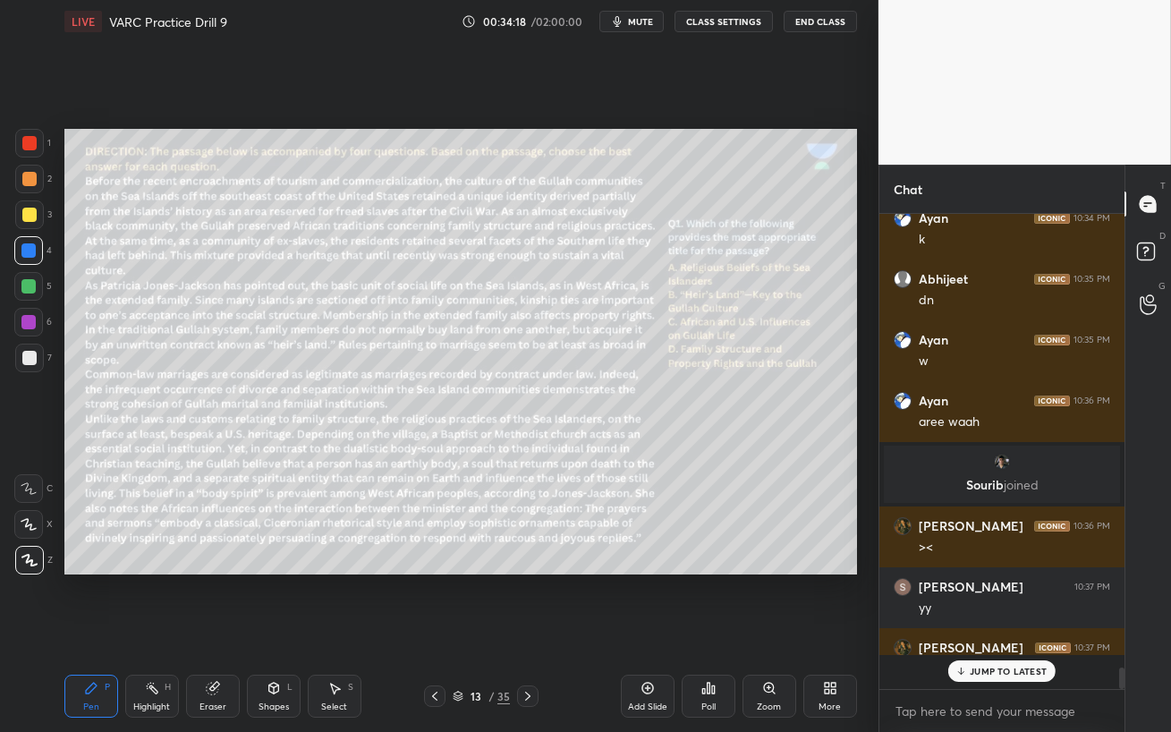
scroll to position [9139, 0]
click at [527, 631] on icon at bounding box center [527, 695] width 5 height 9
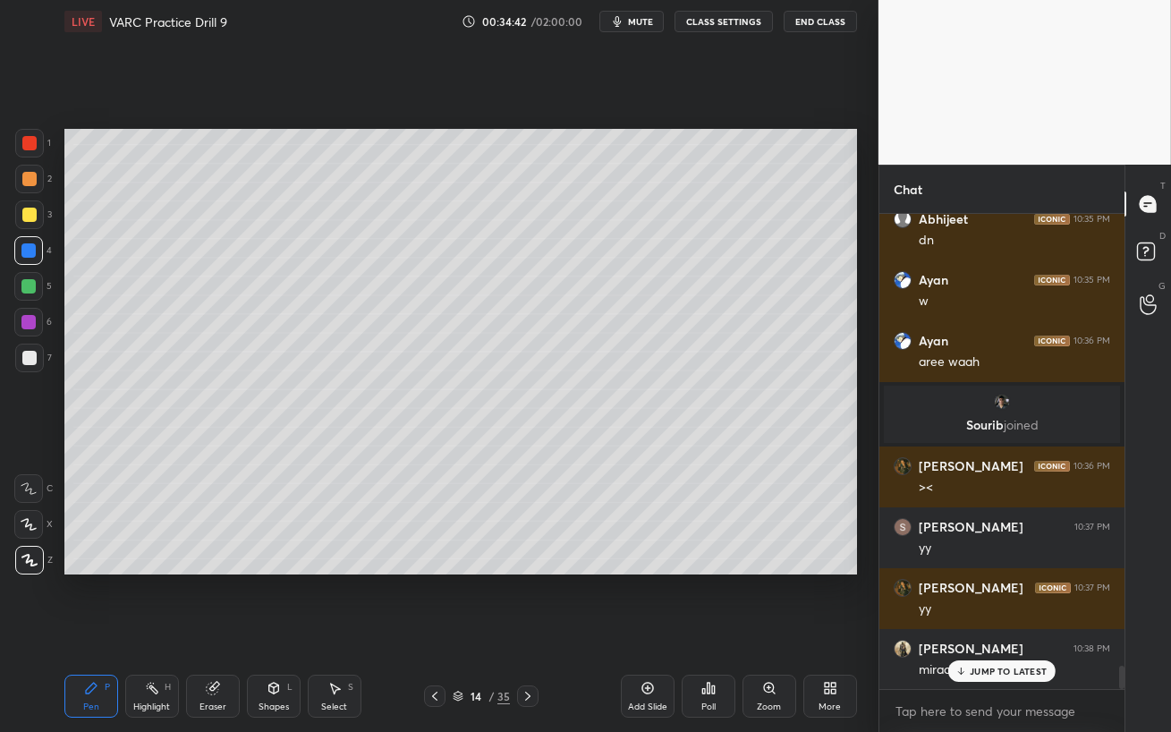
drag, startPoint x: 530, startPoint y: 698, endPoint x: 528, endPoint y: 729, distance: 30.5
click at [534, 631] on div "Pen P Highlight H Eraser Shapes L Select S 14 / 35 Add Slide Poll Zoom More" at bounding box center [460, 696] width 792 height 72
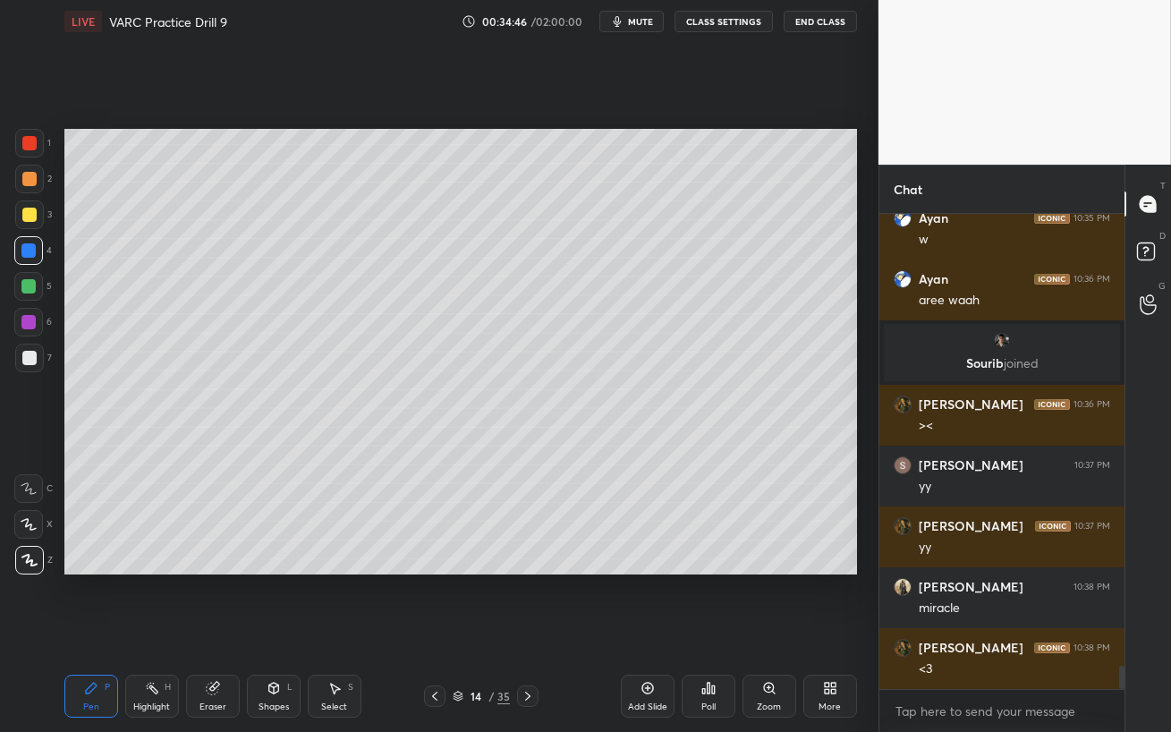
click at [526, 631] on icon at bounding box center [527, 696] width 14 height 14
click at [21, 285] on div at bounding box center [28, 286] width 29 height 29
click at [29, 215] on div at bounding box center [29, 214] width 14 height 14
click at [30, 178] on div at bounding box center [29, 179] width 14 height 14
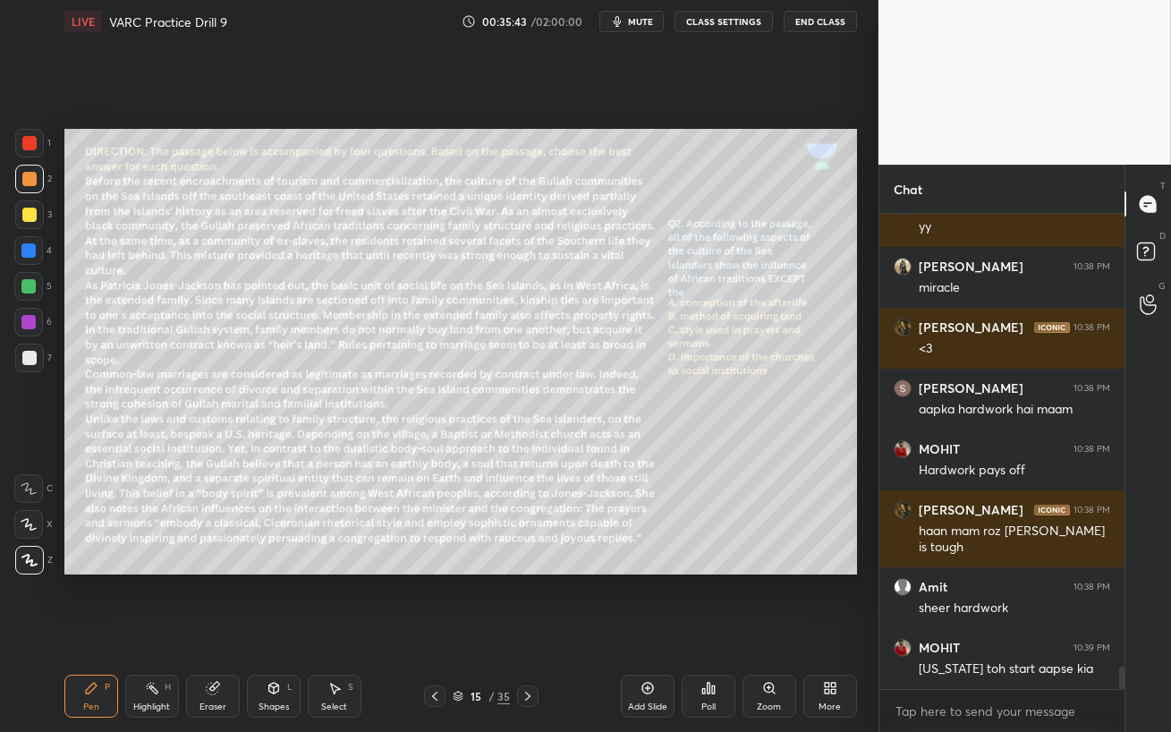
scroll to position [9640, 0]
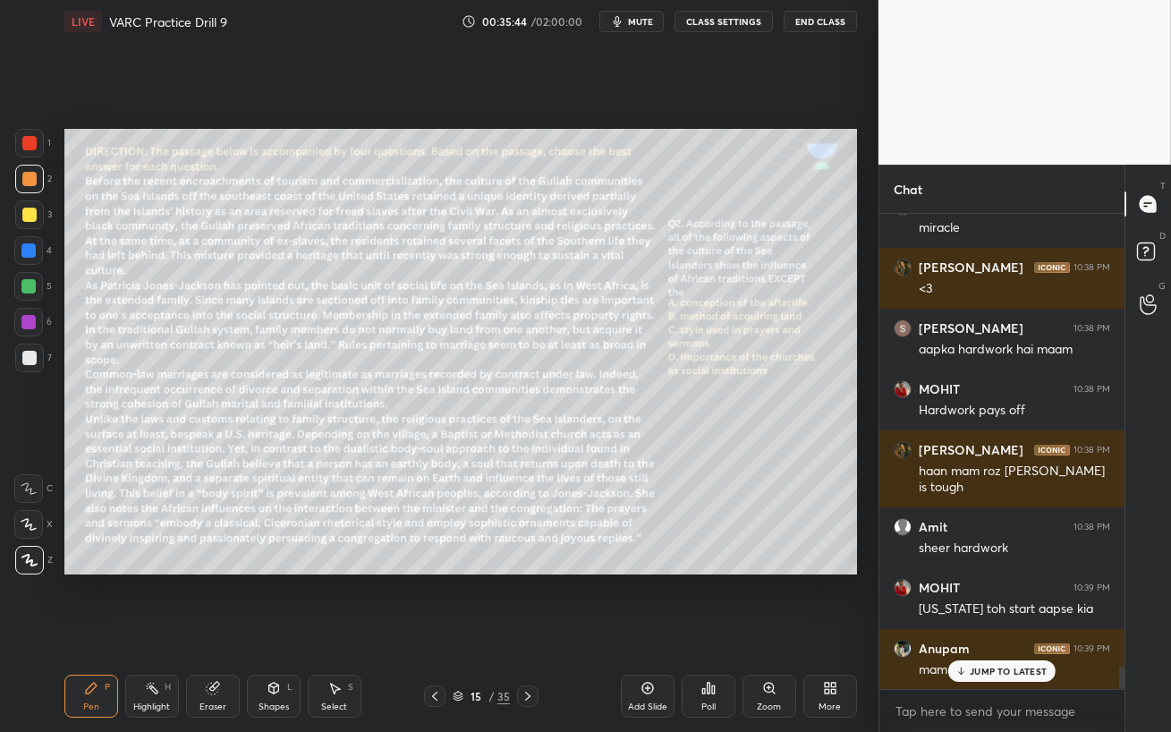
click at [1012, 631] on div "JUMP TO LATEST" at bounding box center [1001, 670] width 107 height 21
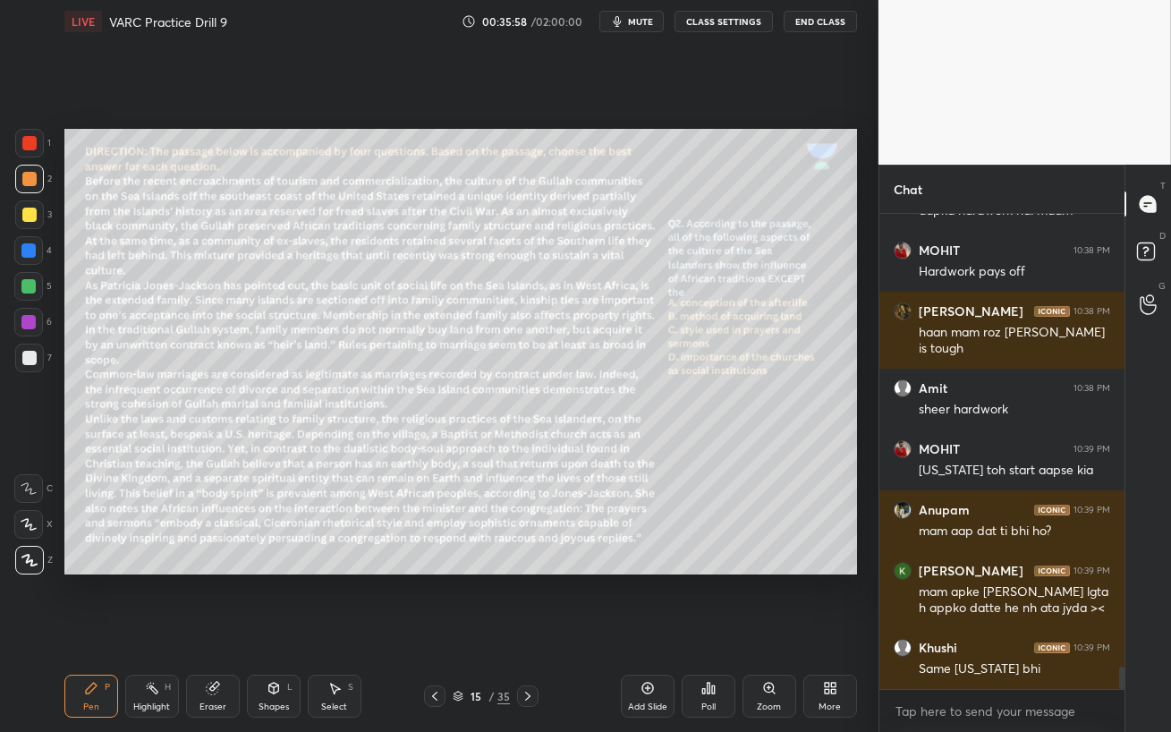
scroll to position [9840, 0]
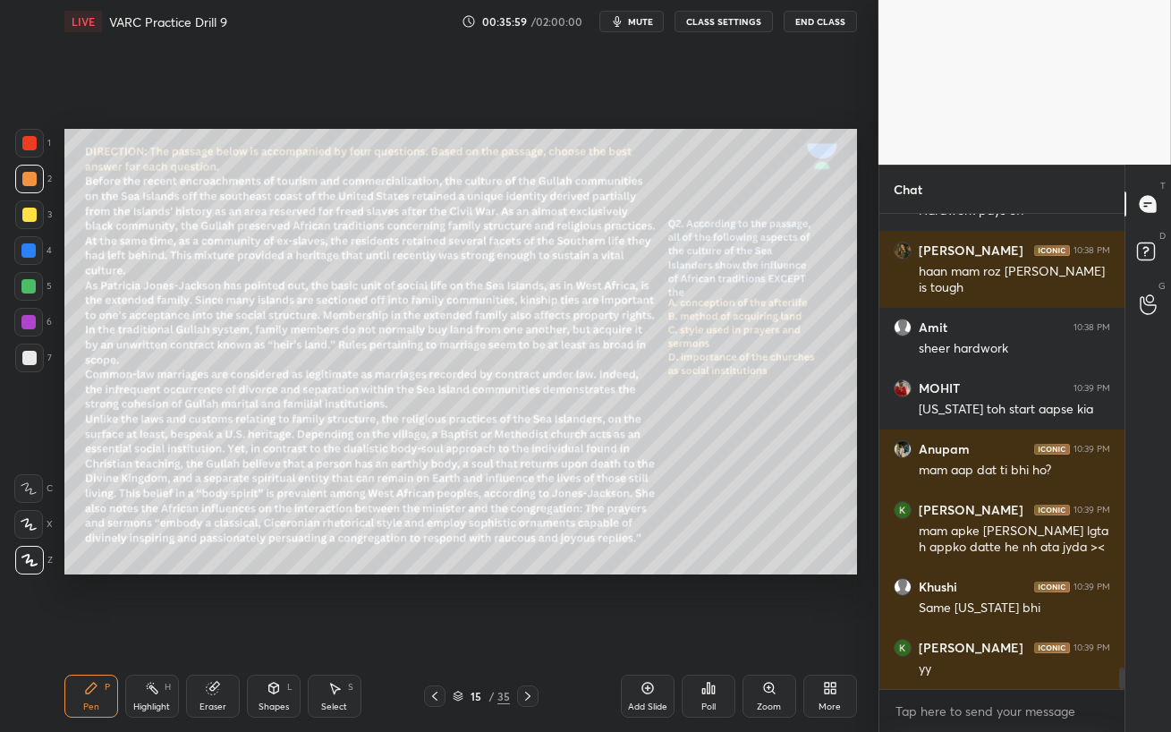
drag, startPoint x: 18, startPoint y: 324, endPoint x: 28, endPoint y: 365, distance: 42.3
click at [18, 325] on div at bounding box center [28, 322] width 29 height 29
click at [32, 533] on div at bounding box center [28, 524] width 29 height 29
click at [35, 558] on icon at bounding box center [29, 560] width 16 height 13
click at [31, 292] on div at bounding box center [28, 286] width 29 height 29
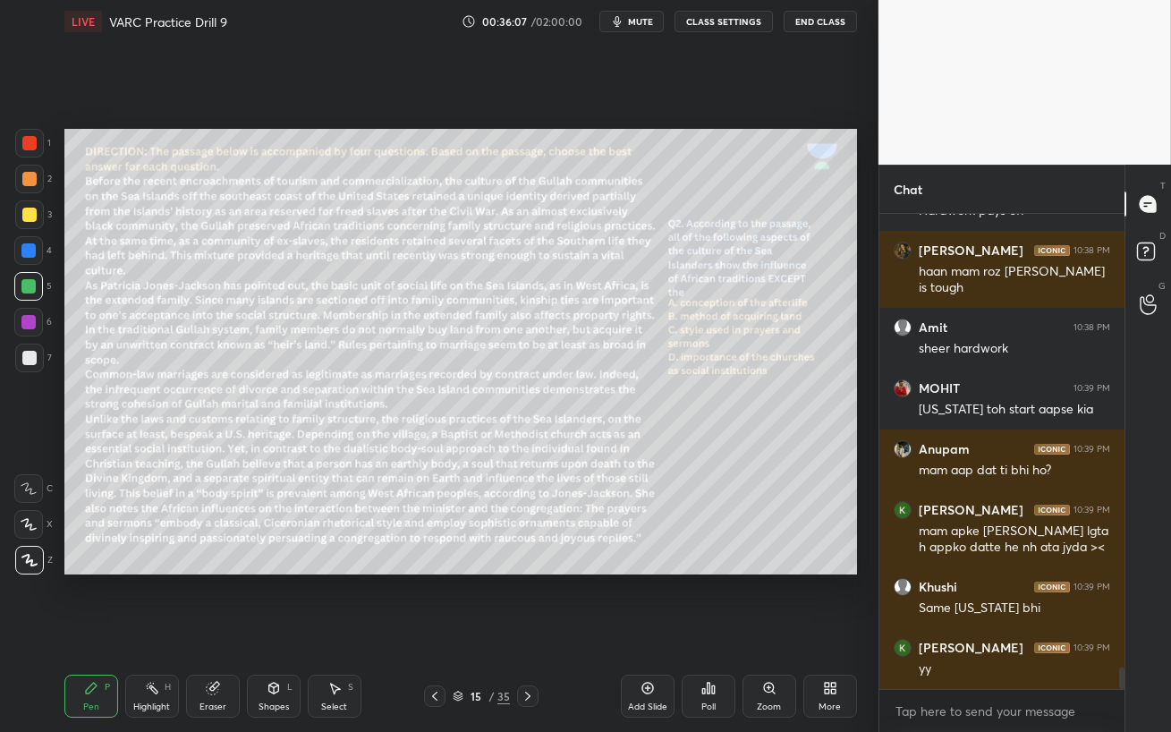
click at [22, 263] on div at bounding box center [28, 250] width 29 height 29
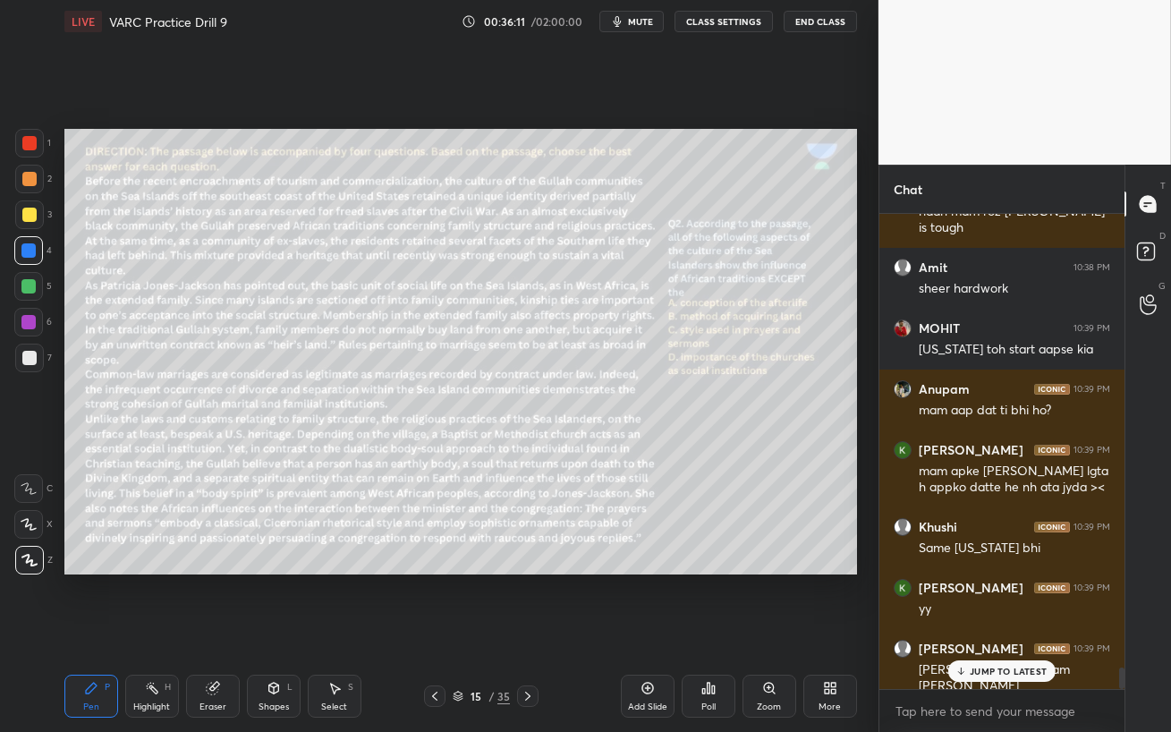
click at [984, 631] on p "JUMP TO LATEST" at bounding box center [1007, 670] width 77 height 11
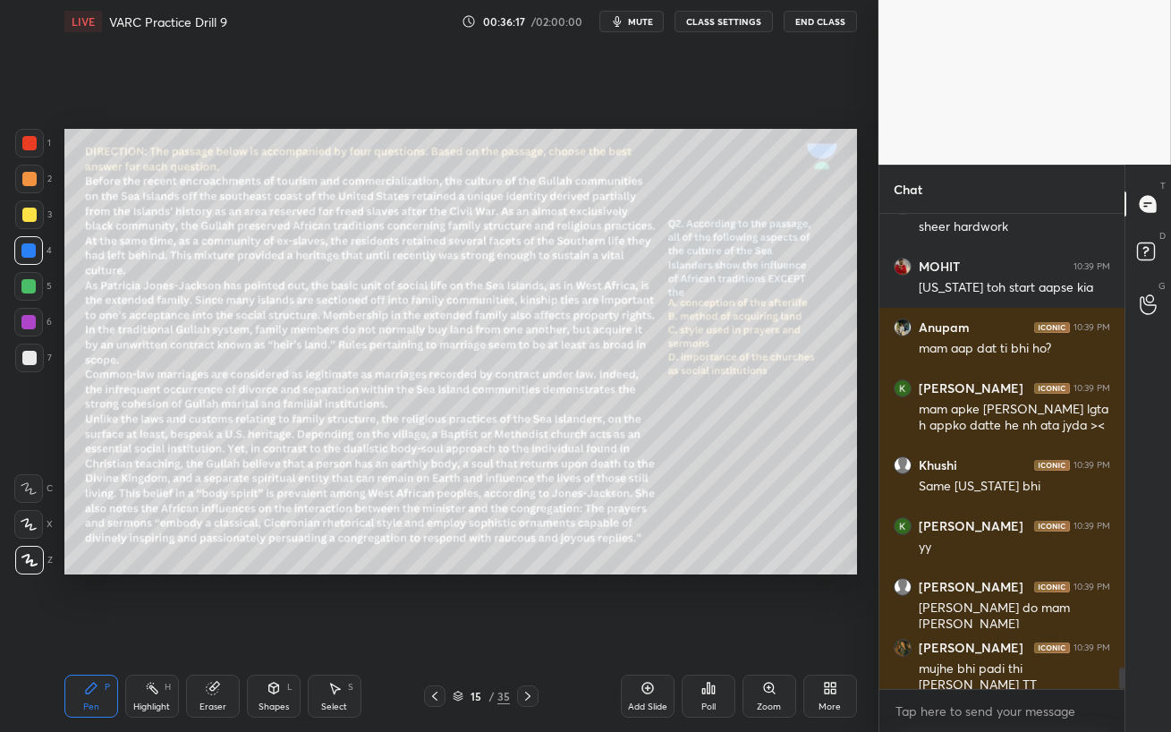
scroll to position [10021, 0]
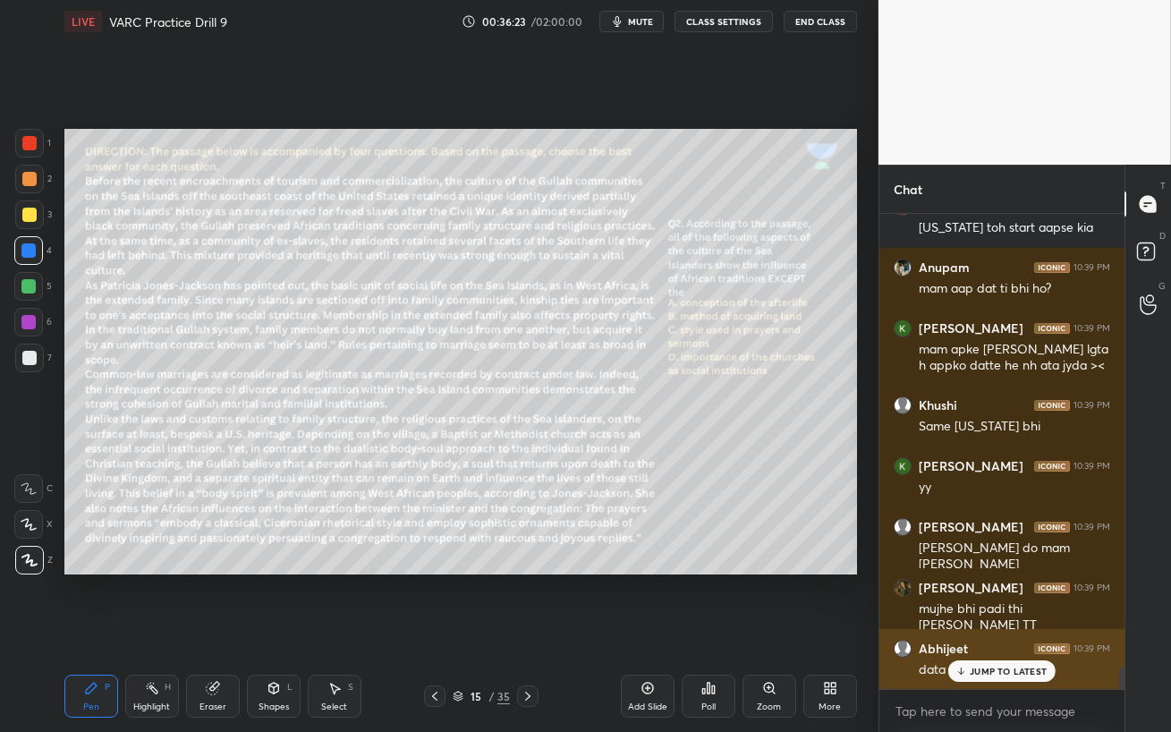
click at [1006, 631] on p "JUMP TO LATEST" at bounding box center [1007, 670] width 77 height 11
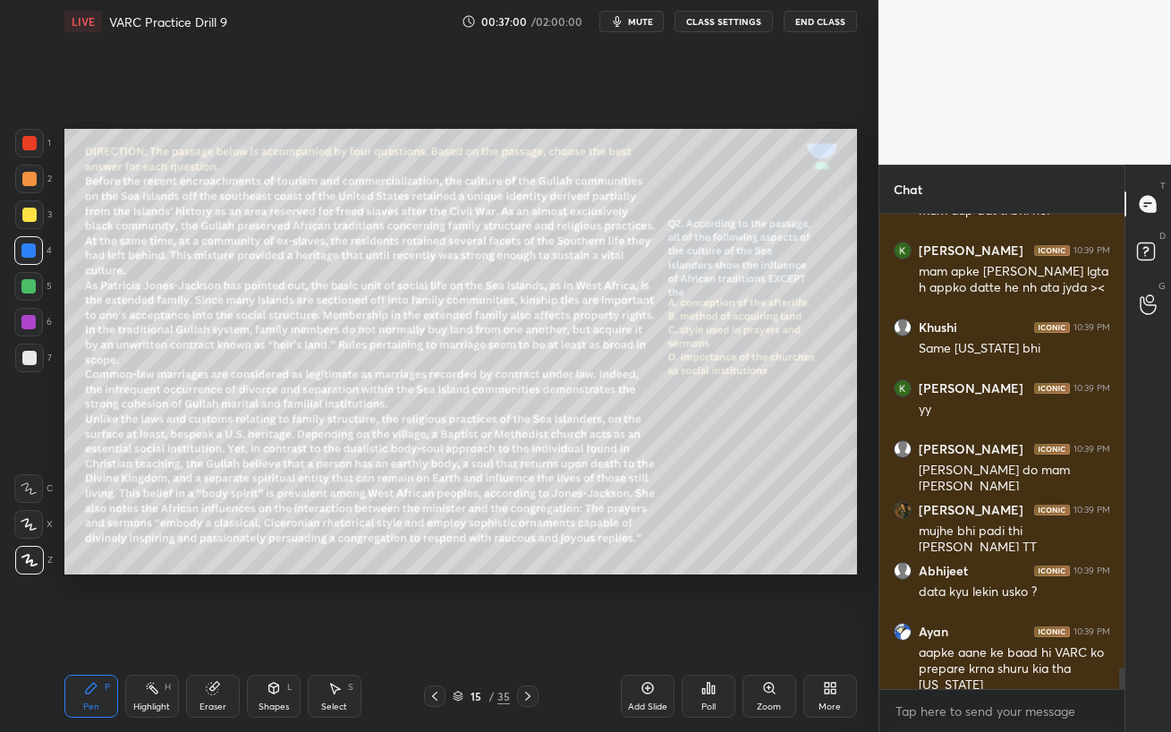
click at [24, 326] on div at bounding box center [28, 322] width 14 height 14
click at [641, 25] on span "mute" at bounding box center [640, 21] width 25 height 13
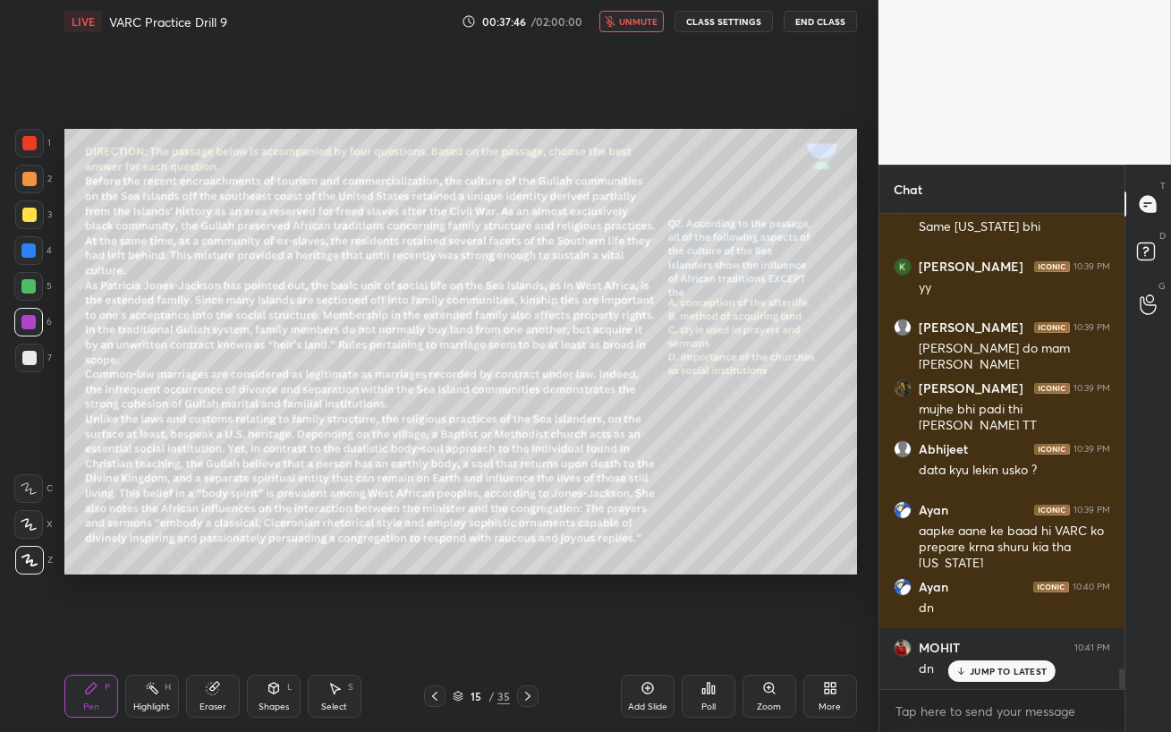
scroll to position [10281, 0]
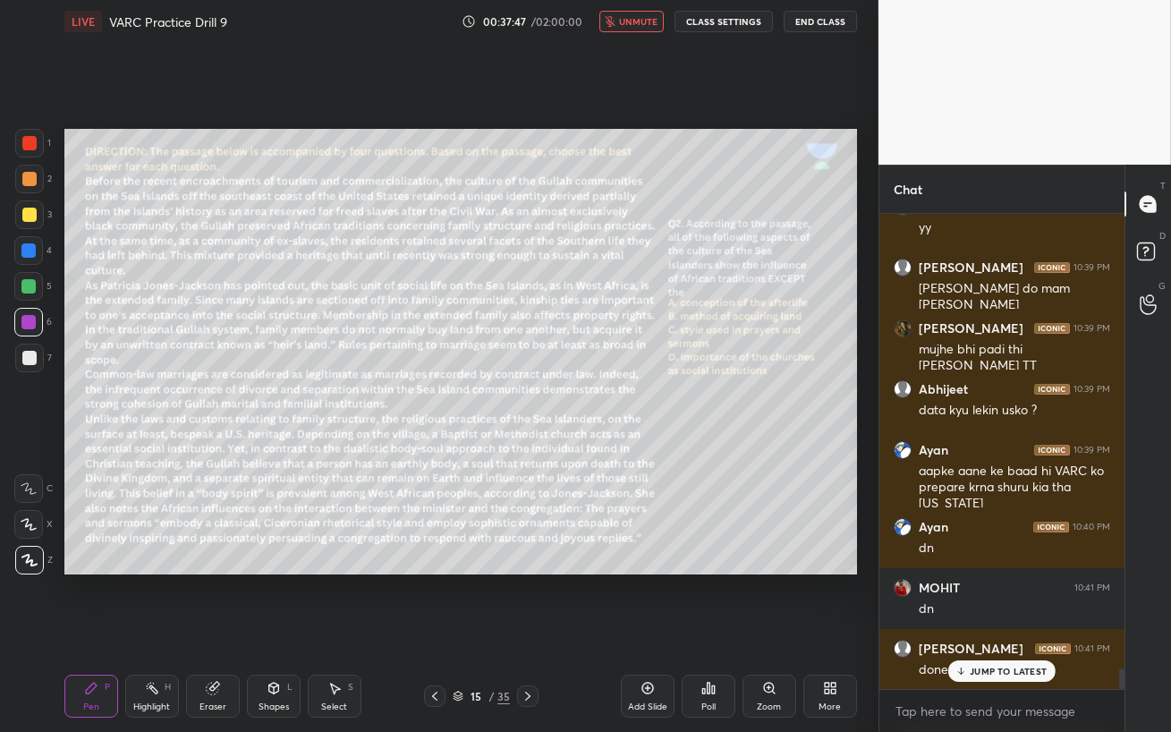
click at [637, 21] on span "unmute" at bounding box center [638, 21] width 38 height 13
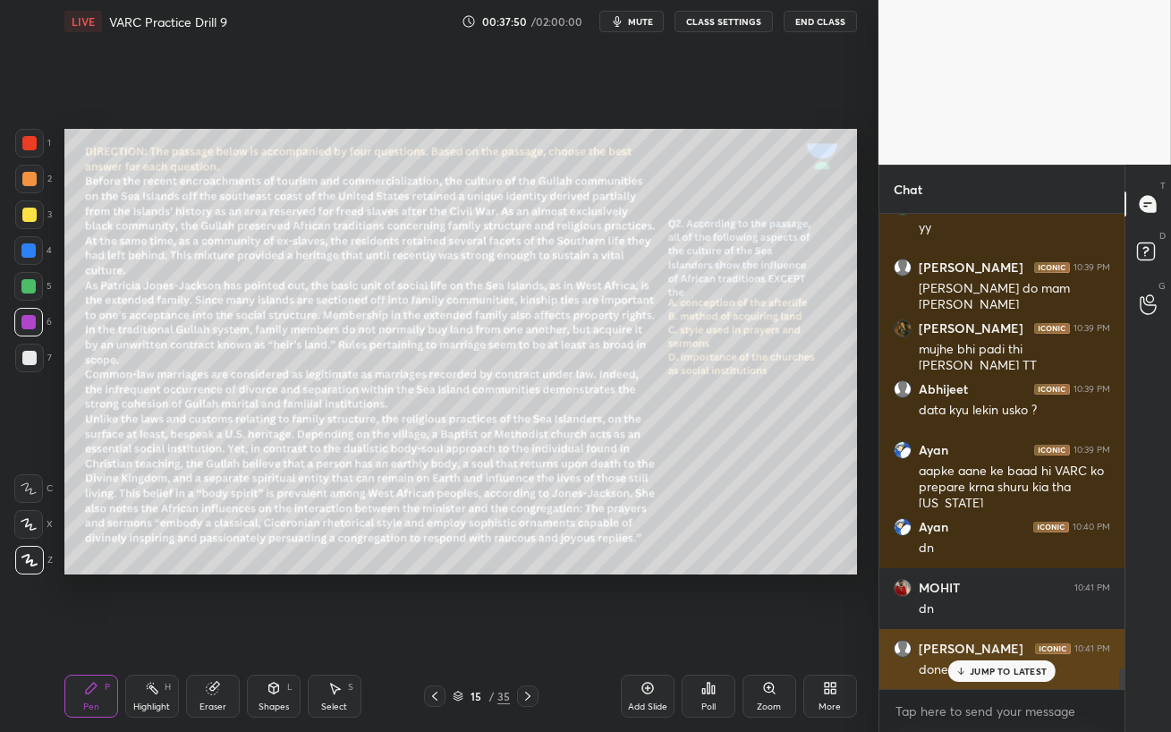
click at [993, 631] on p "JUMP TO LATEST" at bounding box center [1007, 670] width 77 height 11
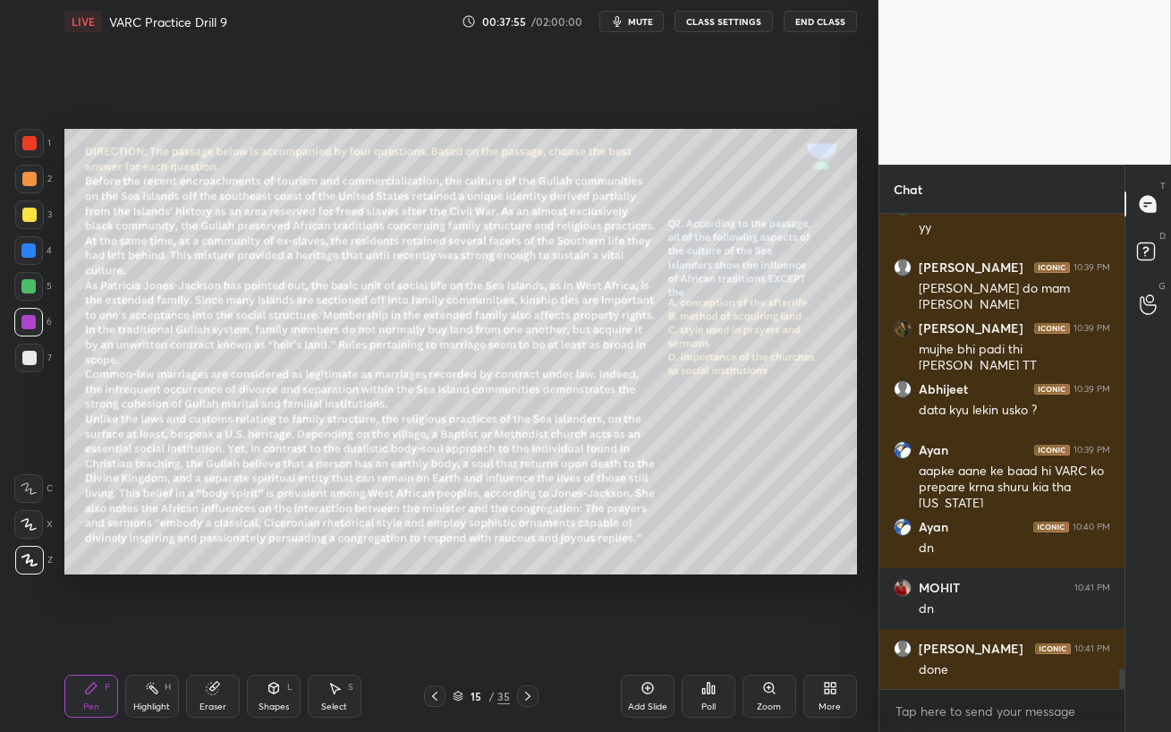
click at [704, 631] on div "Poll" at bounding box center [708, 695] width 54 height 43
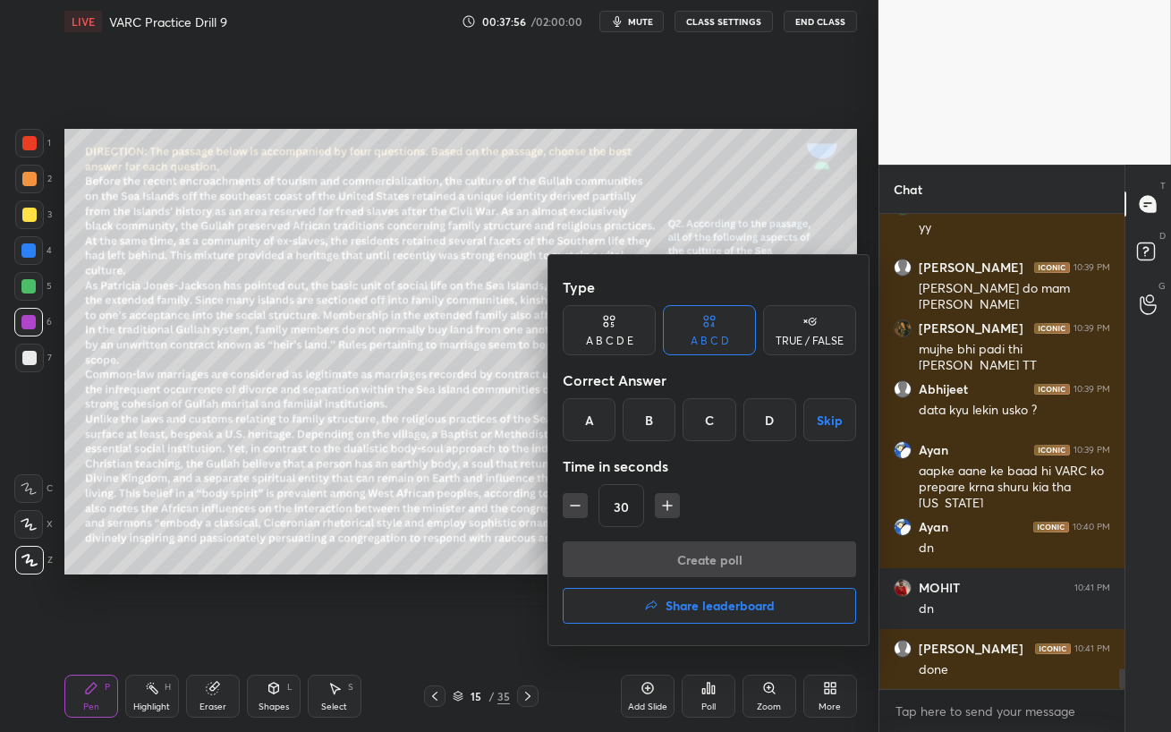
click at [770, 435] on div "D" at bounding box center [769, 419] width 53 height 43
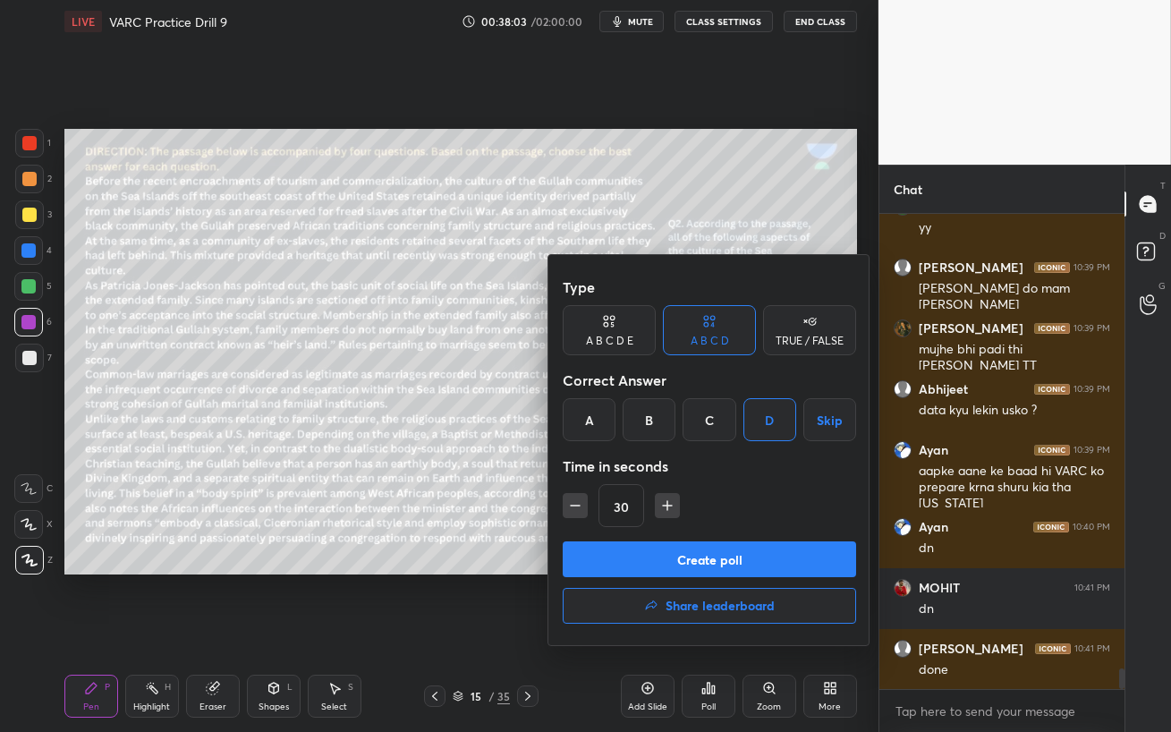
scroll to position [10342, 0]
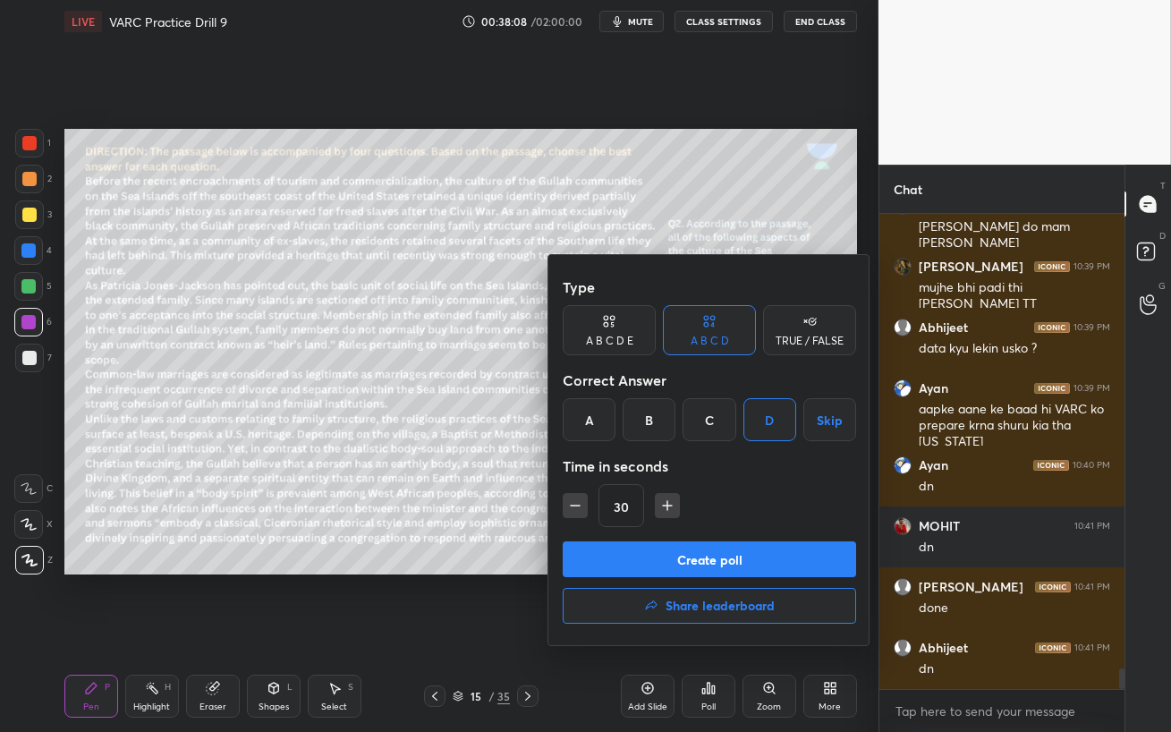
click at [779, 566] on button "Create poll" at bounding box center [709, 559] width 293 height 36
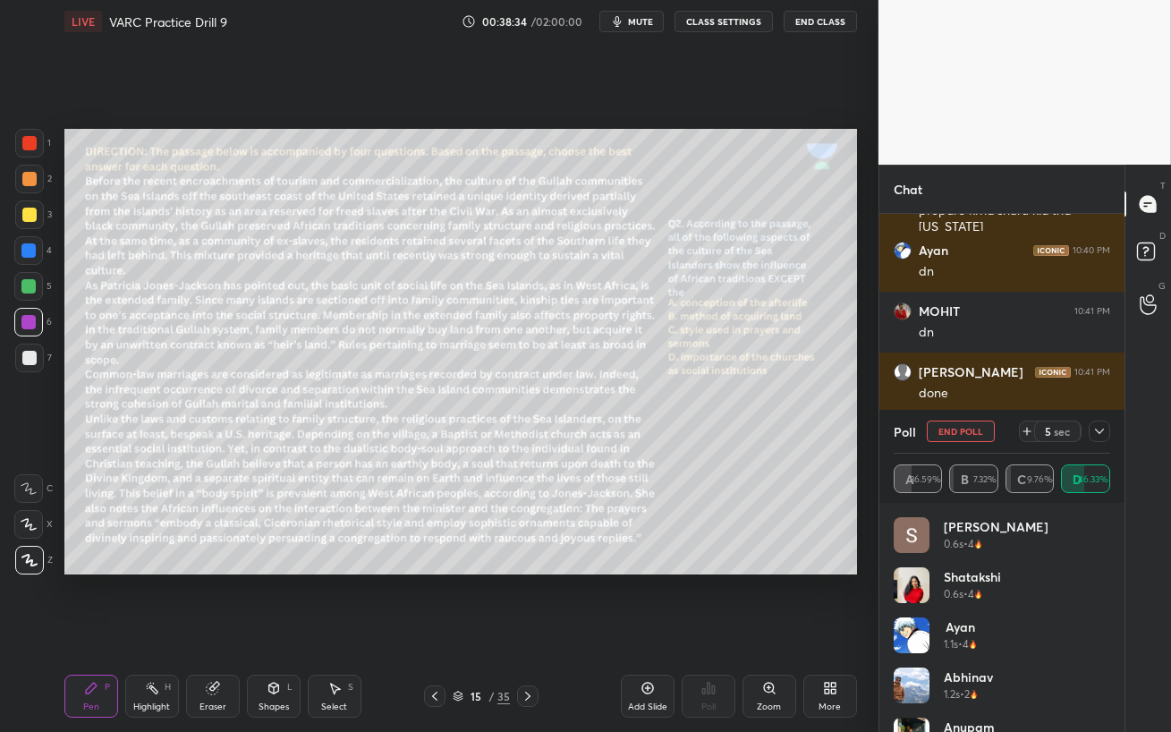
scroll to position [10618, 0]
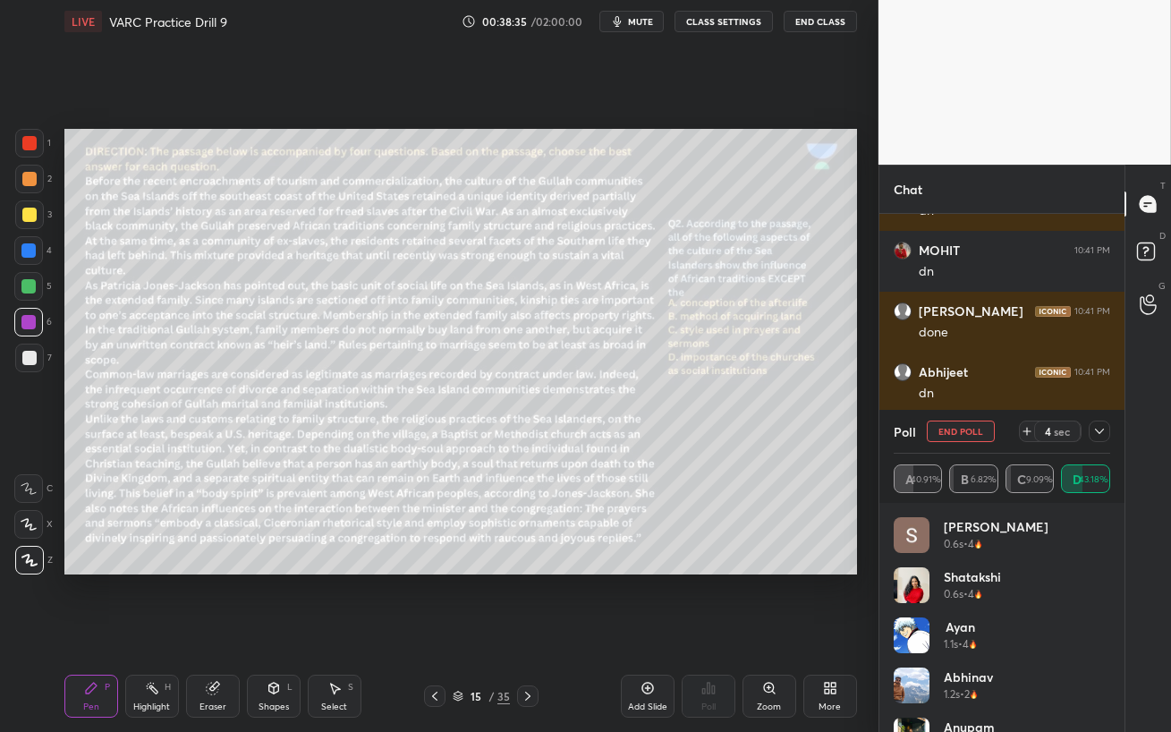
click at [1099, 433] on icon at bounding box center [1099, 431] width 14 height 14
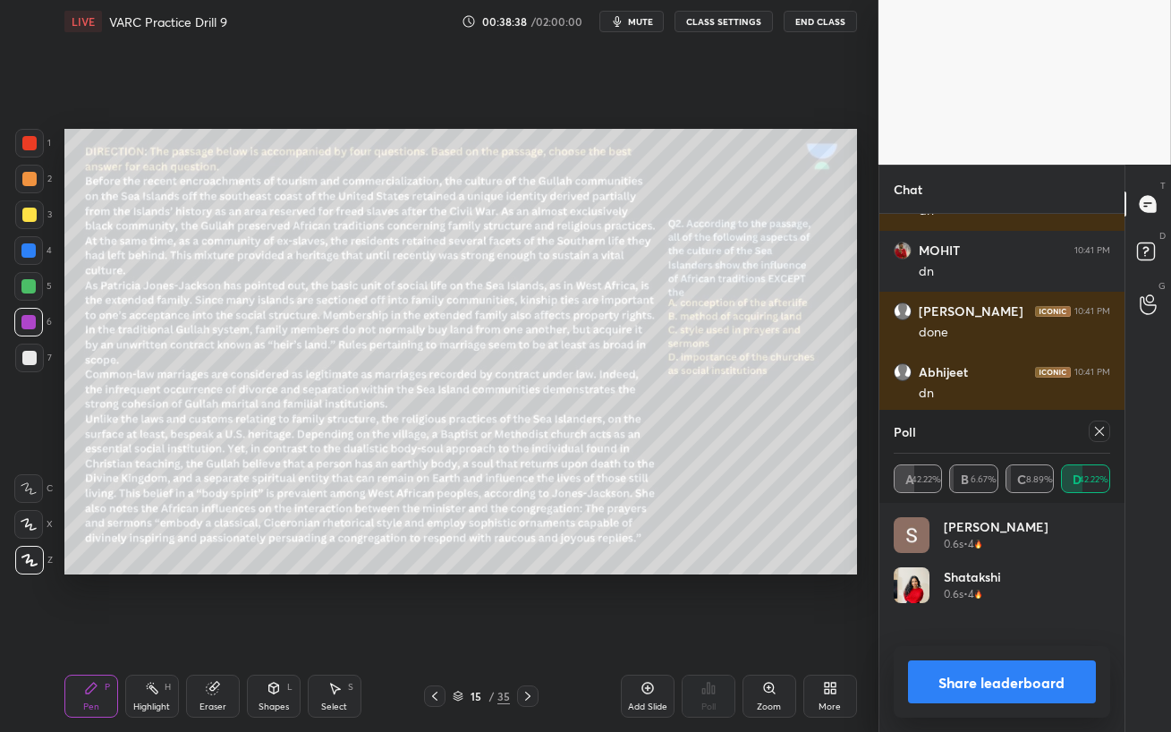
scroll to position [209, 211]
click at [1098, 431] on icon at bounding box center [1099, 431] width 14 height 14
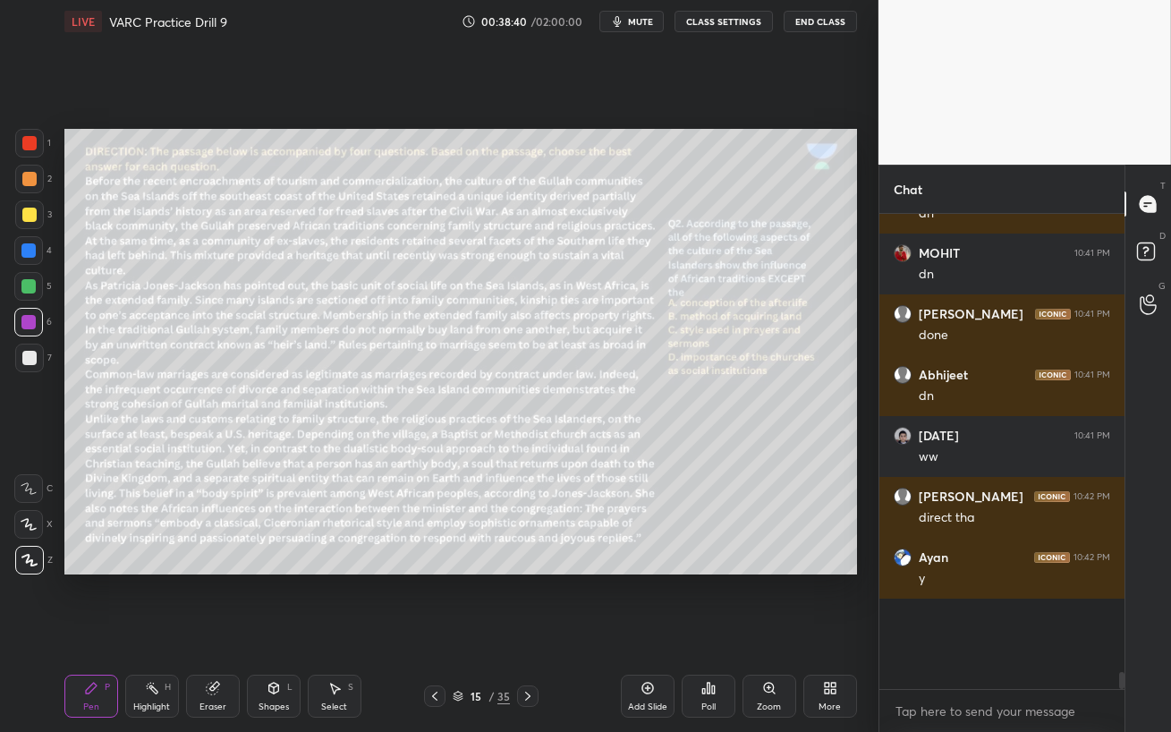
scroll to position [10534, 0]
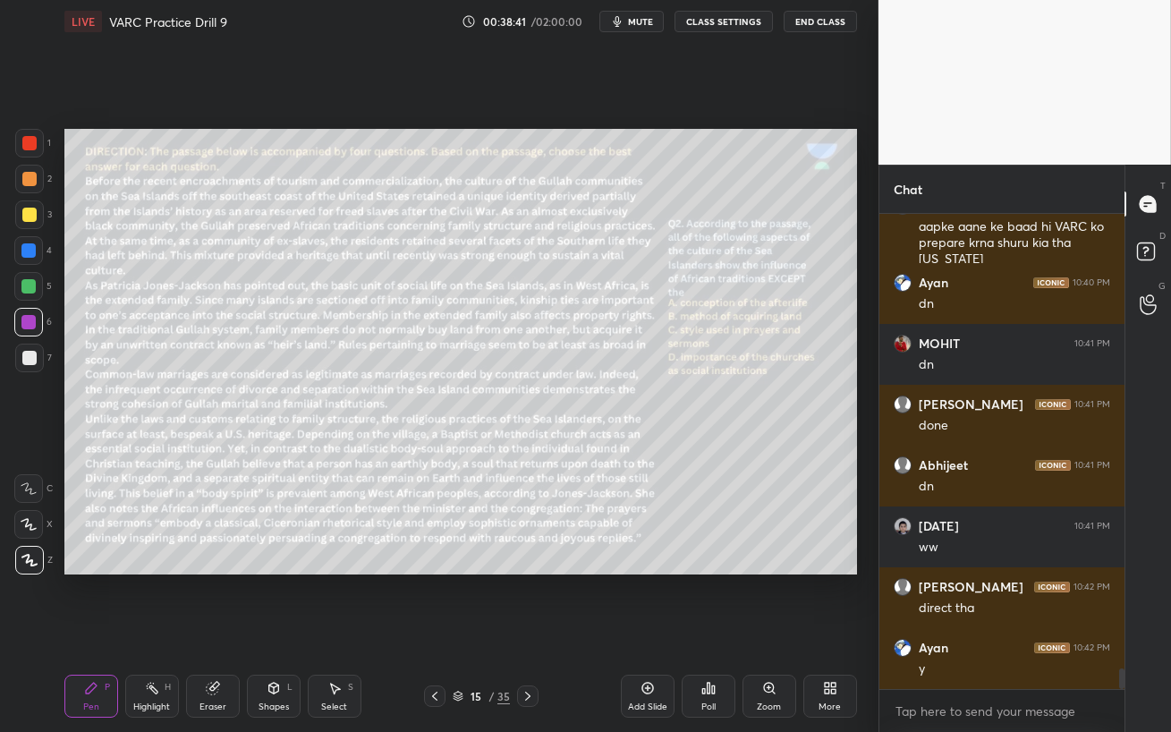
click at [30, 304] on div "5" at bounding box center [33, 290] width 38 height 36
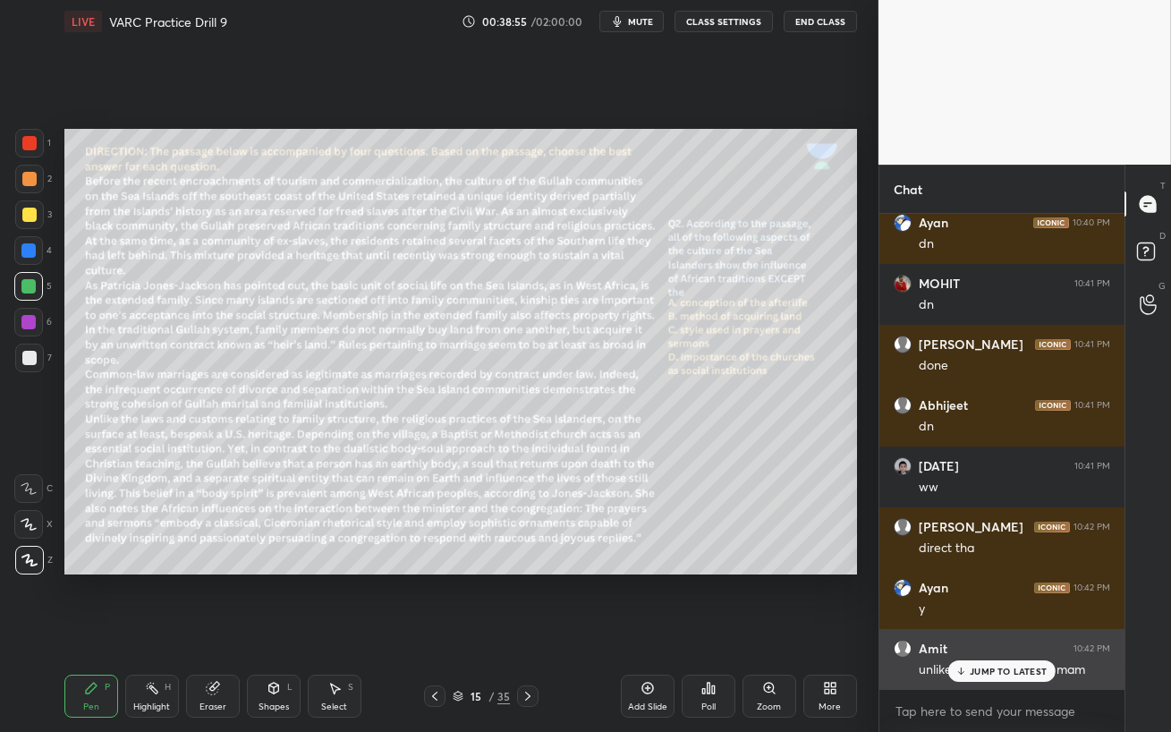
click at [997, 631] on p "JUMP TO LATEST" at bounding box center [1007, 670] width 77 height 11
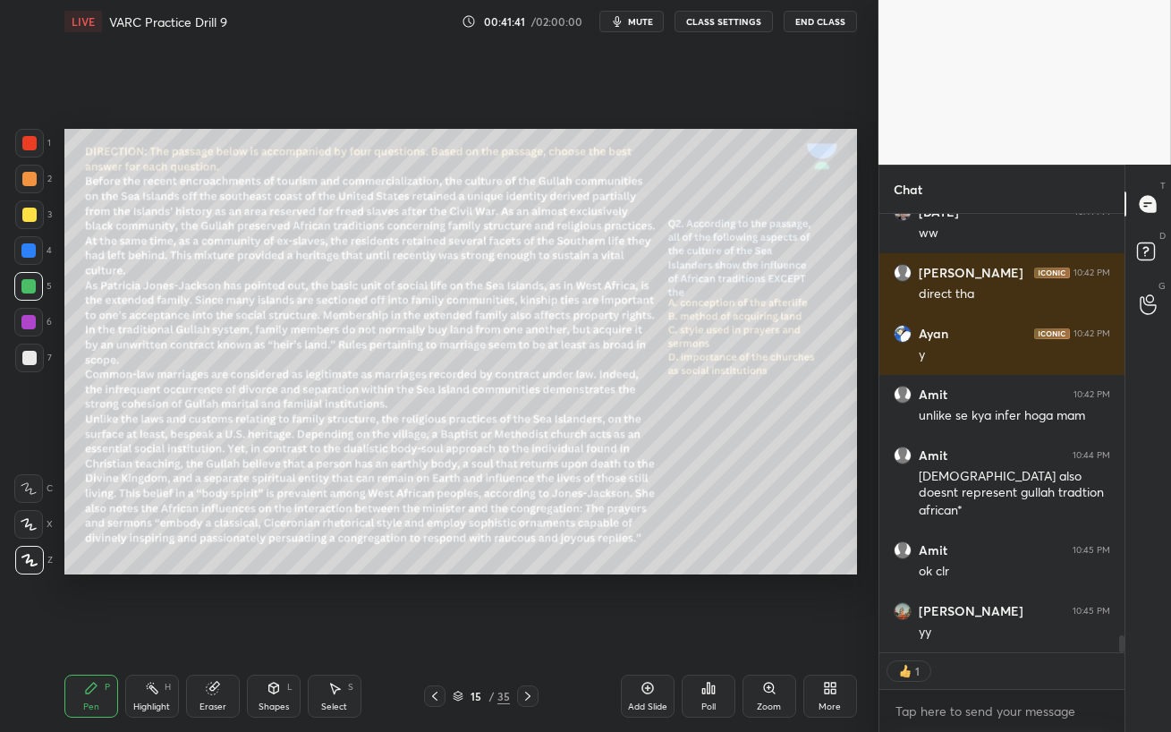
scroll to position [11021, 0]
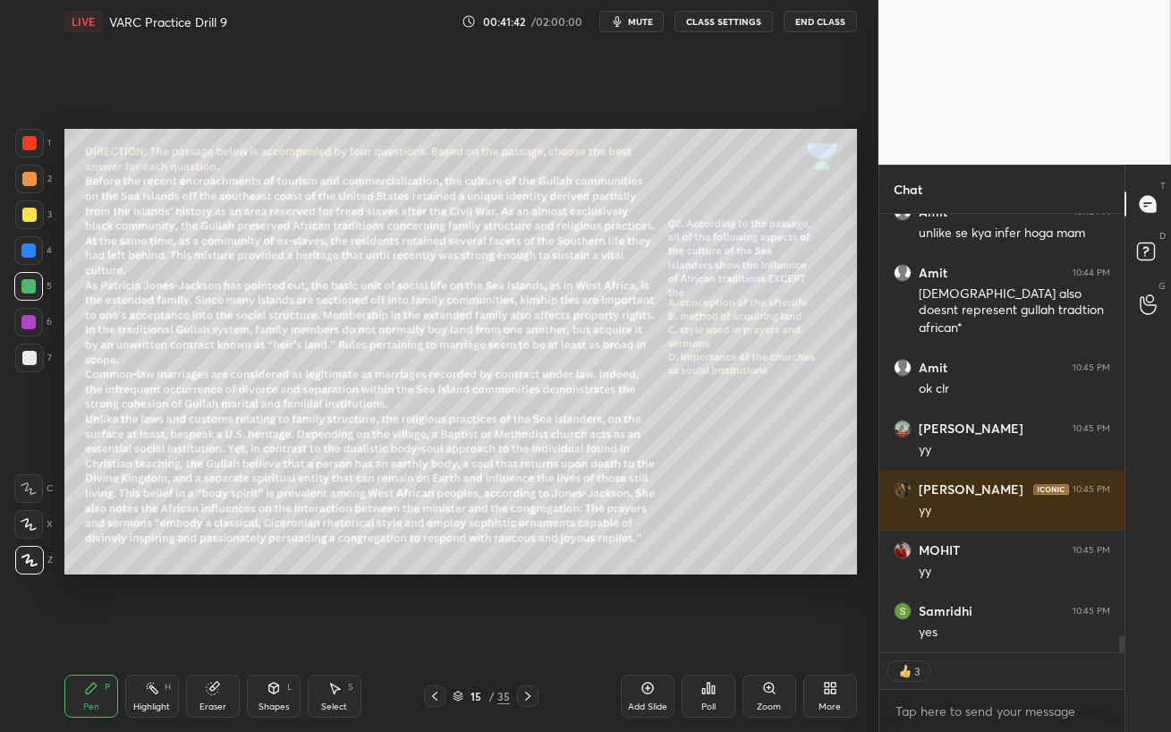
click at [529, 631] on icon at bounding box center [527, 696] width 14 height 14
drag, startPoint x: 27, startPoint y: 253, endPoint x: 29, endPoint y: 267, distance: 14.4
click at [25, 253] on div at bounding box center [28, 250] width 14 height 14
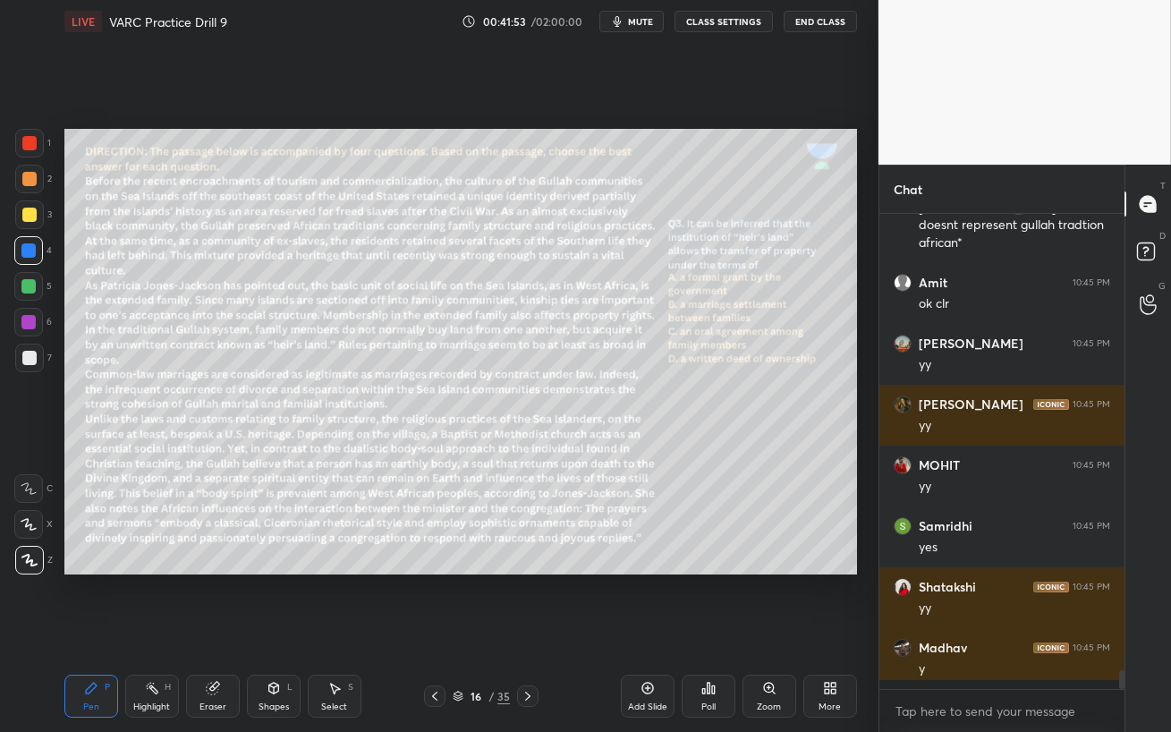
scroll to position [5, 5]
click at [646, 20] on span "mute" at bounding box center [640, 21] width 25 height 13
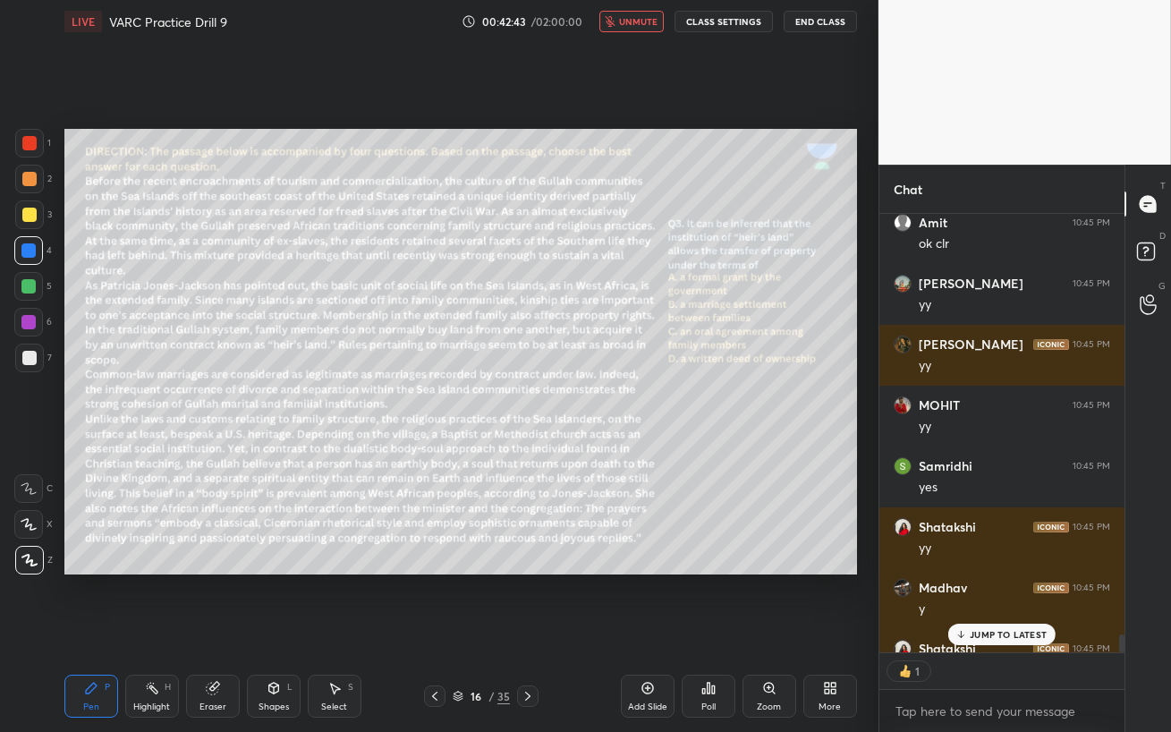
click at [974, 631] on p "JUMP TO LATEST" at bounding box center [1007, 634] width 77 height 11
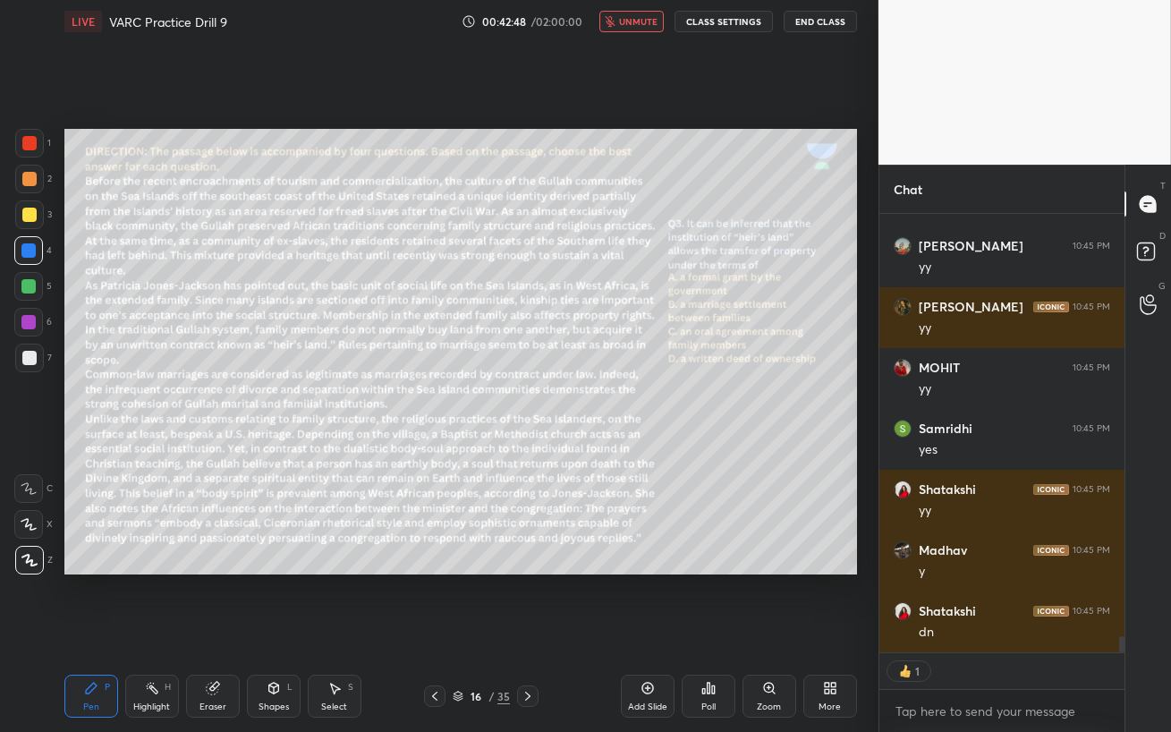
scroll to position [11264, 0]
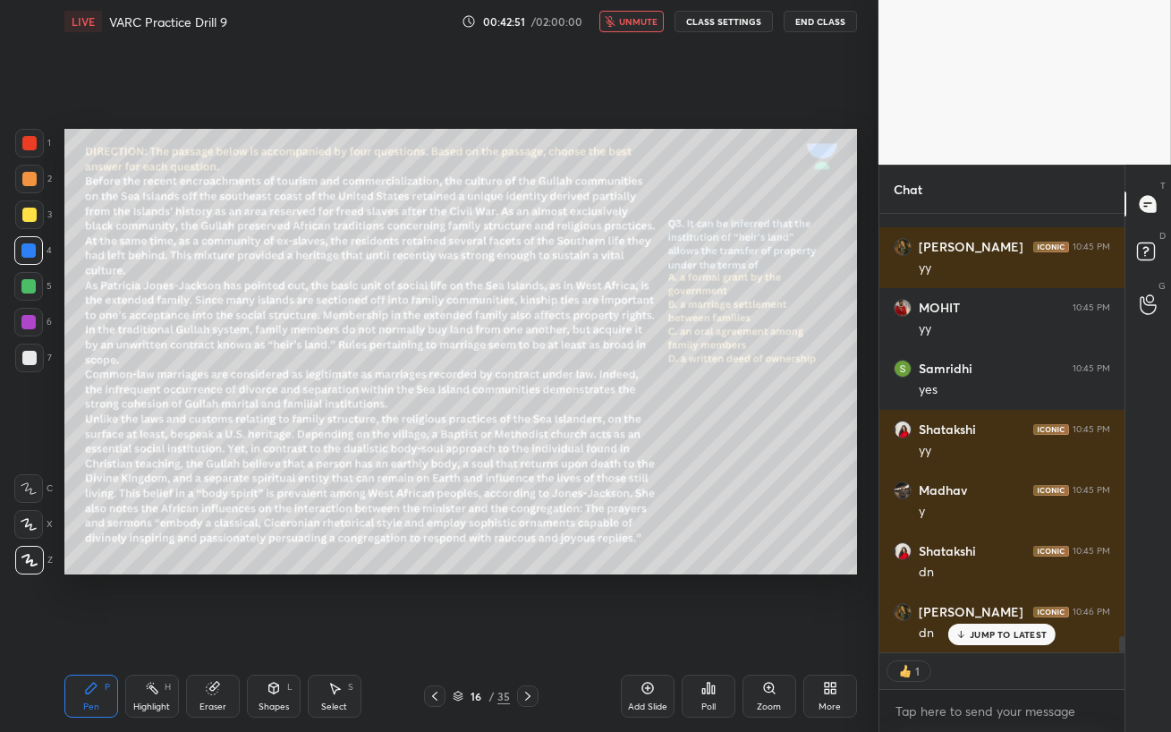
click at [638, 21] on span "unmute" at bounding box center [638, 21] width 38 height 13
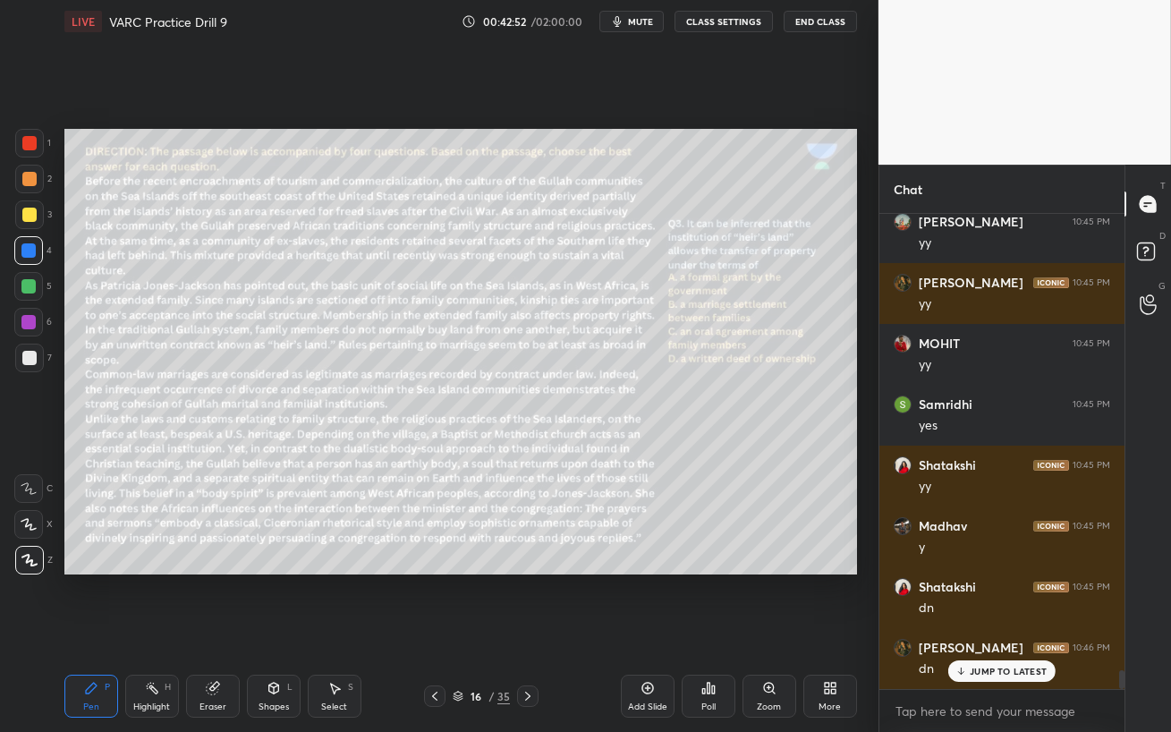
scroll to position [11228, 0]
click at [30, 323] on div at bounding box center [28, 322] width 14 height 14
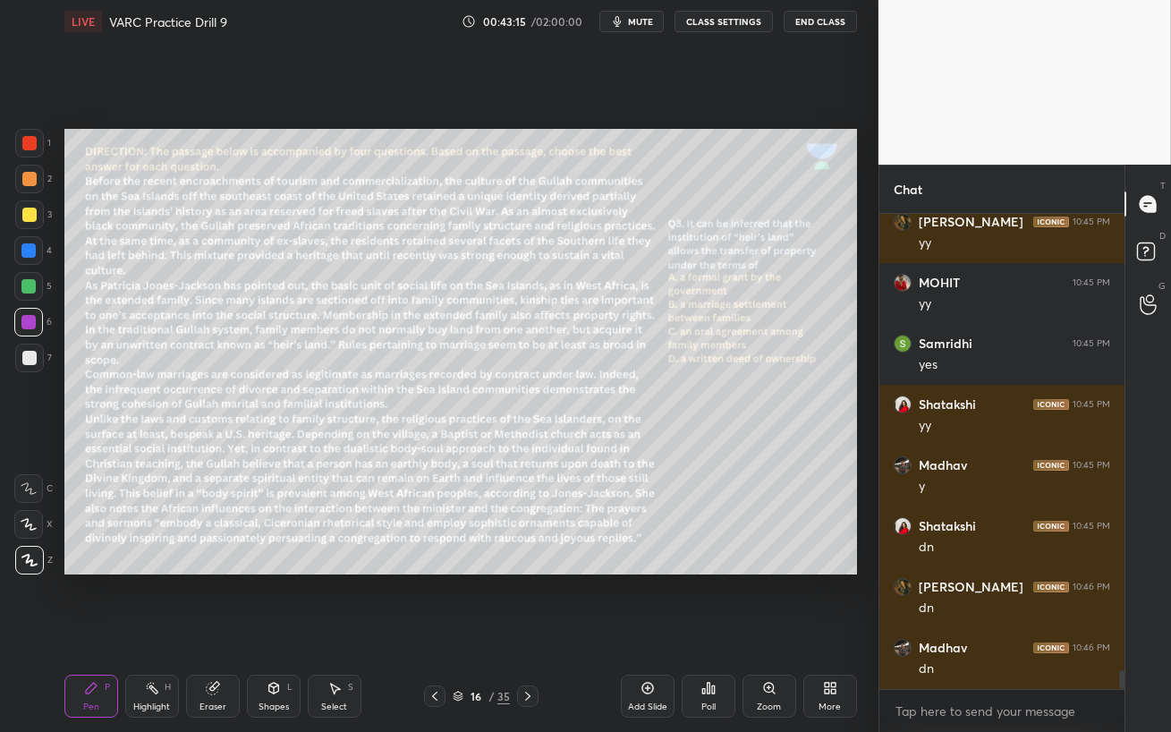
click at [711, 631] on div "Poll" at bounding box center [708, 695] width 54 height 43
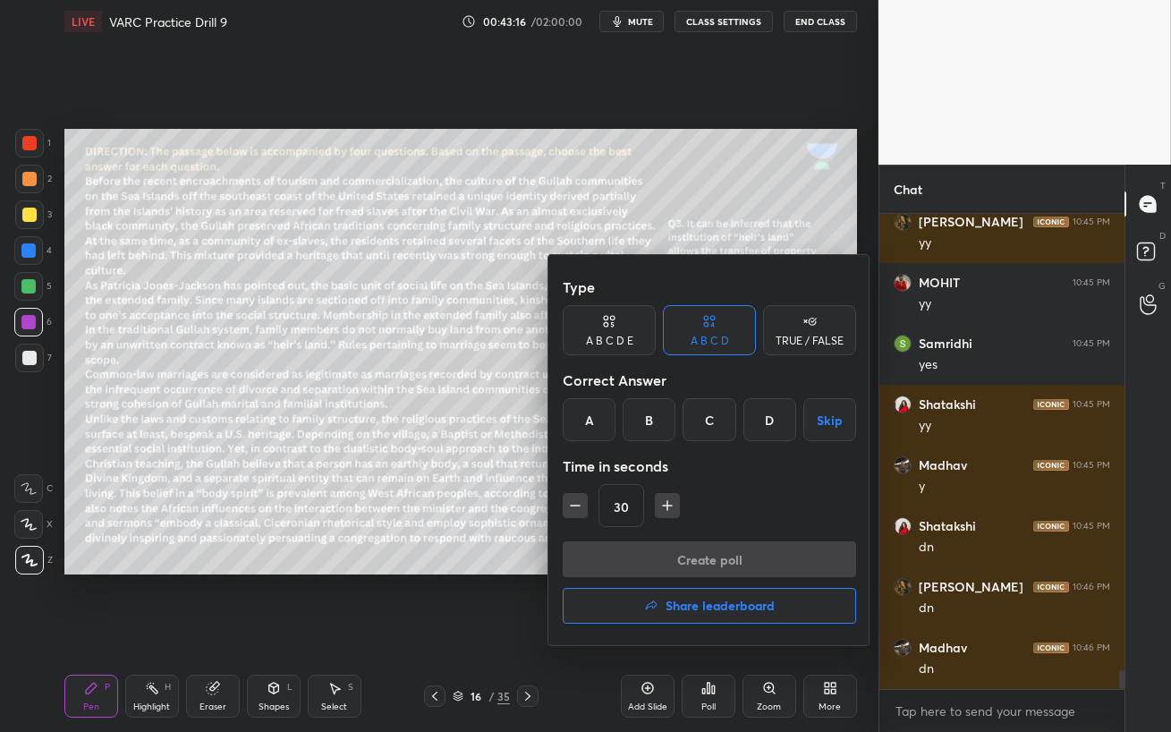
click at [711, 413] on div "C" at bounding box center [708, 419] width 53 height 43
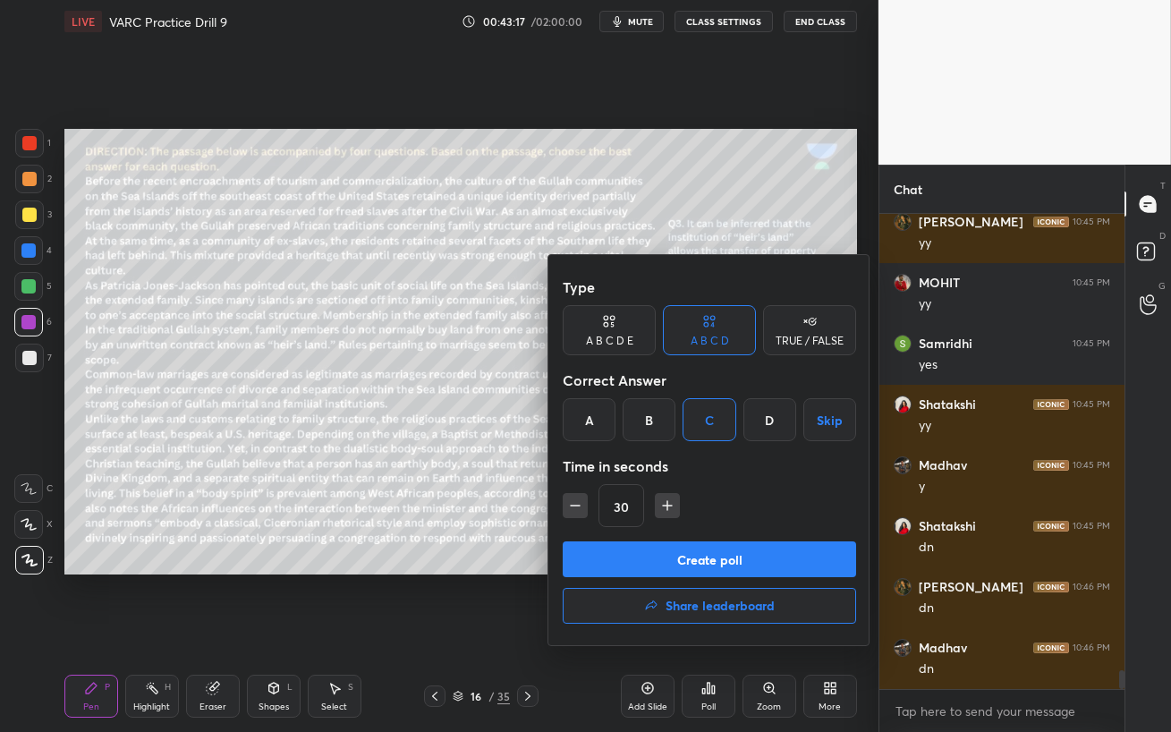
click at [715, 554] on button "Create poll" at bounding box center [709, 559] width 293 height 36
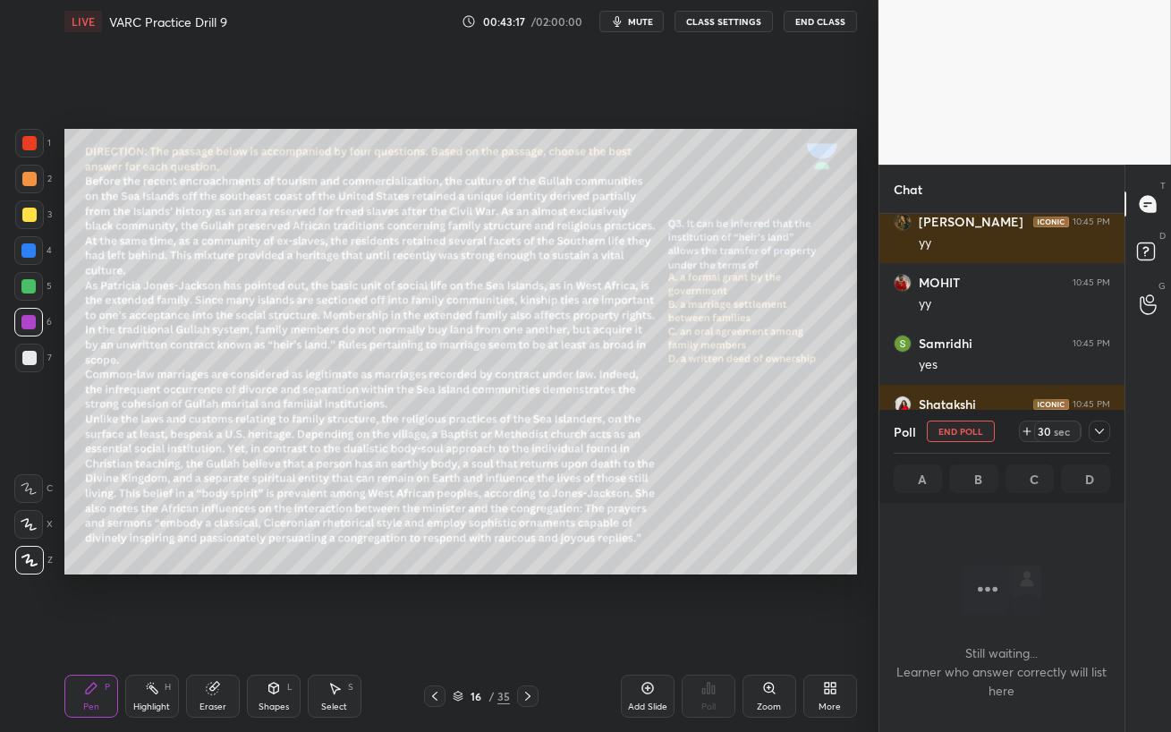
scroll to position [5, 5]
click at [639, 20] on span "mute" at bounding box center [640, 21] width 25 height 13
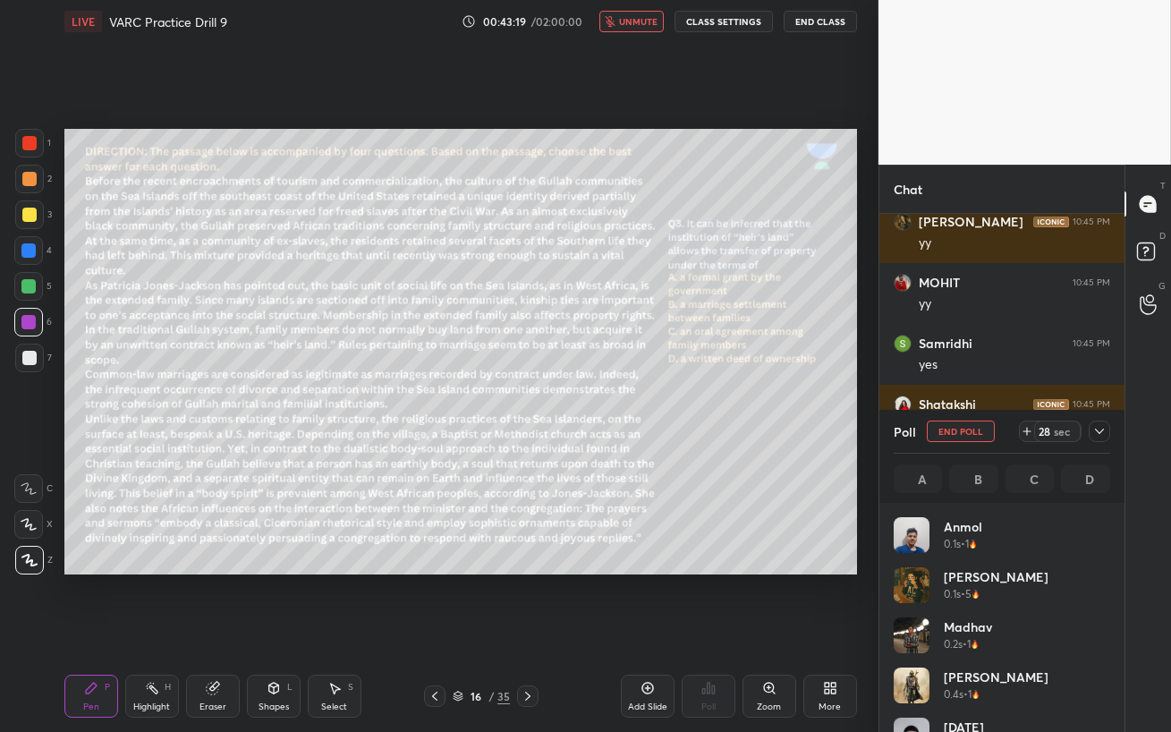
scroll to position [209, 211]
click at [615, 21] on icon "button" at bounding box center [610, 21] width 10 height 11
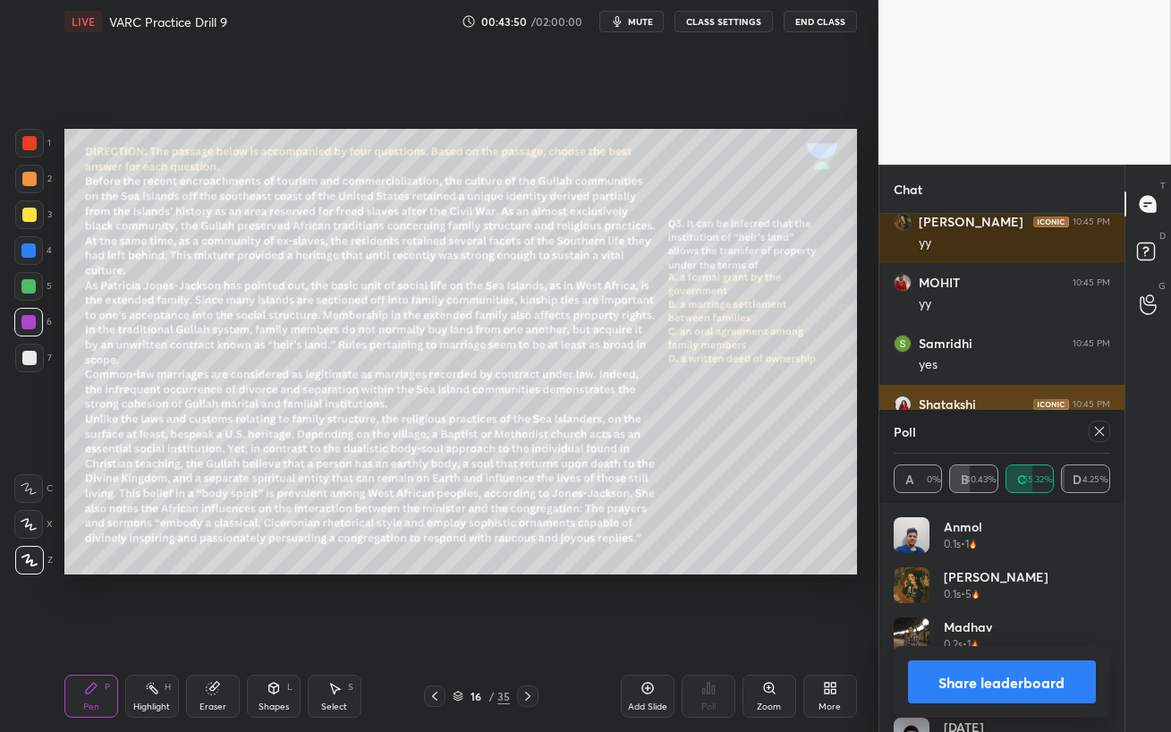
click at [1096, 430] on icon at bounding box center [1099, 431] width 14 height 14
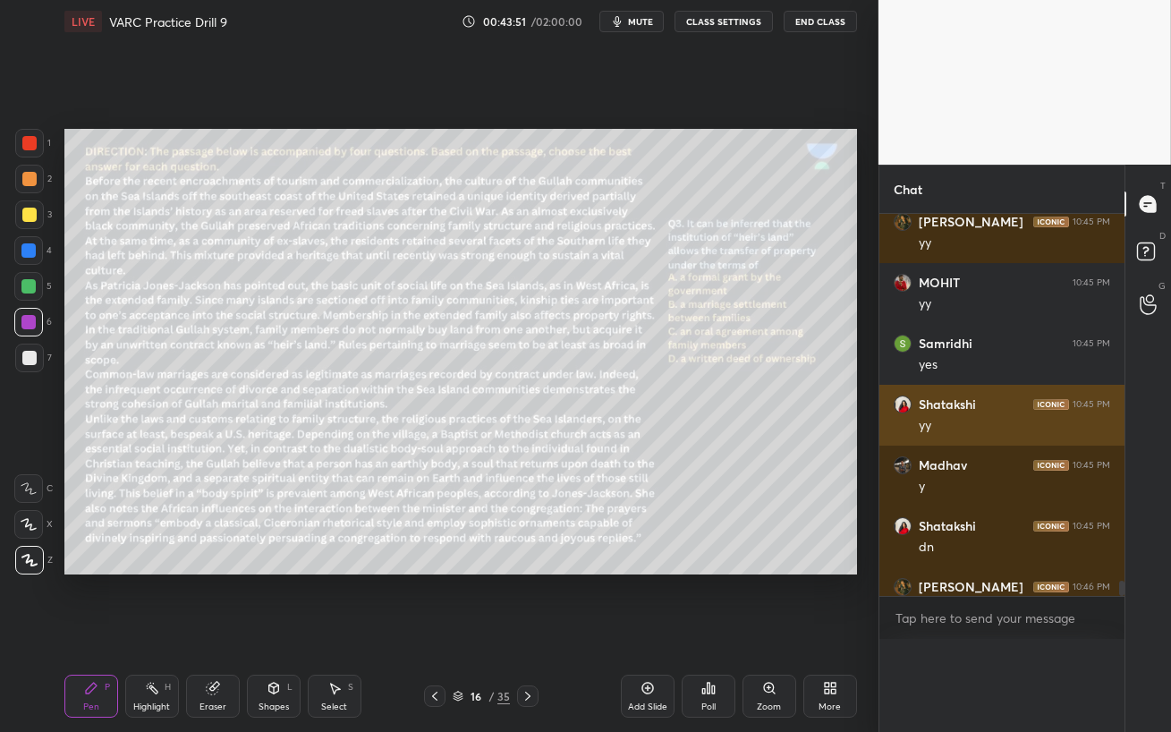
scroll to position [461, 240]
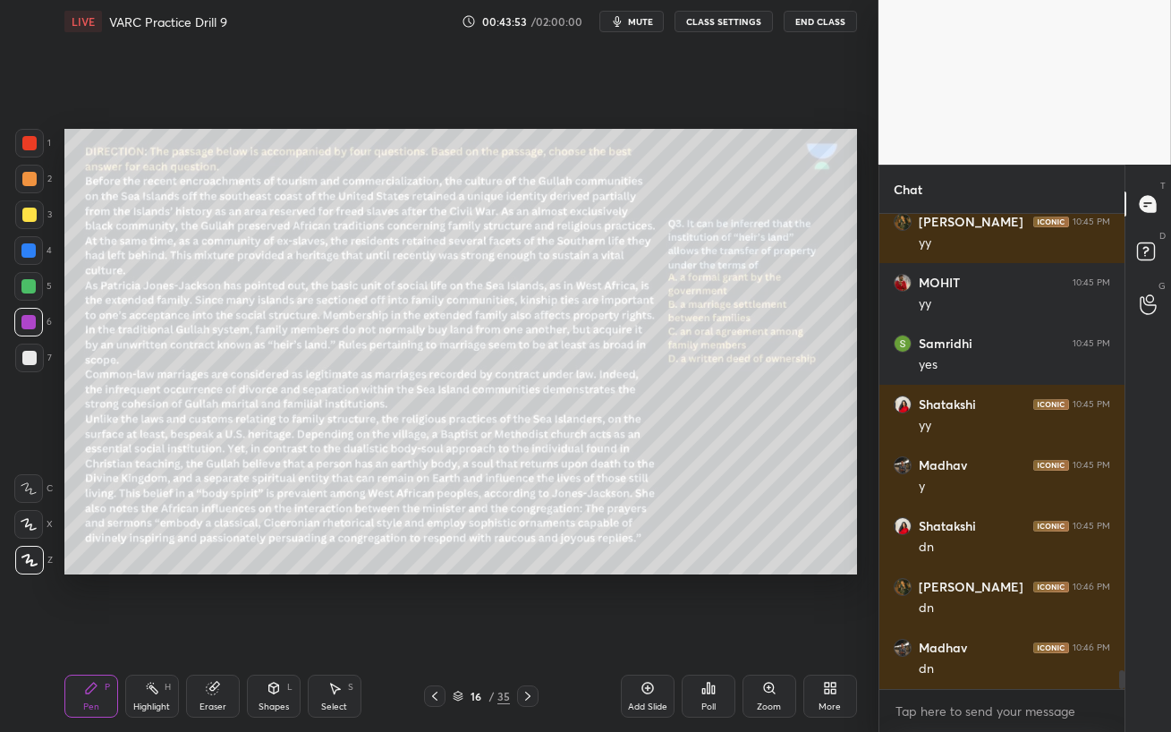
click at [24, 289] on div at bounding box center [28, 286] width 14 height 14
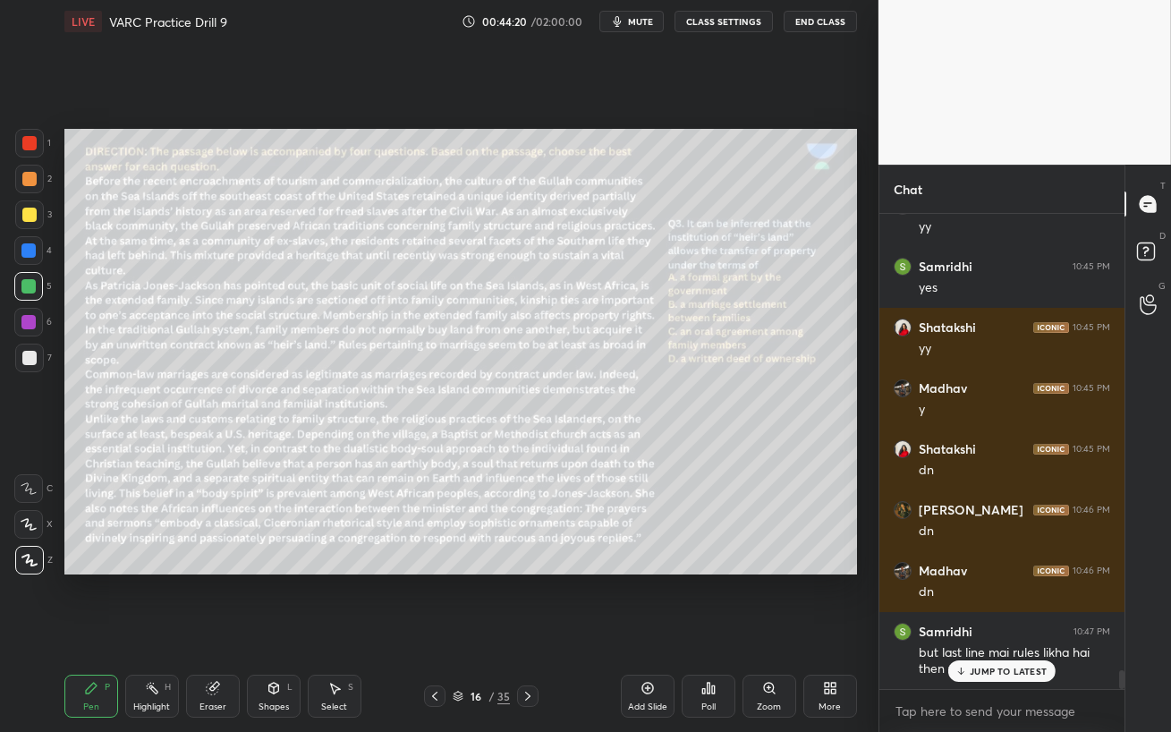
scroll to position [11425, 0]
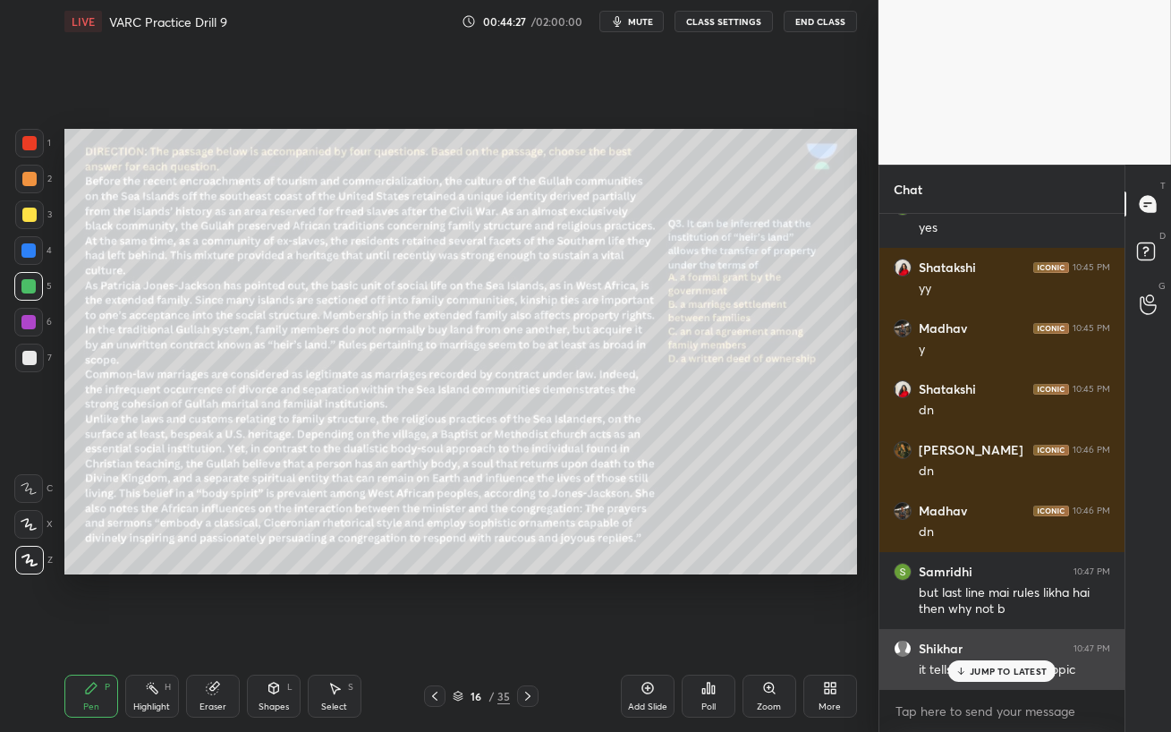
click at [1004, 631] on p "JUMP TO LATEST" at bounding box center [1007, 670] width 77 height 11
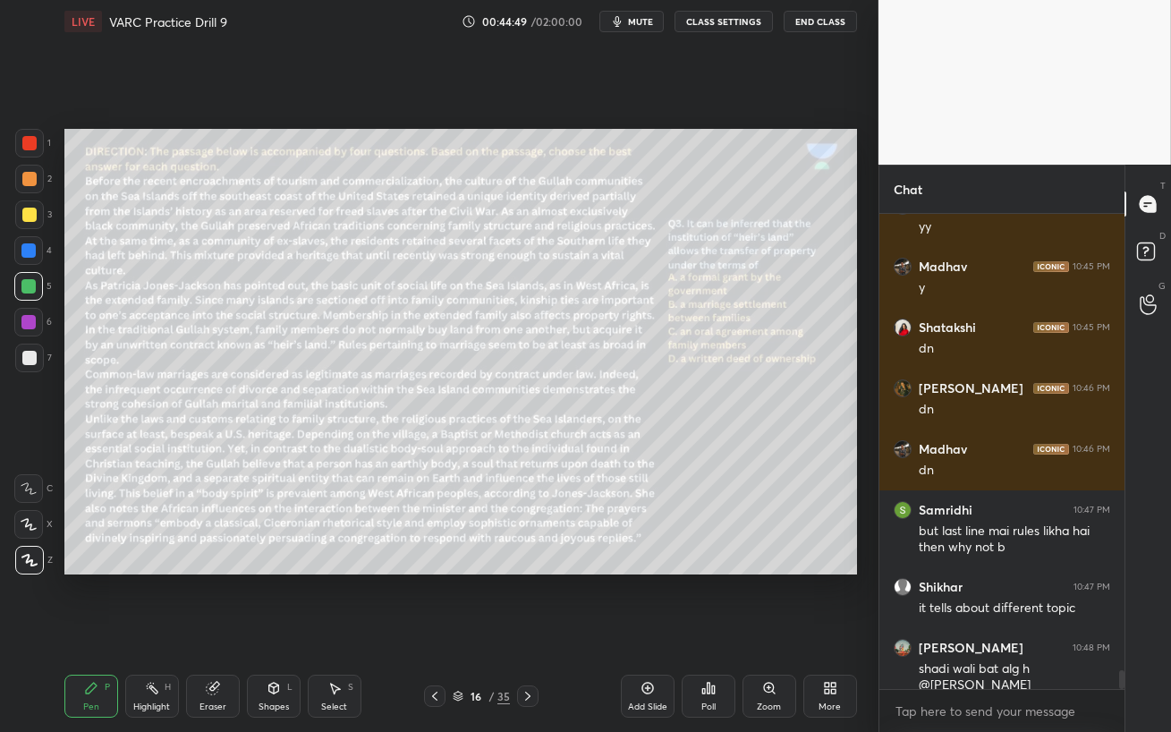
scroll to position [11548, 0]
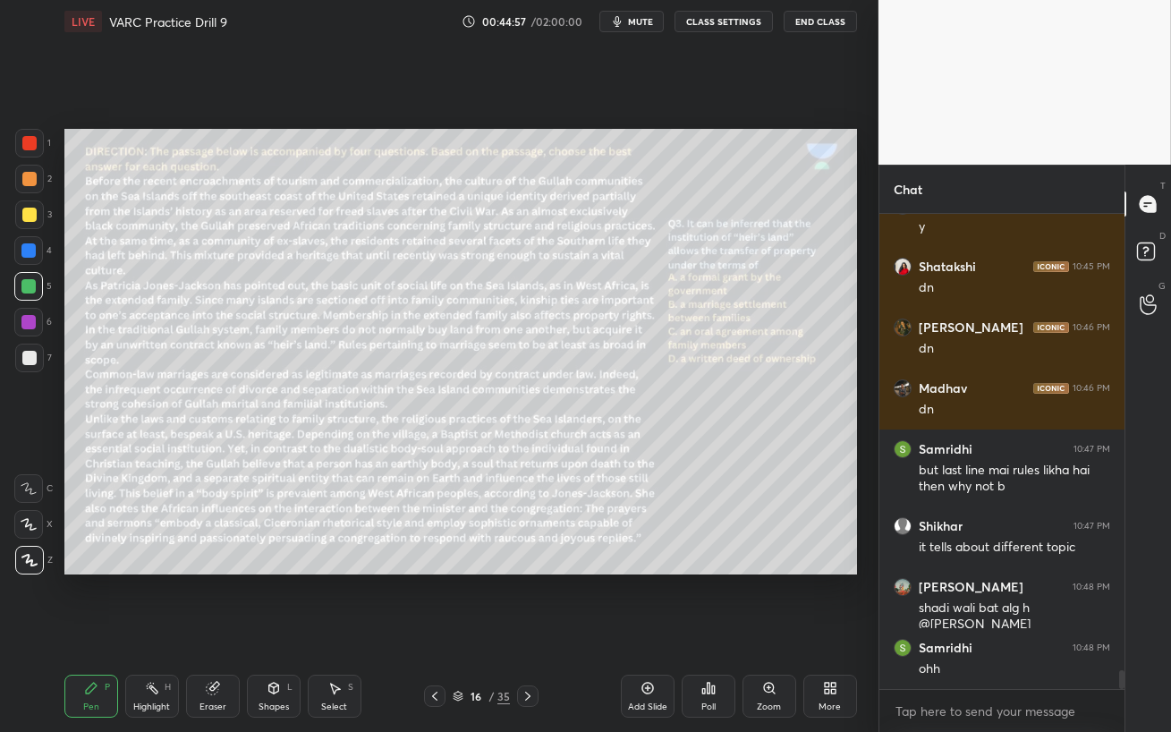
click at [30, 332] on div at bounding box center [28, 322] width 29 height 29
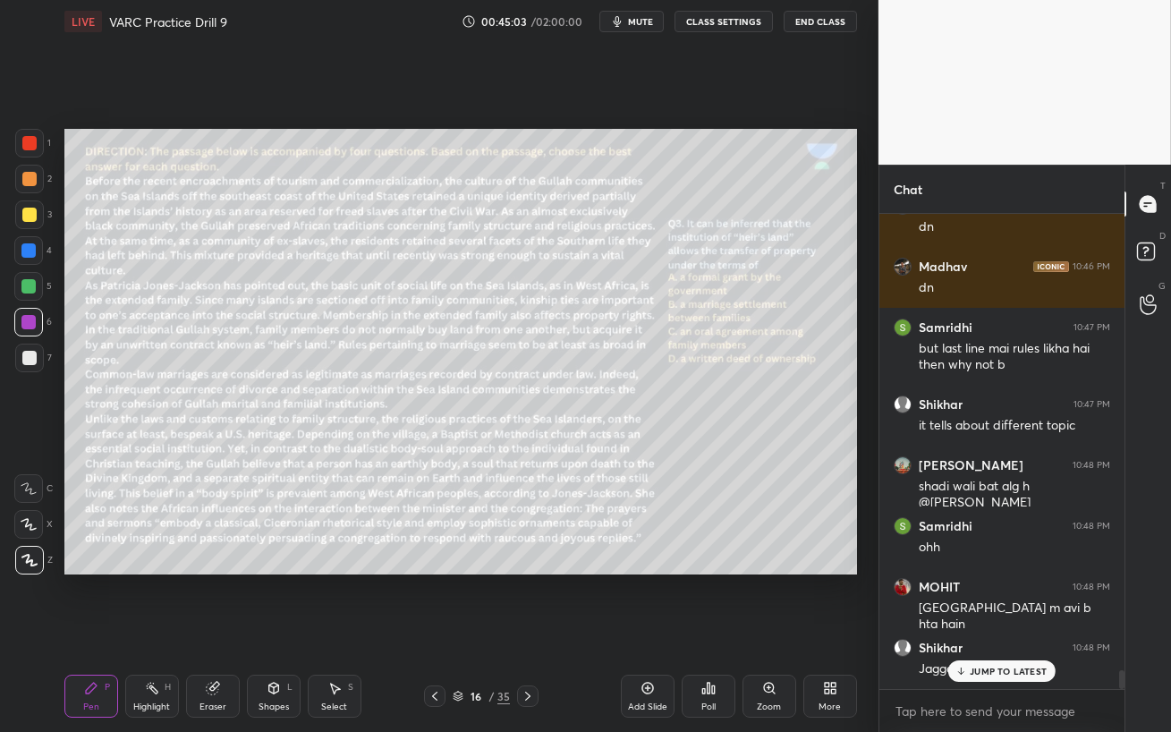
scroll to position [11730, 0]
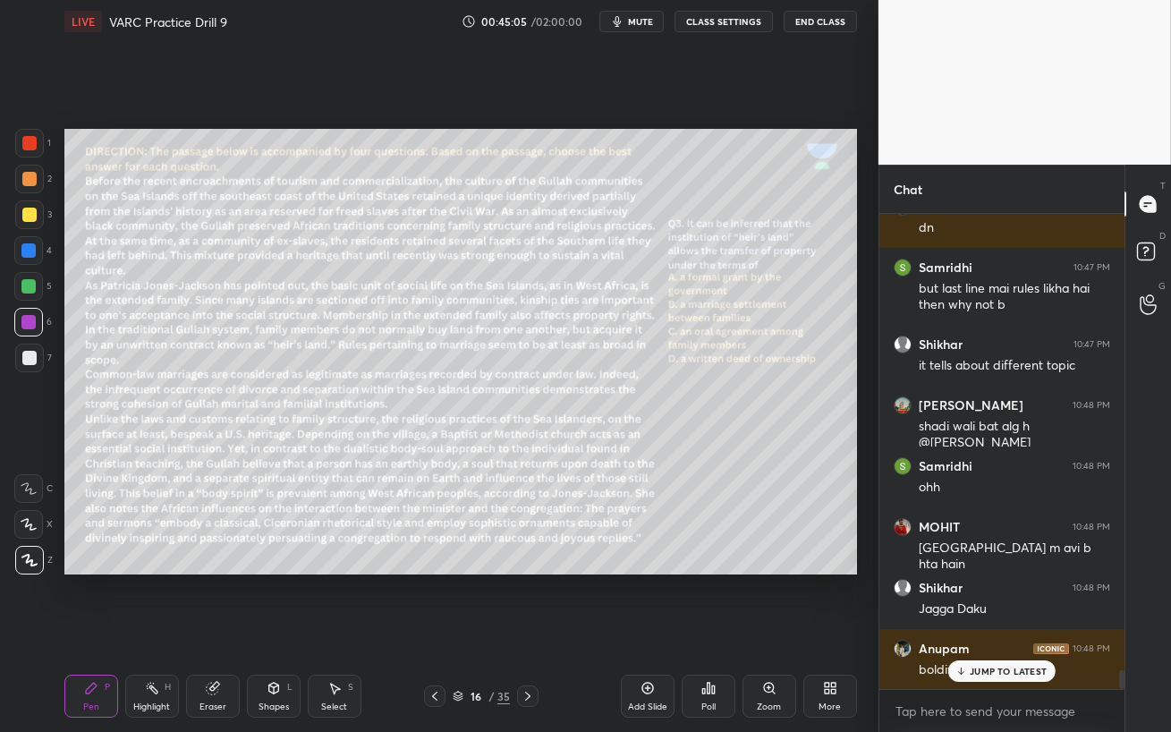
click at [994, 631] on p "JUMP TO LATEST" at bounding box center [1007, 670] width 77 height 11
click at [209, 631] on div "Eraser" at bounding box center [212, 706] width 27 height 9
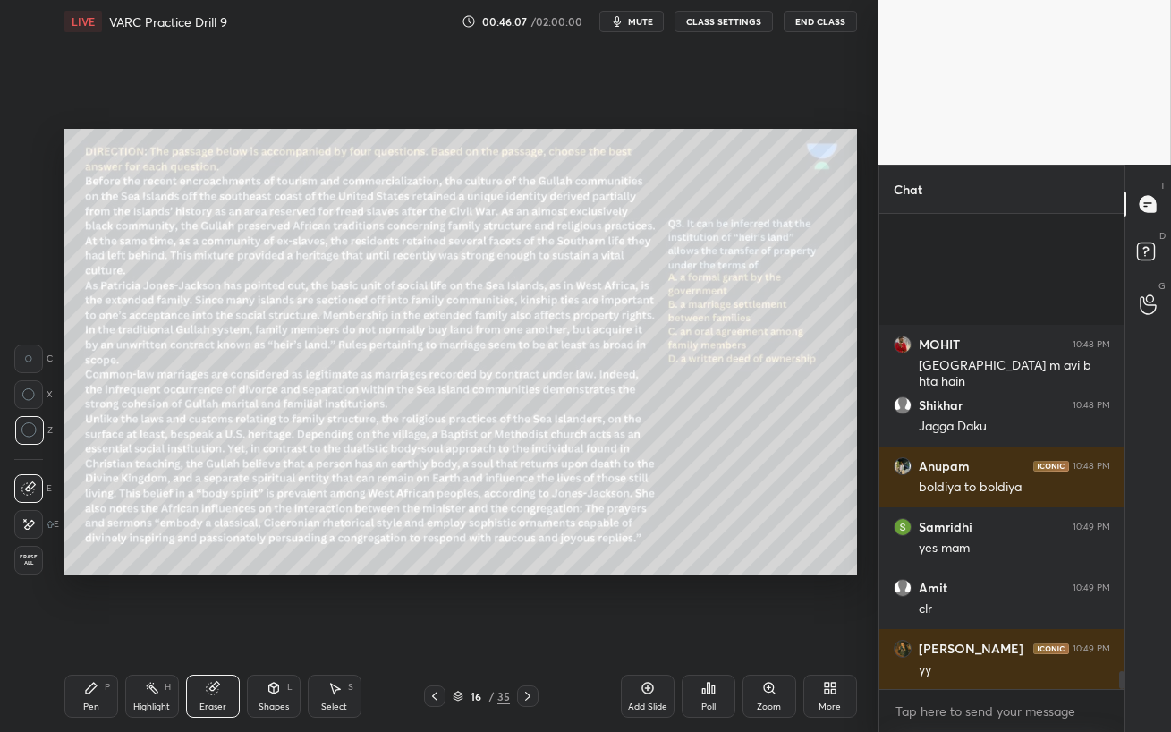
scroll to position [12095, 0]
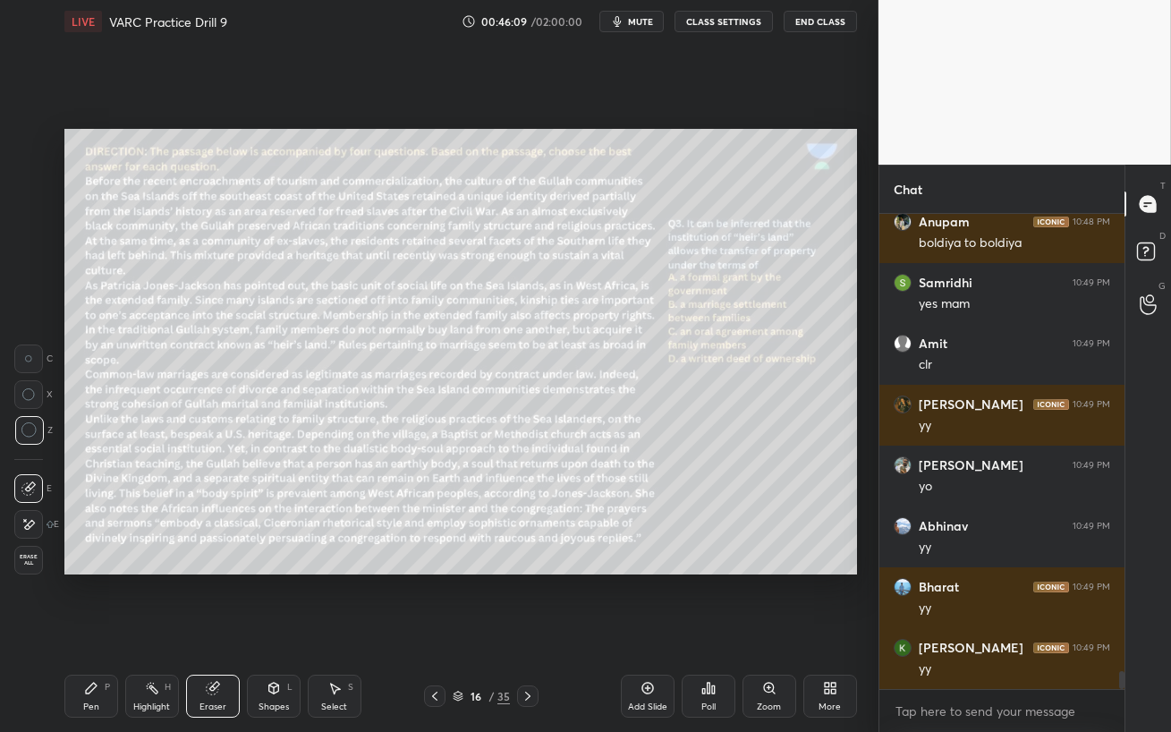
click at [528, 631] on icon at bounding box center [527, 695] width 5 height 9
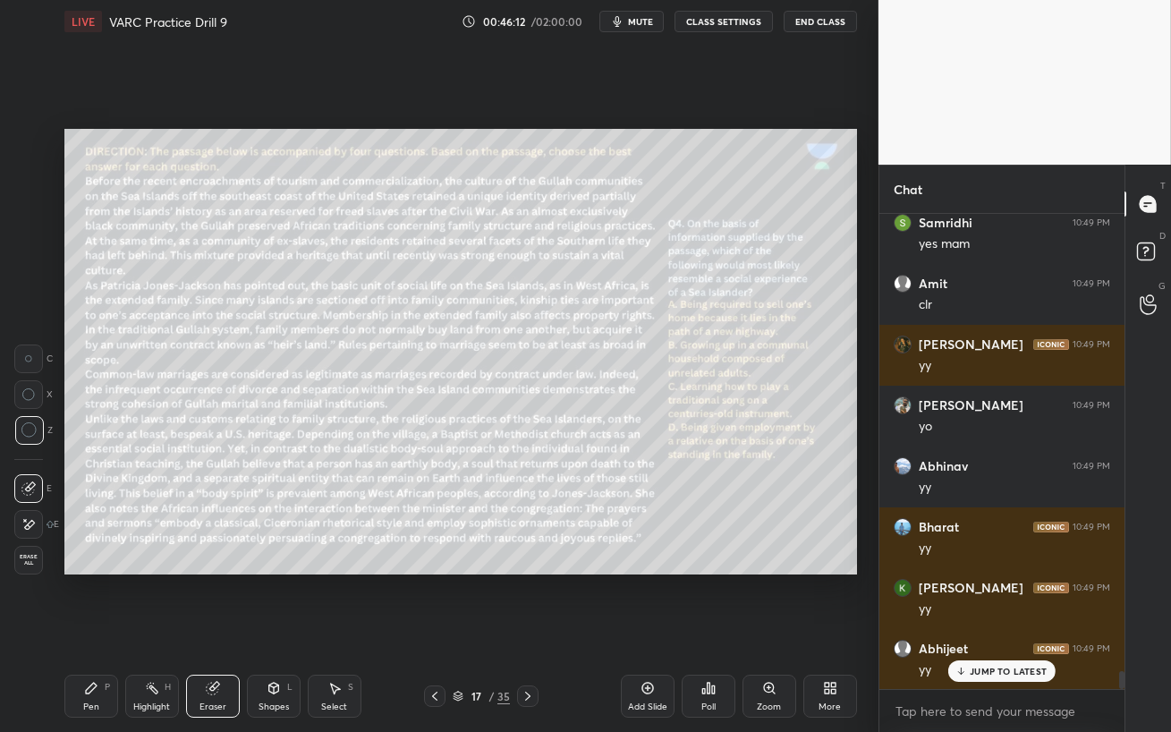
click at [75, 631] on div "Pen P" at bounding box center [91, 695] width 54 height 43
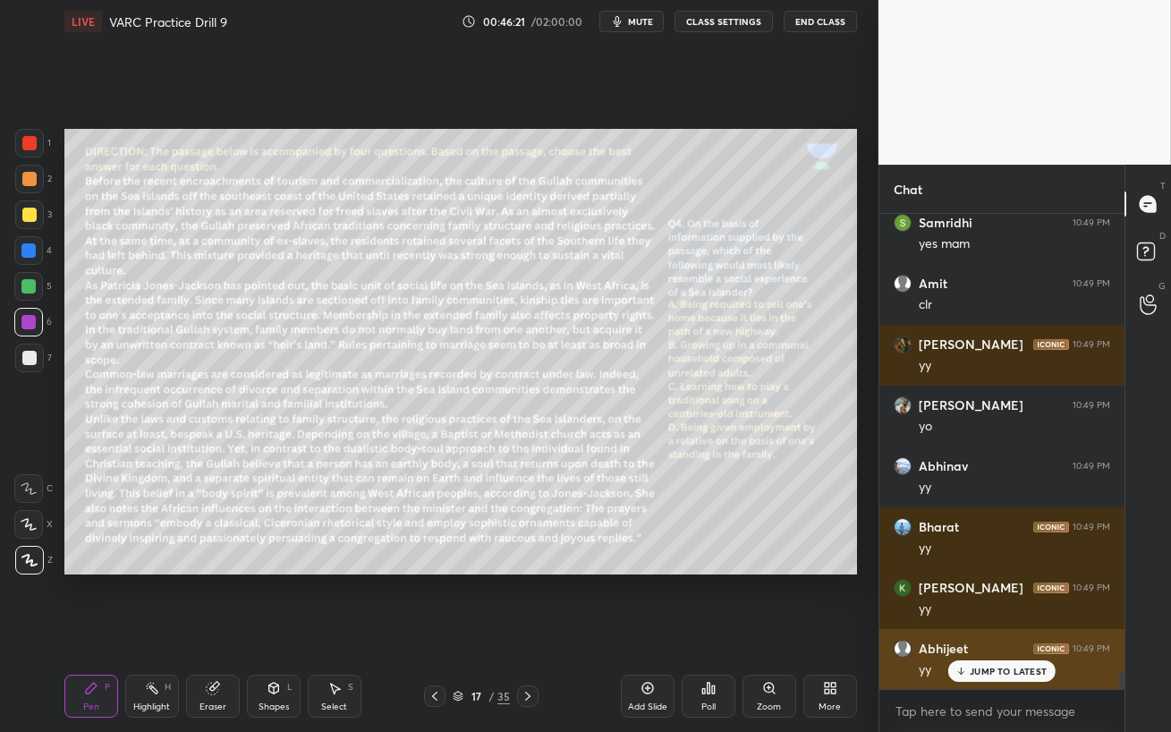
click at [969, 631] on div "JUMP TO LATEST" at bounding box center [1001, 670] width 107 height 21
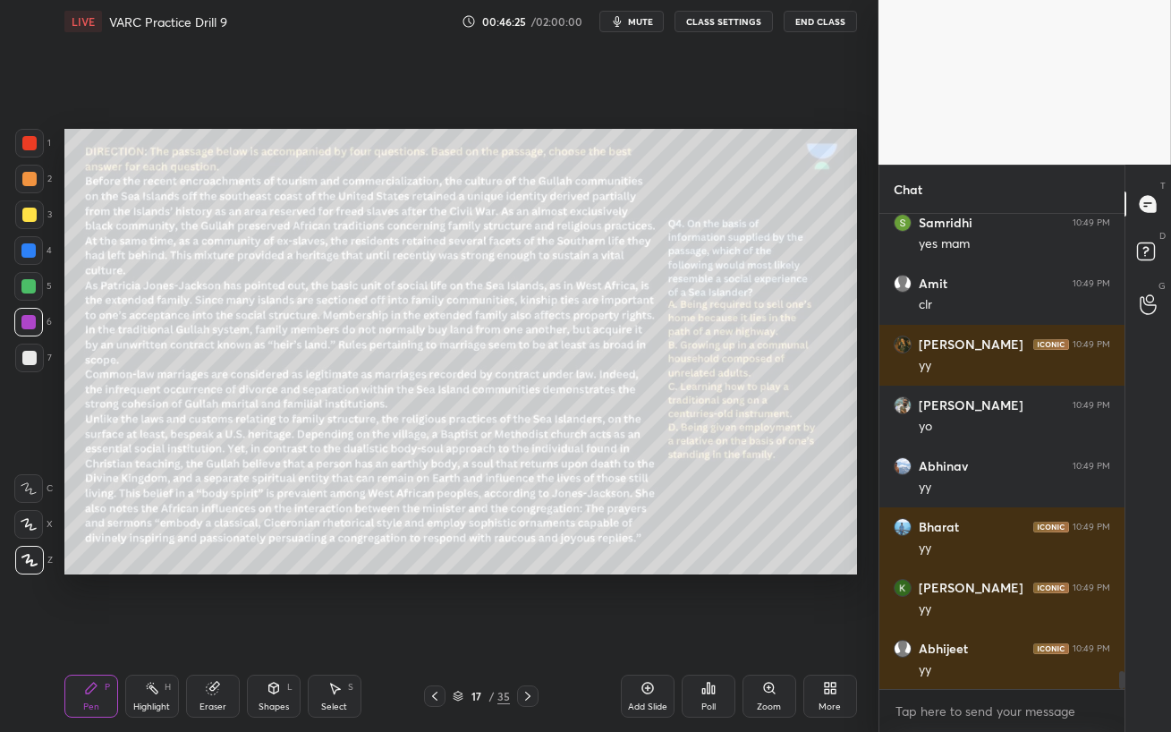
click at [641, 25] on span "mute" at bounding box center [640, 21] width 25 height 13
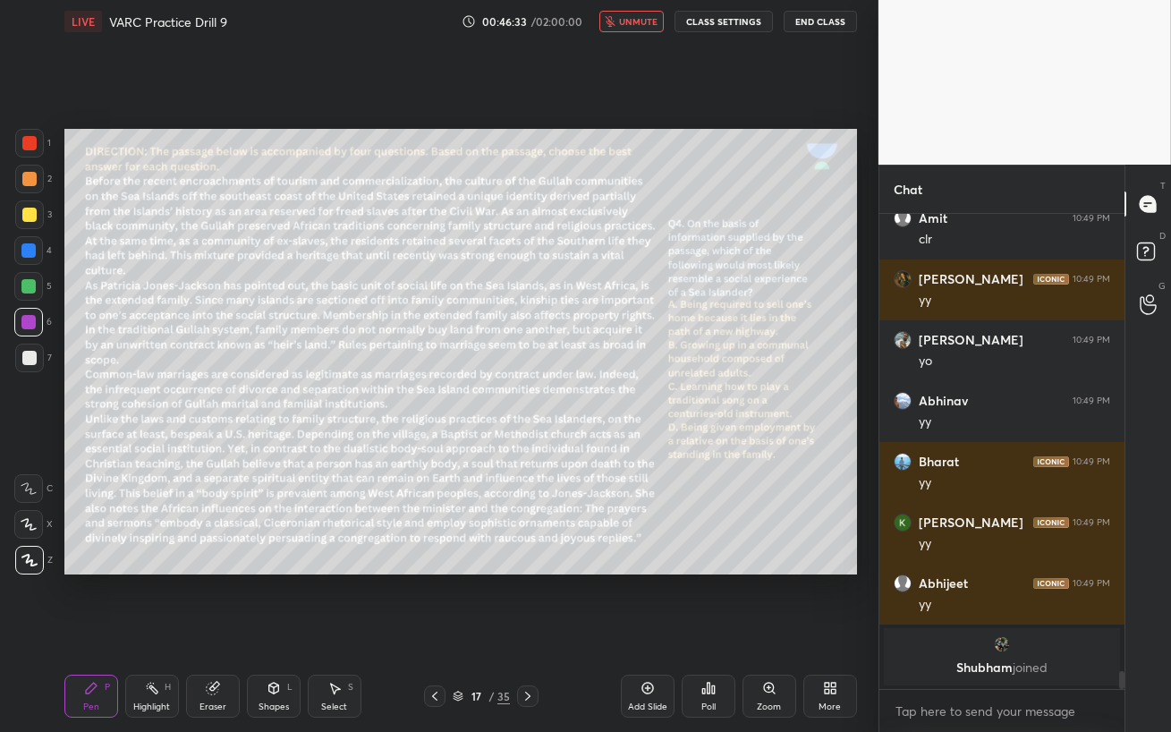
click at [644, 22] on span "unmute" at bounding box center [638, 21] width 38 height 13
click at [641, 26] on span "mute" at bounding box center [640, 21] width 25 height 13
click at [628, 24] on span "unmute" at bounding box center [638, 21] width 38 height 13
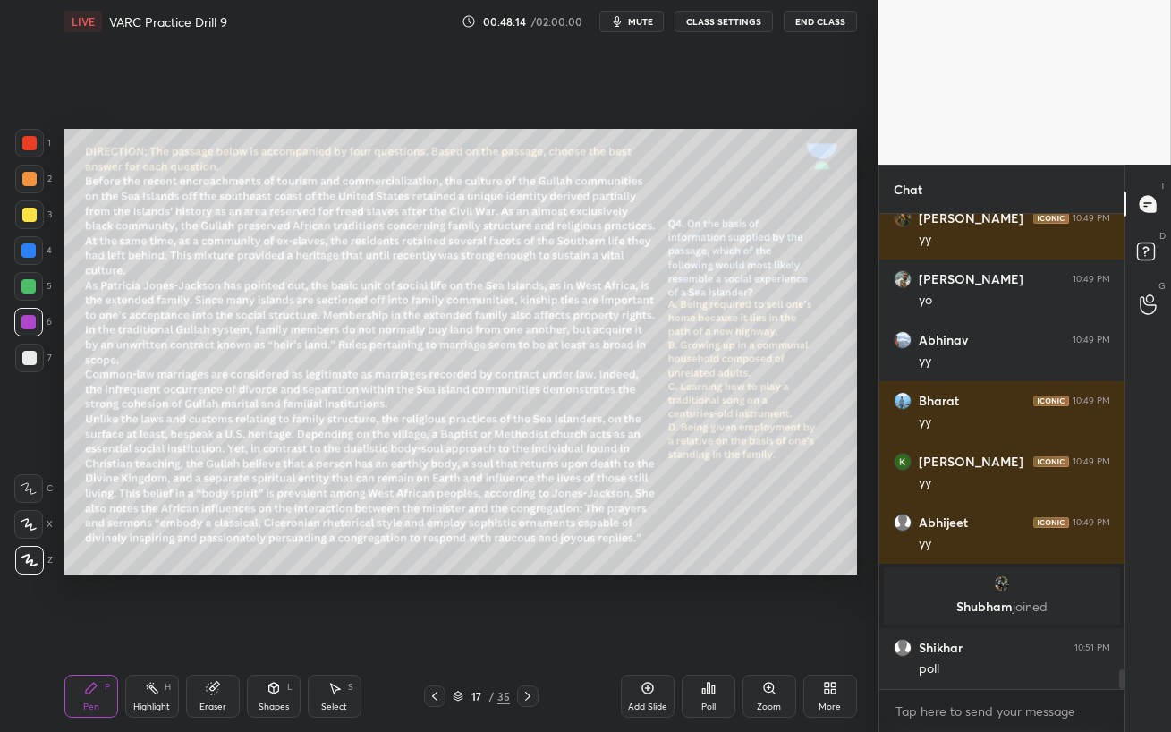
scroll to position [10940, 0]
click at [702, 631] on div "Poll" at bounding box center [708, 706] width 14 height 9
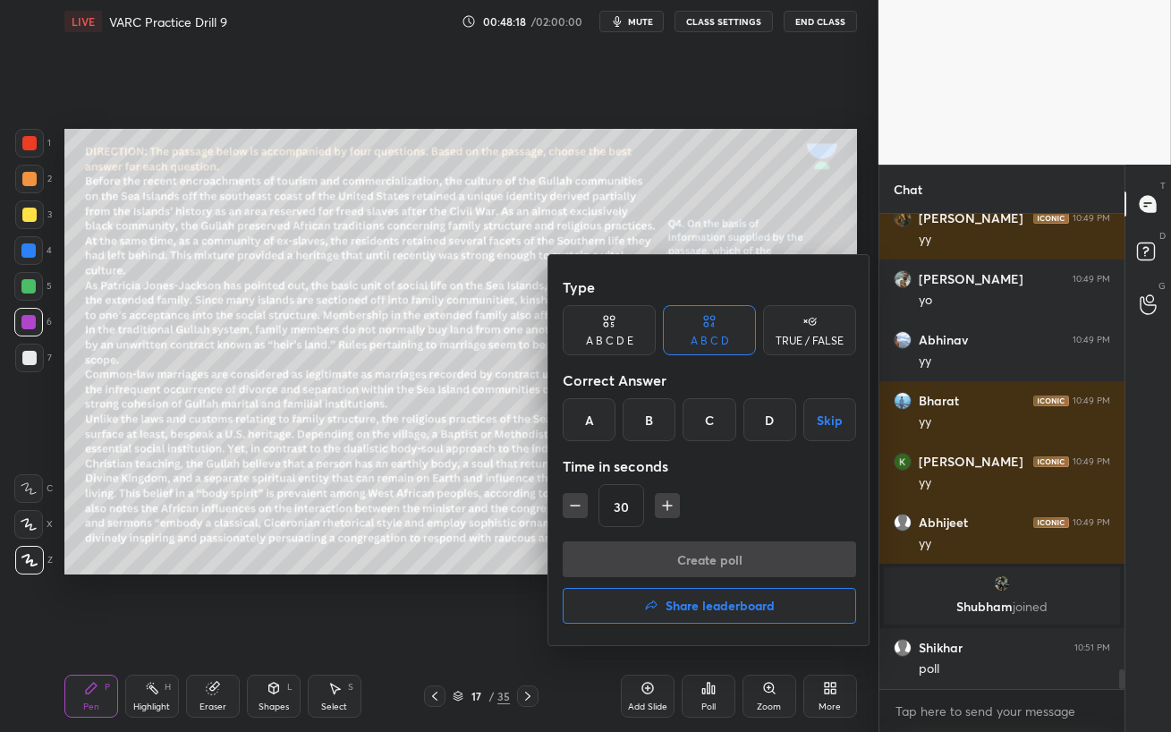
scroll to position [11000, 0]
click at [767, 412] on div "D" at bounding box center [769, 419] width 53 height 43
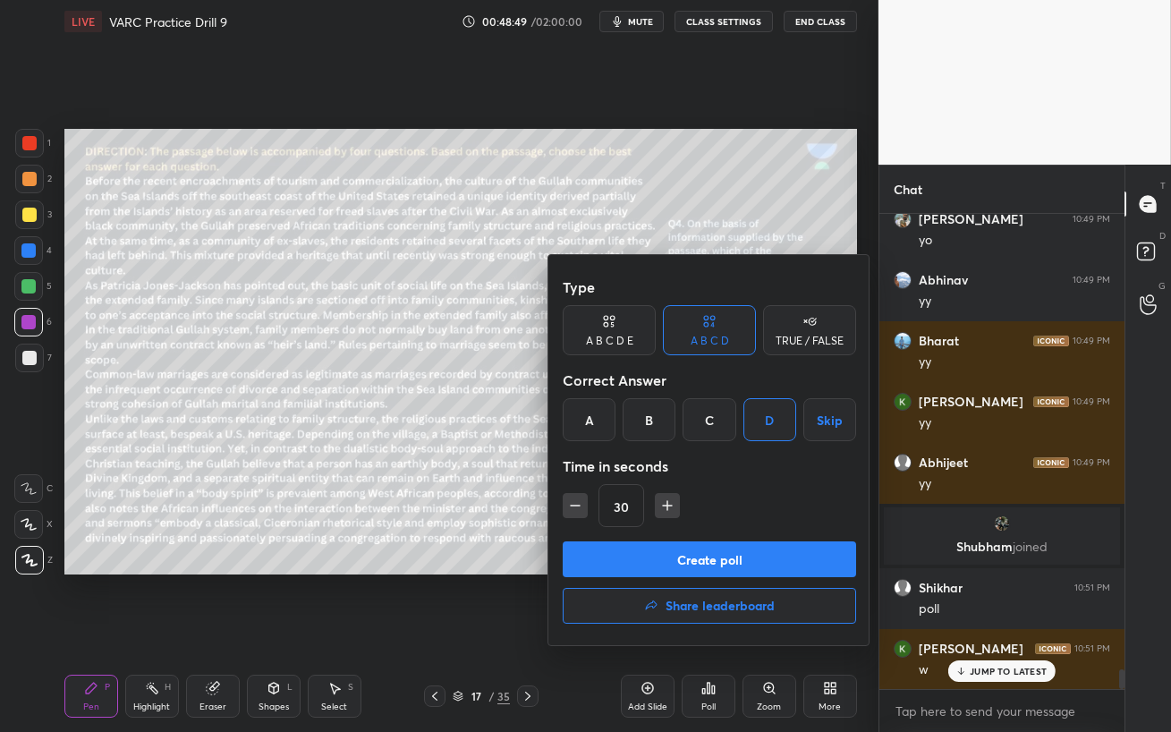
scroll to position [11077, 0]
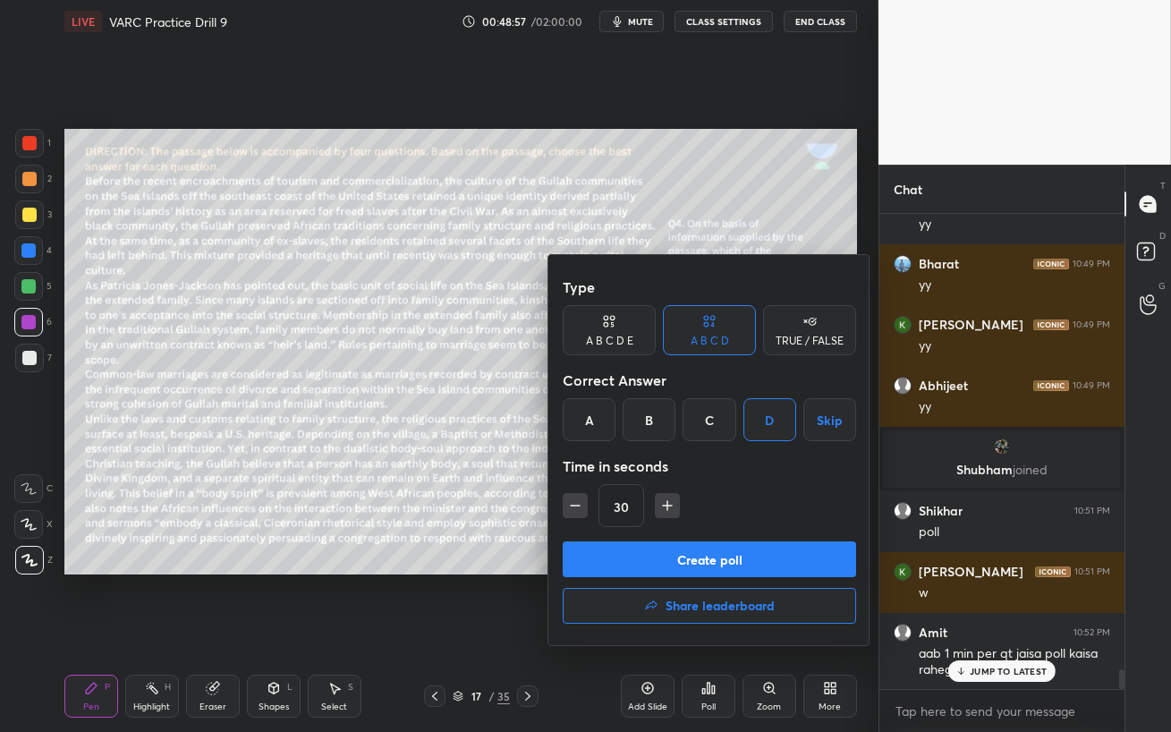
click at [774, 563] on button "Create poll" at bounding box center [709, 559] width 293 height 36
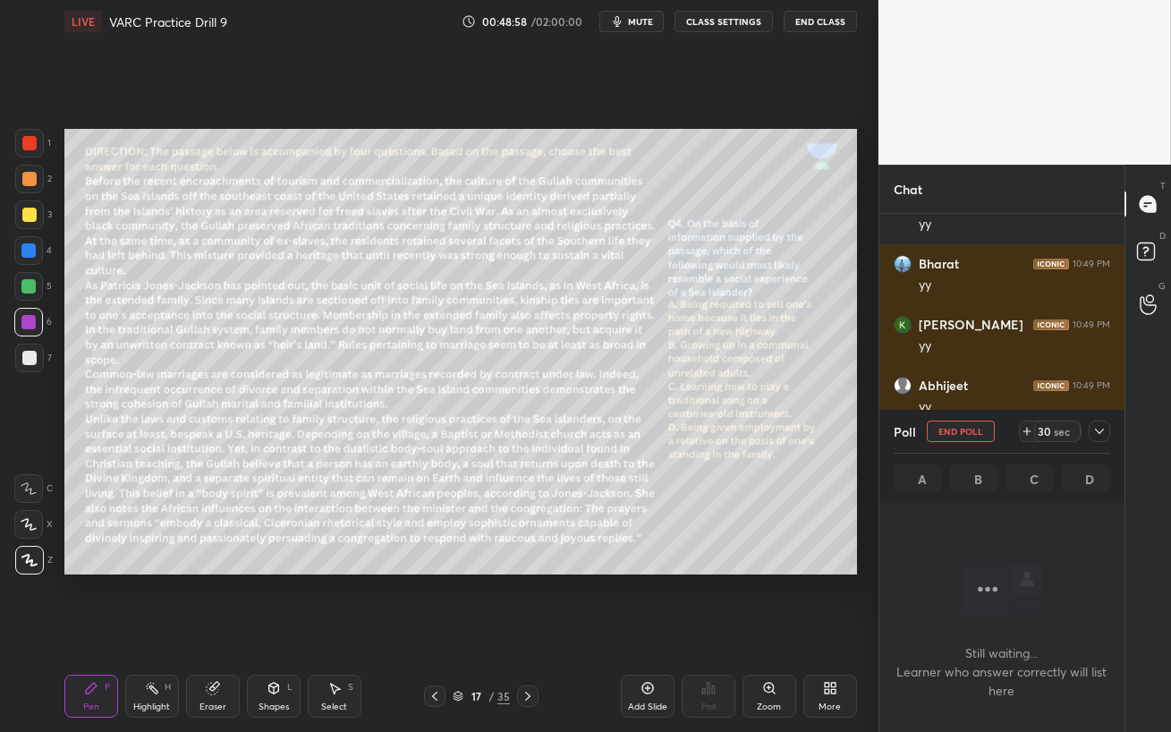
scroll to position [5, 5]
click at [1105, 430] on div at bounding box center [1098, 430] width 21 height 21
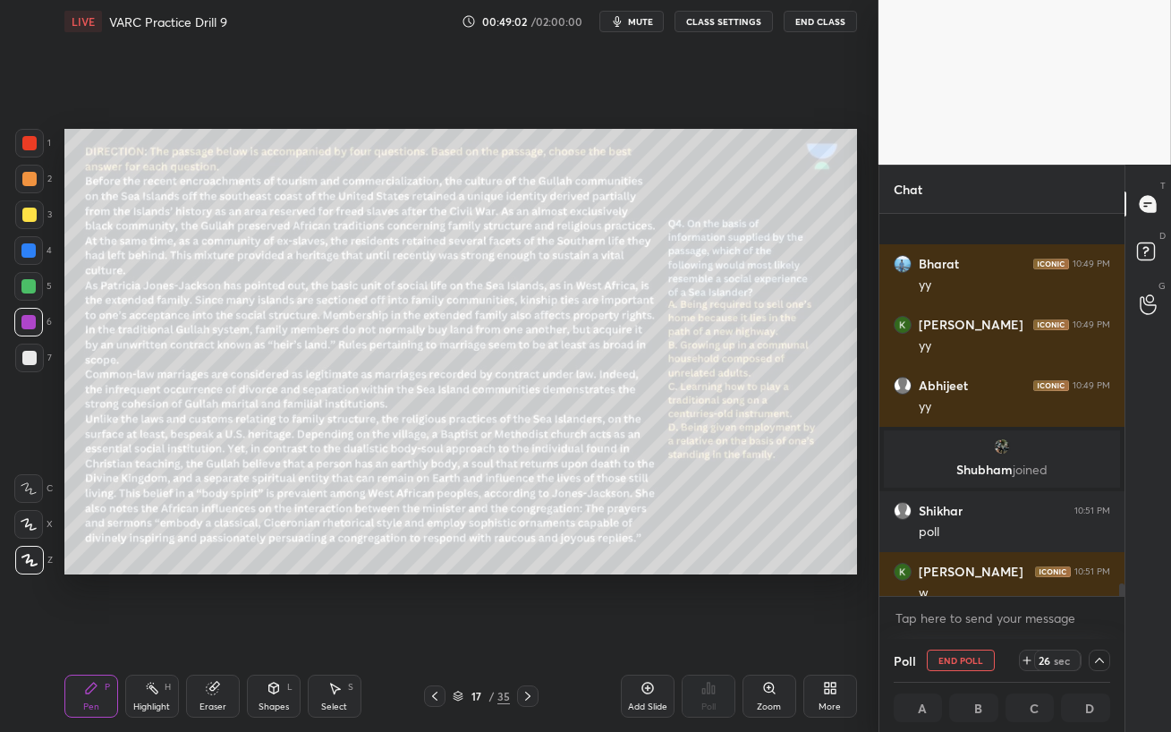
scroll to position [11171, 0]
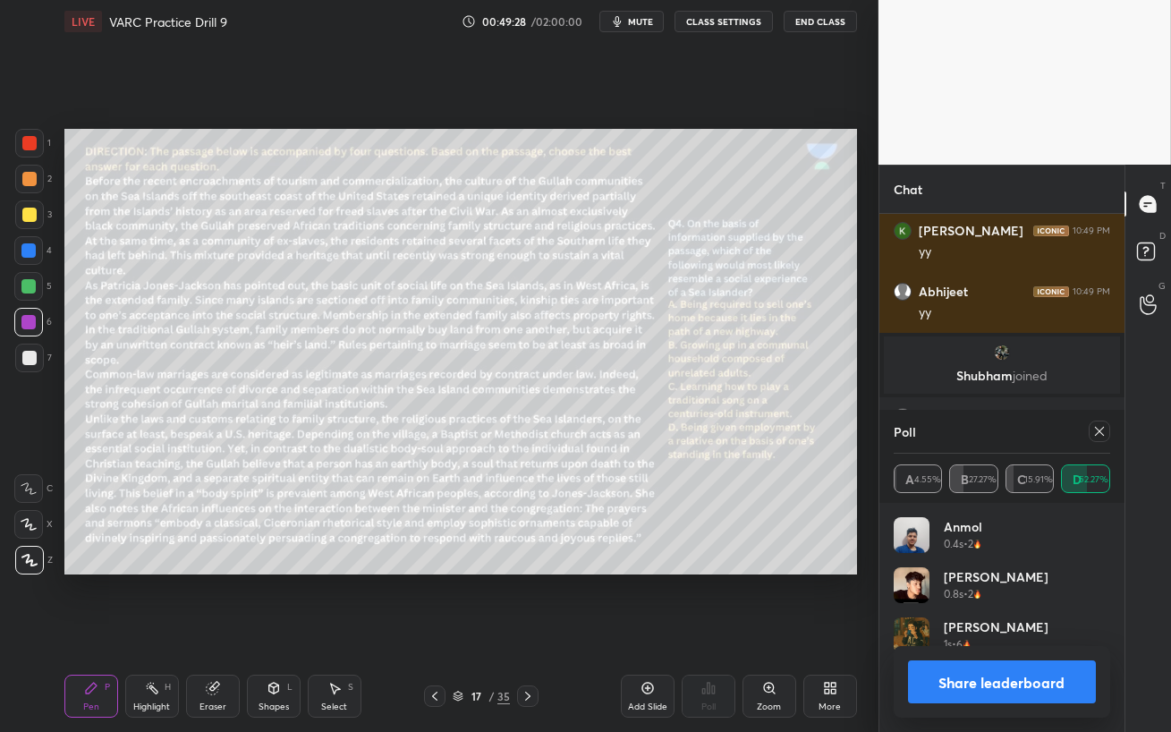
click at [639, 20] on span "mute" at bounding box center [640, 21] width 25 height 13
click at [630, 21] on span "unmute" at bounding box center [638, 21] width 38 height 13
click at [1100, 433] on icon at bounding box center [1099, 431] width 9 height 9
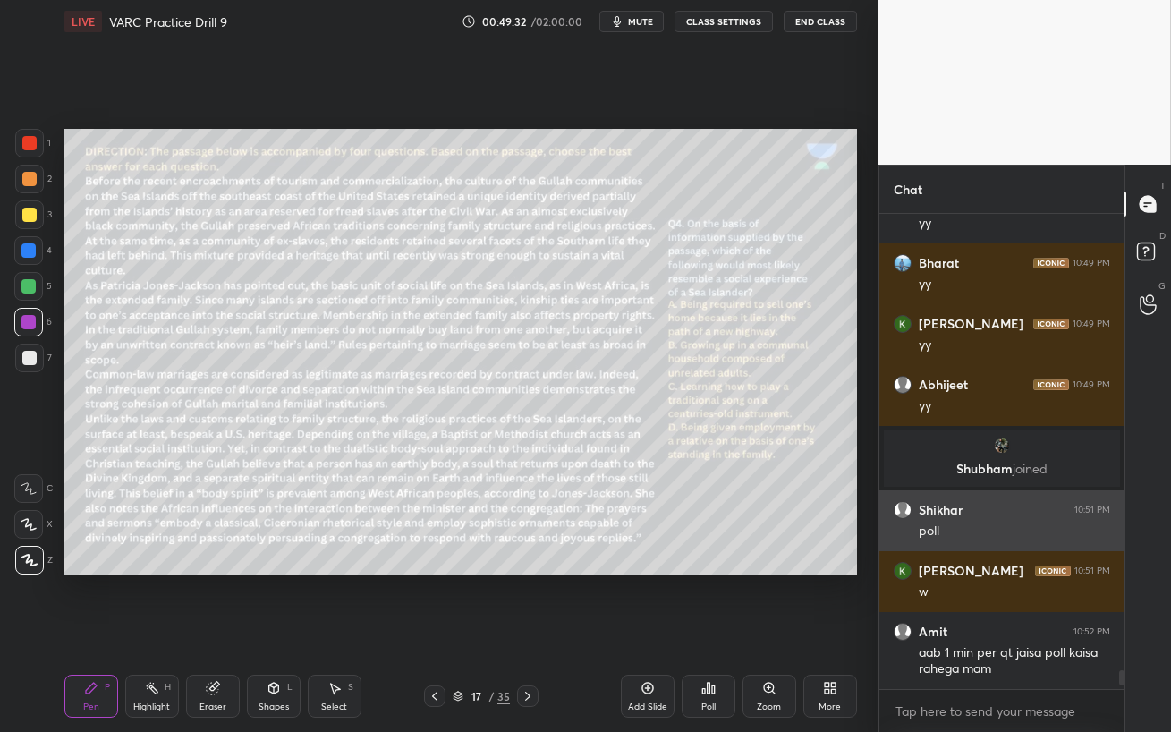
scroll to position [321, 240]
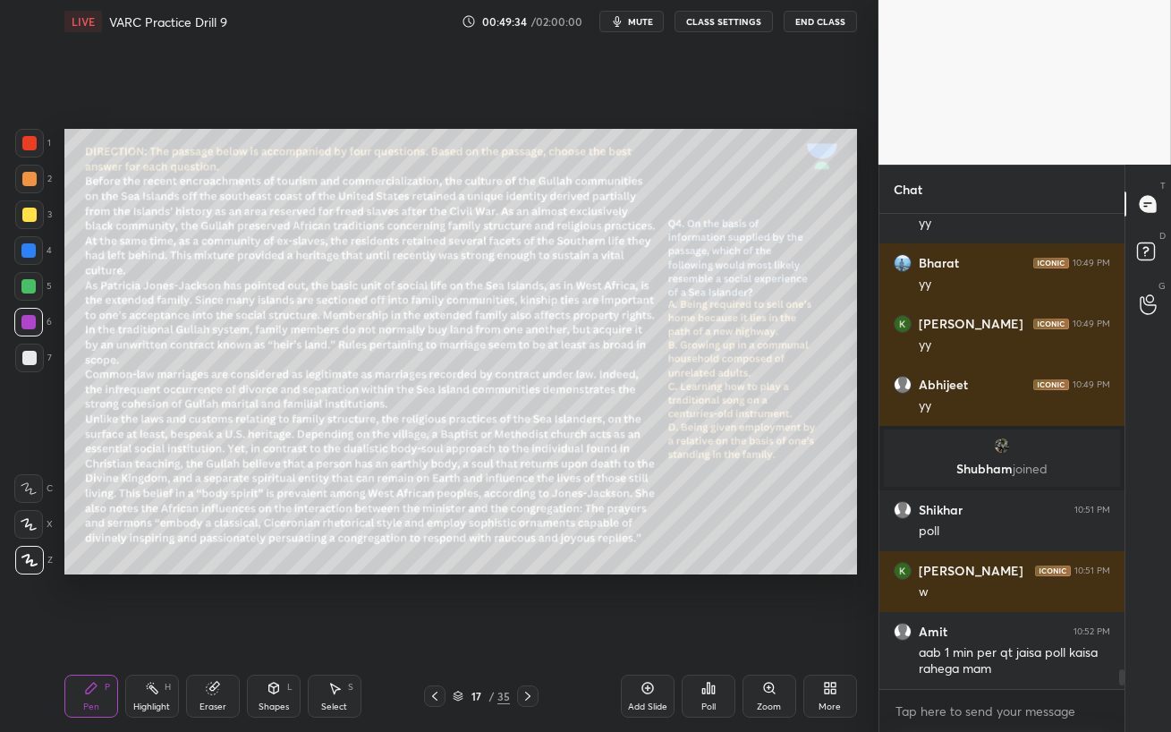
click at [19, 287] on div at bounding box center [28, 286] width 29 height 29
click at [214, 631] on div "Eraser" at bounding box center [212, 706] width 27 height 9
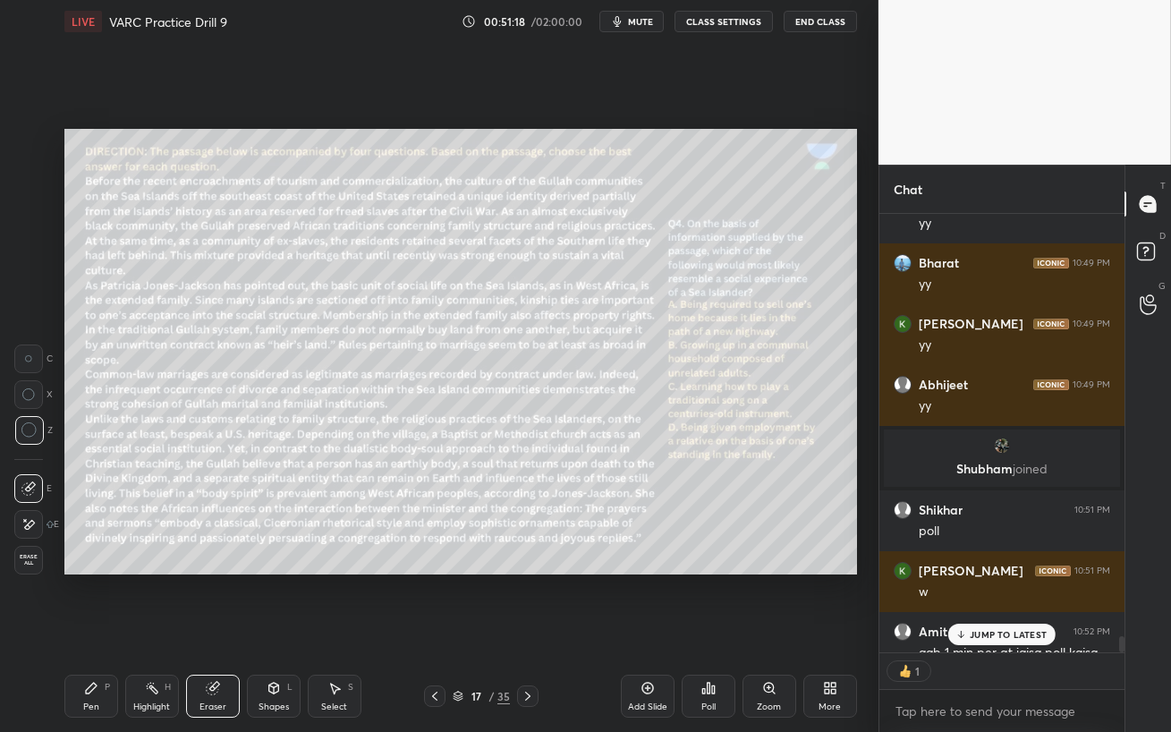
scroll to position [11174, 0]
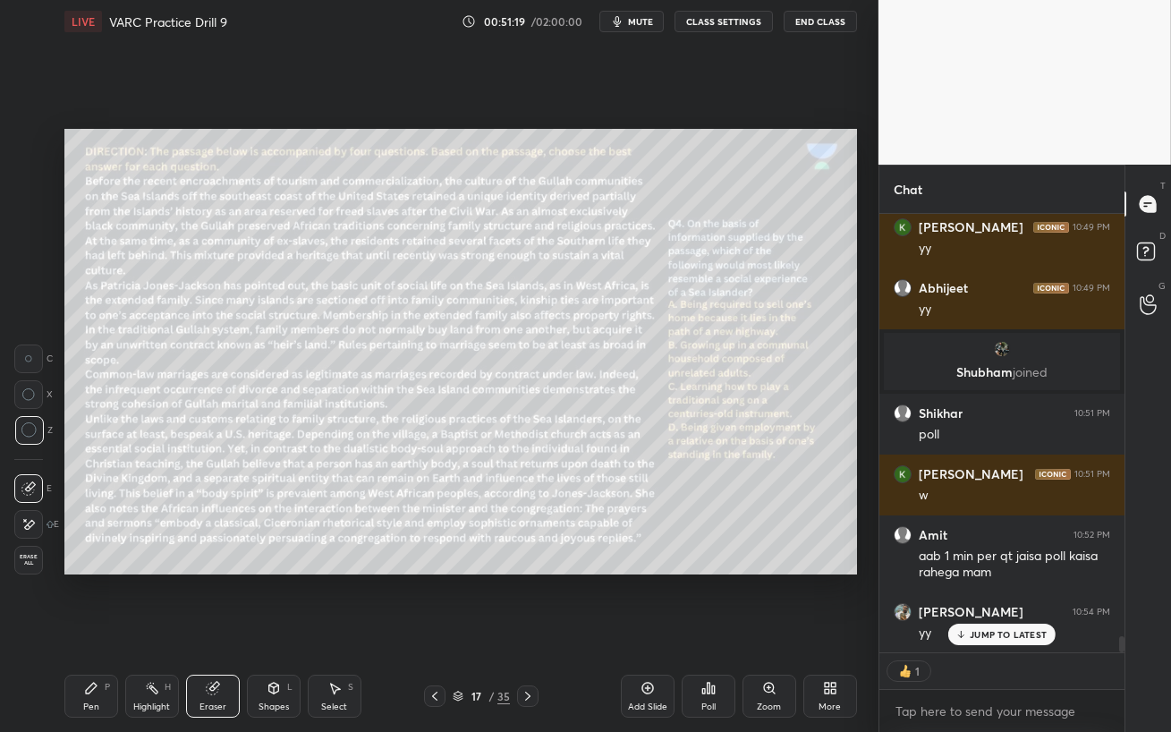
click at [108, 631] on div "Pen P" at bounding box center [91, 695] width 54 height 43
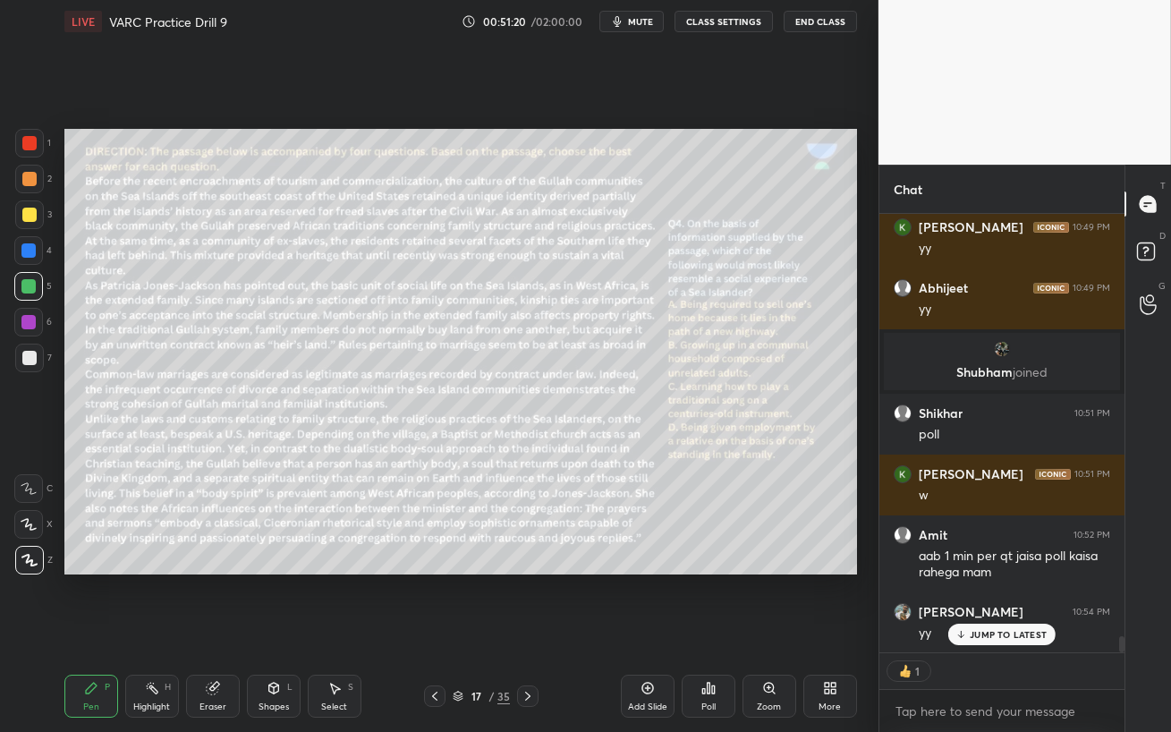
drag, startPoint x: 32, startPoint y: 312, endPoint x: 47, endPoint y: 334, distance: 27.0
click at [31, 312] on div at bounding box center [28, 322] width 29 height 29
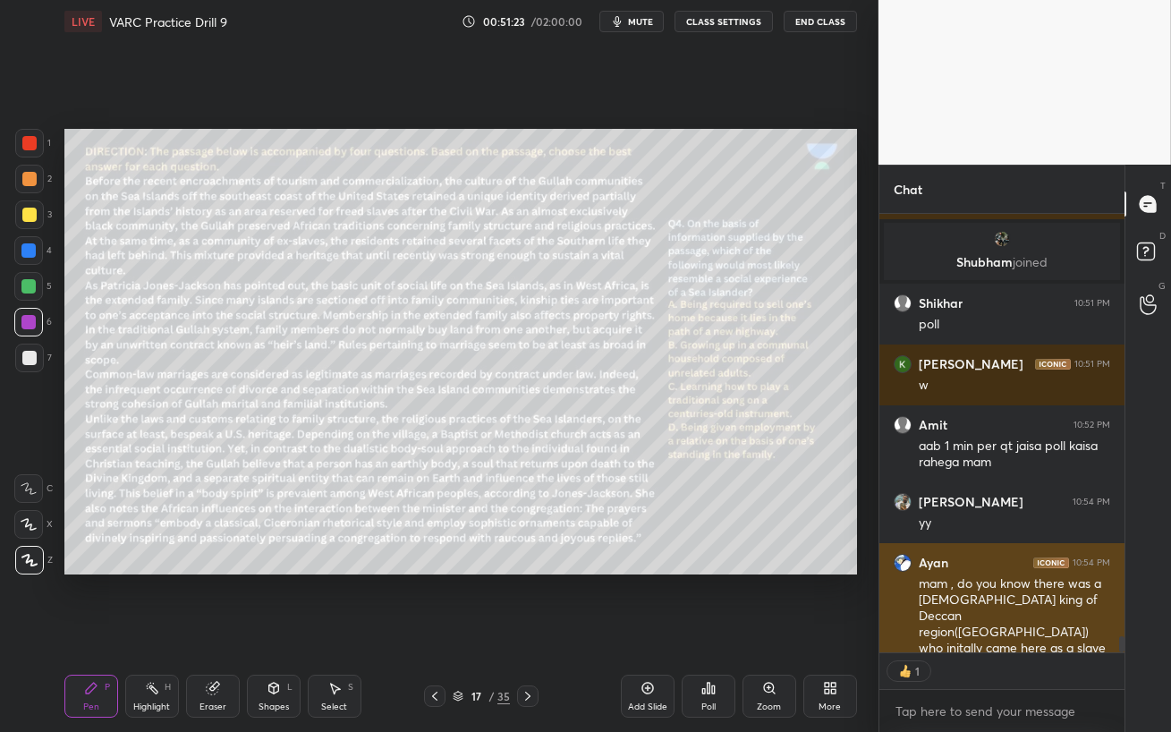
click at [997, 629] on div "mam , do you know there was a [DEMOGRAPHIC_DATA] king of Deccan region([GEOGRAP…" at bounding box center [1013, 616] width 191 height 82
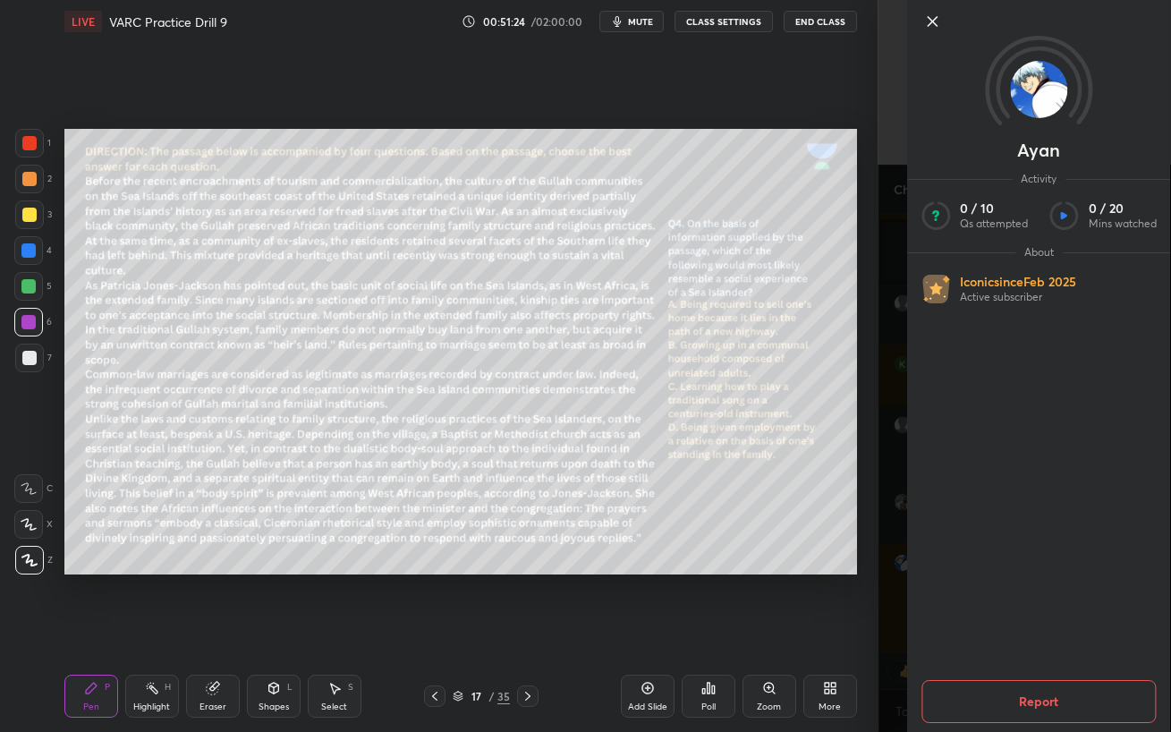
click at [806, 626] on div "Setting up your live class Poll for secs No correct answer Start poll" at bounding box center [460, 351] width 807 height 617
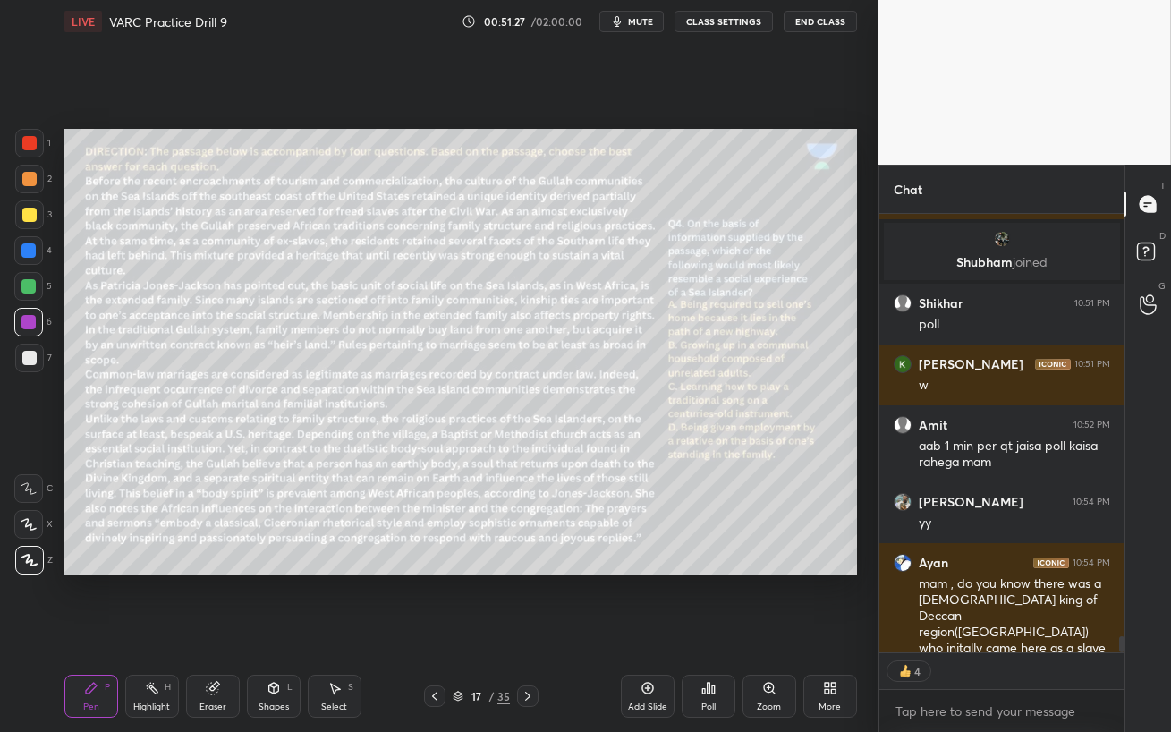
scroll to position [11344, 0]
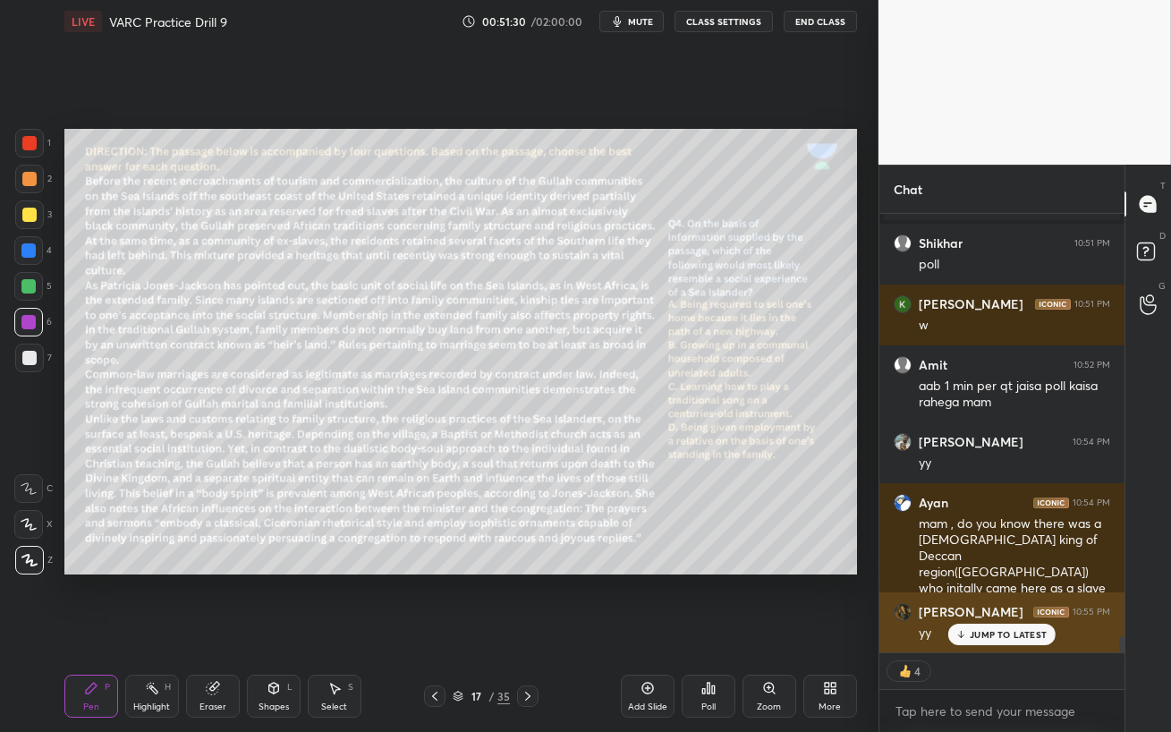
click at [994, 631] on p "JUMP TO LATEST" at bounding box center [1007, 634] width 77 height 11
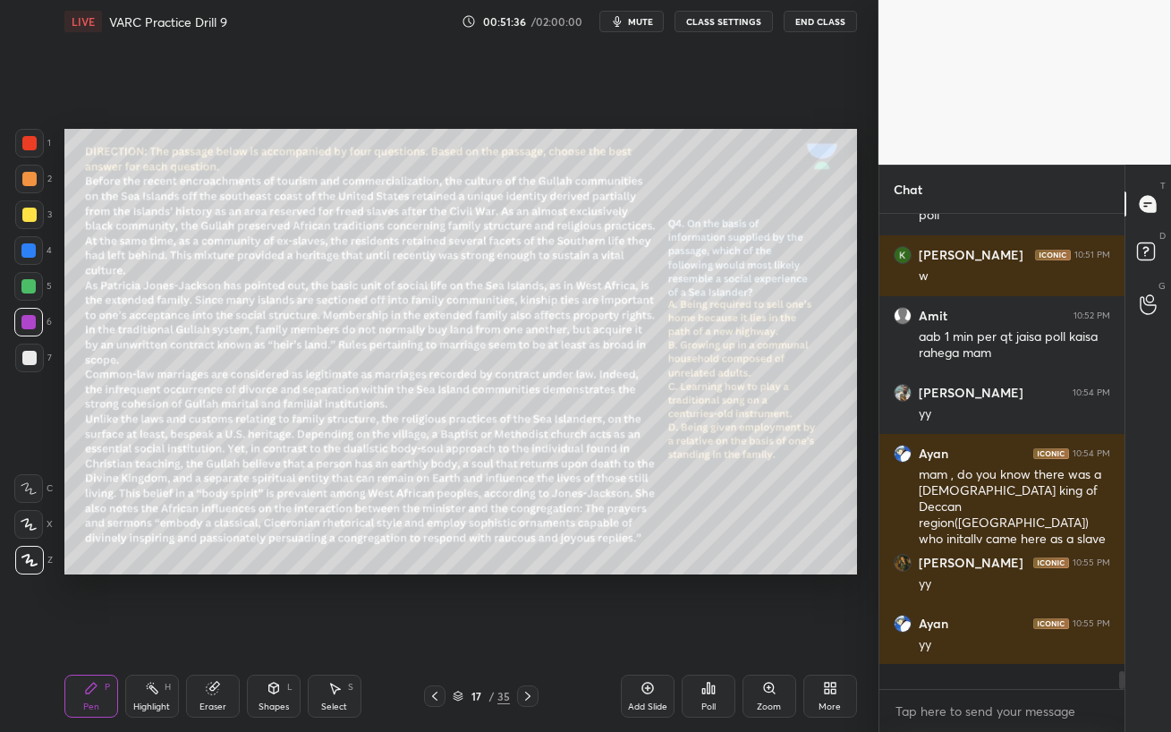
scroll to position [5, 5]
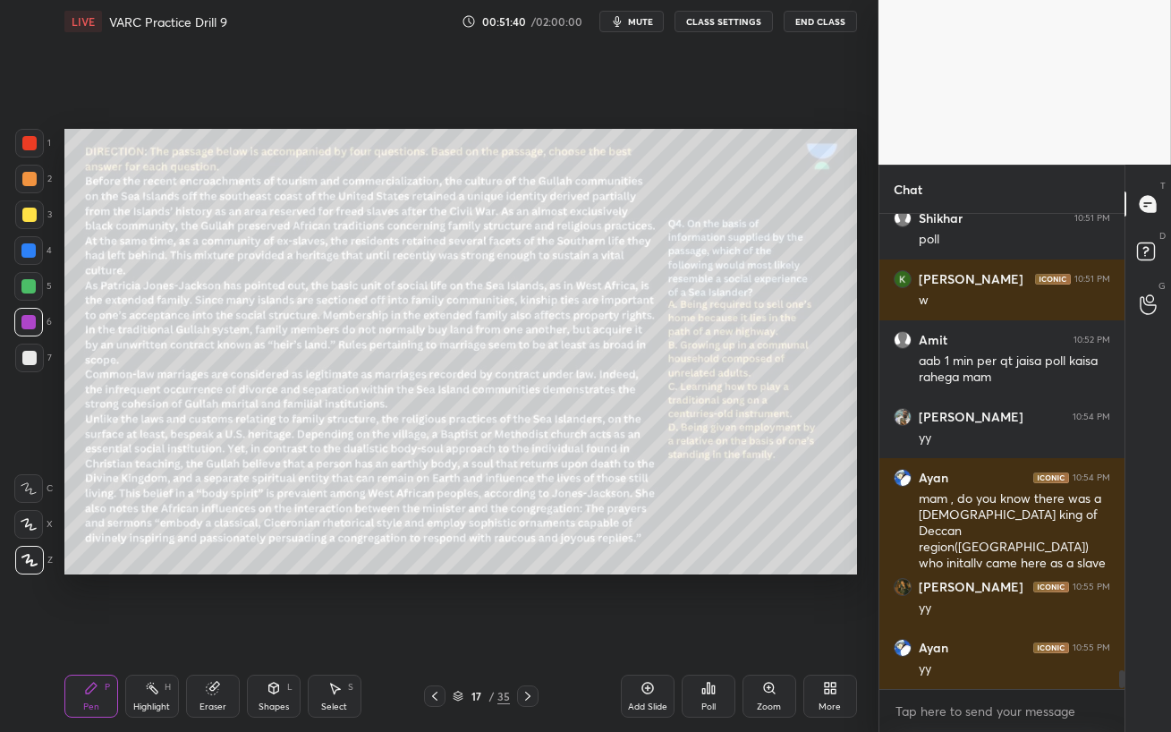
click at [216, 631] on div "Eraser" at bounding box center [213, 695] width 54 height 43
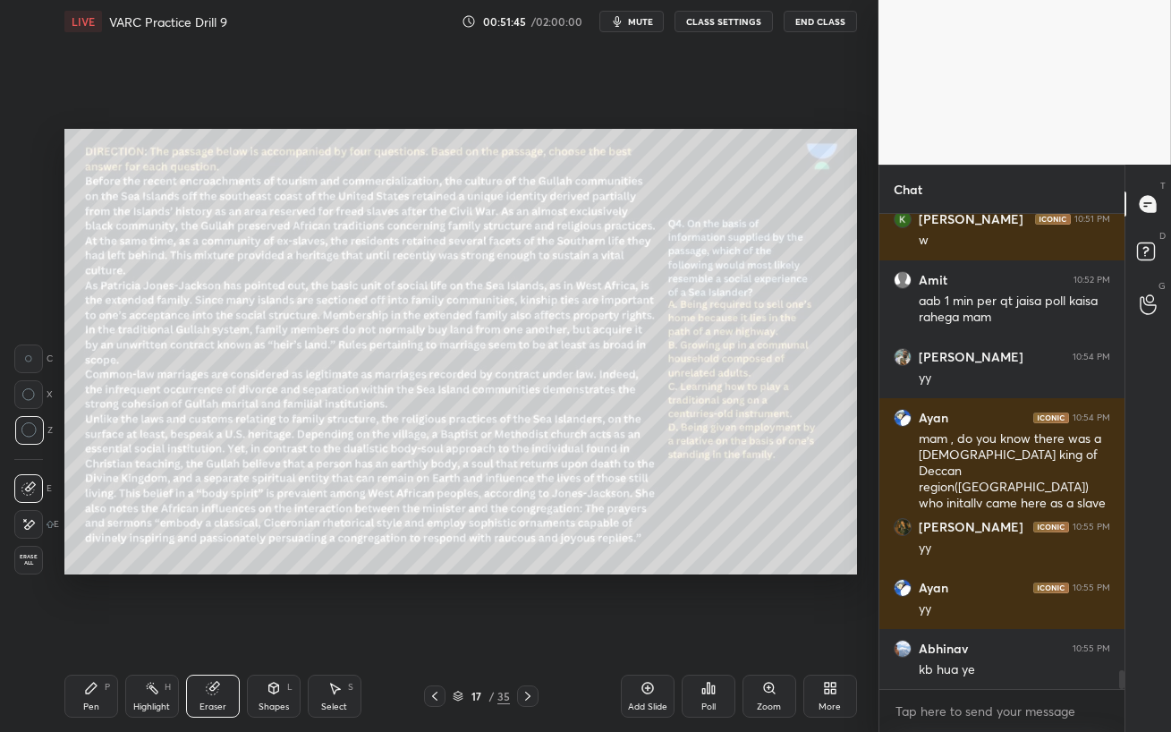
scroll to position [11491, 0]
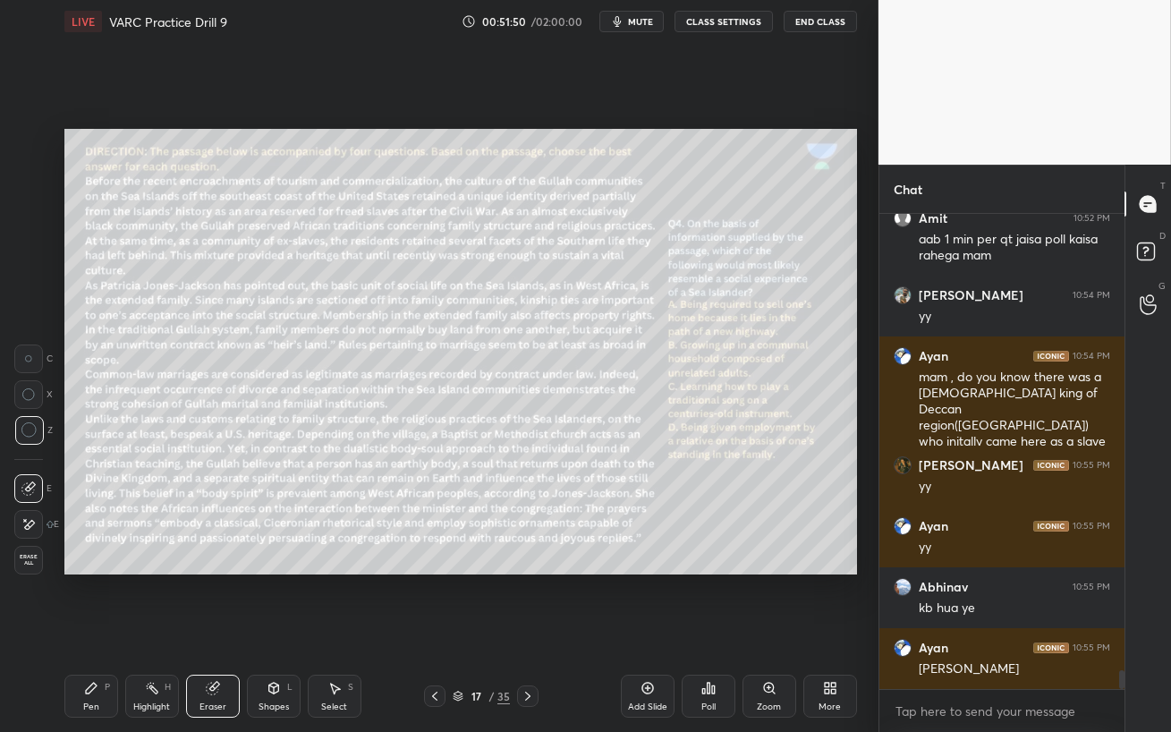
click at [90, 631] on div "Pen" at bounding box center [91, 706] width 16 height 9
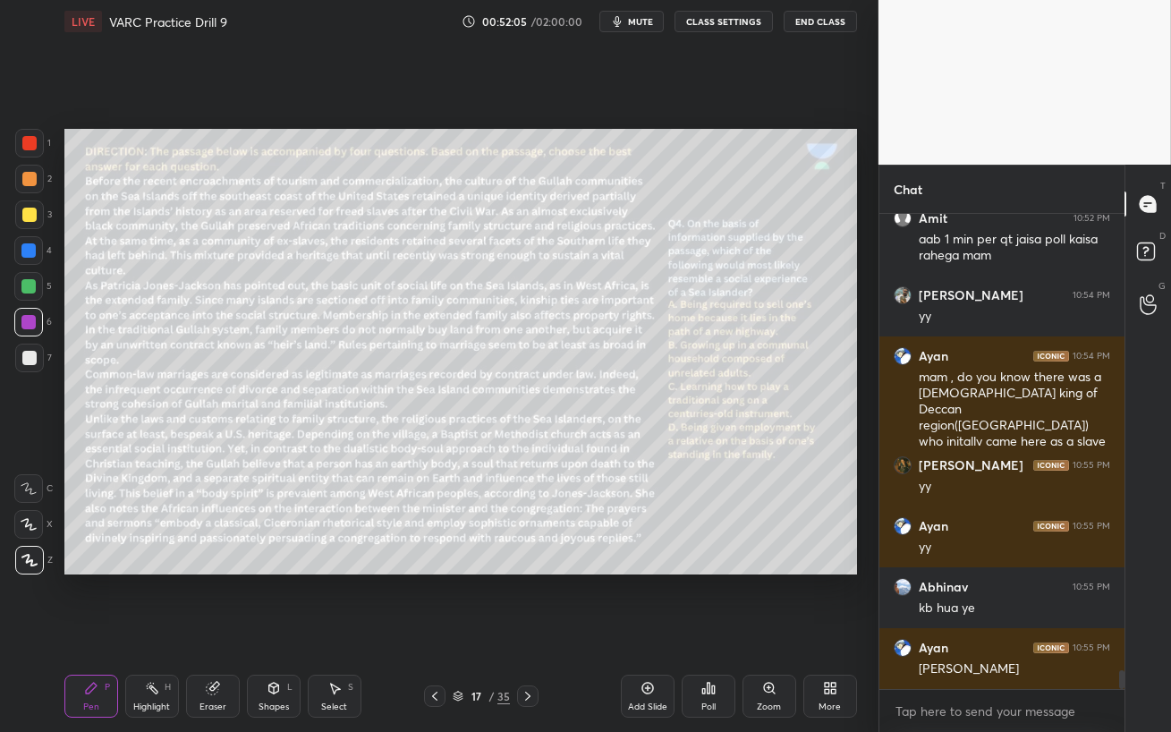
click at [23, 283] on div at bounding box center [28, 286] width 14 height 14
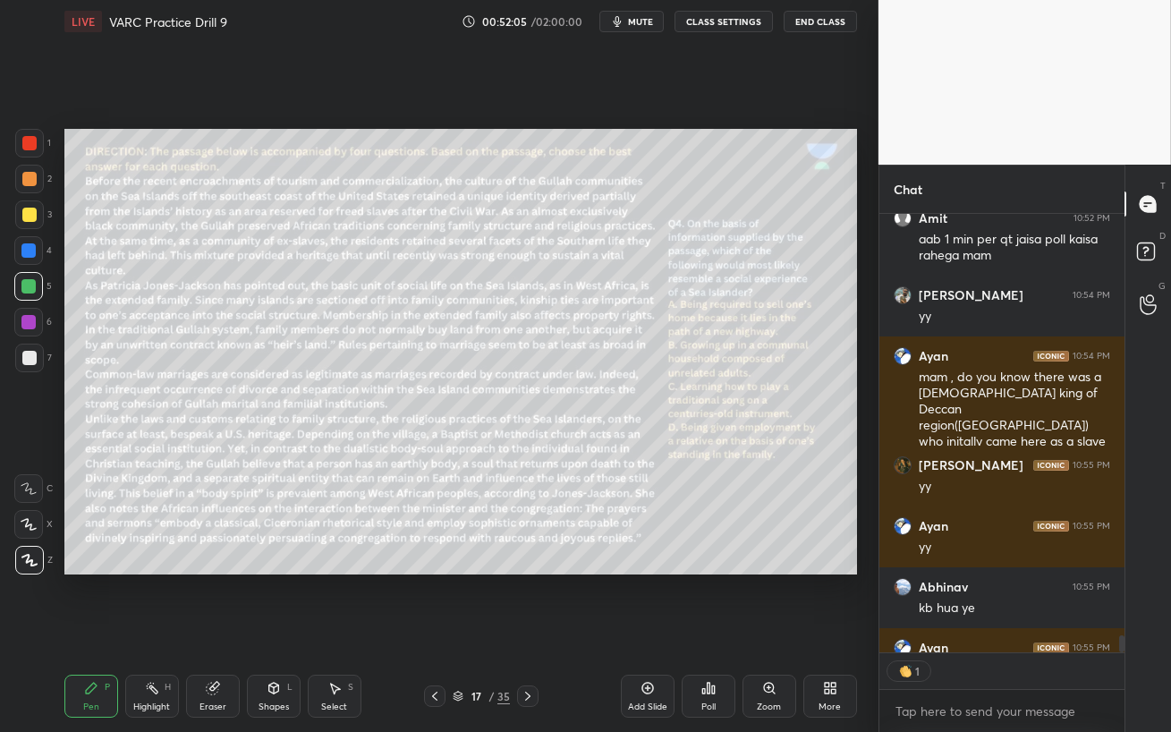
scroll to position [5, 5]
click at [27, 253] on div at bounding box center [28, 250] width 14 height 14
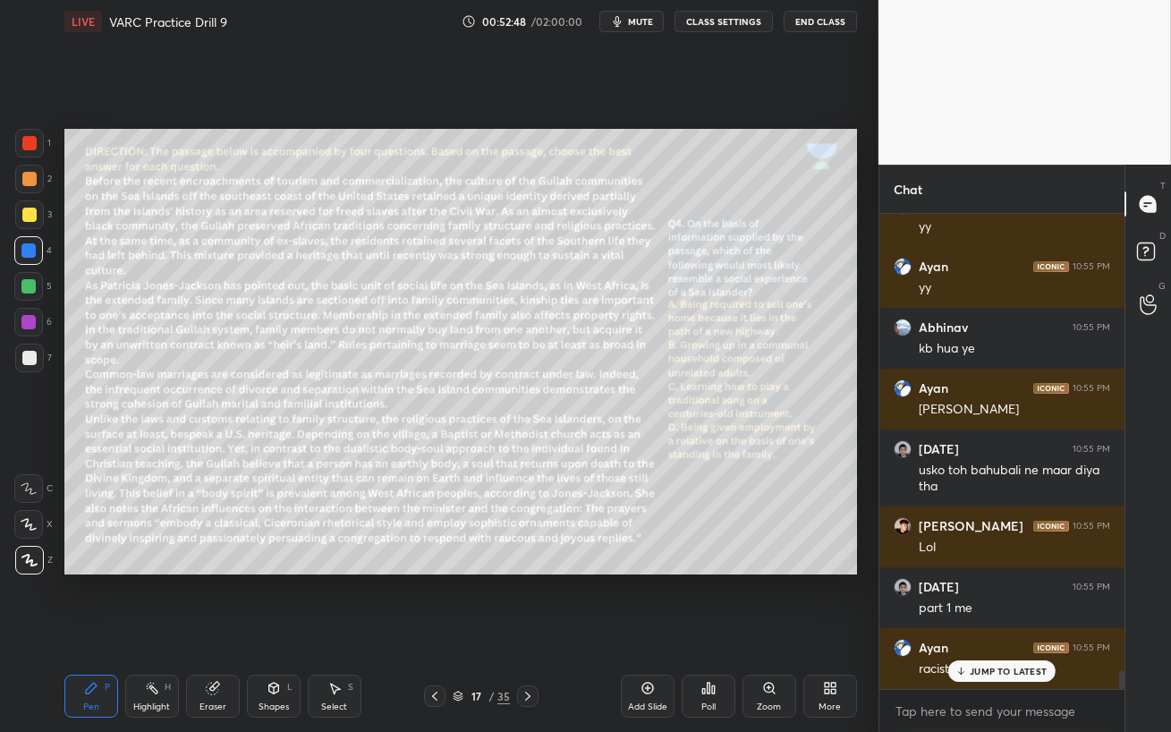
scroll to position [11810, 0]
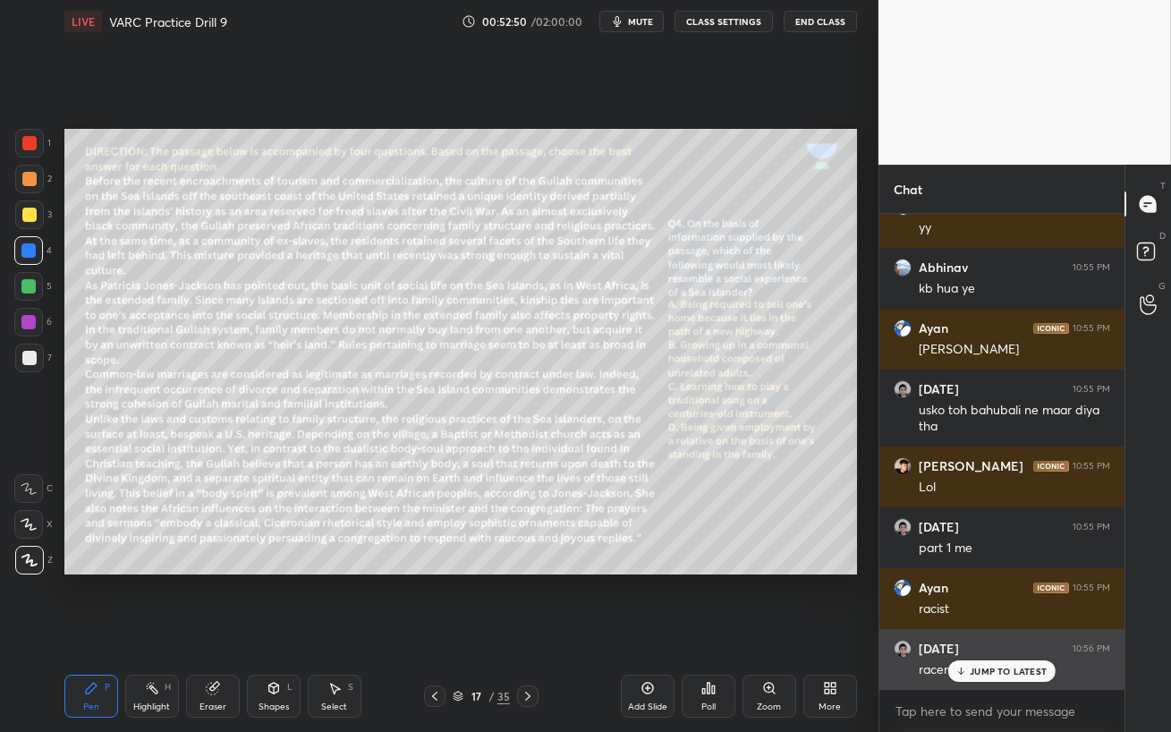
click at [988, 631] on p "JUMP TO LATEST" at bounding box center [1007, 670] width 77 height 11
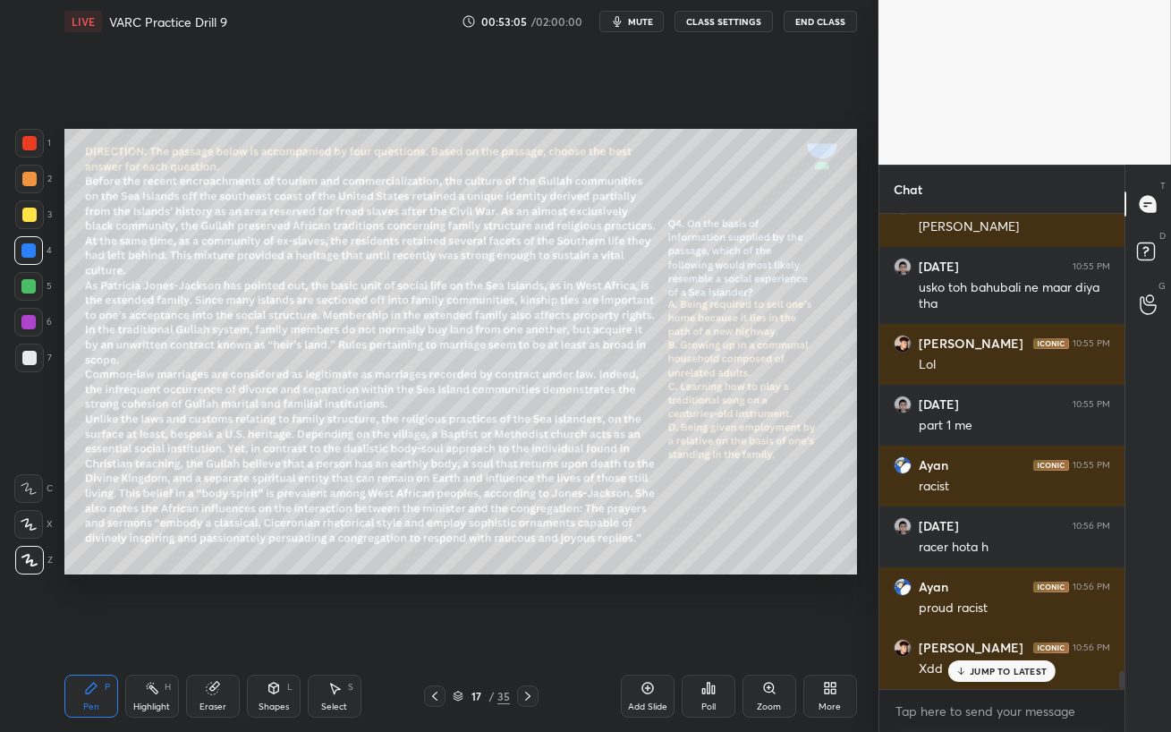
scroll to position [11992, 0]
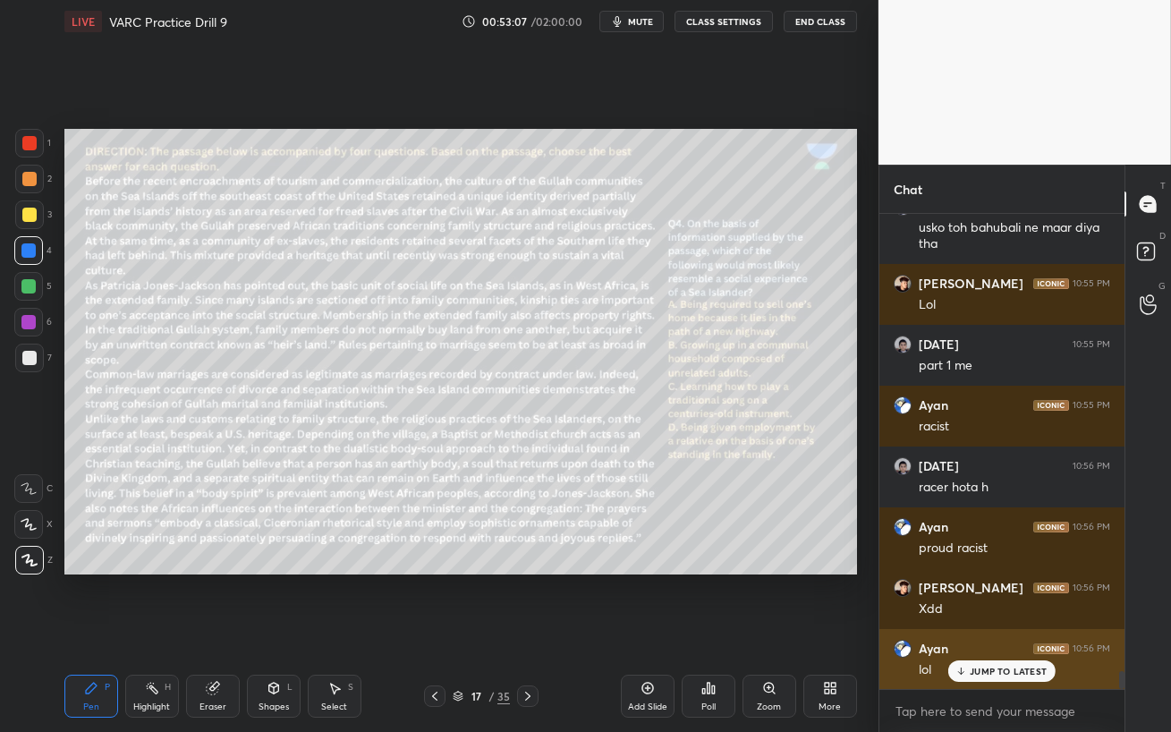
click at [969, 631] on div "JUMP TO LATEST" at bounding box center [1001, 670] width 107 height 21
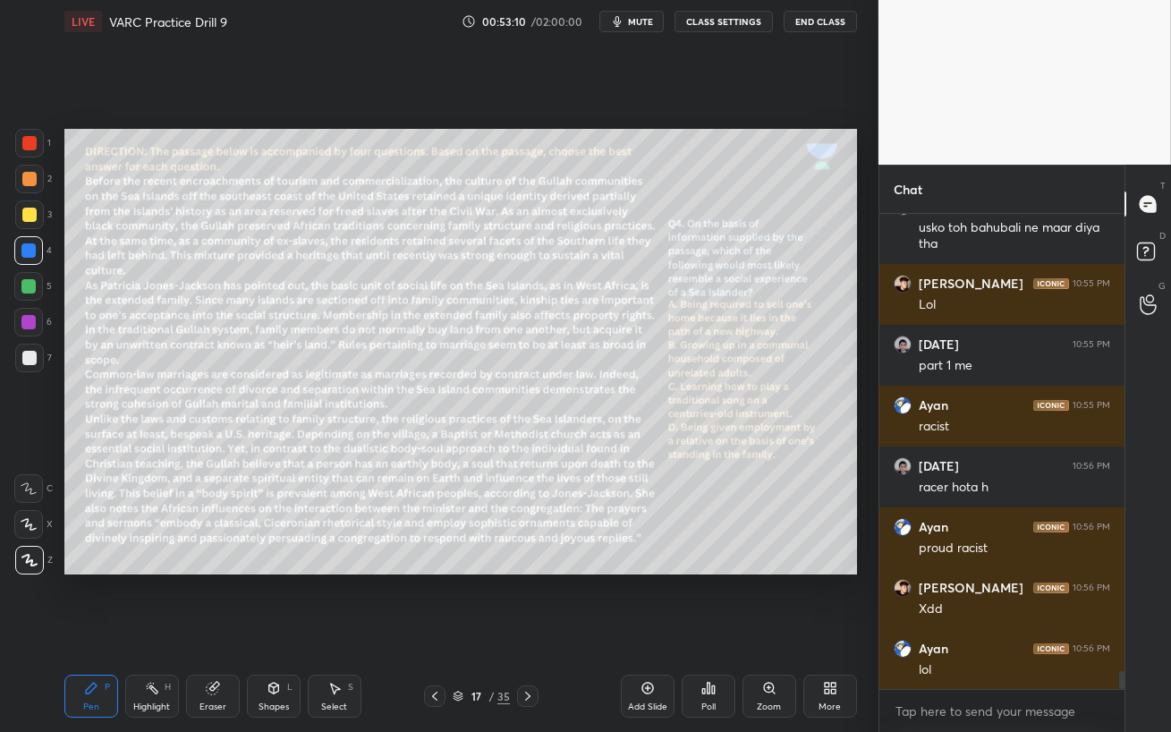
click at [27, 322] on div at bounding box center [28, 322] width 14 height 14
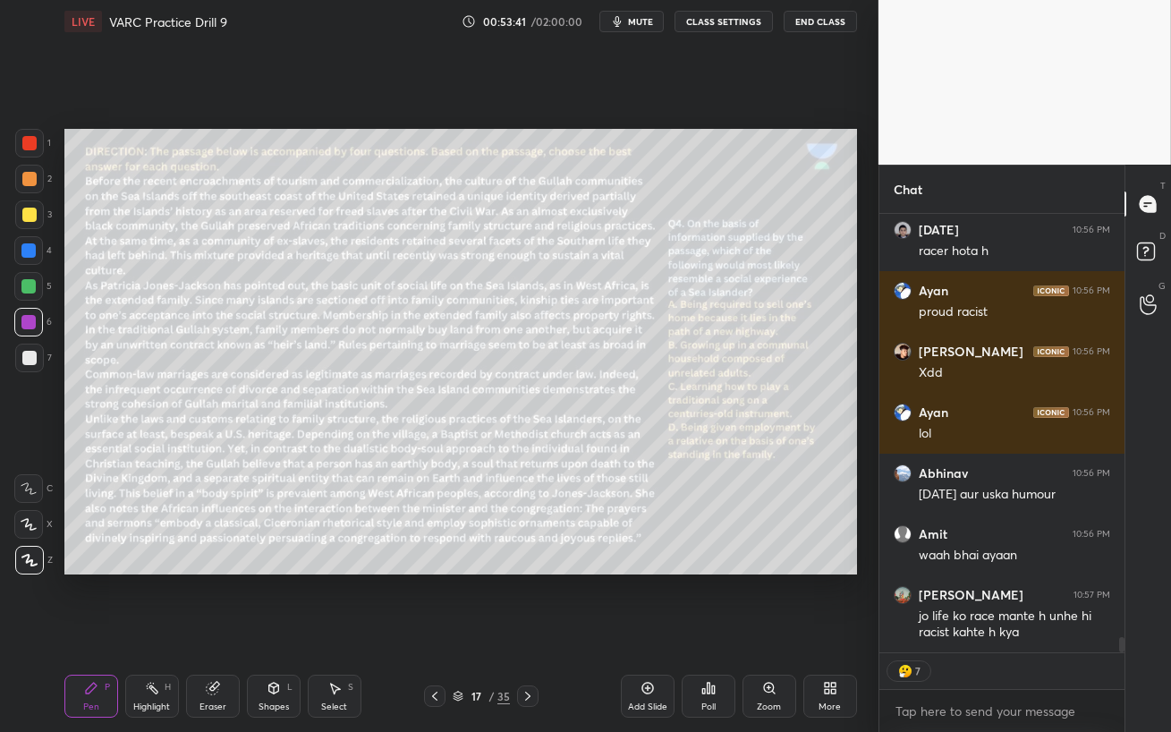
scroll to position [12288, 0]
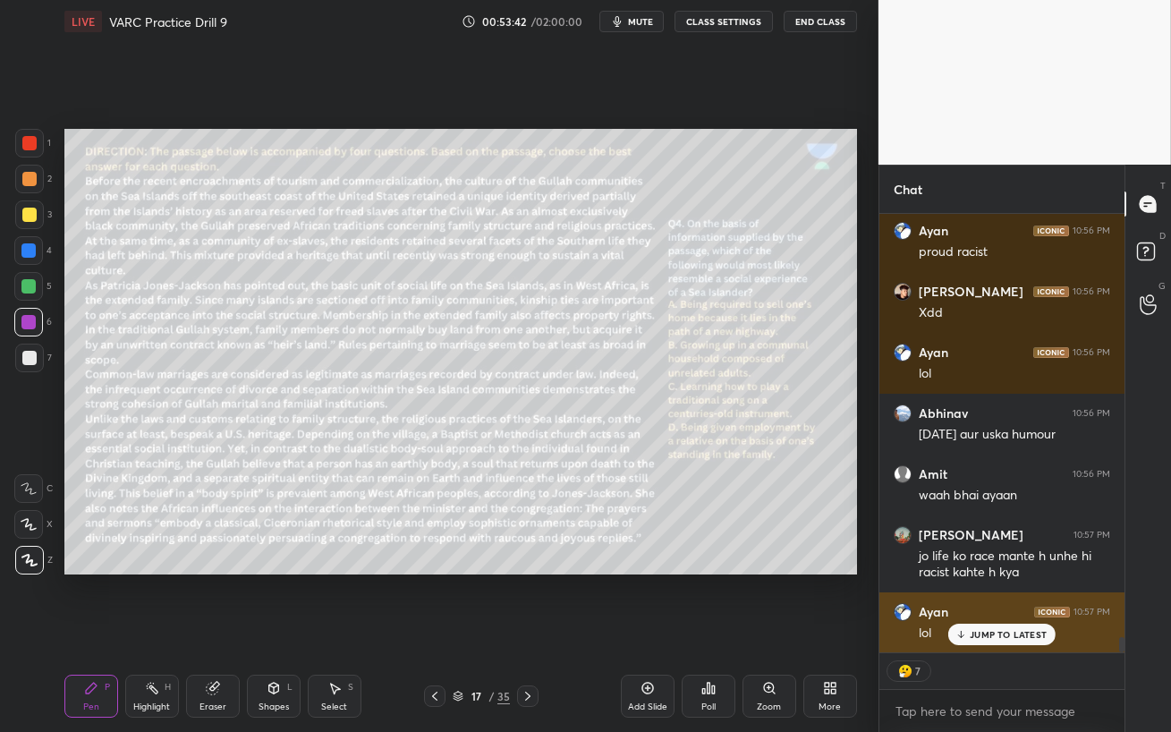
click at [966, 631] on div "JUMP TO LATEST" at bounding box center [1001, 633] width 107 height 21
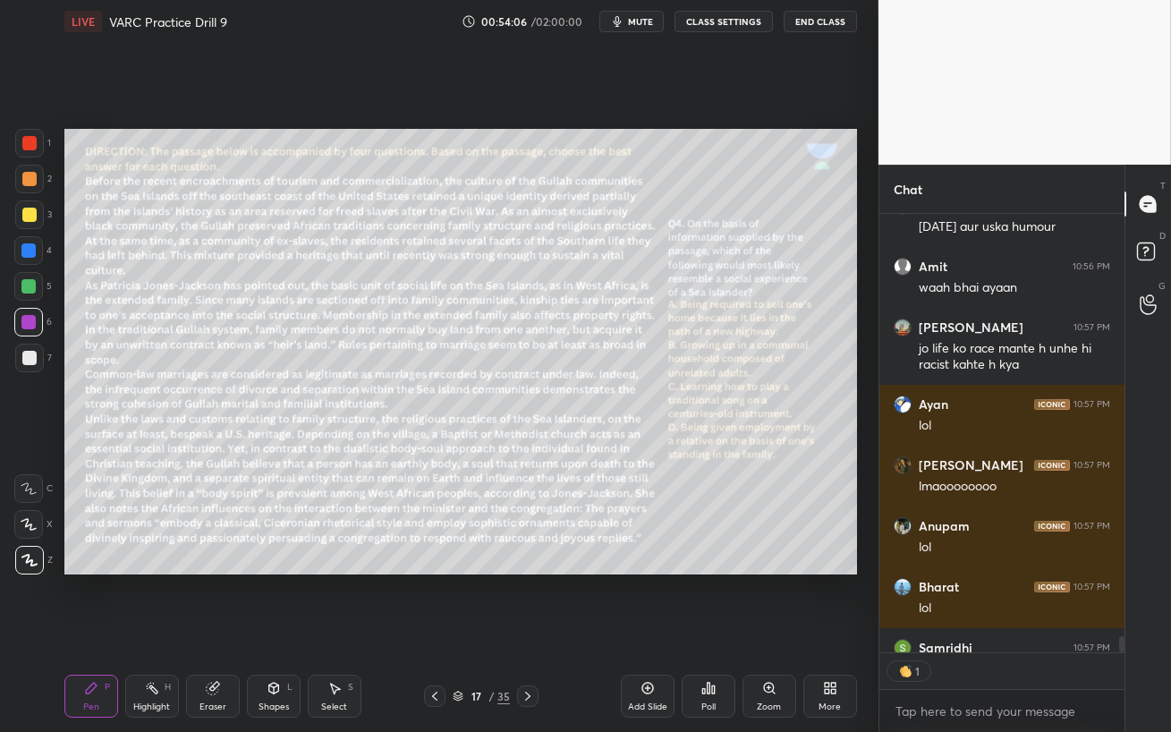
scroll to position [5, 5]
click at [235, 631] on div "Eraser" at bounding box center [213, 695] width 54 height 43
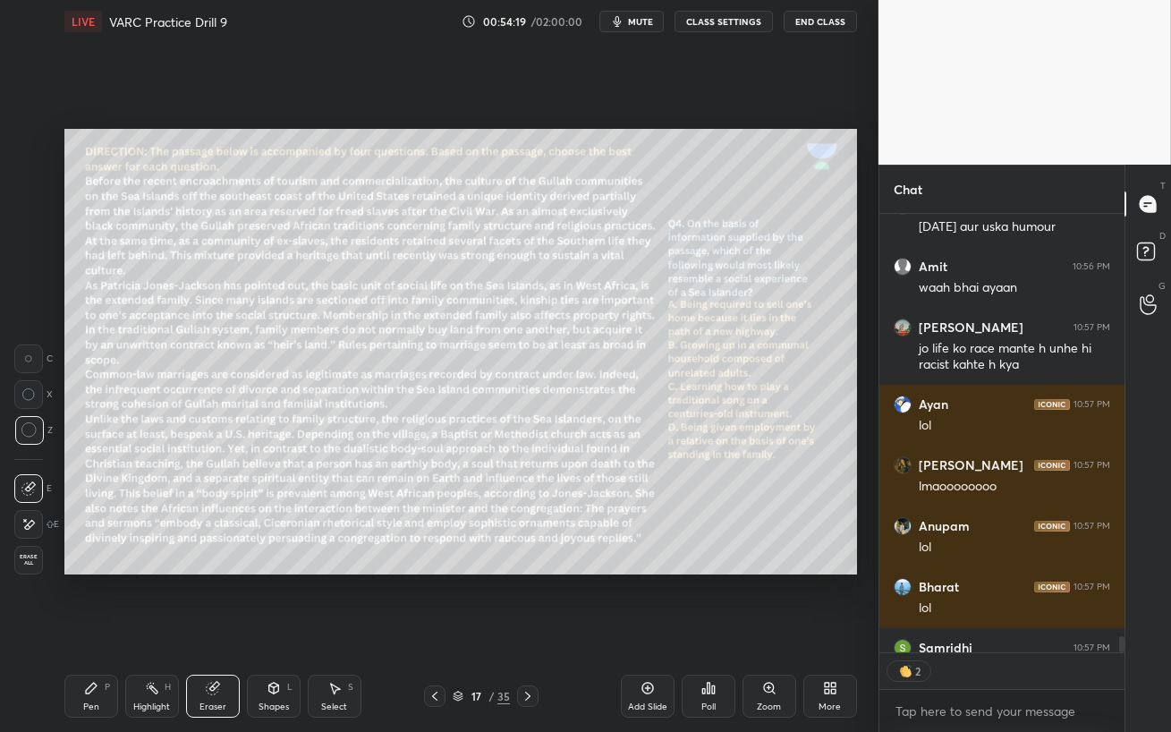
click at [95, 631] on icon at bounding box center [91, 688] width 14 height 14
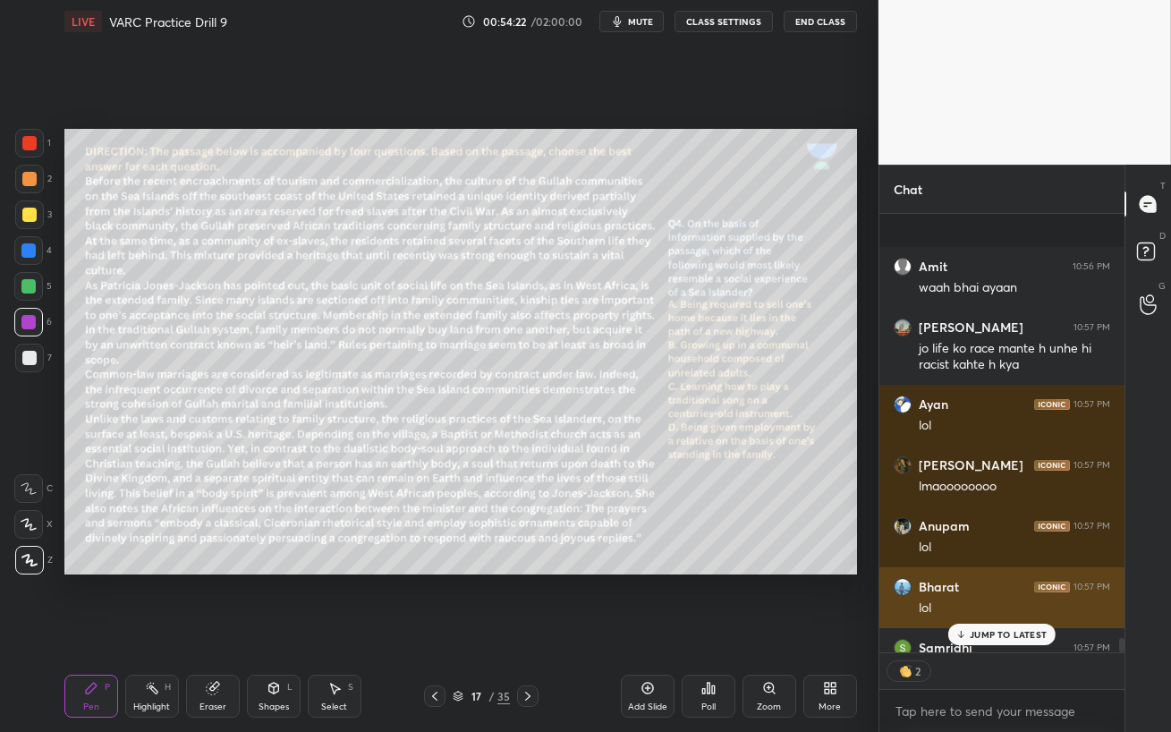
scroll to position [12593, 0]
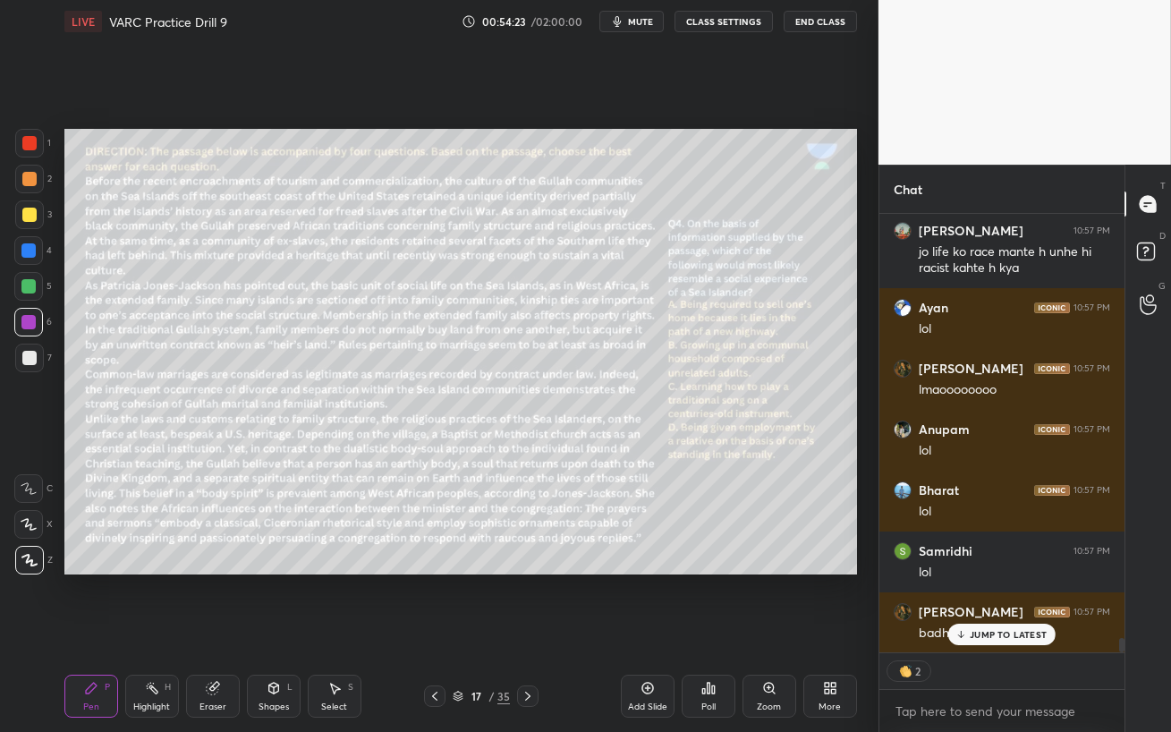
click at [975, 631] on p "JUMP TO LATEST" at bounding box center [1007, 634] width 77 height 11
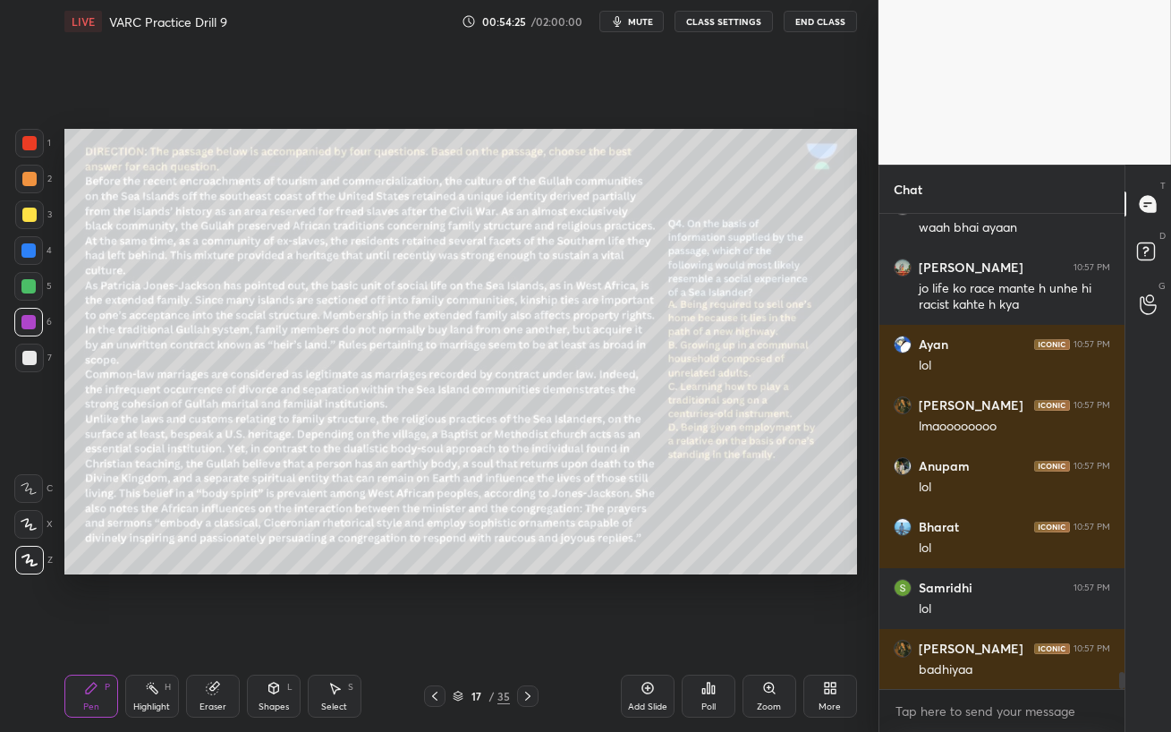
scroll to position [12633, 0]
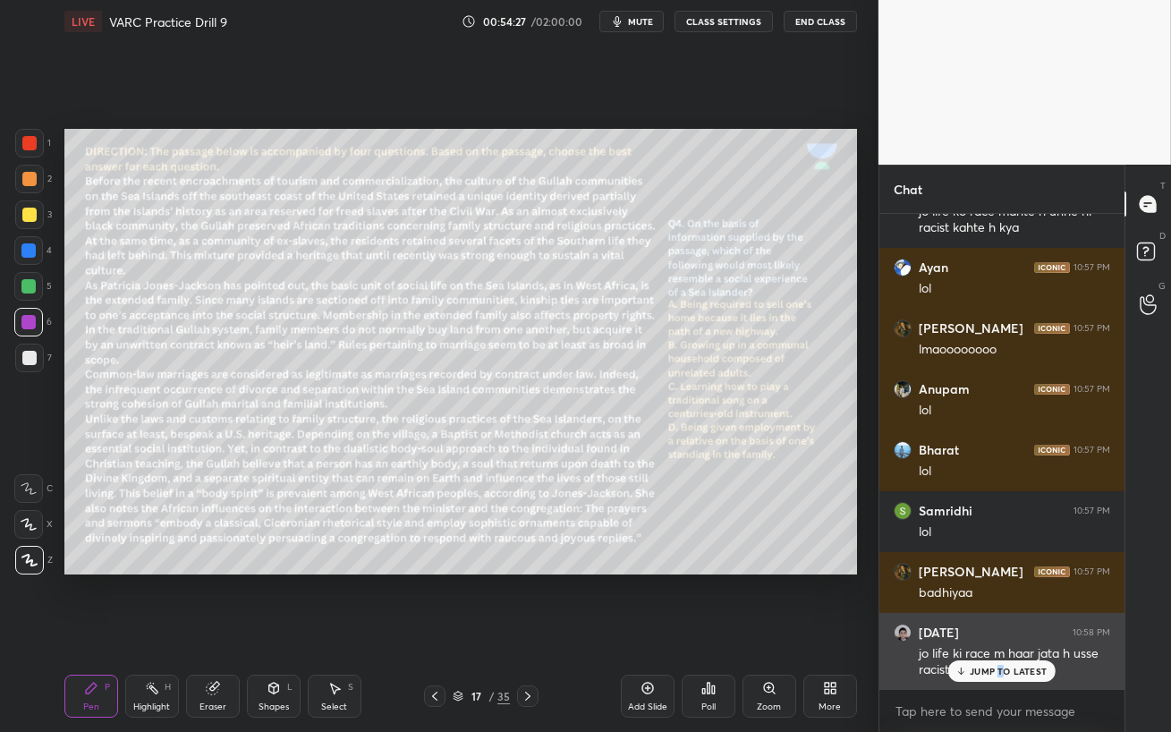
drag, startPoint x: 1001, startPoint y: 670, endPoint x: 994, endPoint y: 677, distance: 9.5
click at [999, 631] on p "JUMP TO LATEST" at bounding box center [1007, 670] width 77 height 11
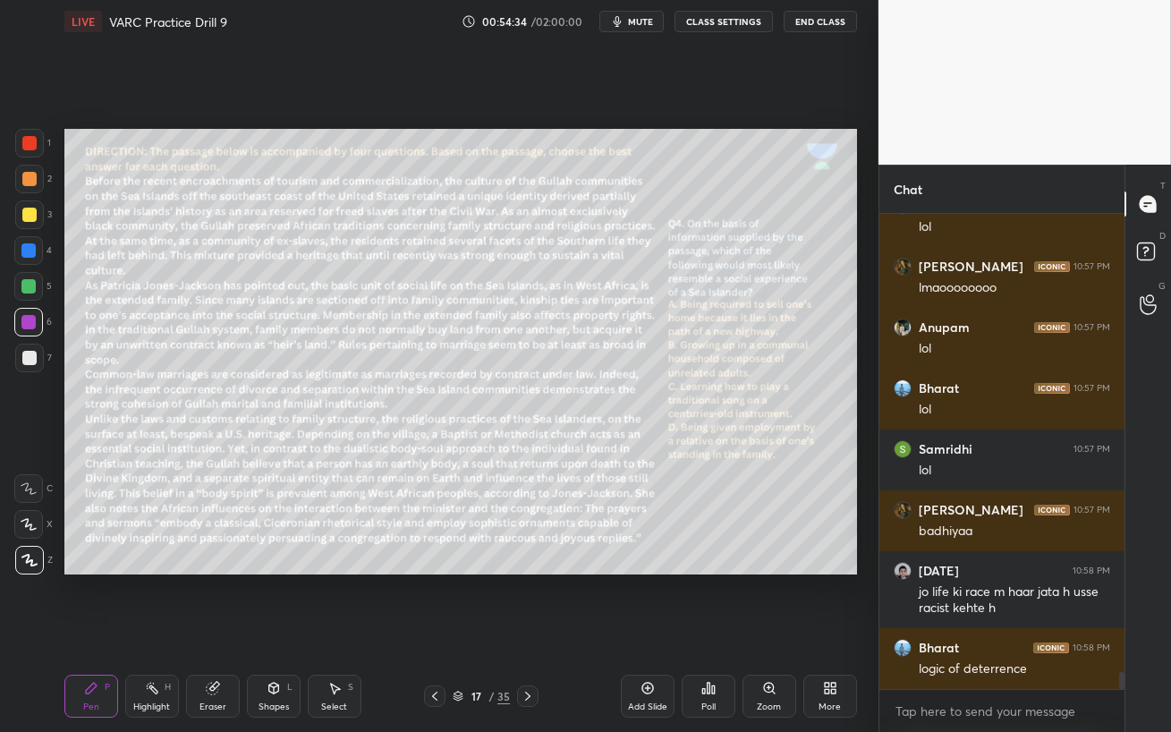
scroll to position [12755, 0]
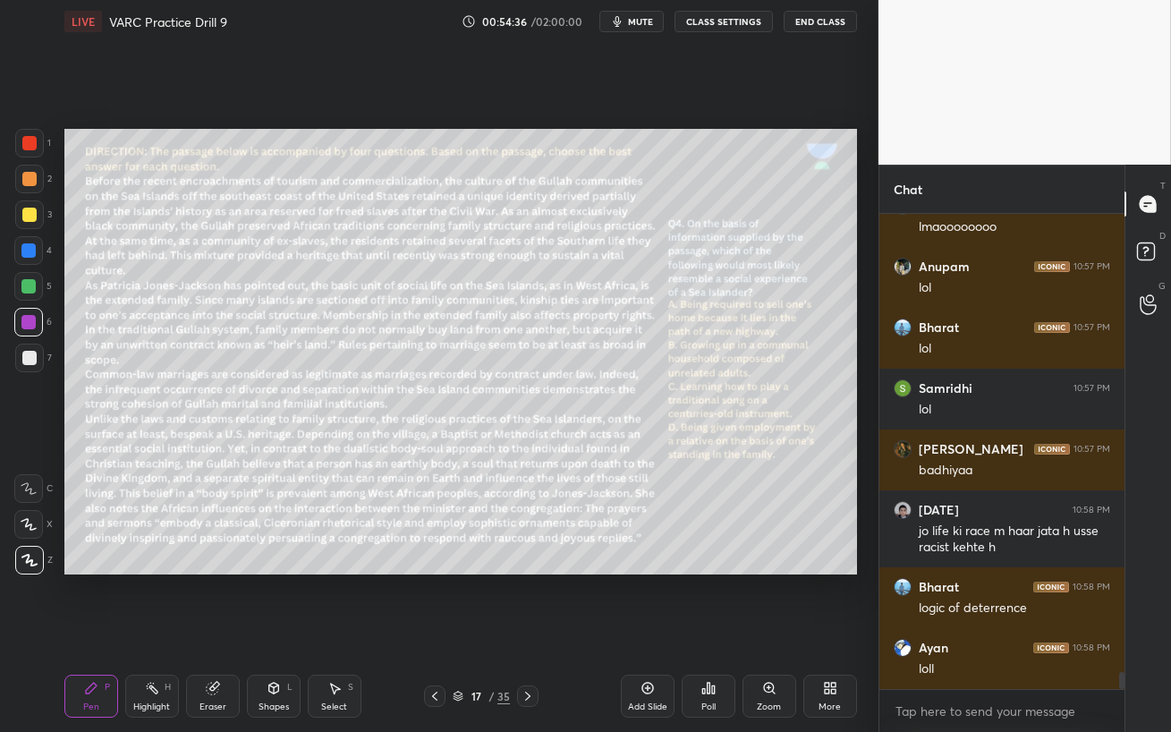
drag, startPoint x: 531, startPoint y: 698, endPoint x: 522, endPoint y: 697, distance: 9.0
click at [523, 631] on icon at bounding box center [527, 696] width 14 height 14
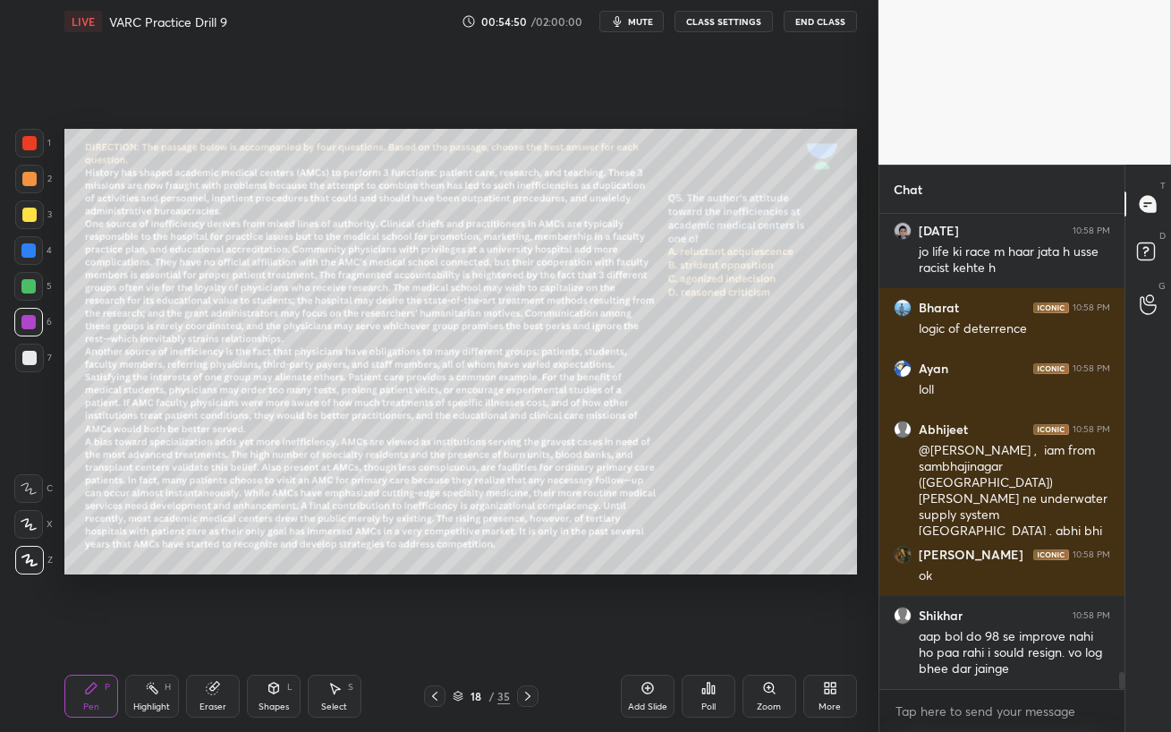
scroll to position [13095, 0]
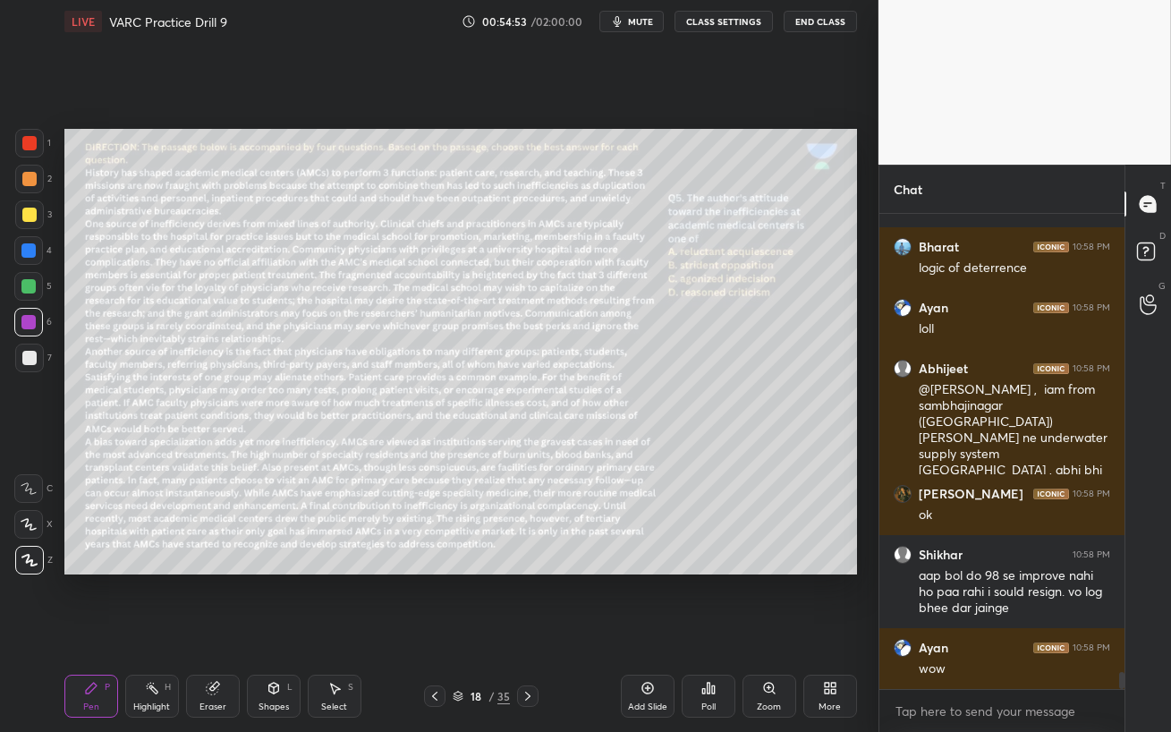
click at [528, 631] on icon at bounding box center [527, 696] width 14 height 14
click at [527, 631] on icon at bounding box center [527, 696] width 14 height 14
click at [526, 631] on icon at bounding box center [527, 696] width 14 height 14
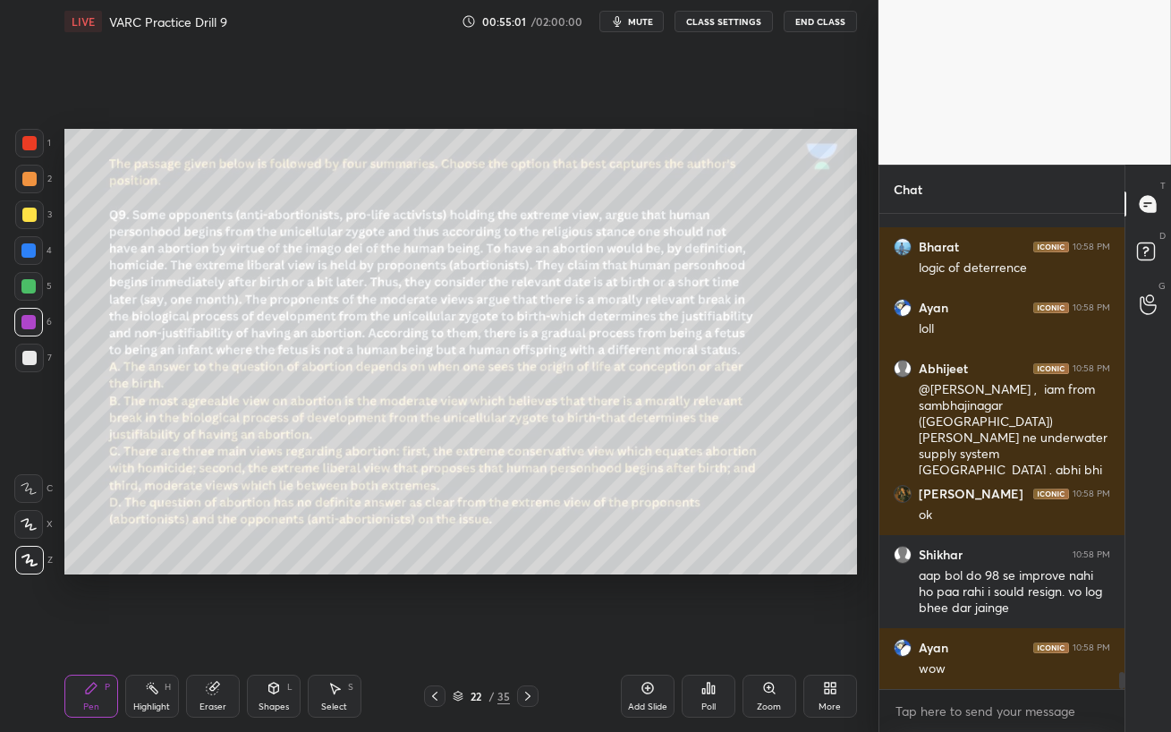
click at [526, 631] on icon at bounding box center [527, 696] width 14 height 14
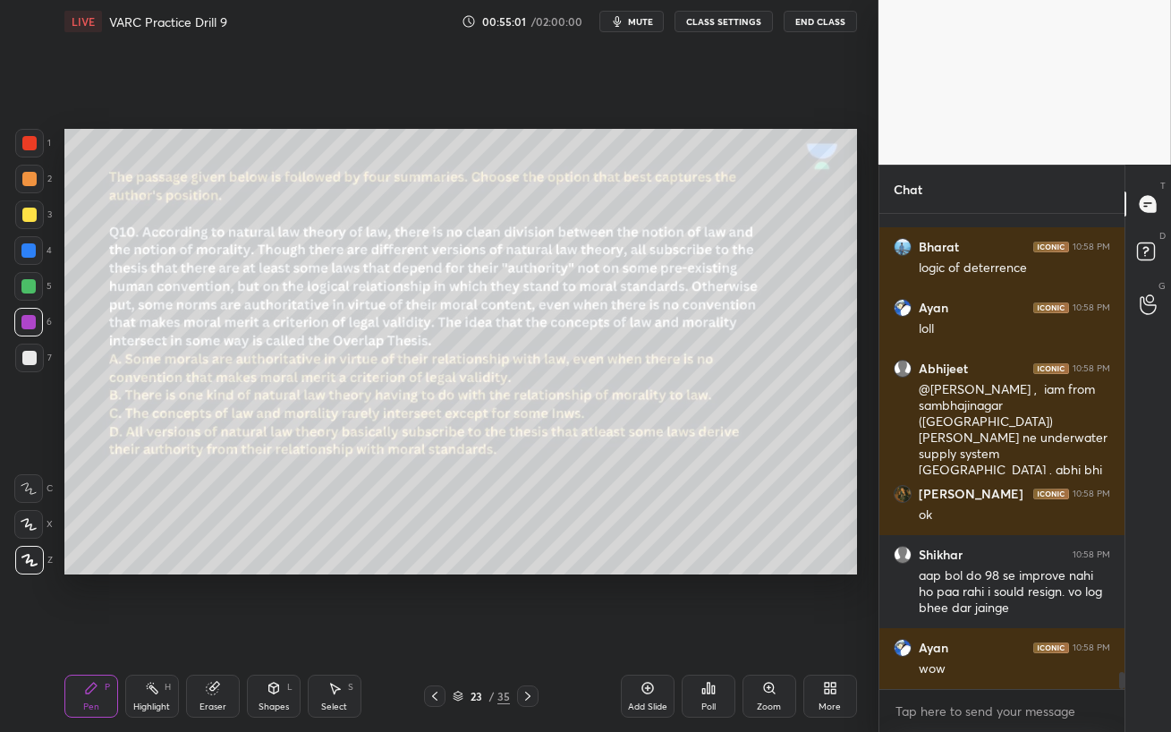
click at [525, 631] on icon at bounding box center [527, 696] width 14 height 14
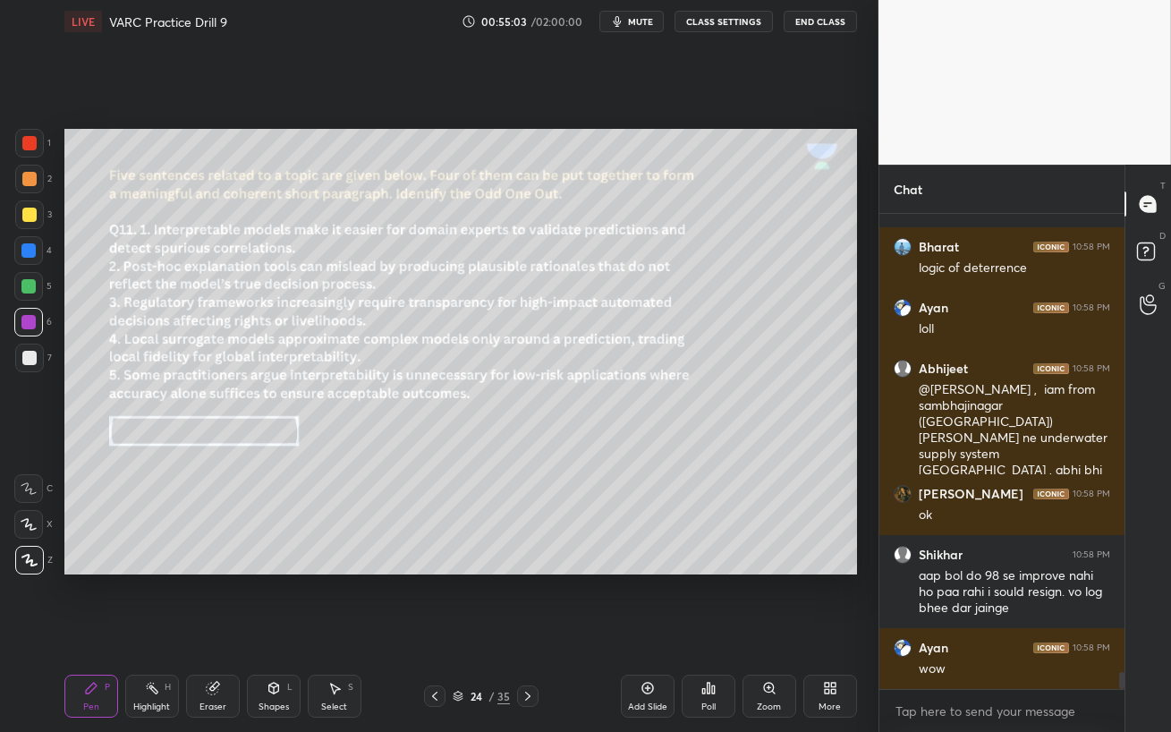
click at [29, 291] on div at bounding box center [28, 286] width 14 height 14
click at [23, 187] on div at bounding box center [29, 179] width 29 height 29
click at [25, 217] on div at bounding box center [29, 214] width 14 height 14
drag, startPoint x: 28, startPoint y: 181, endPoint x: 39, endPoint y: 189, distance: 14.1
click at [27, 181] on div at bounding box center [29, 179] width 14 height 14
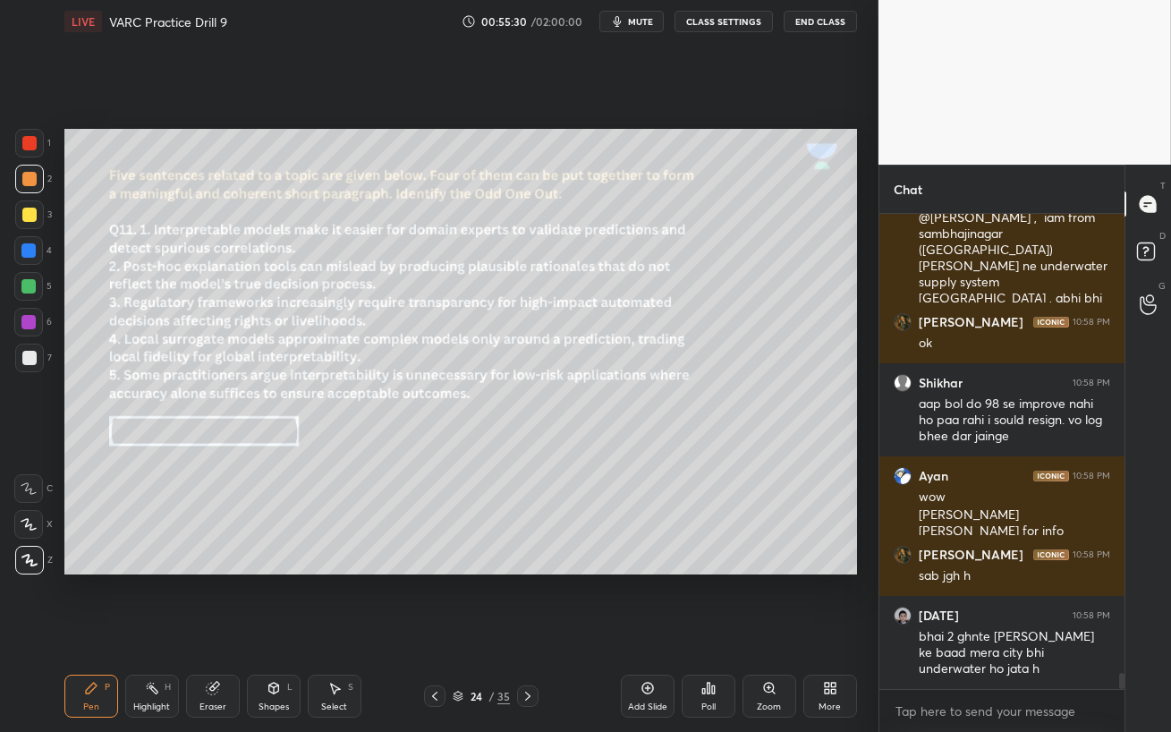
scroll to position [13375, 0]
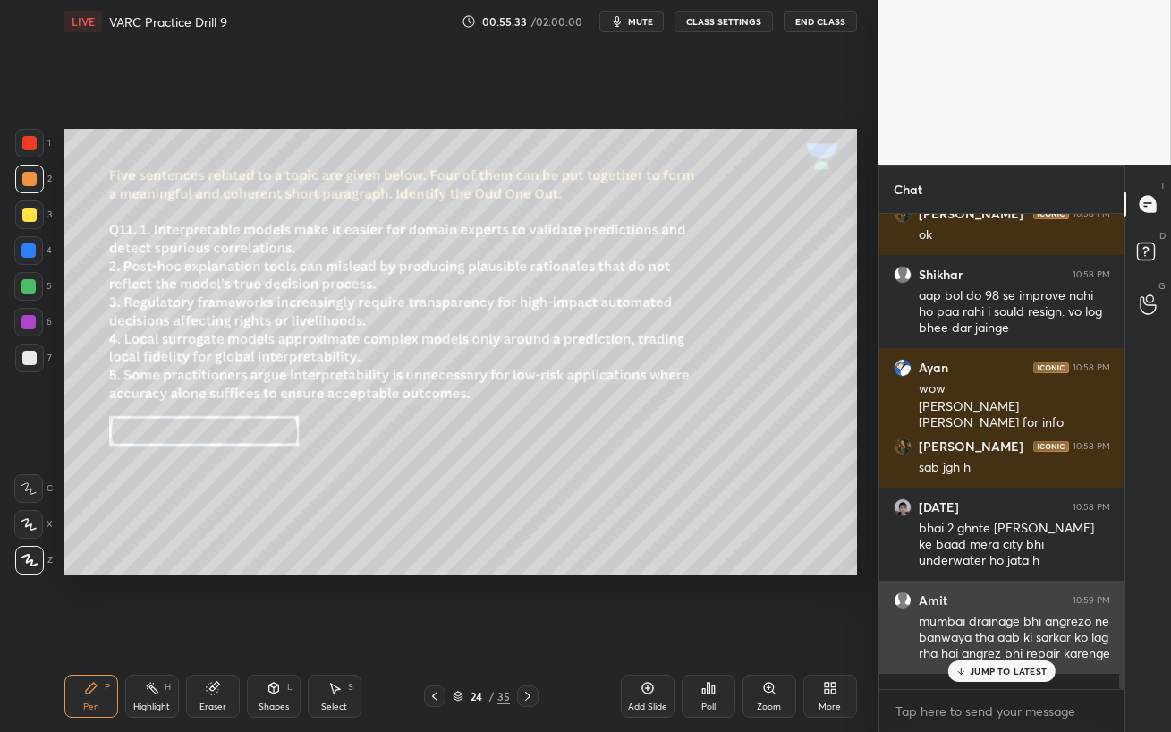
click at [1027, 631] on p "JUMP TO LATEST" at bounding box center [1007, 670] width 77 height 11
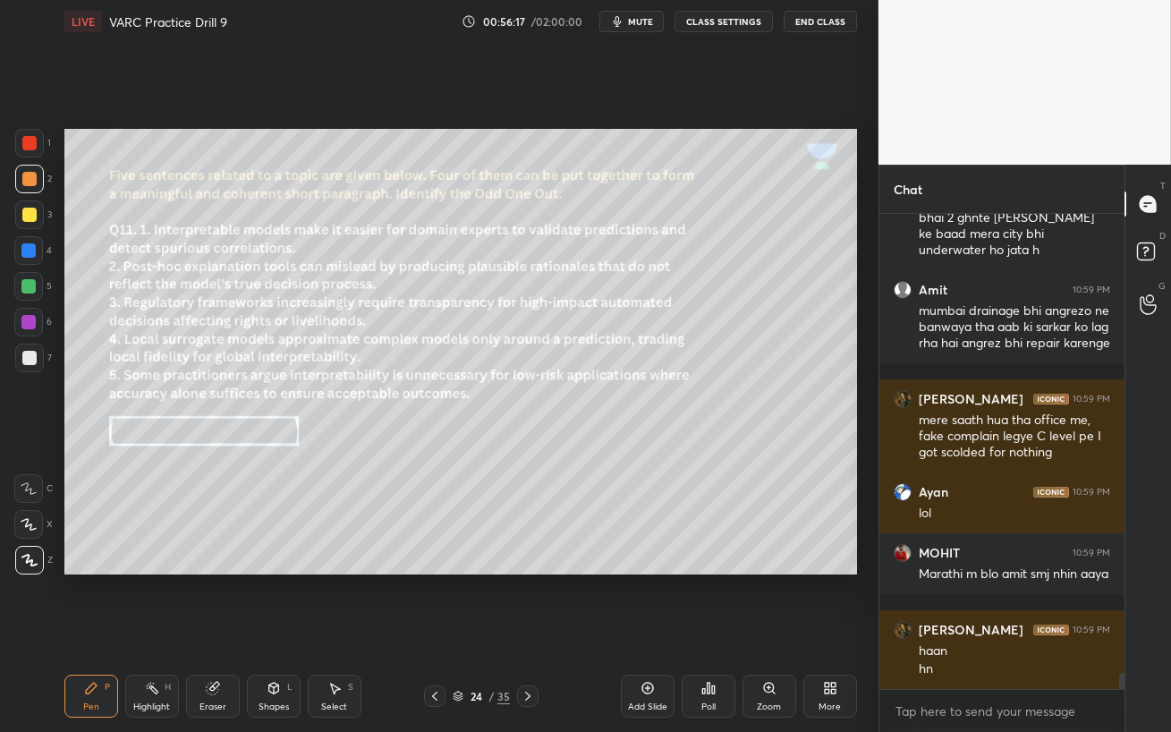
scroll to position [13762, 0]
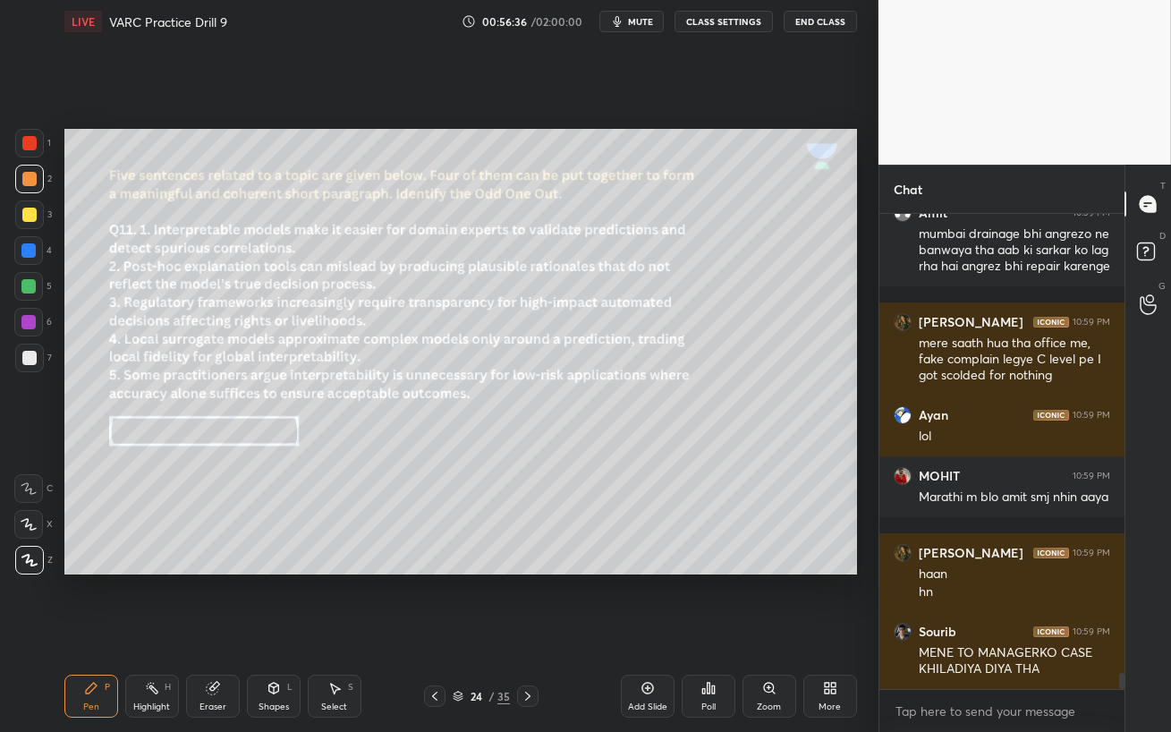
click at [25, 286] on div at bounding box center [28, 286] width 14 height 14
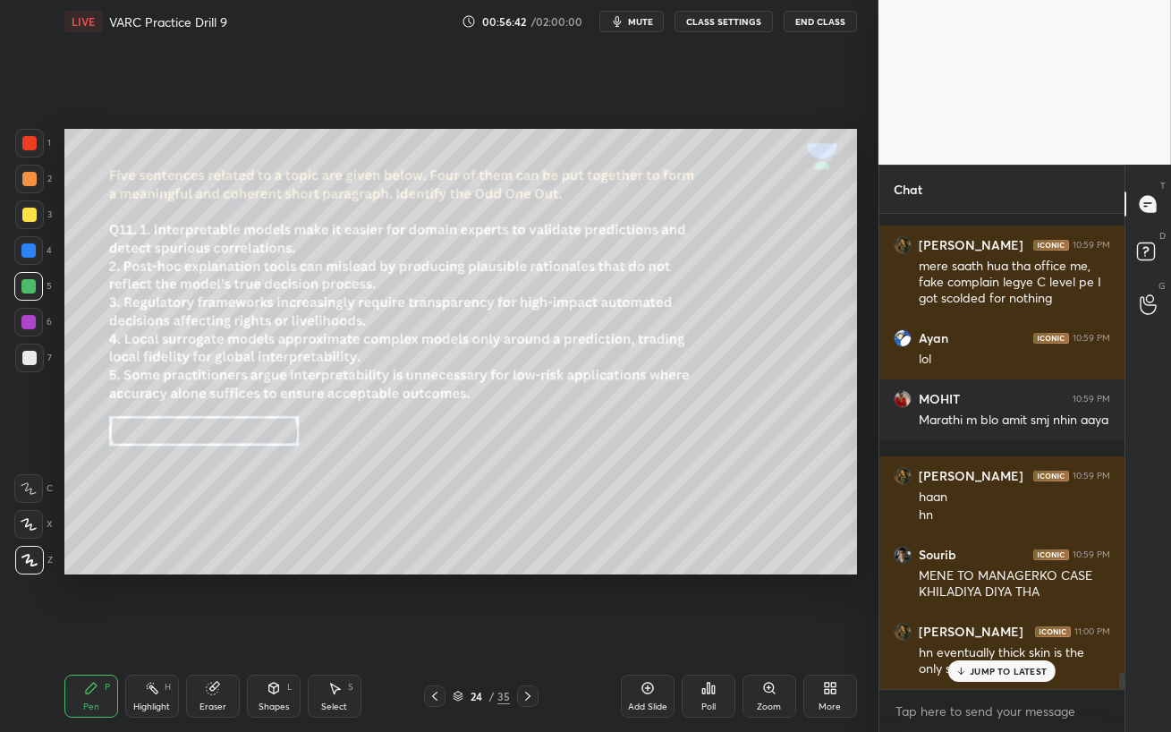
scroll to position [13915, 0]
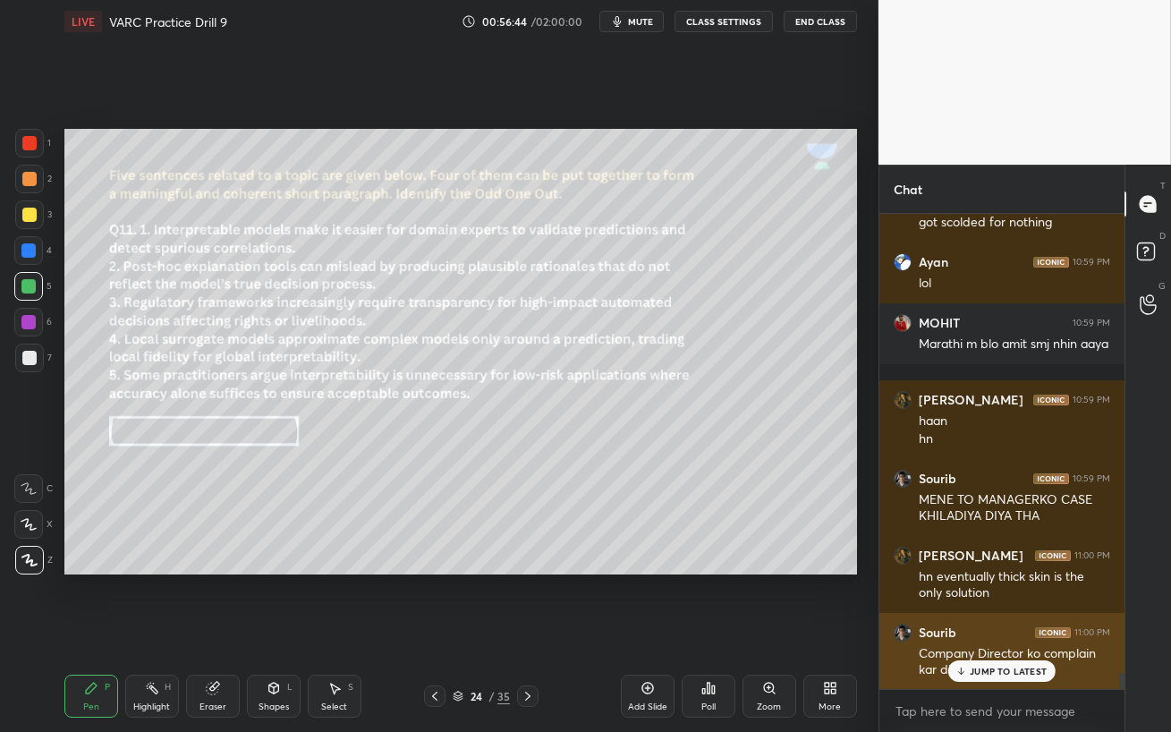
click at [974, 631] on p "JUMP TO LATEST" at bounding box center [1007, 670] width 77 height 11
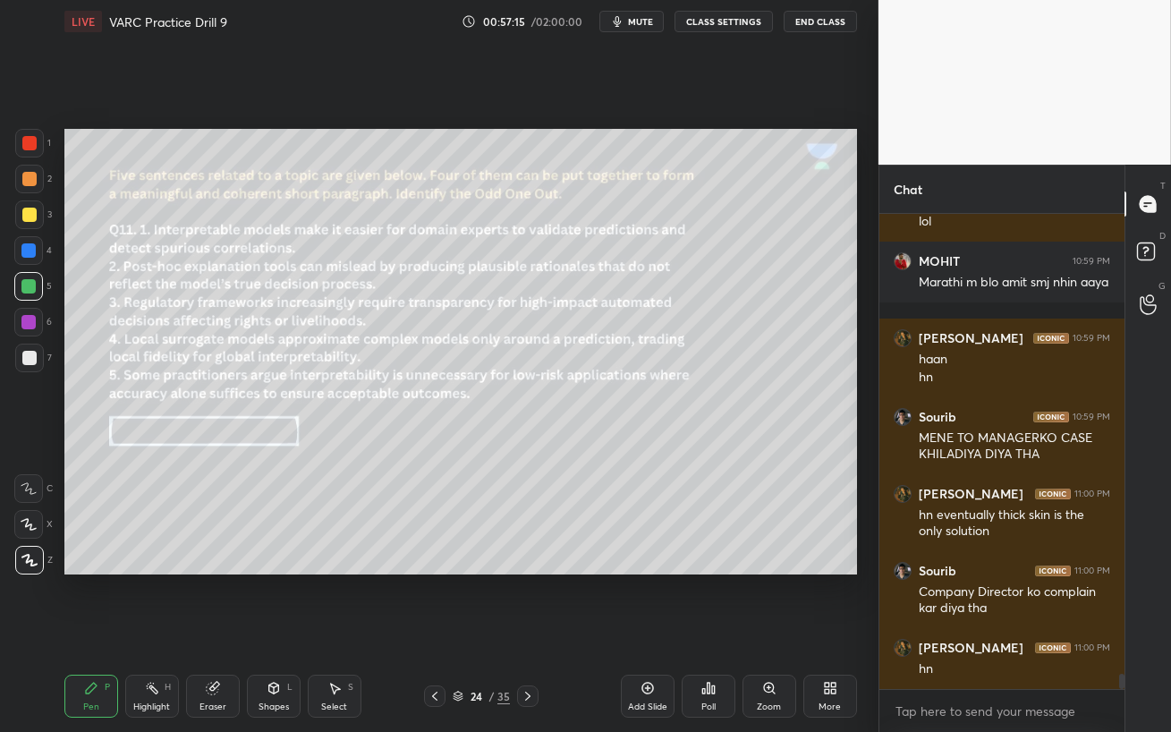
scroll to position [14037, 0]
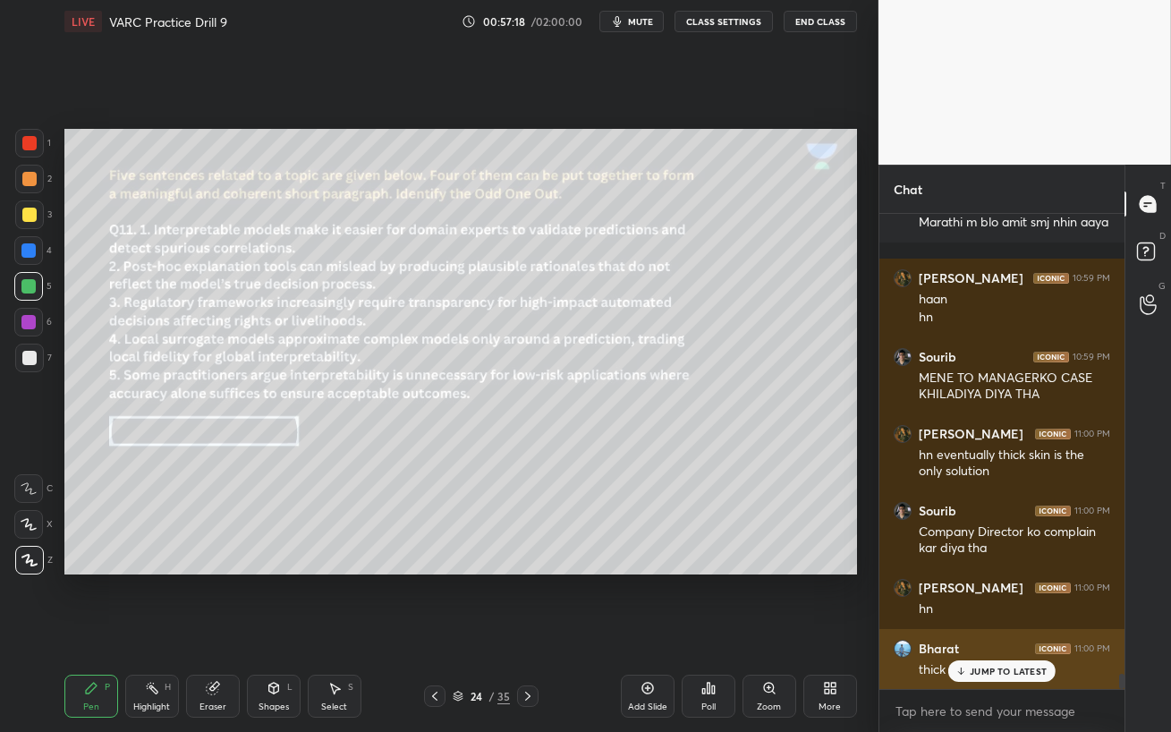
click at [971, 631] on p "JUMP TO LATEST" at bounding box center [1007, 670] width 77 height 11
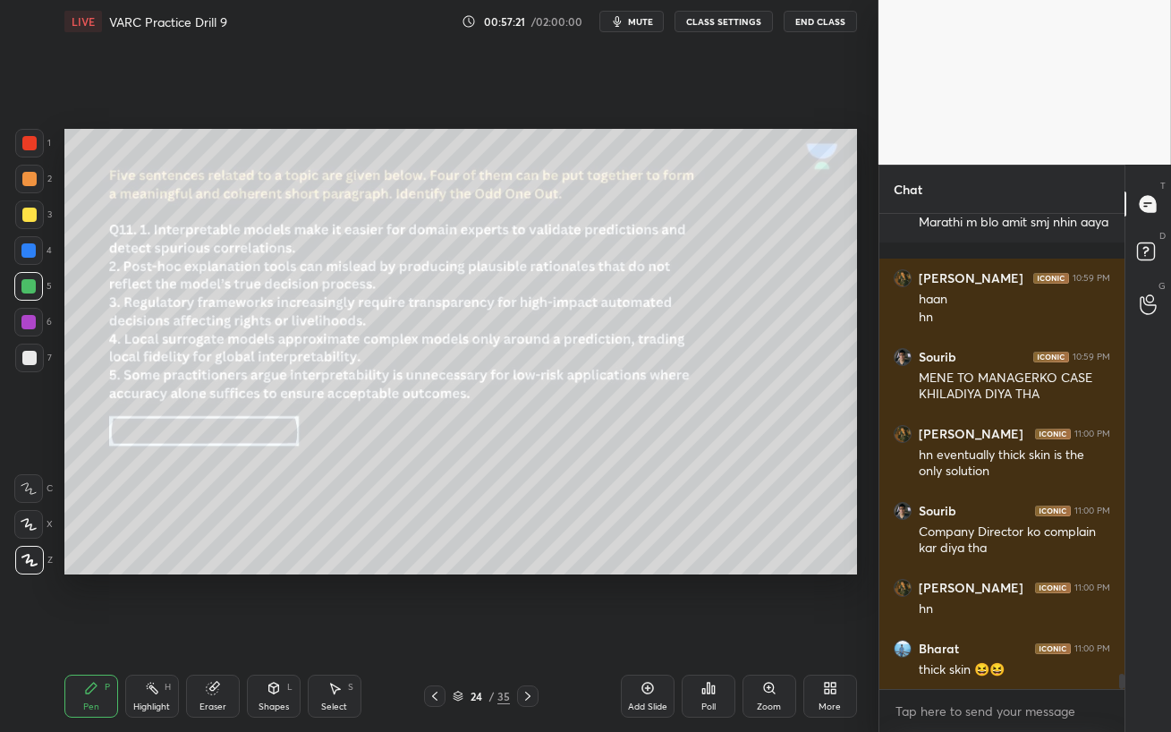
click at [29, 317] on div at bounding box center [28, 322] width 14 height 14
click at [643, 27] on span "mute" at bounding box center [640, 21] width 25 height 13
drag, startPoint x: 639, startPoint y: 27, endPoint x: 671, endPoint y: 72, distance: 54.6
click at [639, 27] on button "unmute" at bounding box center [631, 21] width 64 height 21
click at [632, 21] on span "mute" at bounding box center [640, 21] width 25 height 13
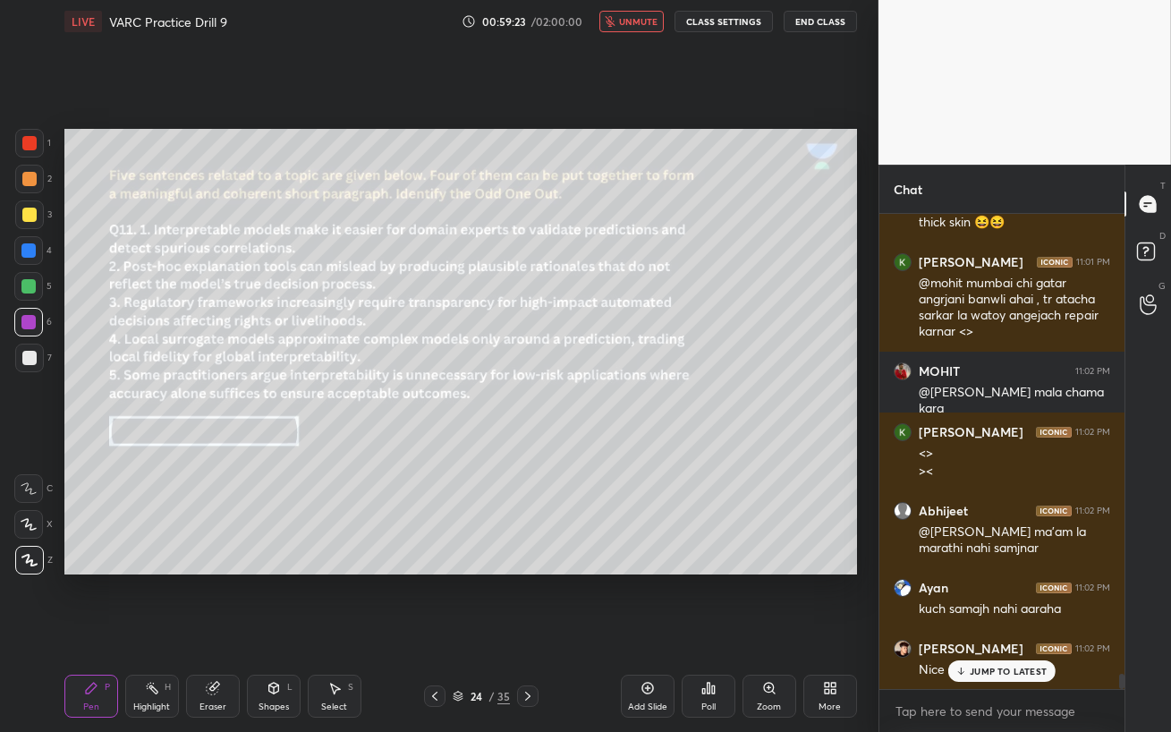
scroll to position [14546, 0]
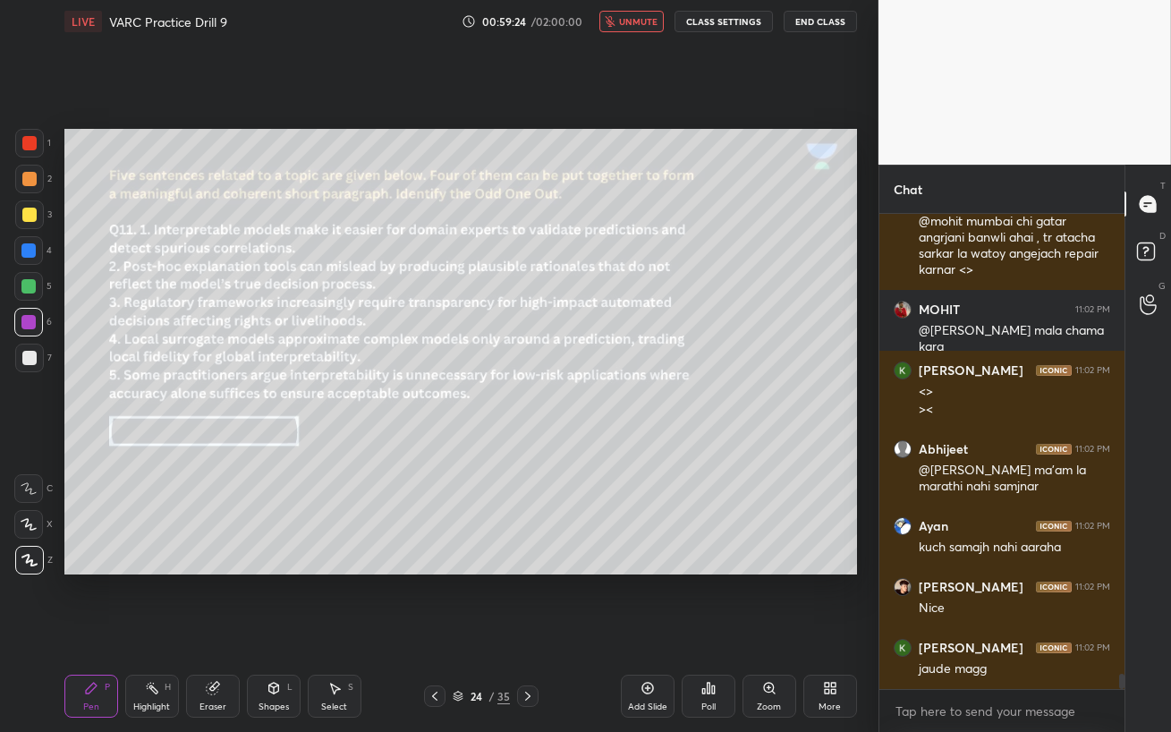
click at [635, 24] on span "unmute" at bounding box center [638, 21] width 38 height 13
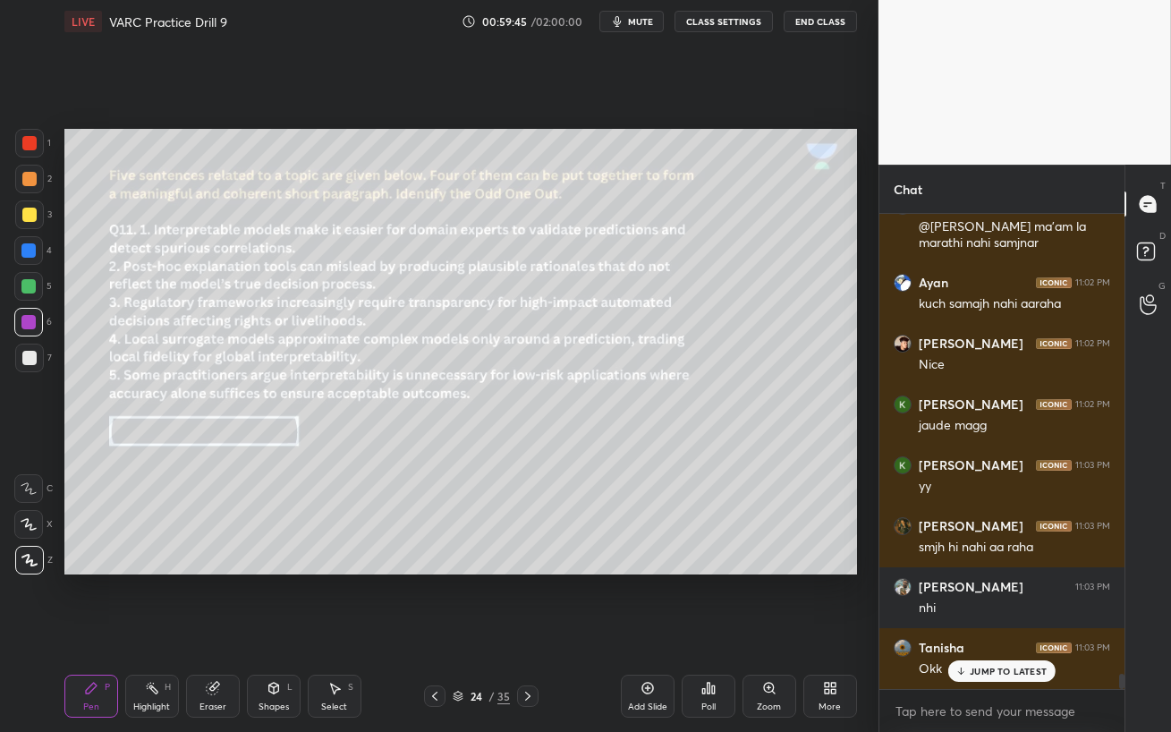
scroll to position [14788, 0]
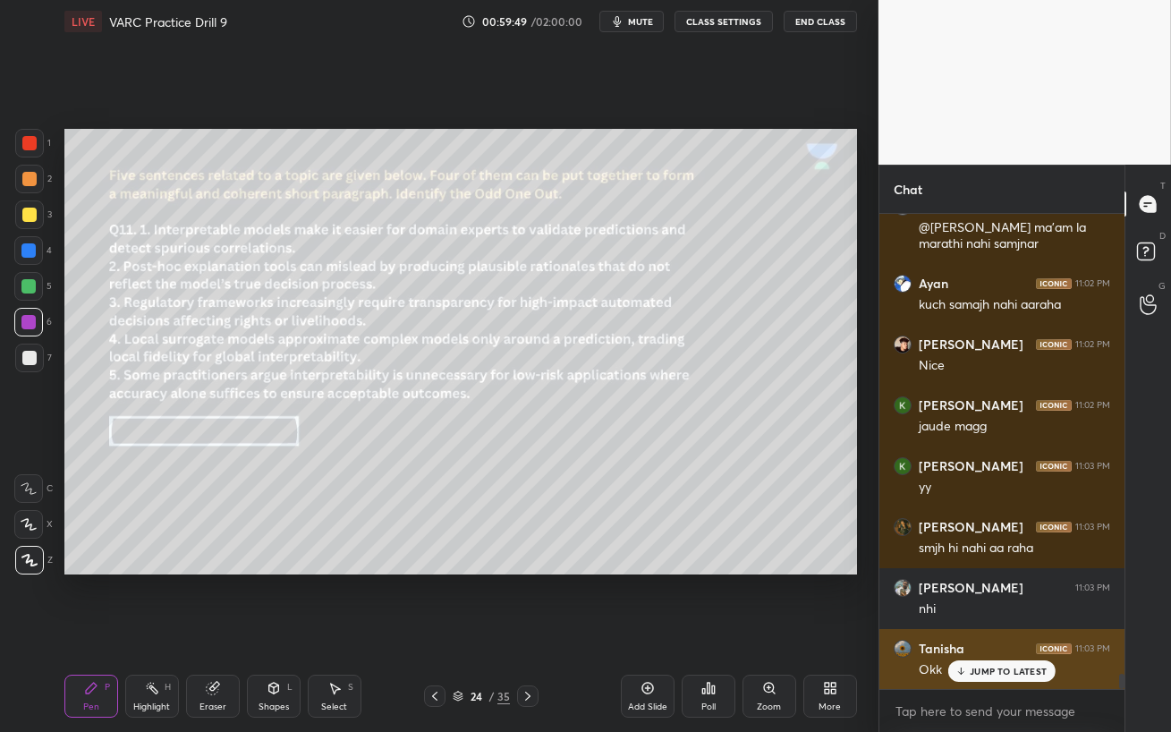
click at [964, 631] on icon at bounding box center [961, 670] width 12 height 11
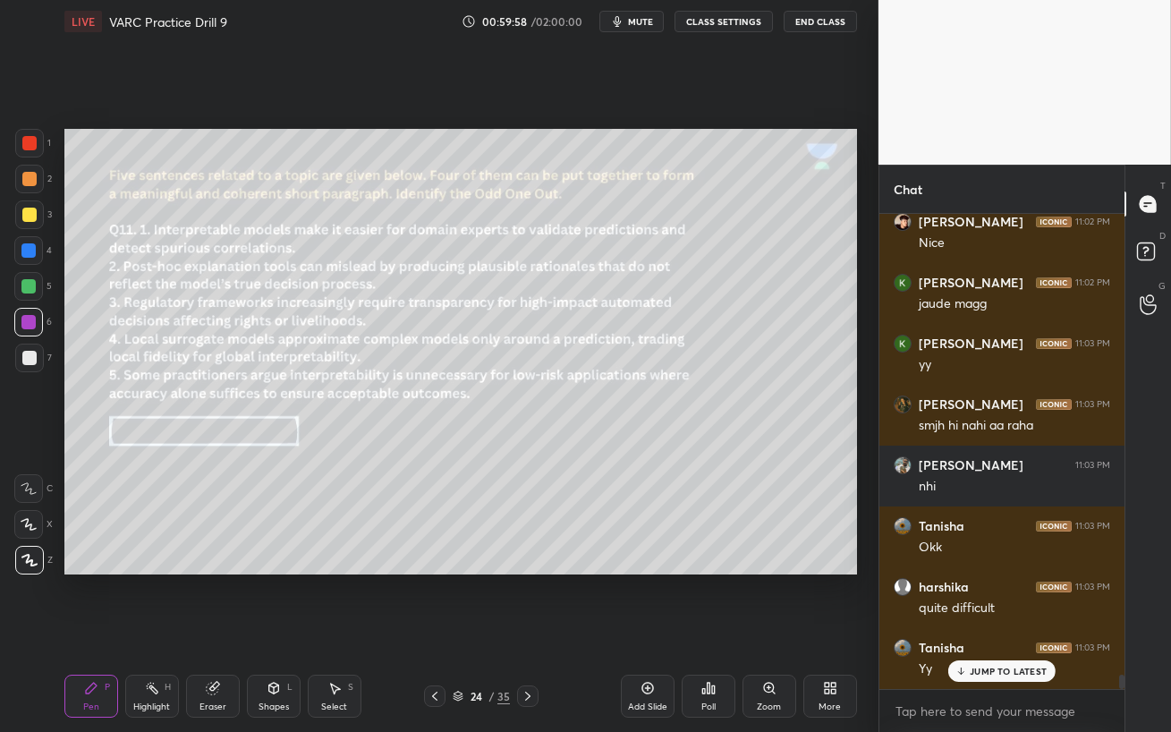
scroll to position [14970, 0]
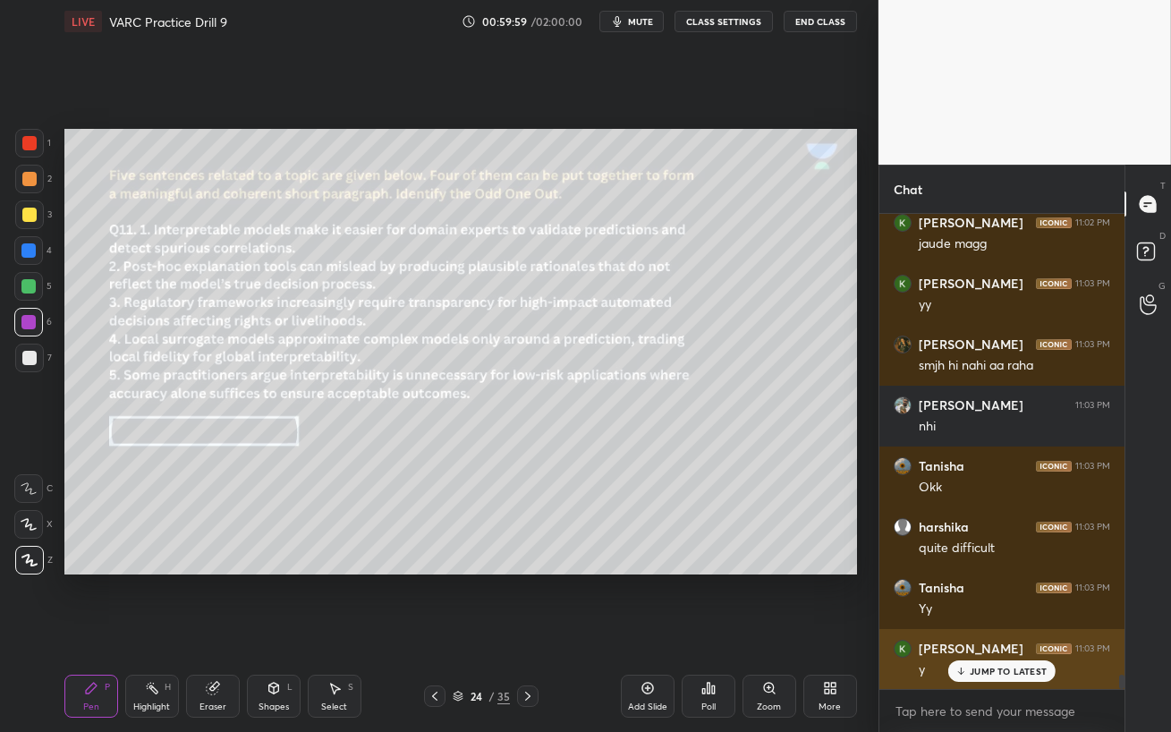
click at [989, 631] on p "JUMP TO LATEST" at bounding box center [1007, 670] width 77 height 11
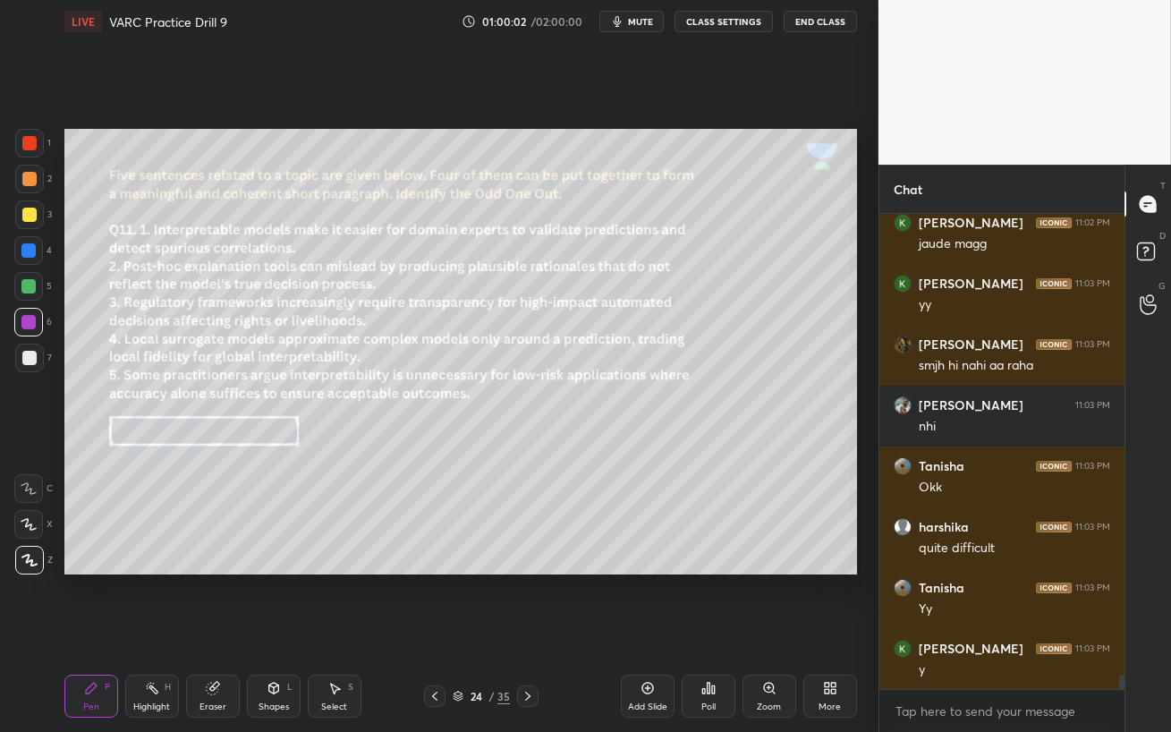
click at [642, 21] on span "mute" at bounding box center [640, 21] width 25 height 13
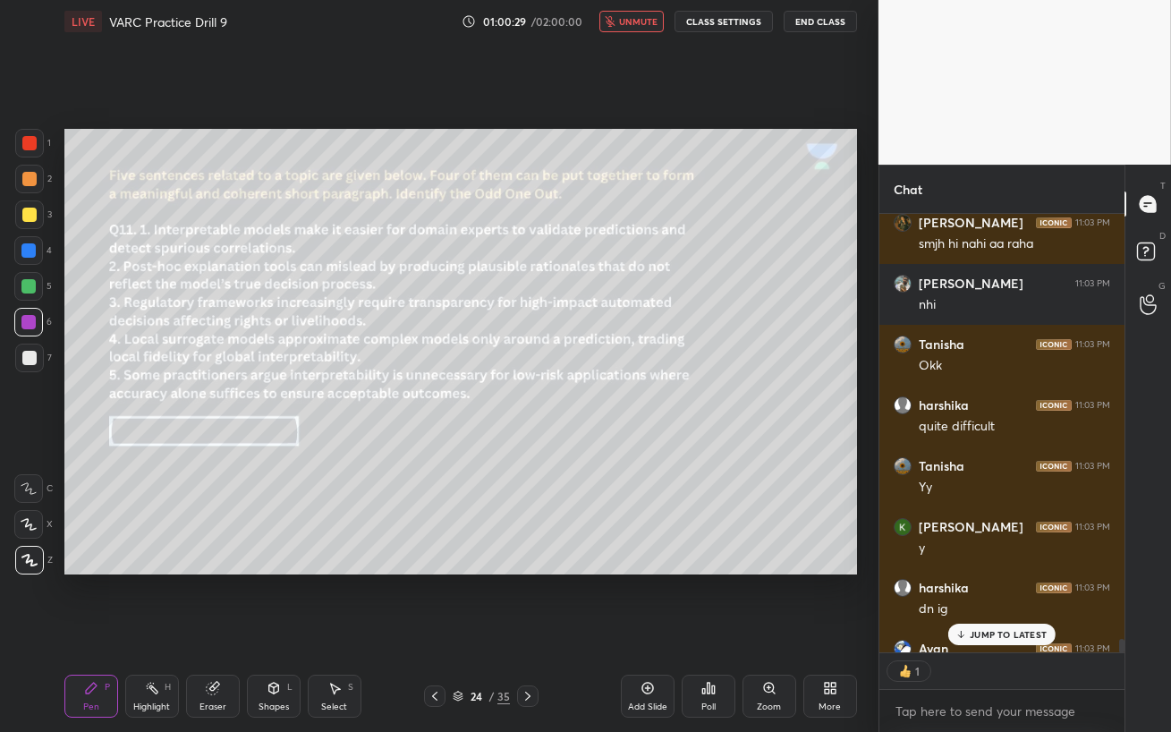
scroll to position [5, 5]
click at [650, 23] on span "unmute" at bounding box center [638, 21] width 38 height 13
click at [706, 631] on div "Poll" at bounding box center [708, 695] width 54 height 43
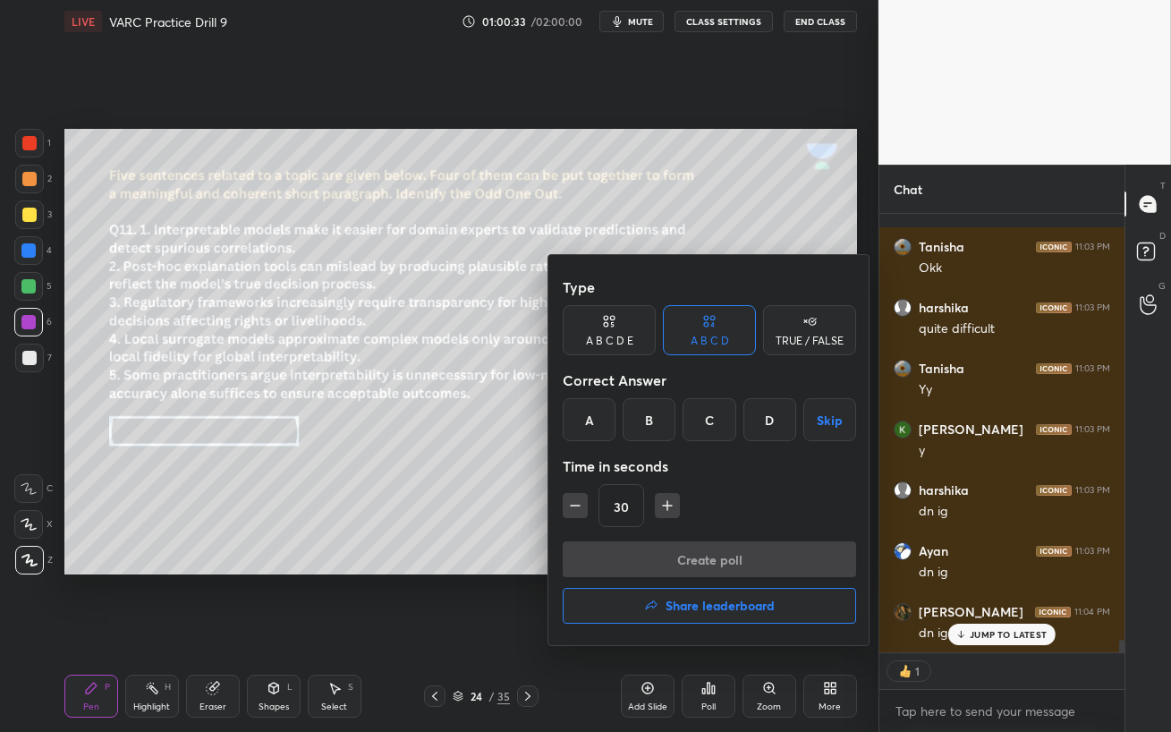
click at [622, 332] on div "A B C D E" at bounding box center [609, 330] width 93 height 50
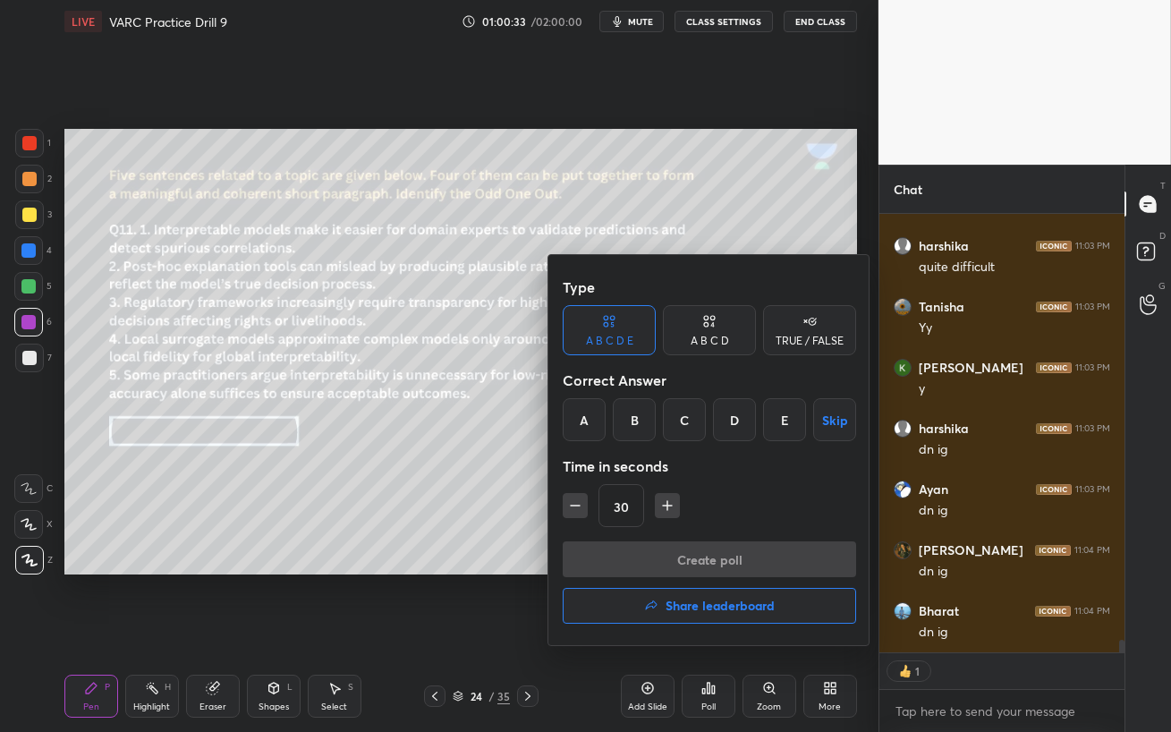
click at [790, 426] on div "E" at bounding box center [784, 419] width 43 height 43
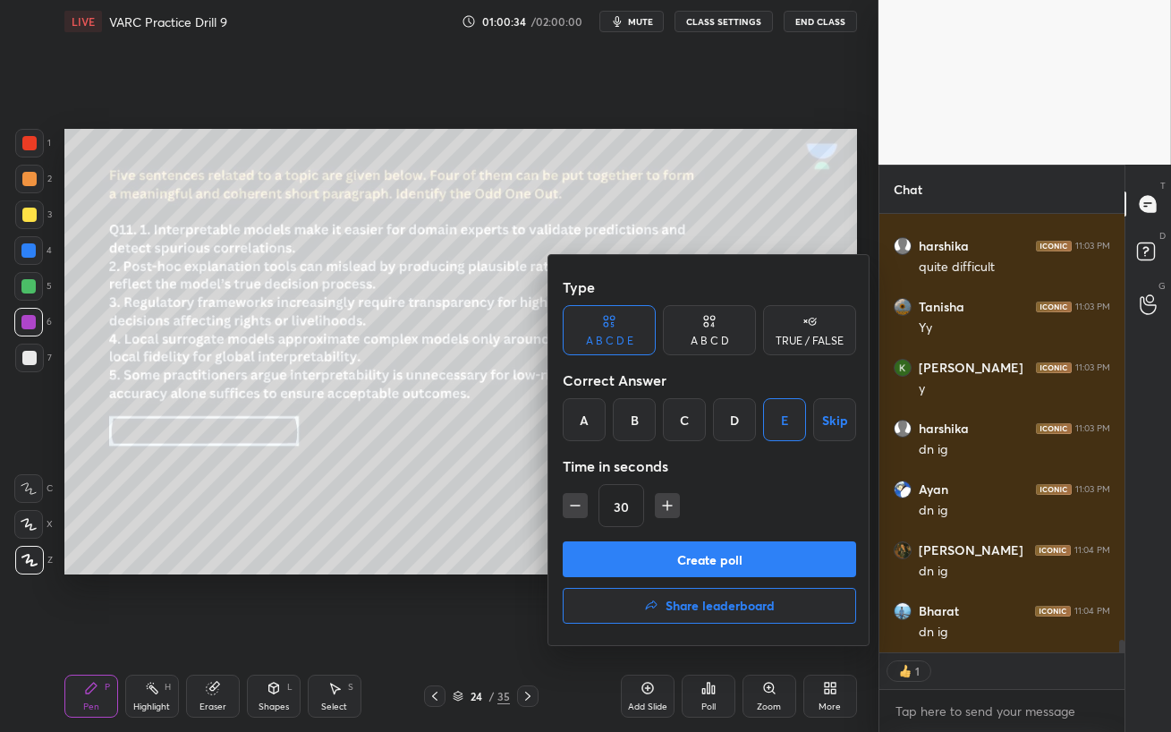
click at [754, 559] on button "Create poll" at bounding box center [709, 559] width 293 height 36
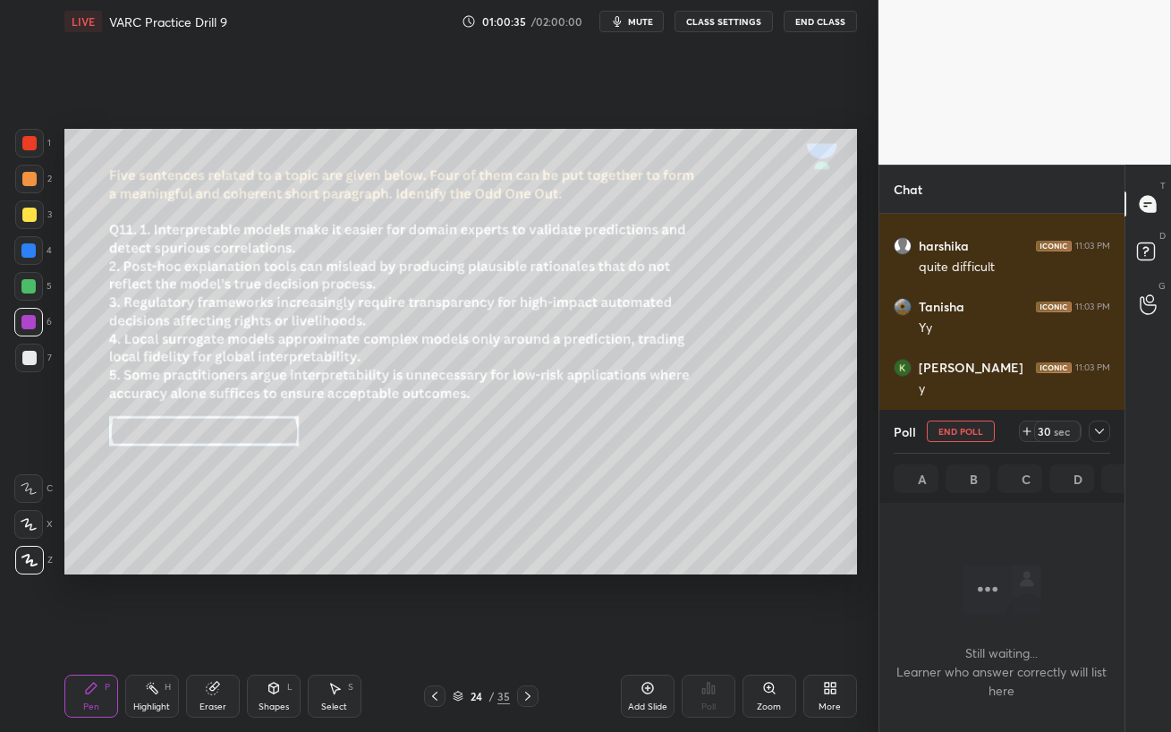
scroll to position [5, 5]
drag, startPoint x: 640, startPoint y: 624, endPoint x: 636, endPoint y: 20, distance: 604.6
click at [639, 17] on span "mute" at bounding box center [640, 21] width 25 height 13
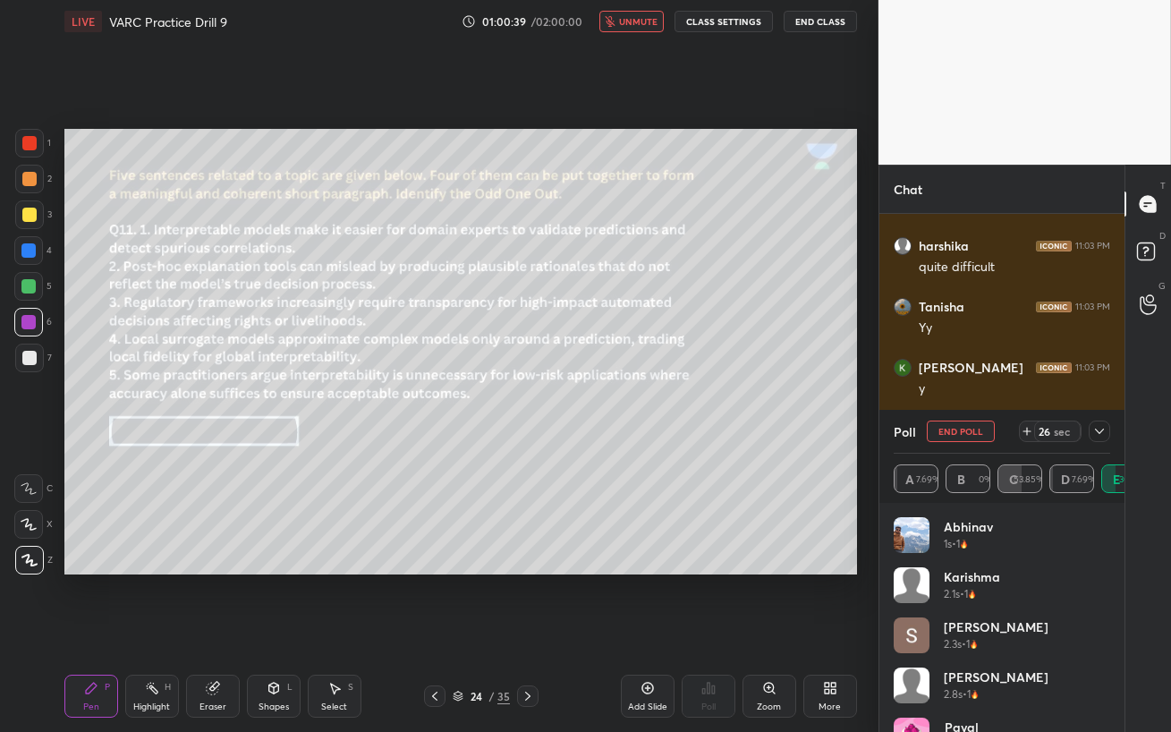
scroll to position [15307, 0]
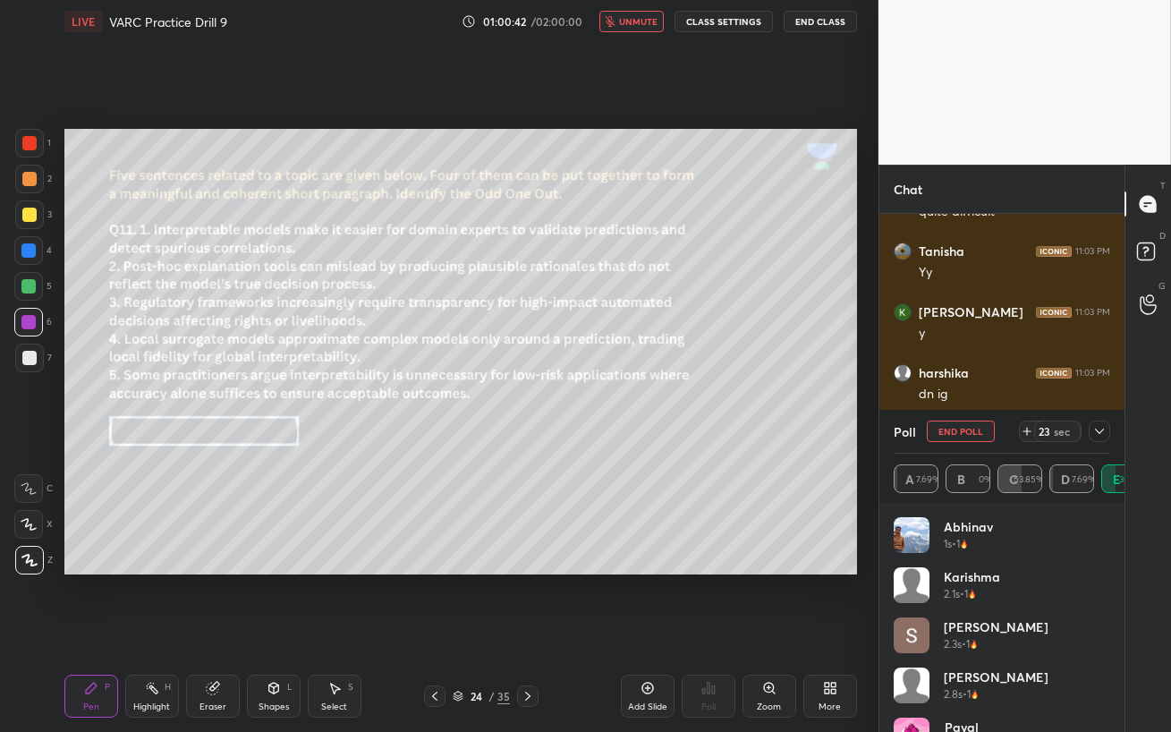
drag, startPoint x: 643, startPoint y: 22, endPoint x: 642, endPoint y: 110, distance: 87.6
click at [642, 22] on span "unmute" at bounding box center [638, 21] width 38 height 13
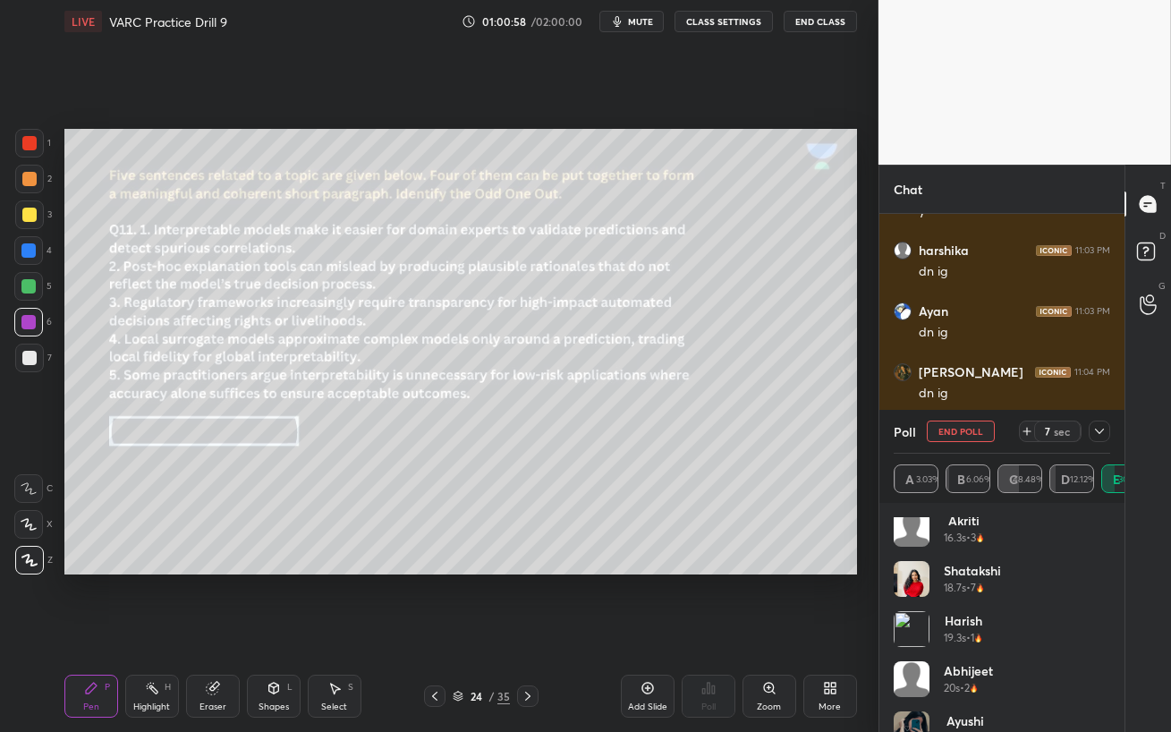
scroll to position [436, 0]
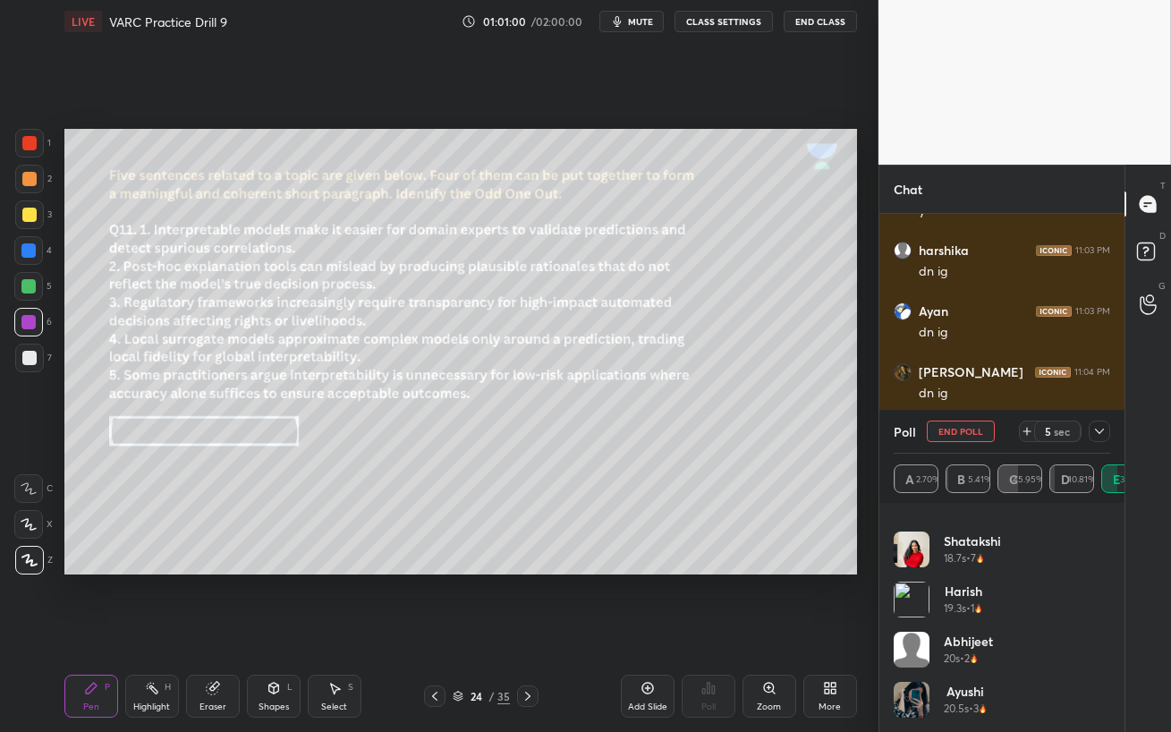
click at [1102, 432] on icon at bounding box center [1099, 431] width 14 height 14
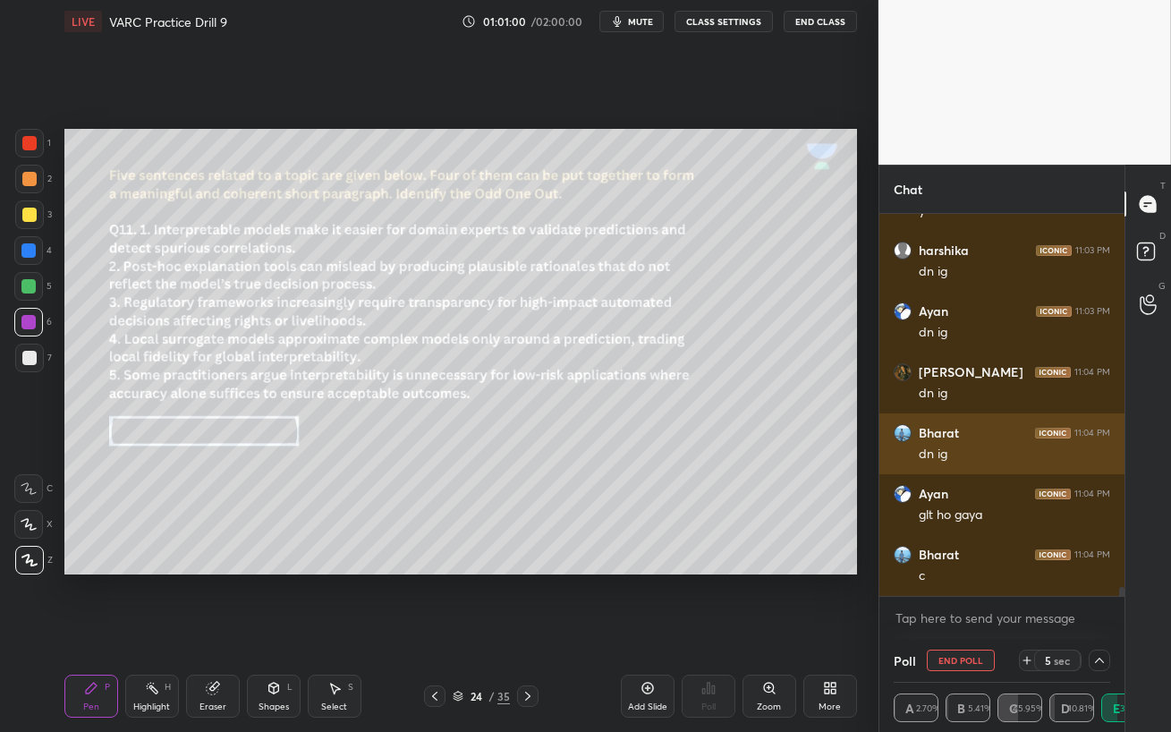
scroll to position [0, 0]
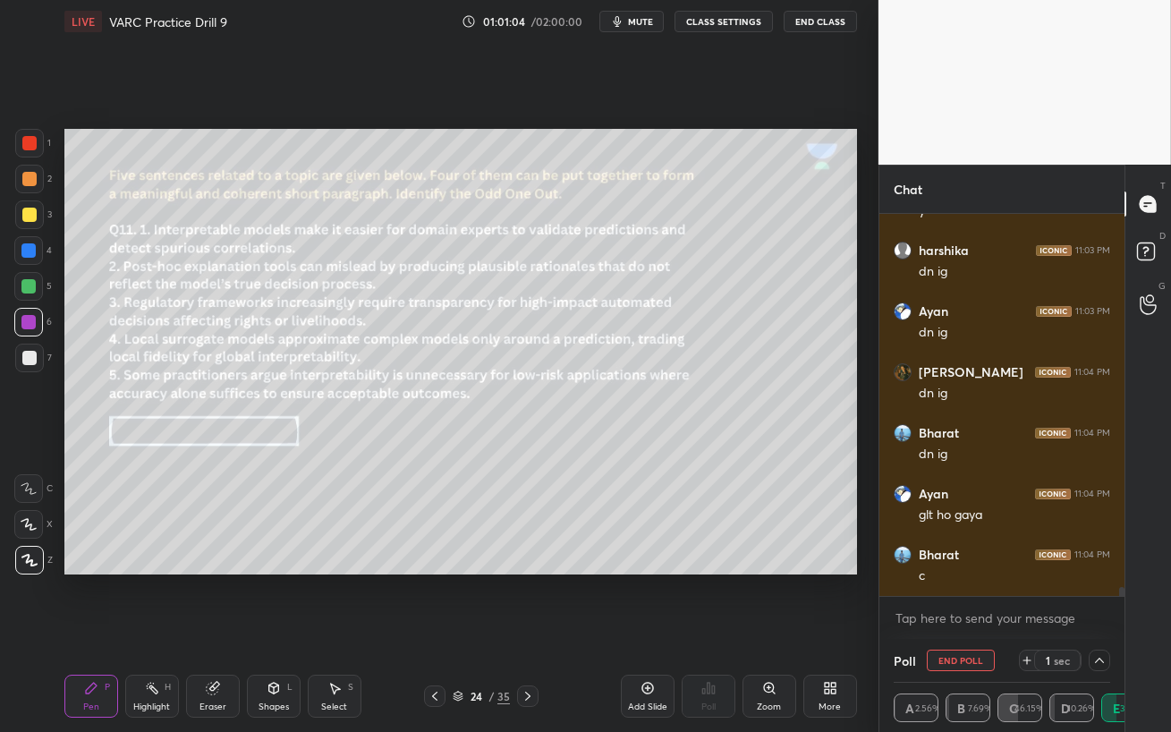
click at [965, 631] on button "End Poll" at bounding box center [960, 659] width 68 height 21
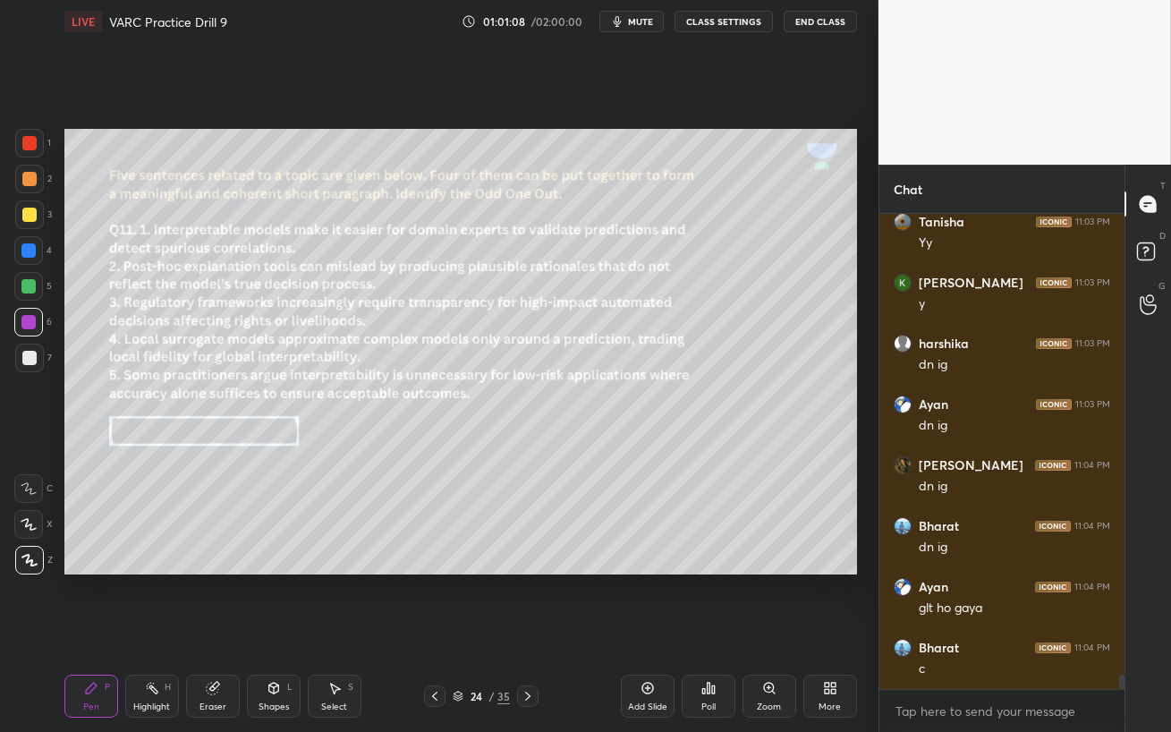
drag, startPoint x: 29, startPoint y: 283, endPoint x: 38, endPoint y: 286, distance: 9.6
click at [29, 283] on div at bounding box center [28, 286] width 14 height 14
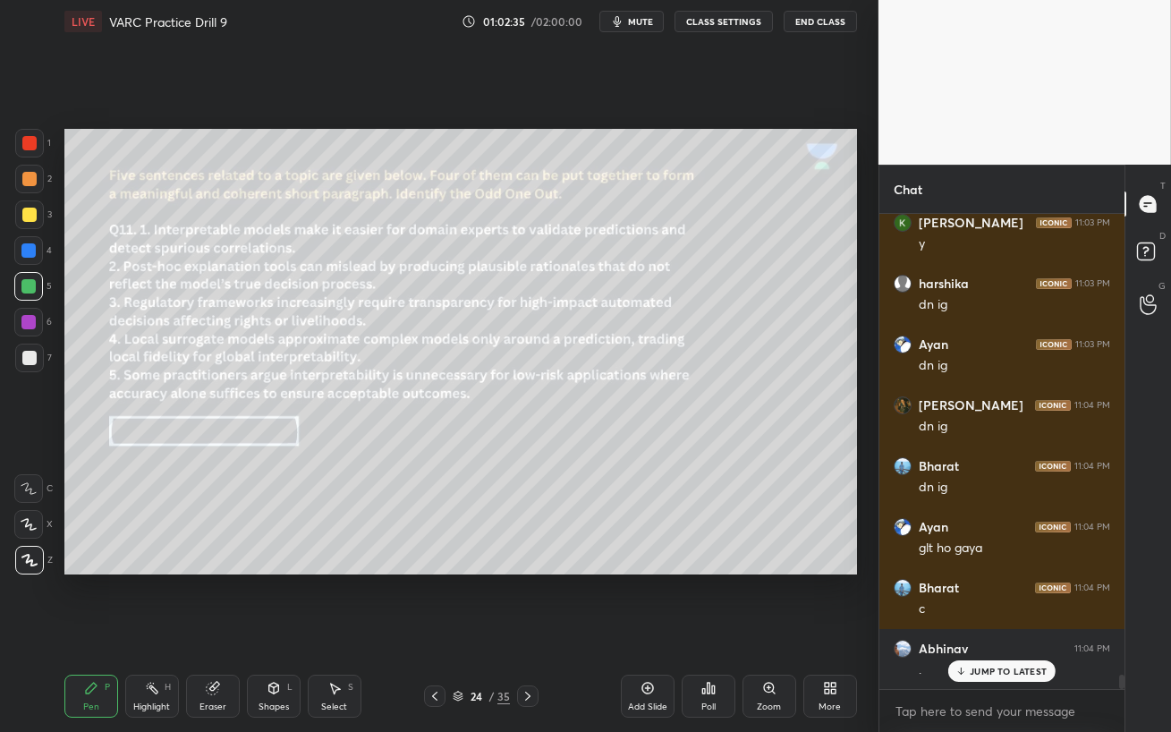
drag, startPoint x: 30, startPoint y: 251, endPoint x: 38, endPoint y: 257, distance: 9.7
click at [30, 251] on div at bounding box center [28, 250] width 14 height 14
click at [975, 631] on p "JUMP TO LATEST" at bounding box center [1007, 670] width 77 height 11
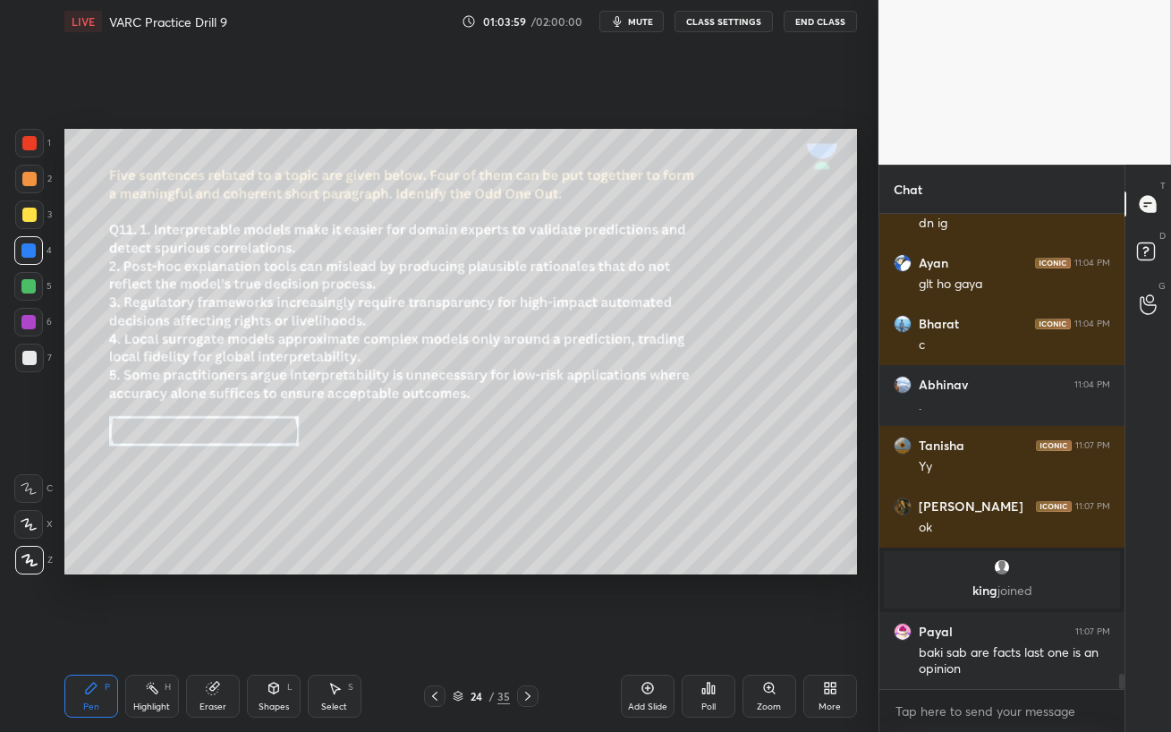
scroll to position [14040, 0]
click at [203, 631] on div "Eraser" at bounding box center [212, 706] width 27 height 9
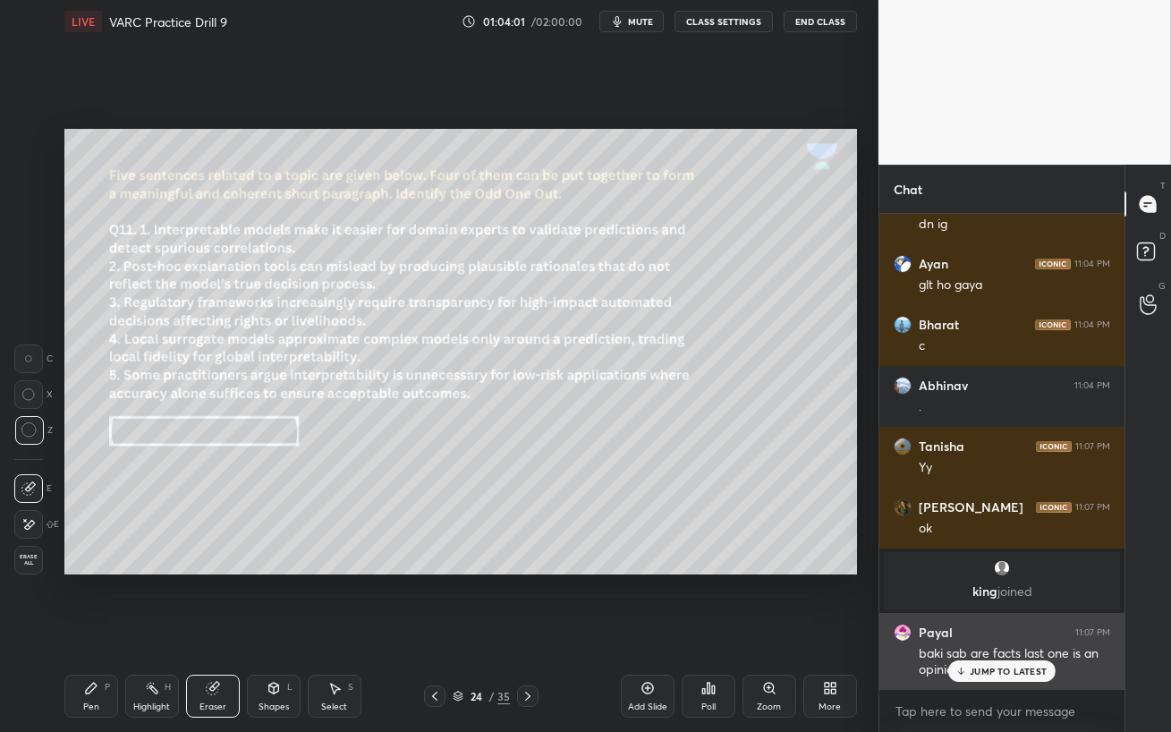
click at [1010, 631] on div "[PERSON_NAME] 11:07 PM baki sab are facts last one is an opinion" at bounding box center [1001, 651] width 245 height 77
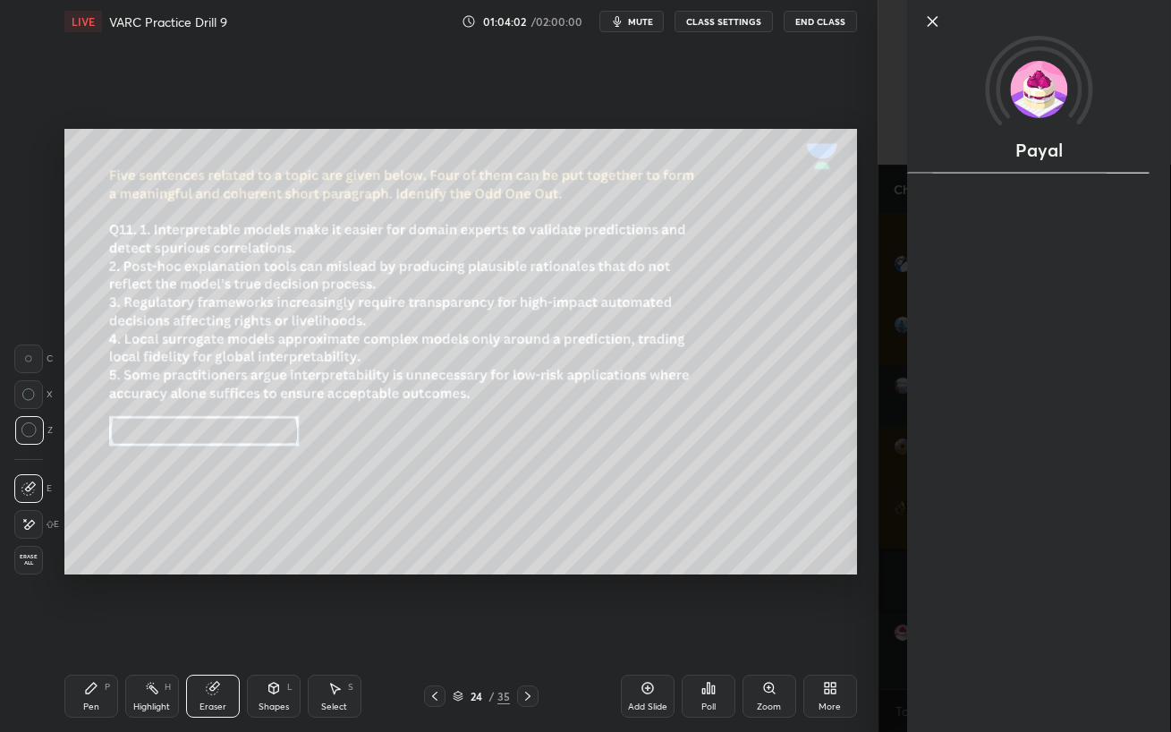
click at [782, 631] on div "Add Slide Poll Zoom More" at bounding box center [739, 696] width 236 height 100
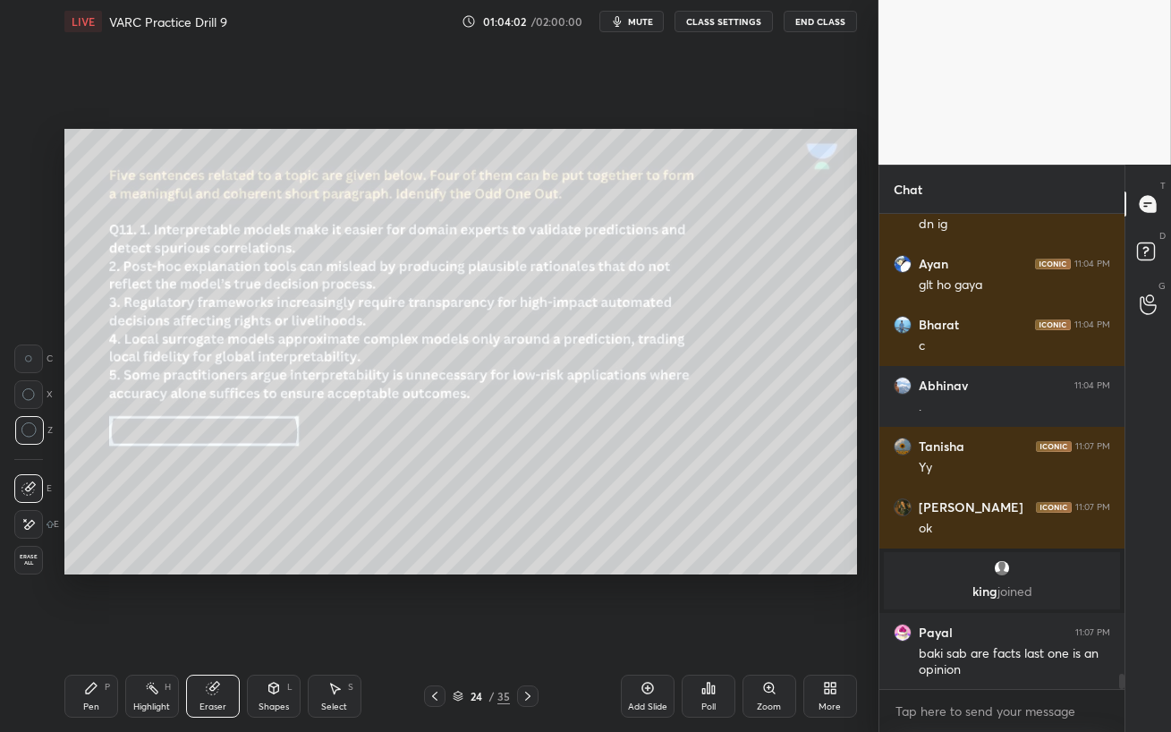
scroll to position [14117, 0]
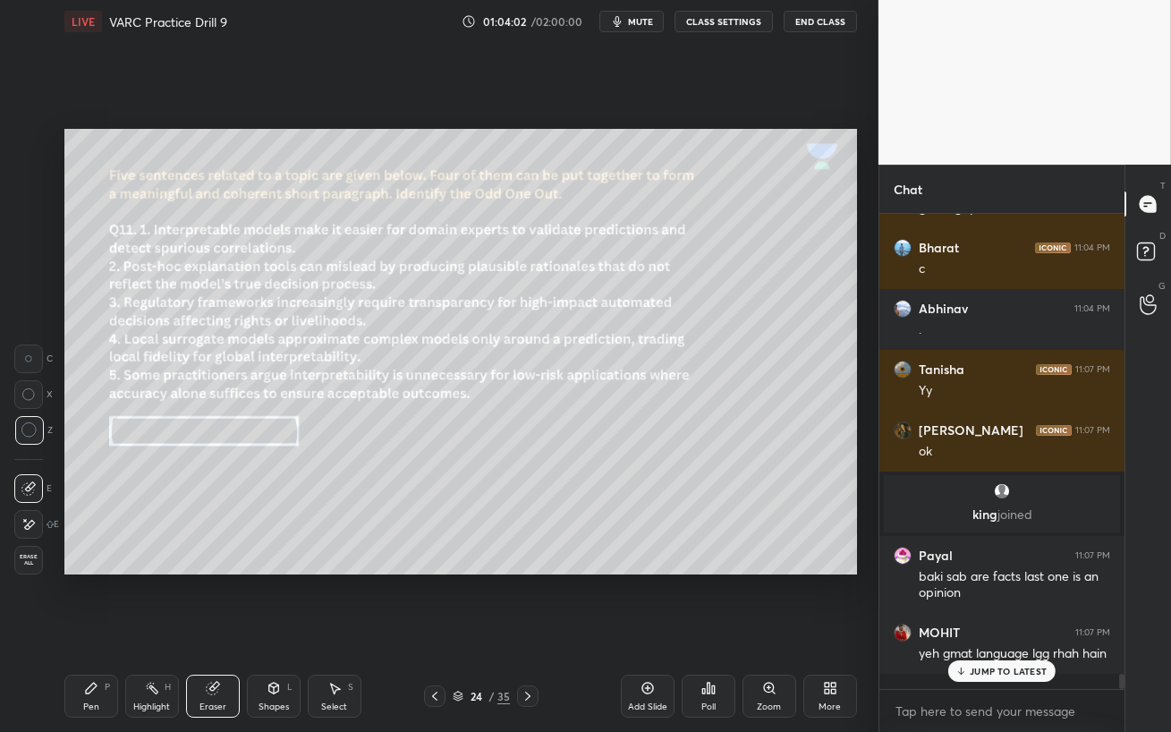
click at [977, 631] on p "JUMP TO LATEST" at bounding box center [1007, 670] width 77 height 11
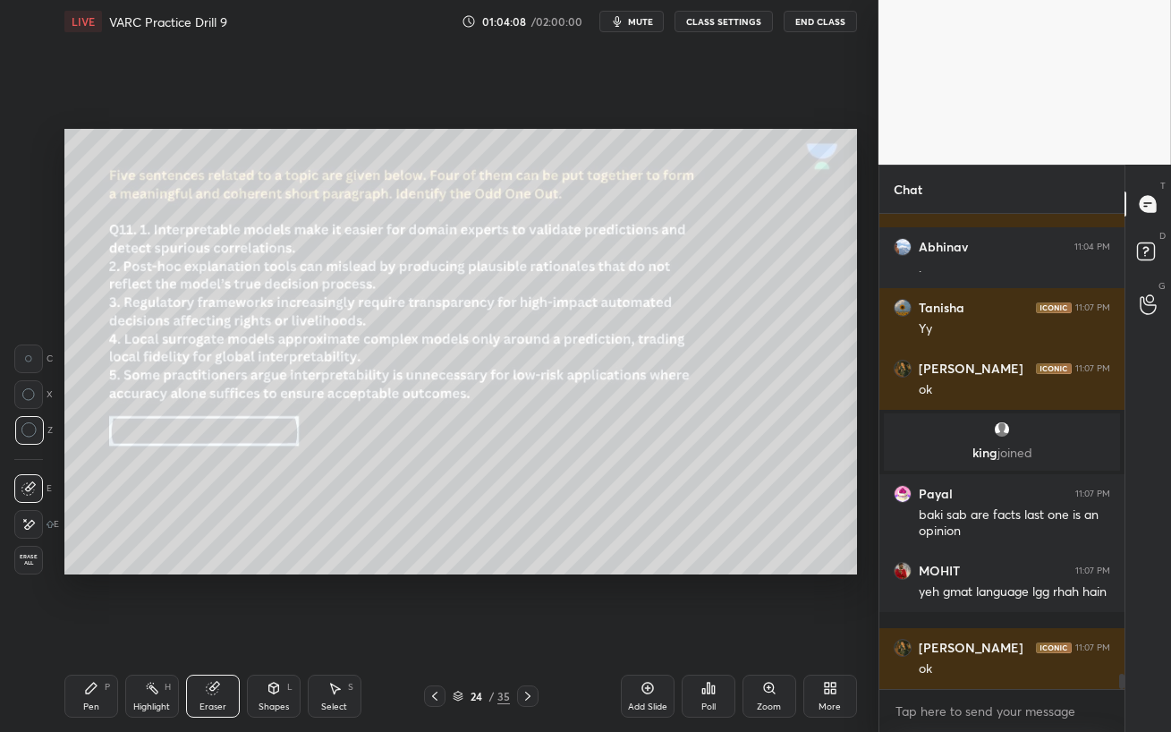
click at [980, 453] on p "king joined" at bounding box center [1001, 452] width 215 height 14
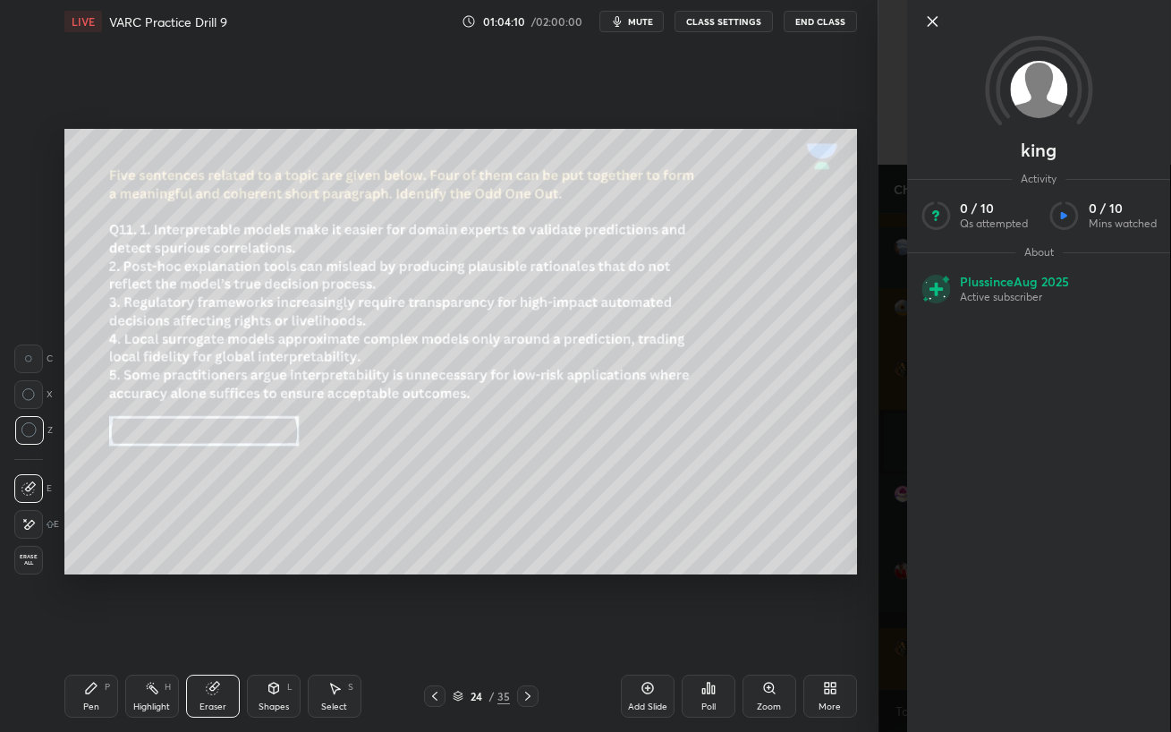
scroll to position [14240, 0]
click at [933, 30] on icon at bounding box center [931, 21] width 21 height 21
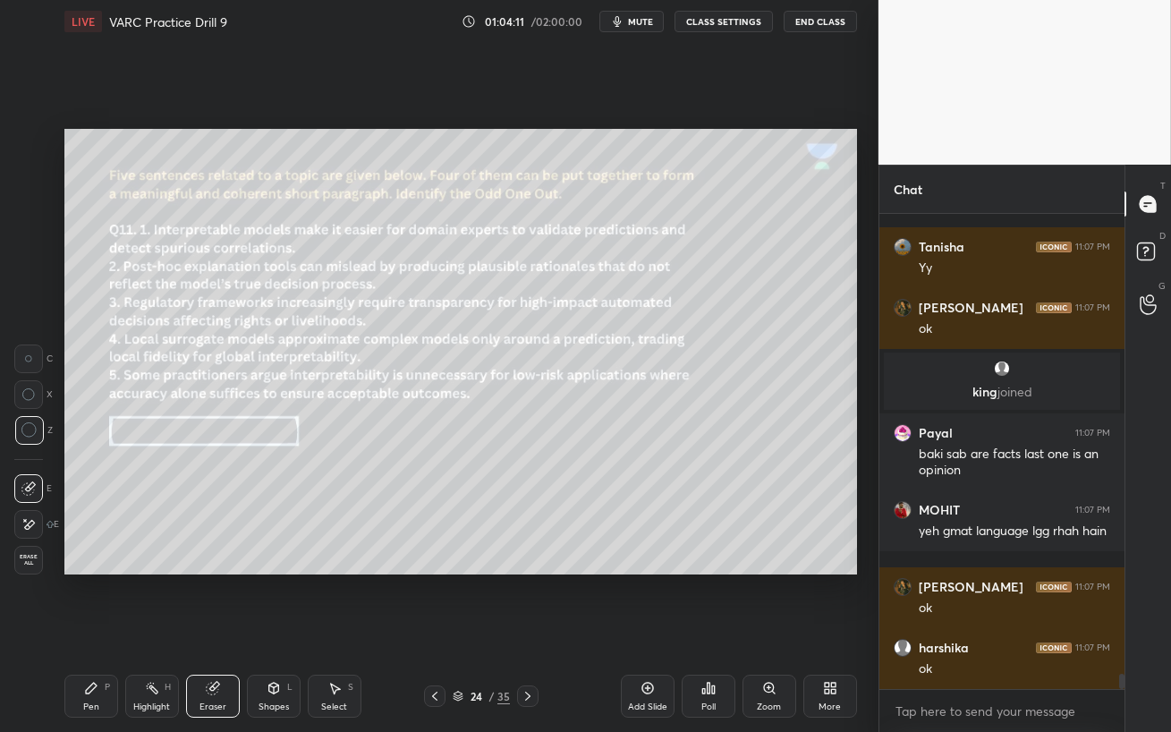
scroll to position [14332, 0]
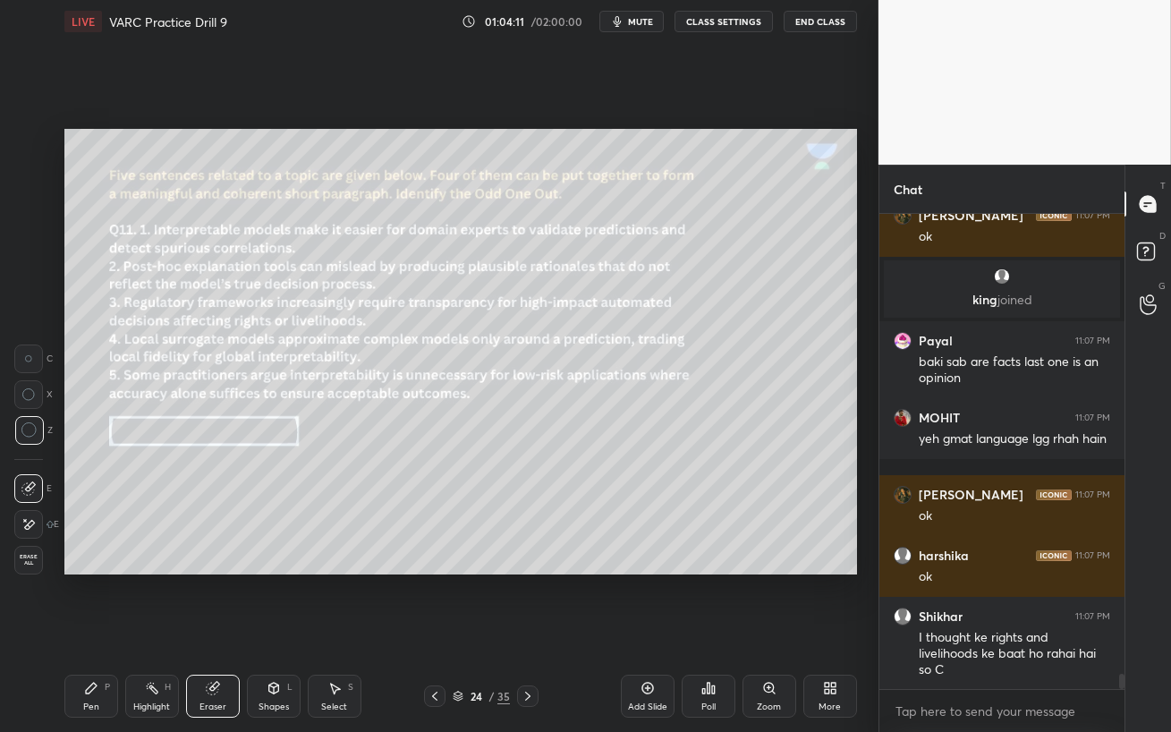
click at [521, 631] on div at bounding box center [527, 695] width 21 height 21
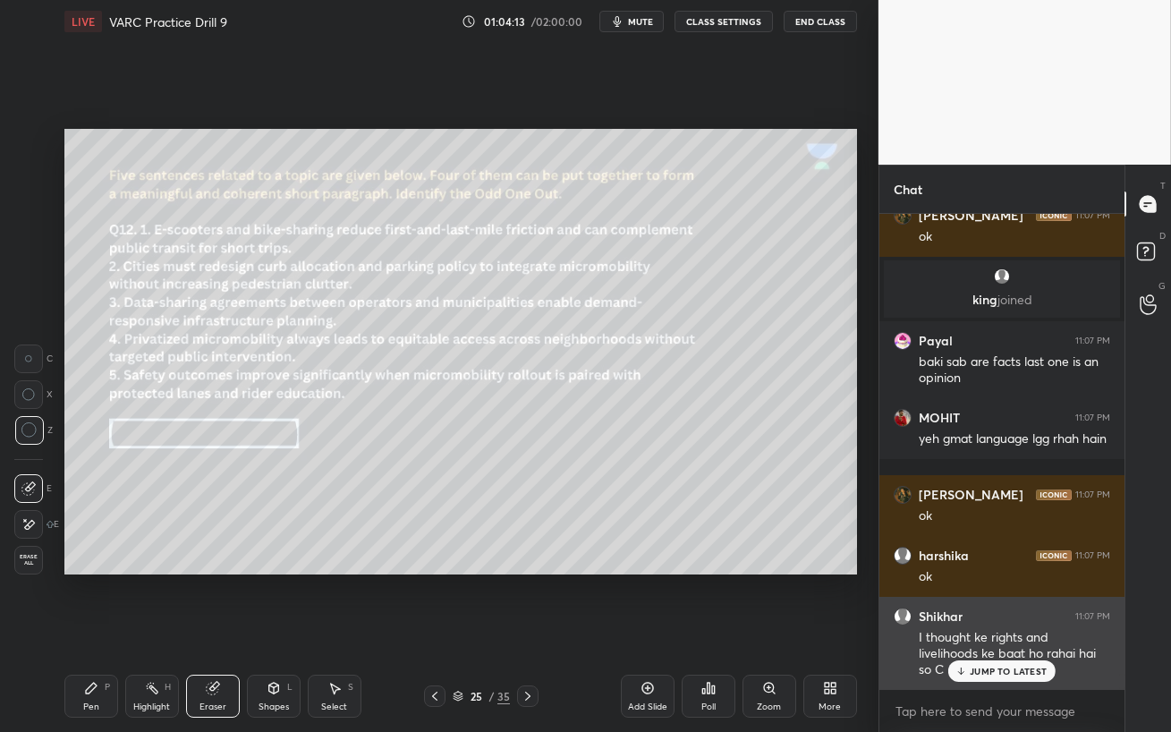
click at [975, 631] on p "JUMP TO LATEST" at bounding box center [1007, 670] width 77 height 11
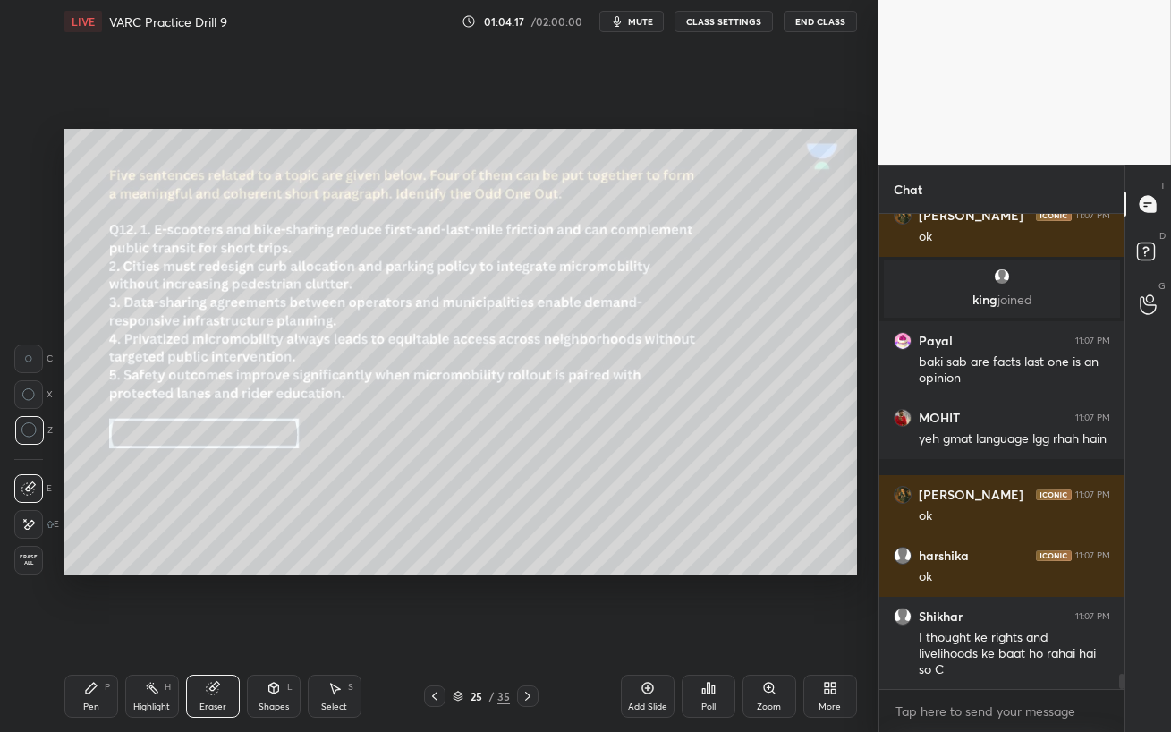
click at [427, 631] on icon at bounding box center [434, 696] width 14 height 14
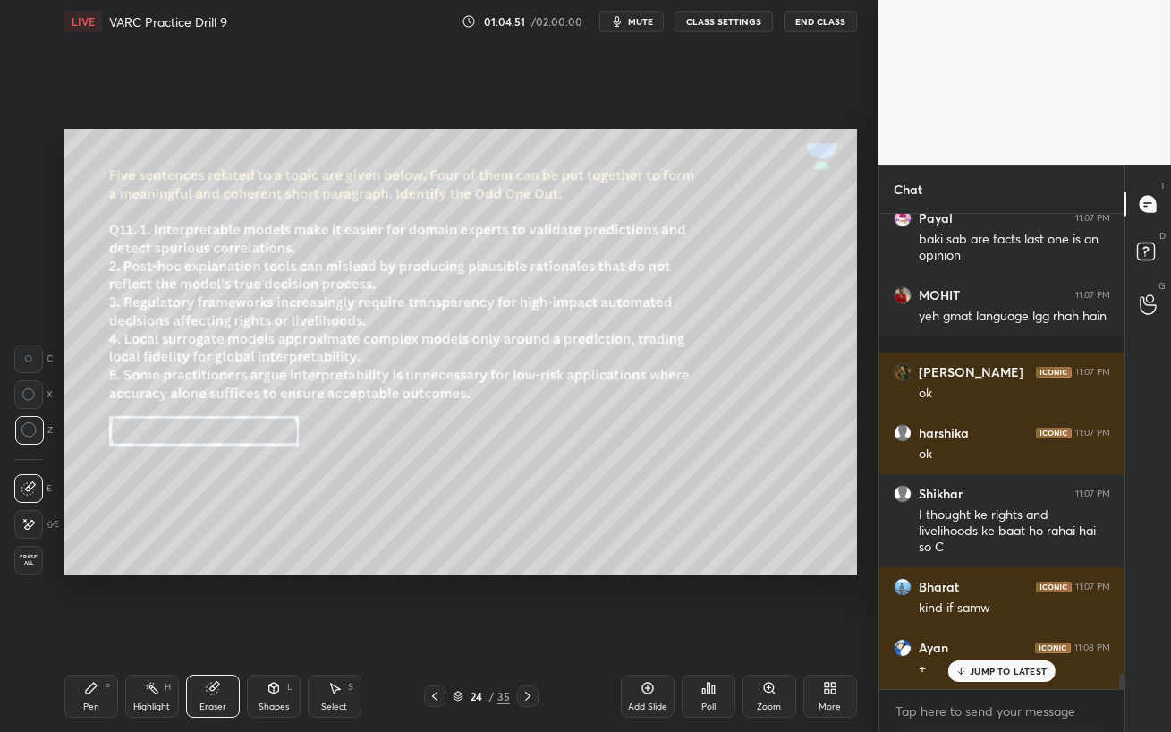
scroll to position [14514, 0]
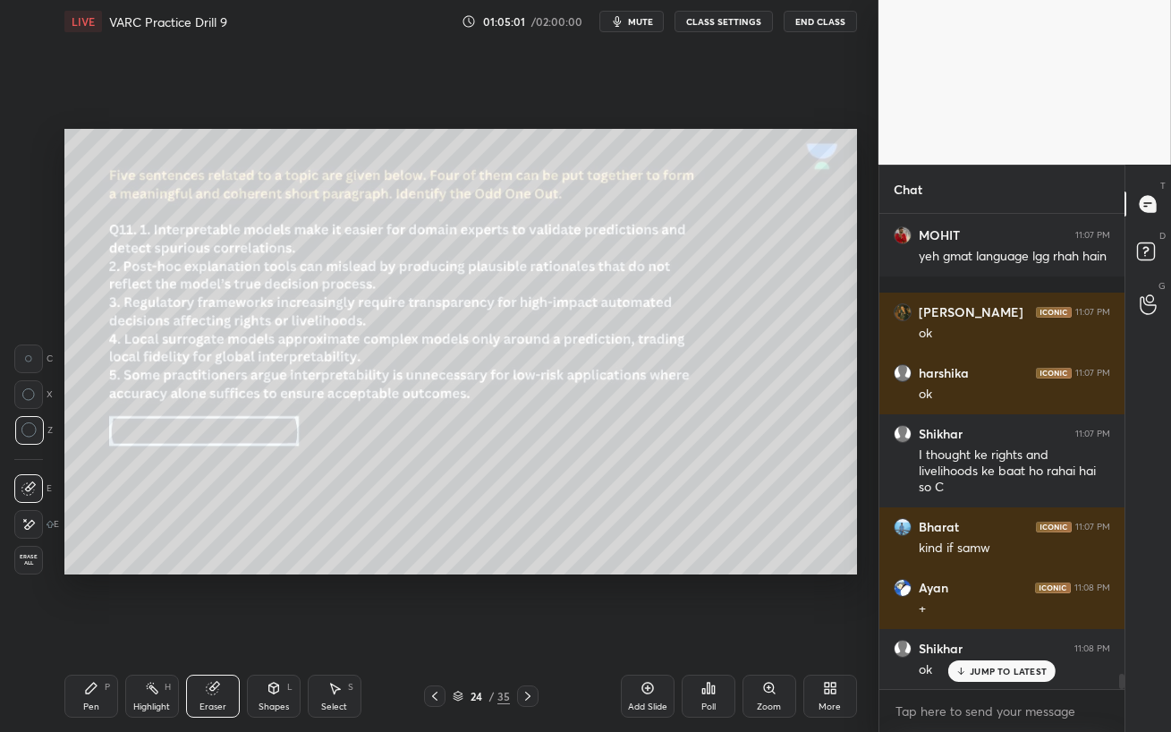
click at [97, 631] on icon at bounding box center [91, 688] width 14 height 14
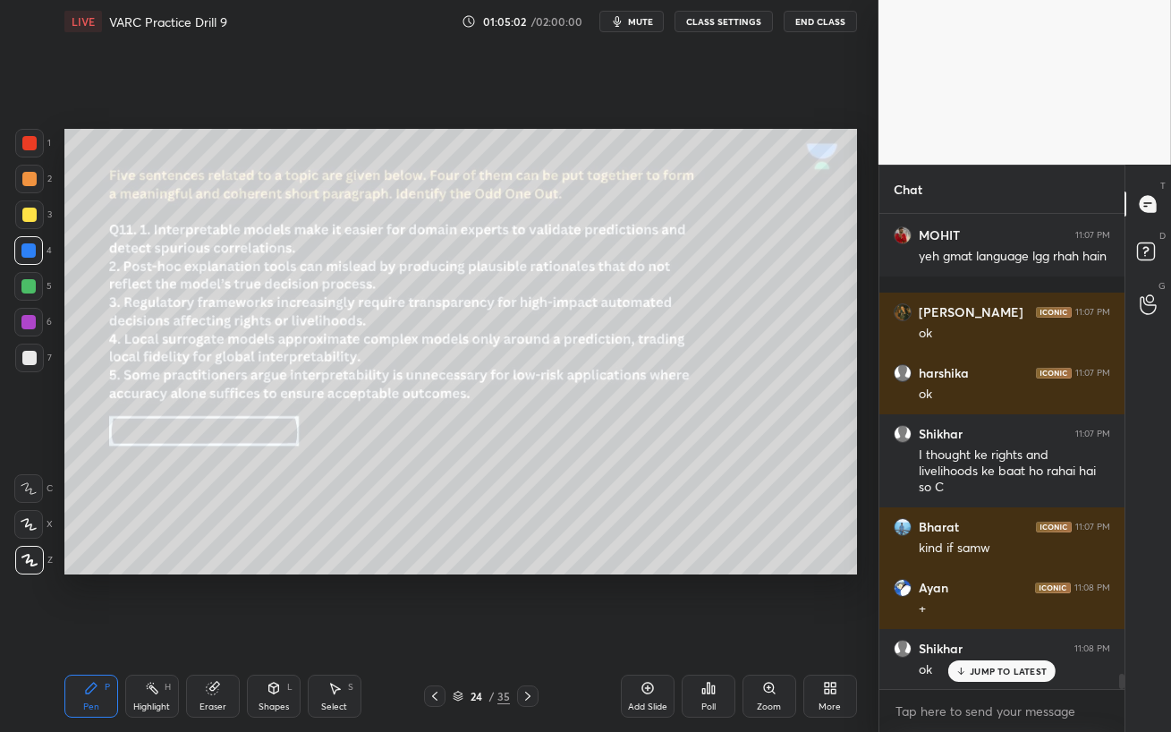
click at [30, 288] on div at bounding box center [28, 286] width 14 height 14
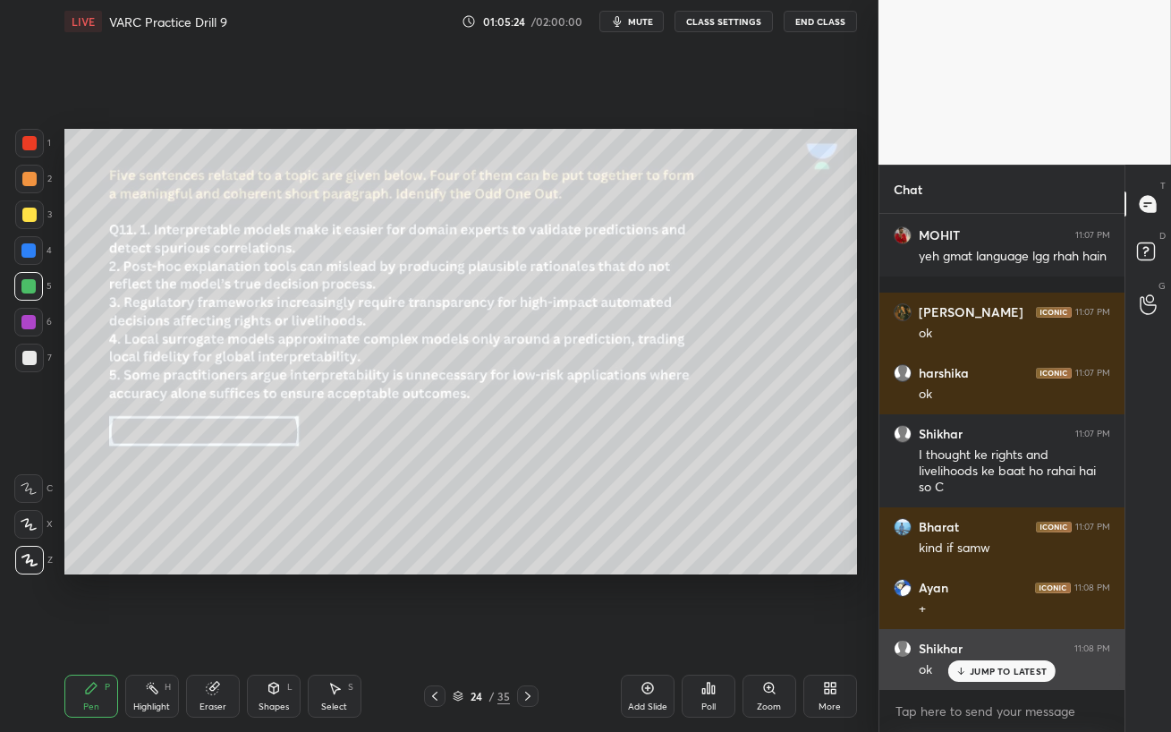
click at [976, 631] on div "[PERSON_NAME] 11:08 PM" at bounding box center [1001, 648] width 216 height 18
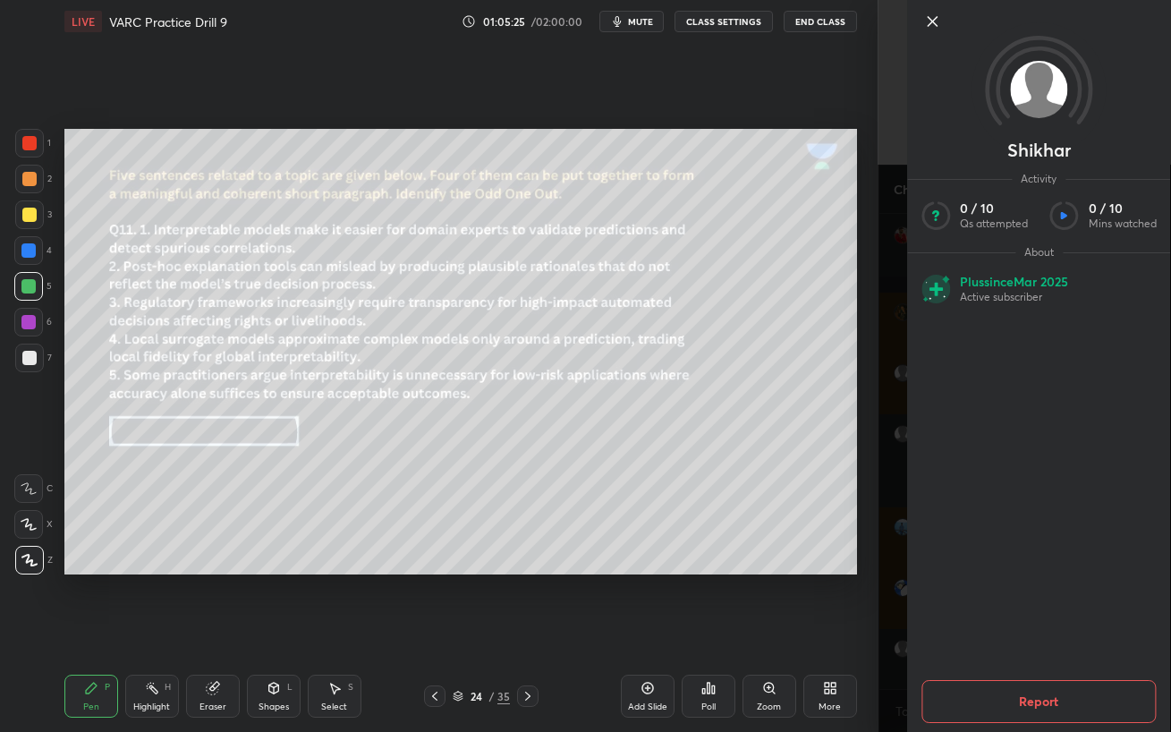
click at [748, 631] on div "Setting up your live class Poll for secs No correct answer Start poll" at bounding box center [460, 351] width 807 height 617
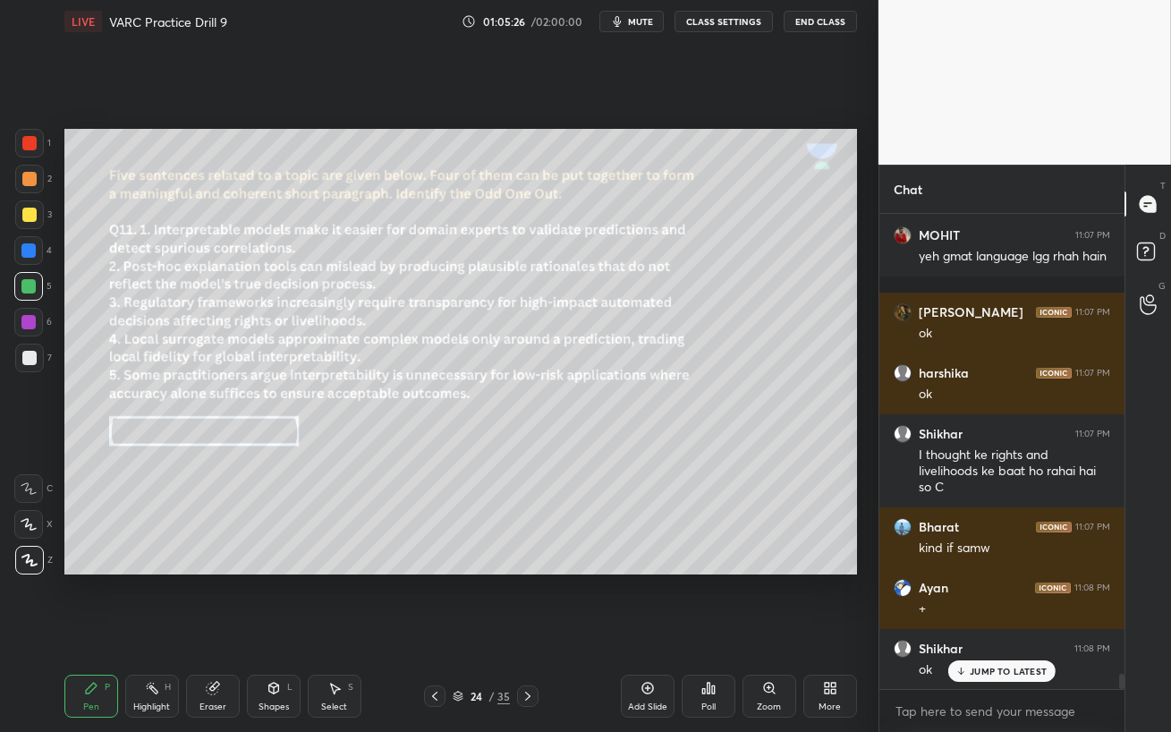
click at [1019, 631] on p "JUMP TO LATEST" at bounding box center [1007, 670] width 77 height 11
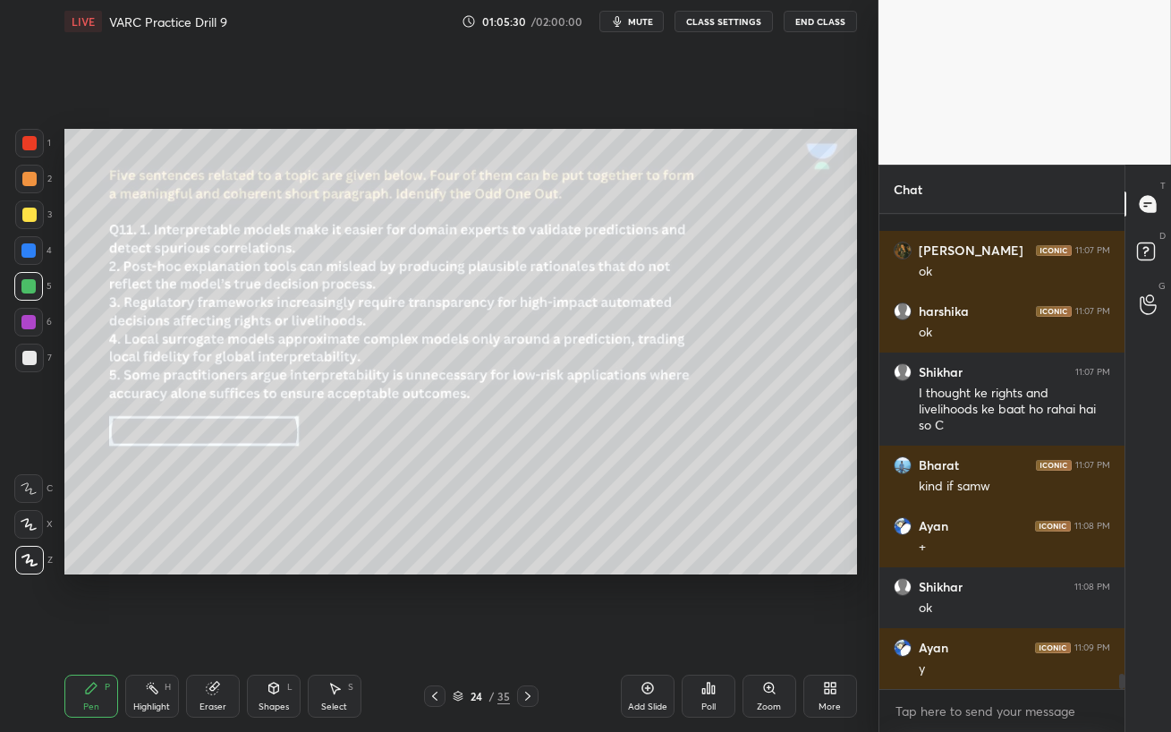
scroll to position [14636, 0]
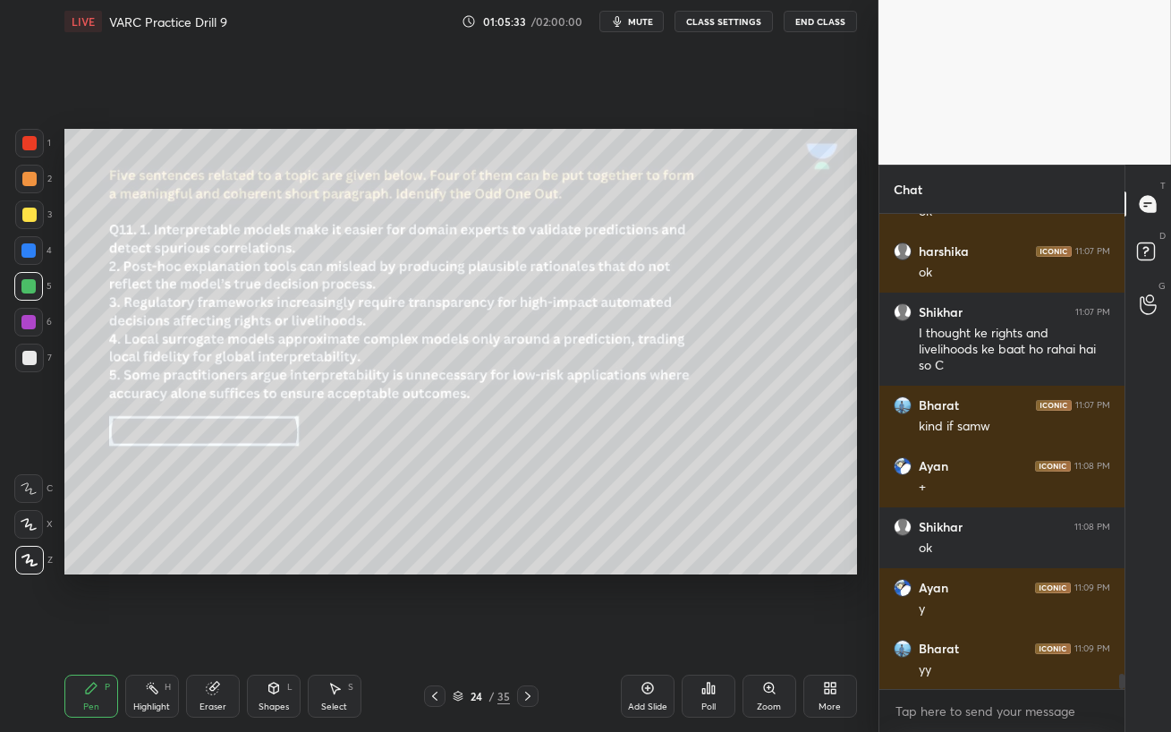
click at [526, 631] on icon at bounding box center [527, 696] width 14 height 14
click at [31, 177] on div at bounding box center [29, 179] width 14 height 14
click at [636, 21] on span "mute" at bounding box center [640, 21] width 25 height 13
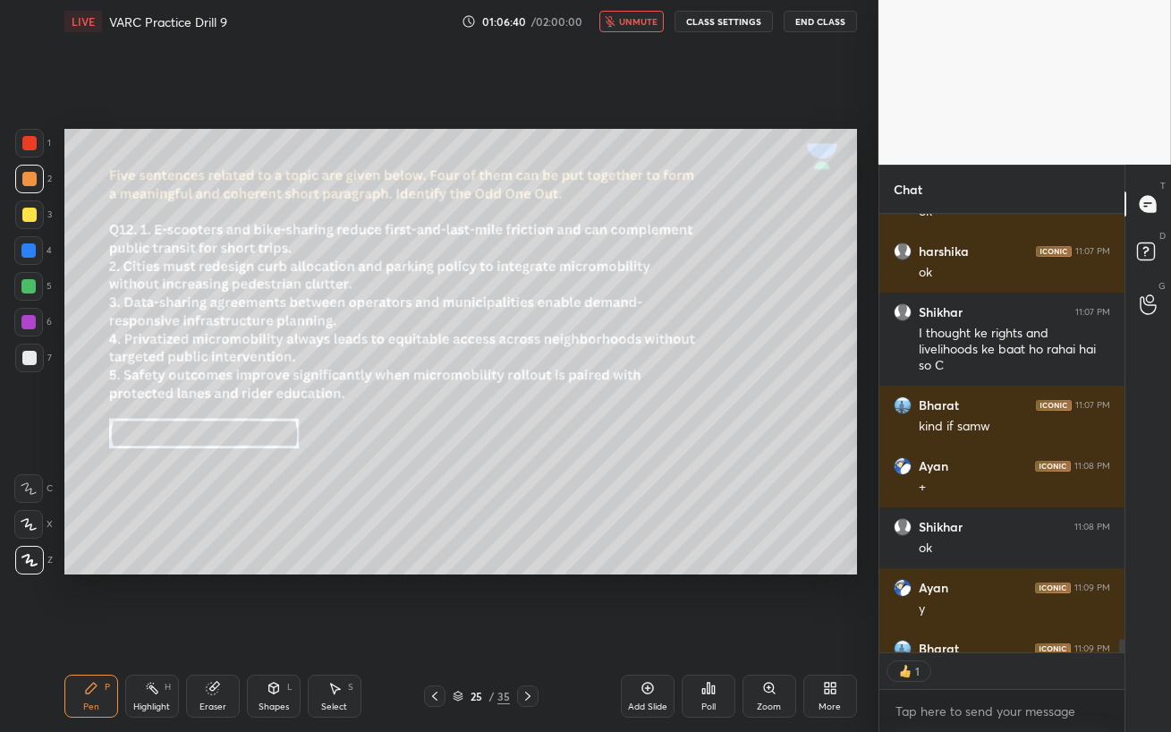
scroll to position [433, 240]
click at [639, 21] on span "unmute" at bounding box center [638, 21] width 38 height 13
click at [636, 23] on span "mute" at bounding box center [640, 21] width 25 height 13
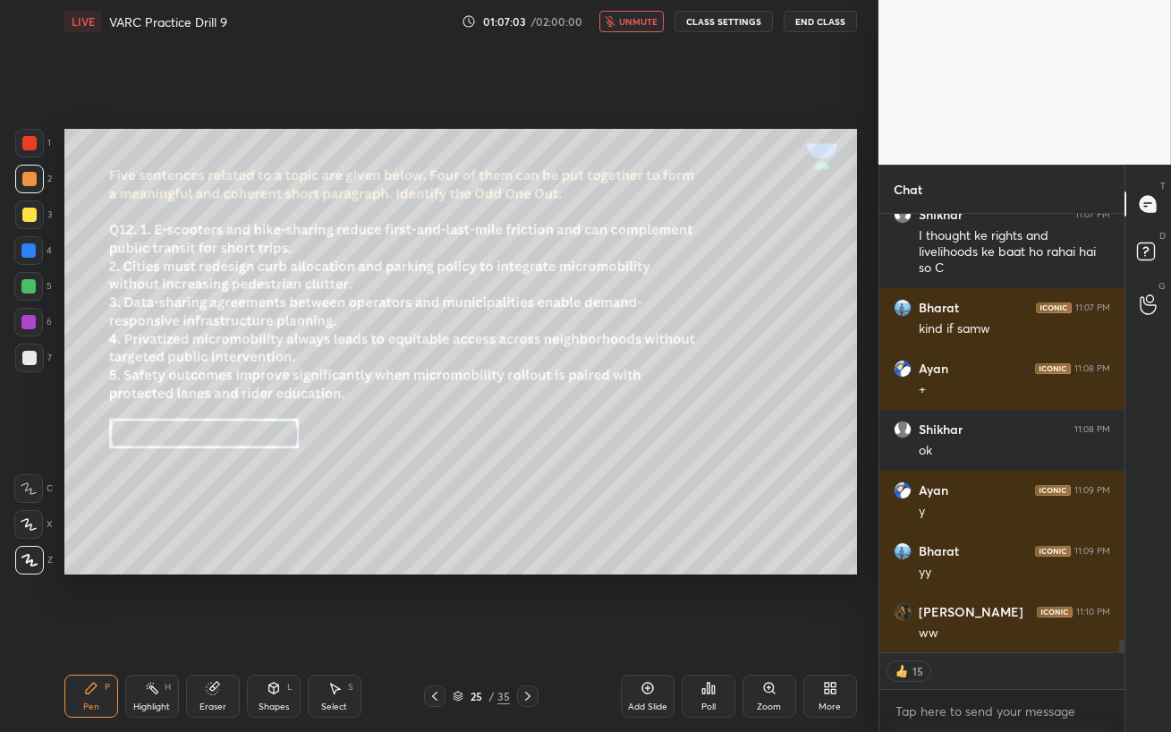
click at [642, 21] on span "unmute" at bounding box center [638, 21] width 38 height 13
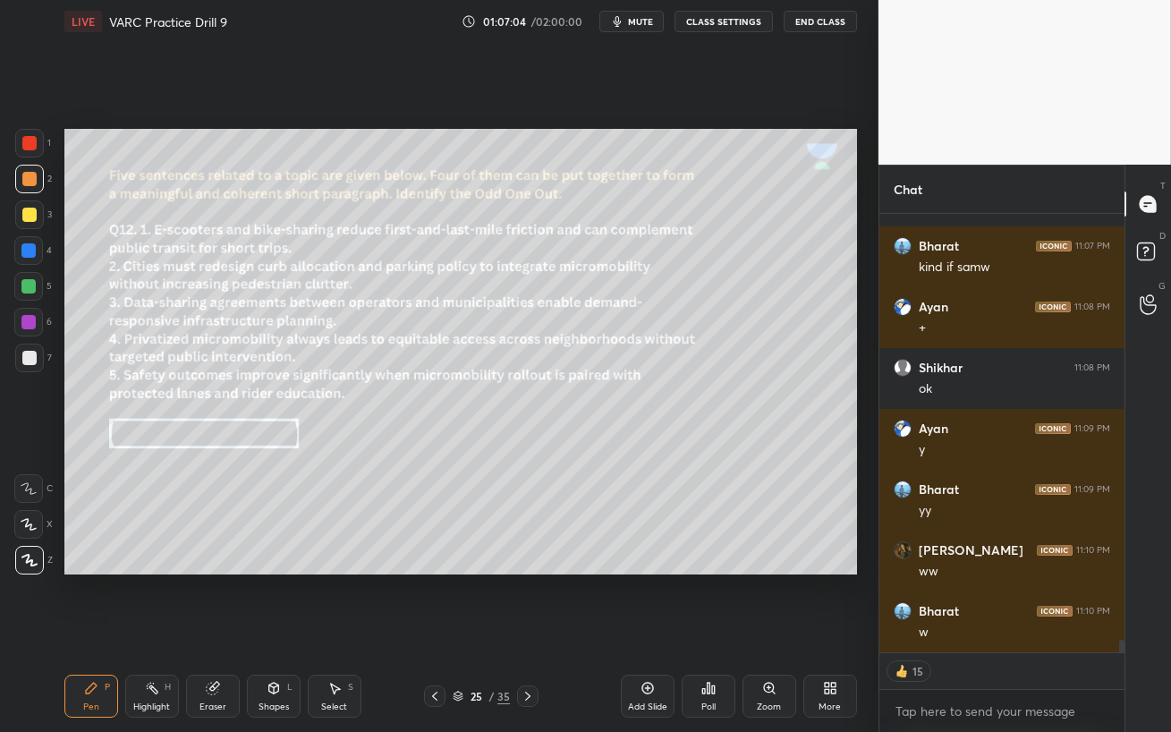
click at [641, 24] on span "mute" at bounding box center [640, 21] width 25 height 13
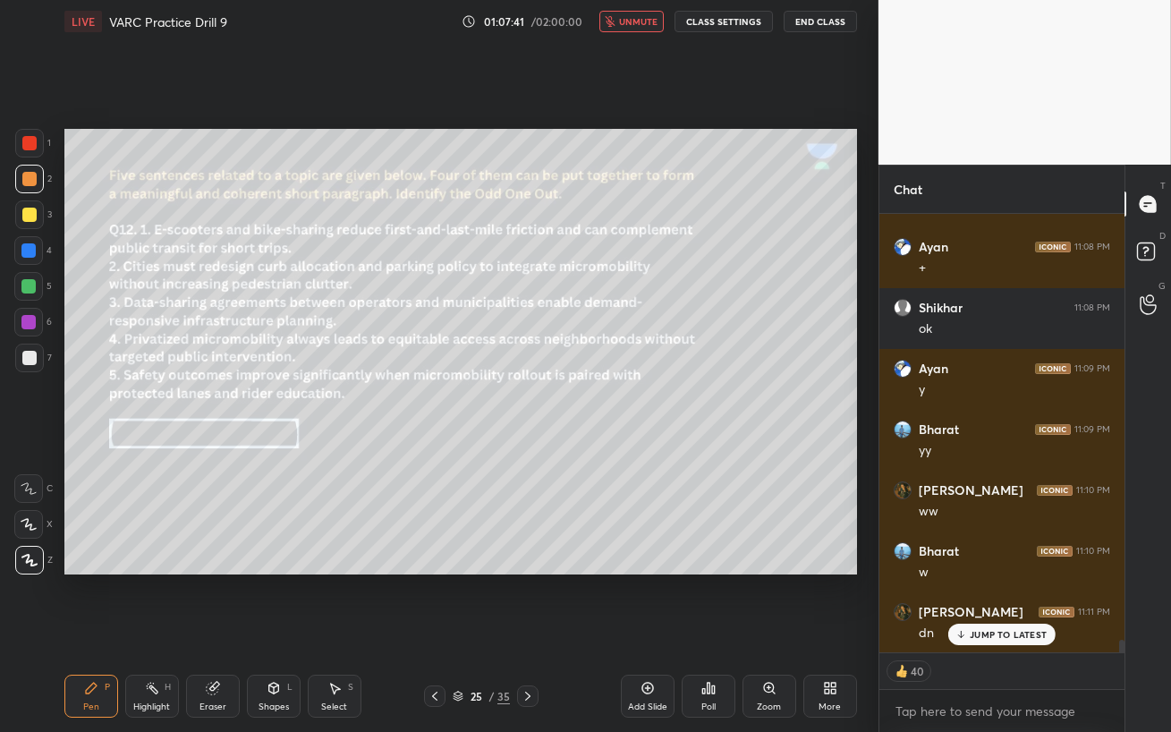
click at [650, 25] on span "unmute" at bounding box center [638, 21] width 38 height 13
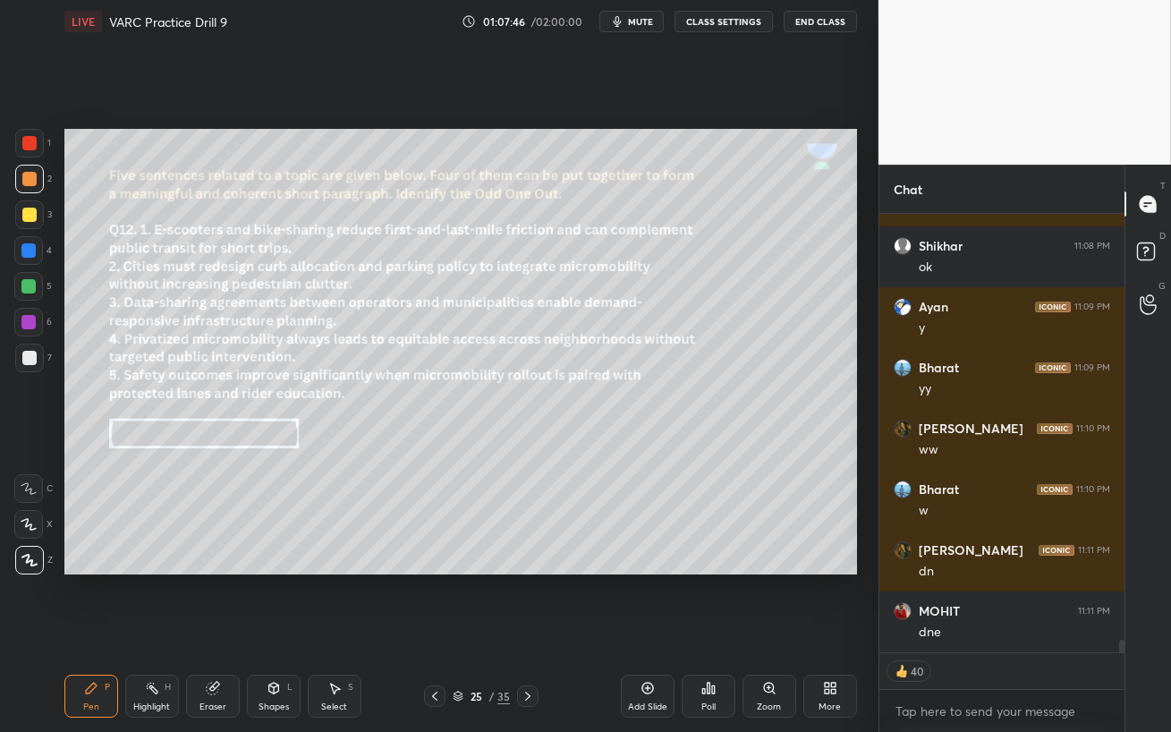
click at [708, 631] on div "Poll" at bounding box center [708, 695] width 54 height 43
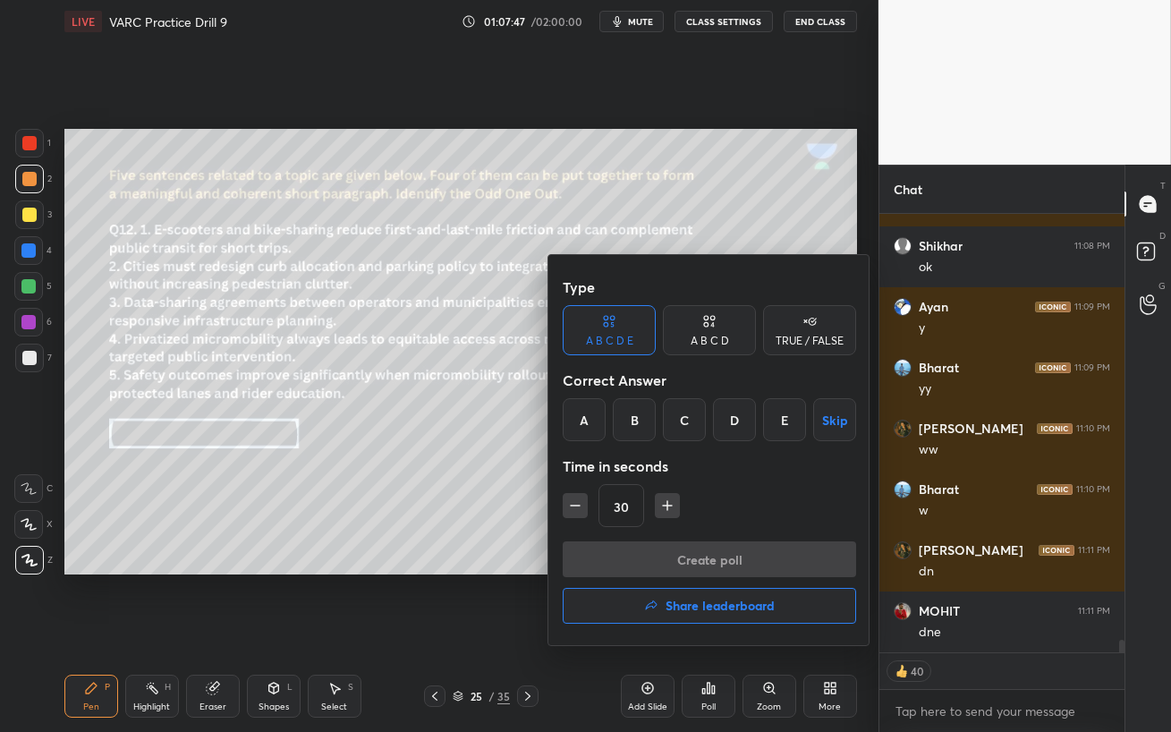
click at [734, 425] on div "D" at bounding box center [734, 419] width 43 height 43
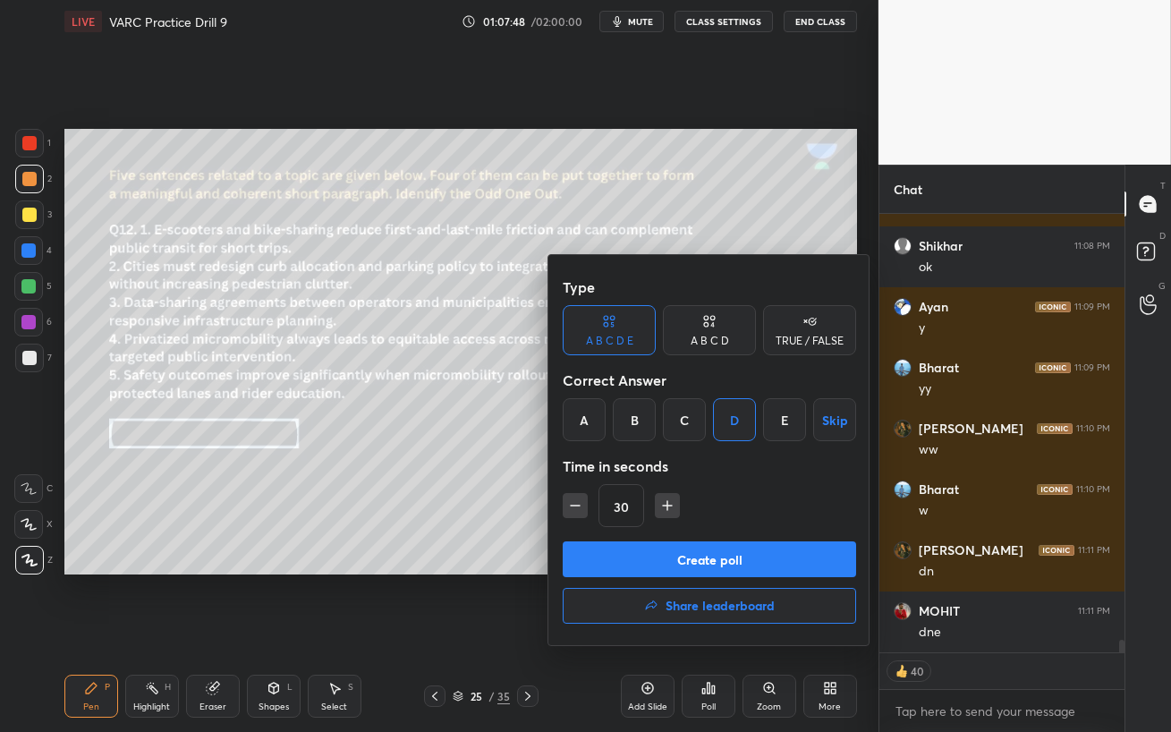
click at [707, 560] on button "Create poll" at bounding box center [709, 559] width 293 height 36
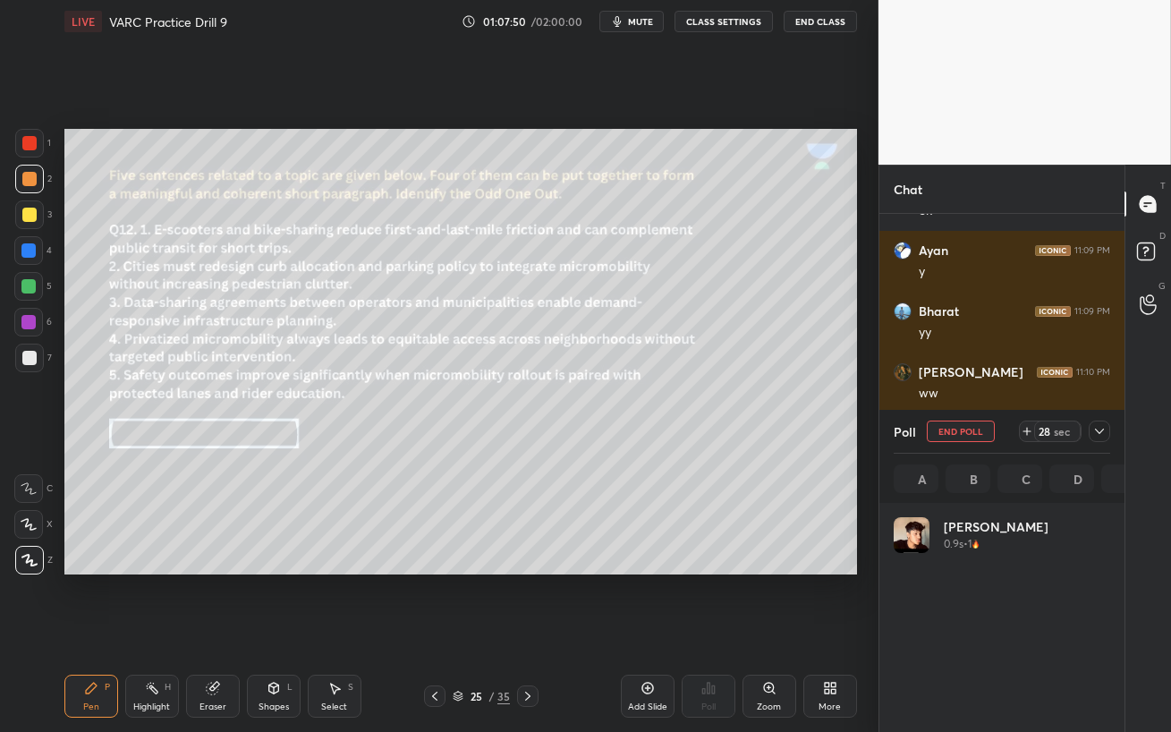
scroll to position [209, 211]
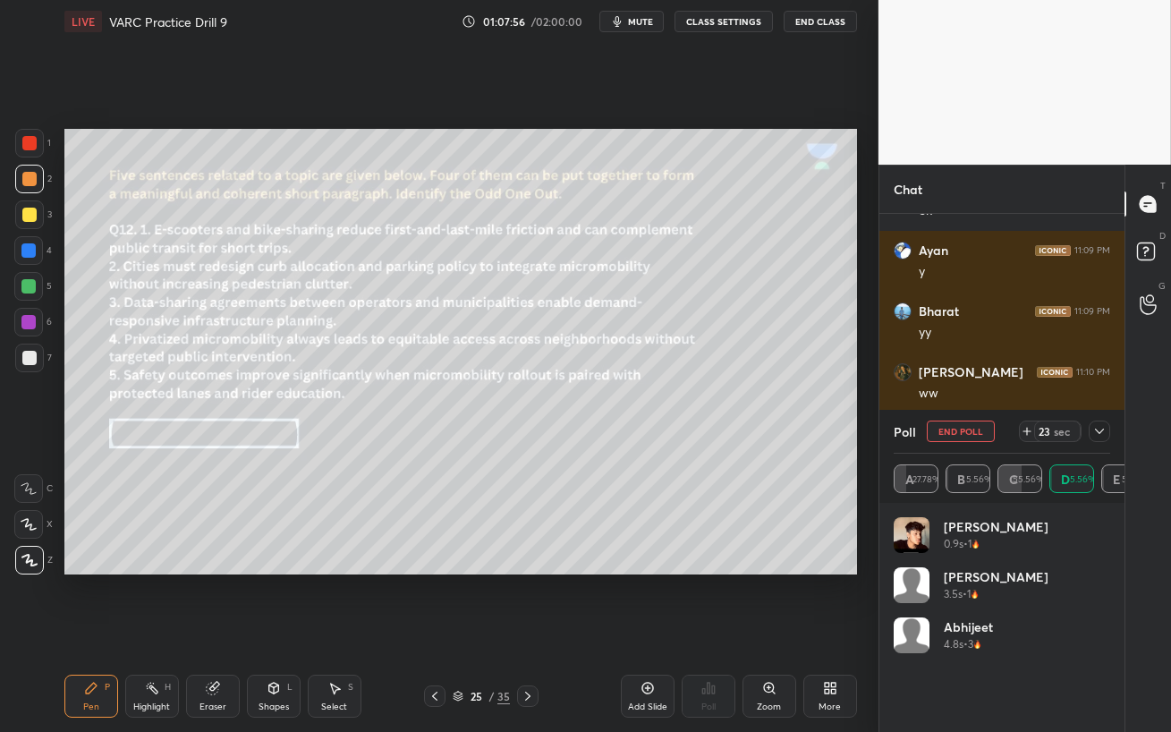
click at [959, 433] on button "End Poll" at bounding box center [960, 430] width 68 height 21
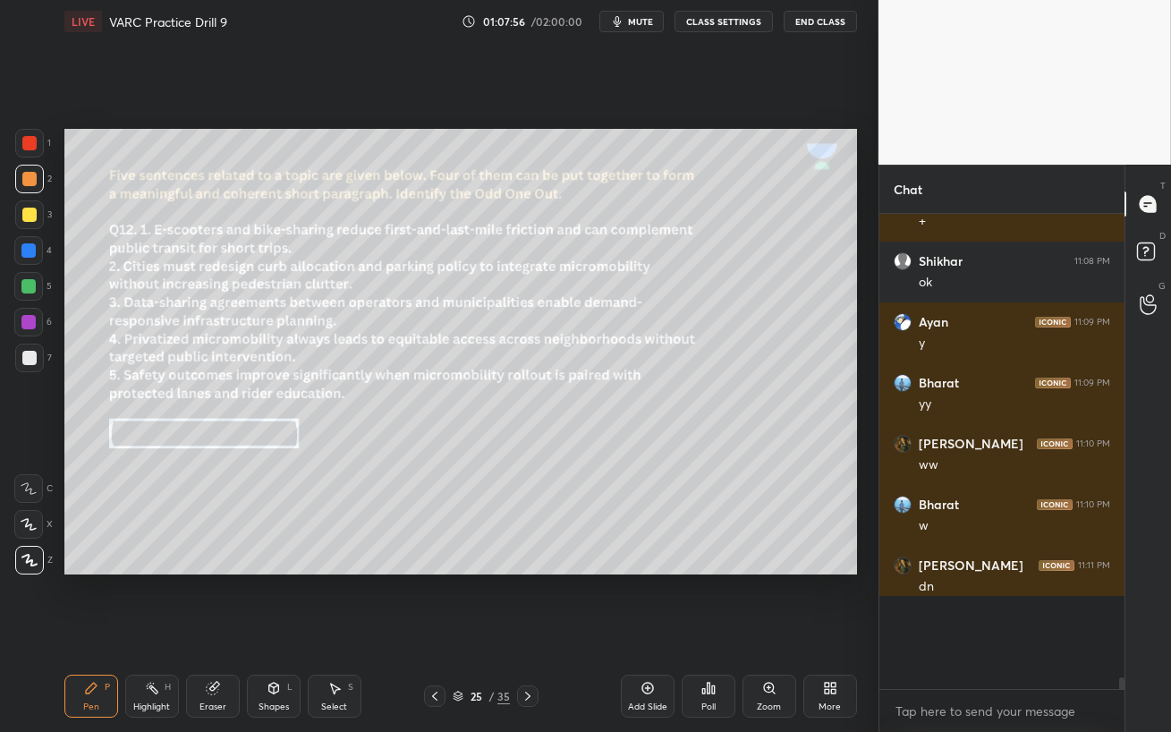
scroll to position [447, 240]
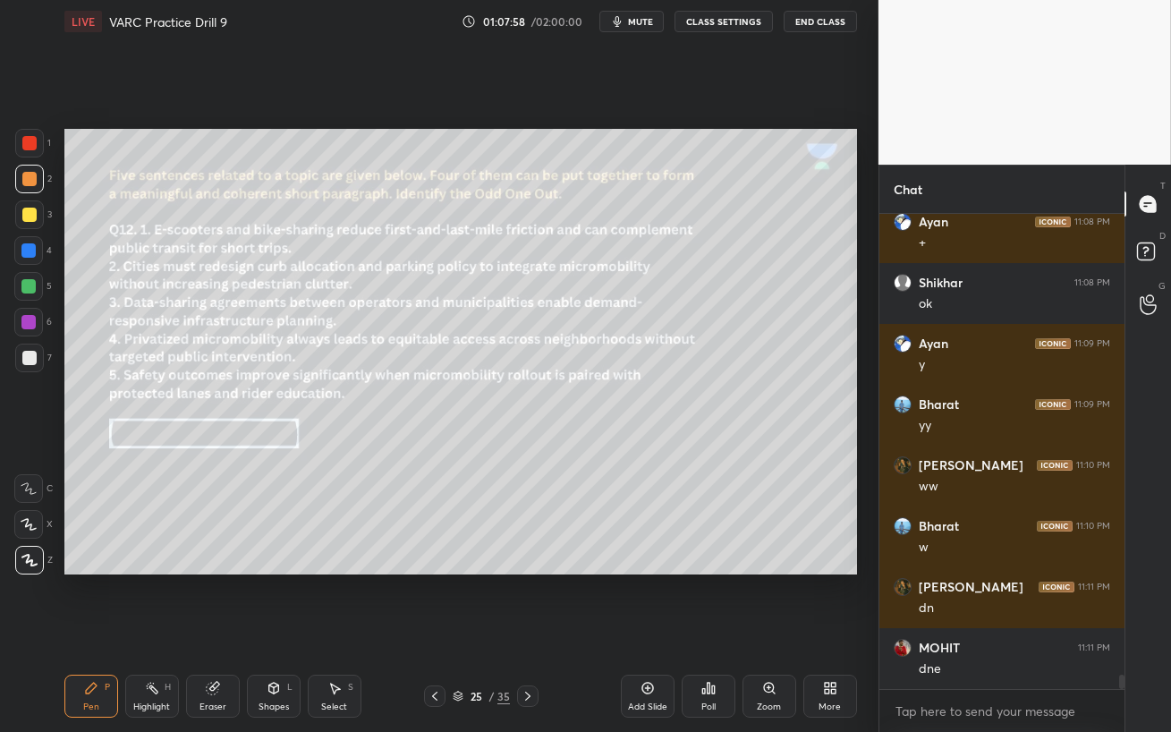
click at [708, 631] on div "Poll" at bounding box center [708, 695] width 54 height 43
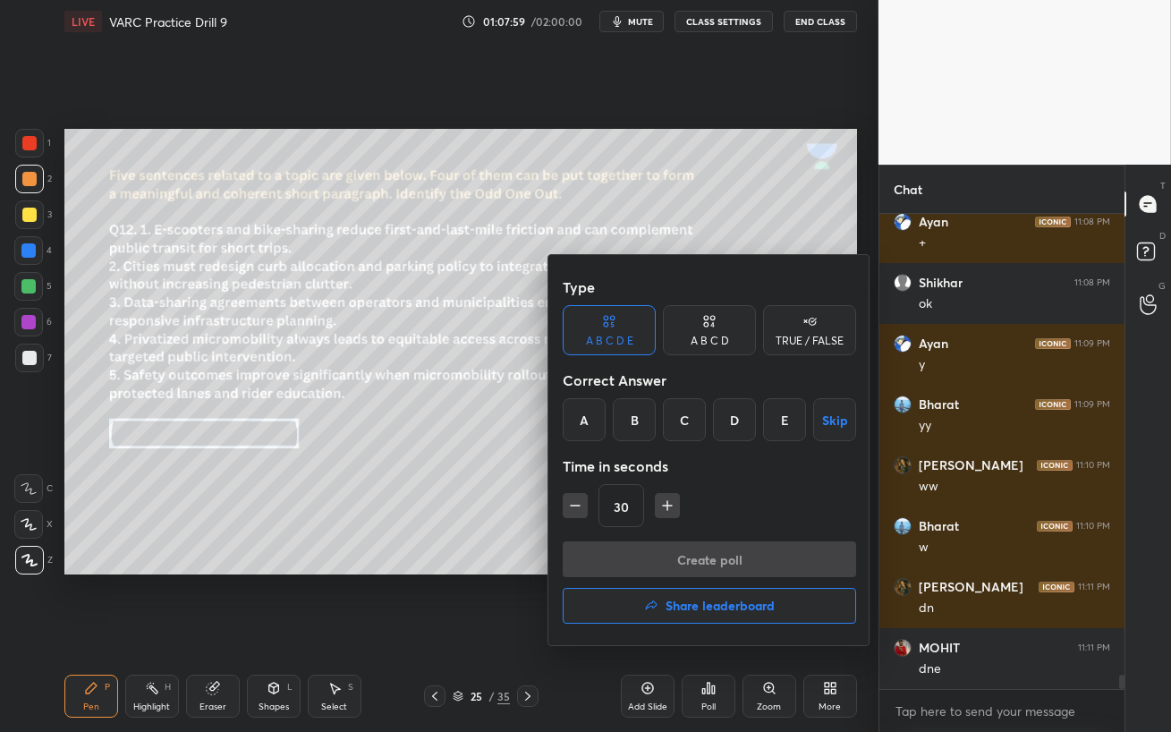
click at [689, 417] on div "C" at bounding box center [684, 419] width 43 height 43
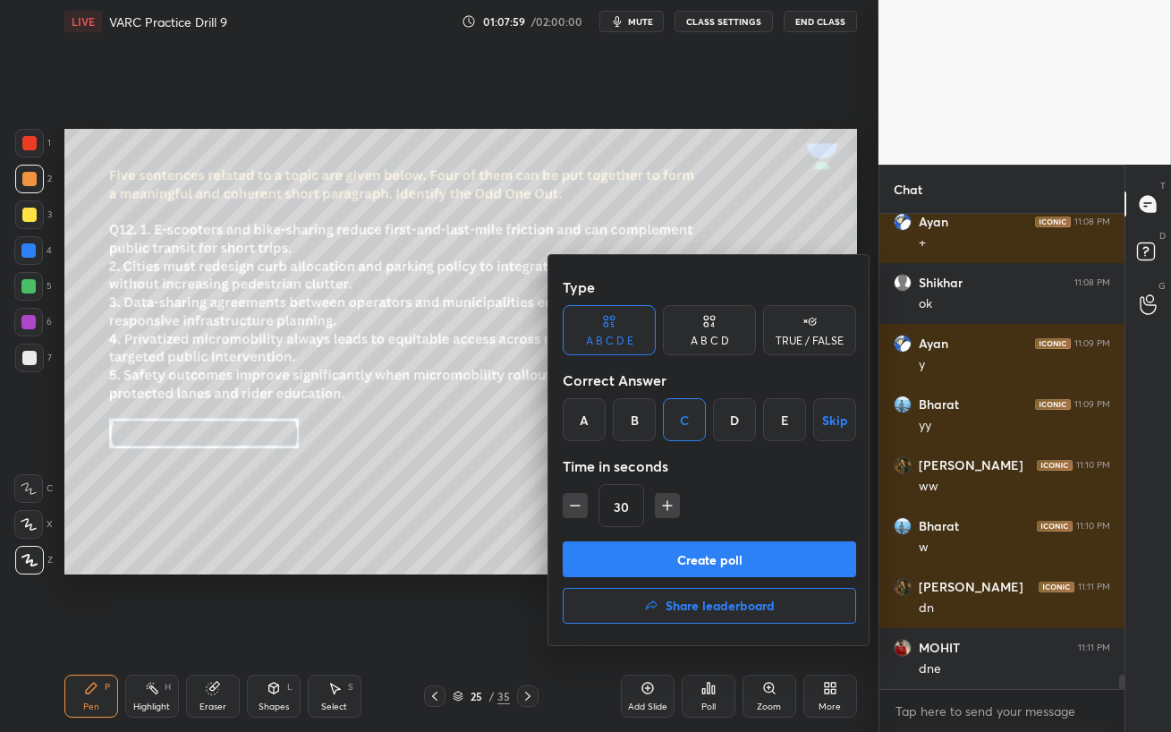
click at [685, 563] on button "Create poll" at bounding box center [709, 559] width 293 height 36
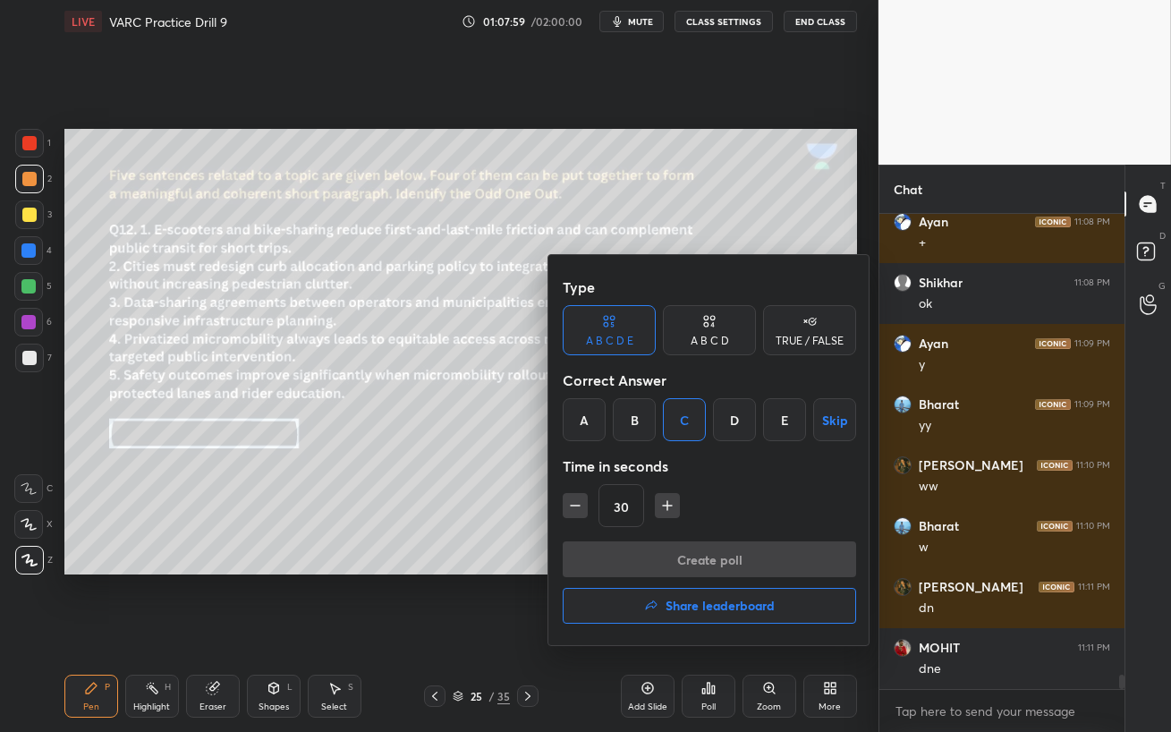
scroll to position [265, 240]
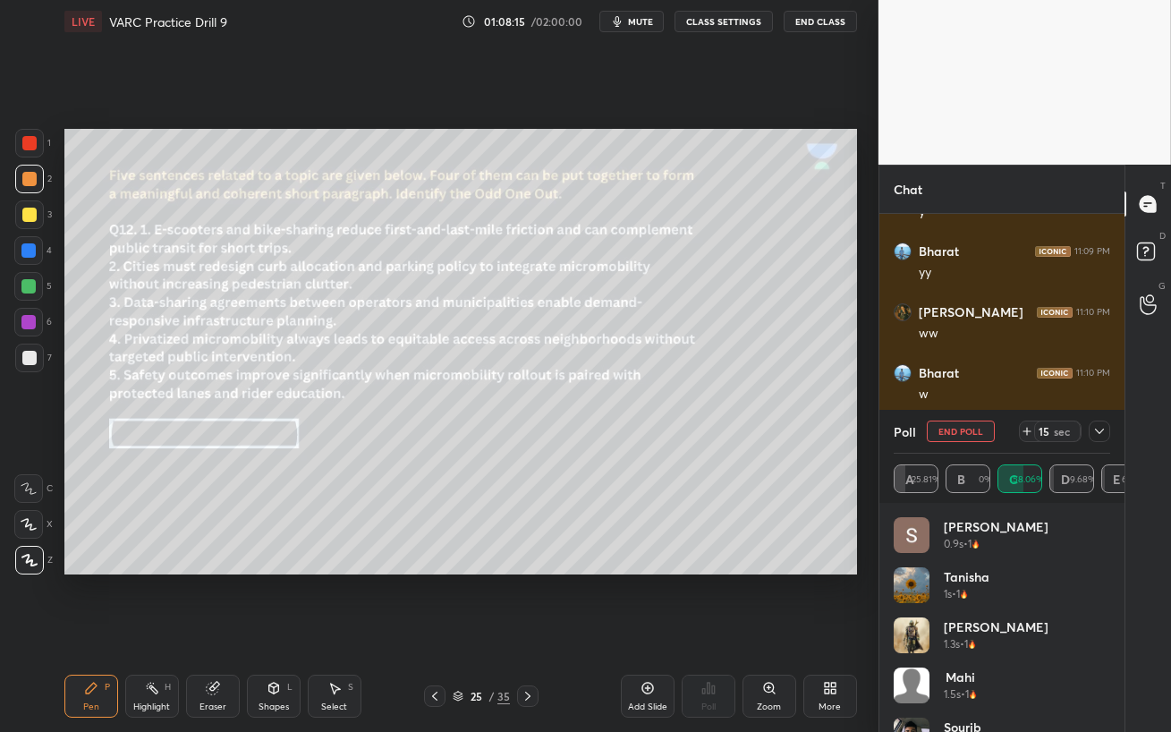
click at [1098, 427] on icon at bounding box center [1099, 431] width 14 height 14
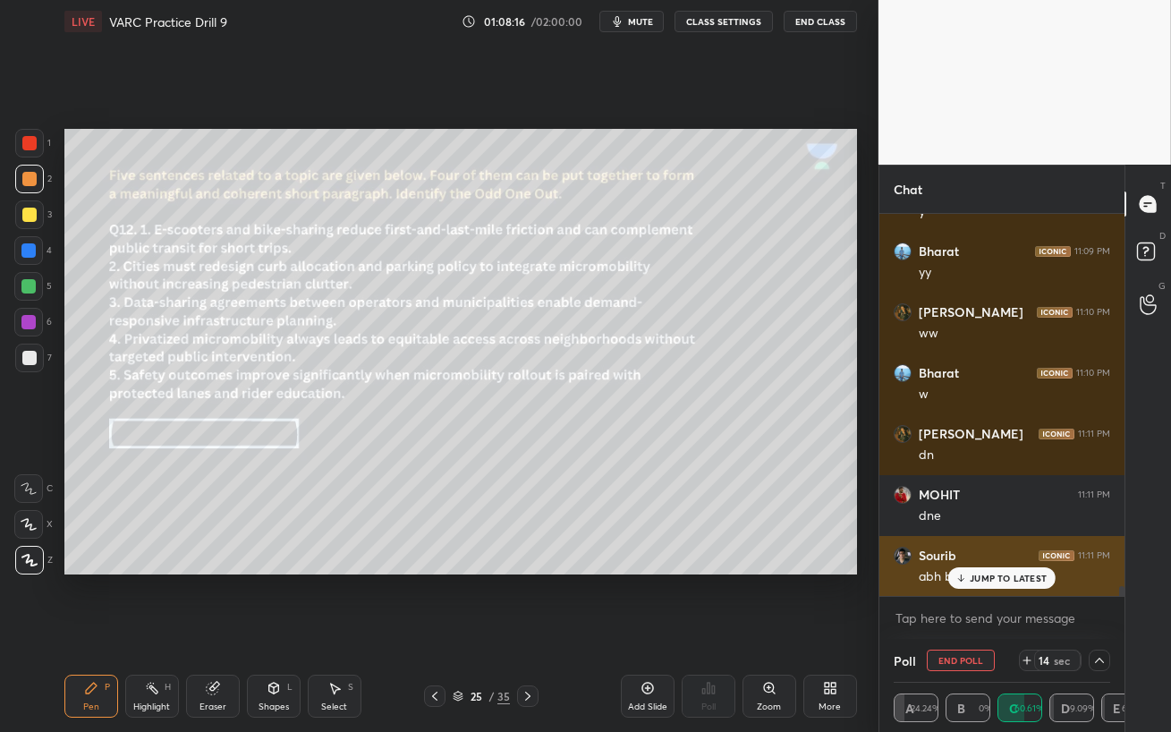
click at [991, 584] on div "JUMP TO LATEST" at bounding box center [1001, 577] width 107 height 21
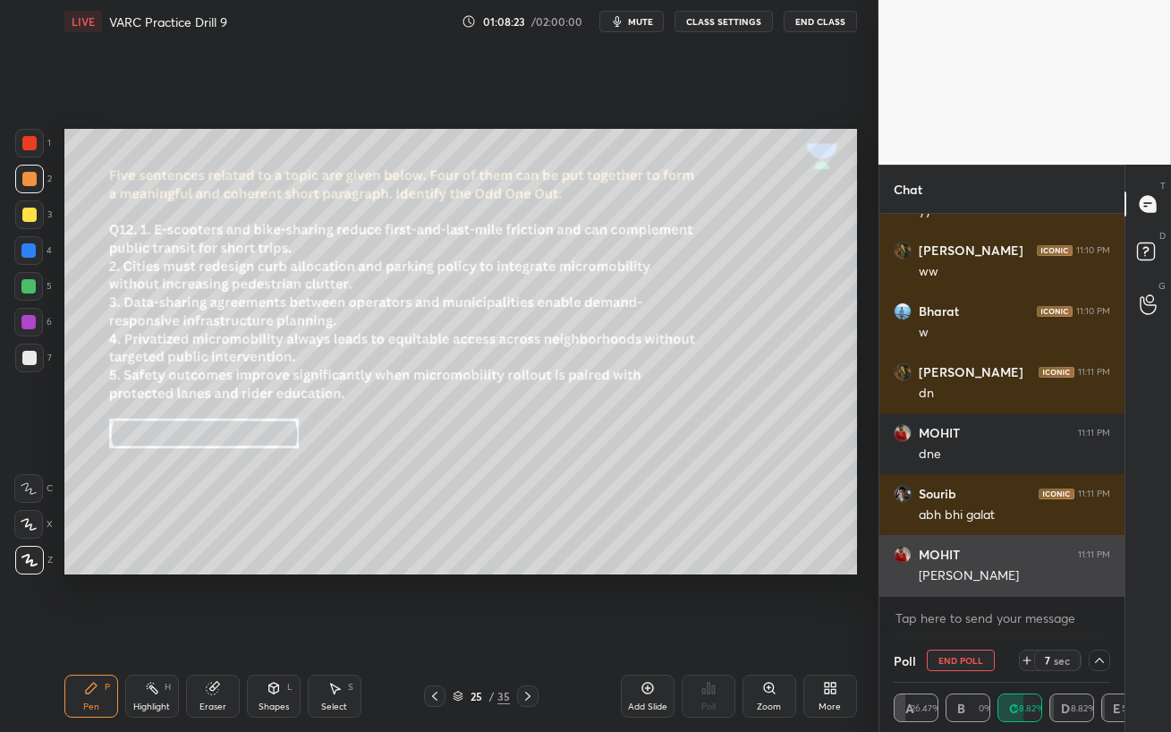
click at [952, 554] on h6 "MOHIT" at bounding box center [938, 554] width 41 height 16
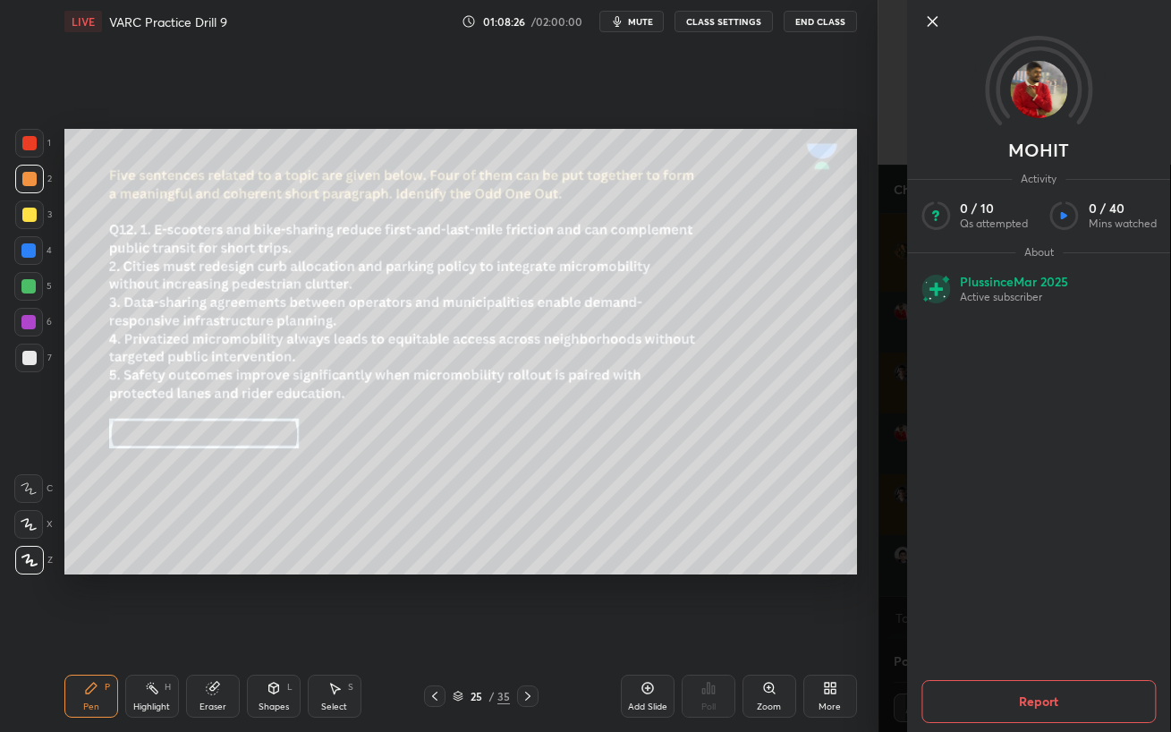
click at [935, 27] on icon at bounding box center [931, 21] width 21 height 21
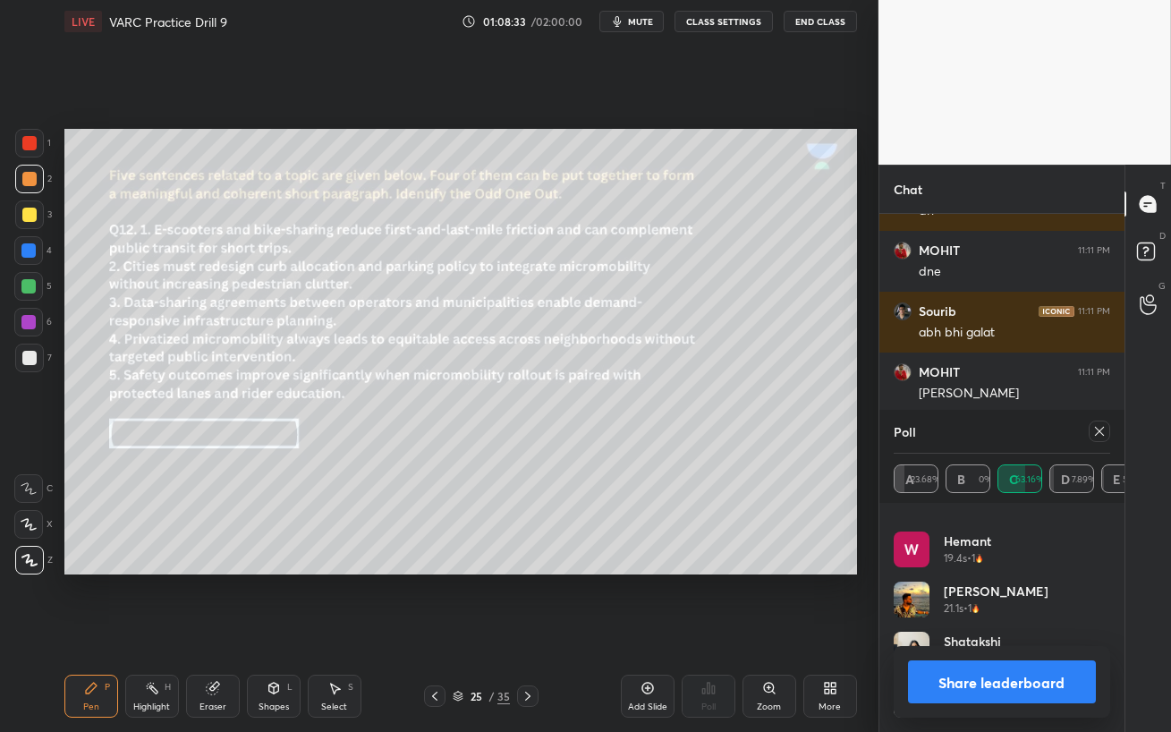
drag, startPoint x: 1074, startPoint y: 519, endPoint x: 1078, endPoint y: 491, distance: 28.0
click at [1074, 512] on div "[PERSON_NAME] 12.7s • 1 Sneha 13.3s • 1 Hemant 19.4s • 1 [PERSON_NAME] 21.1s • …" at bounding box center [1001, 617] width 245 height 229
click at [1097, 427] on icon at bounding box center [1099, 431] width 14 height 14
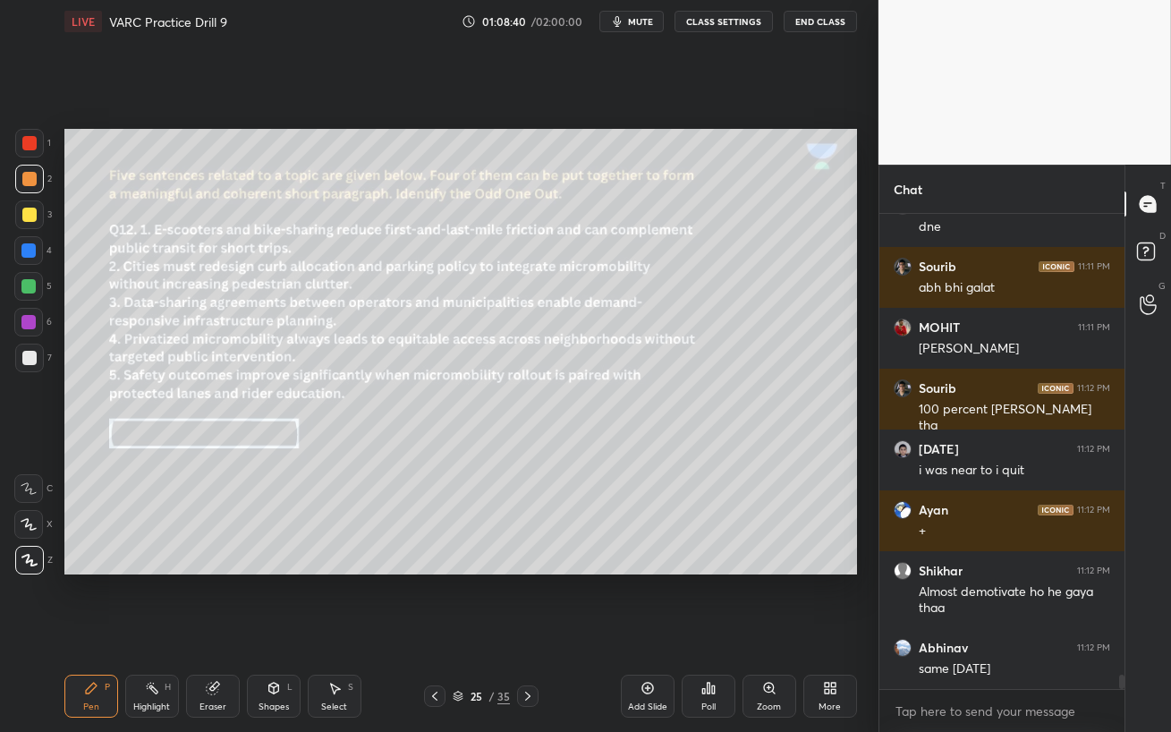
click at [30, 250] on div at bounding box center [28, 250] width 14 height 14
click at [29, 329] on div at bounding box center [28, 322] width 29 height 29
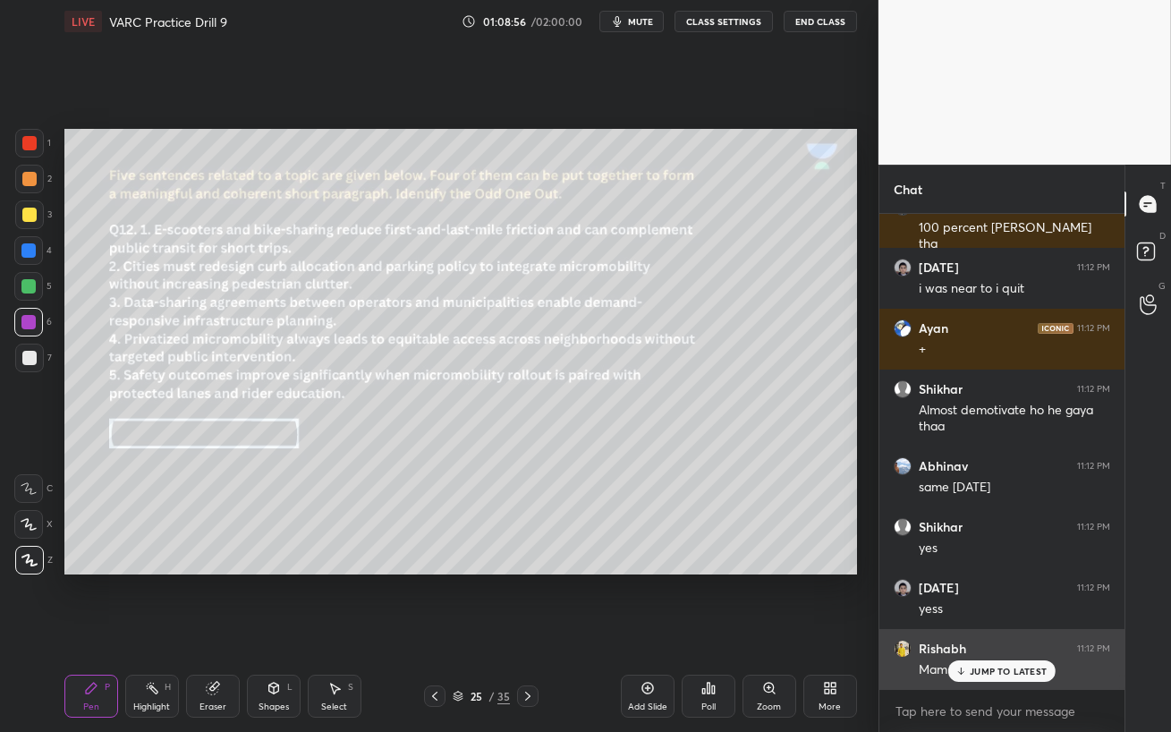
click at [962, 631] on icon at bounding box center [961, 670] width 12 height 11
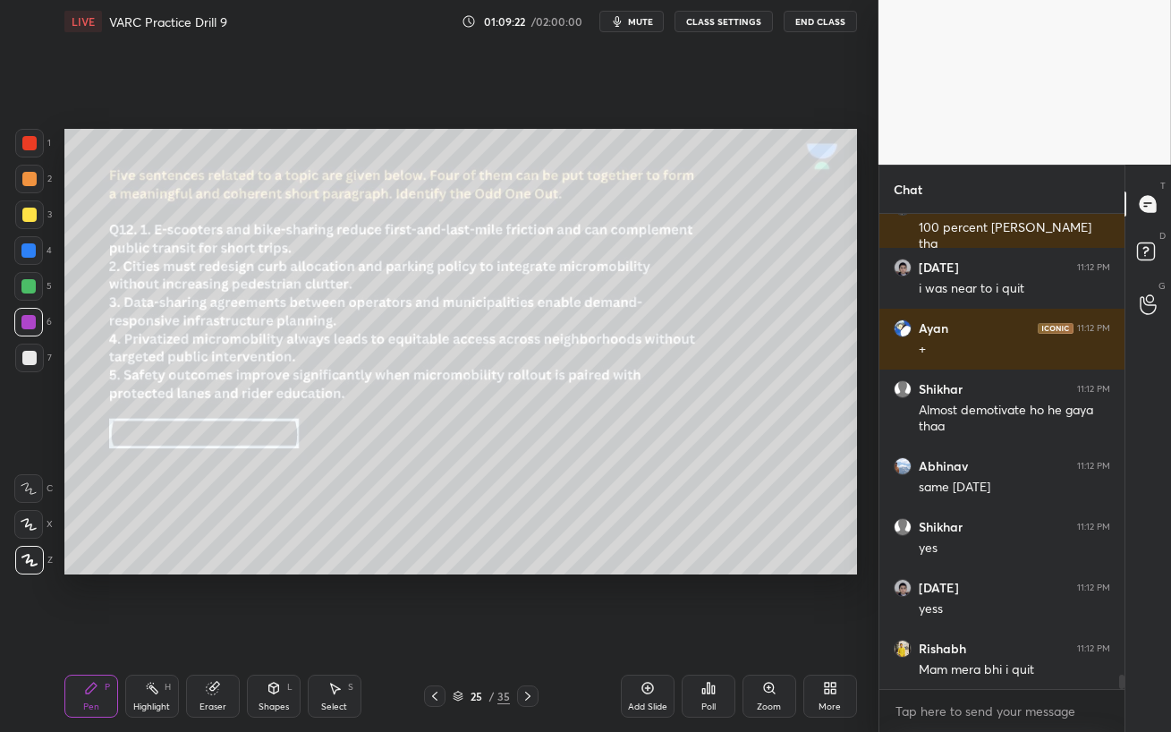
scroll to position [15581, 0]
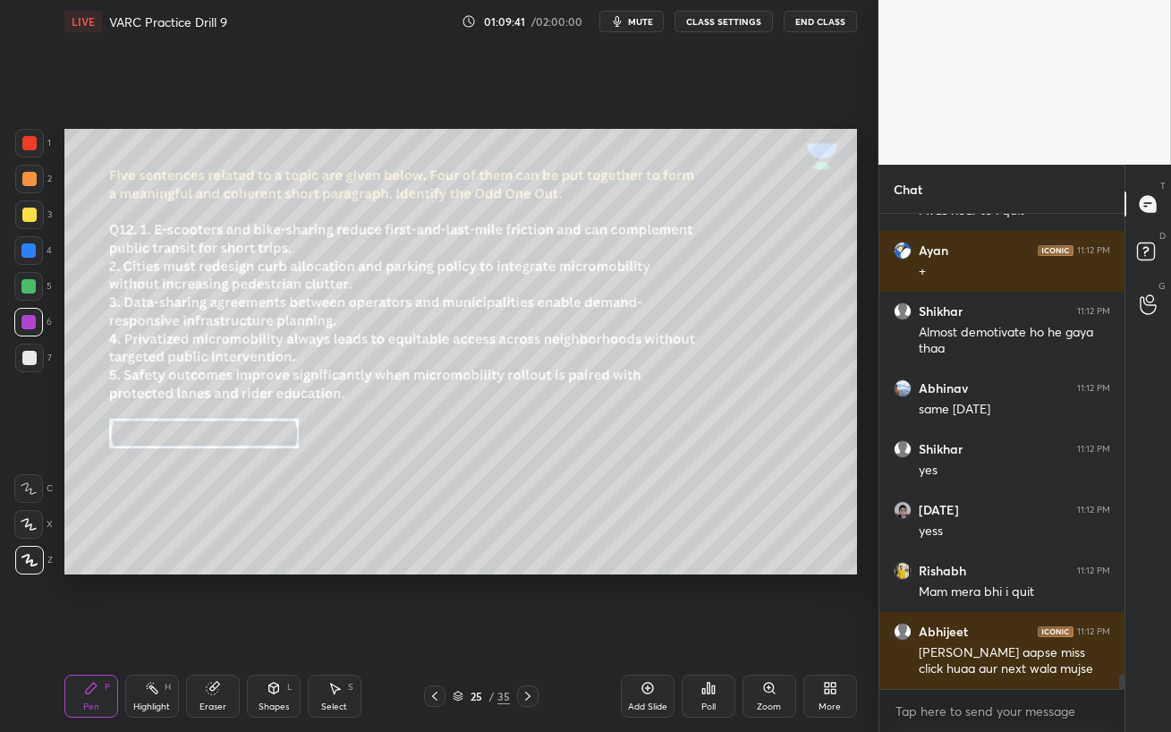
drag, startPoint x: 16, startPoint y: 280, endPoint x: 24, endPoint y: 289, distance: 12.0
click at [16, 281] on div at bounding box center [28, 286] width 29 height 29
click at [219, 631] on div "Eraser" at bounding box center [213, 695] width 54 height 43
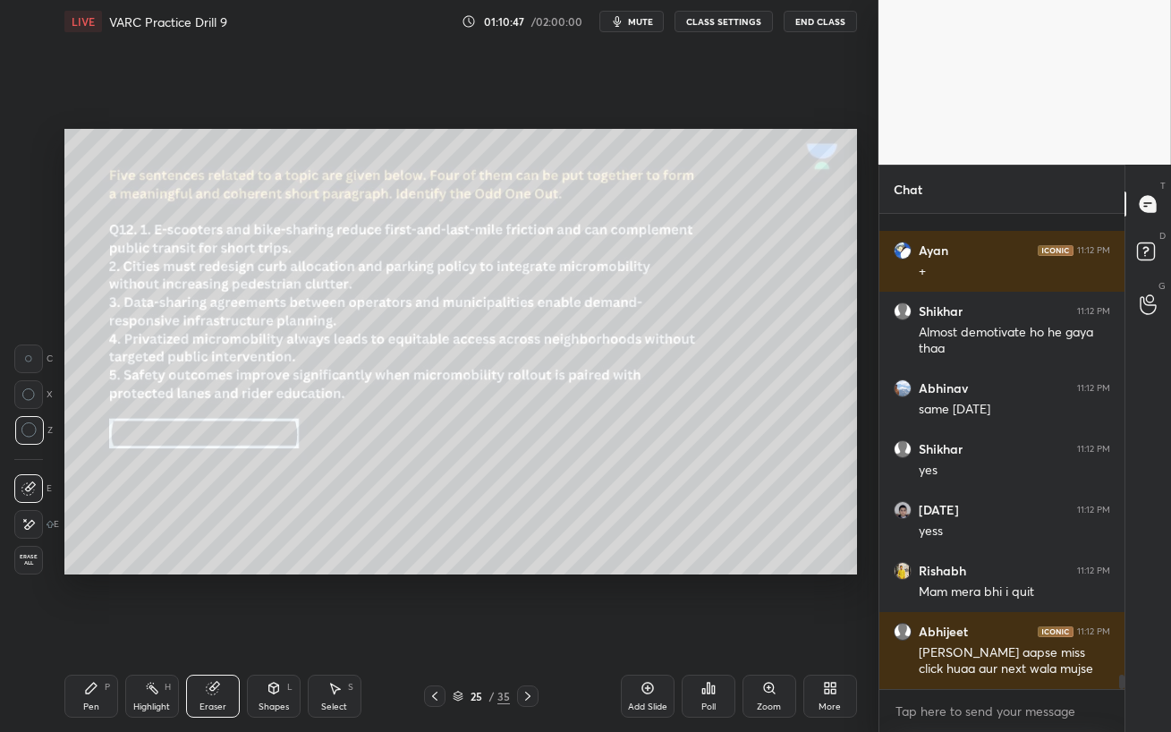
scroll to position [15690, 0]
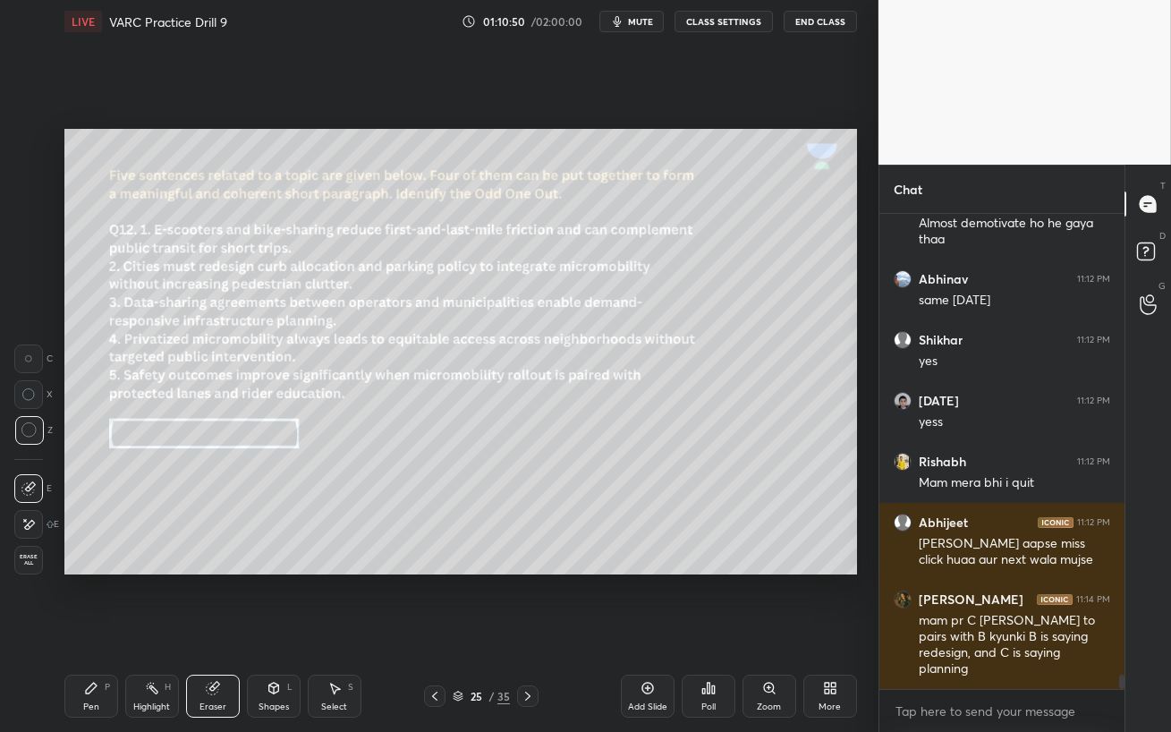
click at [89, 631] on div "Pen" at bounding box center [91, 706] width 16 height 9
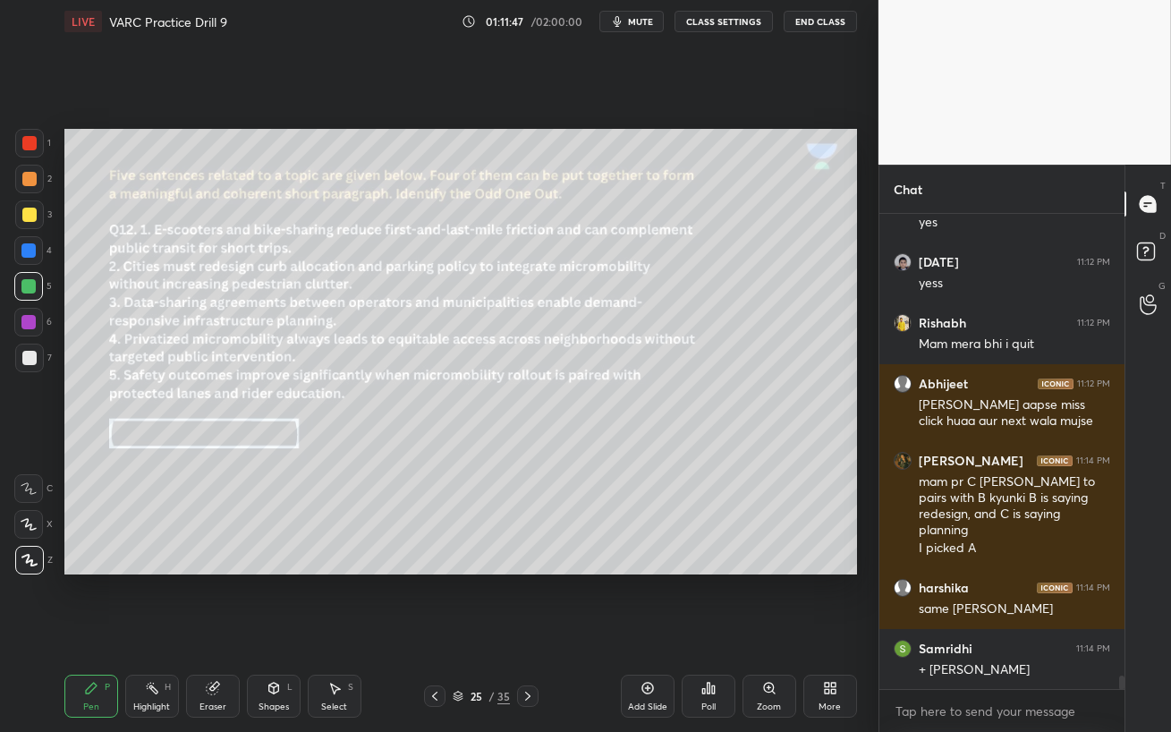
scroll to position [15891, 0]
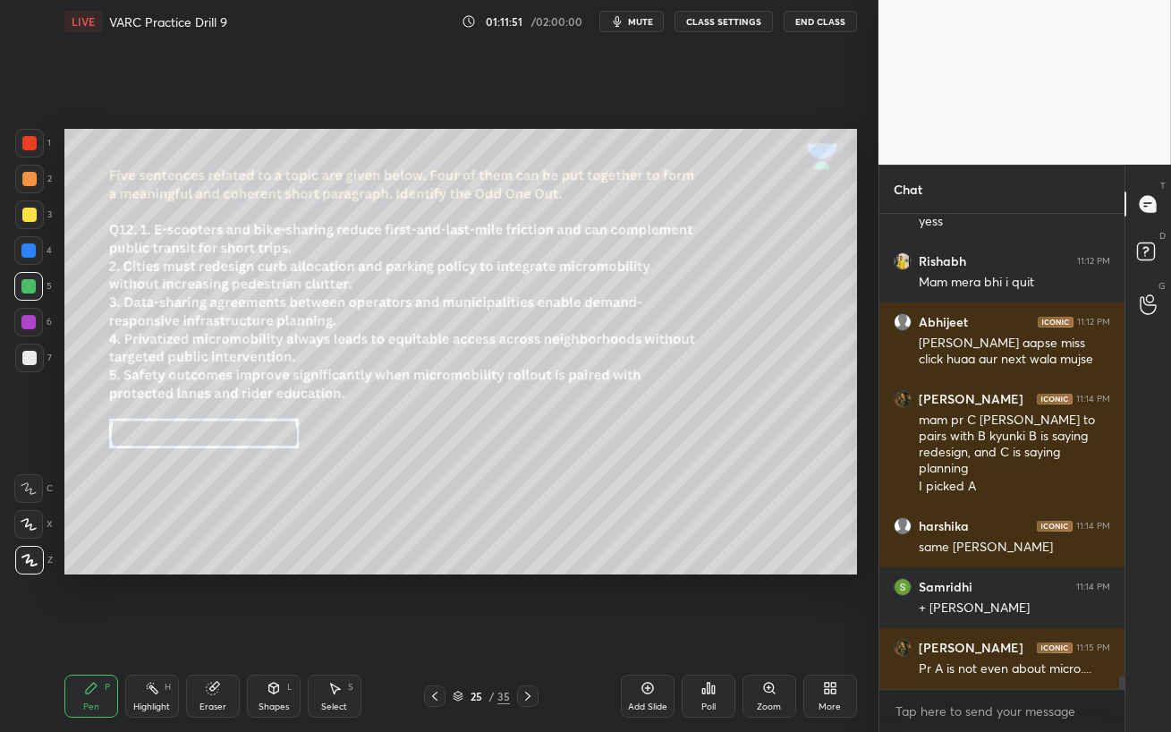
click at [224, 631] on div "Eraser" at bounding box center [213, 695] width 54 height 43
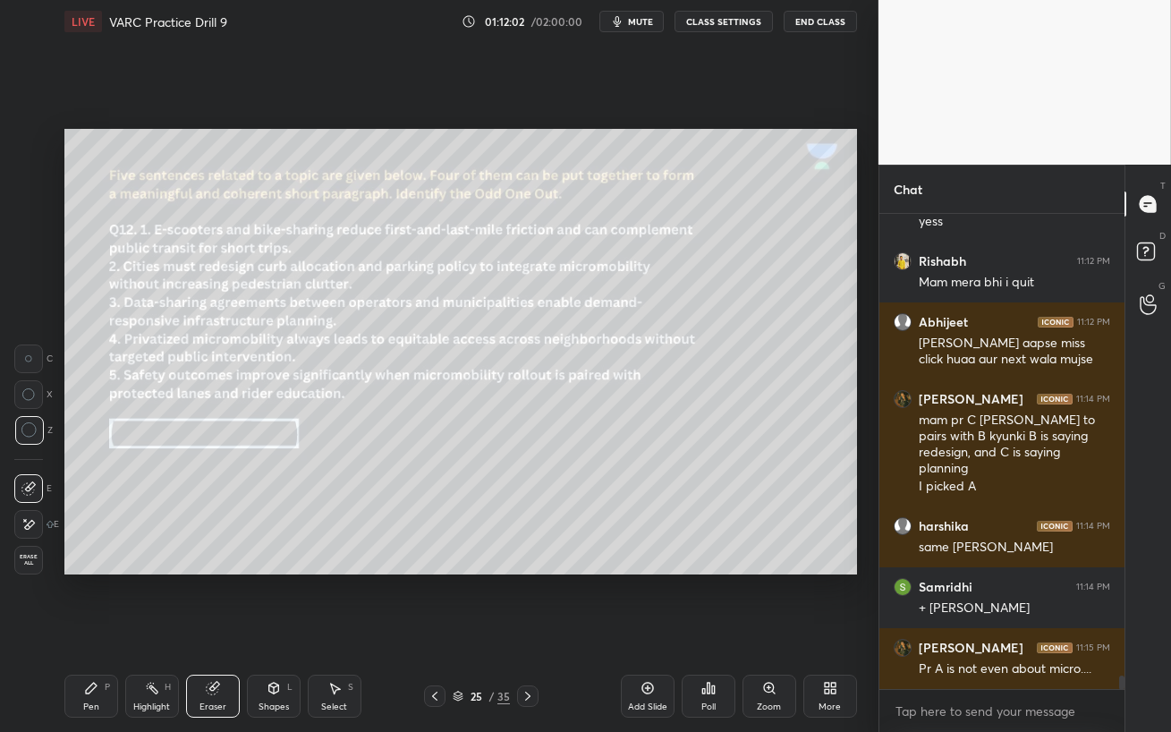
click at [97, 631] on div "Pen P" at bounding box center [91, 695] width 54 height 43
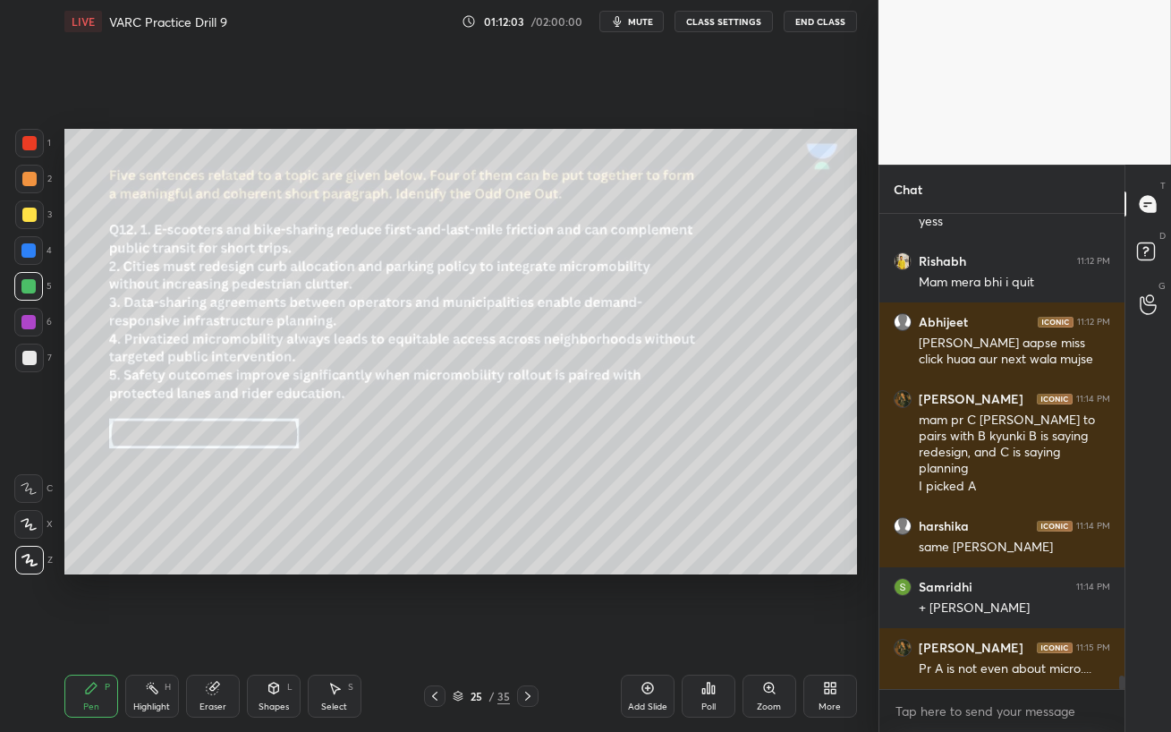
drag, startPoint x: 31, startPoint y: 251, endPoint x: 32, endPoint y: 260, distance: 9.0
click at [30, 251] on div at bounding box center [28, 250] width 14 height 14
click at [6, 255] on div "1 2 3 4 5 6 7 C X Z C X Z E E Erase all H H" at bounding box center [28, 351] width 57 height 445
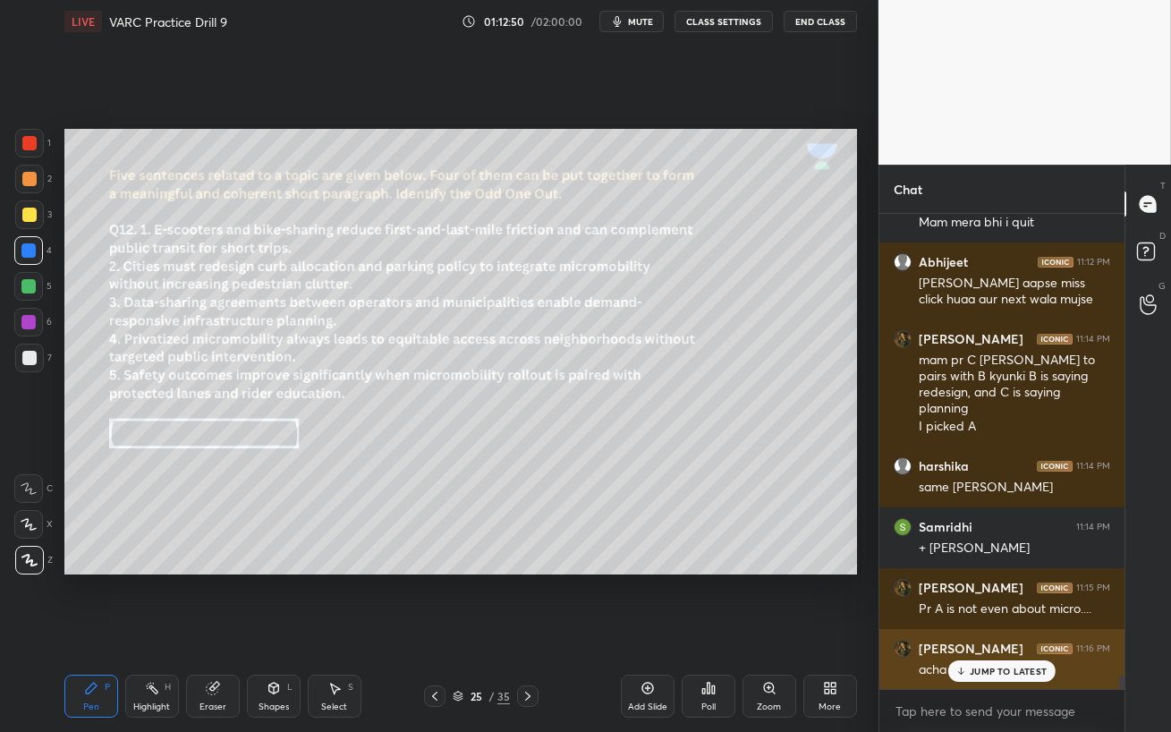
click at [983, 631] on div "JUMP TO LATEST" at bounding box center [1001, 670] width 107 height 21
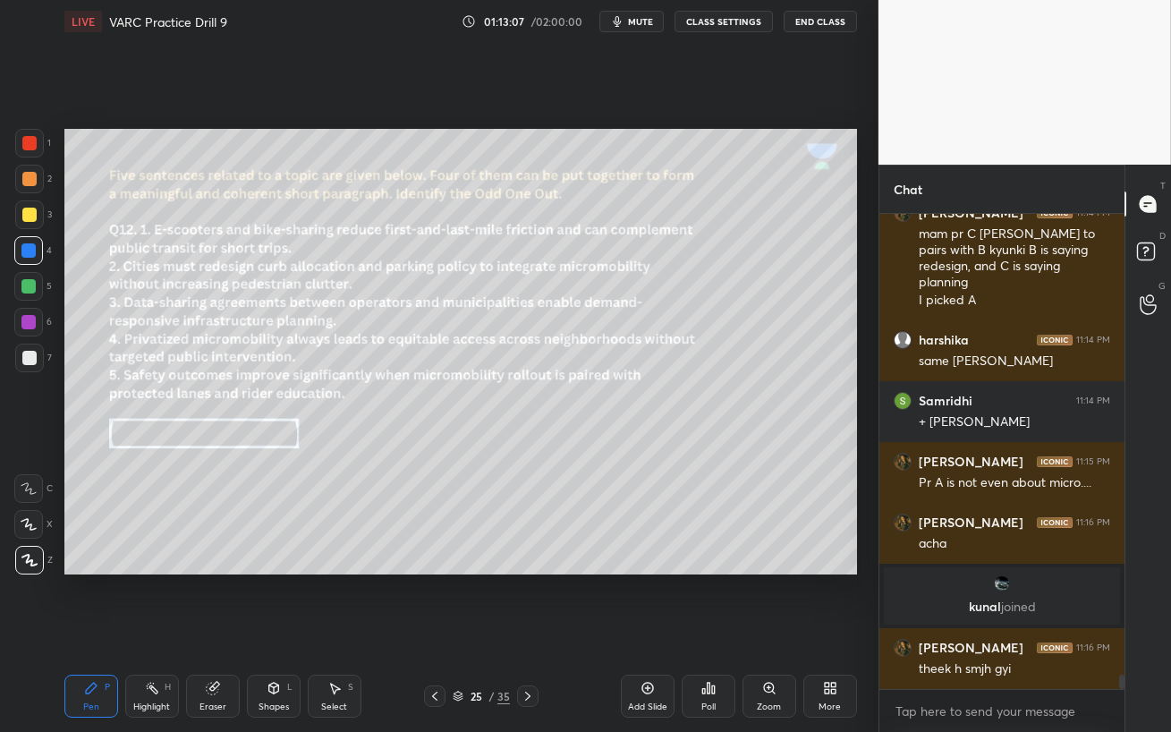
scroll to position [15510, 0]
drag, startPoint x: 28, startPoint y: 283, endPoint x: 39, endPoint y: 293, distance: 15.2
click at [28, 284] on div at bounding box center [28, 286] width 14 height 14
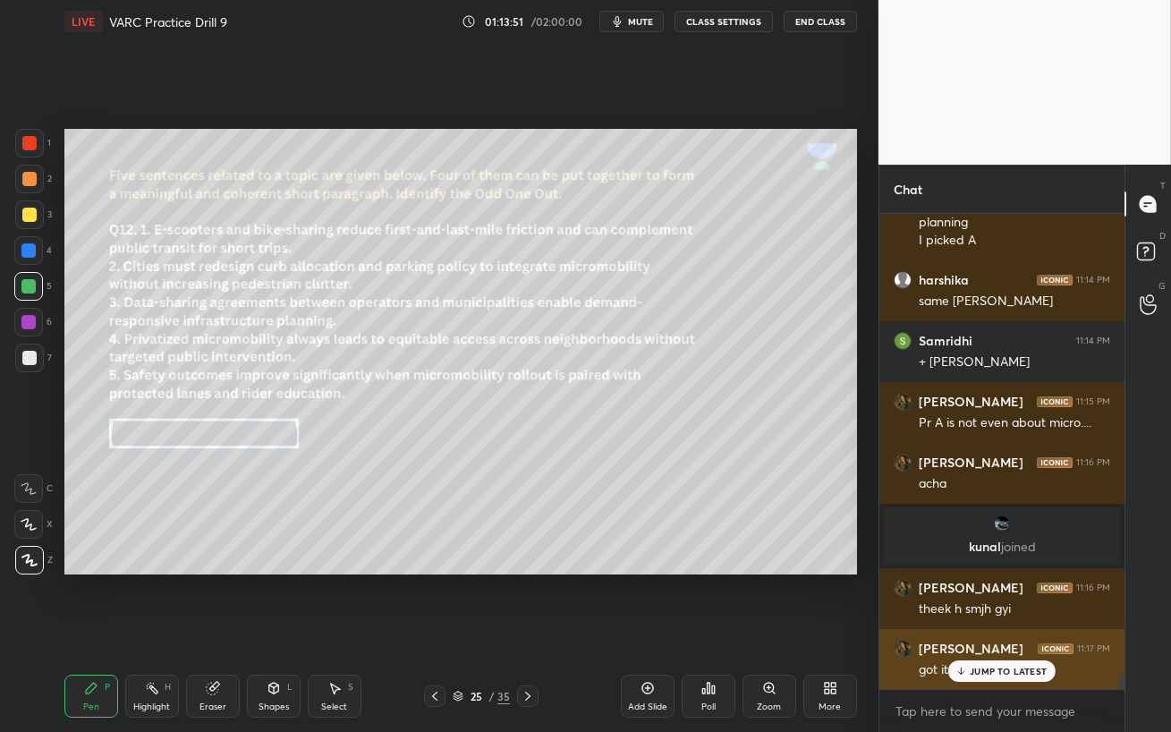
click at [977, 631] on div "JUMP TO LATEST" at bounding box center [1001, 670] width 107 height 21
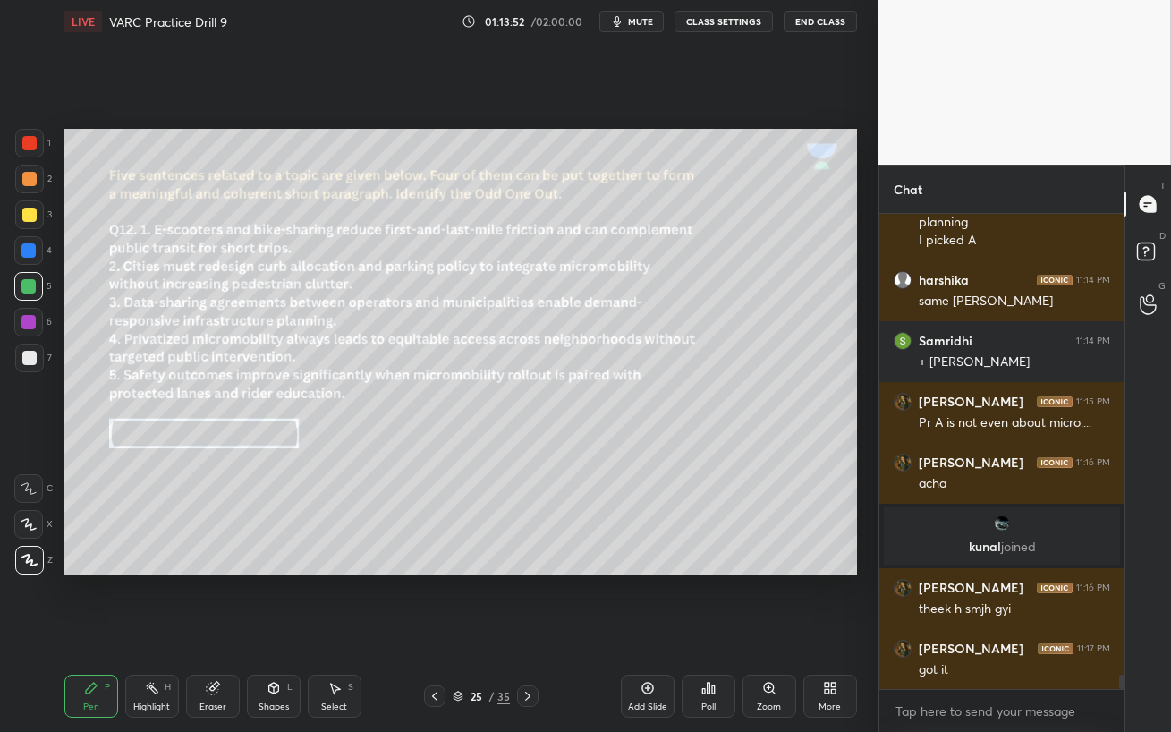
click at [981, 546] on p "[PERSON_NAME] joined" at bounding box center [1001, 546] width 215 height 14
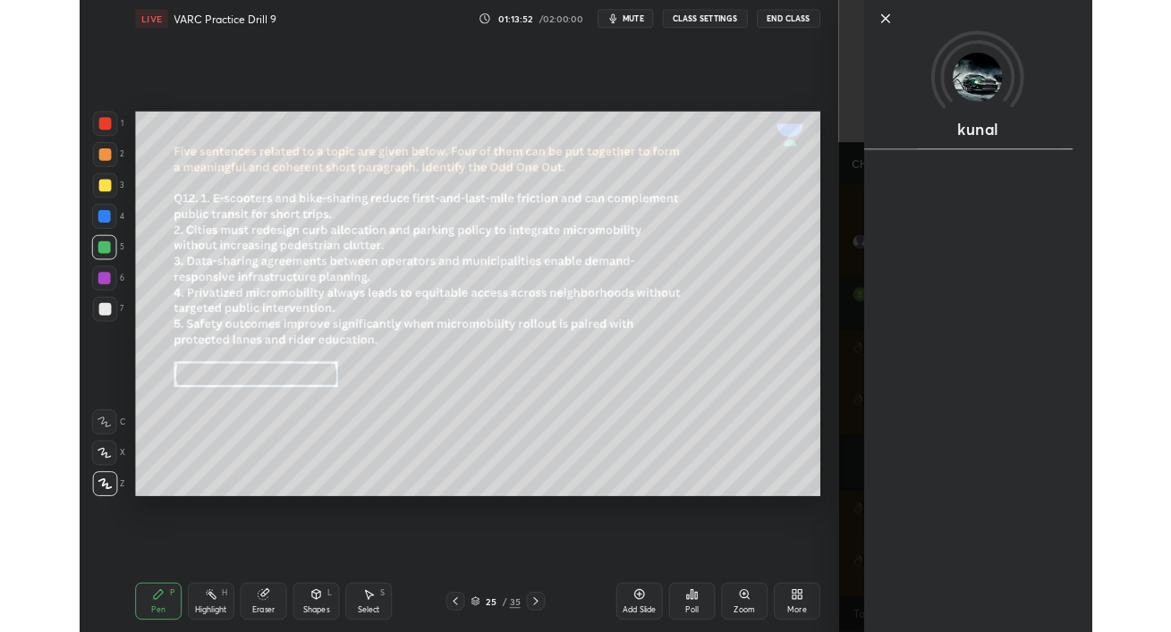
scroll to position [15631, 0]
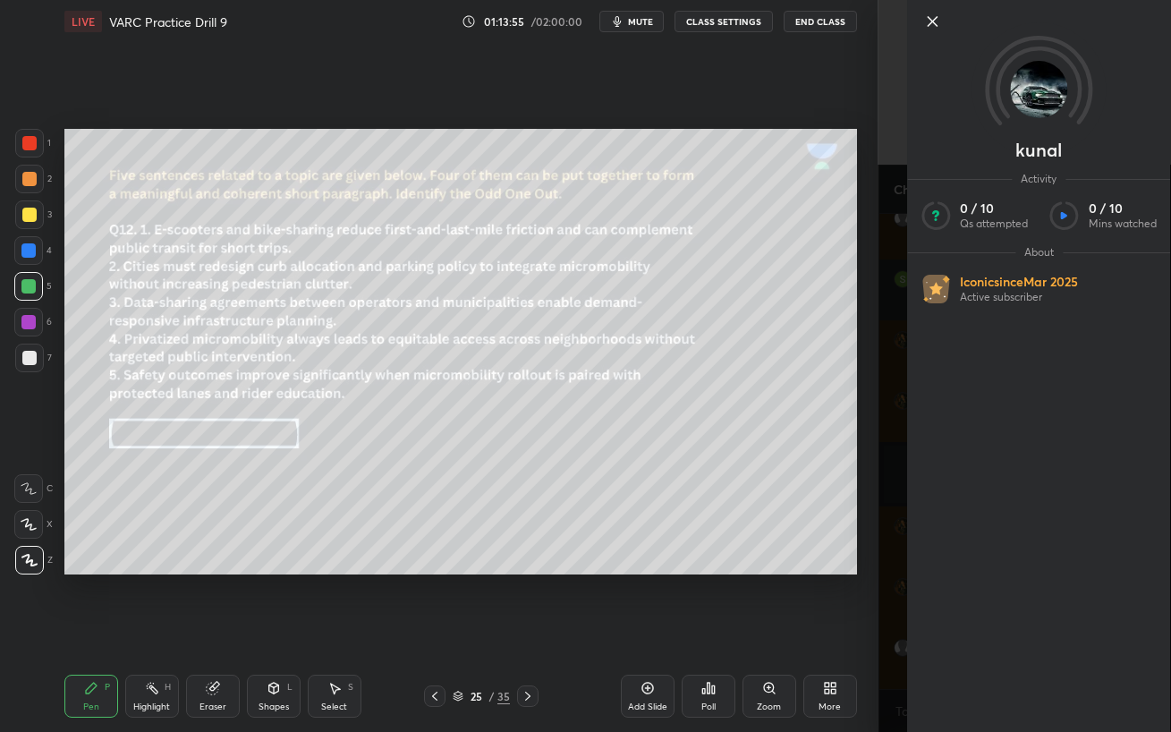
click at [931, 30] on icon at bounding box center [931, 21] width 21 height 21
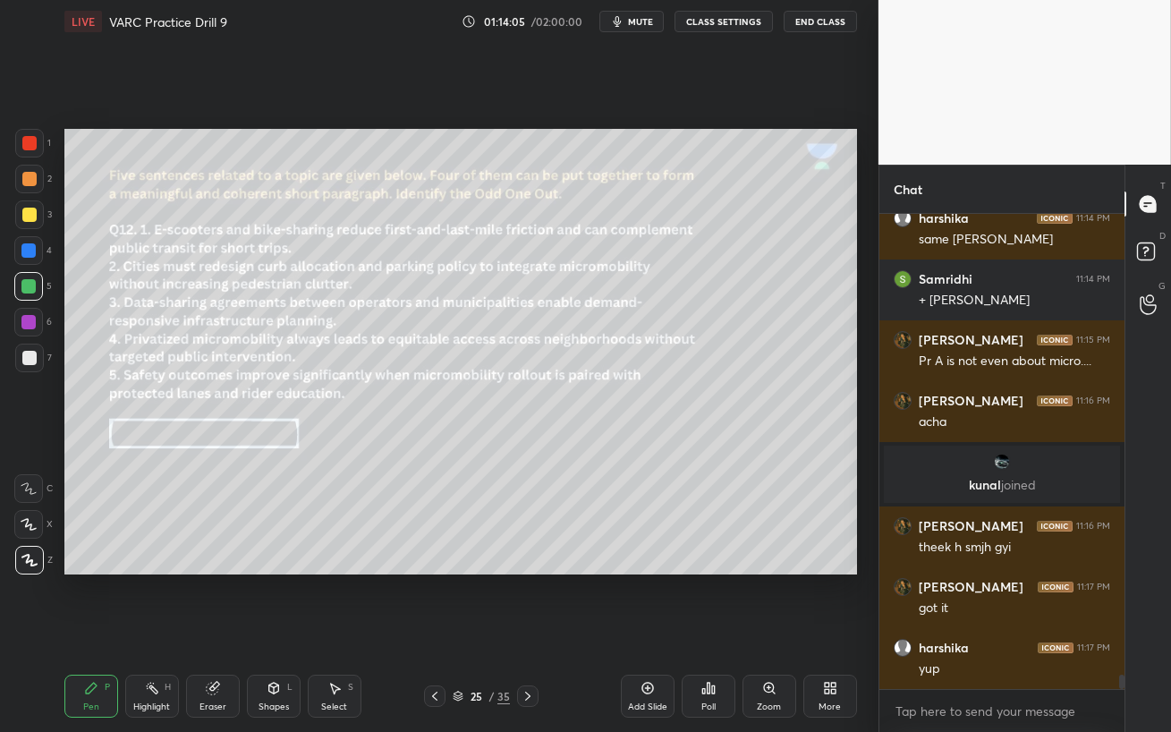
click at [436, 631] on icon at bounding box center [434, 696] width 14 height 14
click at [437, 631] on icon at bounding box center [434, 696] width 14 height 14
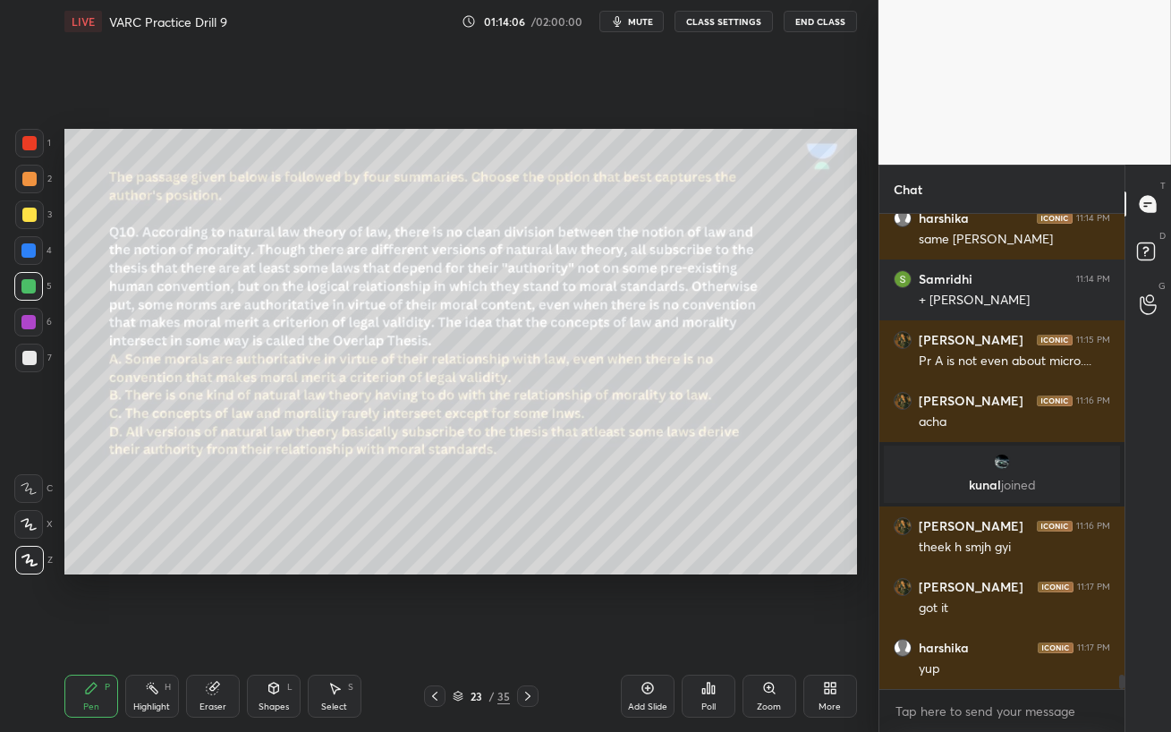
click at [438, 631] on icon at bounding box center [434, 696] width 14 height 14
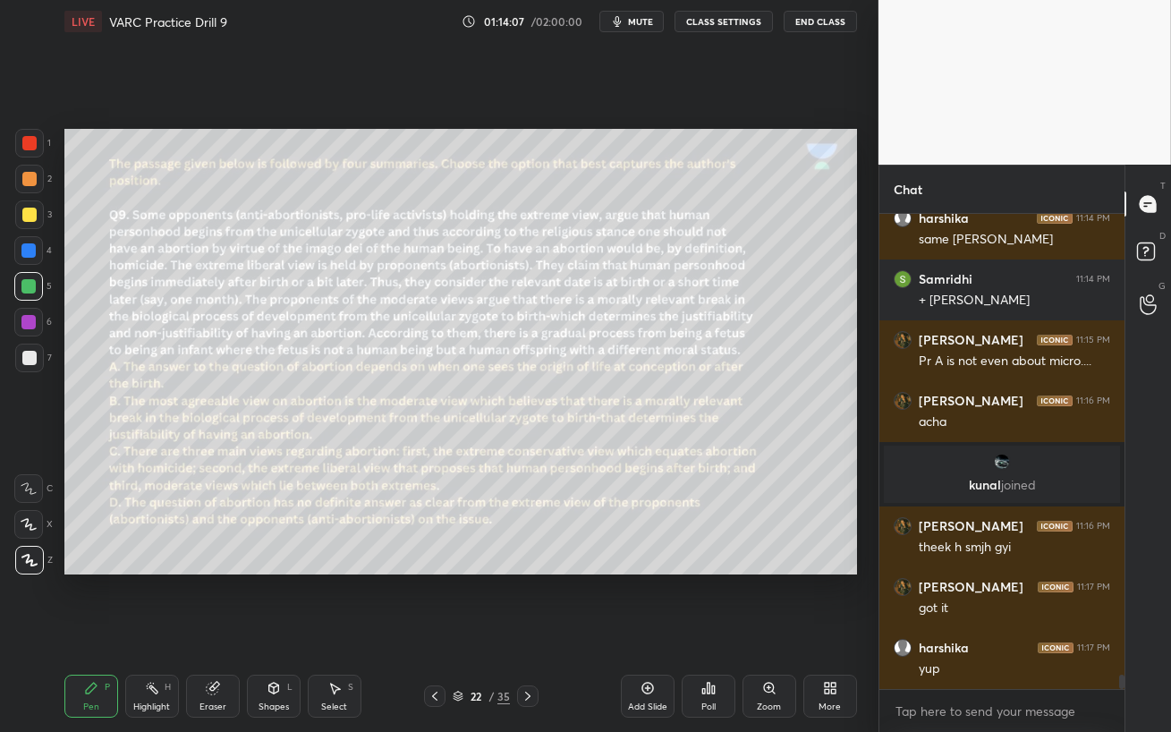
click at [438, 631] on icon at bounding box center [434, 696] width 14 height 14
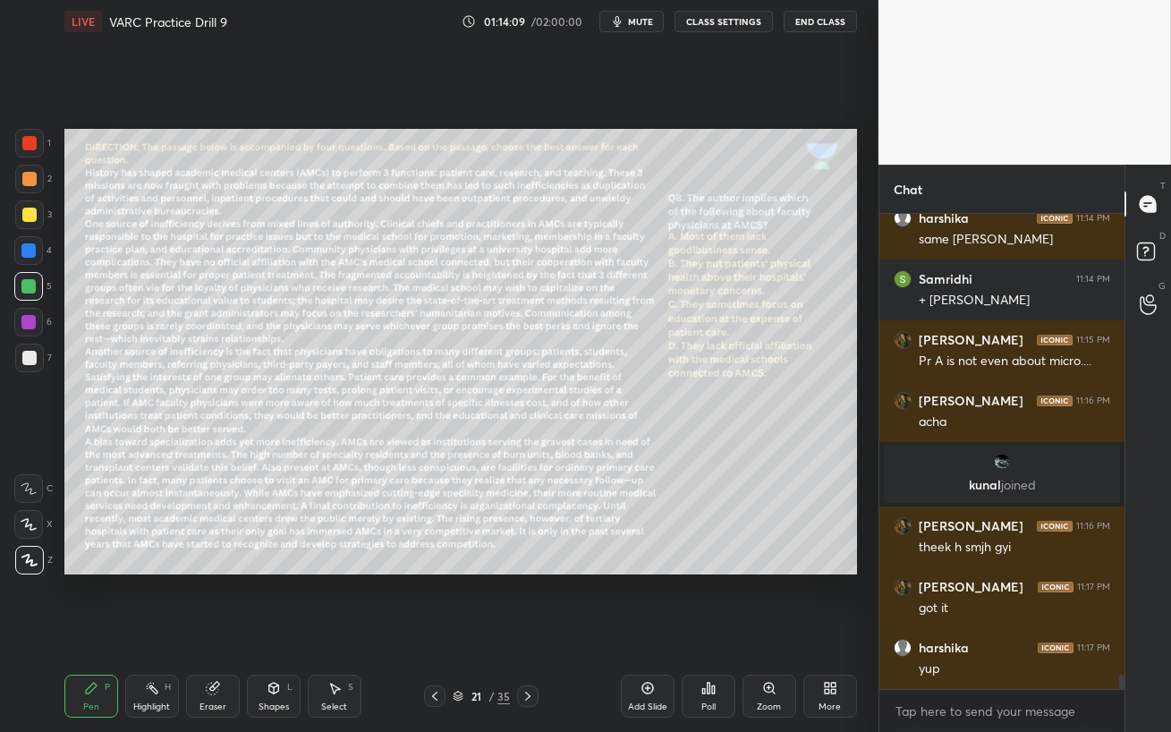
click at [439, 631] on icon at bounding box center [434, 696] width 14 height 14
click at [440, 631] on icon at bounding box center [434, 696] width 14 height 14
click at [527, 631] on icon at bounding box center [527, 696] width 14 height 14
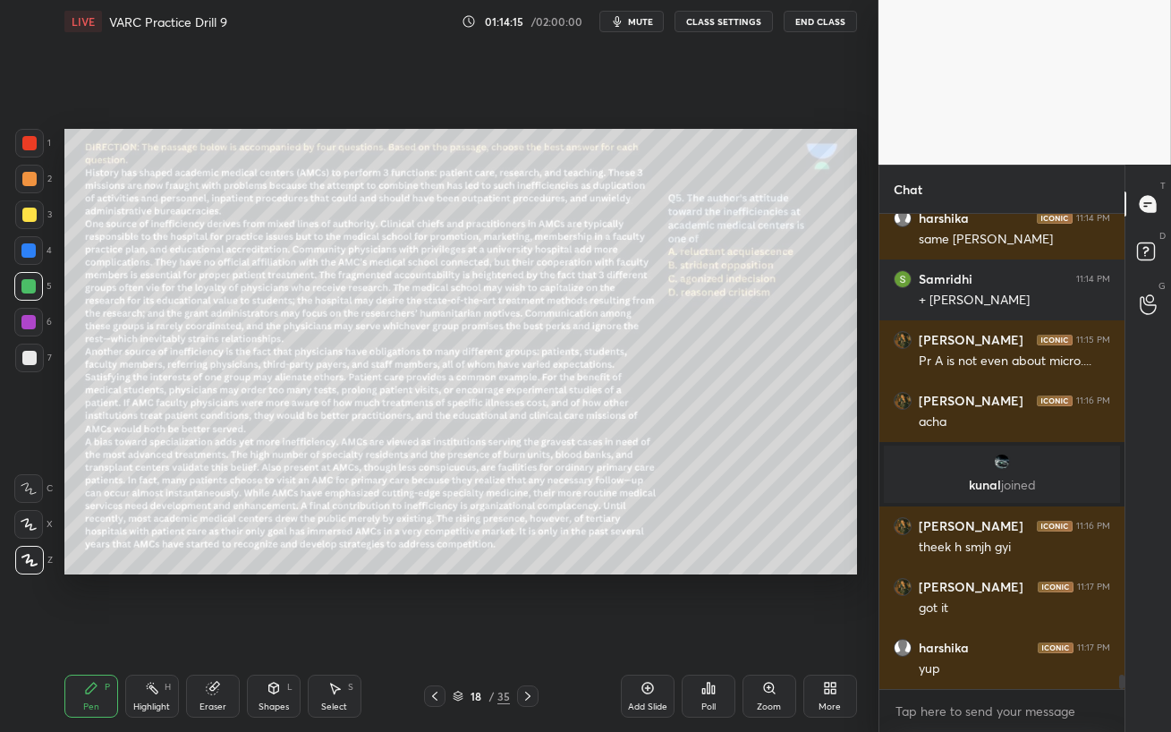
click at [842, 631] on div "More" at bounding box center [830, 695] width 54 height 43
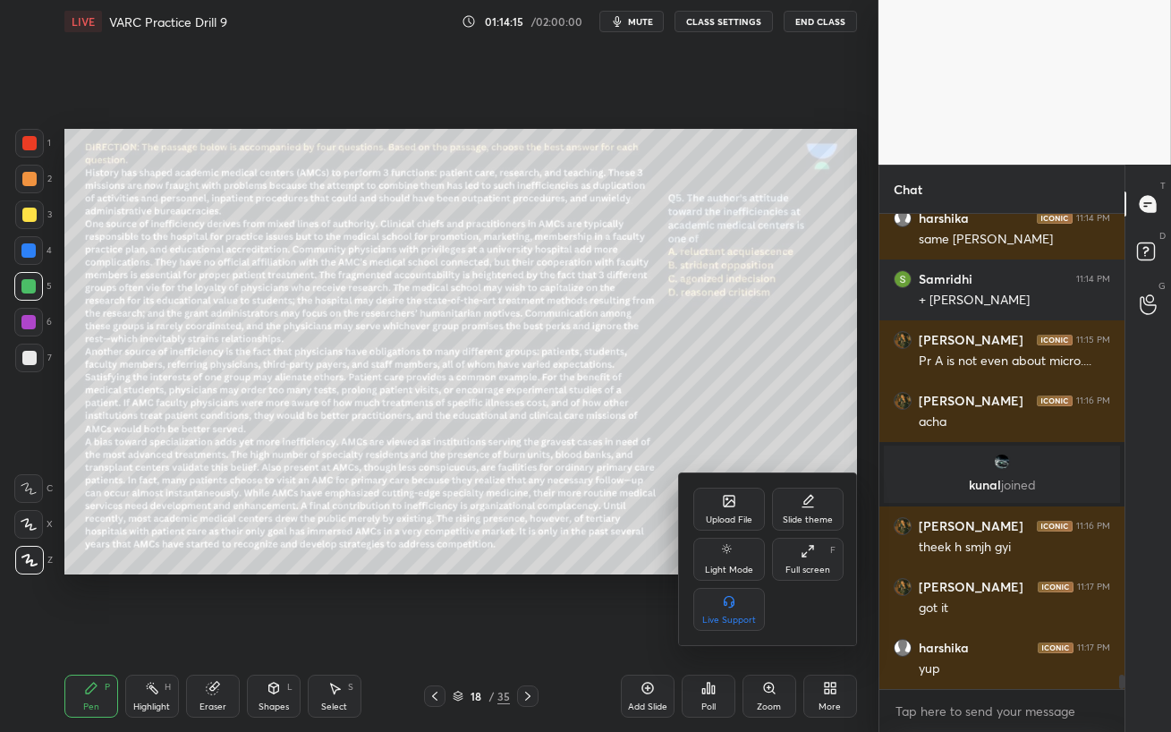
click at [808, 574] on div "Full screen" at bounding box center [807, 569] width 45 height 9
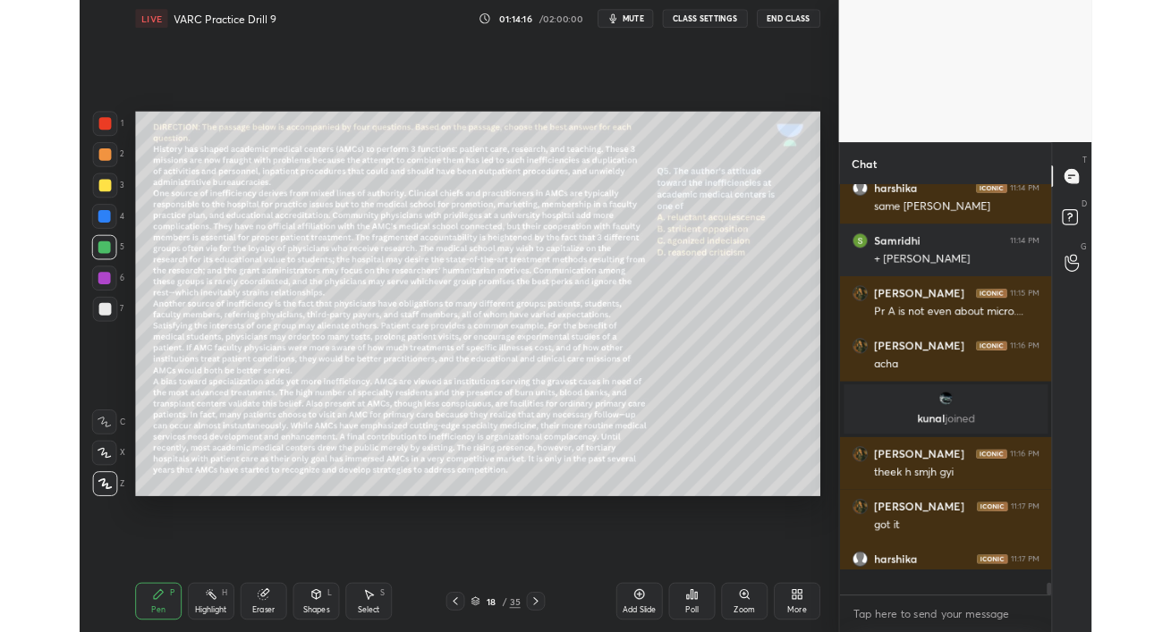
scroll to position [6, 5]
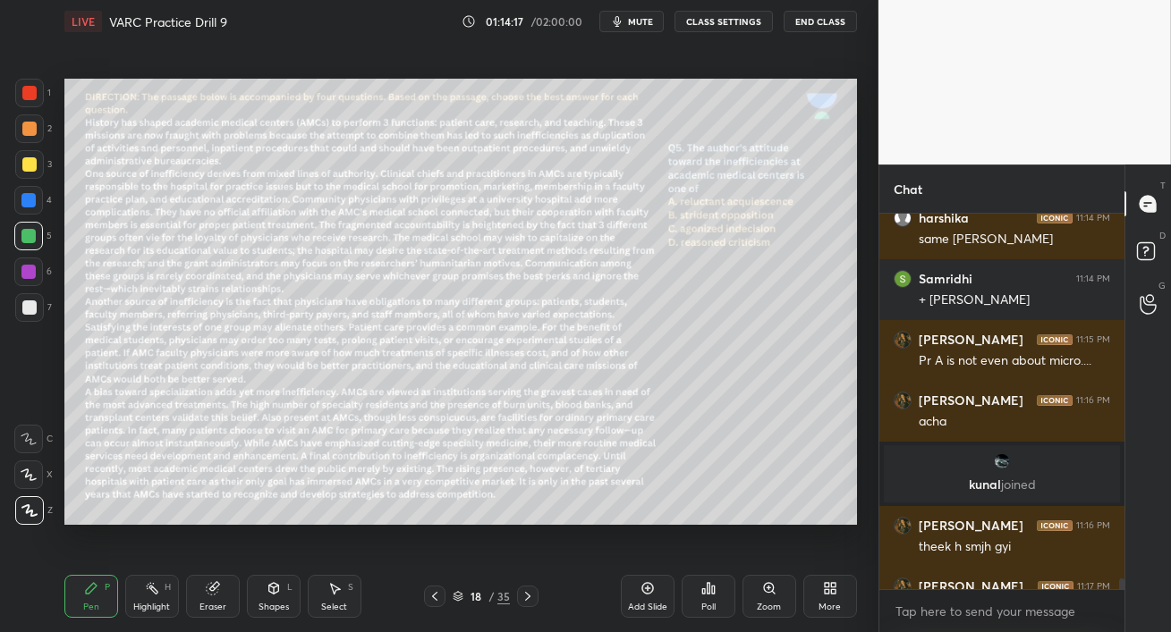
click at [29, 309] on div at bounding box center [29, 307] width 14 height 14
click at [637, 21] on span "mute" at bounding box center [640, 21] width 25 height 13
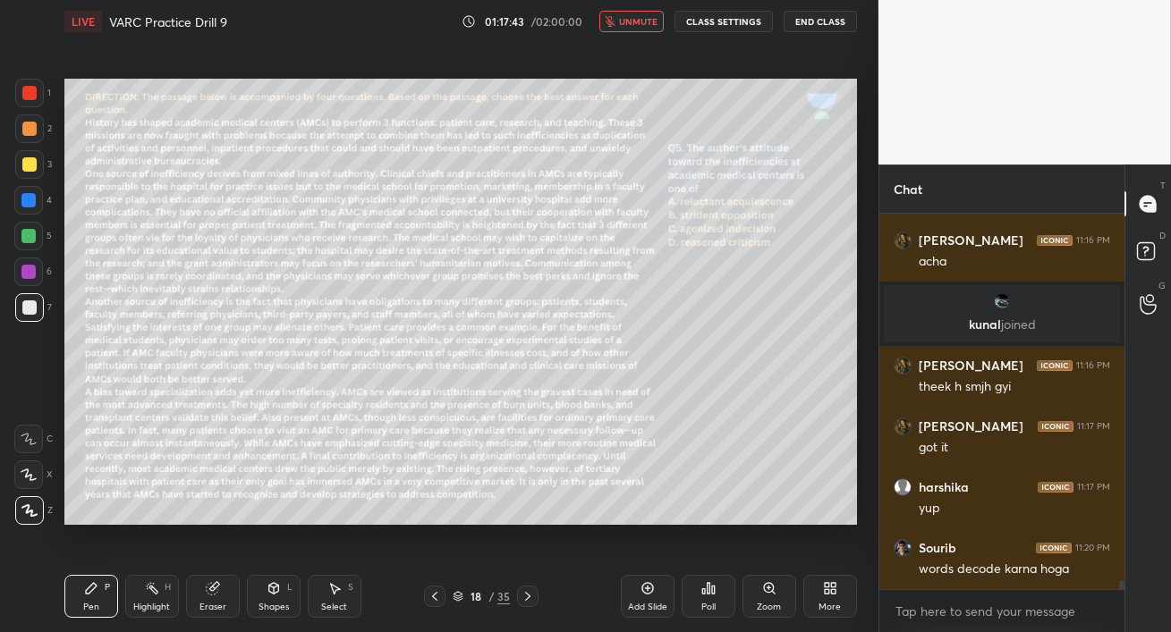
scroll to position [15868, 0]
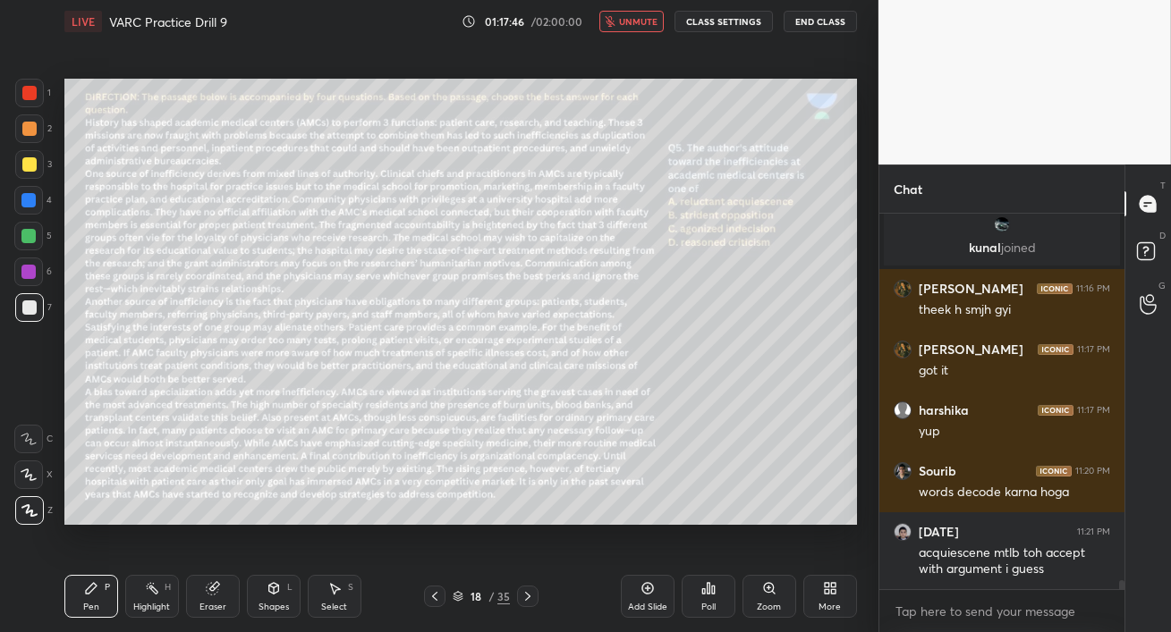
click at [635, 16] on span "unmute" at bounding box center [638, 21] width 38 height 13
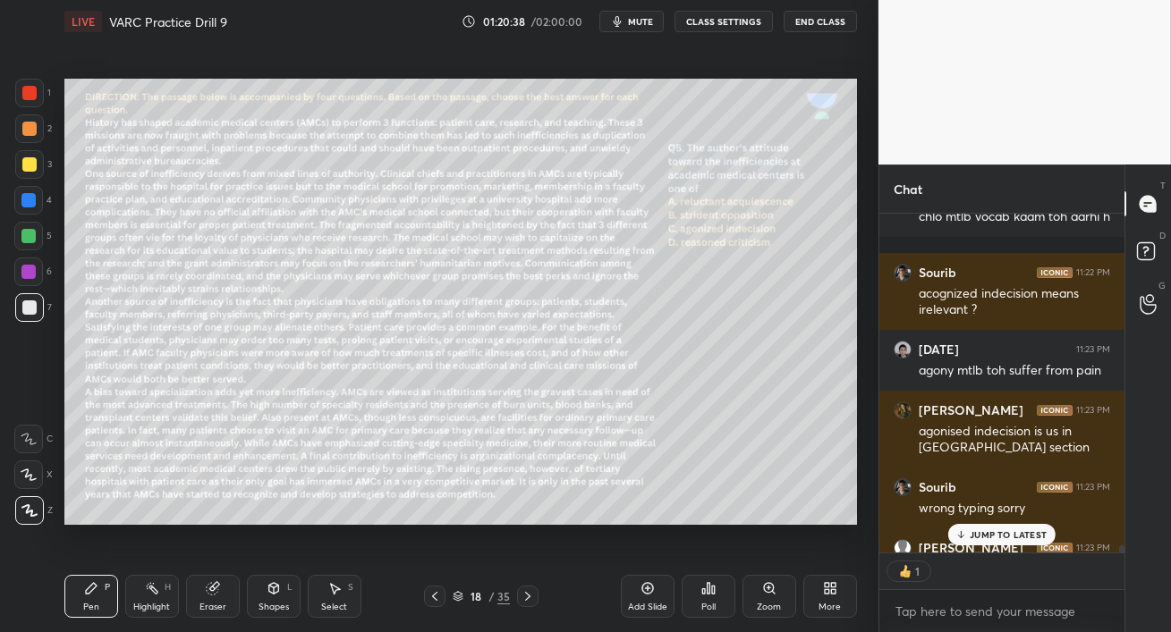
scroll to position [16352, 0]
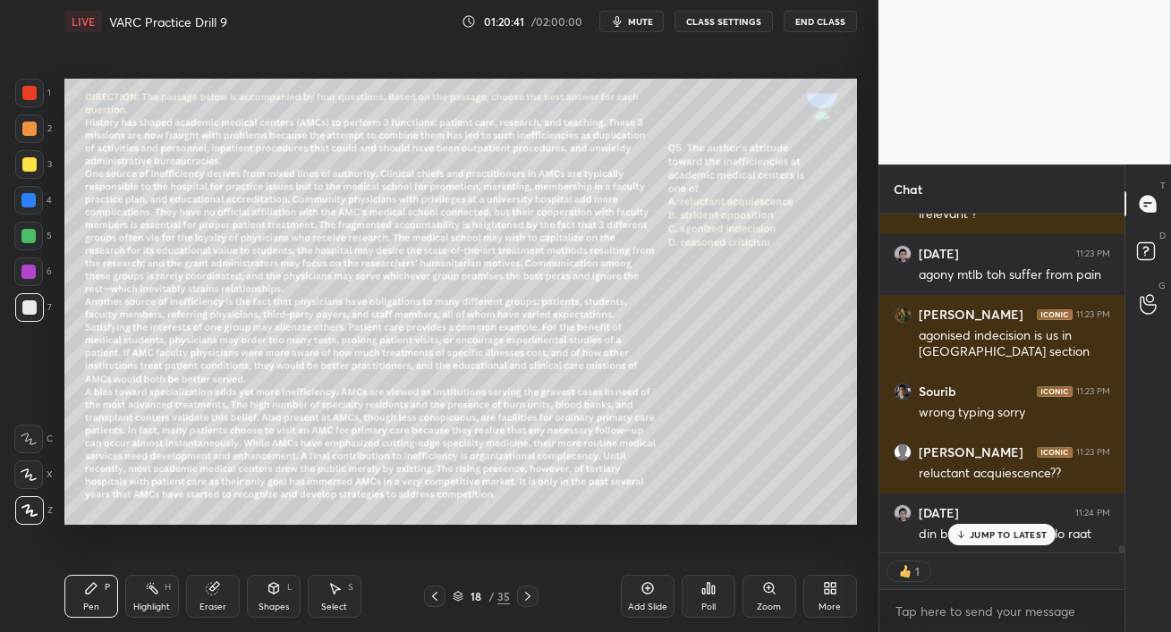
click at [995, 540] on p "JUMP TO LATEST" at bounding box center [1007, 534] width 77 height 11
click at [216, 597] on div "Eraser" at bounding box center [213, 596] width 54 height 43
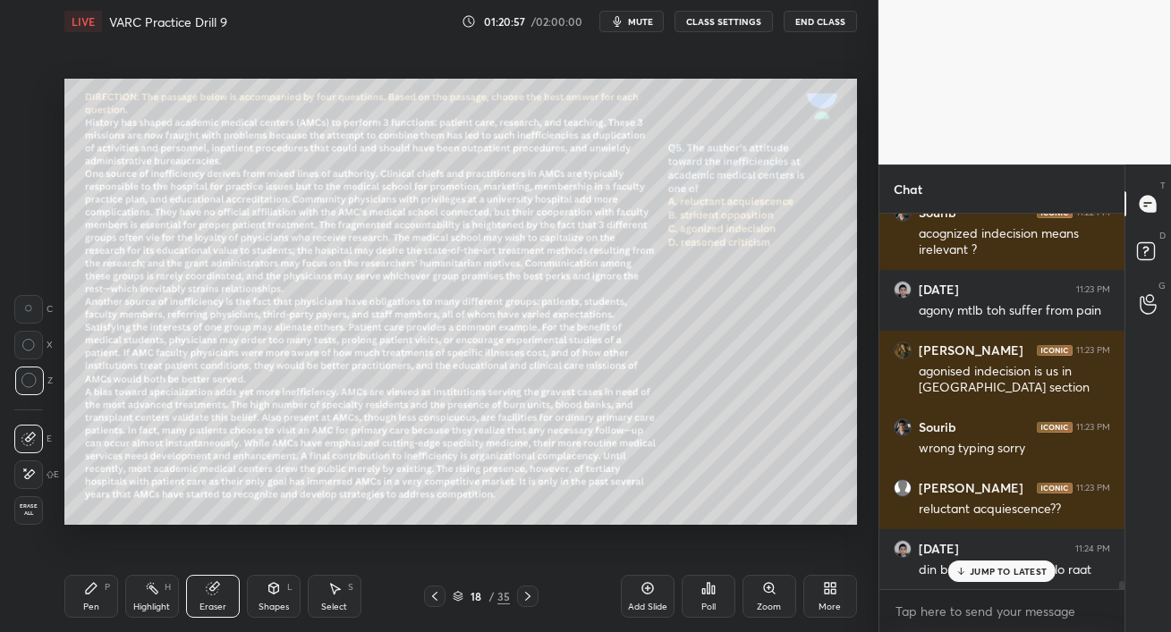
scroll to position [16393, 0]
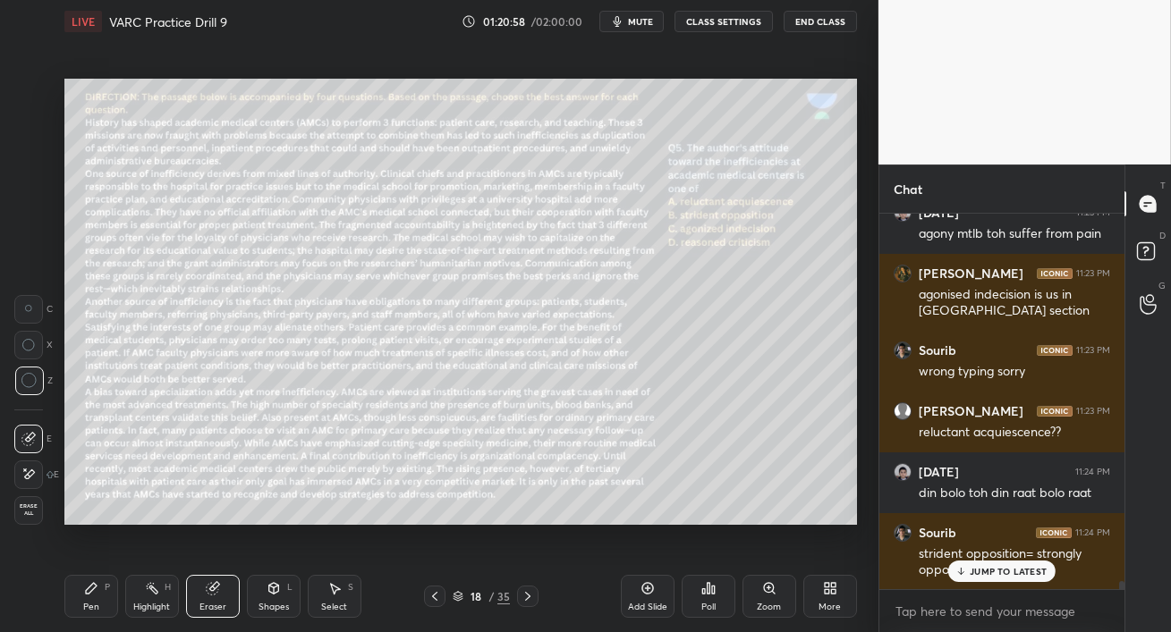
click at [984, 576] on p "JUMP TO LATEST" at bounding box center [1007, 571] width 77 height 11
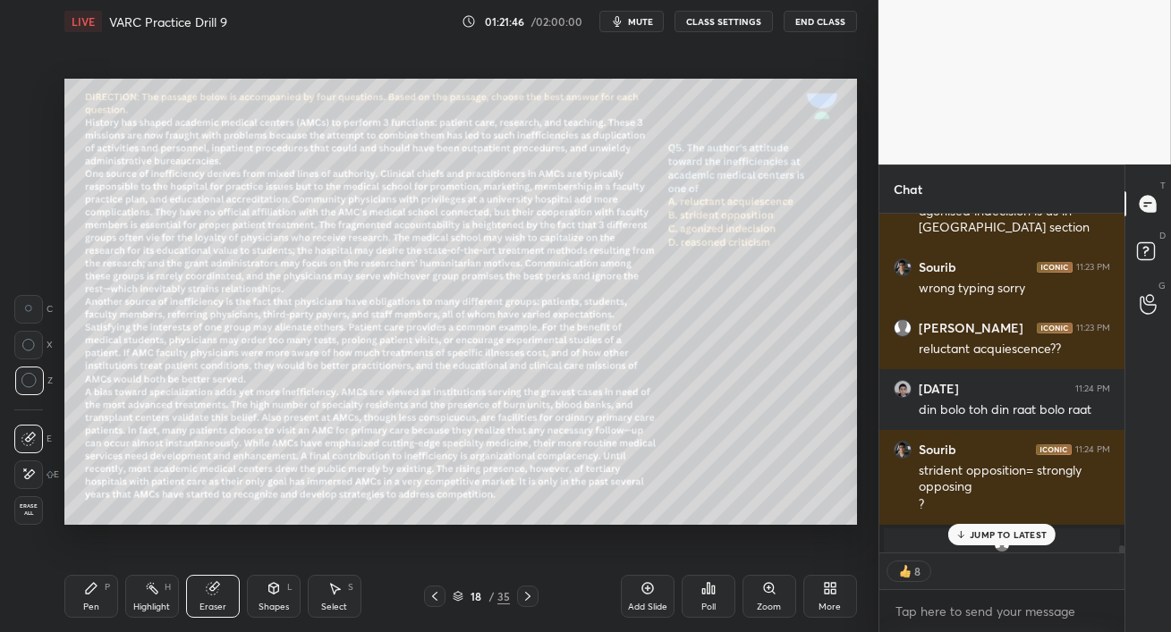
scroll to position [16573, 0]
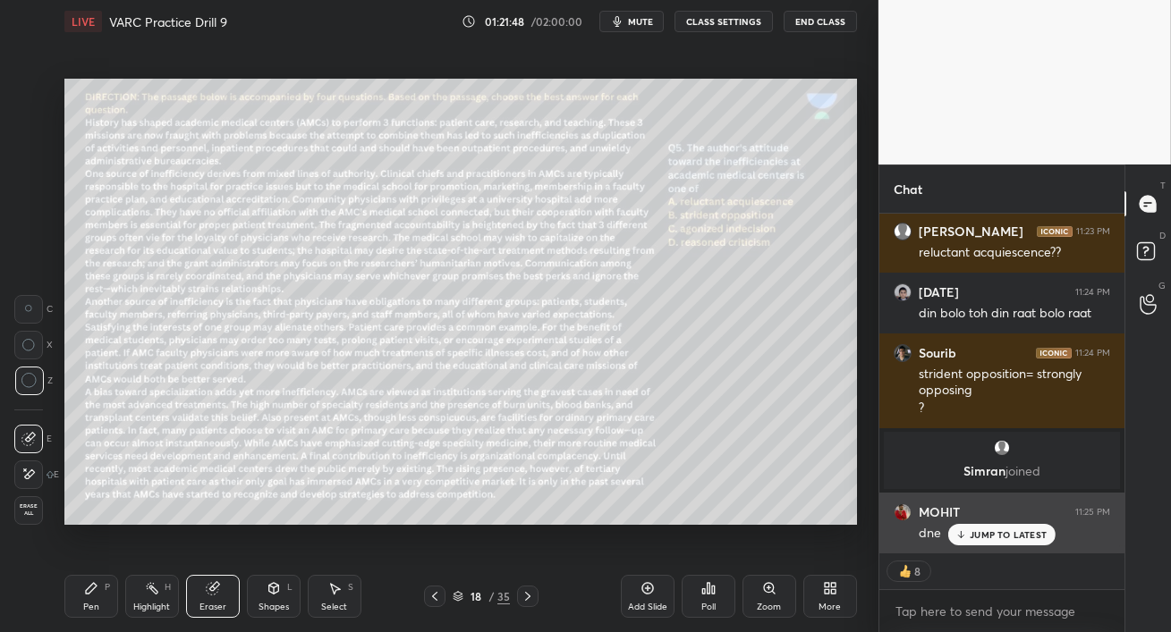
click at [981, 536] on p "JUMP TO LATEST" at bounding box center [1007, 534] width 77 height 11
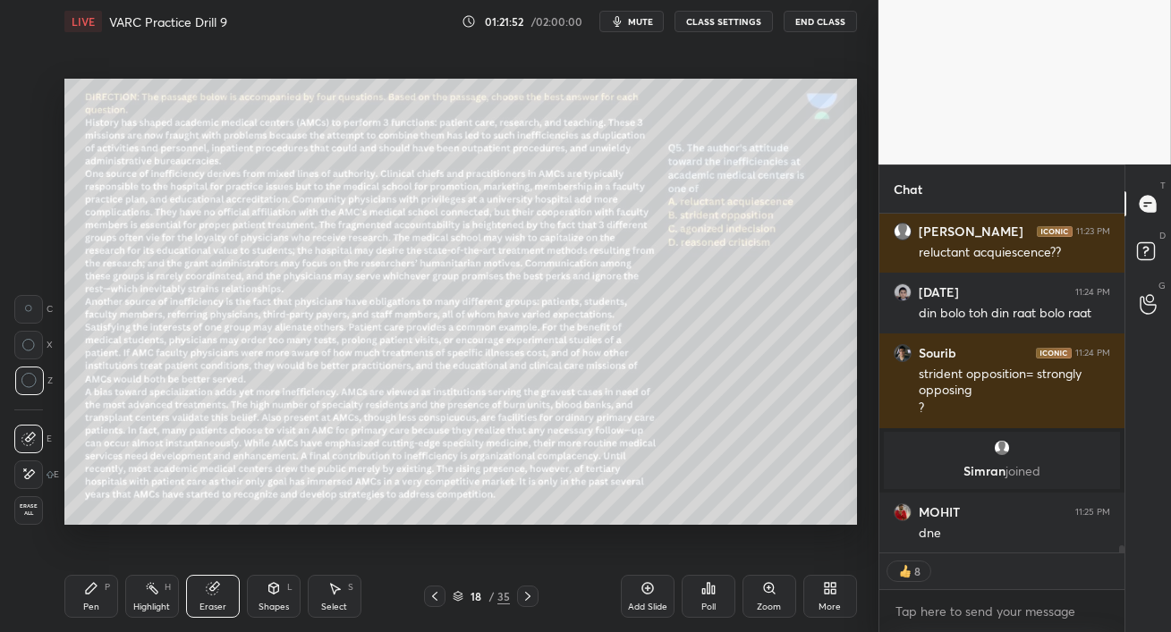
scroll to position [16536, 0]
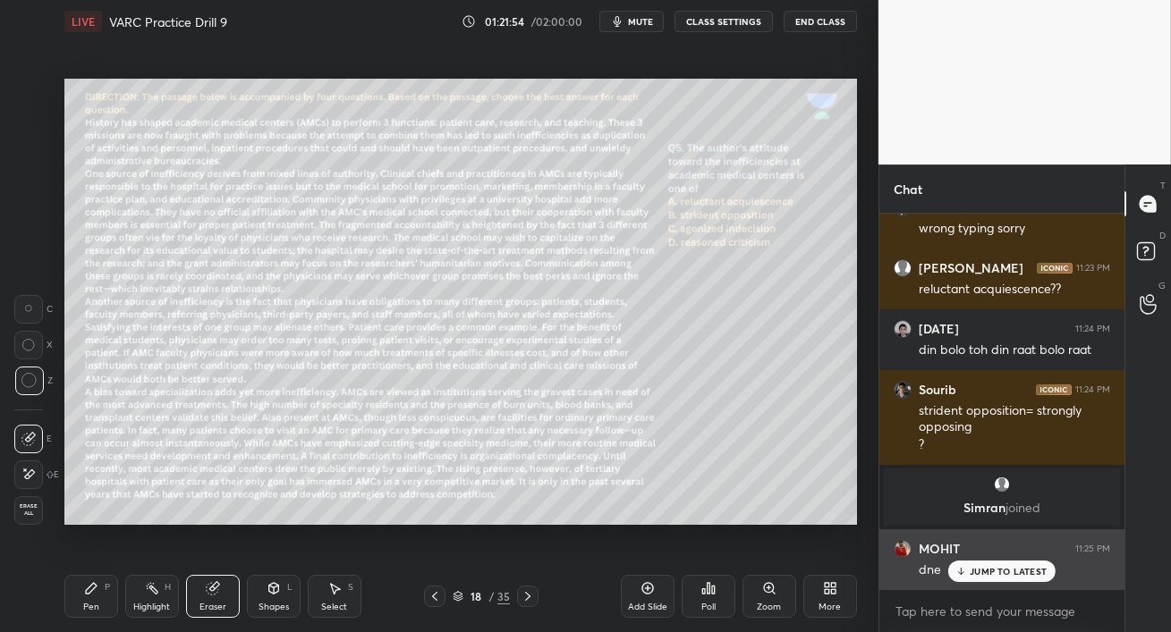
click at [967, 576] on div "JUMP TO LATEST" at bounding box center [1001, 571] width 107 height 21
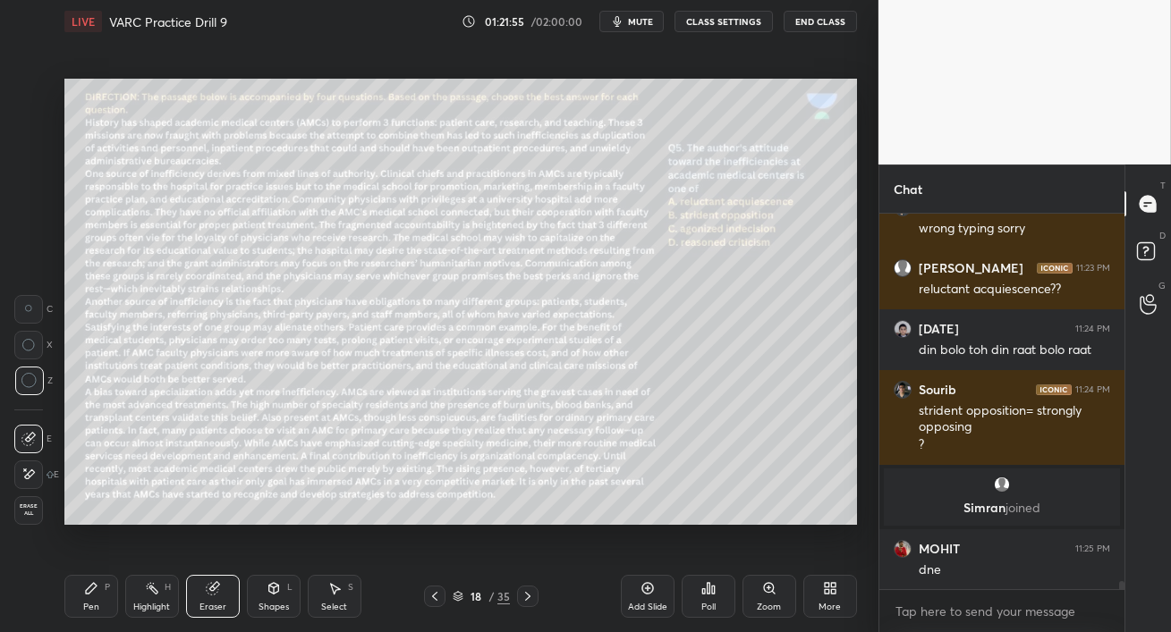
click at [982, 503] on p "[PERSON_NAME] joined" at bounding box center [1001, 508] width 215 height 14
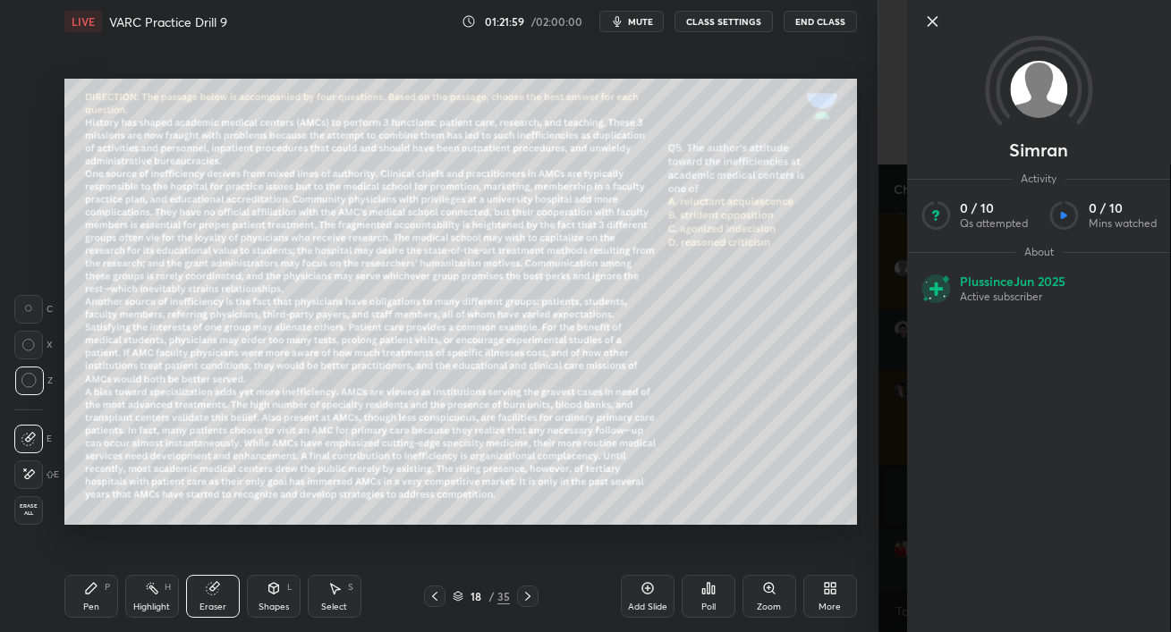
scroll to position [16614, 0]
click at [935, 29] on icon at bounding box center [931, 21] width 21 height 21
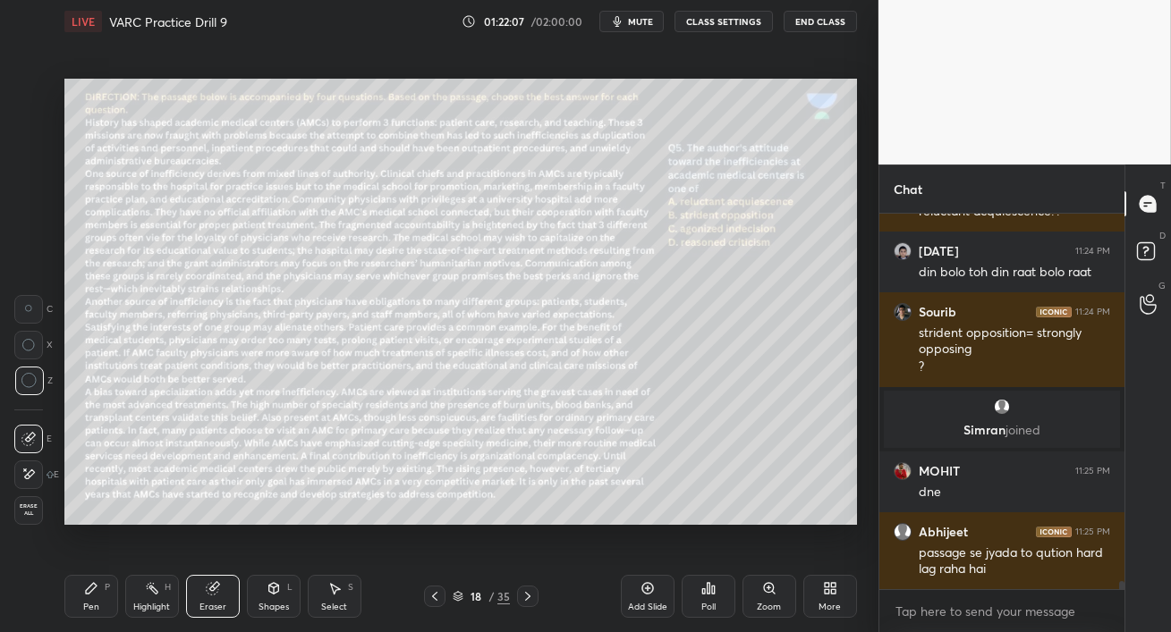
click at [91, 560] on div "Setting up your live class Poll for secs No correct answer Start poll" at bounding box center [460, 302] width 807 height 518
click at [89, 605] on div "Pen" at bounding box center [91, 607] width 16 height 9
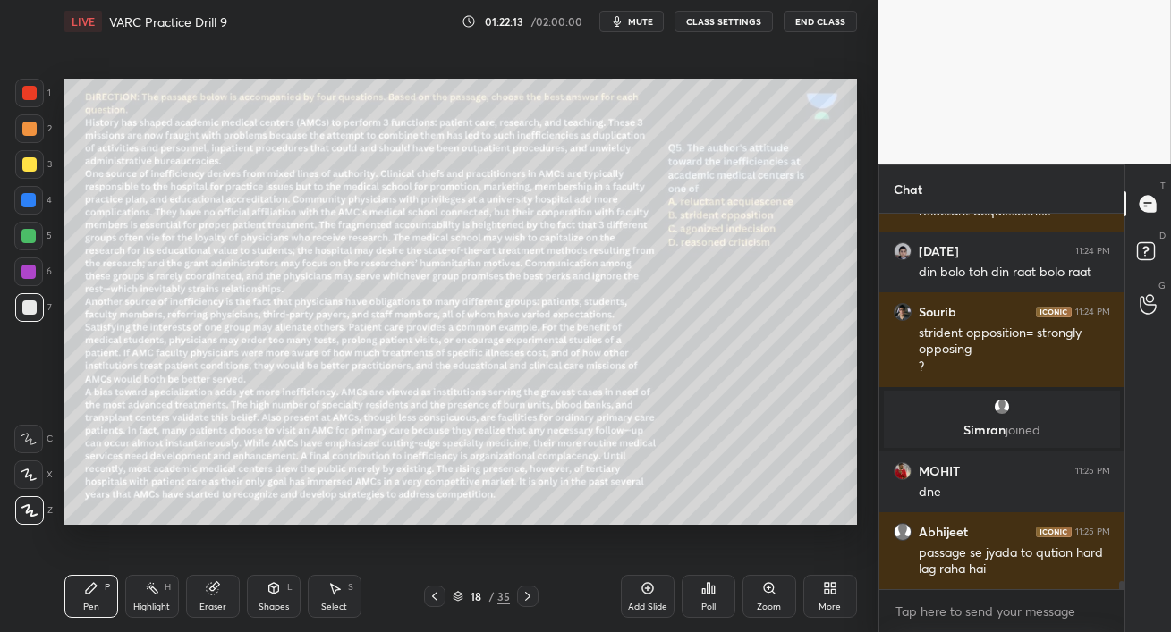
drag, startPoint x: 25, startPoint y: 233, endPoint x: 45, endPoint y: 226, distance: 20.9
click at [25, 233] on div at bounding box center [28, 236] width 14 height 14
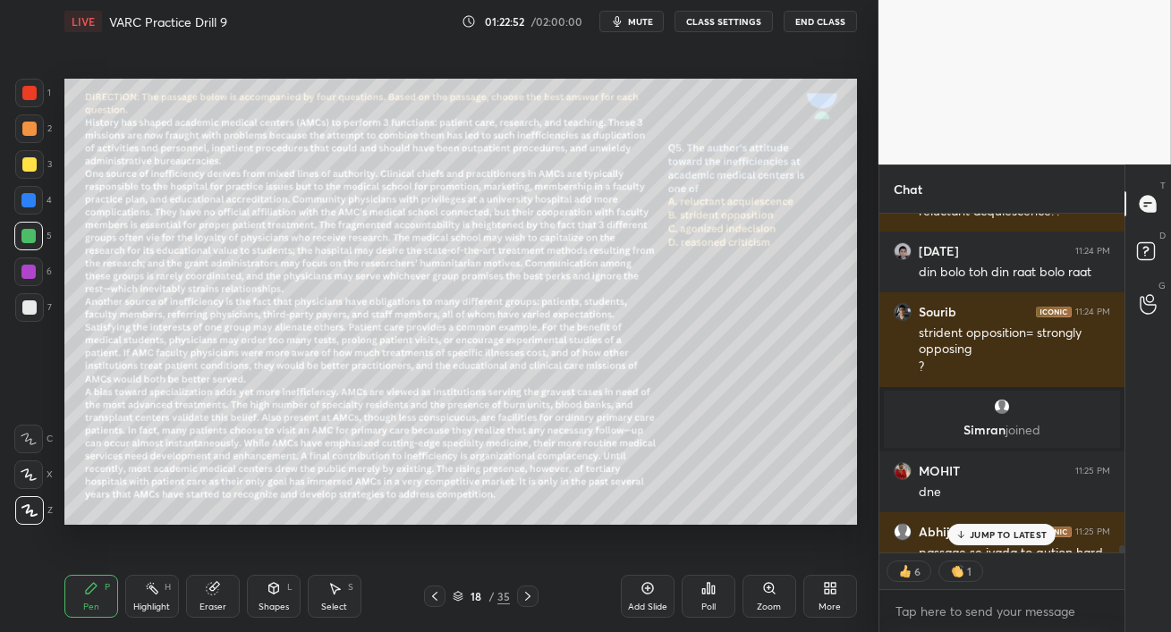
scroll to position [16711, 0]
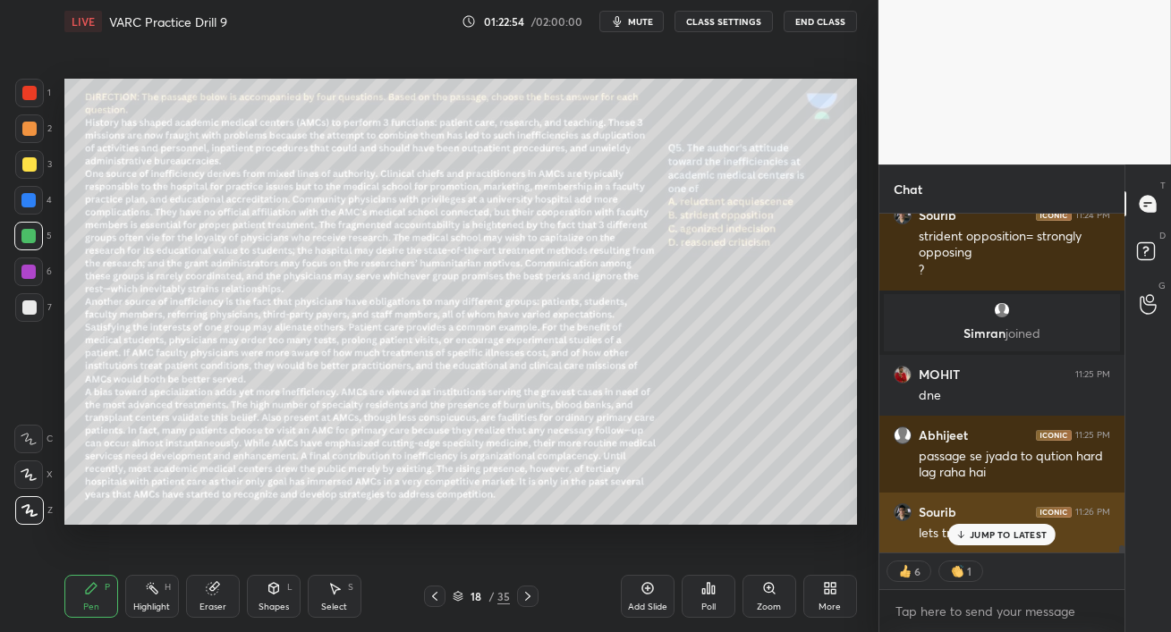
click at [986, 535] on p "JUMP TO LATEST" at bounding box center [1007, 534] width 77 height 11
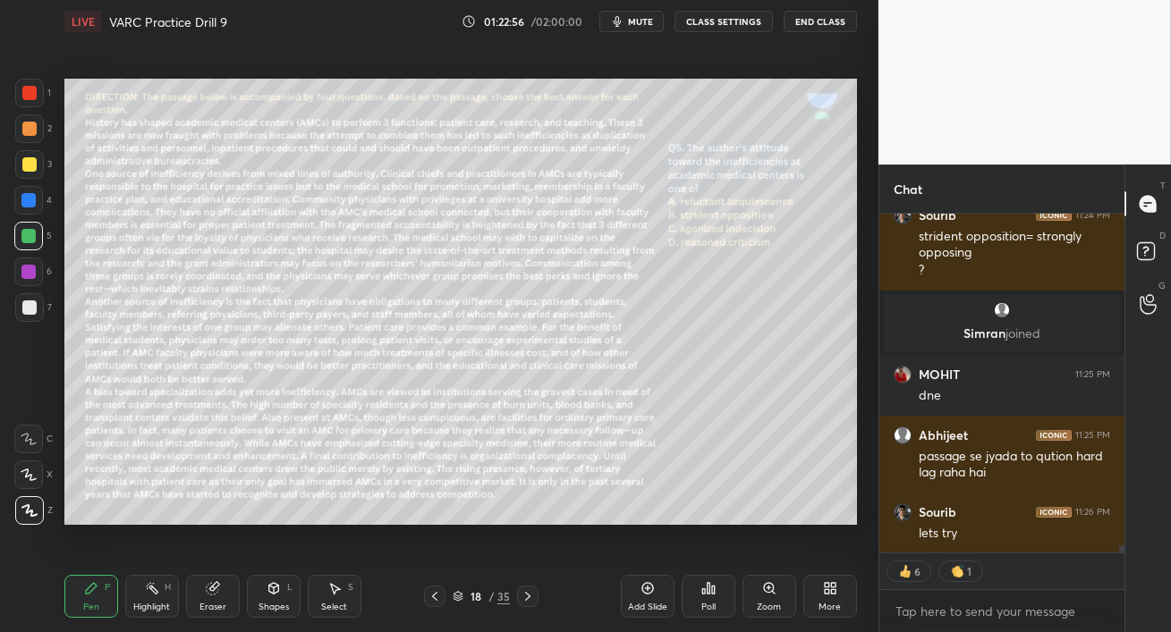
click at [710, 597] on div "Poll" at bounding box center [708, 596] width 54 height 43
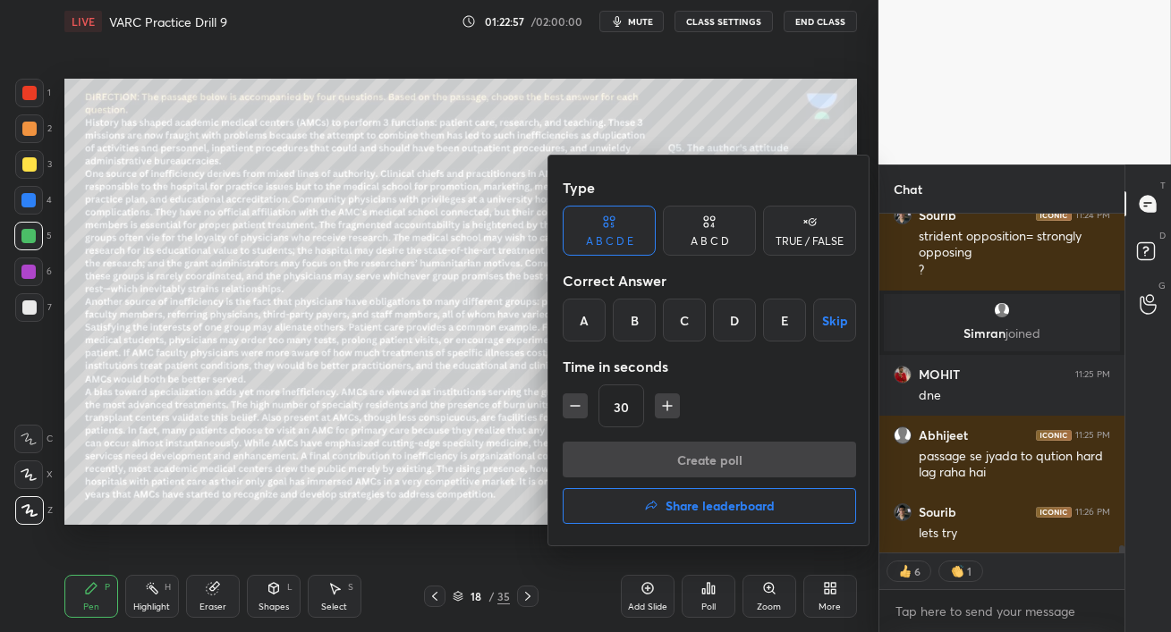
click at [712, 236] on div "A B C D" at bounding box center [709, 241] width 38 height 11
click at [763, 322] on div "D" at bounding box center [769, 320] width 53 height 43
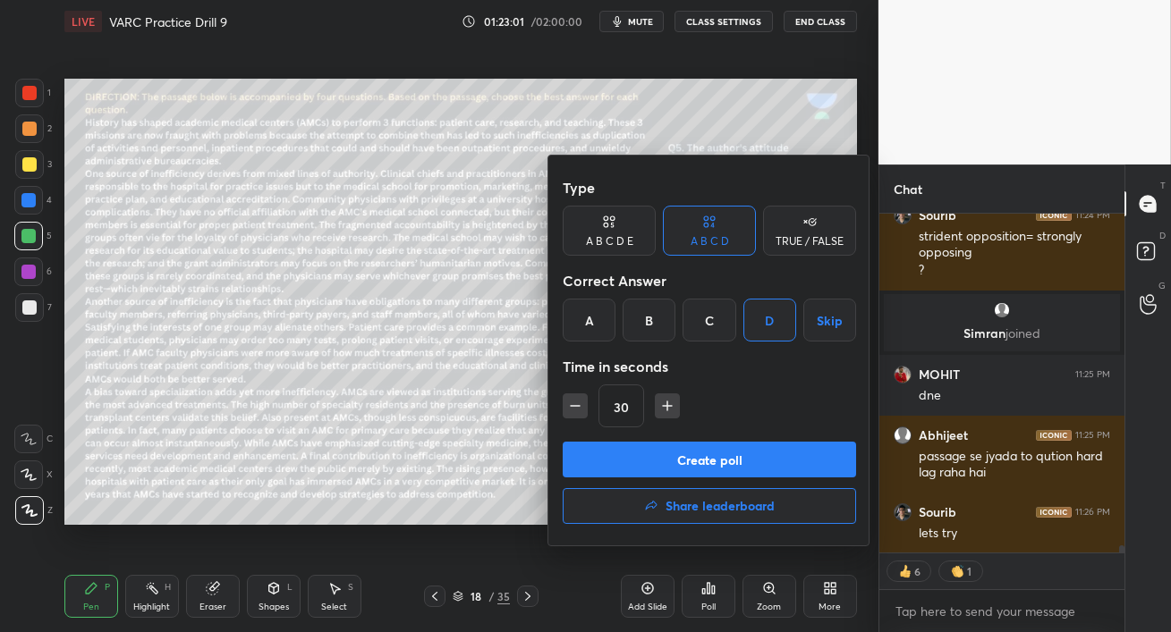
click at [783, 461] on button "Create poll" at bounding box center [709, 460] width 293 height 36
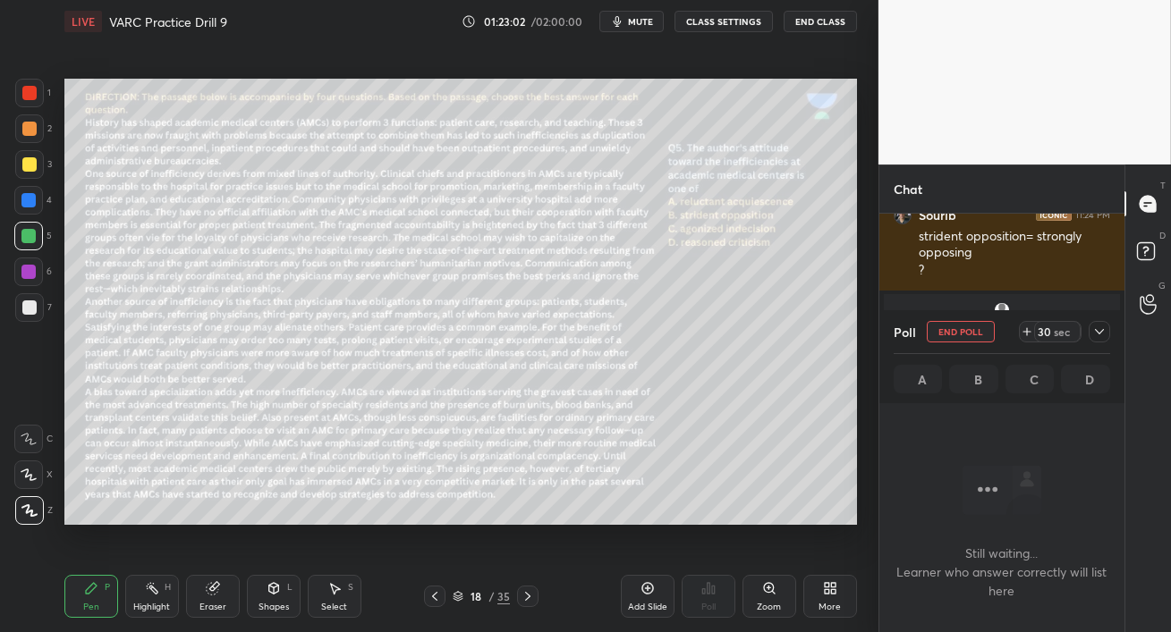
scroll to position [16768, 0]
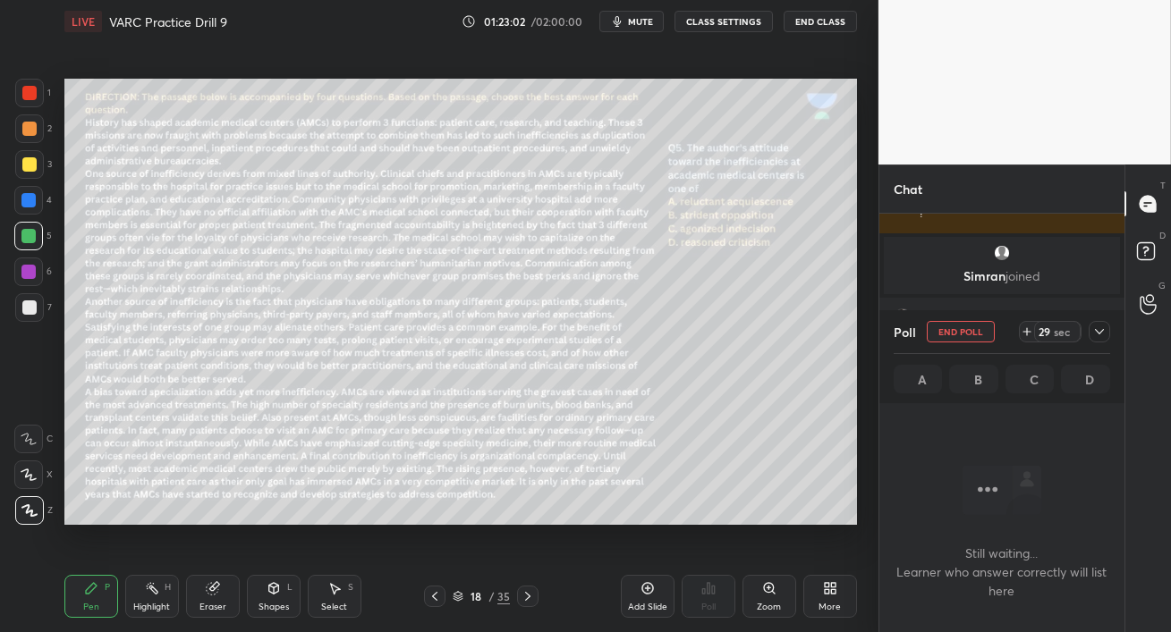
click at [631, 13] on button "mute" at bounding box center [631, 21] width 64 height 21
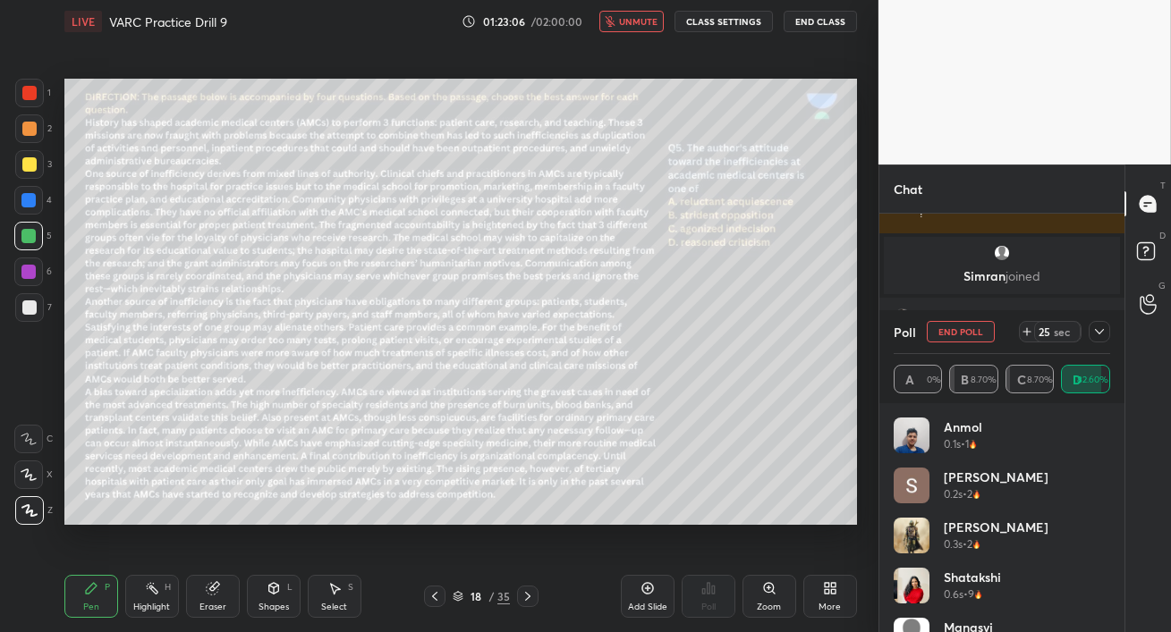
scroll to position [16829, 0]
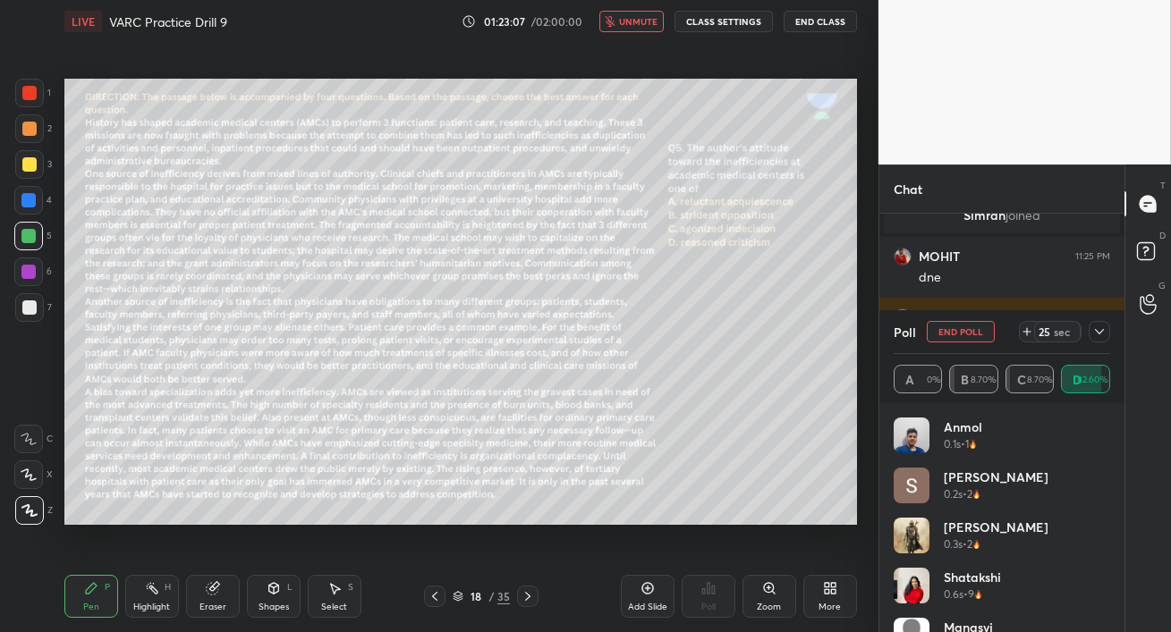
click at [631, 21] on span "unmute" at bounding box center [638, 21] width 38 height 13
click at [742, 566] on div "Add Slide Poll Zoom More" at bounding box center [739, 596] width 236 height 100
click at [15, 243] on div at bounding box center [28, 236] width 29 height 29
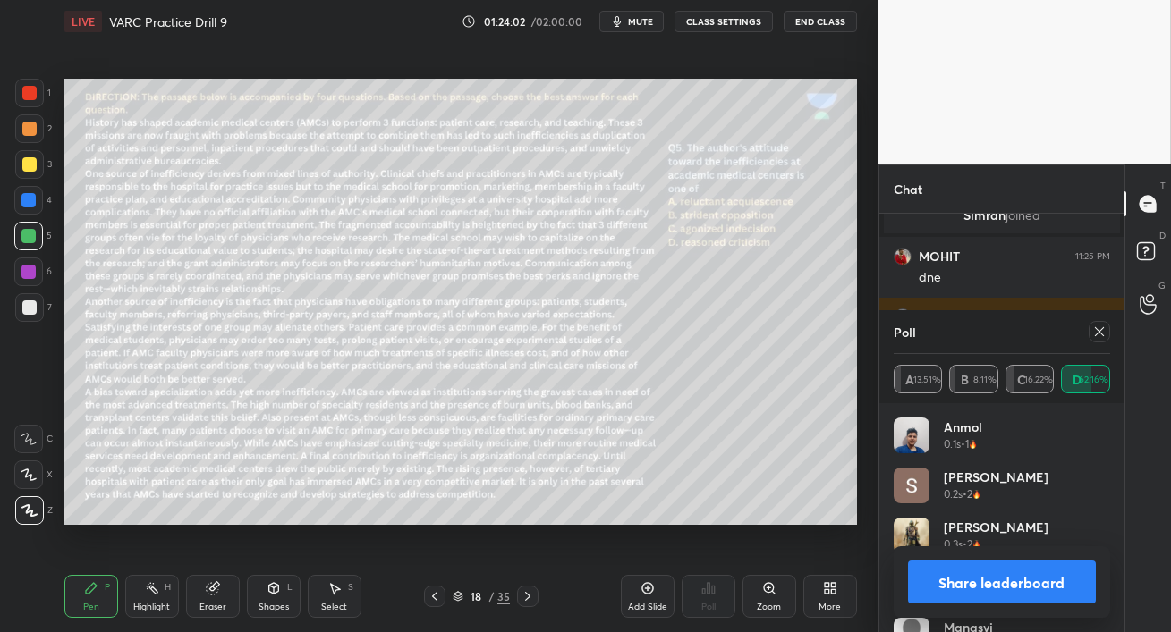
click at [1104, 334] on icon at bounding box center [1099, 332] width 14 height 14
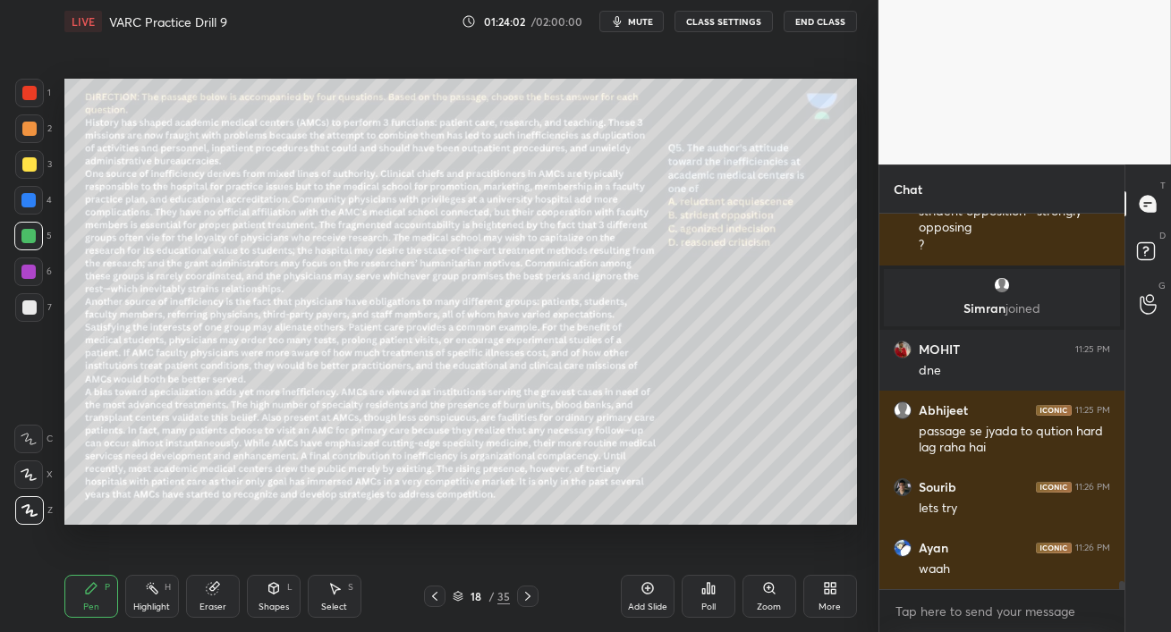
scroll to position [16736, 0]
click at [20, 266] on div at bounding box center [28, 272] width 29 height 29
click at [21, 263] on div at bounding box center [28, 272] width 29 height 29
click at [24, 250] on div "5" at bounding box center [33, 240] width 38 height 36
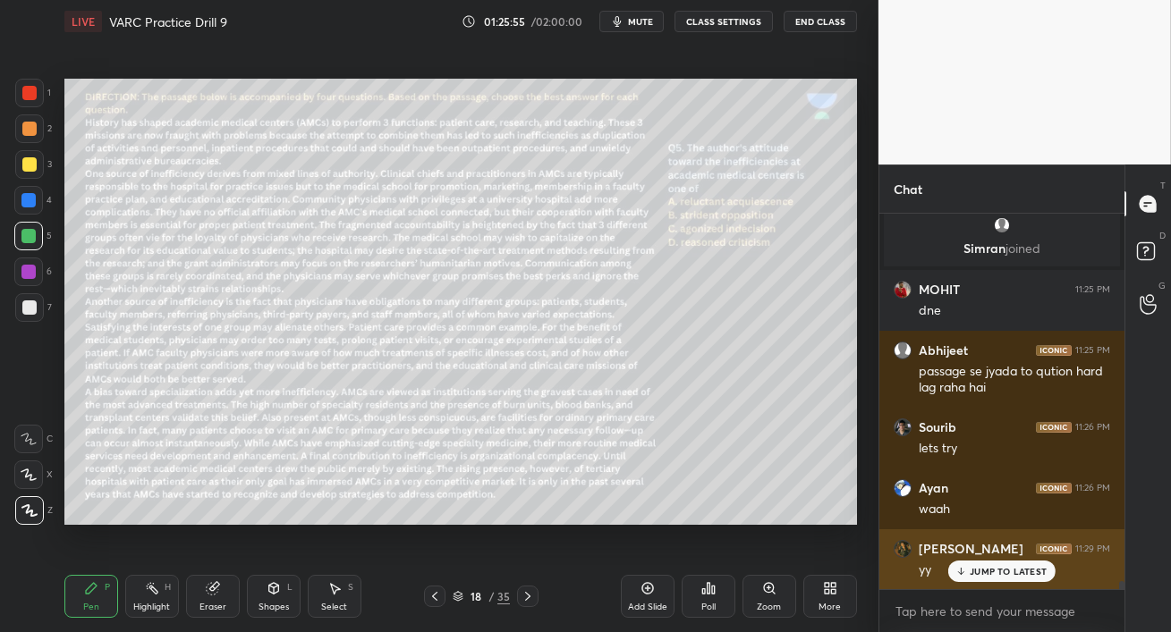
drag, startPoint x: 958, startPoint y: 569, endPoint x: 956, endPoint y: 578, distance: 9.1
click at [957, 569] on icon at bounding box center [961, 571] width 12 height 11
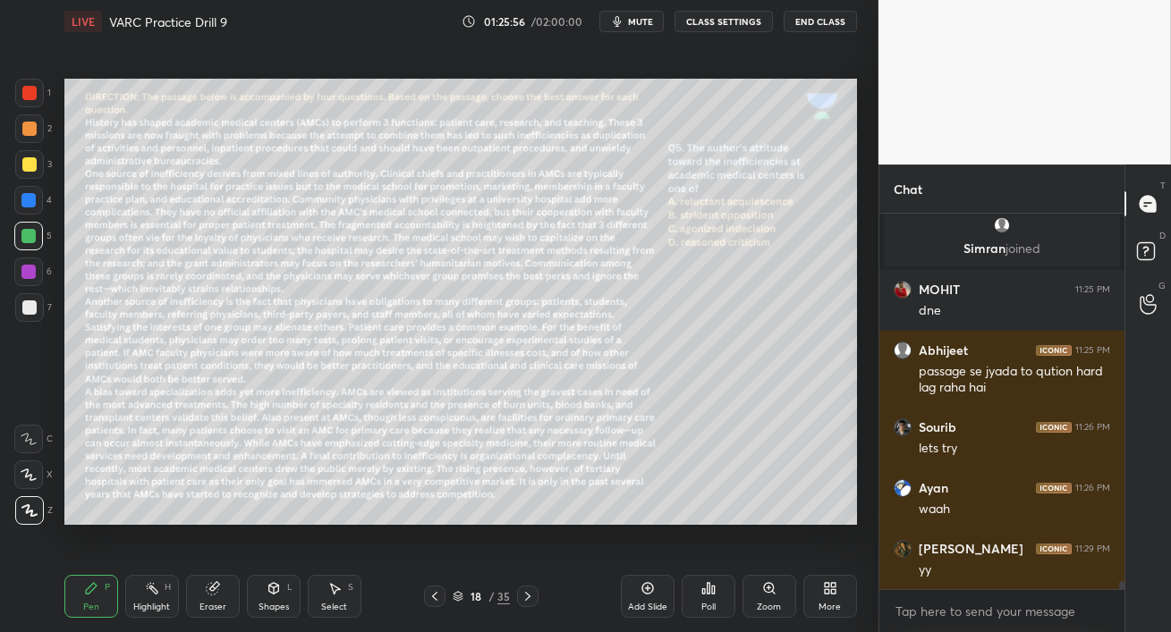
click at [528, 597] on icon at bounding box center [527, 596] width 5 height 9
click at [26, 202] on div at bounding box center [28, 200] width 14 height 14
click at [639, 22] on span "mute" at bounding box center [640, 21] width 25 height 13
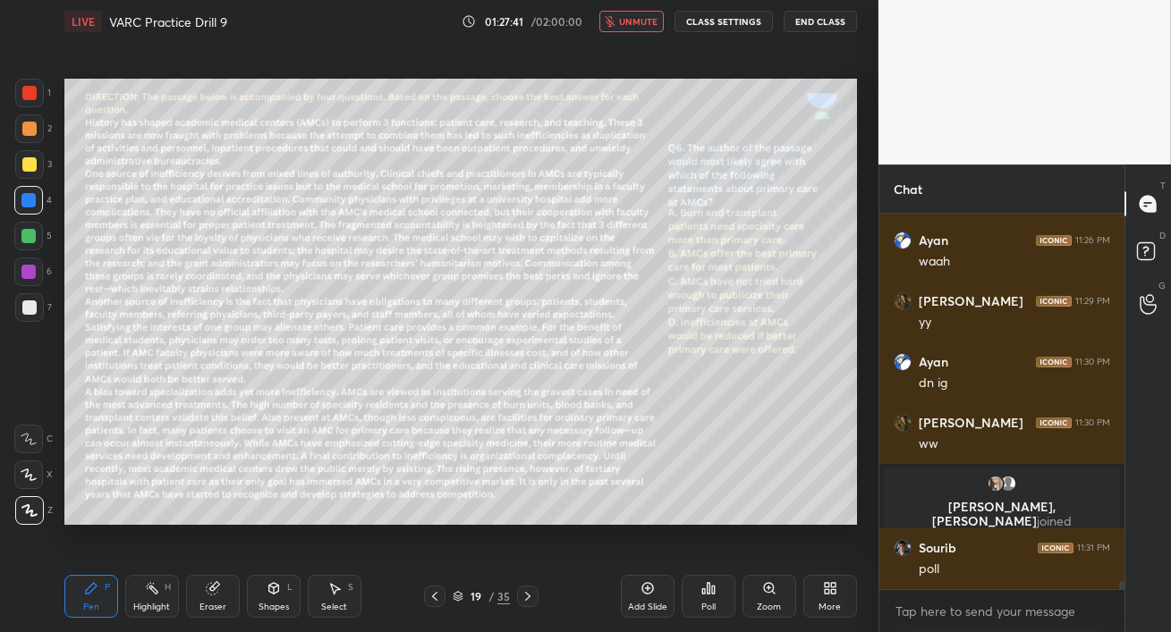
scroll to position [16620, 0]
click at [642, 24] on span "unmute" at bounding box center [638, 21] width 38 height 13
click at [710, 597] on div "Poll" at bounding box center [708, 596] width 54 height 43
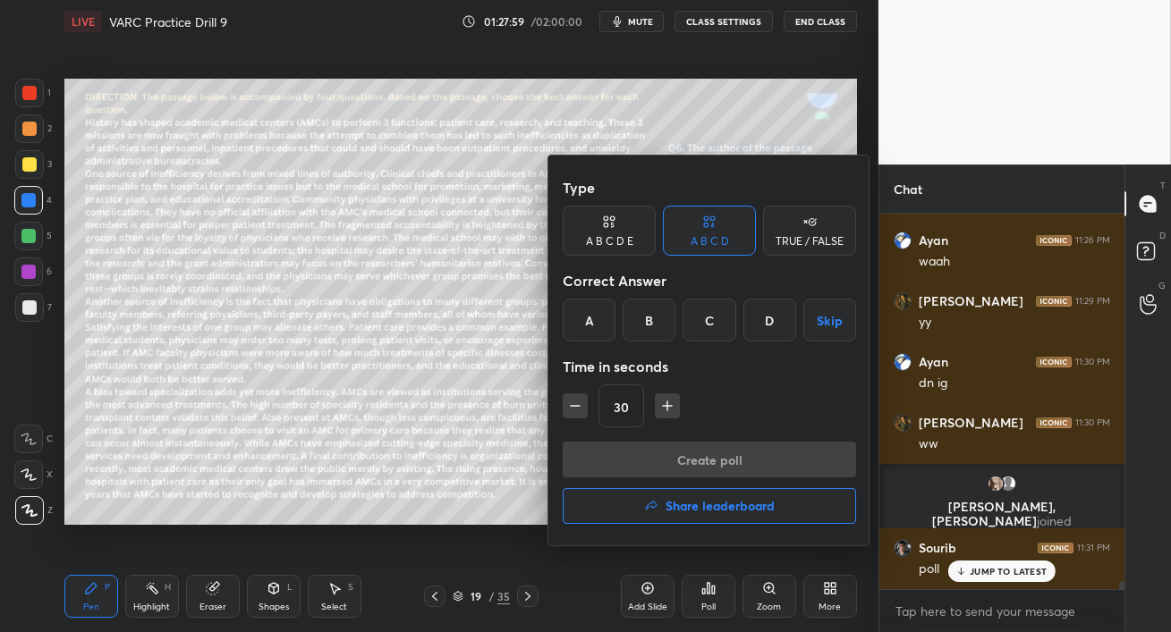
scroll to position [16679, 0]
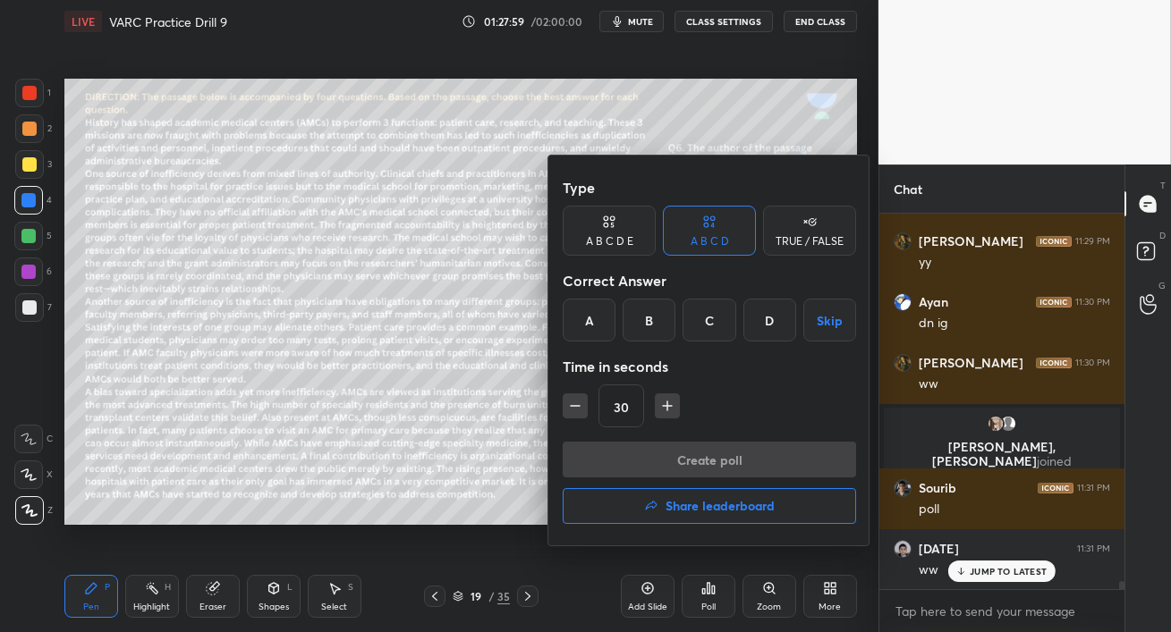
click at [771, 320] on div "D" at bounding box center [769, 320] width 53 height 43
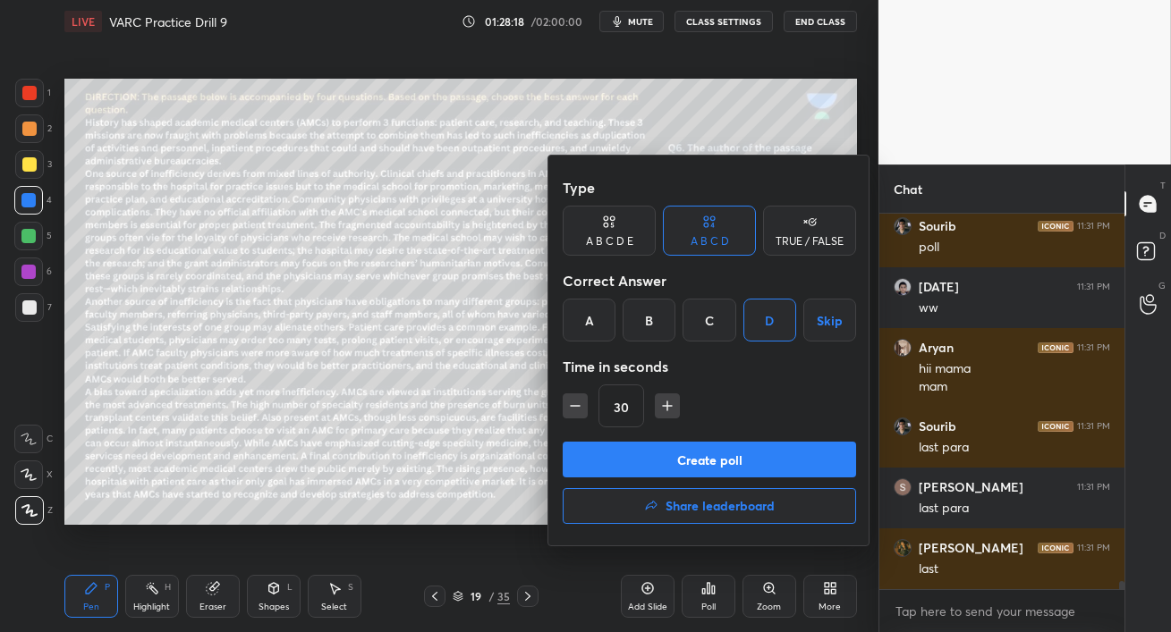
scroll to position [17124, 0]
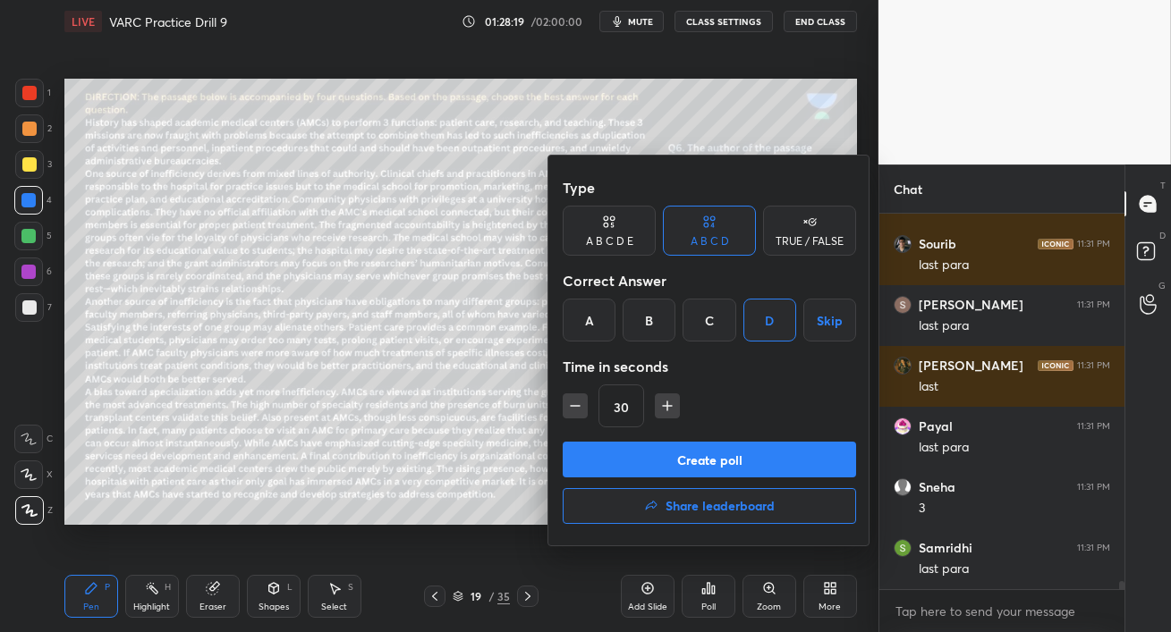
click at [519, 520] on div at bounding box center [585, 316] width 1171 height 632
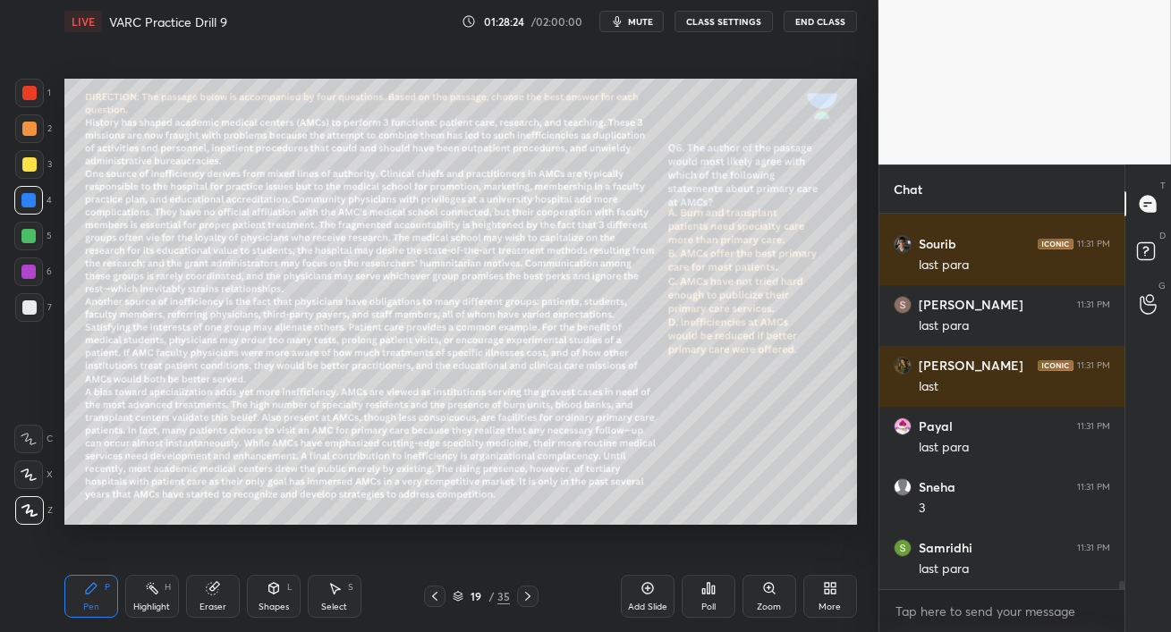
scroll to position [17188, 0]
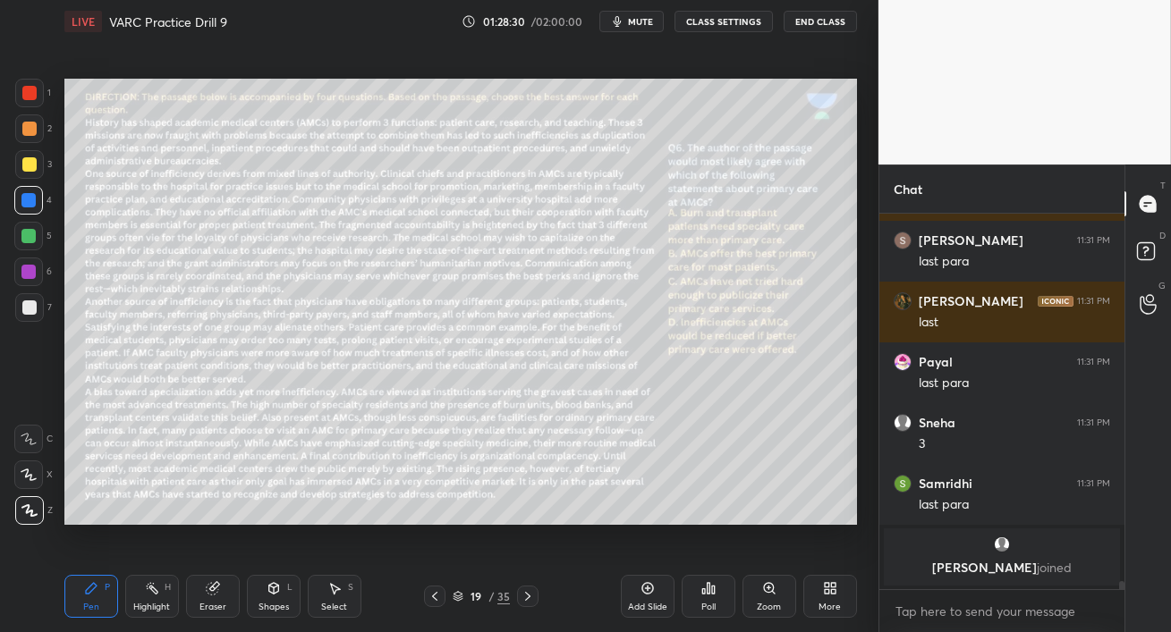
click at [712, 603] on div "Poll" at bounding box center [708, 607] width 14 height 9
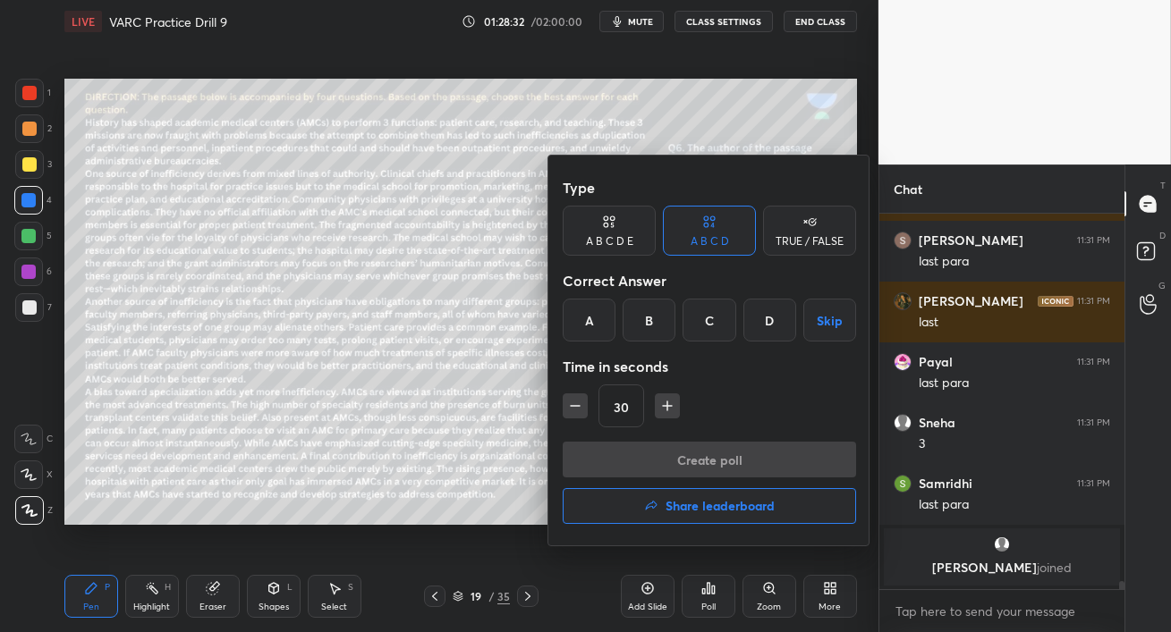
click at [763, 320] on div "D" at bounding box center [769, 320] width 53 height 43
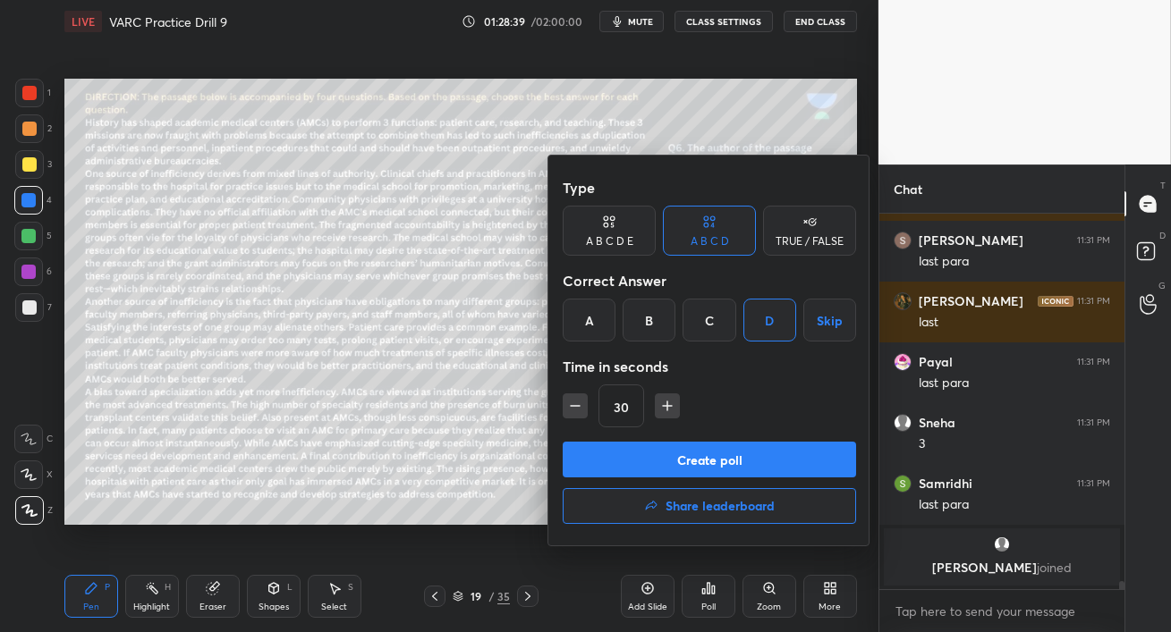
click at [762, 462] on button "Create poll" at bounding box center [709, 460] width 293 height 36
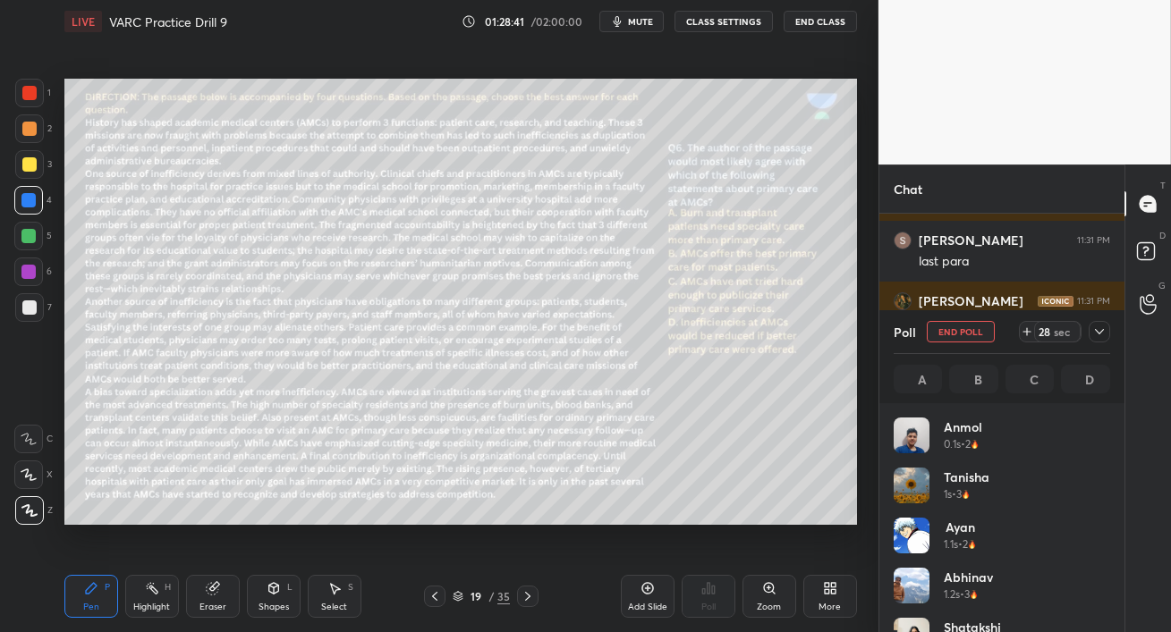
scroll to position [209, 211]
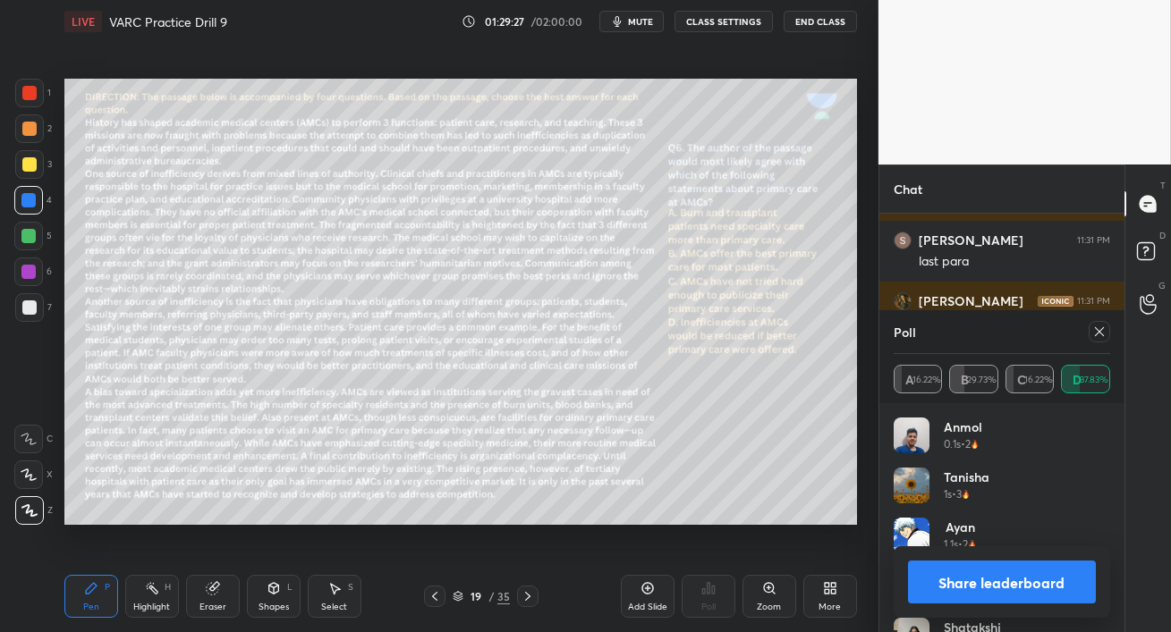
click at [1101, 334] on icon at bounding box center [1099, 331] width 9 height 9
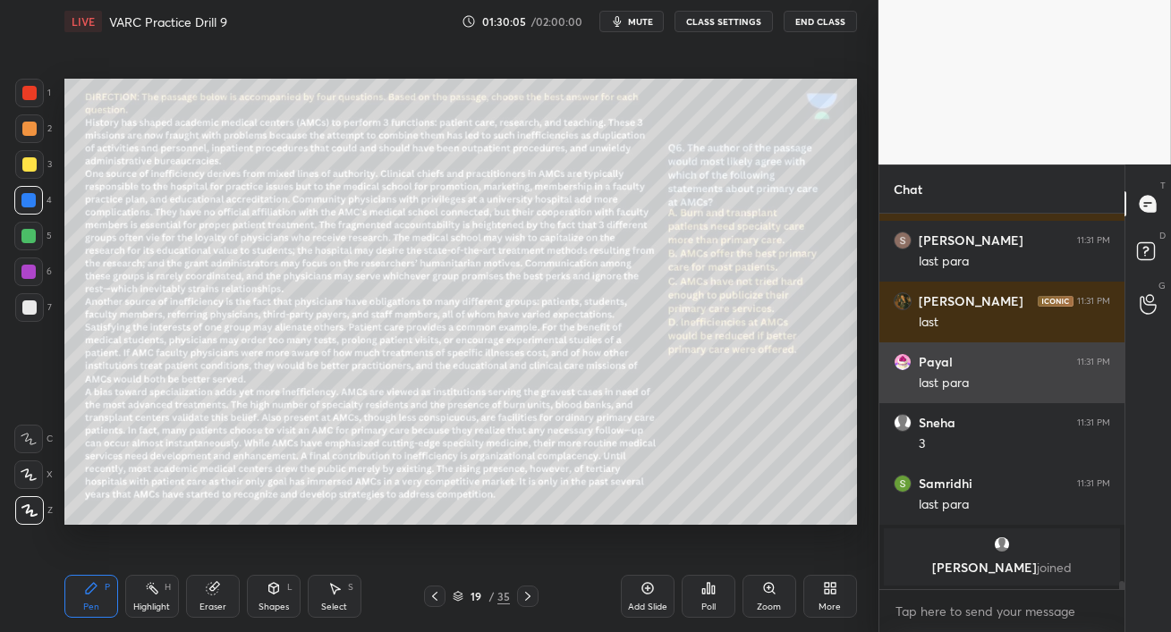
scroll to position [16933, 0]
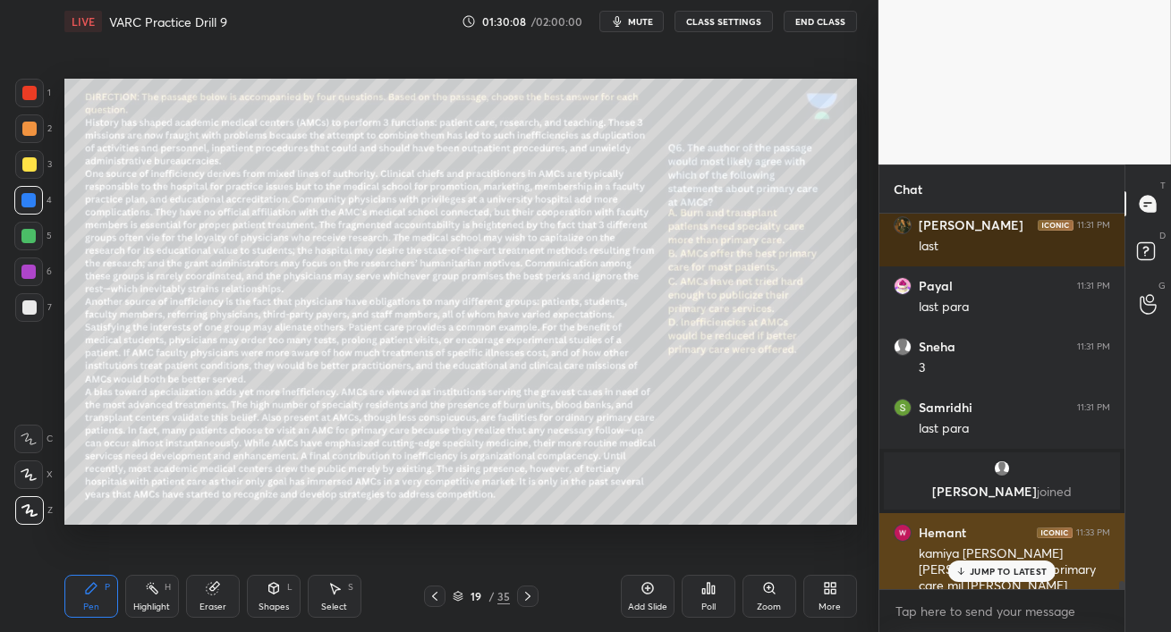
click at [977, 572] on p "JUMP TO LATEST" at bounding box center [1007, 571] width 77 height 11
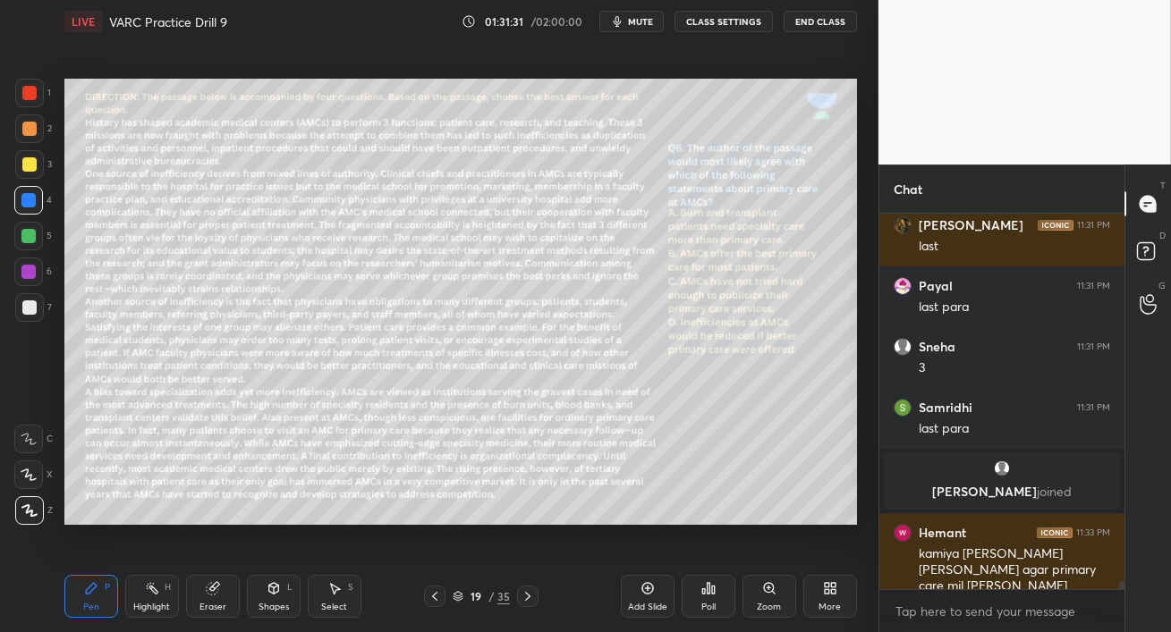
click at [30, 282] on div at bounding box center [28, 272] width 29 height 29
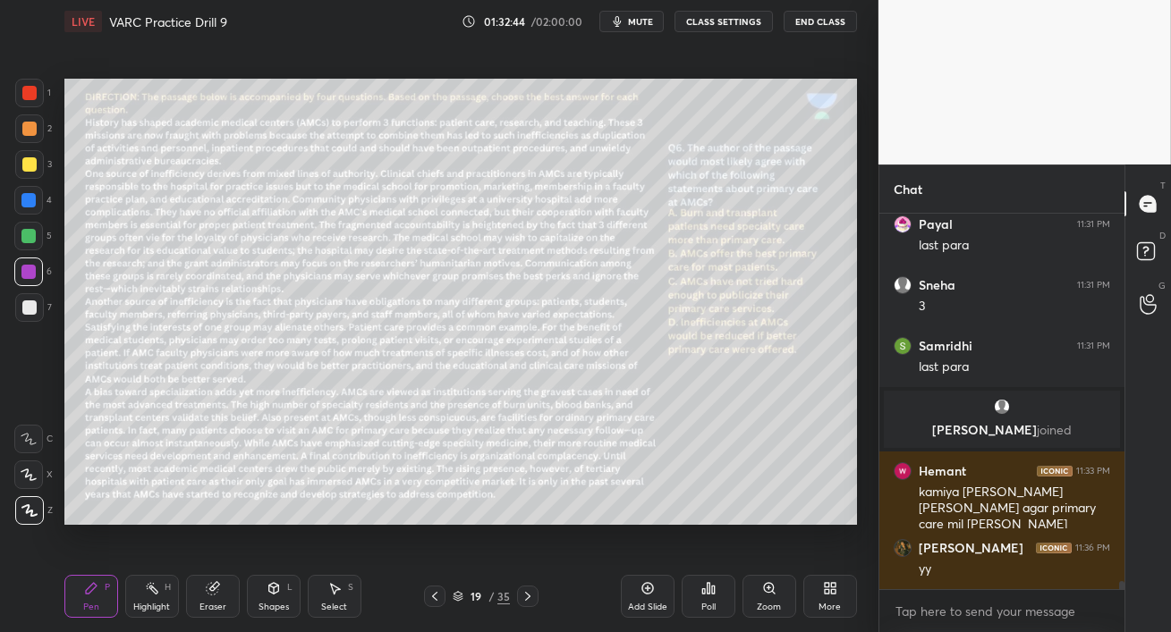
scroll to position [16995, 0]
drag, startPoint x: 529, startPoint y: 600, endPoint x: 547, endPoint y: 605, distance: 18.7
click at [557, 631] on div "Pen P Highlight H Eraser Shapes L Select S 19 / 35 Add Slide Poll Zoom More" at bounding box center [460, 597] width 792 height 72
drag, startPoint x: 215, startPoint y: 597, endPoint x: 248, endPoint y: 574, distance: 40.4
click at [214, 597] on div "Eraser" at bounding box center [213, 596] width 54 height 43
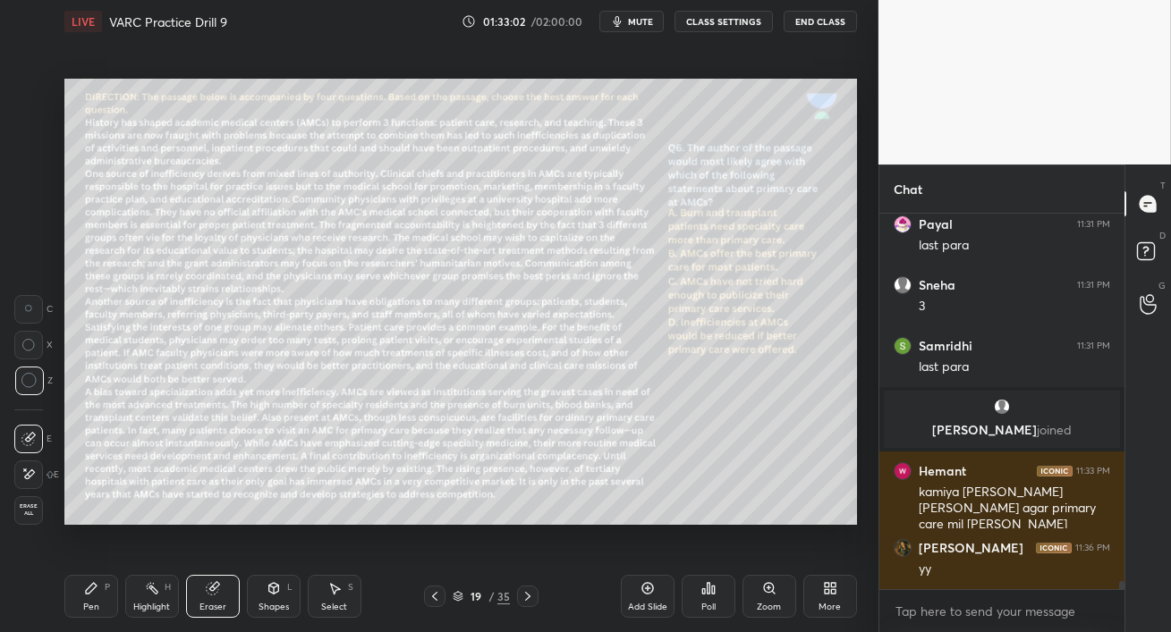
click at [530, 600] on icon at bounding box center [527, 596] width 14 height 14
click at [86, 607] on div "Pen" at bounding box center [91, 607] width 16 height 9
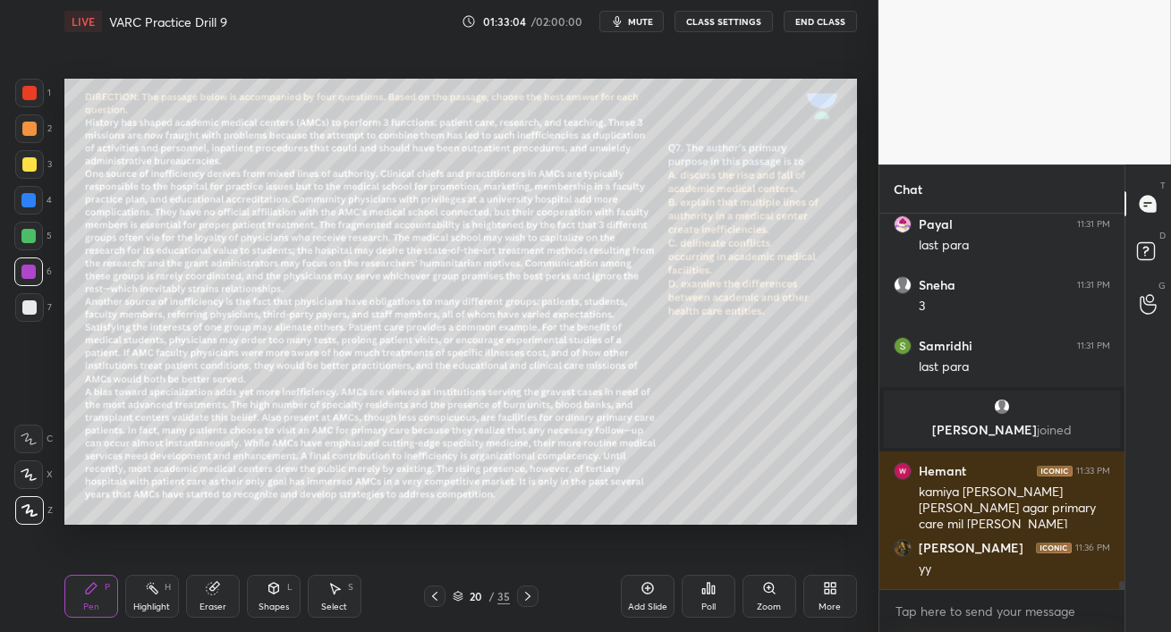
scroll to position [17088, 0]
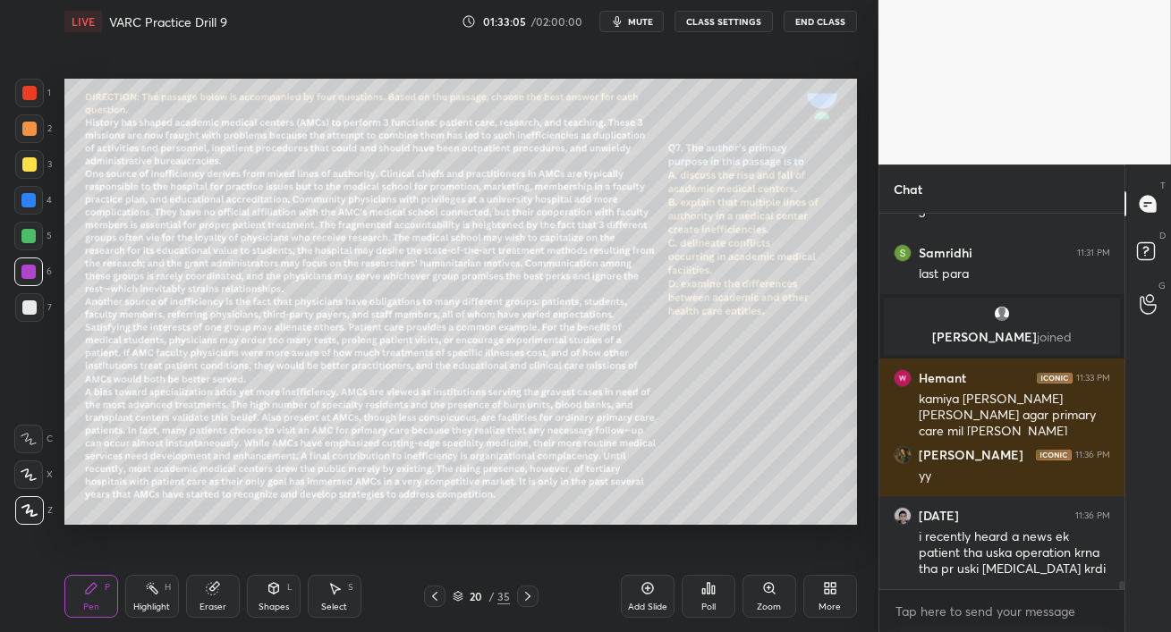
click at [31, 237] on div at bounding box center [28, 236] width 14 height 14
click at [30, 233] on div at bounding box center [28, 236] width 14 height 14
click at [12, 245] on div "1 2 3 4 5 6 7 C X Z C X Z E E Erase all H H" at bounding box center [28, 301] width 57 height 445
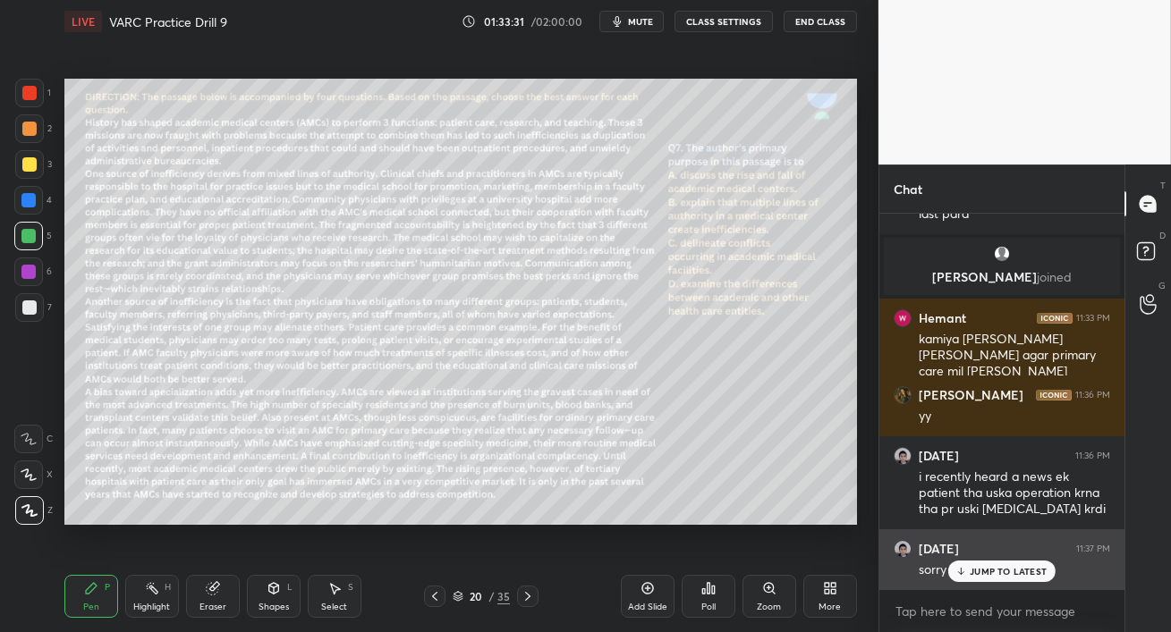
click at [1004, 572] on p "JUMP TO LATEST" at bounding box center [1007, 571] width 77 height 11
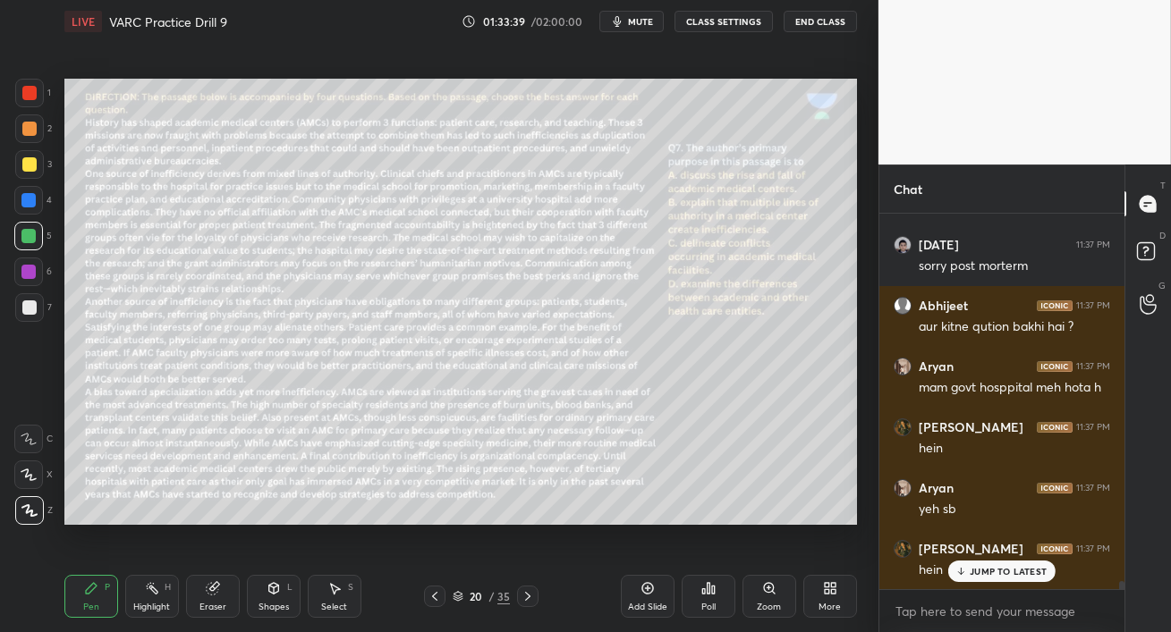
scroll to position [17529, 0]
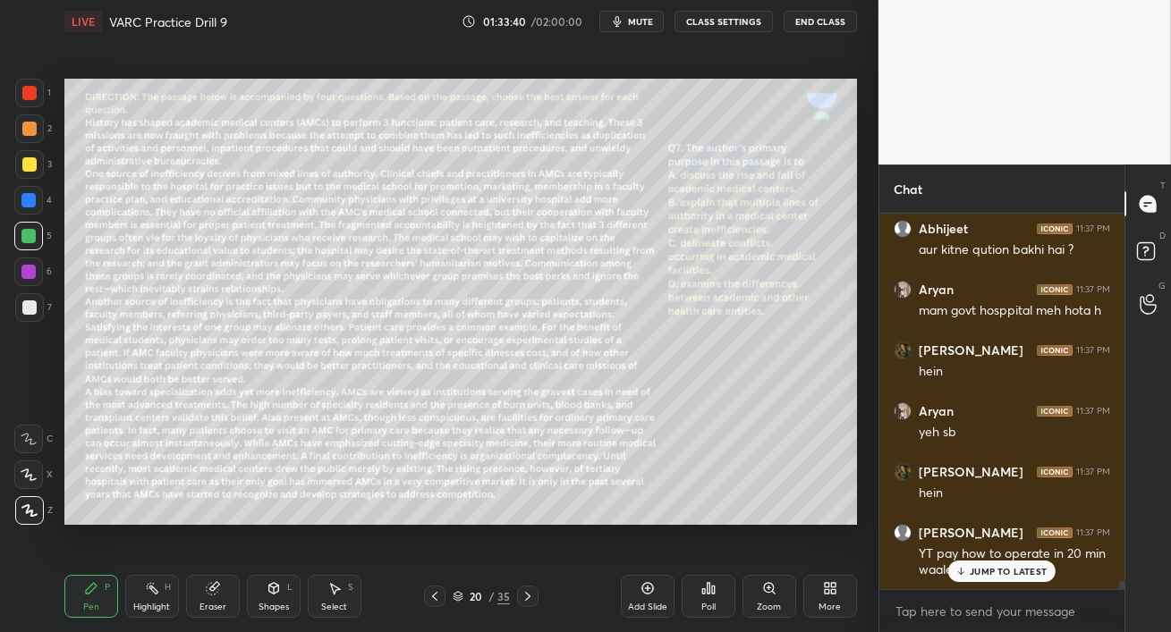
click at [993, 573] on p "JUMP TO LATEST" at bounding box center [1007, 571] width 77 height 11
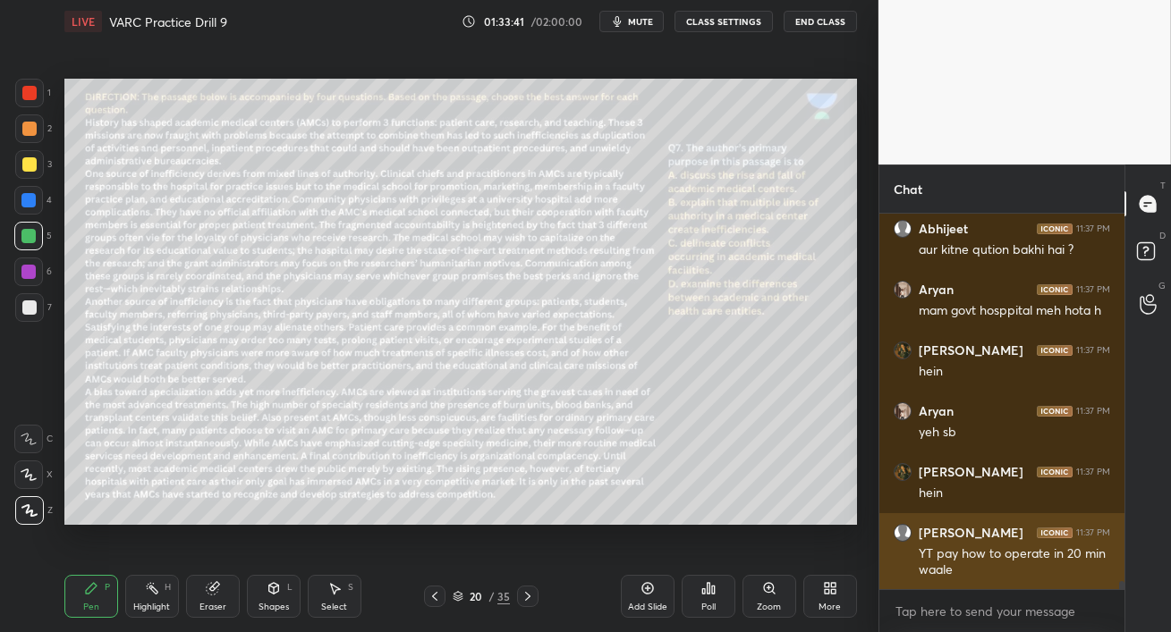
scroll to position [17591, 0]
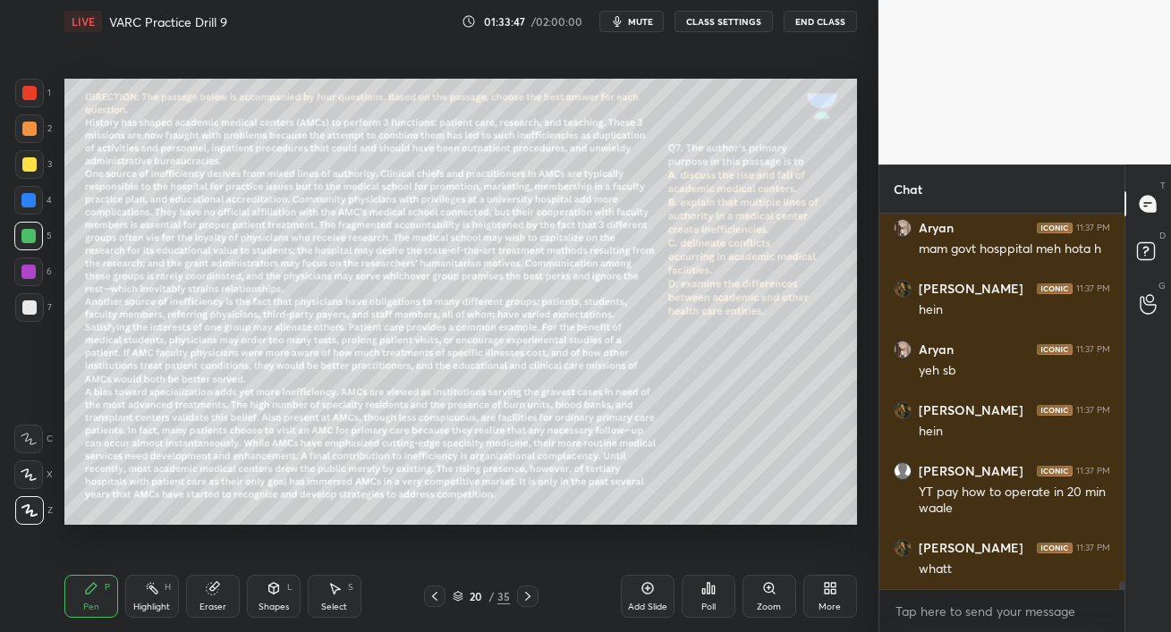
click at [20, 273] on div at bounding box center [28, 272] width 29 height 29
click at [641, 21] on span "mute" at bounding box center [640, 21] width 25 height 13
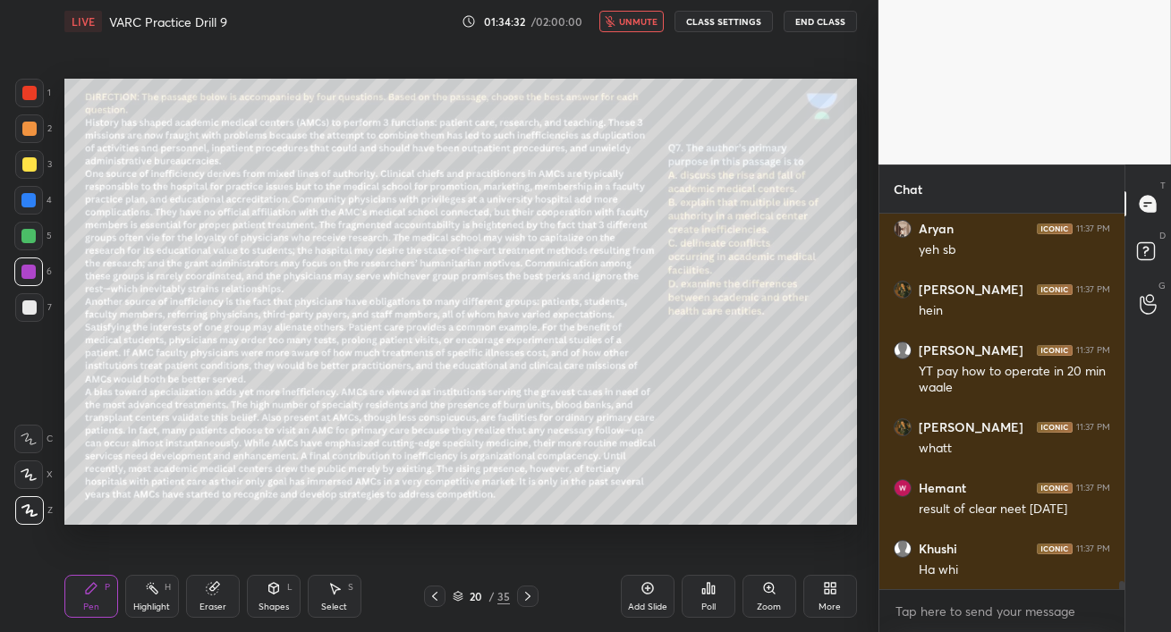
scroll to position [17773, 0]
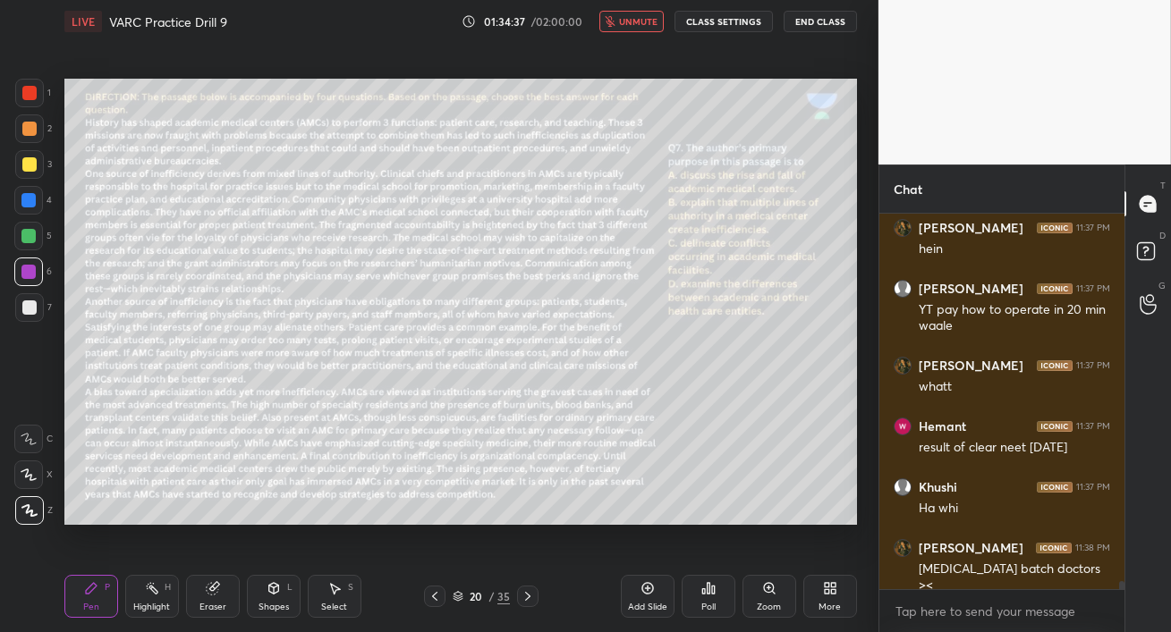
click at [630, 15] on span "unmute" at bounding box center [638, 21] width 38 height 13
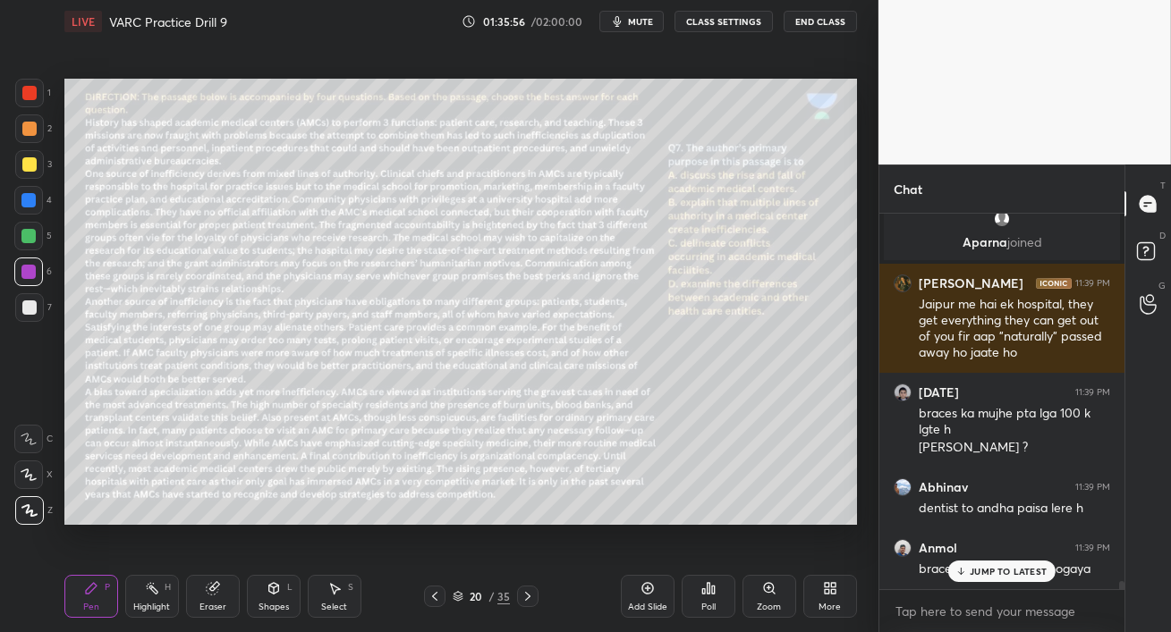
scroll to position [18119, 0]
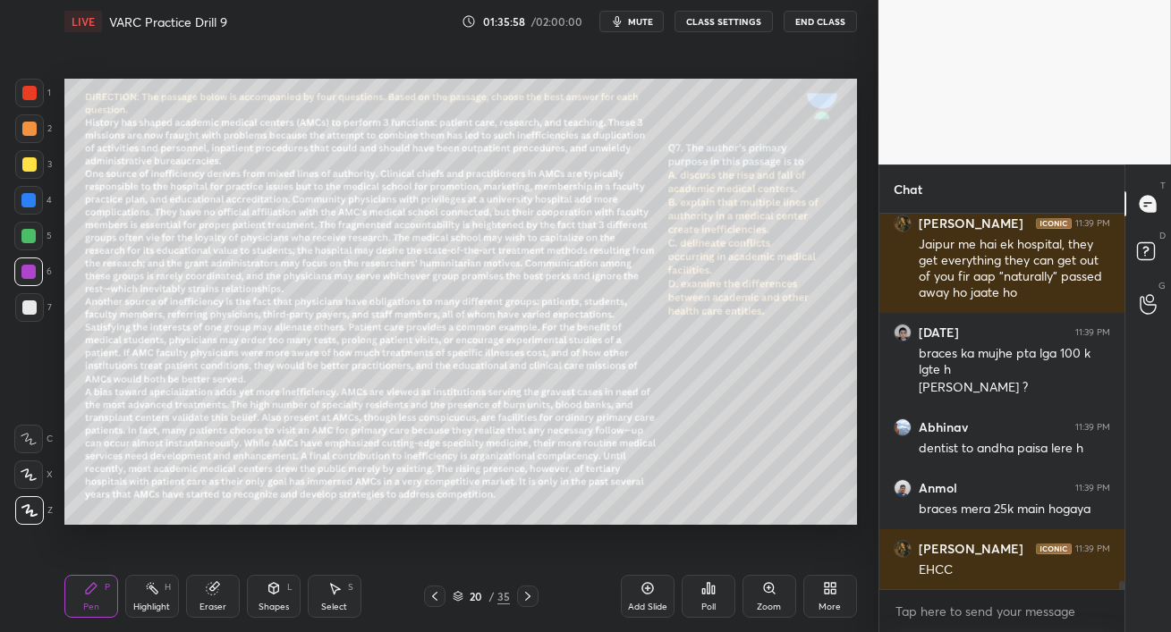
click at [975, 576] on div "[PERSON_NAME] joined [PERSON_NAME] 11:39 PM Jaipur me hai ek hospital, they get…" at bounding box center [1001, 402] width 245 height 376
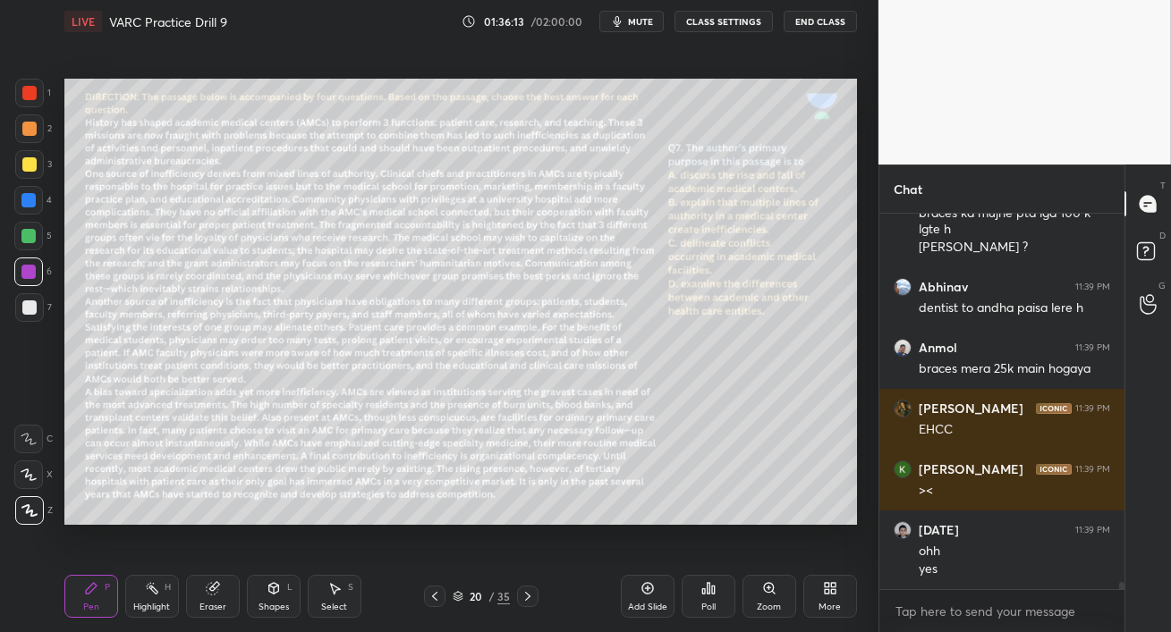
scroll to position [18320, 0]
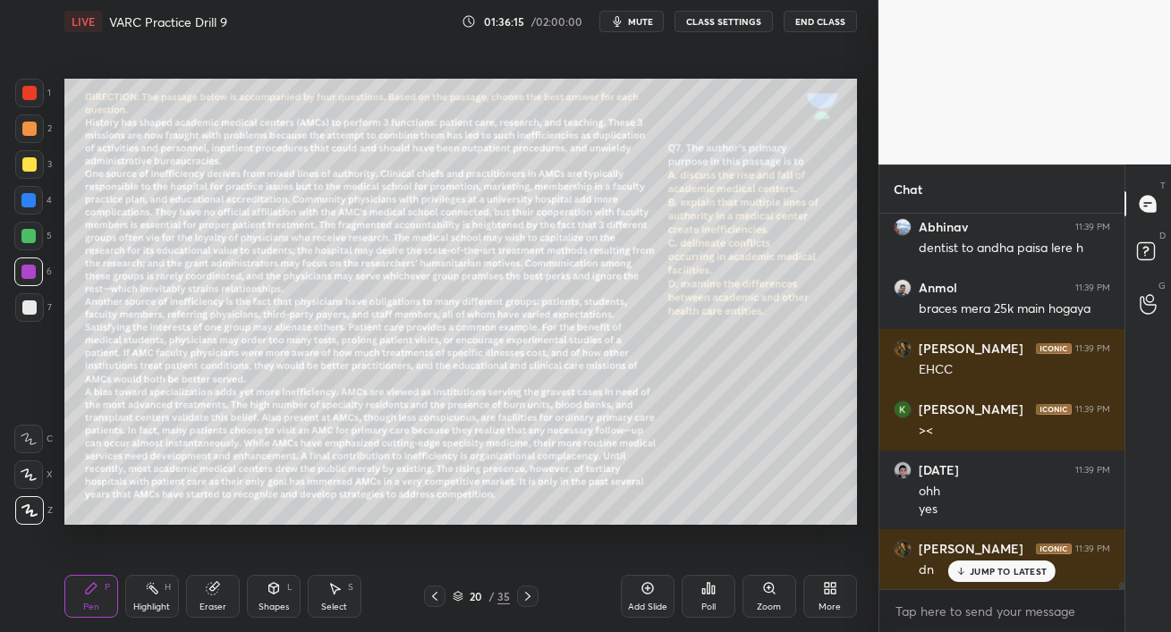
click at [977, 575] on p "JUMP TO LATEST" at bounding box center [1007, 571] width 77 height 11
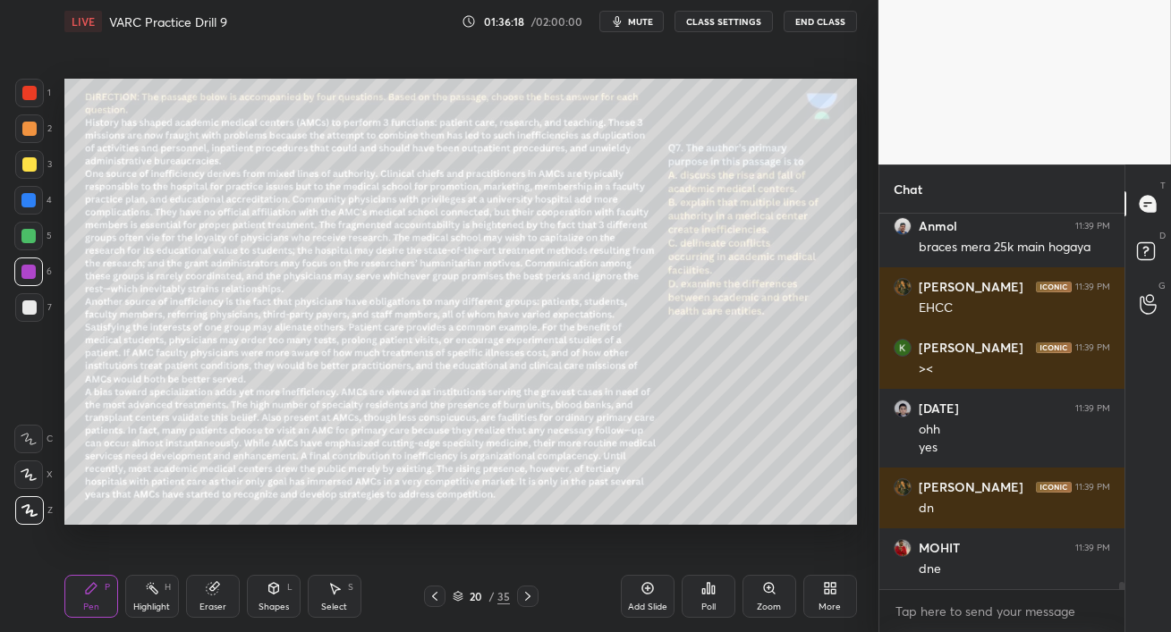
click at [717, 600] on div "Poll" at bounding box center [708, 596] width 54 height 43
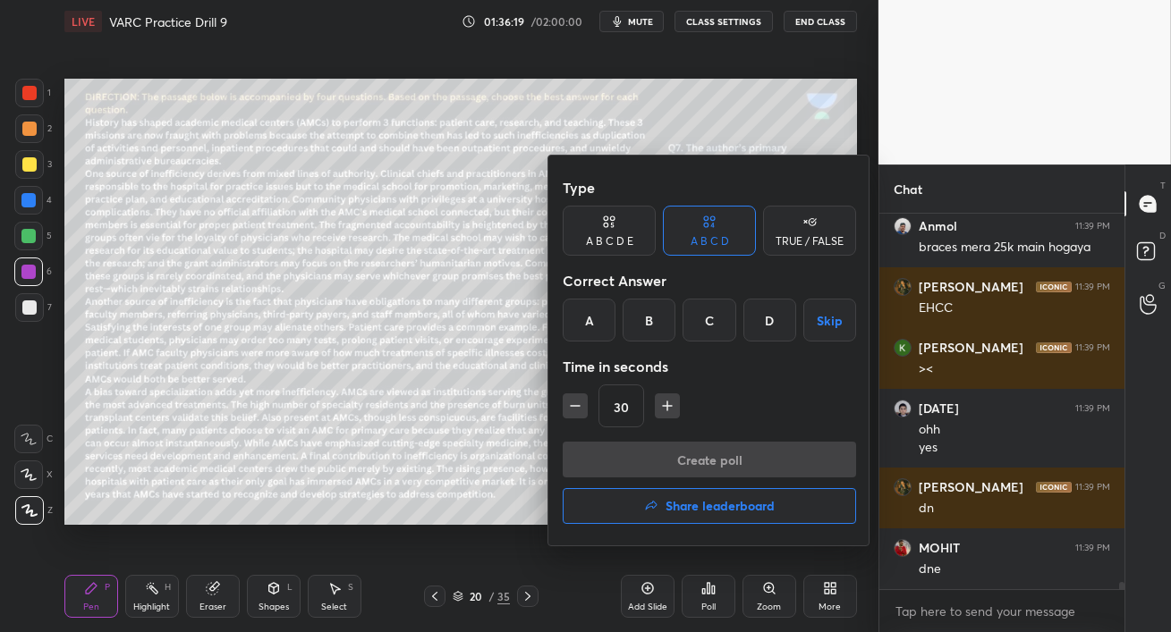
click at [711, 324] on div "C" at bounding box center [708, 320] width 53 height 43
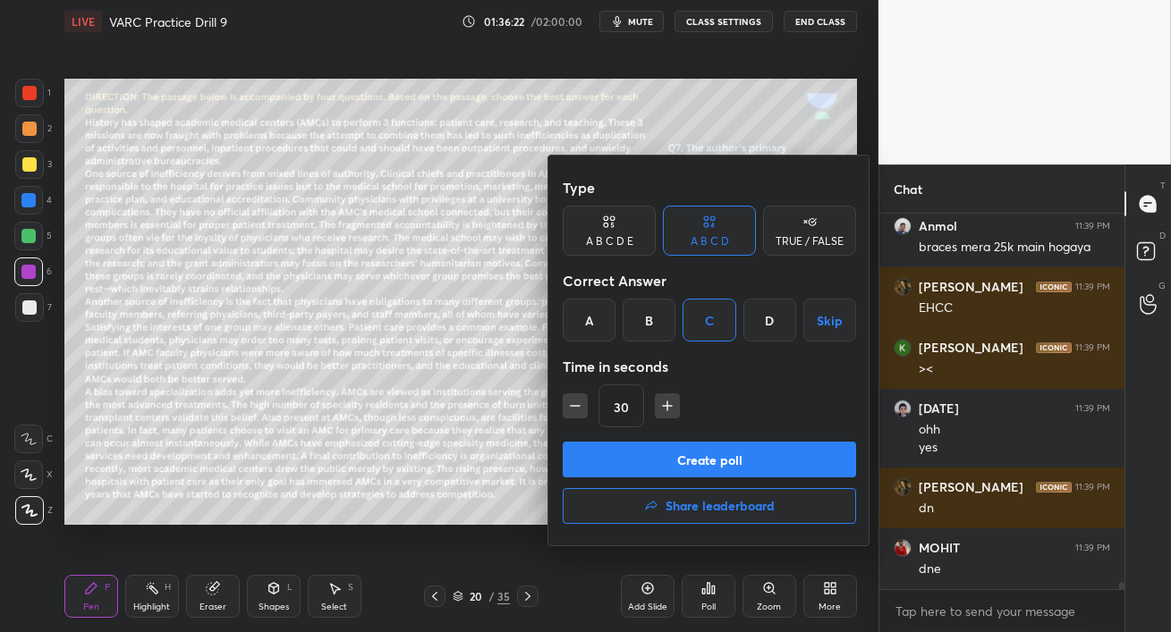
click at [770, 467] on button "Create poll" at bounding box center [709, 460] width 293 height 36
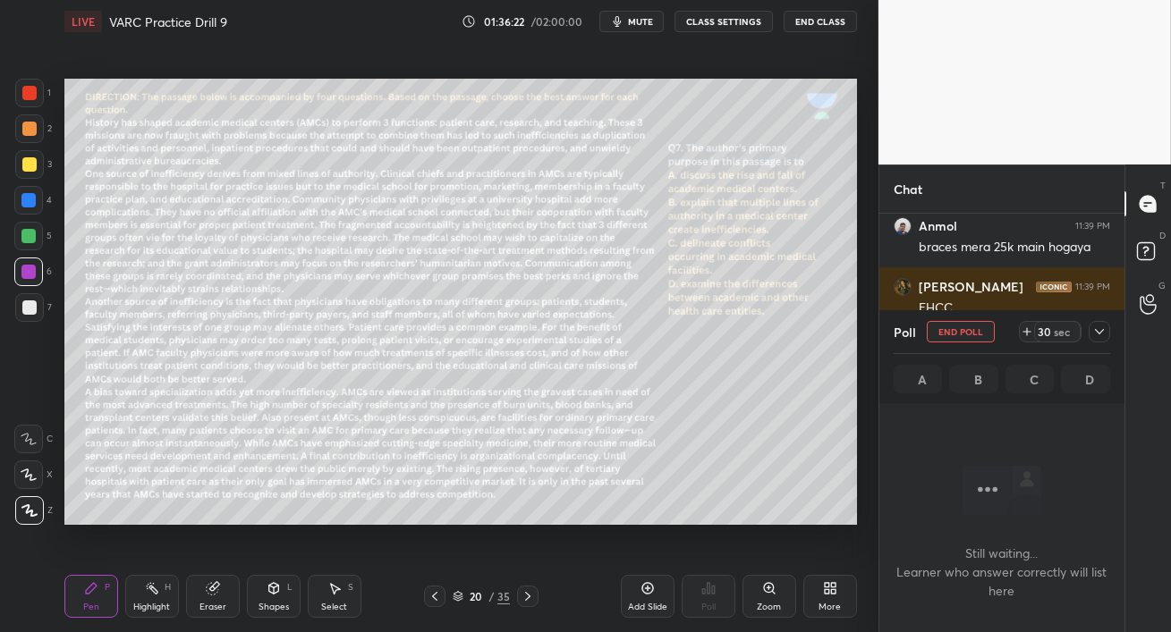
scroll to position [129, 240]
click at [624, 21] on icon "button" at bounding box center [617, 21] width 14 height 14
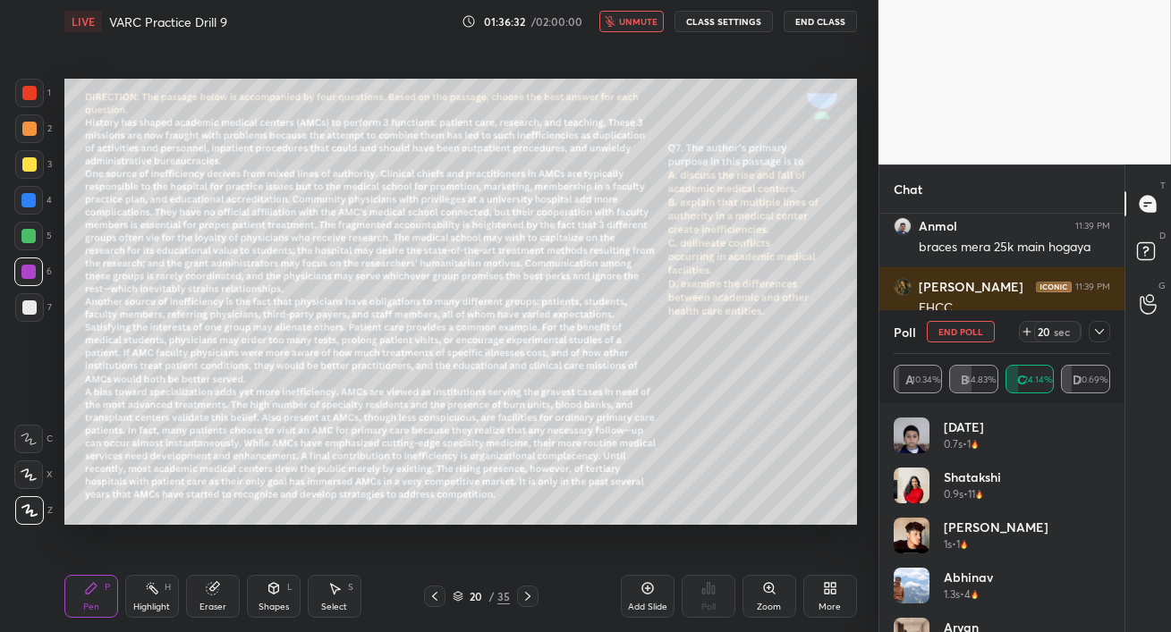
scroll to position [18551, 0]
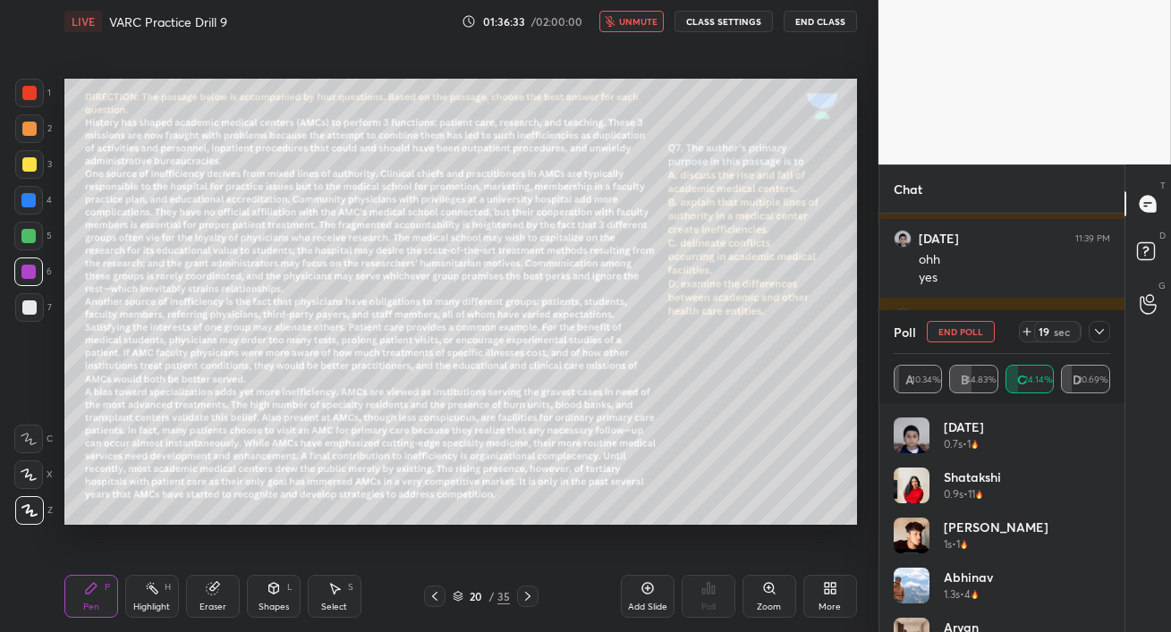
click at [630, 21] on span "unmute" at bounding box center [638, 21] width 38 height 13
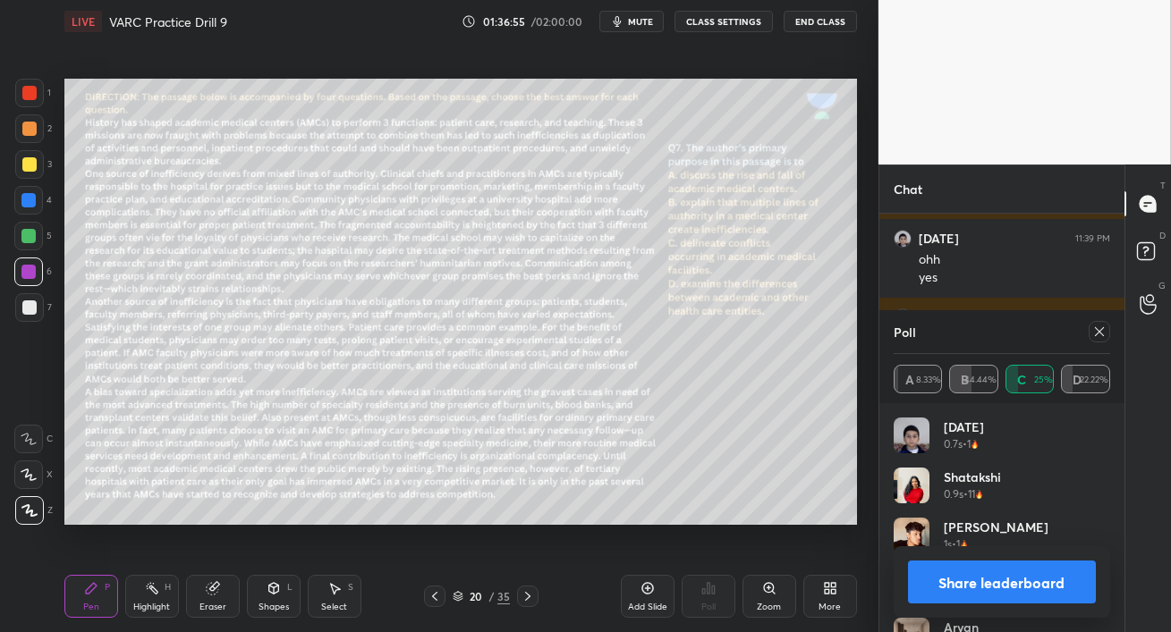
scroll to position [18611, 0]
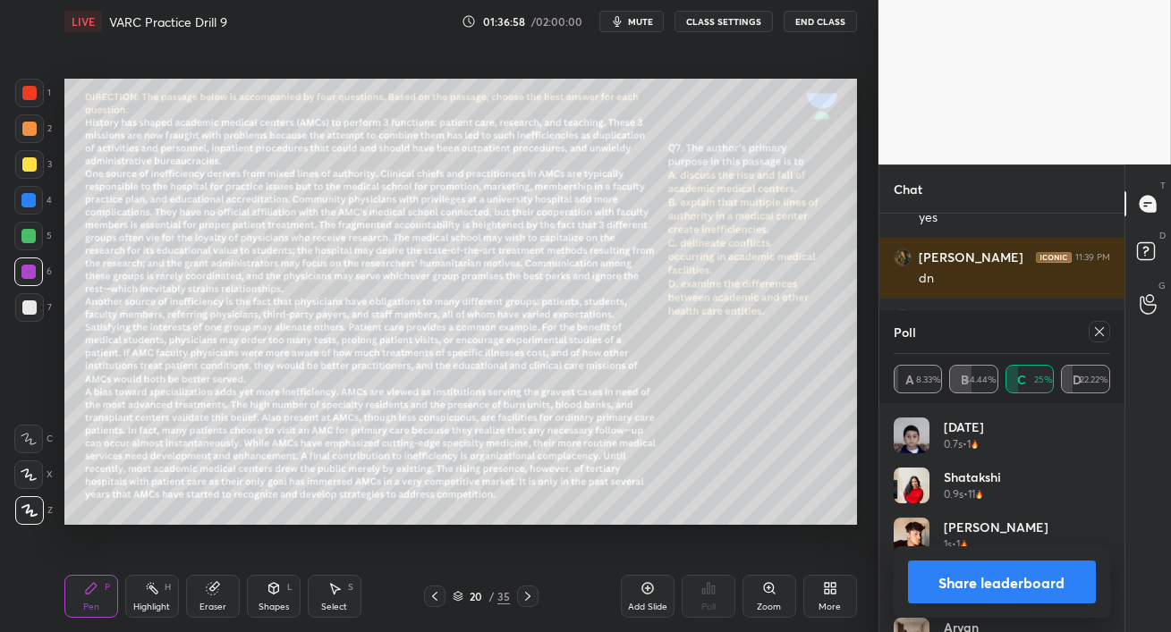
click at [1104, 332] on icon at bounding box center [1099, 332] width 14 height 14
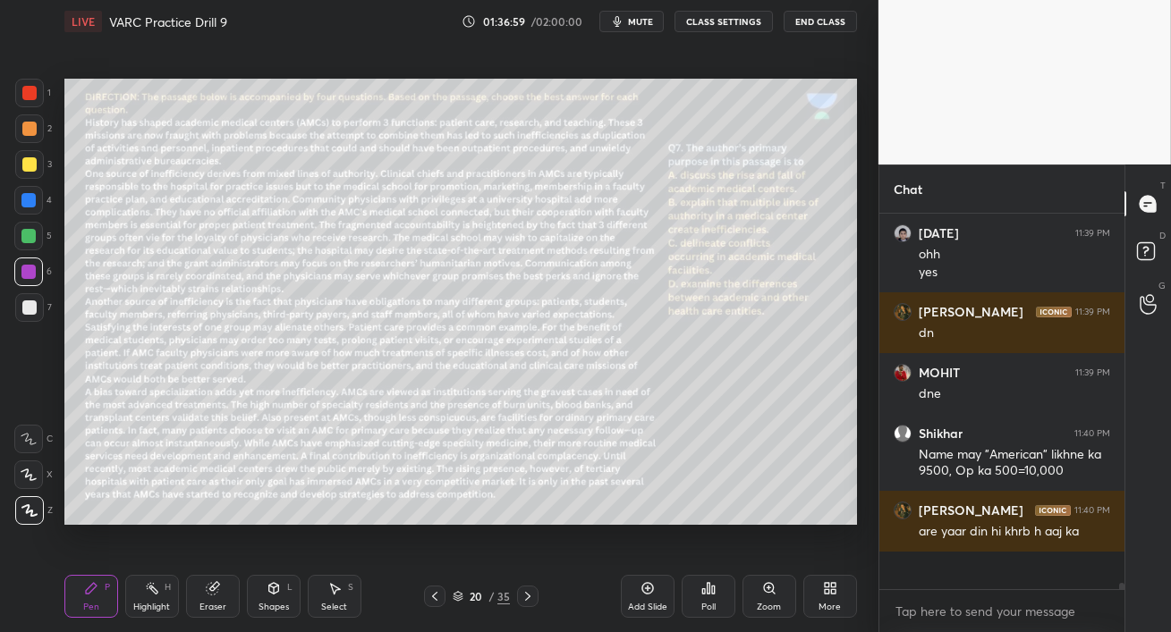
scroll to position [370, 240]
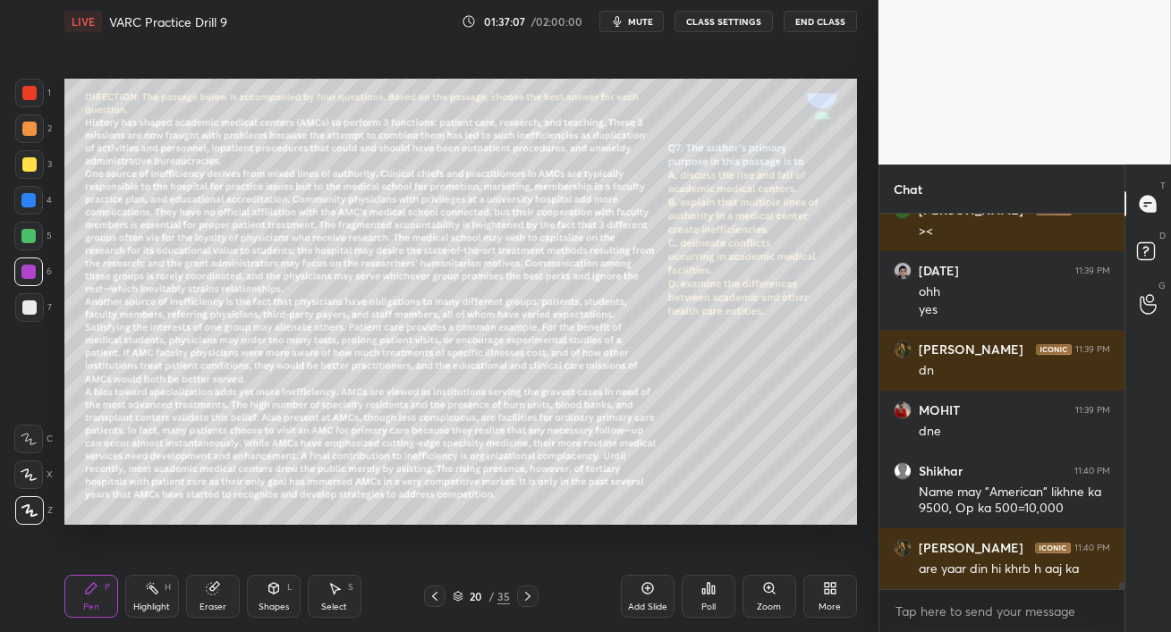
click at [29, 241] on div at bounding box center [28, 236] width 14 height 14
click at [30, 268] on div at bounding box center [28, 272] width 14 height 14
click at [26, 246] on div at bounding box center [28, 236] width 29 height 29
click at [28, 272] on div at bounding box center [28, 272] width 14 height 14
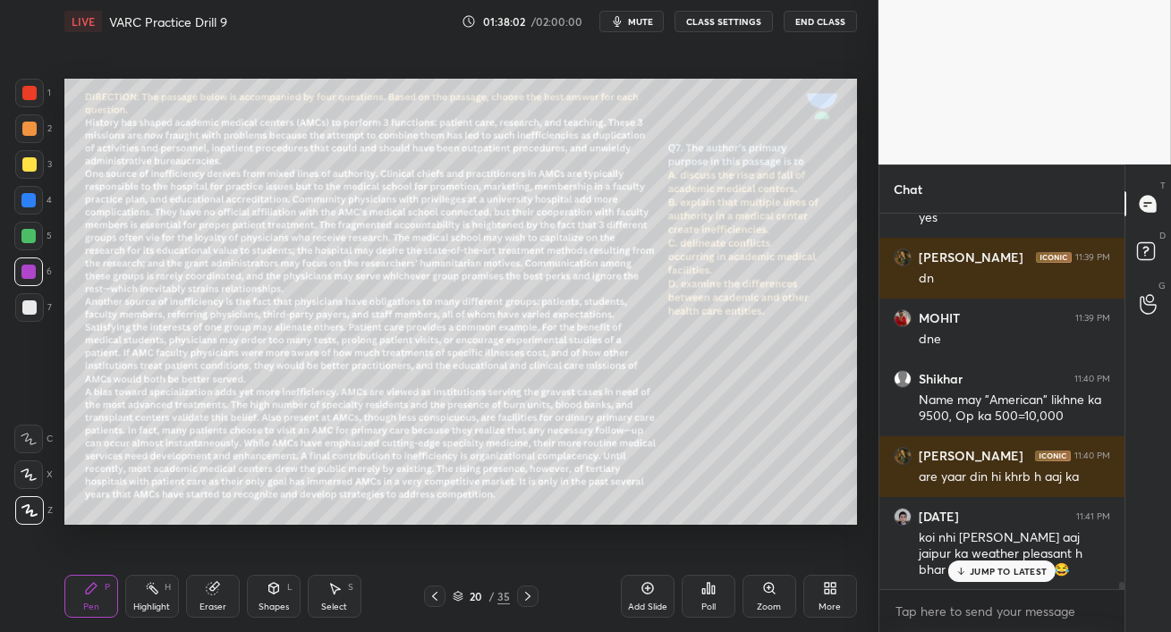
click at [862, 205] on div "Setting up your live class Poll for secs No correct answer Start poll" at bounding box center [460, 302] width 807 height 518
click at [1010, 582] on div "[DATE] 11:41 PM koi nhi [PERSON_NAME] aaj [GEOGRAPHIC_DATA] ka weather pleasant…" at bounding box center [1001, 543] width 245 height 93
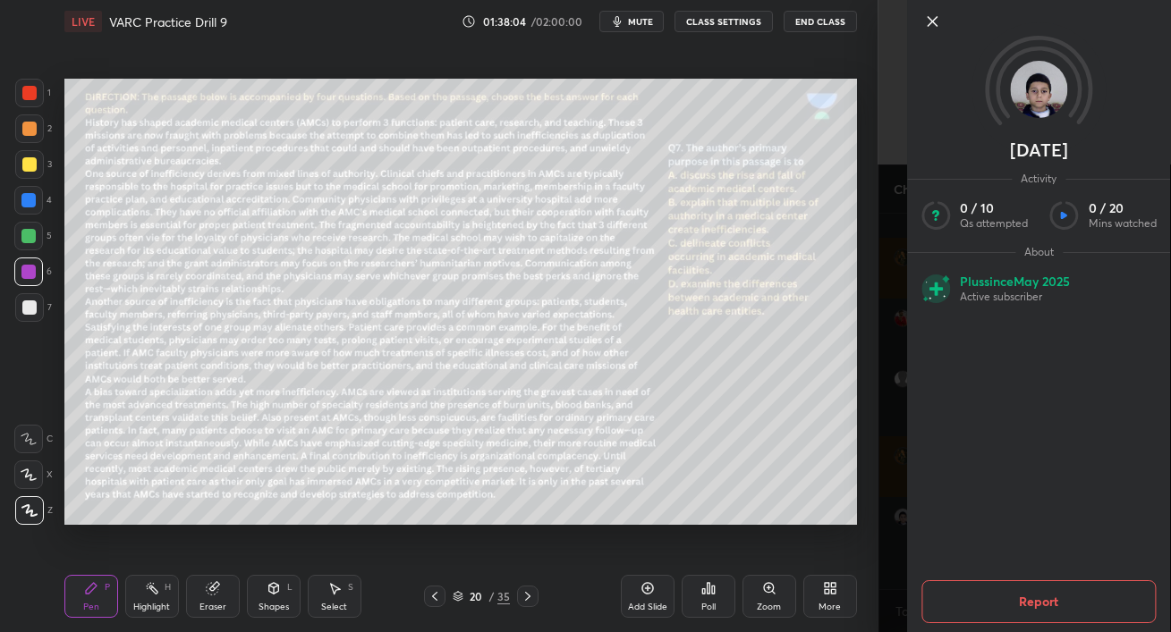
drag, startPoint x: 797, startPoint y: 561, endPoint x: 812, endPoint y: 563, distance: 15.4
click at [796, 560] on div "Add Slide Poll Zoom More" at bounding box center [739, 596] width 236 height 100
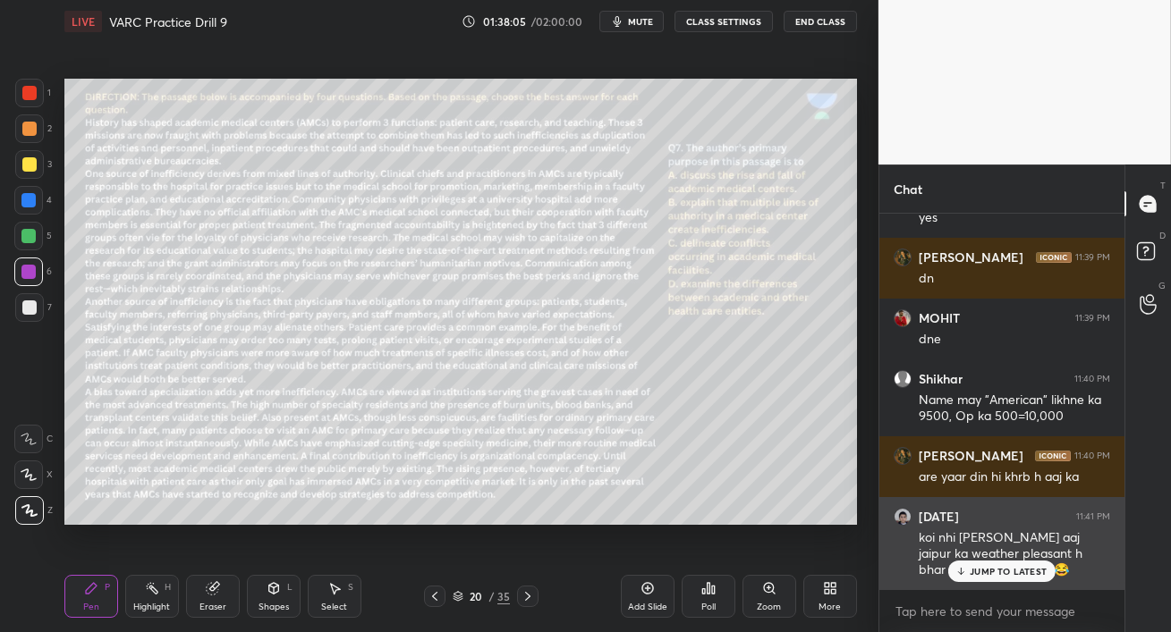
click at [979, 574] on p "JUMP TO LATEST" at bounding box center [1007, 571] width 77 height 11
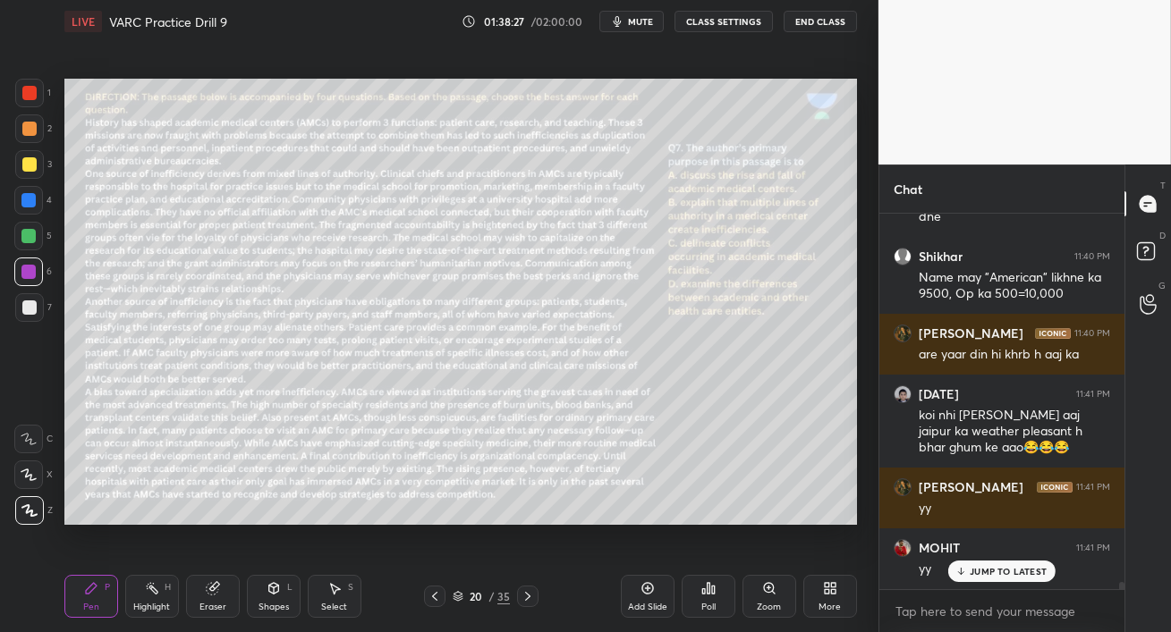
scroll to position [18794, 0]
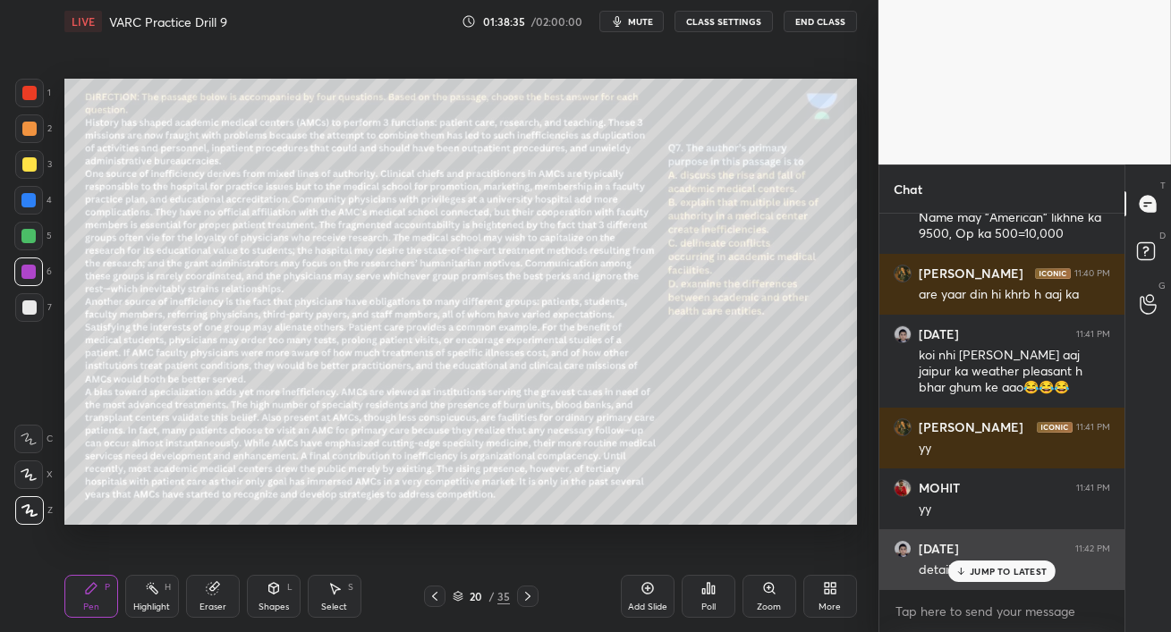
click at [966, 570] on div "JUMP TO LATEST" at bounding box center [1001, 571] width 107 height 21
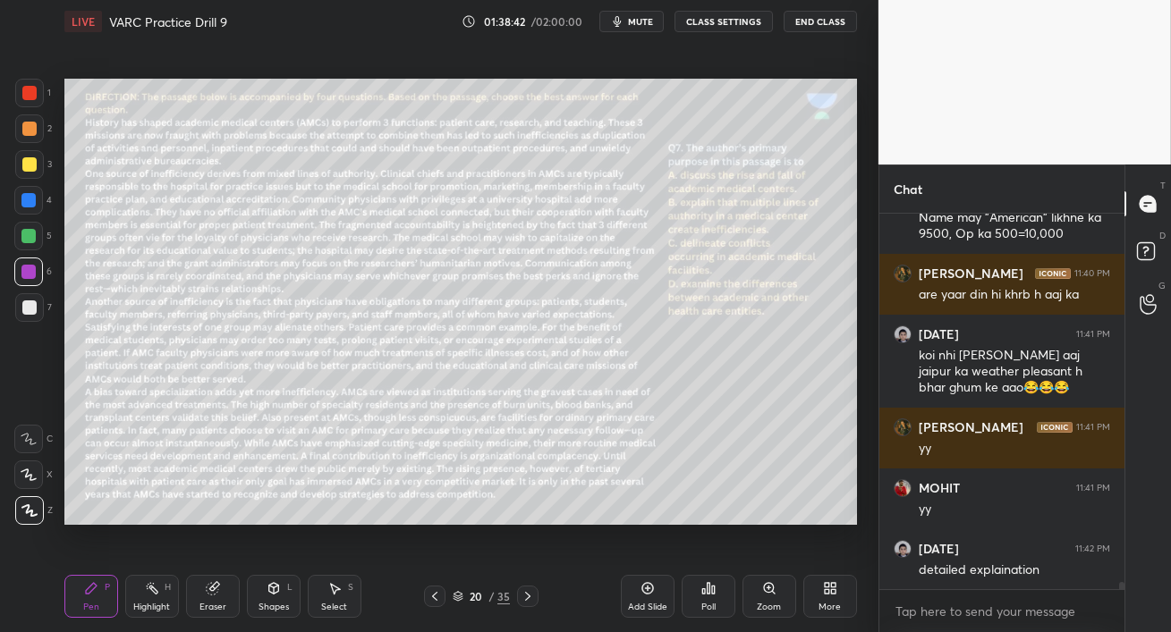
scroll to position [18870, 0]
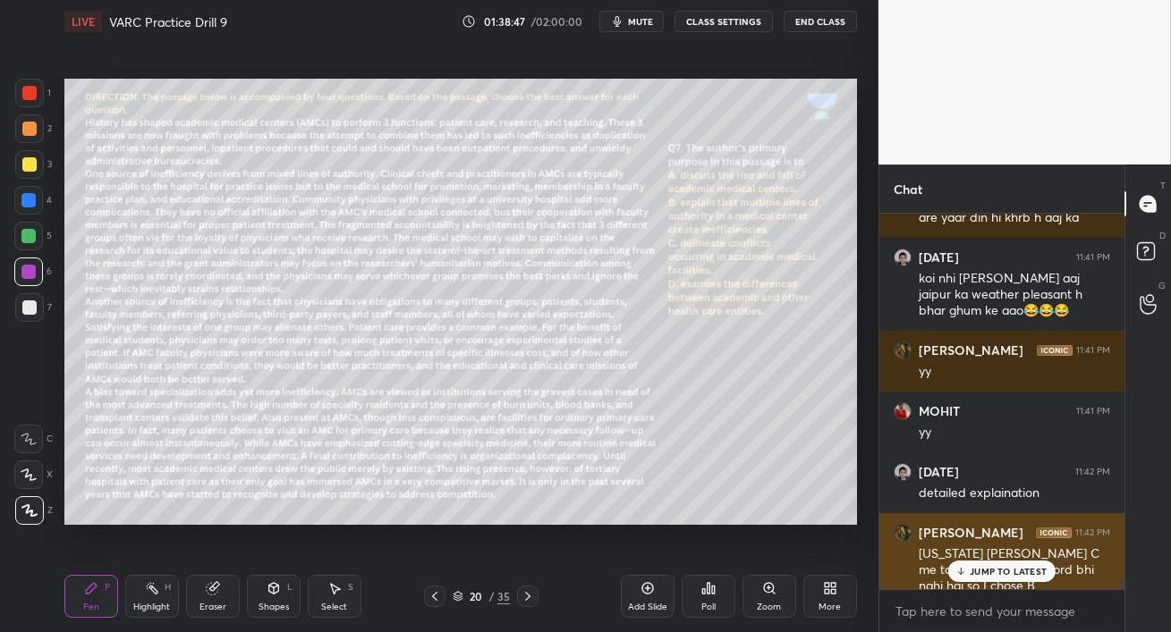
click at [1020, 568] on p "JUMP TO LATEST" at bounding box center [1007, 571] width 77 height 11
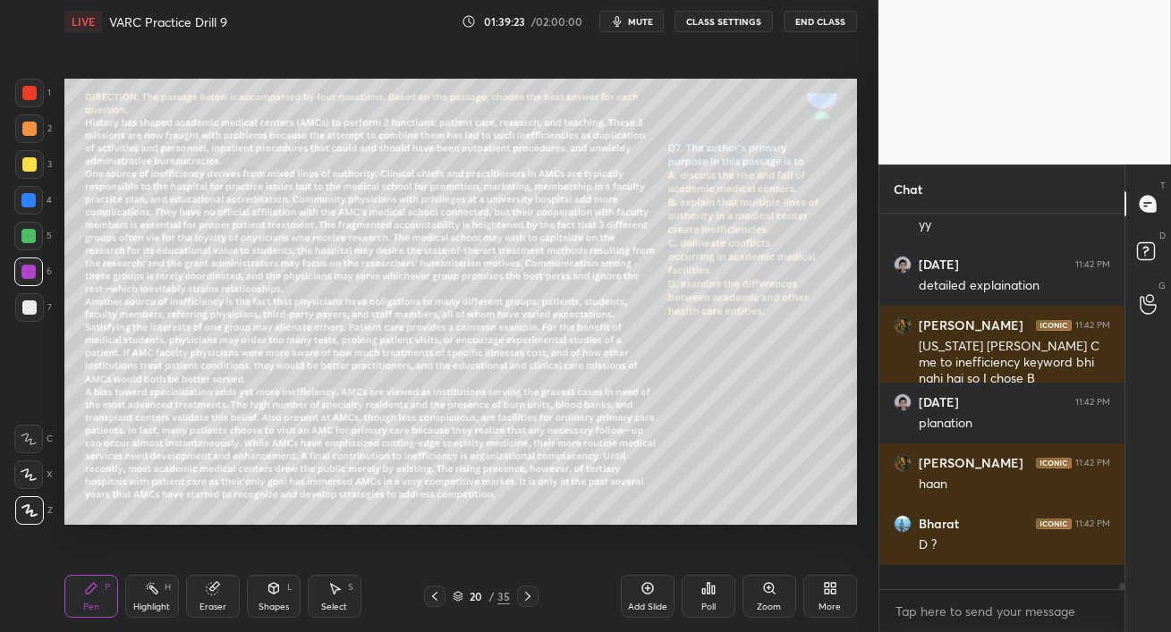
scroll to position [19053, 0]
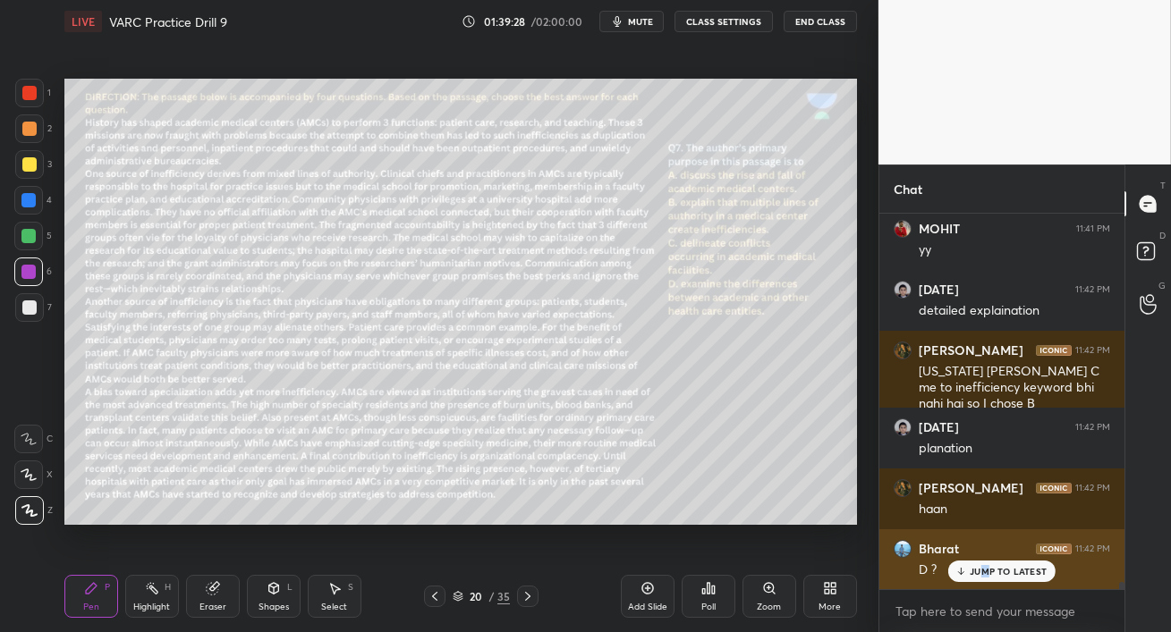
click at [983, 570] on p "JUMP TO LATEST" at bounding box center [1007, 571] width 77 height 11
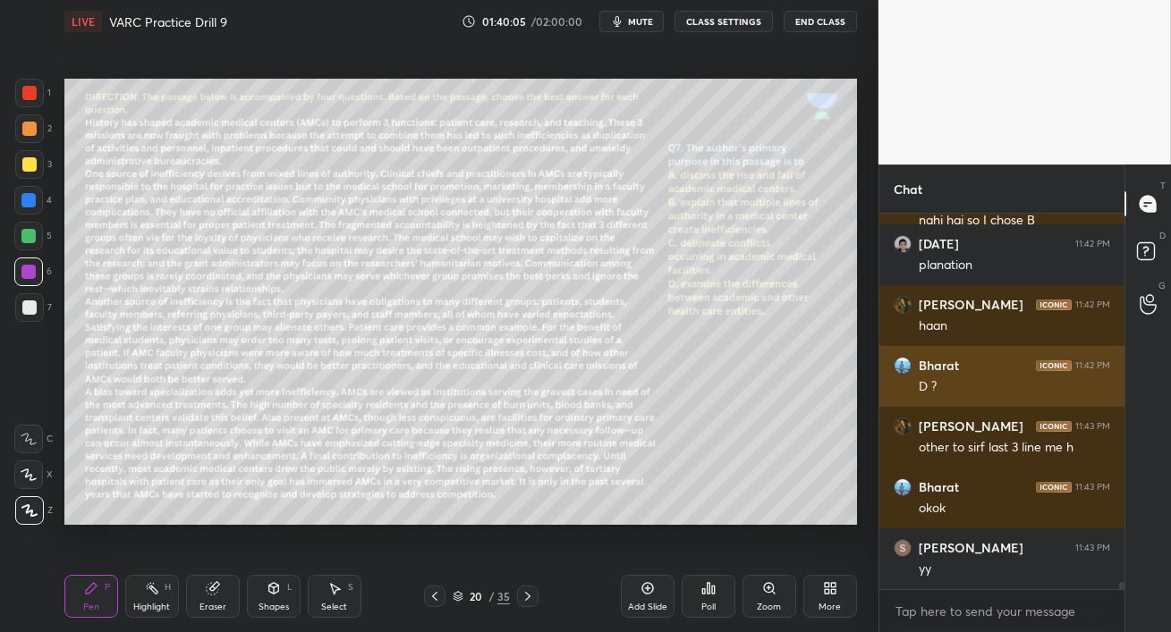
scroll to position [19297, 0]
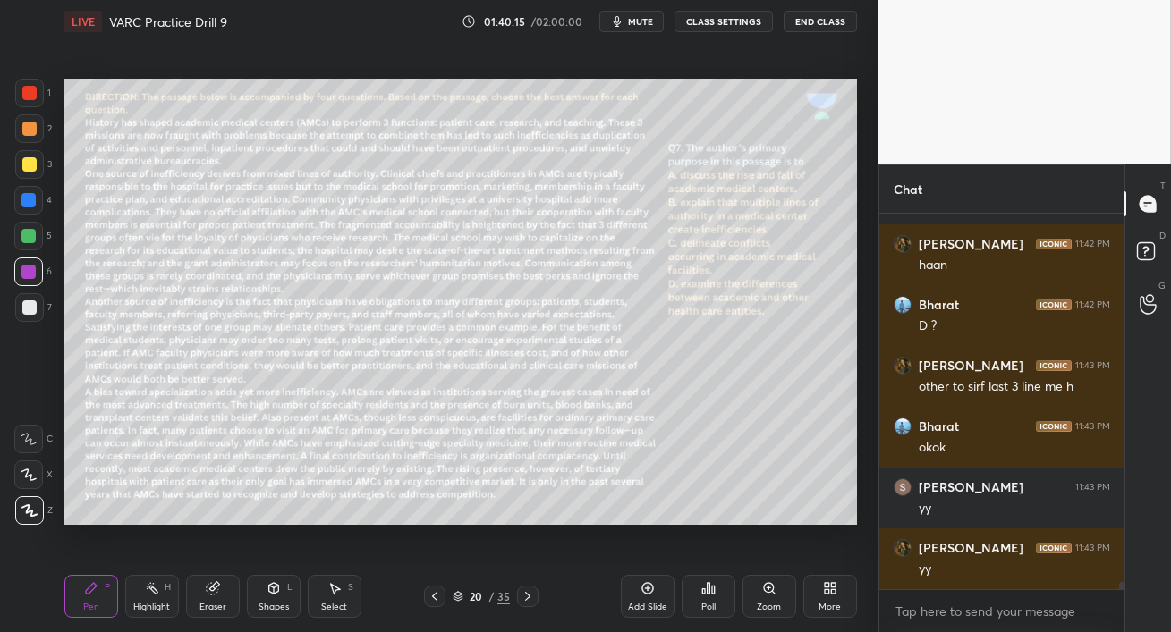
click at [529, 598] on icon at bounding box center [527, 596] width 14 height 14
click at [638, 21] on span "mute" at bounding box center [640, 21] width 25 height 13
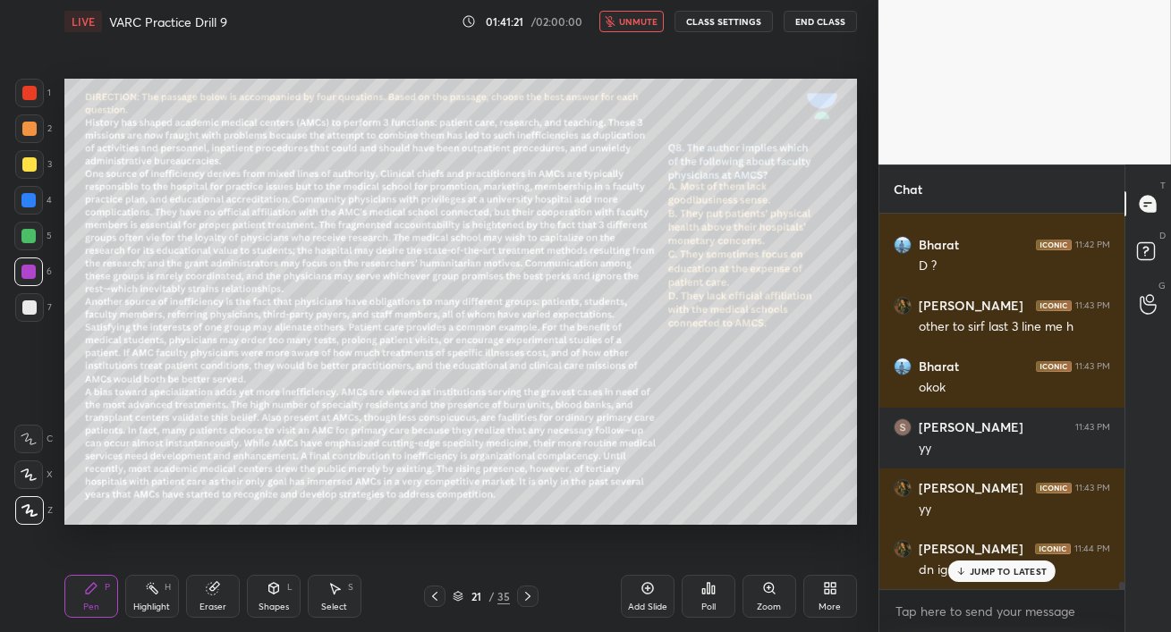
click at [635, 18] on span "unmute" at bounding box center [638, 21] width 38 height 13
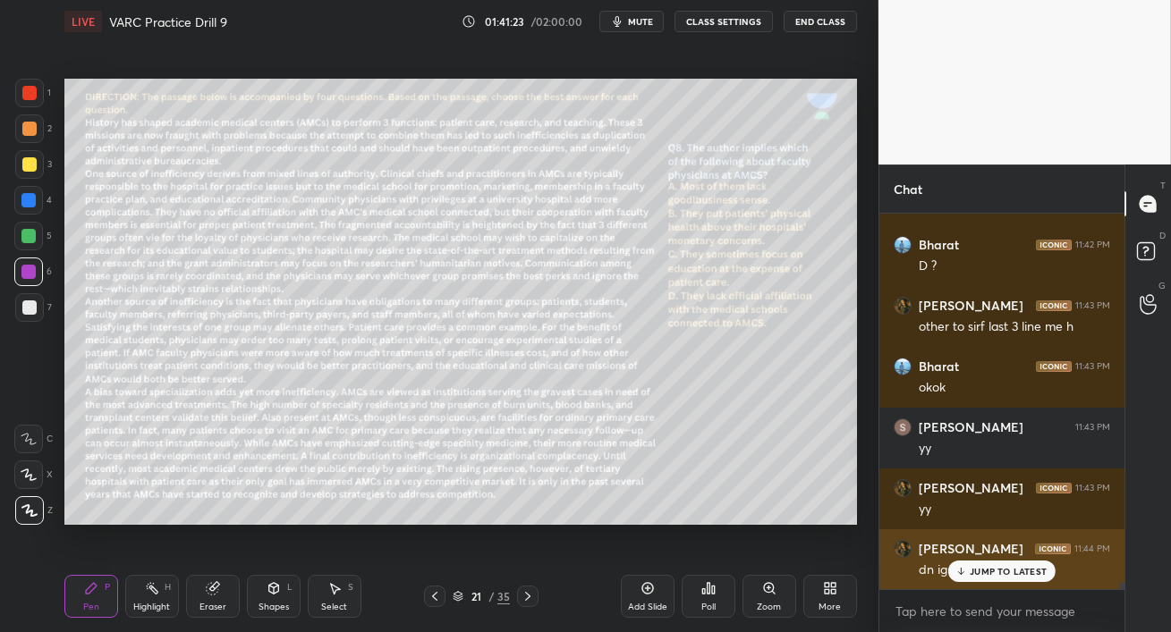
click at [974, 567] on p "JUMP TO LATEST" at bounding box center [1007, 571] width 77 height 11
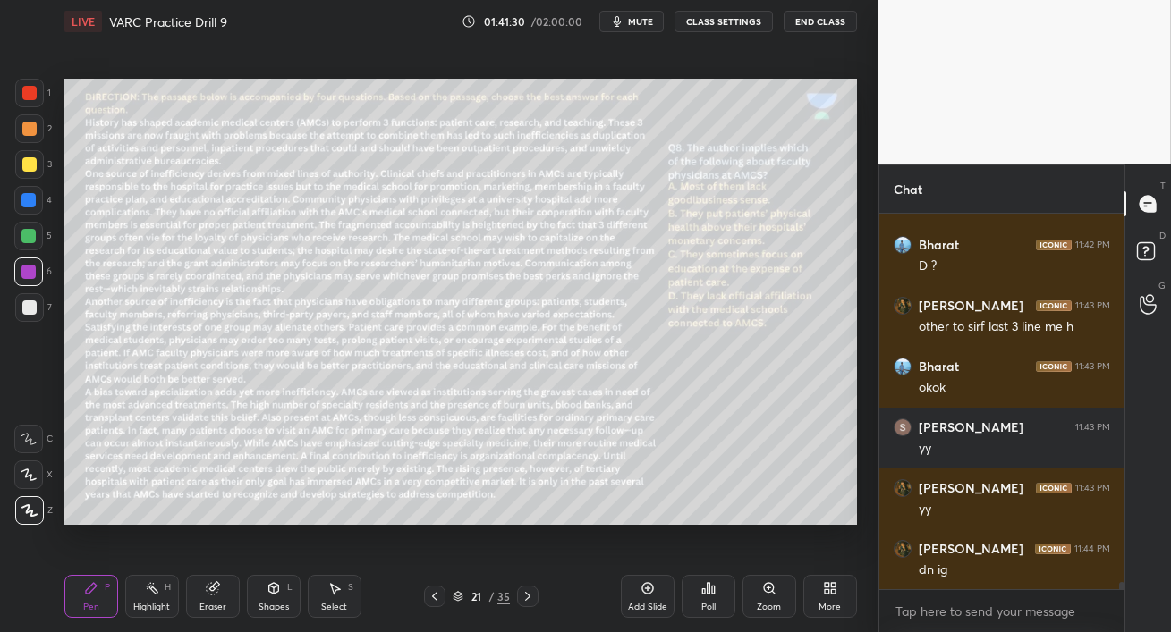
scroll to position [19419, 0]
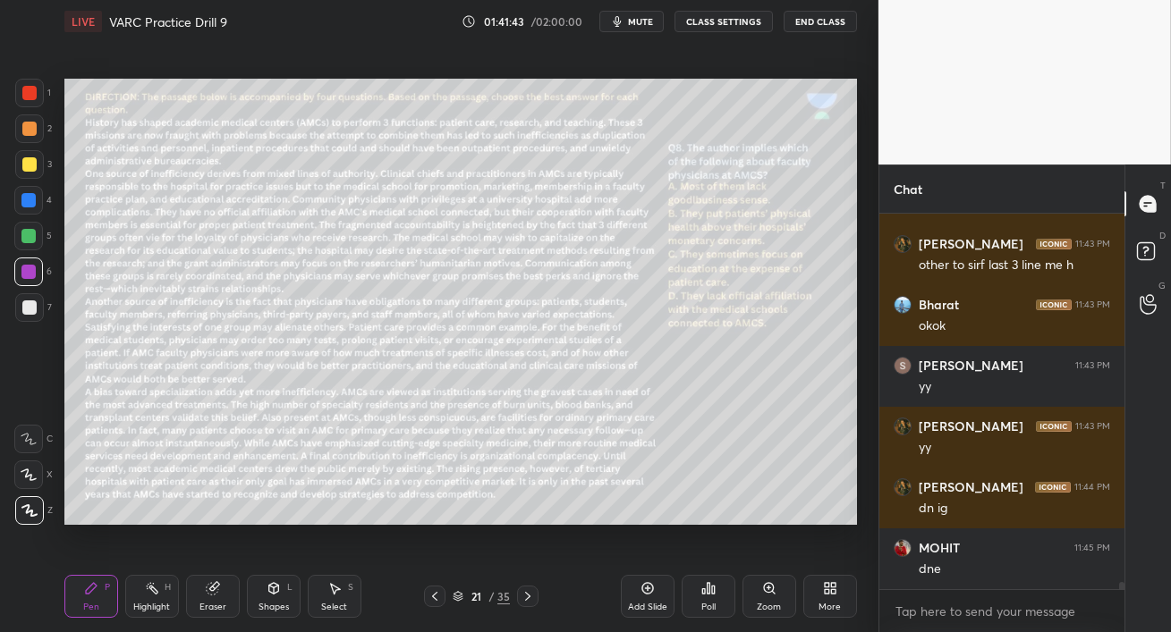
click at [711, 599] on div "Poll" at bounding box center [708, 596] width 54 height 43
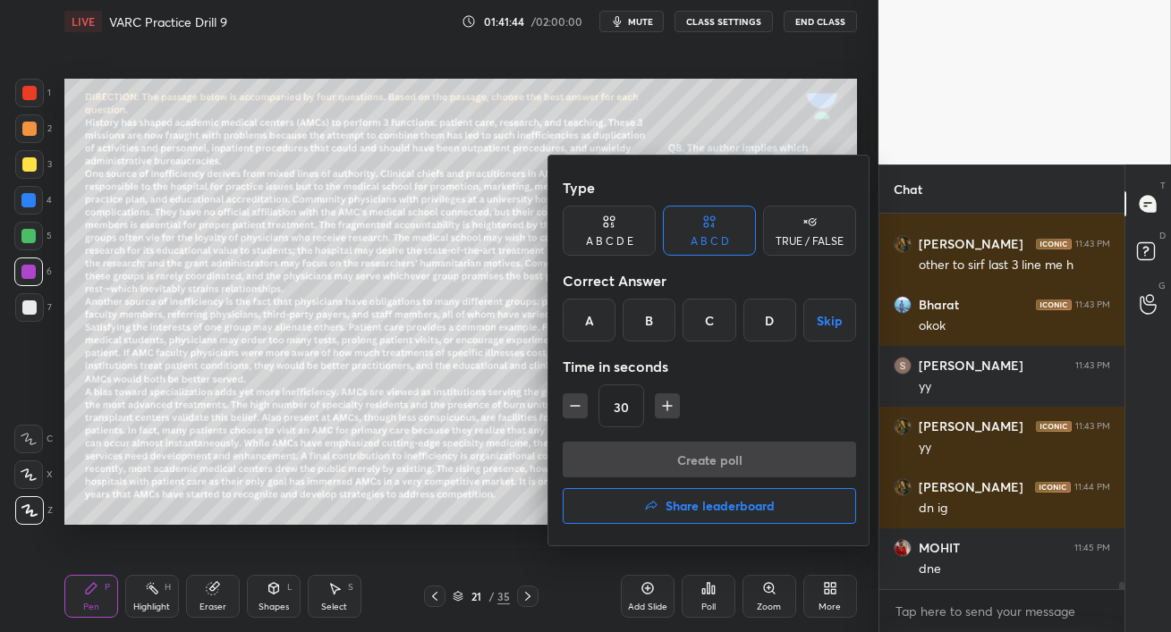
click at [704, 320] on div "C" at bounding box center [708, 320] width 53 height 43
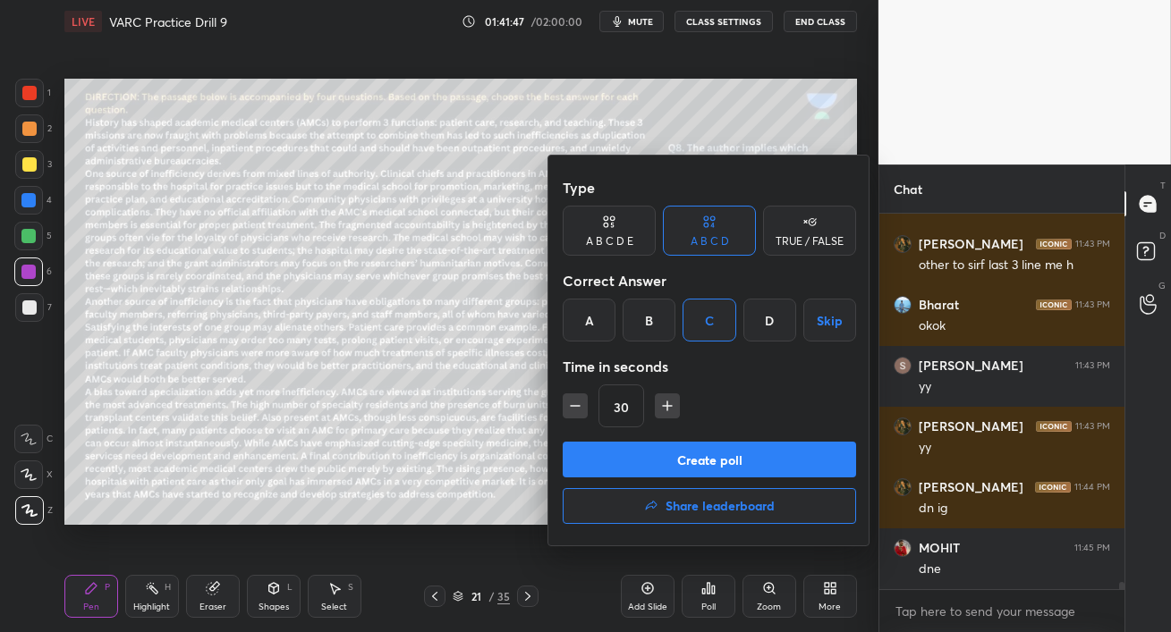
click at [759, 456] on button "Create poll" at bounding box center [709, 460] width 293 height 36
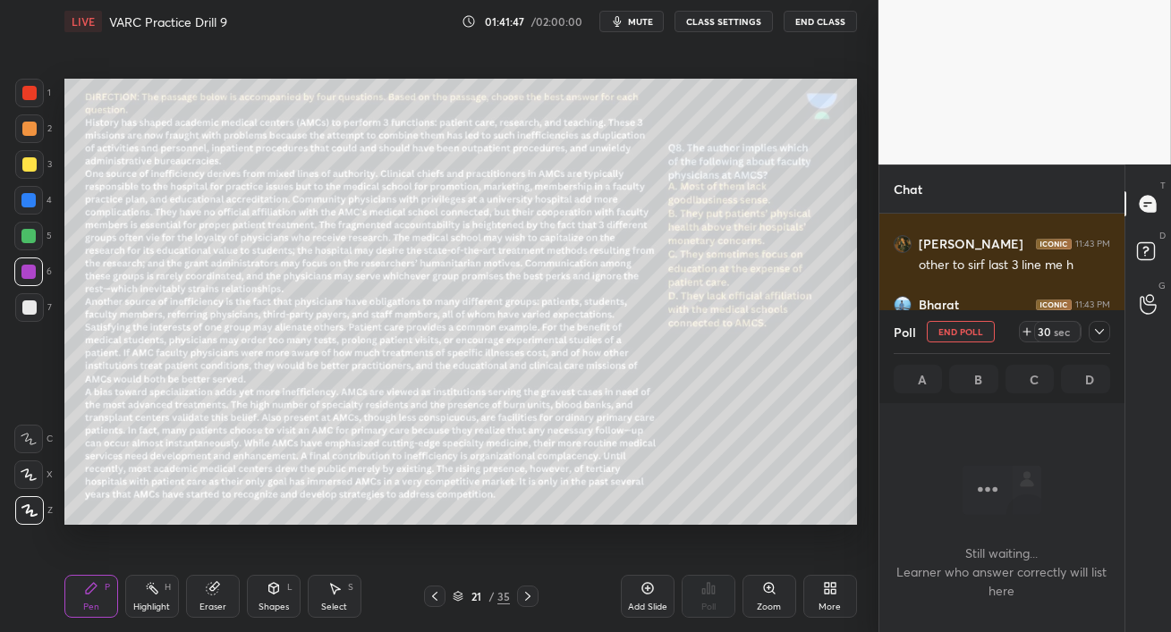
scroll to position [5, 5]
click at [635, 23] on span "mute" at bounding box center [640, 21] width 25 height 13
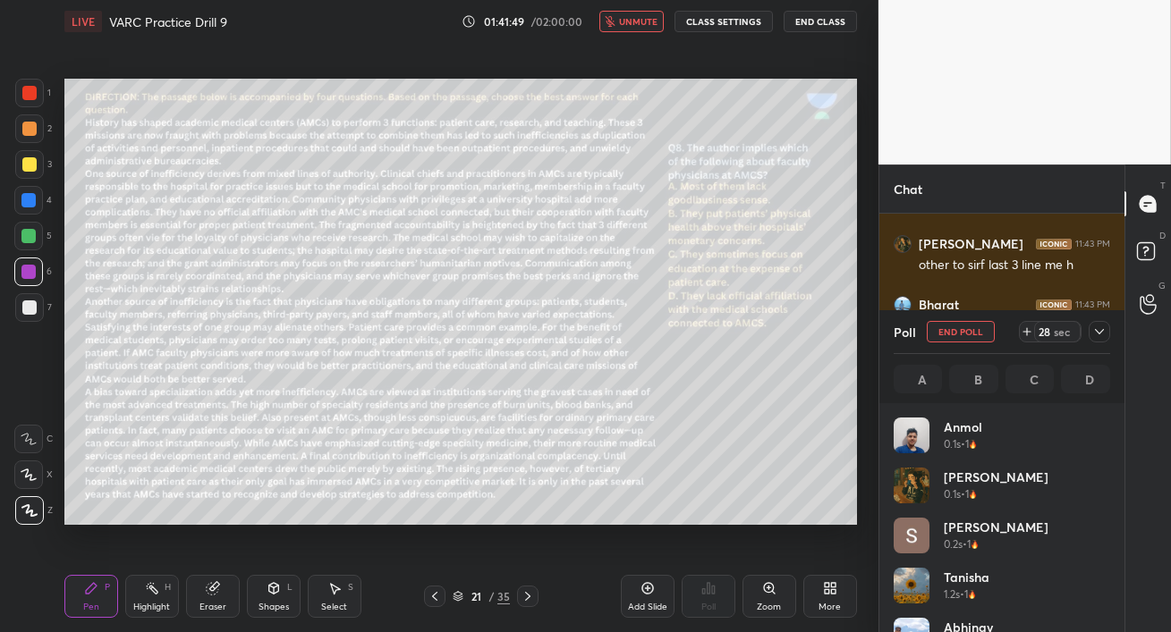
scroll to position [209, 211]
click at [642, 23] on span "unmute" at bounding box center [638, 21] width 38 height 13
click at [32, 132] on div at bounding box center [29, 129] width 14 height 14
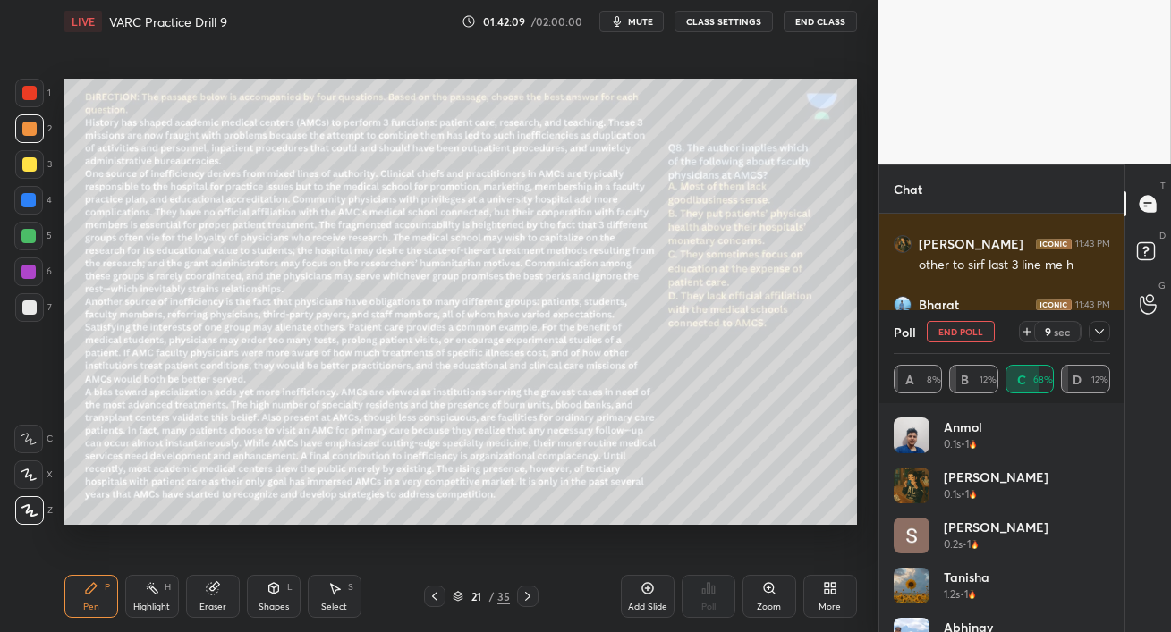
click at [1099, 335] on icon at bounding box center [1099, 332] width 14 height 14
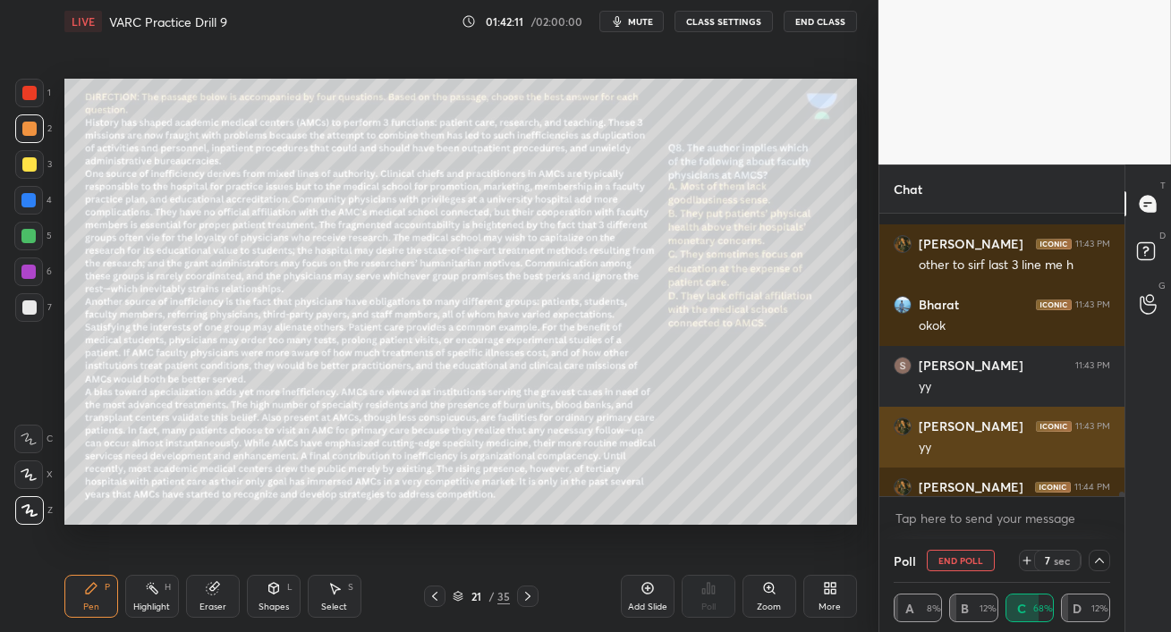
scroll to position [19512, 0]
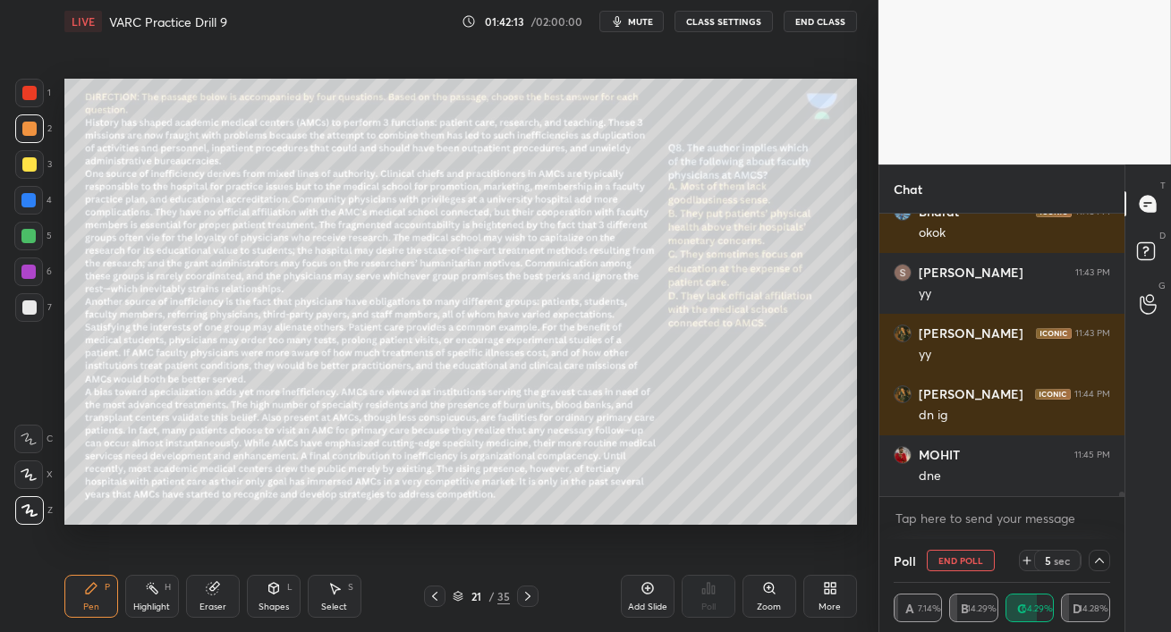
click at [30, 272] on div at bounding box center [28, 272] width 14 height 14
click at [30, 233] on div at bounding box center [28, 236] width 14 height 14
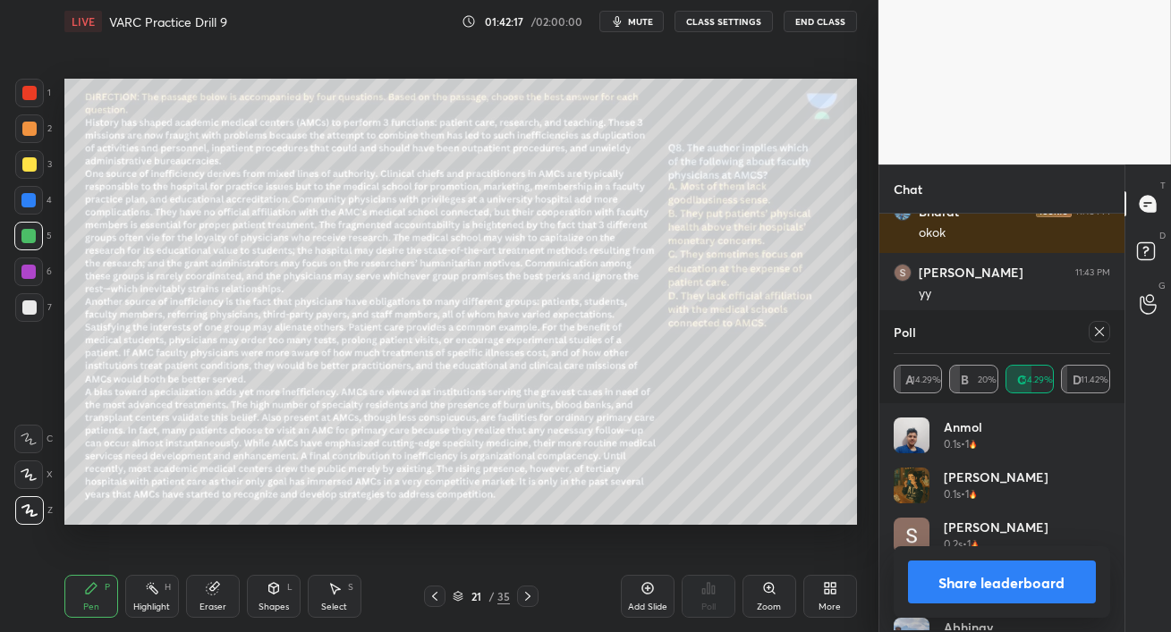
scroll to position [209, 211]
click at [1102, 335] on icon at bounding box center [1099, 332] width 14 height 14
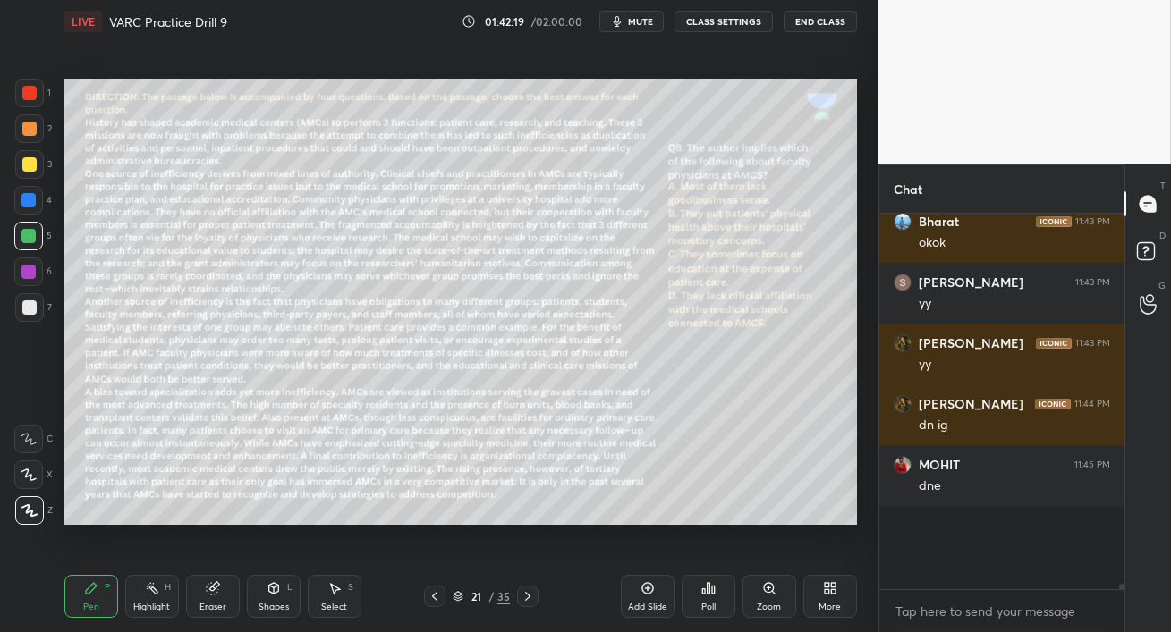
scroll to position [19419, 0]
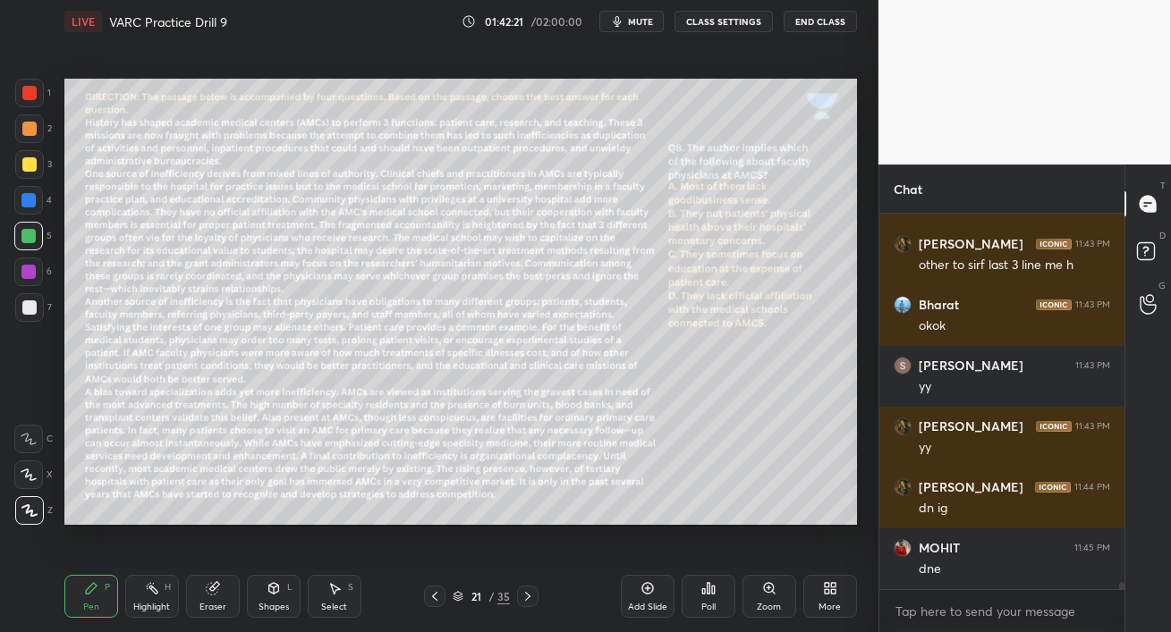
click at [20, 275] on div at bounding box center [28, 272] width 29 height 29
click at [28, 248] on div at bounding box center [28, 236] width 29 height 29
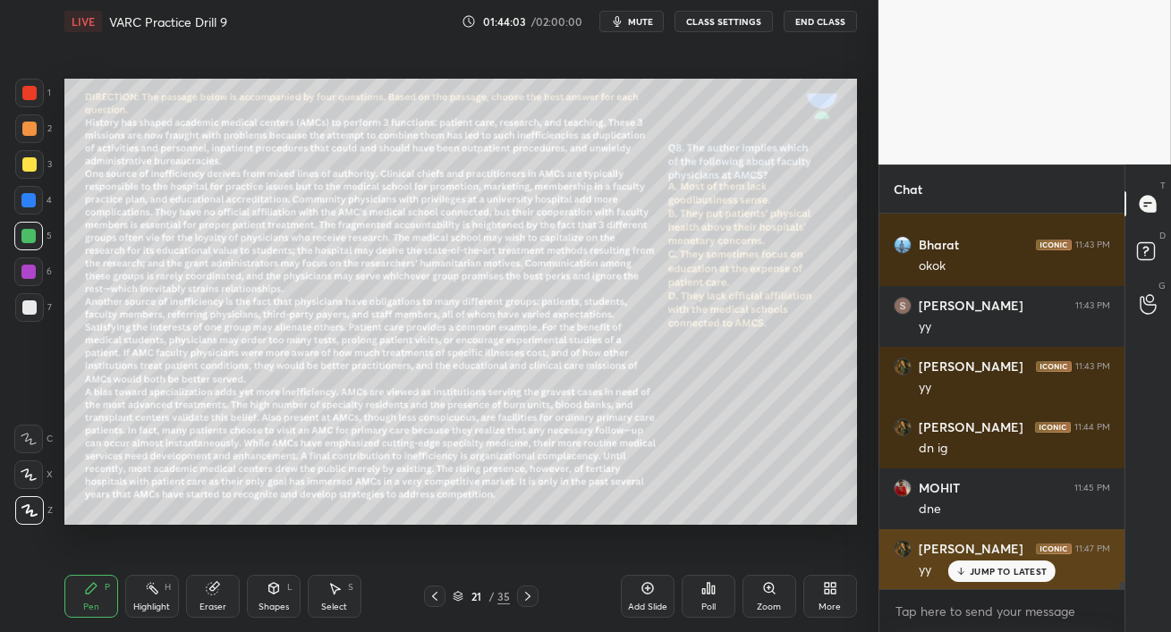
click at [995, 569] on p "JUMP TO LATEST" at bounding box center [1007, 571] width 77 height 11
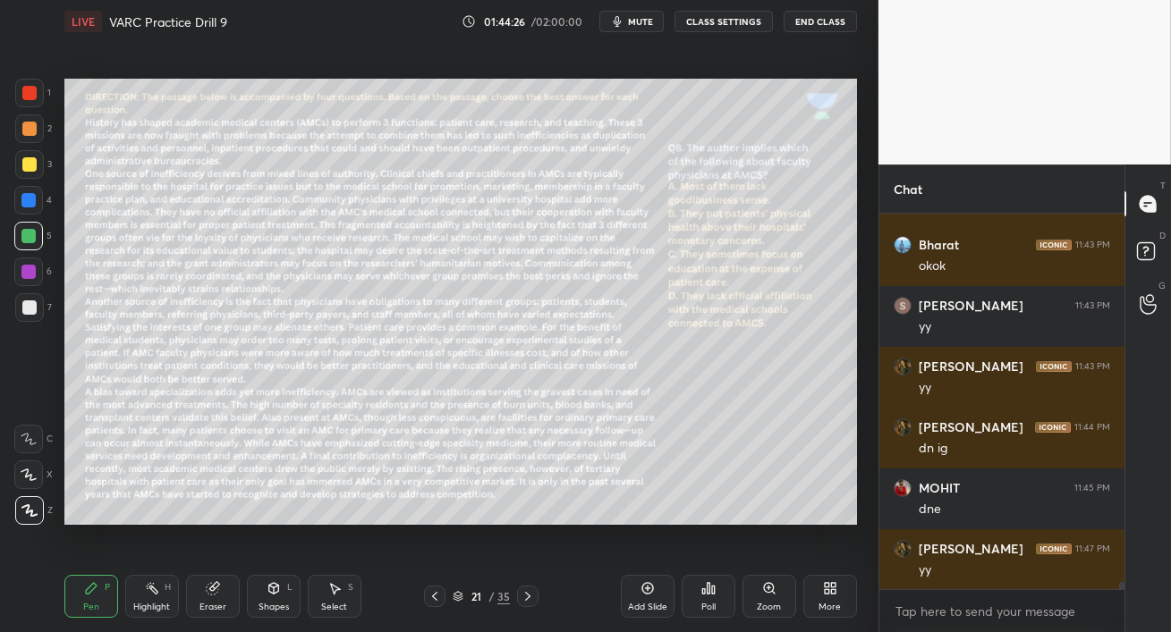
scroll to position [19540, 0]
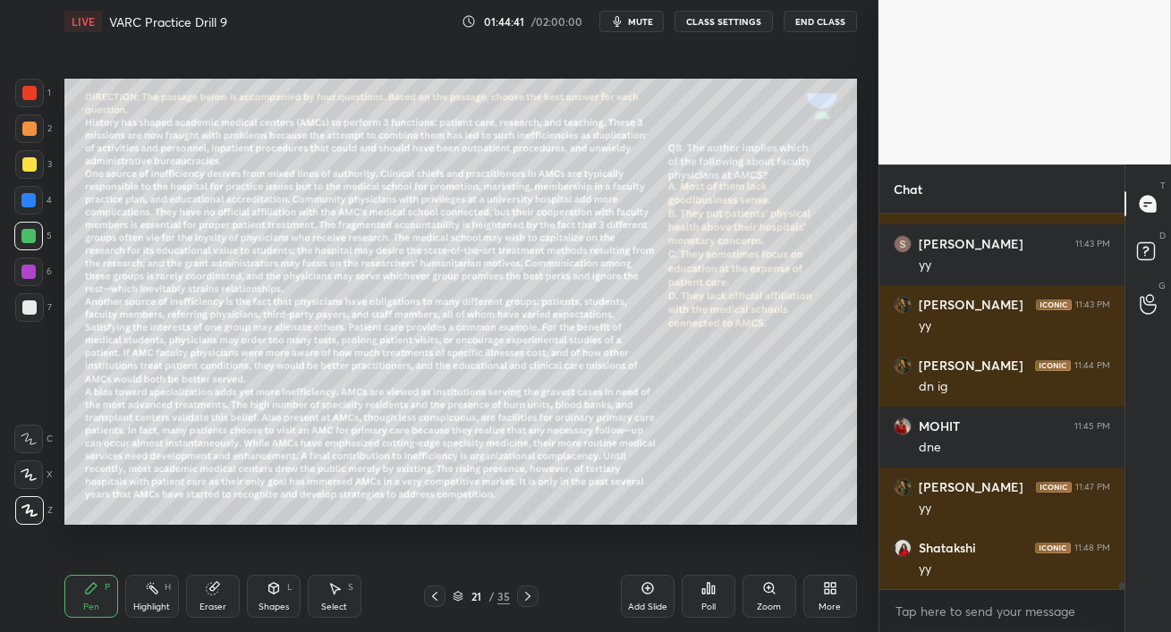
drag, startPoint x: 216, startPoint y: 610, endPoint x: 226, endPoint y: 543, distance: 67.9
click at [216, 609] on div "Eraser" at bounding box center [212, 607] width 27 height 9
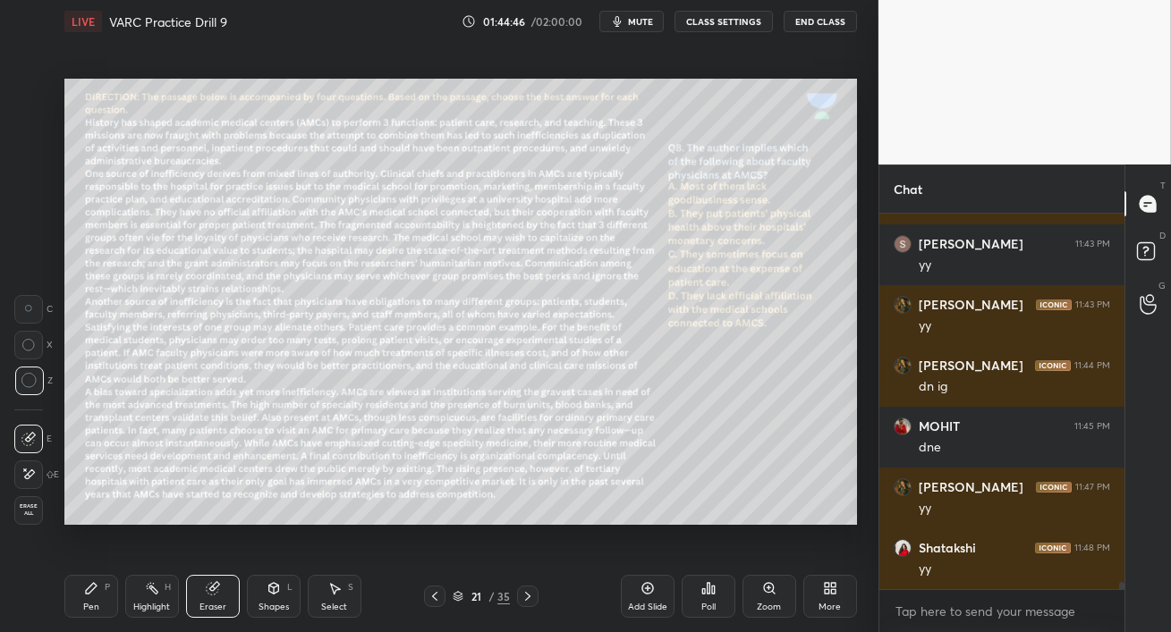
click at [106, 596] on div "Pen P" at bounding box center [91, 596] width 54 height 43
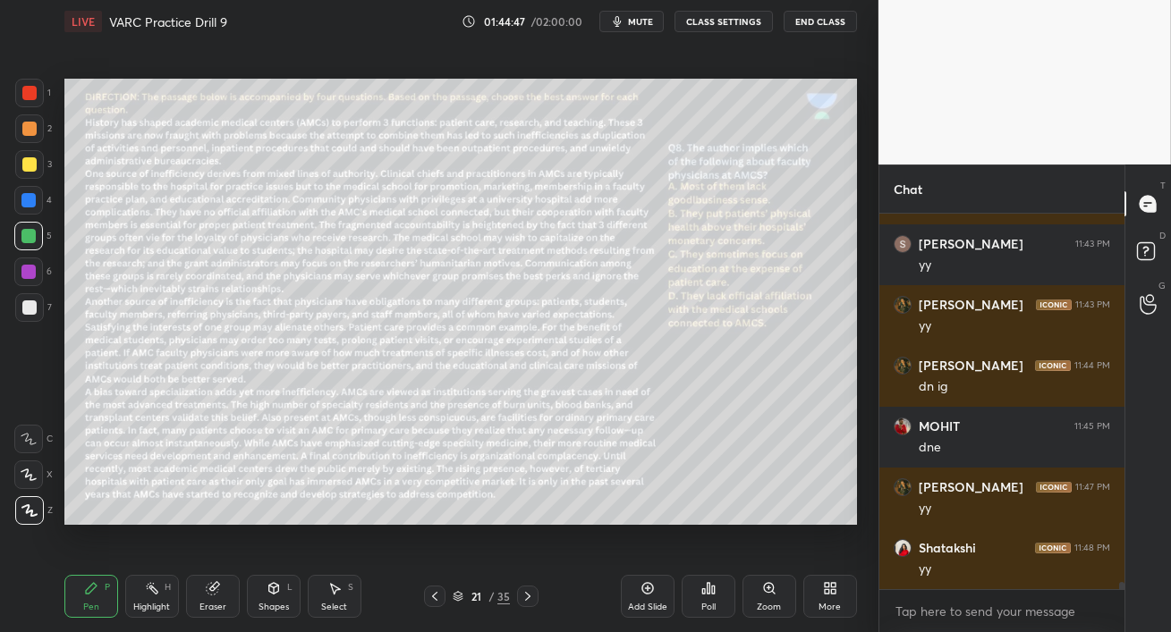
click at [35, 203] on div at bounding box center [28, 200] width 14 height 14
click at [28, 272] on div at bounding box center [28, 272] width 14 height 14
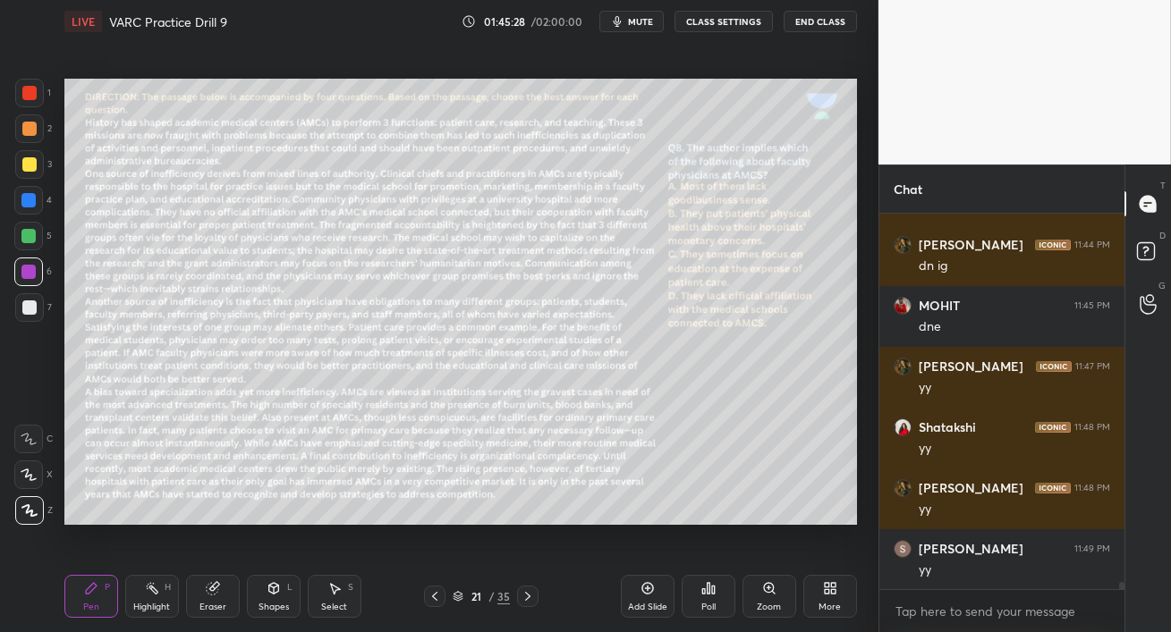
scroll to position [19723, 0]
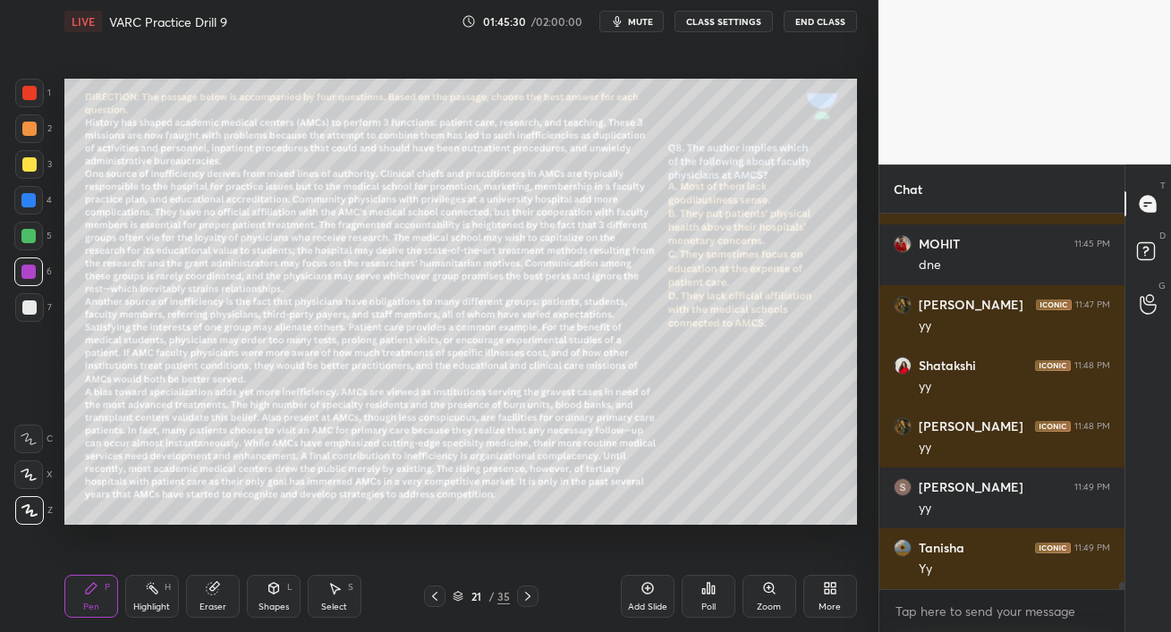
click at [216, 607] on div "Eraser" at bounding box center [212, 607] width 27 height 9
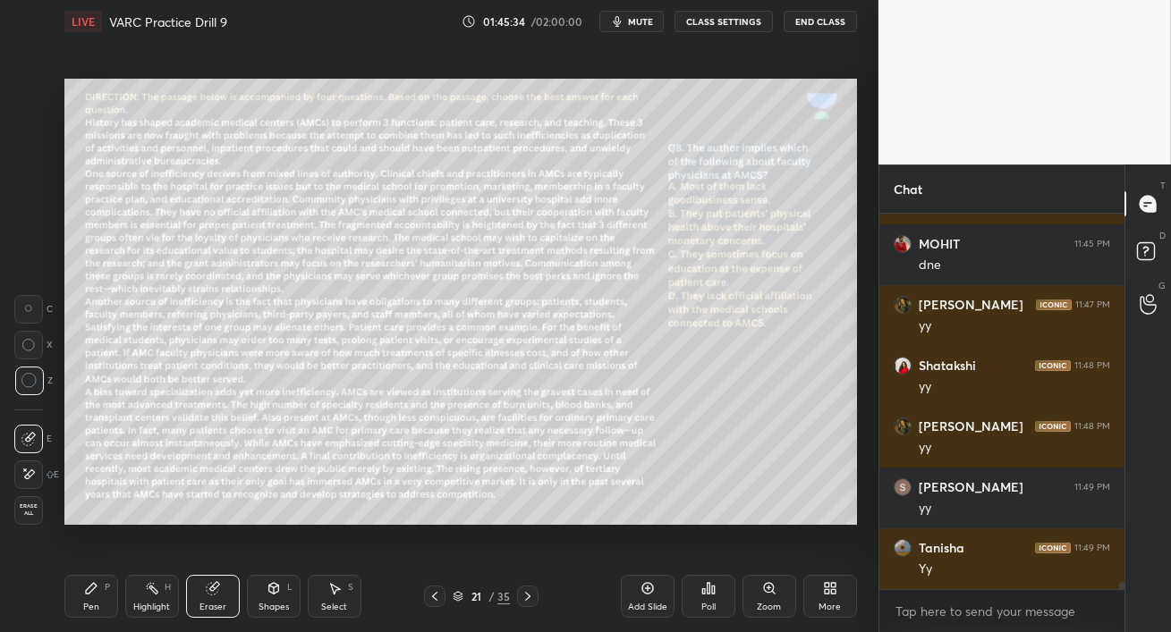
click at [92, 604] on div "Pen" at bounding box center [91, 607] width 16 height 9
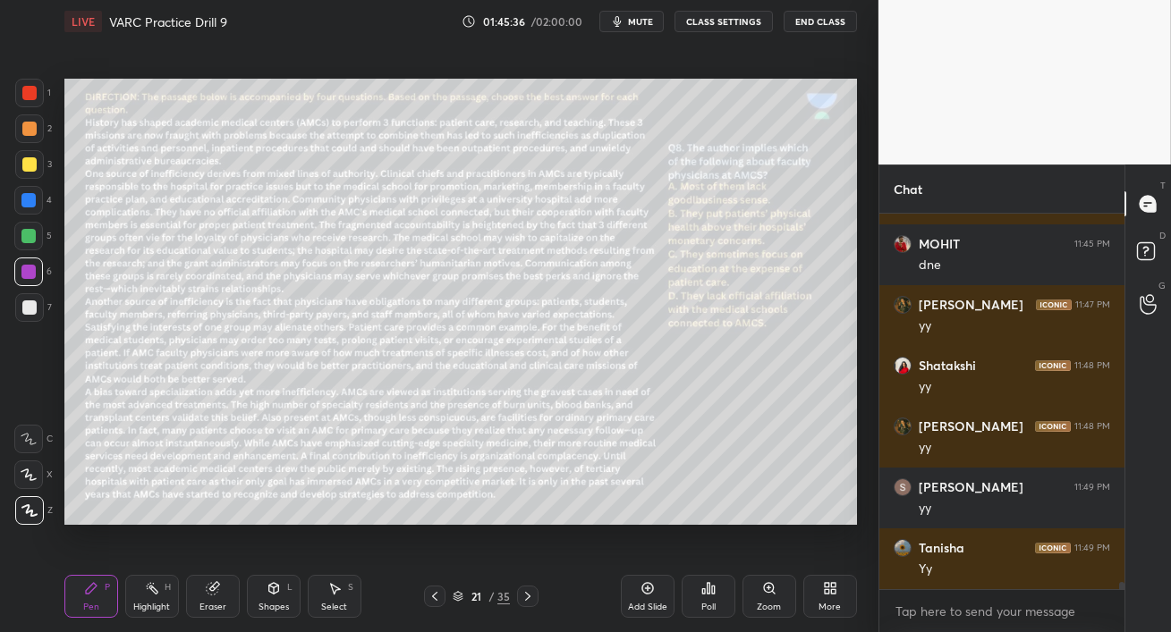
click at [525, 595] on icon at bounding box center [527, 596] width 14 height 14
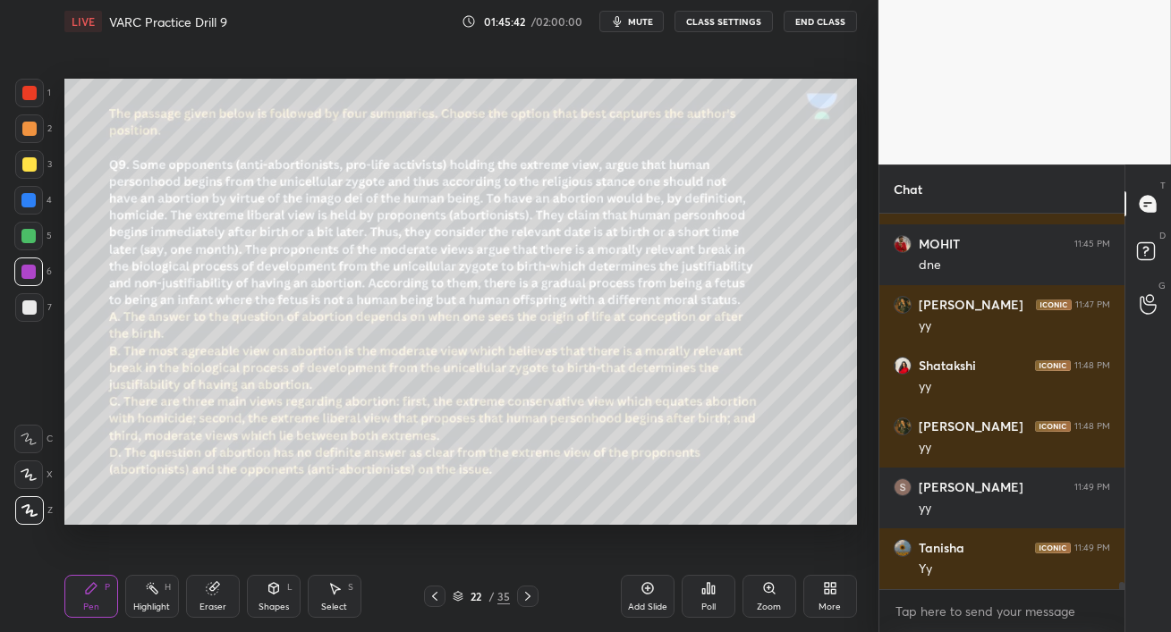
click at [711, 603] on div "Poll" at bounding box center [708, 607] width 14 height 9
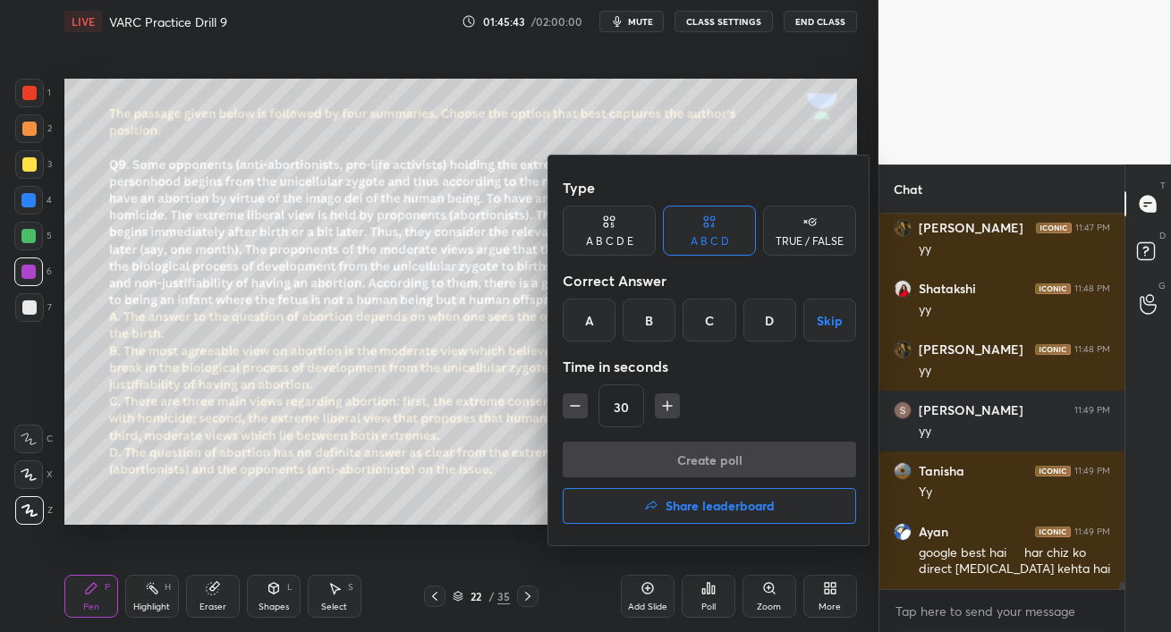
click at [684, 514] on button "Share leaderboard" at bounding box center [709, 506] width 293 height 36
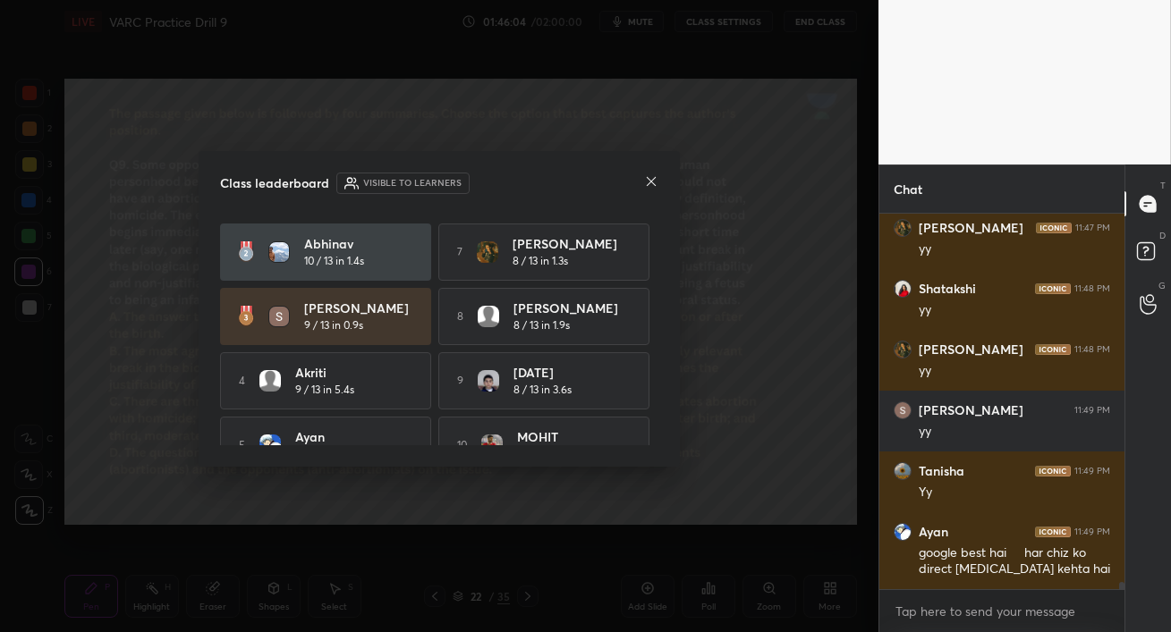
scroll to position [0, 0]
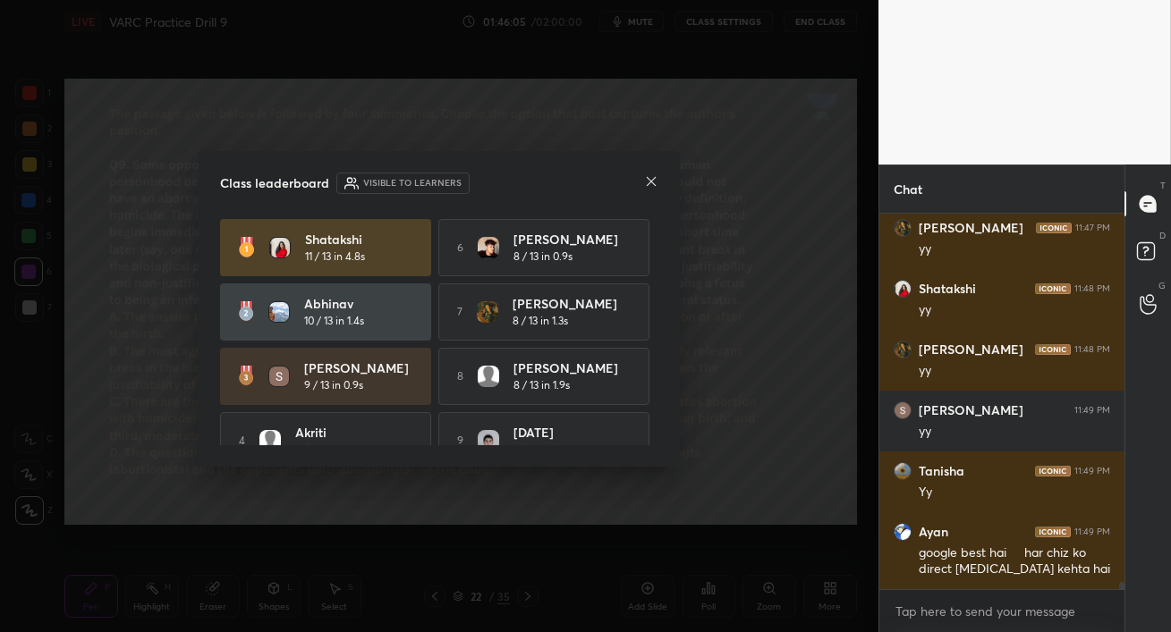
click at [651, 185] on icon at bounding box center [651, 181] width 14 height 14
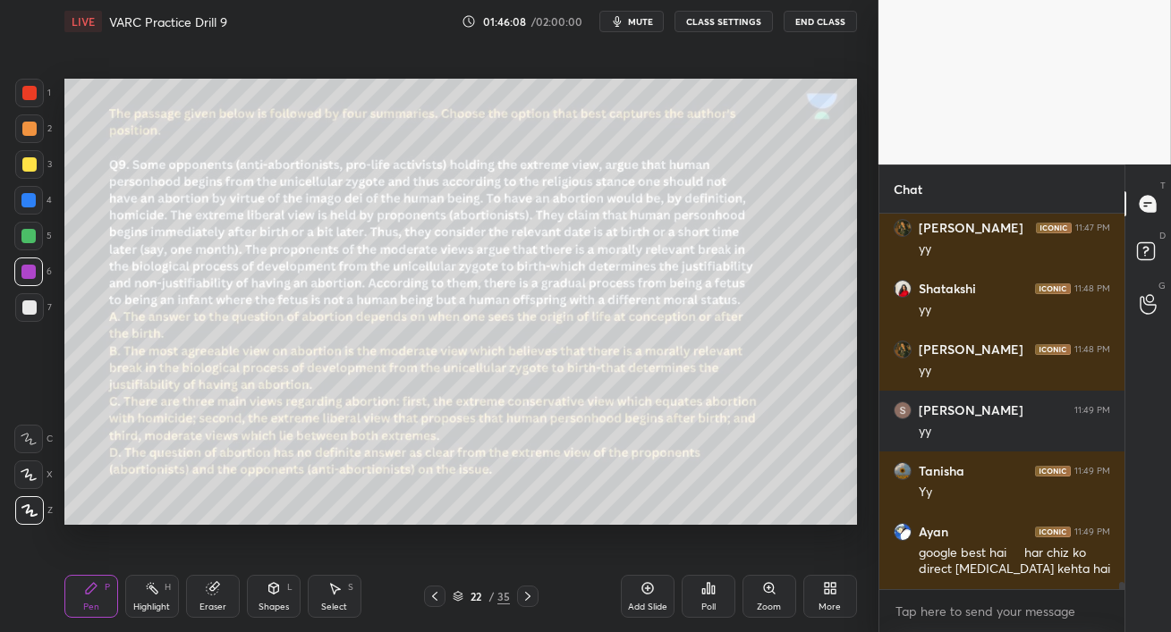
click at [650, 592] on icon at bounding box center [647, 589] width 12 height 12
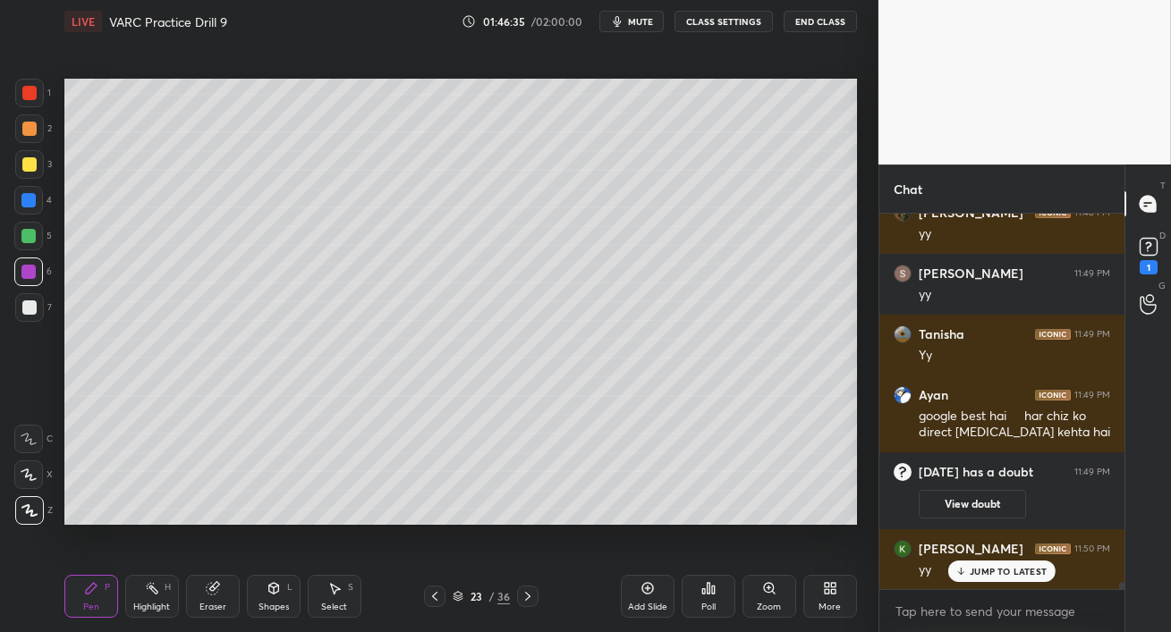
scroll to position [19218, 0]
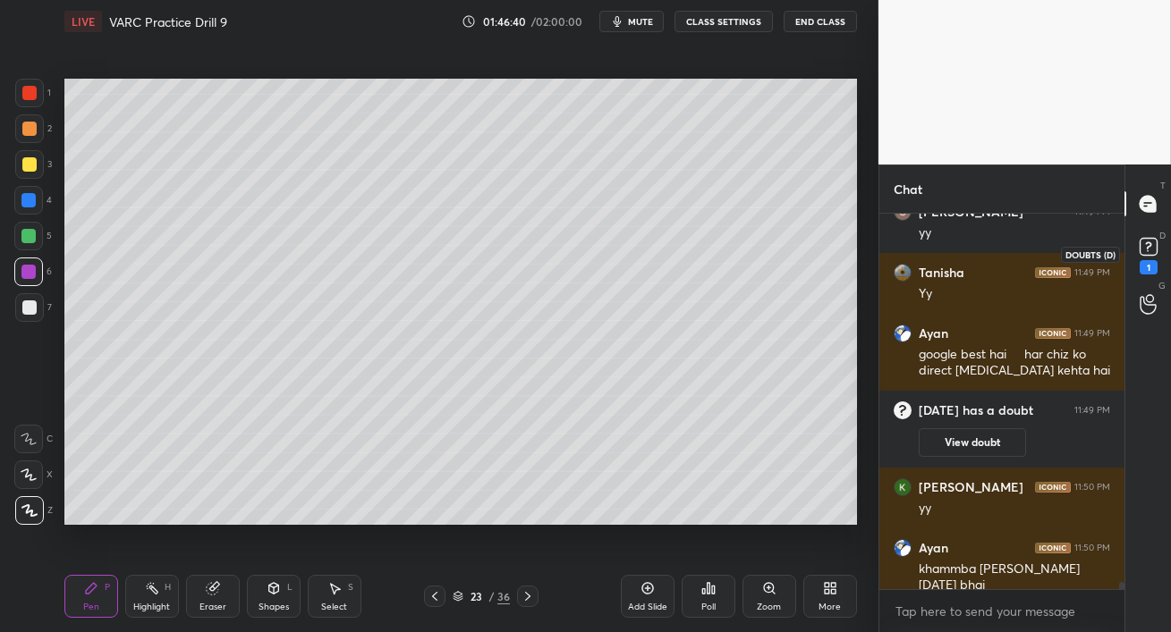
click at [1149, 246] on icon at bounding box center [1148, 246] width 27 height 27
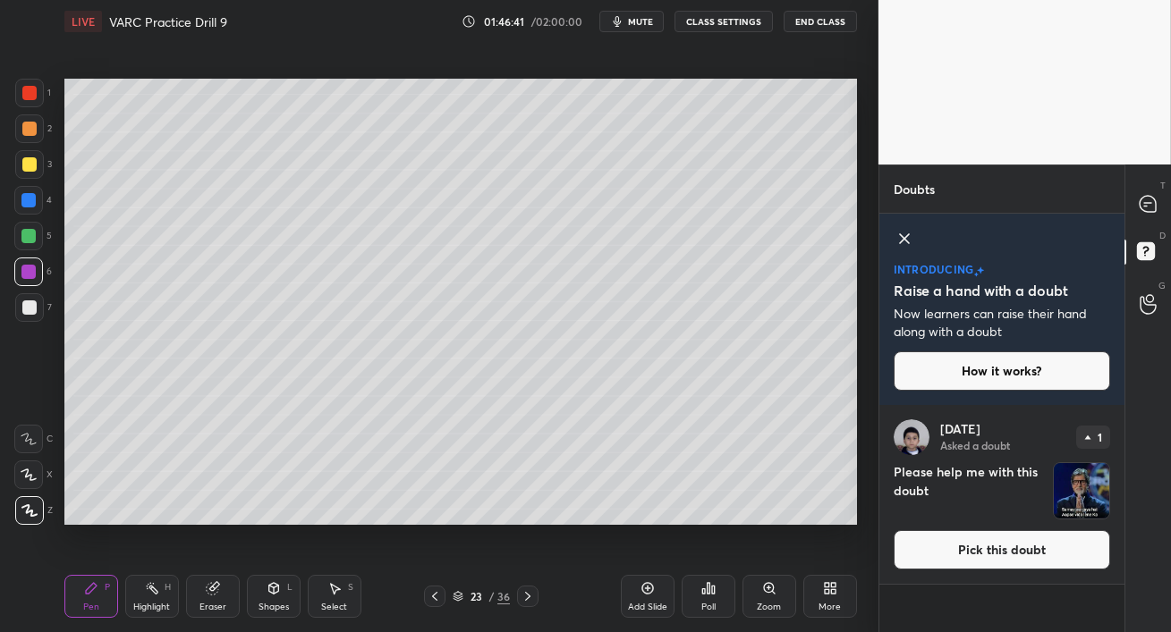
click at [1005, 554] on button "Pick this doubt" at bounding box center [1001, 549] width 216 height 39
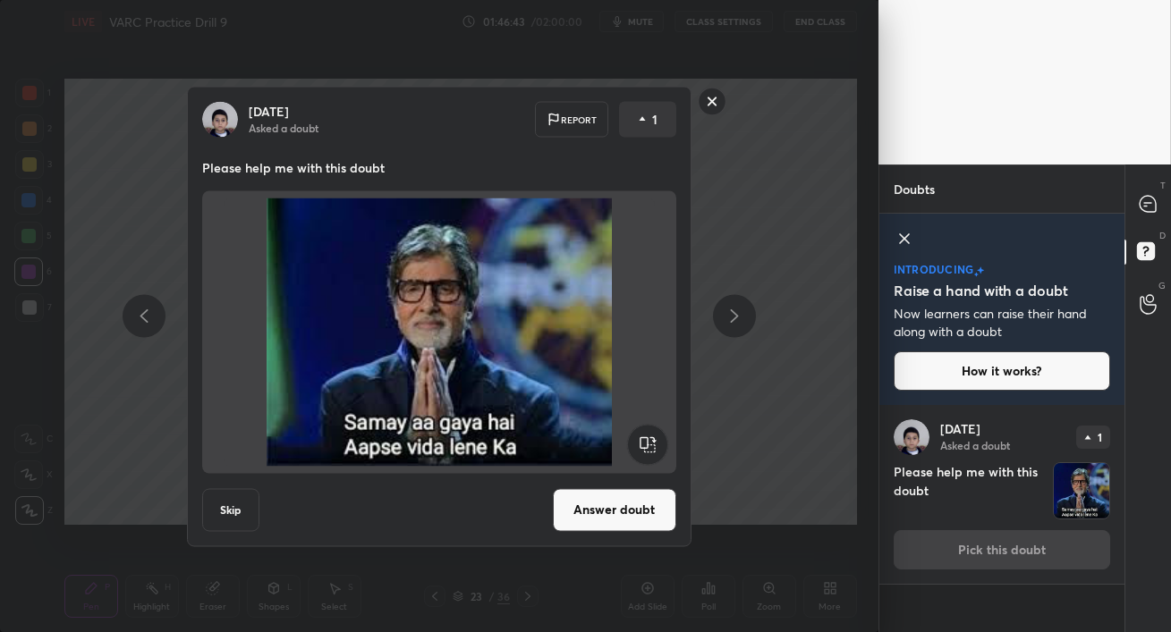
click at [637, 509] on button "Answer doubt" at bounding box center [614, 509] width 123 height 43
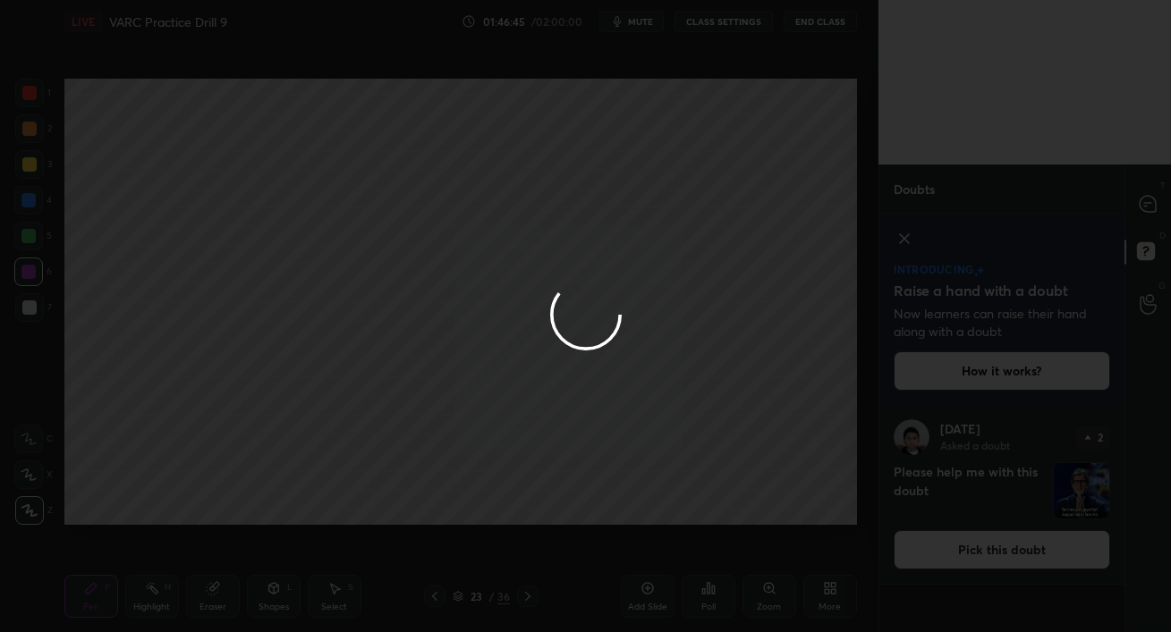
click at [1149, 209] on div at bounding box center [585, 316] width 1171 height 632
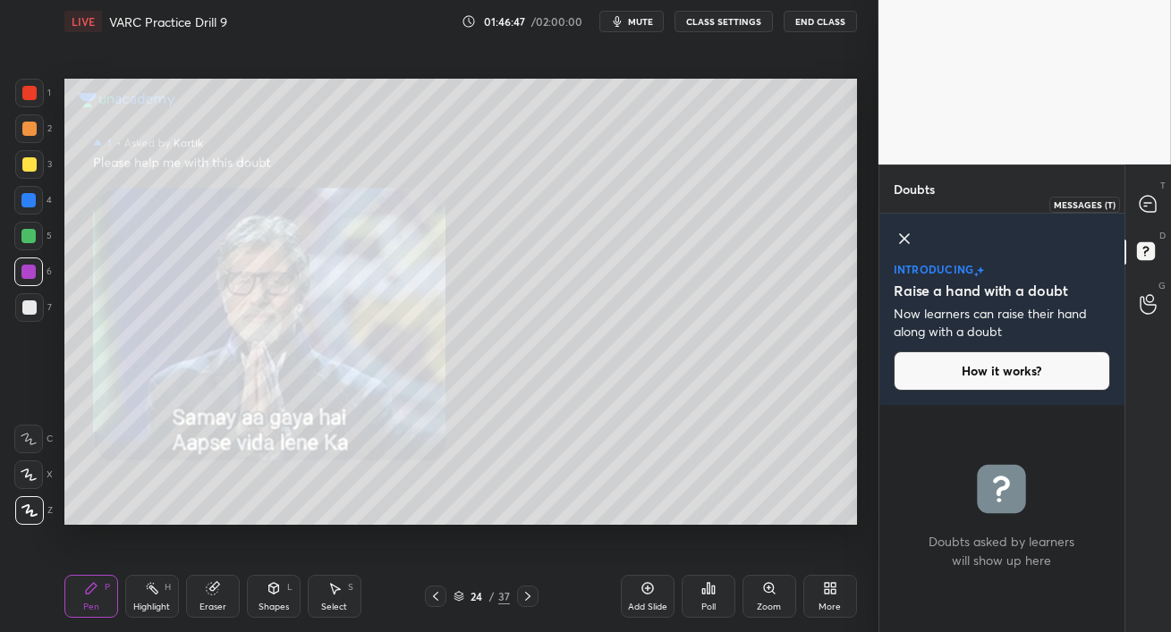
click at [1147, 209] on icon at bounding box center [1147, 204] width 16 height 16
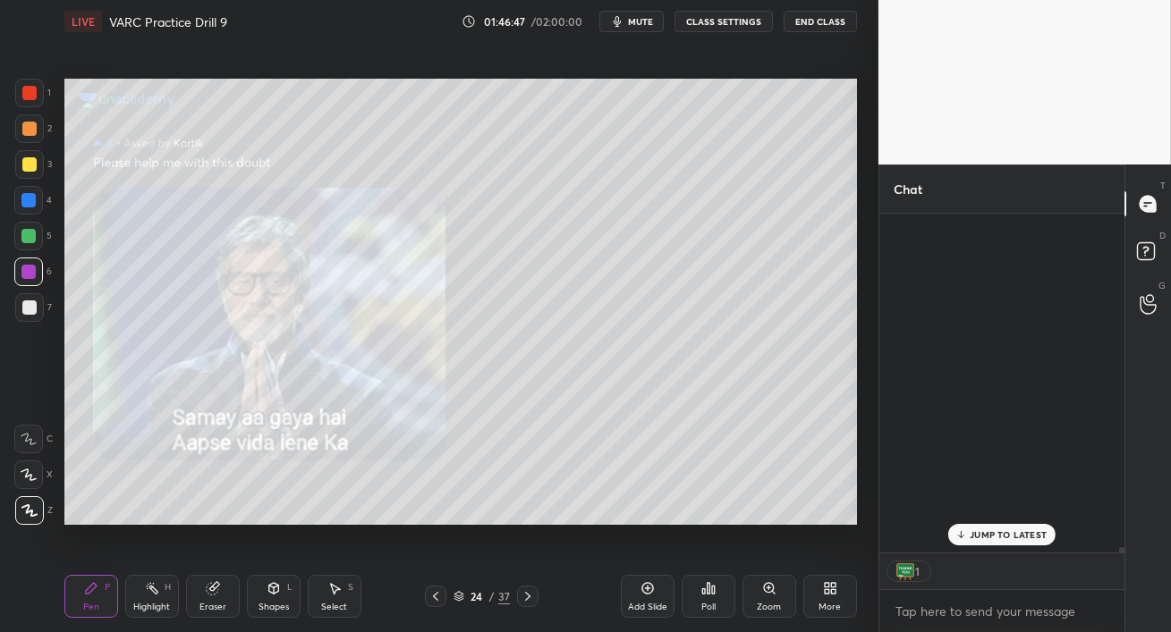
scroll to position [334, 240]
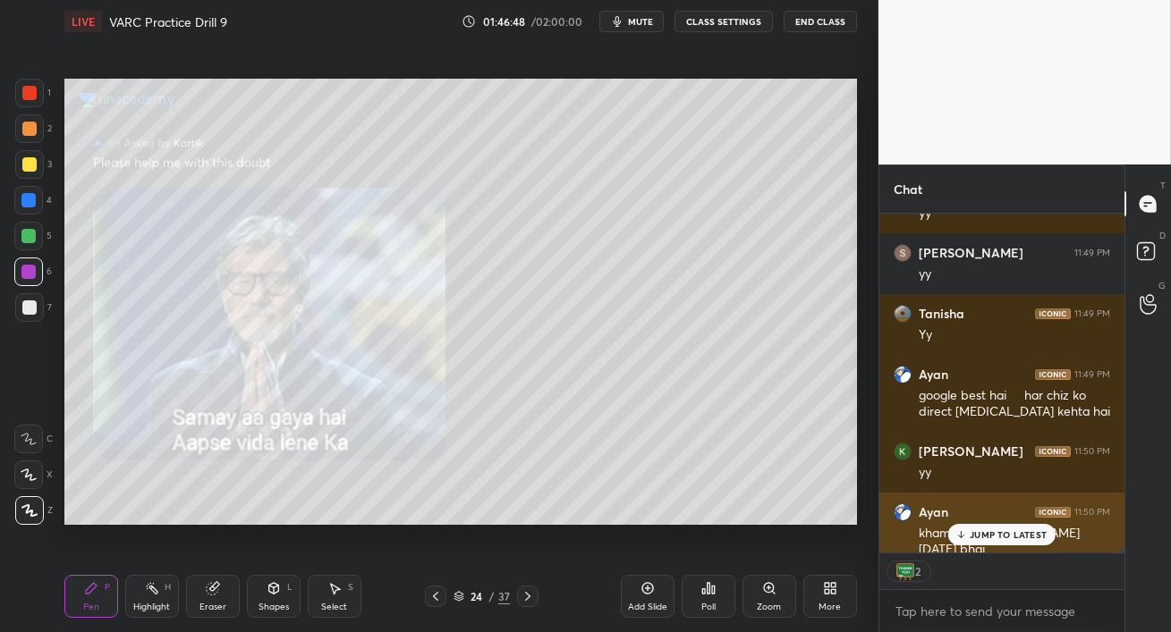
click at [980, 537] on p "JUMP TO LATEST" at bounding box center [1007, 534] width 77 height 11
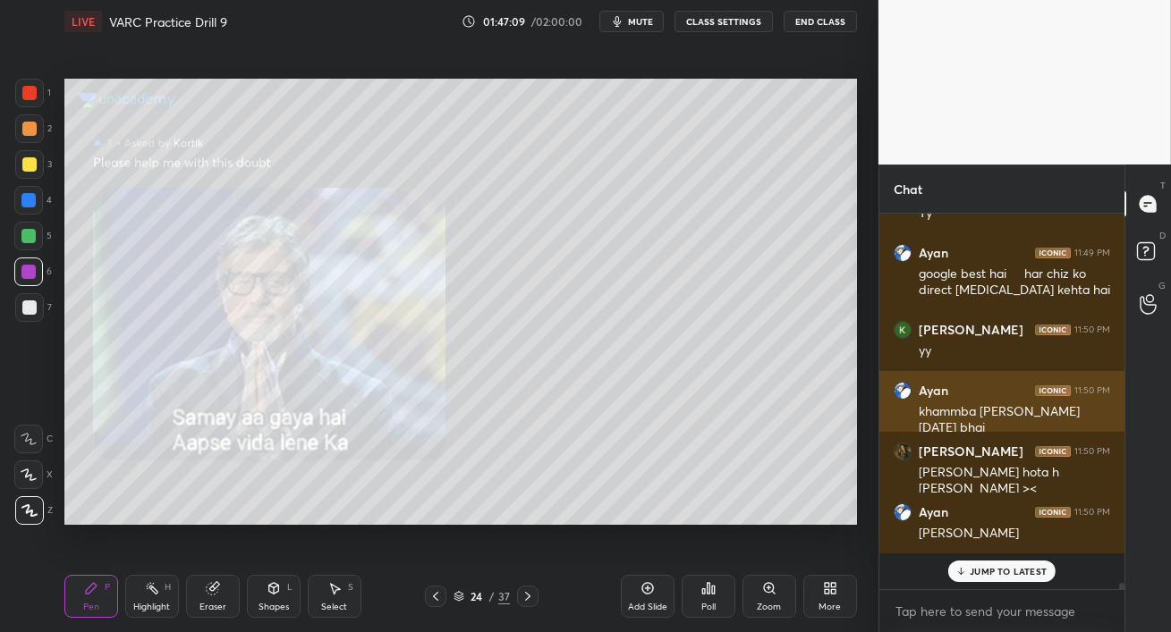
scroll to position [19559, 0]
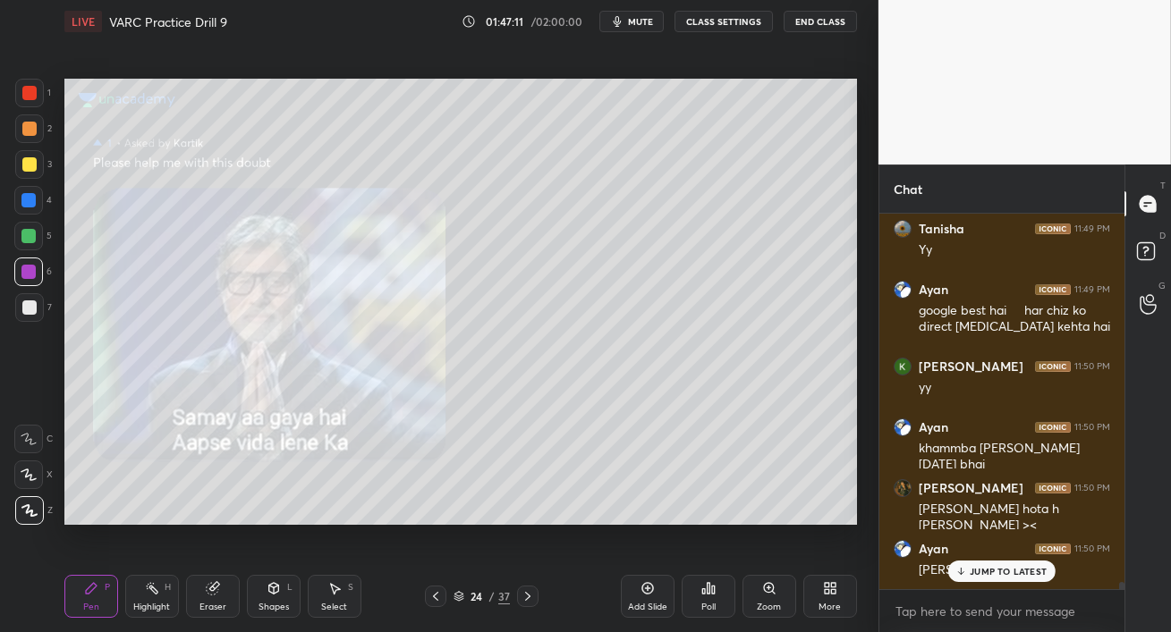
click at [981, 579] on div "JUMP TO LATEST" at bounding box center [1001, 571] width 107 height 21
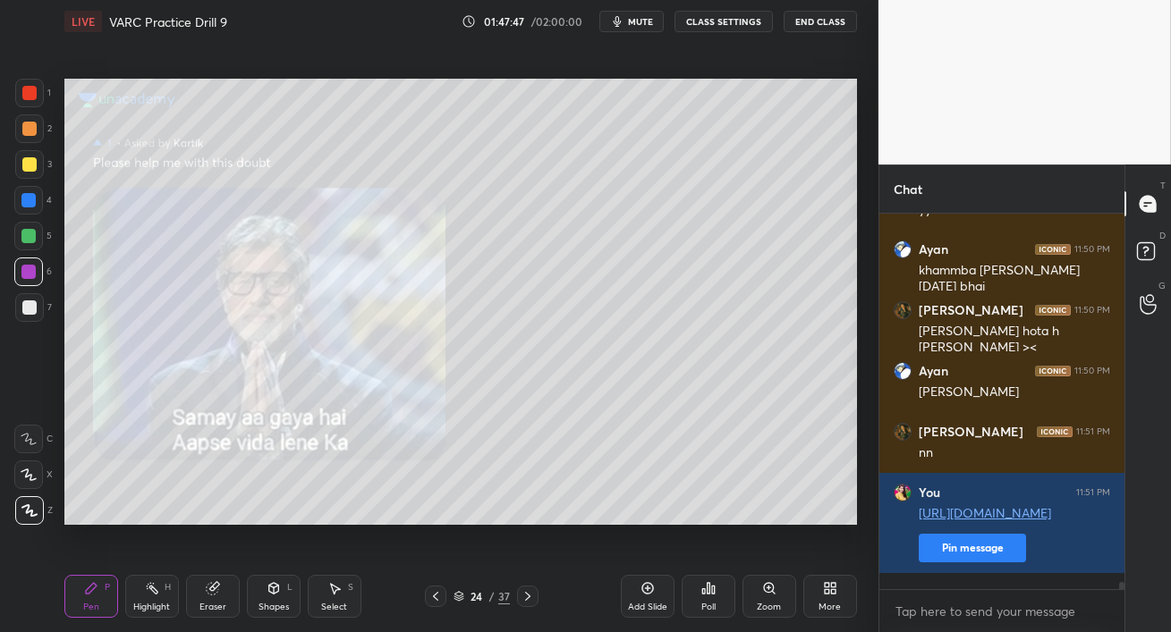
scroll to position [19485, 0]
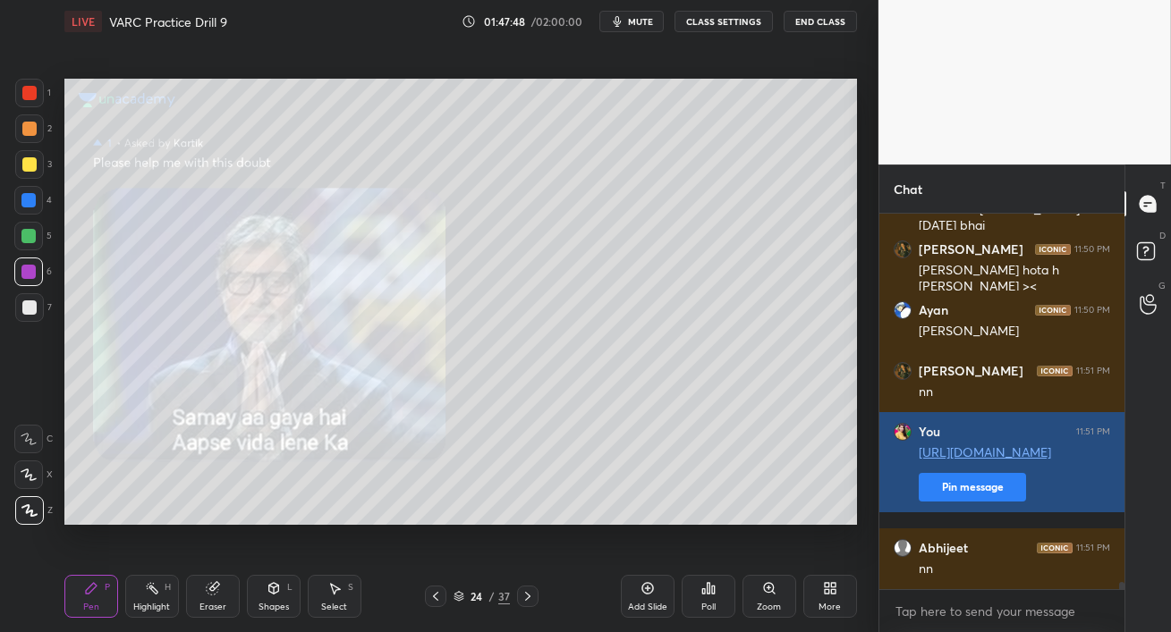
click at [950, 502] on button "Pin message" at bounding box center [971, 487] width 107 height 29
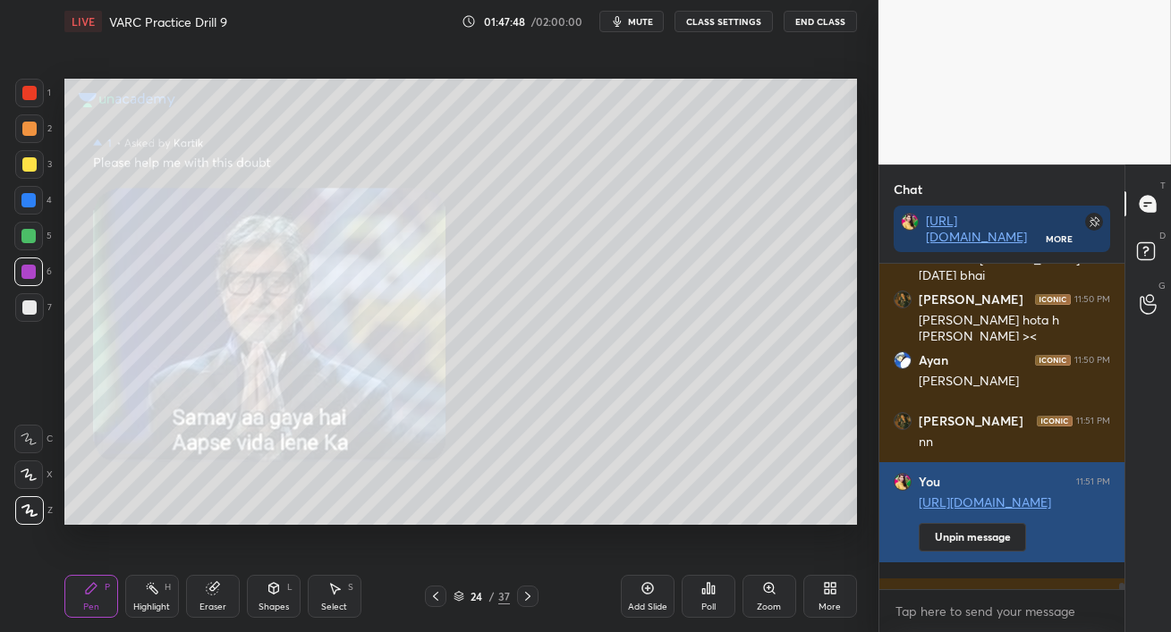
scroll to position [171, 240]
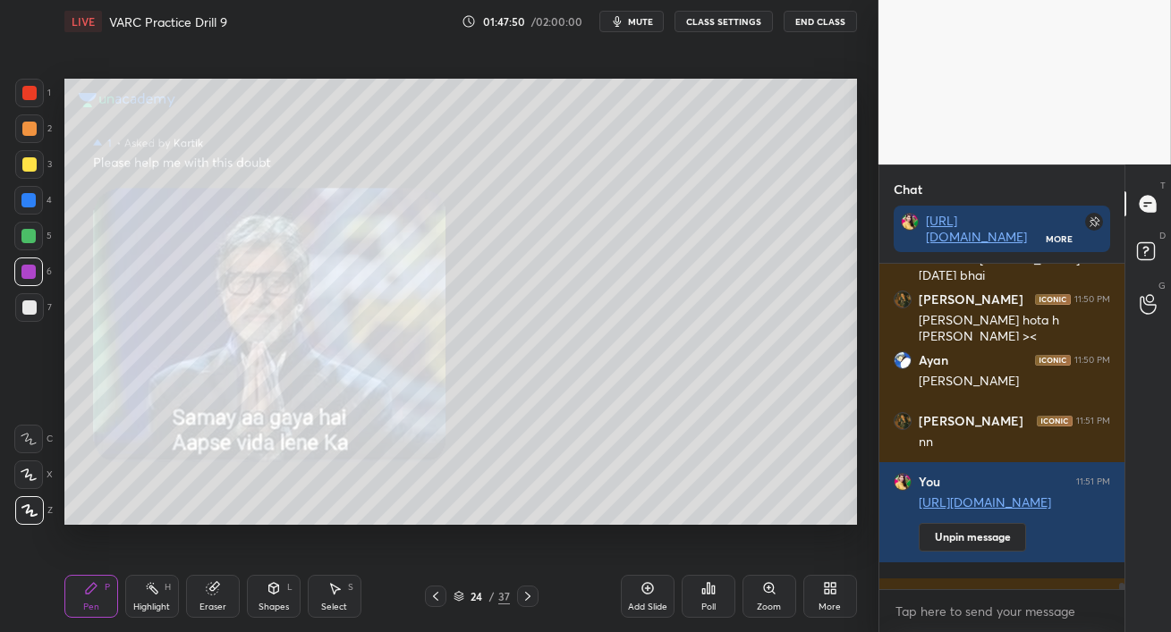
click at [806, 225] on div "1 2 3 4 5 6 7 C X Z C X Z E E Erase all H H LIVE VARC Practice Drill 9 01:47:50…" at bounding box center [439, 316] width 878 height 632
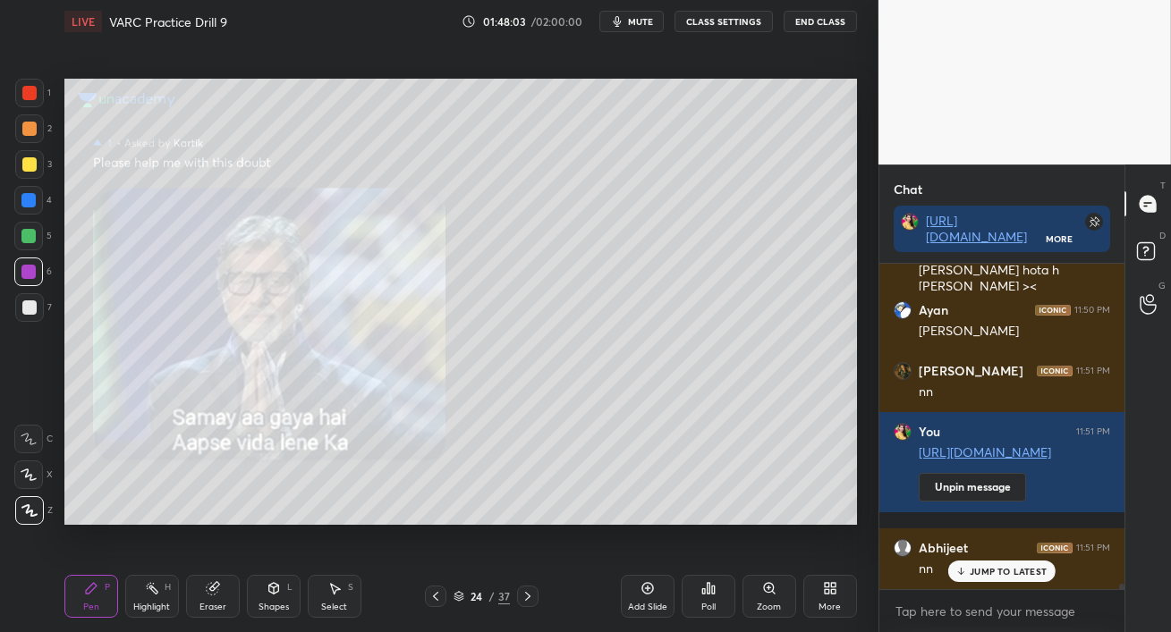
scroll to position [19595, 0]
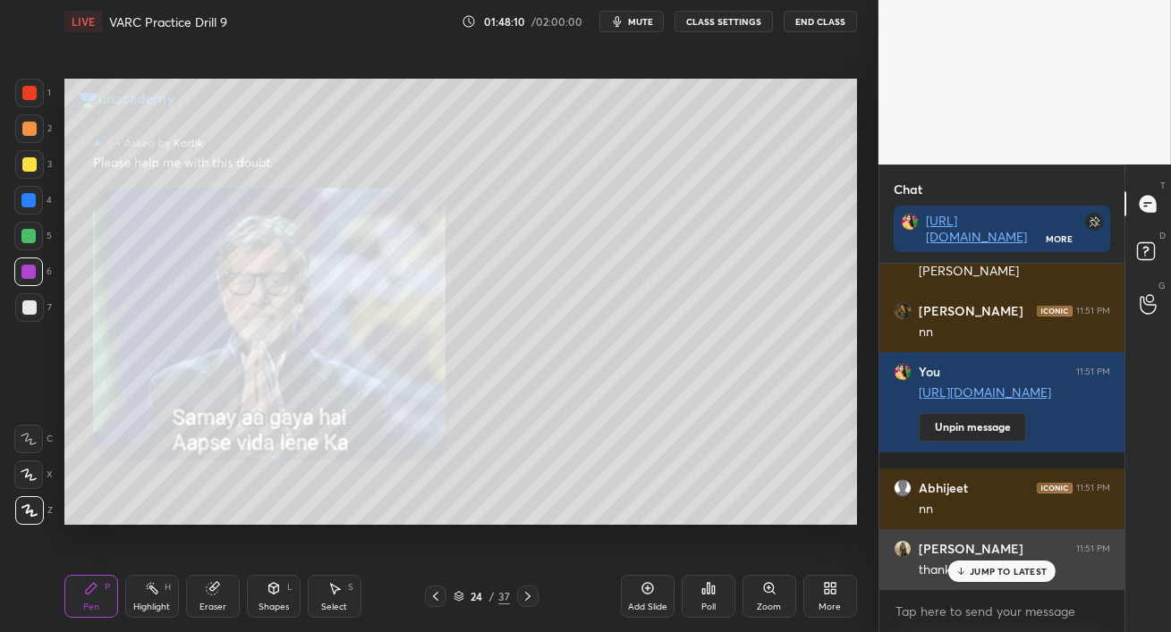
drag, startPoint x: 986, startPoint y: 565, endPoint x: 988, endPoint y: 577, distance: 11.8
click at [986, 566] on p "JUMP TO LATEST" at bounding box center [1007, 571] width 77 height 11
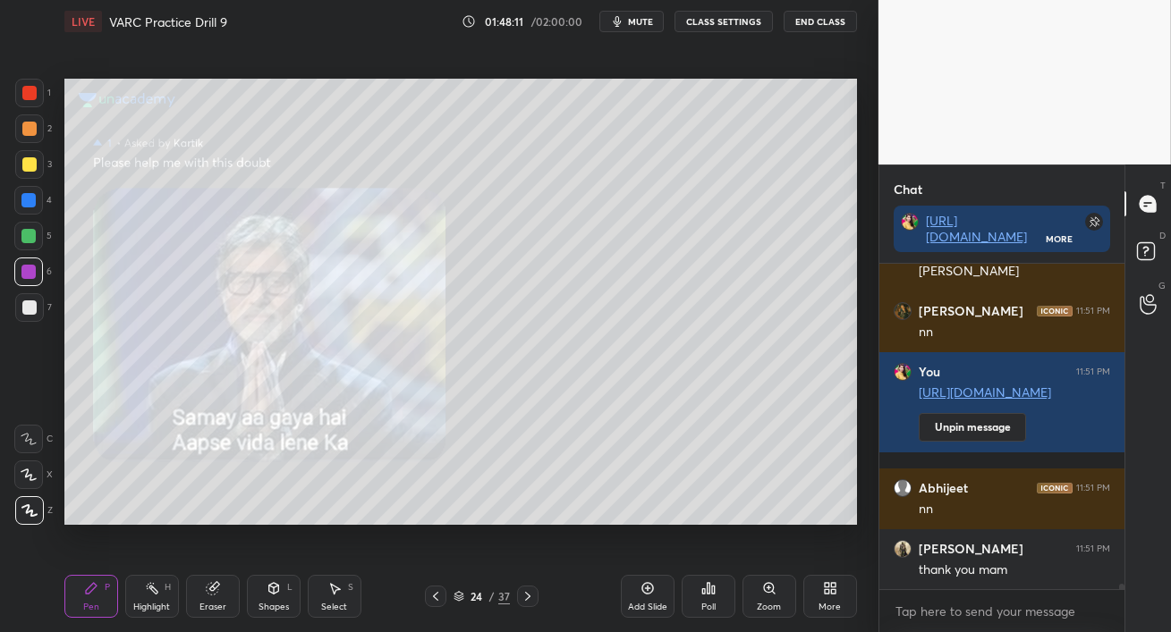
scroll to position [19657, 0]
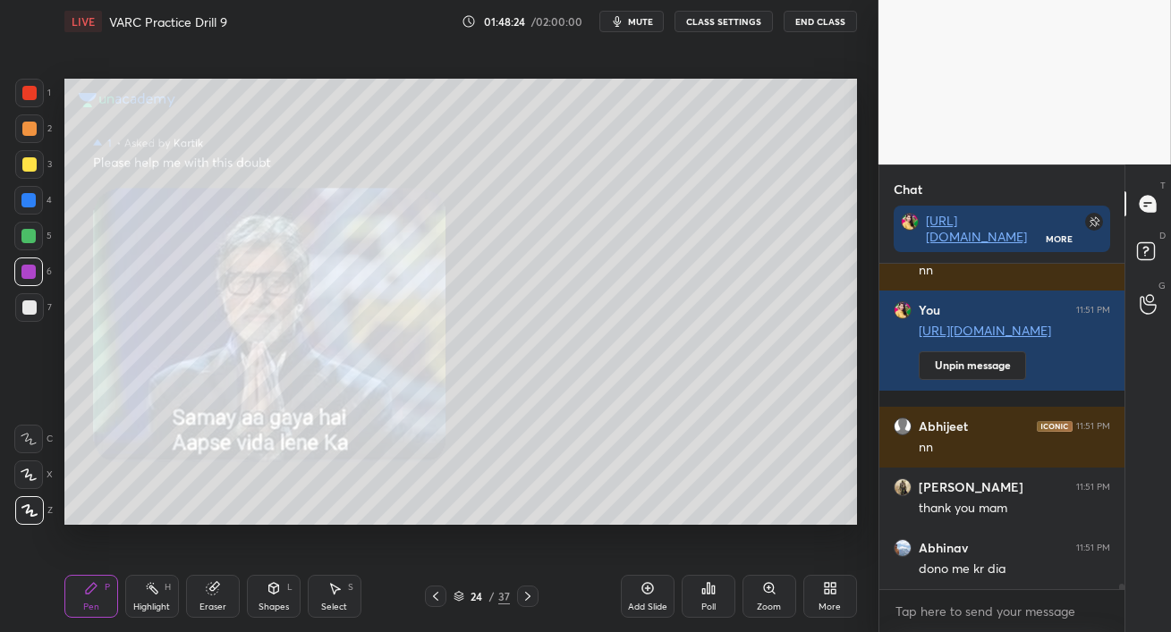
click at [641, 592] on icon at bounding box center [647, 588] width 14 height 14
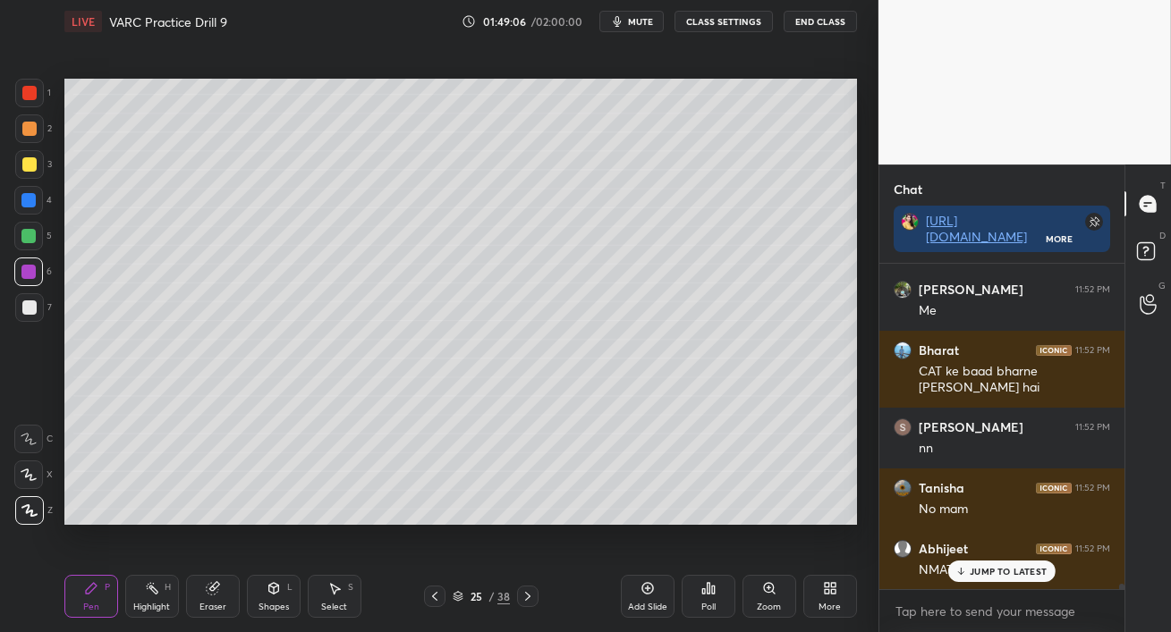
scroll to position [20645, 0]
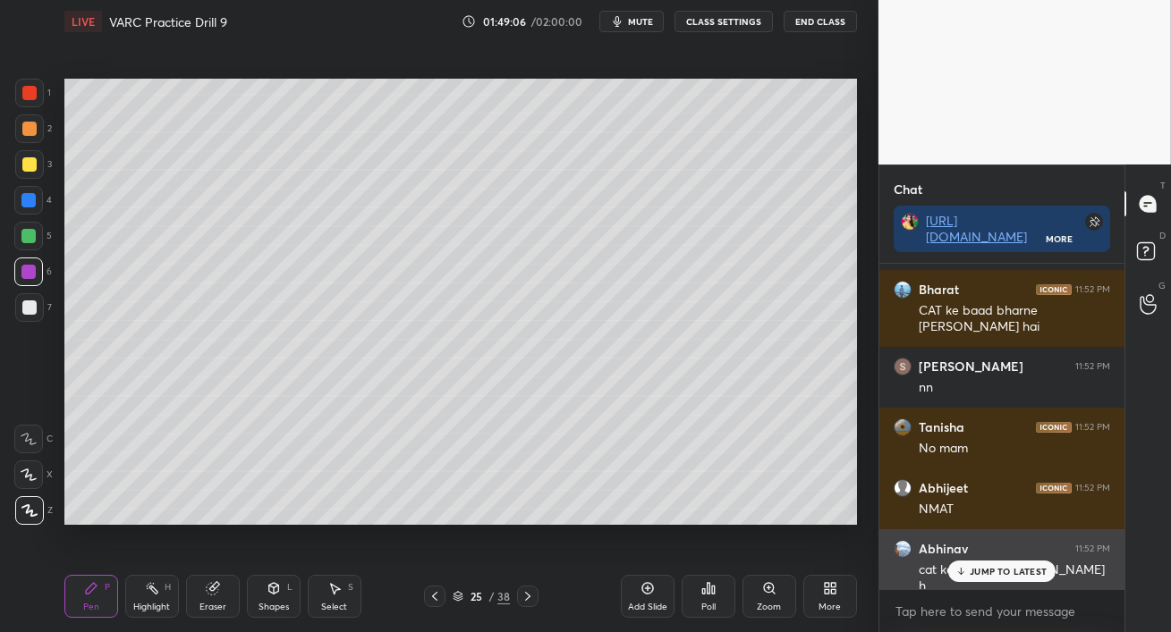
click at [963, 571] on icon at bounding box center [961, 571] width 12 height 11
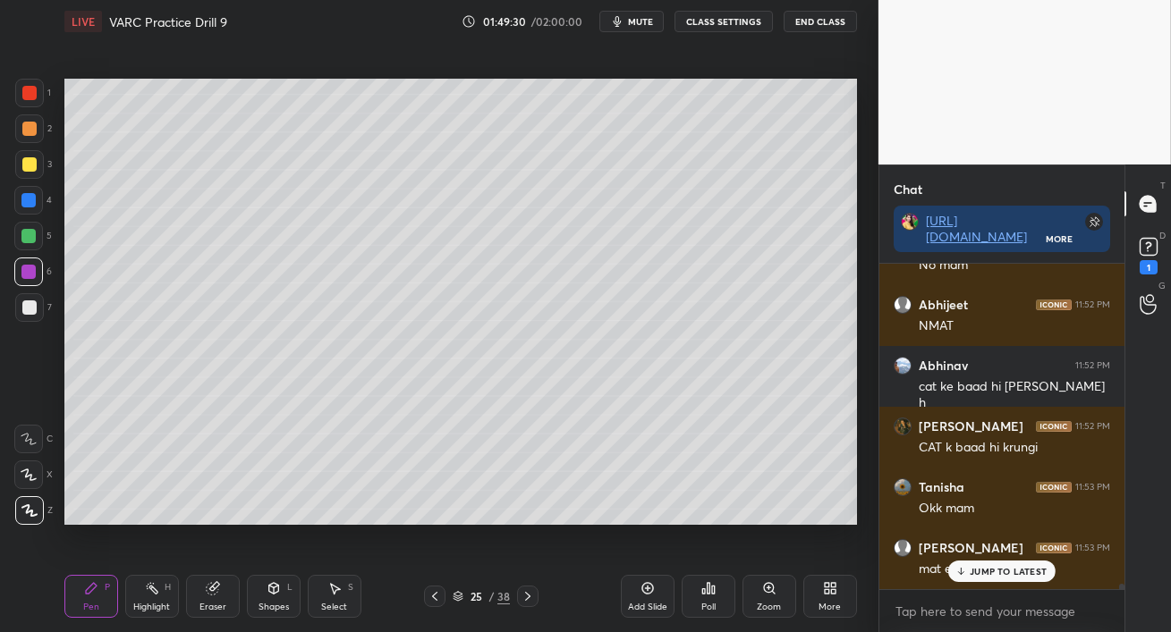
scroll to position [20904, 0]
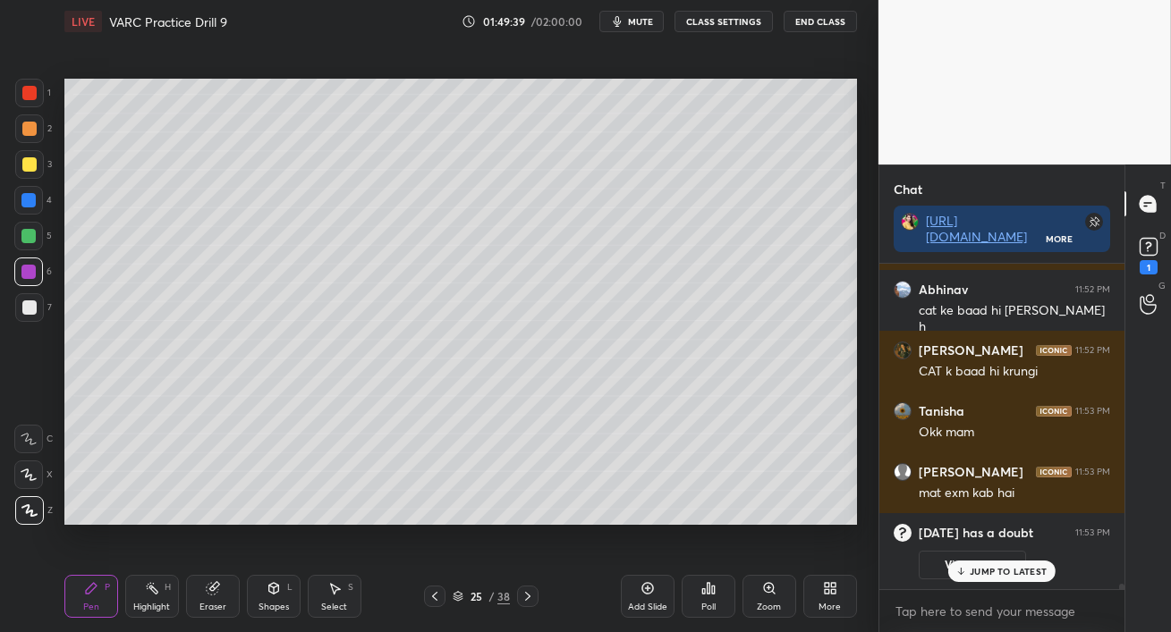
click at [1022, 571] on p "JUMP TO LATEST" at bounding box center [1007, 571] width 77 height 11
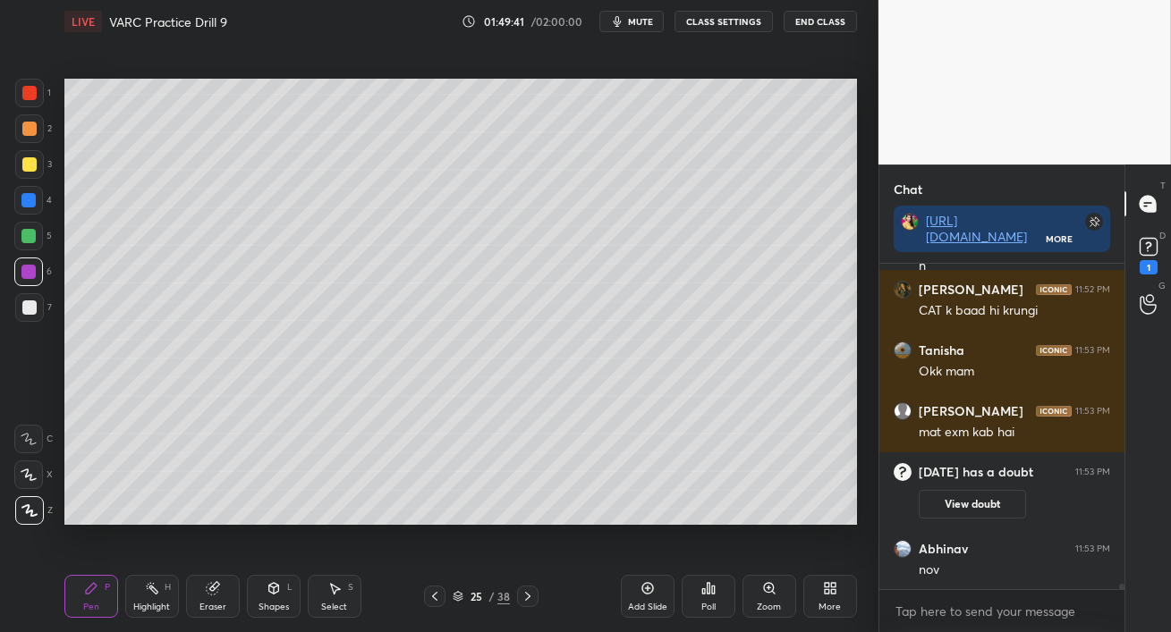
scroll to position [20520, 0]
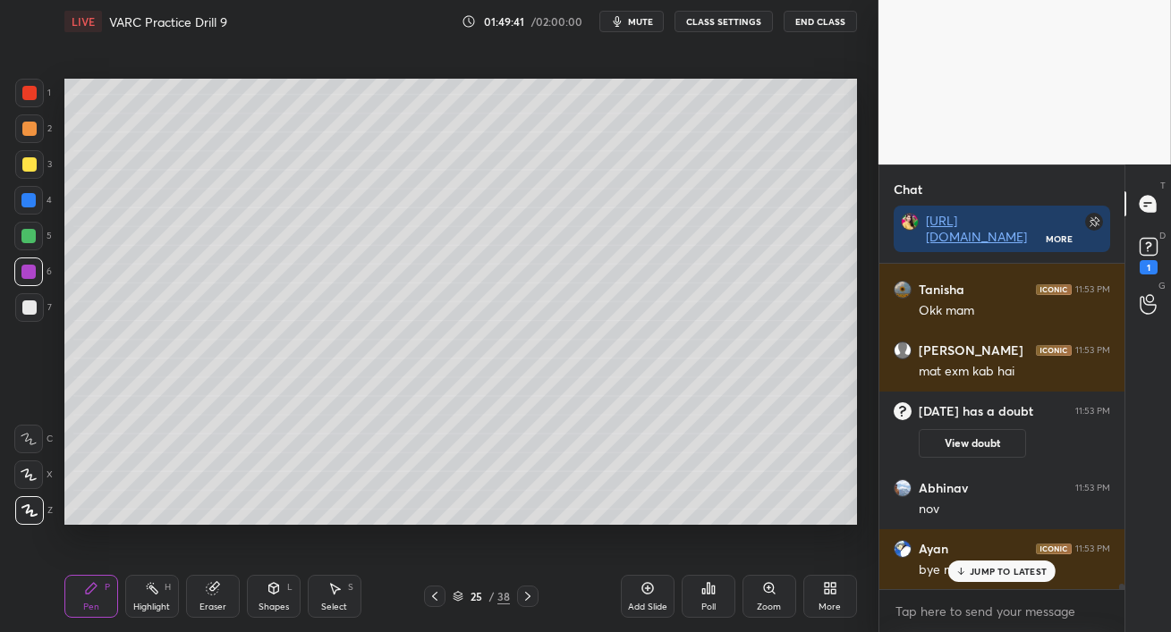
click at [977, 504] on div "nov" at bounding box center [1013, 510] width 191 height 18
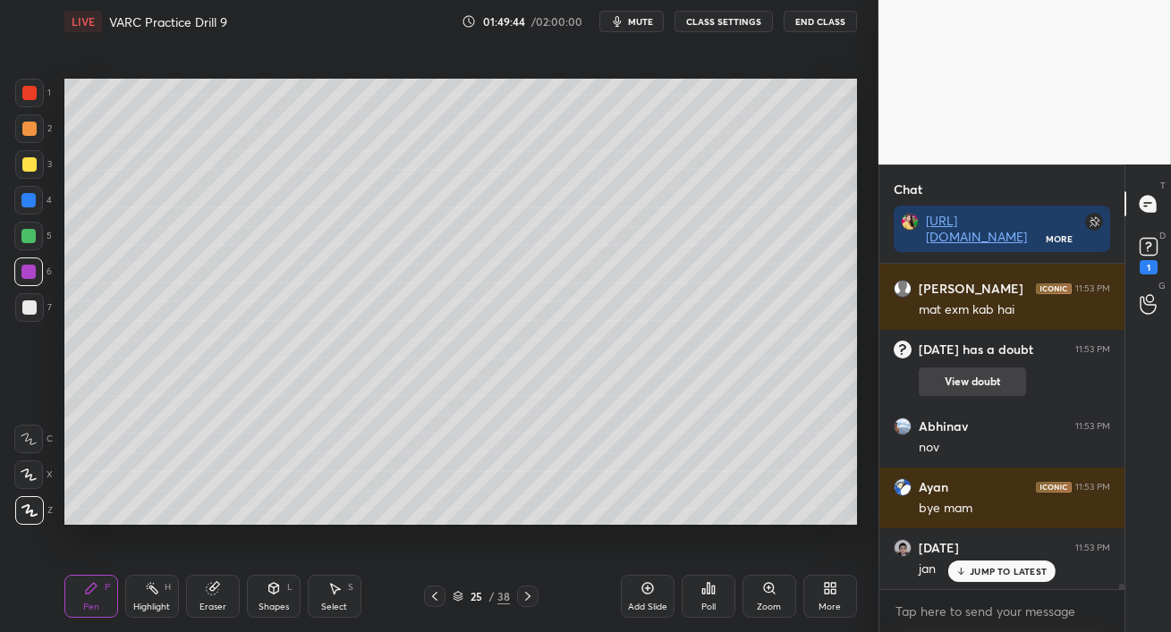
click at [980, 375] on div "[PERSON_NAME] 11:52 PM n [PERSON_NAME] 11:52 PM no [PERSON_NAME] 11:52 PM Me Bh…" at bounding box center [1001, 427] width 245 height 326
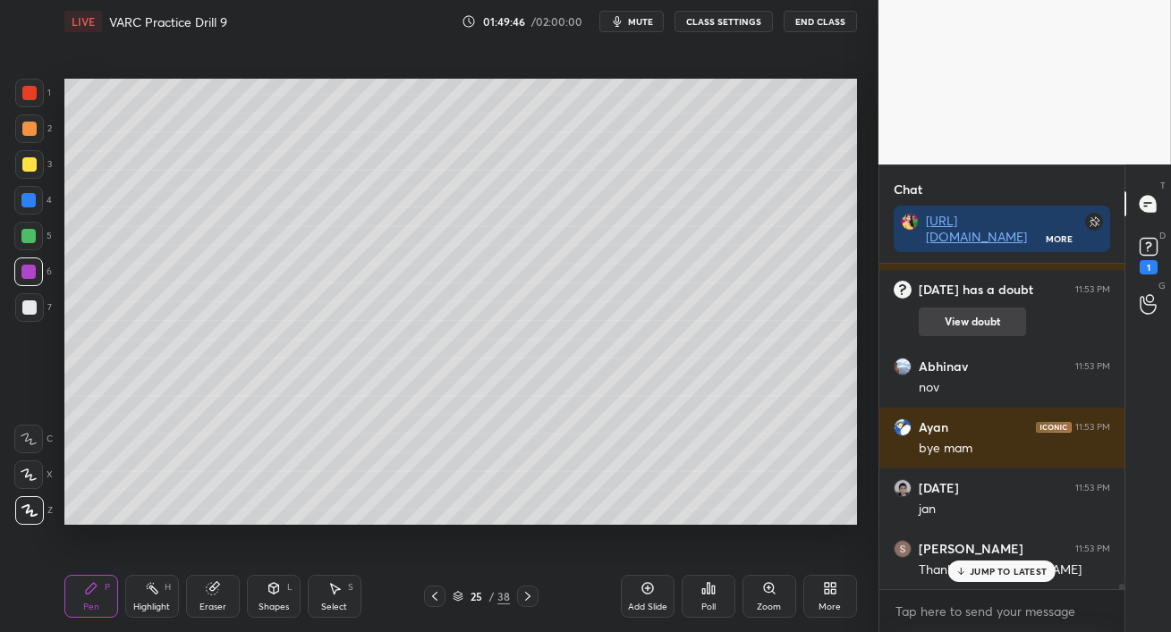
click at [977, 324] on button "View doubt" at bounding box center [971, 322] width 107 height 29
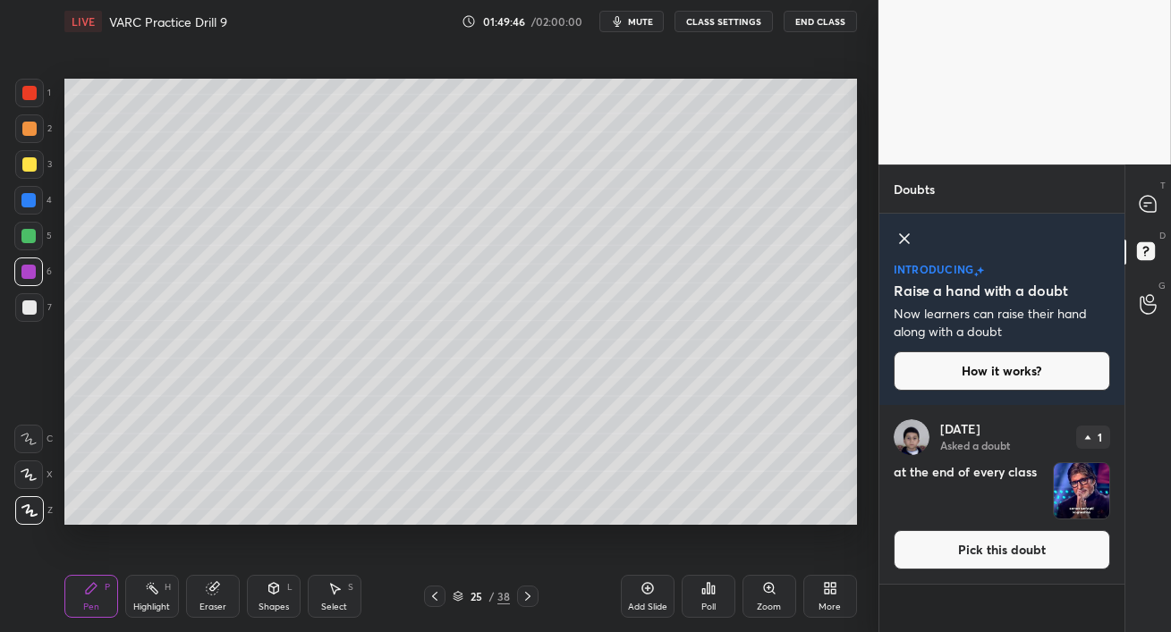
scroll to position [222, 240]
click at [1026, 544] on button "Pick this doubt" at bounding box center [1001, 549] width 216 height 39
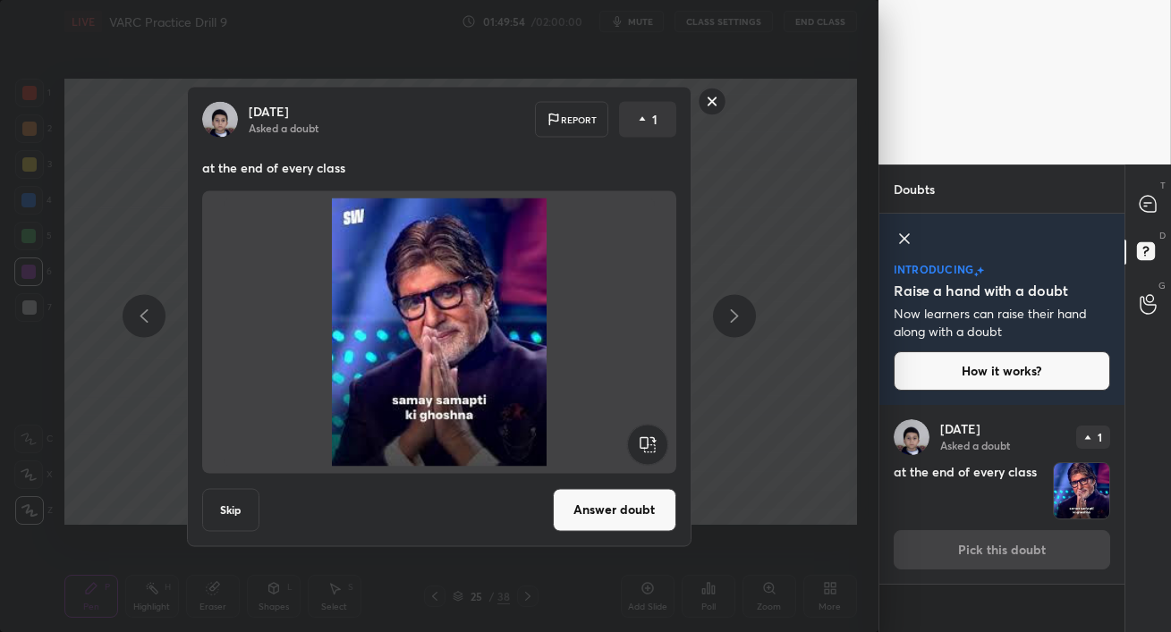
click at [636, 519] on button "Answer doubt" at bounding box center [614, 509] width 123 height 43
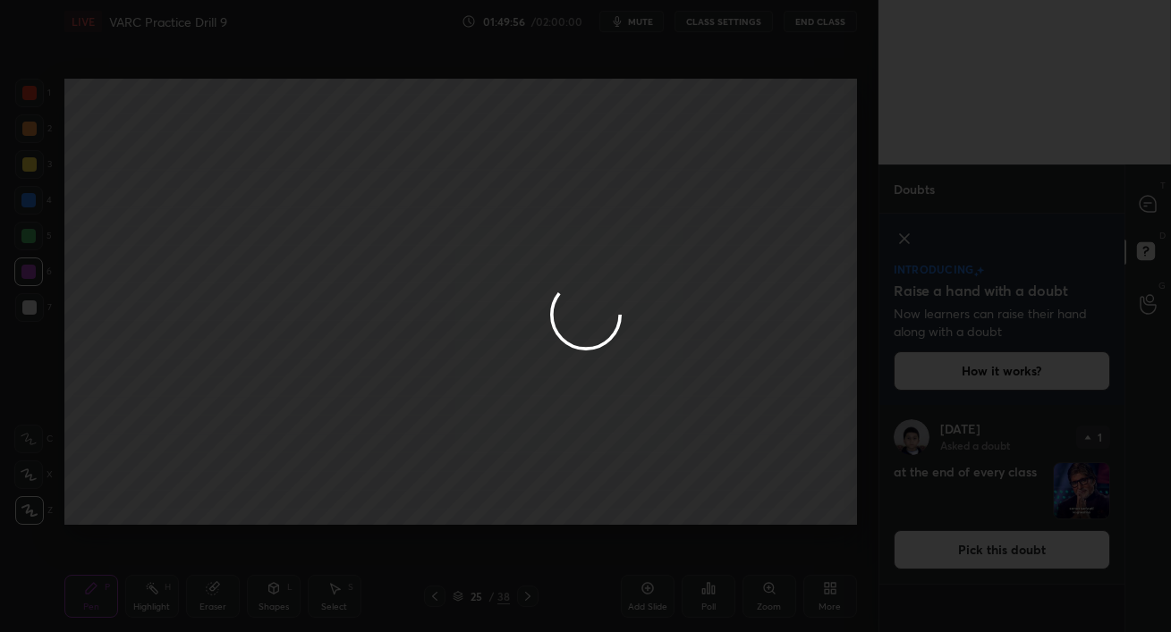
click at [1149, 198] on div at bounding box center [585, 316] width 1171 height 632
click at [1147, 208] on div at bounding box center [585, 316] width 1171 height 632
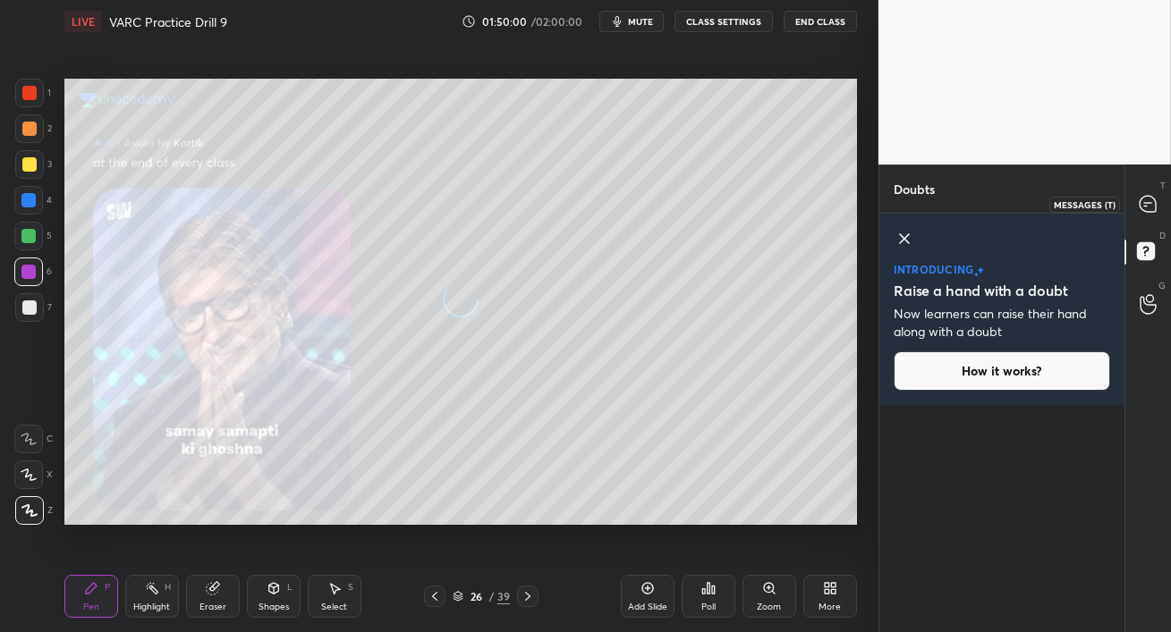
click at [1147, 208] on icon at bounding box center [1147, 204] width 16 height 16
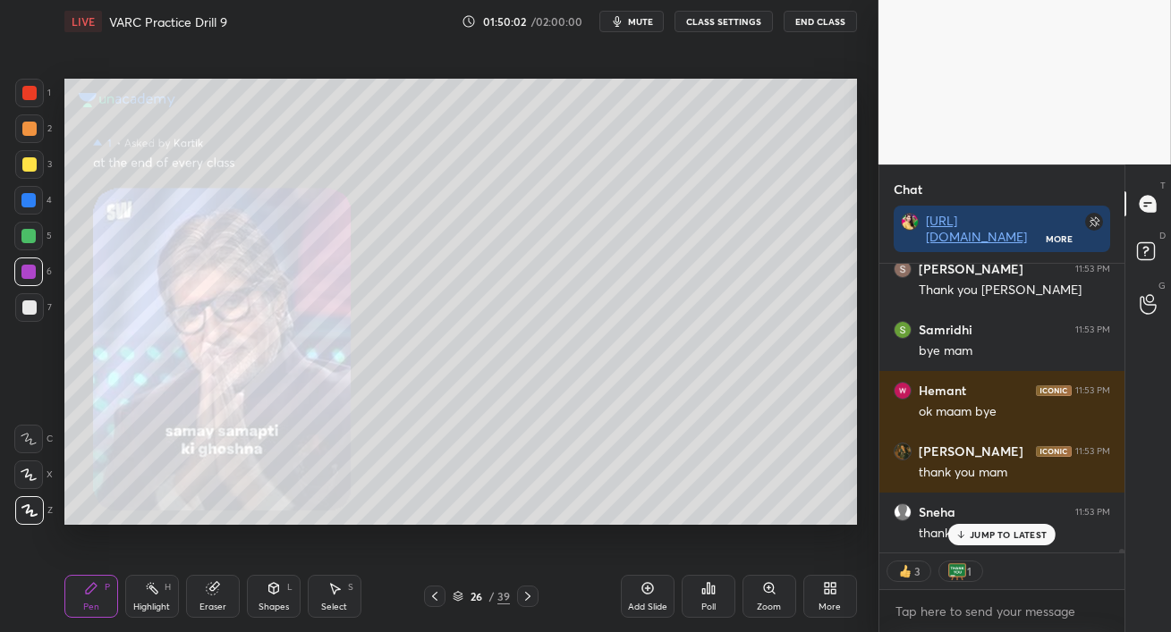
scroll to position [21202, 0]
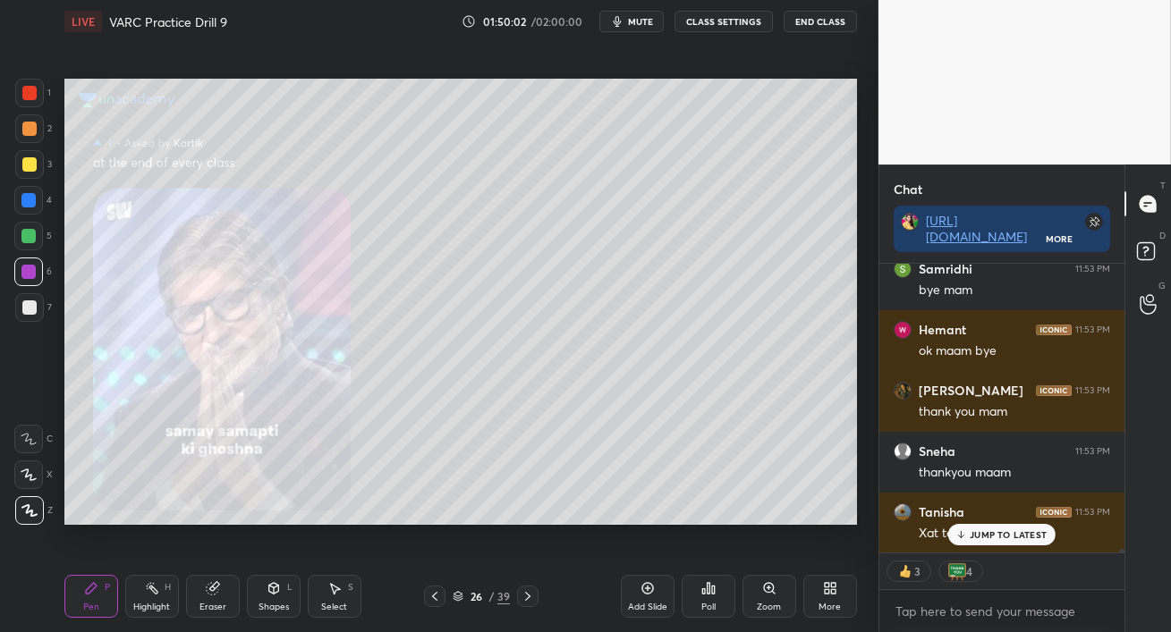
click at [965, 529] on div "JUMP TO LATEST" at bounding box center [1001, 534] width 107 height 21
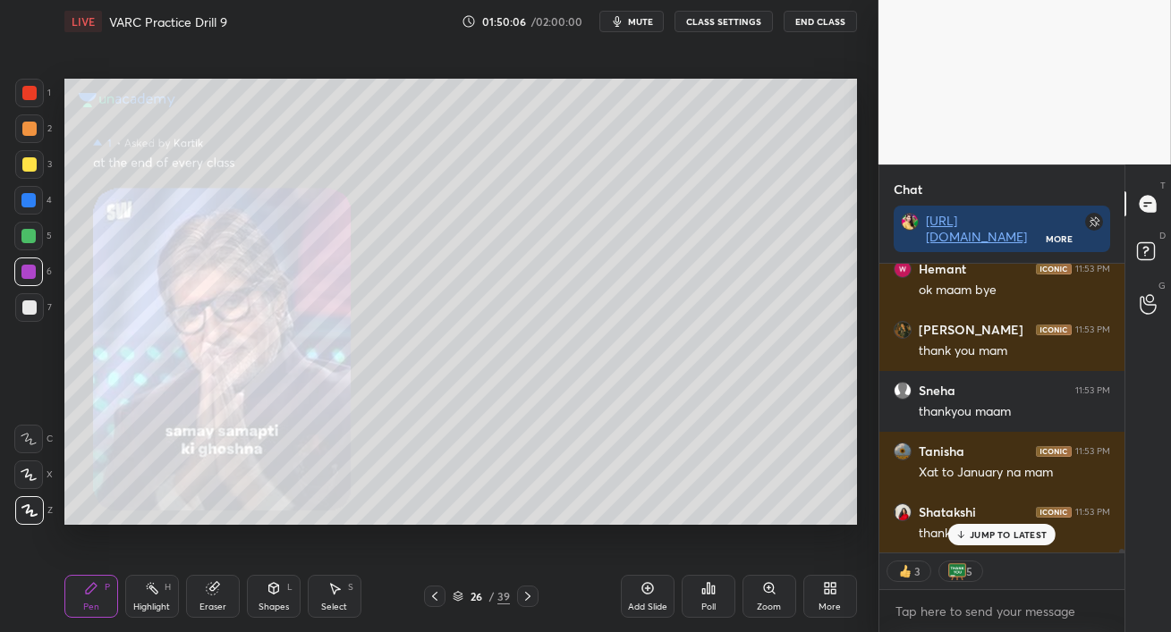
click at [979, 528] on div "JUMP TO LATEST" at bounding box center [1001, 534] width 107 height 21
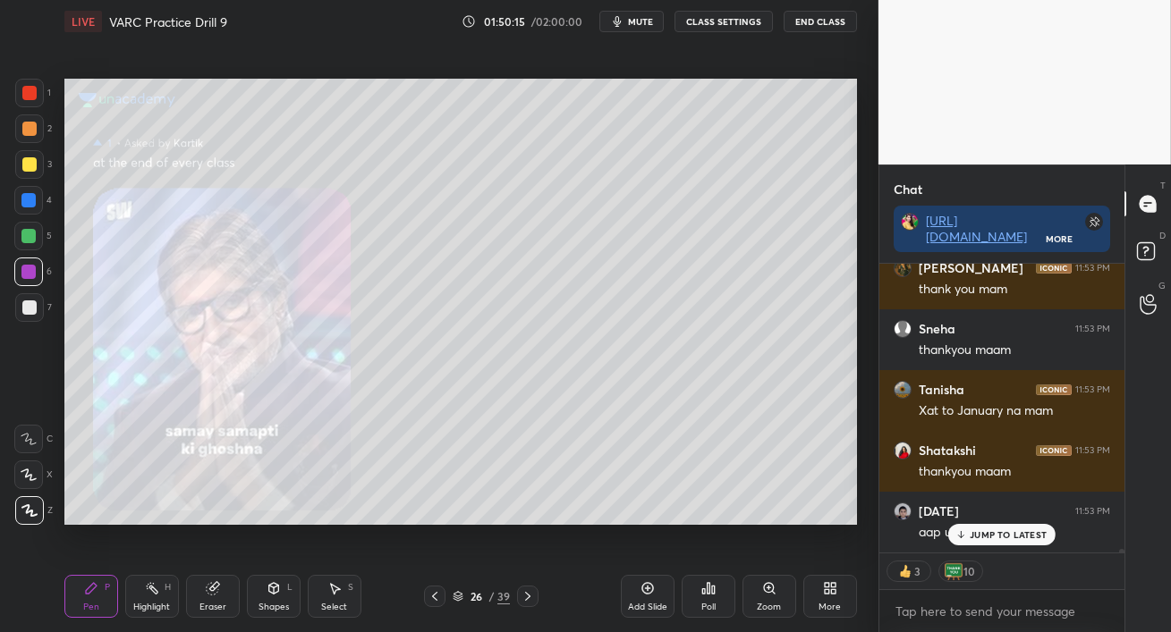
scroll to position [21400, 0]
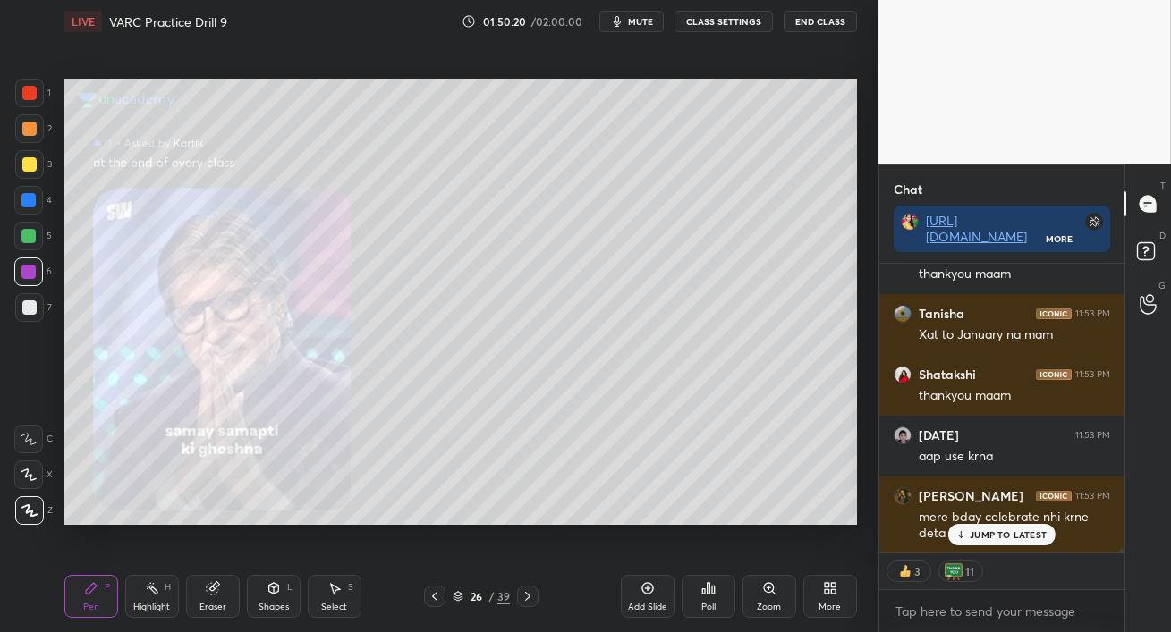
click at [970, 537] on p "JUMP TO LATEST" at bounding box center [1007, 534] width 77 height 11
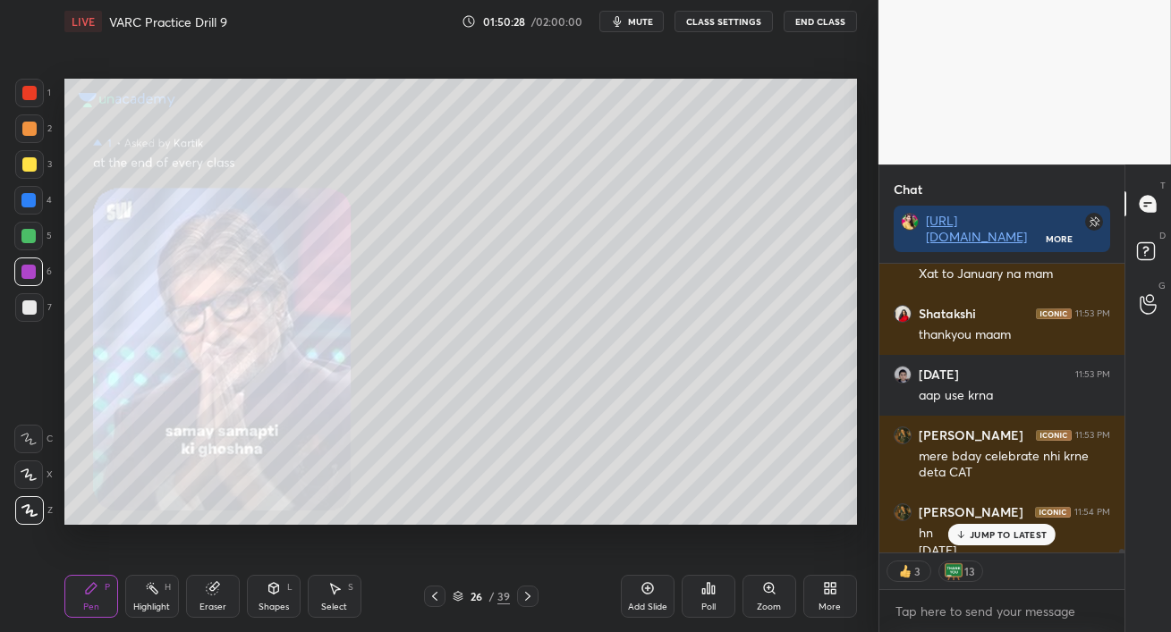
scroll to position [21479, 0]
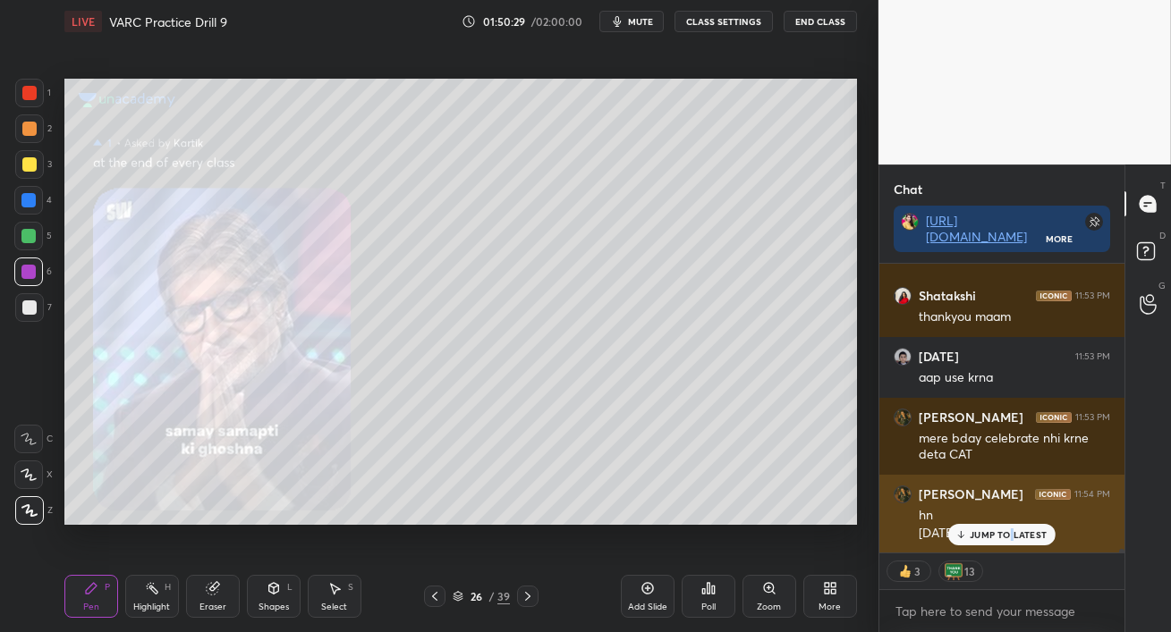
click at [1011, 532] on p "JUMP TO LATEST" at bounding box center [1007, 534] width 77 height 11
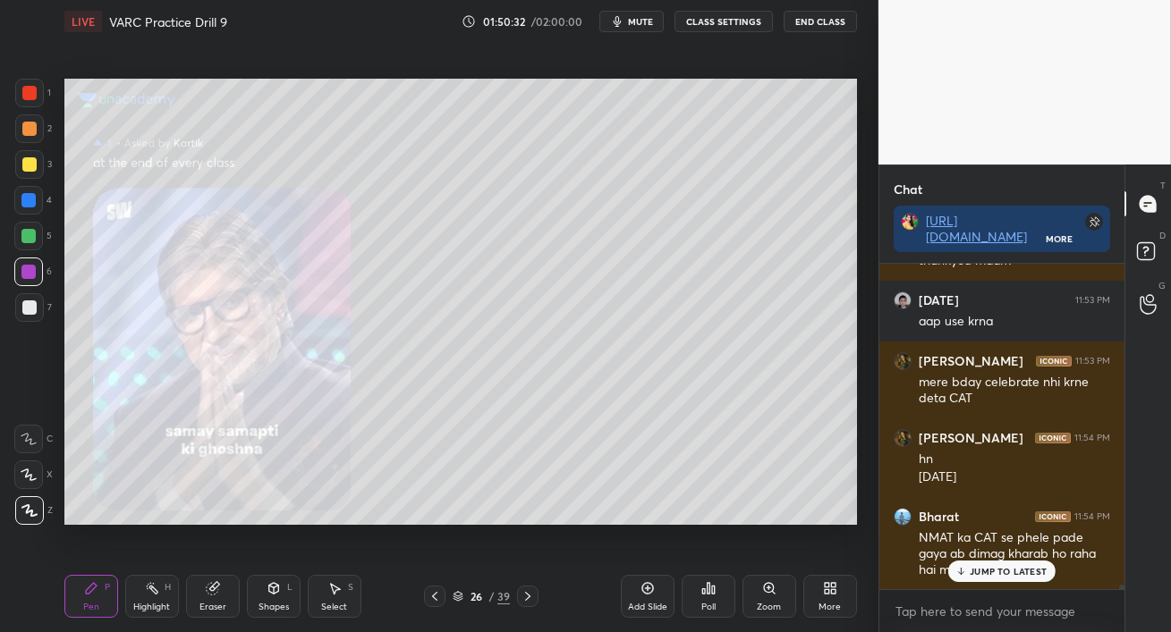
scroll to position [21612, 0]
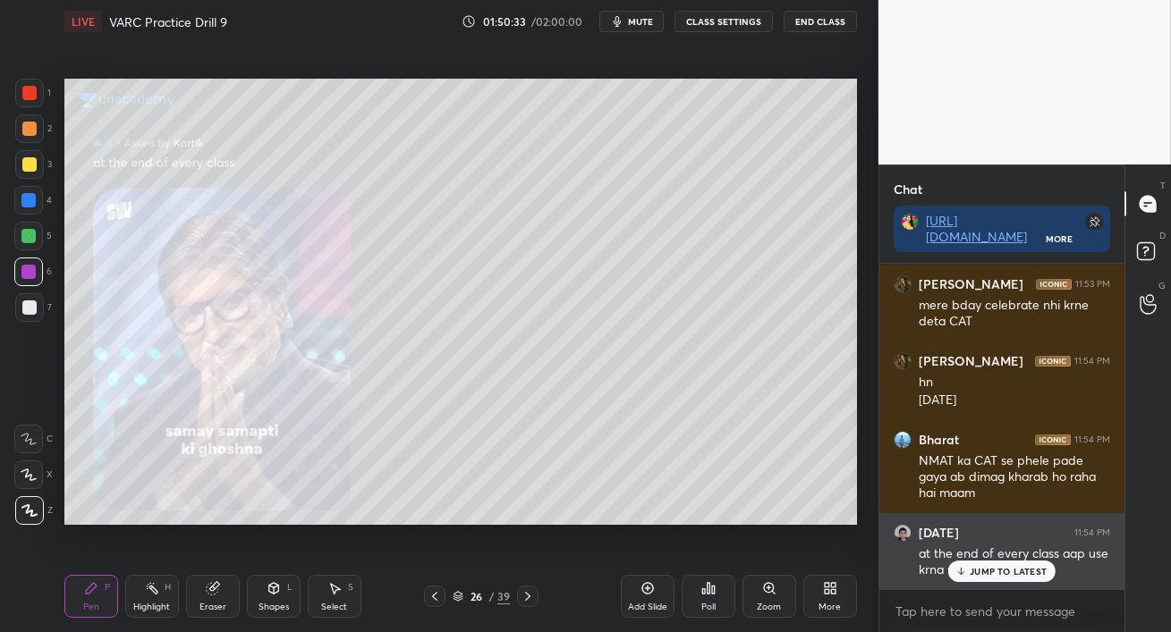
click at [989, 567] on p "JUMP TO LATEST" at bounding box center [1007, 571] width 77 height 11
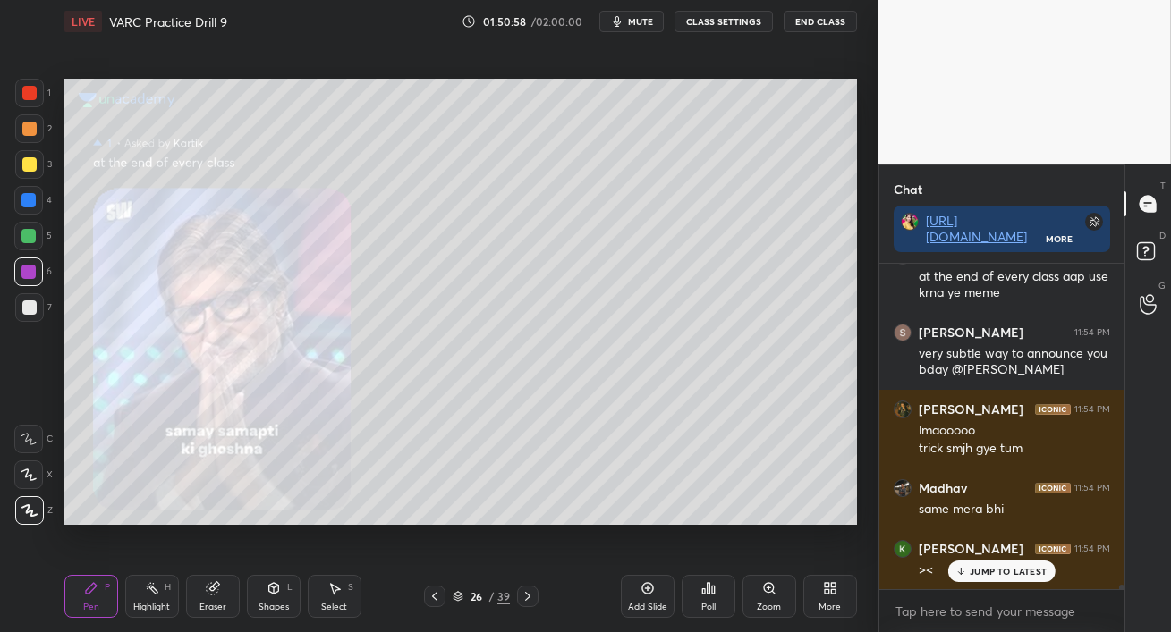
scroll to position [21950, 0]
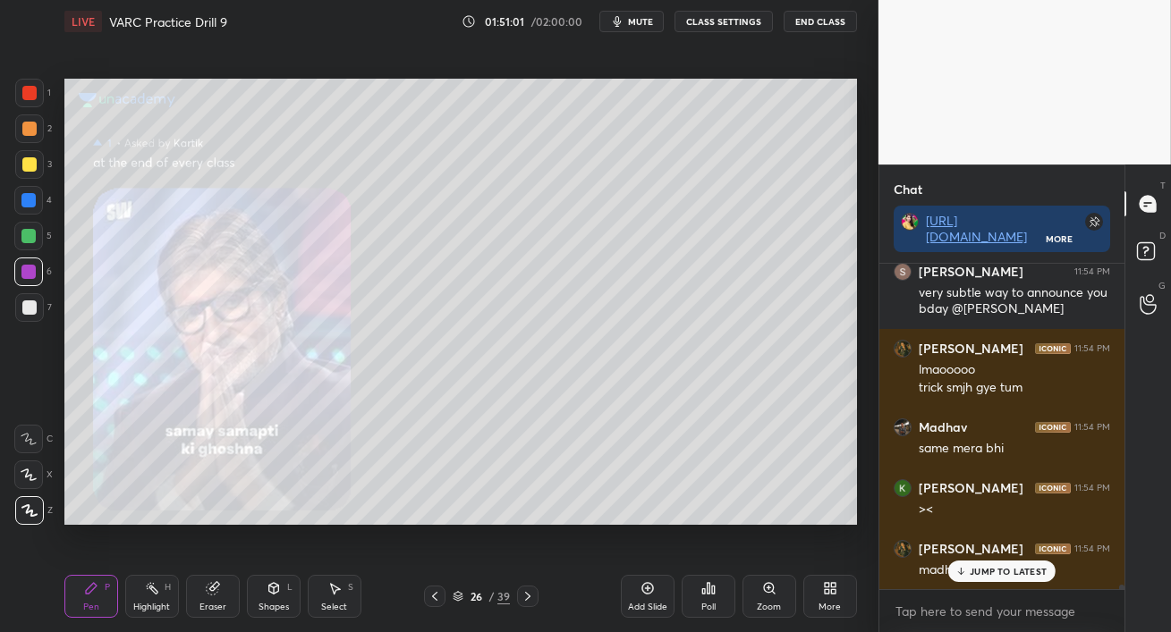
click at [987, 580] on div "JUMP TO LATEST" at bounding box center [1001, 571] width 107 height 21
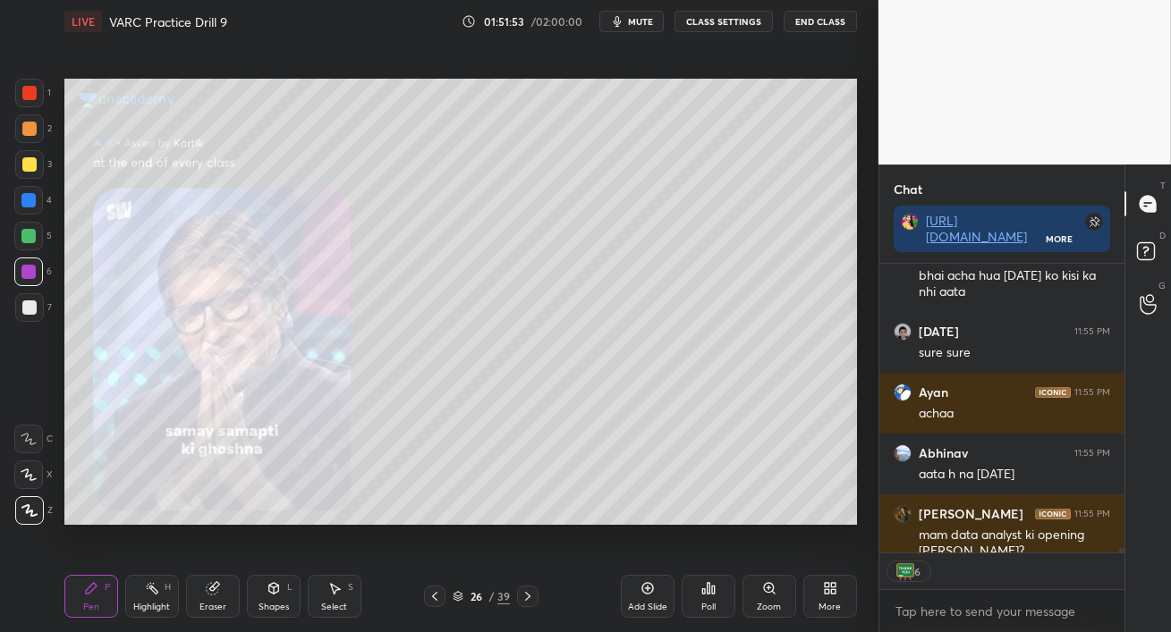
scroll to position [22645, 0]
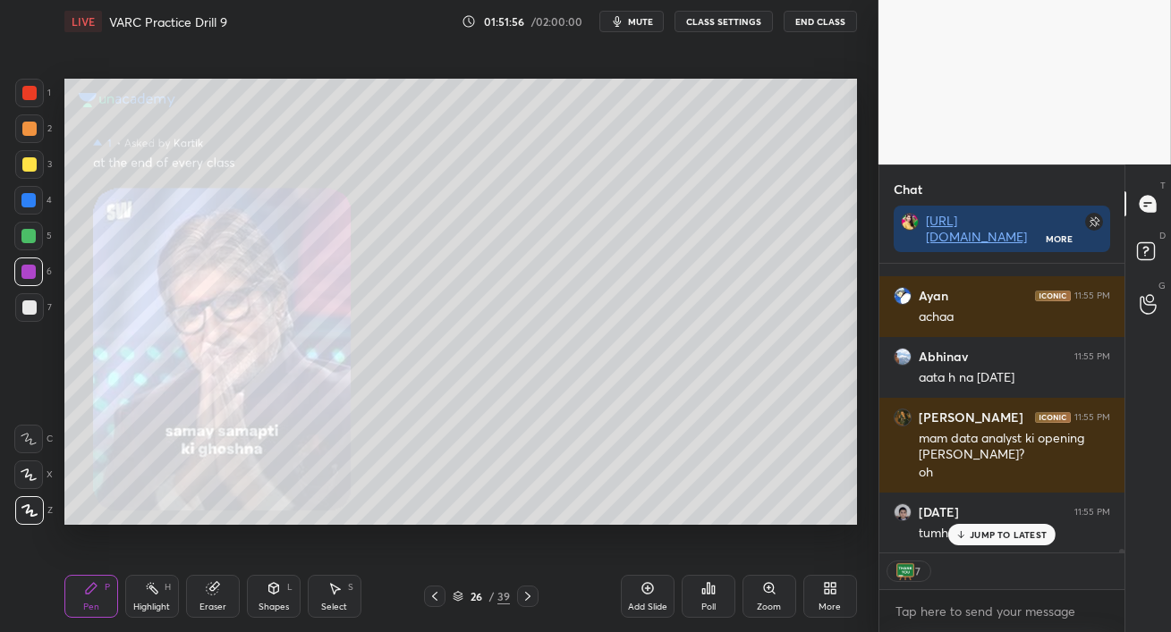
click at [1005, 535] on p "JUMP TO LATEST" at bounding box center [1007, 534] width 77 height 11
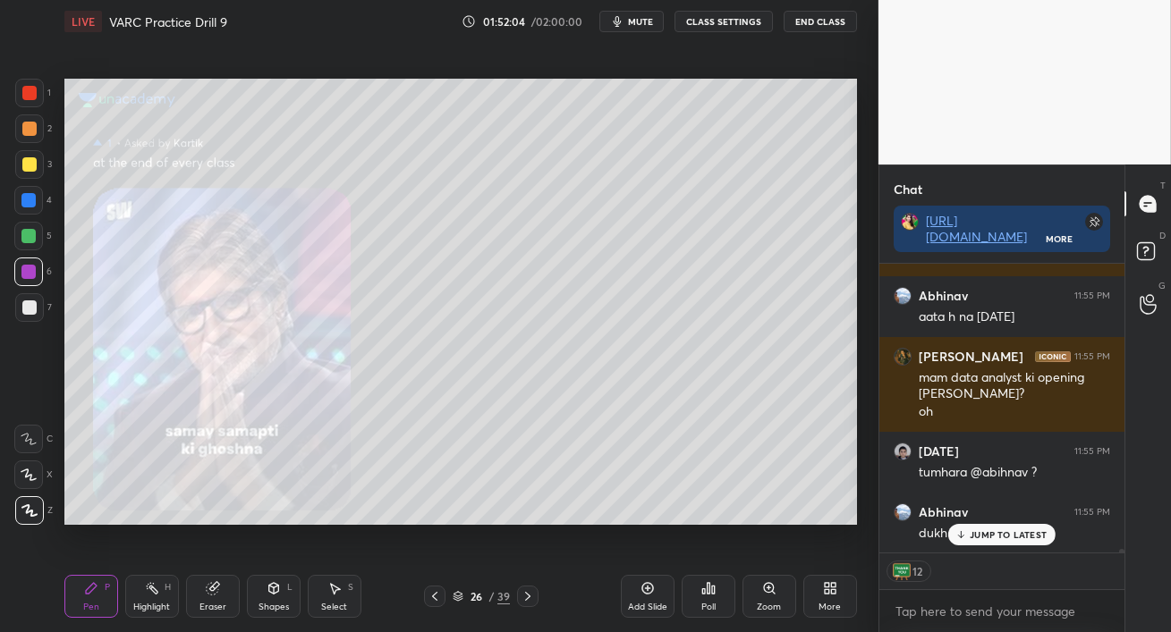
click at [998, 539] on p "JUMP TO LATEST" at bounding box center [1007, 534] width 77 height 11
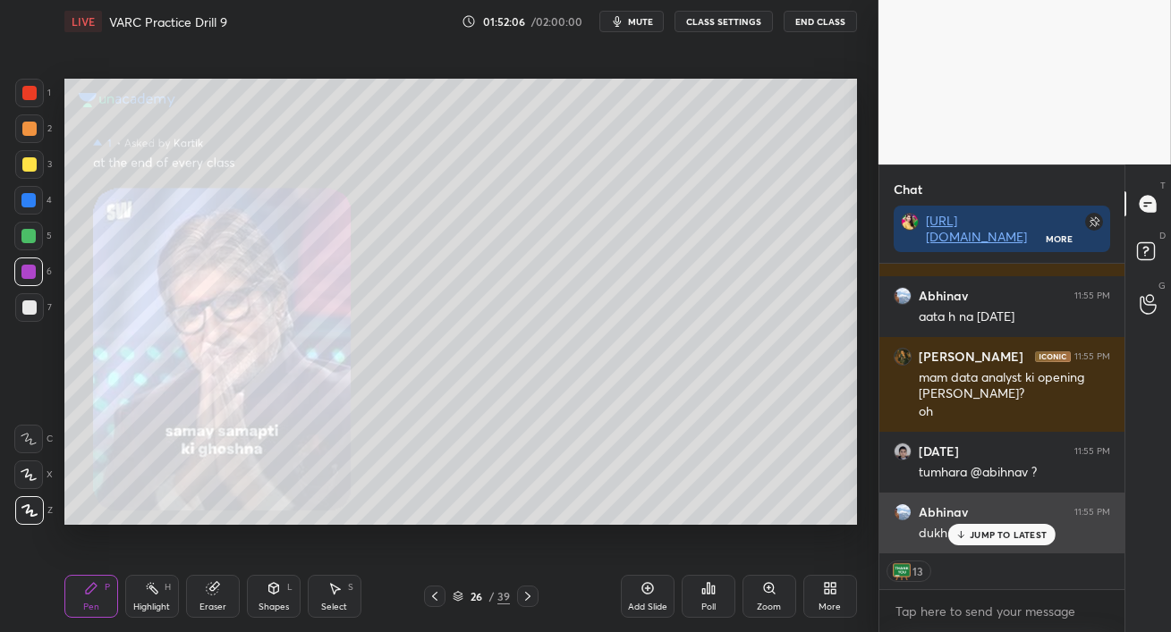
scroll to position [22767, 0]
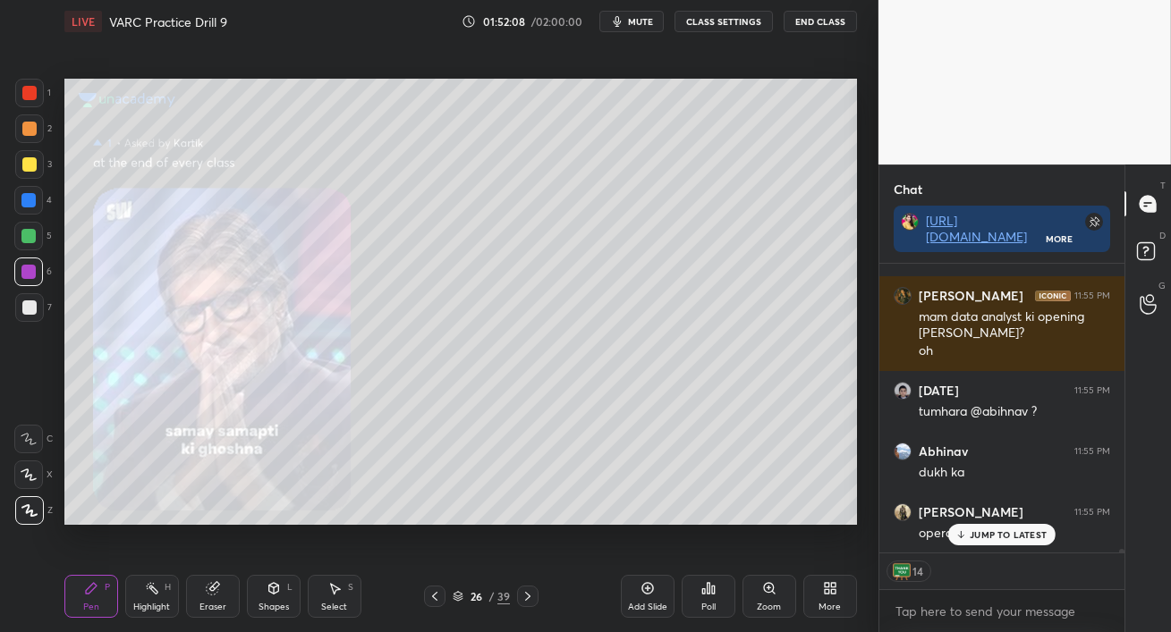
click at [962, 531] on icon at bounding box center [961, 534] width 12 height 11
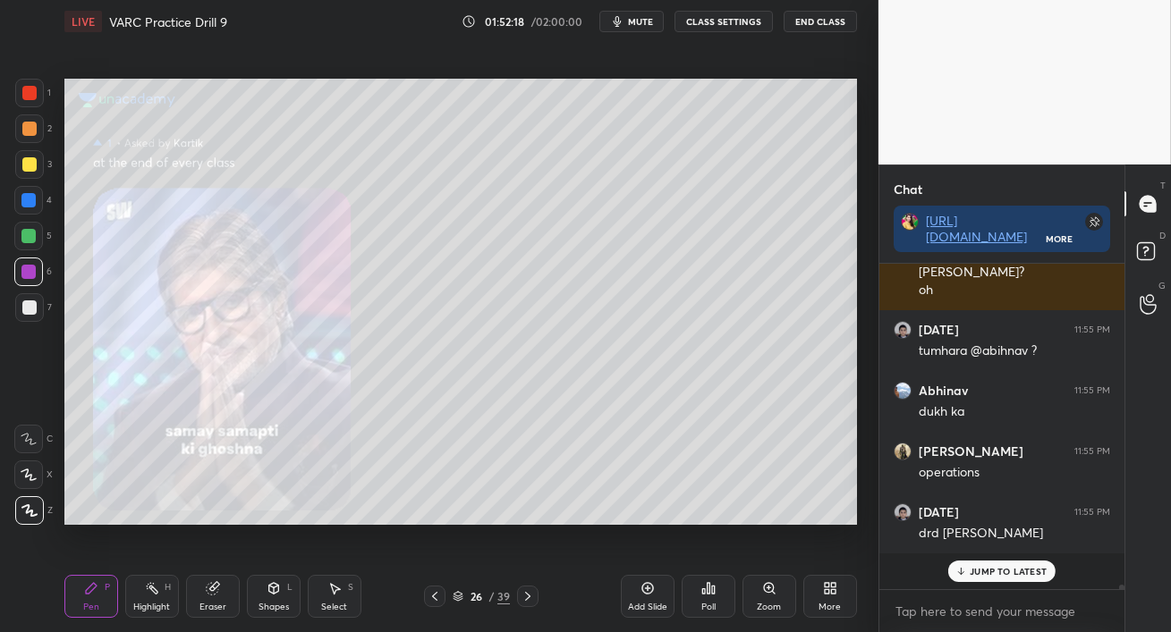
scroll to position [22791, 0]
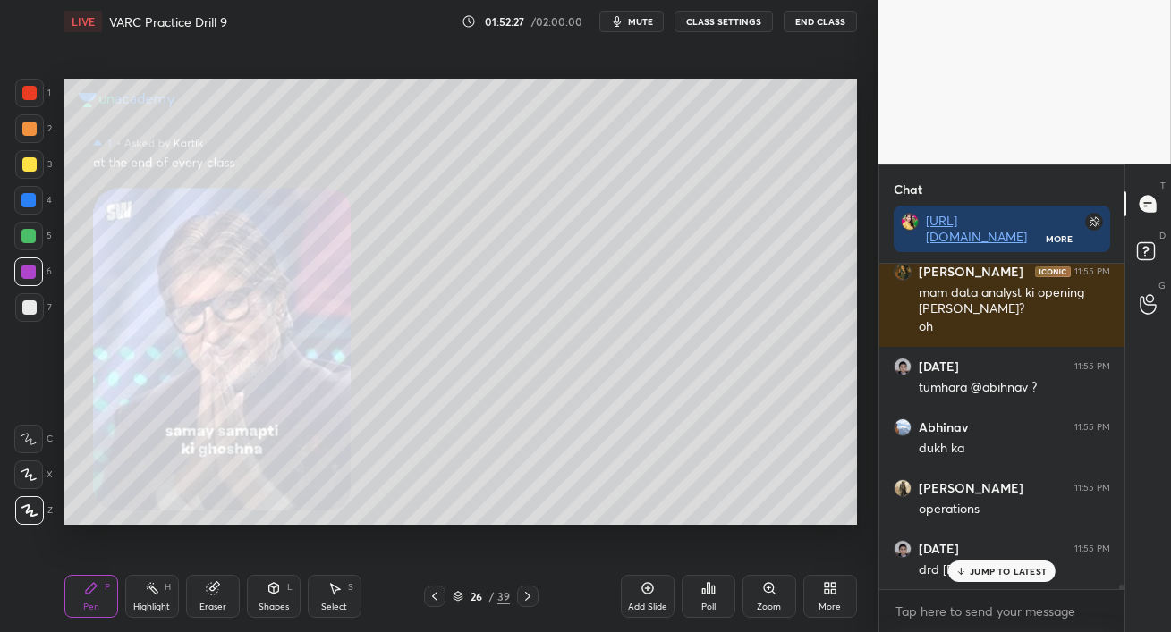
click at [1004, 572] on p "JUMP TO LATEST" at bounding box center [1007, 571] width 77 height 11
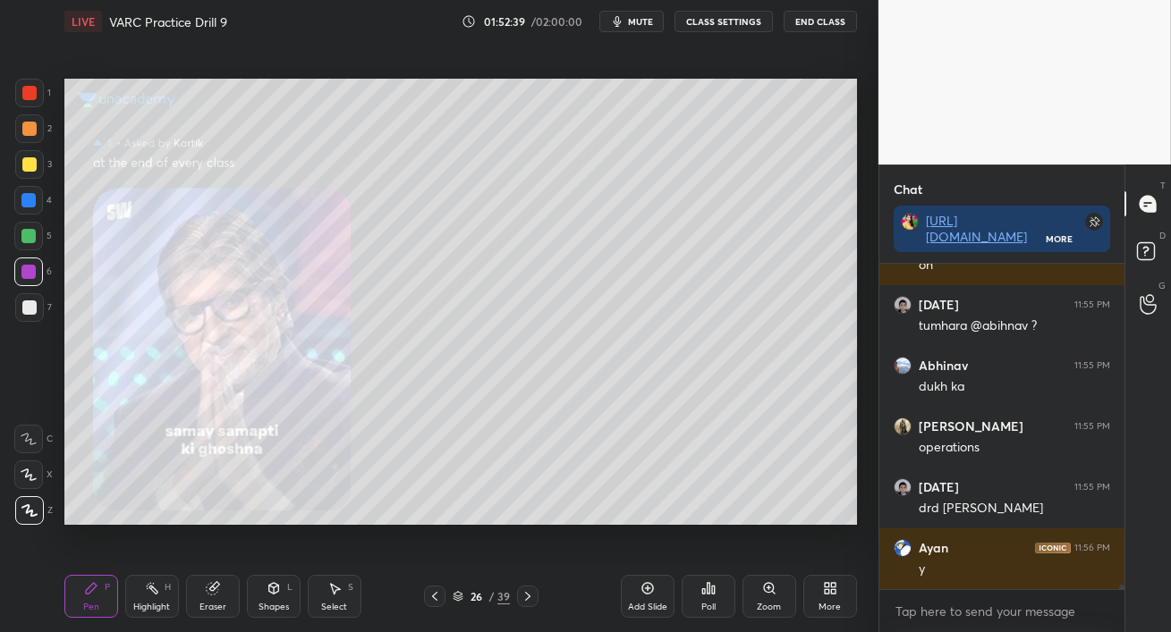
click at [26, 233] on div at bounding box center [28, 236] width 14 height 14
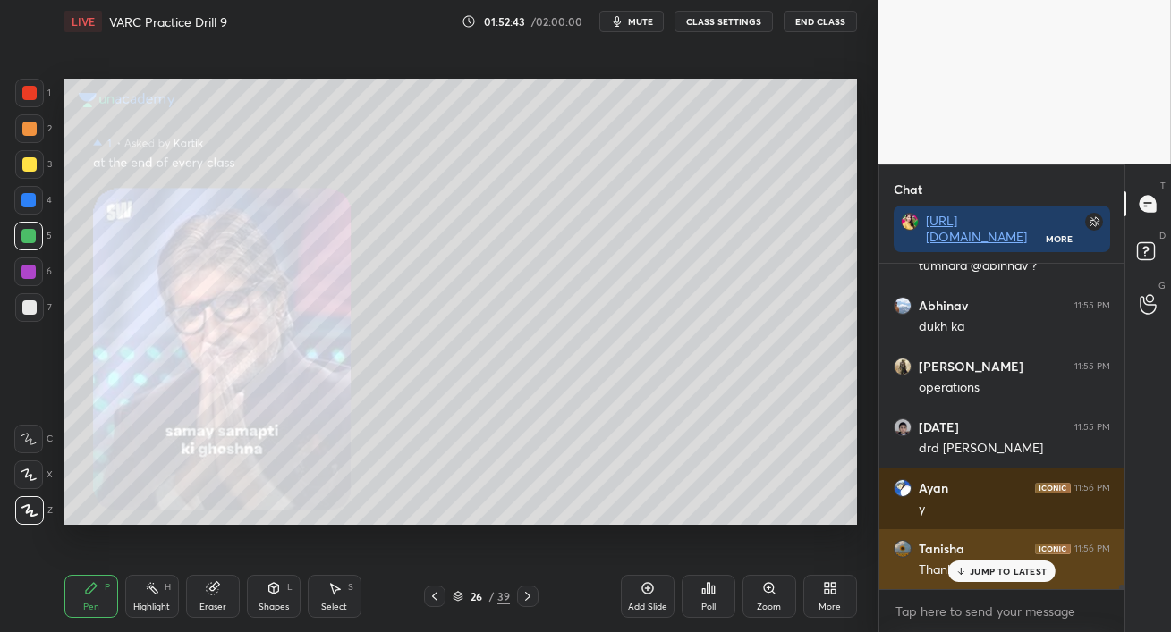
click at [966, 564] on div "JUMP TO LATEST" at bounding box center [1001, 571] width 107 height 21
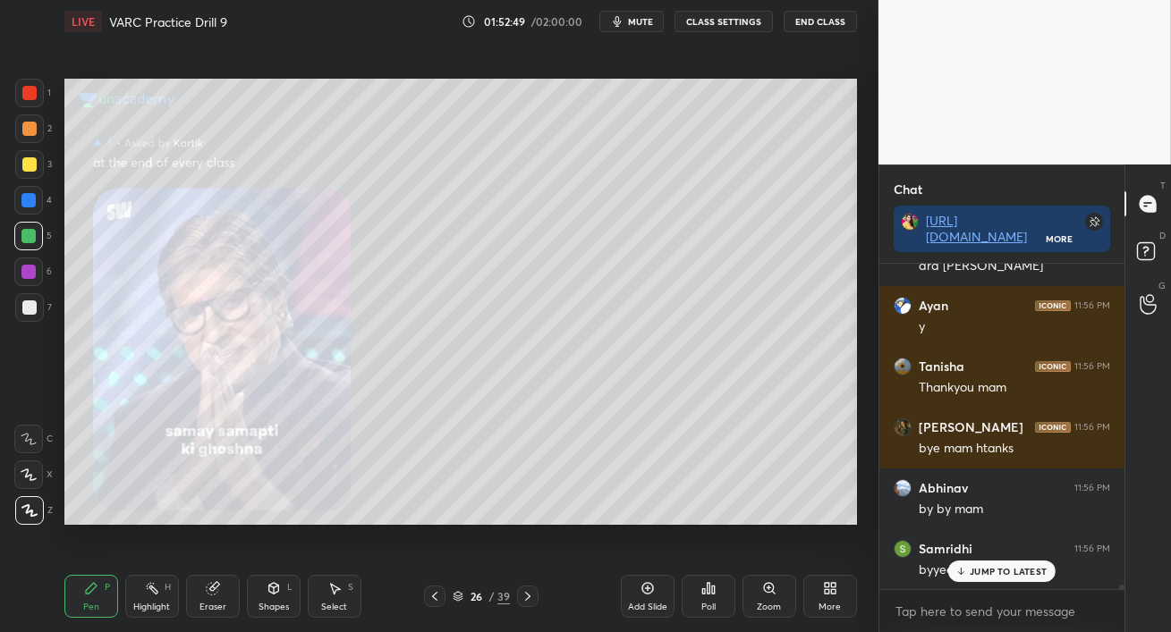
scroll to position [23157, 0]
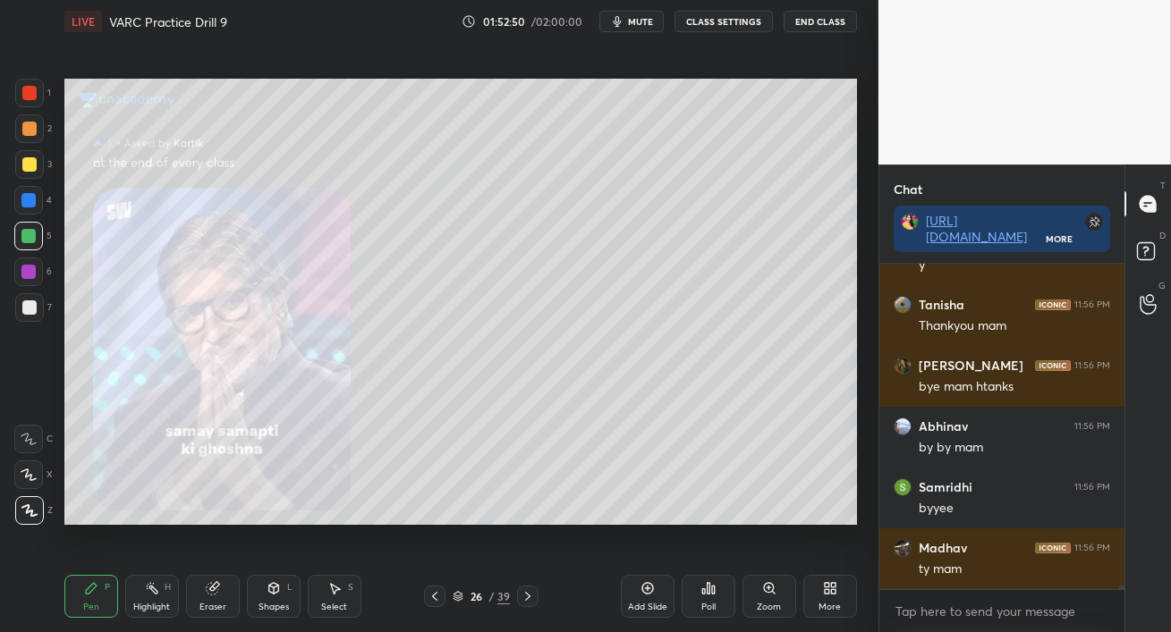
click at [830, 23] on button "End Class" at bounding box center [819, 21] width 73 height 21
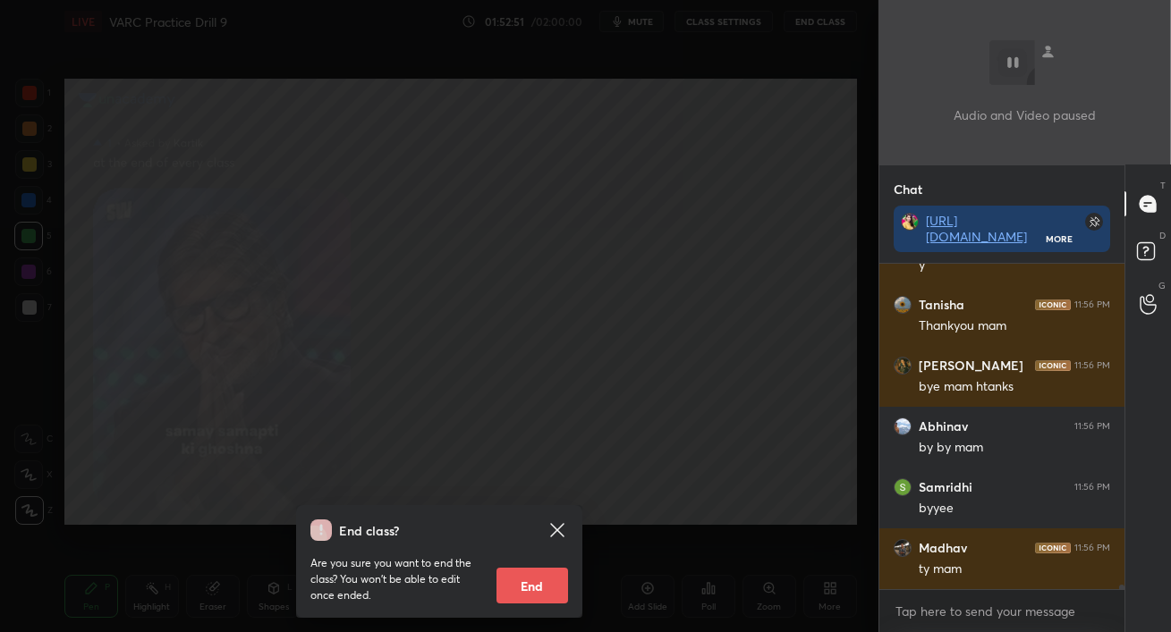
click at [541, 582] on button "End" at bounding box center [532, 586] width 72 height 36
type textarea "x"
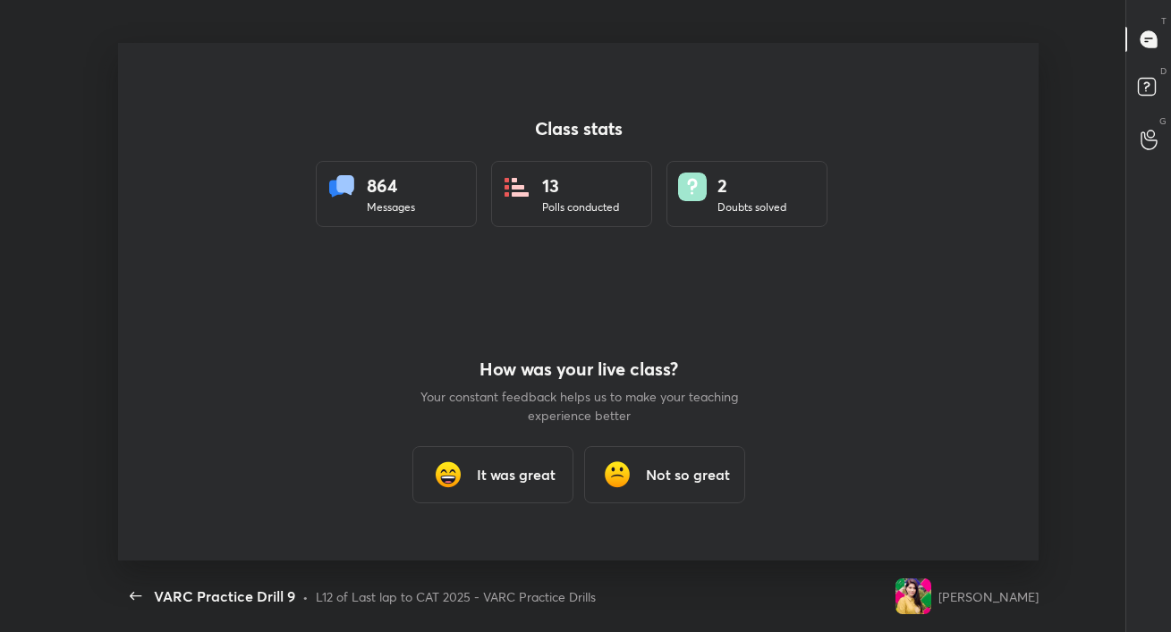
scroll to position [0, 0]
